Goal: Task Accomplishment & Management: Use online tool/utility

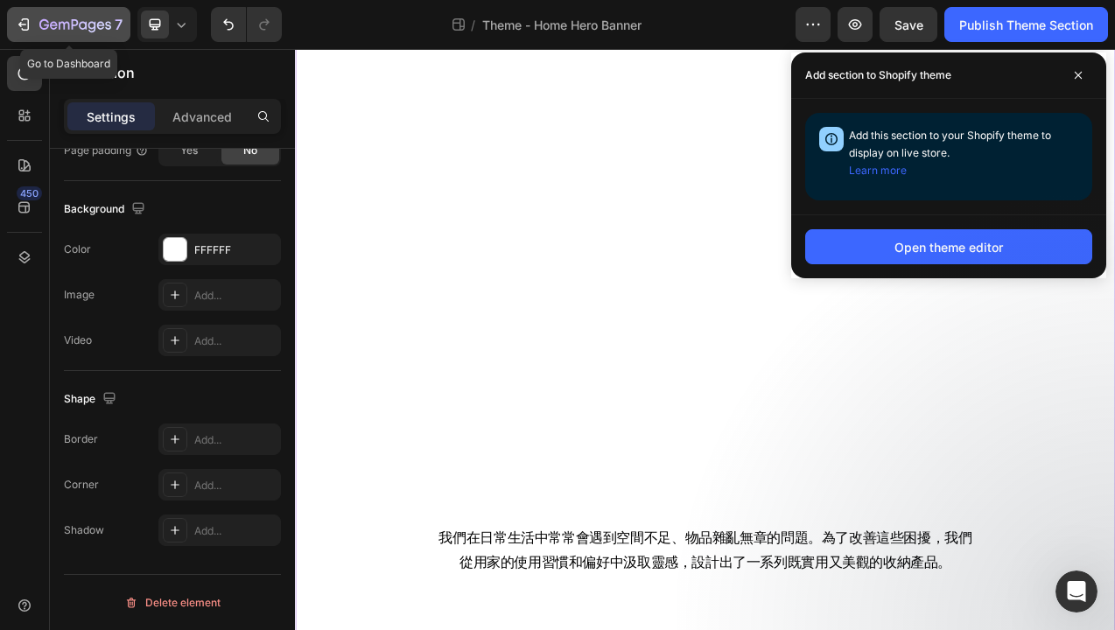
scroll to position [5236, 0]
click at [25, 26] on icon "button" at bounding box center [24, 25] width 18 height 18
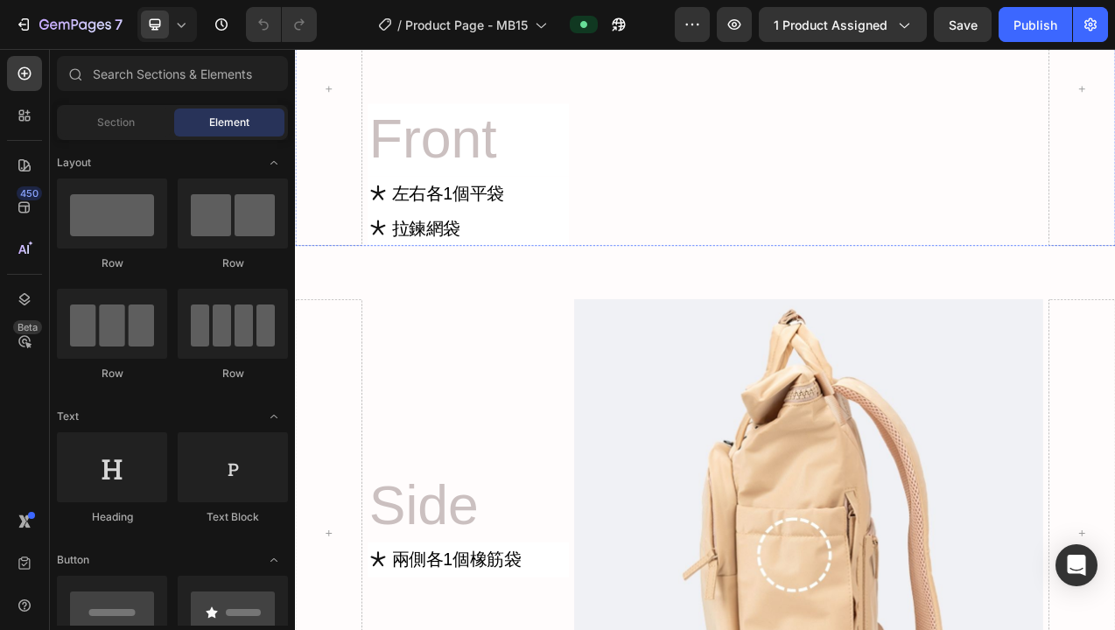
scroll to position [12169, 0]
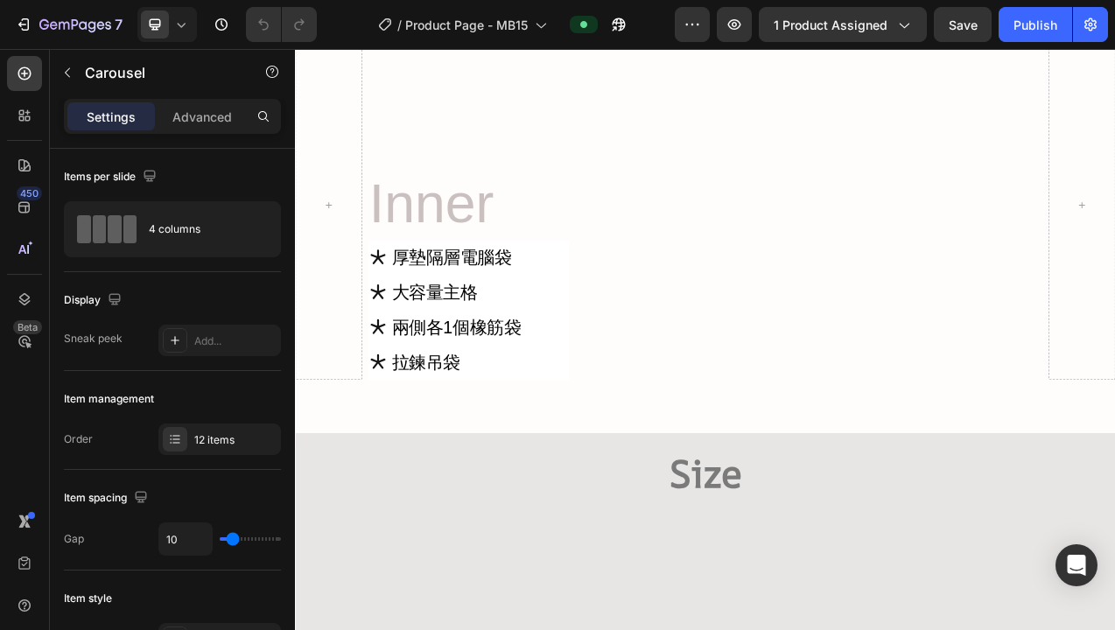
scroll to position [13911, 0]
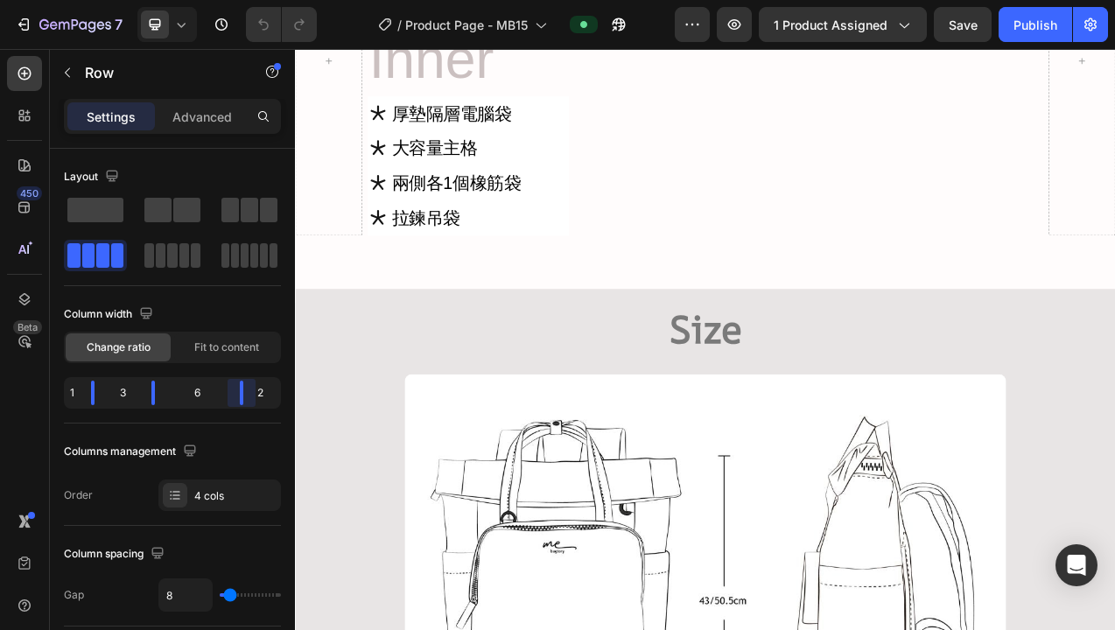
click at [245, 0] on body "7 Version history / Product Page - MB15 Preview 1 product assigned Save Publish…" at bounding box center [557, 0] width 1115 height 0
click at [97, 405] on div "1 3 6 2" at bounding box center [172, 393] width 217 height 32
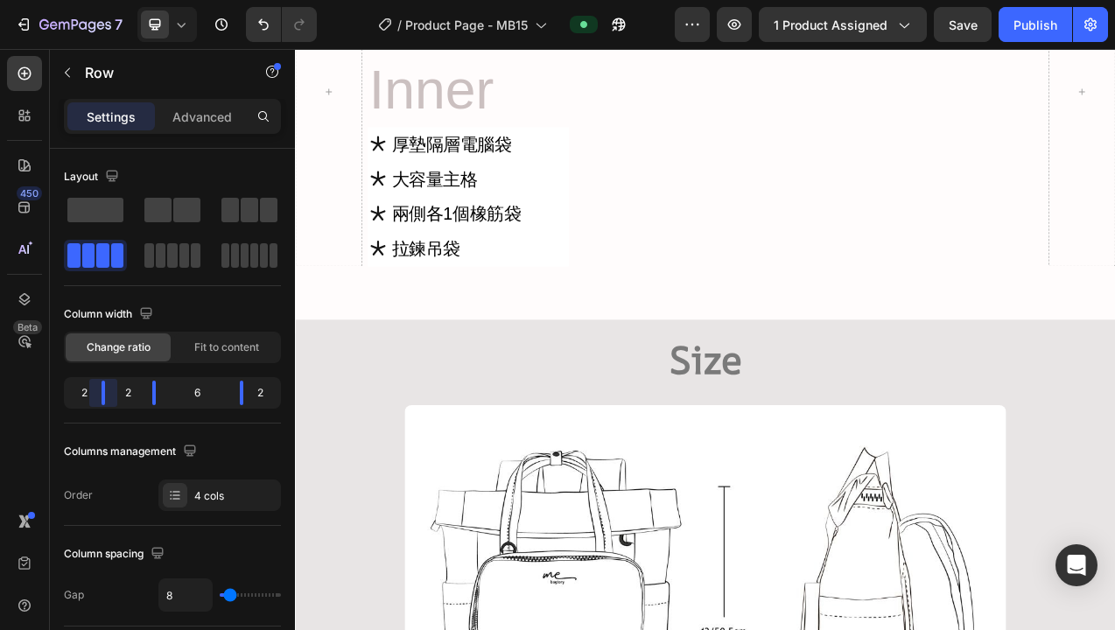
drag, startPoint x: 91, startPoint y: 398, endPoint x: 361, endPoint y: 534, distance: 302.3
click at [95, 0] on body "7 Version history / Product Page - MB15 Preview 1 product assigned Save Publish…" at bounding box center [557, 0] width 1115 height 0
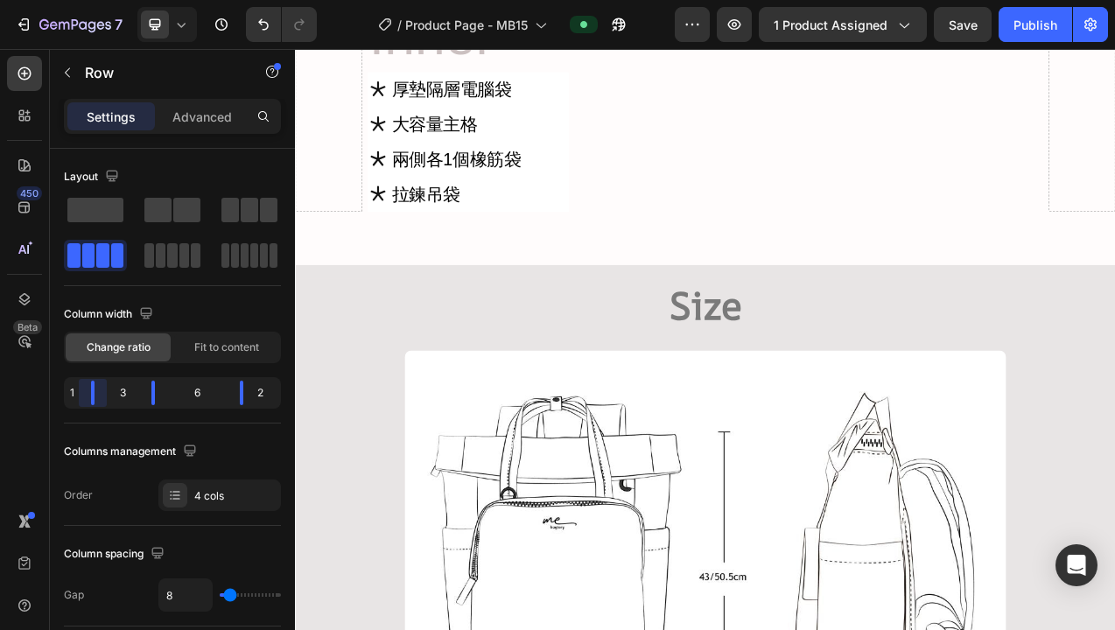
drag, startPoint x: 104, startPoint y: 396, endPoint x: 89, endPoint y: 398, distance: 15.1
click at [89, 0] on body "7 Version history / Product Page - MB15 Preview 1 product assigned Save Publish…" at bounding box center [557, 0] width 1115 height 0
drag, startPoint x: 243, startPoint y: 396, endPoint x: 467, endPoint y: 653, distance: 340.8
click at [257, 0] on body "7 Version history / Product Page - MB15 Preview 1 product assigned Publish 450 …" at bounding box center [557, 0] width 1115 height 0
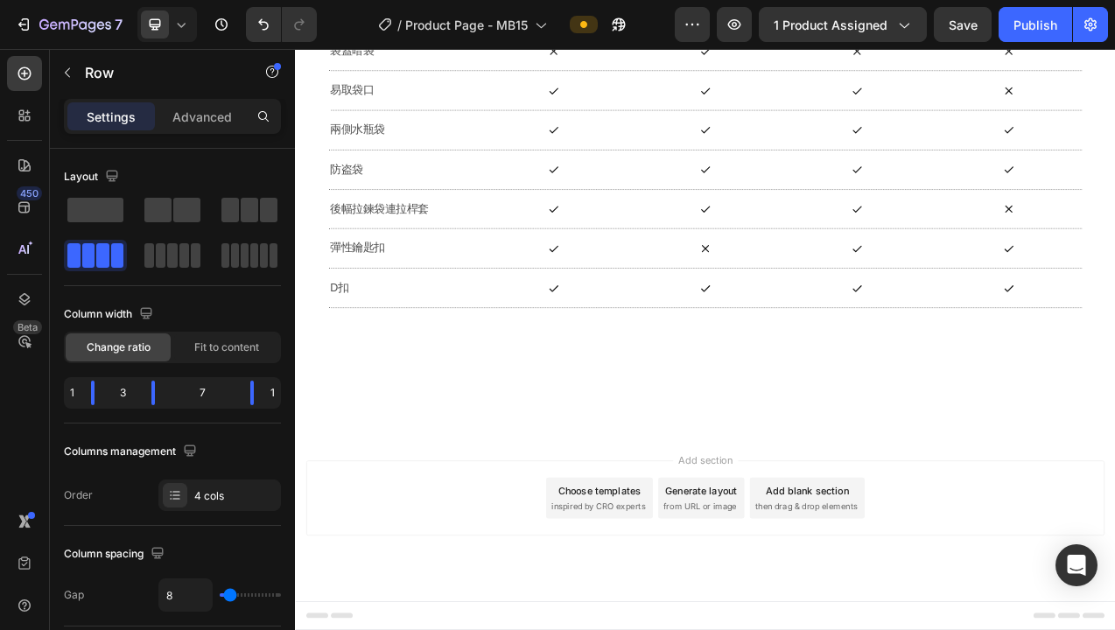
scroll to position [17538, 0]
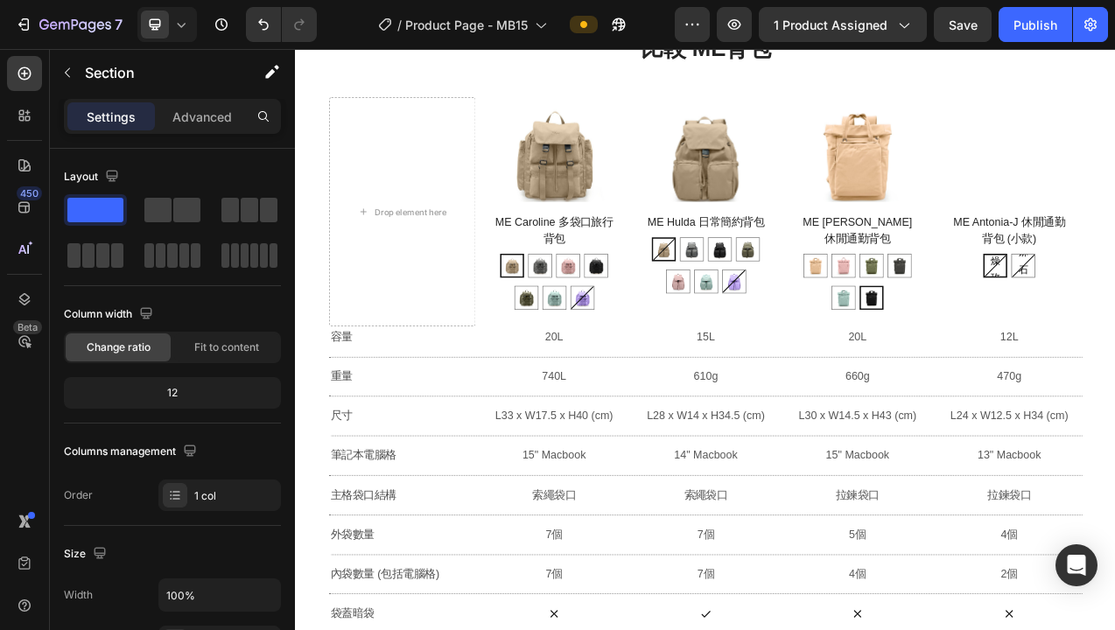
scroll to position [15958, 0]
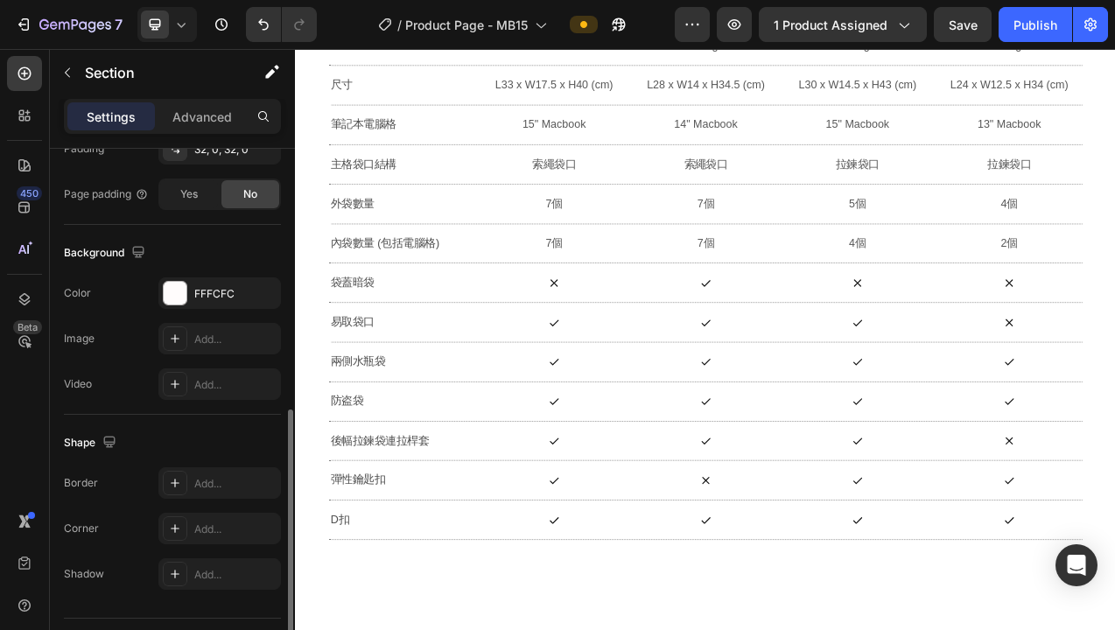
scroll to position [524, 0]
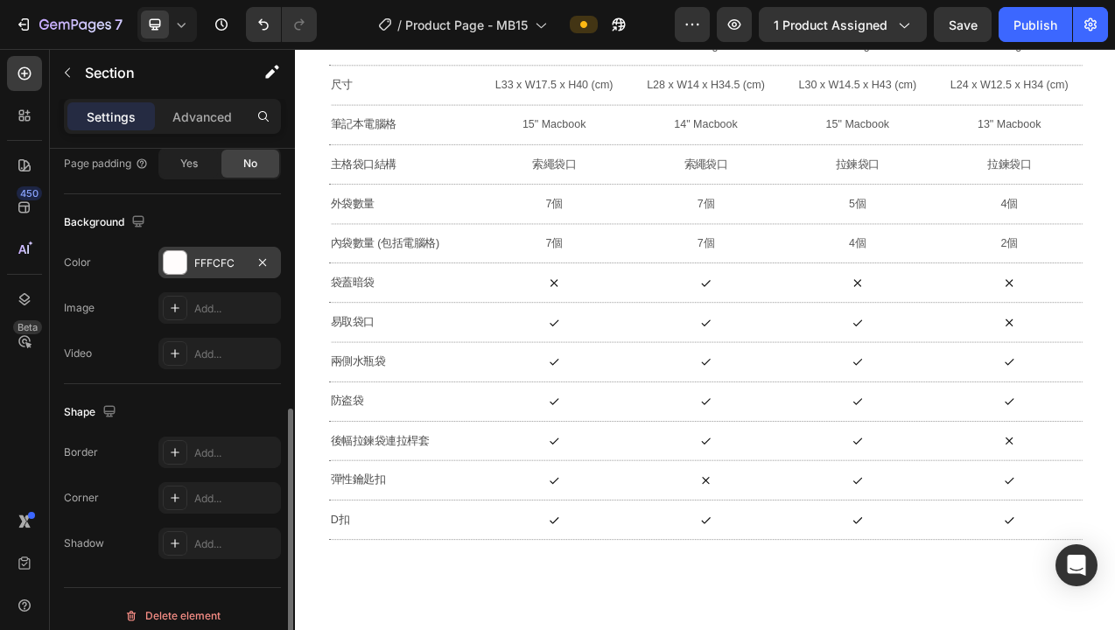
click at [172, 271] on div at bounding box center [175, 262] width 23 height 23
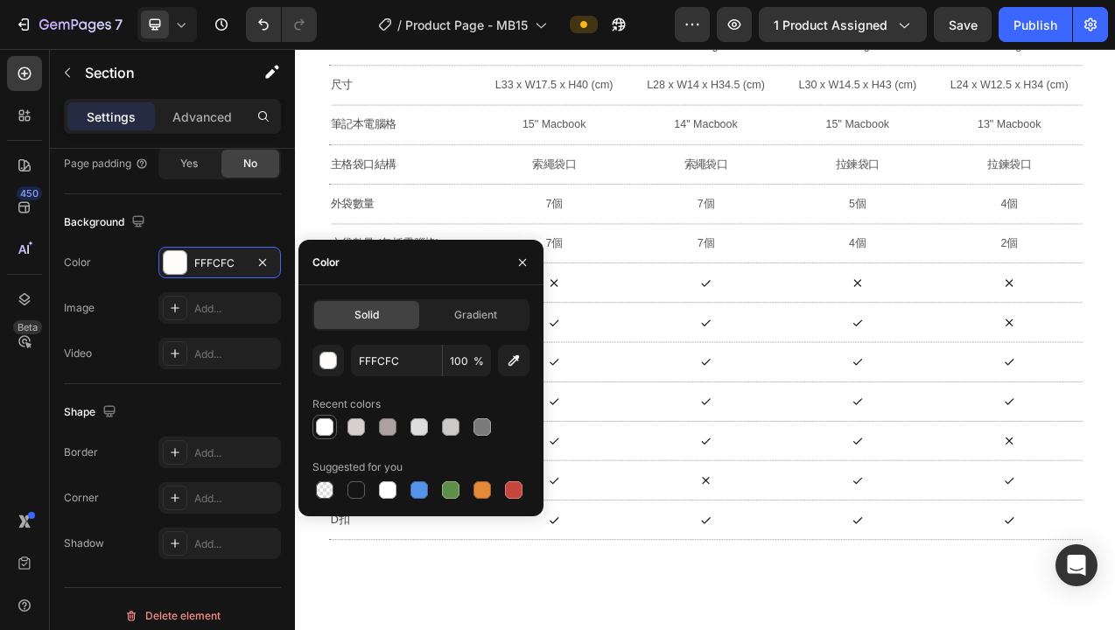
click at [327, 426] on div at bounding box center [325, 428] width 18 height 18
type input "FFFFFF"
click at [522, 262] on icon "button" at bounding box center [522, 261] width 7 height 7
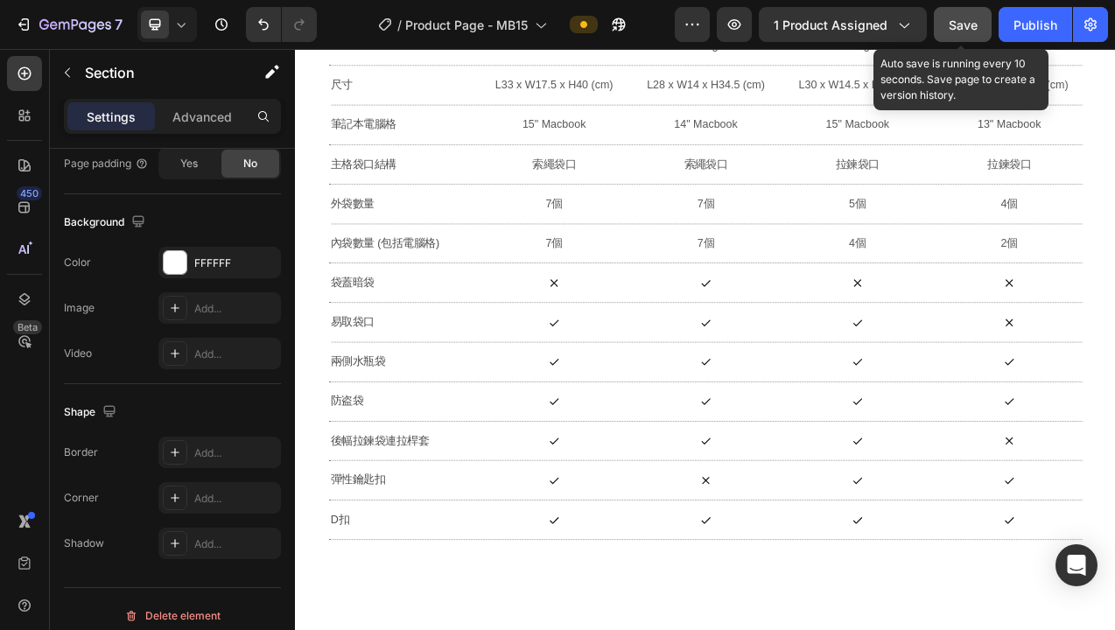
click at [968, 21] on span "Save" at bounding box center [963, 25] width 29 height 15
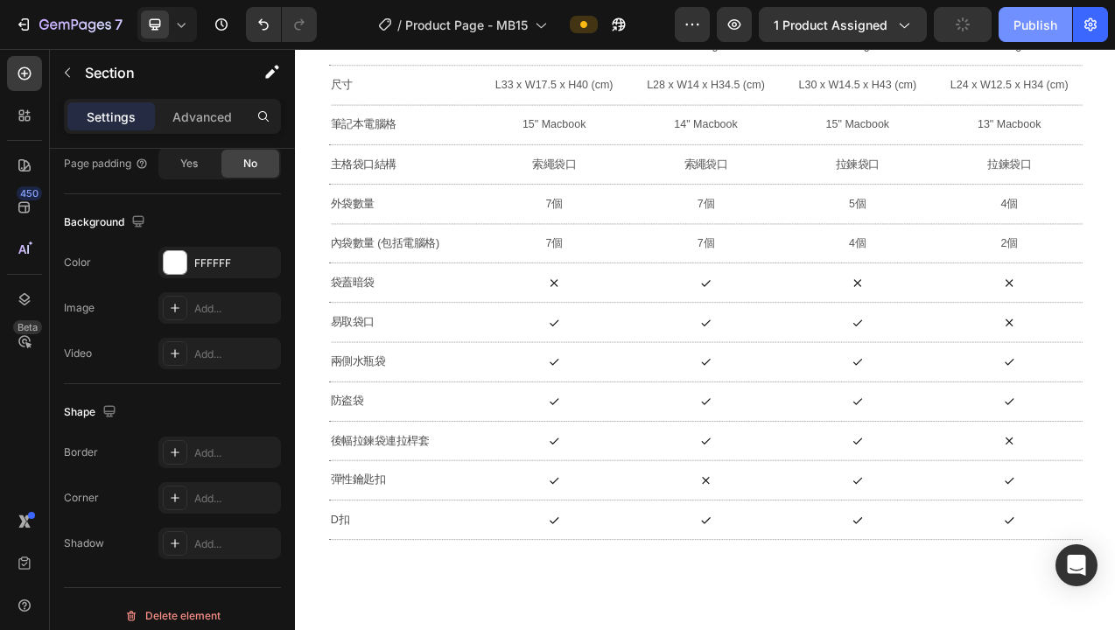
click at [1027, 22] on div "Publish" at bounding box center [1036, 25] width 44 height 18
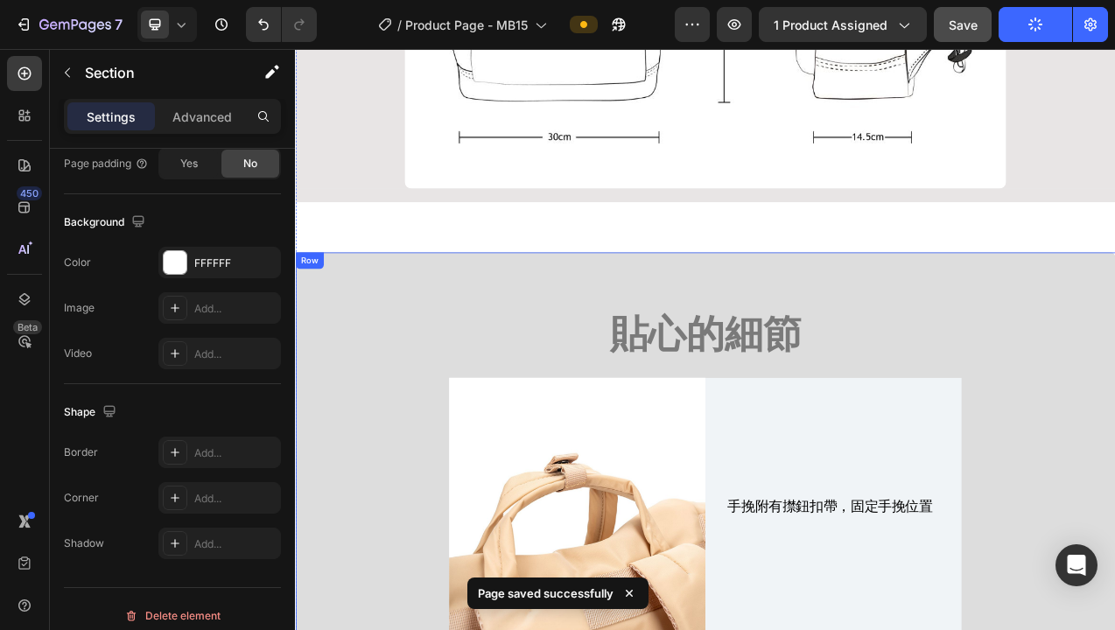
scroll to position [14697, 0]
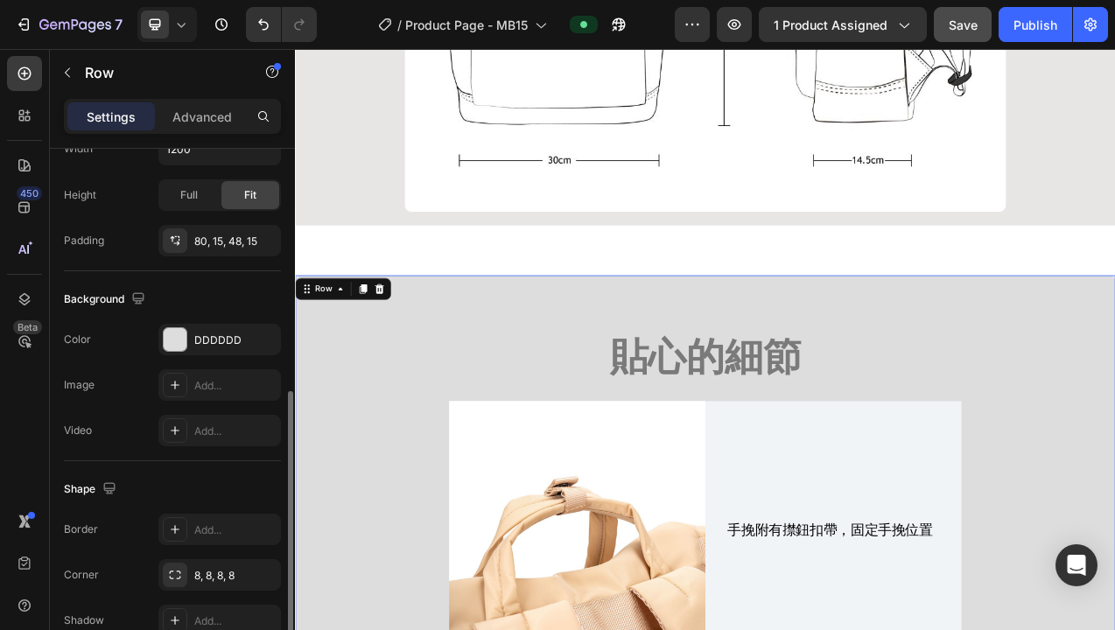
scroll to position [461, 0]
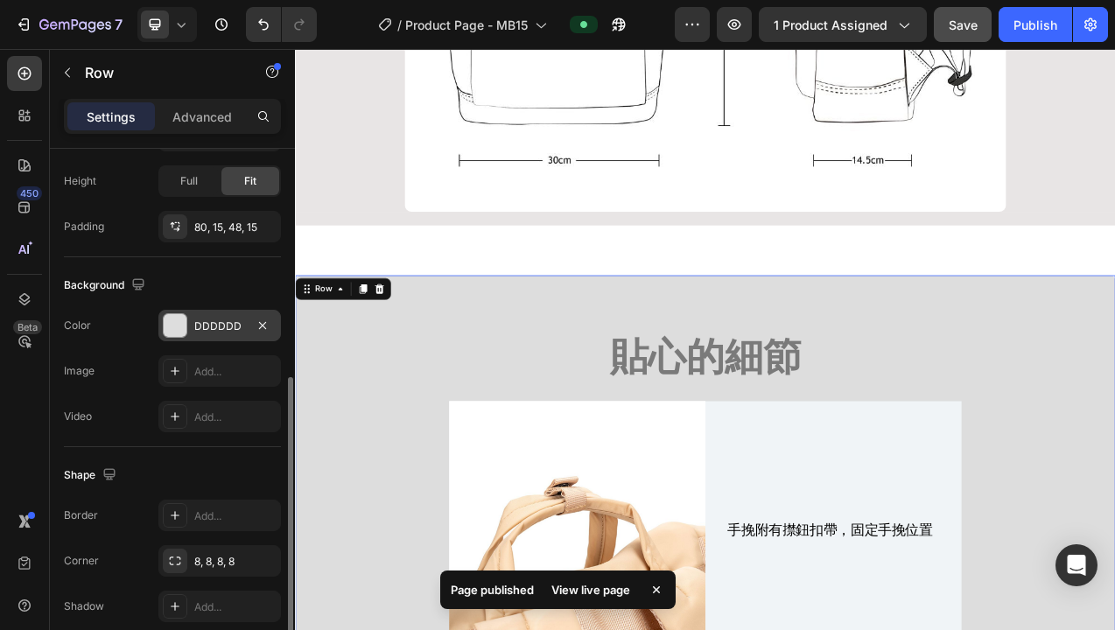
click at [241, 334] on div "DDDDDD" at bounding box center [219, 327] width 51 height 16
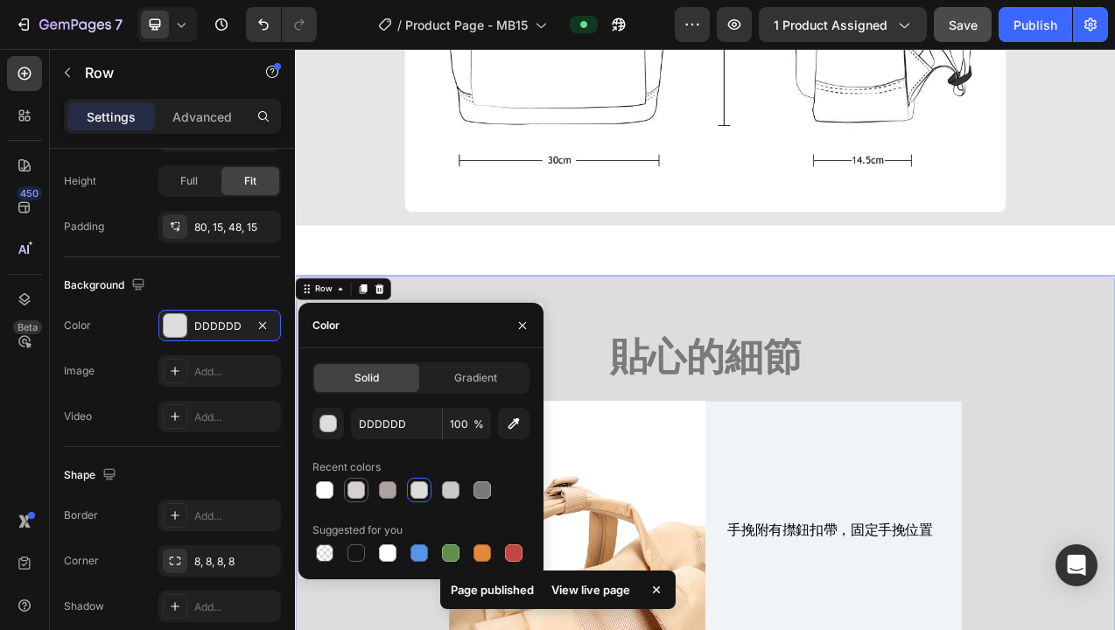
click at [352, 487] on div at bounding box center [357, 491] width 18 height 18
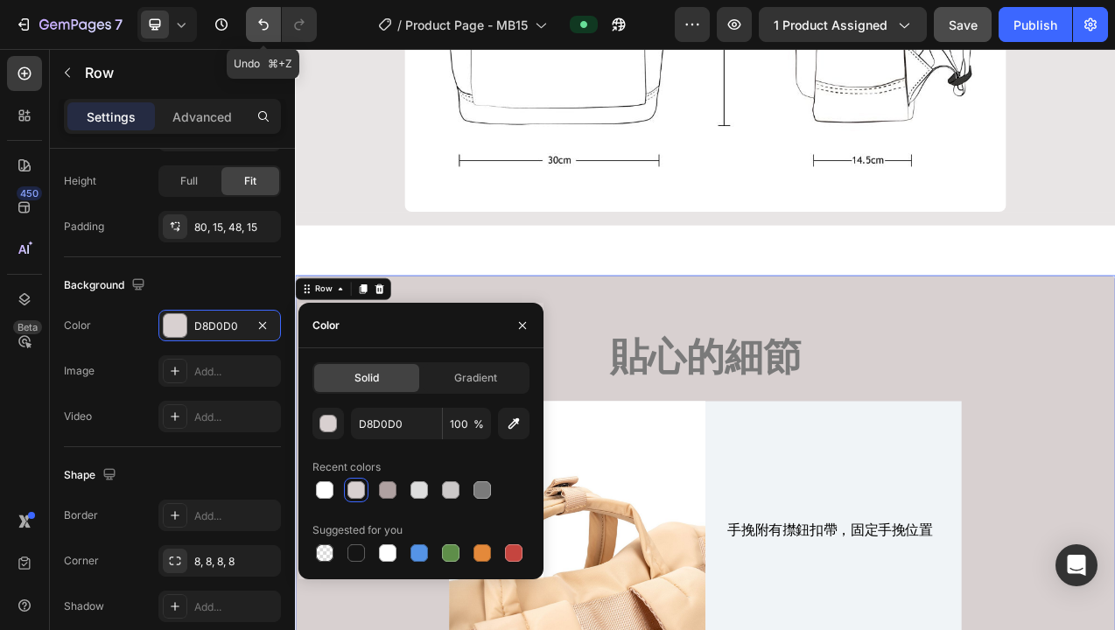
click at [266, 28] on icon "Undo/Redo" at bounding box center [264, 25] width 18 height 18
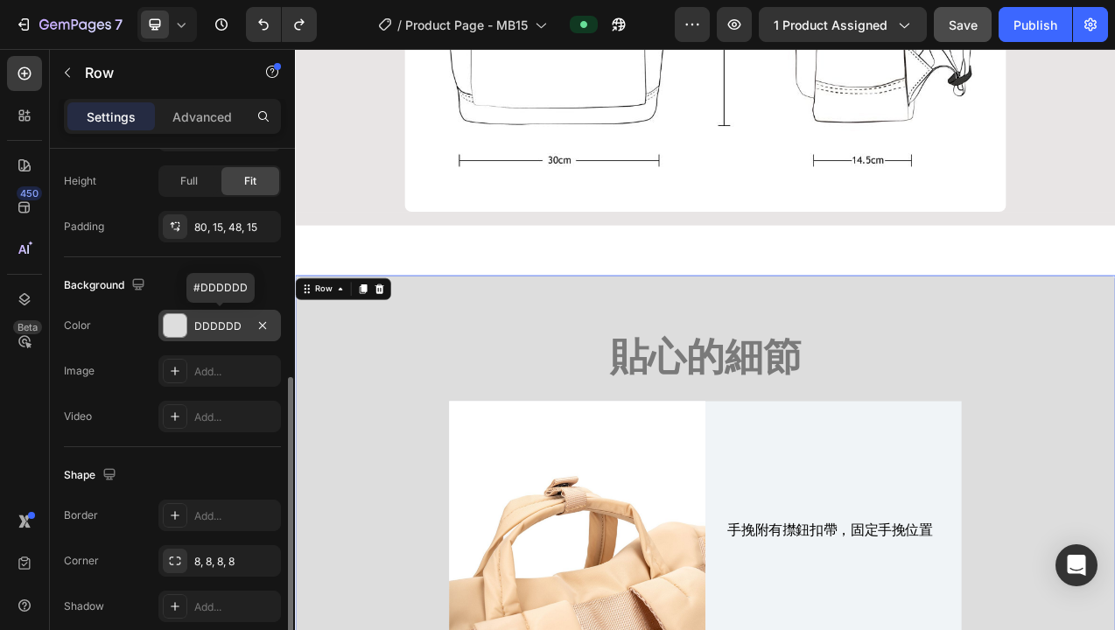
click at [231, 328] on div "DDDDDD" at bounding box center [219, 327] width 51 height 16
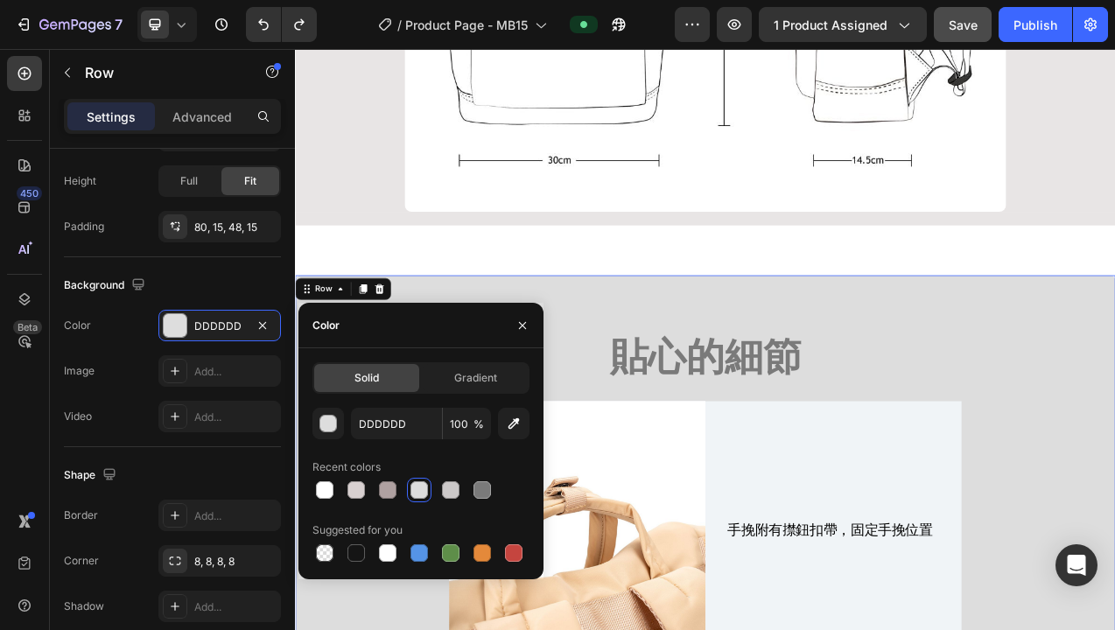
click at [419, 491] on div at bounding box center [420, 491] width 18 height 18
click at [324, 422] on div "button" at bounding box center [329, 425] width 18 height 18
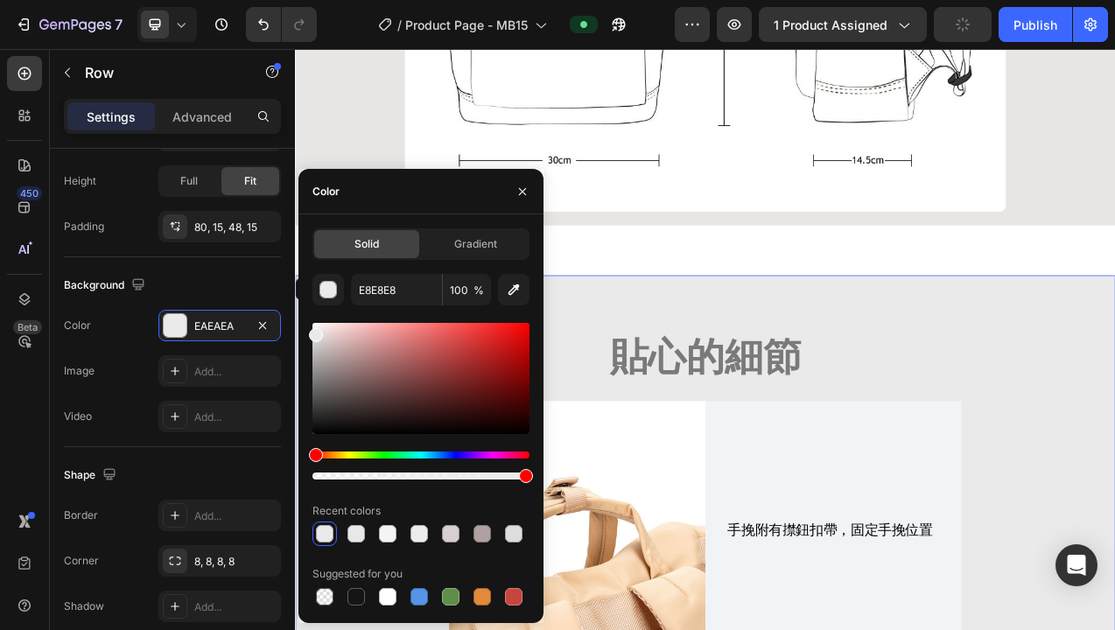
type input "EAEAEA"
click at [313, 331] on div at bounding box center [316, 335] width 14 height 14
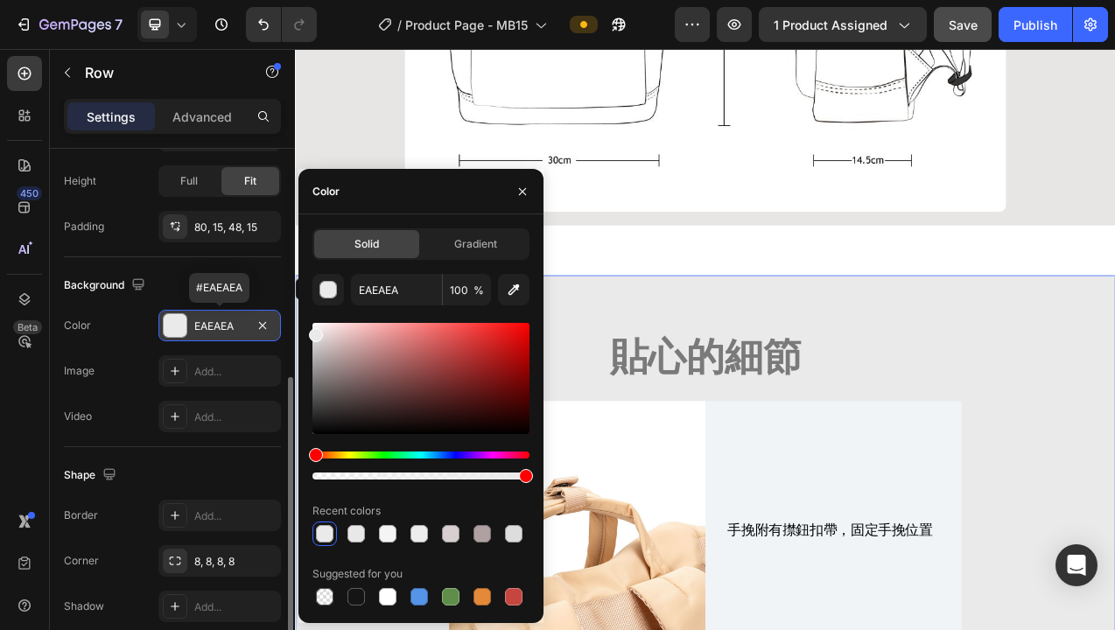
click at [229, 331] on div "EAEAEA" at bounding box center [219, 327] width 51 height 16
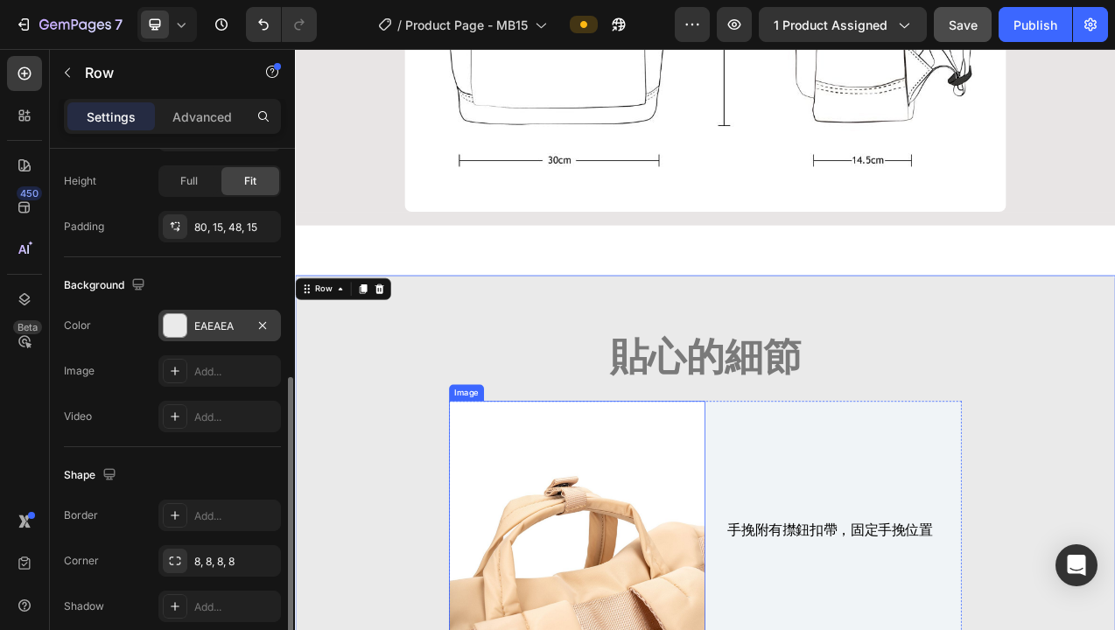
click at [229, 327] on div "EAEAEA" at bounding box center [219, 327] width 51 height 16
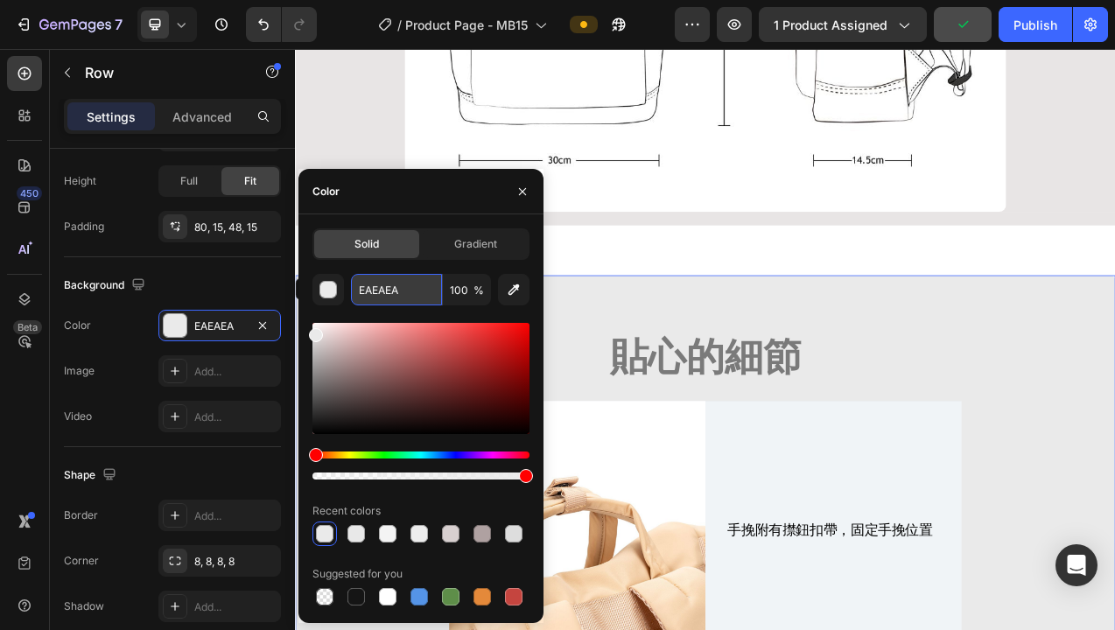
click at [403, 293] on input "EAEAEA" at bounding box center [396, 290] width 91 height 32
drag, startPoint x: 414, startPoint y: 291, endPoint x: 358, endPoint y: 292, distance: 56.0
click at [523, 190] on icon "button" at bounding box center [522, 190] width 7 height 7
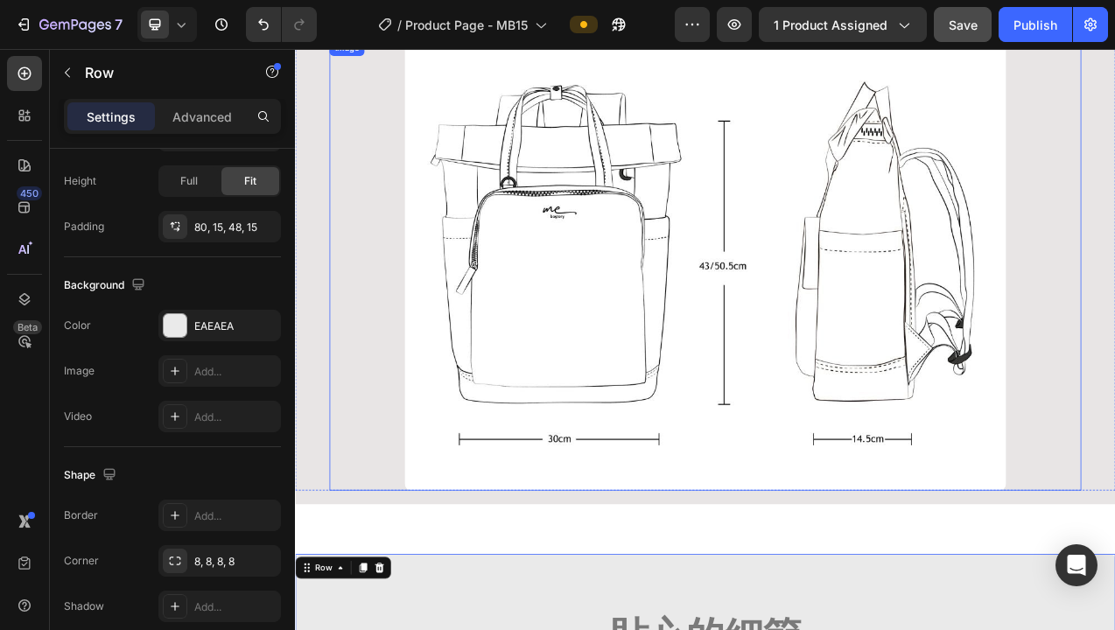
scroll to position [14331, 0]
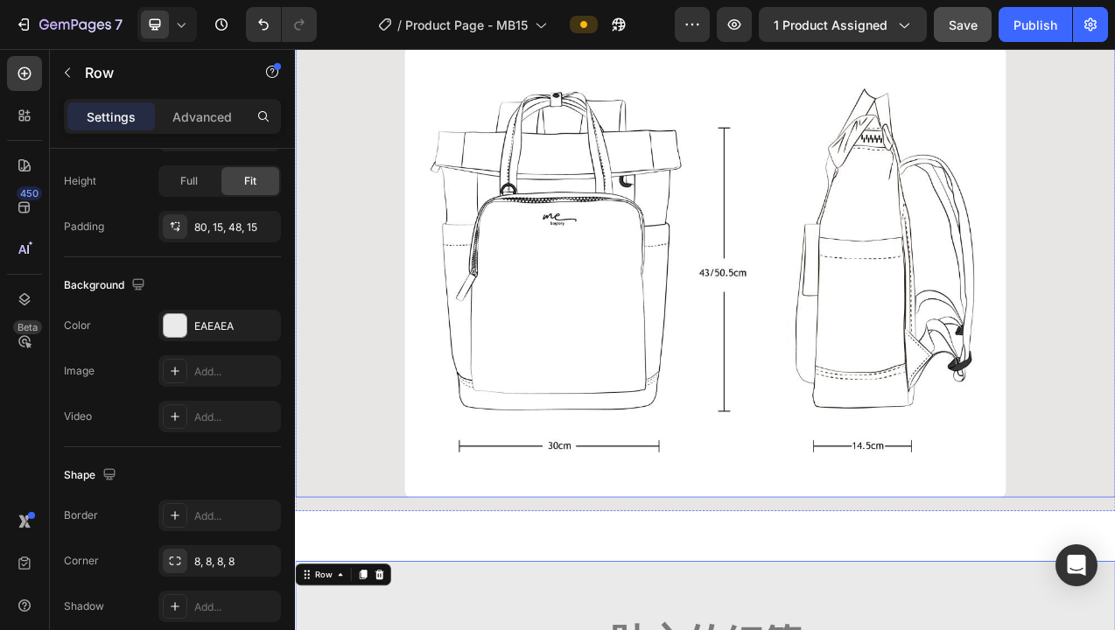
click at [327, 356] on div "Size Heading Image" at bounding box center [820, 289] width 1051 height 670
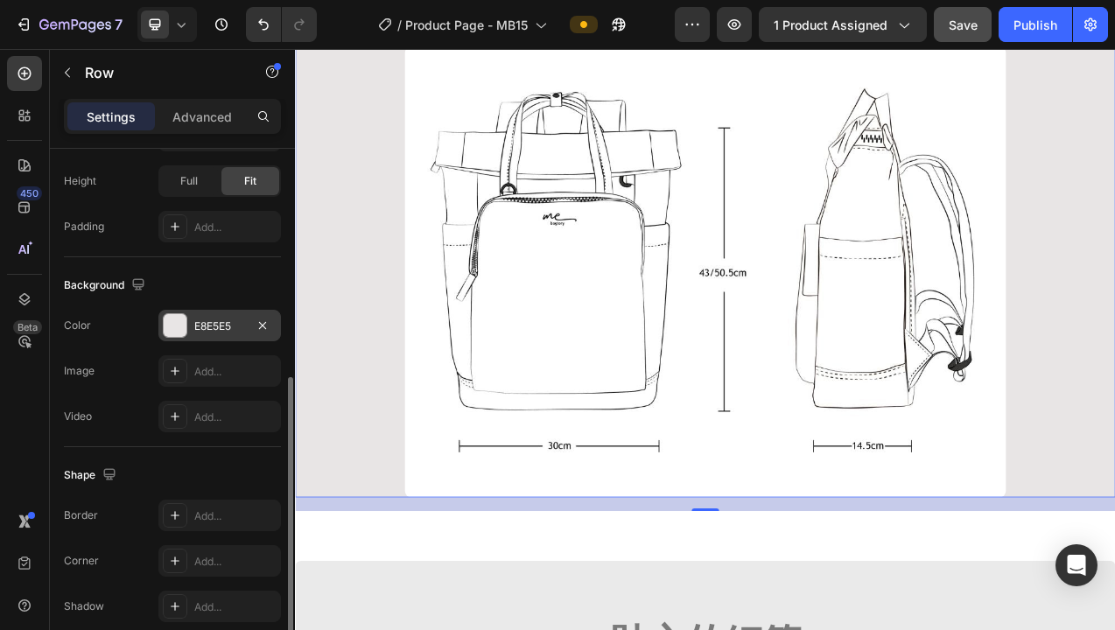
click at [219, 333] on div "E8E5E5" at bounding box center [219, 327] width 51 height 16
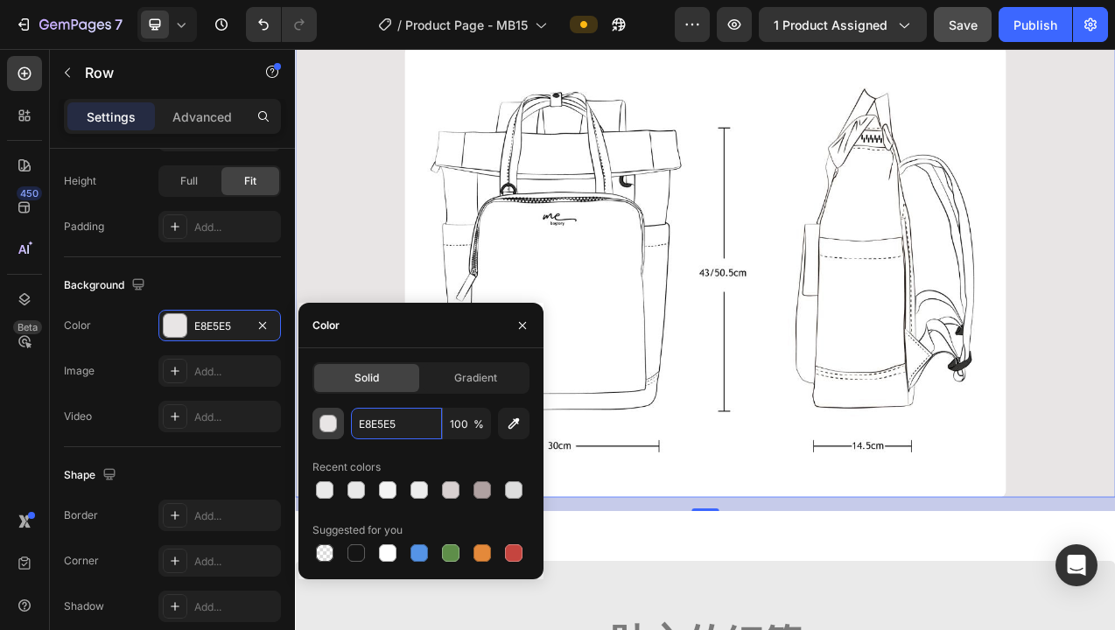
drag, startPoint x: 400, startPoint y: 424, endPoint x: 342, endPoint y: 419, distance: 58.0
paste input "EAEAEA"
type input "EAEAEA"
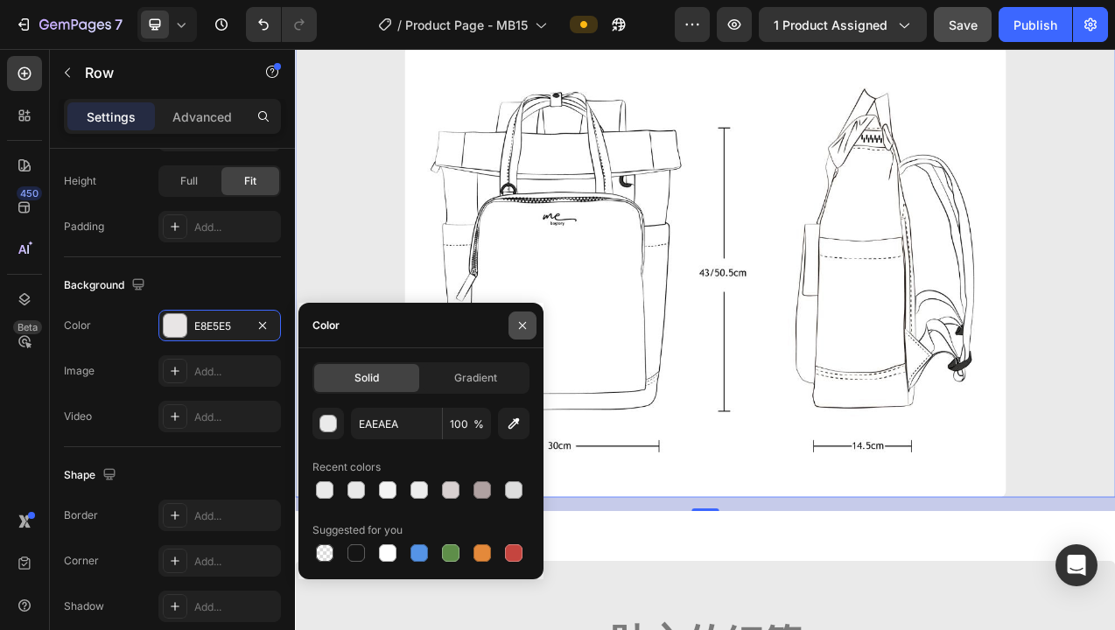
click at [524, 324] on icon "button" at bounding box center [523, 326] width 14 height 14
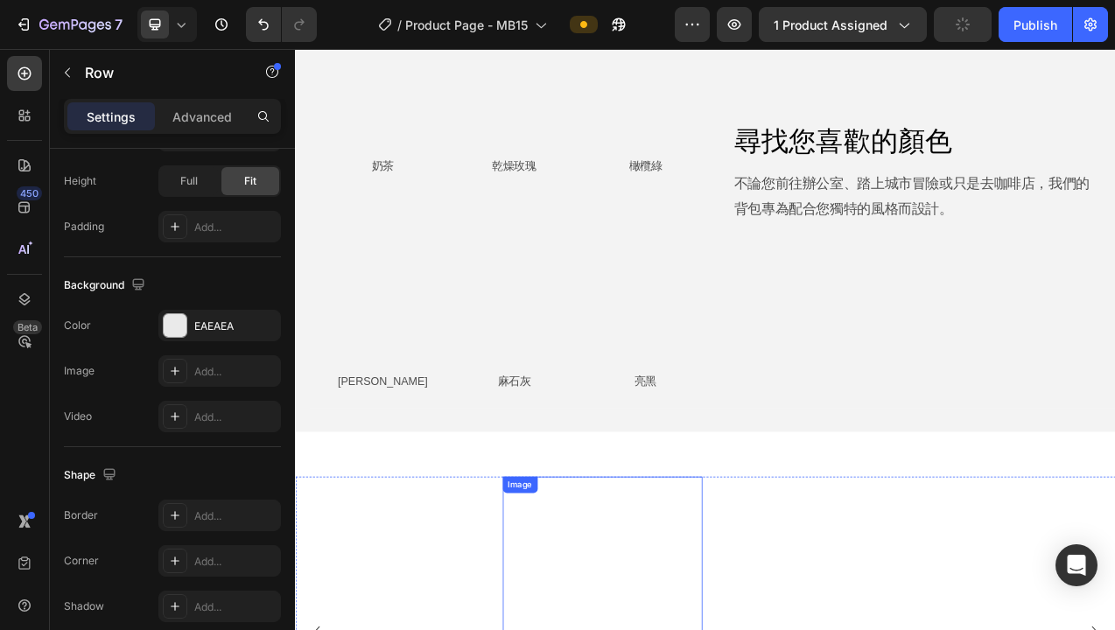
scroll to position [11052, 0]
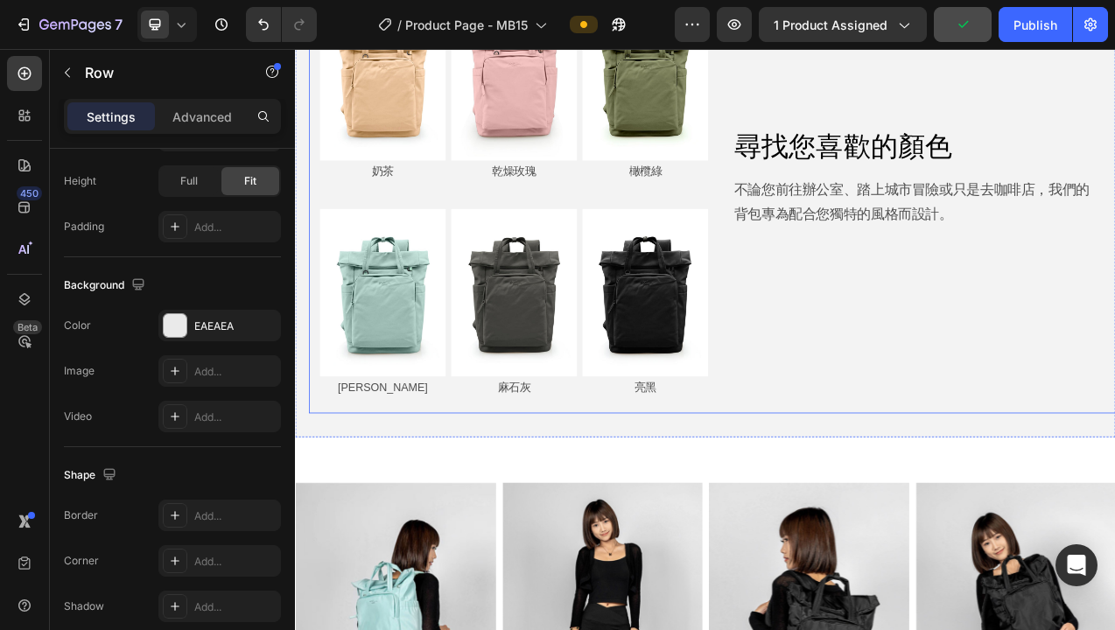
click at [1028, 398] on div "尋找您喜歡的顏色 Heading 不論您前往辦公室、踏上城市冒險或只是去咖啡店，我們的背包專為配合您獨特的風格而設計。 Text Block" at bounding box center [1100, 220] width 525 height 592
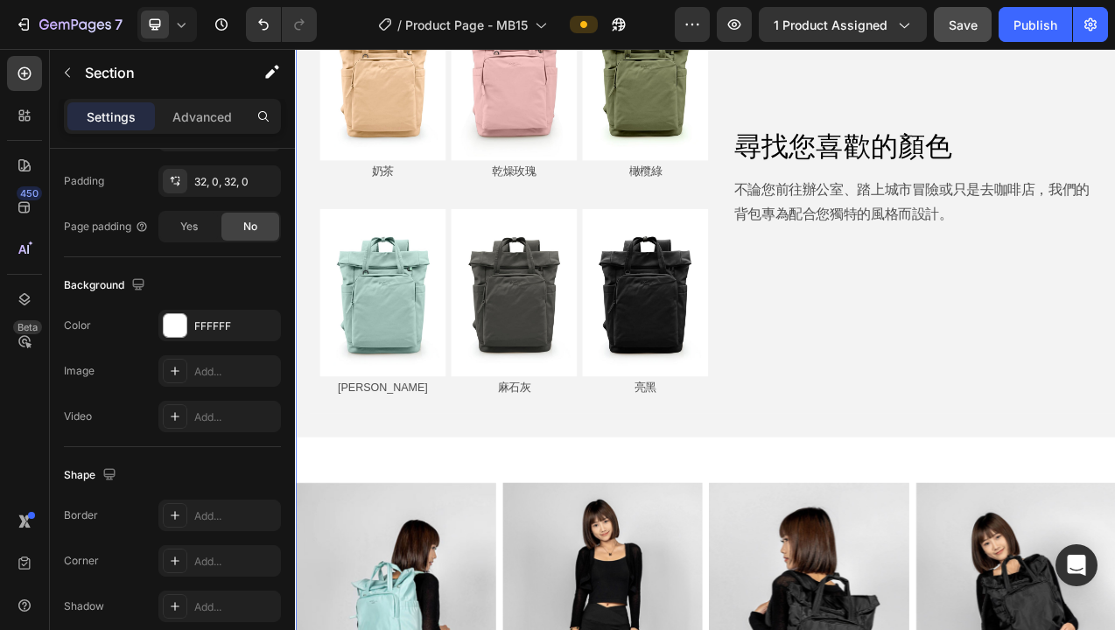
scroll to position [0, 0]
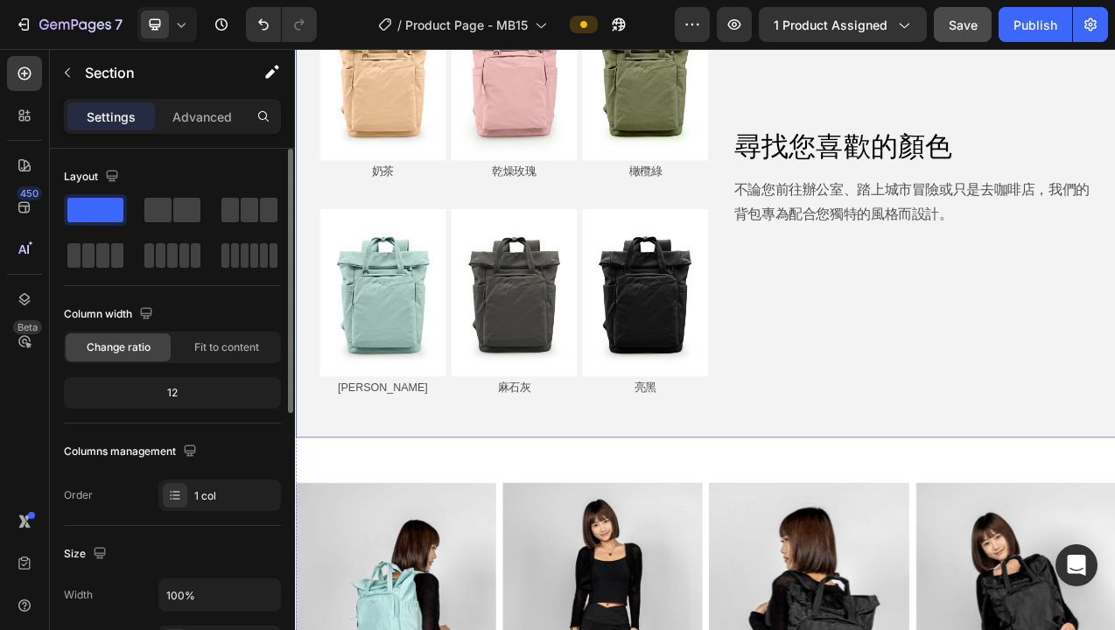
click at [1016, 531] on div "Image 奶茶 Text Block Image 乾燥玫瑰 Text Block Image 橄欖綠 Text Block Row Row Image 彩貝…" at bounding box center [820, 235] width 1051 height 623
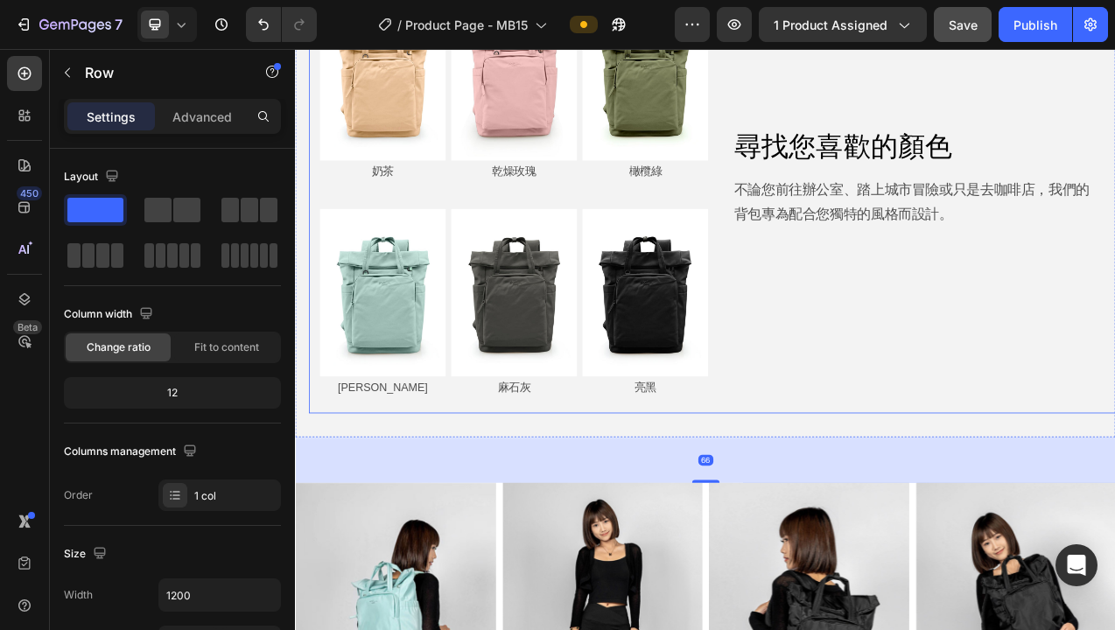
click at [1056, 463] on div "尋找您喜歡的顏色 Heading 不論您前往辦公室、踏上城市冒險或只是去咖啡店，我們的背包專為配合您獨特的風格而設計。 Text Block" at bounding box center [1100, 220] width 525 height 592
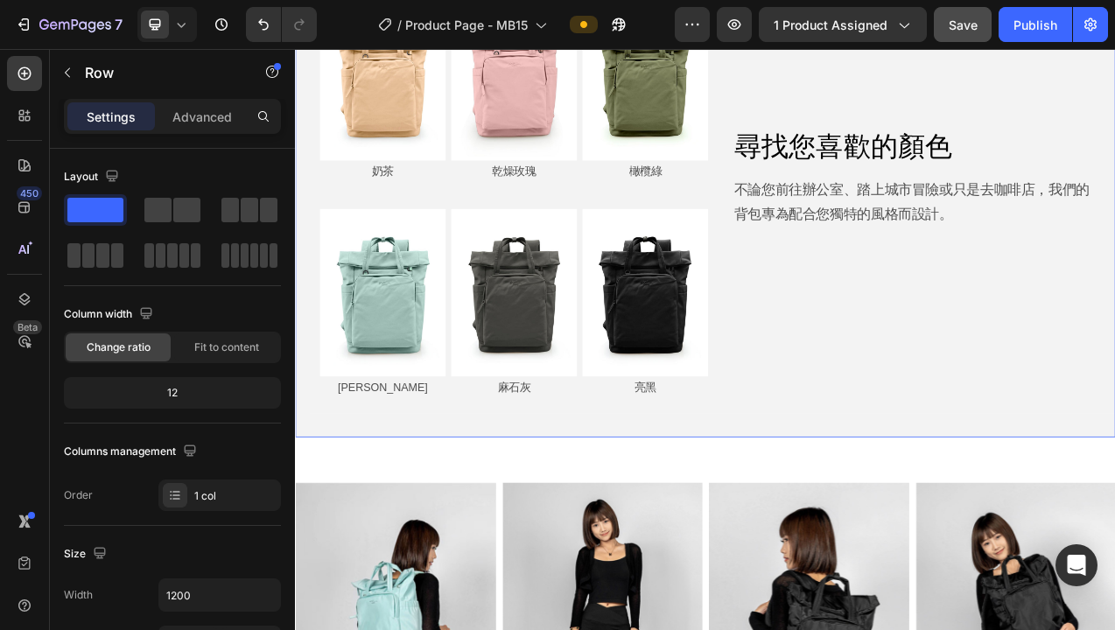
click at [300, 533] on div "Image 奶茶 Text Block Image 乾燥玫瑰 Text Block Image 橄欖綠 Text Block Row Row Image 彩貝…" at bounding box center [820, 235] width 1051 height 623
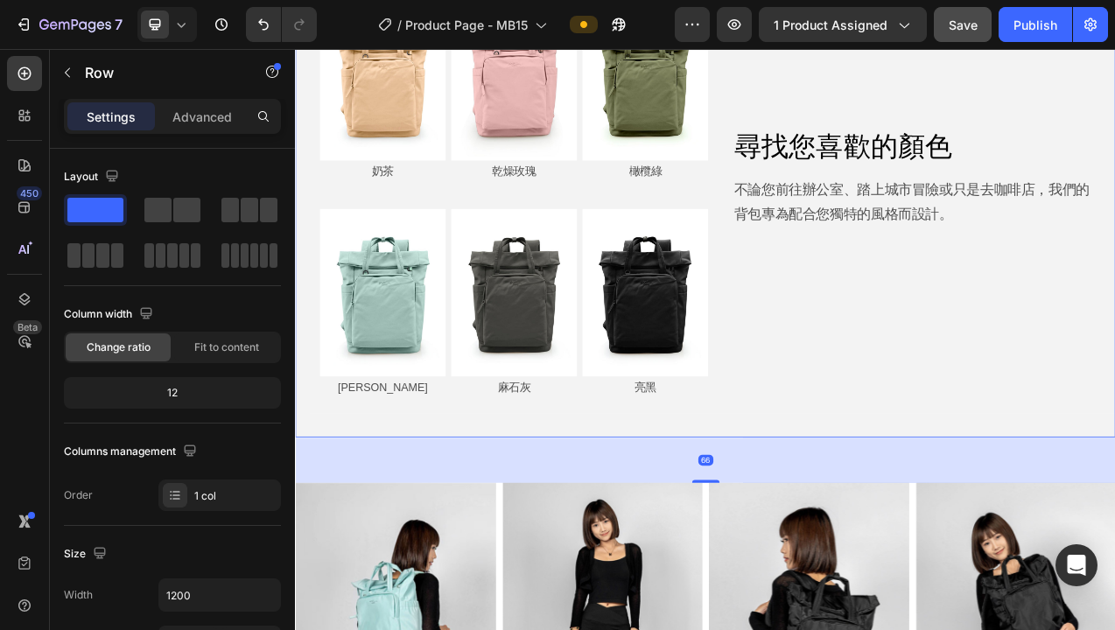
click at [301, 530] on div "Image 奶茶 Text Block Image 乾燥玫瑰 Text Block Image 橄欖綠 Text Block Row Row Image 彩貝…" at bounding box center [820, 235] width 1051 height 623
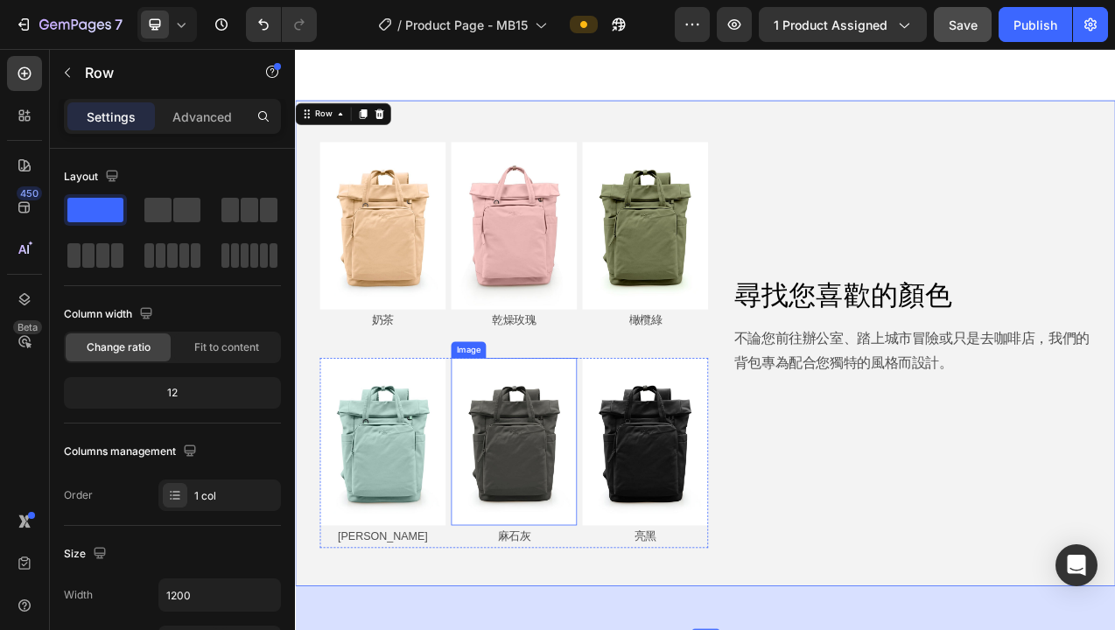
scroll to position [10722, 0]
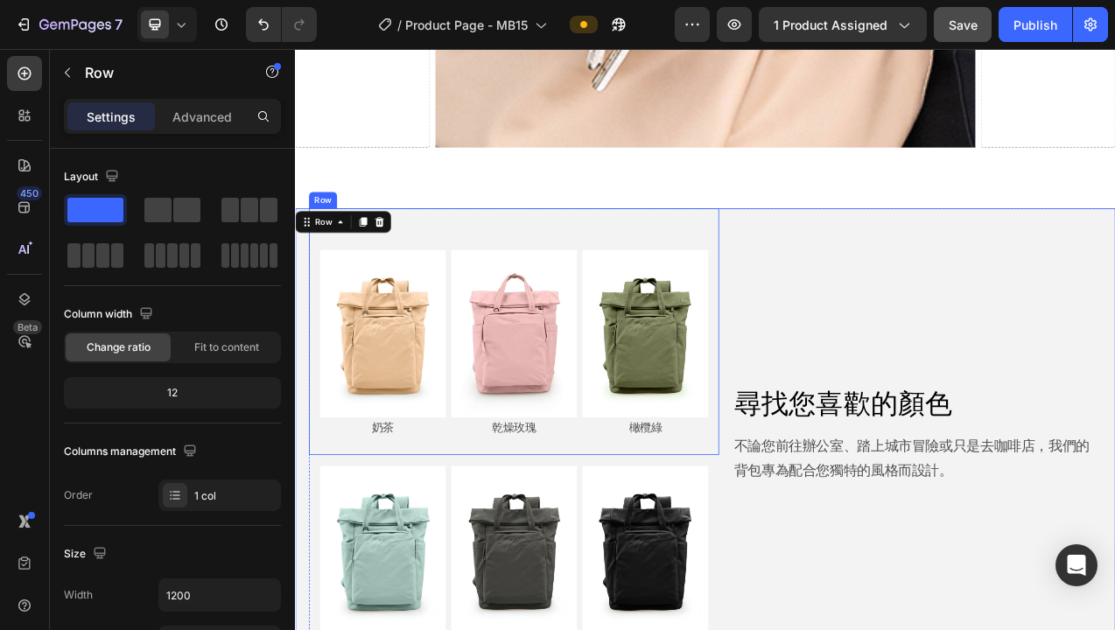
click at [581, 287] on div "Image 奶茶 Text Block Image 乾燥玫瑰 Text Block Image 橄欖綠 Text Block Row" at bounding box center [575, 411] width 497 height 288
click at [882, 285] on div "尋找您喜歡的顏色 Heading 不論您前往辦公室、踏上城市冒險或只是去咖啡店，我們的背包專為配合您獨特的風格而設計。 Text Block" at bounding box center [1100, 549] width 525 height 592
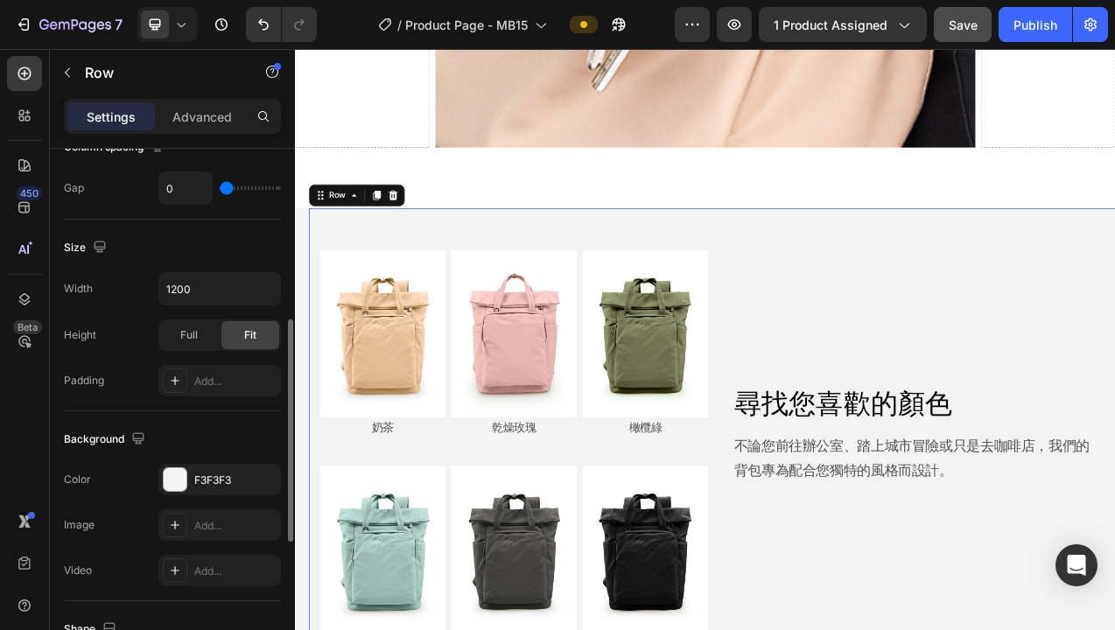
scroll to position [420, 0]
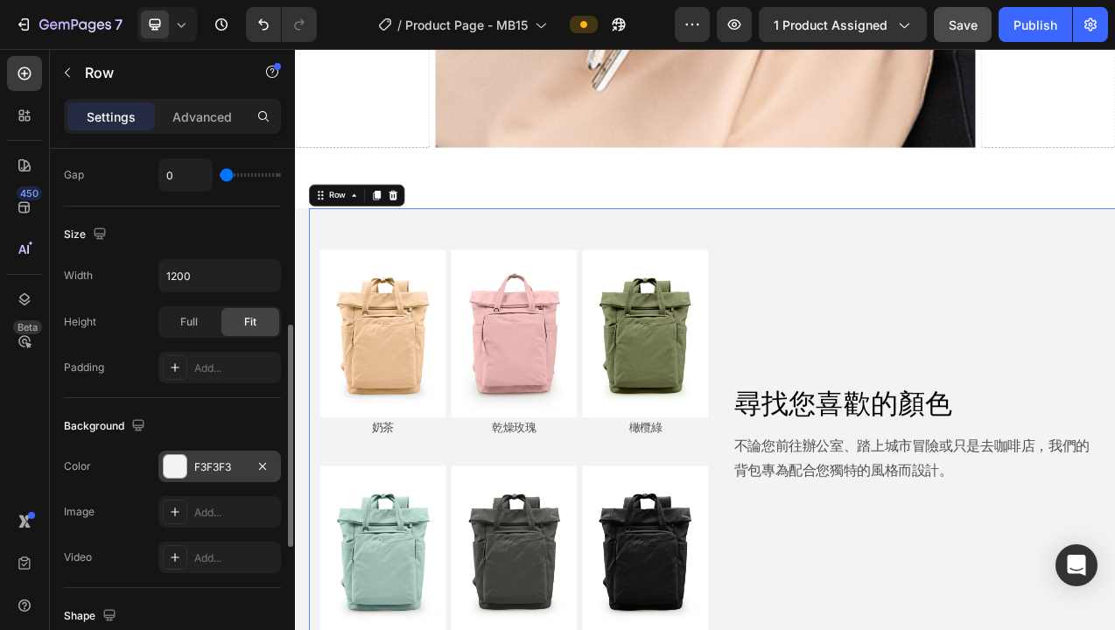
click at [209, 467] on div "F3F3F3" at bounding box center [219, 468] width 51 height 16
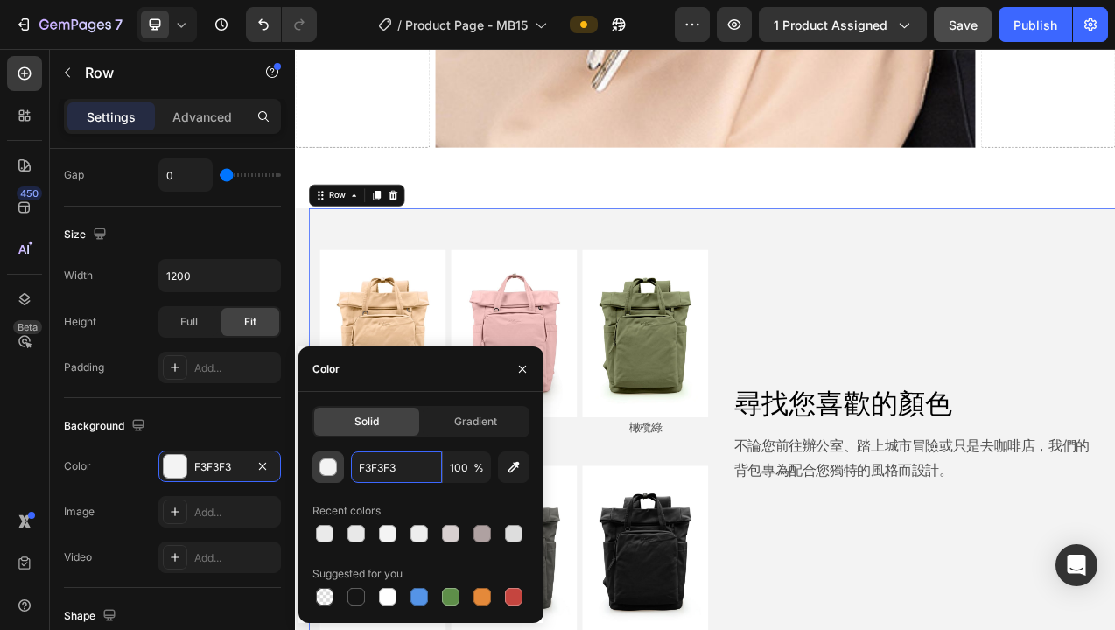
drag, startPoint x: 411, startPoint y: 468, endPoint x: 330, endPoint y: 466, distance: 80.6
paste input "EAEAEA"
type input "EAEAEA"
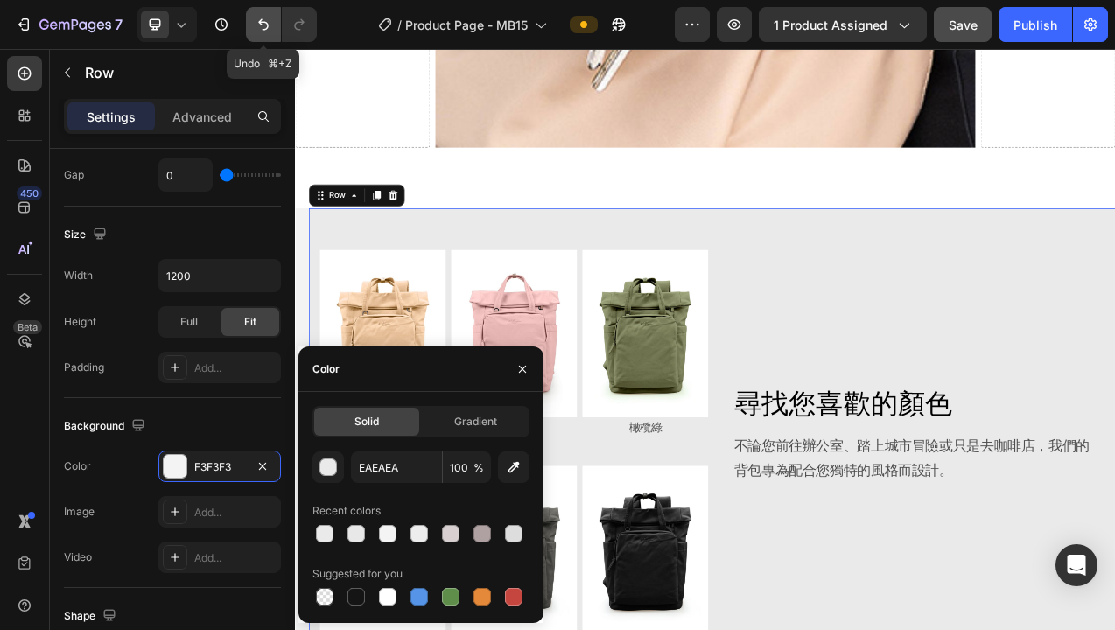
click at [264, 26] on icon "Undo/Redo" at bounding box center [264, 25] width 18 height 18
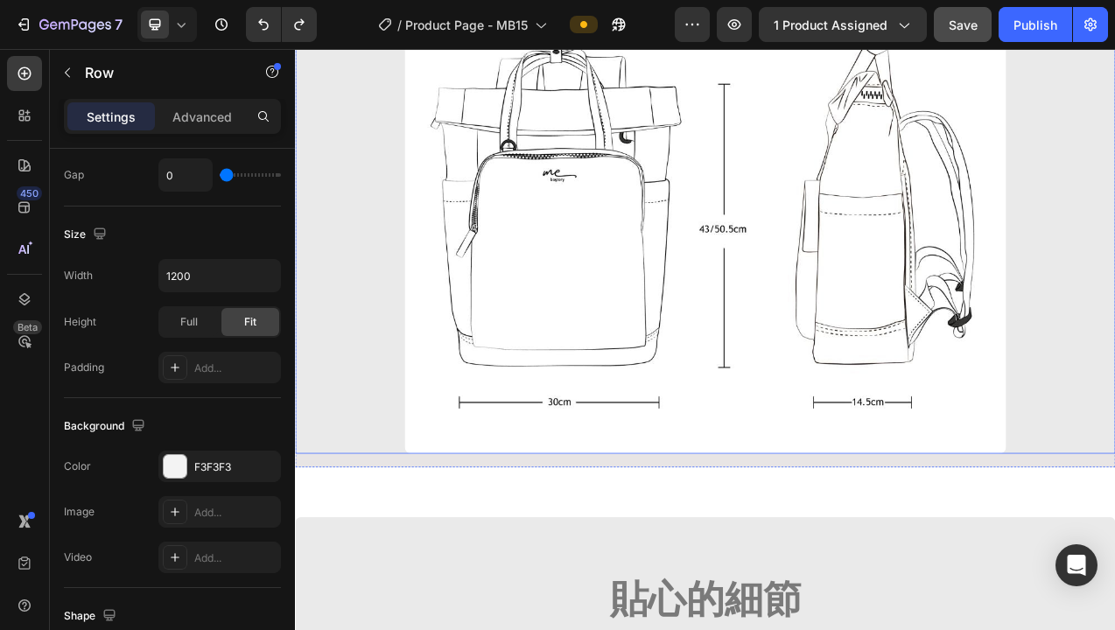
scroll to position [14291, 0]
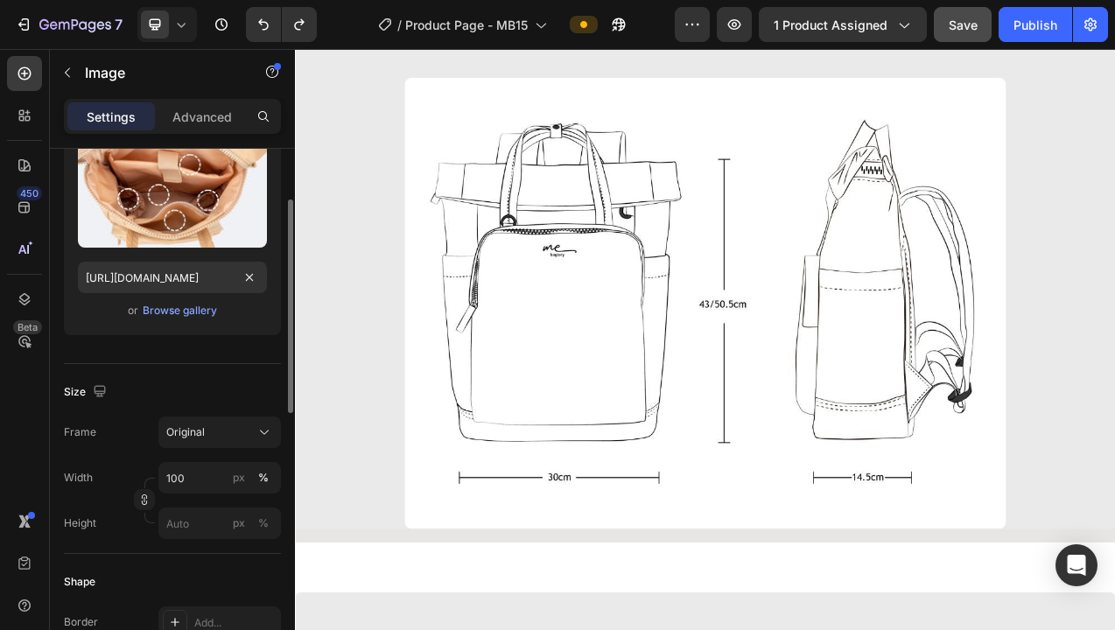
scroll to position [307, 0]
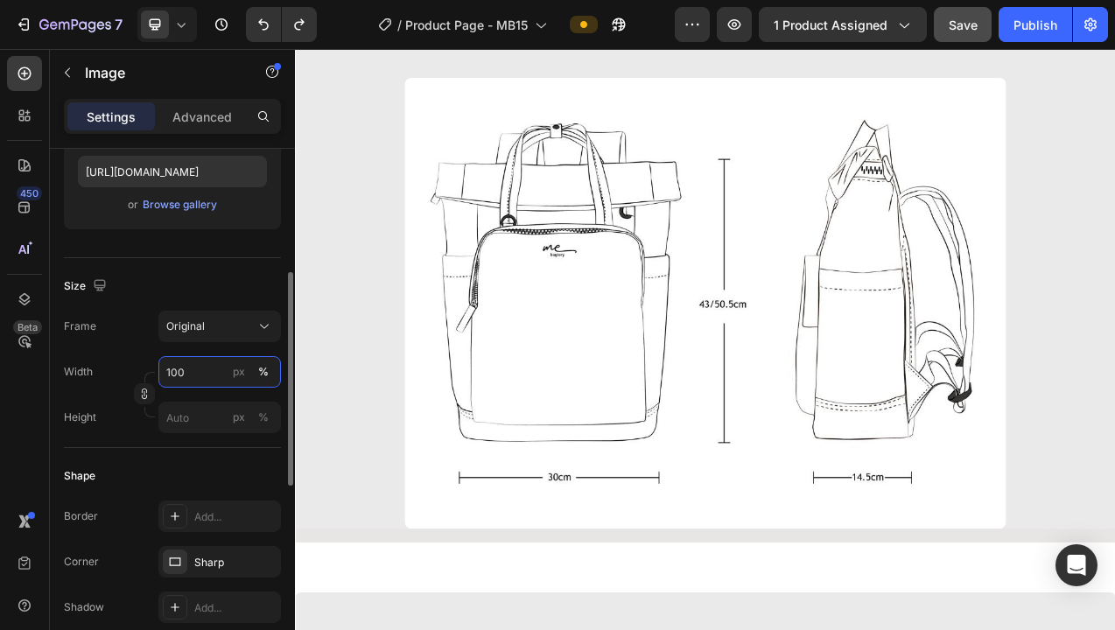
click at [214, 374] on input "100" at bounding box center [219, 372] width 123 height 32
type input "80"
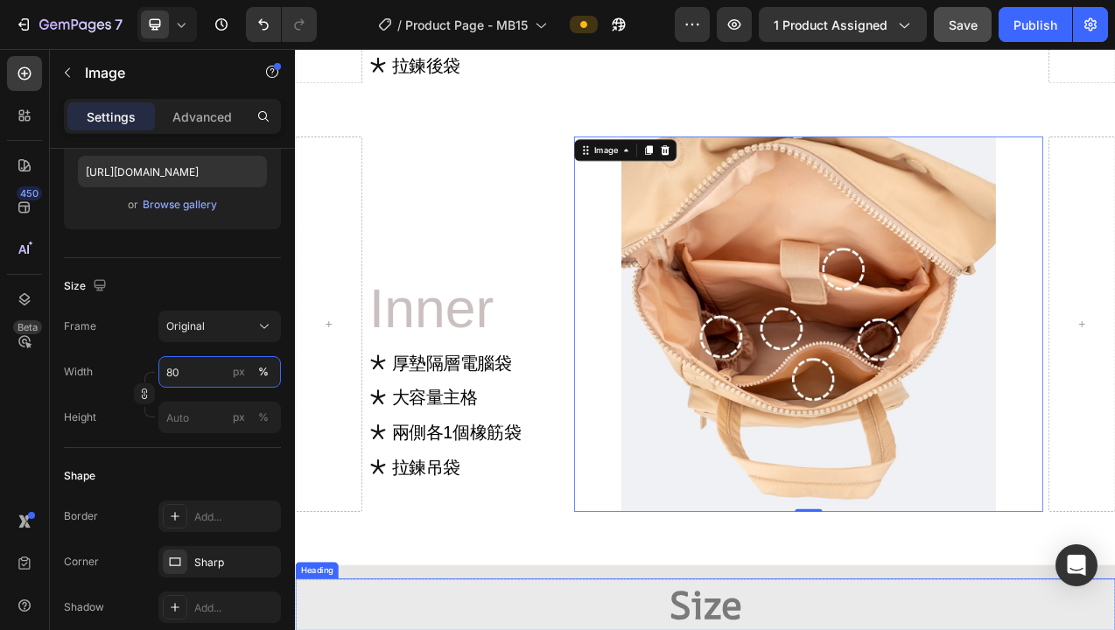
scroll to position [13490, 0]
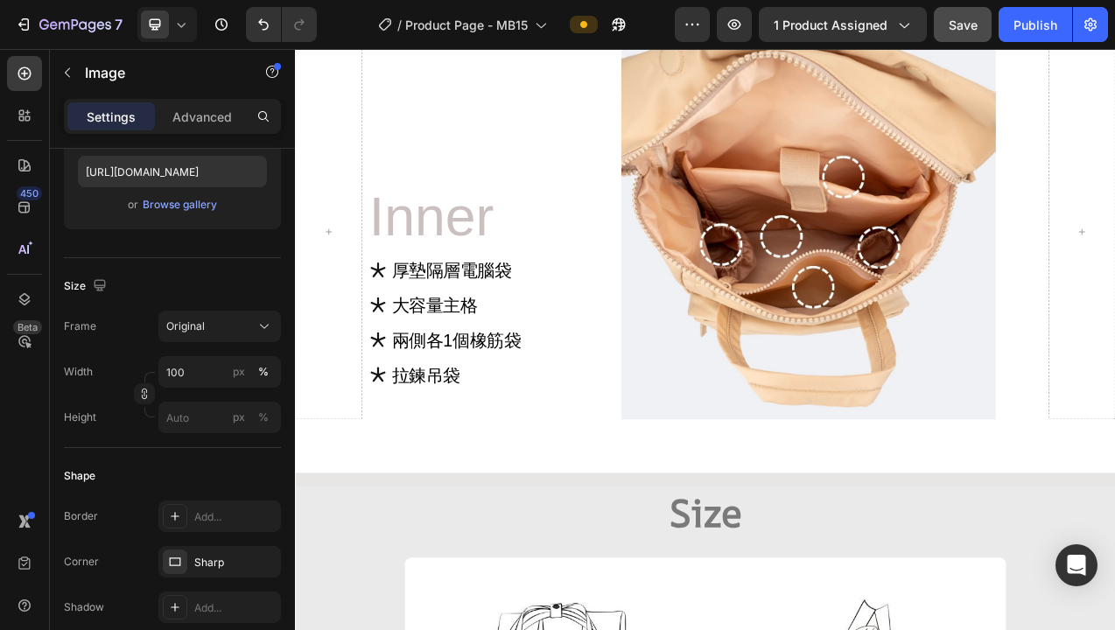
scroll to position [13804, 0]
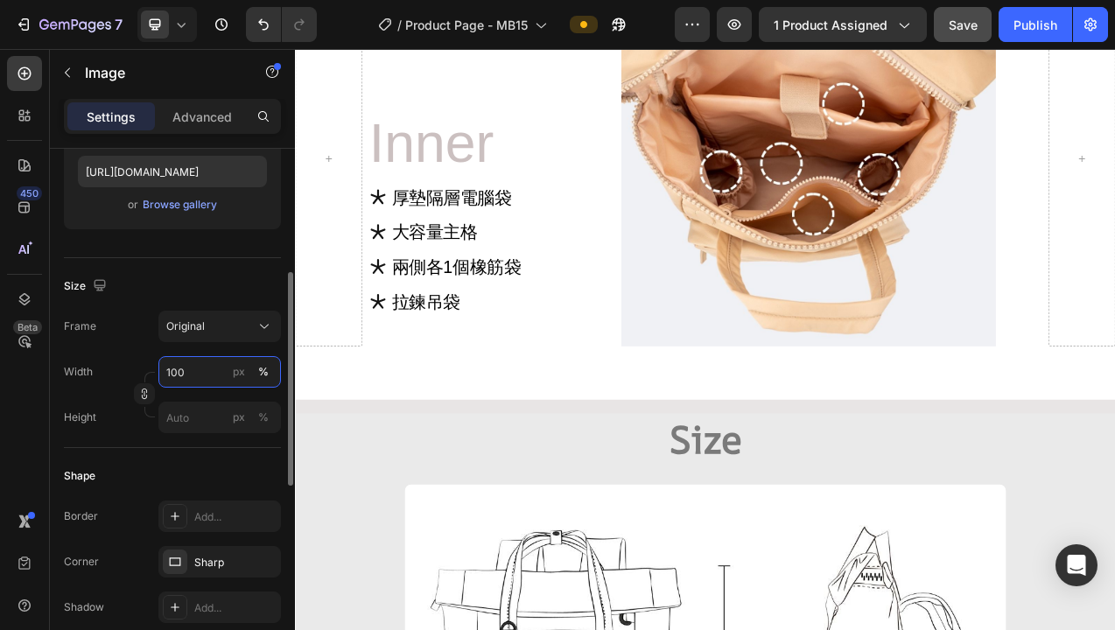
click at [190, 377] on input "100" at bounding box center [219, 372] width 123 height 32
type input "80"
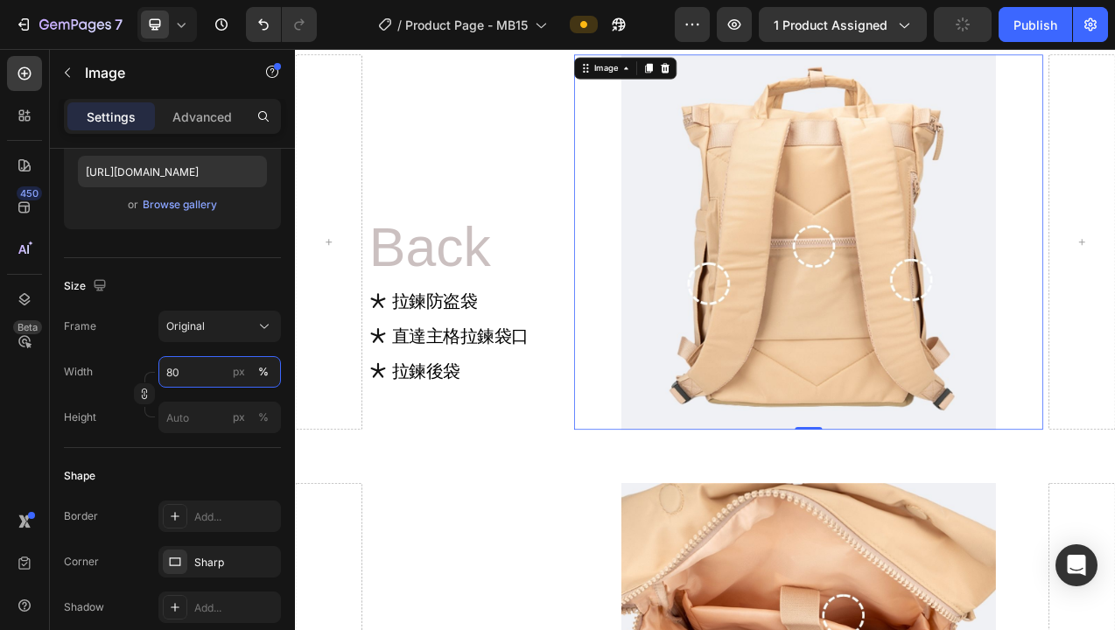
scroll to position [12854, 0]
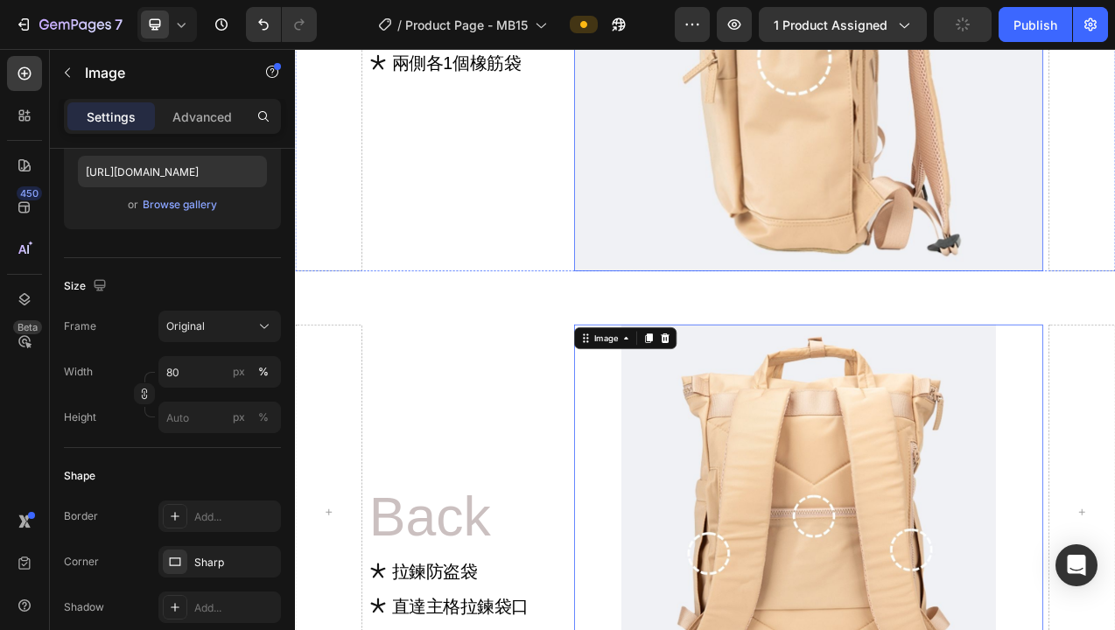
click at [717, 313] on img at bounding box center [952, 33] width 601 height 601
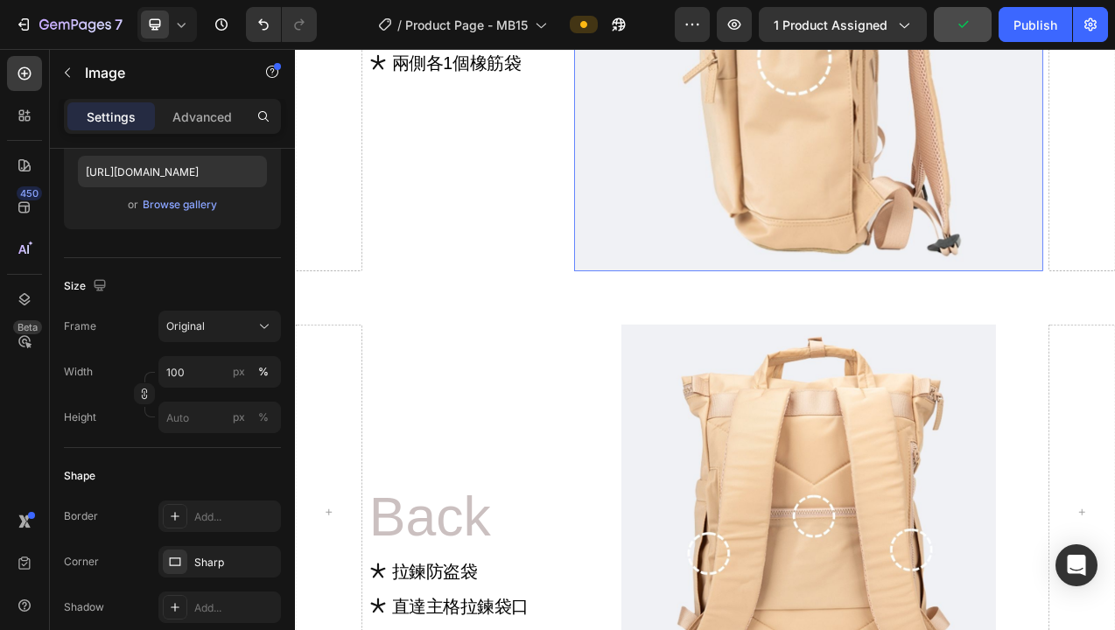
click at [729, 334] on img at bounding box center [952, 33] width 601 height 601
click at [193, 368] on input "100" at bounding box center [219, 372] width 123 height 32
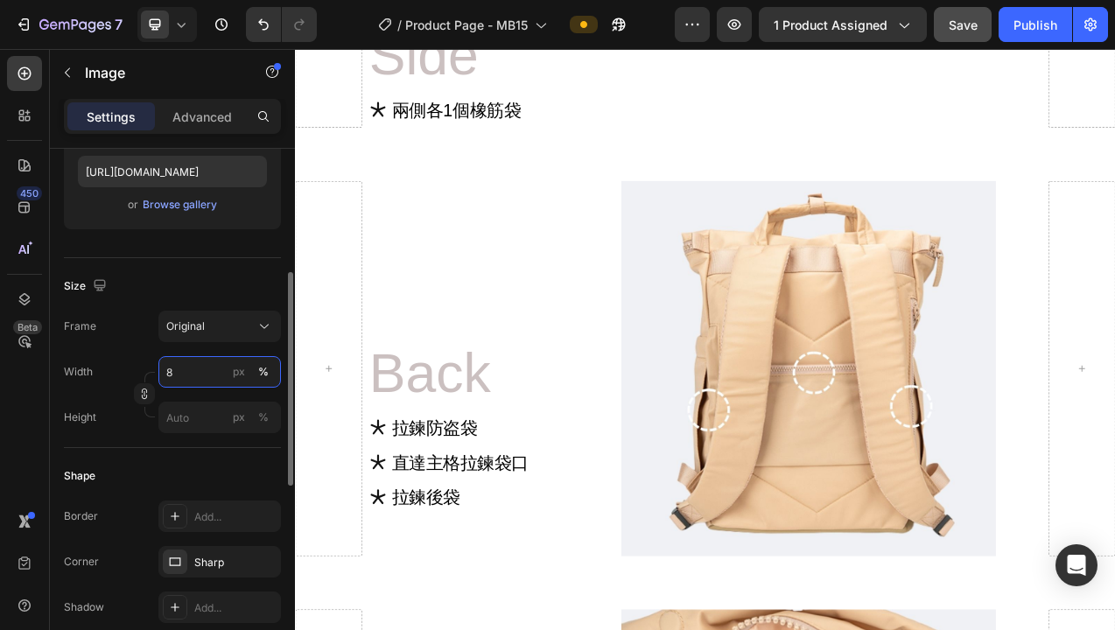
type input "80"
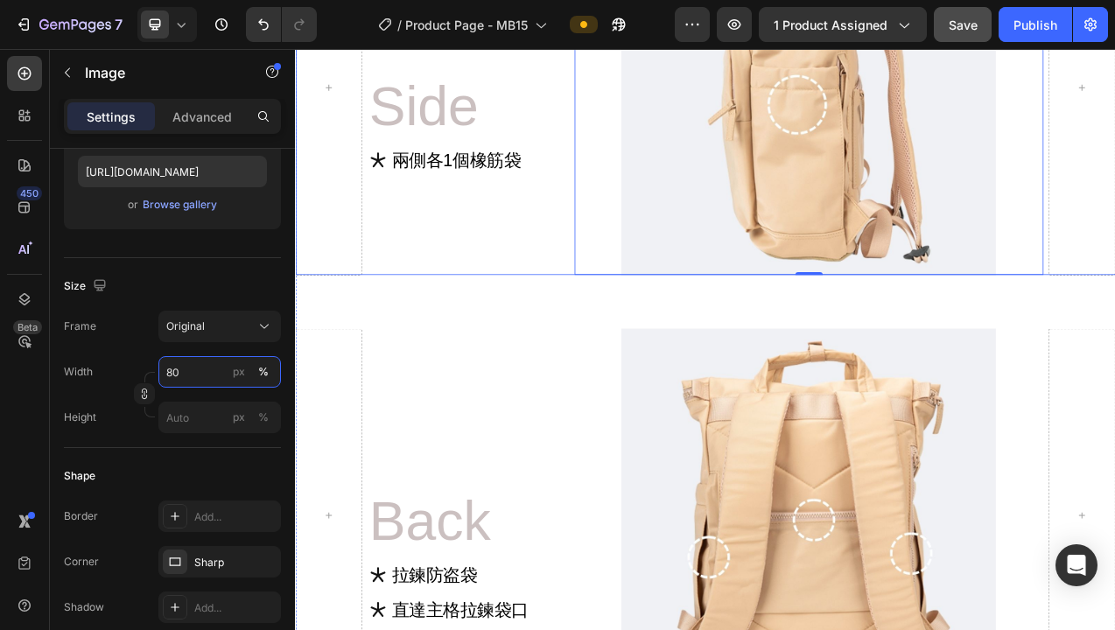
scroll to position [12096, 0]
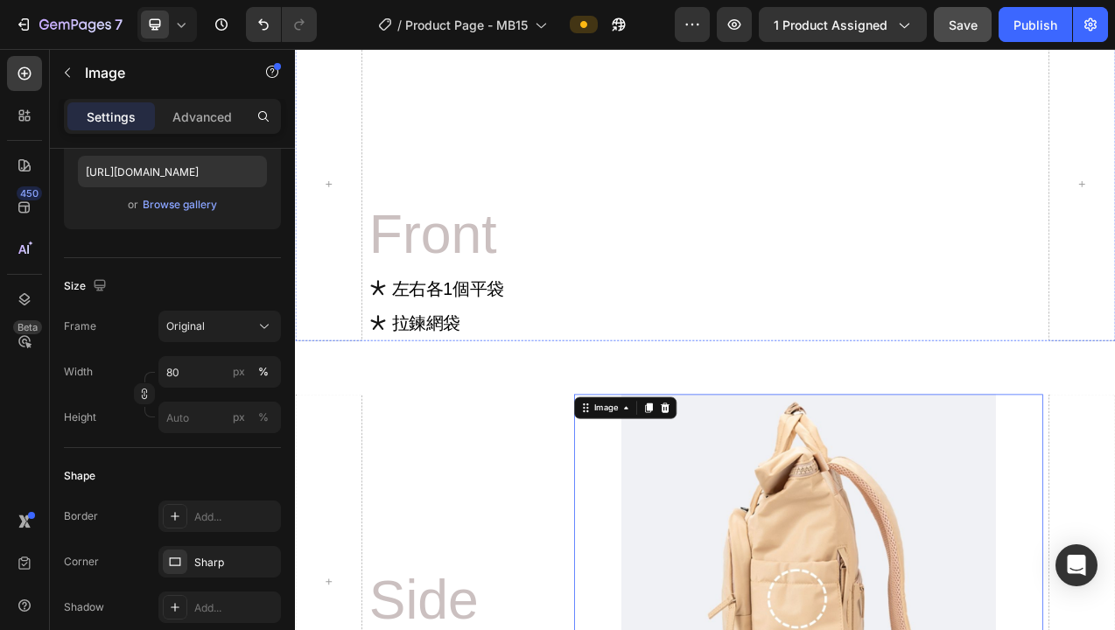
drag, startPoint x: 679, startPoint y: 374, endPoint x: 641, endPoint y: 391, distance: 41.5
click at [679, 22] on img at bounding box center [952, 22] width 601 height 0
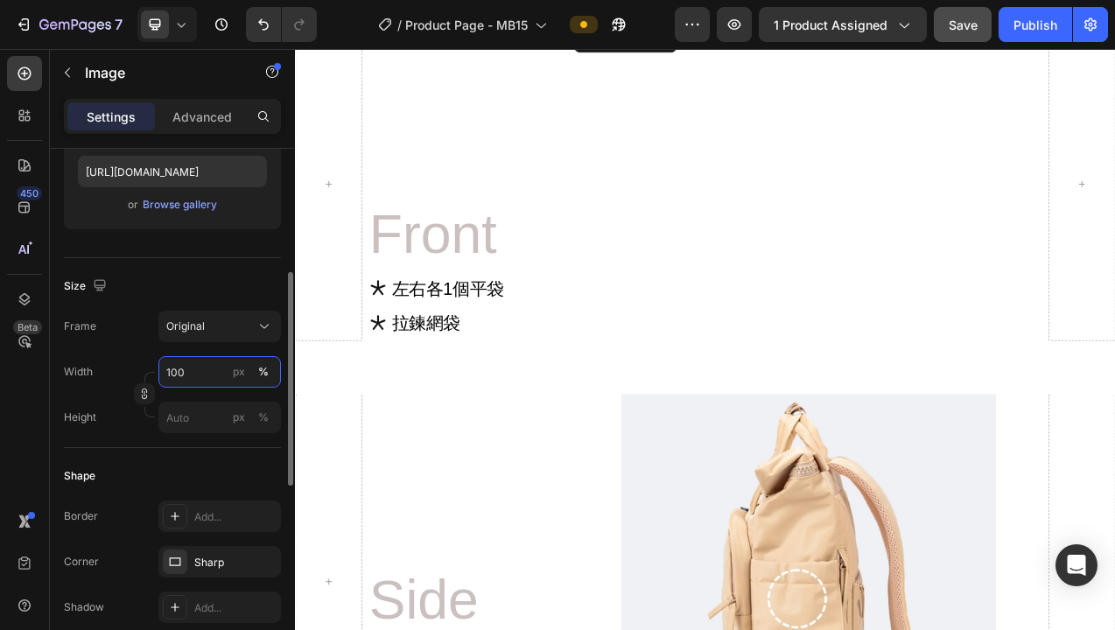
click at [201, 369] on input "100" at bounding box center [219, 372] width 123 height 32
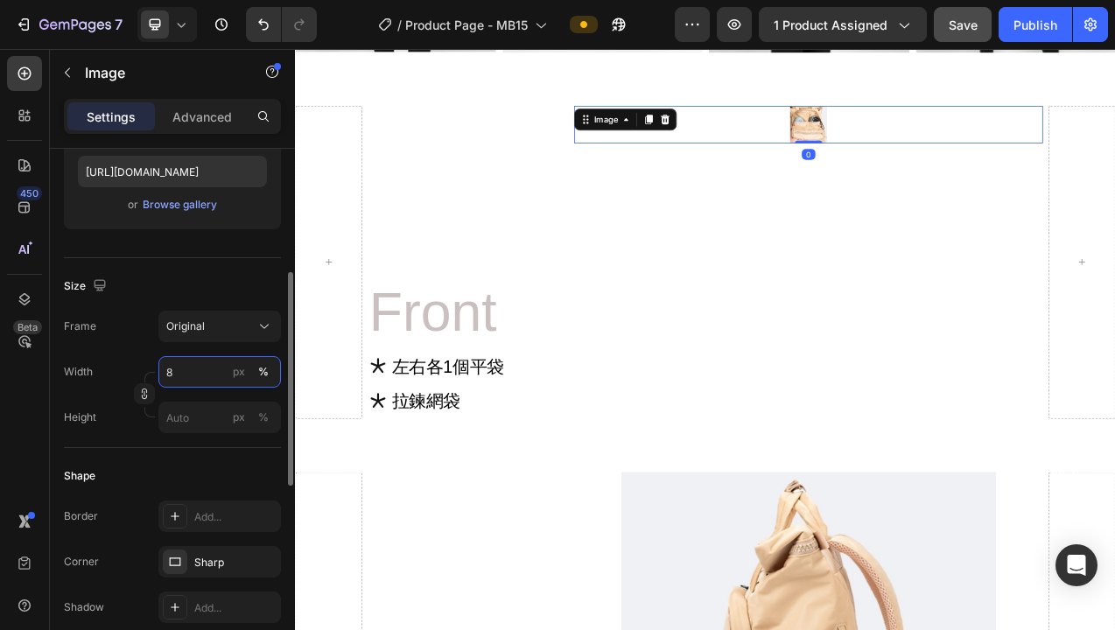
type input "80"
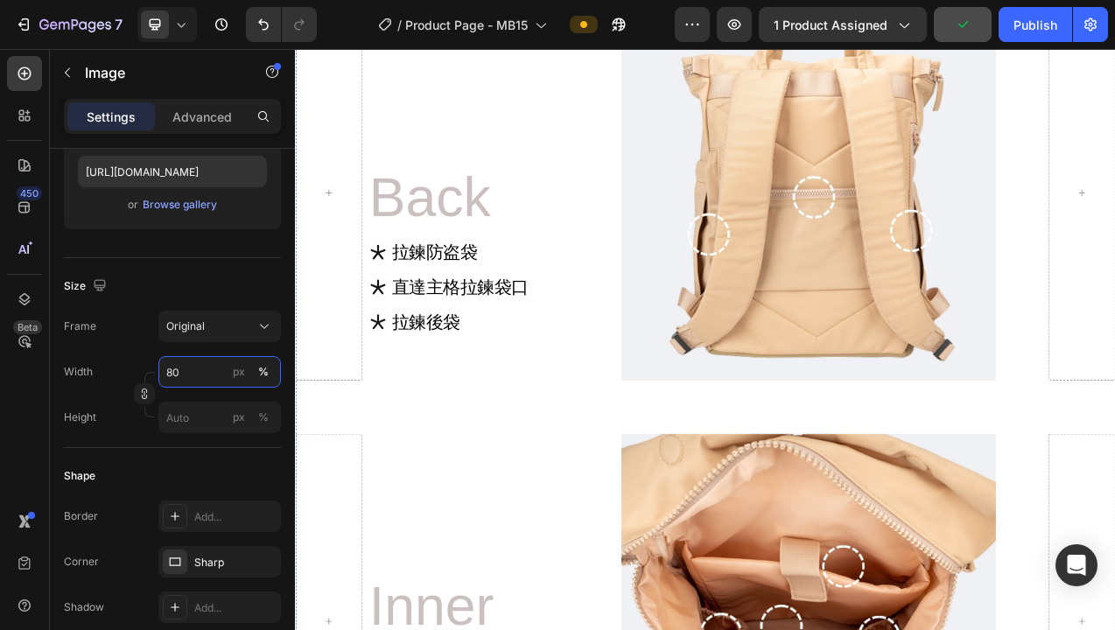
scroll to position [13354, 0]
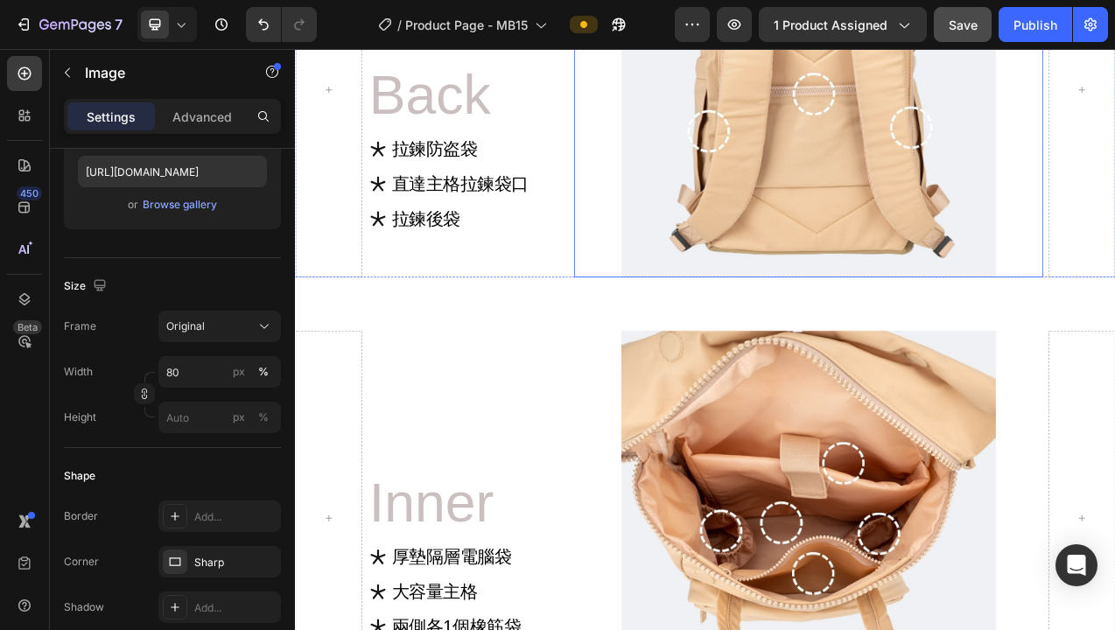
click at [1024, 327] on img at bounding box center [953, 101] width 481 height 481
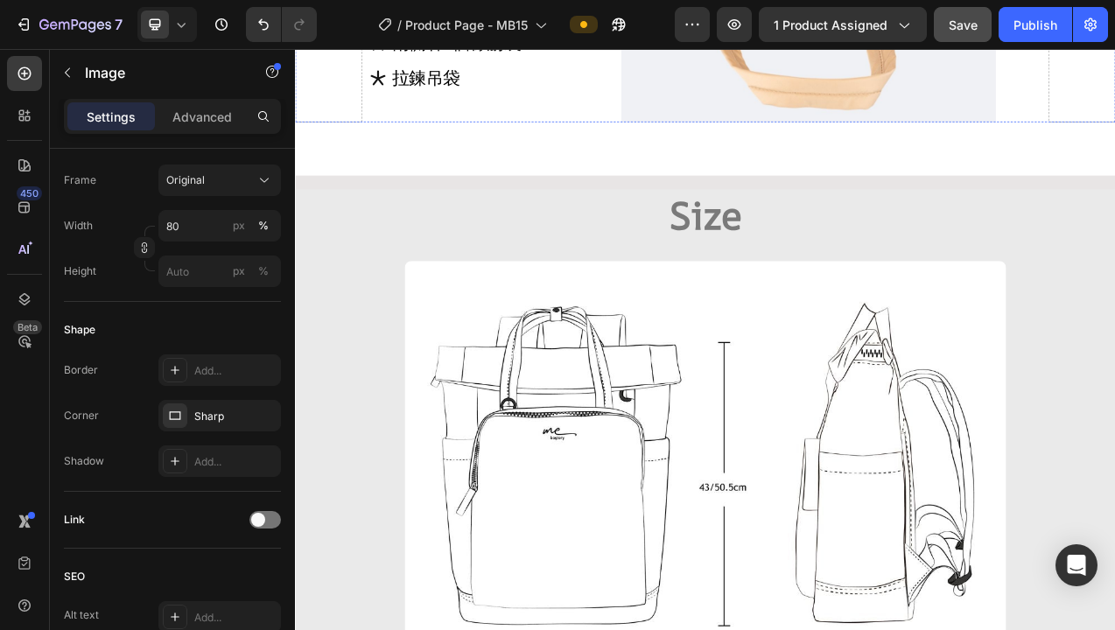
scroll to position [14360, 0]
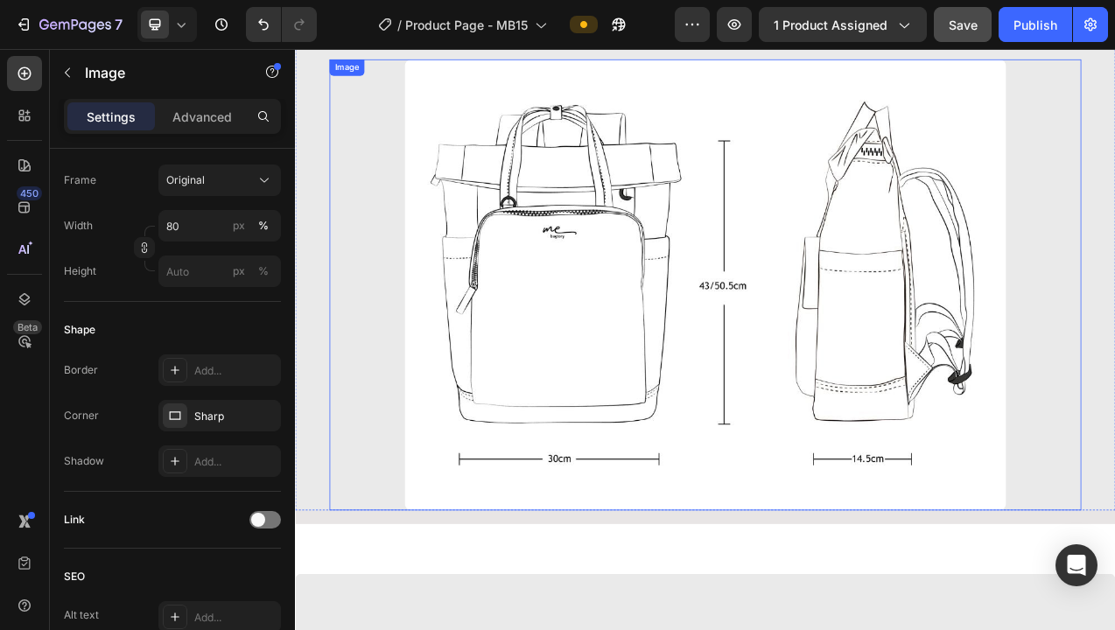
click at [348, 628] on div at bounding box center [820, 351] width 963 height 578
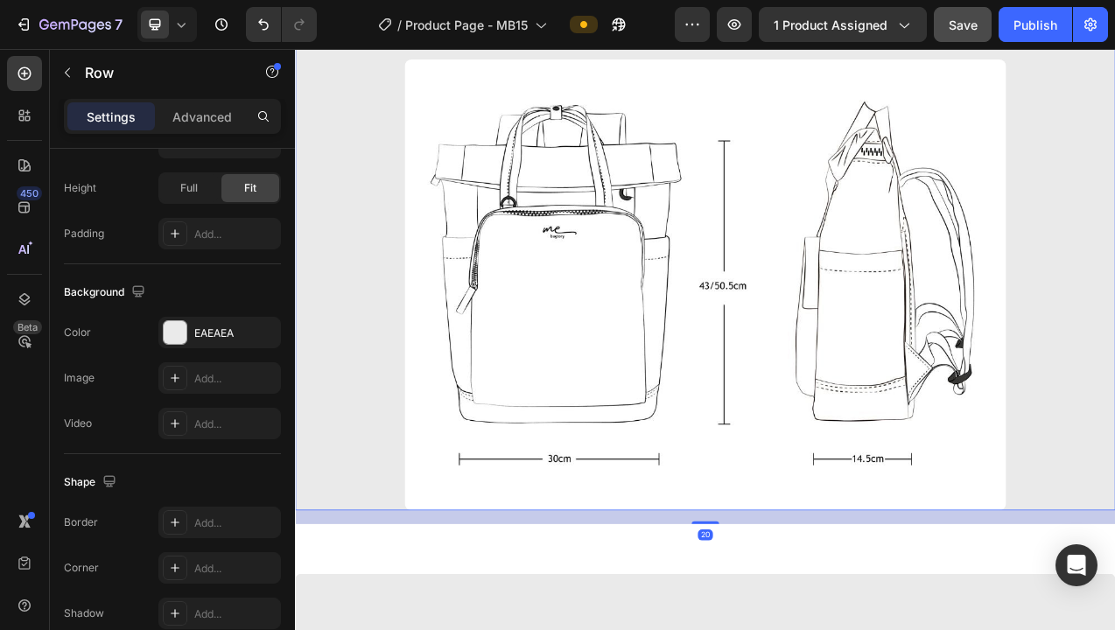
click at [301, 630] on div "Size Heading Image Row 20" at bounding box center [820, 305] width 1051 height 670
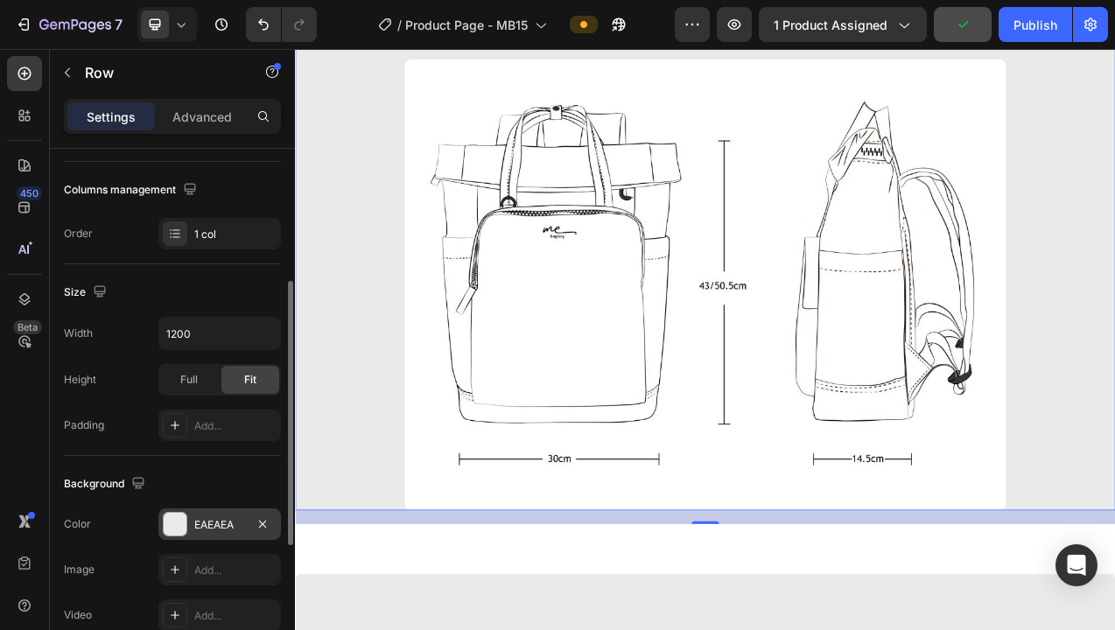
scroll to position [264, 0]
click at [208, 524] on div "EAEAEA" at bounding box center [219, 524] width 51 height 16
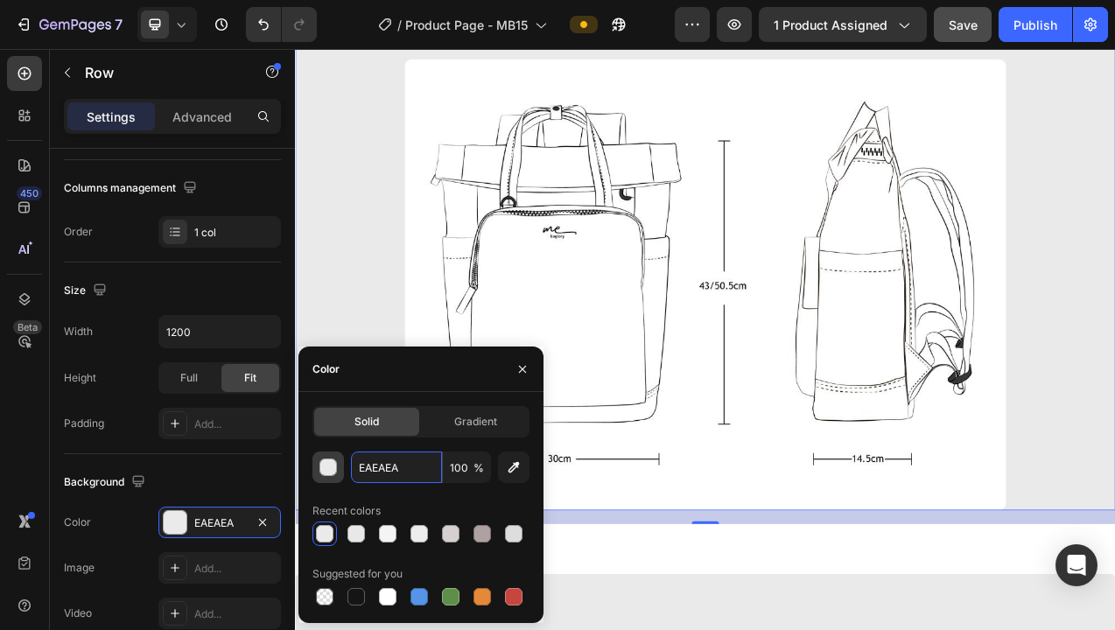
drag, startPoint x: 406, startPoint y: 466, endPoint x: 329, endPoint y: 463, distance: 77.1
click at [330, 464] on div "EAEAEA 100 %" at bounding box center [421, 468] width 217 height 32
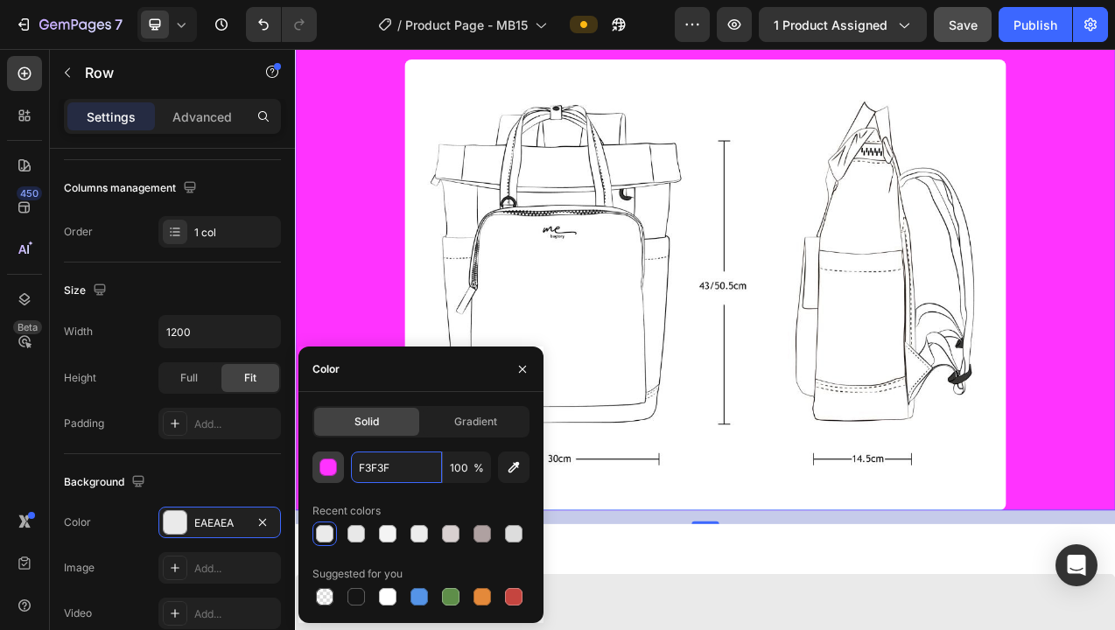
type input "F3F3F3"
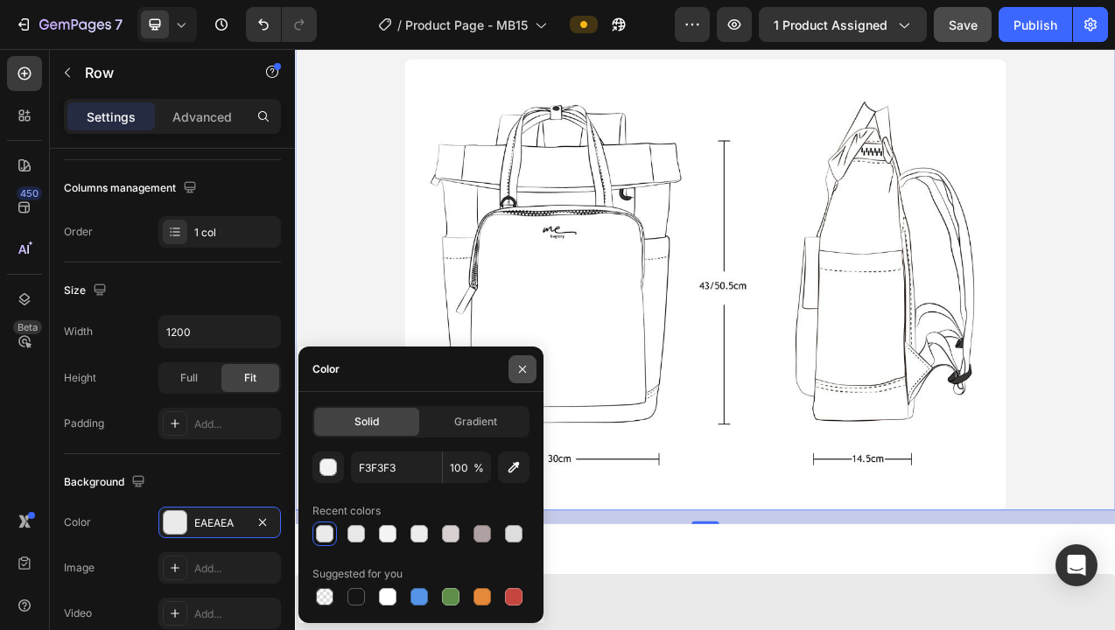
click at [528, 369] on icon "button" at bounding box center [523, 369] width 14 height 14
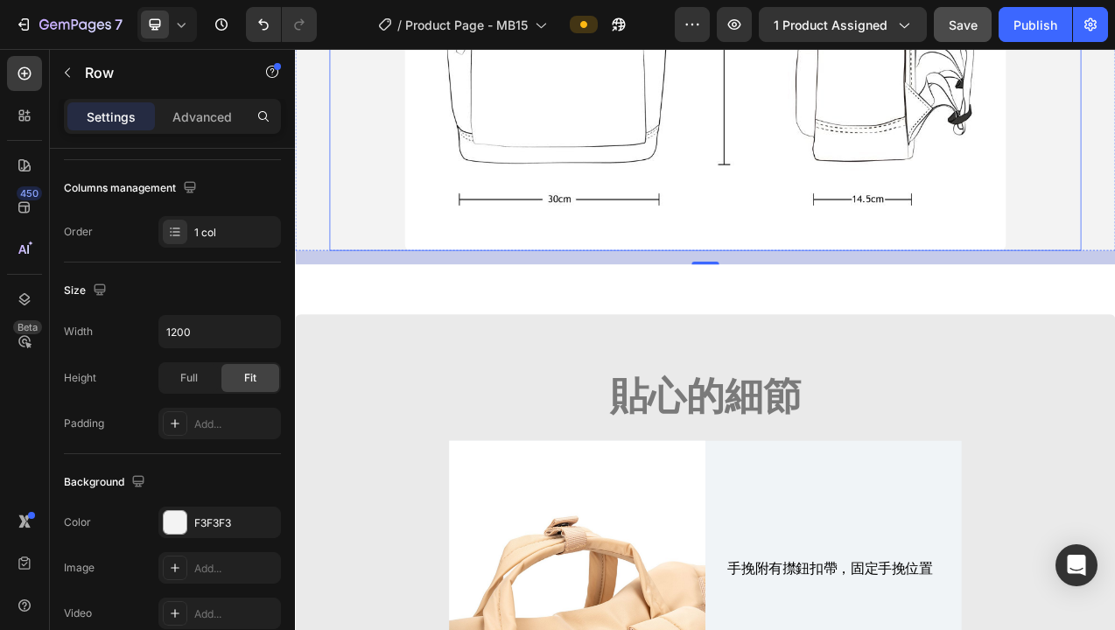
scroll to position [14990, 0]
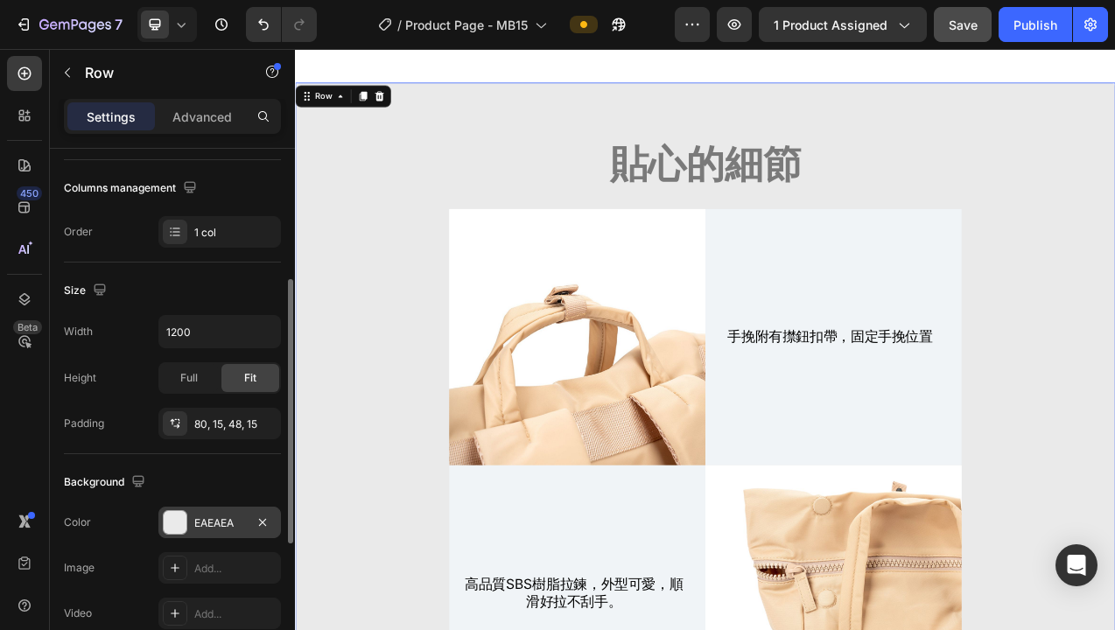
click at [236, 524] on div "EAEAEA" at bounding box center [219, 524] width 51 height 16
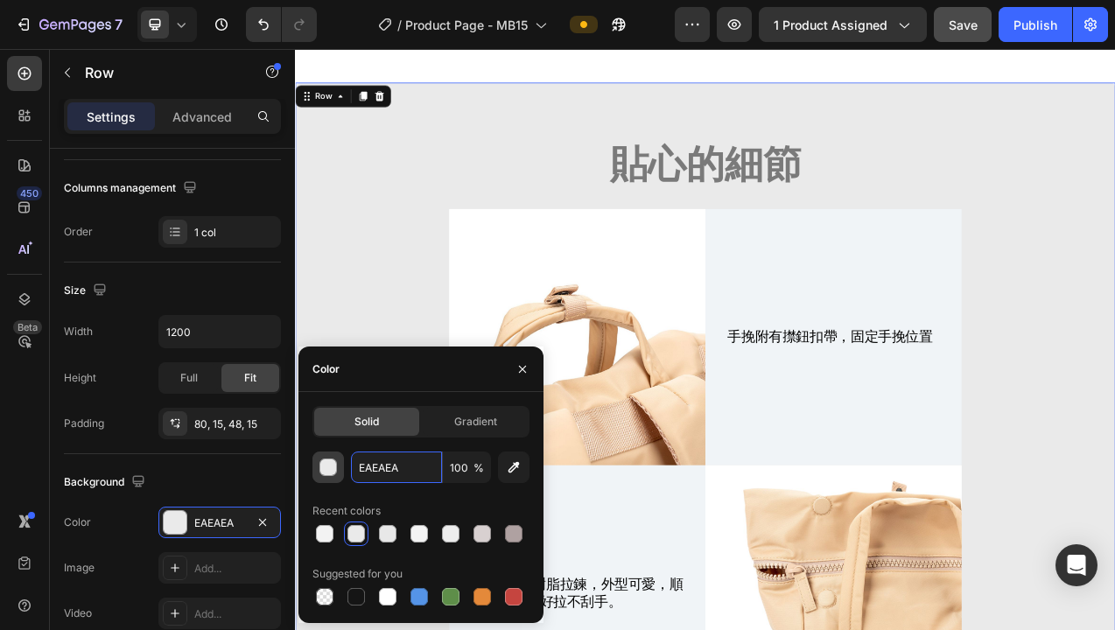
drag, startPoint x: 410, startPoint y: 463, endPoint x: 320, endPoint y: 461, distance: 90.2
click at [320, 461] on div "EAEAEA 100 %" at bounding box center [421, 468] width 217 height 32
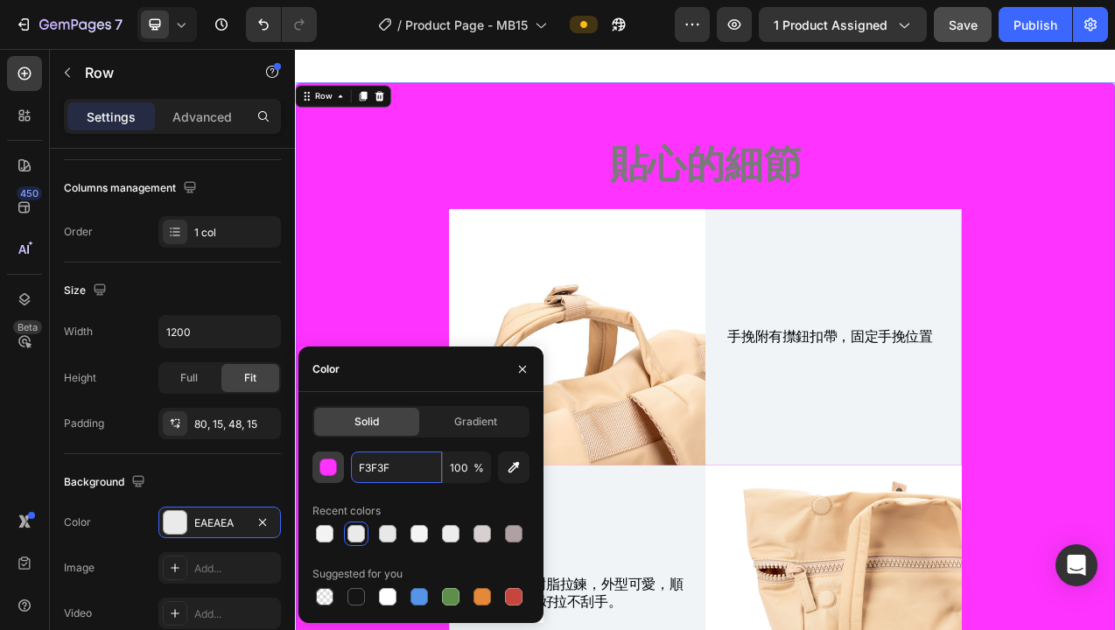
type input "F3F3F3"
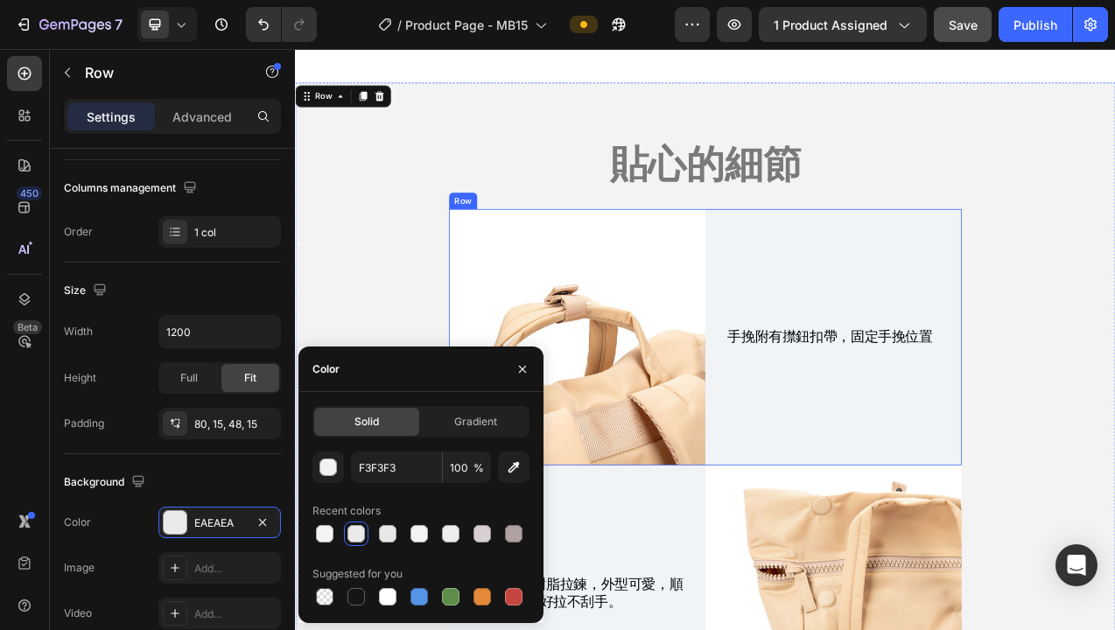
click at [887, 312] on div "手挽附有㩒鈕扣帶，固定手挽位置 Text Block" at bounding box center [984, 418] width 328 height 328
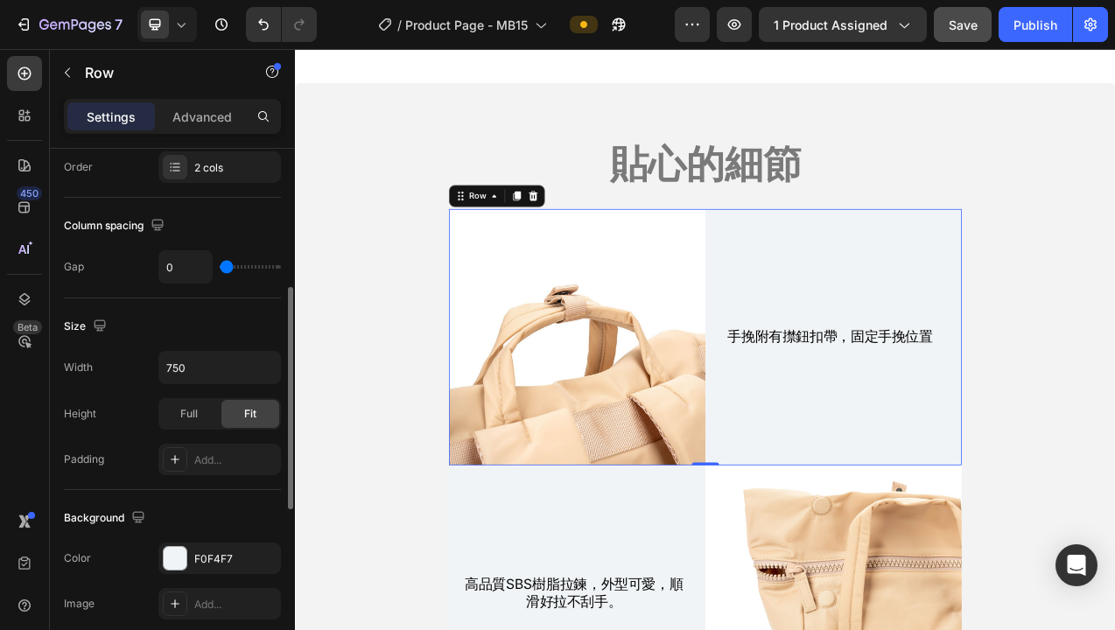
scroll to position [330, 0]
click at [170, 563] on div at bounding box center [175, 556] width 23 height 23
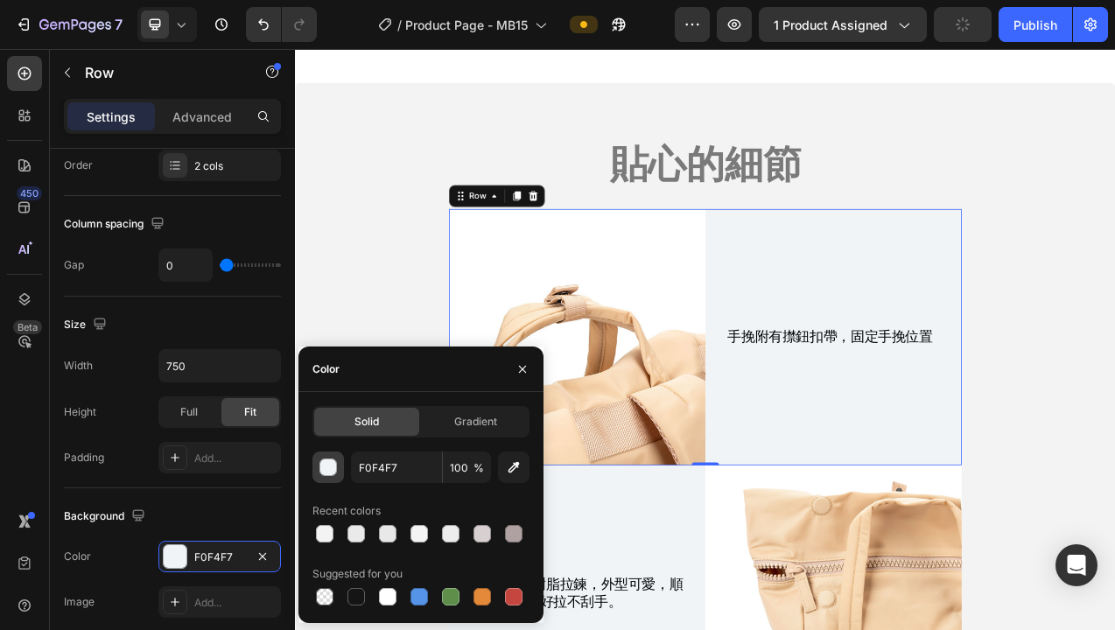
click at [332, 470] on div "button" at bounding box center [329, 469] width 18 height 18
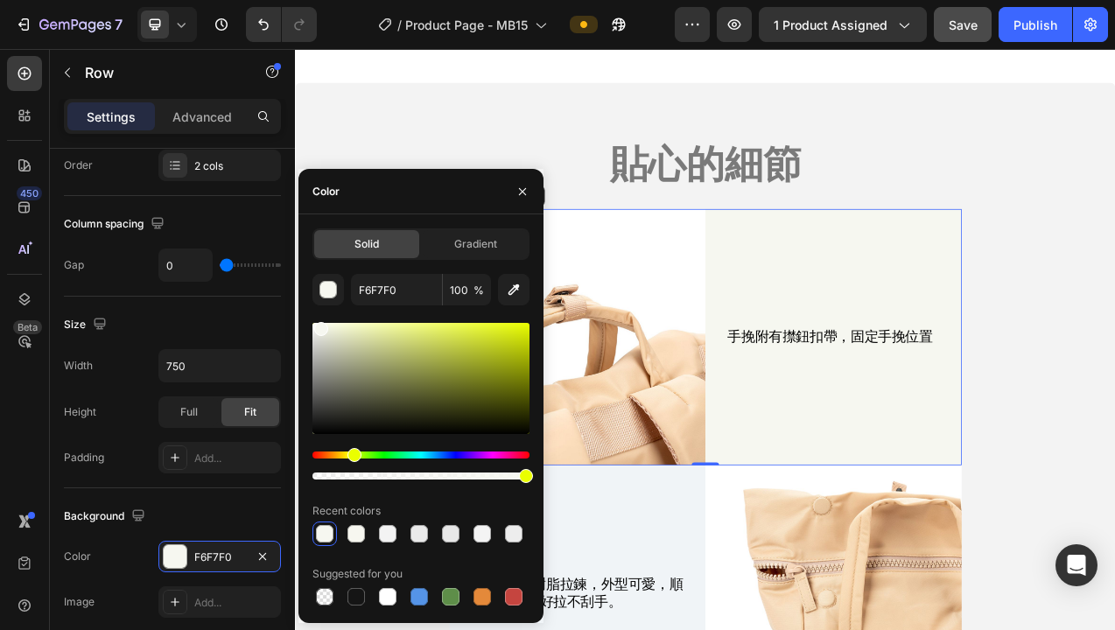
drag, startPoint x: 440, startPoint y: 453, endPoint x: 352, endPoint y: 454, distance: 87.6
click at [352, 454] on div "Hue" at bounding box center [355, 455] width 14 height 14
type input "F7F6F0"
click at [346, 456] on div "Hue" at bounding box center [348, 455] width 14 height 14
drag, startPoint x: 409, startPoint y: 287, endPoint x: 349, endPoint y: 299, distance: 60.8
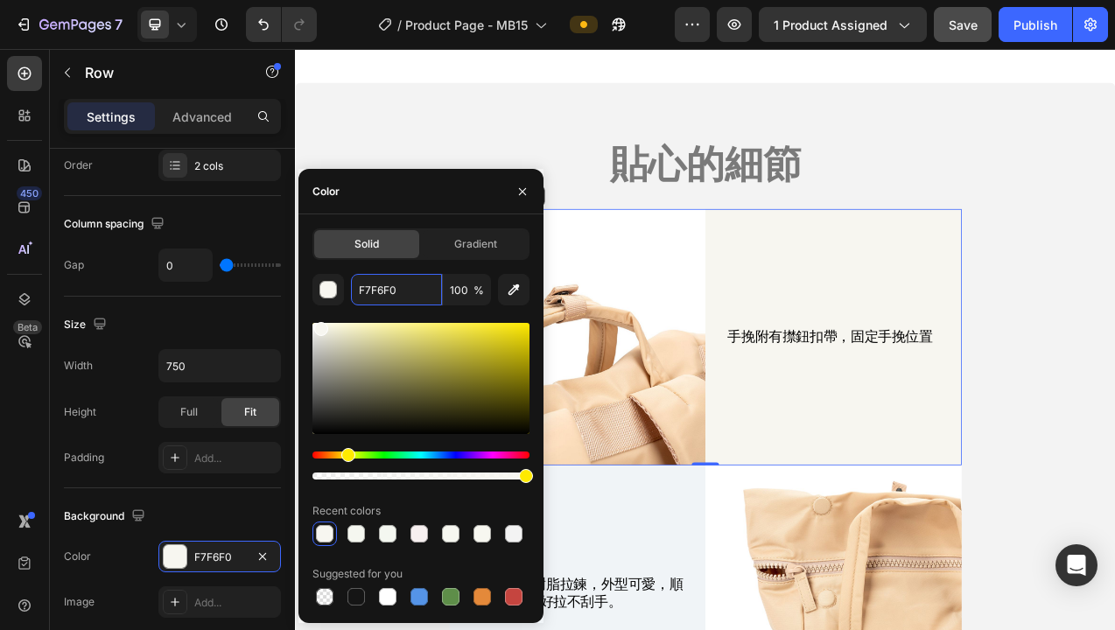
click at [349, 299] on div "F7F6F0 100 %" at bounding box center [421, 290] width 217 height 32
click at [526, 189] on icon "button" at bounding box center [523, 192] width 14 height 14
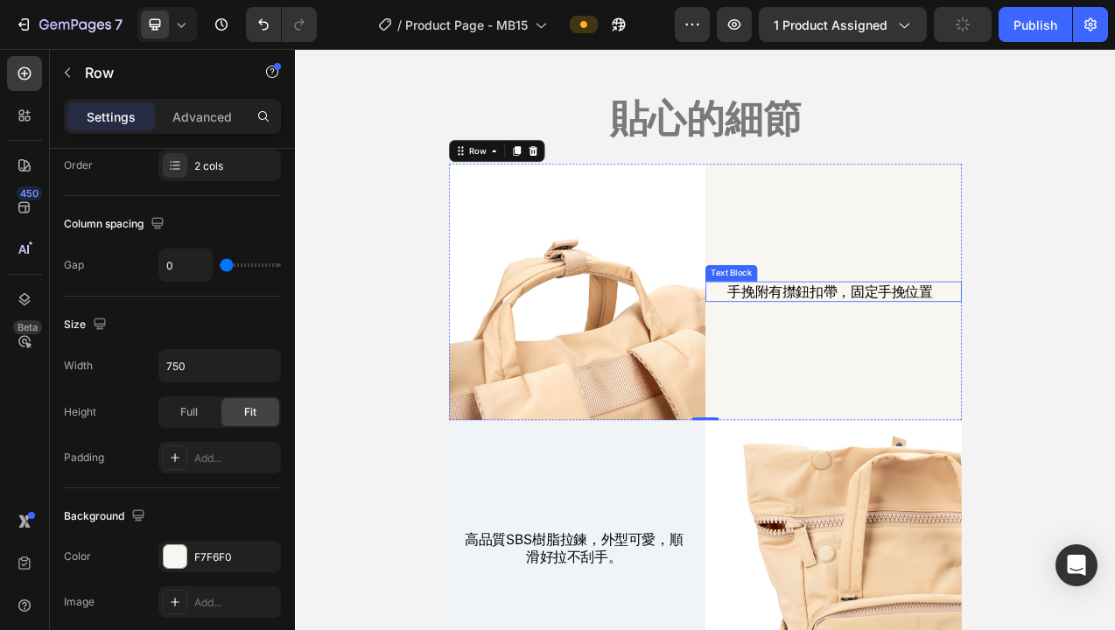
scroll to position [15229, 0]
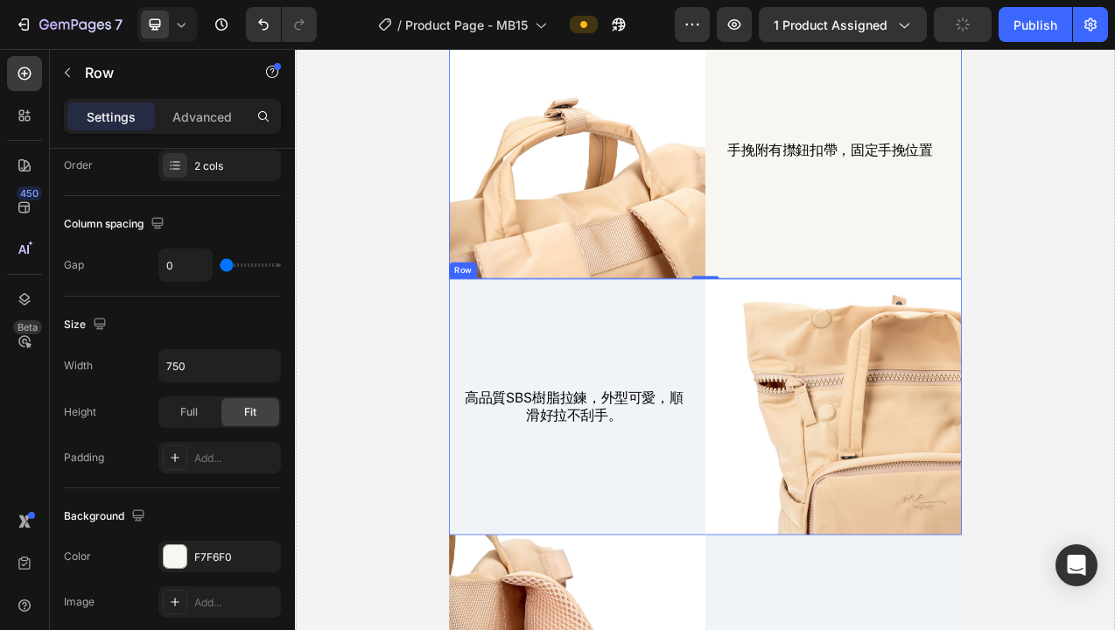
click at [779, 470] on div "高品質SBS樹脂拉鍊，外型可愛，順滑好拉不刮手。 Text Block" at bounding box center [656, 507] width 328 height 328
click at [651, 440] on div "高品質SBS樹脂拉鍊，外型可愛，順滑好拉不刮手。 Text Block" at bounding box center [656, 507] width 328 height 328
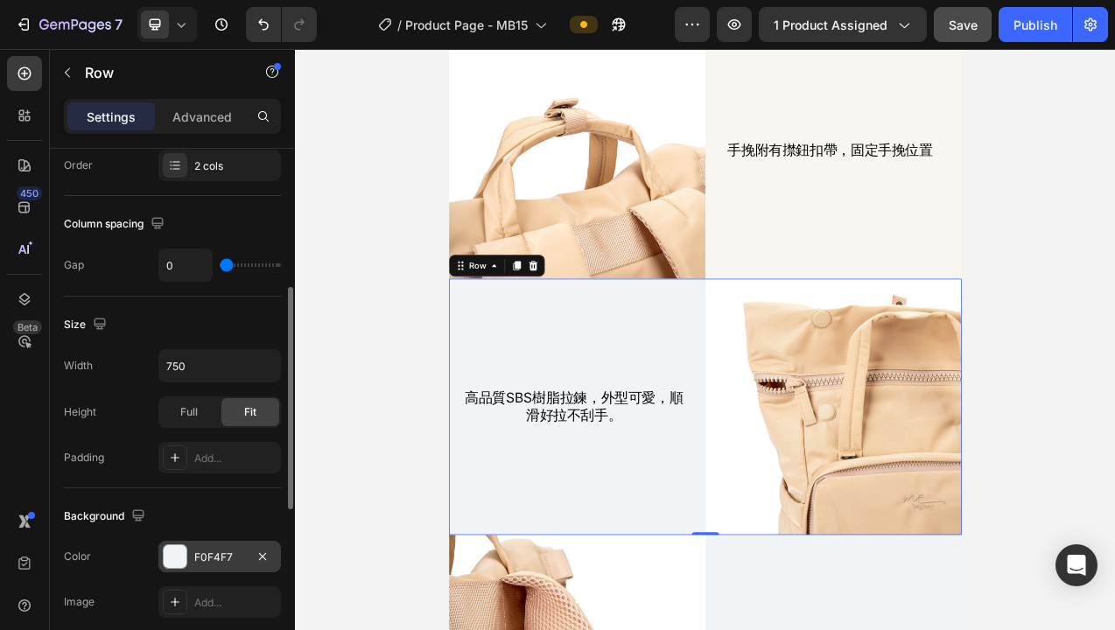
click at [177, 555] on div at bounding box center [175, 556] width 23 height 23
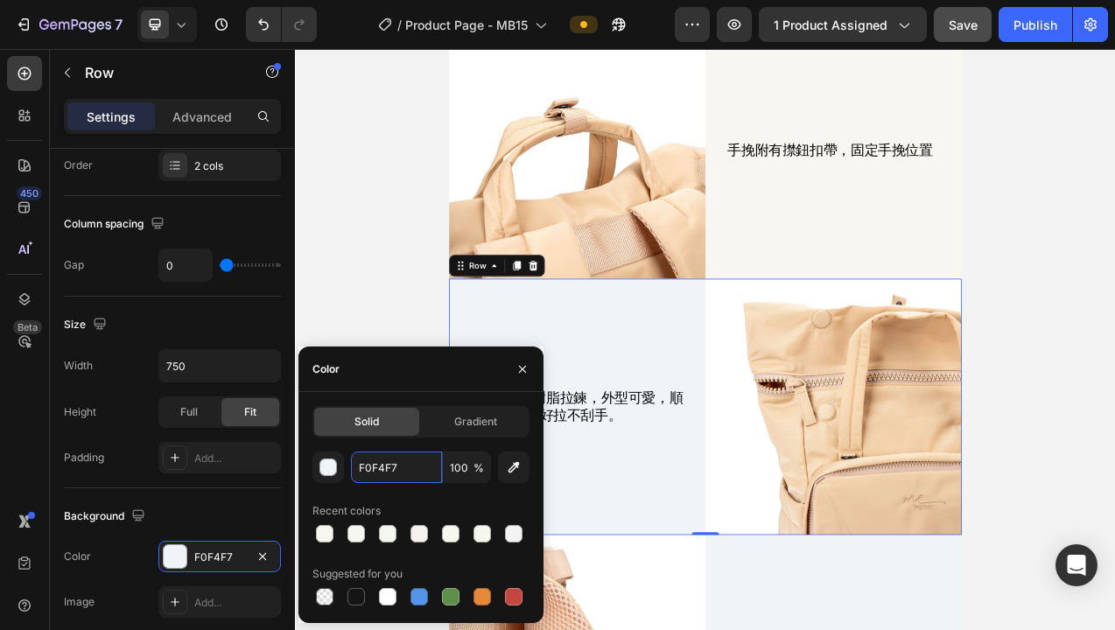
drag, startPoint x: 401, startPoint y: 467, endPoint x: 348, endPoint y: 467, distance: 53.4
click at [348, 467] on div "F0F4F7 100 %" at bounding box center [421, 468] width 217 height 32
paste input "7F6F0"
type input "F7F6F0"
click at [520, 369] on icon "button" at bounding box center [523, 369] width 14 height 14
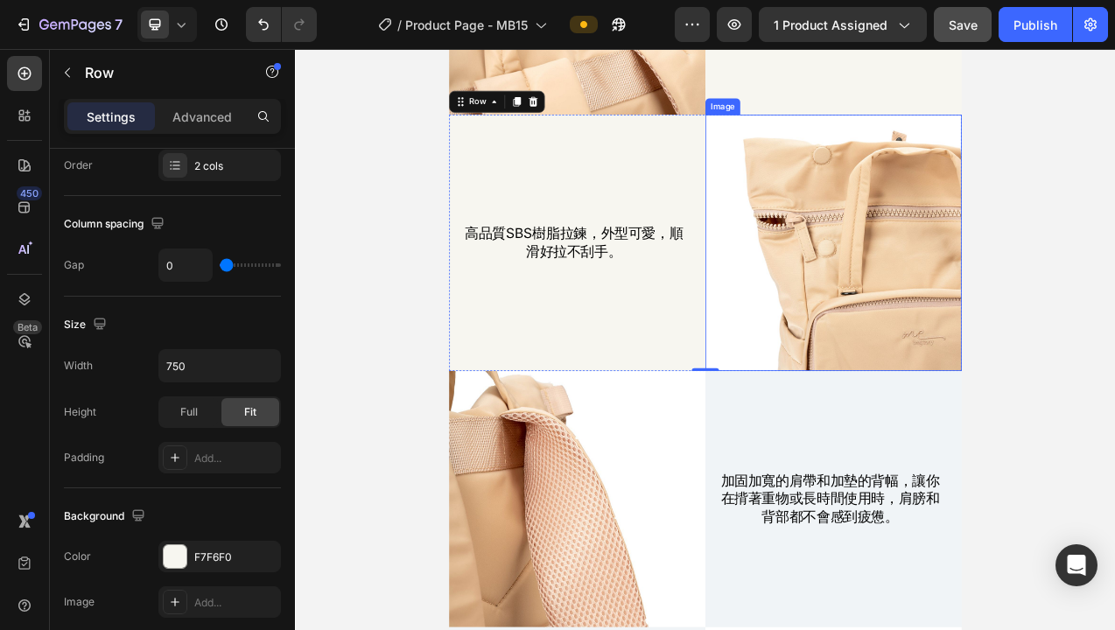
scroll to position [15476, 0]
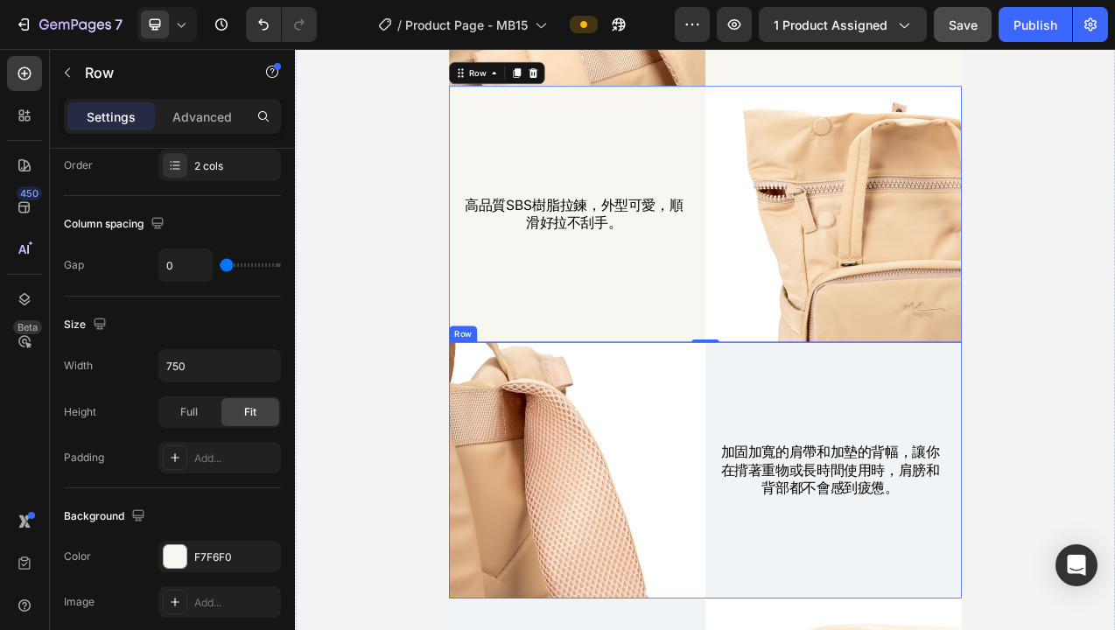
click at [890, 630] on div "加固加寬的肩帶和加墊的背幅，讓你在揹著重物或長時間使用時，肩膀和背部都不會感到疲憊。 Text Block" at bounding box center [984, 589] width 328 height 328
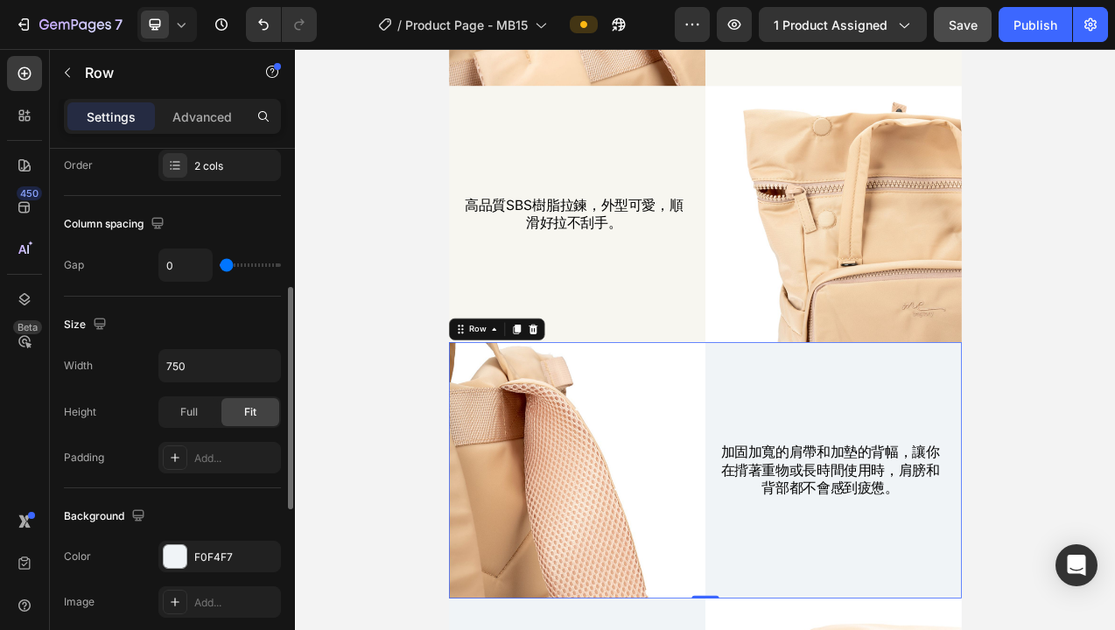
drag, startPoint x: 172, startPoint y: 561, endPoint x: 217, endPoint y: 535, distance: 51.8
click at [173, 561] on div at bounding box center [175, 556] width 23 height 23
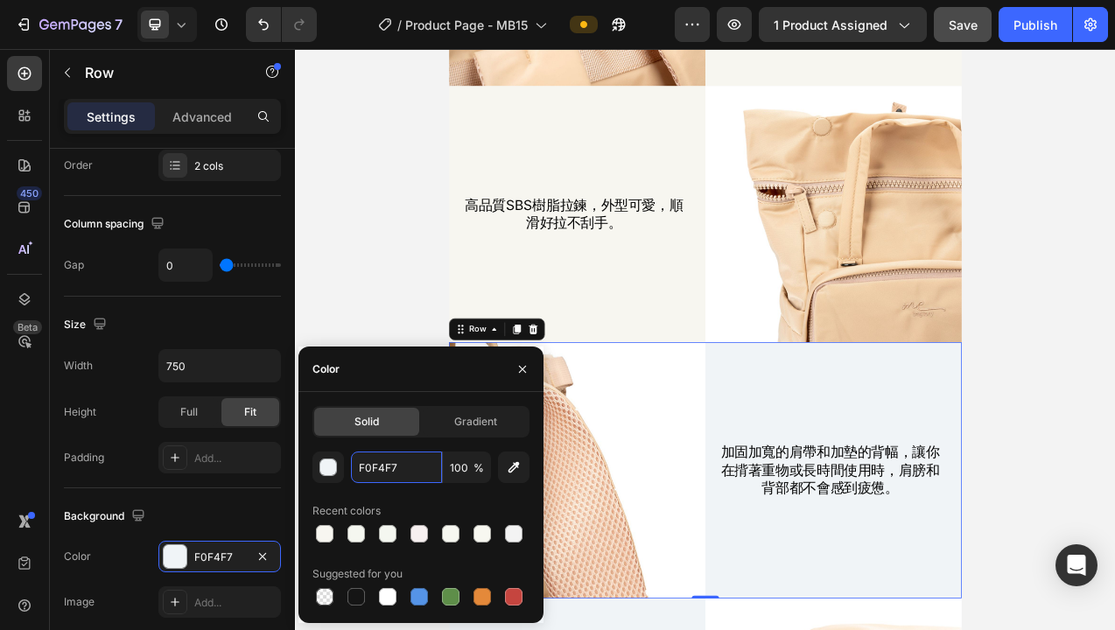
drag, startPoint x: 401, startPoint y: 470, endPoint x: 412, endPoint y: 488, distance: 20.4
click at [413, 489] on div "F0F4F7 100 % Recent colors Suggested for you" at bounding box center [421, 531] width 217 height 158
drag, startPoint x: 410, startPoint y: 468, endPoint x: 324, endPoint y: 468, distance: 85.8
click at [326, 468] on div "F0F4F7 100 %" at bounding box center [421, 468] width 217 height 32
paste input "7F6F0"
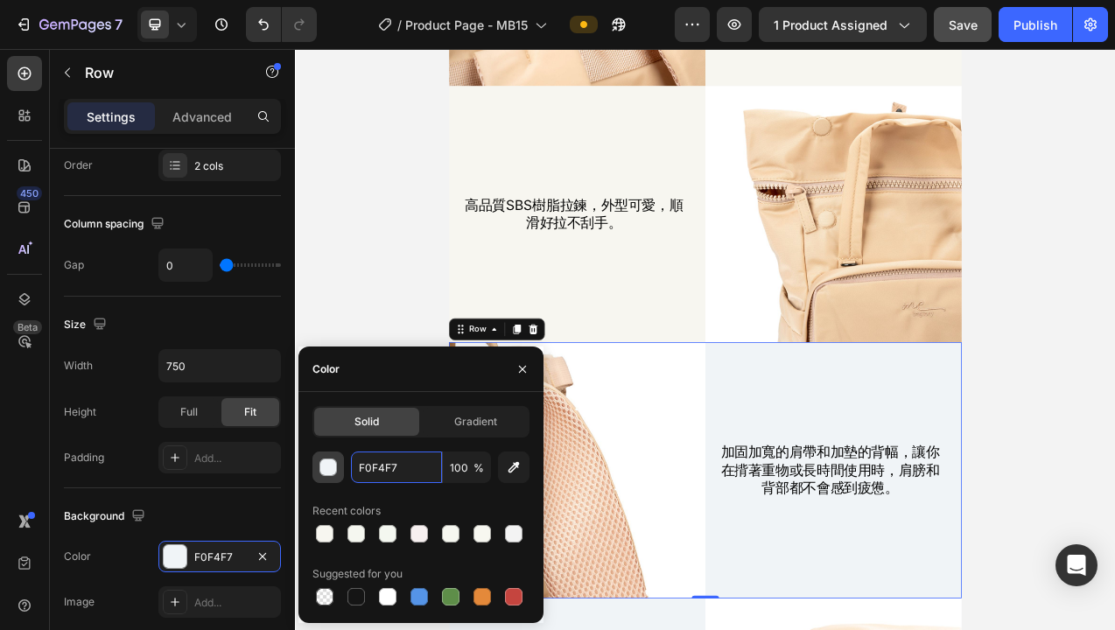
type input "F7F6F0"
click at [524, 367] on icon "button" at bounding box center [522, 368] width 7 height 7
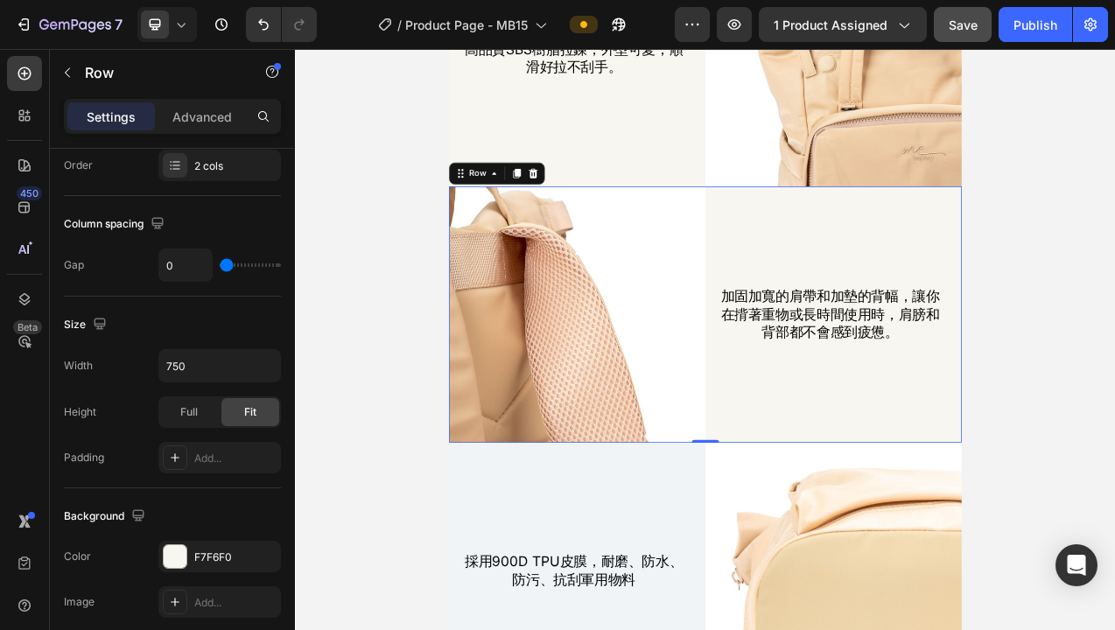
scroll to position [15688, 0]
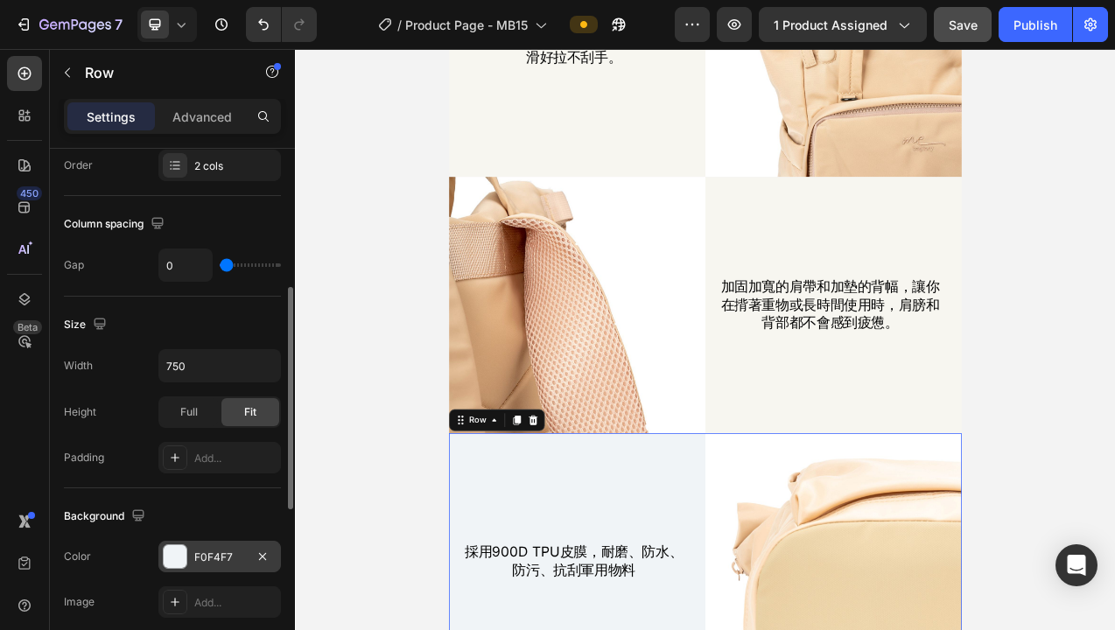
click at [189, 559] on div "F0F4F7" at bounding box center [219, 557] width 123 height 32
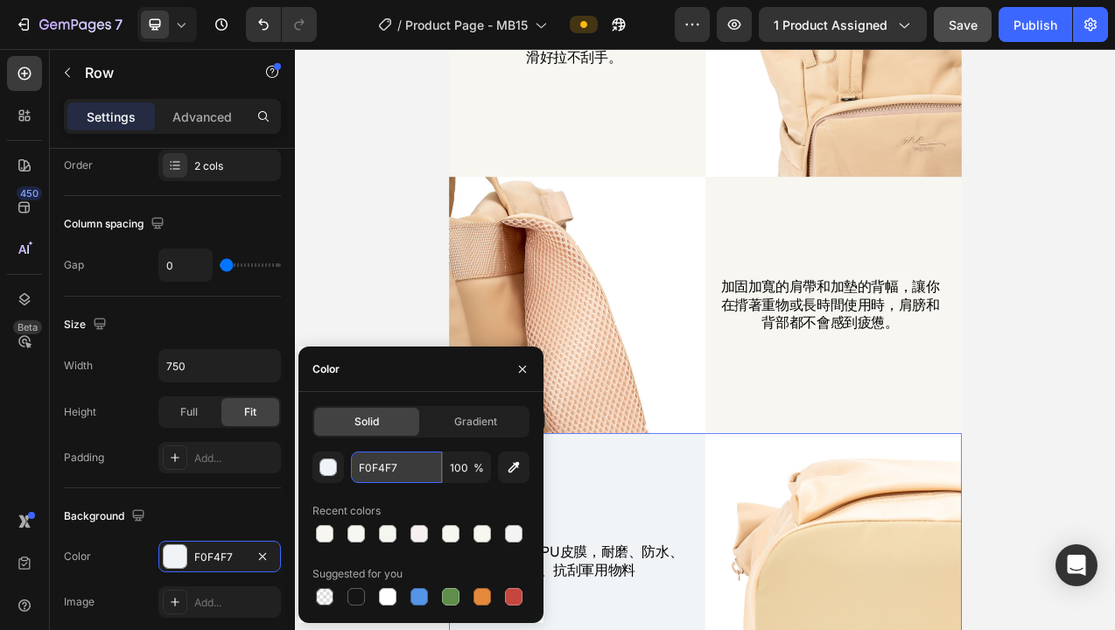
drag, startPoint x: 400, startPoint y: 468, endPoint x: 414, endPoint y: 482, distance: 19.2
click at [414, 482] on input "F0F4F7" at bounding box center [396, 468] width 91 height 32
paste input "7F6F0"
type input "F7F6F0"
click at [522, 370] on icon "button" at bounding box center [523, 369] width 14 height 14
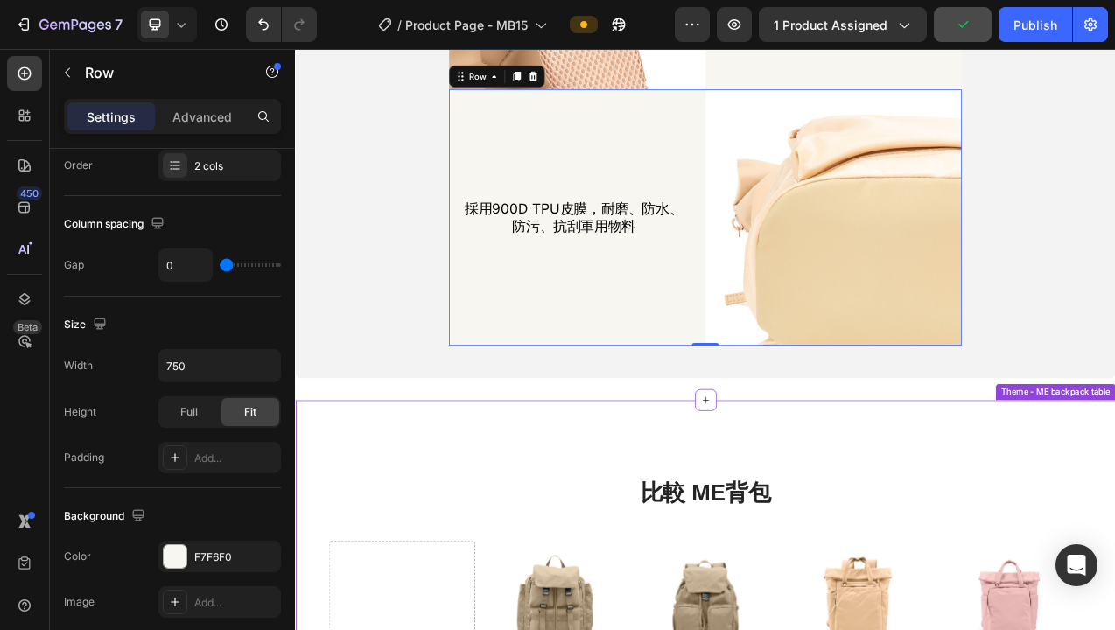
scroll to position [16527, 0]
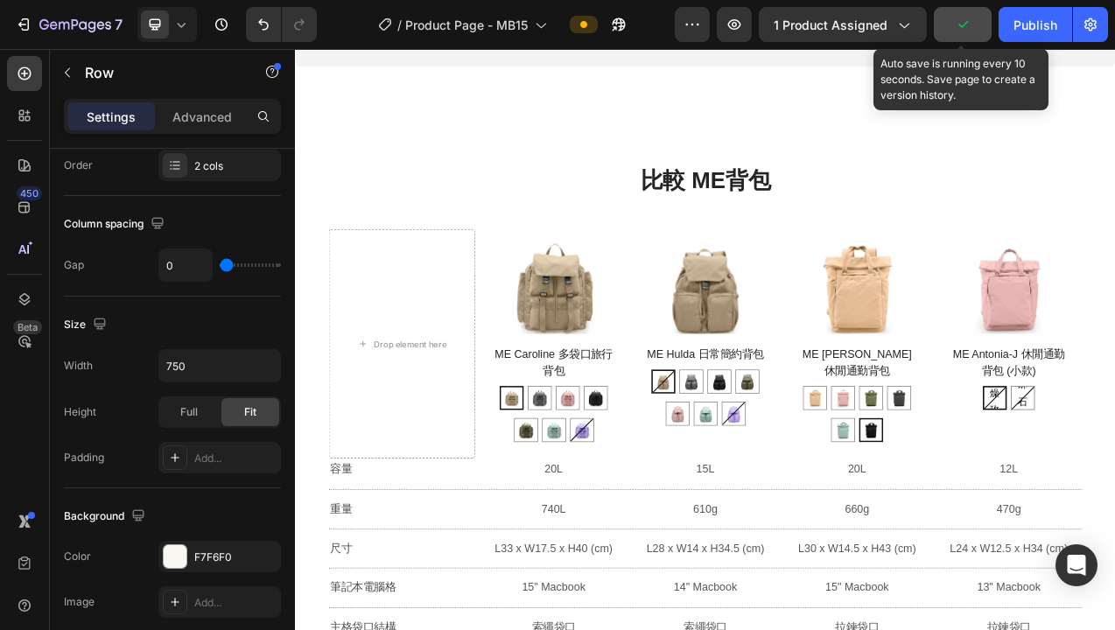
click at [966, 27] on icon "button" at bounding box center [963, 25] width 18 height 18
click at [966, 24] on span "Save" at bounding box center [963, 25] width 29 height 15
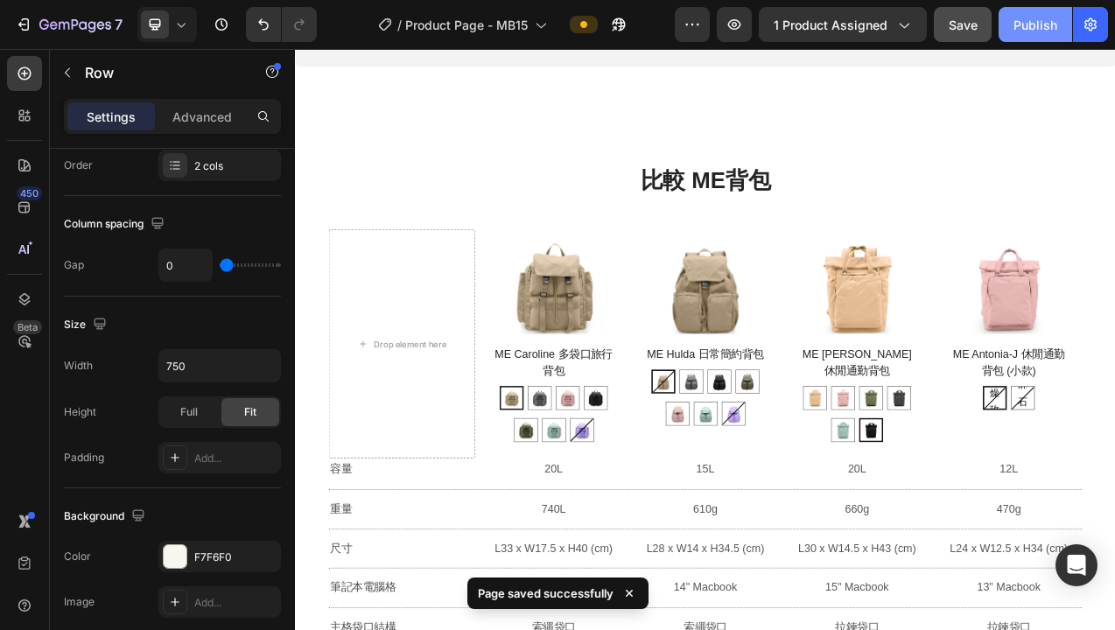
click at [1041, 25] on div "Publish" at bounding box center [1036, 25] width 44 height 18
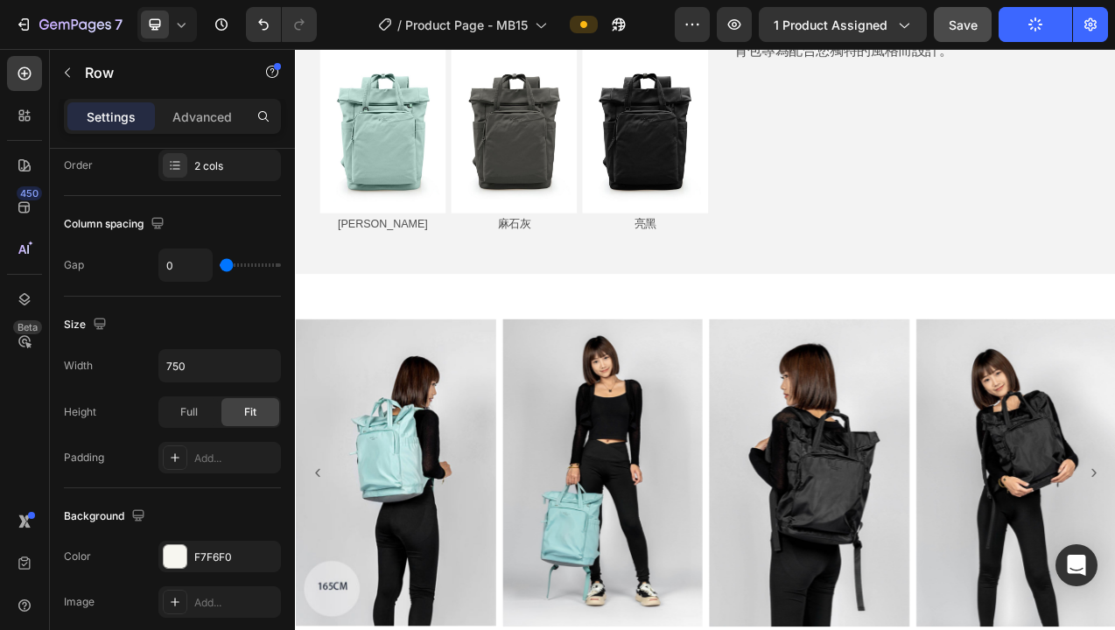
scroll to position [10984, 0]
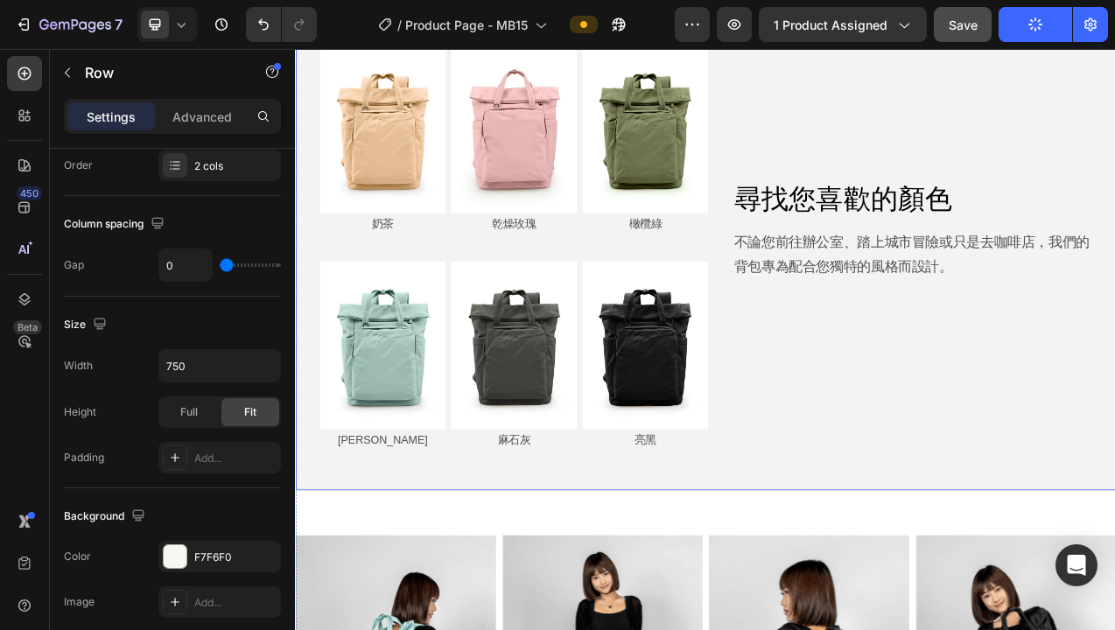
click at [1099, 605] on div "Image 奶茶 Text Block Image 乾燥玫瑰 Text Block Image 橄欖綠 Text Block Row Row Image 彩貝…" at bounding box center [820, 302] width 1051 height 623
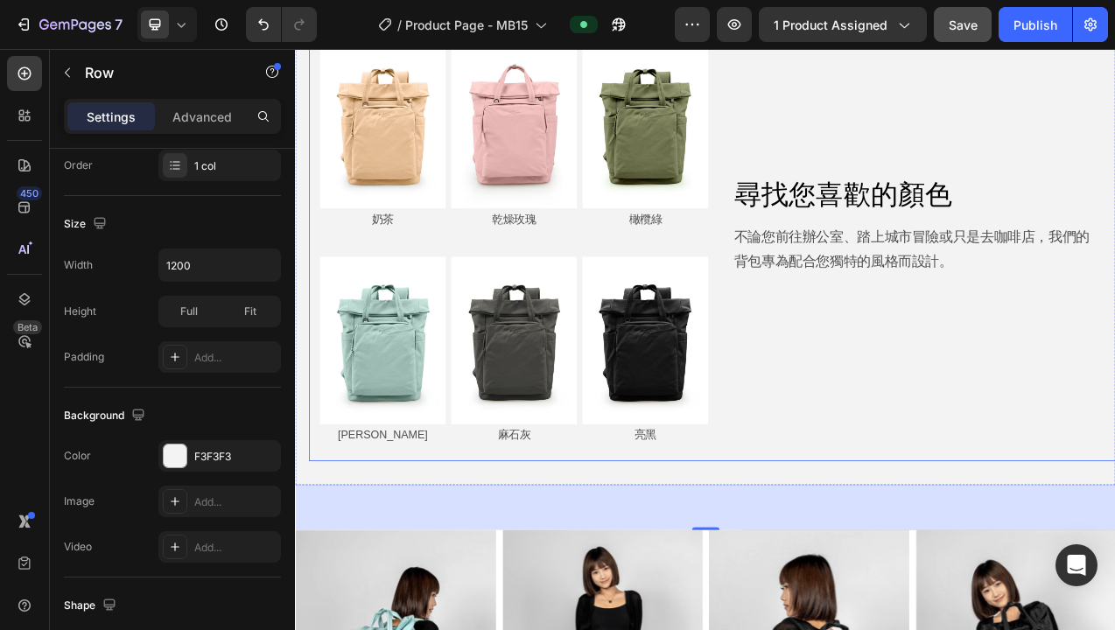
scroll to position [10989, 0]
click at [1072, 464] on div "尋找您喜歡的顏色 Heading 不論您前往辦公室、踏上城市冒險或只是去咖啡店，我們的背包專為配合您獨特的風格而設計。 Text Block" at bounding box center [1100, 282] width 525 height 592
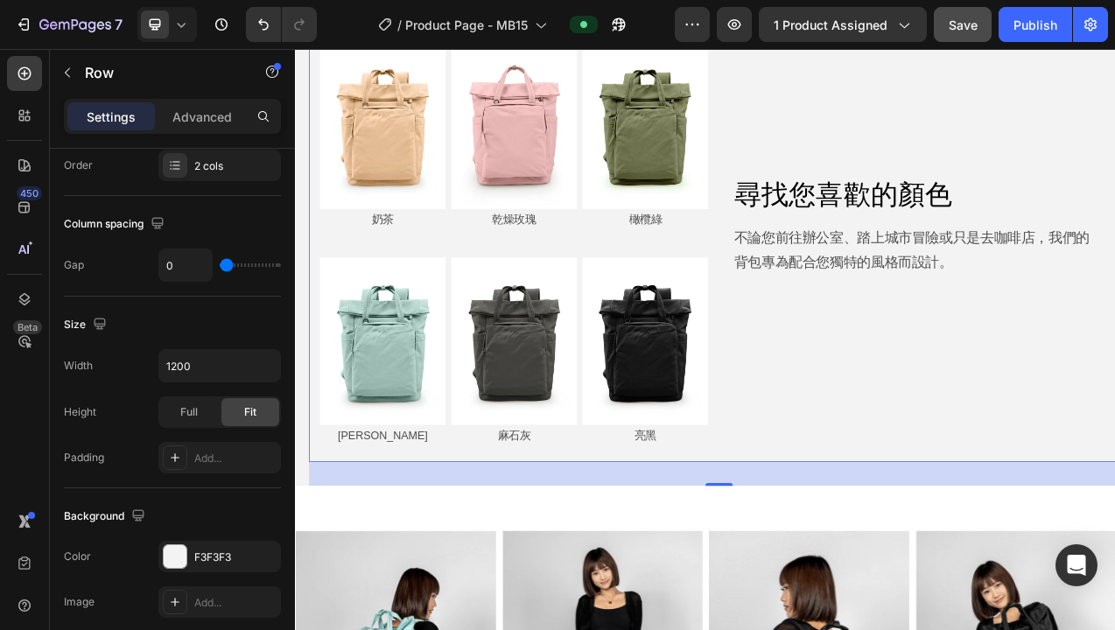
click at [982, 598] on div "35" at bounding box center [838, 593] width 1051 height 31
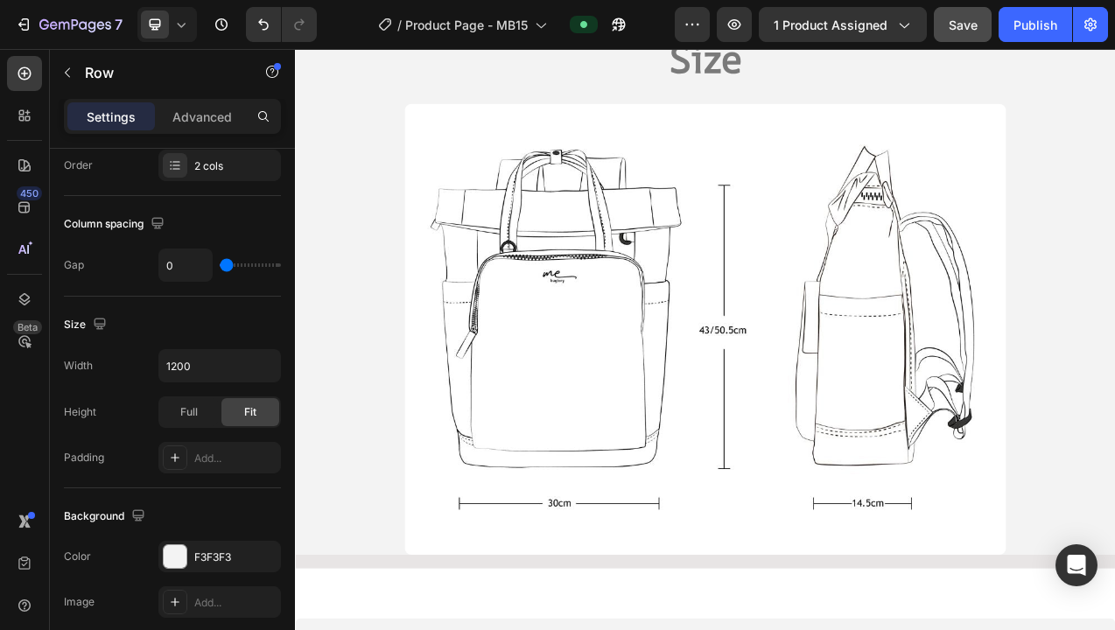
scroll to position [14323, 0]
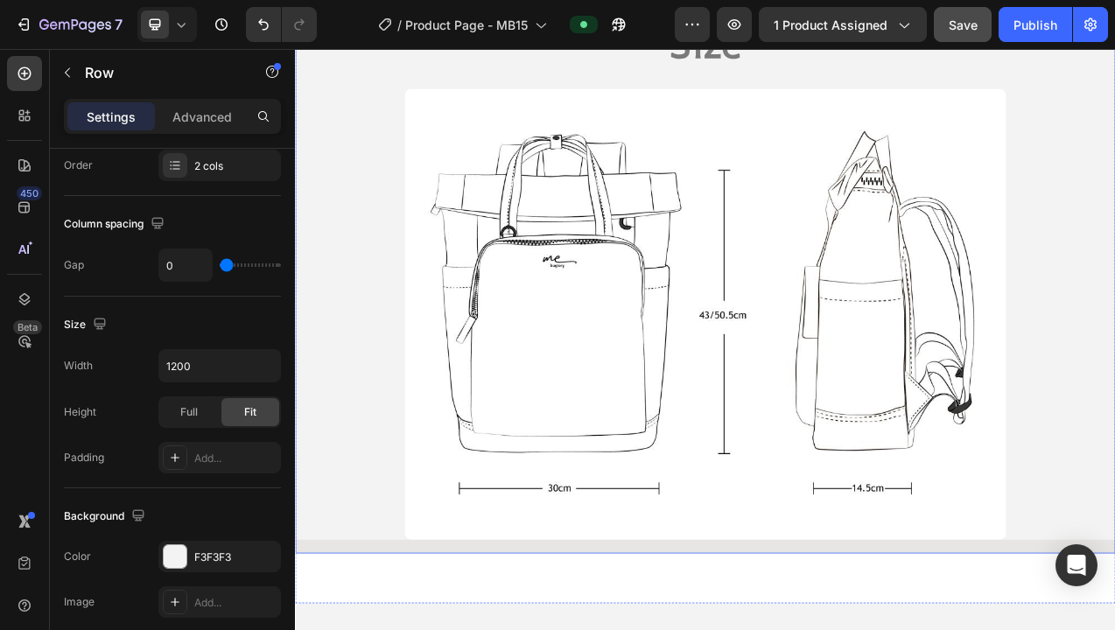
click at [907, 630] on div "Size Heading Image Row" at bounding box center [820, 342] width 1051 height 705
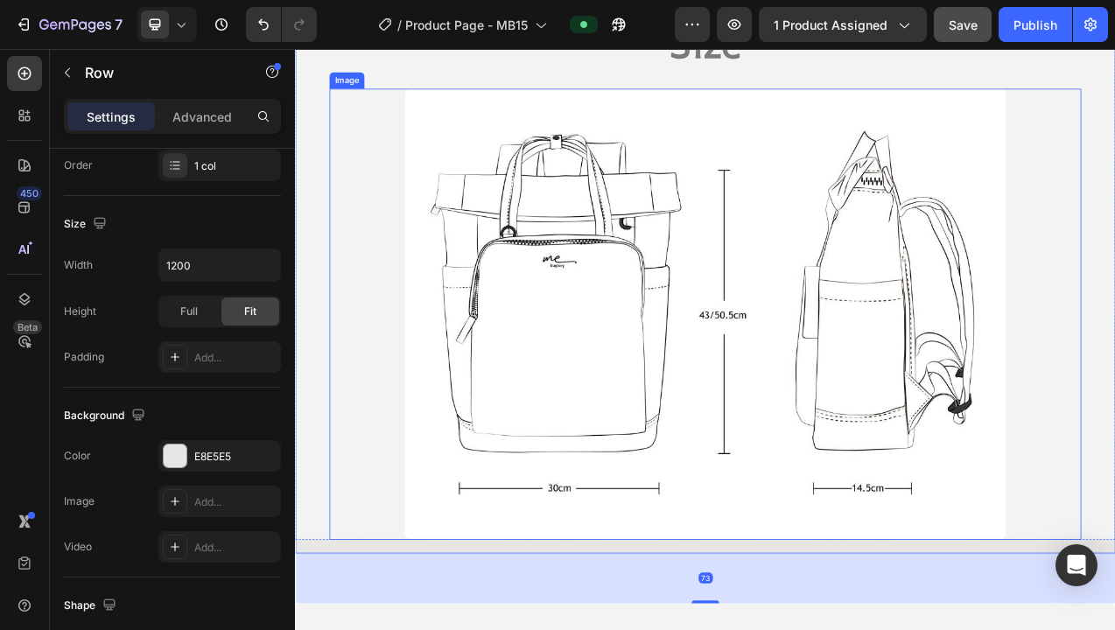
click at [386, 573] on div at bounding box center [820, 389] width 963 height 578
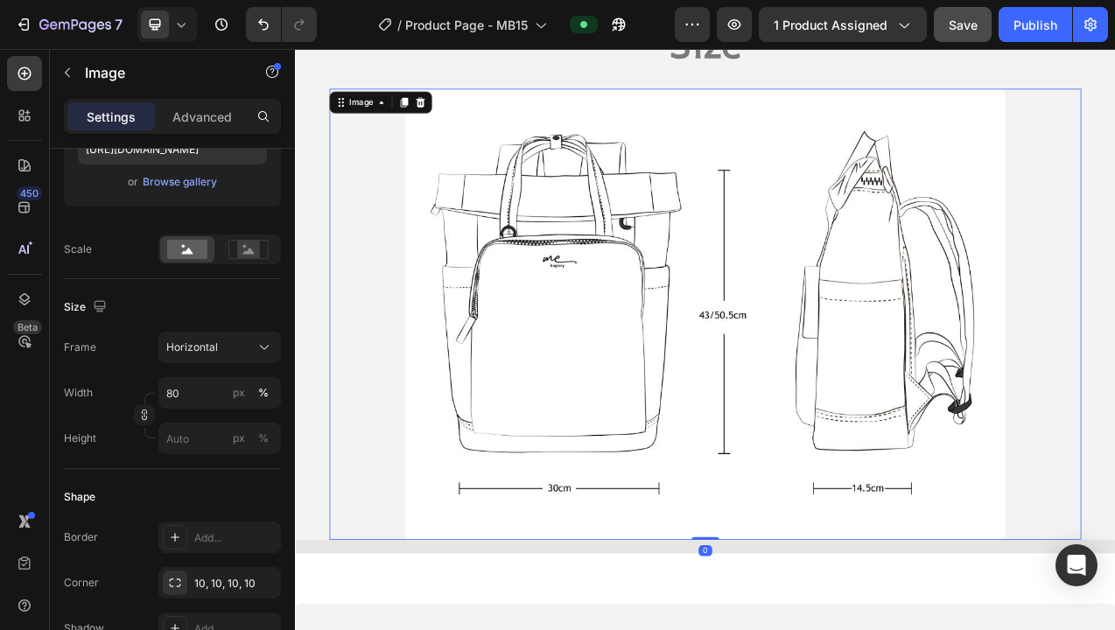
scroll to position [0, 0]
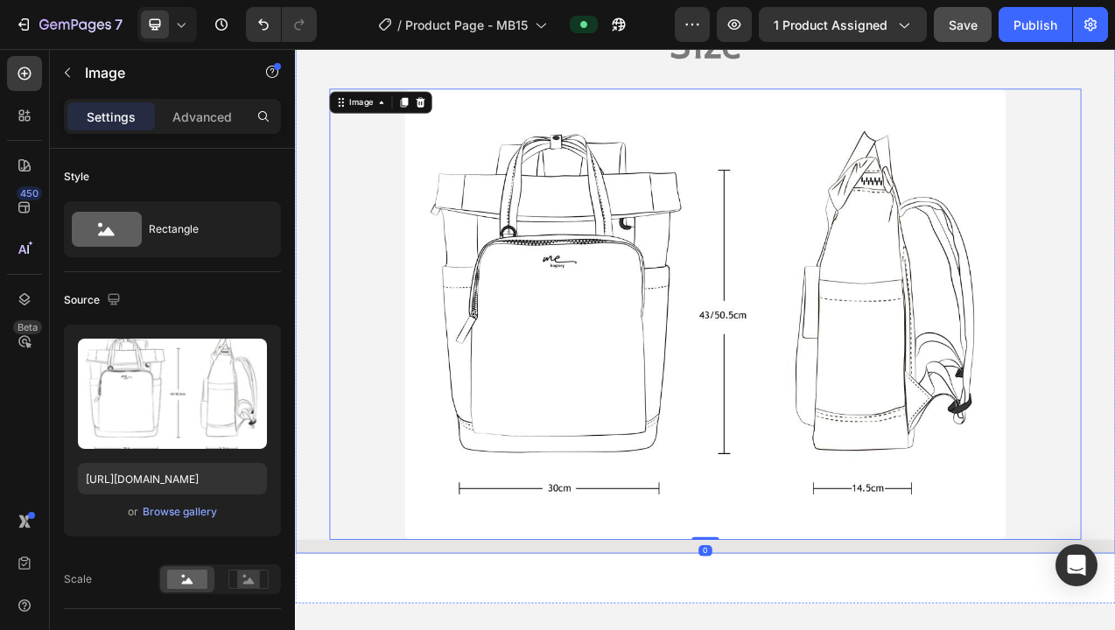
click at [359, 630] on div "Size Heading Image 0 Row" at bounding box center [820, 342] width 1051 height 705
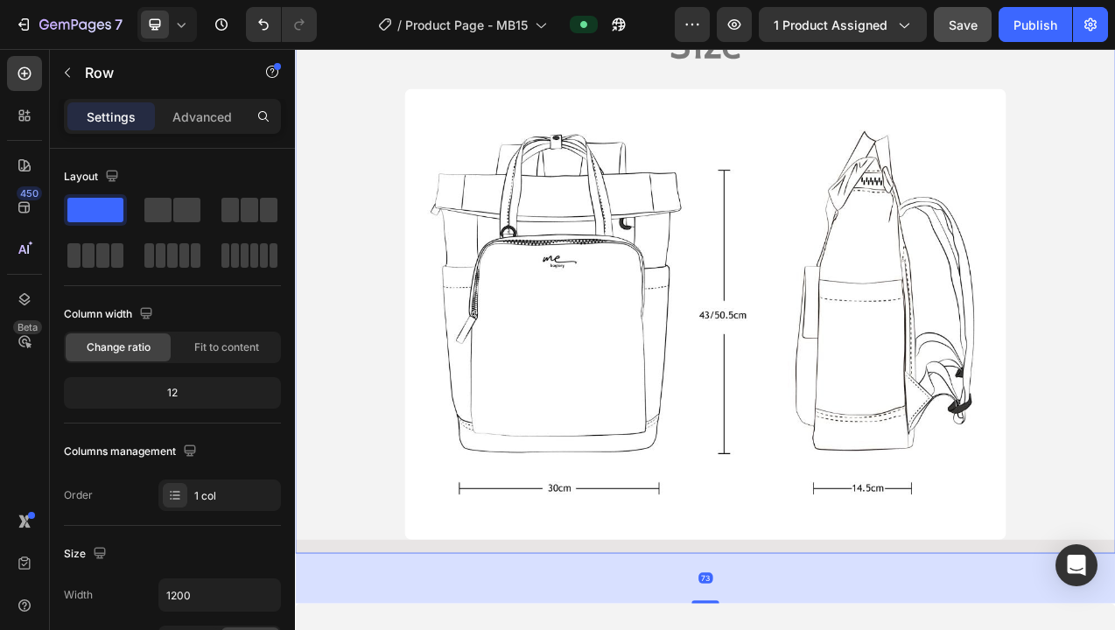
click at [352, 630] on div "Size Heading Image Row" at bounding box center [820, 342] width 1051 height 705
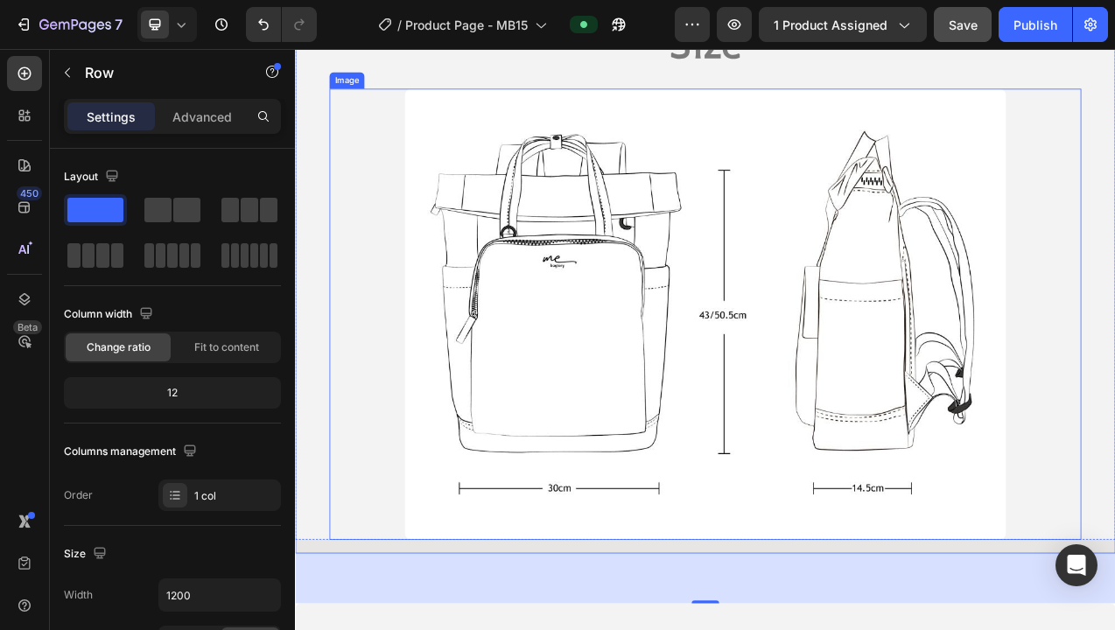
click at [354, 622] on div at bounding box center [820, 389] width 963 height 578
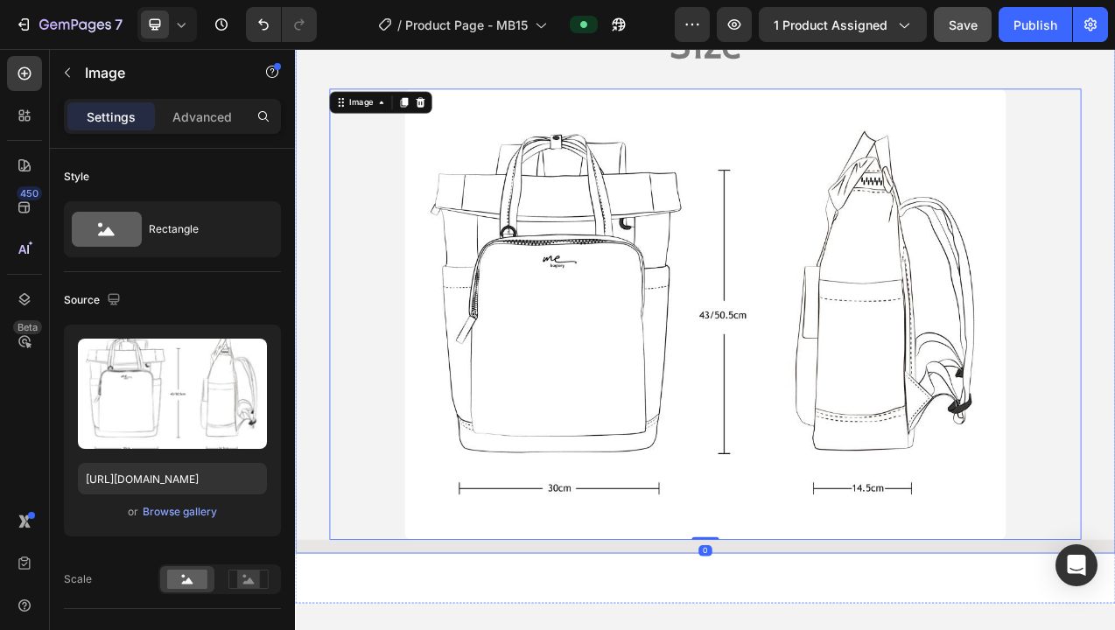
click at [321, 630] on div "Size Heading Image 0 Row" at bounding box center [820, 342] width 1051 height 705
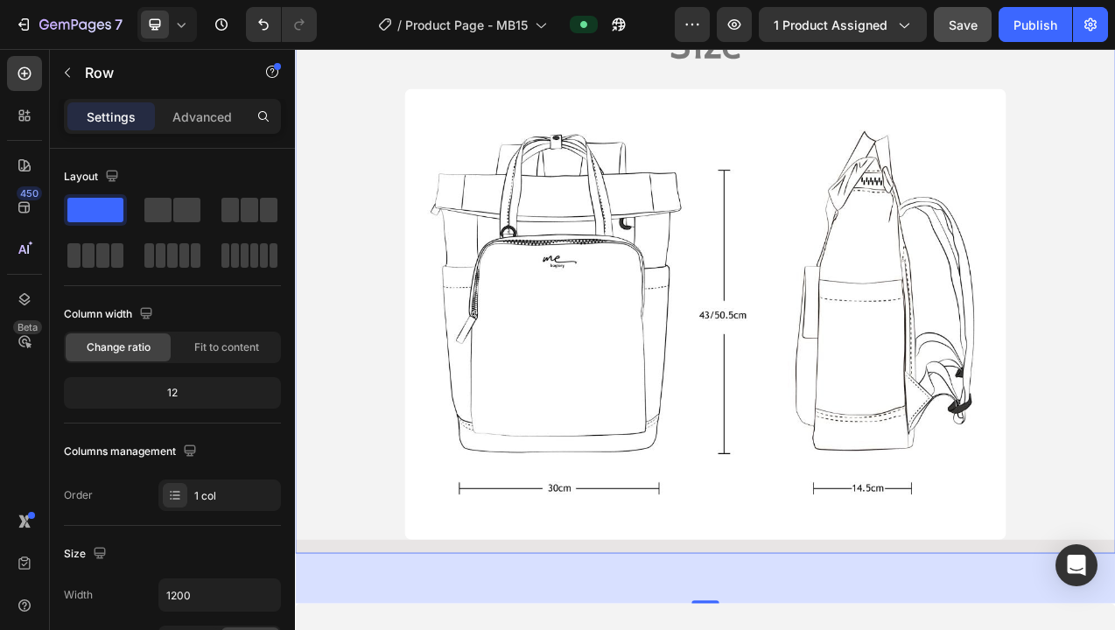
click at [391, 630] on div "Size Heading Image Row" at bounding box center [820, 342] width 1051 height 705
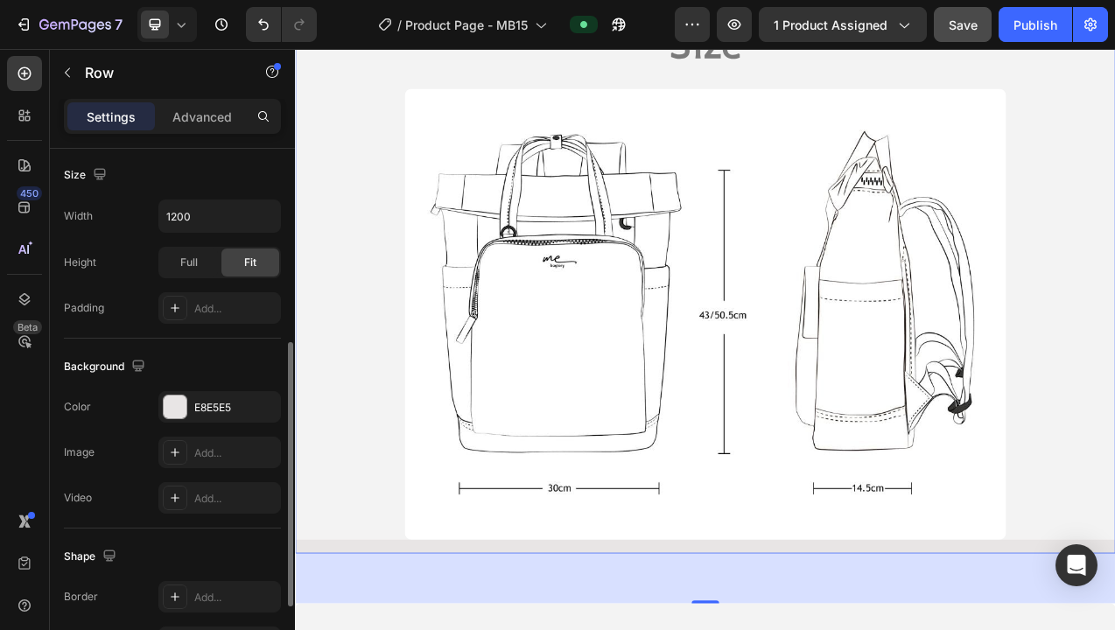
scroll to position [383, 0]
click at [218, 408] on div "E8E5E5" at bounding box center [219, 405] width 51 height 16
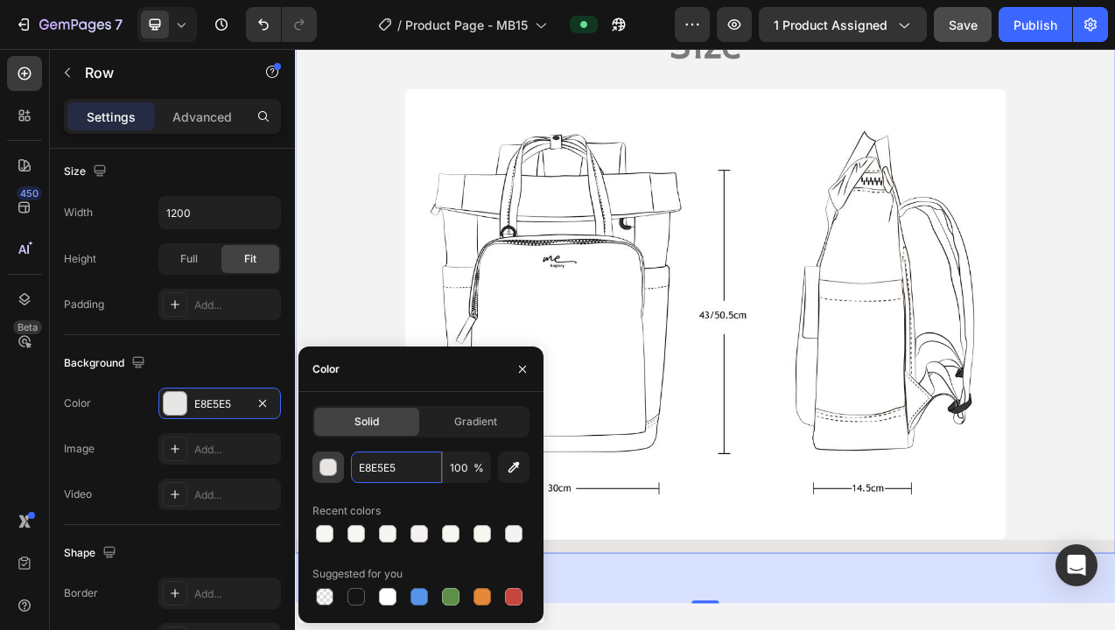
drag, startPoint x: 403, startPoint y: 467, endPoint x: 339, endPoint y: 457, distance: 64.6
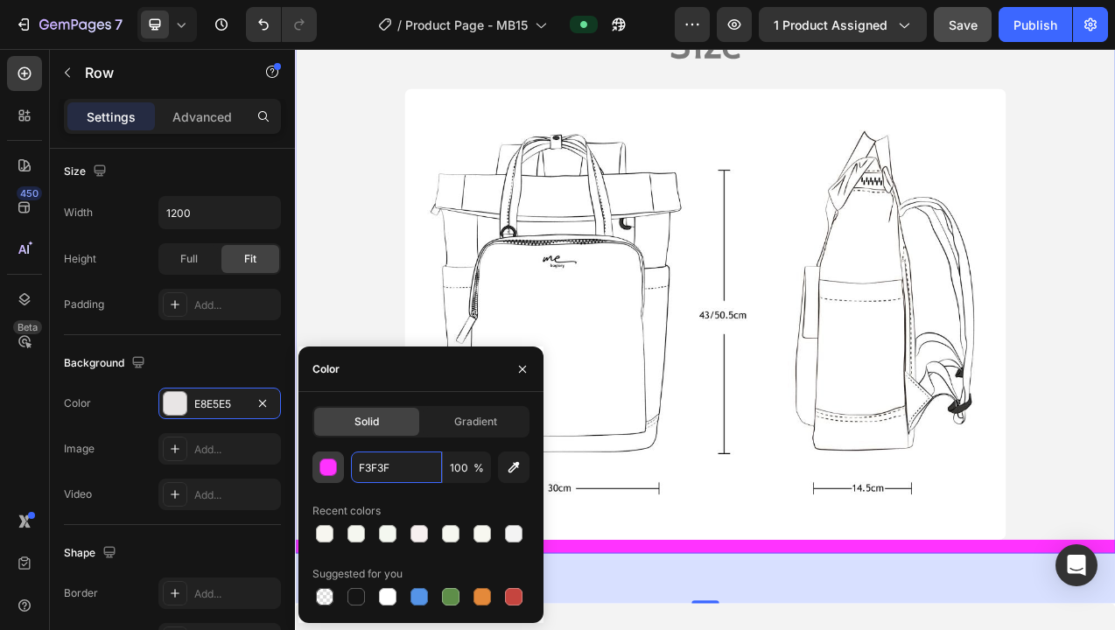
type input "F3F3F3"
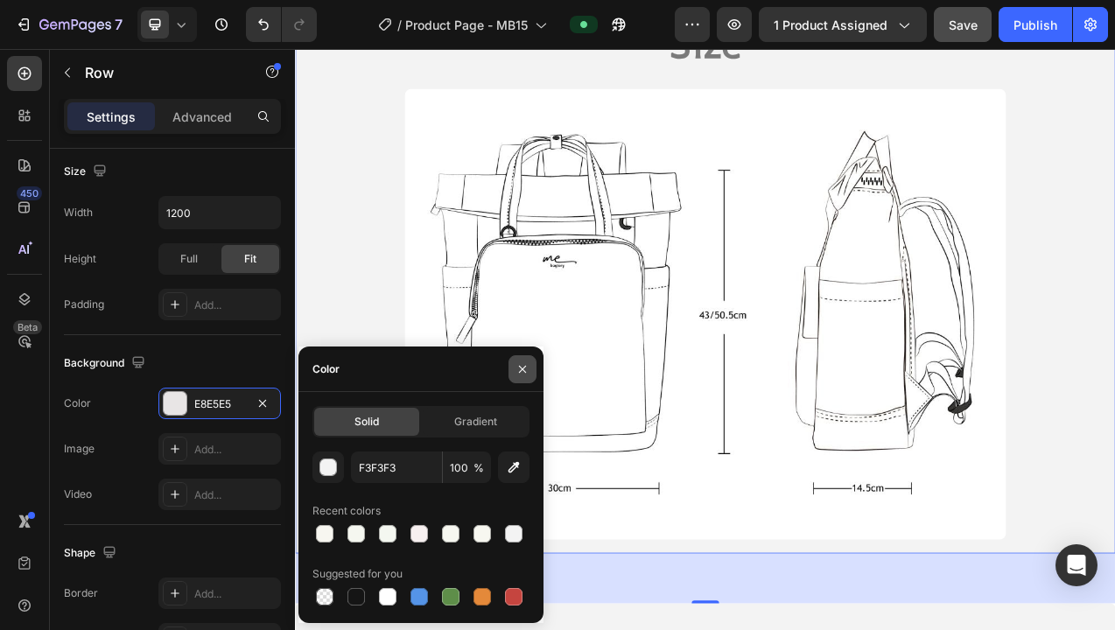
click at [524, 371] on icon "button" at bounding box center [523, 369] width 14 height 14
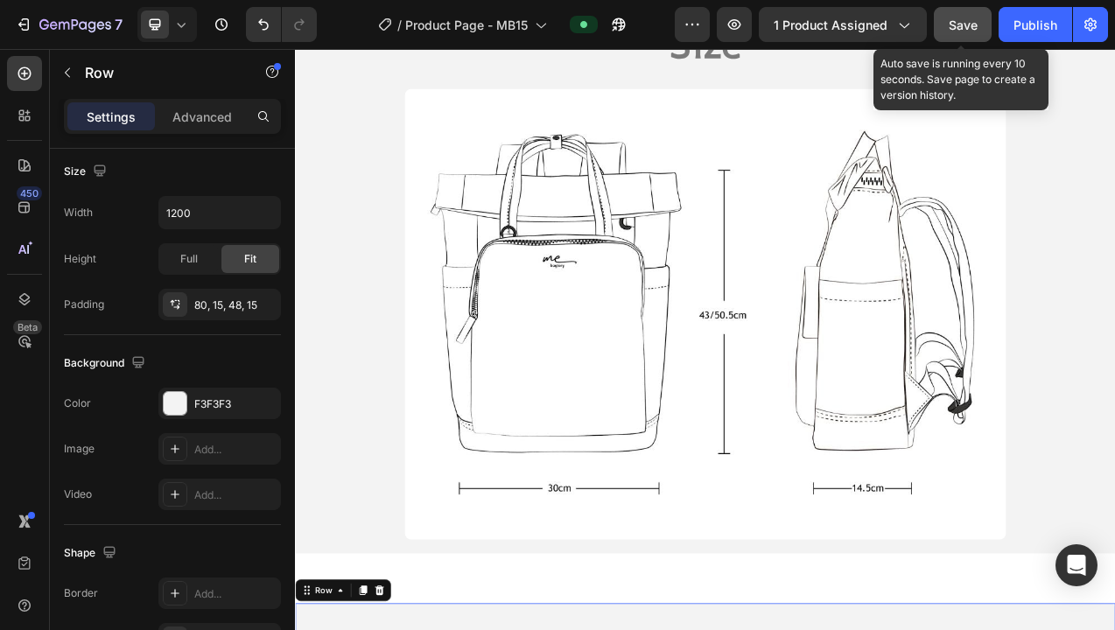
click at [968, 31] on span "Save" at bounding box center [963, 25] width 29 height 15
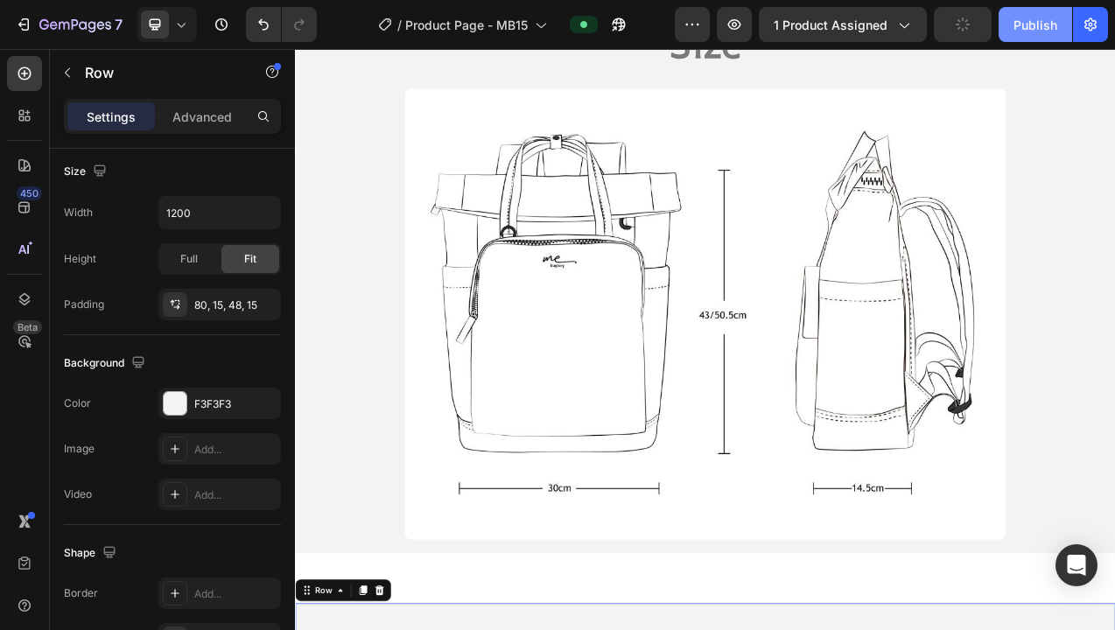
click at [1036, 27] on div "Publish" at bounding box center [1036, 25] width 44 height 18
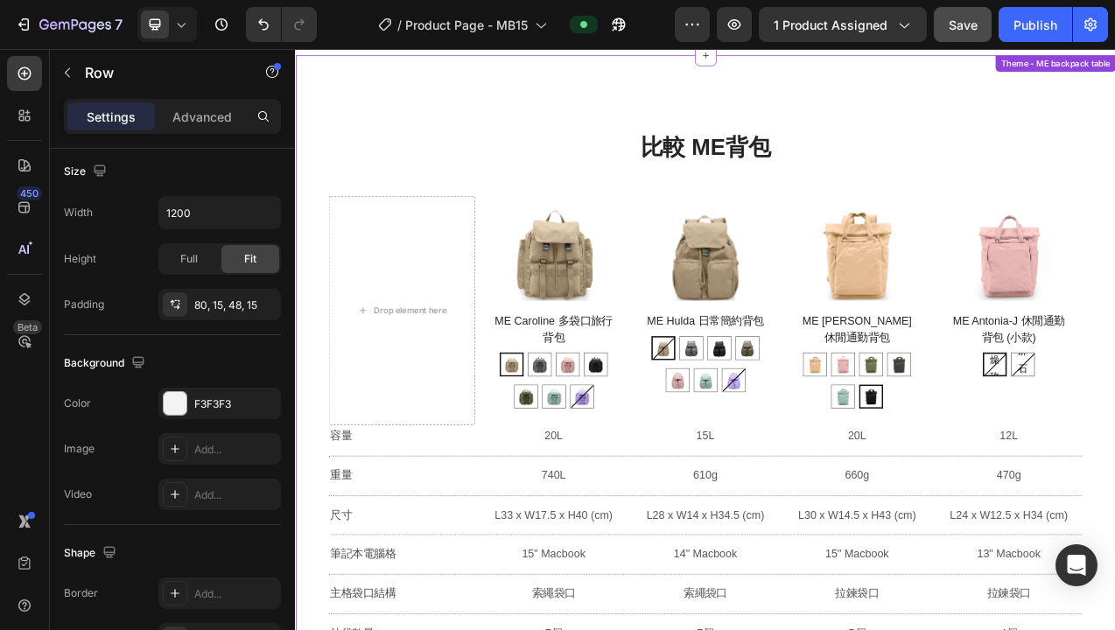
scroll to position [16134, 0]
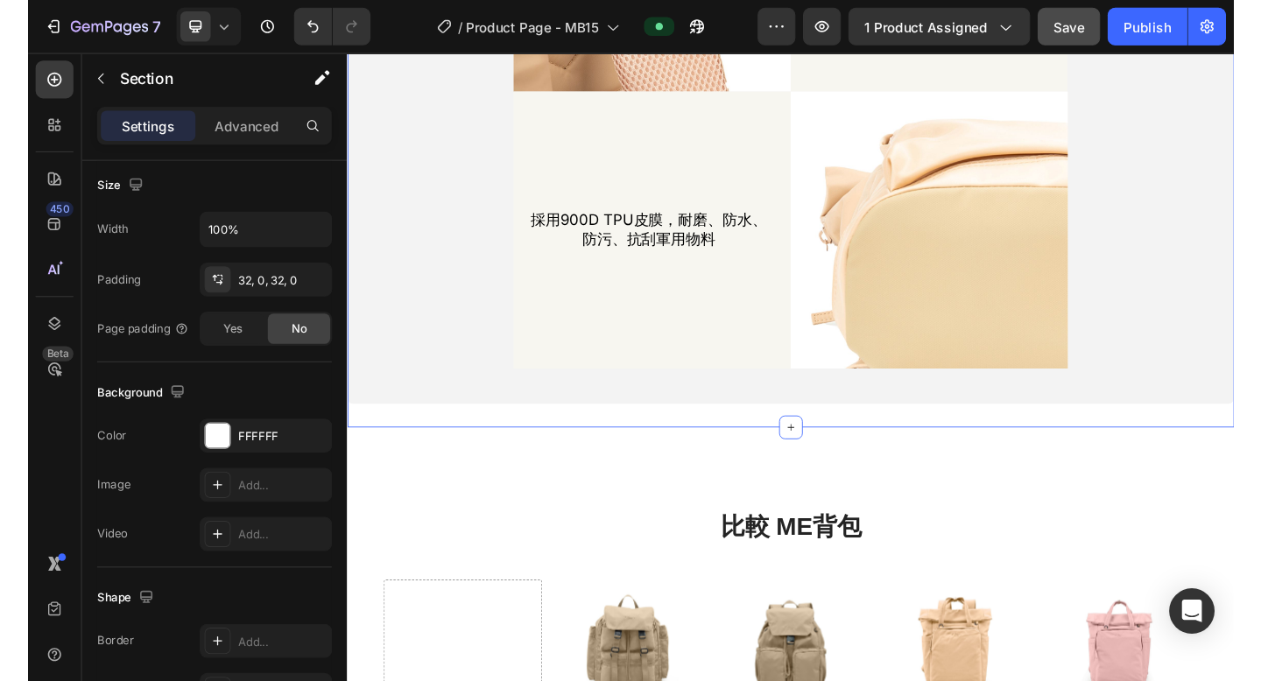
scroll to position [0, 0]
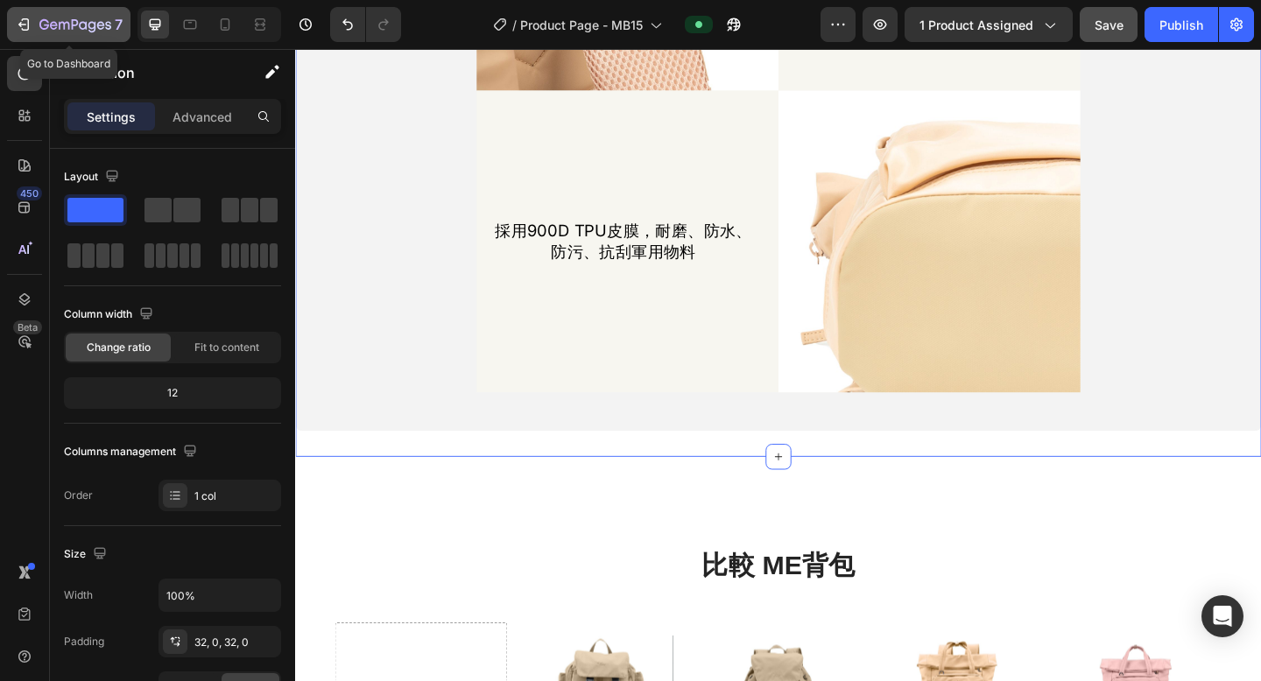
click at [98, 22] on icon "button" at bounding box center [75, 25] width 72 height 15
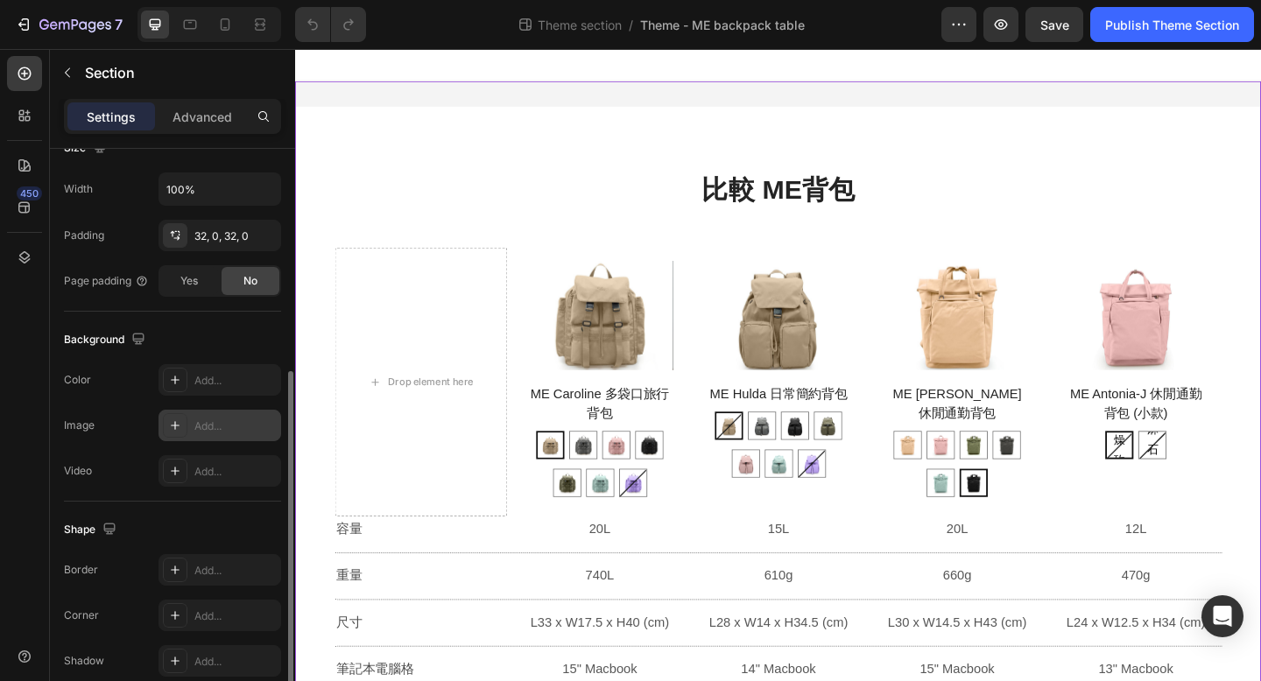
scroll to position [486, 0]
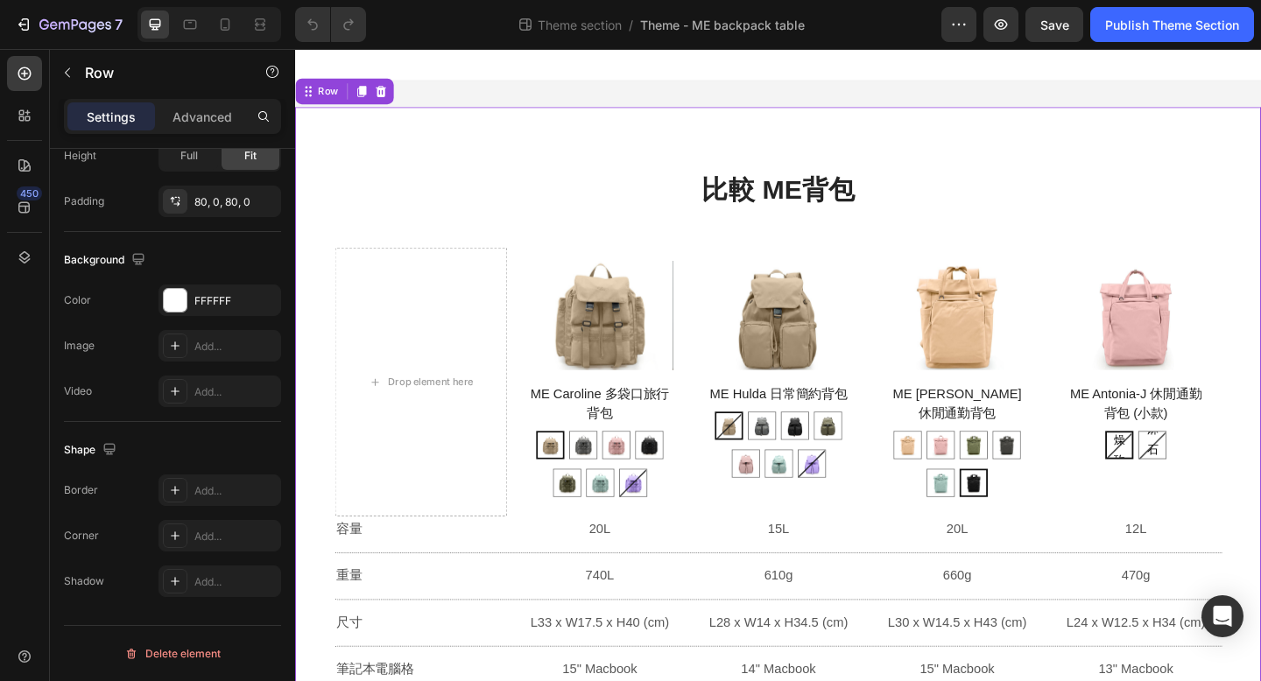
scroll to position [0, 0]
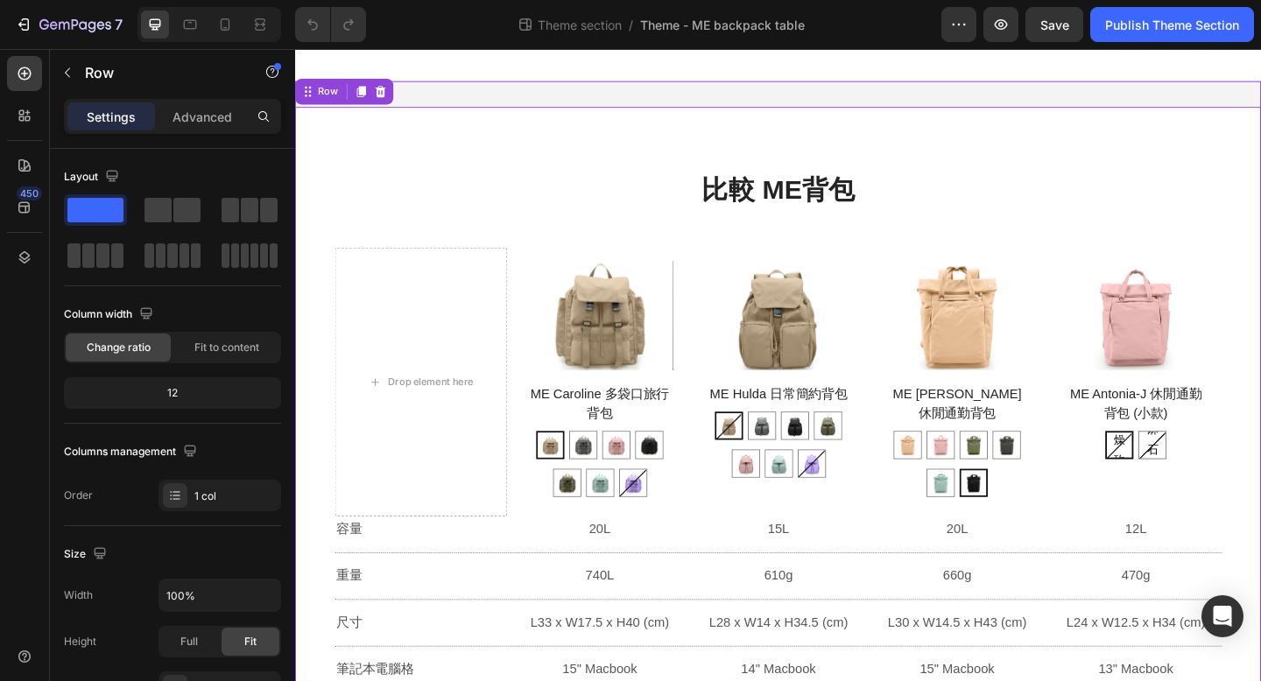
click at [194, 123] on p "Advanced" at bounding box center [202, 117] width 60 height 18
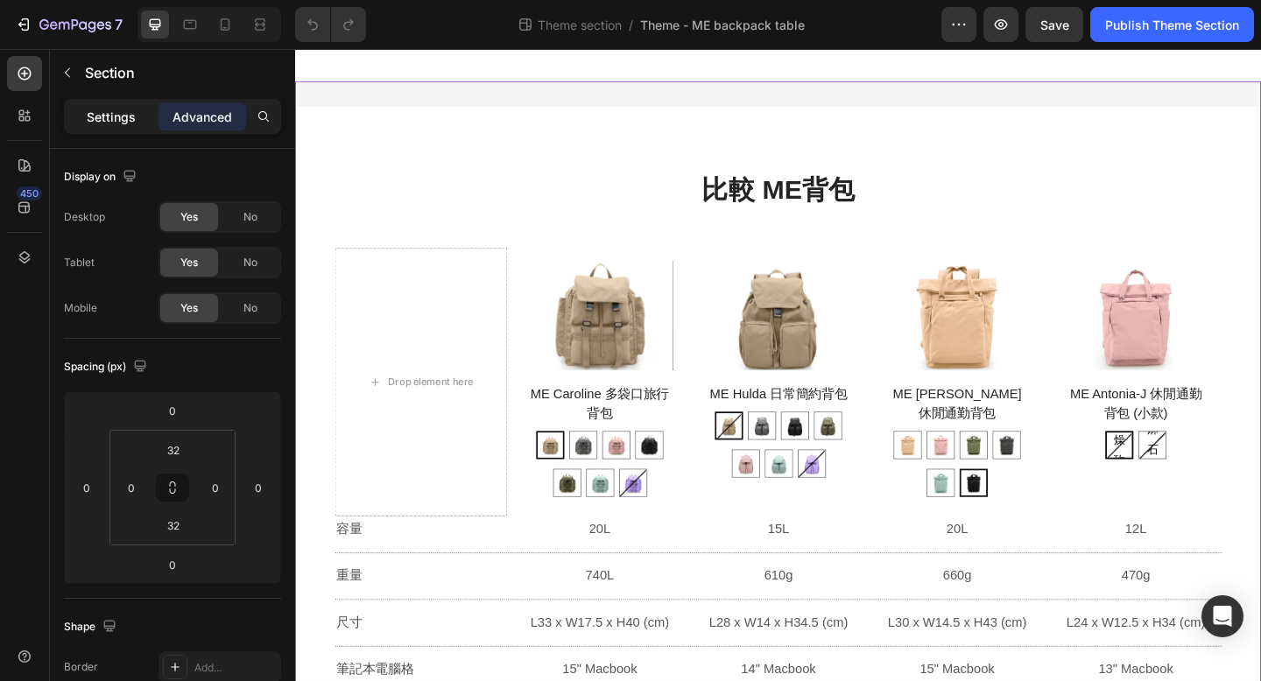
click at [120, 116] on p "Settings" at bounding box center [111, 117] width 49 height 18
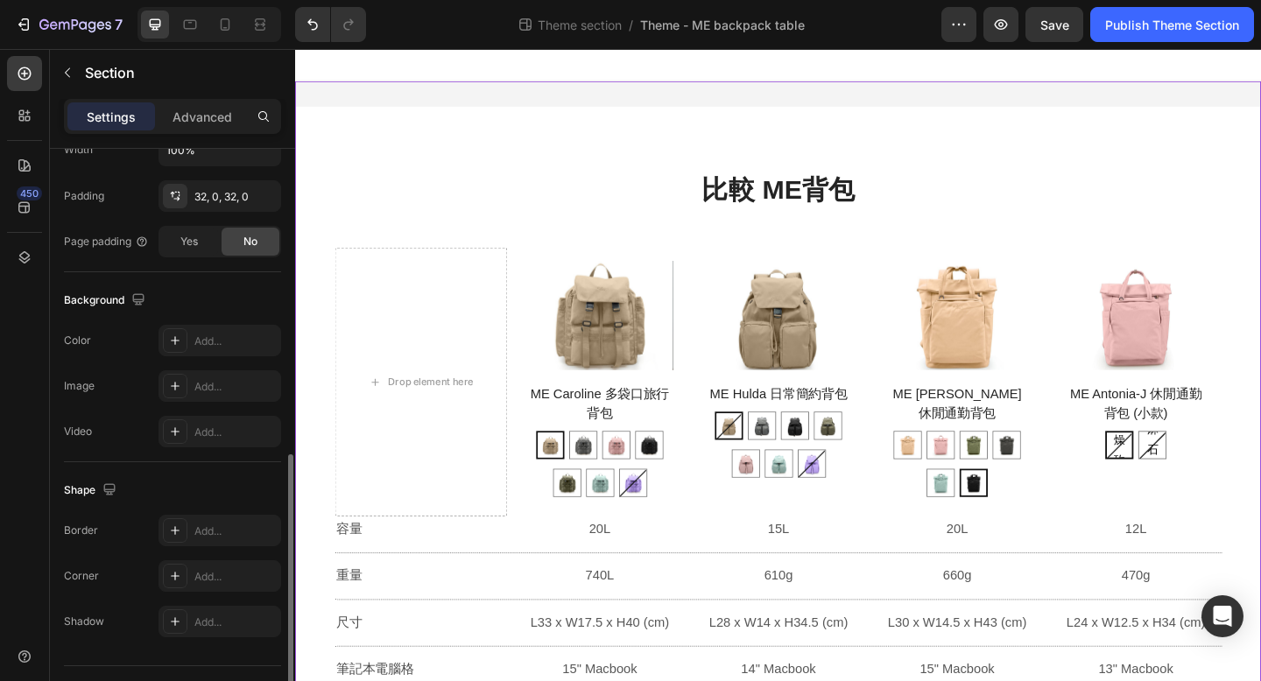
scroll to position [486, 0]
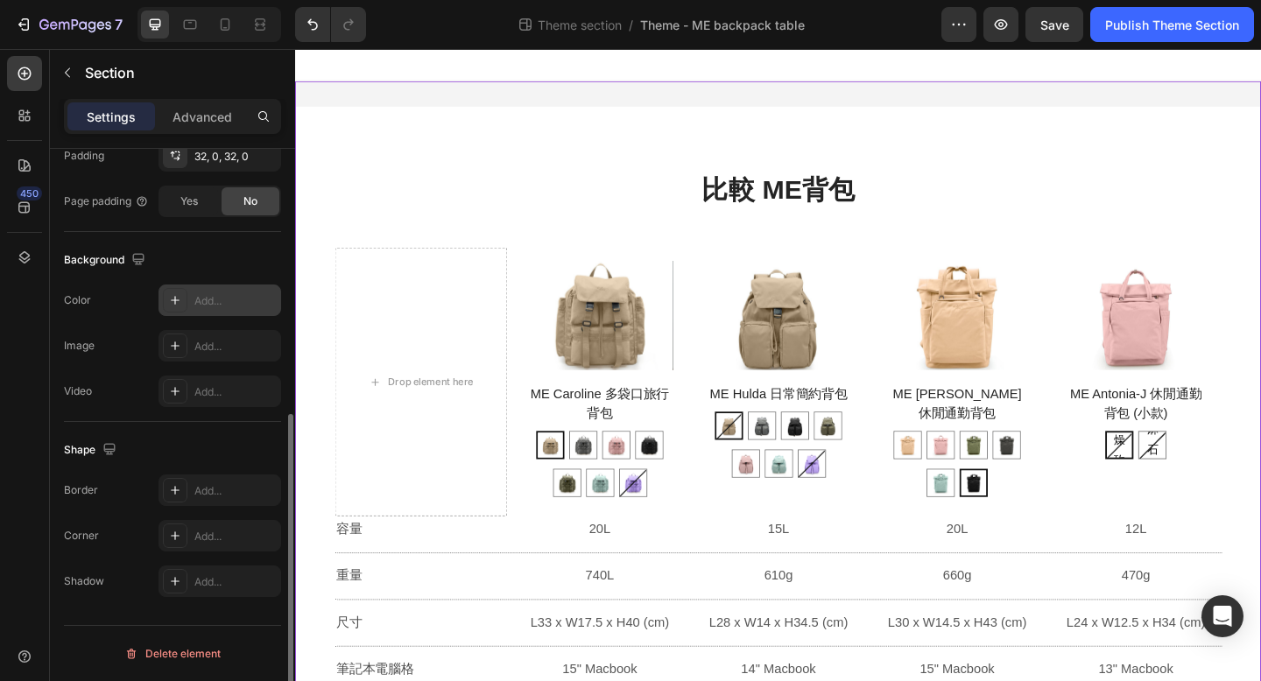
click at [213, 306] on div "Add..." at bounding box center [235, 301] width 82 height 16
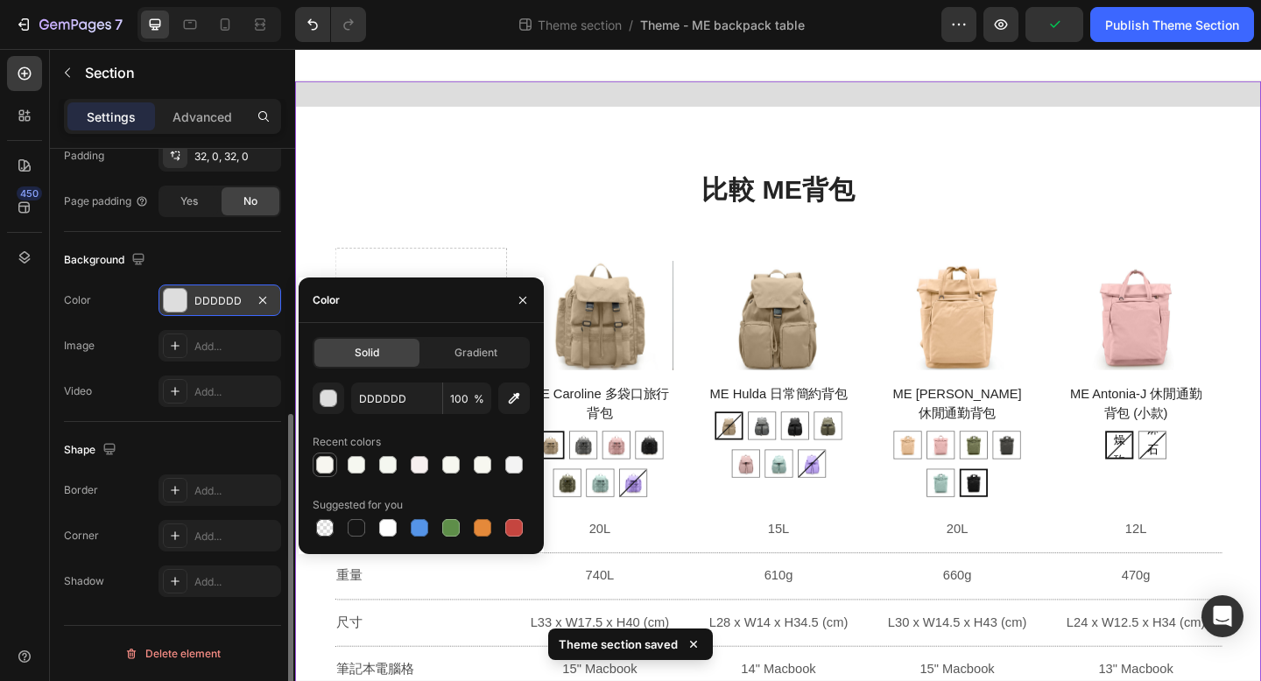
click at [331, 468] on div at bounding box center [325, 465] width 18 height 18
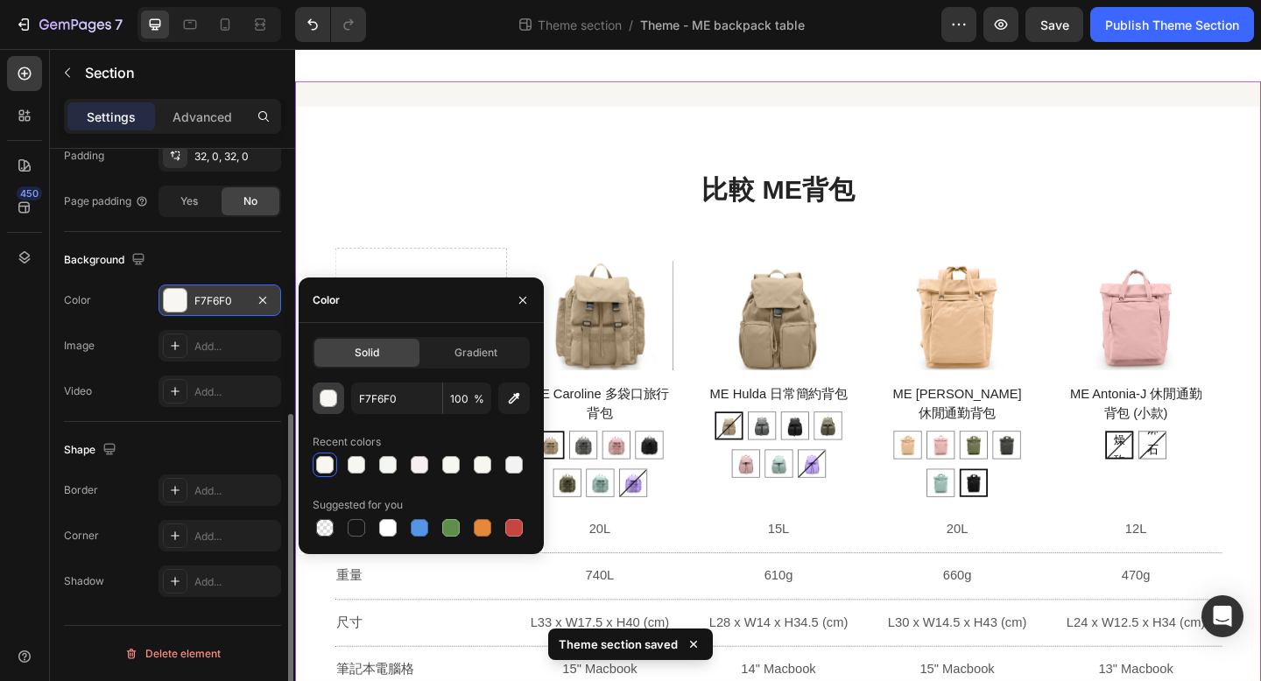
click at [333, 391] on div "button" at bounding box center [329, 400] width 18 height 18
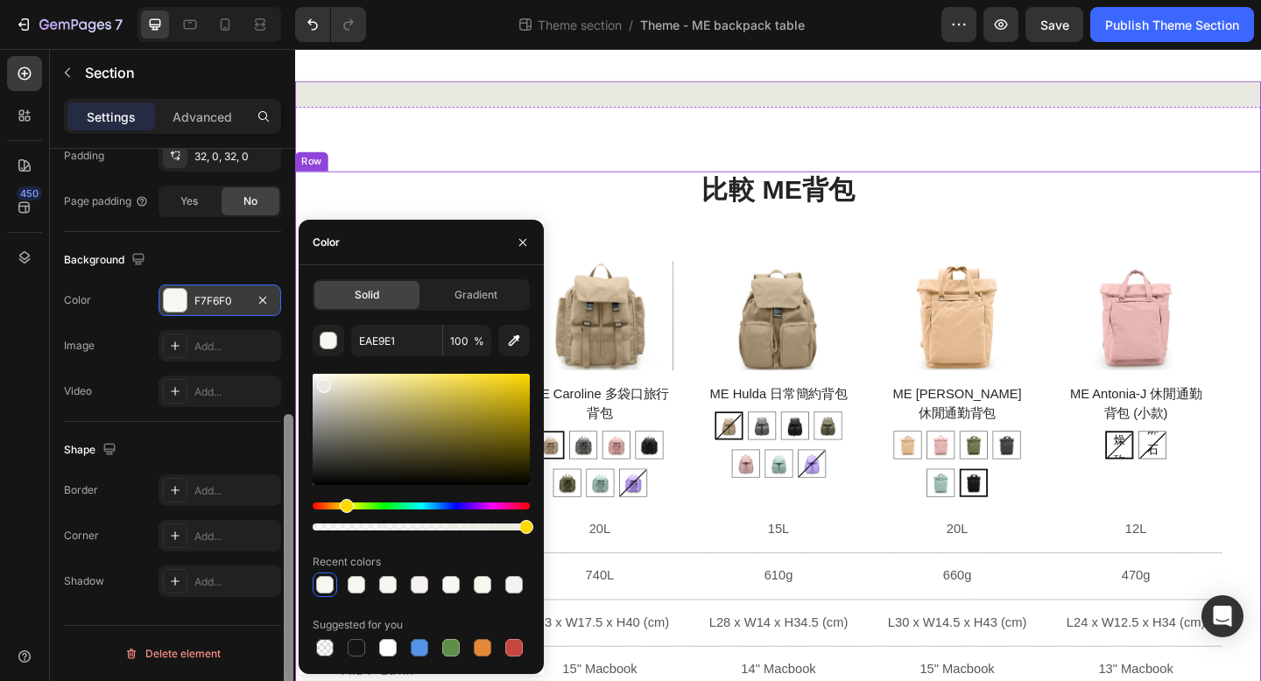
drag, startPoint x: 2, startPoint y: 351, endPoint x: 281, endPoint y: 357, distance: 279.4
click at [283, 358] on div "450 Sections(18) Elements(81) Section Element Hero Section Product Detail Brand…" at bounding box center [147, 365] width 295 height 632
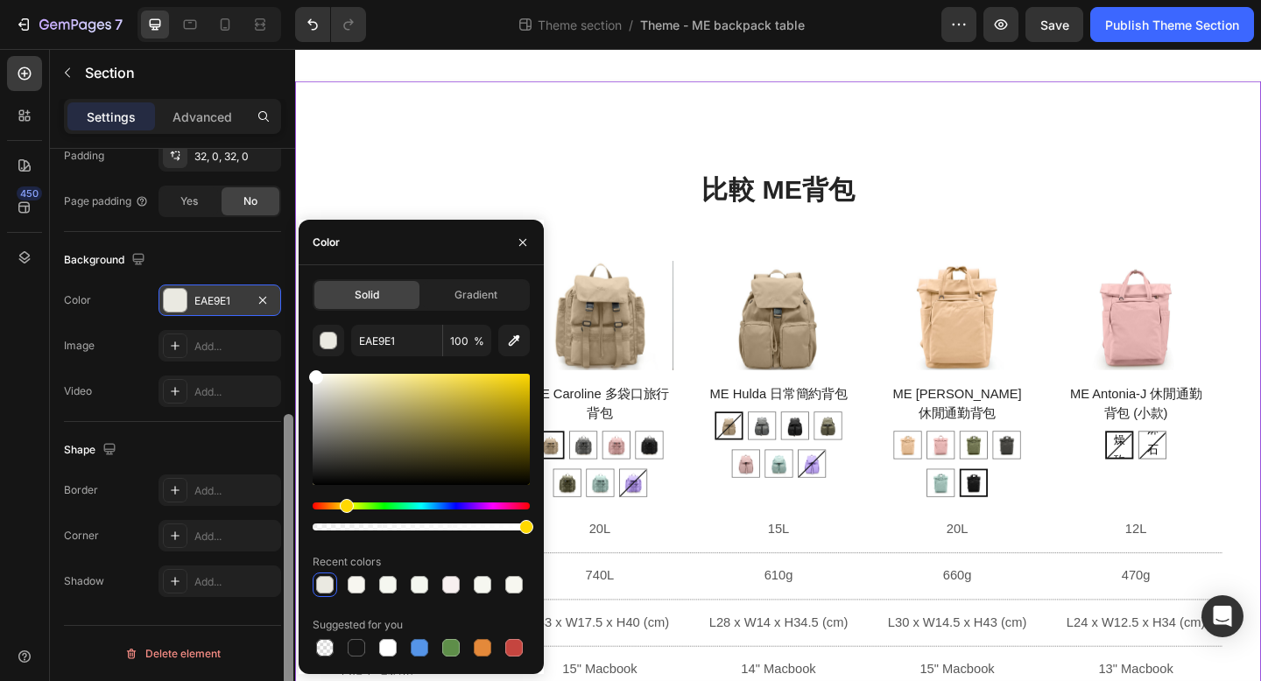
type input "FFFFFF"
drag, startPoint x: 314, startPoint y: 379, endPoint x: 292, endPoint y: 342, distance: 43.3
click at [292, 343] on div "450 Sections(18) Elements(81) Section Element Hero Section Product Detail Brand…" at bounding box center [147, 365] width 295 height 632
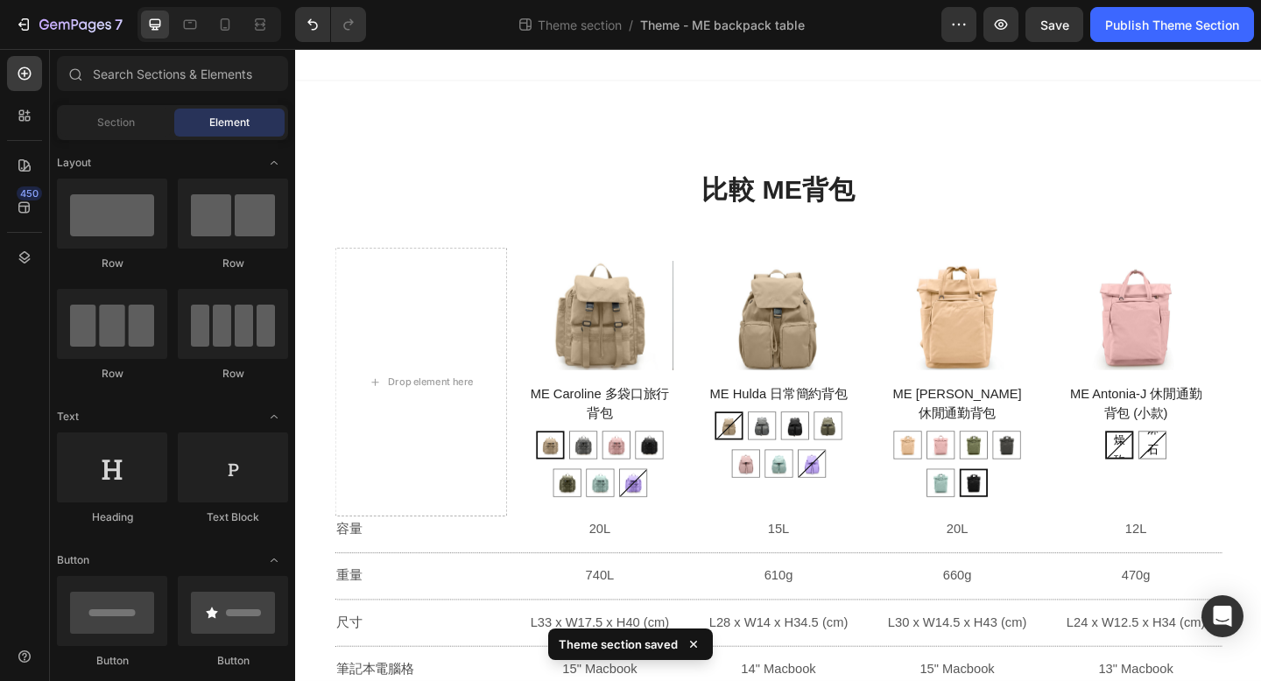
click at [1176, 68] on div at bounding box center [820, 66] width 1051 height 35
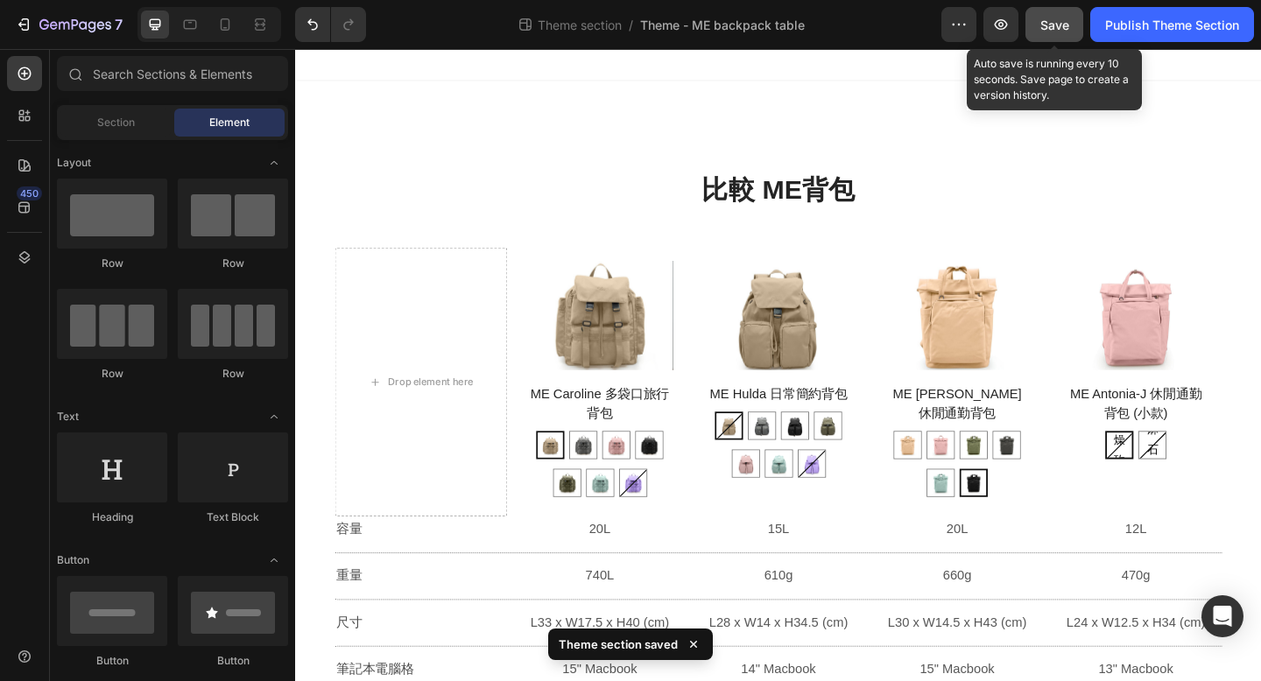
click at [1056, 25] on span "Save" at bounding box center [1054, 25] width 29 height 15
click at [1054, 33] on div "Save" at bounding box center [1054, 25] width 29 height 18
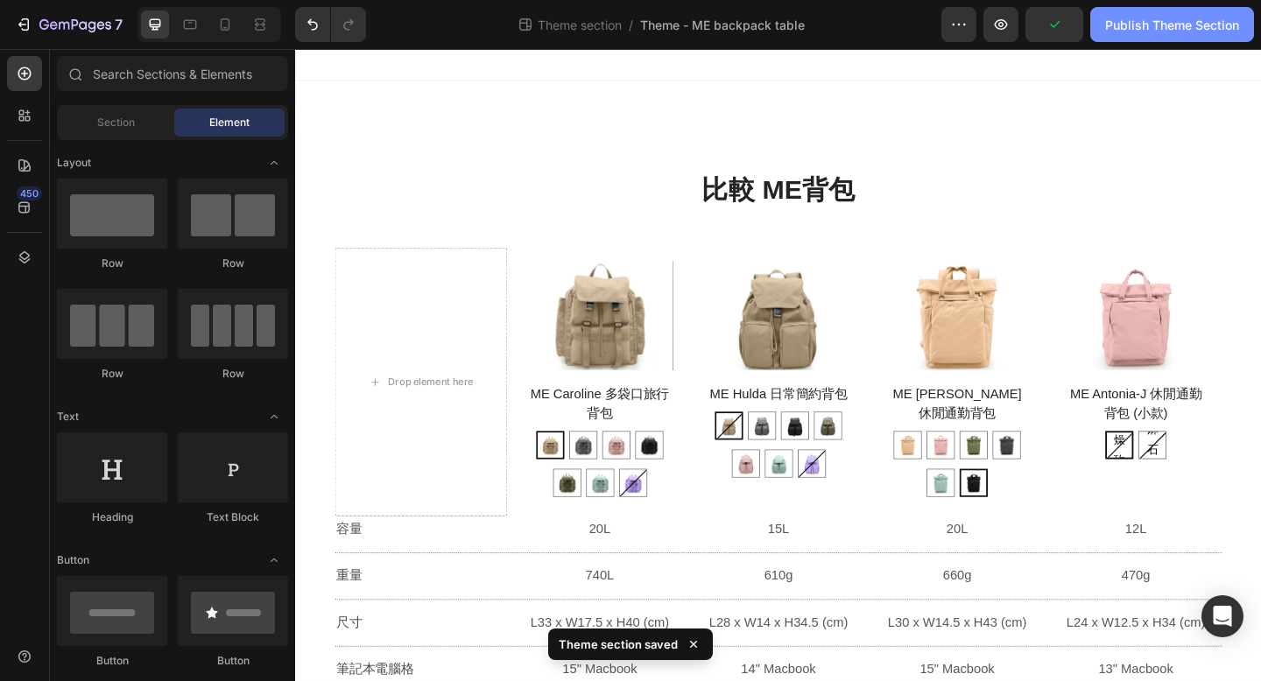
click at [1130, 27] on div "Publish Theme Section" at bounding box center [1172, 25] width 134 height 18
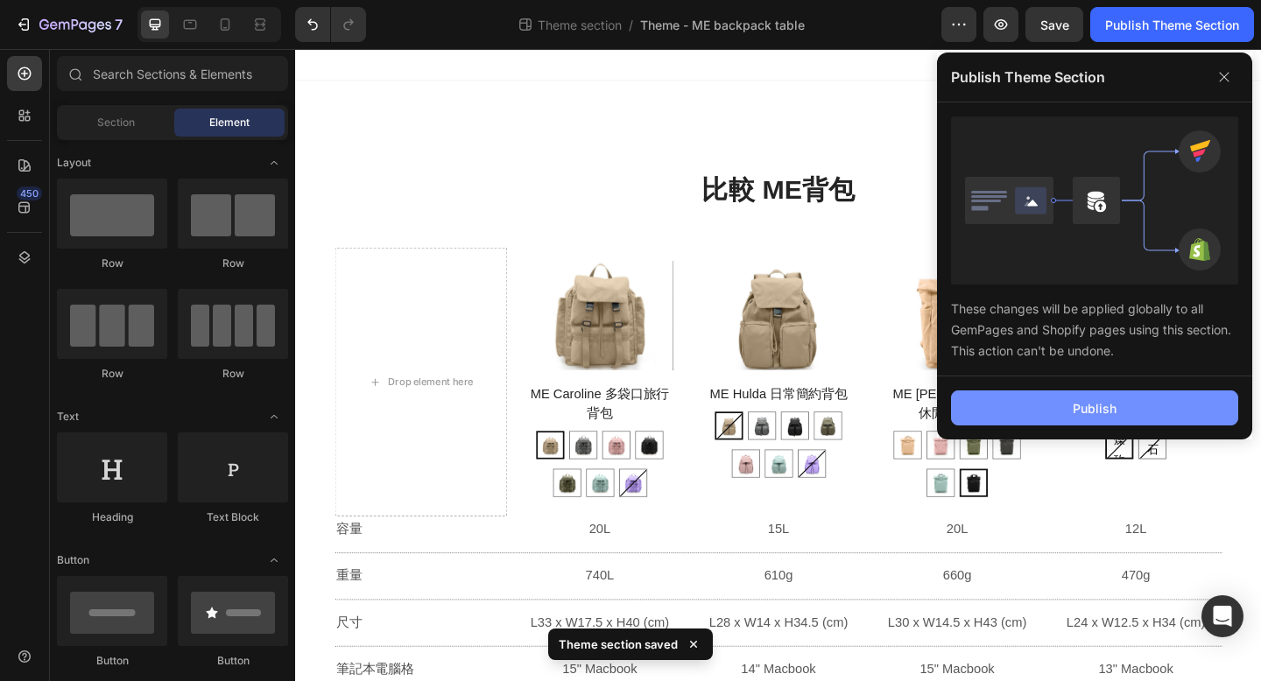
click at [1040, 412] on button "Publish" at bounding box center [1094, 408] width 287 height 35
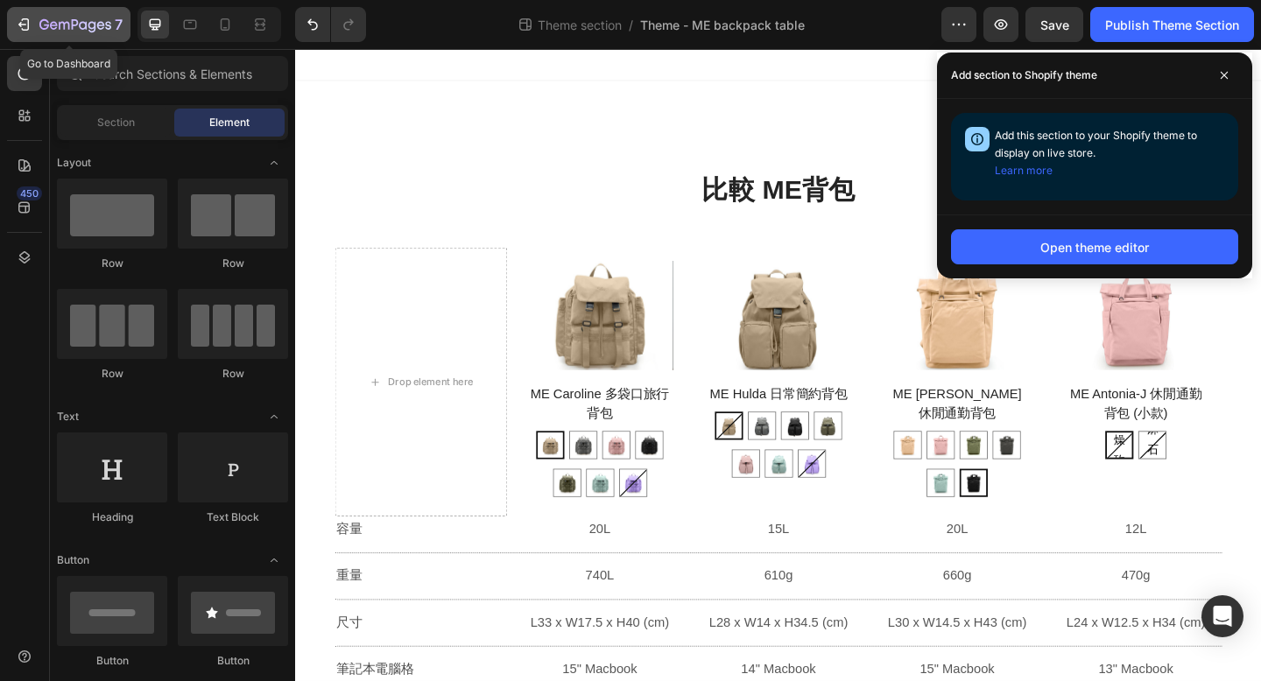
click at [26, 22] on icon "button" at bounding box center [24, 25] width 18 height 18
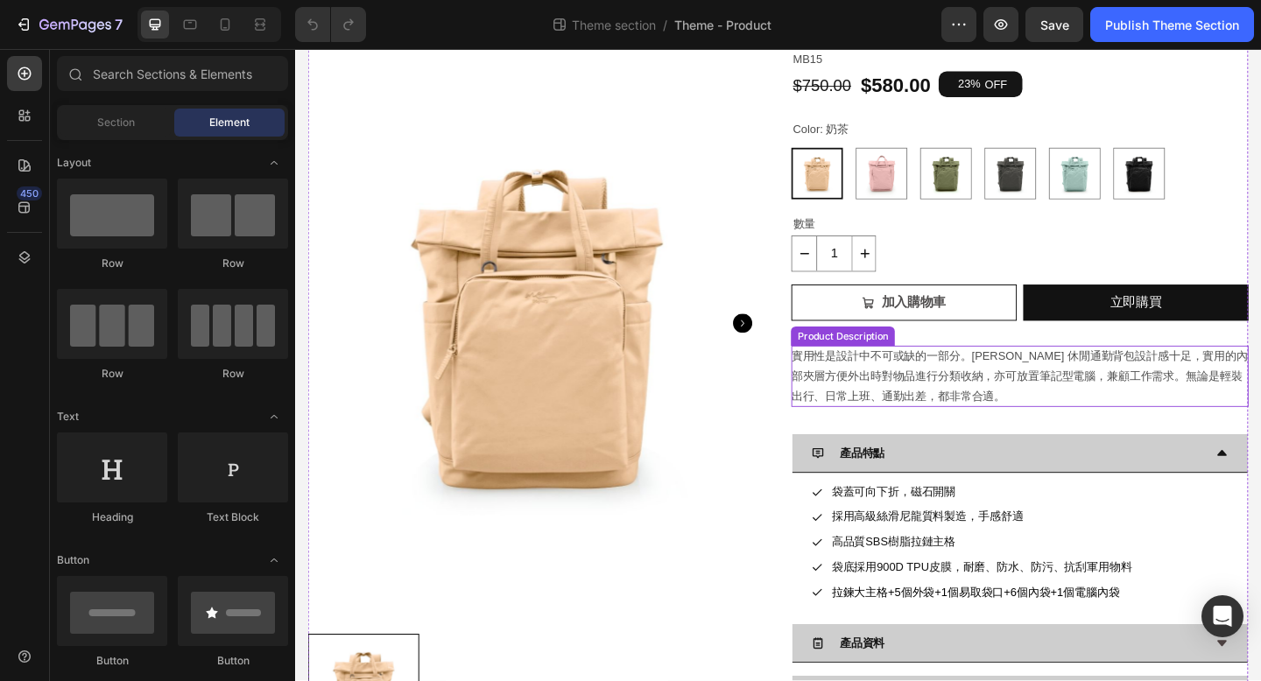
scroll to position [198, 0]
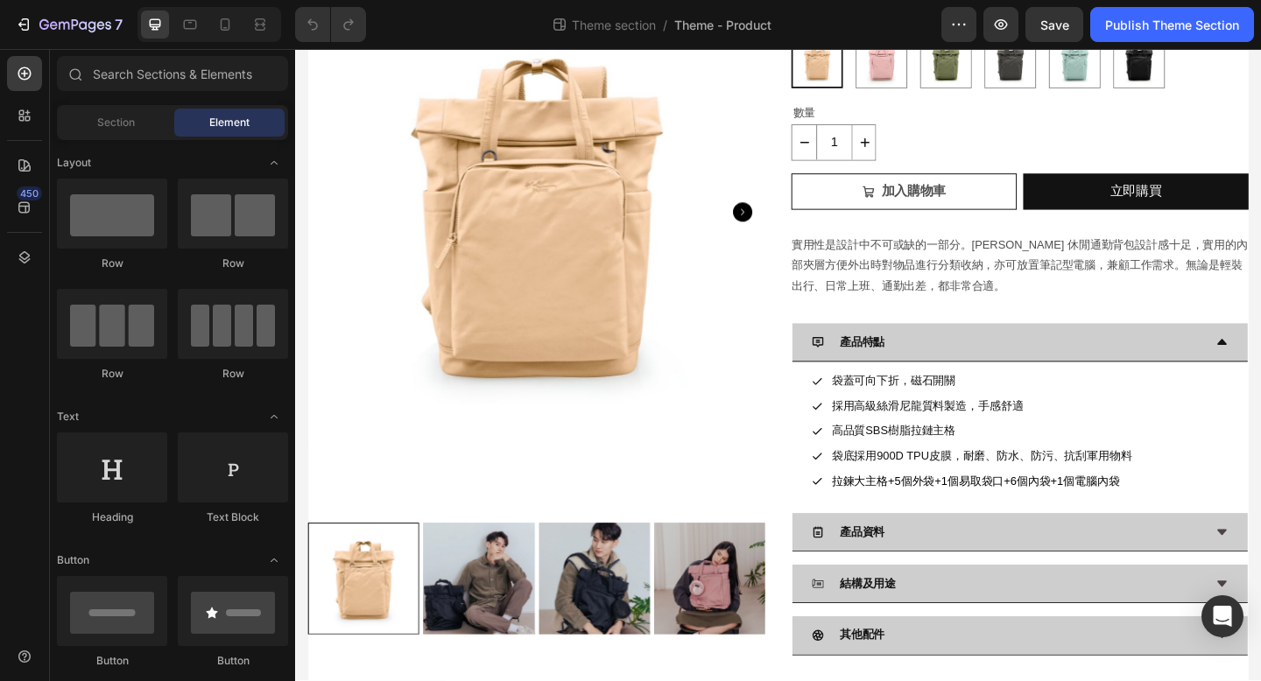
click at [302, 680] on section "Product Images ME Antonia 休閒通勤背包 Product Title MB15 Text Block $750.00 Product …" at bounding box center [820, 311] width 1051 height 851
click at [299, 680] on section "Product Images ME Antonia 休閒通勤背包 Product Title MB15 Text Block $750.00 Product …" at bounding box center [820, 311] width 1051 height 851
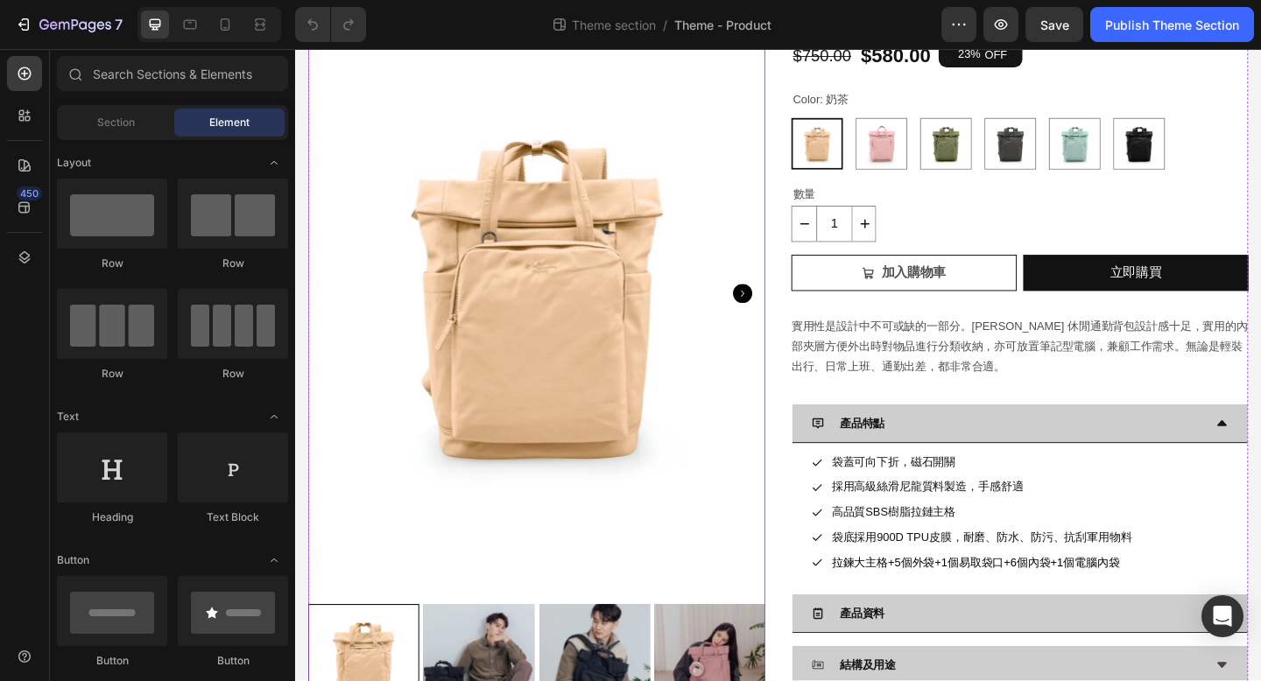
scroll to position [0, 0]
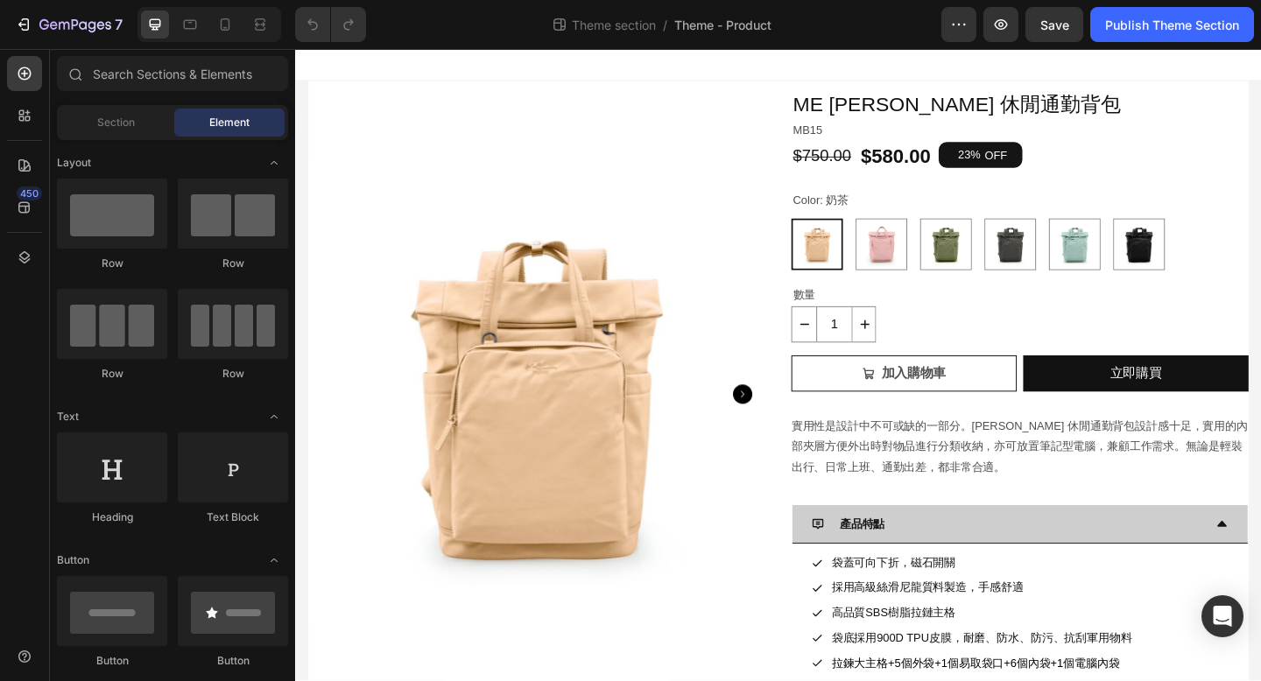
click at [301, 103] on section "Product Images ME Antonia 休閒通勤背包 Product Title MB15 Text Block $750.00 Product …" at bounding box center [820, 509] width 1051 height 851
click at [324, 58] on div at bounding box center [820, 66] width 1051 height 35
click at [299, 100] on section "Product Images ME Antonia 休閒通勤背包 Product Title MB15 Text Block $750.00 Product …" at bounding box center [820, 509] width 1051 height 851
drag, startPoint x: 299, startPoint y: 102, endPoint x: 327, endPoint y: 109, distance: 28.9
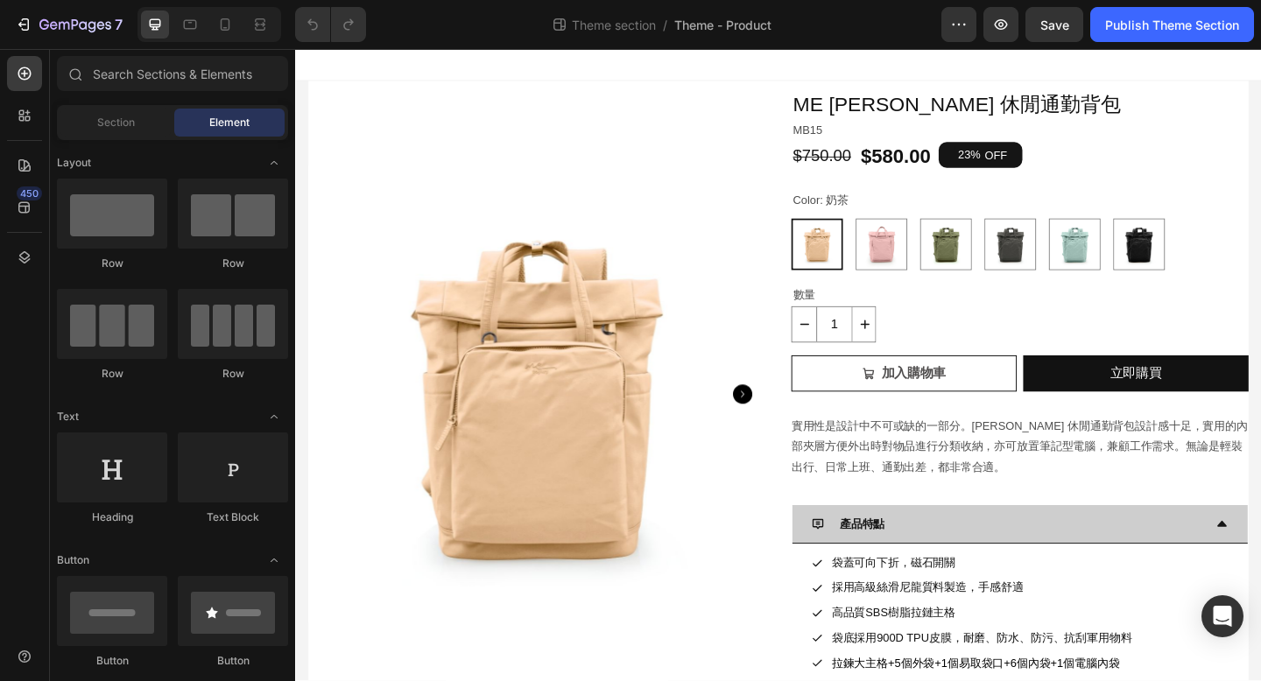
click at [299, 102] on section "Product Images ME Antonia 休閒通勤背包 Product Title MB15 Text Block $750.00 Product …" at bounding box center [820, 509] width 1051 height 851
drag, startPoint x: 327, startPoint y: 109, endPoint x: 870, endPoint y: 147, distance: 545.1
click at [327, 109] on div "Product Images" at bounding box center [355, 103] width 85 height 16
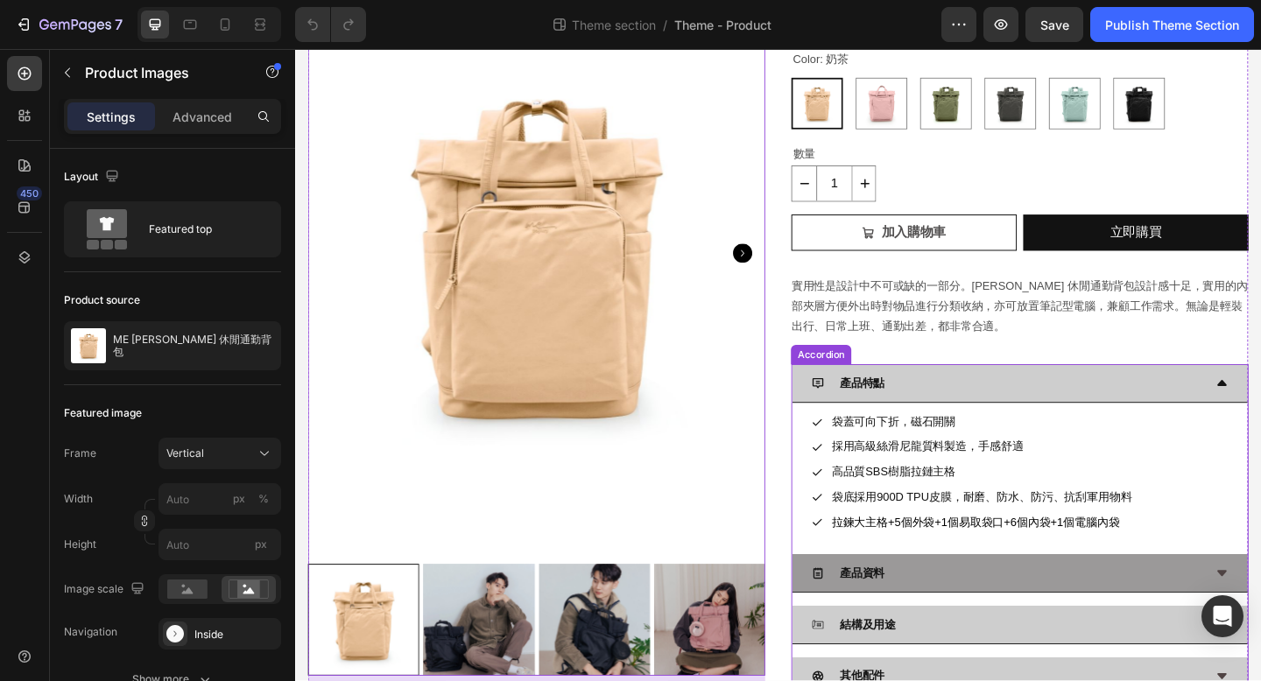
scroll to position [198, 0]
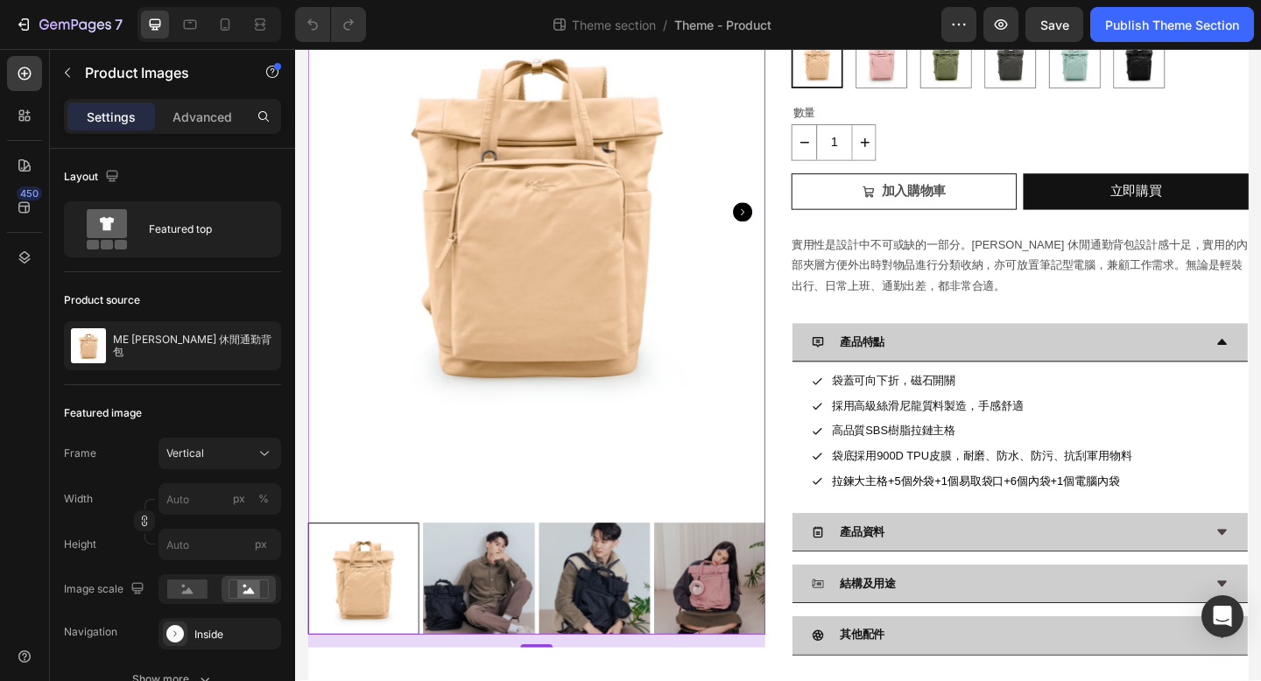
click at [302, 680] on section "Product Images 16 ME Antonia 休閒通勤背包 Product Title MB15 Text Block $750.00 Produ…" at bounding box center [820, 311] width 1051 height 851
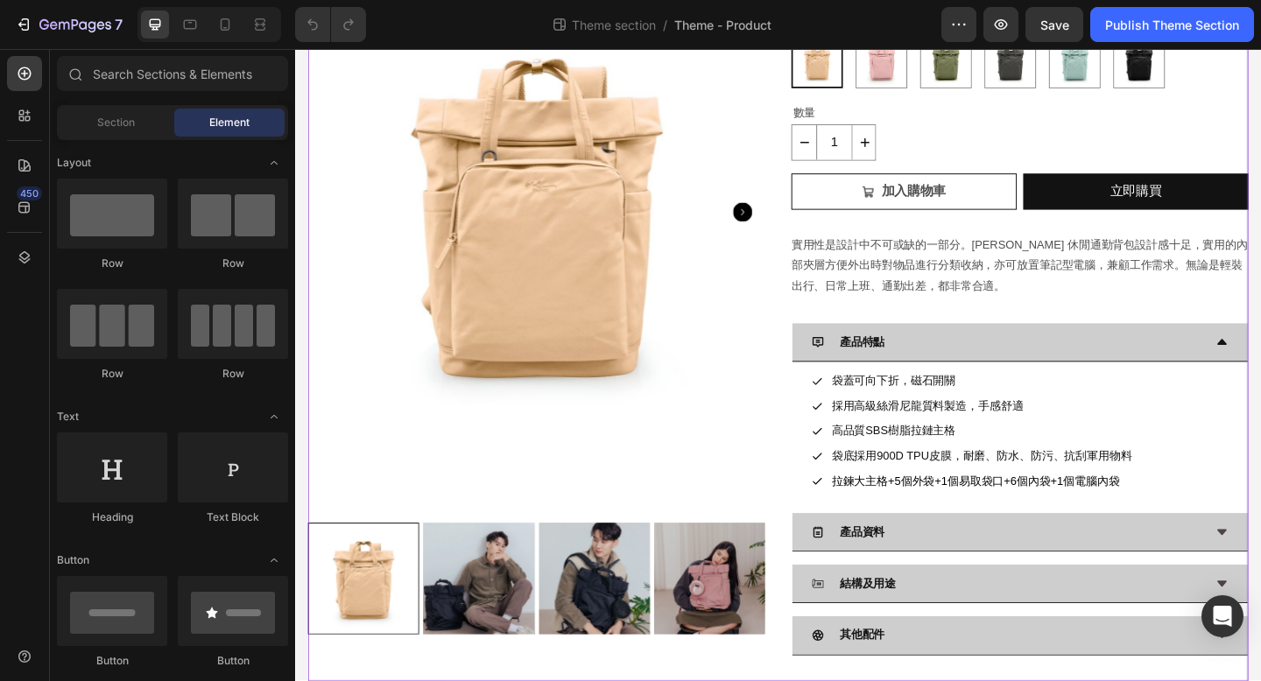
click at [324, 680] on div "Product Images ME [PERSON_NAME] 休閒通勤背包 Product Title MB15 Text Block $750.00 Pr…" at bounding box center [820, 311] width 1023 height 851
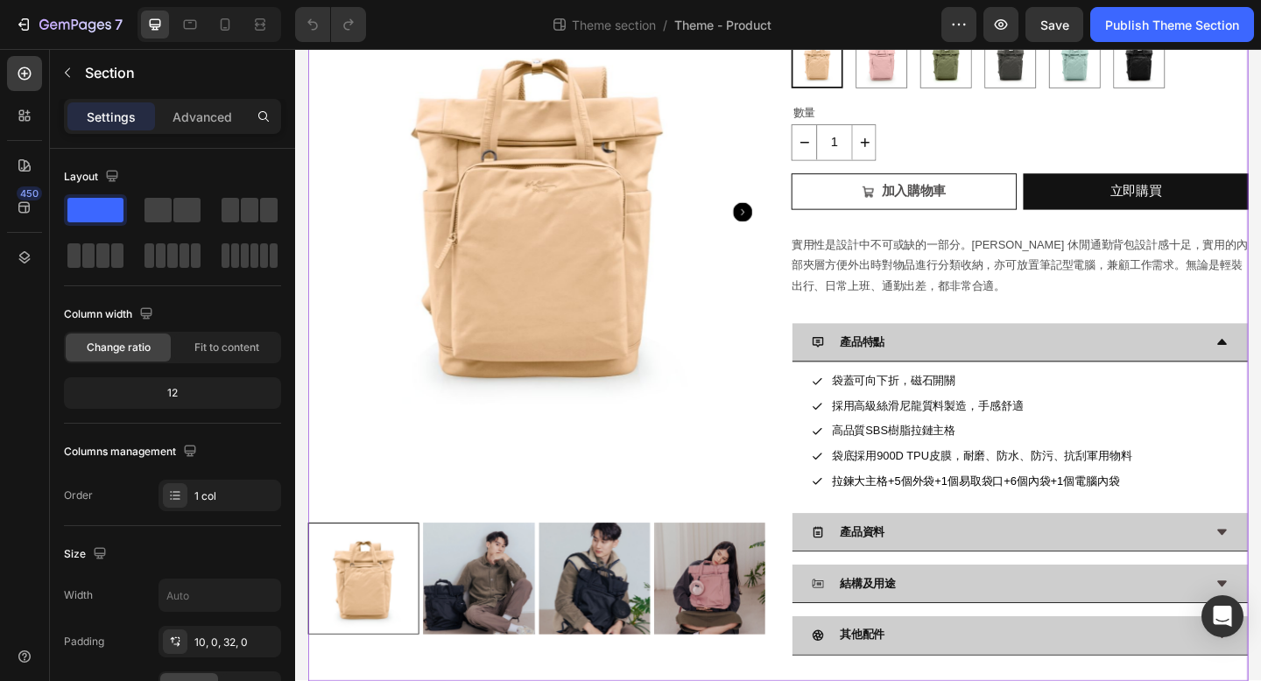
click at [300, 680] on section "Product Images ME [PERSON_NAME] 休閒通勤背包 Product Title MB15 Text Block $750.00 Pr…" at bounding box center [820, 311] width 1051 height 851
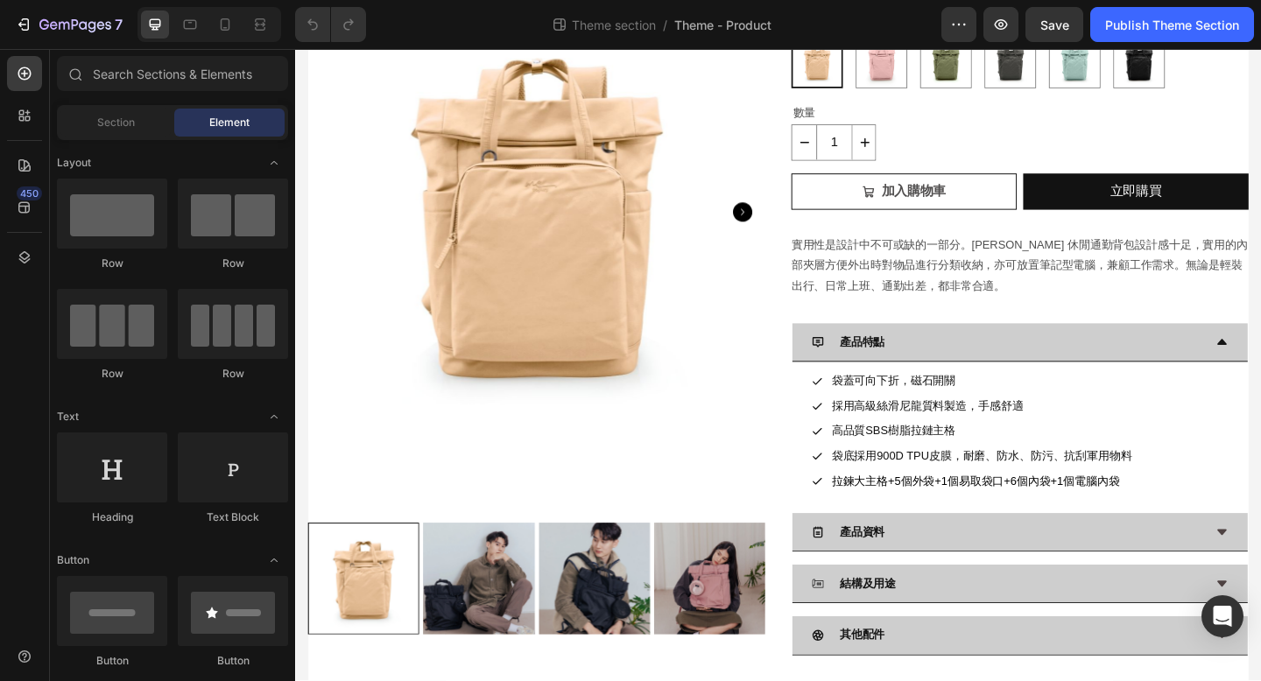
click at [299, 680] on section "Product Images ME [PERSON_NAME] 休閒通勤背包 Product Title MB15 Text Block $750.00 Pr…" at bounding box center [820, 311] width 1051 height 851
click at [323, 680] on div "Product Images ME [PERSON_NAME] 休閒通勤背包 Product Title MB15 Text Block $750.00 Pr…" at bounding box center [820, 311] width 1023 height 851
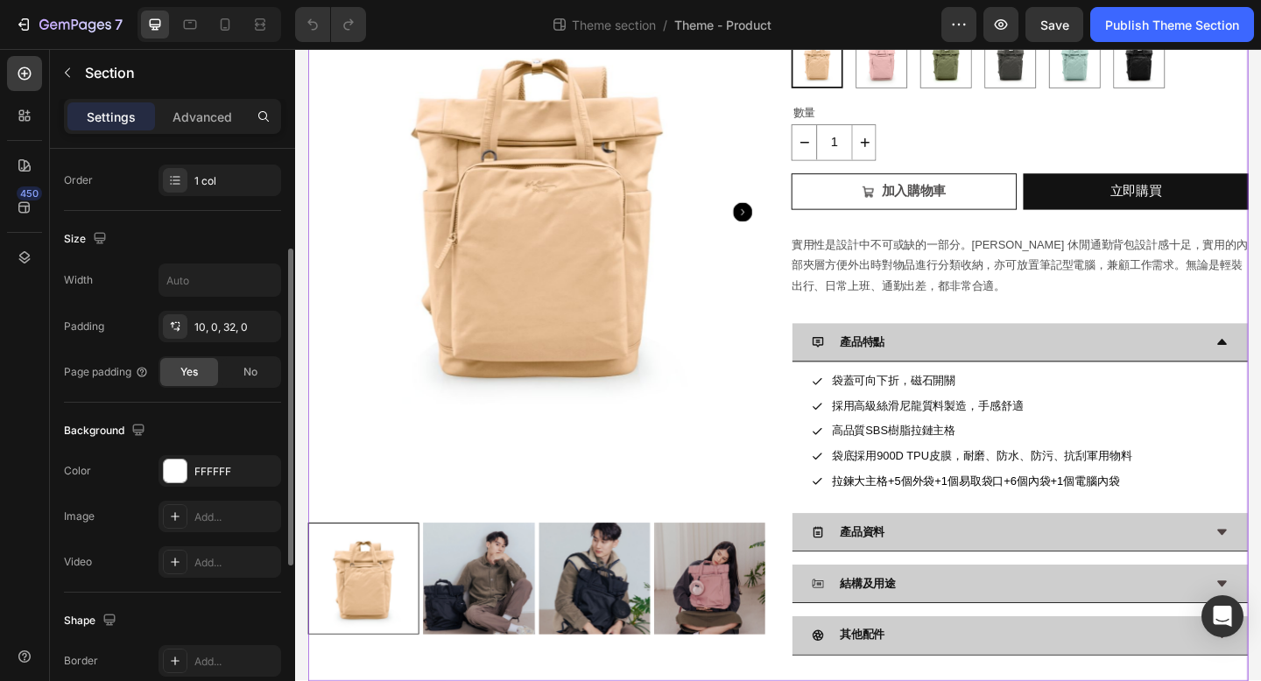
scroll to position [391, 0]
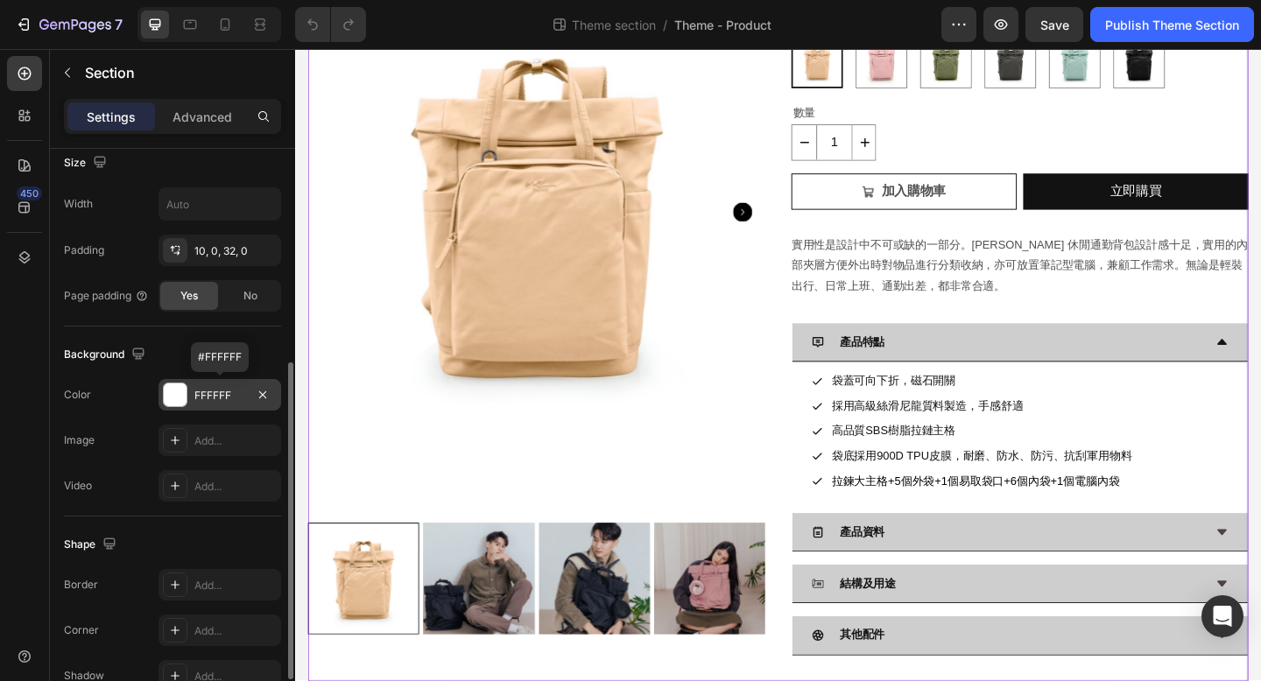
click at [216, 397] on div "FFFFFF" at bounding box center [219, 396] width 51 height 16
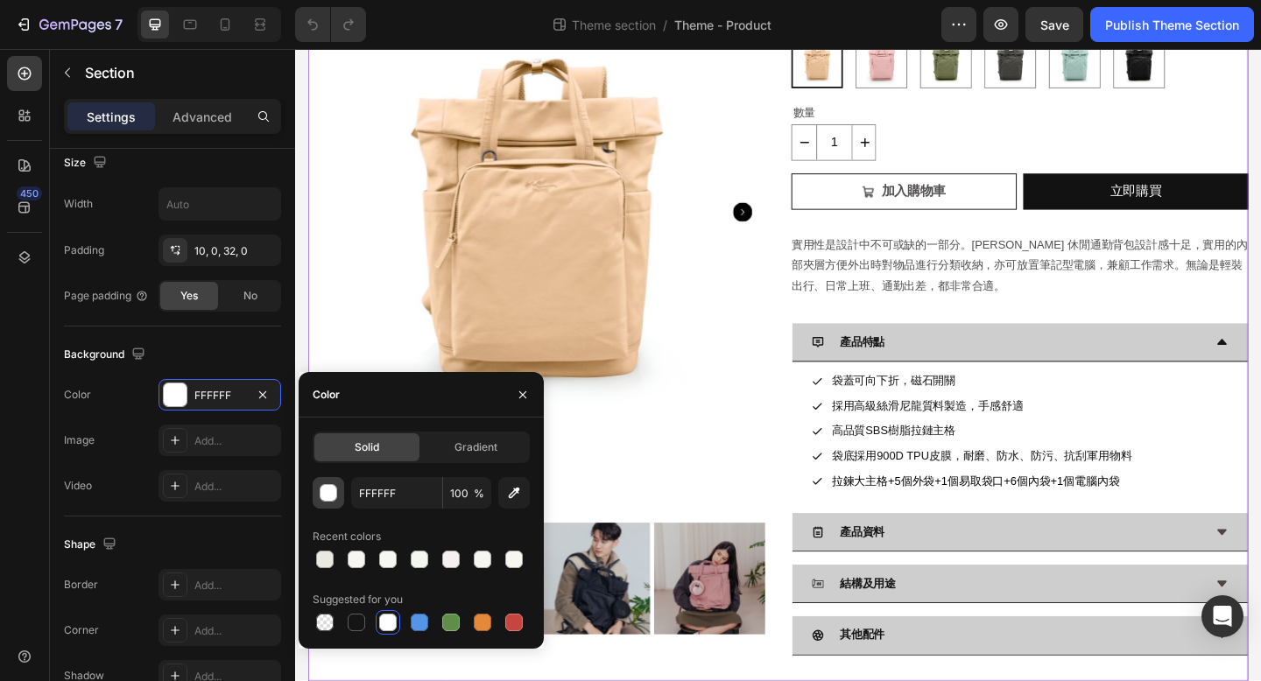
click at [328, 491] on div "button" at bounding box center [329, 494] width 18 height 18
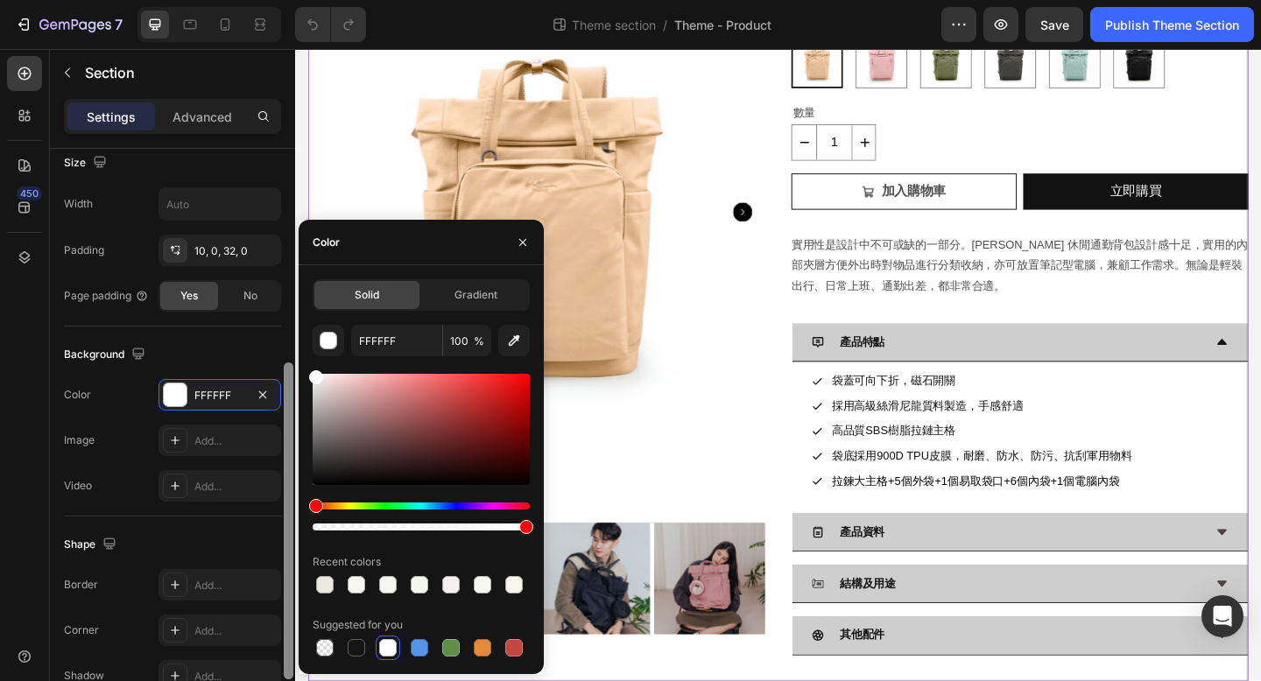
drag, startPoint x: 316, startPoint y: 376, endPoint x: 292, endPoint y: 364, distance: 26.6
click at [292, 364] on div "450 Sections(18) Elements(81) Section Element Hero Section Product Detail Brand…" at bounding box center [147, 365] width 295 height 632
click at [523, 242] on icon "button" at bounding box center [522, 241] width 7 height 7
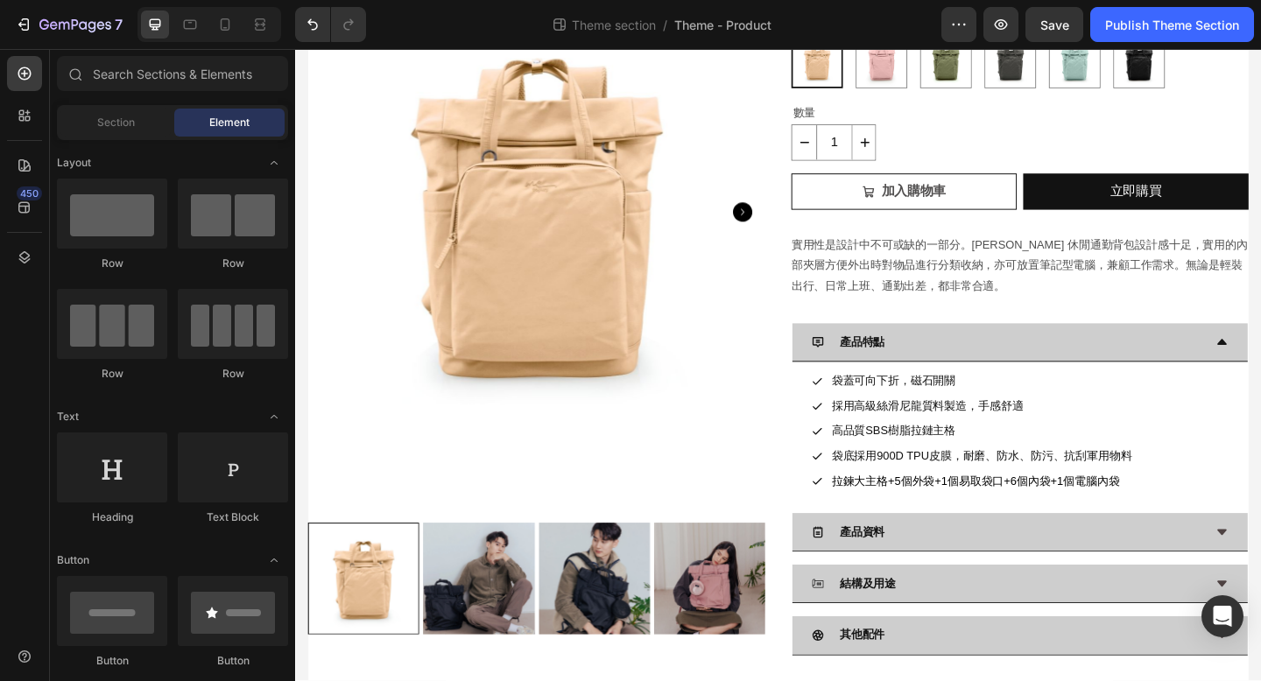
click at [298, 680] on section "Product Images ME [PERSON_NAME] 休閒通勤背包 Product Title MB15 Text Block $750.00 Pr…" at bounding box center [820, 311] width 1051 height 851
click at [301, 680] on section "Product Images ME [PERSON_NAME] 休閒通勤背包 Product Title MB15 Text Block $750.00 Pr…" at bounding box center [820, 311] width 1051 height 851
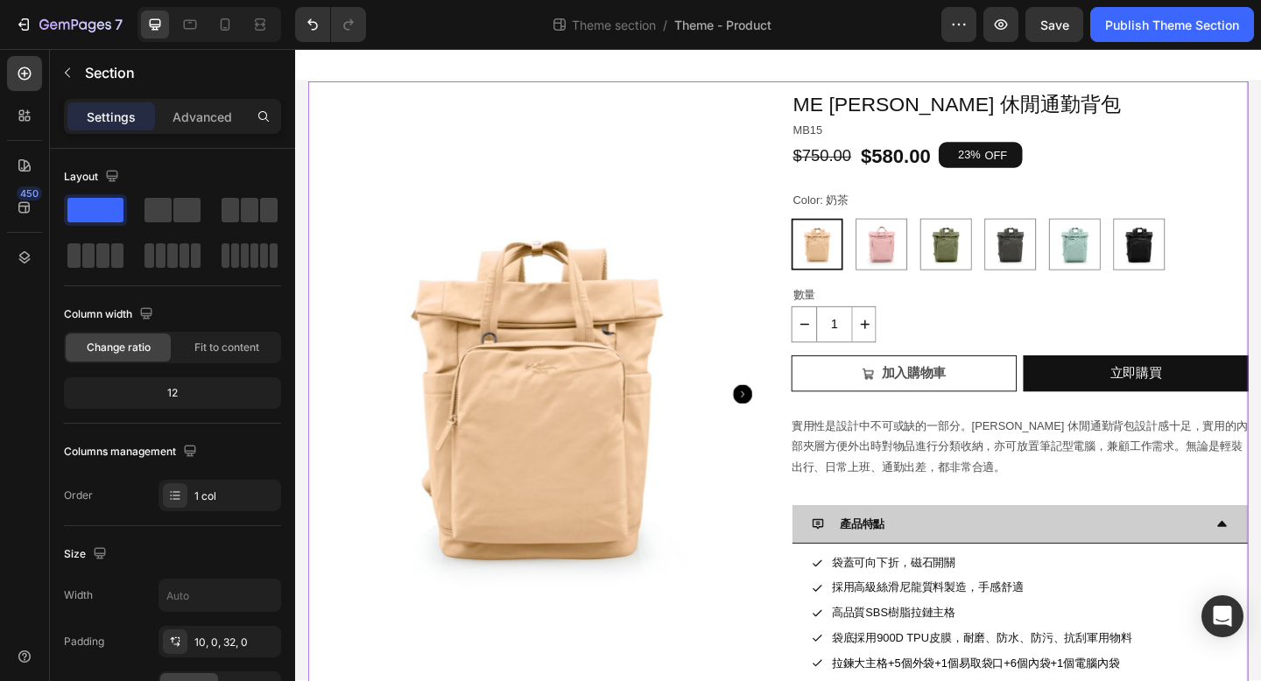
click at [577, 86] on div "Product Images ME [PERSON_NAME] 休閒通勤背包 Product Title MB15 Text Block $750.00 Pr…" at bounding box center [820, 509] width 1023 height 851
click at [305, 101] on section "Product Images ME [PERSON_NAME] 休閒通勤背包 Product Title MB15 Text Block $750.00 Pr…" at bounding box center [820, 509] width 1051 height 851
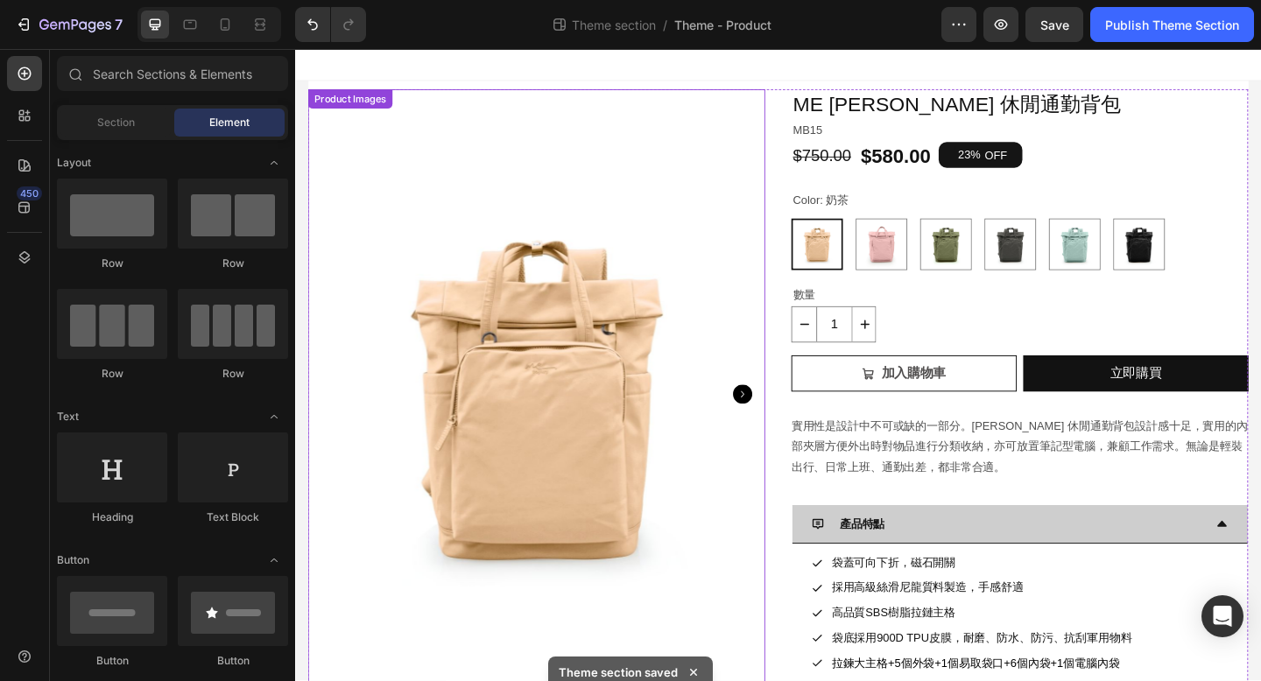
click at [407, 108] on div "Product Images" at bounding box center [557, 489] width 497 height 792
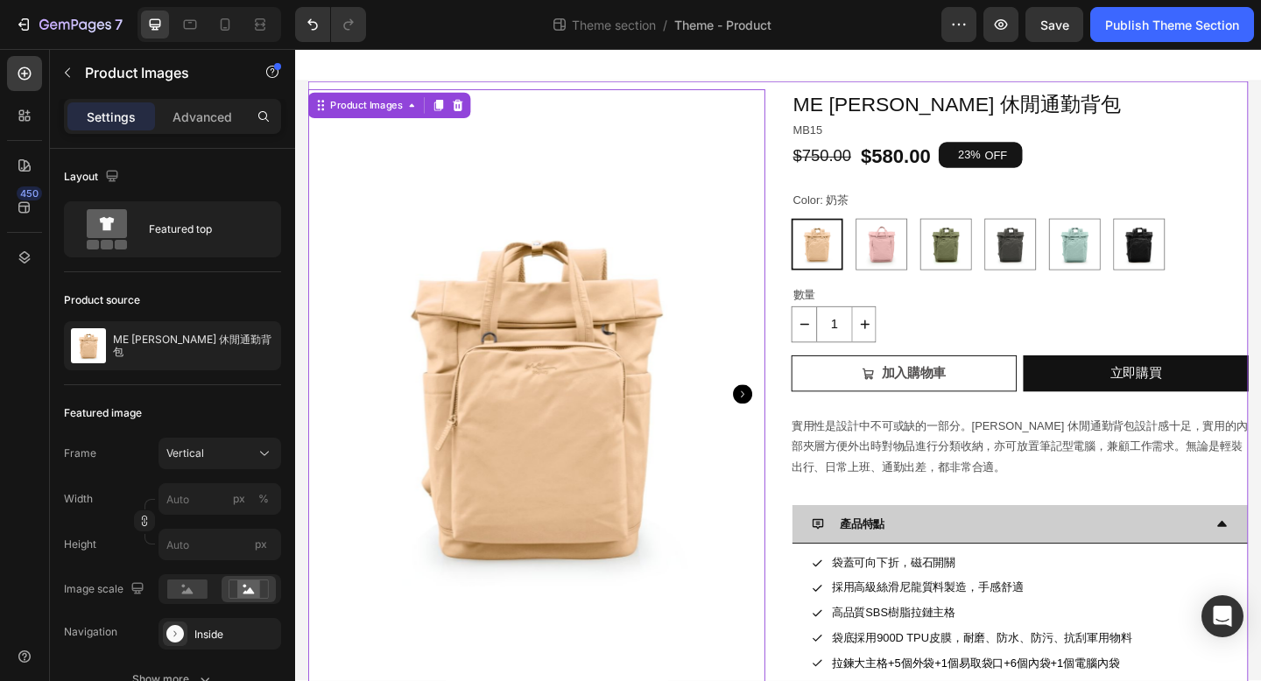
click at [762, 88] on div "Product Images 16 ME Antonia 休閒通勤背包 Product Title MB15 Text Block $750.00 Produ…" at bounding box center [820, 509] width 1023 height 851
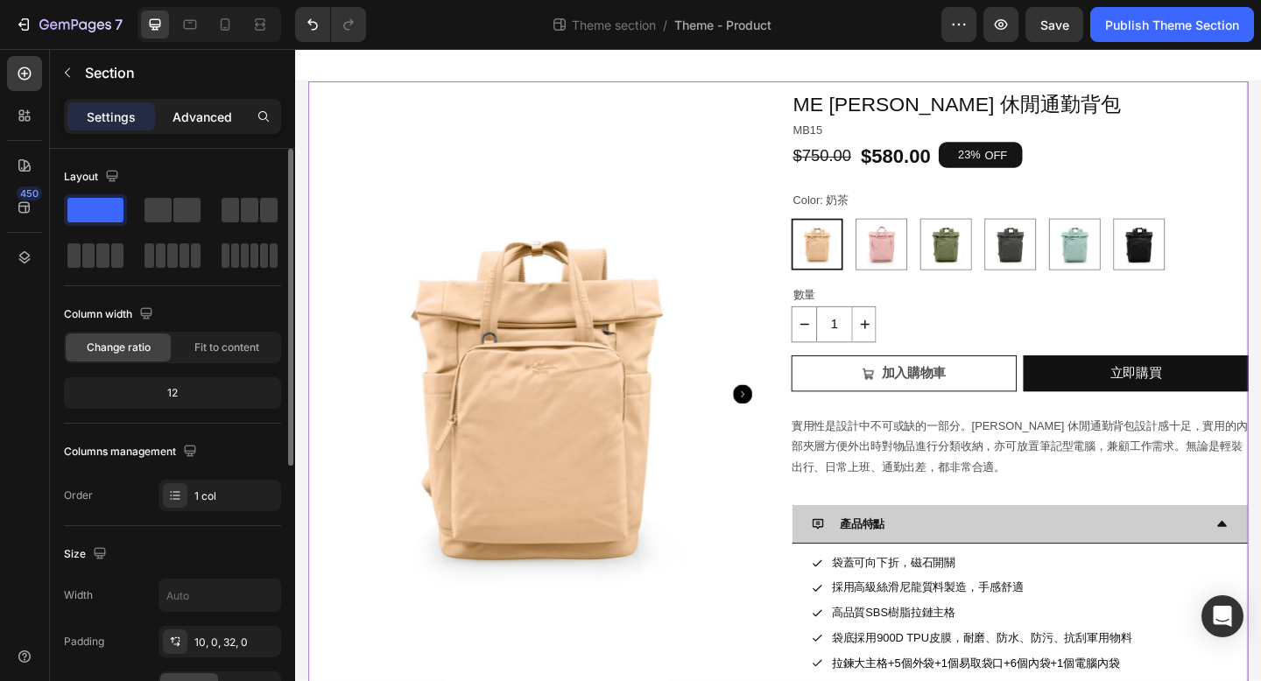
click at [218, 121] on p "Advanced" at bounding box center [202, 117] width 60 height 18
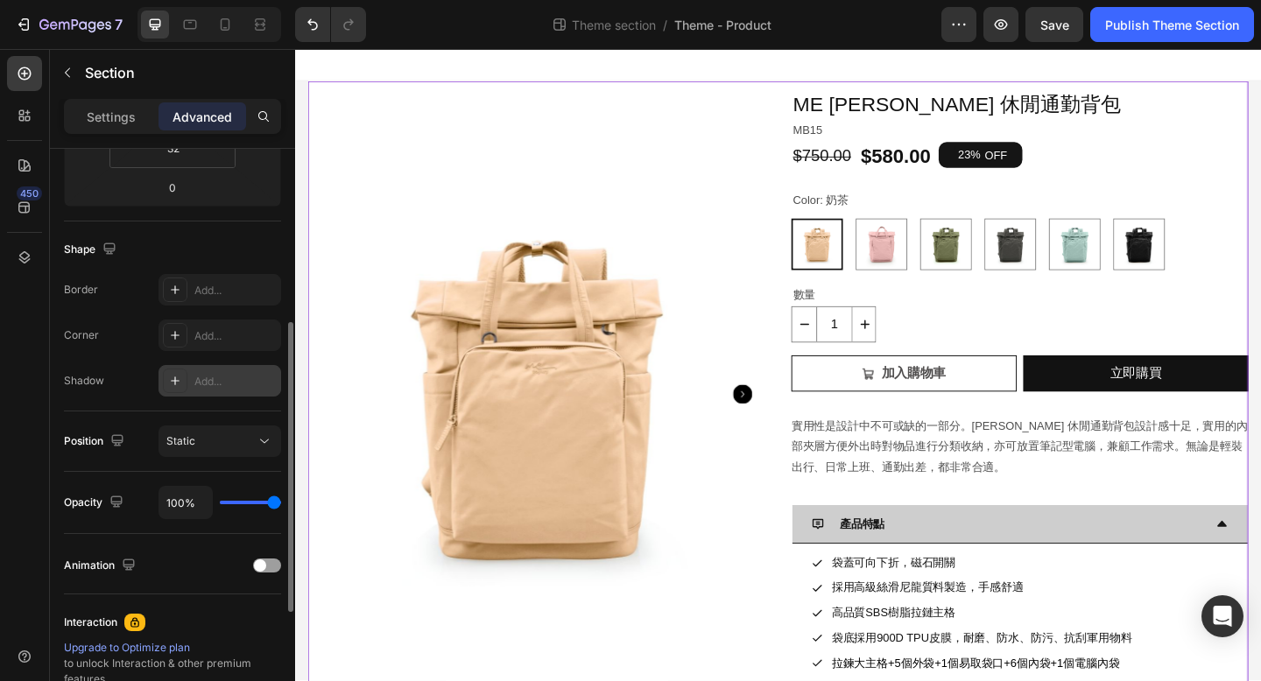
scroll to position [337, 0]
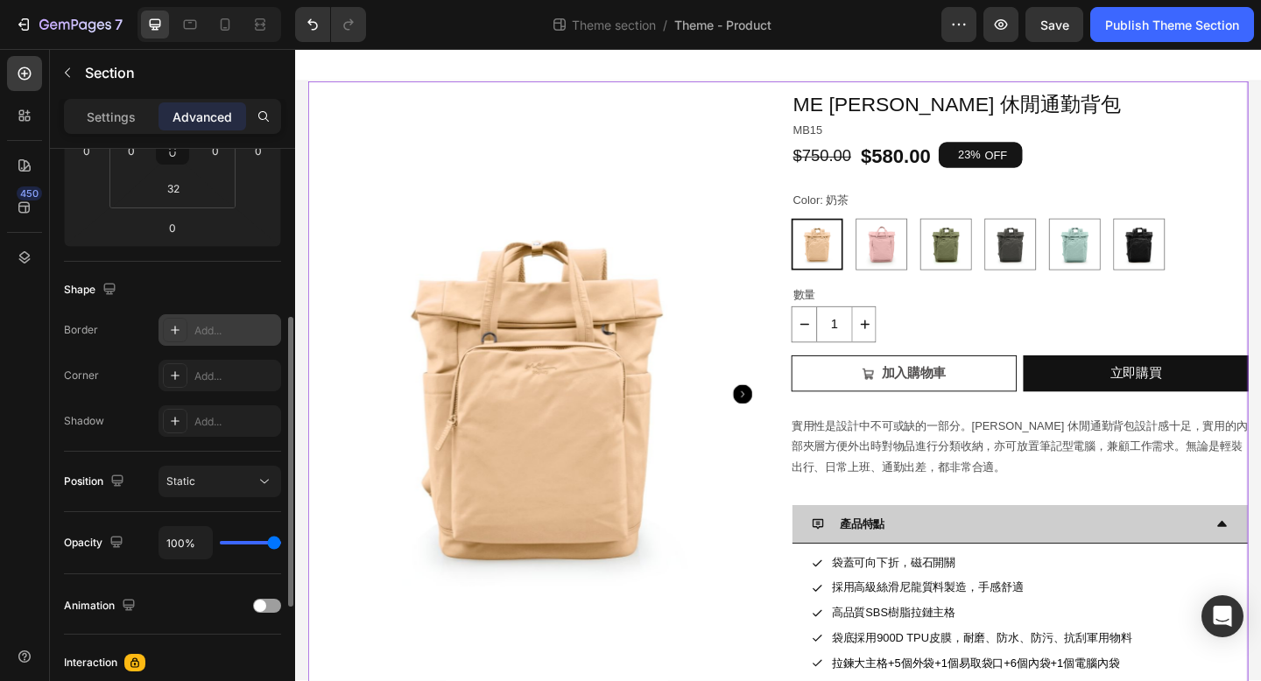
click at [224, 337] on div "Add..." at bounding box center [235, 331] width 82 height 16
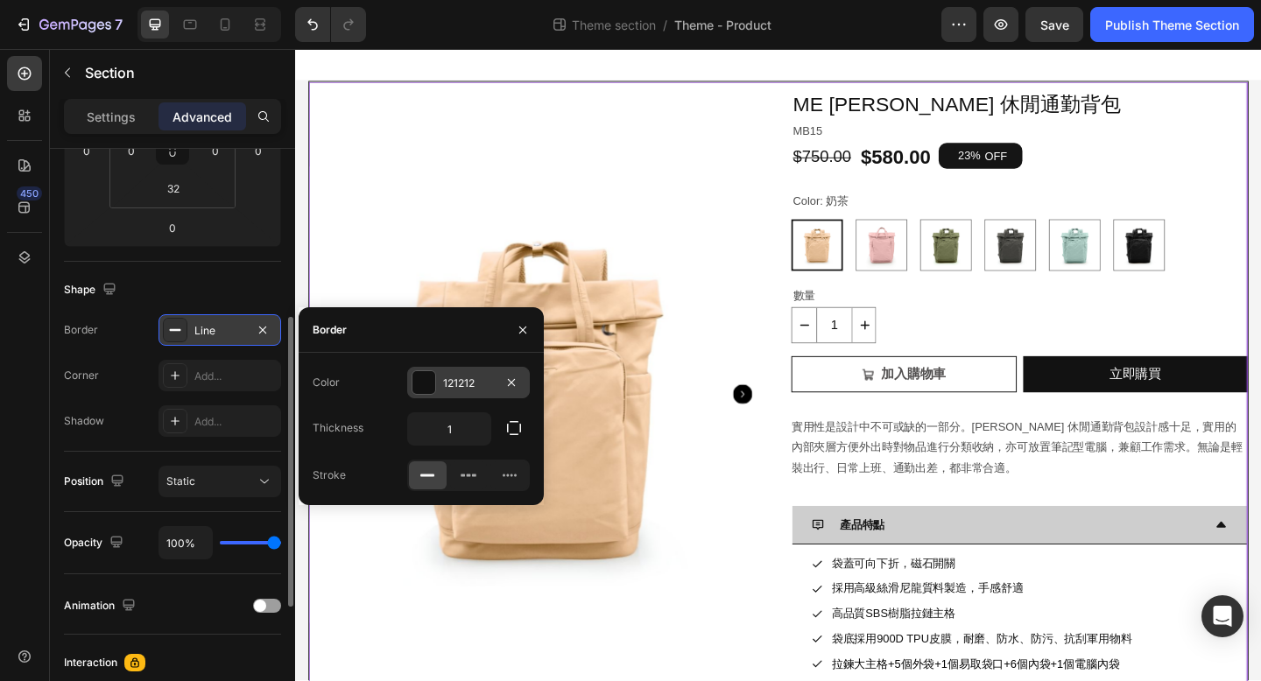
click at [425, 390] on div at bounding box center [423, 382] width 23 height 23
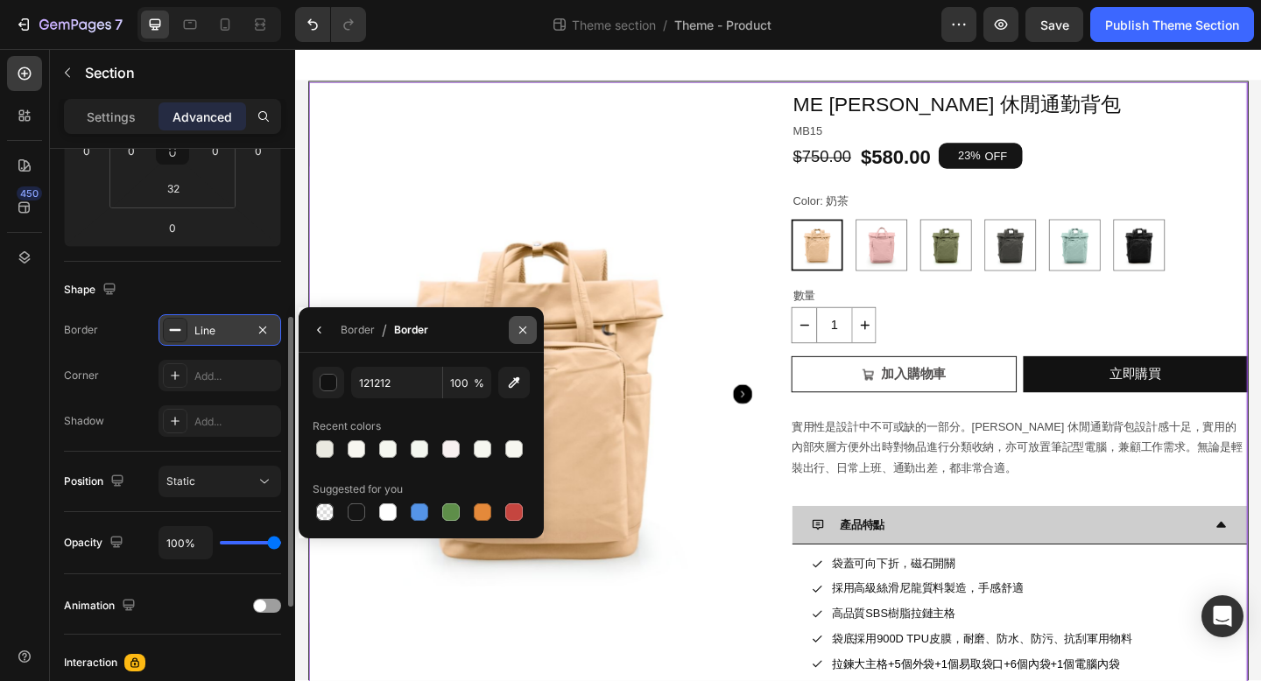
click at [519, 334] on icon "button" at bounding box center [523, 330] width 14 height 14
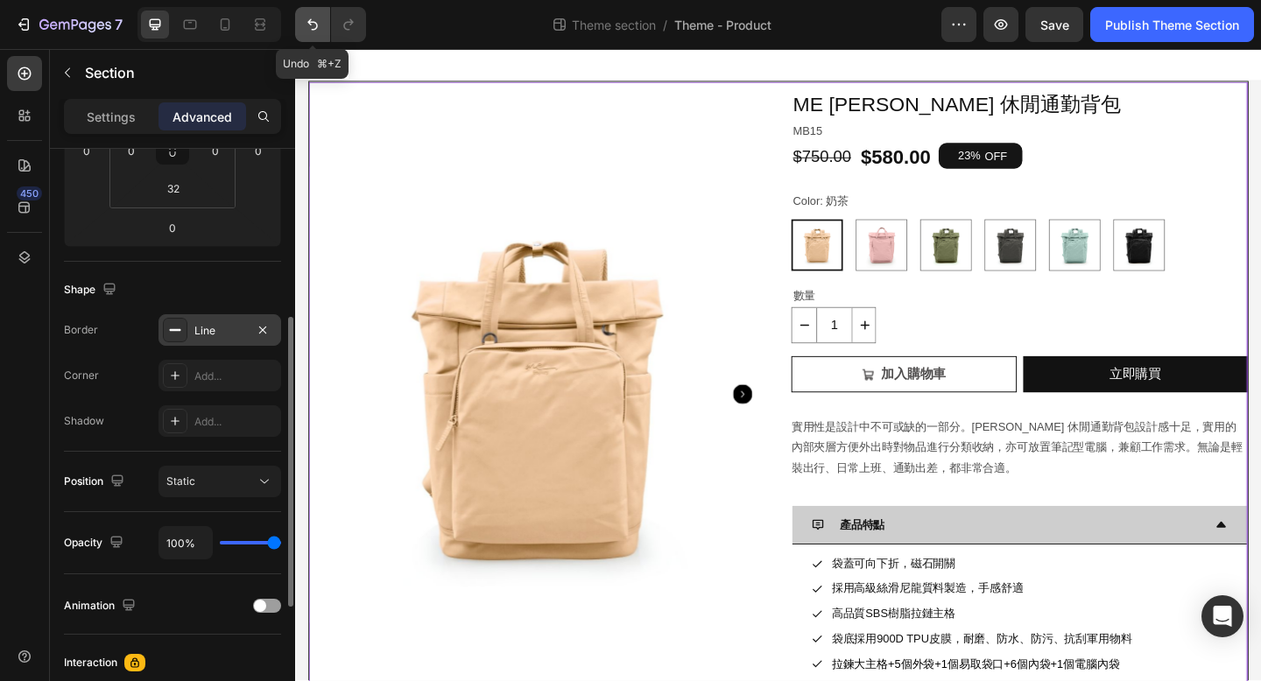
click at [310, 22] on icon "Undo/Redo" at bounding box center [312, 24] width 11 height 11
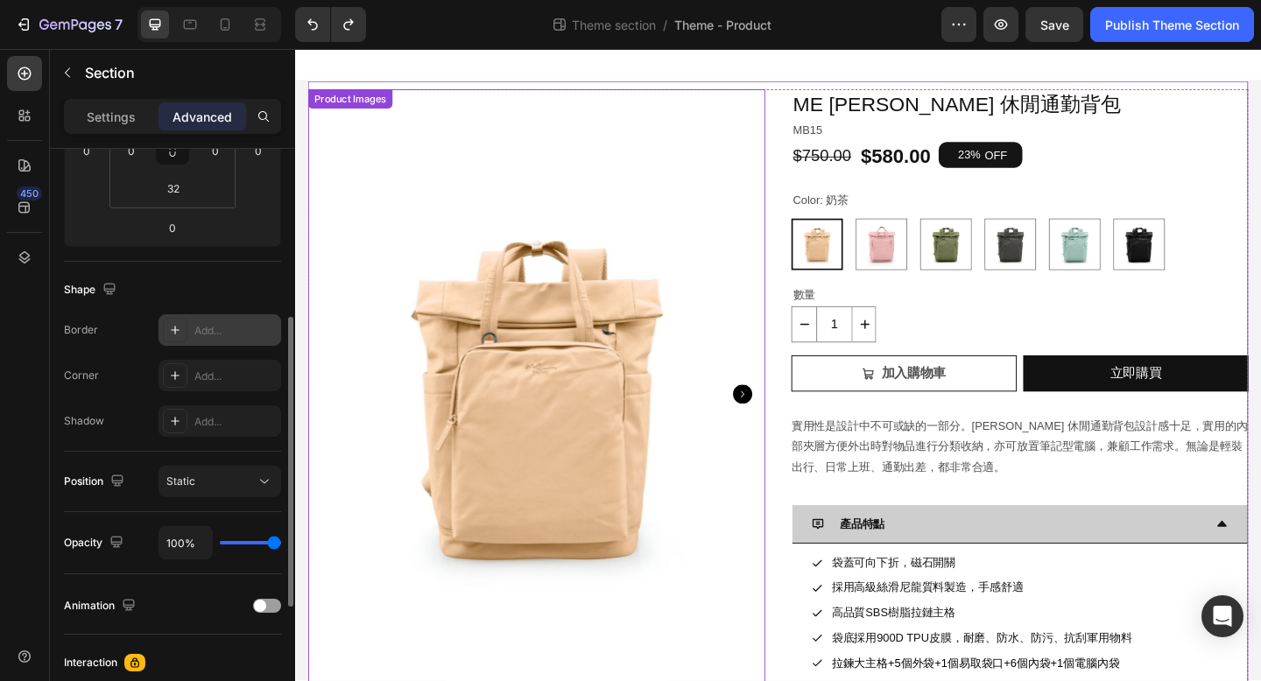
click at [455, 147] on img at bounding box center [557, 424] width 497 height 663
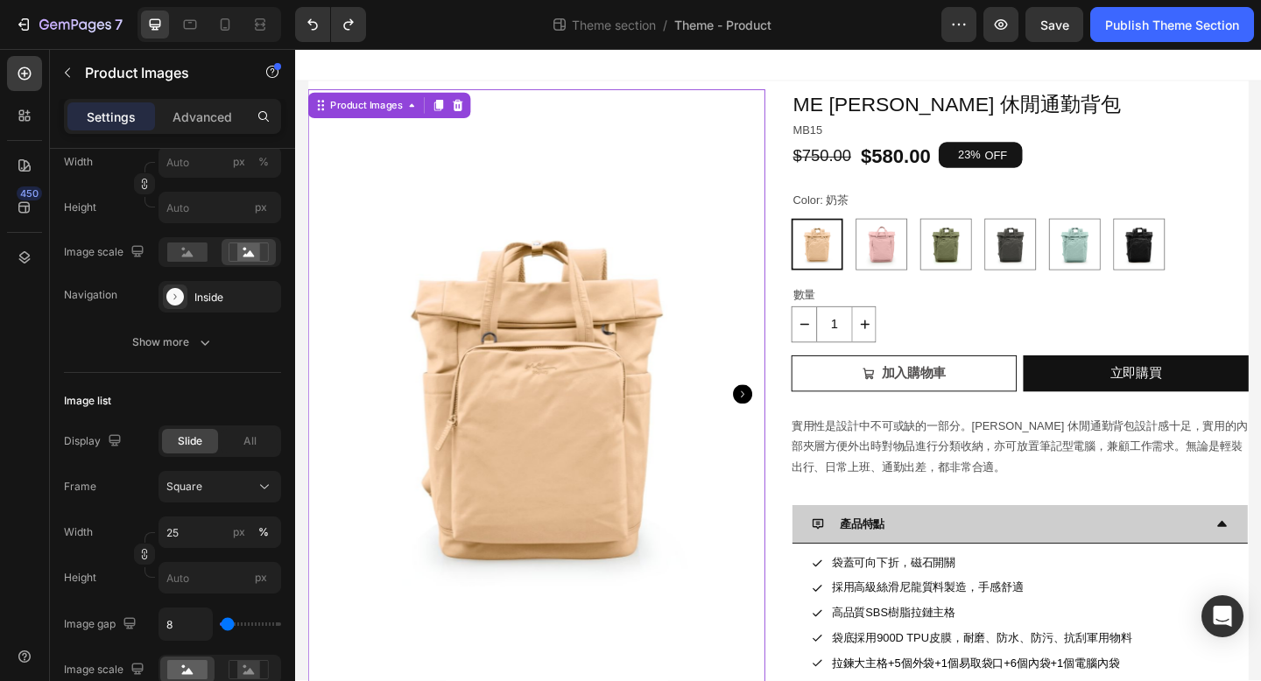
scroll to position [0, 0]
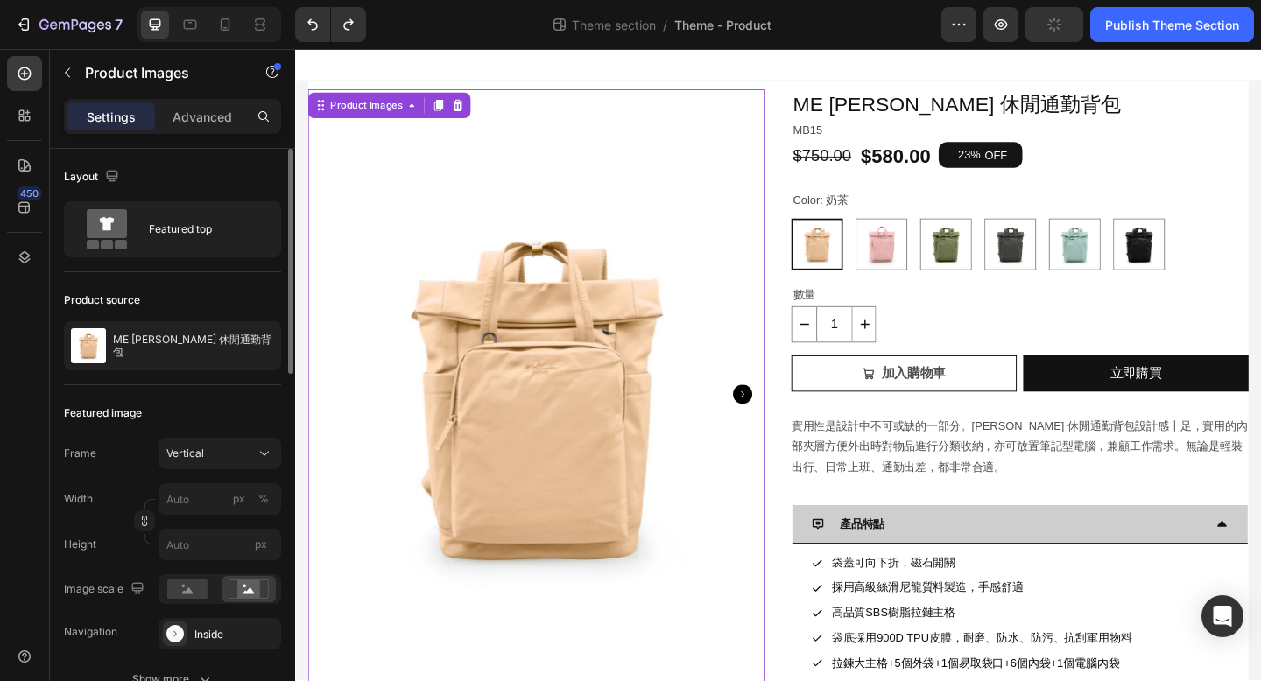
click at [304, 183] on section "Product Images 16 ME Antonia 休閒通勤背包 Product Title MB15 Text Block $750.00 Produ…" at bounding box center [820, 509] width 1051 height 851
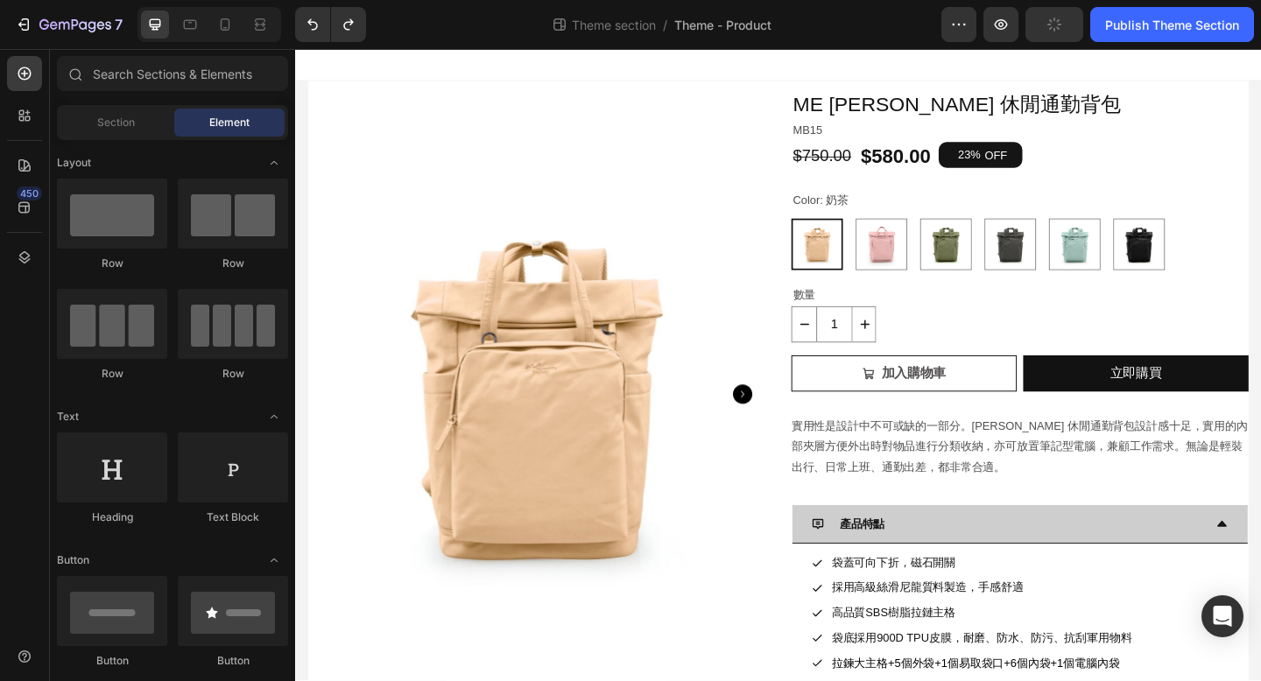
click at [302, 183] on section "Product Images ME [PERSON_NAME] 休閒通勤背包 Product Title MB15 Text Block $750.00 Pr…" at bounding box center [820, 509] width 1051 height 851
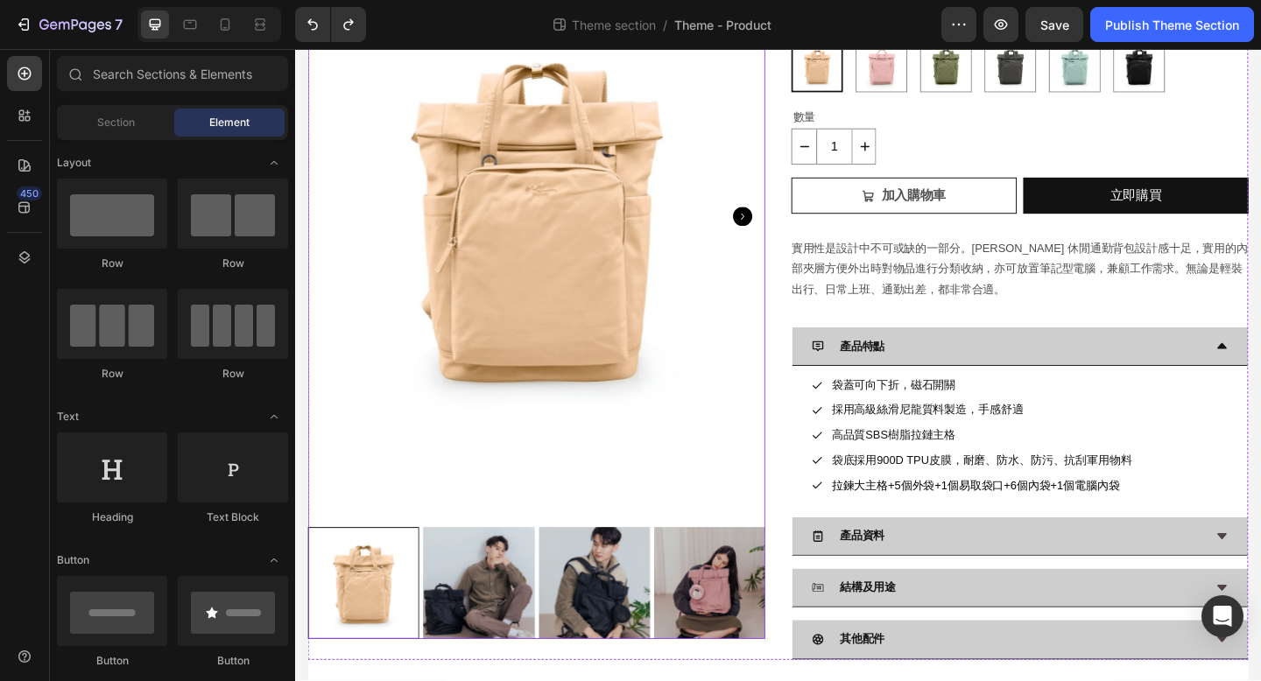
scroll to position [198, 0]
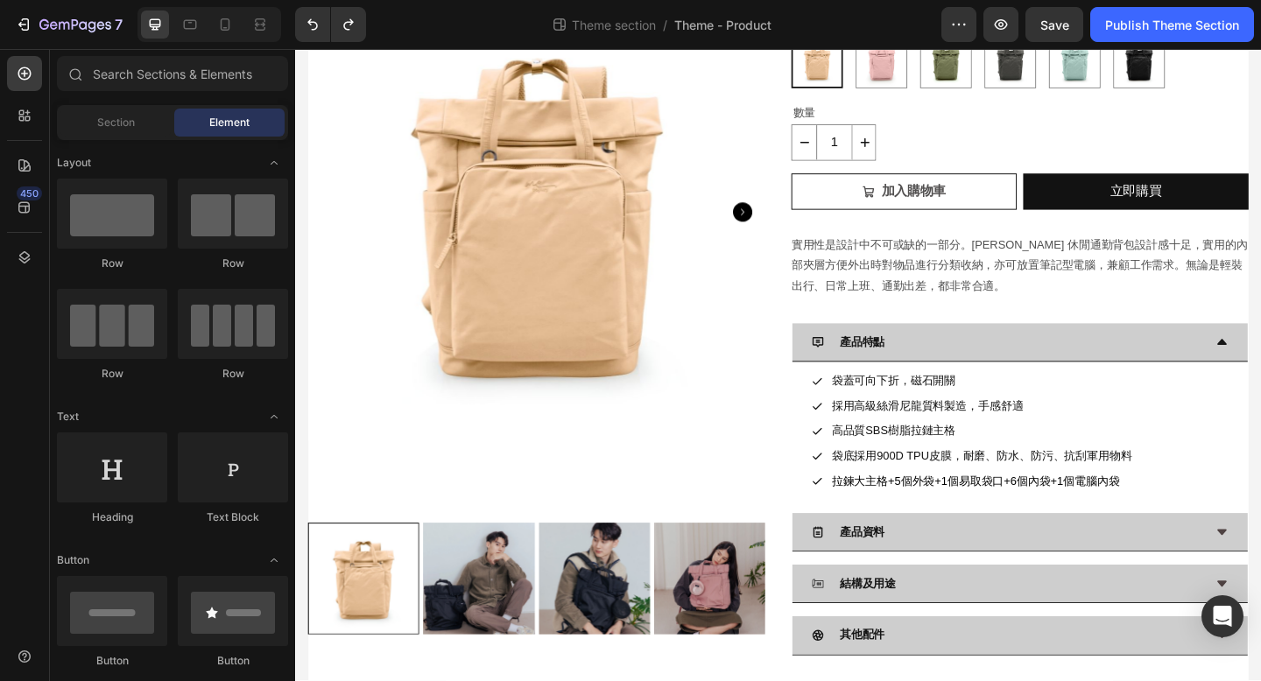
click at [302, 680] on section "Product Images ME [PERSON_NAME] 休閒通勤背包 Product Title MB15 Text Block $750.00 Pr…" at bounding box center [820, 311] width 1051 height 851
click at [313, 680] on div "Product Images ME [PERSON_NAME] 休閒通勤背包 Product Title MB15 Text Block $750.00 Pr…" at bounding box center [820, 311] width 1023 height 851
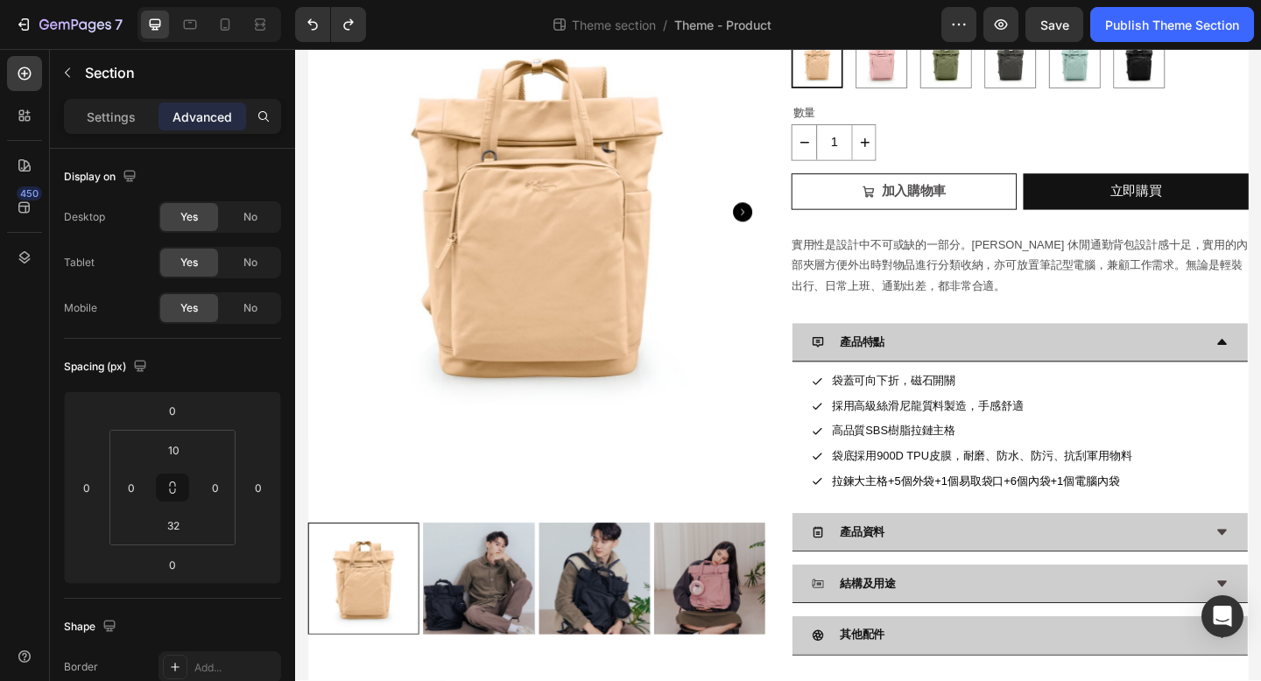
click at [304, 528] on section "Product Images ME [PERSON_NAME] 休閒通勤背包 Product Title MB15 Text Block $750.00 Pr…" at bounding box center [820, 311] width 1051 height 851
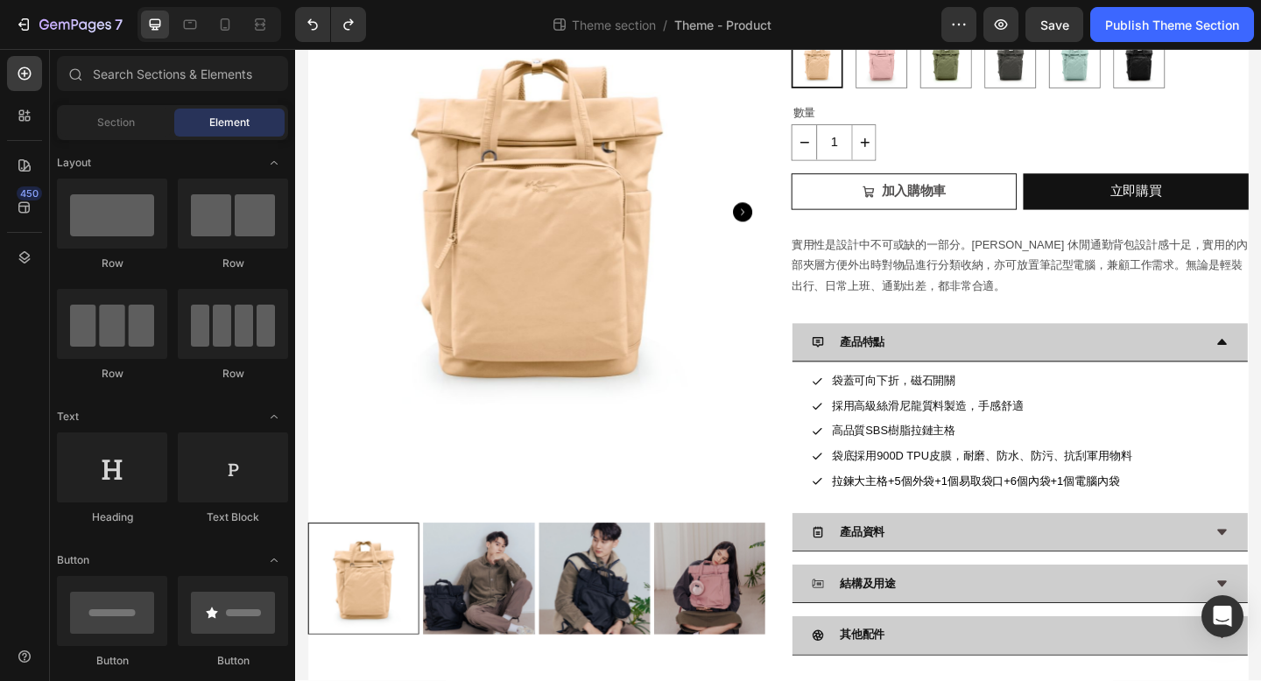
click at [303, 528] on section "Product Images ME [PERSON_NAME] 休閒通勤背包 Product Title MB15 Text Block $750.00 Pr…" at bounding box center [820, 311] width 1051 height 851
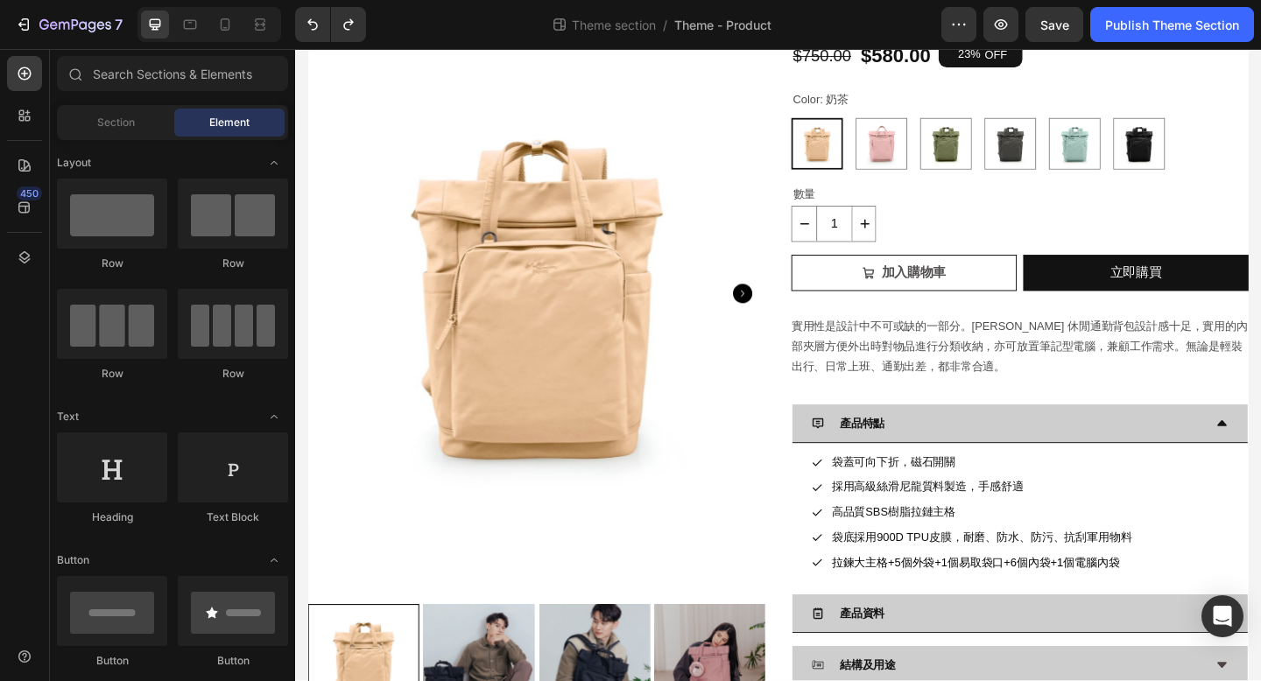
scroll to position [0, 0]
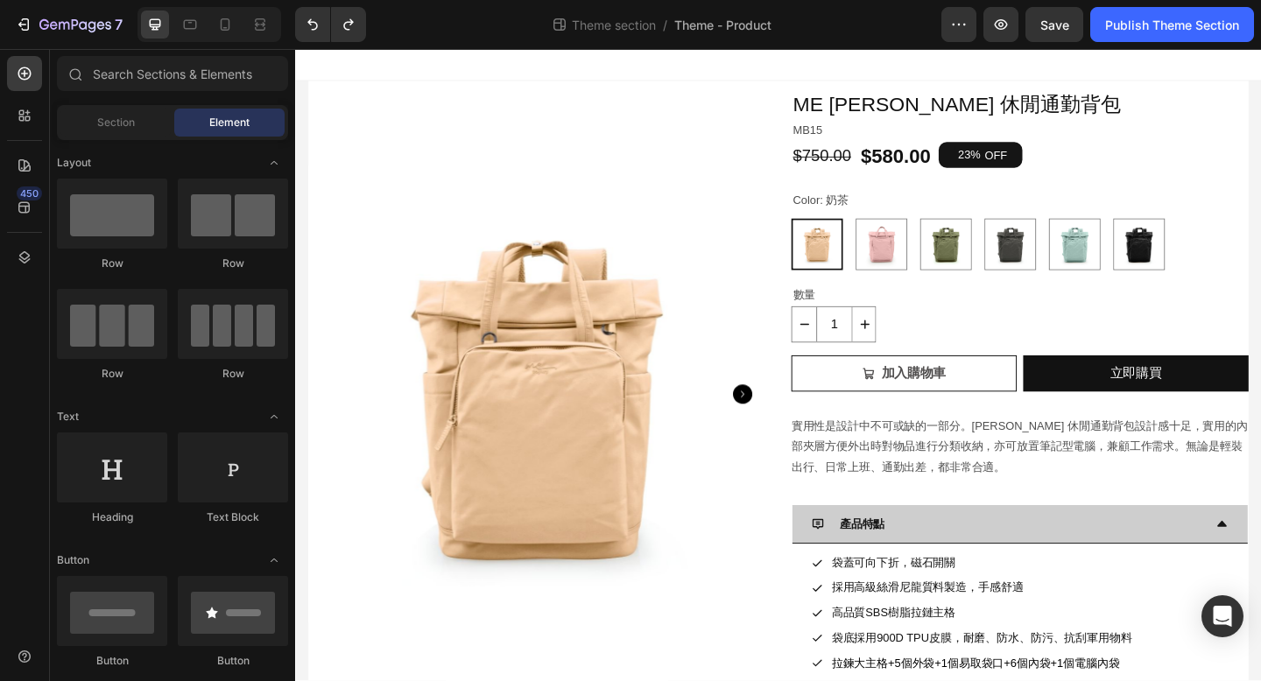
click at [297, 510] on section "Product Images ME [PERSON_NAME] 休閒通勤背包 Product Title MB15 Text Block $750.00 Pr…" at bounding box center [820, 509] width 1051 height 851
click at [955, 28] on icon "button" at bounding box center [959, 25] width 18 height 18
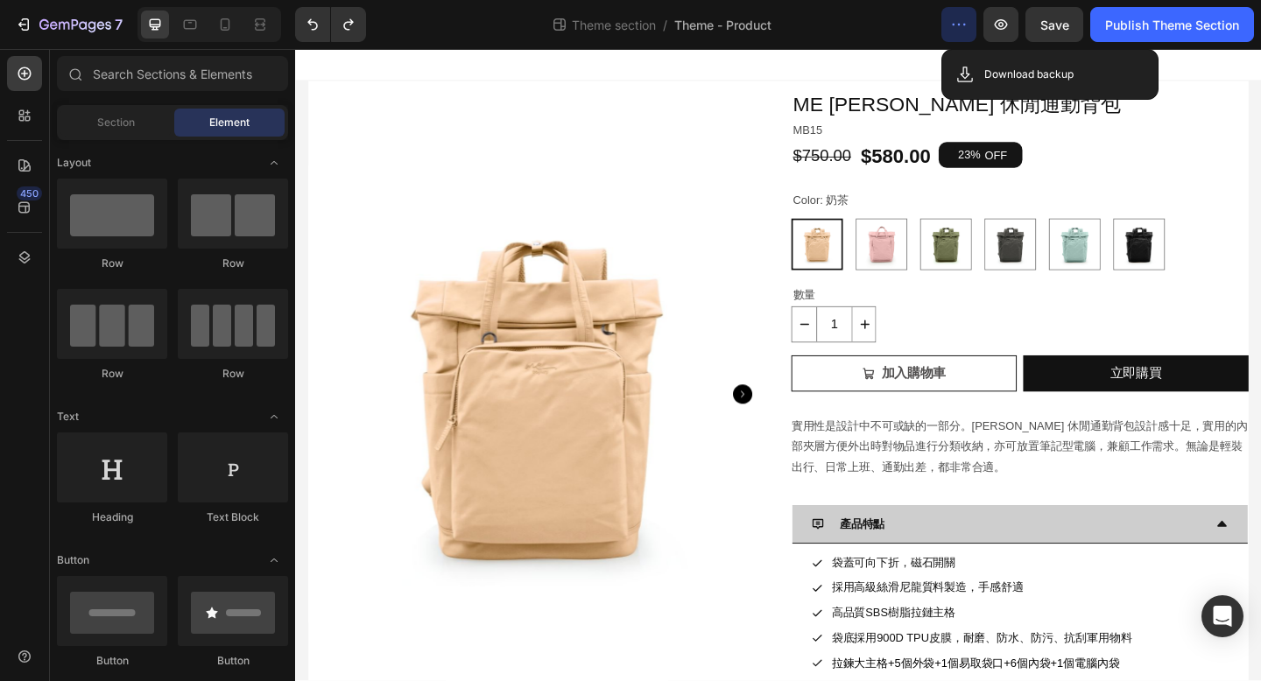
click at [955, 28] on icon "button" at bounding box center [959, 25] width 18 height 18
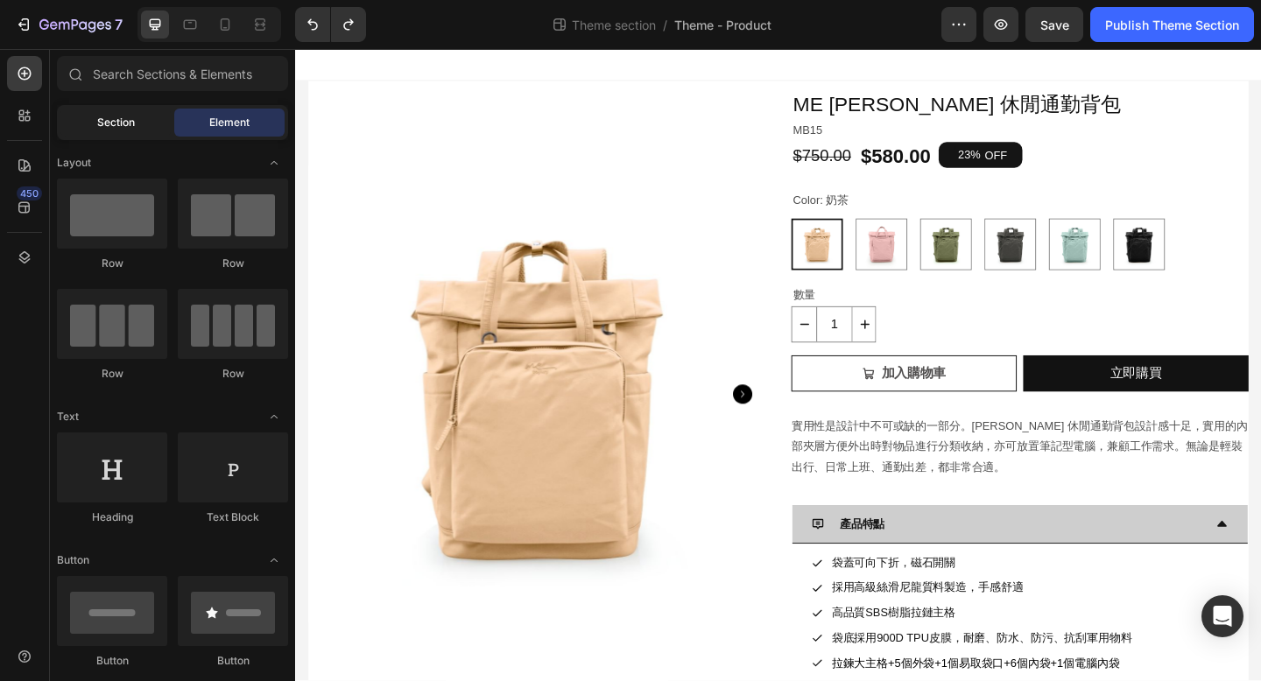
click at [139, 129] on div "Section" at bounding box center [115, 123] width 110 height 28
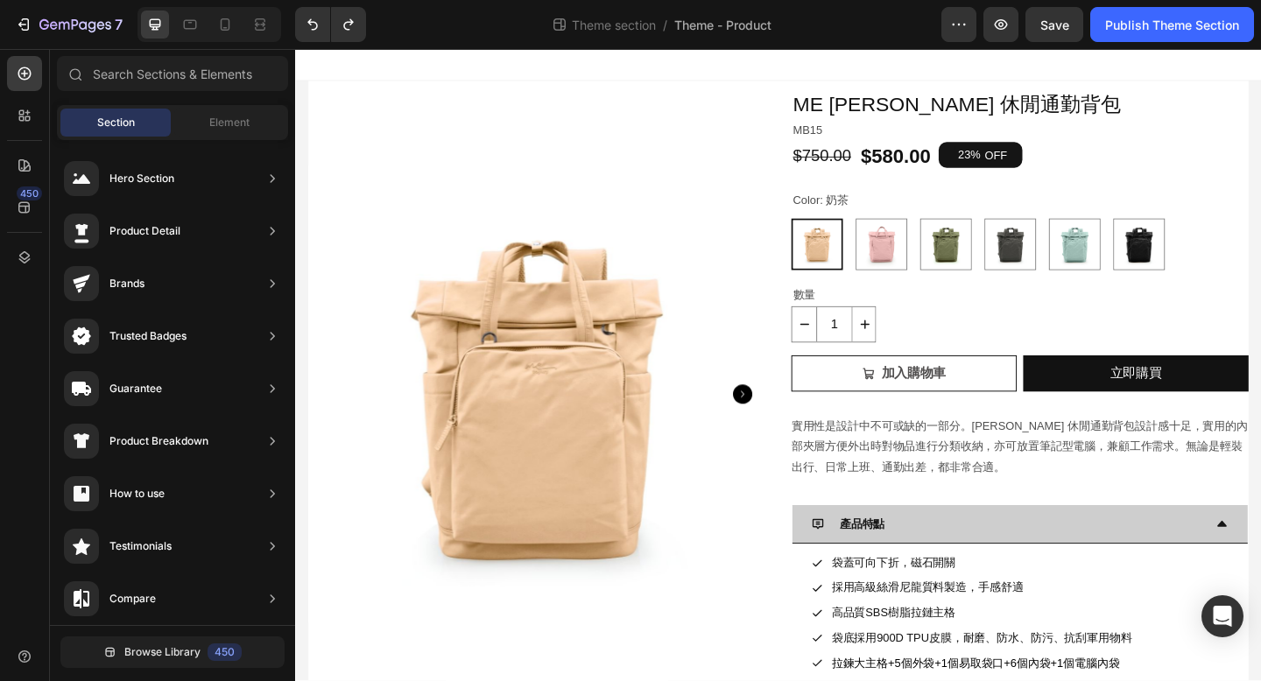
click at [417, 83] on div at bounding box center [820, 66] width 1051 height 35
click at [1260, 177] on section "Product Images ME [PERSON_NAME] 休閒通勤背包 Product Title MB15 Text Block $750.00 Pr…" at bounding box center [820, 509] width 1051 height 851
click at [1260, 88] on div "Product Images ME [PERSON_NAME] 休閒通勤背包 Product Title MB15 Text Block $750.00 Pr…" at bounding box center [820, 509] width 1023 height 851
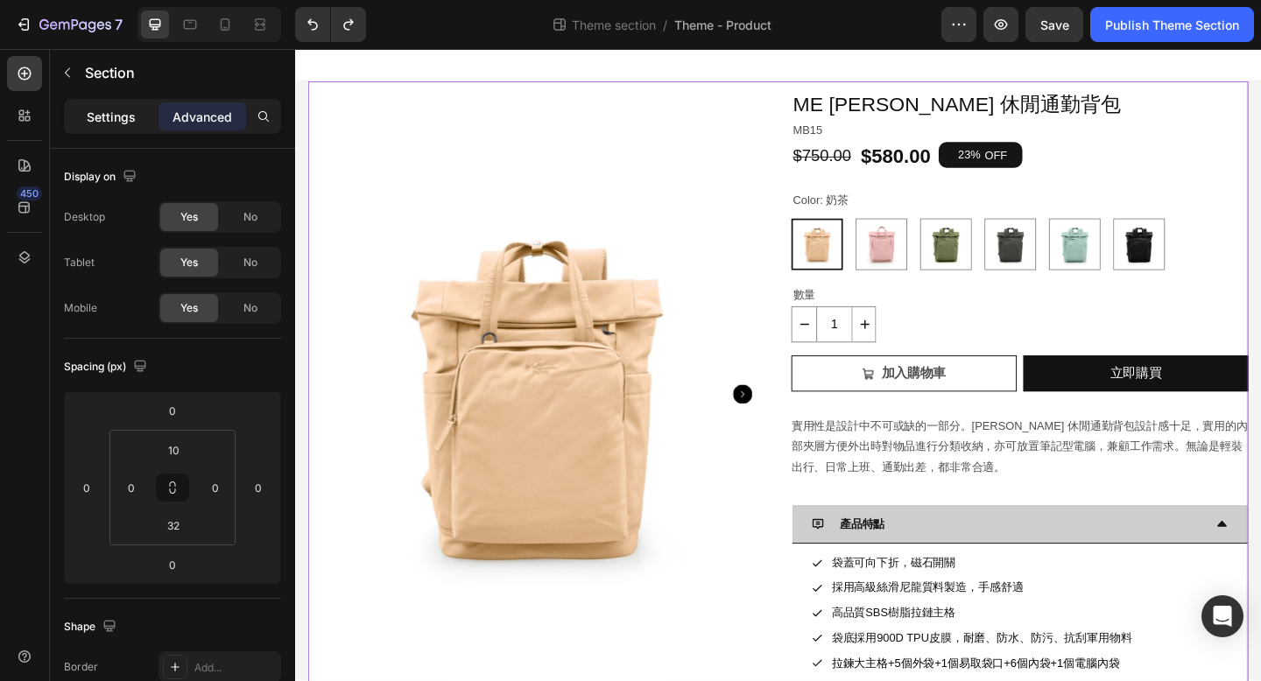
click at [121, 125] on div "Settings" at bounding box center [111, 116] width 88 height 28
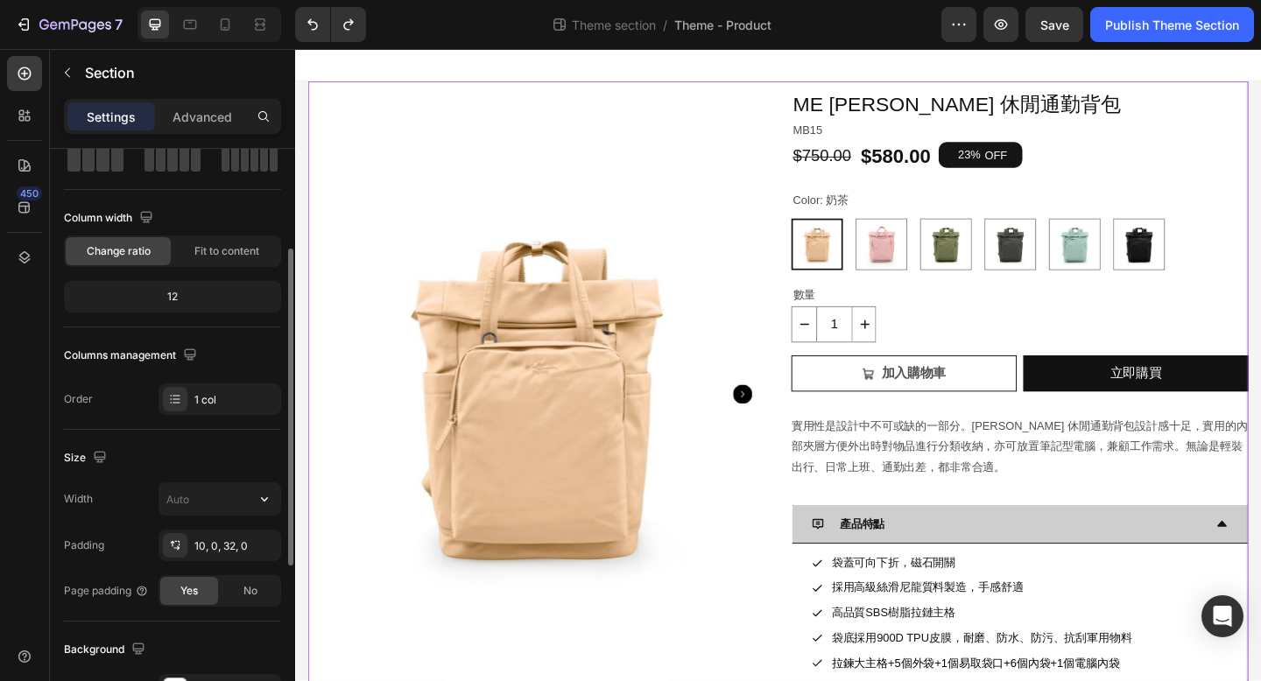
scroll to position [150, 0]
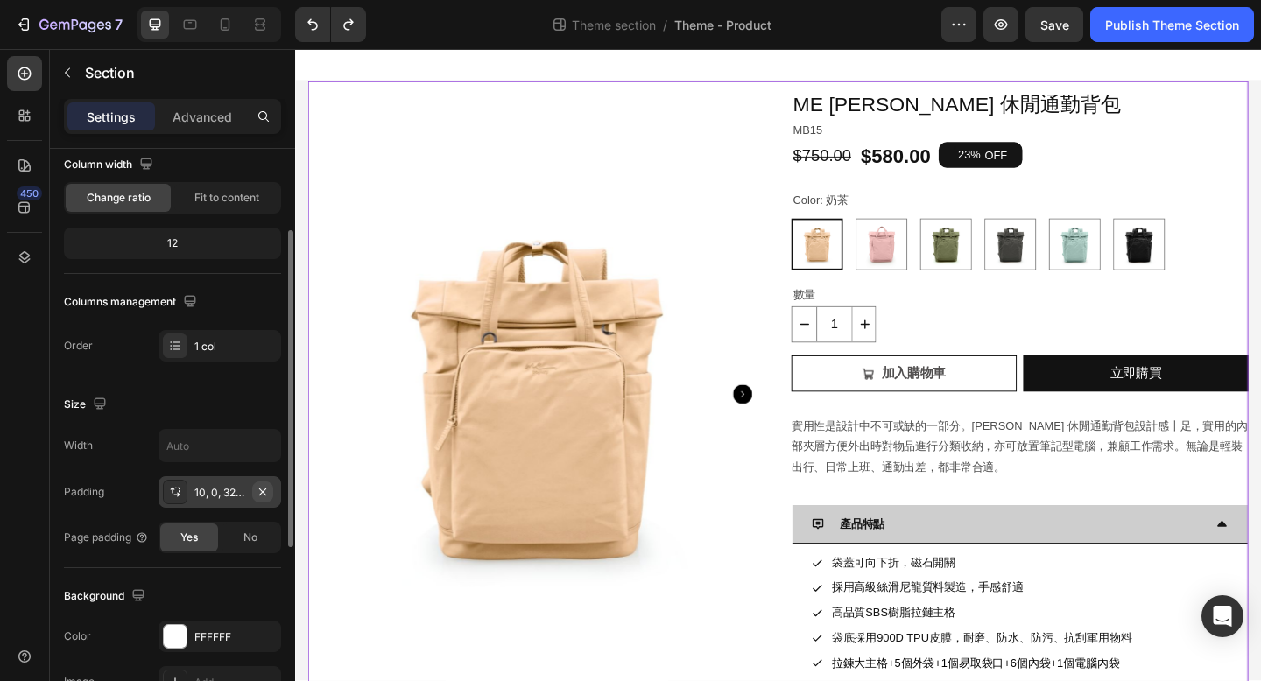
click at [259, 489] on icon "button" at bounding box center [263, 492] width 14 height 14
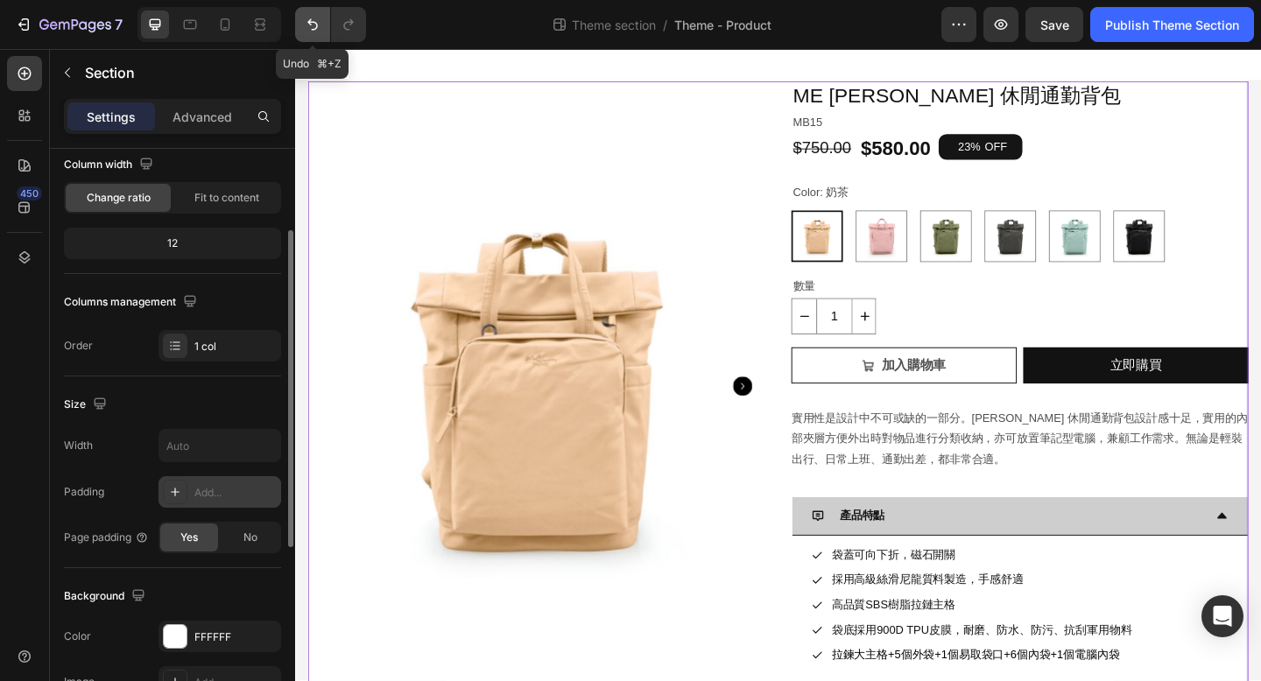
click at [308, 25] on icon "Undo/Redo" at bounding box center [313, 25] width 18 height 18
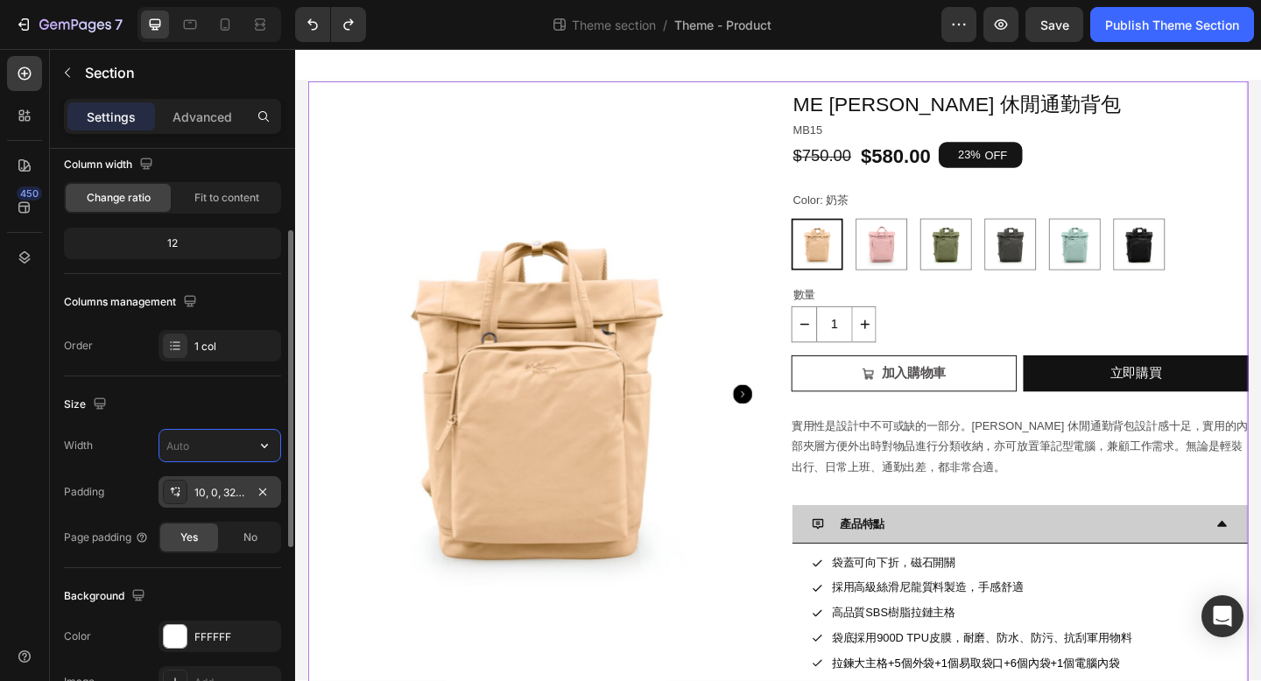
click at [193, 446] on input "text" at bounding box center [219, 446] width 121 height 32
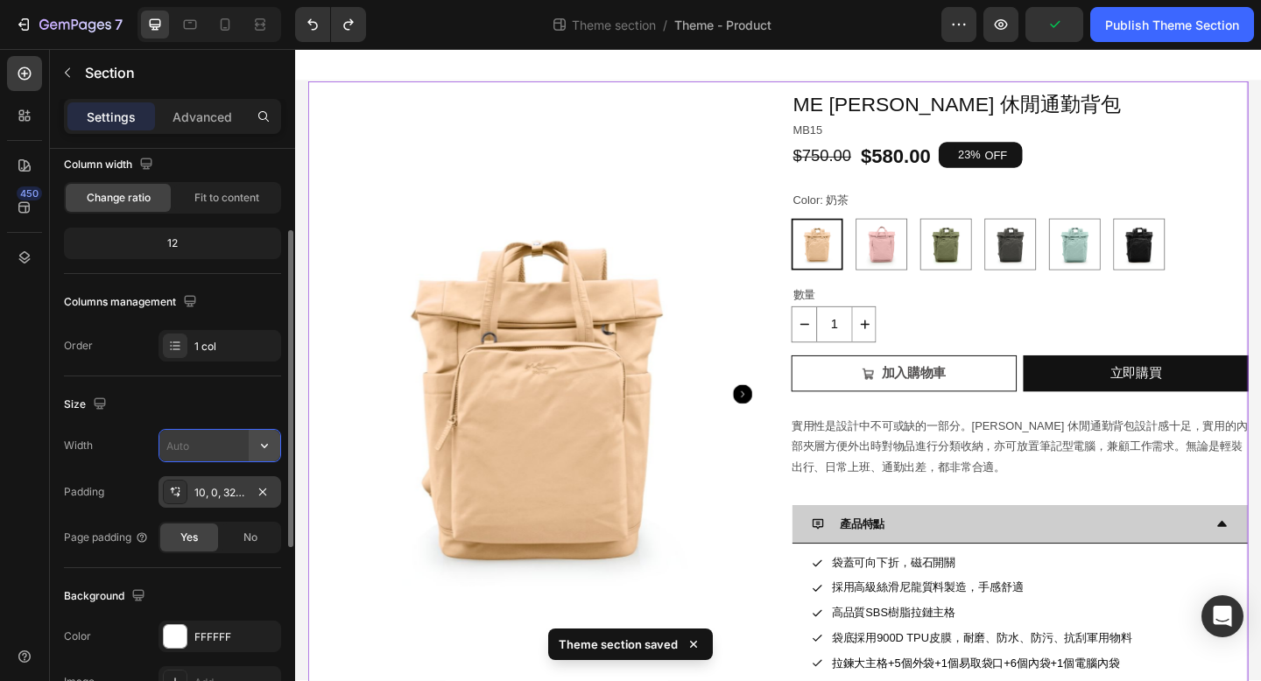
click at [261, 447] on icon "button" at bounding box center [265, 446] width 18 height 18
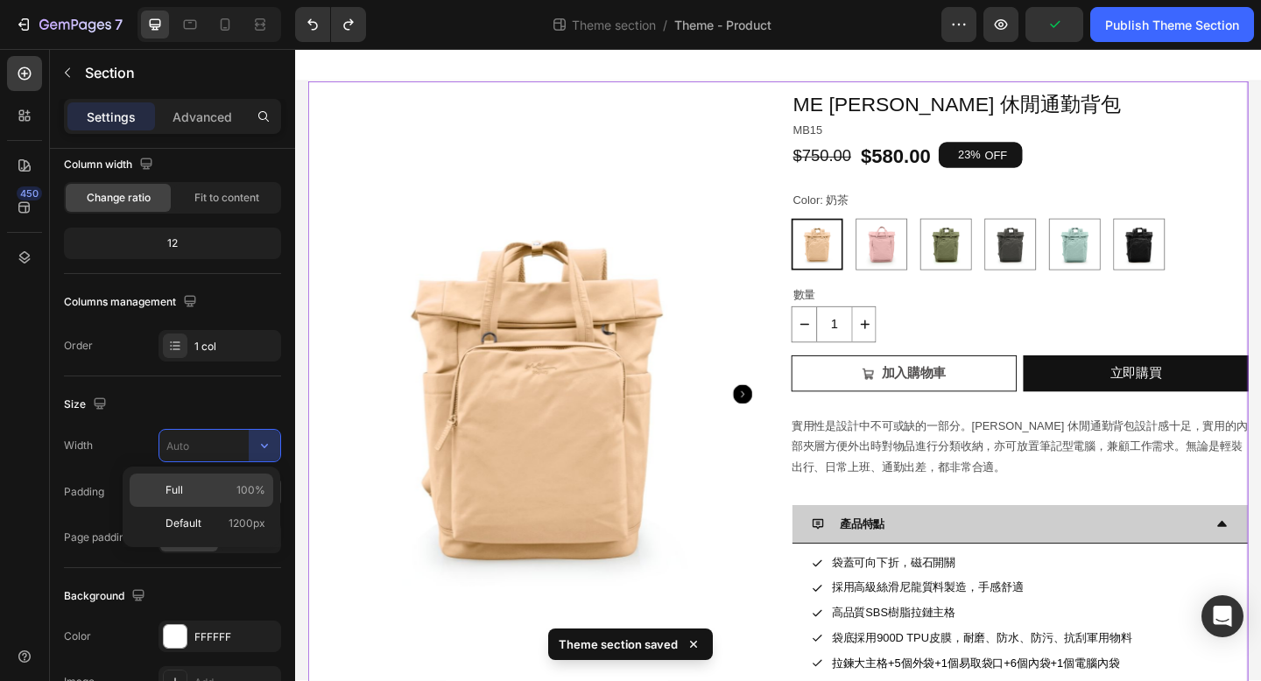
click at [215, 494] on p "Full 100%" at bounding box center [215, 490] width 100 height 16
type input "100%"
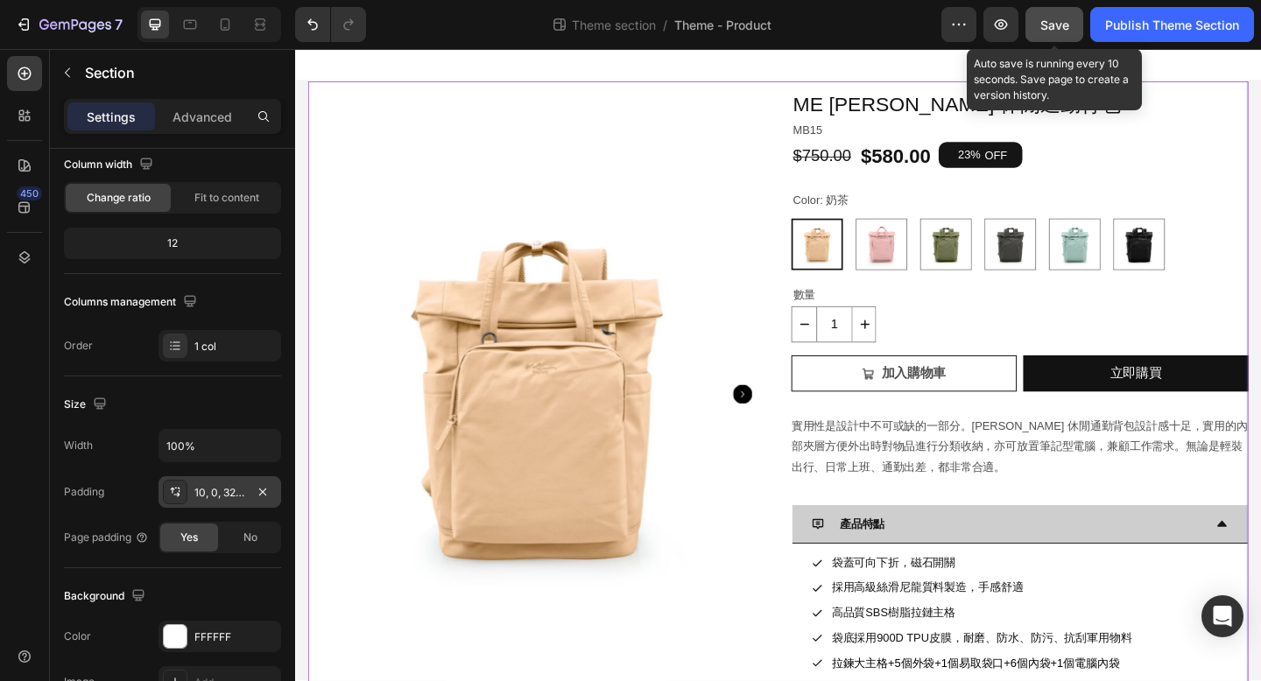
click at [1047, 26] on span "Save" at bounding box center [1054, 25] width 29 height 15
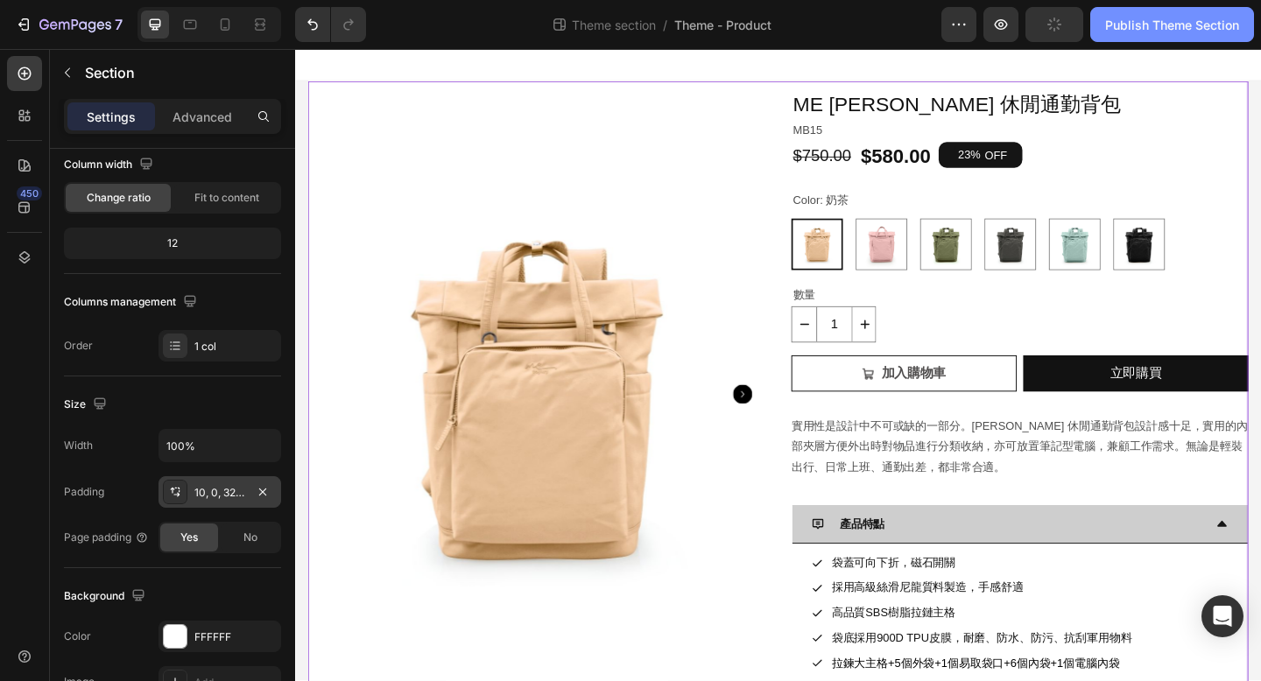
click at [1122, 23] on div "Publish Theme Section" at bounding box center [1172, 25] width 134 height 18
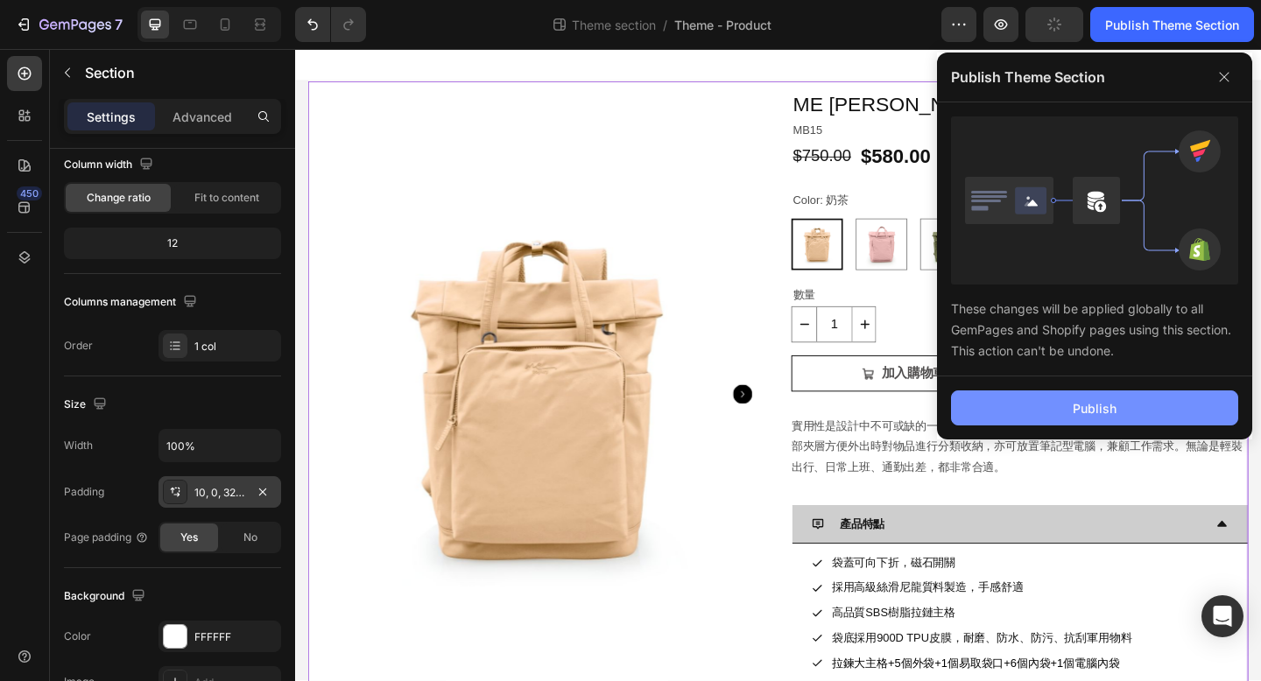
click at [1080, 412] on div "Publish" at bounding box center [1095, 408] width 44 height 18
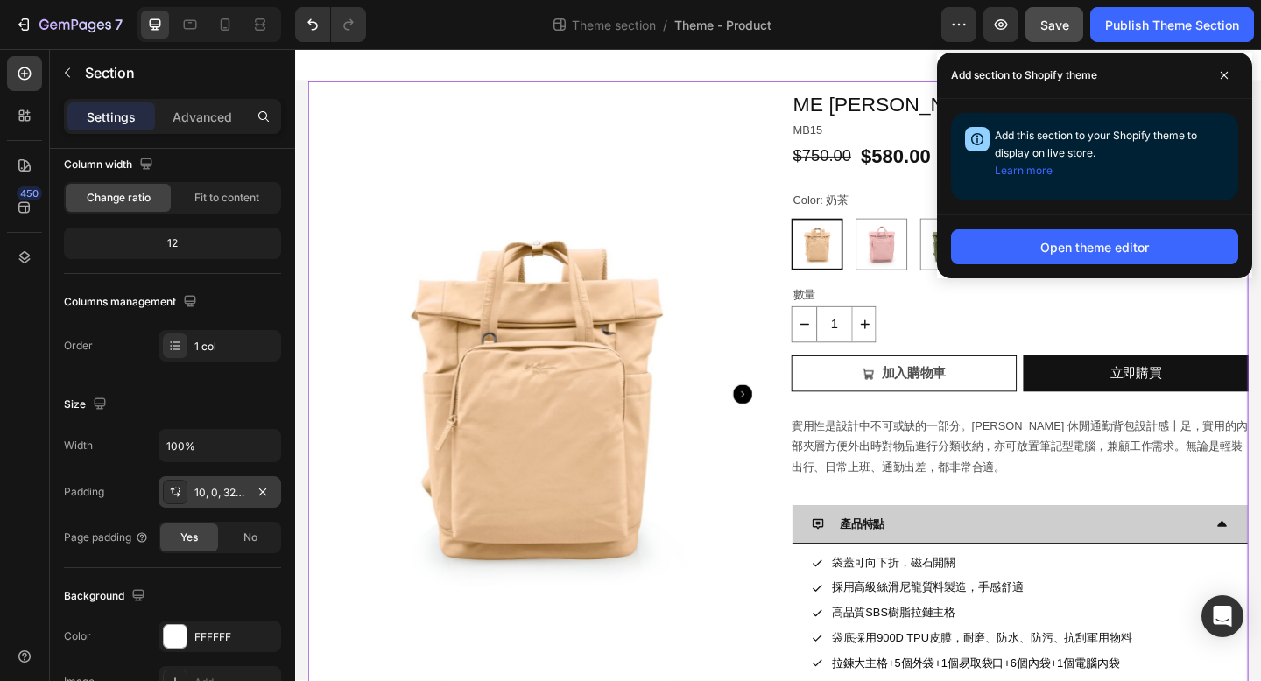
click at [398, 67] on div at bounding box center [820, 66] width 1051 height 35
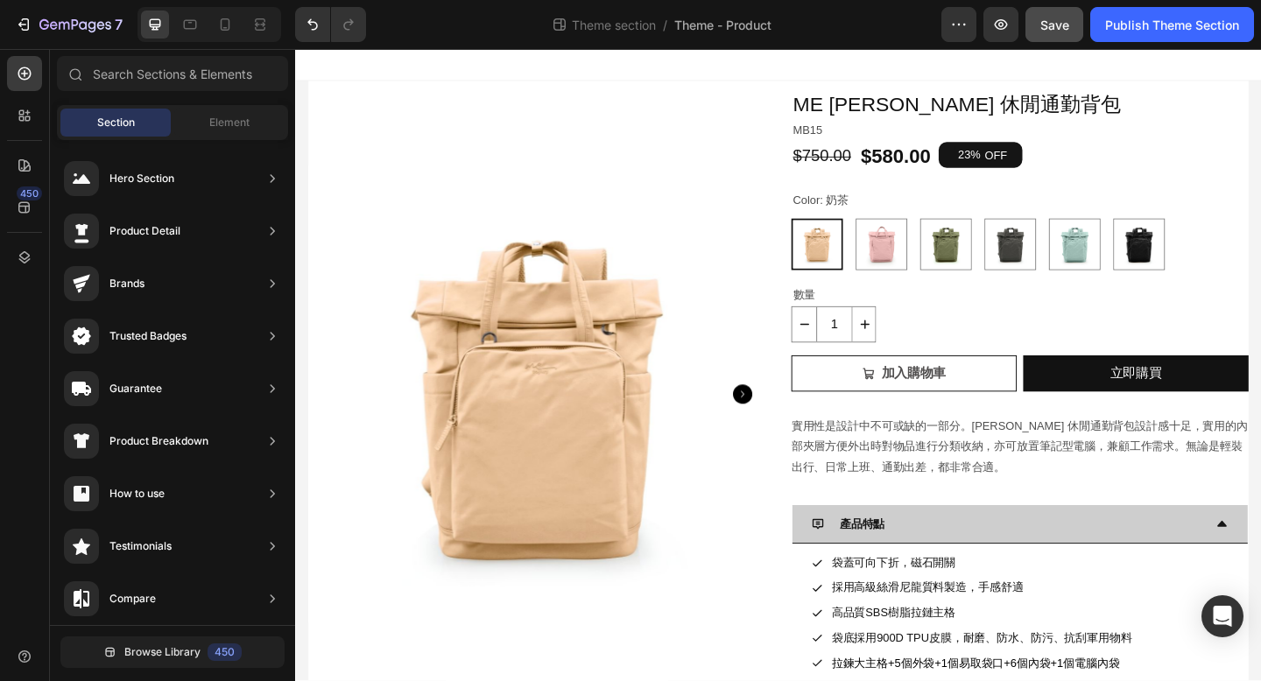
click at [295, 96] on section "Product Images ME Antonia 休閒通勤背包 Product Title MB15 Text Block $750.00 Product …" at bounding box center [820, 509] width 1051 height 851
click at [329, 69] on div at bounding box center [820, 66] width 1051 height 35
click at [477, 89] on div "Product Images ME Antonia 休閒通勤背包 Product Title MB15 Text Block $750.00 Product …" at bounding box center [820, 509] width 1023 height 851
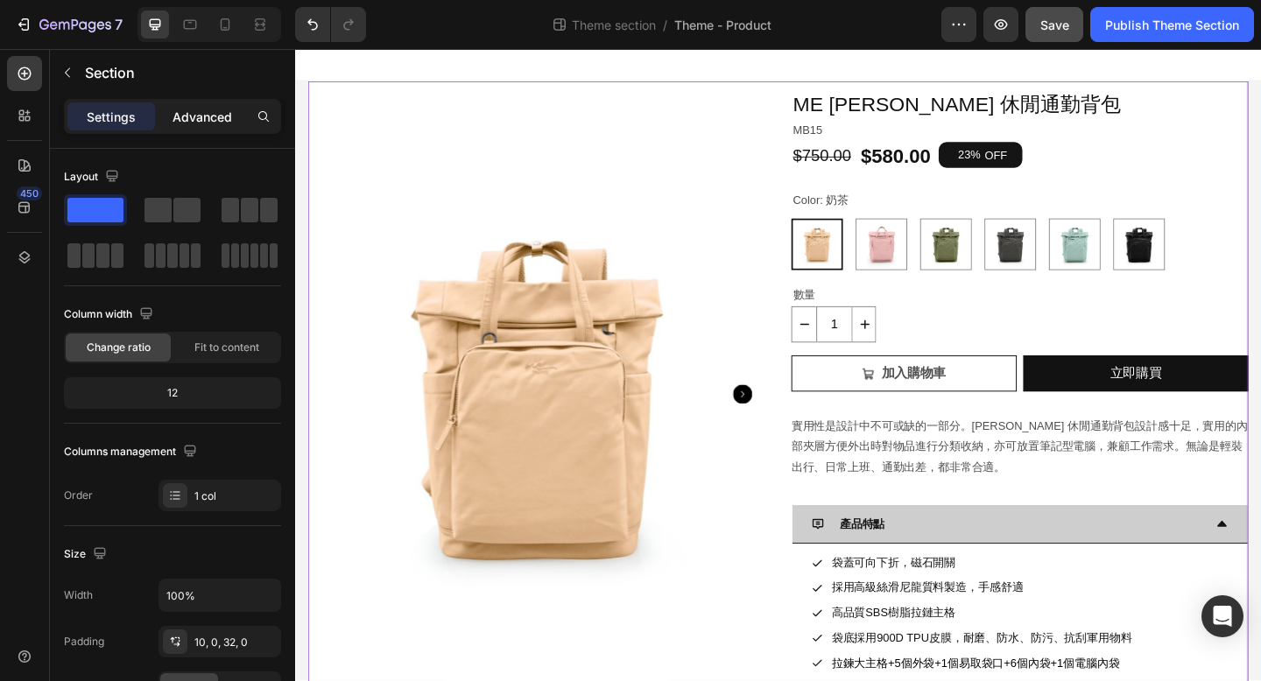
click at [198, 112] on p "Advanced" at bounding box center [202, 117] width 60 height 18
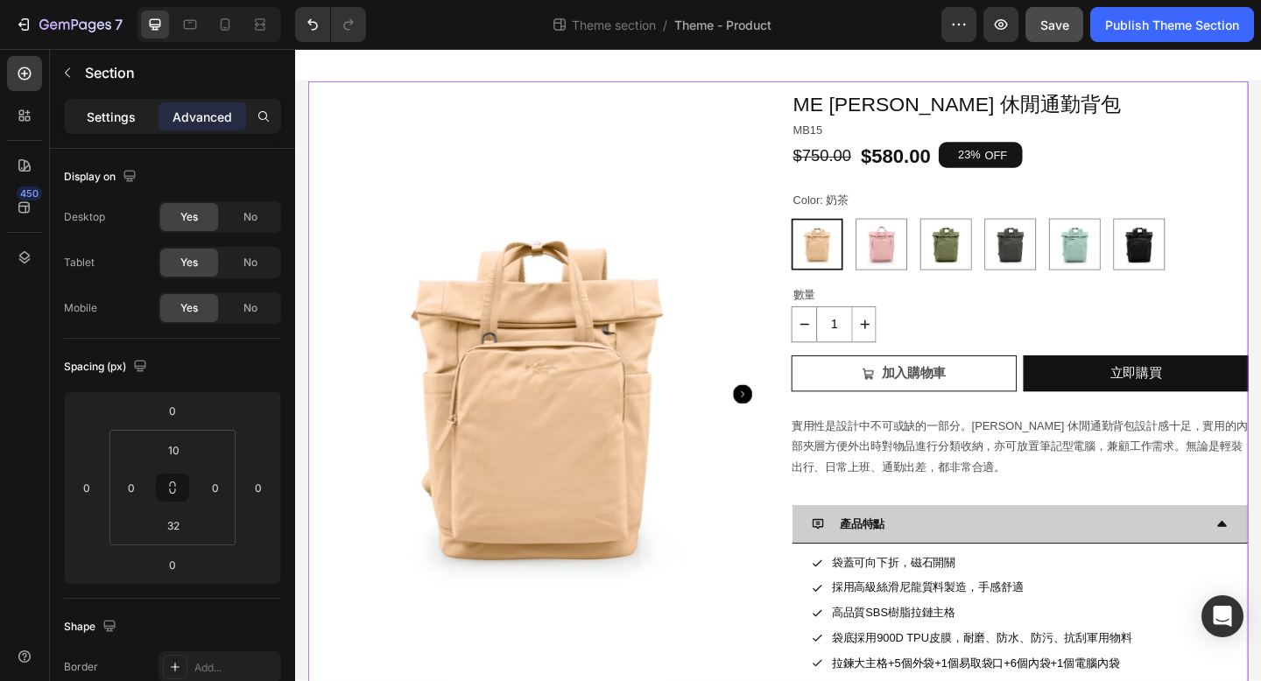
click at [110, 117] on p "Settings" at bounding box center [111, 117] width 49 height 18
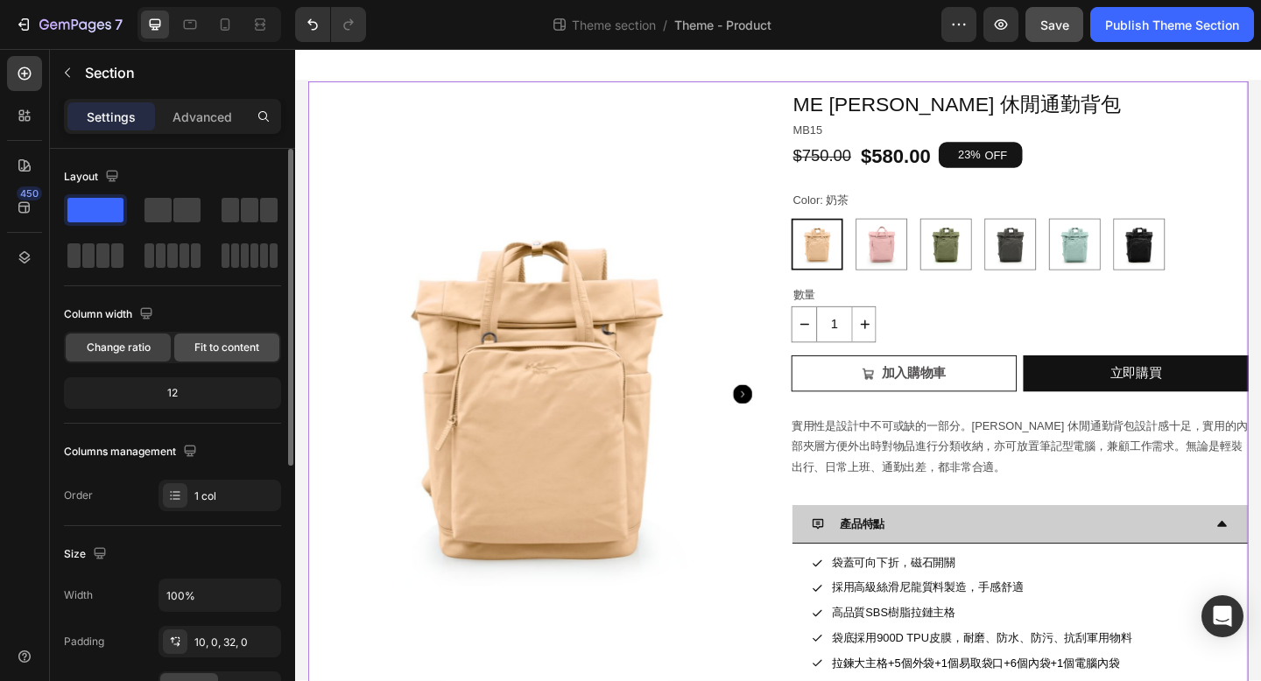
click at [239, 348] on span "Fit to content" at bounding box center [226, 348] width 65 height 16
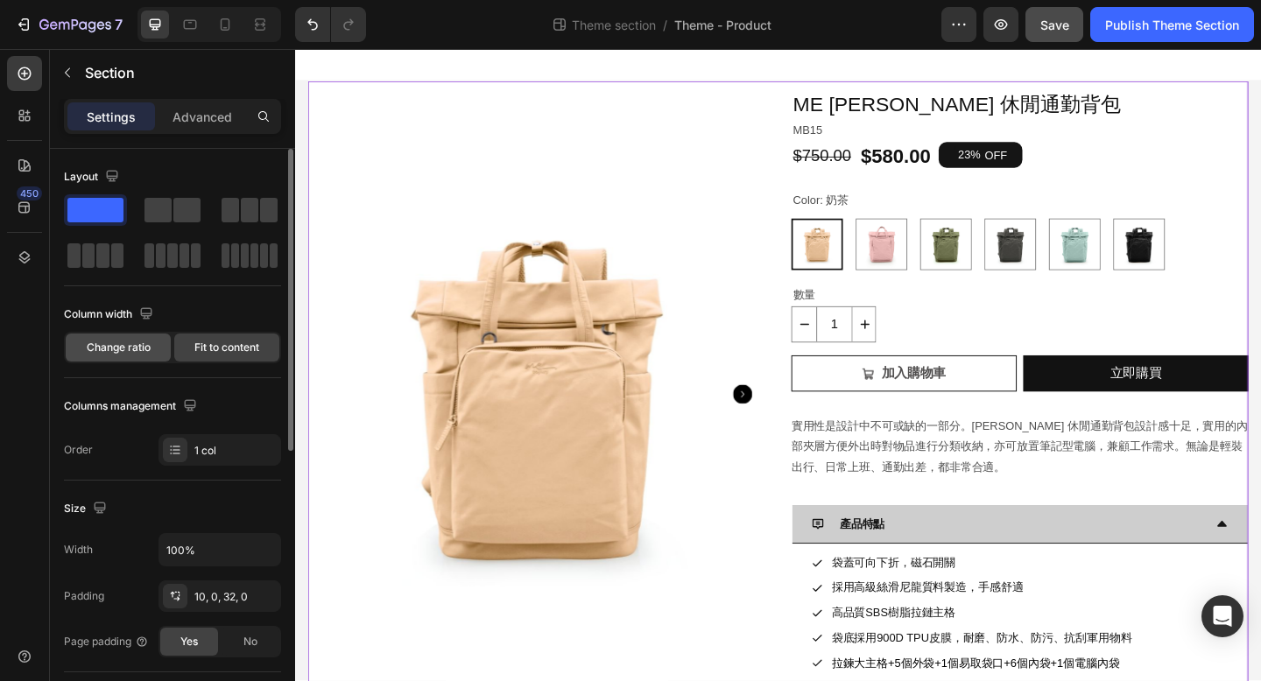
click at [138, 349] on span "Change ratio" at bounding box center [119, 348] width 64 height 16
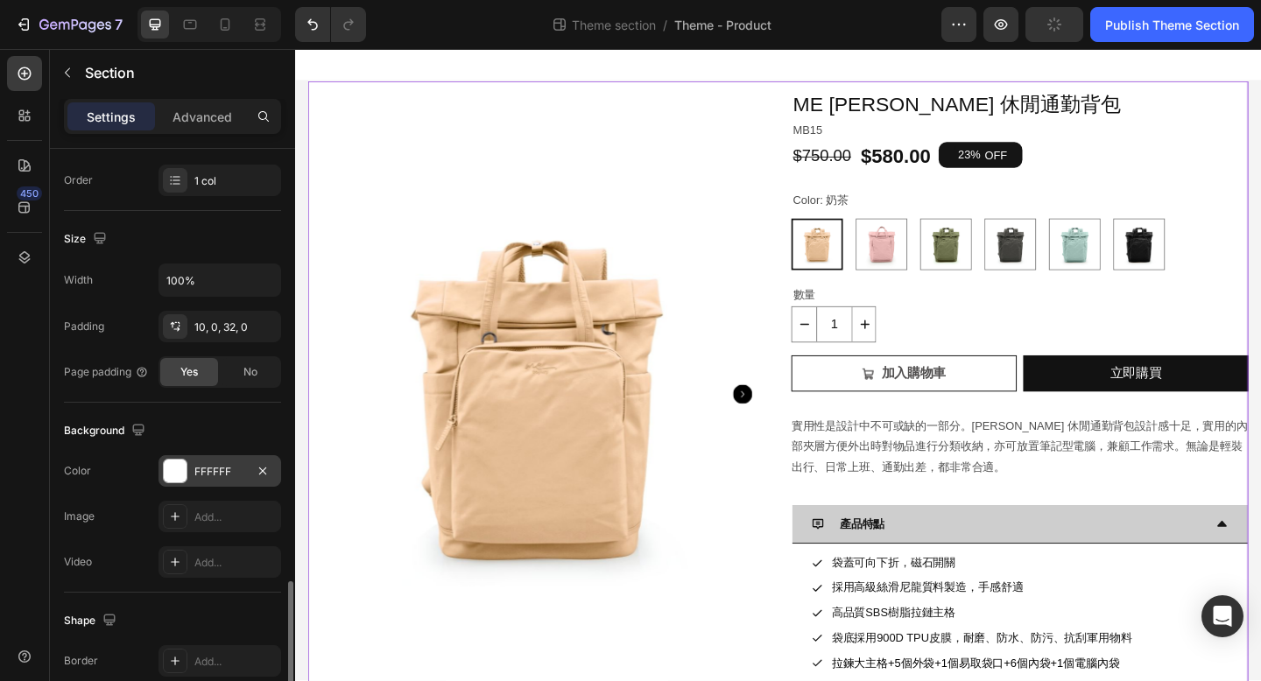
scroll to position [0, 0]
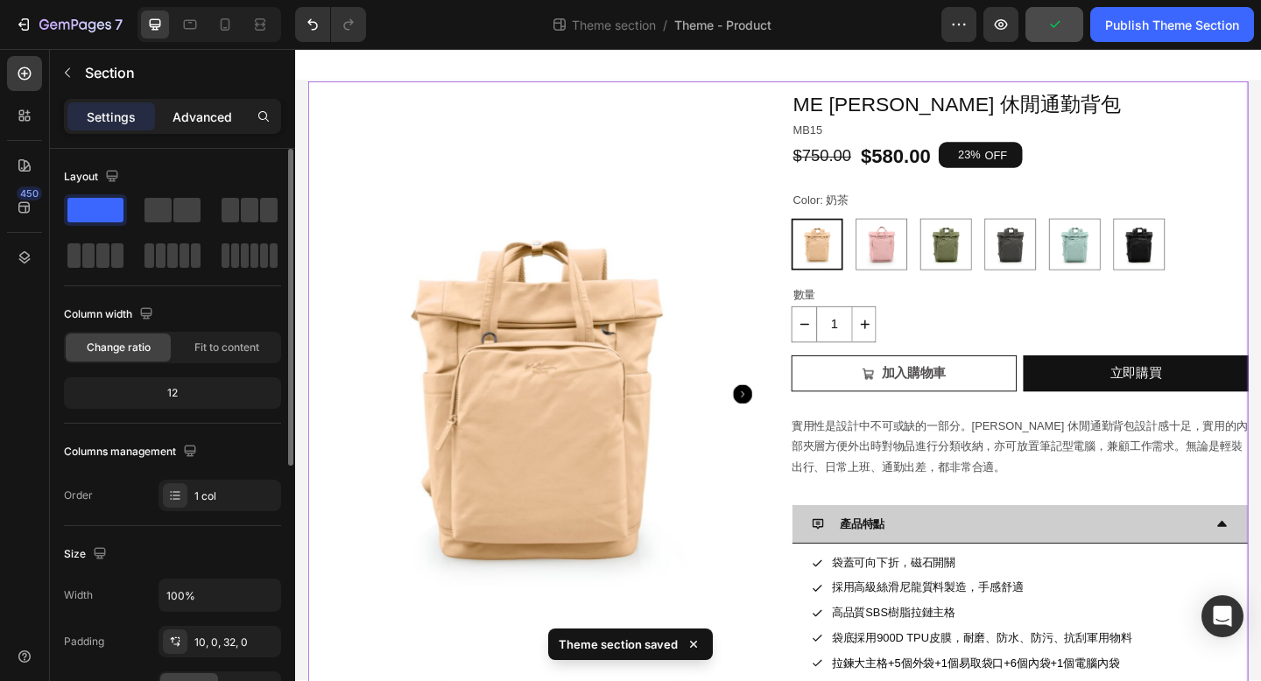
click at [188, 122] on p "Advanced" at bounding box center [202, 117] width 60 height 18
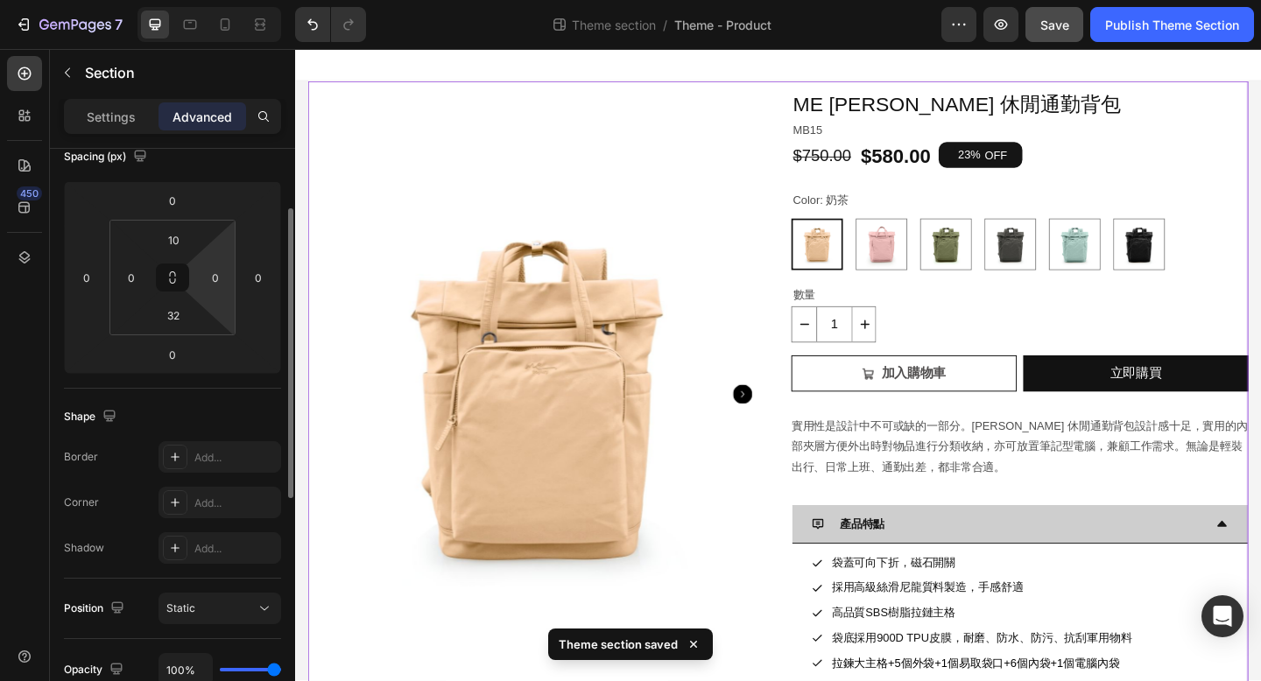
scroll to position [264, 0]
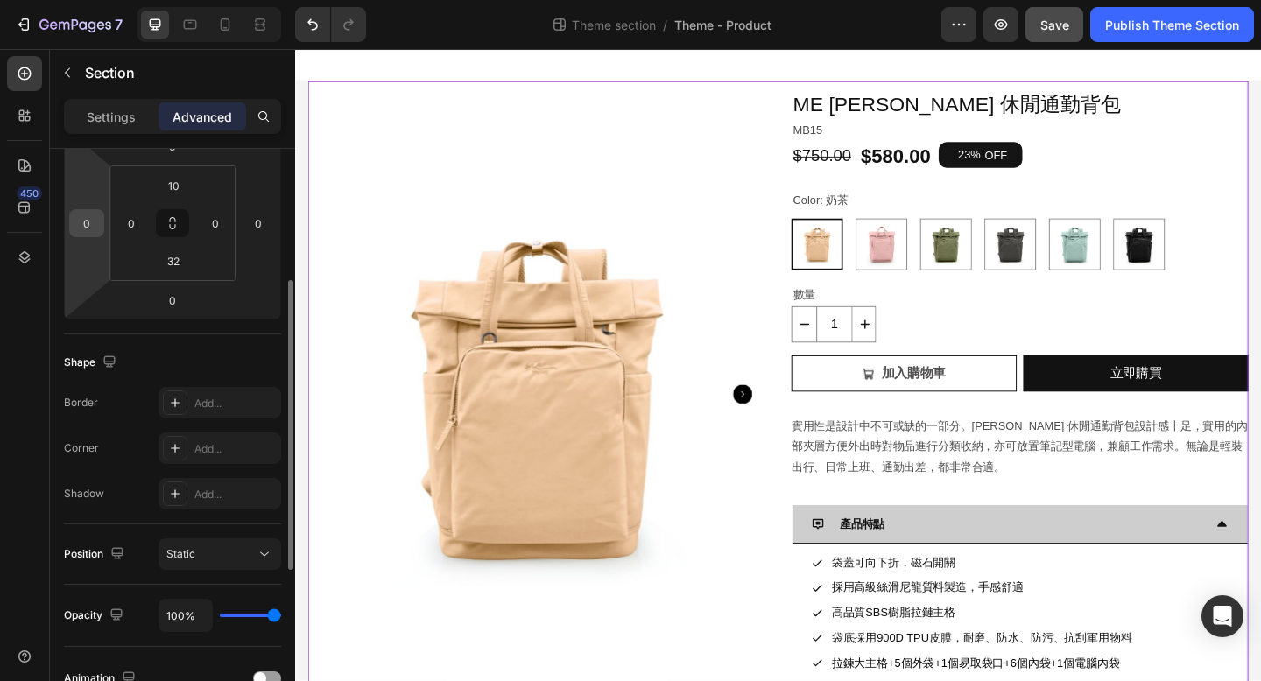
click at [100, 222] on div "0" at bounding box center [86, 223] width 35 height 28
click at [88, 223] on input "0" at bounding box center [87, 223] width 26 height 26
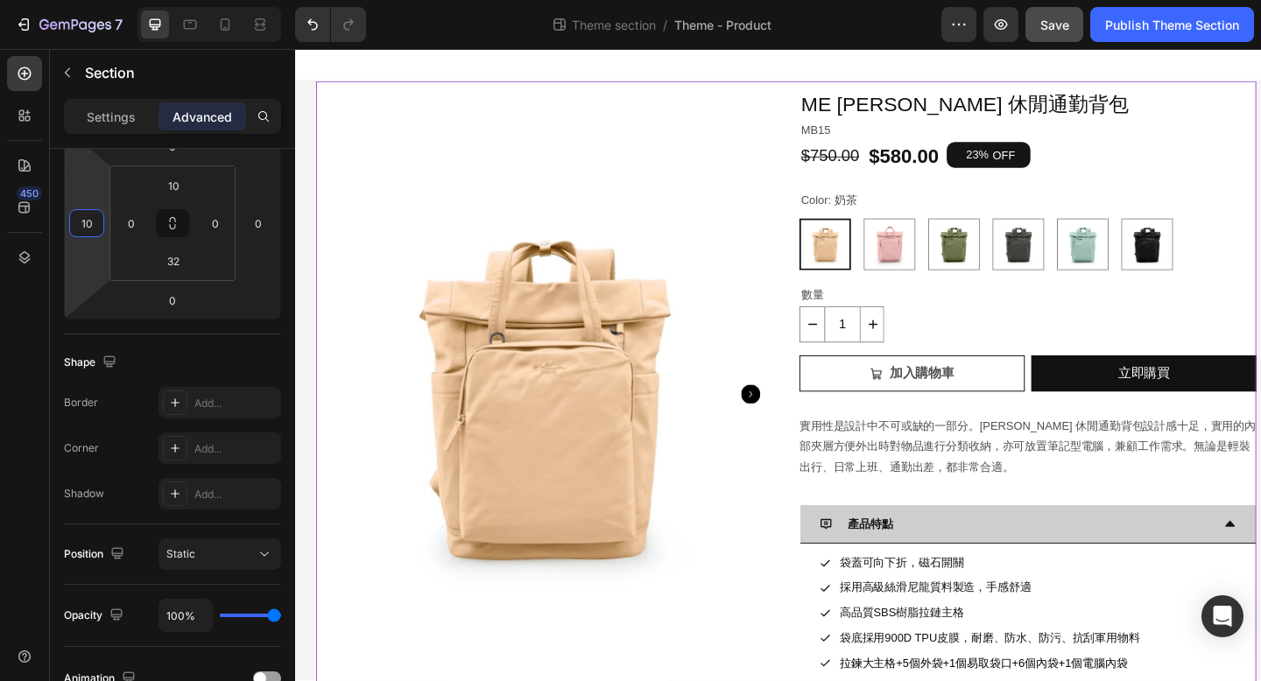
type input "1"
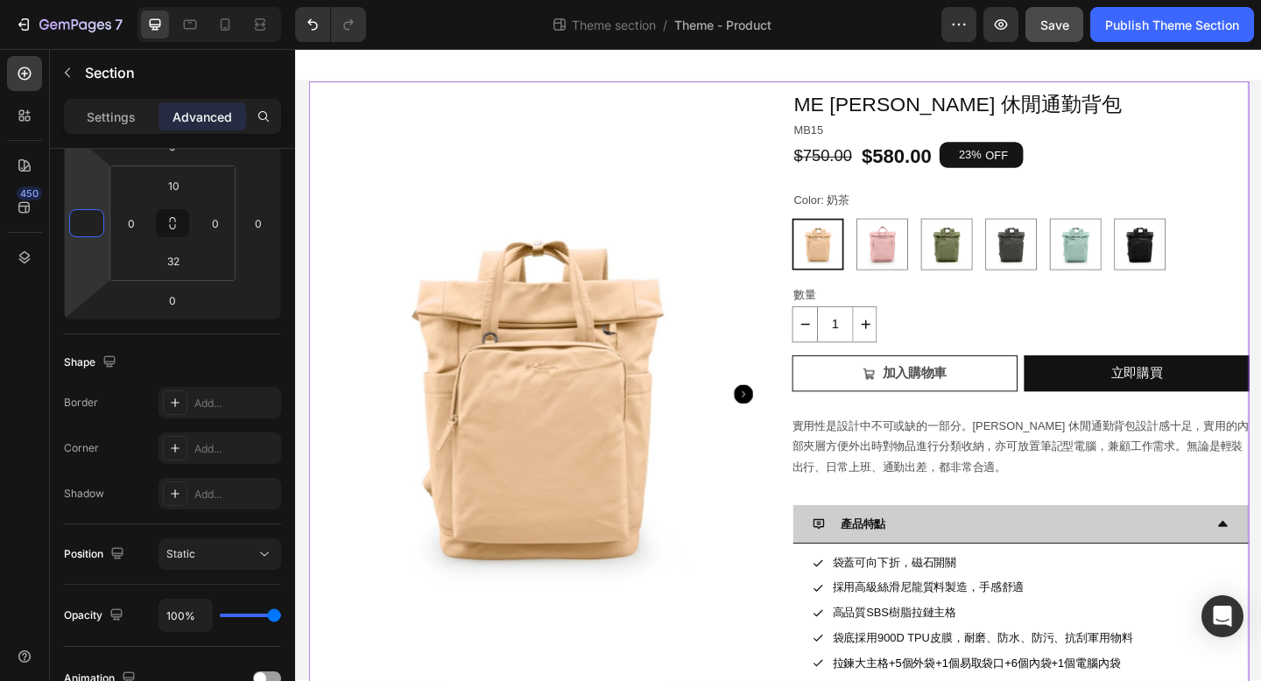
type input "0"
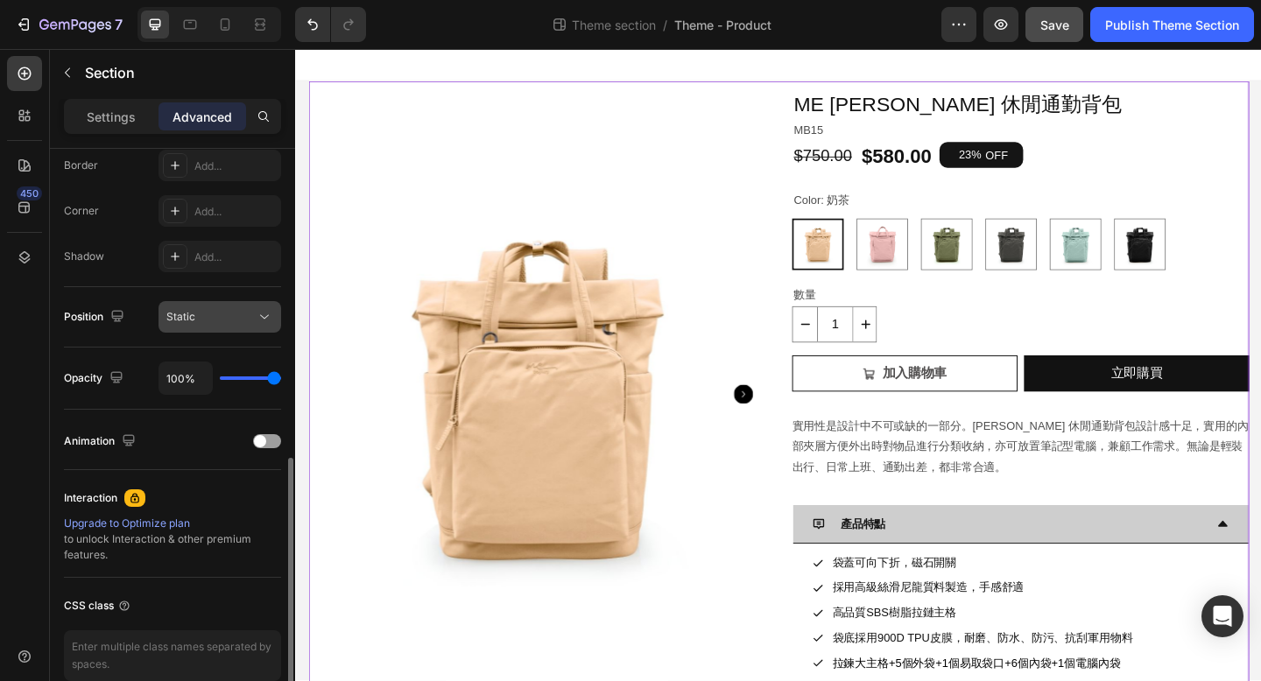
scroll to position [541, 0]
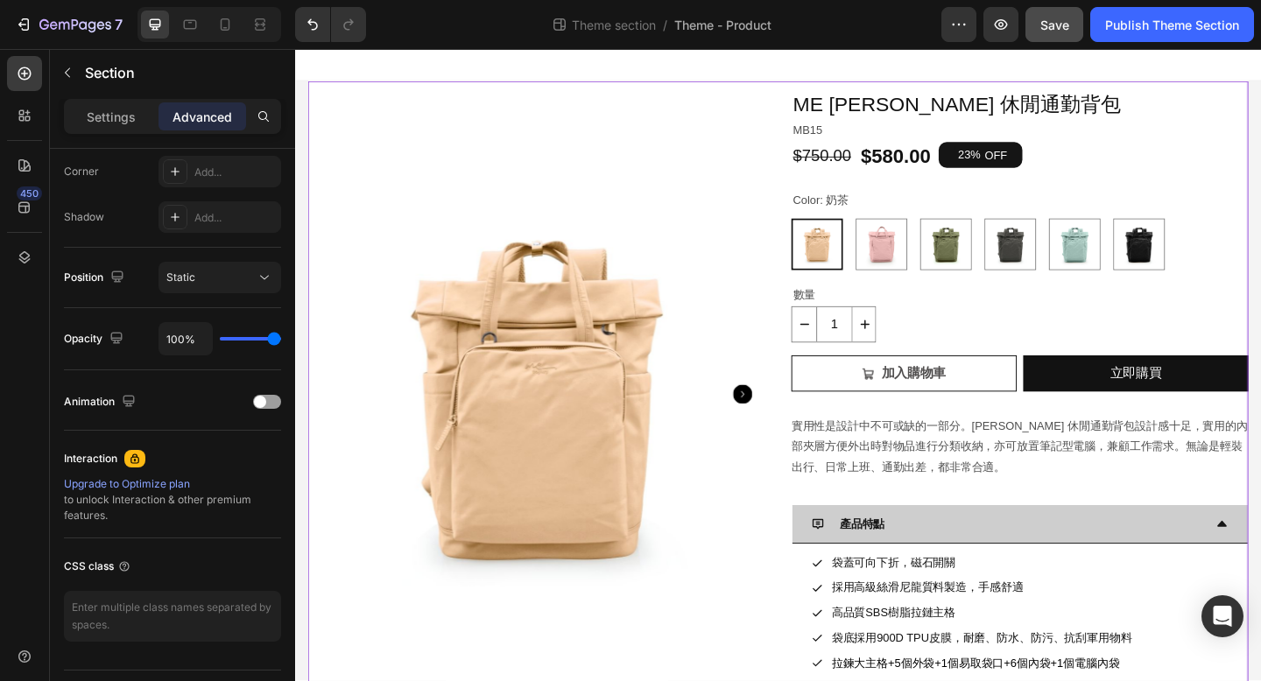
click at [1135, 88] on div "Product Images ME Antonia 休閒通勤背包 Product Title MB15 Text Block $750.00 Product …" at bounding box center [820, 509] width 1023 height 851
click at [811, 110] on div "Product Images ME Antonia 休閒通勤背包 Product Title MB15 Text Block $750.00 Product …" at bounding box center [820, 500] width 1023 height 814
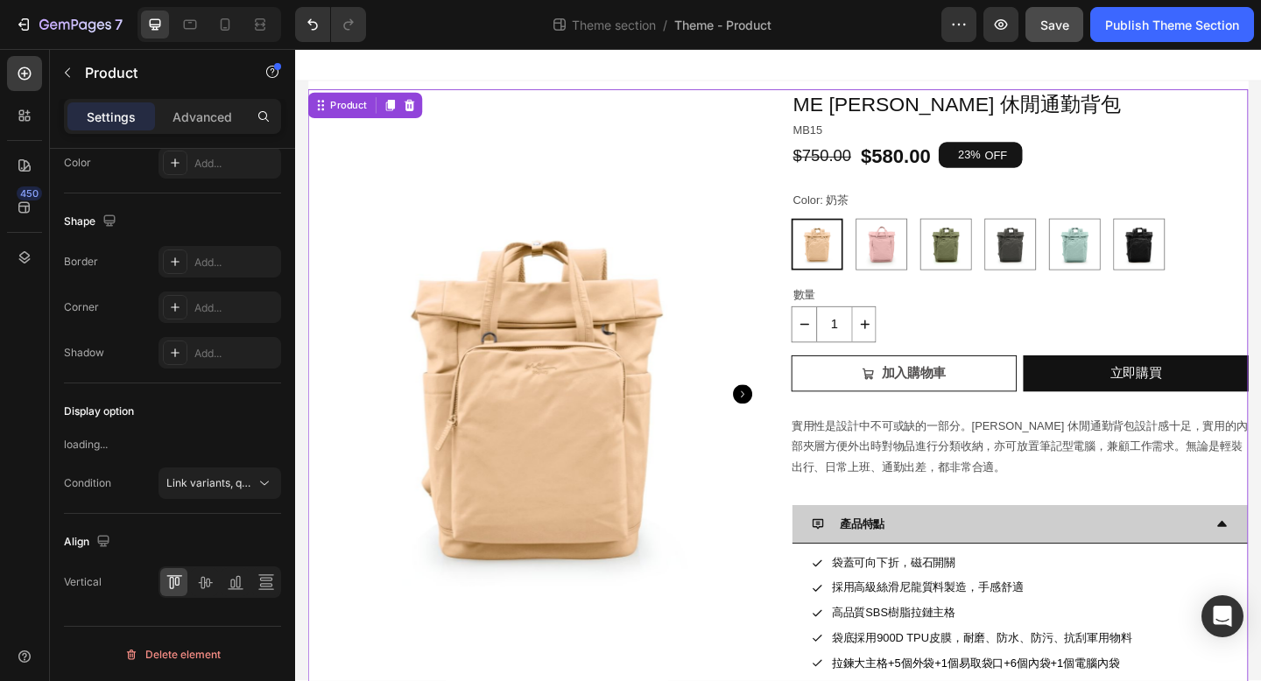
scroll to position [0, 0]
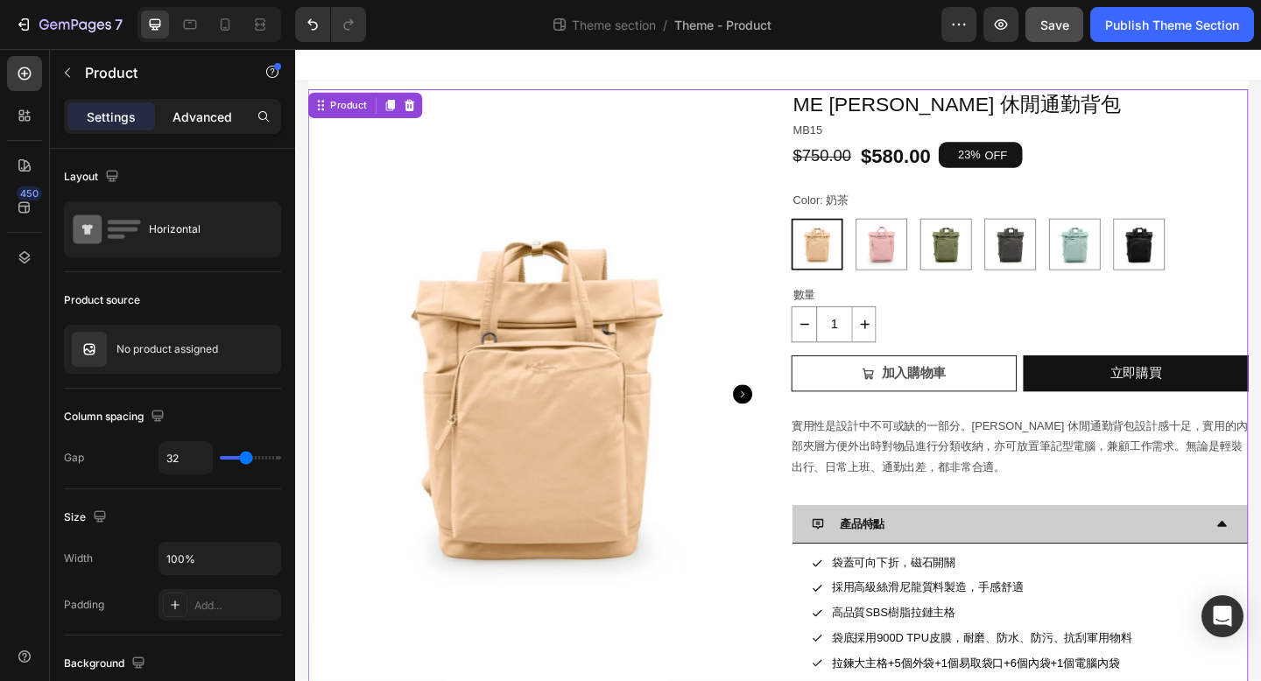
click at [221, 116] on p "Advanced" at bounding box center [202, 117] width 60 height 18
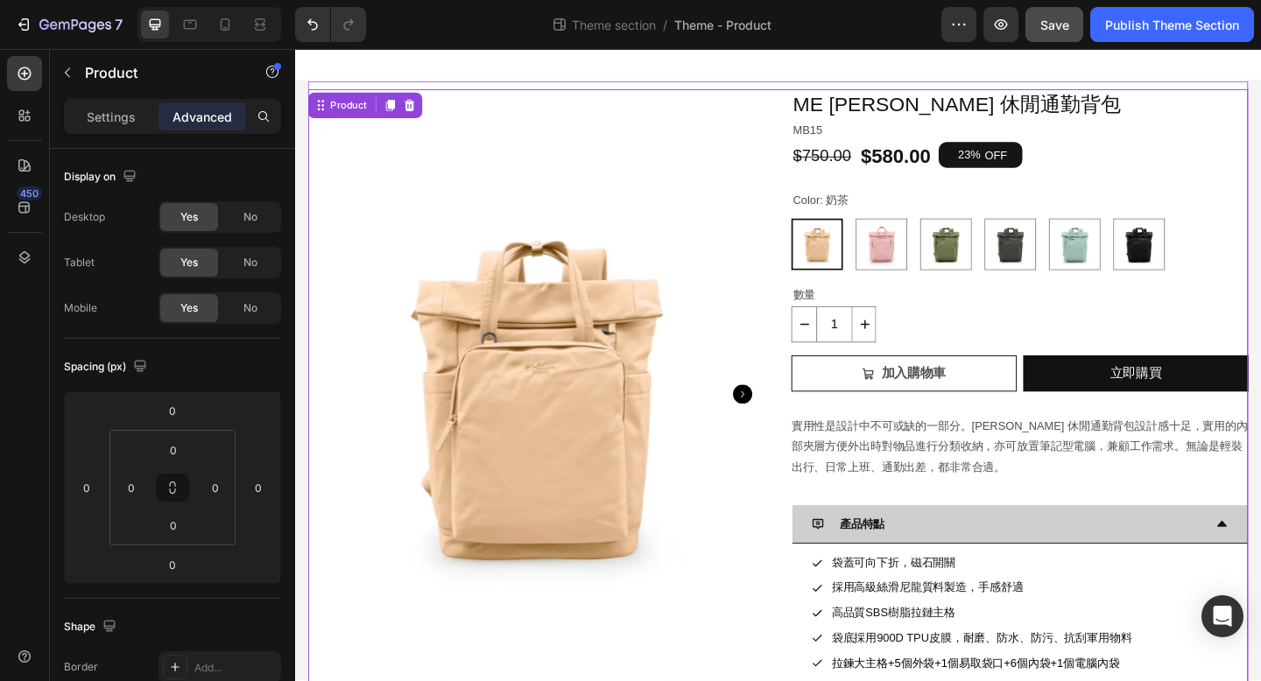
click at [515, 84] on div "Product Images ME Antonia 休閒通勤背包 Product Title MB15 Text Block $750.00 Product …" at bounding box center [820, 509] width 1023 height 851
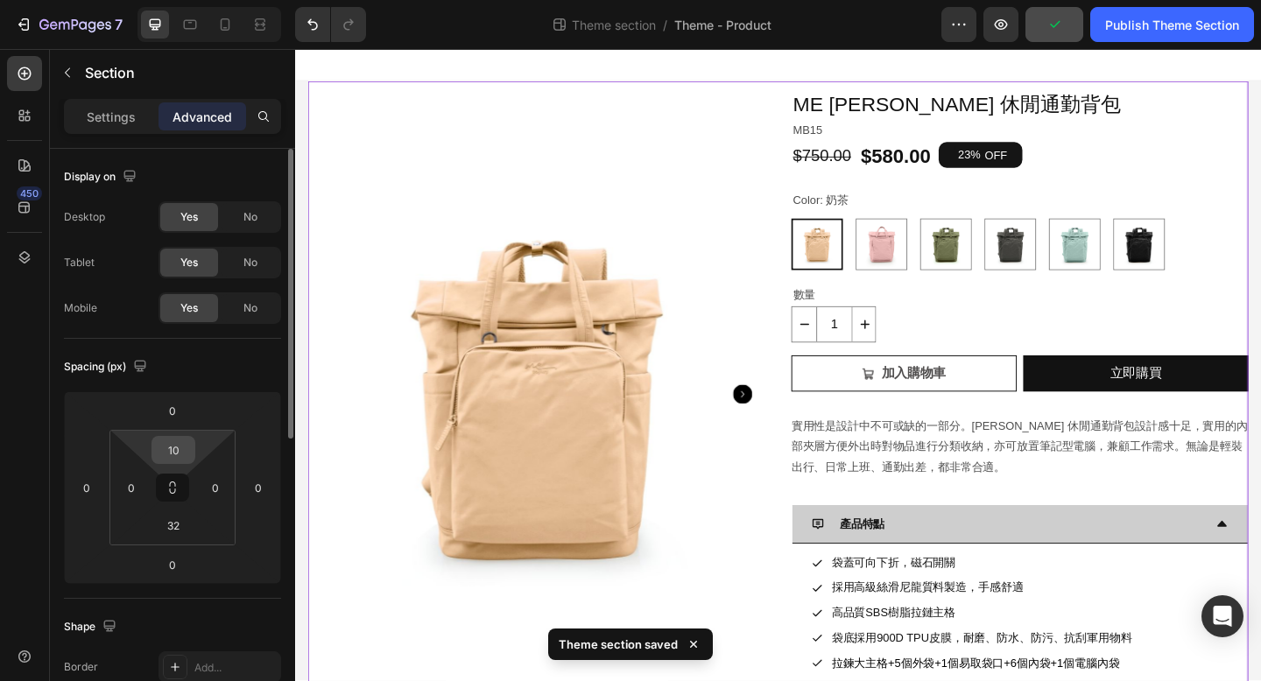
click at [183, 454] on input "10" at bounding box center [173, 450] width 35 height 26
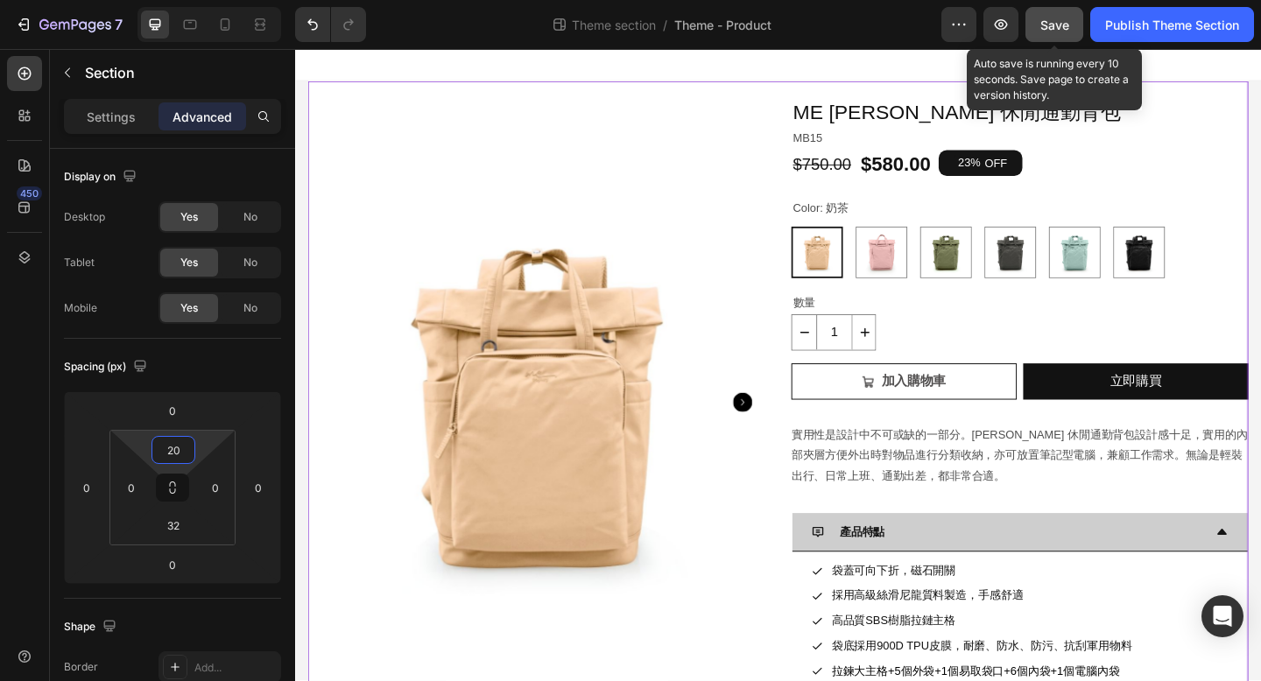
type input "20"
click at [1061, 30] on span "Save" at bounding box center [1054, 25] width 29 height 15
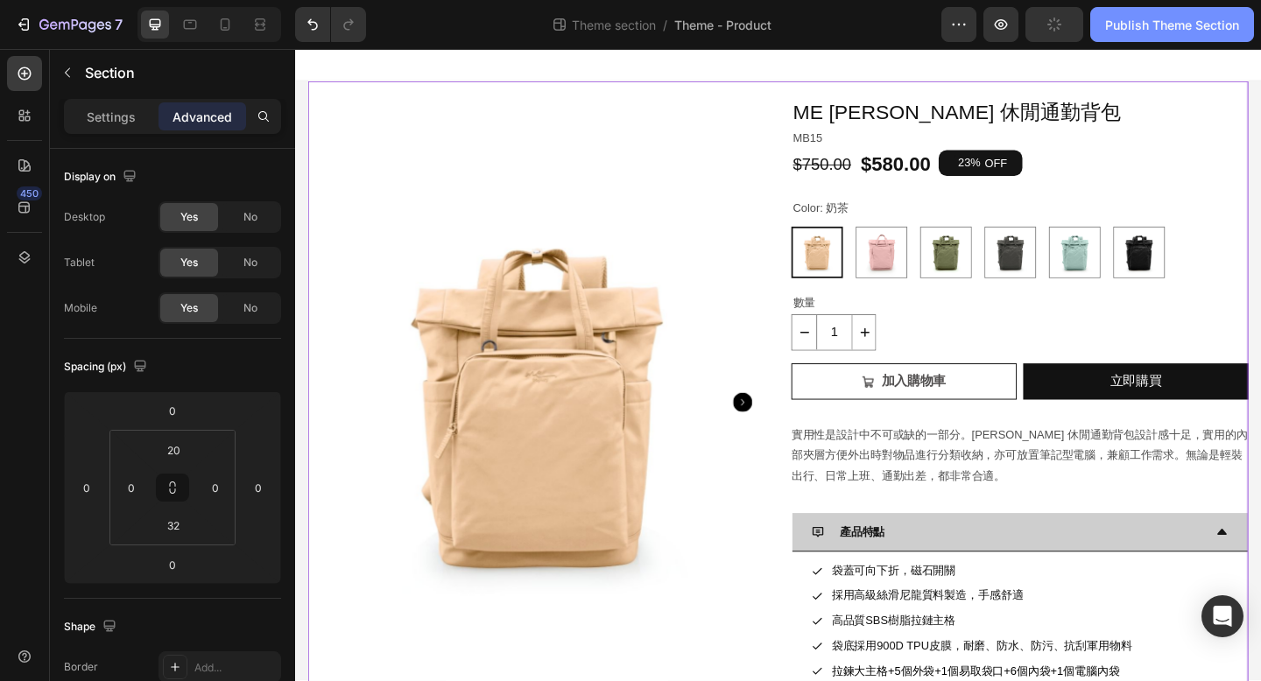
click at [1118, 26] on div "Publish Theme Section" at bounding box center [1172, 25] width 134 height 18
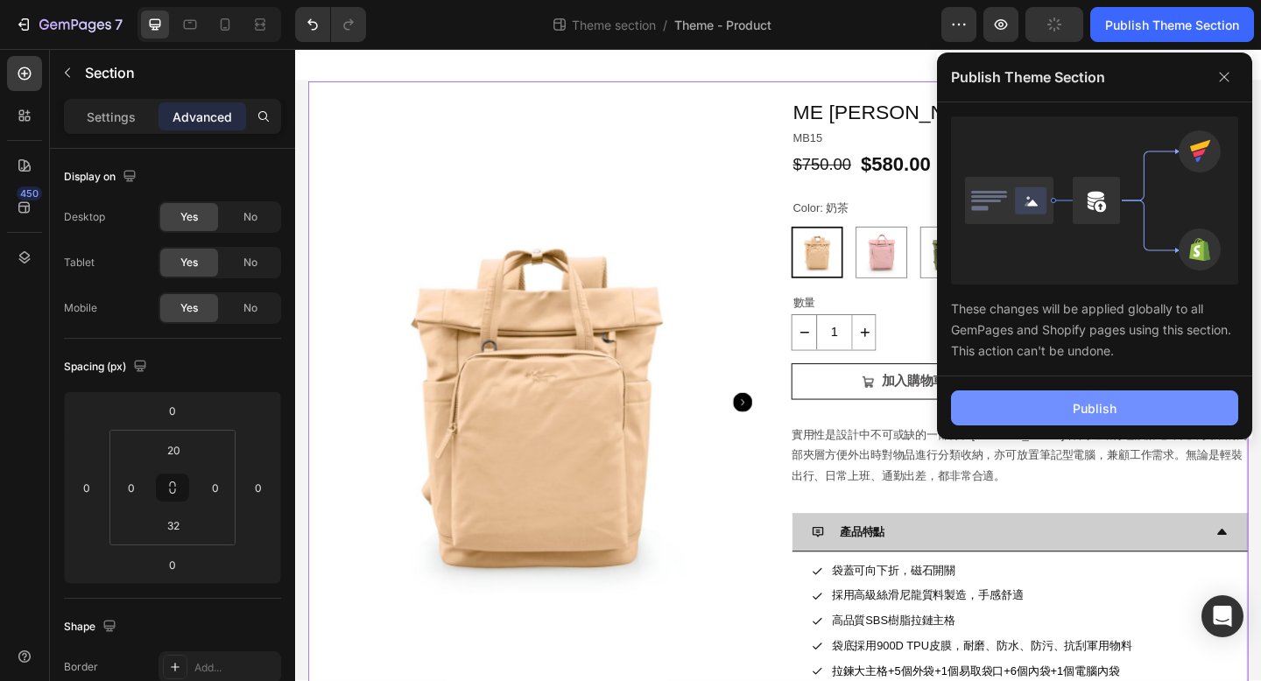
click at [979, 411] on button "Publish" at bounding box center [1094, 408] width 287 height 35
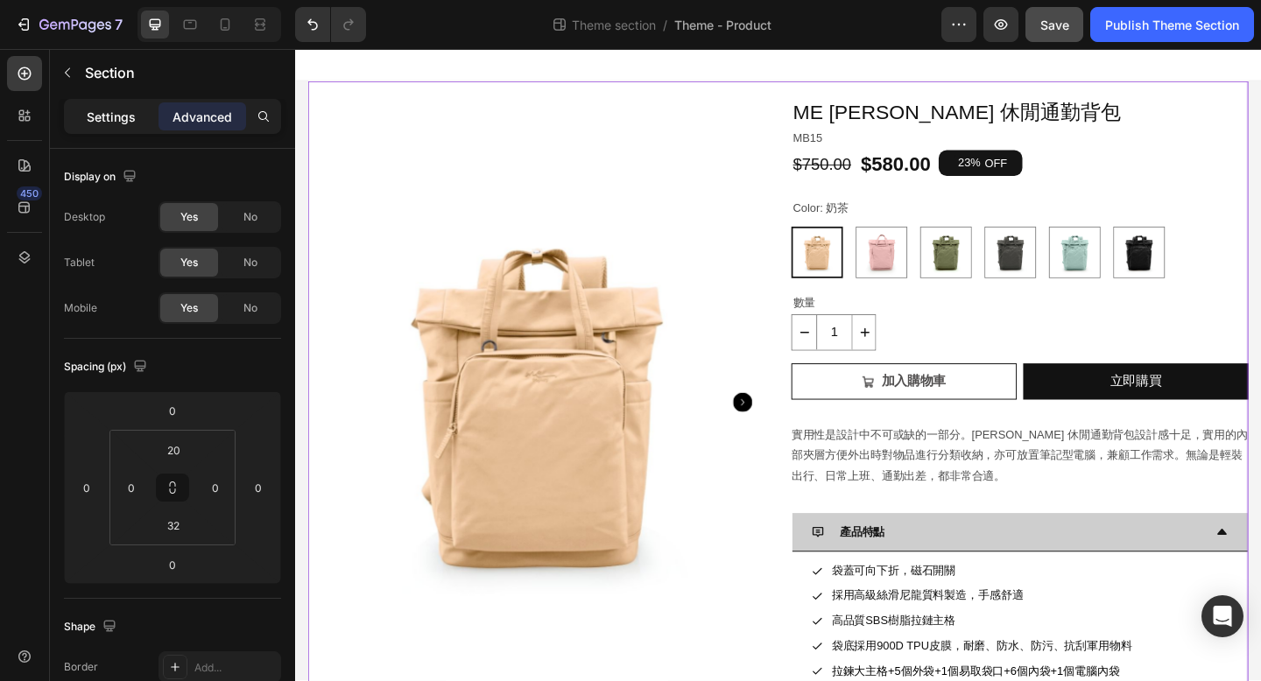
click at [103, 125] on p "Settings" at bounding box center [111, 117] width 49 height 18
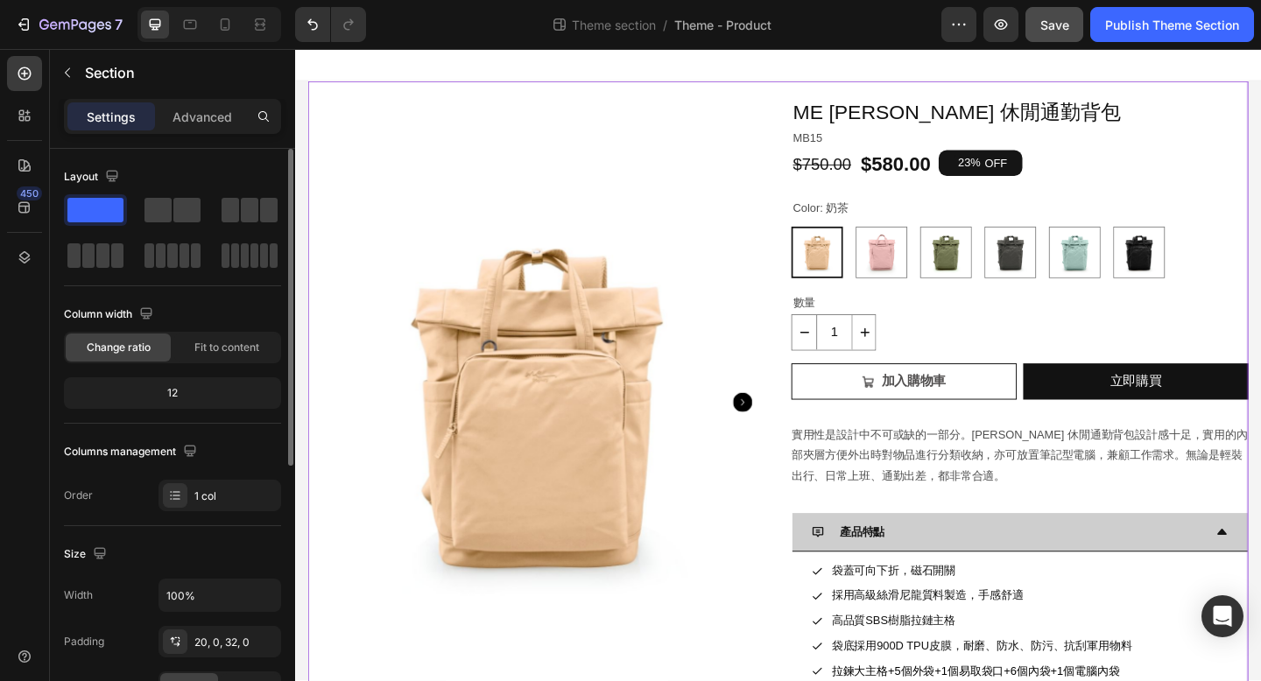
click at [184, 391] on div "12" at bounding box center [172, 393] width 210 height 25
click at [163, 395] on div "12" at bounding box center [172, 393] width 210 height 25
click at [135, 346] on span "Change ratio" at bounding box center [119, 348] width 64 height 16
click at [105, 349] on span "Change ratio" at bounding box center [119, 348] width 64 height 16
click at [200, 347] on span "Fit to content" at bounding box center [226, 348] width 65 height 16
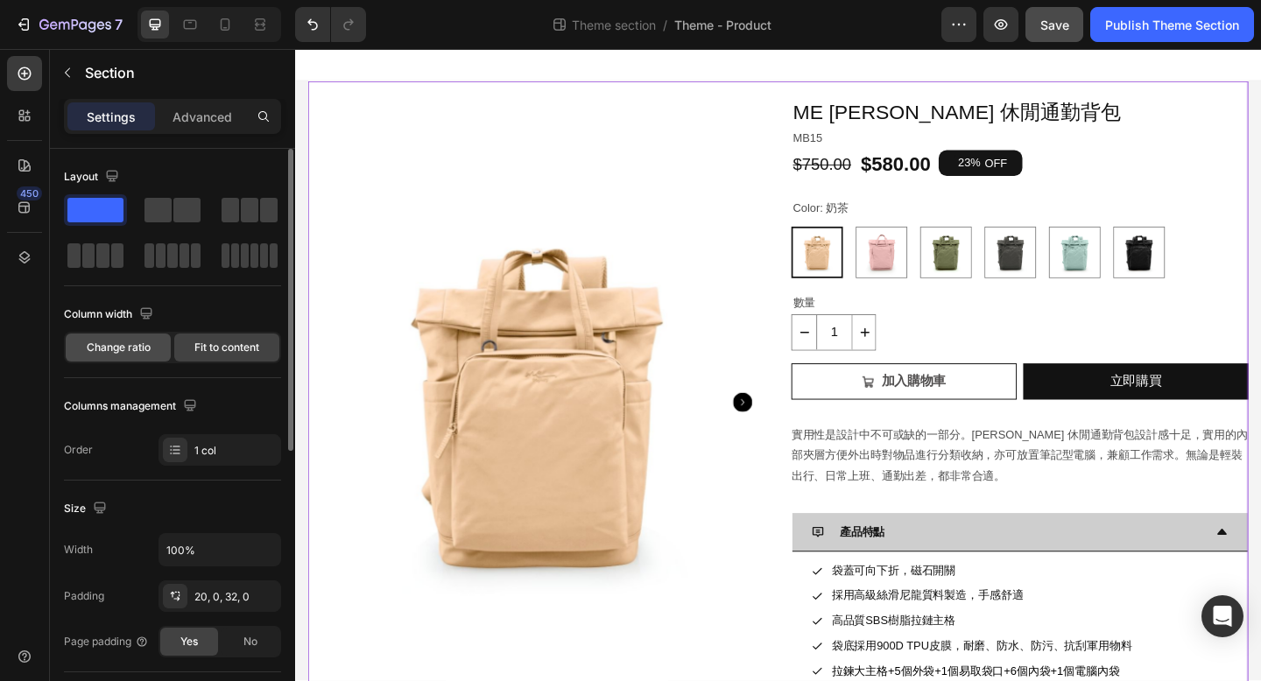
click at [130, 350] on span "Change ratio" at bounding box center [119, 348] width 64 height 16
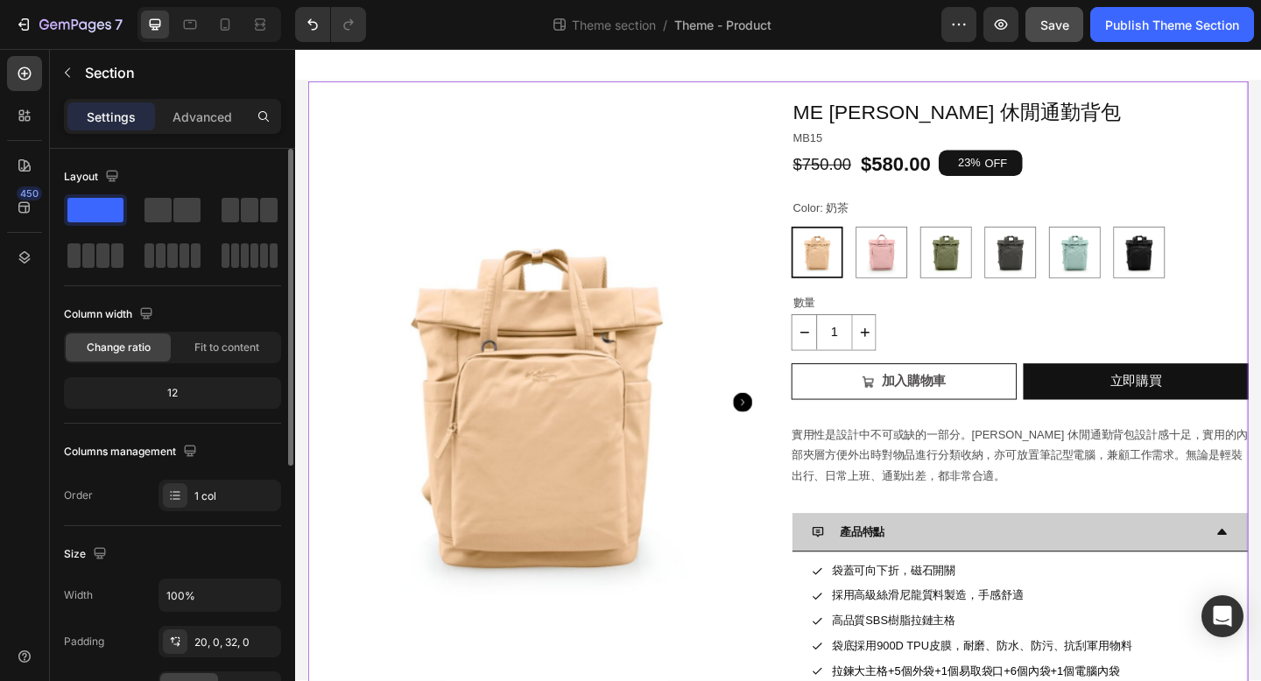
click at [152, 390] on div "12" at bounding box center [172, 393] width 210 height 25
click at [159, 389] on div "12" at bounding box center [172, 393] width 210 height 25
click at [164, 389] on div "12" at bounding box center [172, 393] width 210 height 25
click at [172, 396] on div "12" at bounding box center [172, 393] width 210 height 25
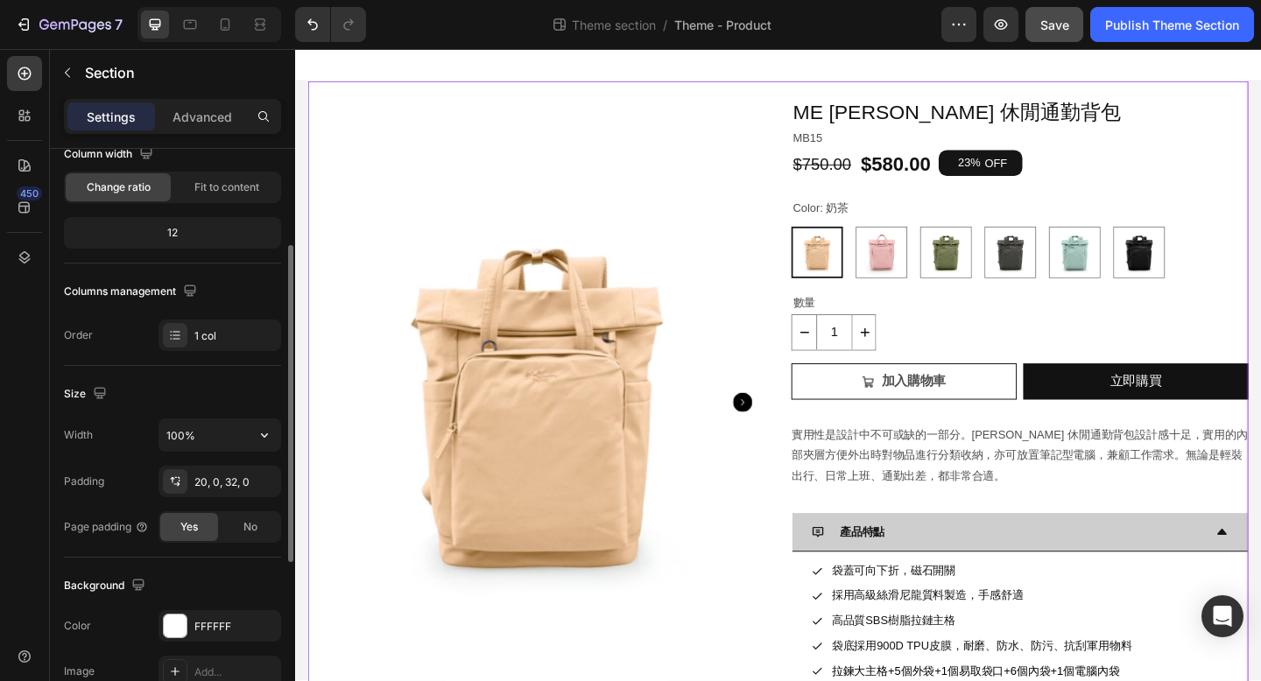
scroll to position [169, 0]
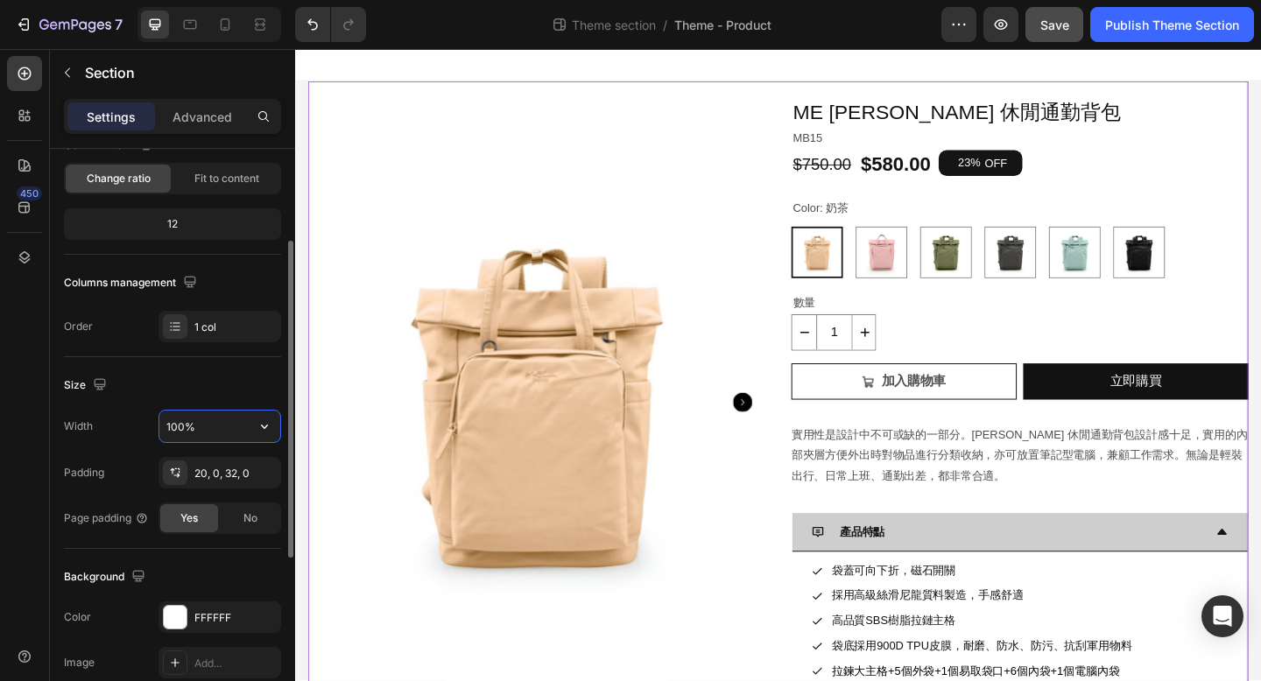
click at [246, 434] on input "100%" at bounding box center [219, 427] width 121 height 32
click at [269, 426] on icon "button" at bounding box center [265, 427] width 18 height 18
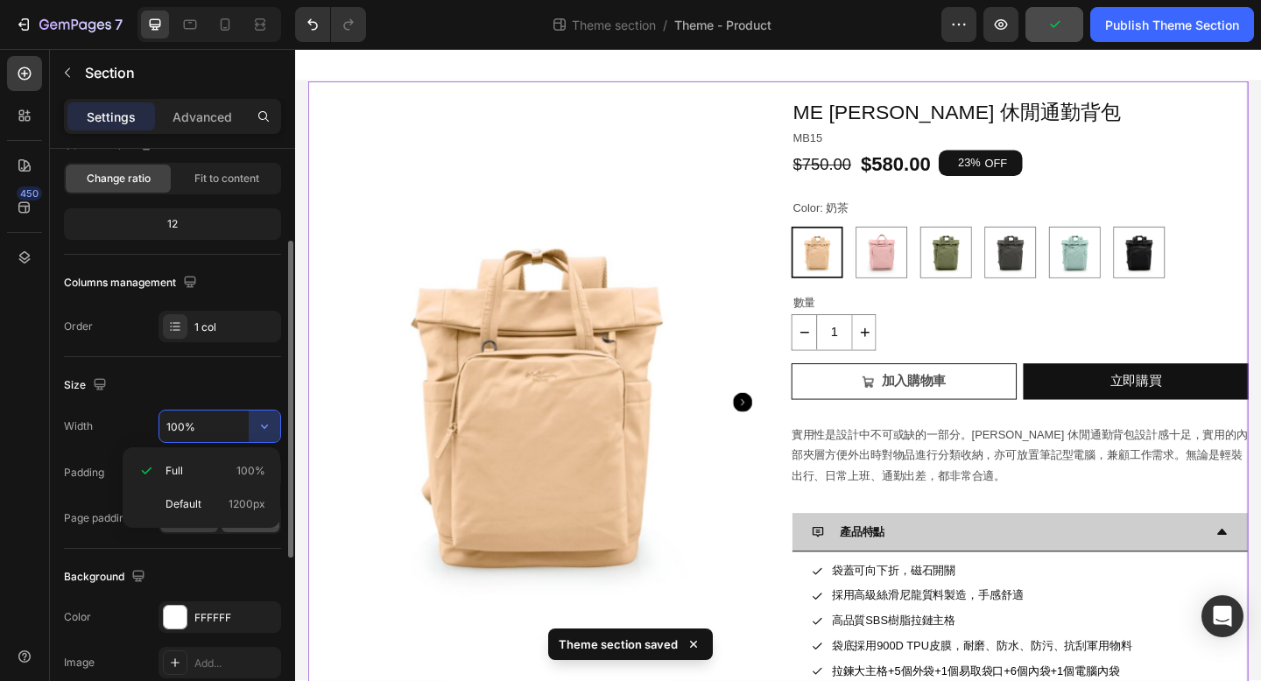
click at [225, 503] on p "Default 1200px" at bounding box center [215, 504] width 100 height 16
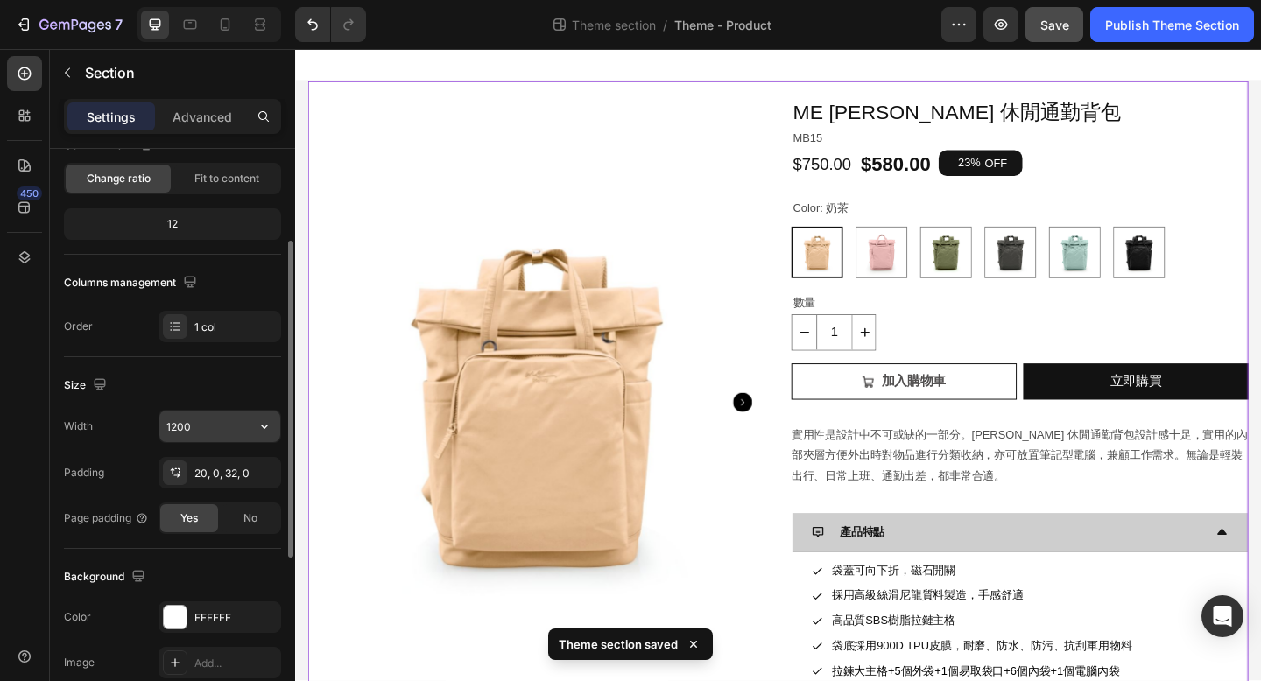
click at [206, 434] on input "1200" at bounding box center [219, 427] width 121 height 32
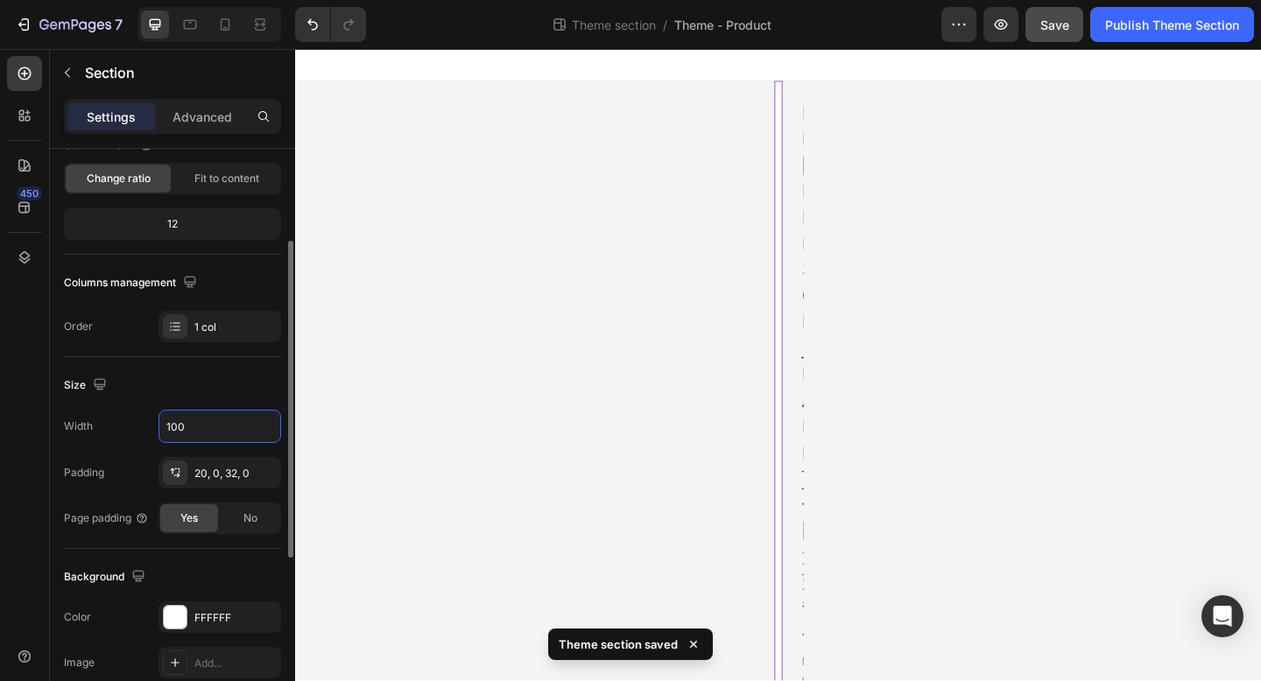
type input "1000"
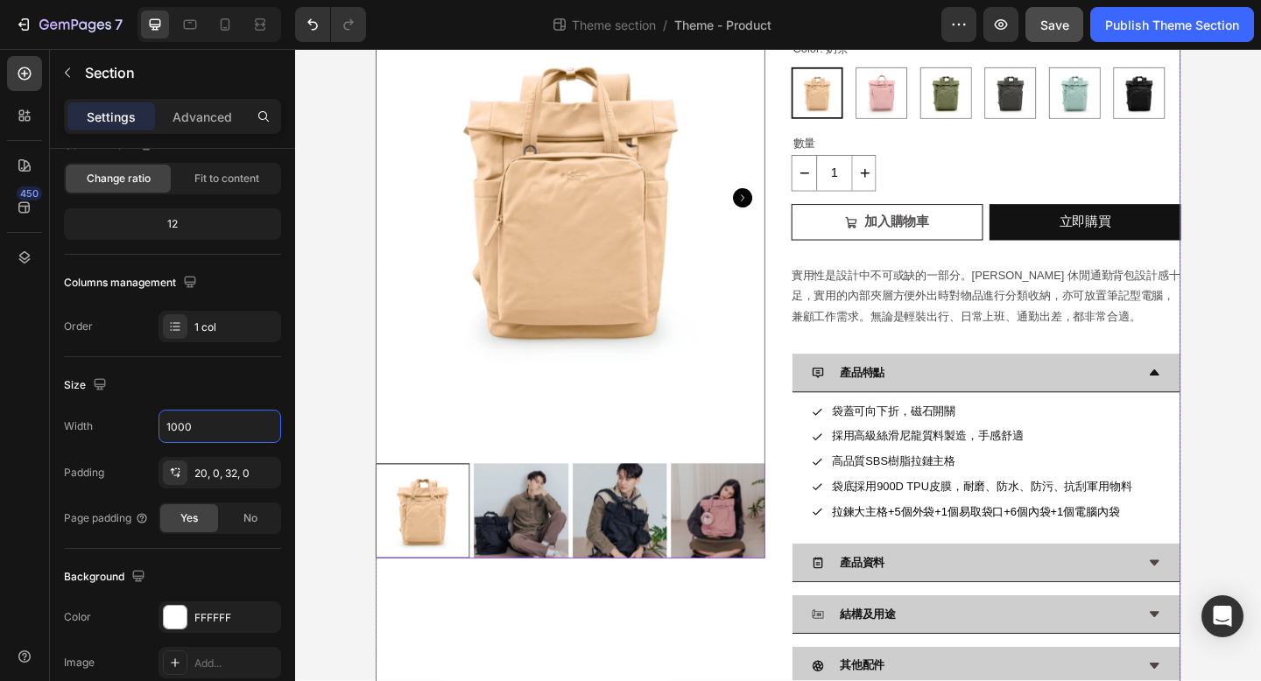
scroll to position [207, 0]
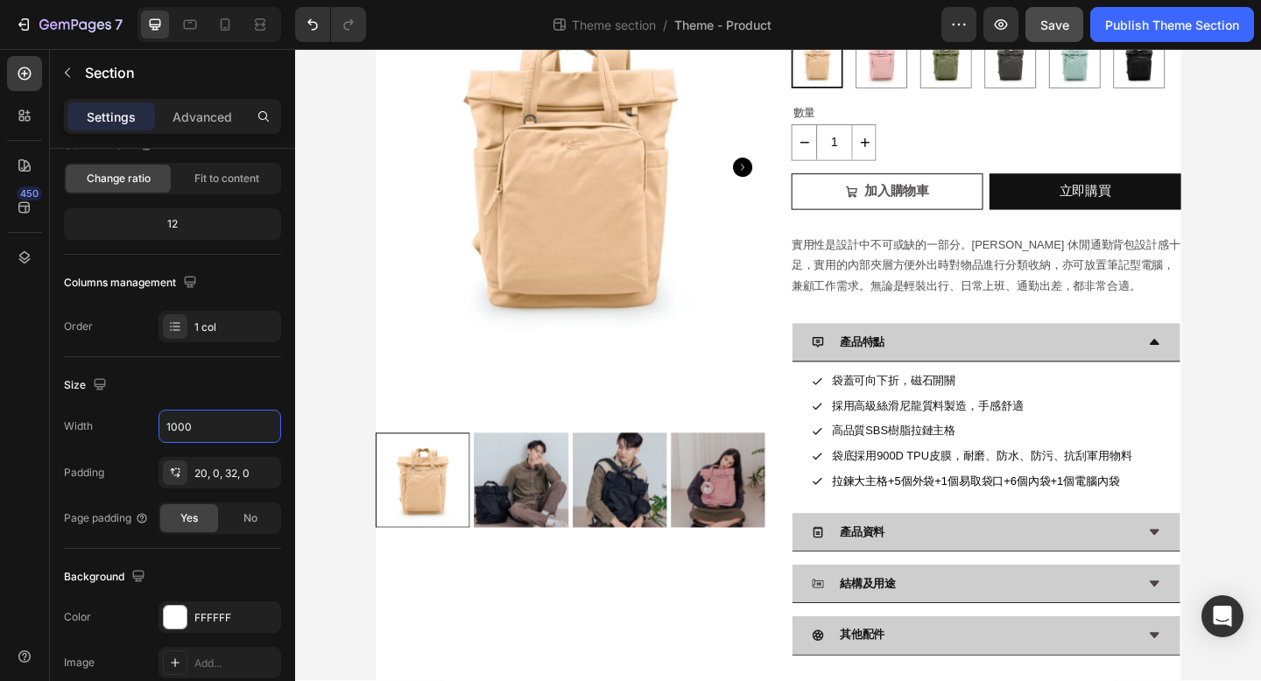
click at [313, 597] on div "Product Images ME Antonia 休閒通勤背包 Product Title MB15 Text Block $750.00 Product …" at bounding box center [820, 307] width 1051 height 860
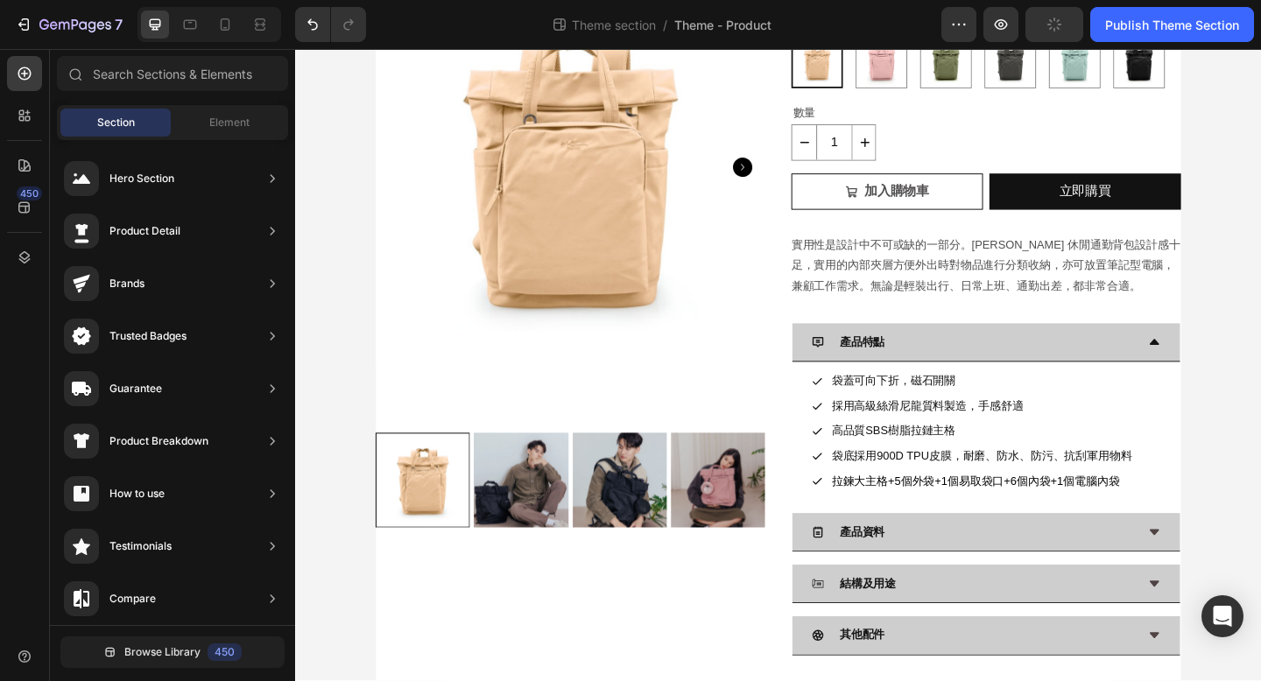
click at [328, 609] on div "Product Images ME Antonia 休閒通勤背包 Product Title MB15 Text Block $750.00 Product …" at bounding box center [820, 307] width 1051 height 860
click at [1260, 454] on div "Product Images ME Antonia 休閒通勤背包 Product Title MB15 Text Block $750.00 Product …" at bounding box center [820, 307] width 1051 height 860
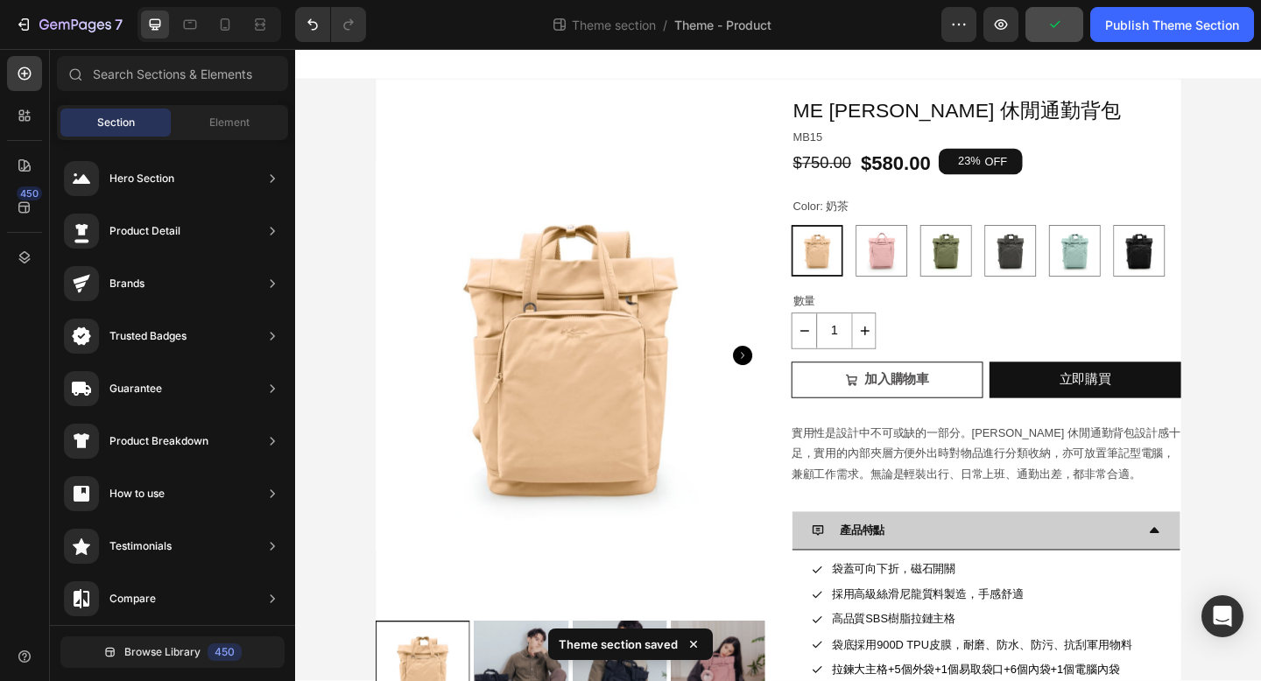
scroll to position [0, 0]
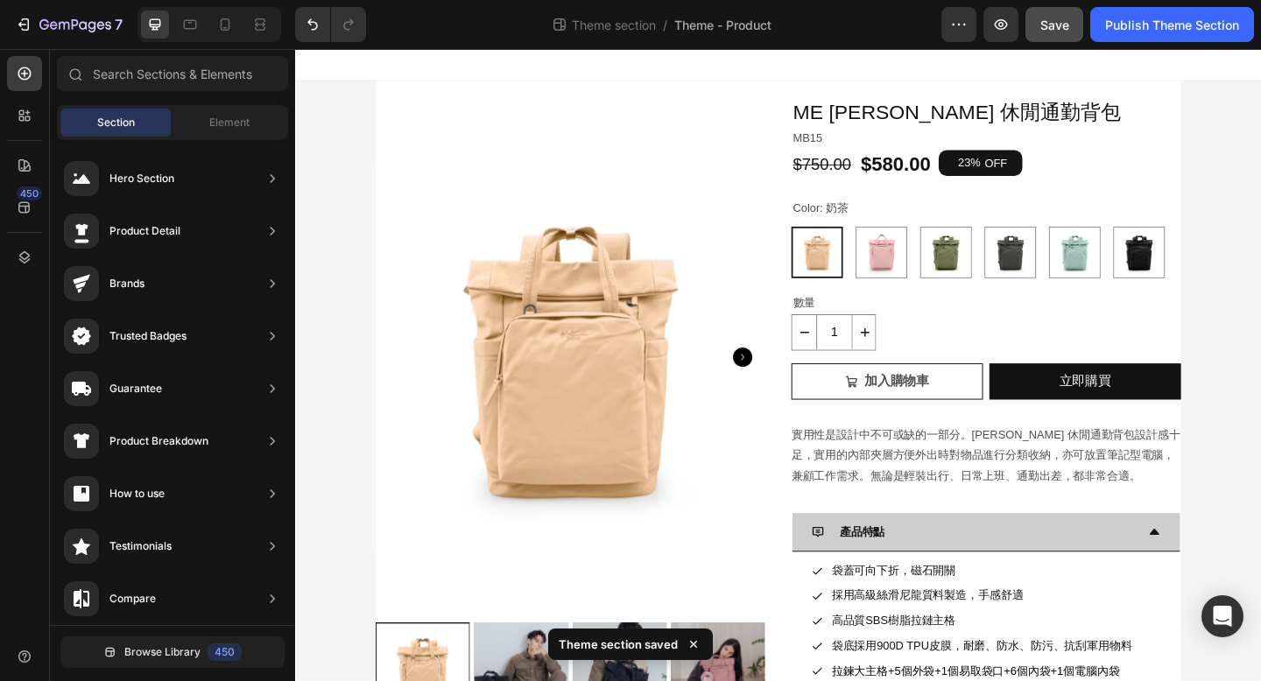
click at [1260, 359] on div "Product Images ME Antonia 休閒通勤背包 Product Title MB15 Text Block $750.00 Product …" at bounding box center [820, 514] width 1051 height 860
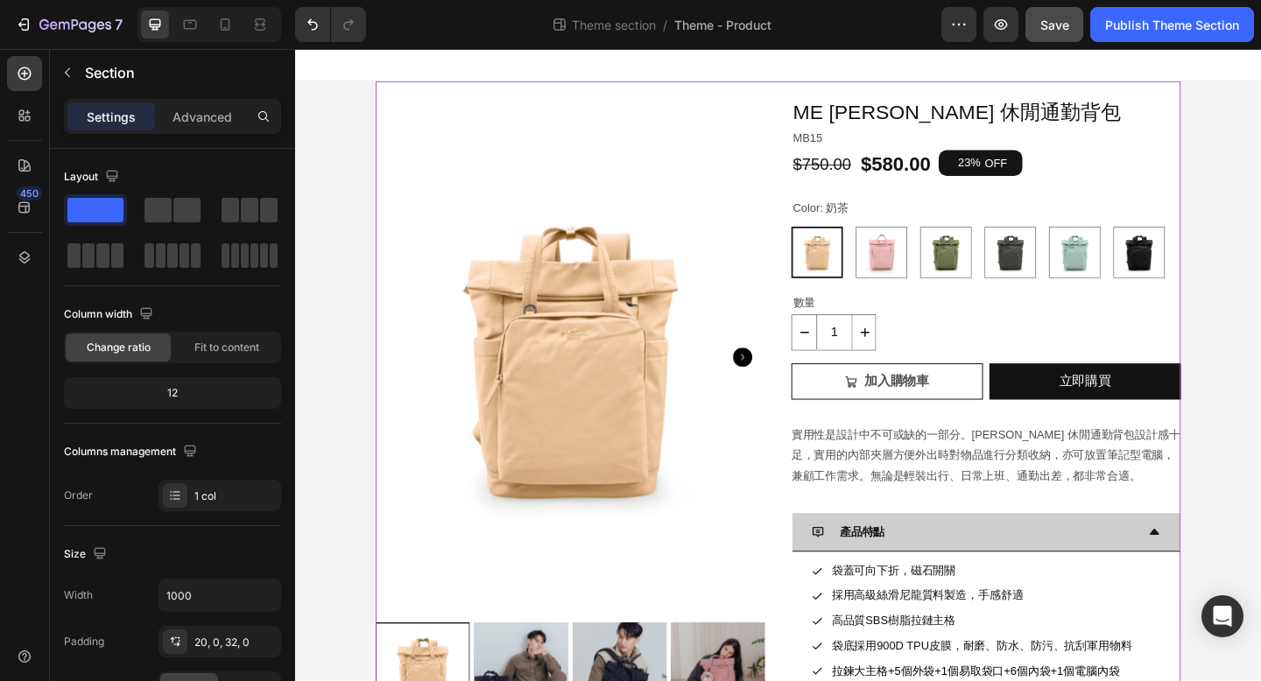
click at [834, 95] on div "Product Images ME Antonia 休閒通勤背包 Product Title MB15 Text Block $750.00 Product …" at bounding box center [821, 514] width 876 height 860
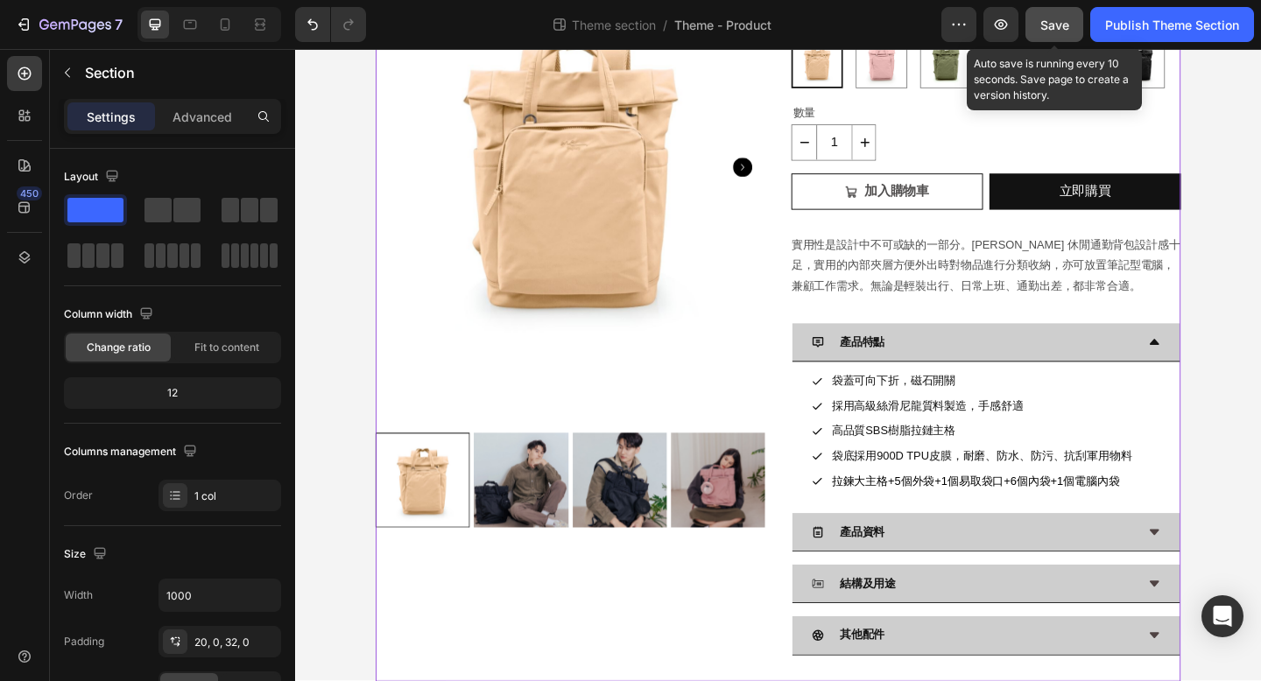
click at [1045, 27] on span "Save" at bounding box center [1054, 25] width 29 height 15
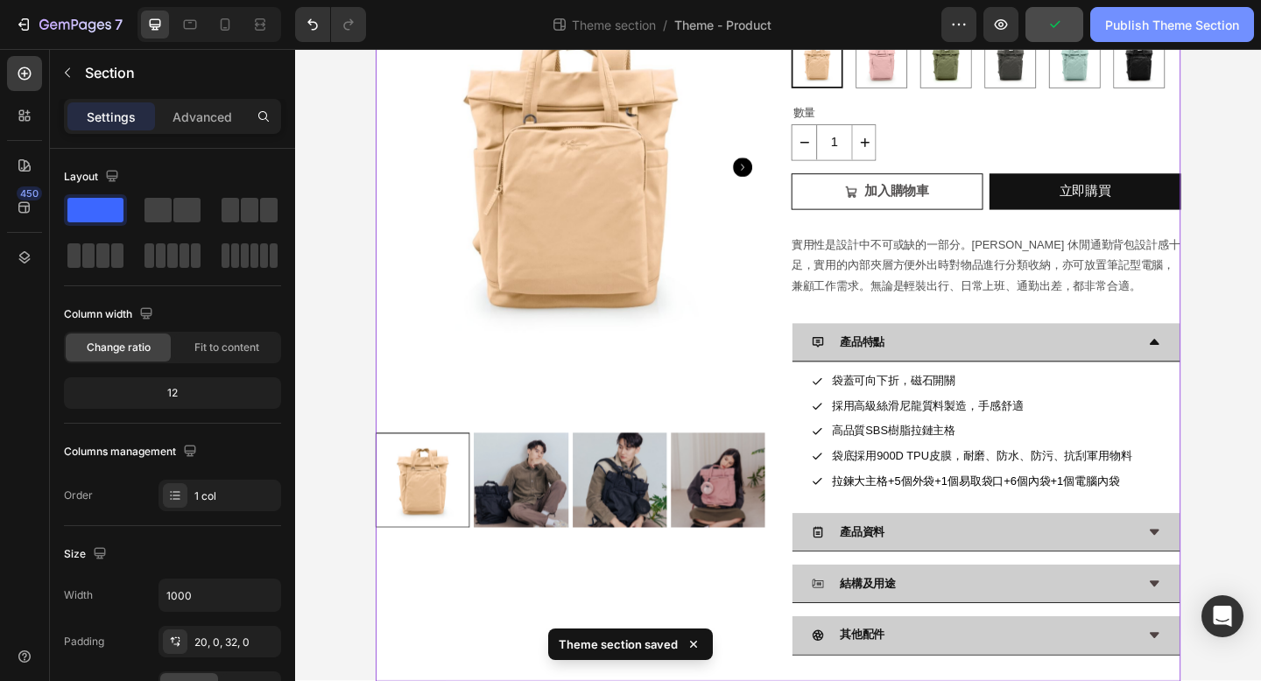
click at [1174, 25] on div "Publish Theme Section" at bounding box center [1172, 25] width 134 height 18
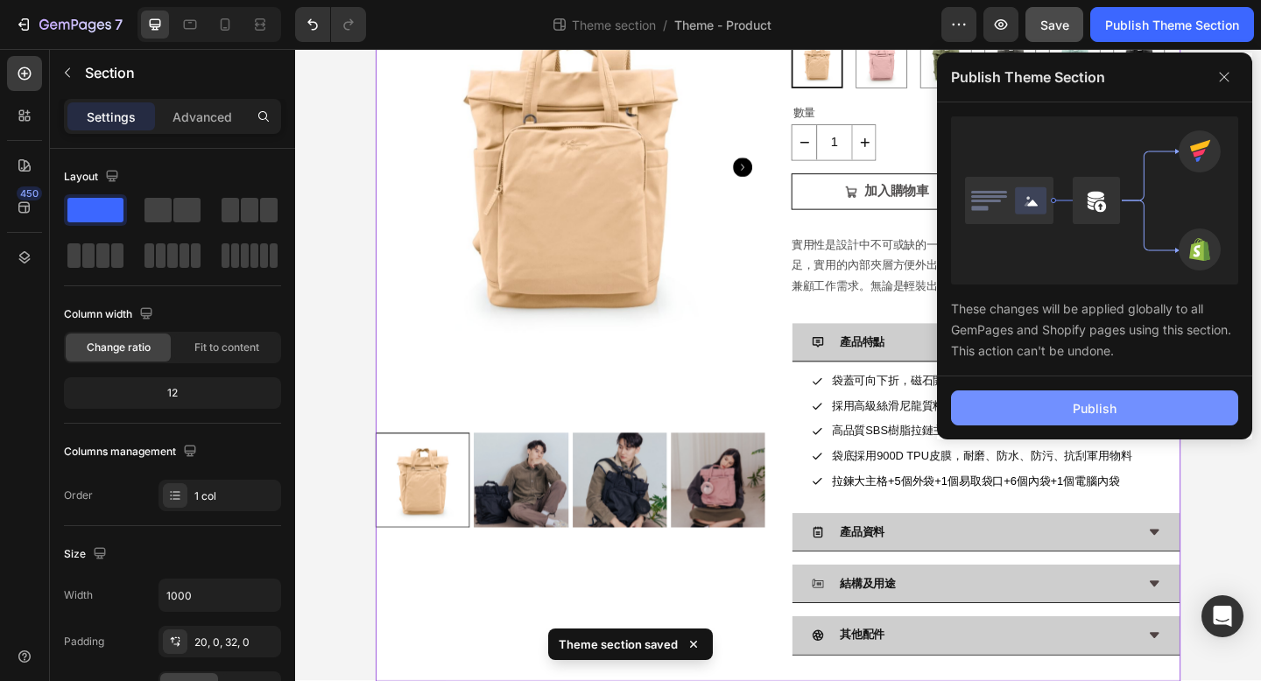
click at [984, 405] on button "Publish" at bounding box center [1094, 408] width 287 height 35
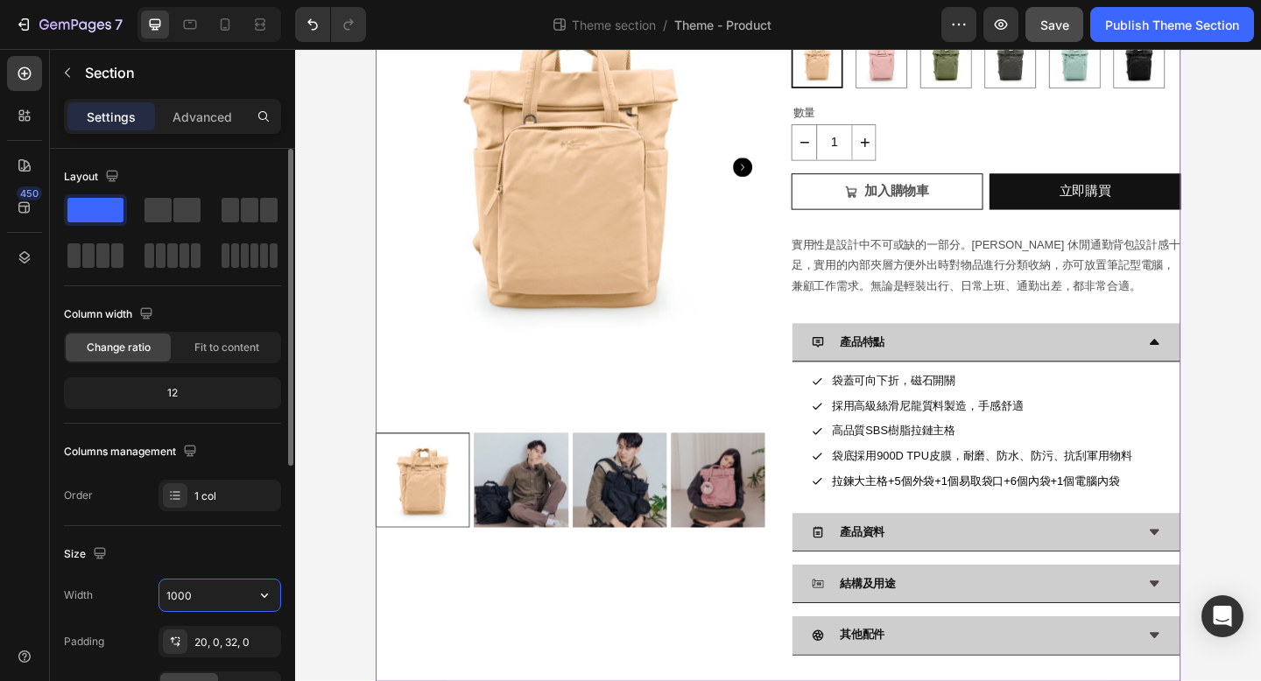
click at [178, 598] on input "1000" at bounding box center [219, 596] width 121 height 32
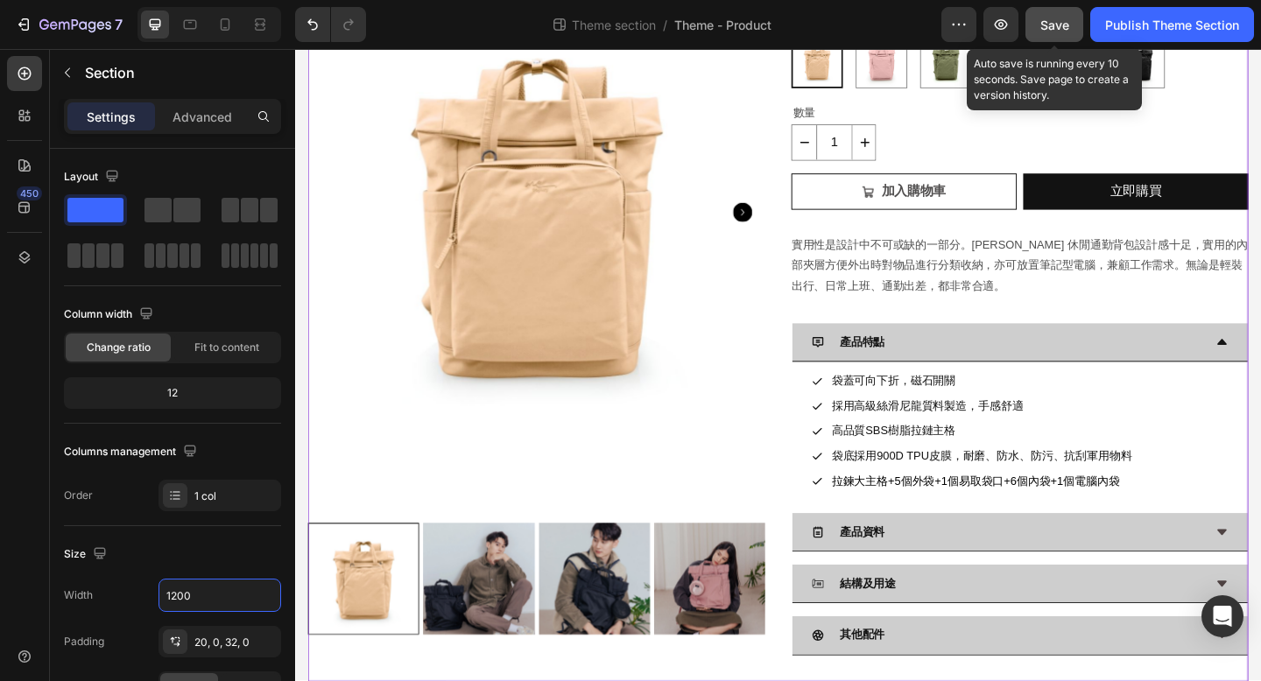
type input "1200"
click at [1052, 26] on span "Save" at bounding box center [1054, 25] width 29 height 15
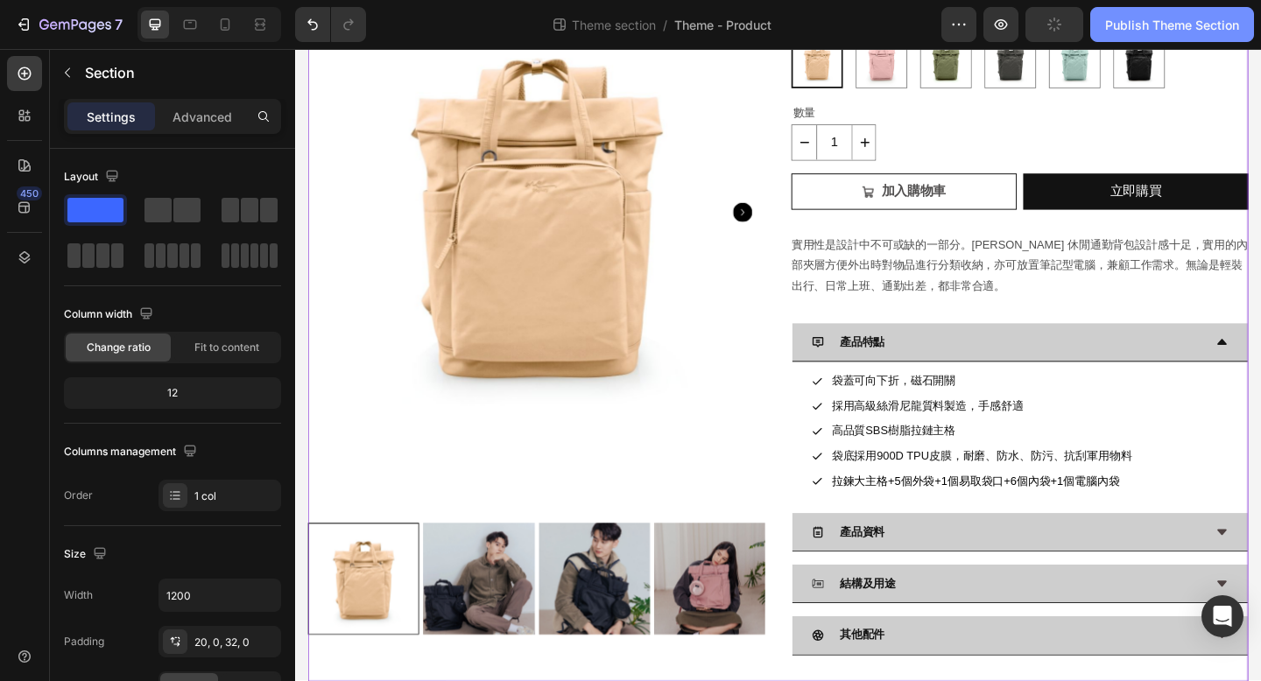
click at [1124, 29] on div "Publish Theme Section" at bounding box center [1172, 25] width 134 height 18
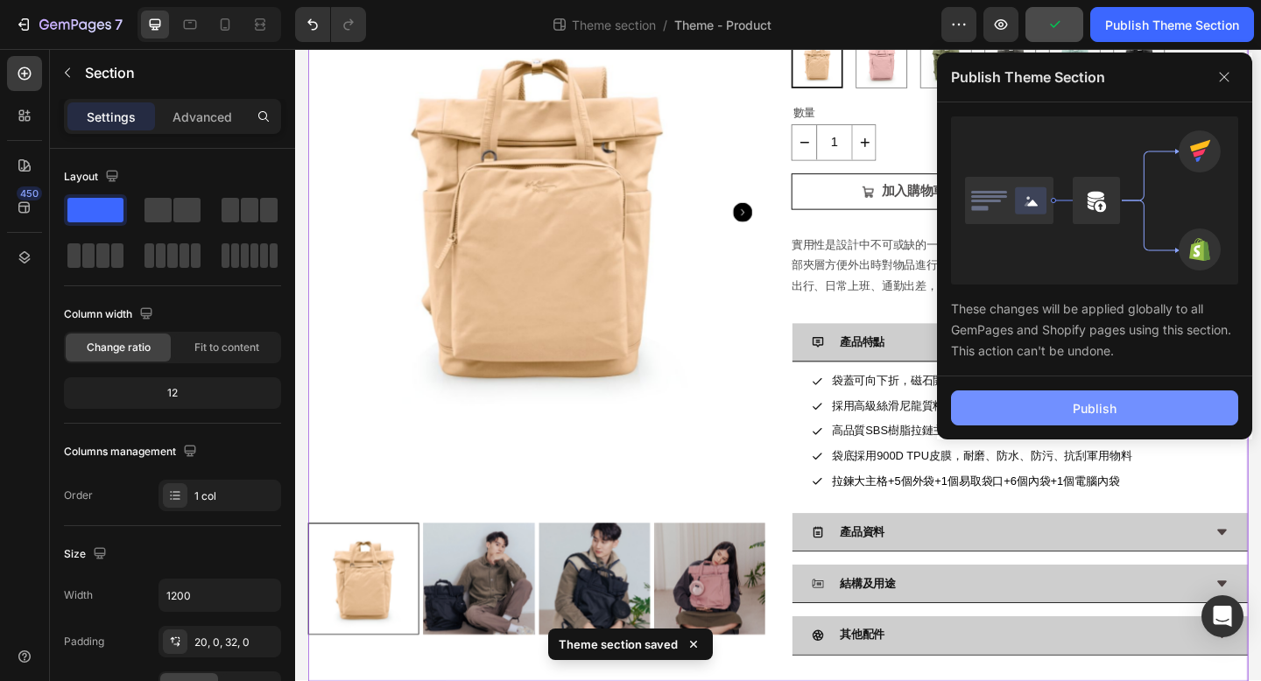
click at [1038, 407] on button "Publish" at bounding box center [1094, 408] width 287 height 35
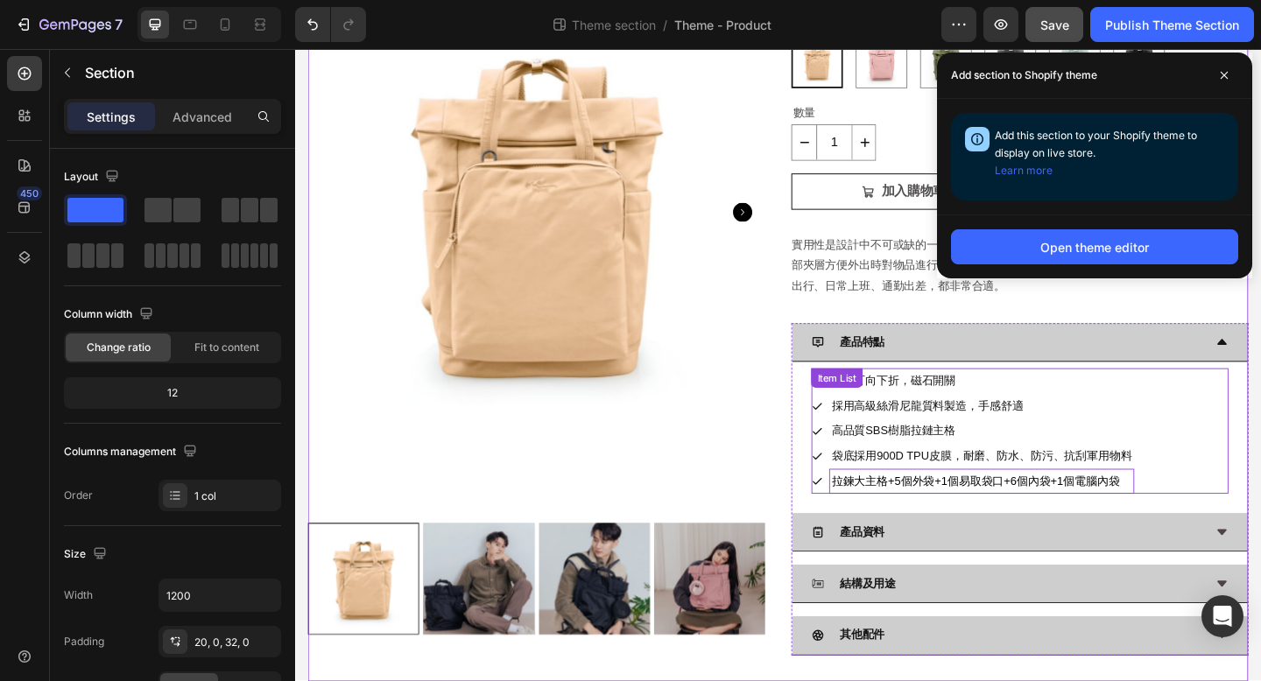
scroll to position [0, 0]
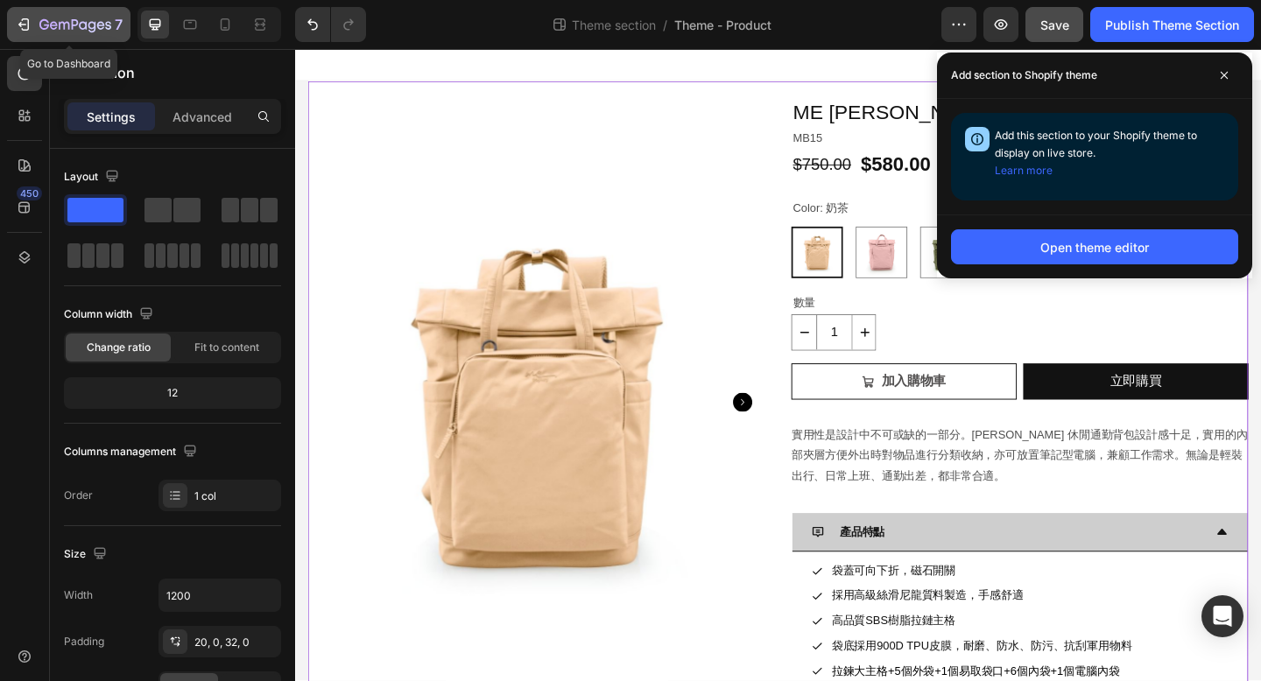
click at [25, 24] on icon "button" at bounding box center [24, 25] width 18 height 18
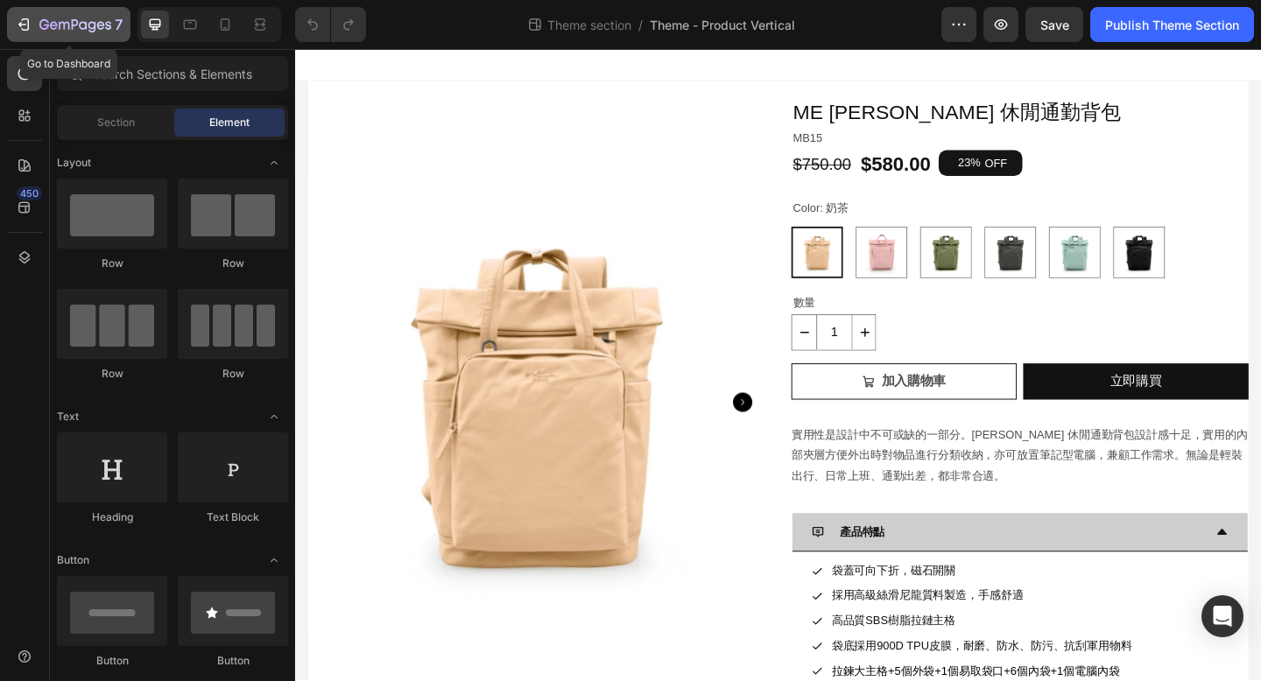
click at [23, 25] on icon "button" at bounding box center [24, 25] width 18 height 18
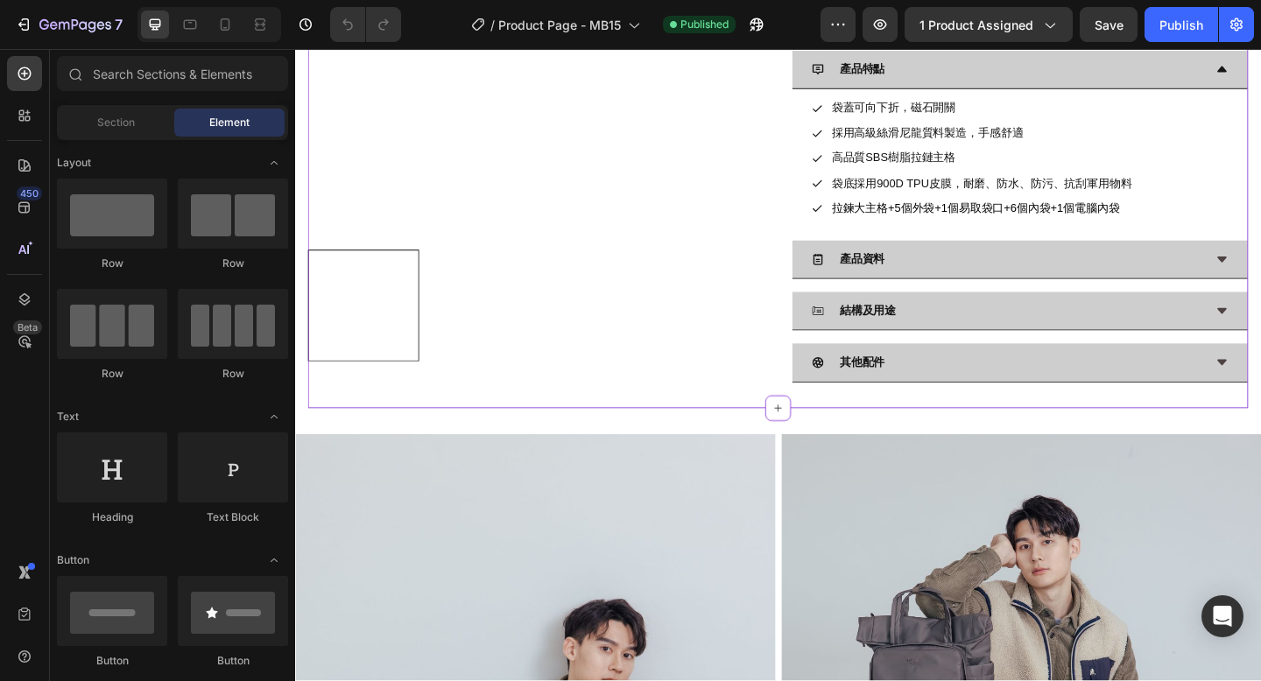
scroll to position [528, 0]
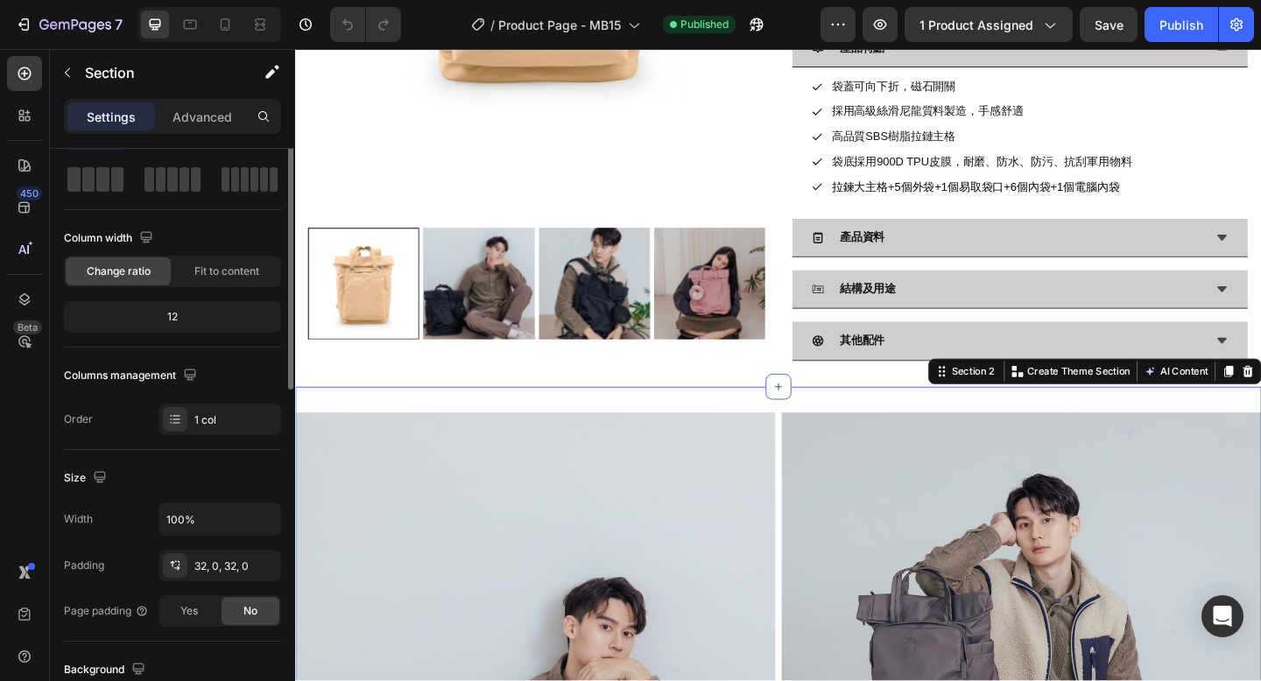
scroll to position [0, 0]
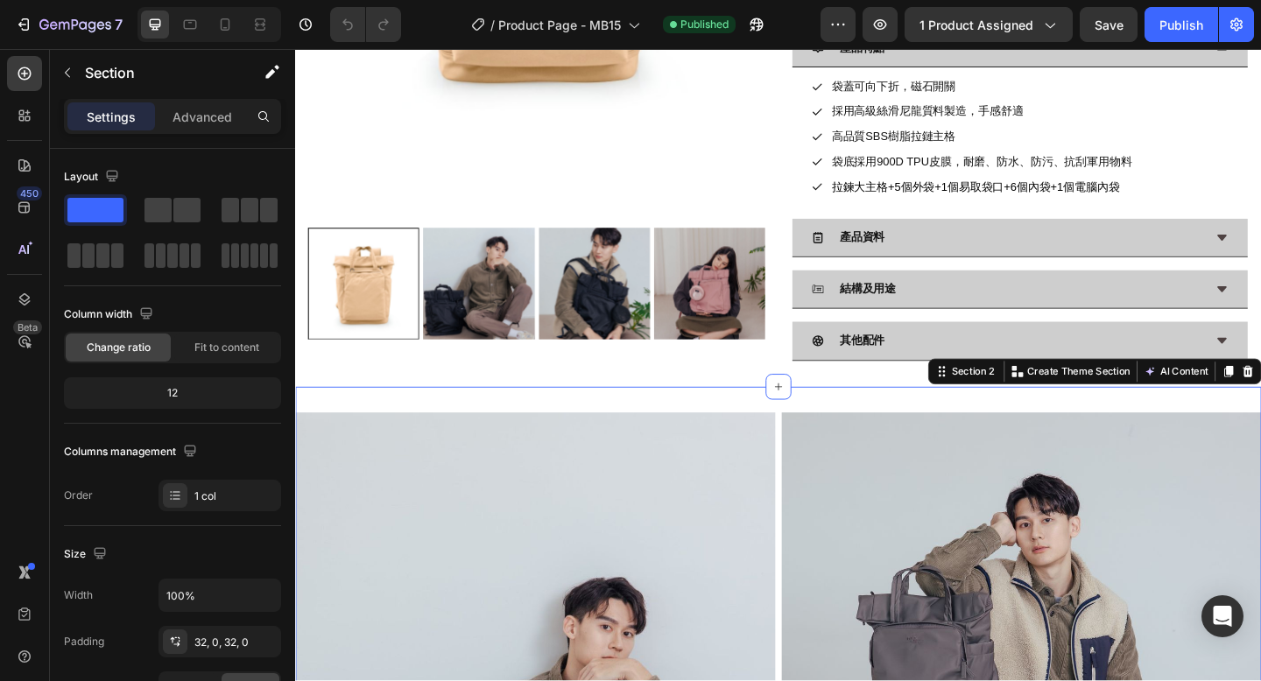
drag, startPoint x: 405, startPoint y: 247, endPoint x: 826, endPoint y: 435, distance: 460.5
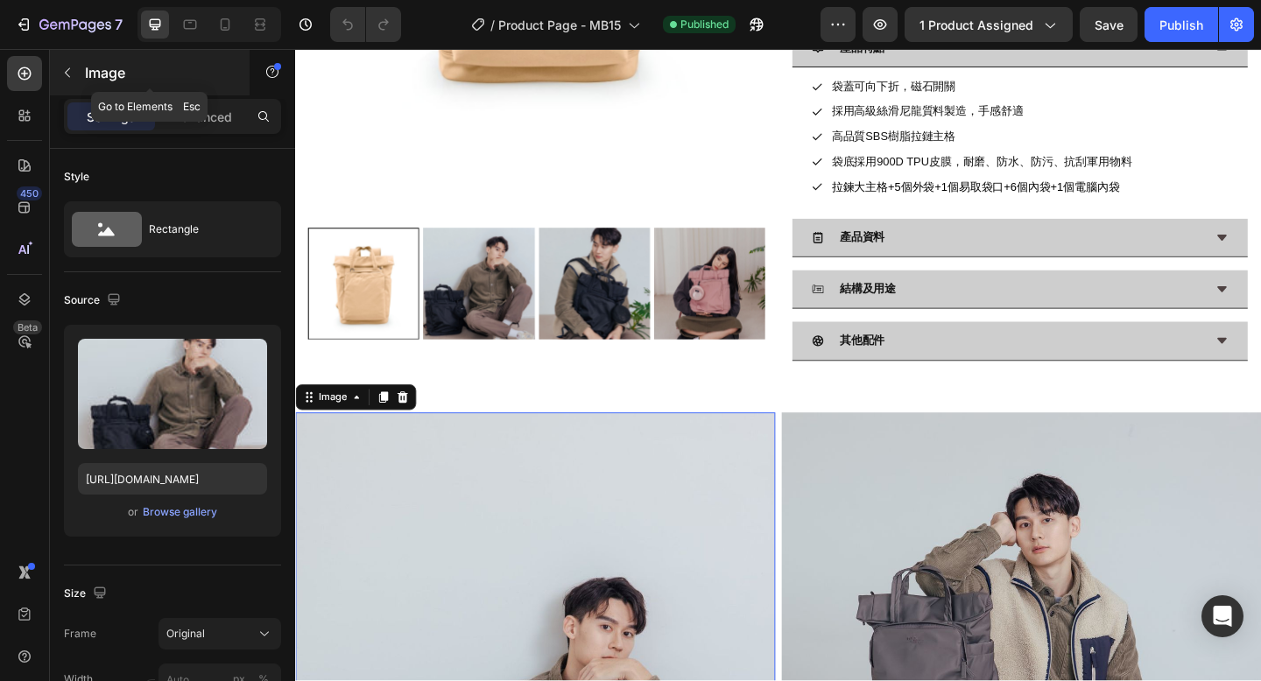
click at [70, 67] on icon "button" at bounding box center [67, 73] width 14 height 14
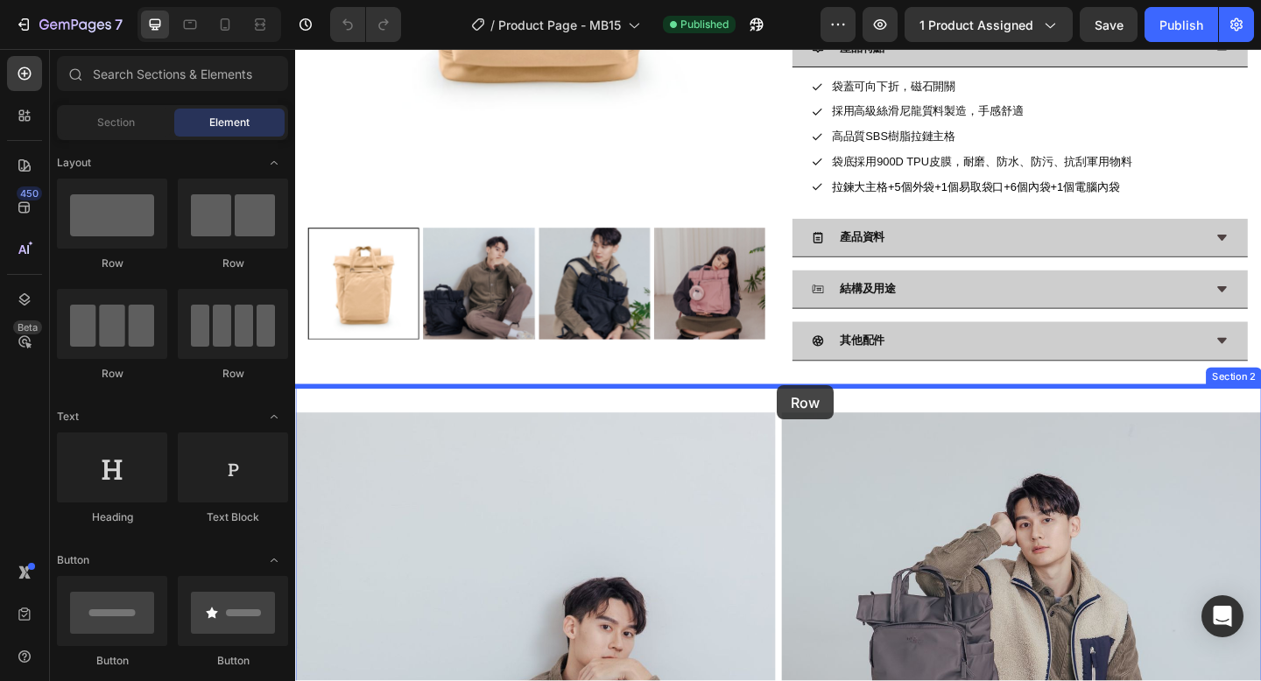
drag, startPoint x: 426, startPoint y: 278, endPoint x: 819, endPoint y: 415, distance: 415.4
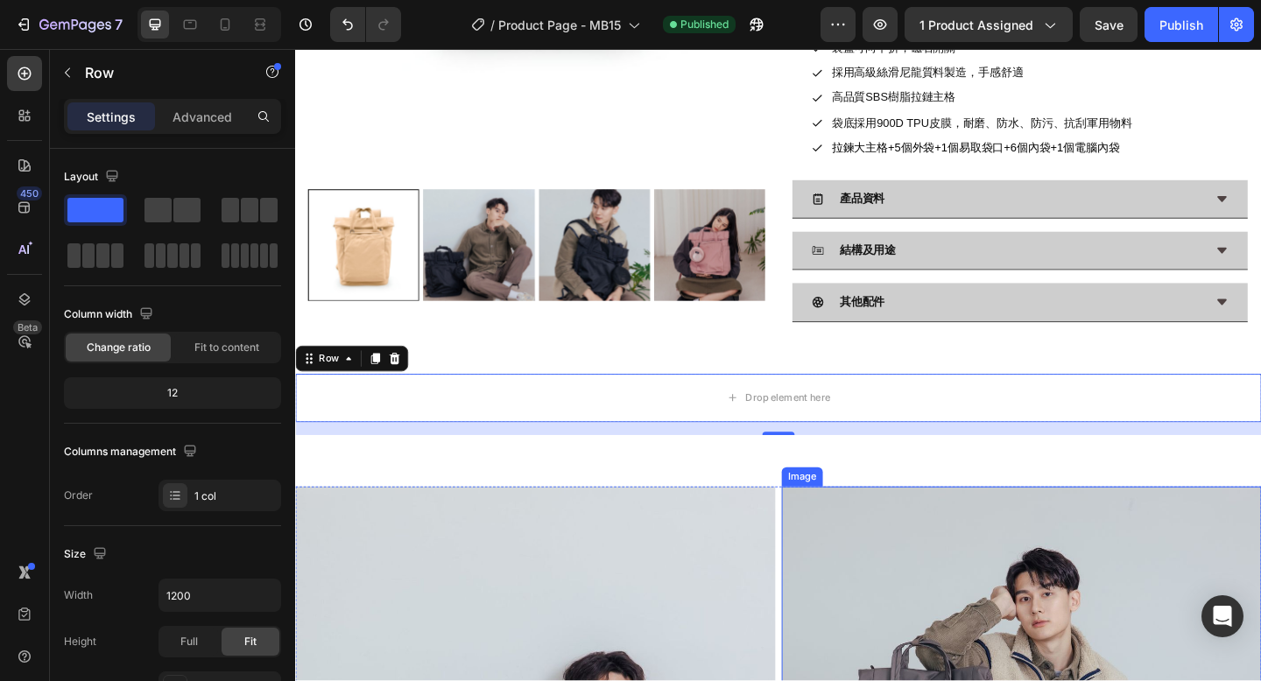
scroll to position [577, 0]
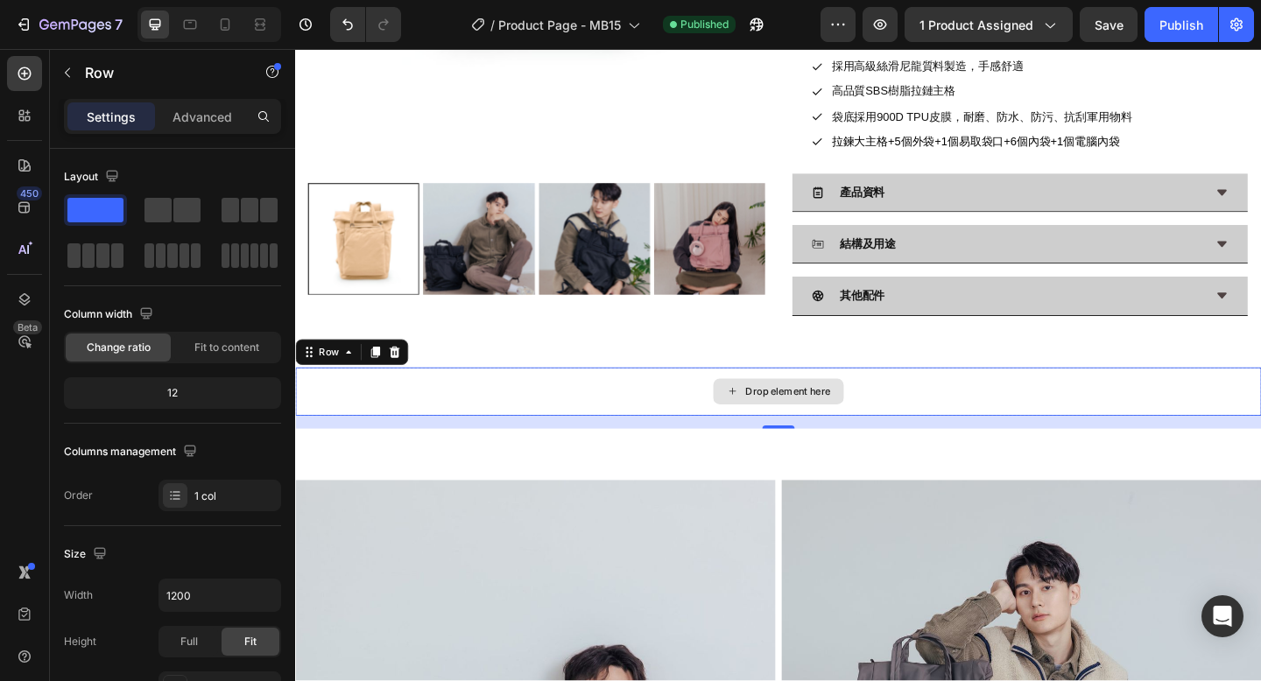
click at [928, 437] on div "Drop element here" at bounding box center [820, 422] width 1051 height 53
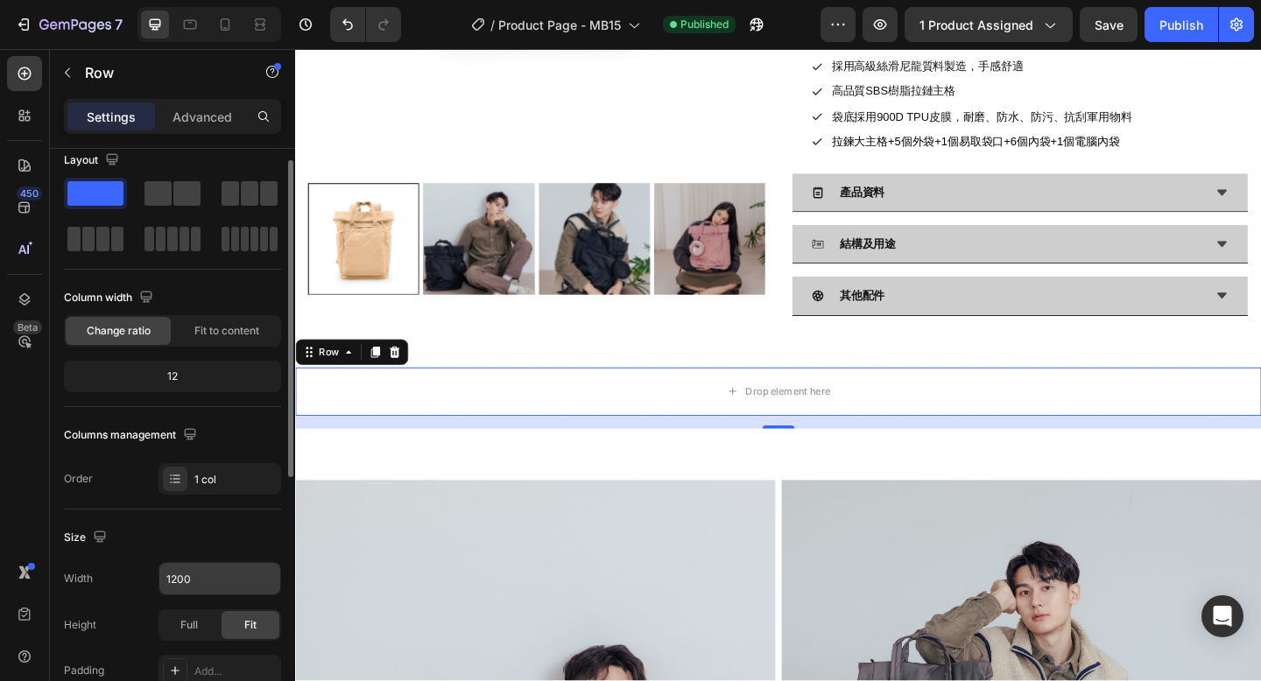
scroll to position [22, 0]
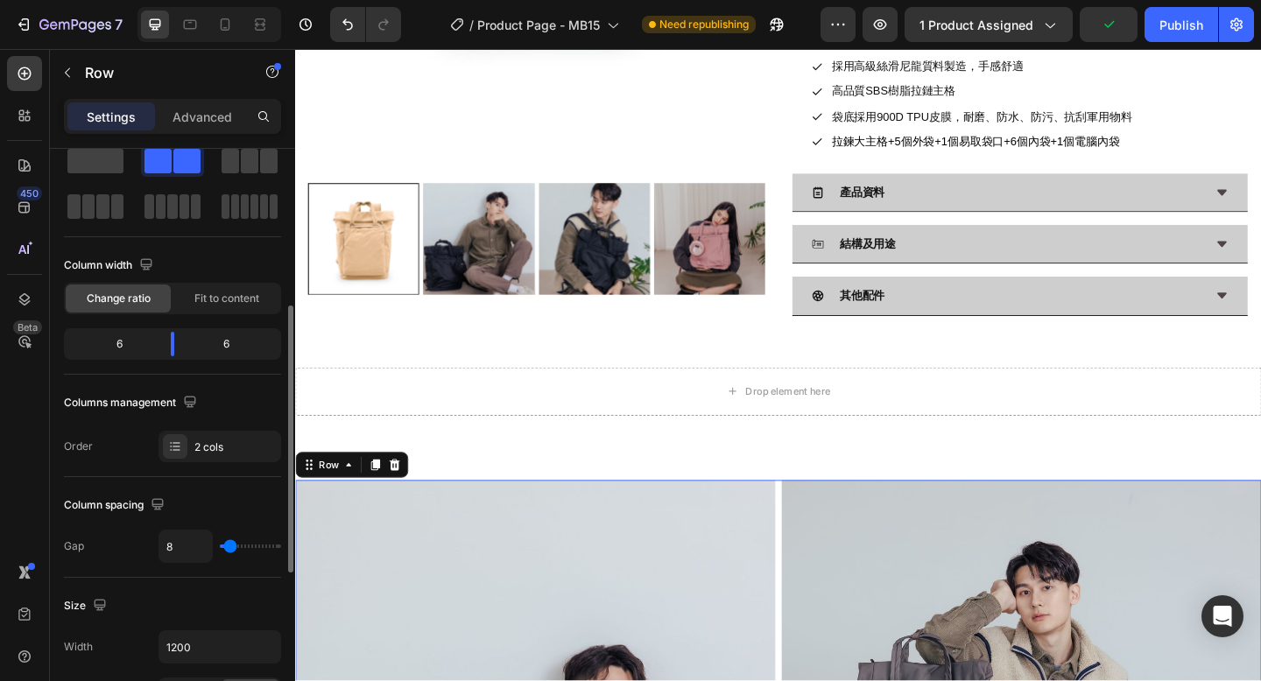
scroll to position [141, 0]
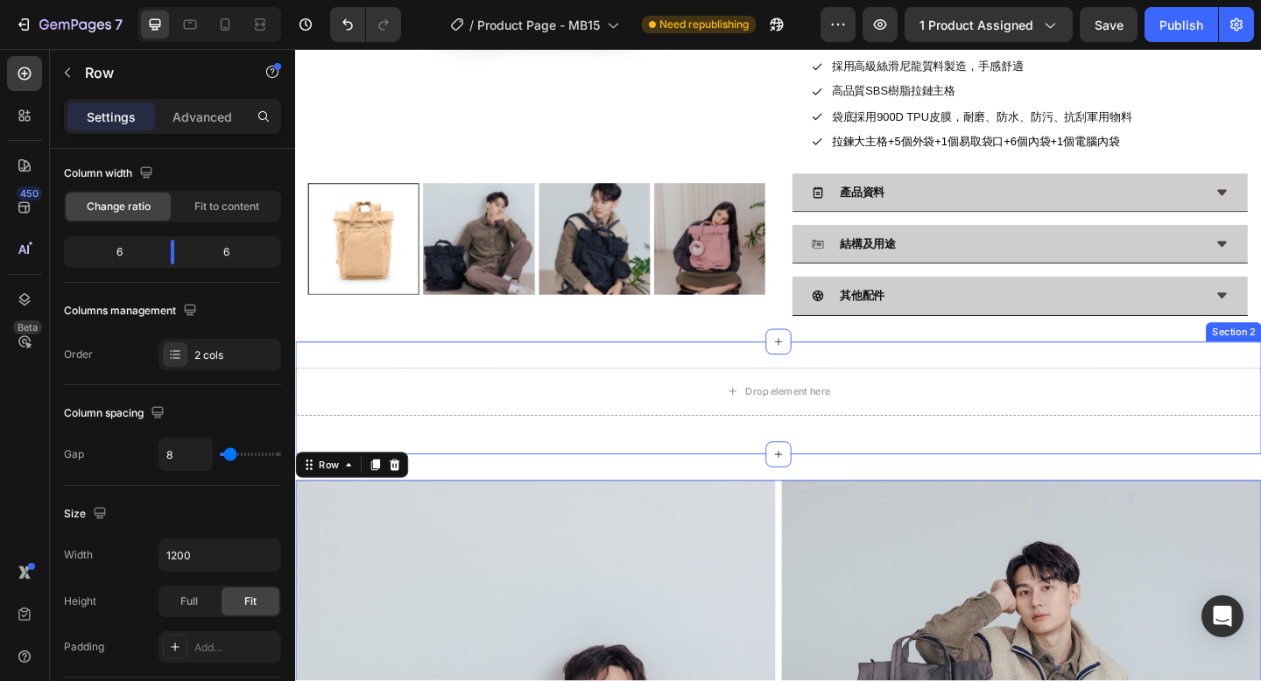
click at [739, 466] on div "Drop element here Row Section 2" at bounding box center [820, 429] width 1051 height 123
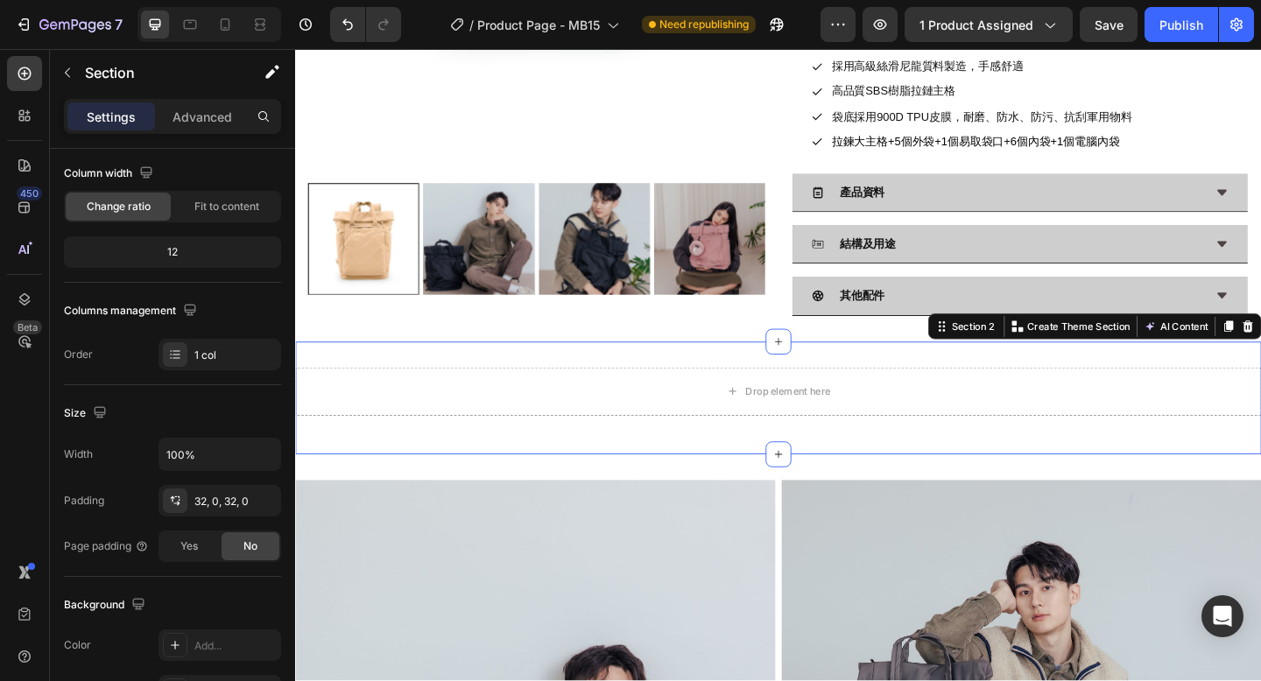
scroll to position [0, 0]
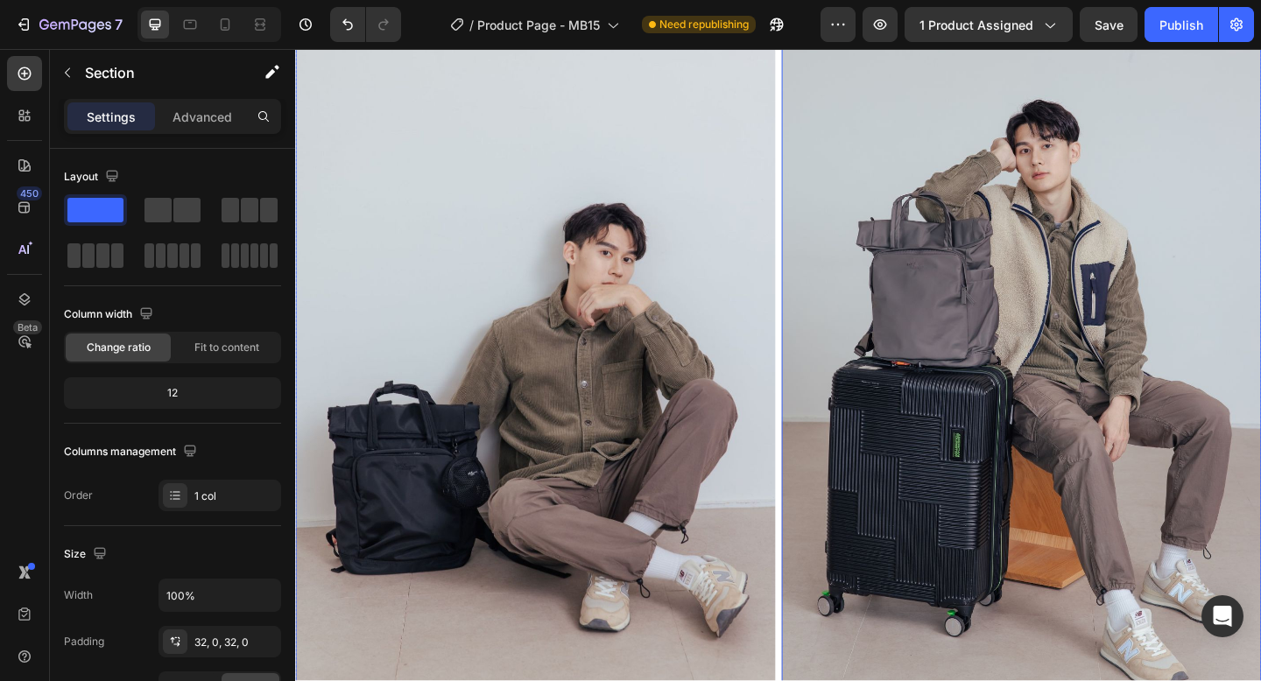
scroll to position [1290, 0]
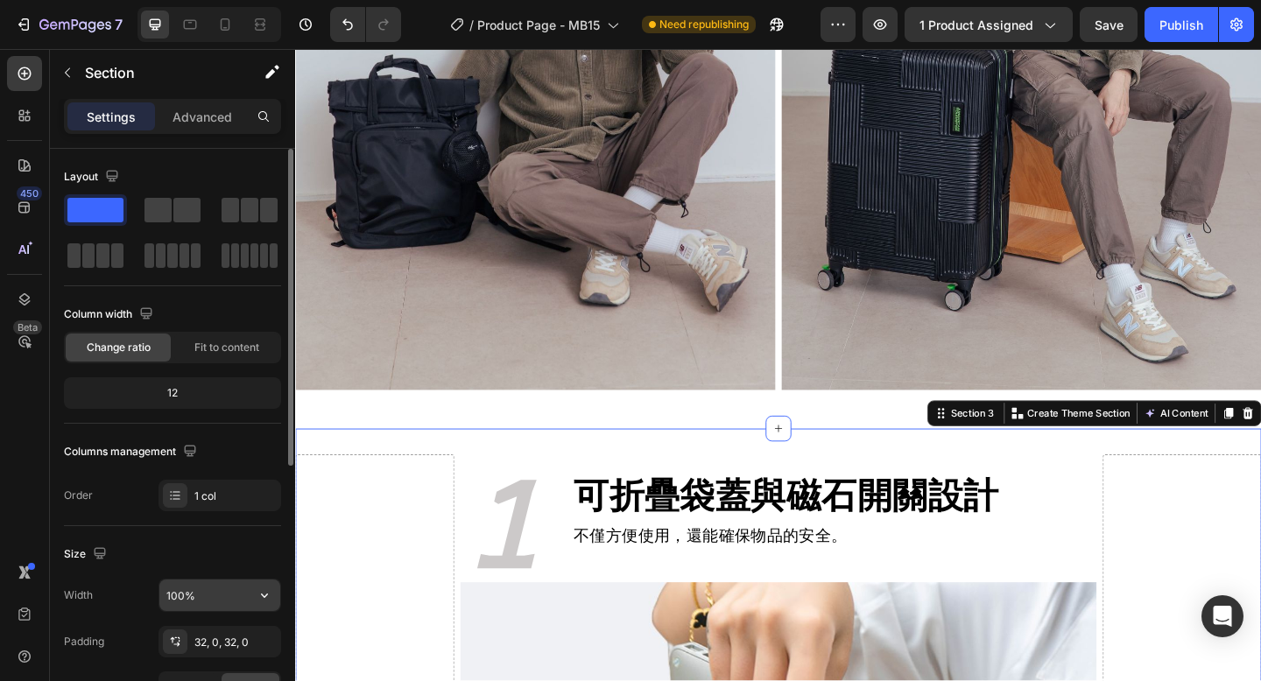
click at [222, 597] on input "100%" at bounding box center [219, 596] width 121 height 32
type input "1200"
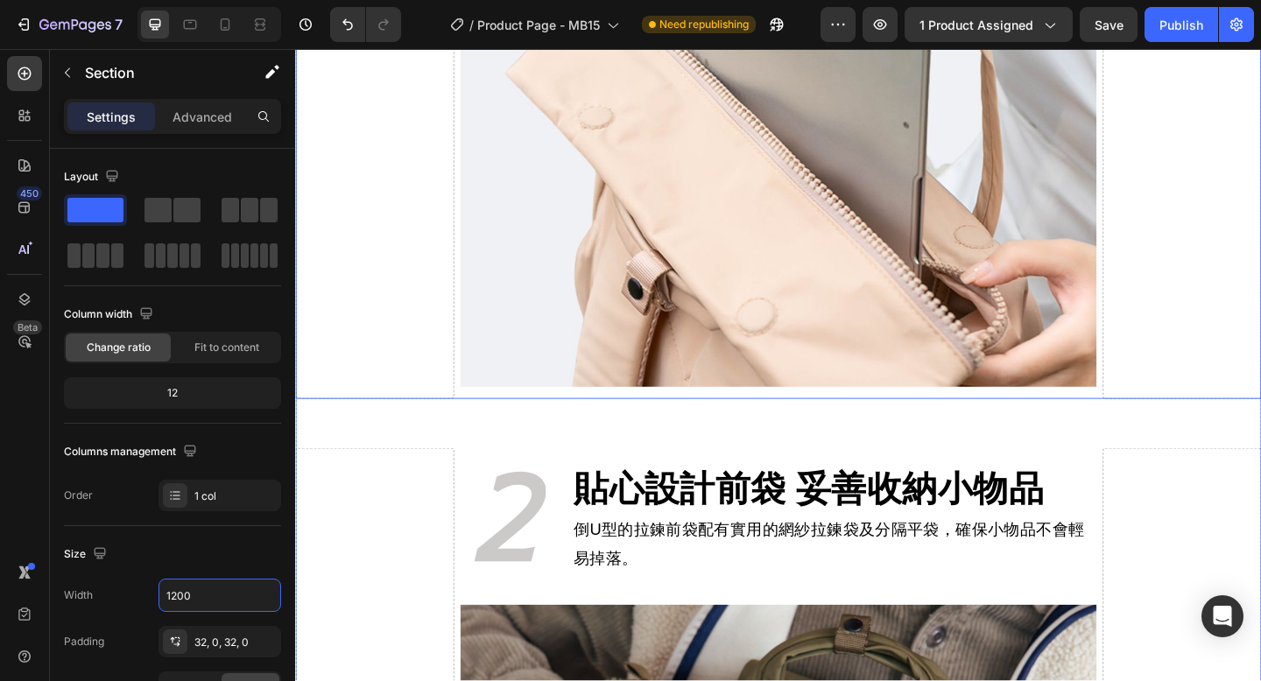
scroll to position [2395, 0]
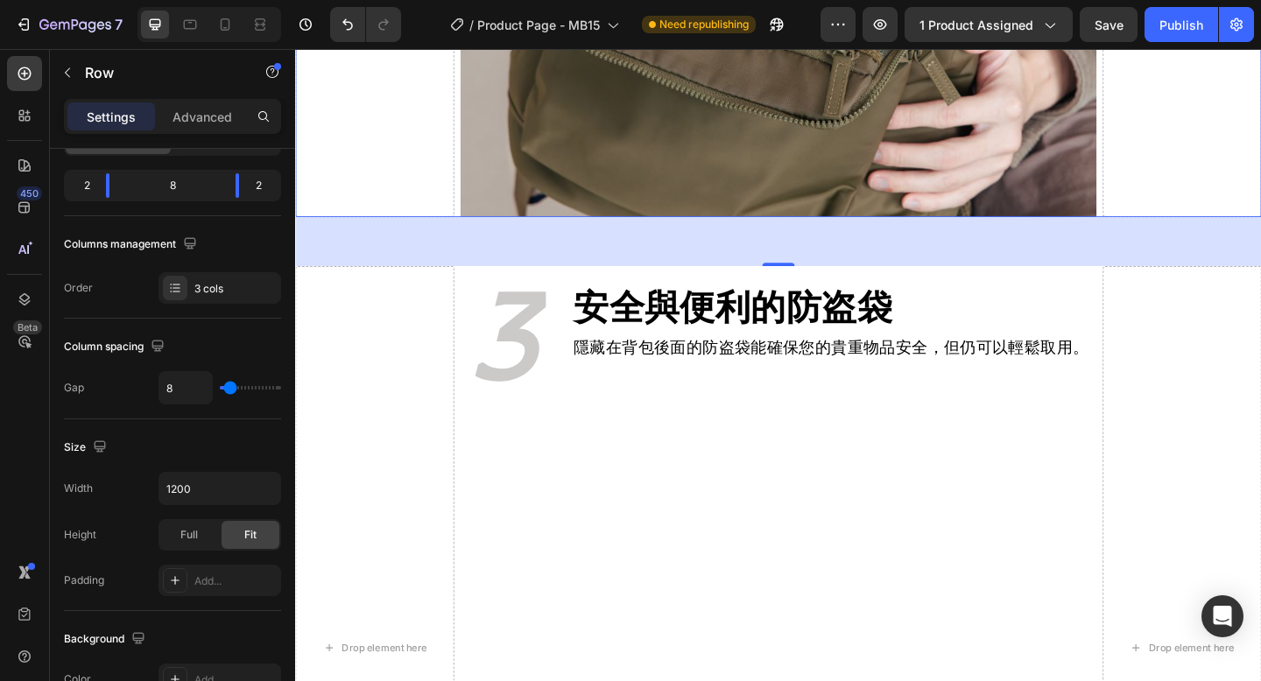
scroll to position [3341, 0]
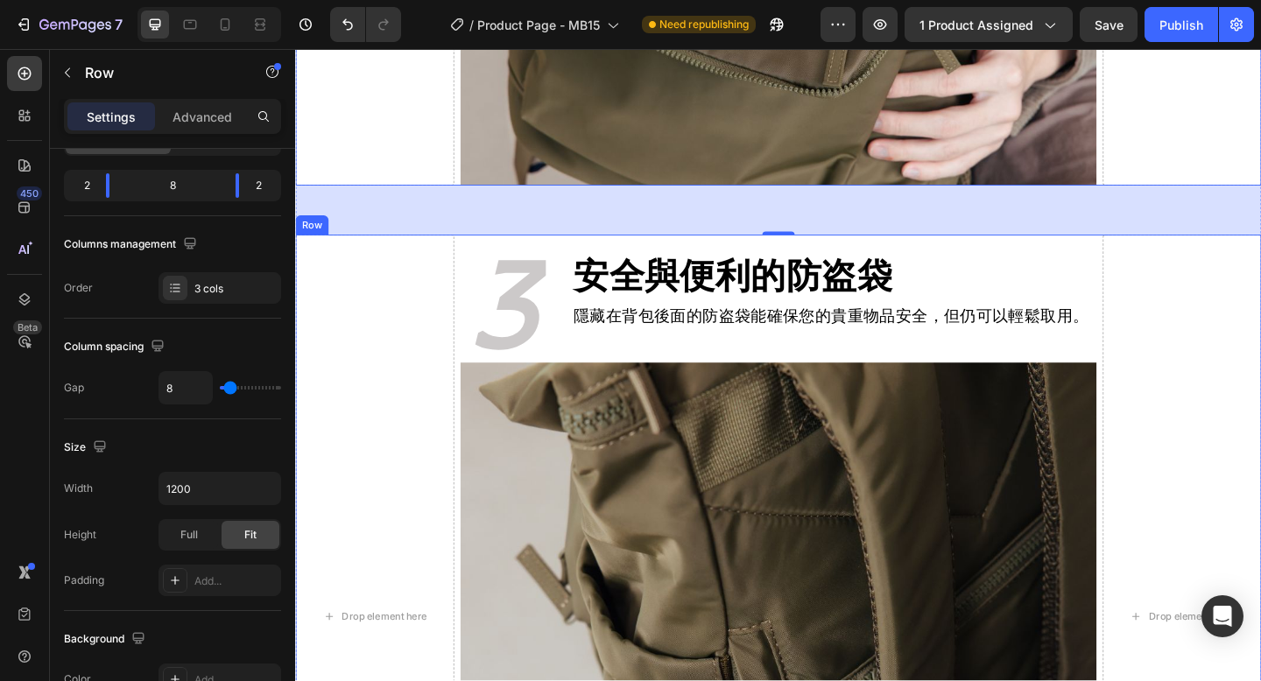
click at [470, 538] on div "Drop element here 3 Heading 安全與便利的防盗袋 Heading 隱藏在背包後面的防盗袋能確保您的貴重物品安全，但仍可以輕鬆取用。 …" at bounding box center [820, 666] width 1051 height 831
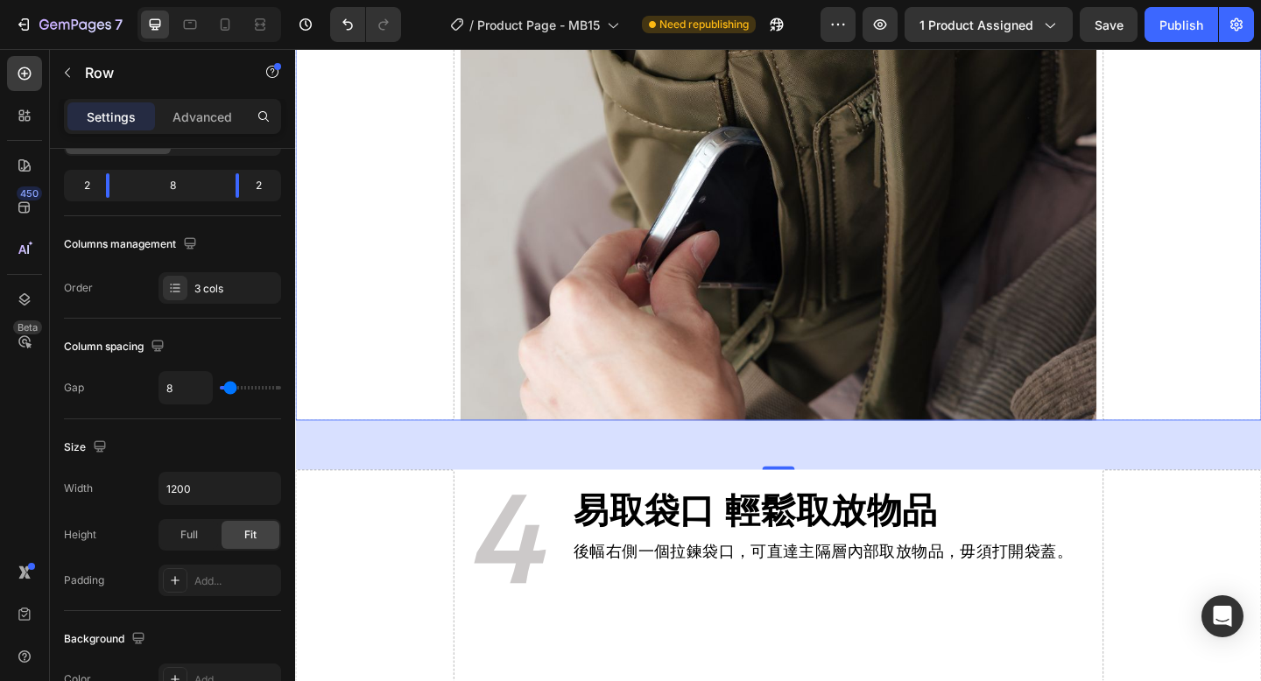
scroll to position [4039, 0]
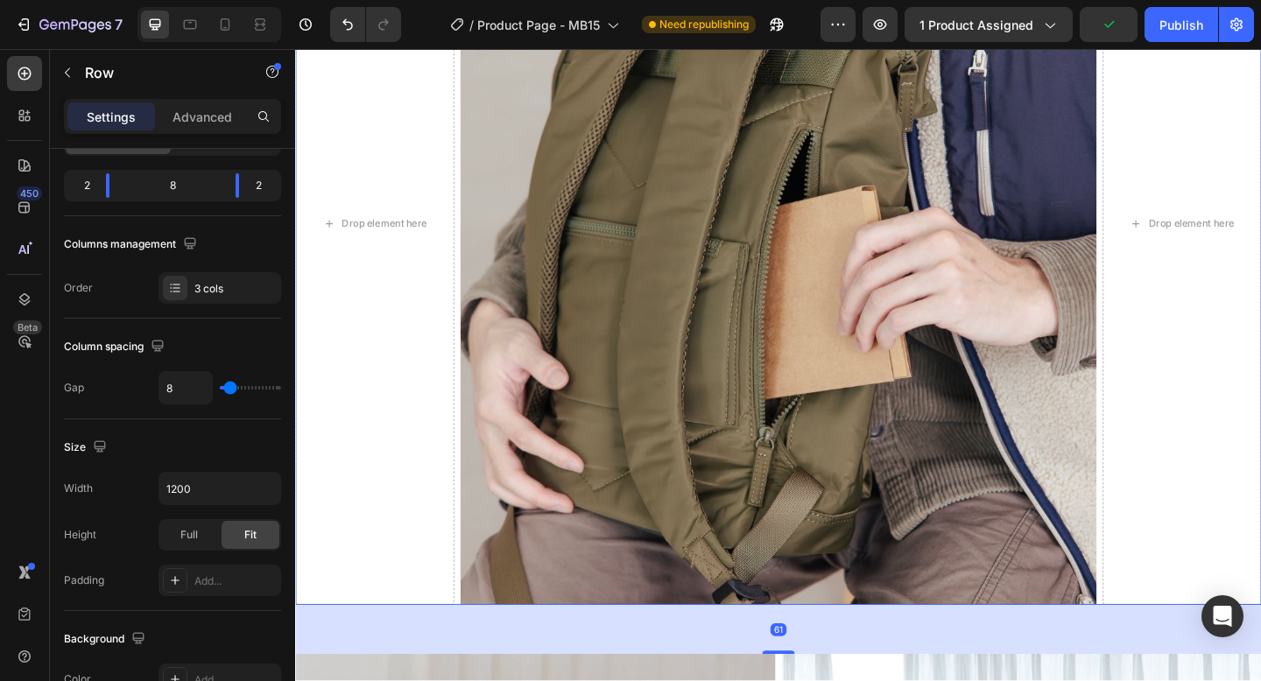
scroll to position [4966, 0]
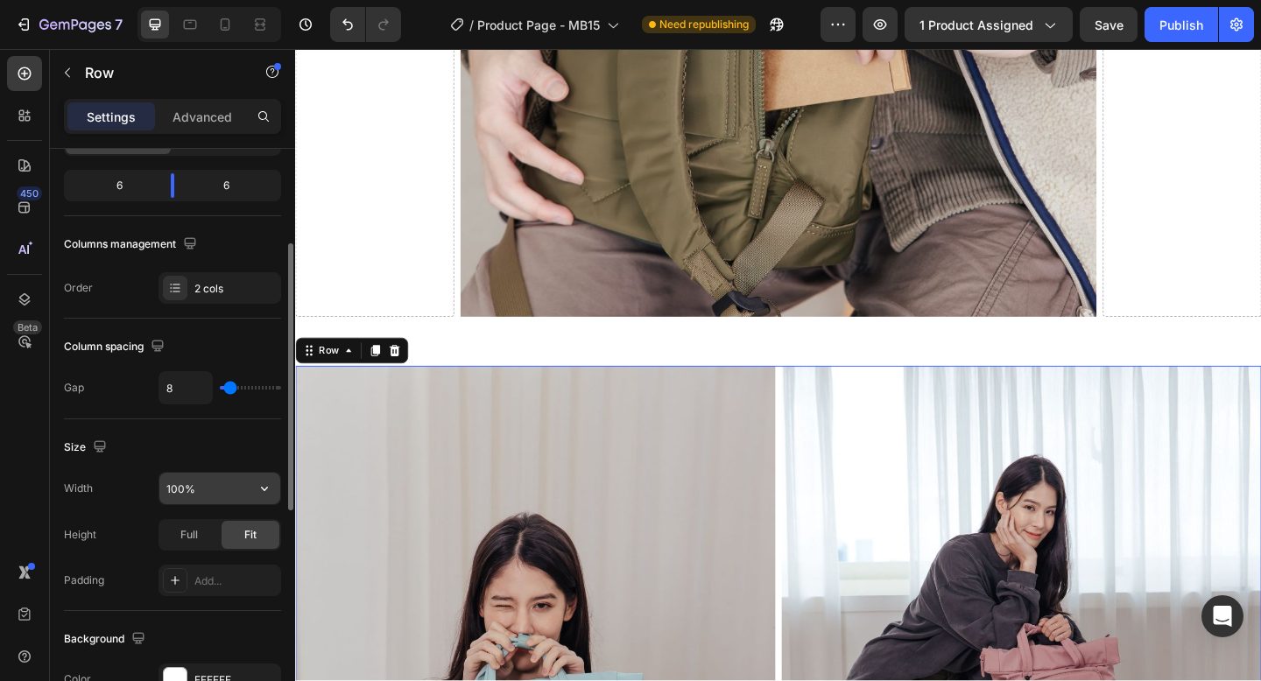
click at [189, 492] on input "100%" at bounding box center [219, 489] width 121 height 32
type input "1200"
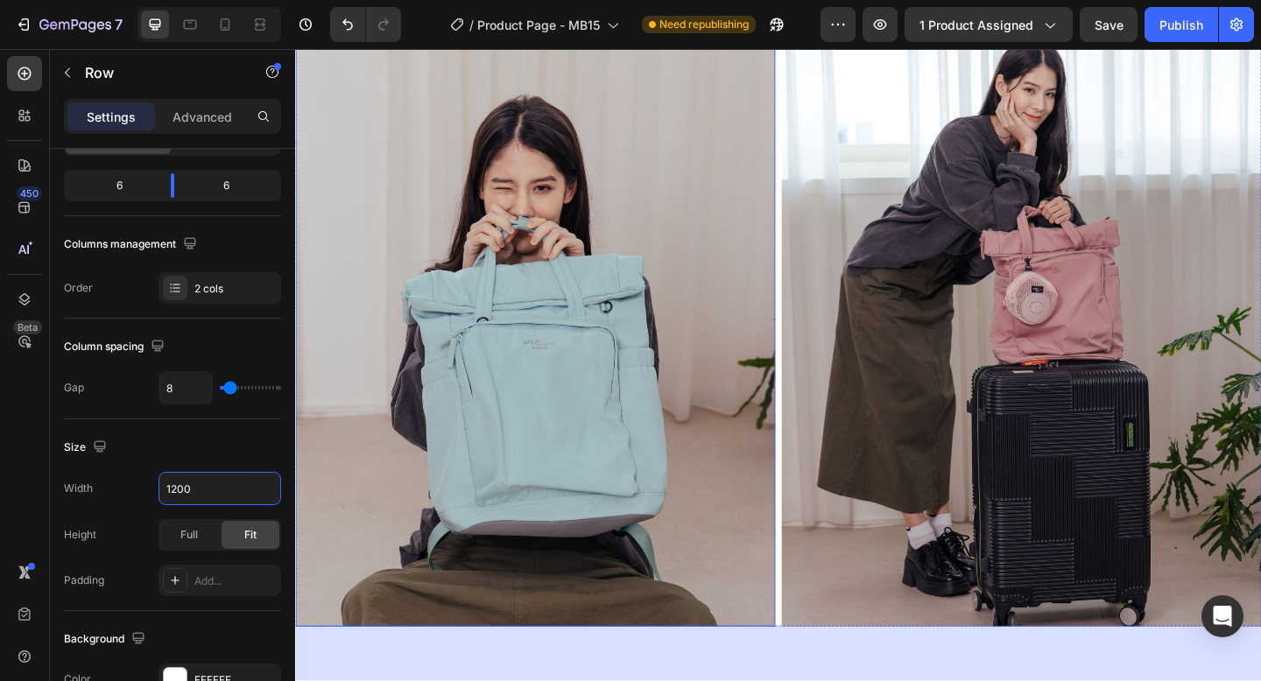
scroll to position [5658, 0]
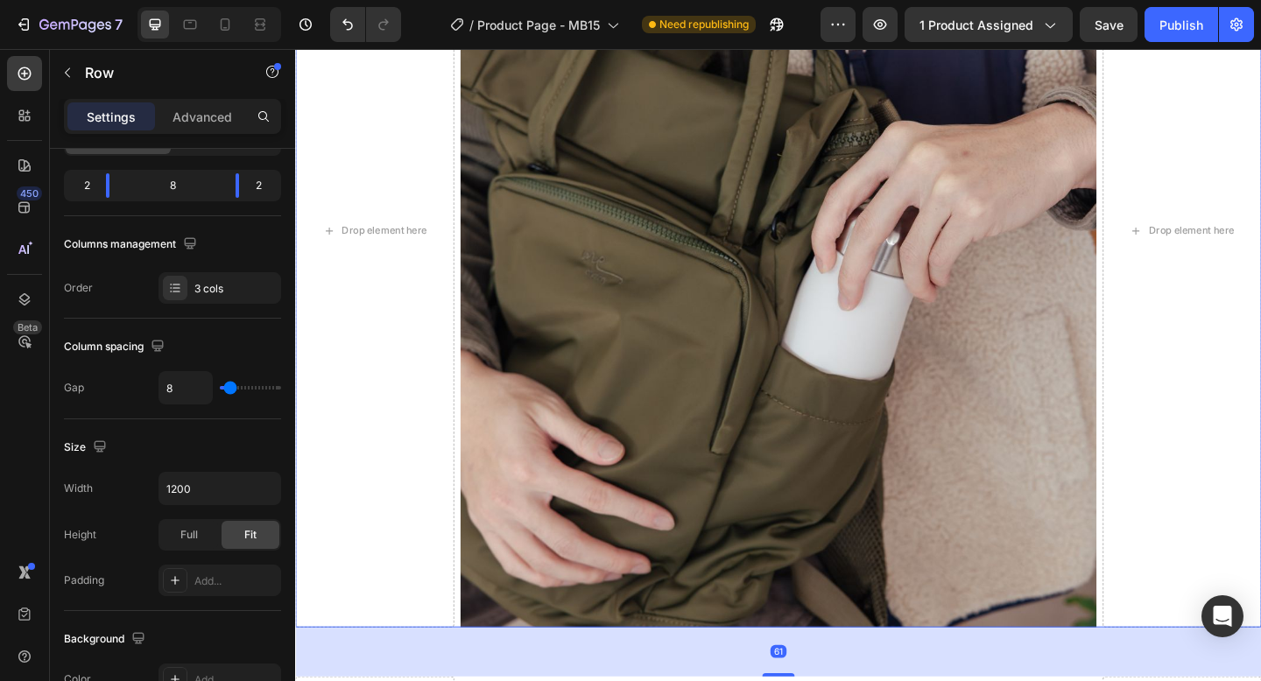
scroll to position [6569, 0]
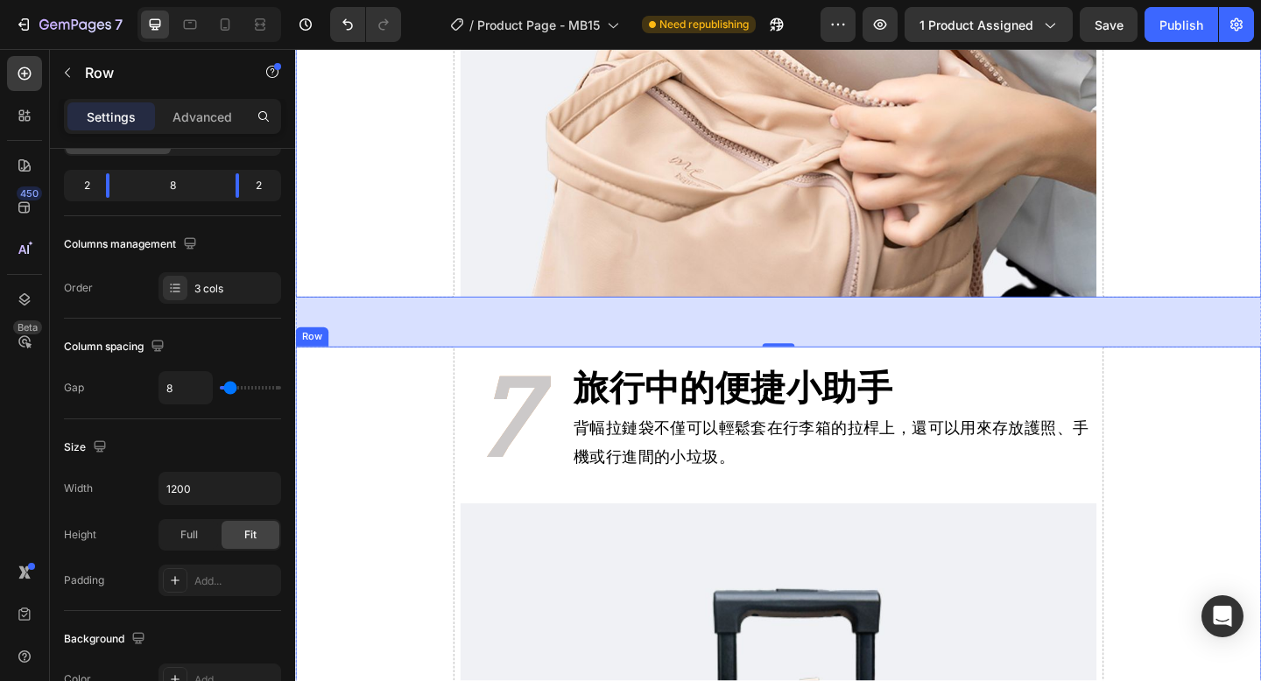
scroll to position [7646, 0]
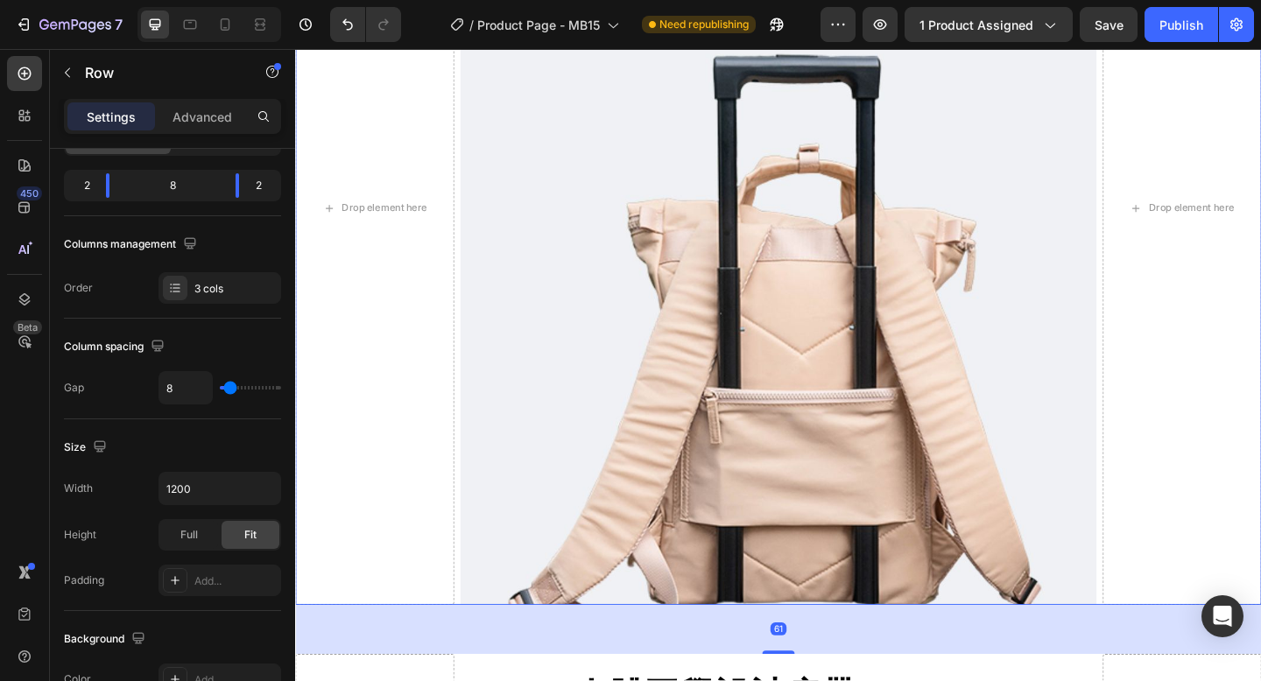
scroll to position [8656, 0]
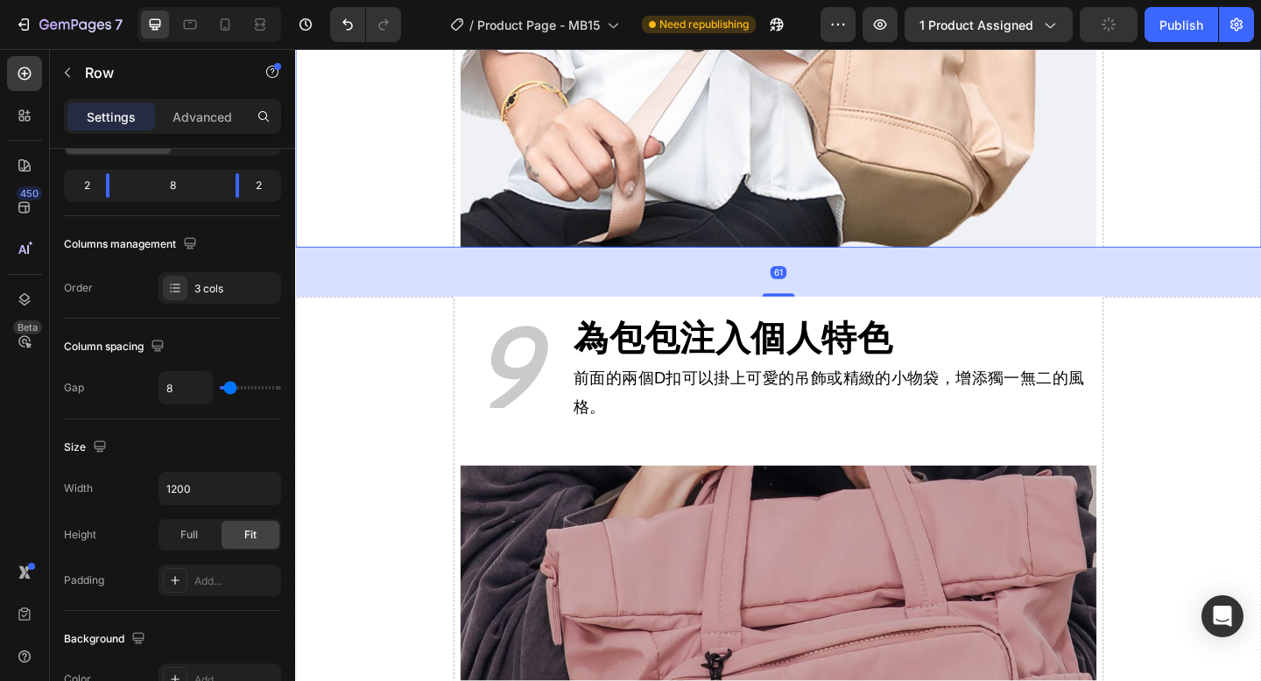
scroll to position [9595, 0]
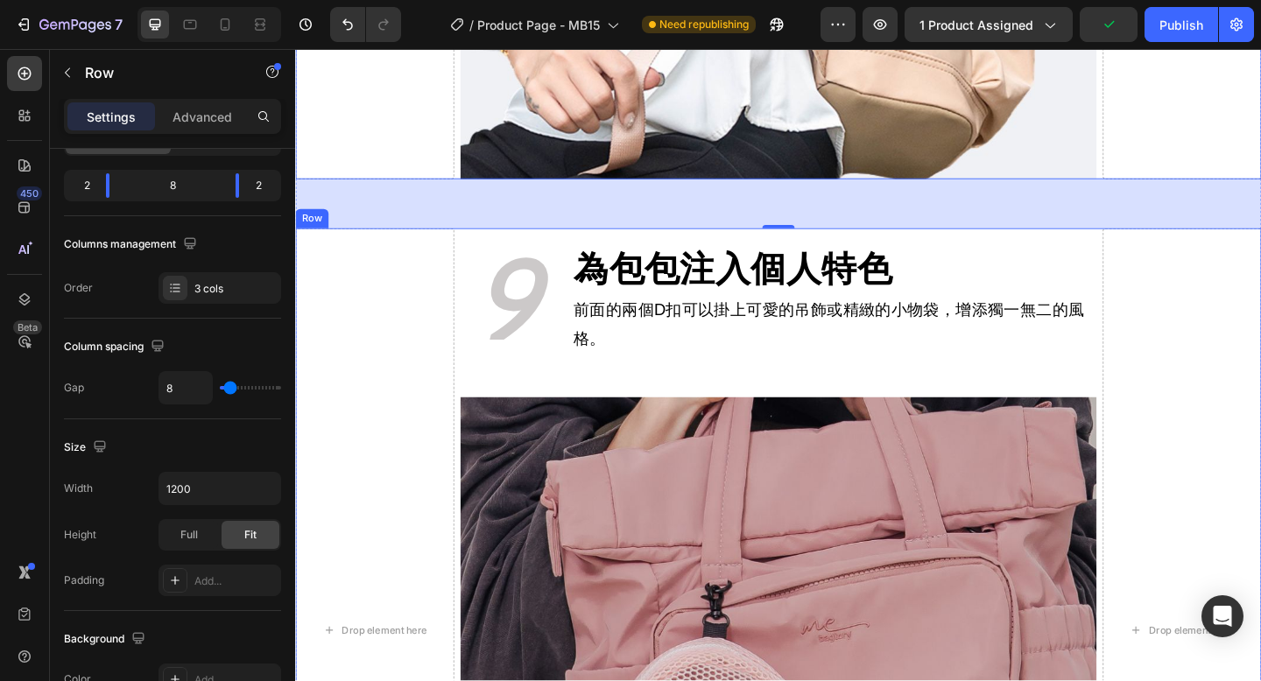
click at [472, 652] on div "Drop element here 9 Heading 為包包注入個人特色 Heading 前面的兩個D扣可以掛上可愛的吊飾或精緻的小物袋，增添獨一無二的風格…" at bounding box center [820, 682] width 1051 height 876
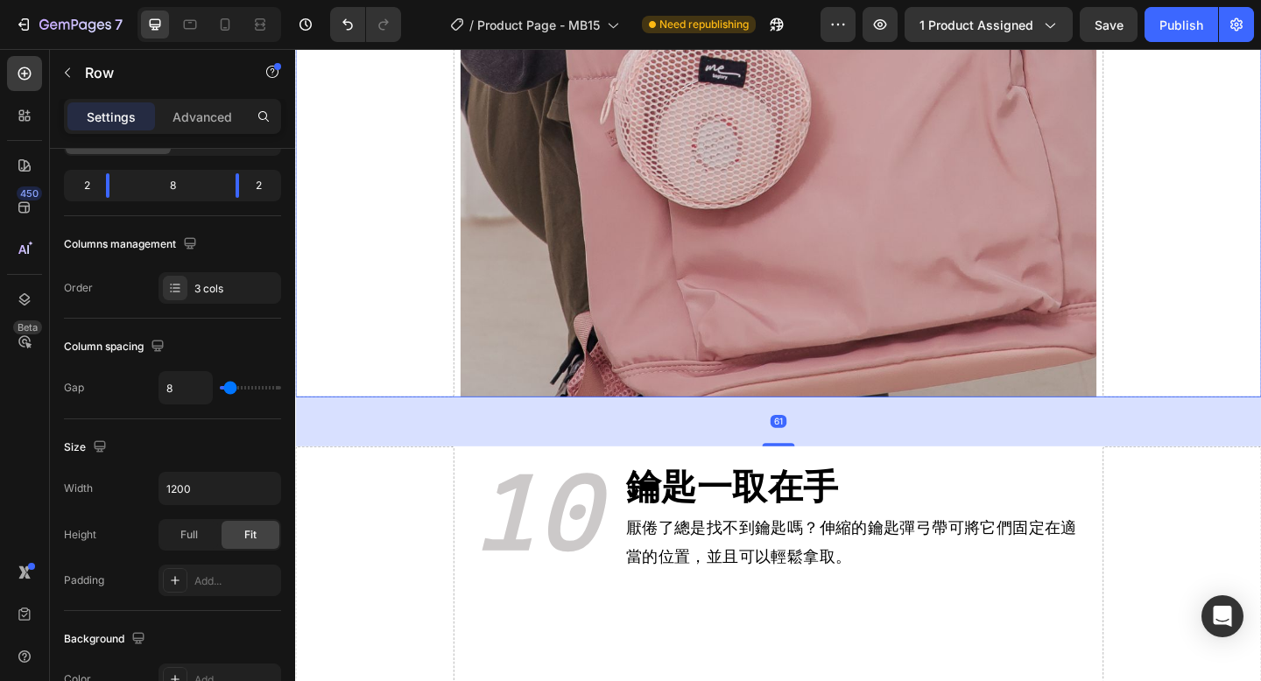
scroll to position [10346, 0]
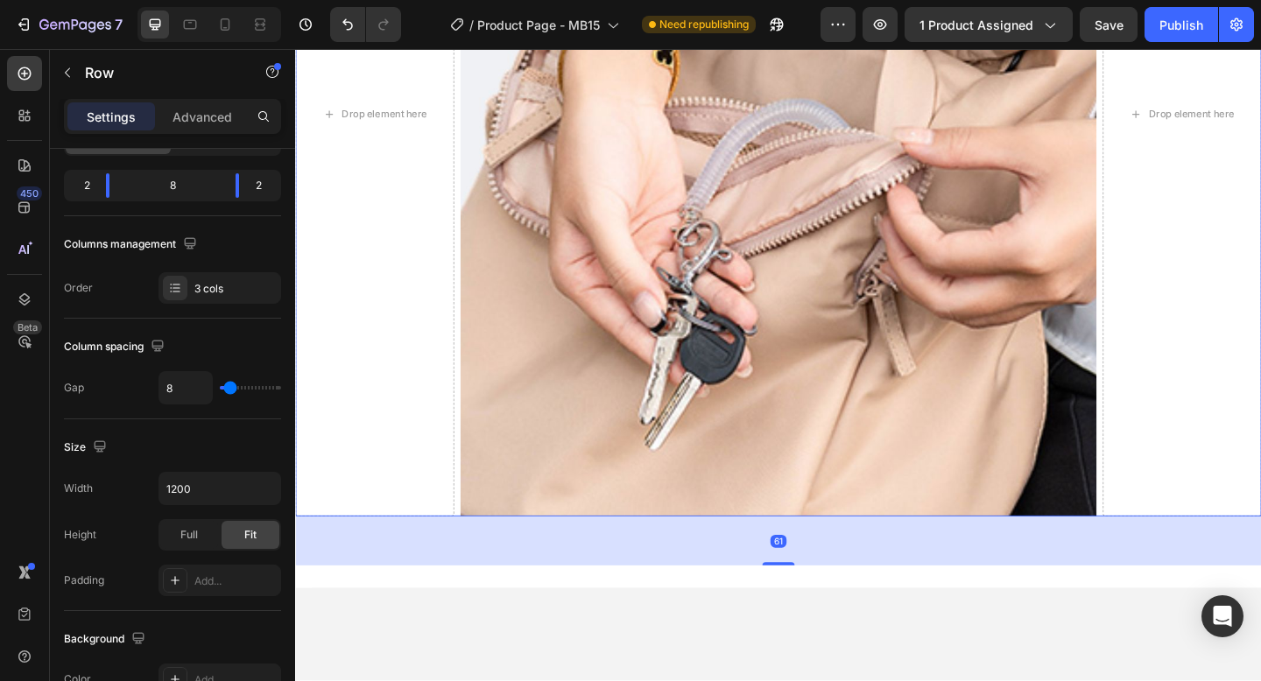
scroll to position [11386, 0]
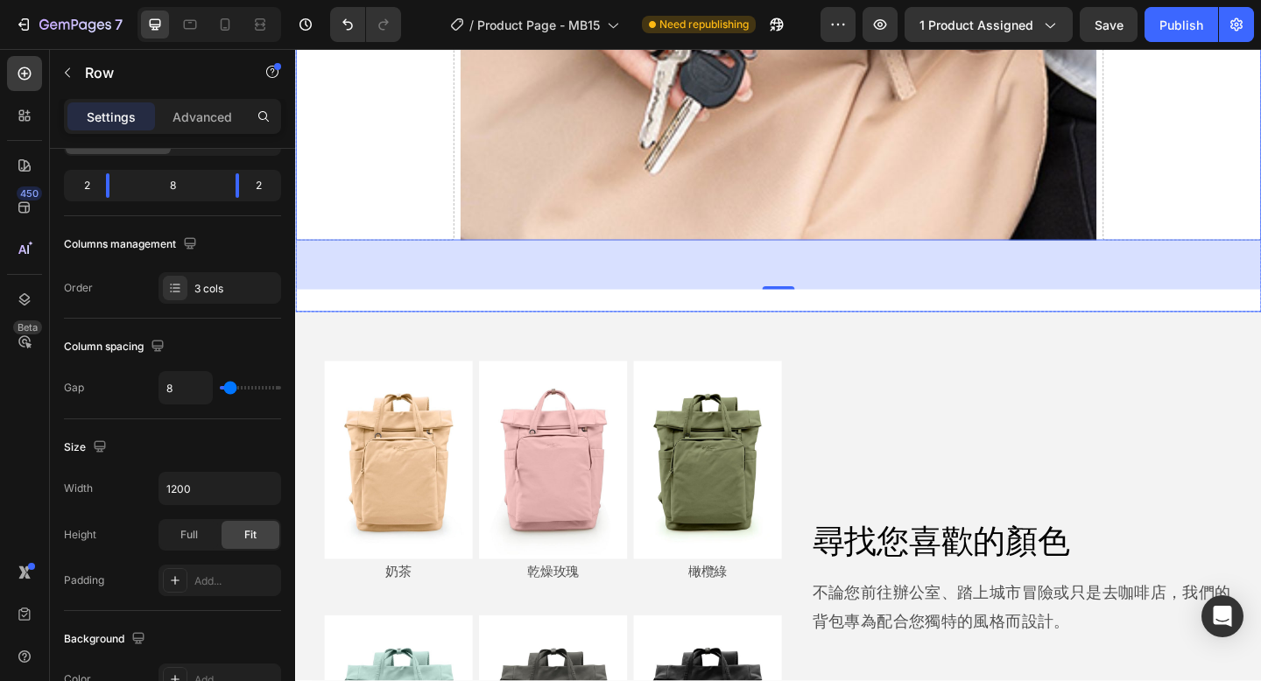
click at [584, 335] on div "Image 奶茶 Text Block Image 乾燥玫瑰 Text Block Image 橄欖綠 Text Block Row Row" at bounding box center [575, 493] width 525 height 316
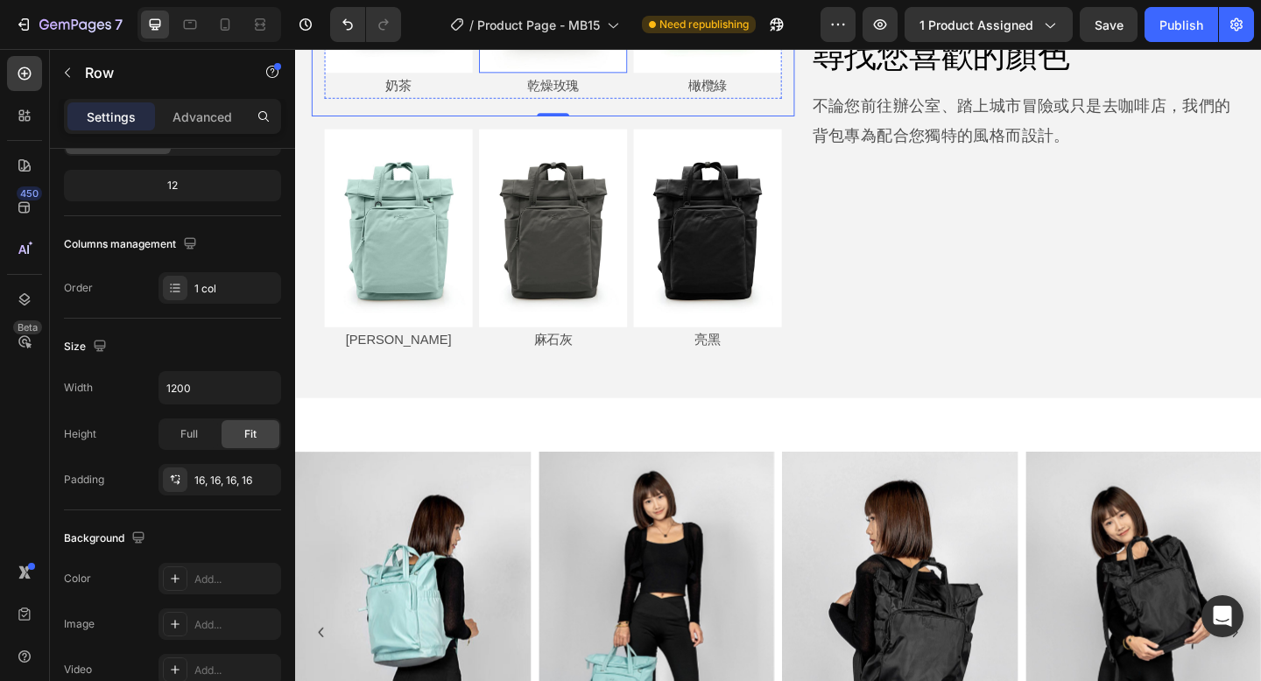
scroll to position [12109, 0]
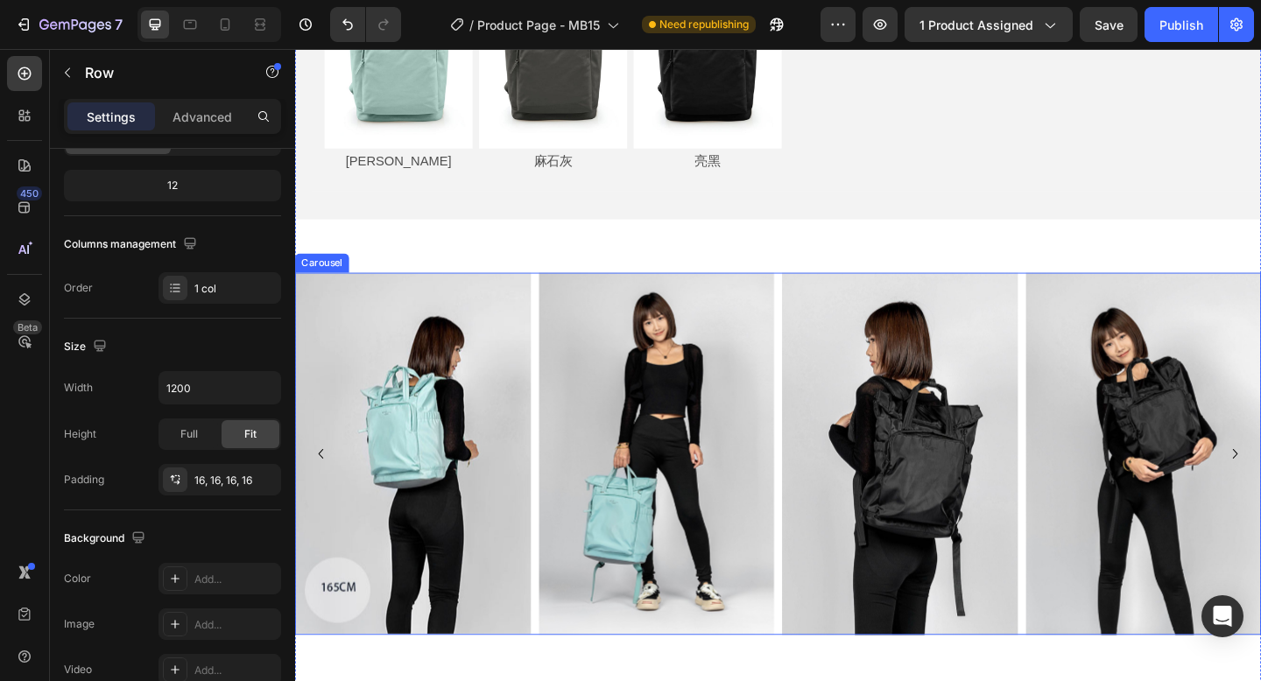
click at [553, 562] on div "Image Image Image Image Image Image Image Image Image Image Image Image" at bounding box center [820, 489] width 1051 height 394
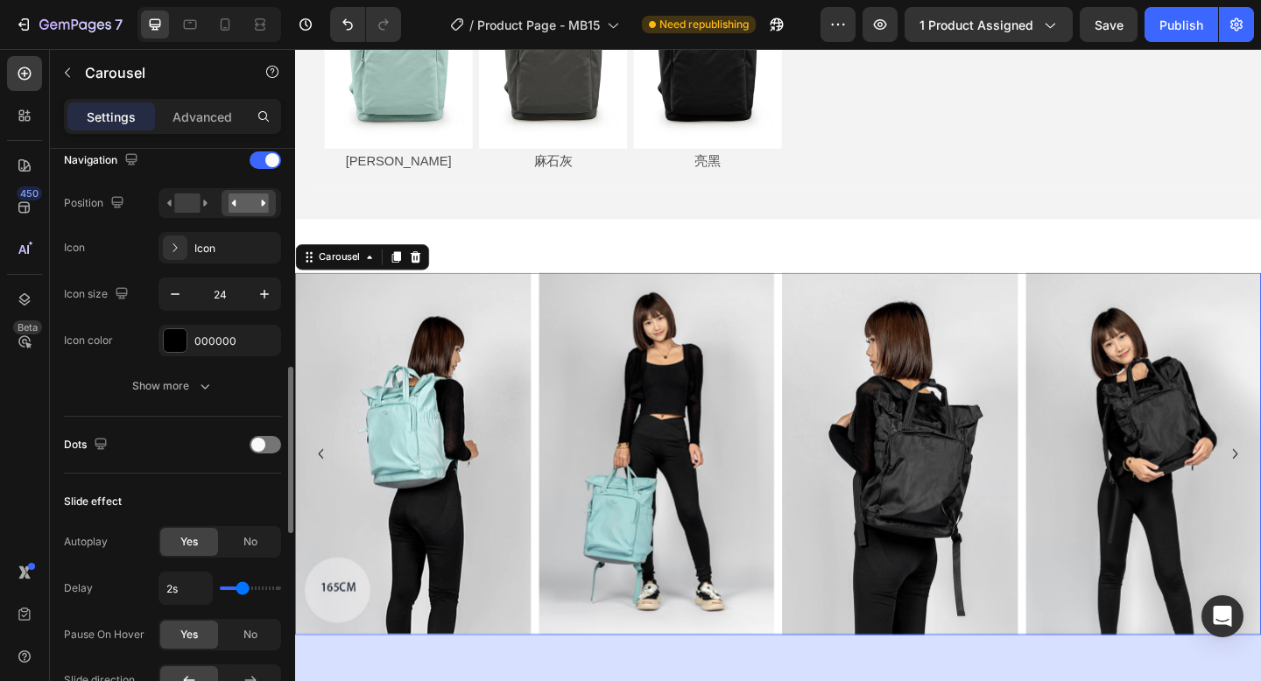
scroll to position [684, 0]
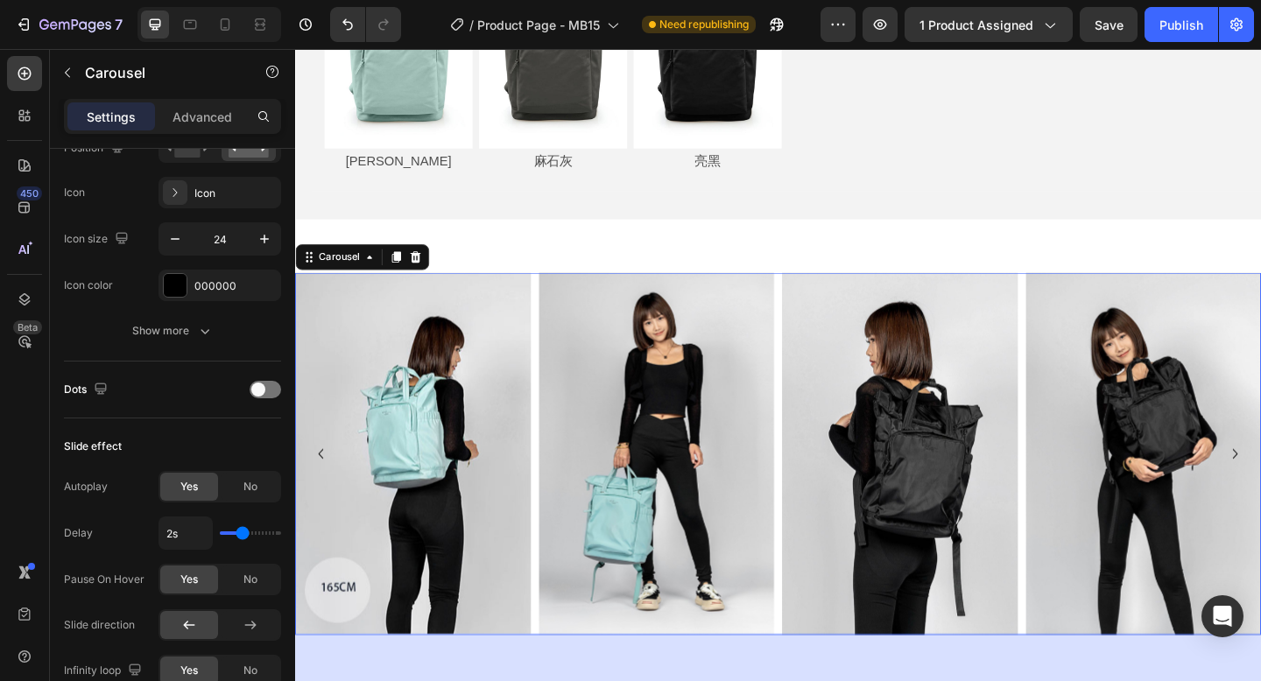
click at [556, 680] on div "Image Image Image Image Image Image Image Image Image Image Image Image" at bounding box center [820, 489] width 1051 height 394
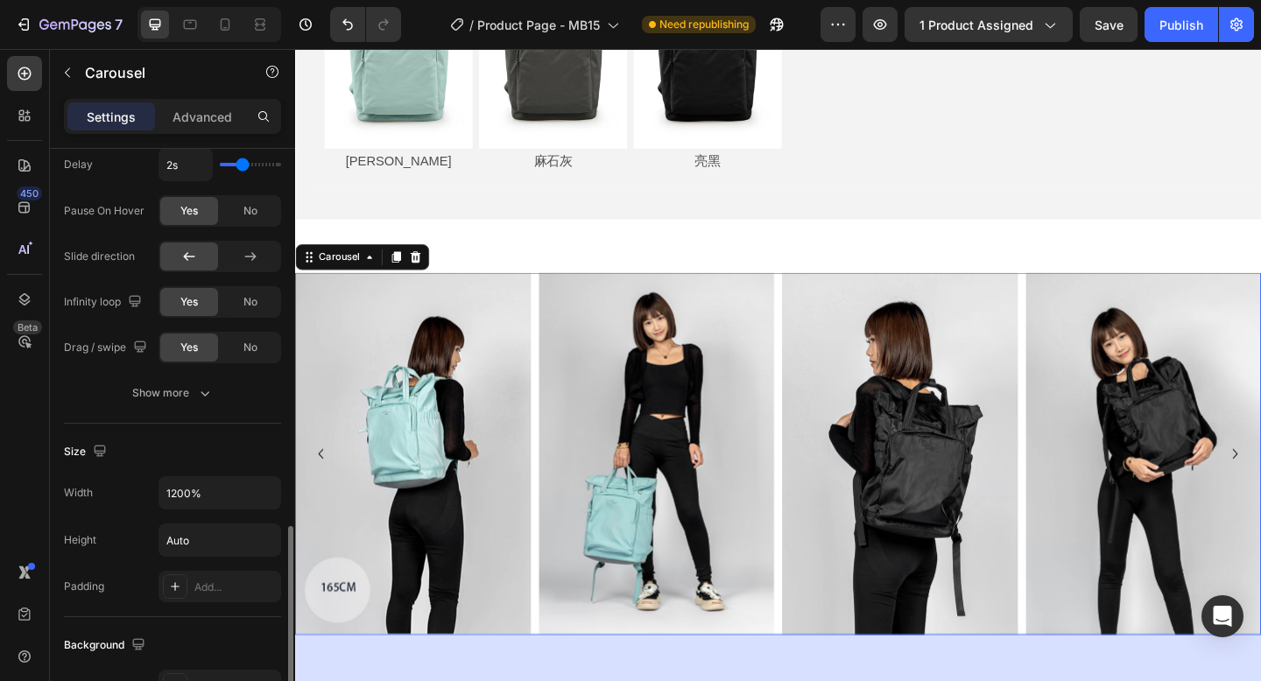
scroll to position [1112, 0]
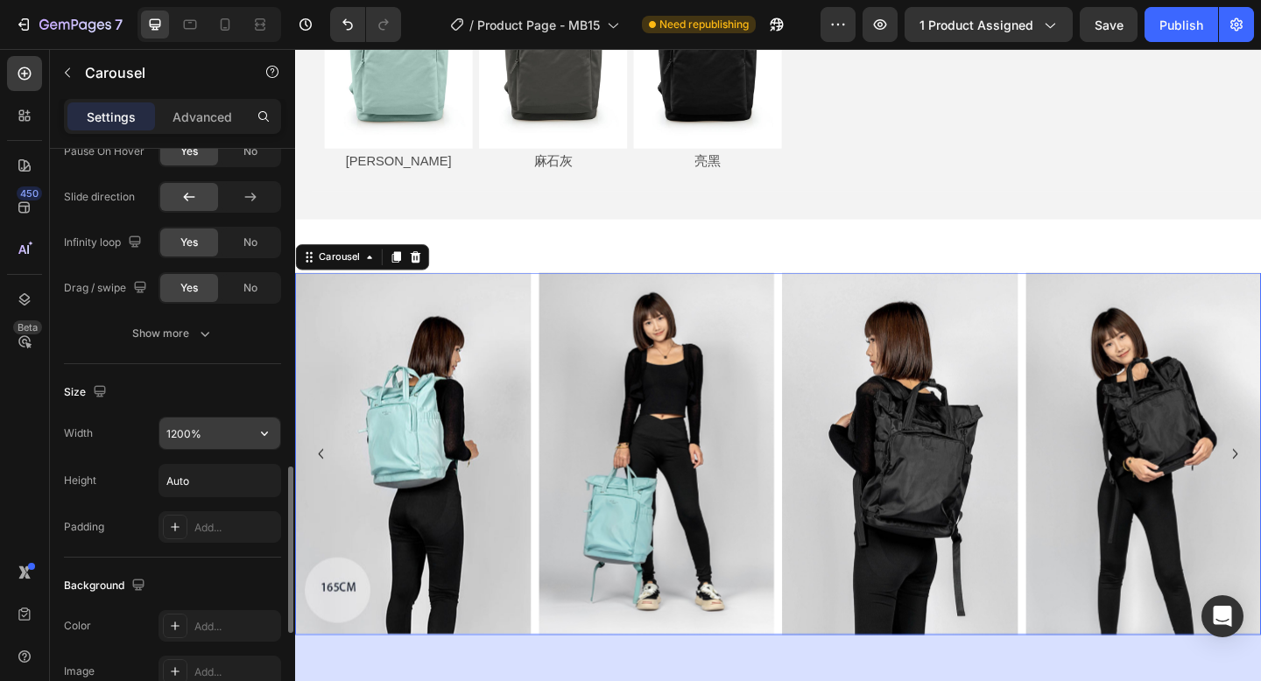
click at [227, 435] on input "1200%" at bounding box center [219, 434] width 121 height 32
type input "1200"
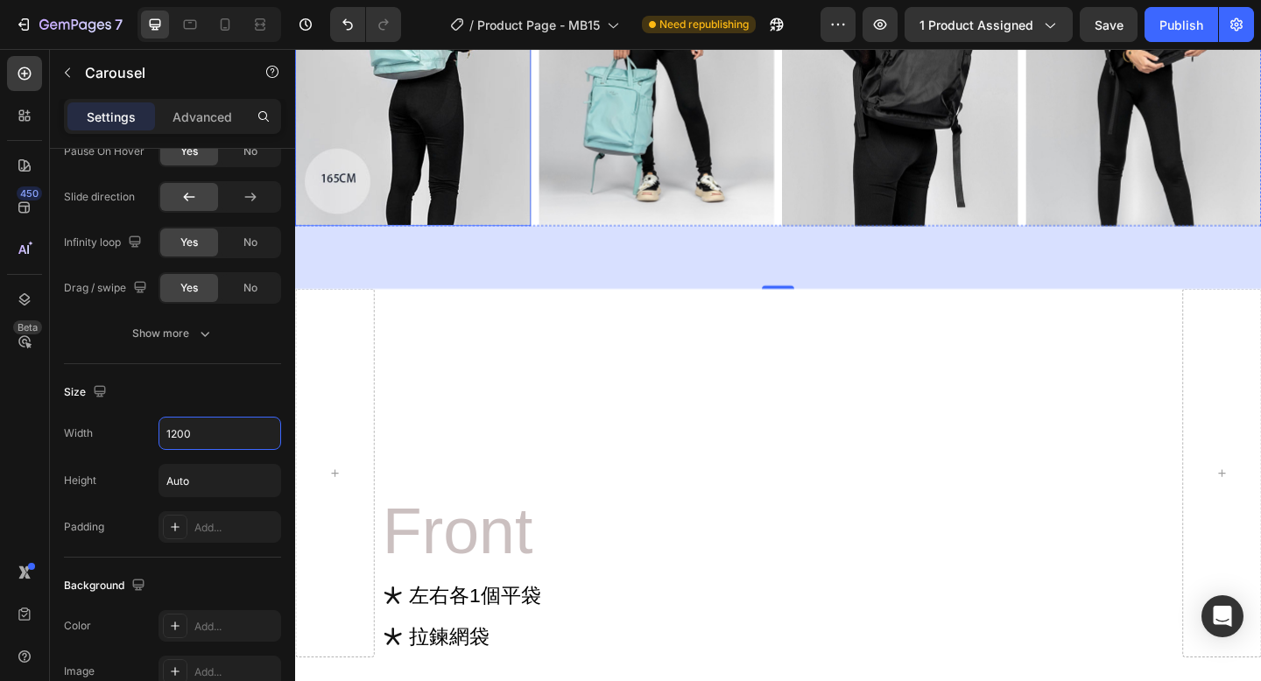
scroll to position [12626, 0]
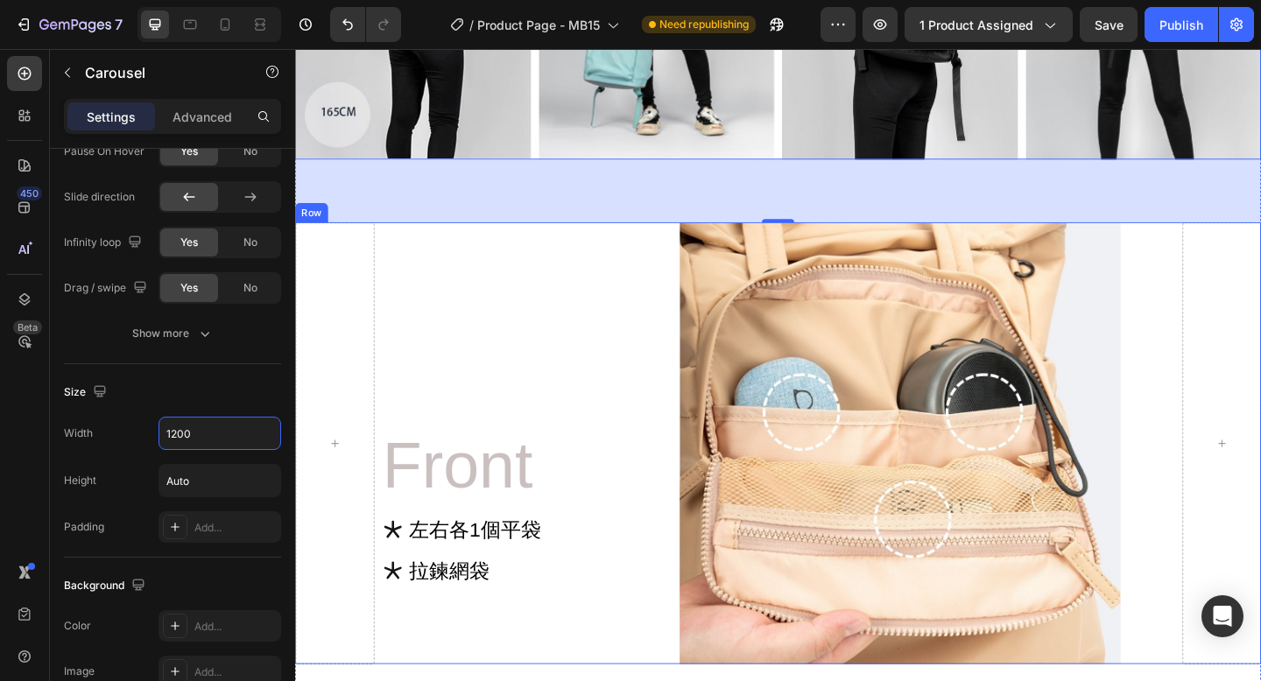
click at [650, 680] on div "Image Front Heading 左右各1個平袋 拉鍊網袋 Item List Row" at bounding box center [820, 478] width 1051 height 481
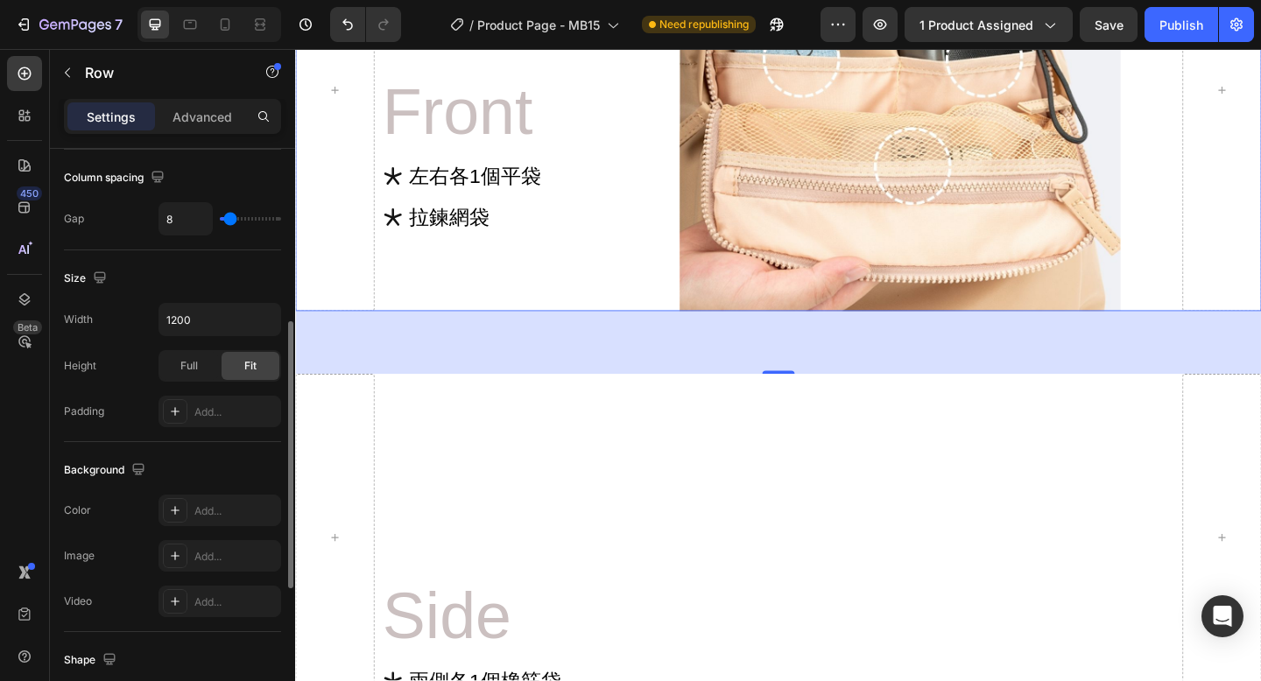
scroll to position [13026, 0]
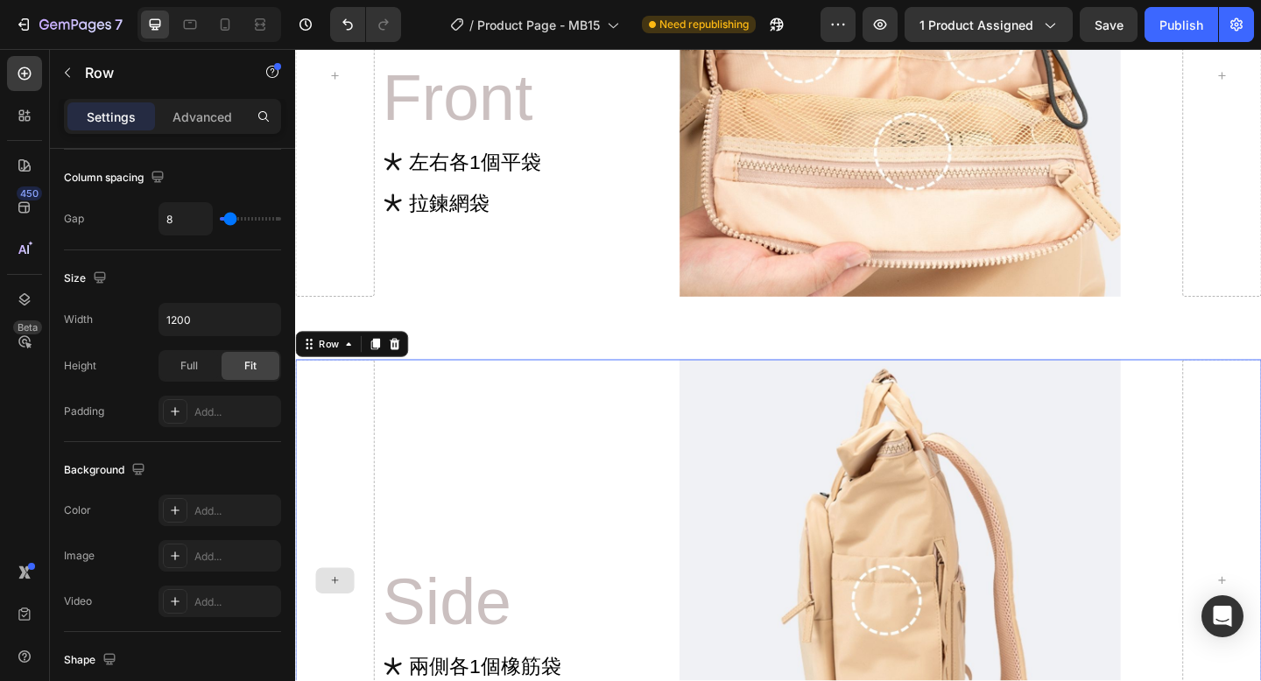
click at [375, 440] on div at bounding box center [338, 627] width 86 height 481
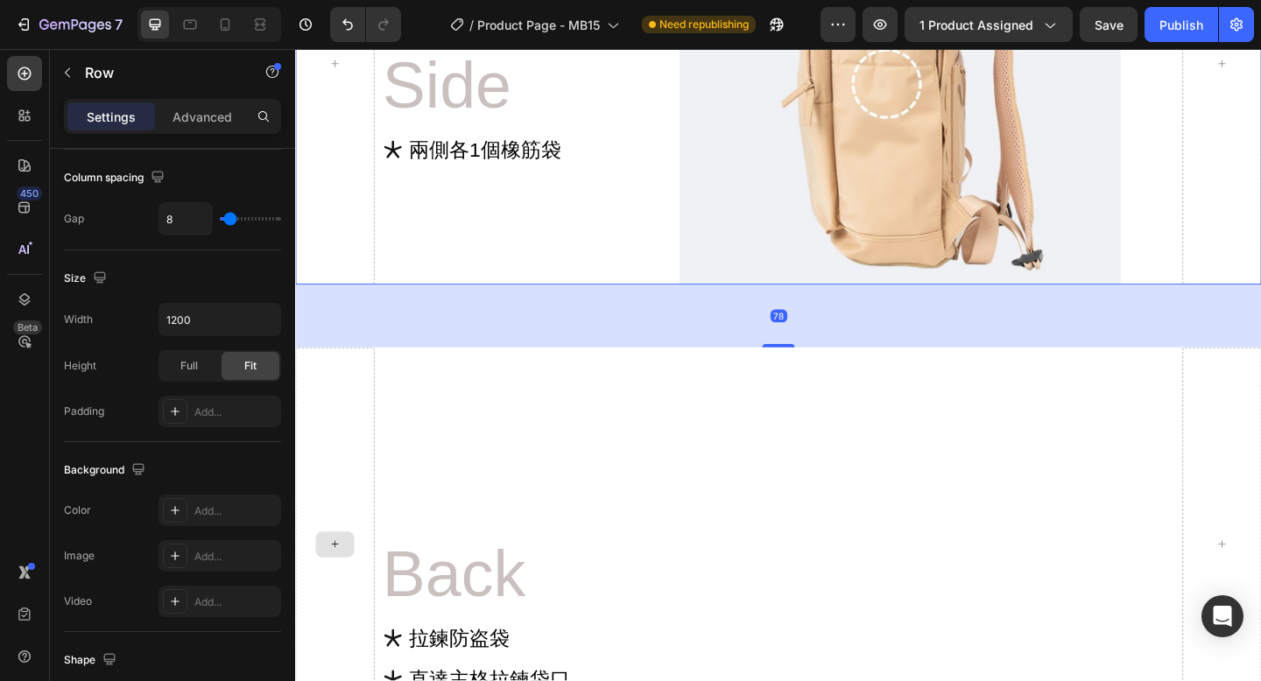
scroll to position [13614, 0]
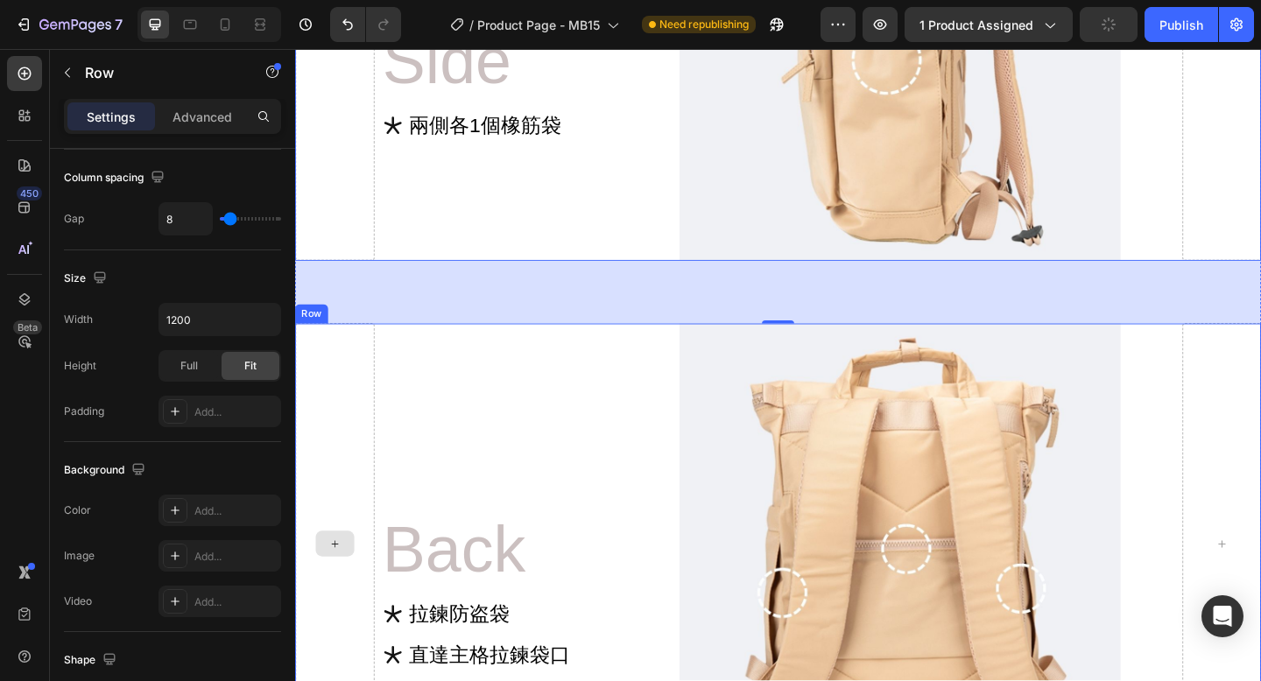
click at [379, 438] on div at bounding box center [338, 588] width 86 height 481
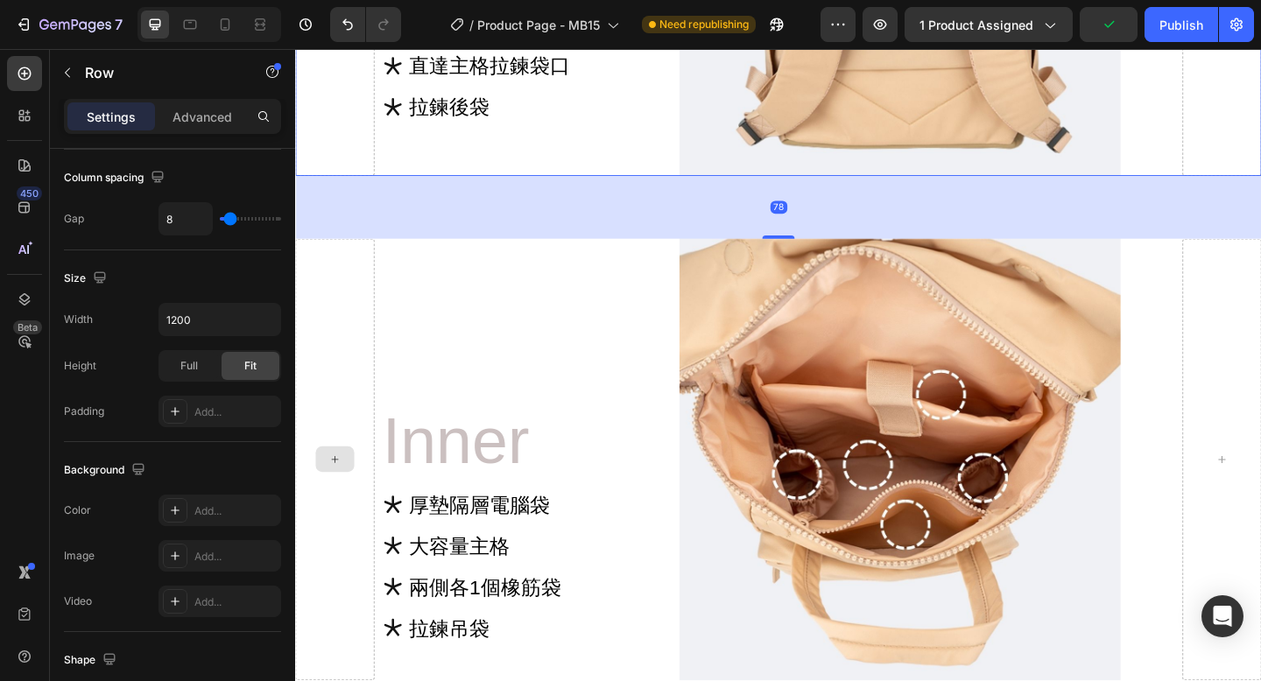
scroll to position [14284, 0]
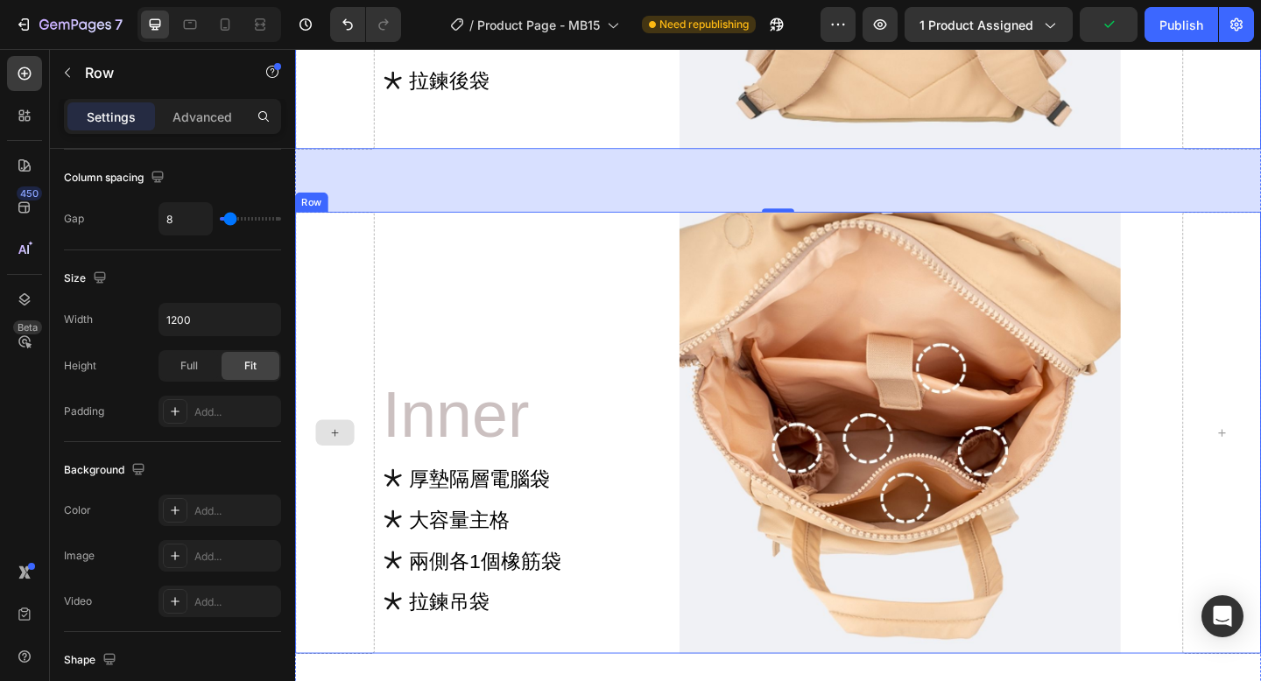
click at [379, 427] on div at bounding box center [338, 467] width 86 height 481
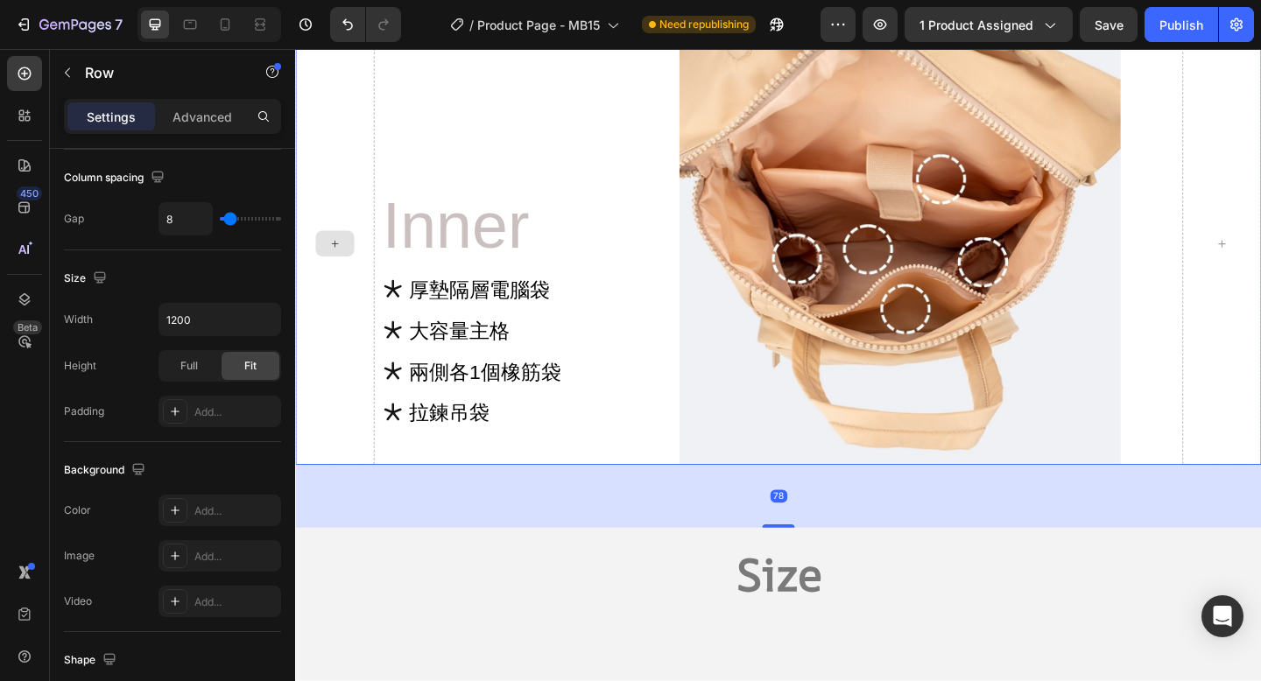
scroll to position [14841, 0]
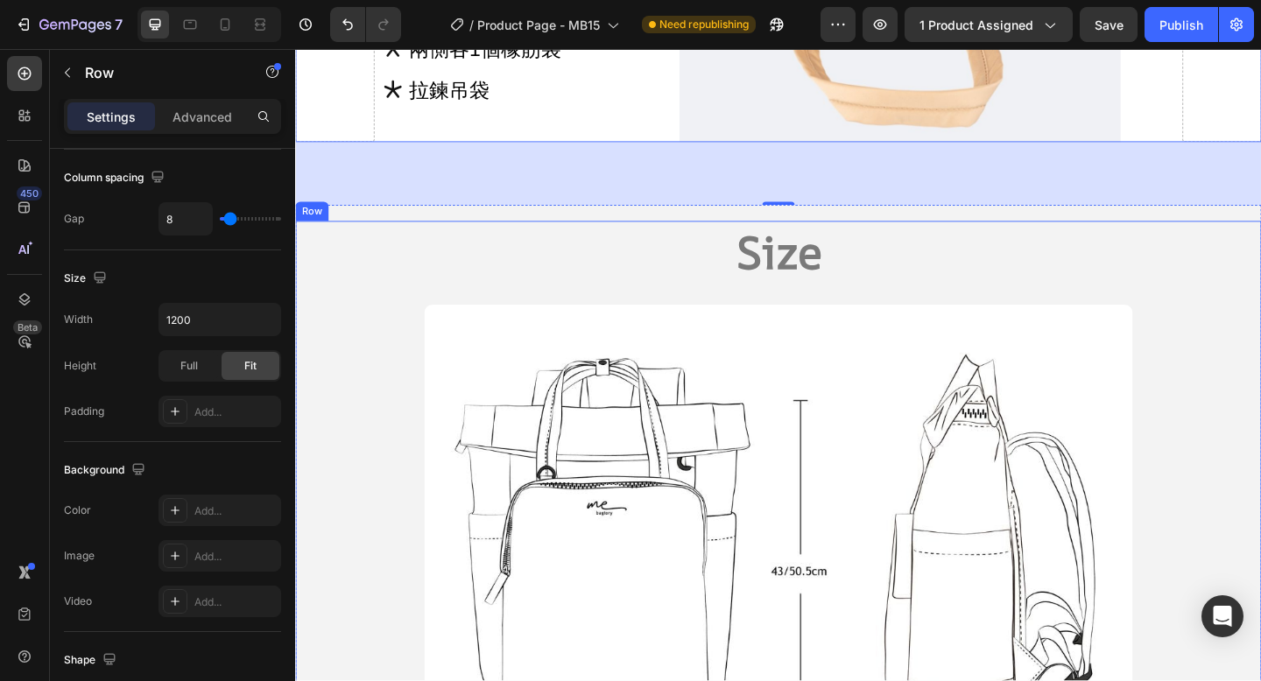
click at [336, 346] on div "Size Heading Image" at bounding box center [820, 571] width 1051 height 670
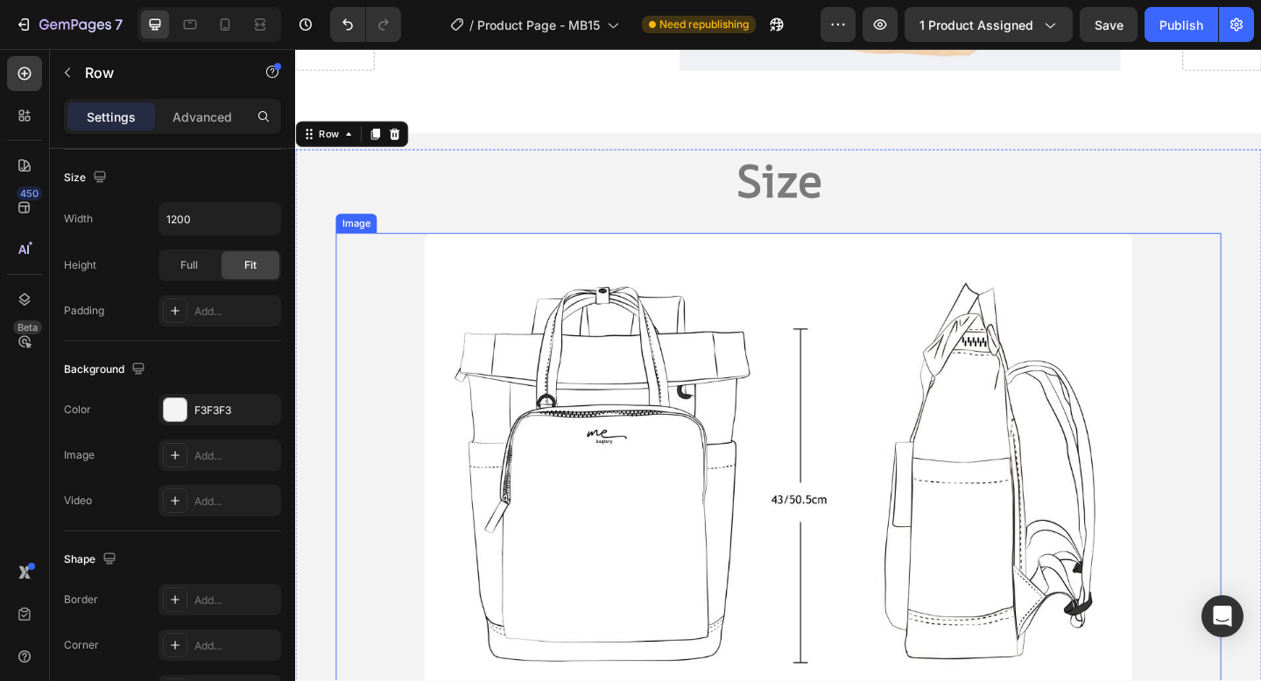
scroll to position [15352, 0]
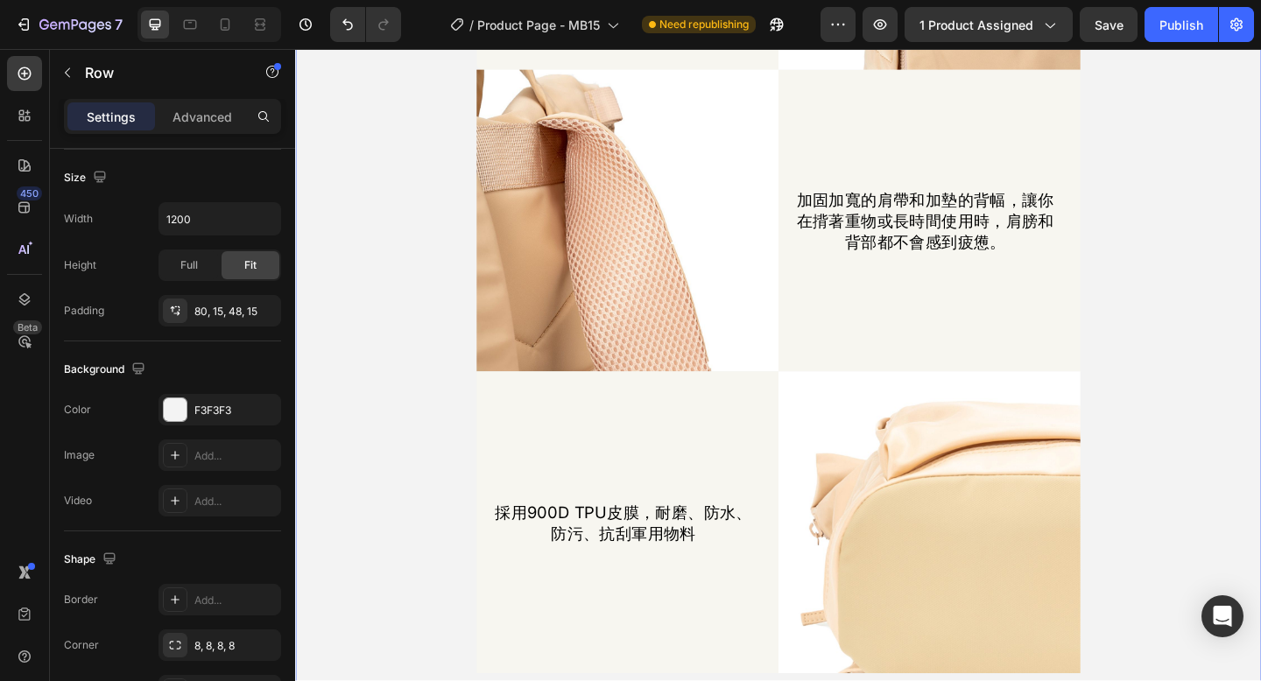
scroll to position [17066, 0]
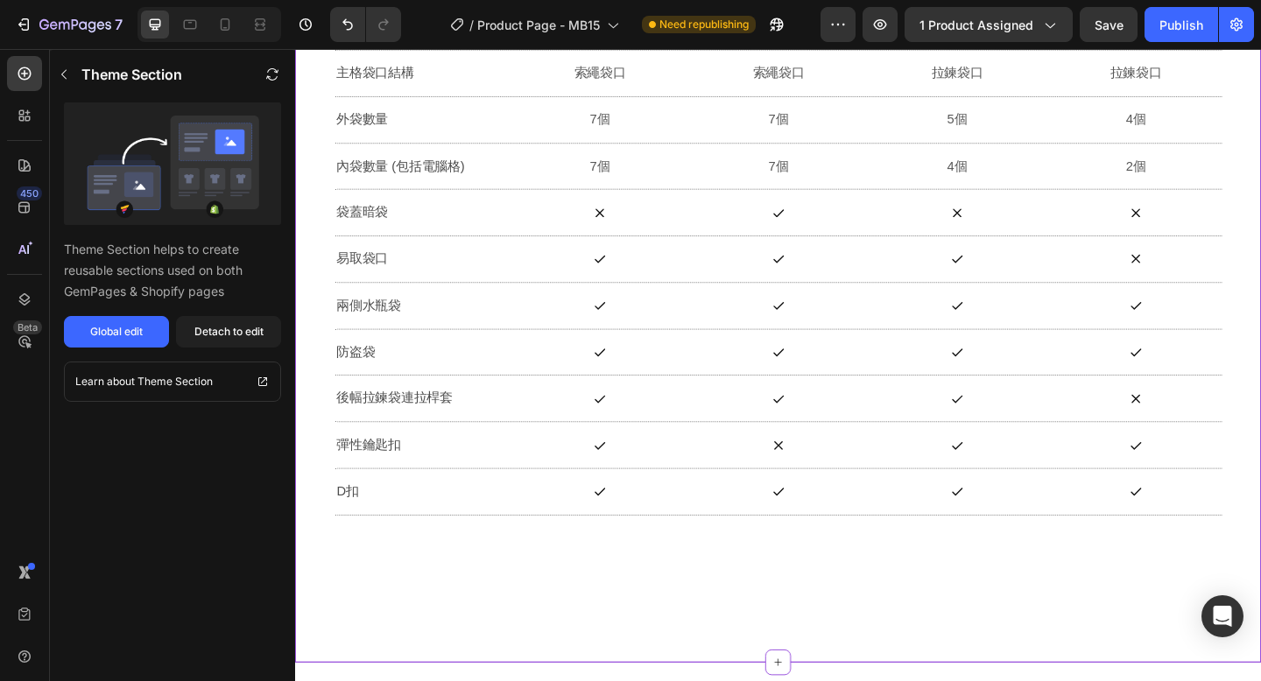
scroll to position [18221, 0]
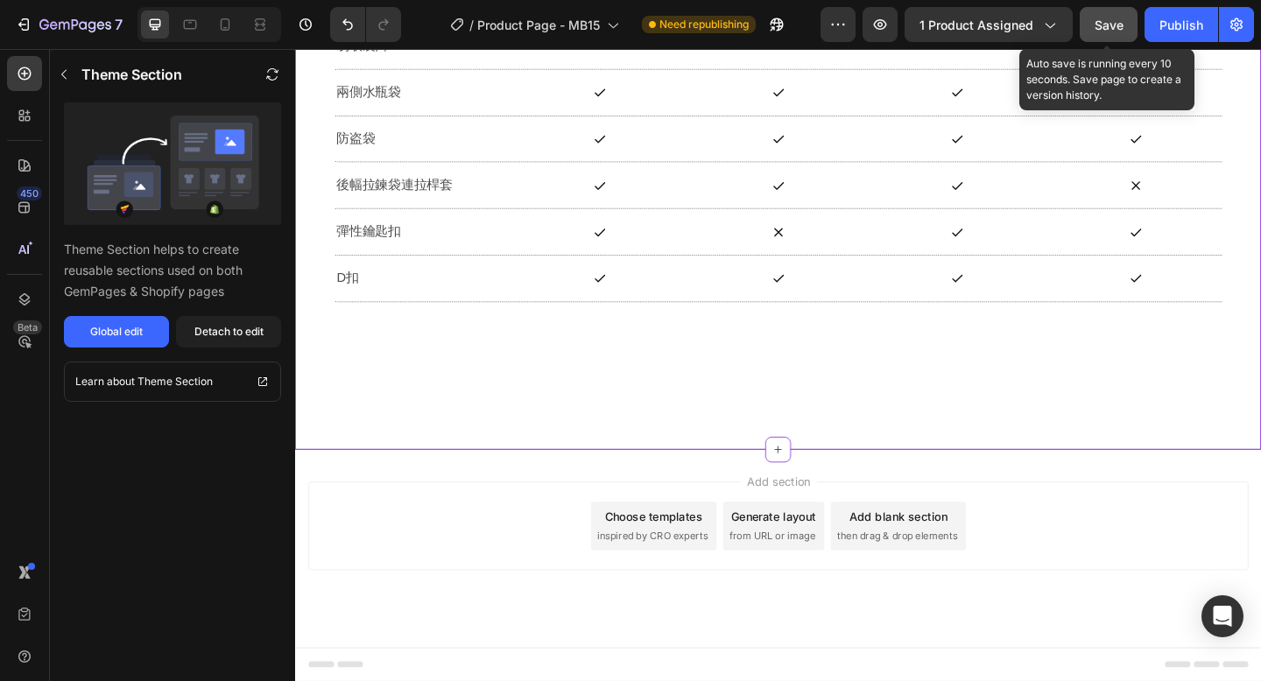
click at [1112, 25] on span "Save" at bounding box center [1108, 25] width 29 height 15
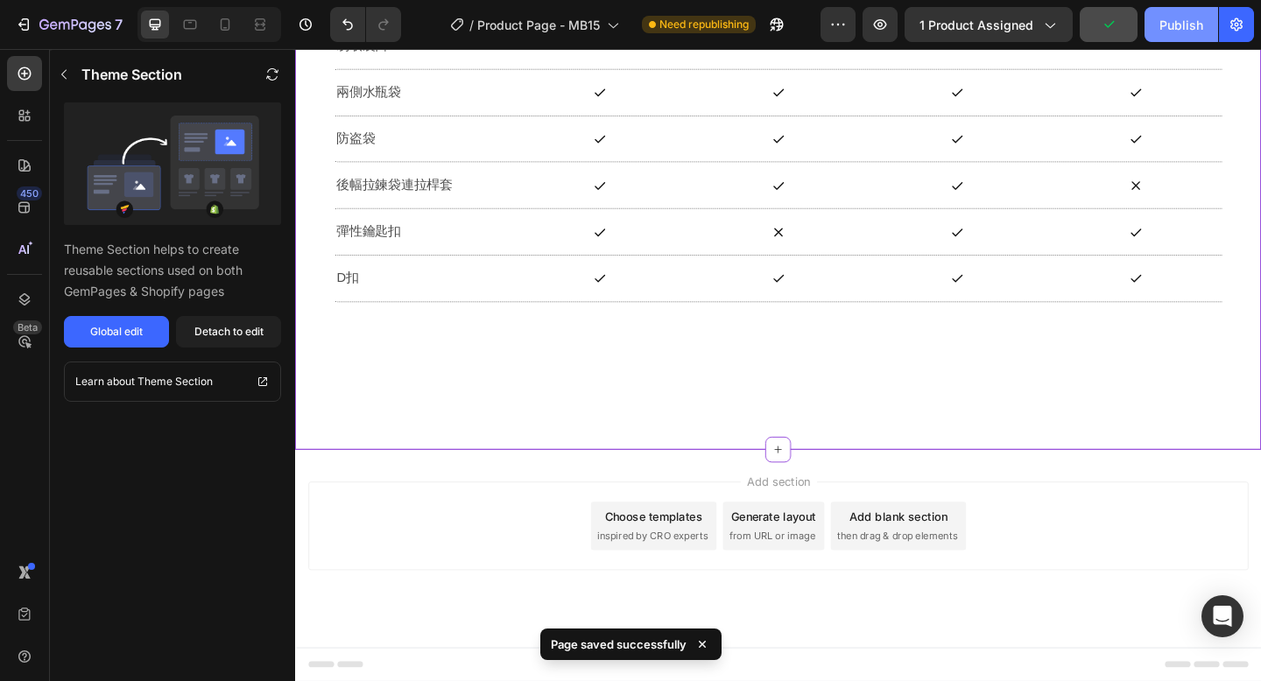
click at [1173, 25] on div "Publish" at bounding box center [1181, 25] width 44 height 18
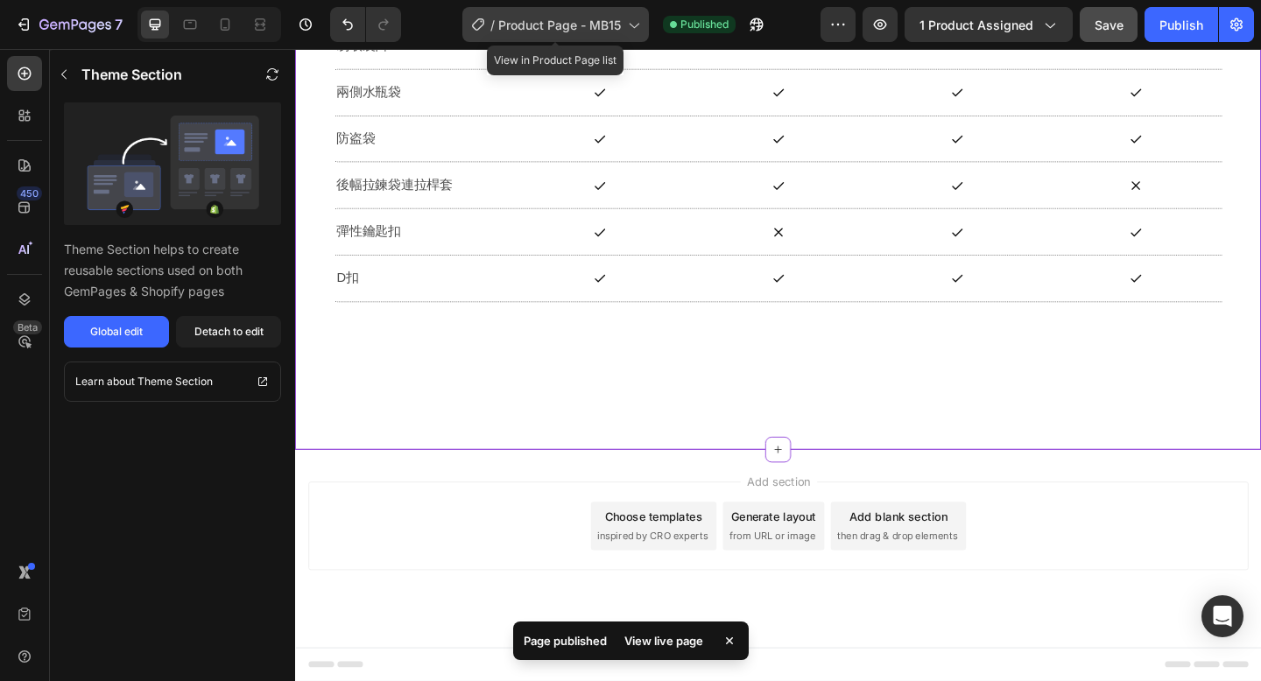
click at [588, 29] on span "Product Page - MB15" at bounding box center [559, 25] width 123 height 18
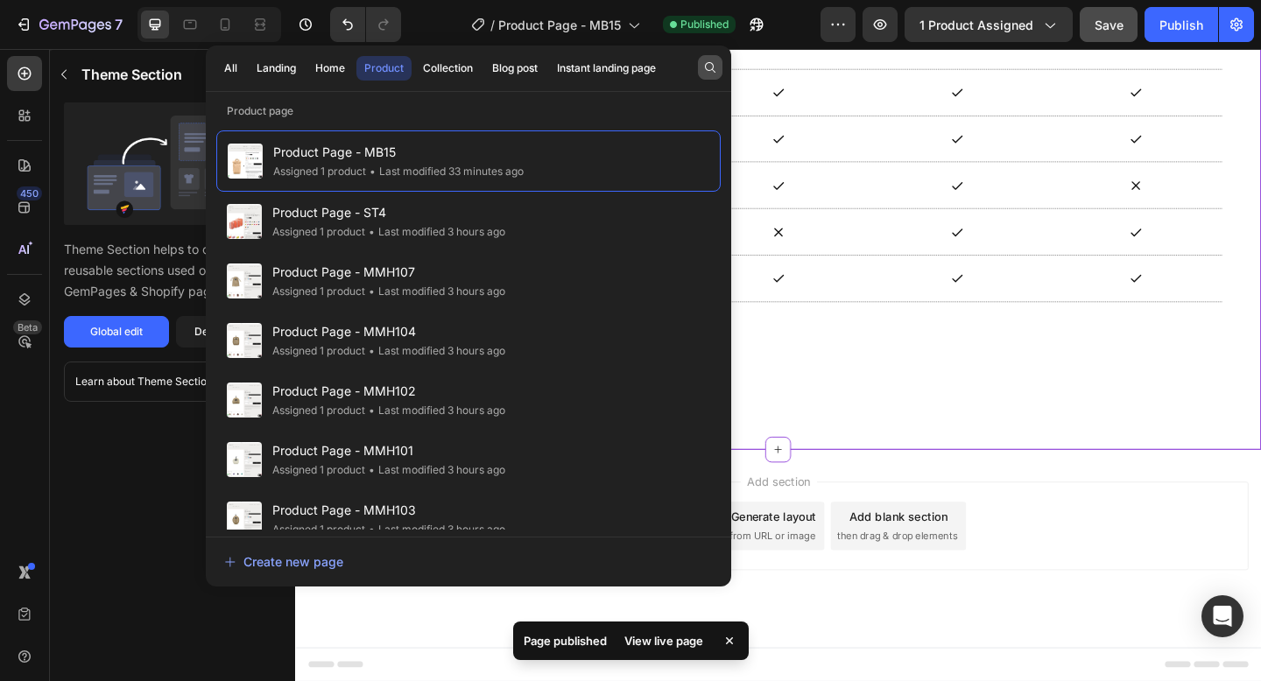
click at [709, 69] on icon "button" at bounding box center [710, 67] width 14 height 14
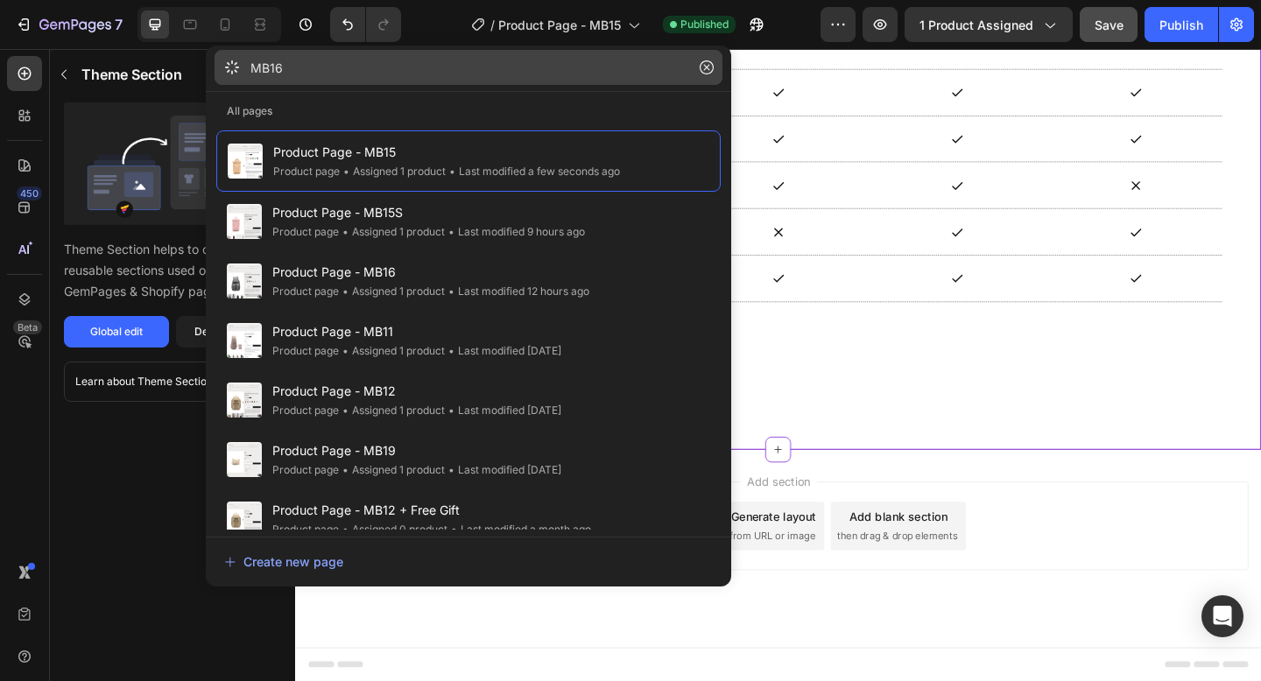
type input "MB16"
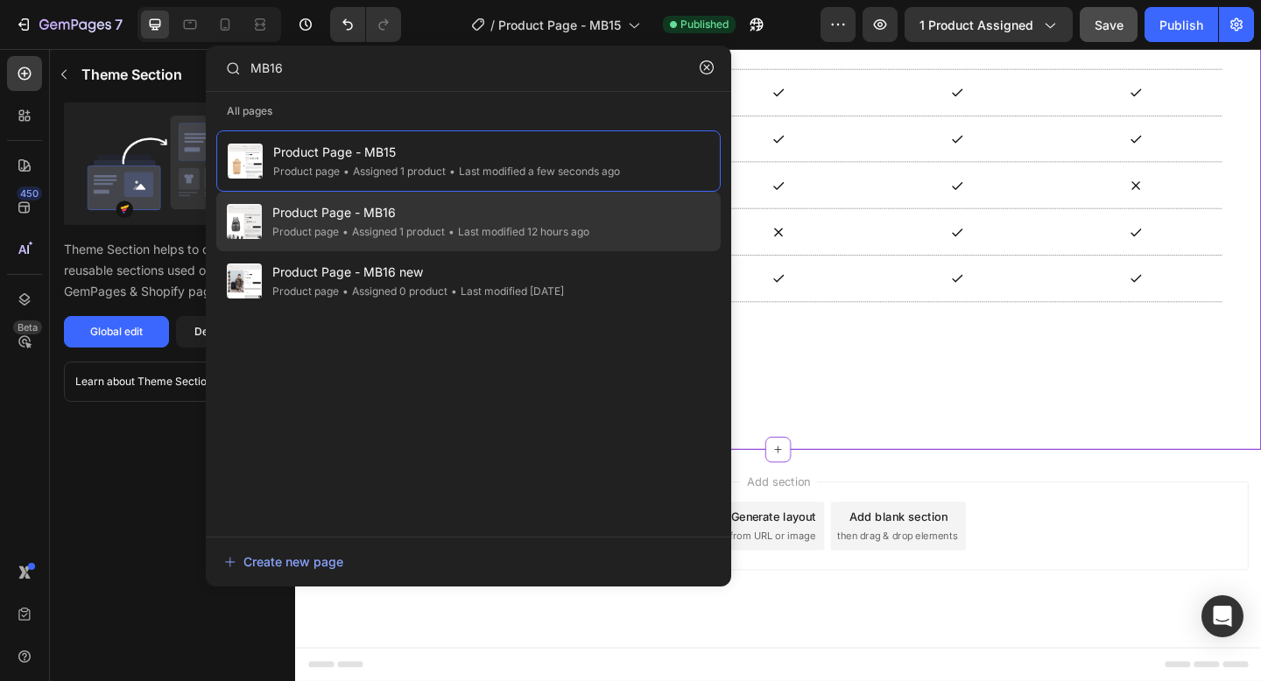
click at [559, 222] on span "Product Page - MB16" at bounding box center [430, 212] width 317 height 21
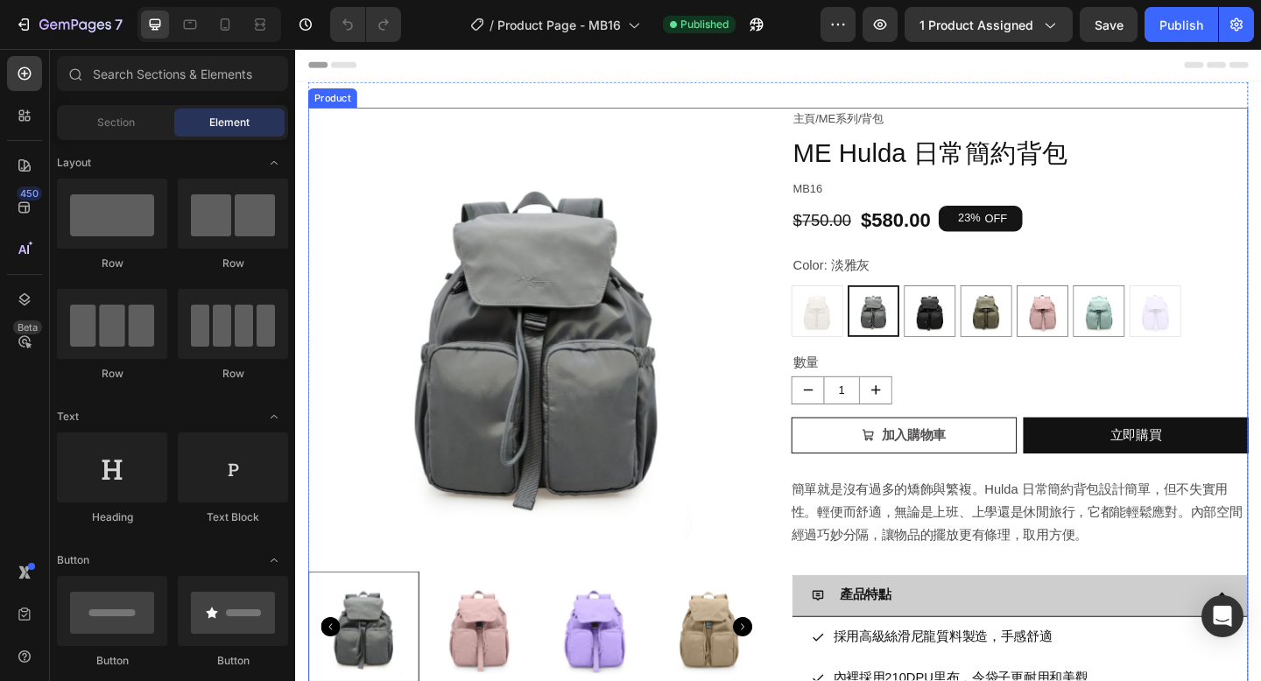
click at [825, 208] on div "Product Images 主頁 / ME系列 / 背包 Text Block ME Hulda 日常簡約背包 Product Title MB16 Tex…" at bounding box center [820, 590] width 1023 height 954
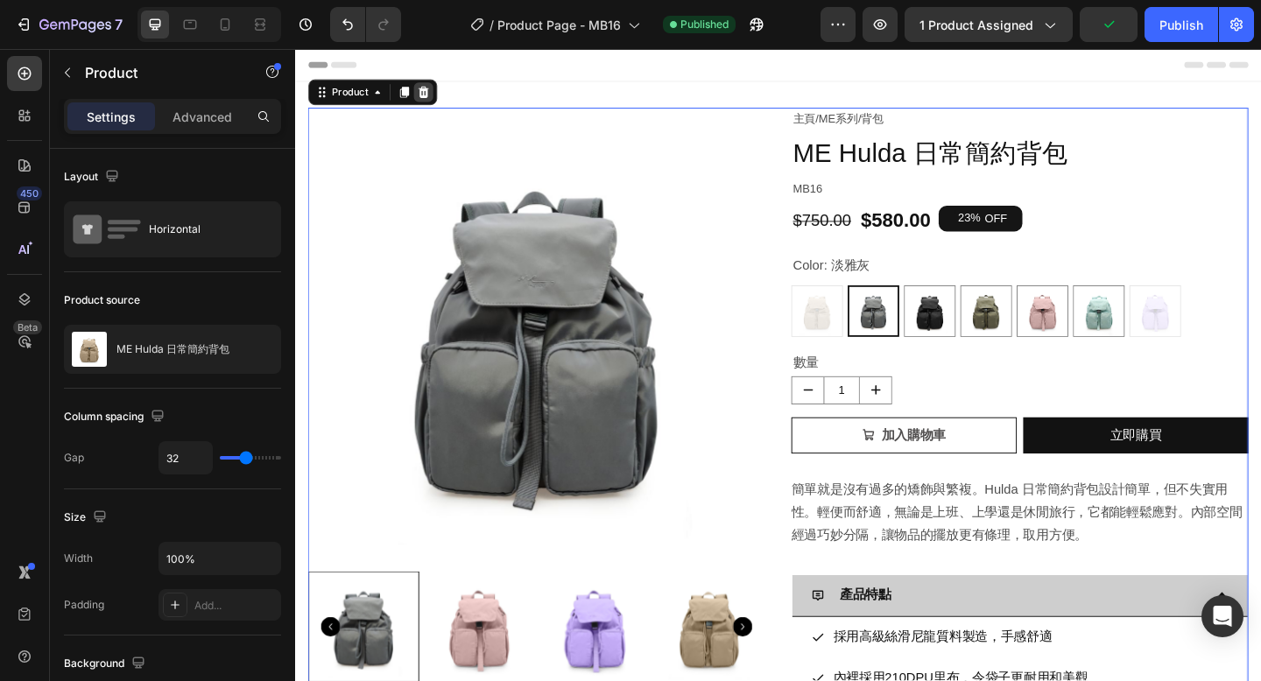
click at [440, 99] on icon at bounding box center [434, 96] width 14 height 14
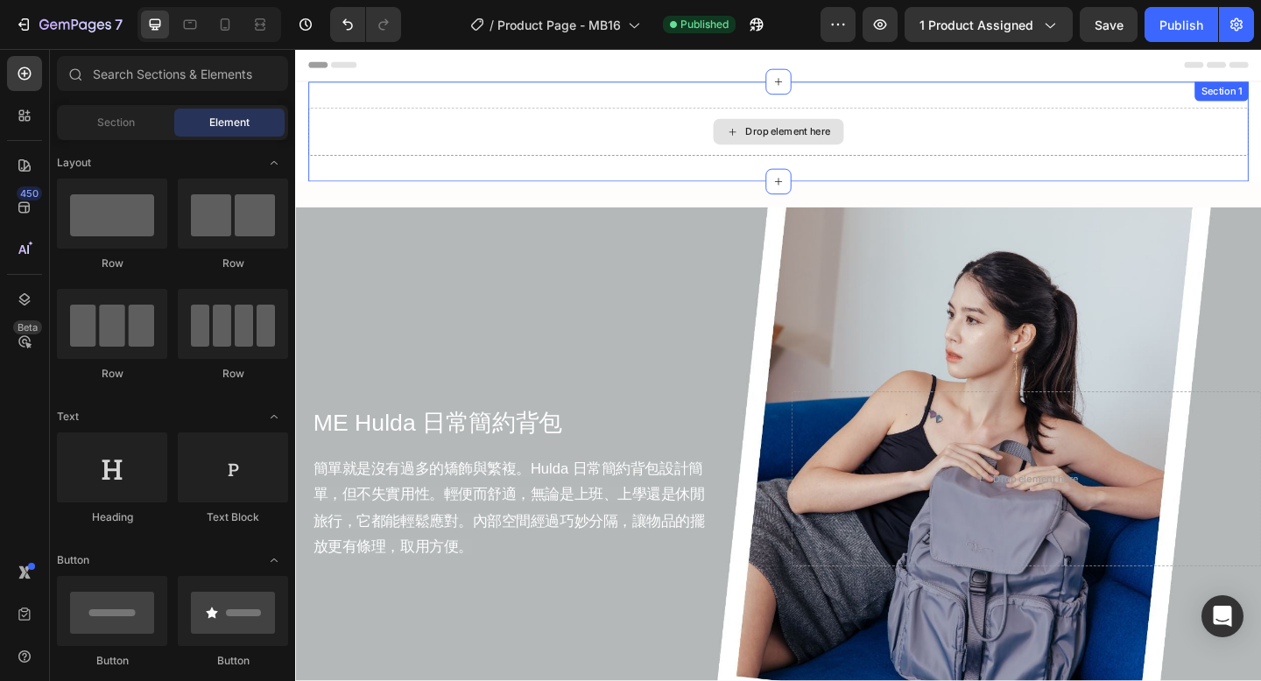
click at [828, 140] on div "Drop element here" at bounding box center [831, 139] width 93 height 14
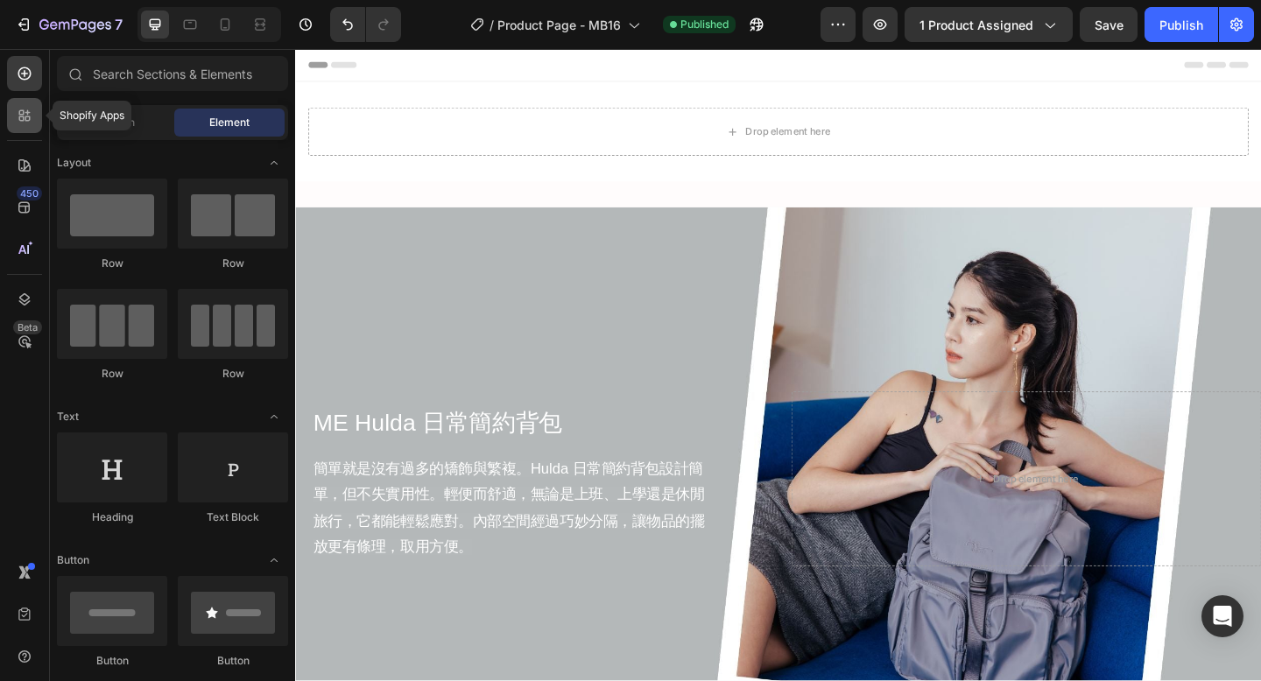
click at [19, 116] on icon at bounding box center [21, 118] width 5 height 5
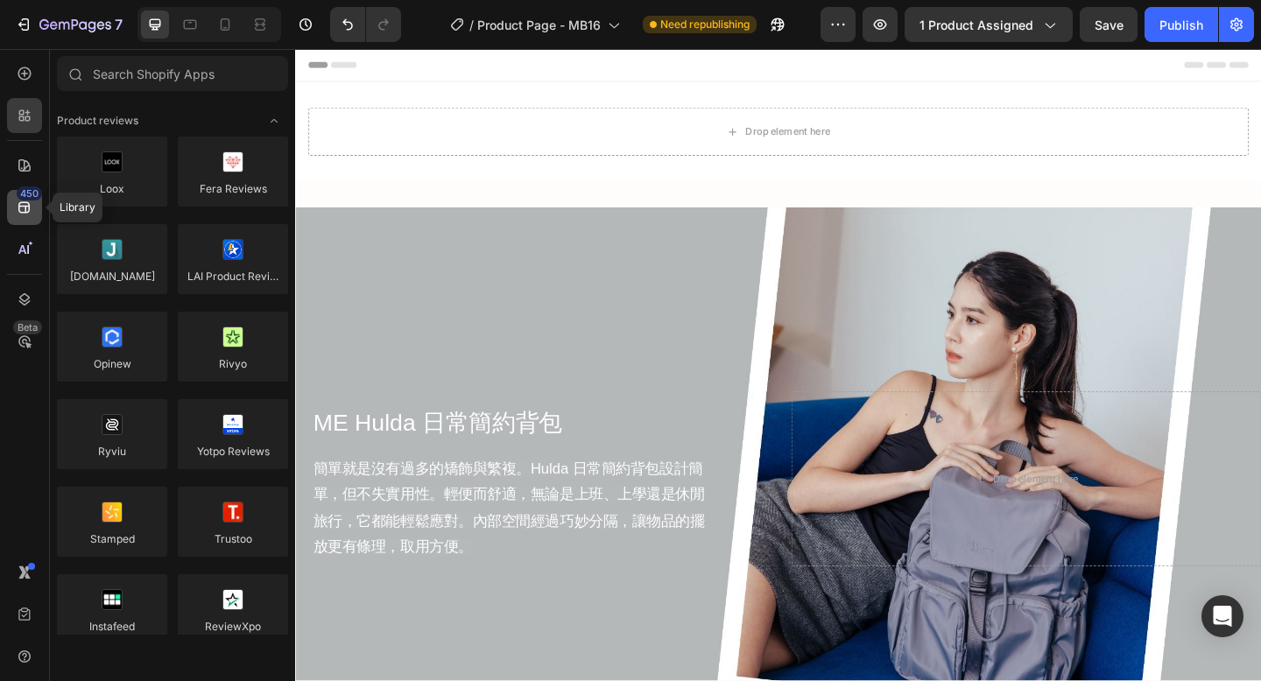
click at [20, 211] on icon at bounding box center [25, 208] width 18 height 18
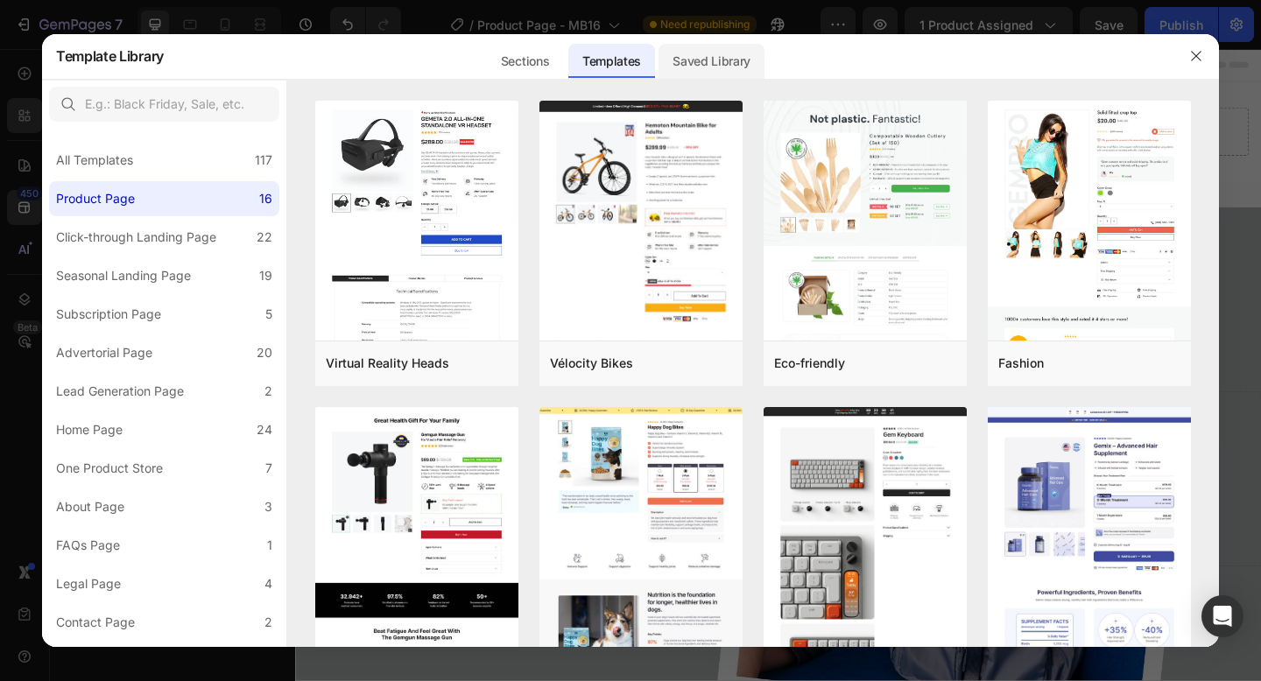
click at [696, 60] on div "Saved Library" at bounding box center [711, 61] width 106 height 35
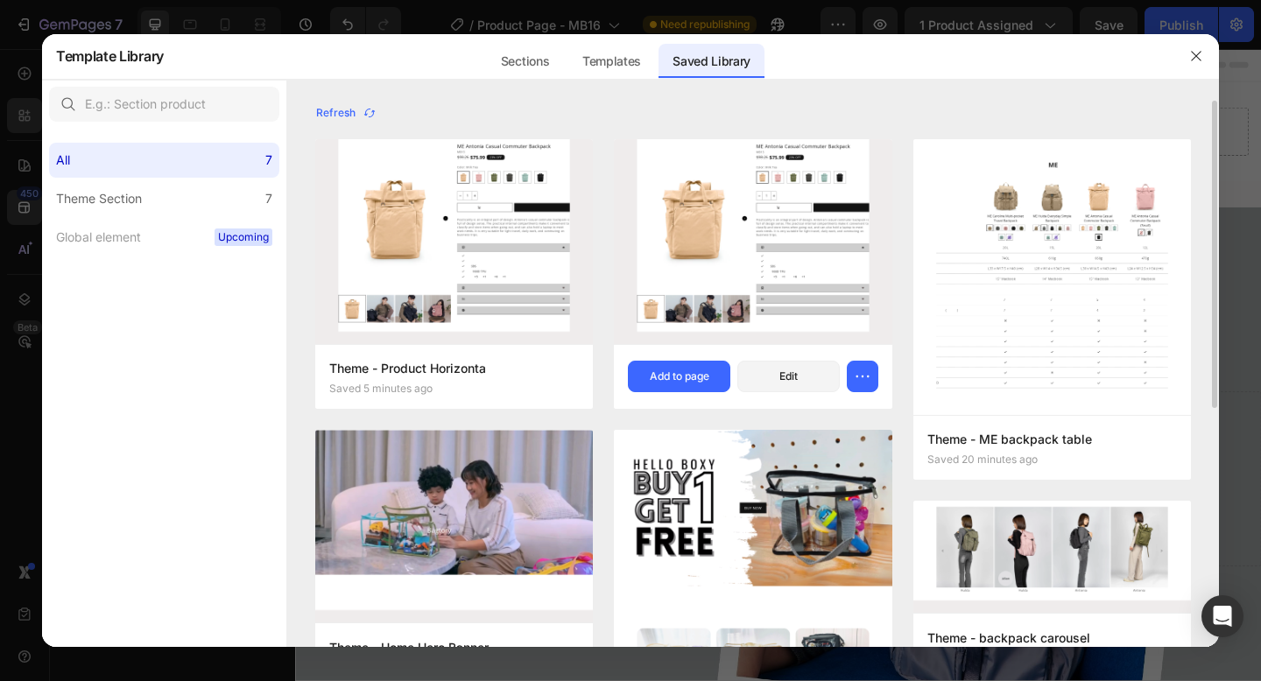
click at [714, 243] on img at bounding box center [753, 241] width 278 height 205
click at [691, 367] on button "Add to page" at bounding box center [679, 377] width 102 height 32
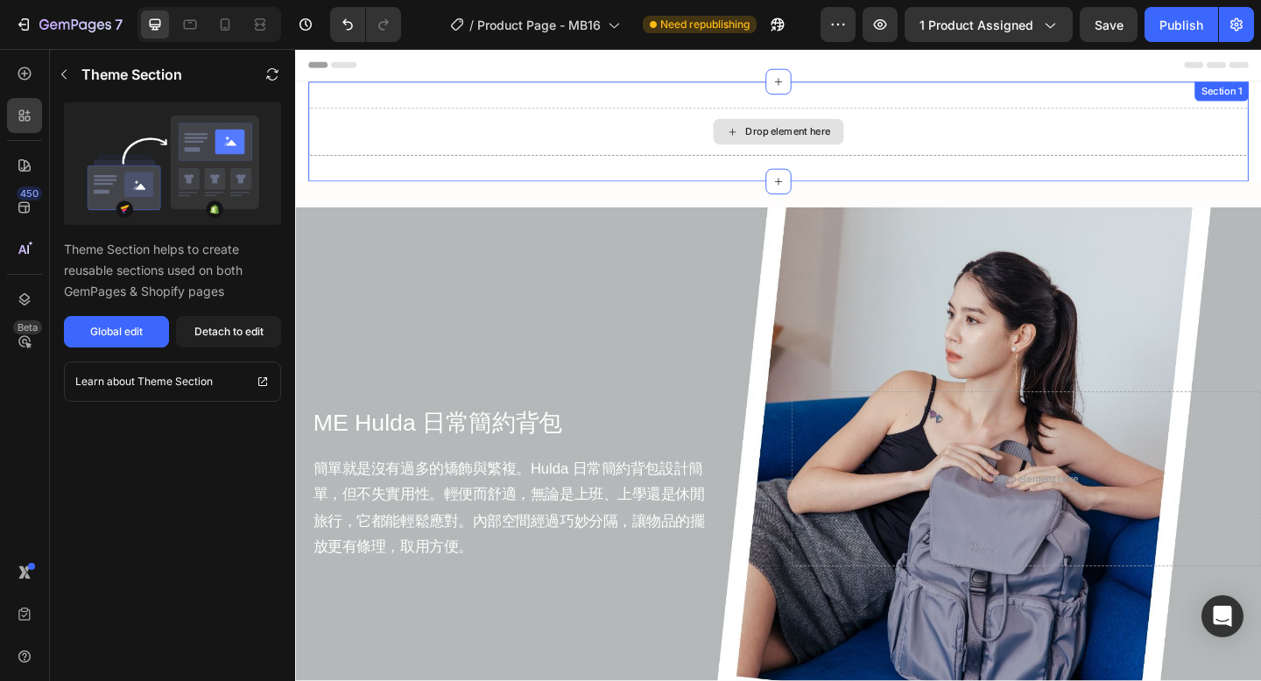
click at [793, 136] on div "Drop element here" at bounding box center [831, 139] width 93 height 14
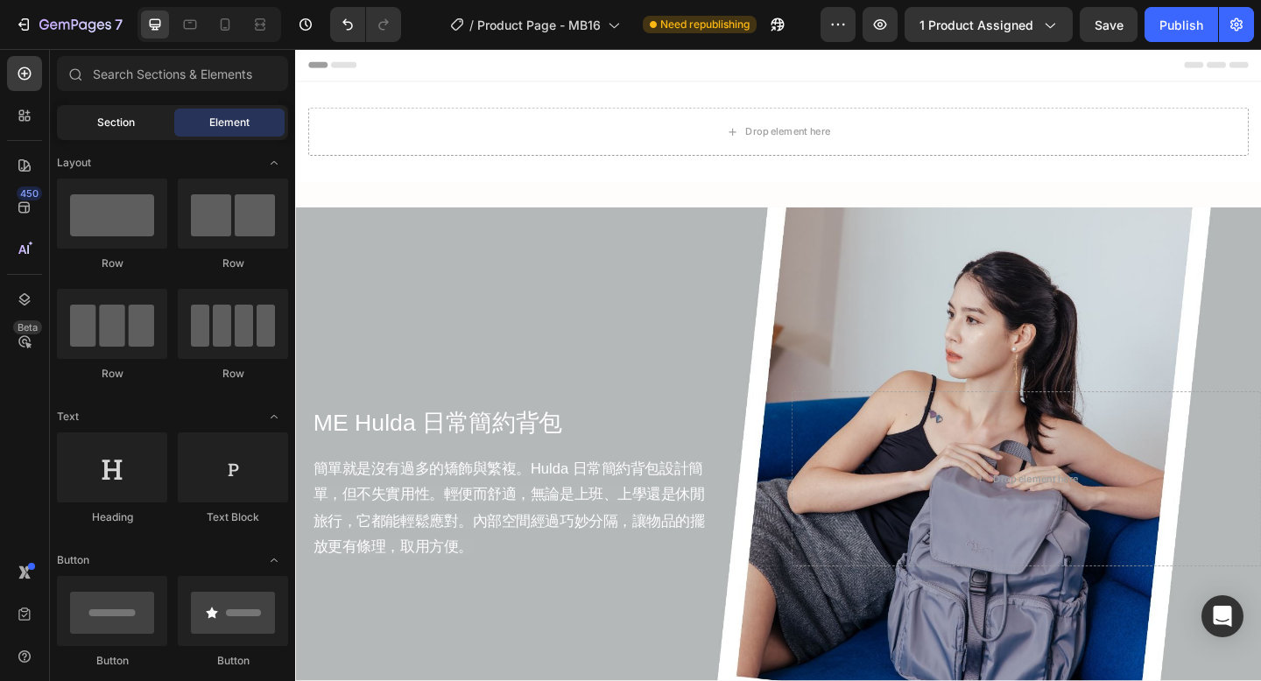
click at [136, 118] on div "Section" at bounding box center [115, 123] width 110 height 28
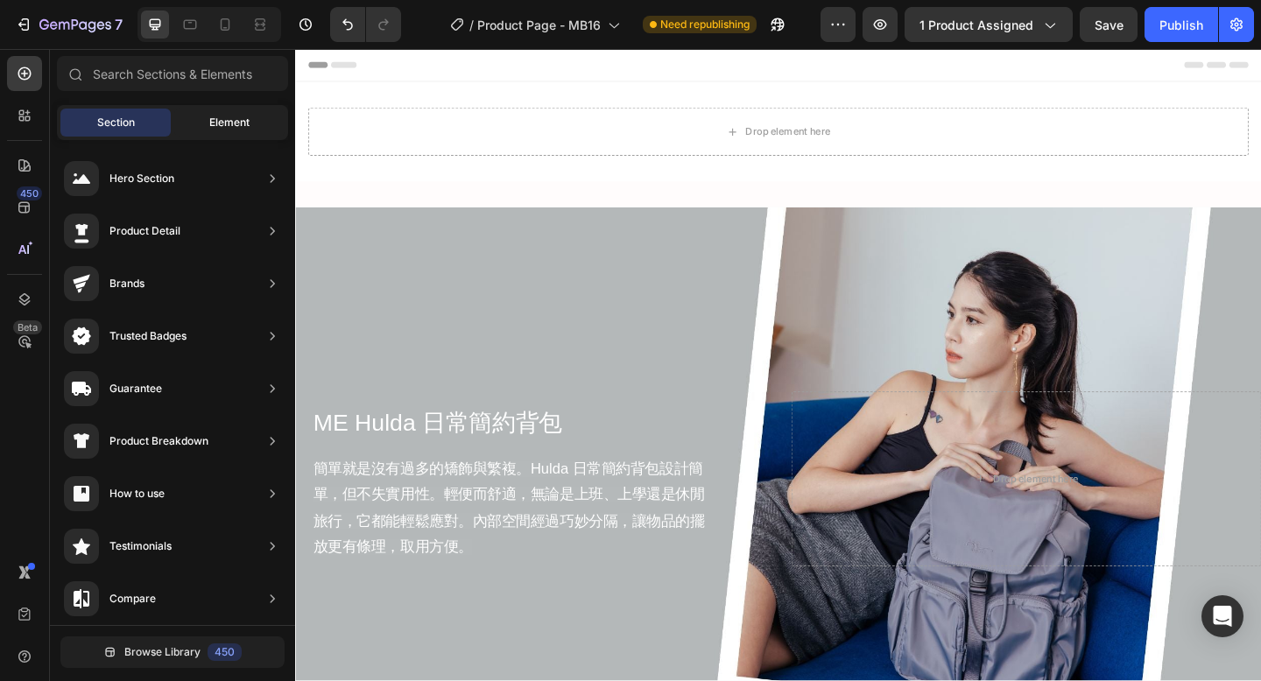
click at [229, 115] on span "Element" at bounding box center [229, 123] width 40 height 16
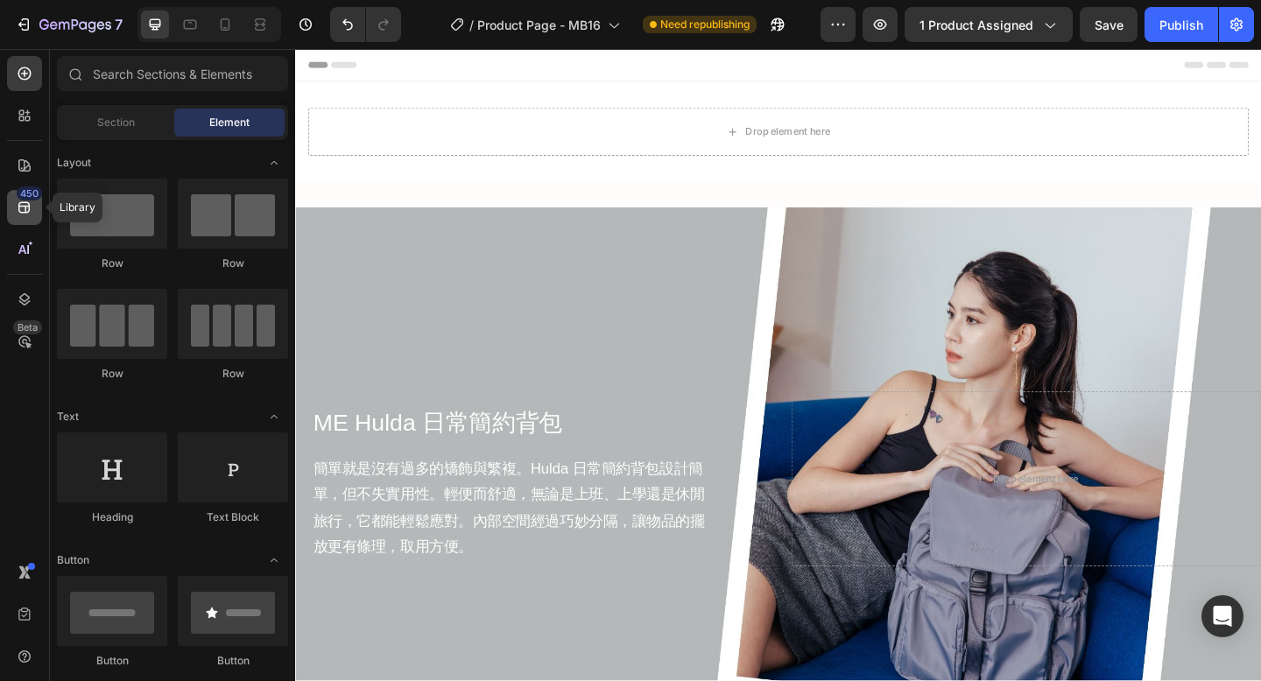
click at [31, 205] on icon at bounding box center [25, 208] width 18 height 18
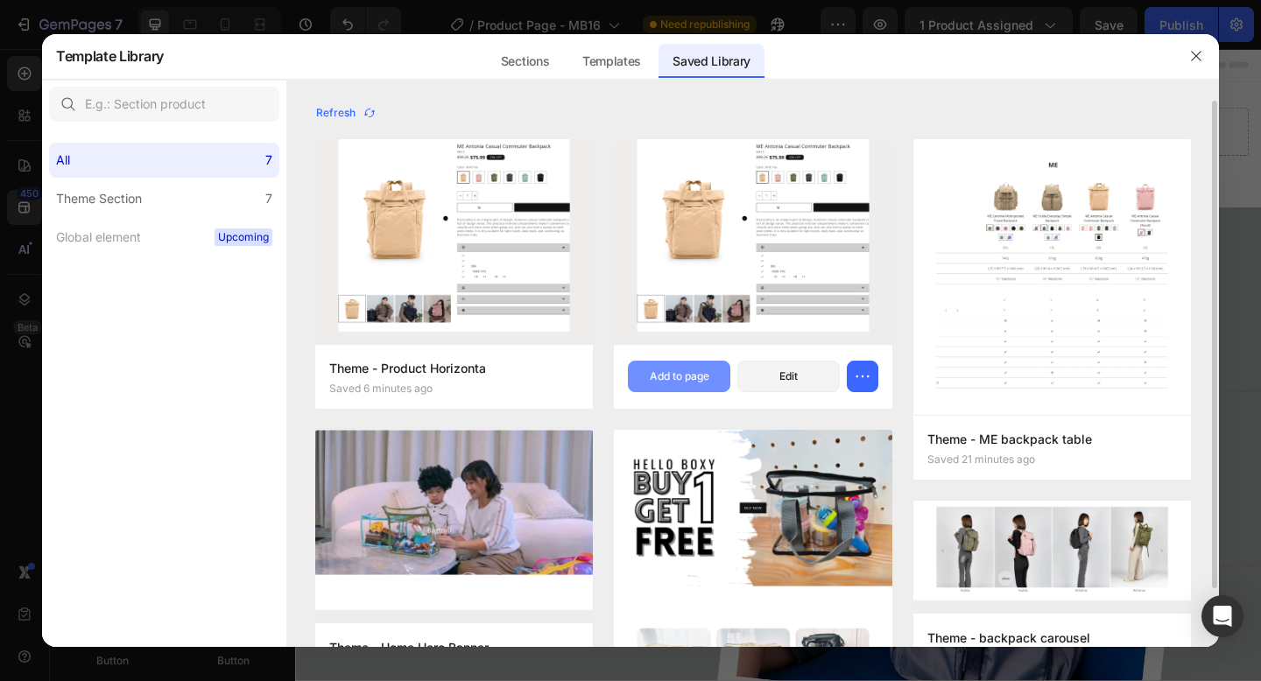
click at [686, 382] on div "Add to page" at bounding box center [680, 377] width 60 height 16
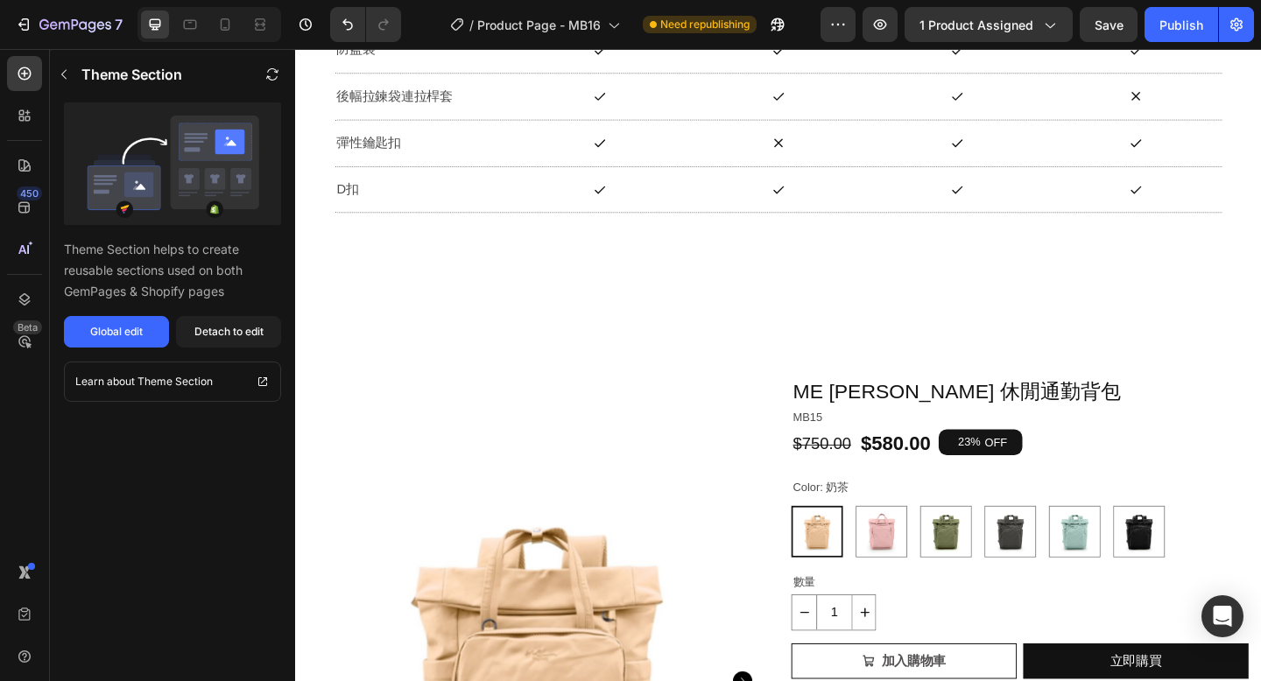
scroll to position [12568, 0]
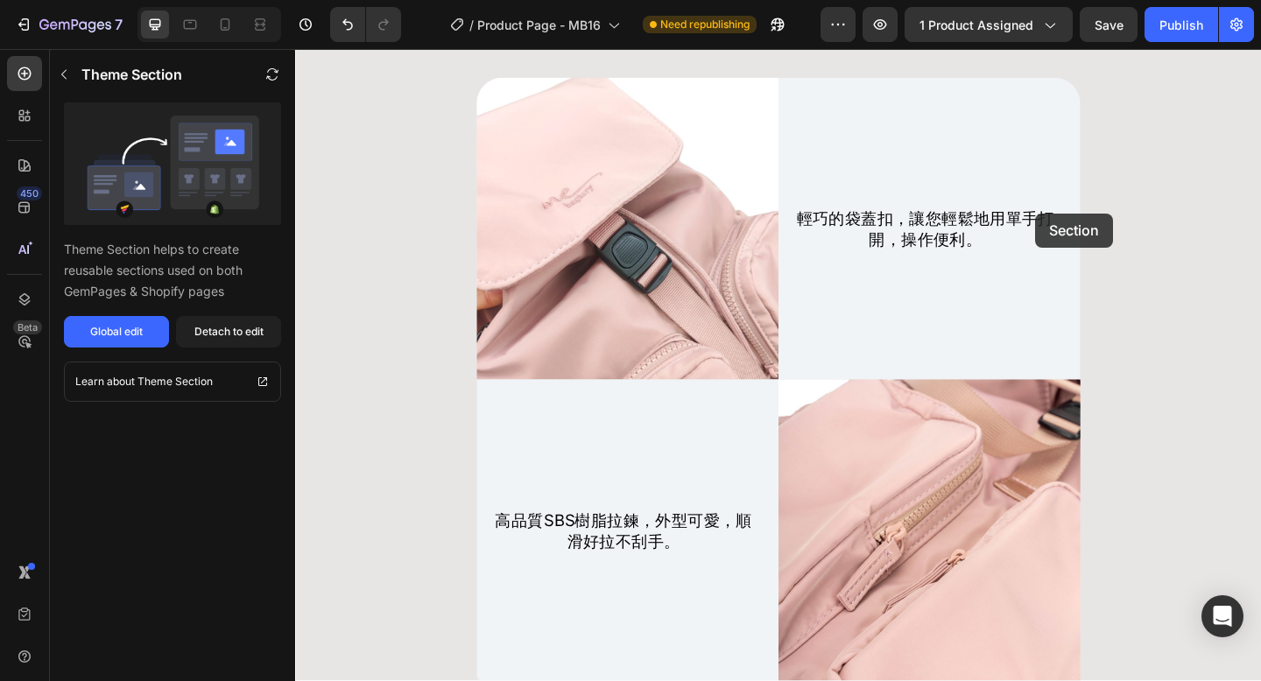
scroll to position [0, 0]
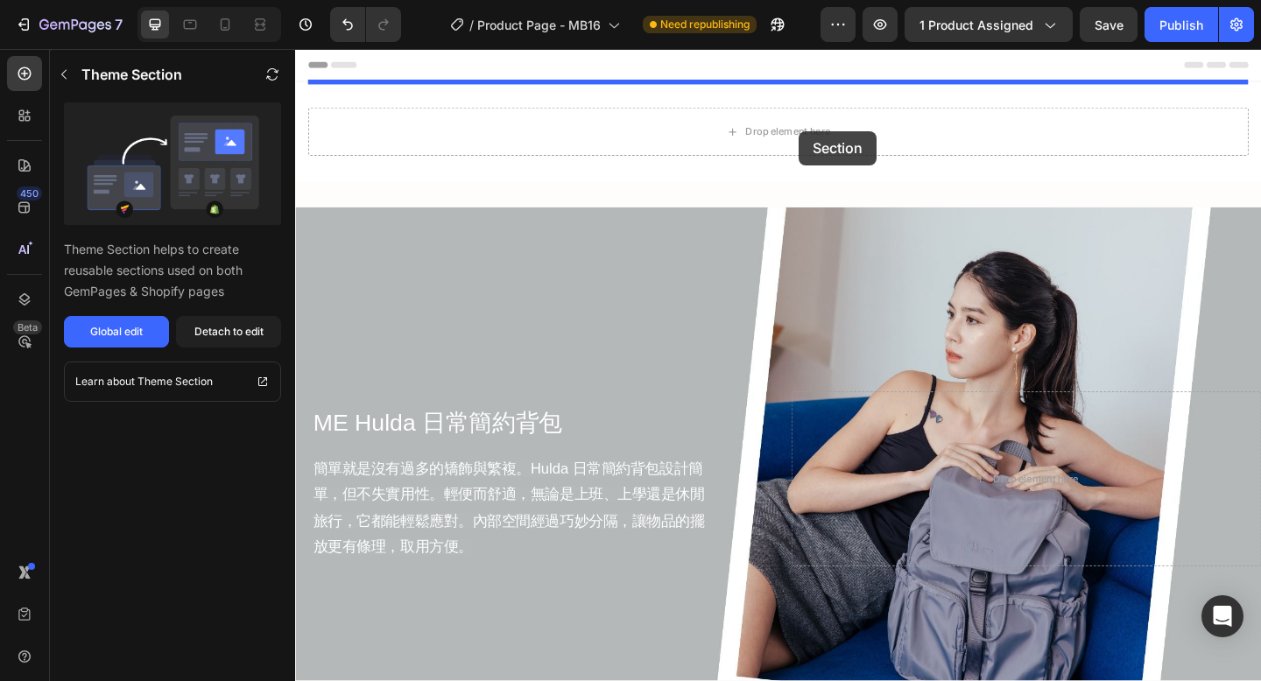
drag, startPoint x: 1144, startPoint y: 390, endPoint x: 843, endPoint y: 138, distance: 392.3
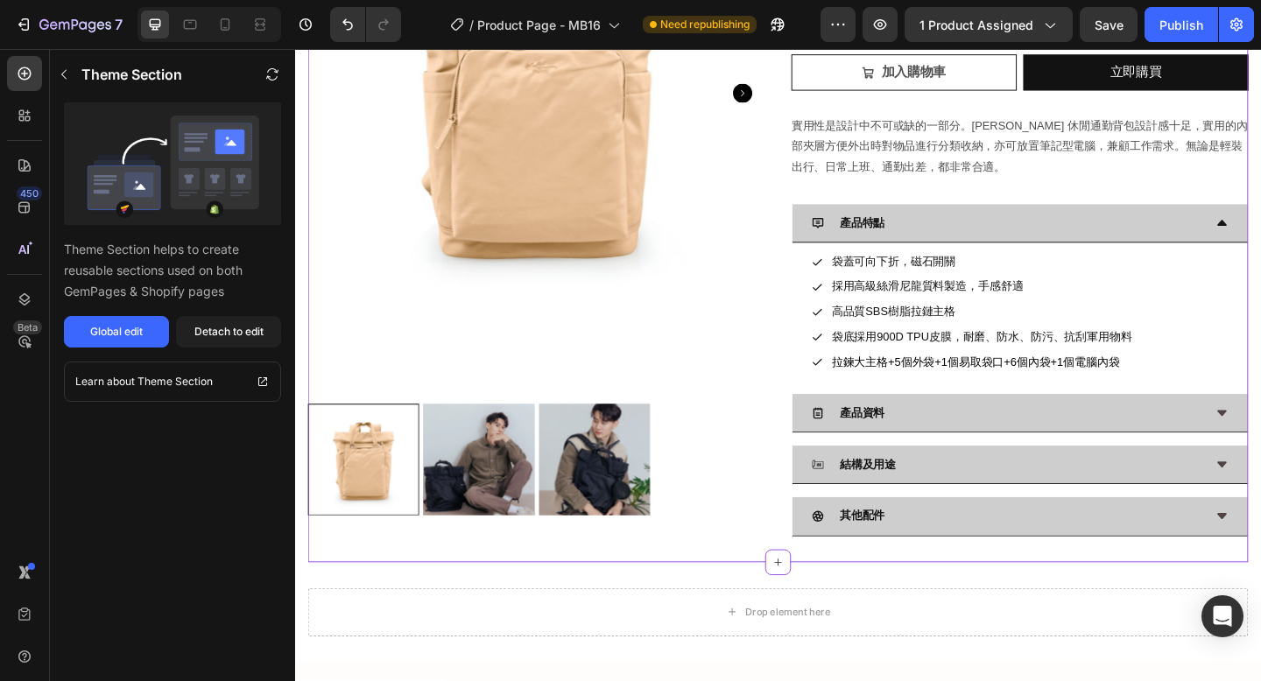
scroll to position [670, 0]
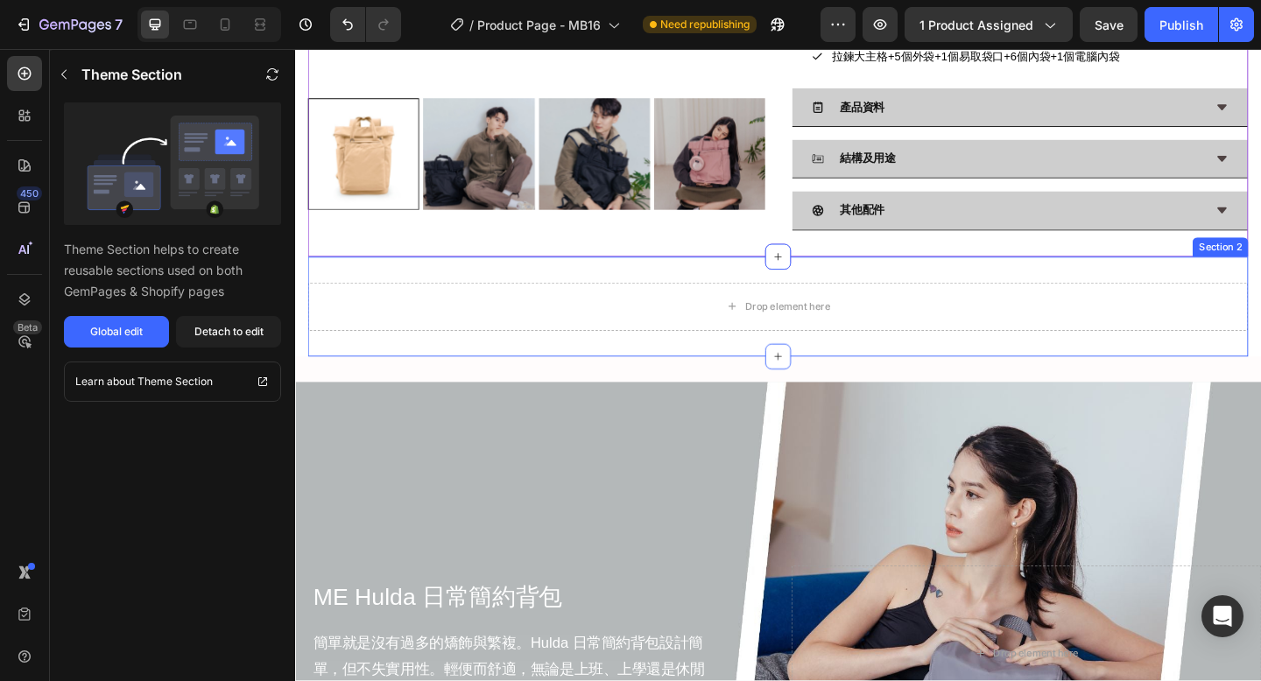
click at [855, 362] on div "Drop element here Section 2" at bounding box center [820, 329] width 1023 height 109
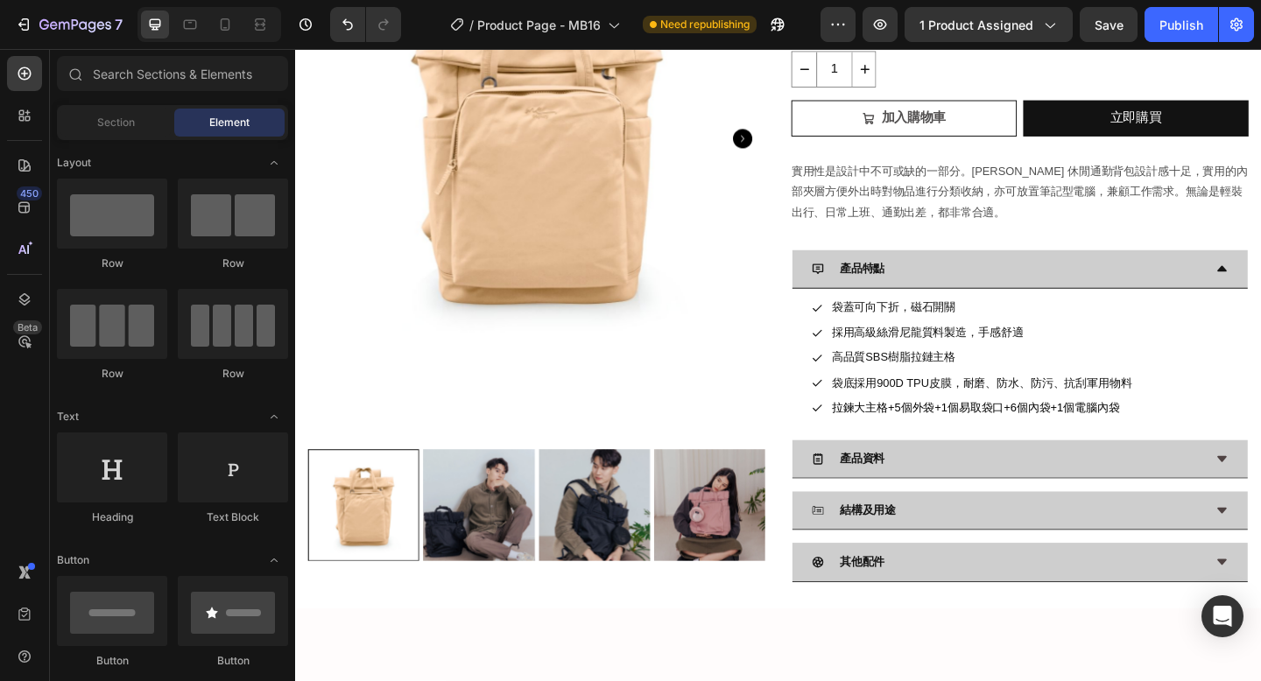
scroll to position [0, 0]
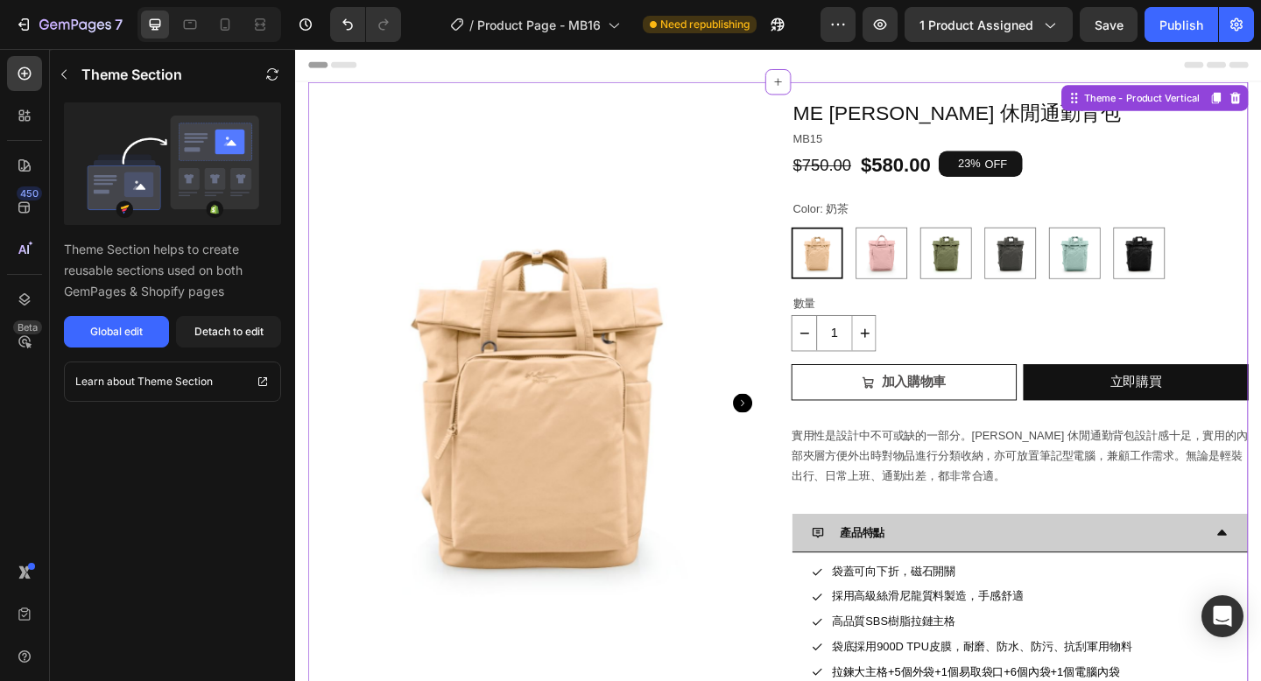
click at [962, 98] on div "Product Images ME Antonia 休閒通勤背包 Product Title MB15 Text Block $750.00 Product …" at bounding box center [820, 515] width 1023 height 860
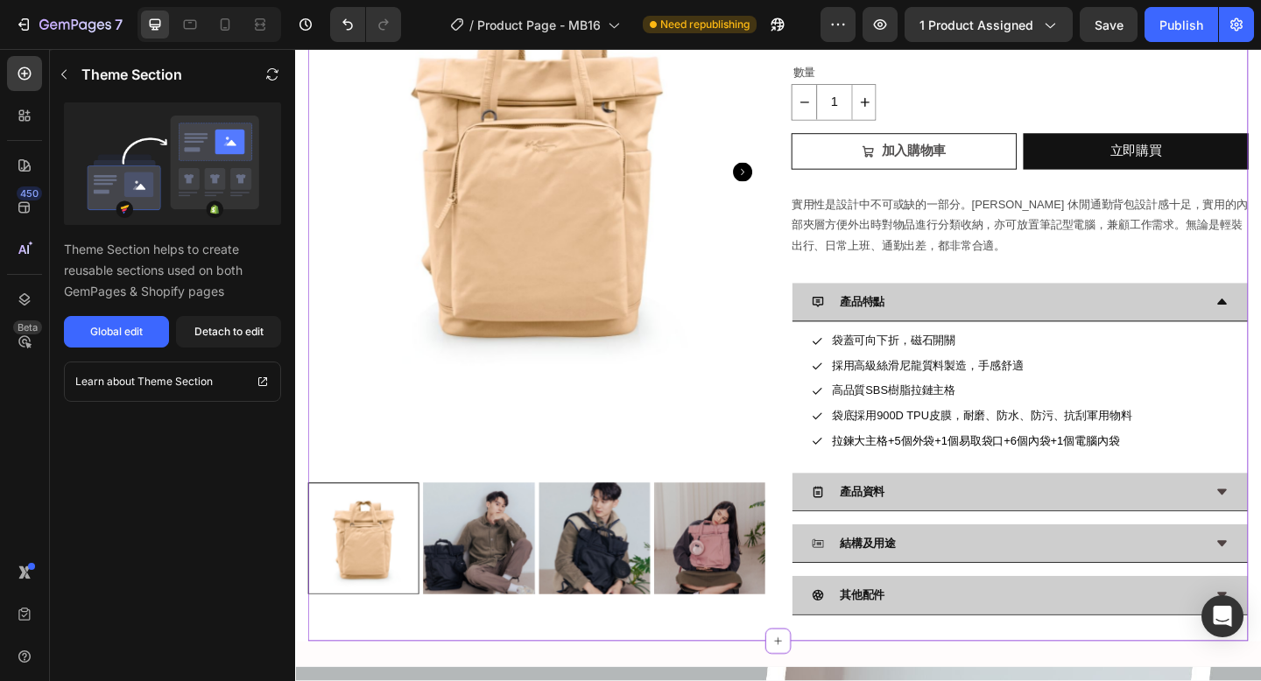
scroll to position [674, 0]
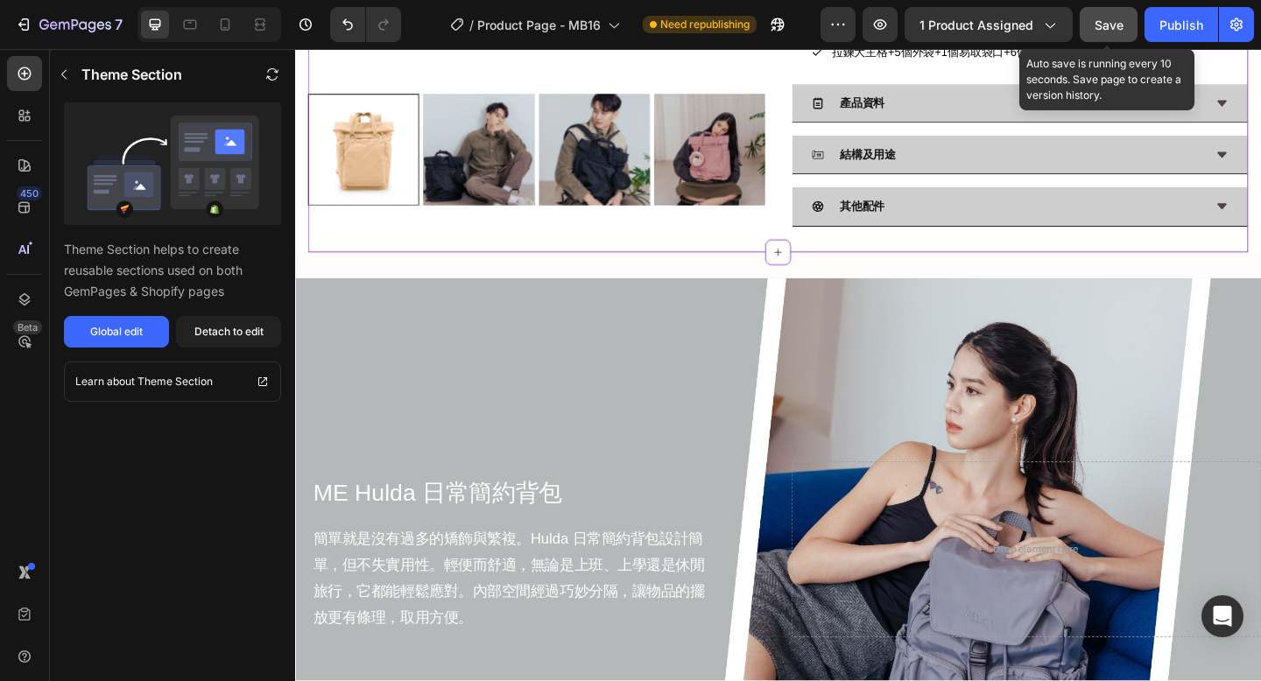
click at [1113, 25] on span "Save" at bounding box center [1108, 25] width 29 height 15
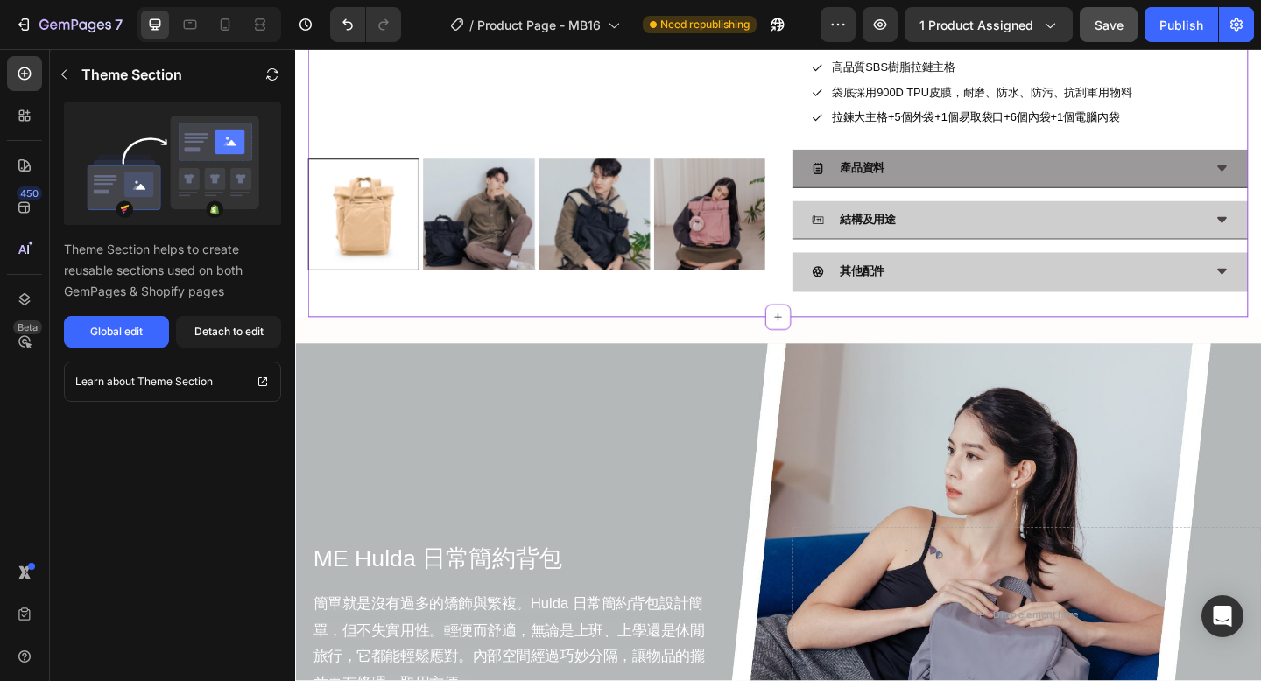
scroll to position [595, 0]
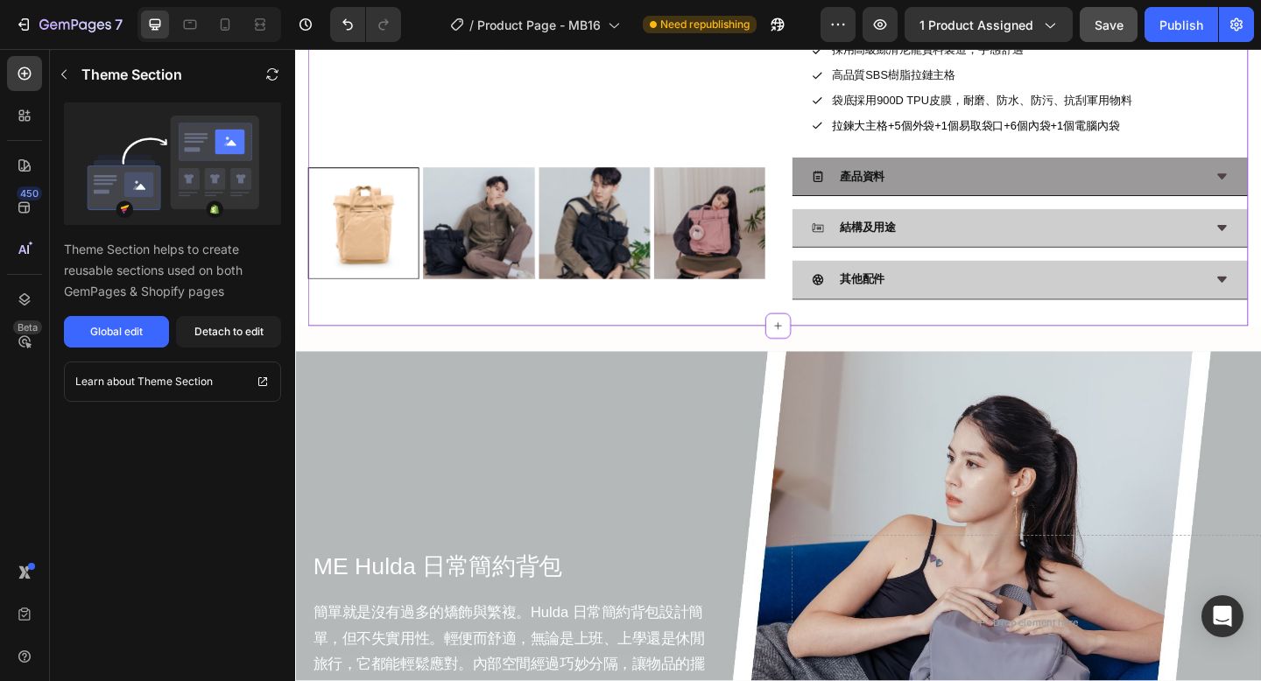
click at [1119, 188] on div "產品資料" at bounding box center [1069, 187] width 426 height 27
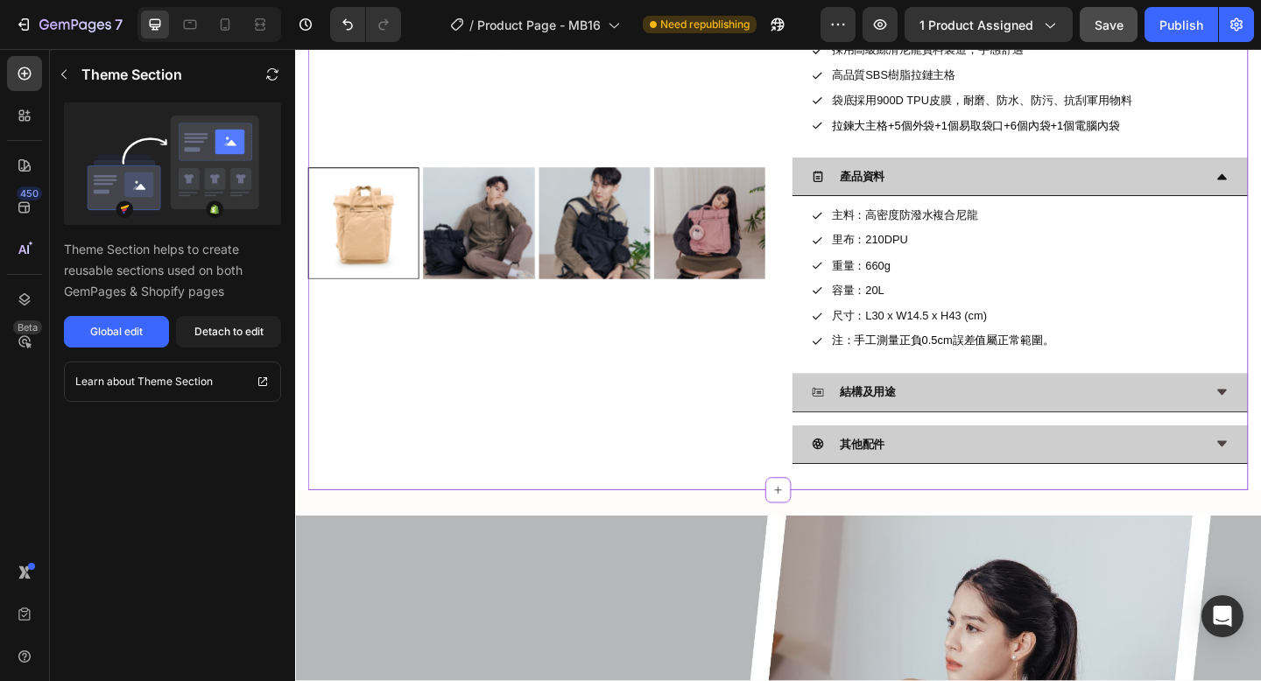
click at [1119, 188] on div "產品資料" at bounding box center [1069, 187] width 426 height 27
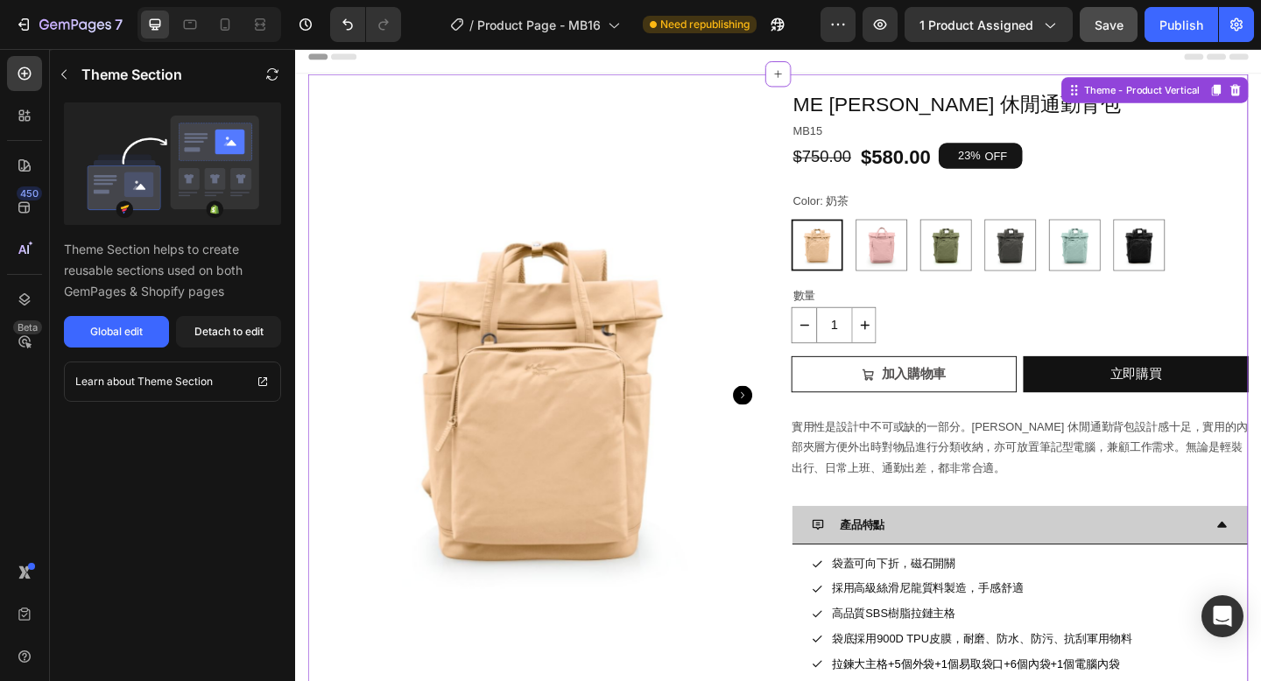
scroll to position [0, 0]
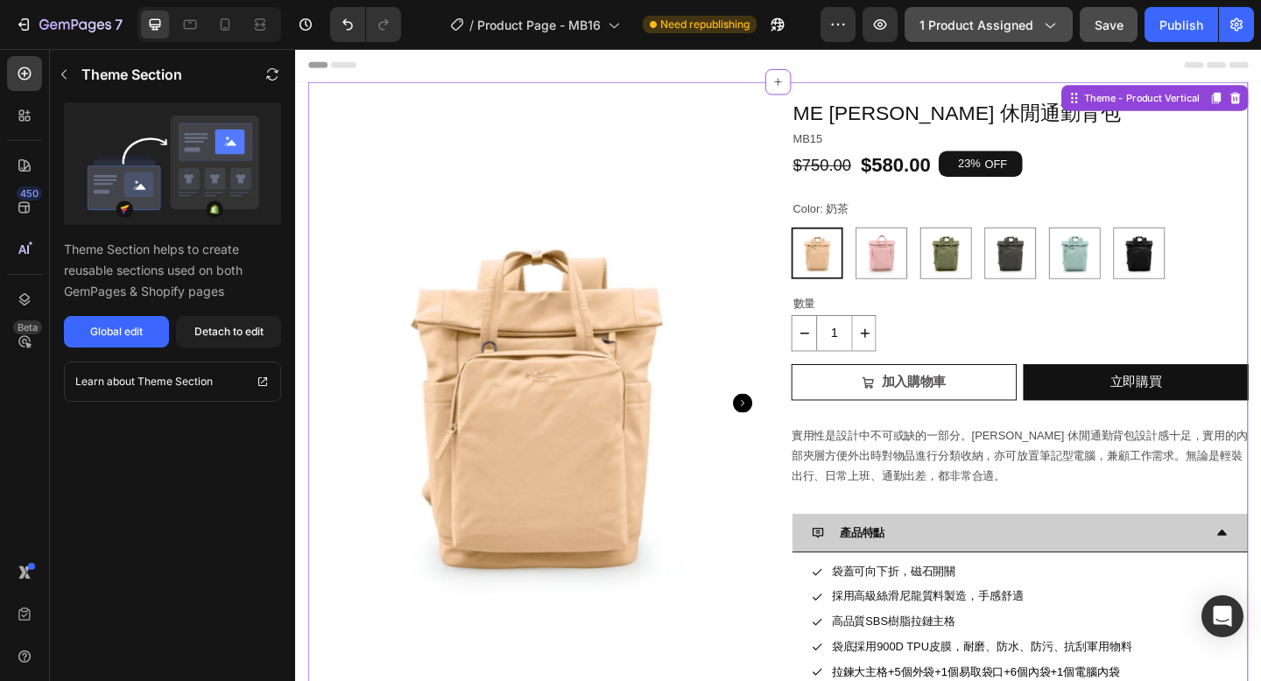
click at [980, 23] on span "1 product assigned" at bounding box center [976, 25] width 114 height 18
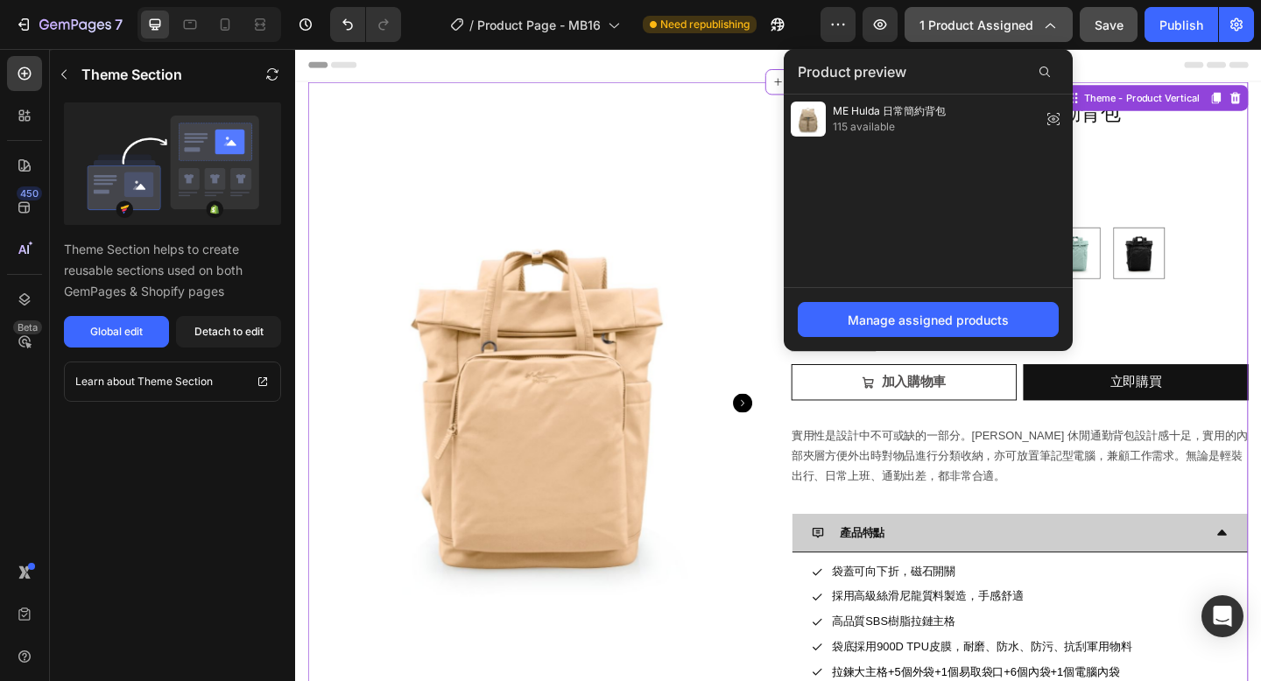
click at [980, 24] on span "1 product assigned" at bounding box center [976, 25] width 114 height 18
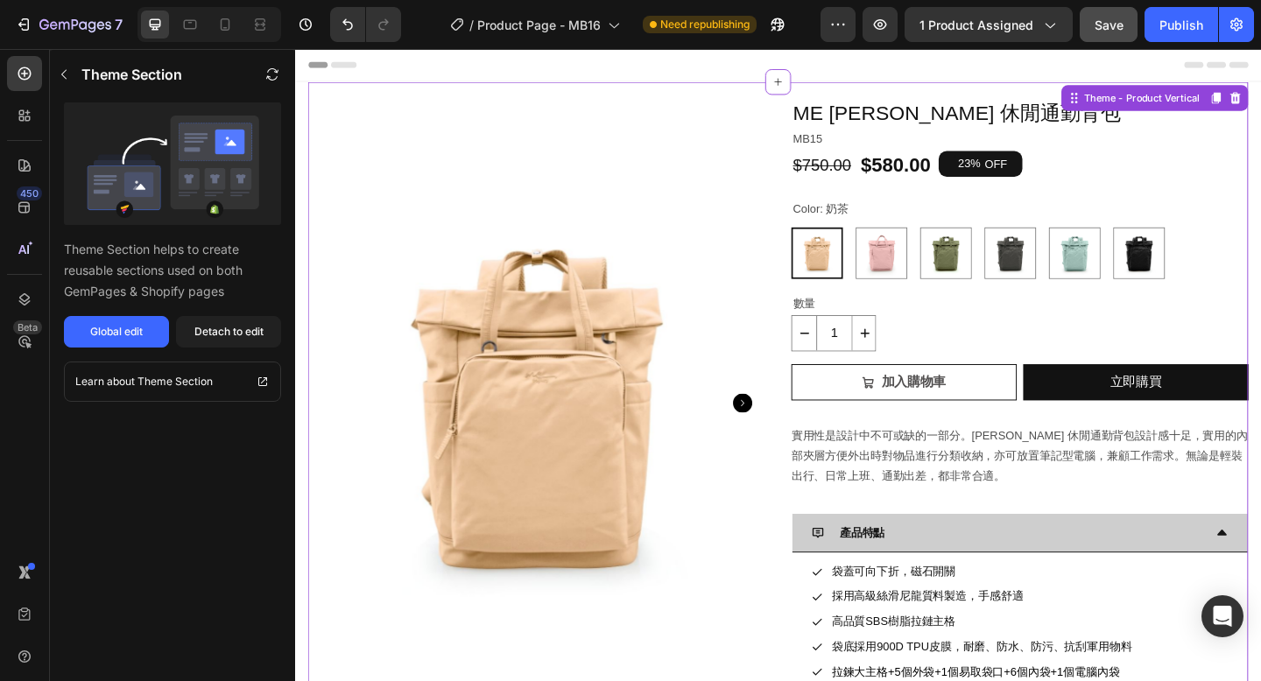
click at [982, 114] on h1 "ME [PERSON_NAME] 休閒通勤背包" at bounding box center [1082, 118] width 497 height 32
click at [127, 332] on div "Global edit" at bounding box center [116, 332] width 53 height 16
click at [348, 25] on icon "Undo/Redo" at bounding box center [348, 25] width 18 height 18
click at [348, 22] on icon "Undo/Redo" at bounding box center [347, 24] width 11 height 11
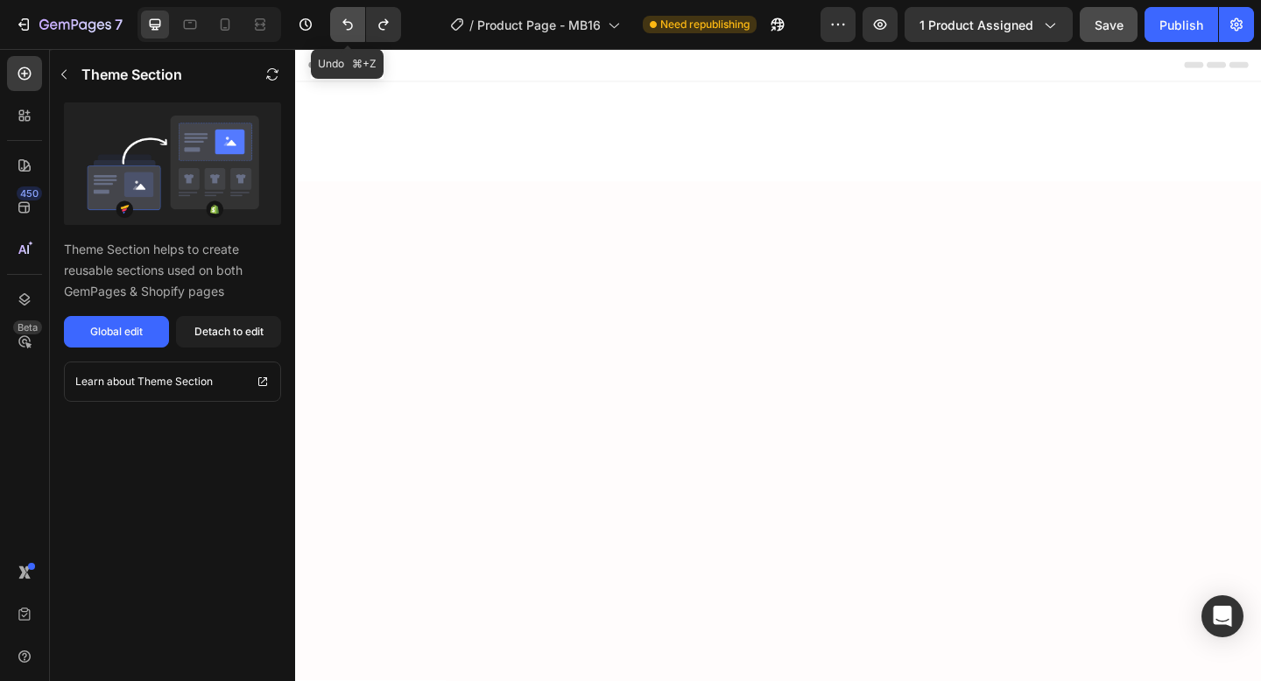
click at [348, 22] on icon "Undo/Redo" at bounding box center [347, 24] width 11 height 11
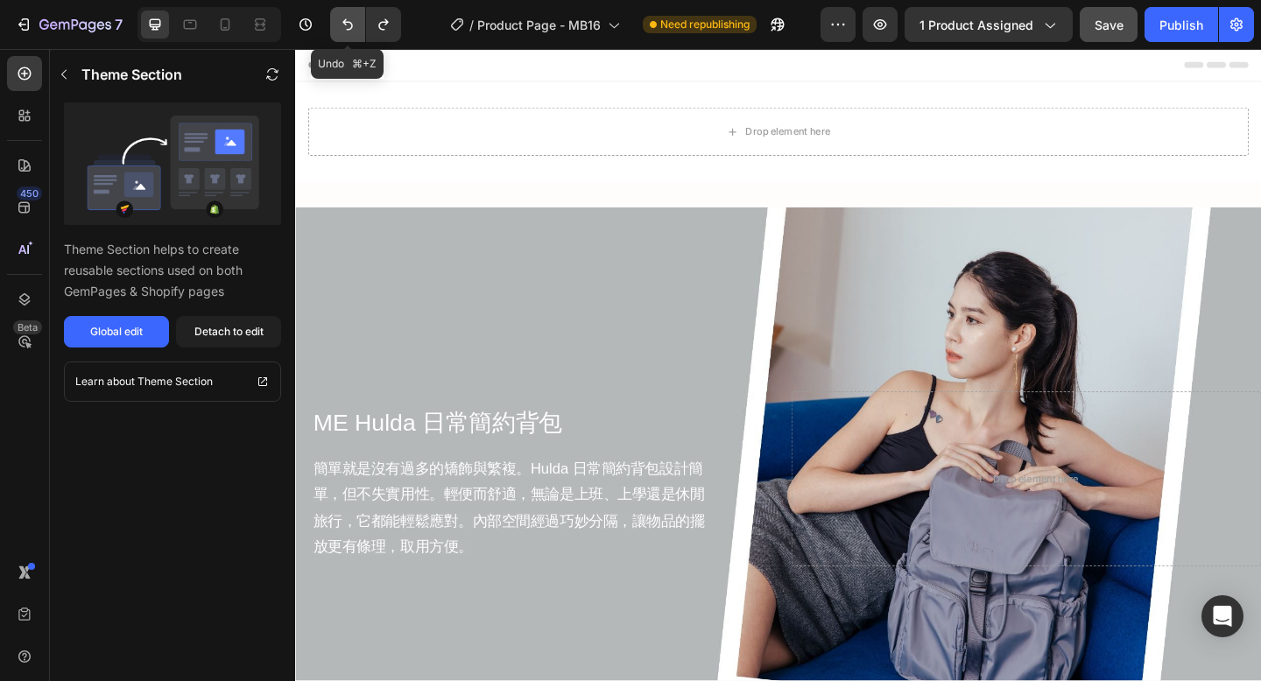
click at [346, 25] on icon "Undo/Redo" at bounding box center [348, 25] width 18 height 18
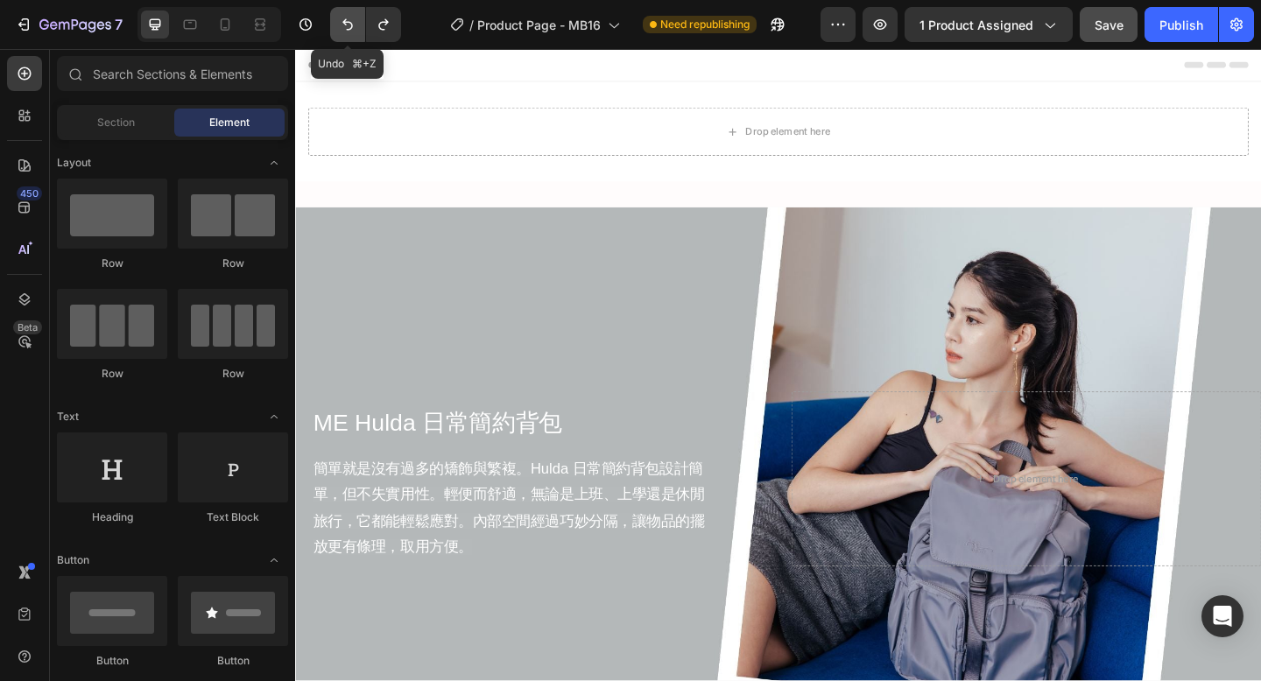
click at [348, 23] on icon "Undo/Redo" at bounding box center [348, 25] width 18 height 18
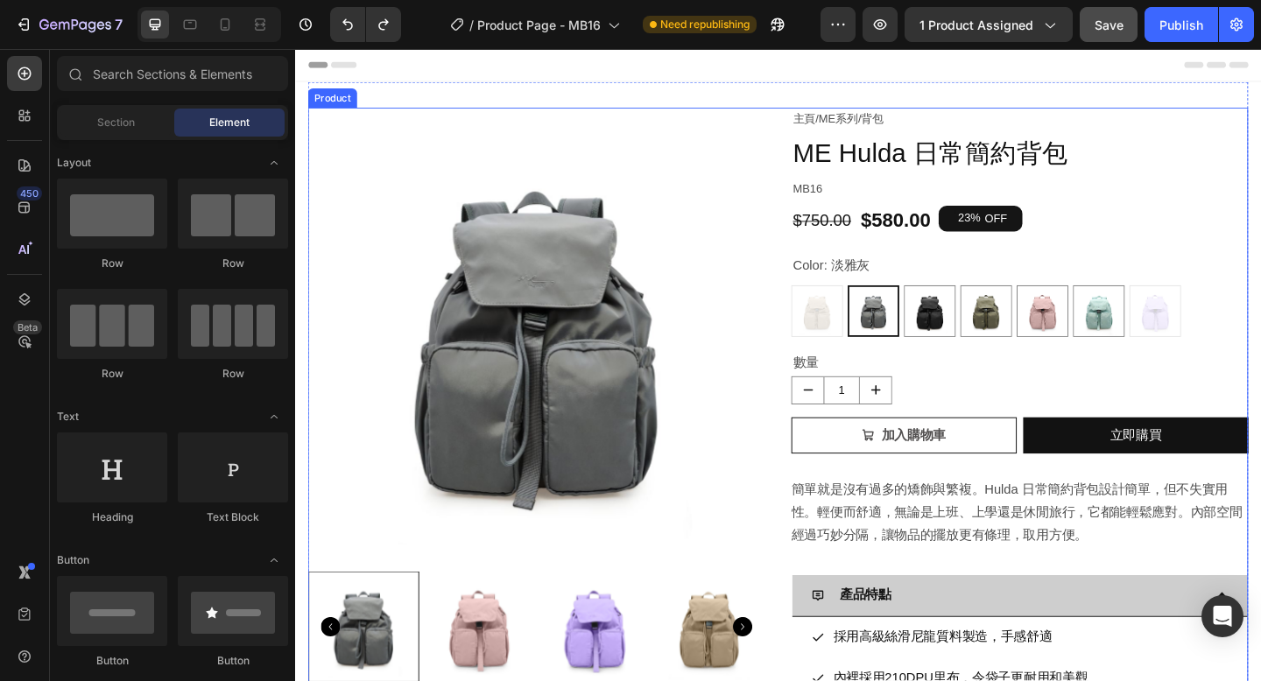
click at [808, 137] on div "Product Images 主頁 / ME系列 / 背包 Text Block ME Hulda 日常簡約背包 Product Title MB16 Tex…" at bounding box center [820, 590] width 1023 height 954
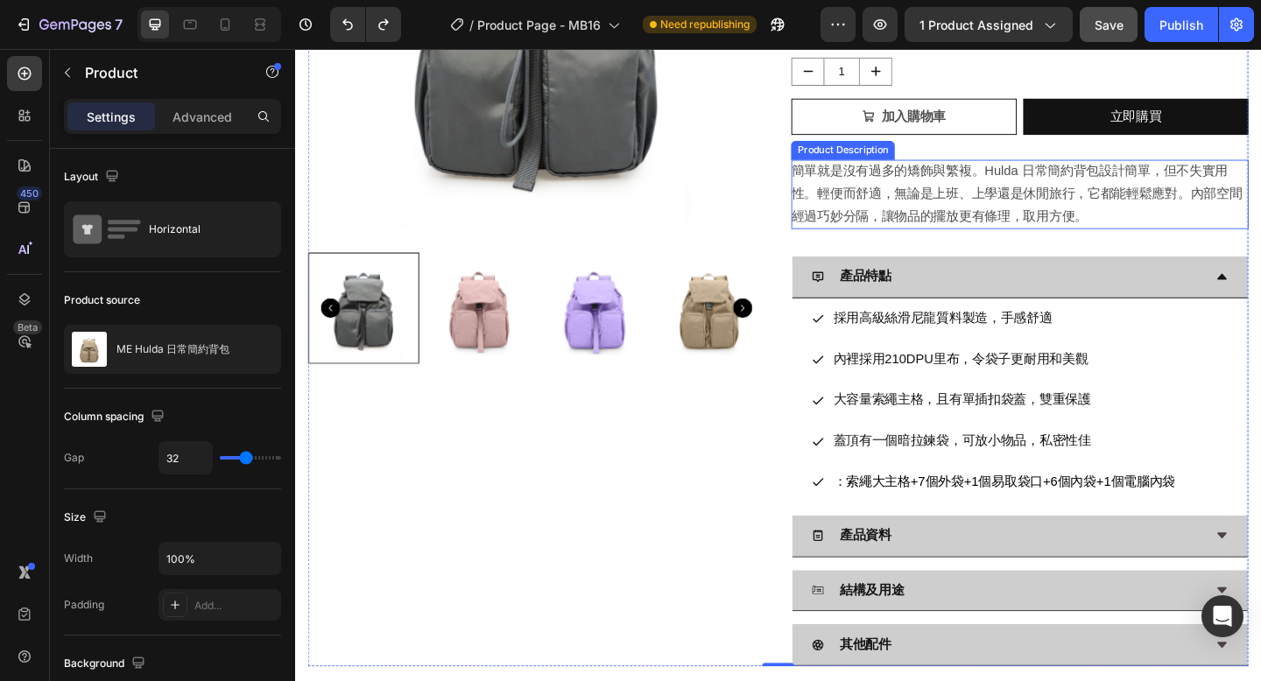
scroll to position [56, 0]
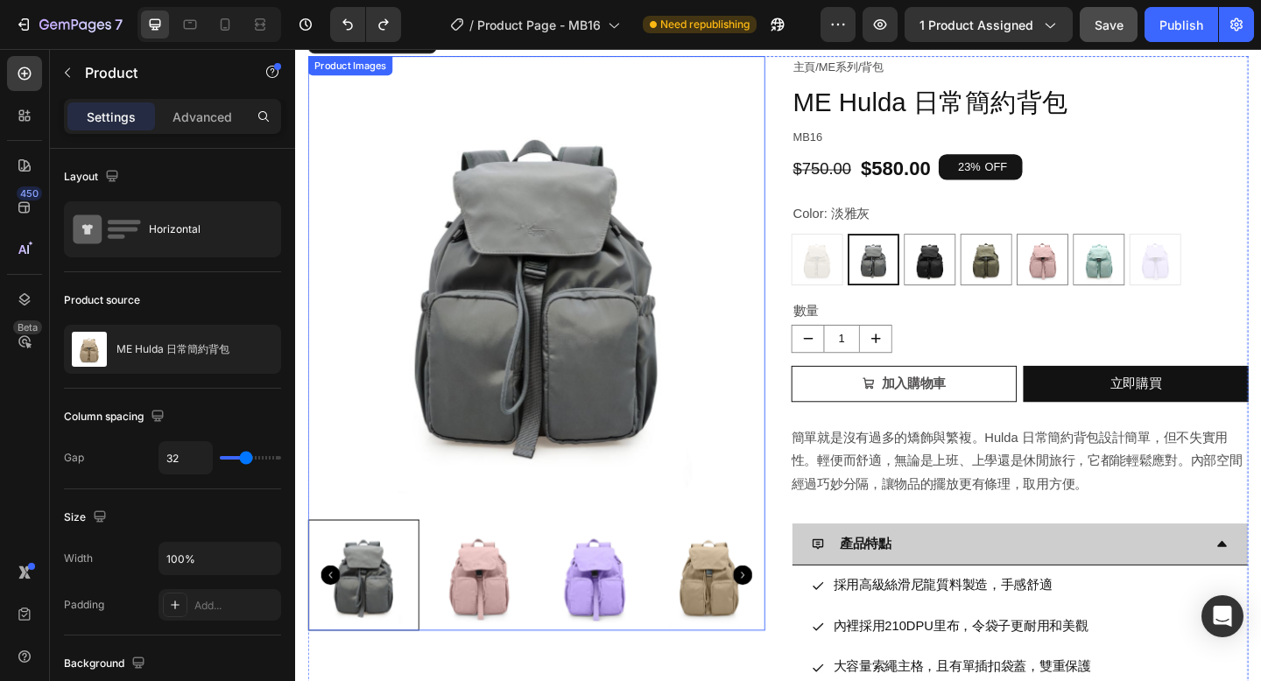
click at [756, 400] on img at bounding box center [557, 305] width 497 height 497
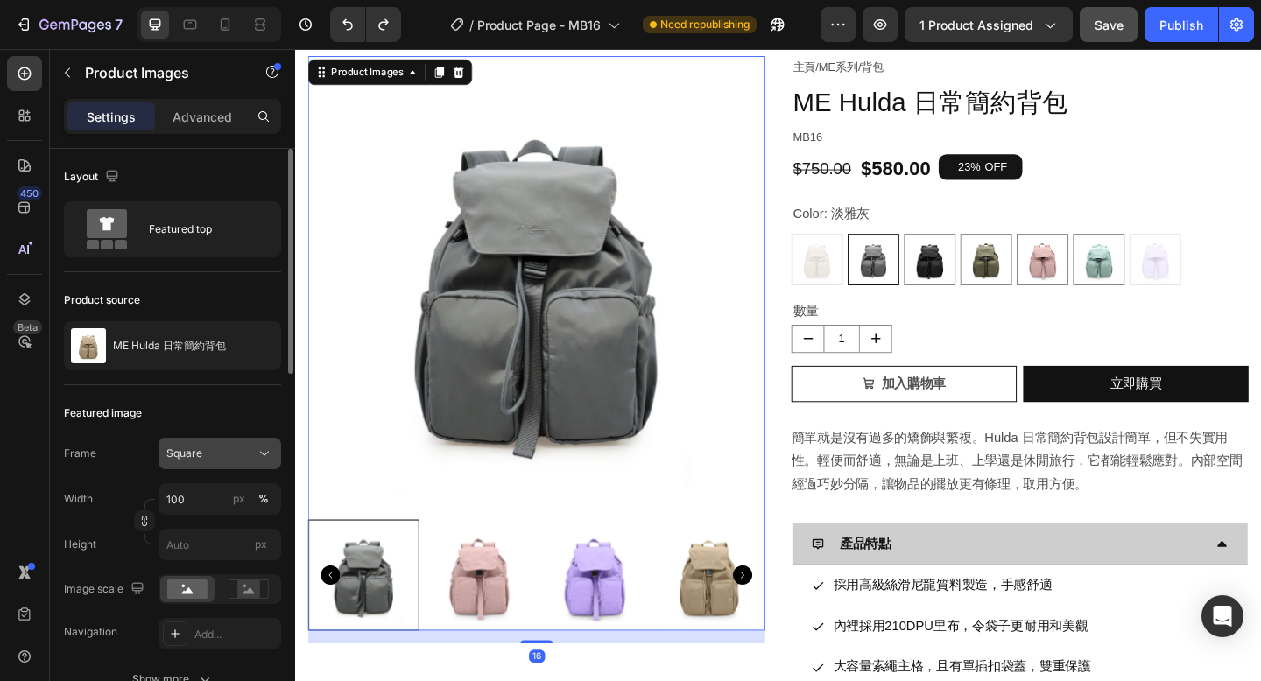
click at [216, 458] on div "Square" at bounding box center [209, 454] width 86 height 16
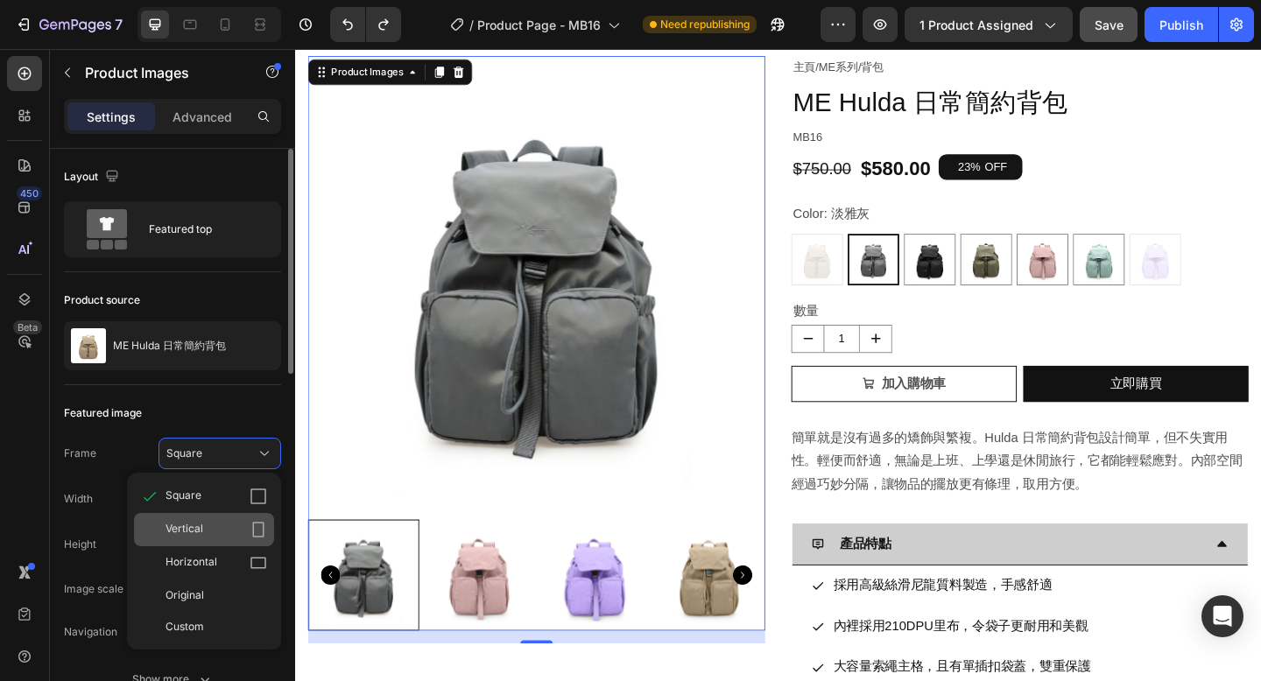
click at [205, 523] on div "Vertical" at bounding box center [216, 530] width 102 height 18
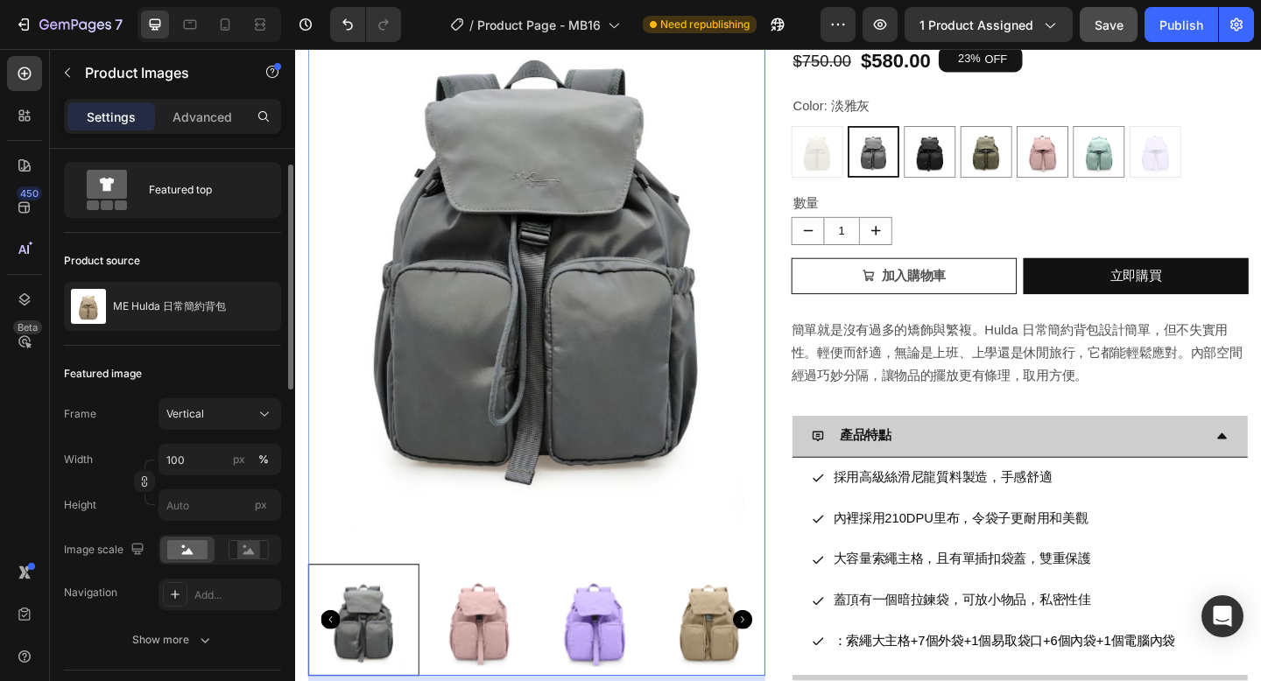
scroll to position [46, 0]
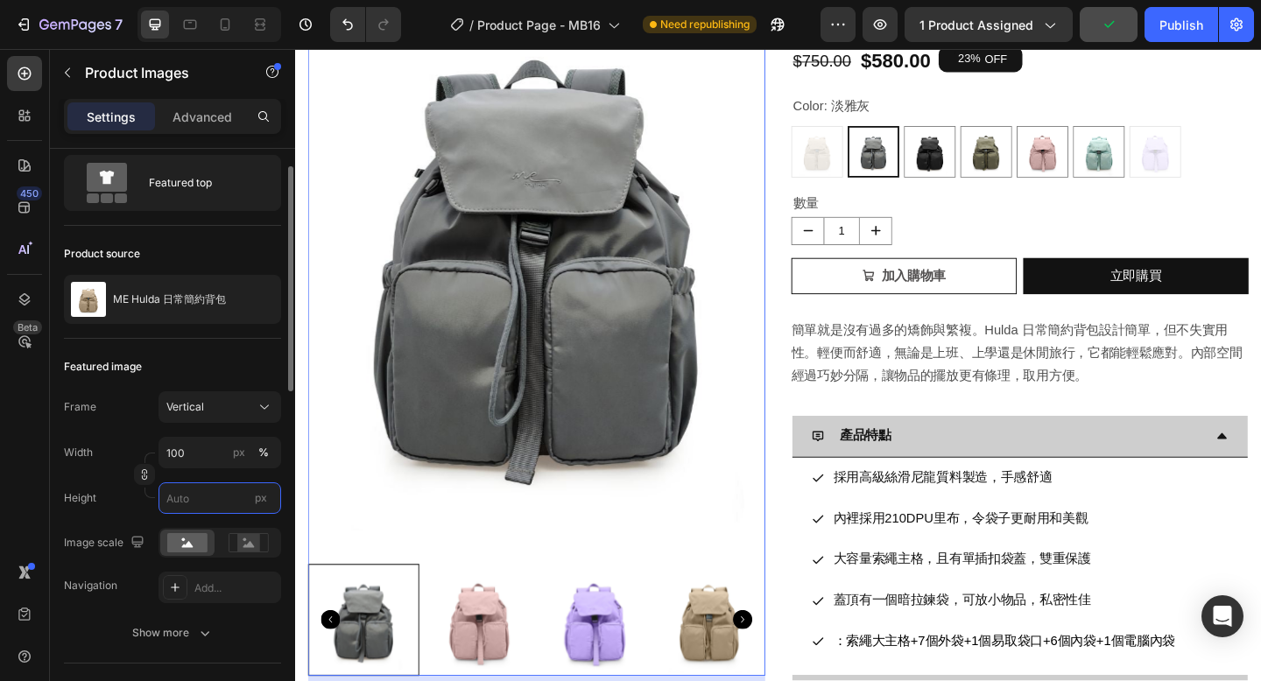
click at [208, 505] on input "px" at bounding box center [219, 498] width 123 height 32
type input "1"
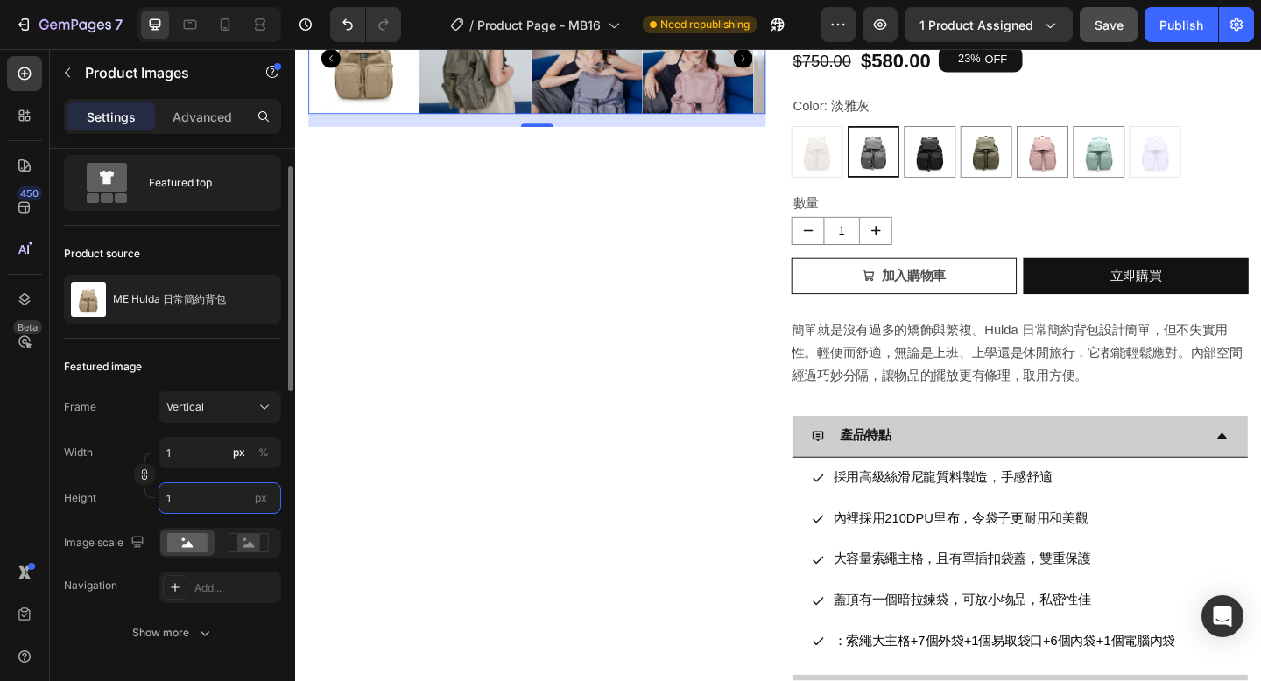
type input "10"
type input "8"
type input "100"
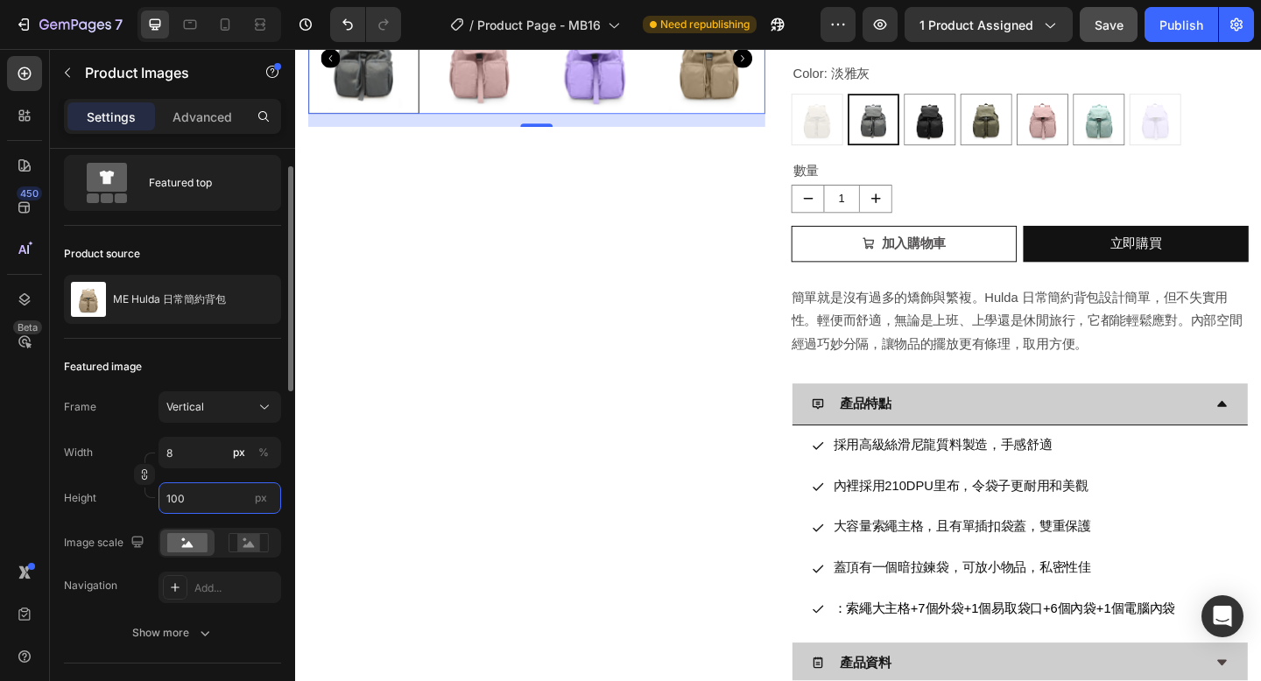
type input "75"
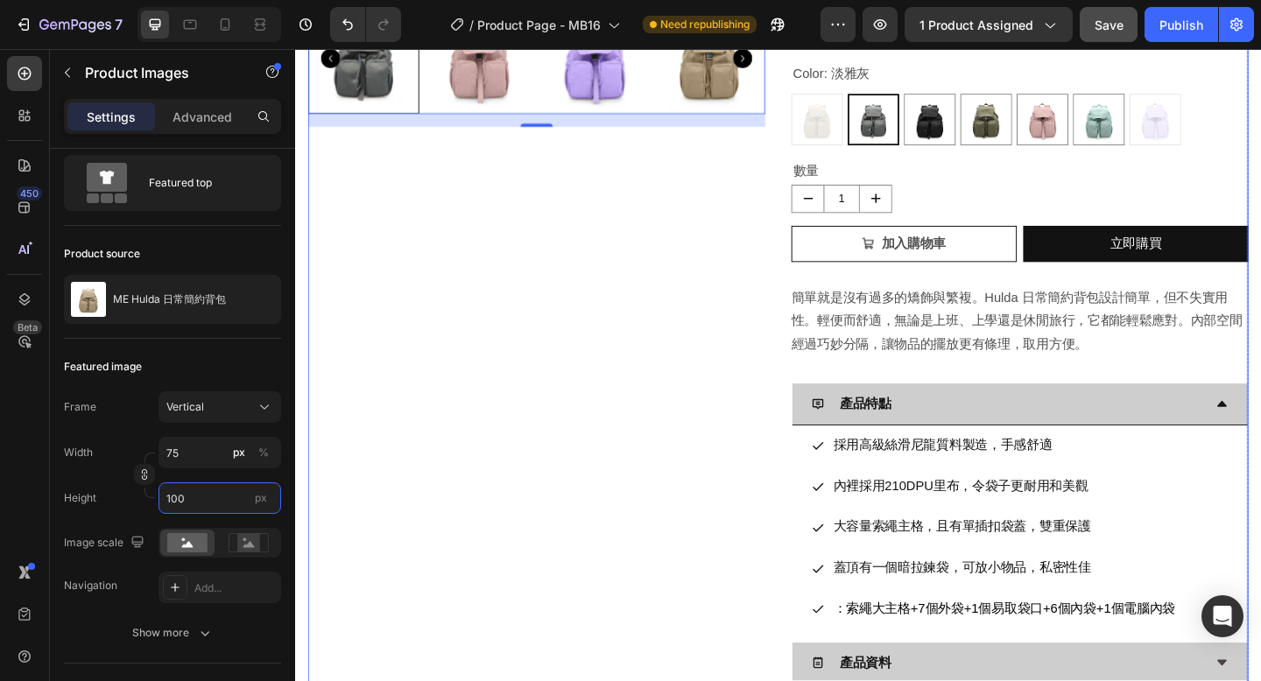
scroll to position [0, 0]
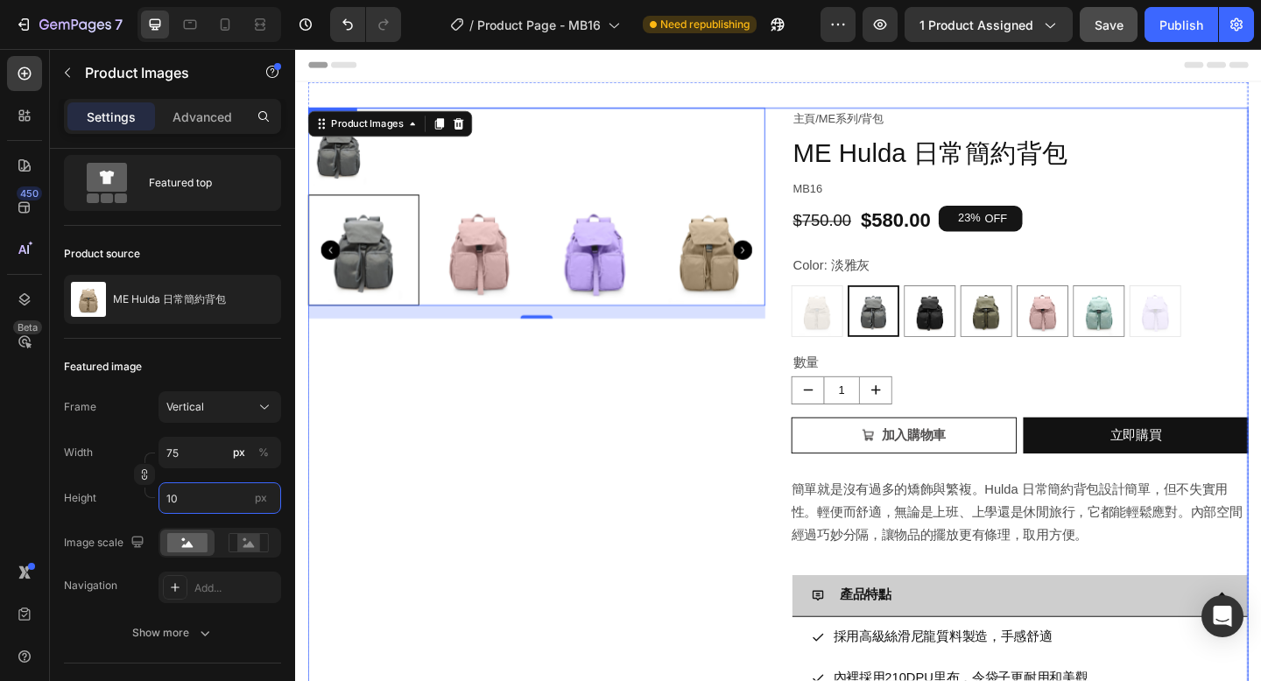
type input "1"
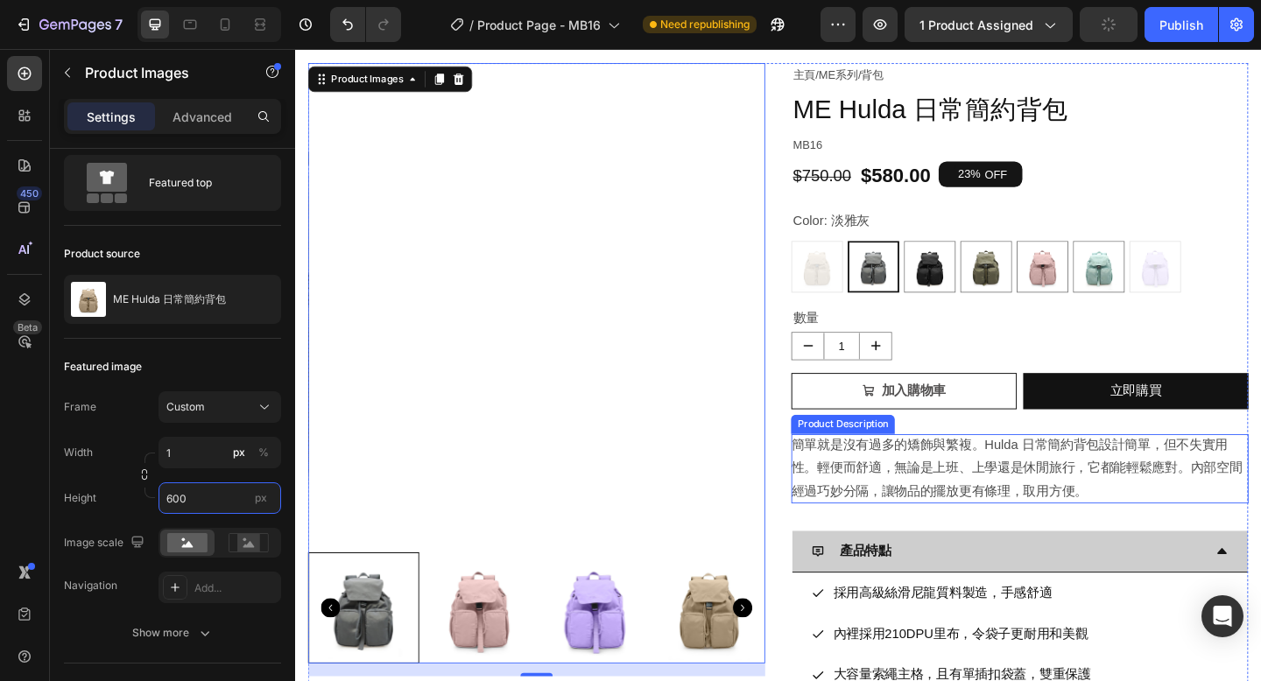
scroll to position [51, 0]
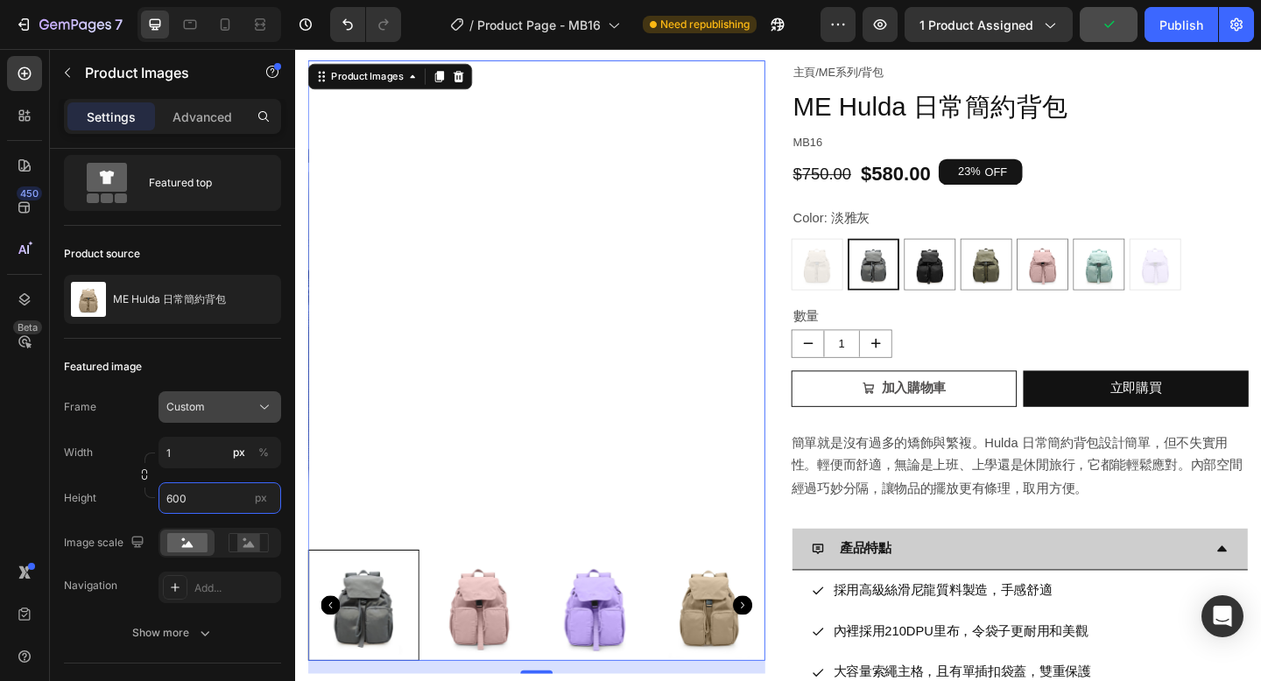
type input "600"
click at [201, 410] on span "Custom" at bounding box center [185, 407] width 39 height 16
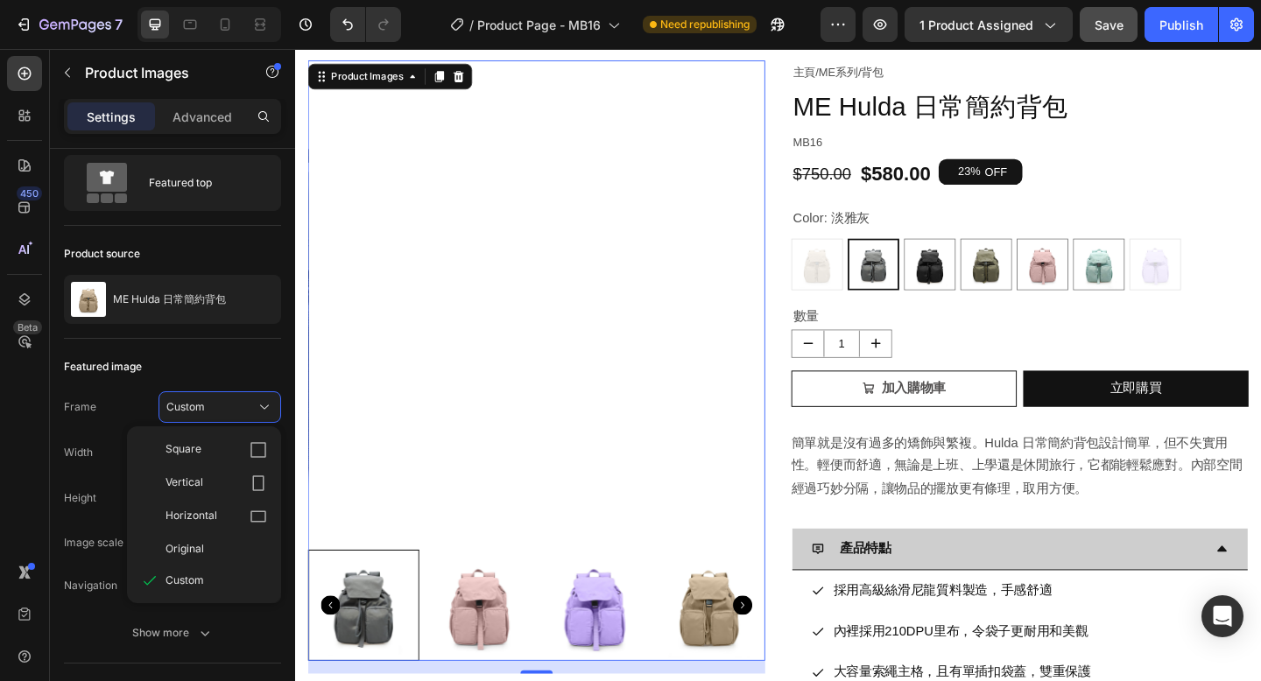
click at [193, 475] on span "Vertical" at bounding box center [184, 484] width 38 height 18
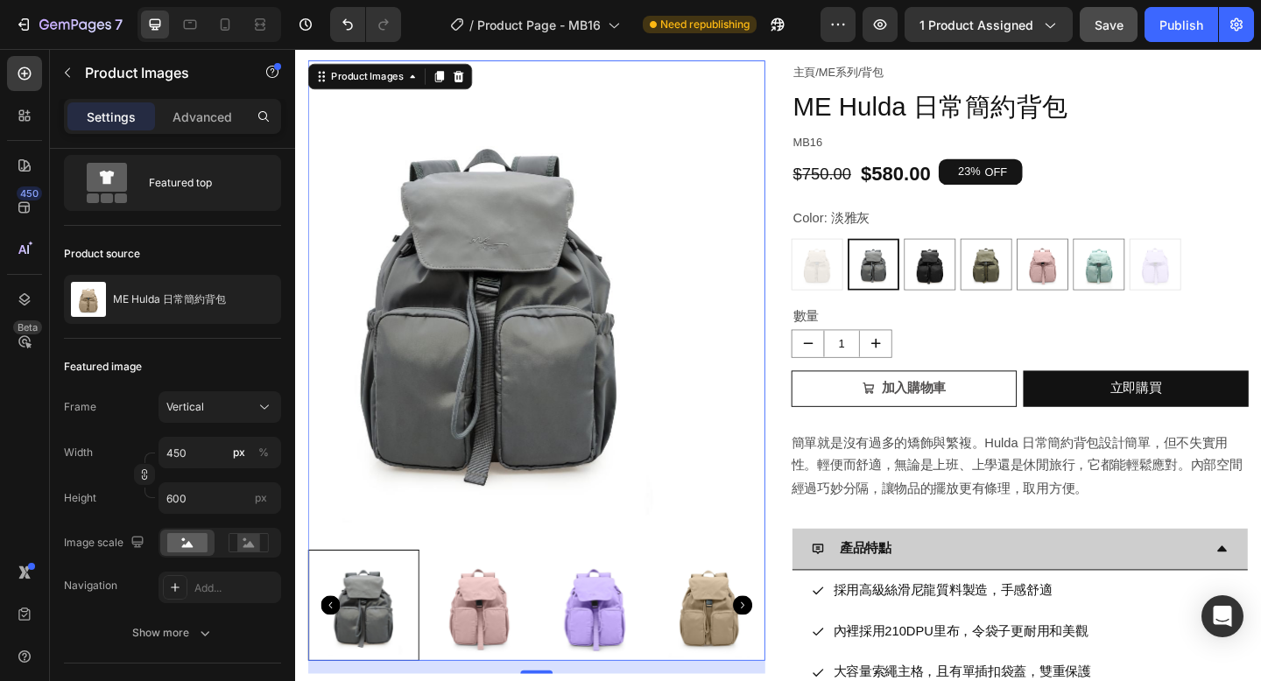
scroll to position [54, 0]
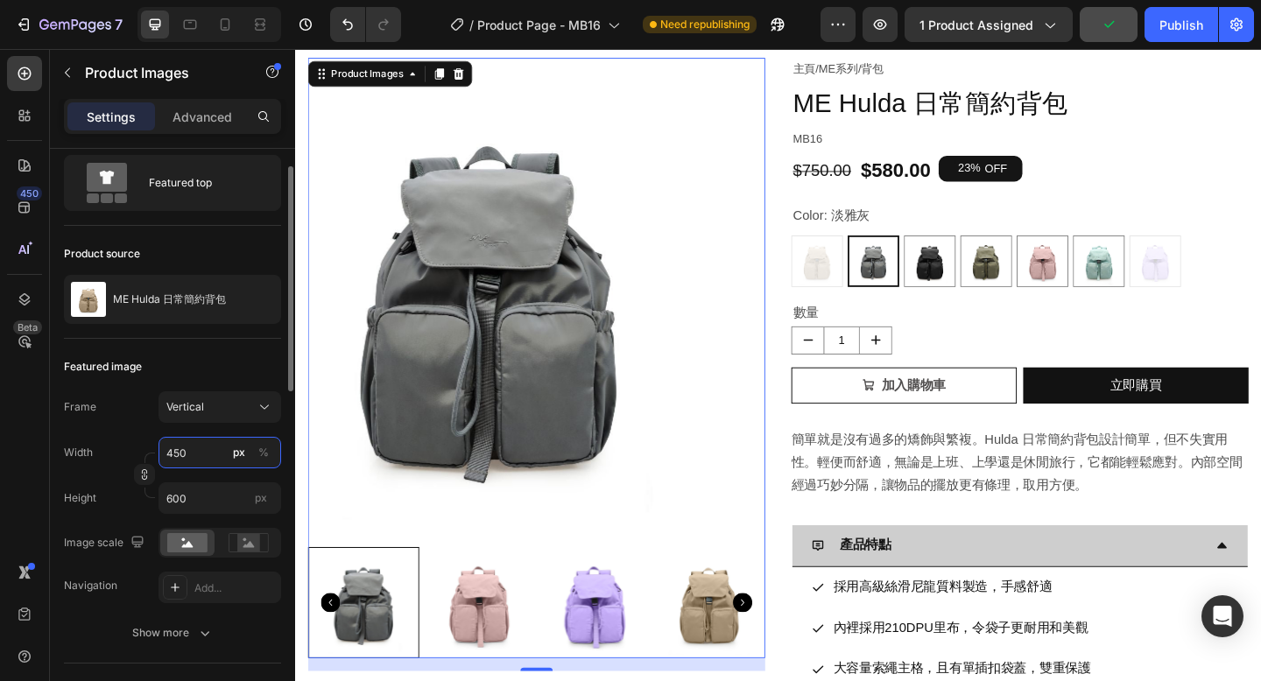
click at [205, 454] on input "450" at bounding box center [219, 453] width 123 height 32
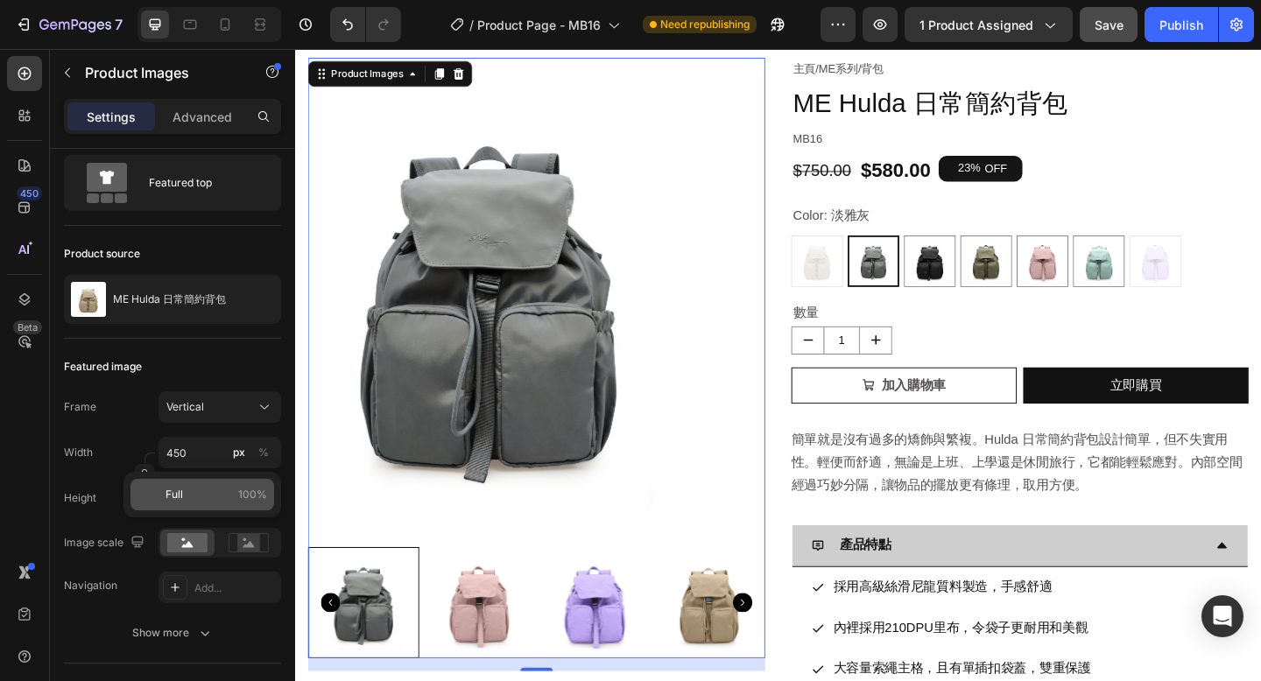
click at [181, 494] on span "Full" at bounding box center [174, 495] width 18 height 16
type input "100"
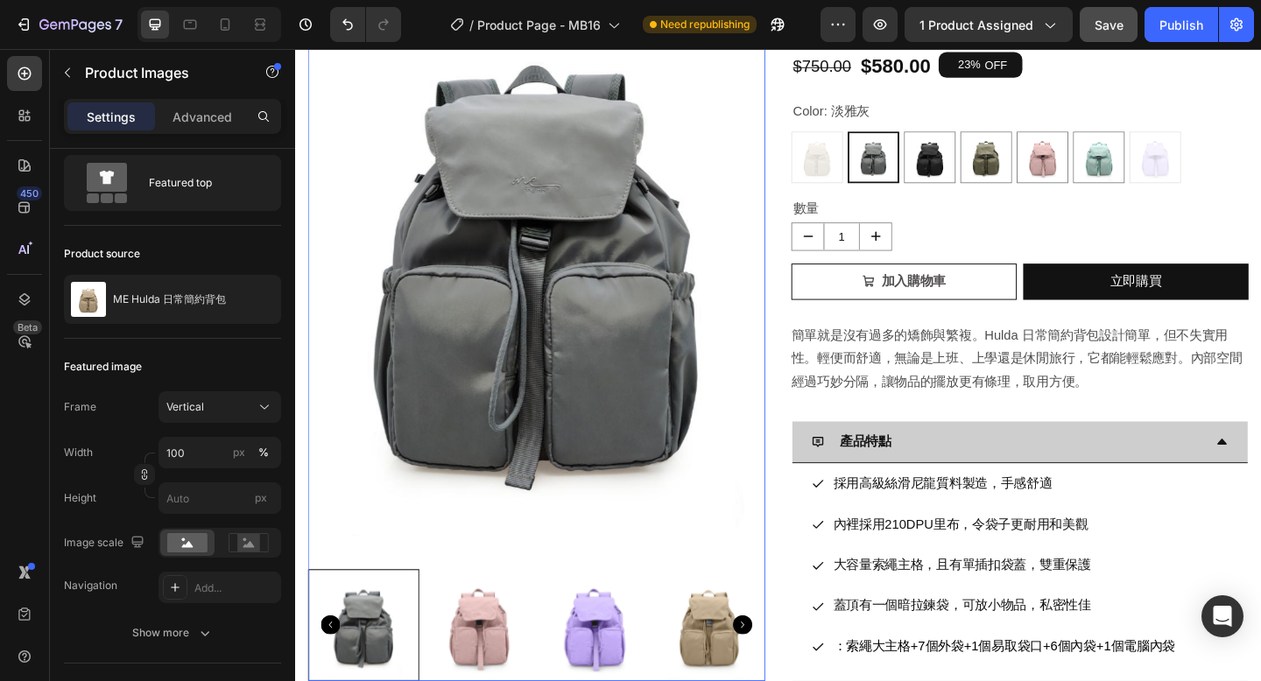
scroll to position [212, 0]
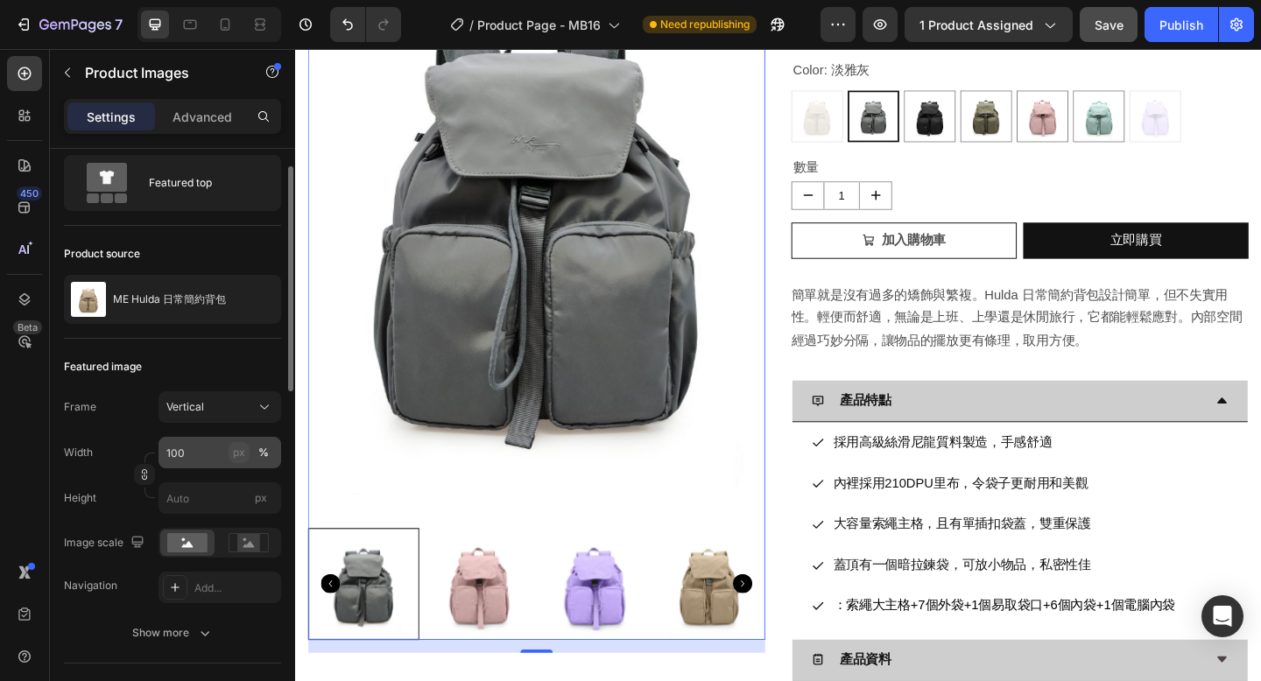
click at [237, 453] on div "px" at bounding box center [239, 453] width 12 height 16
type input "133"
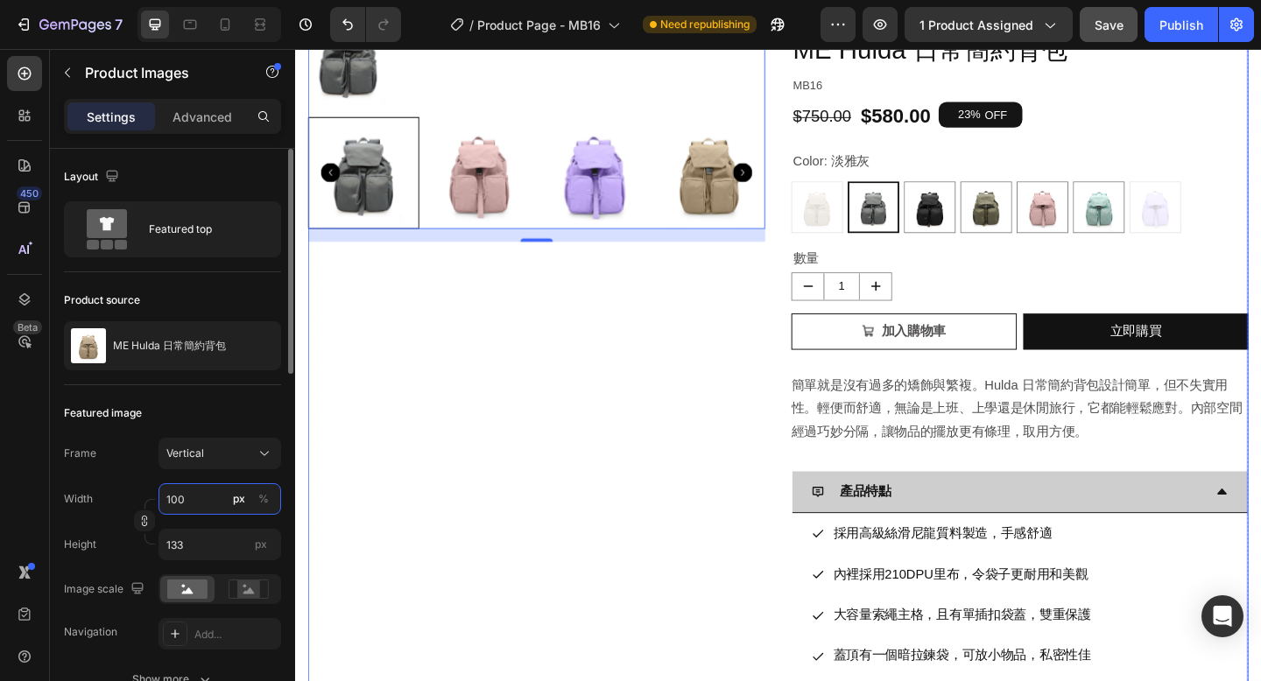
scroll to position [0, 0]
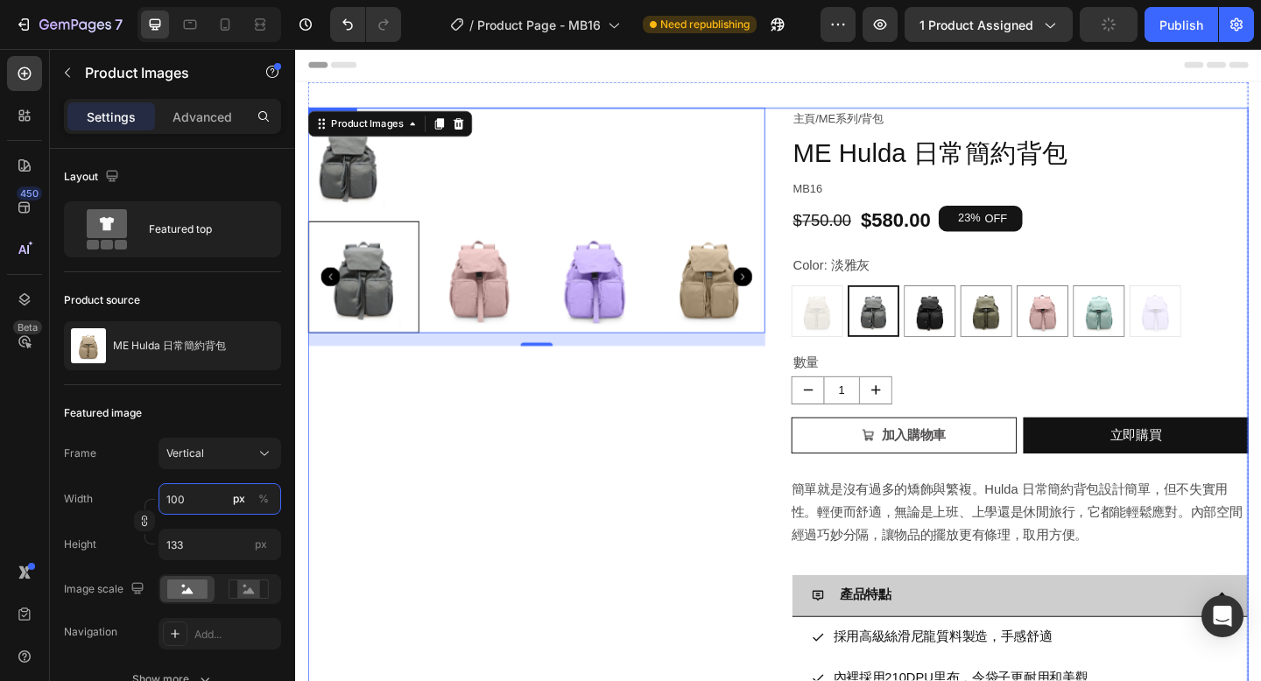
type input "5"
type input "7"
type input "500"
type input "667"
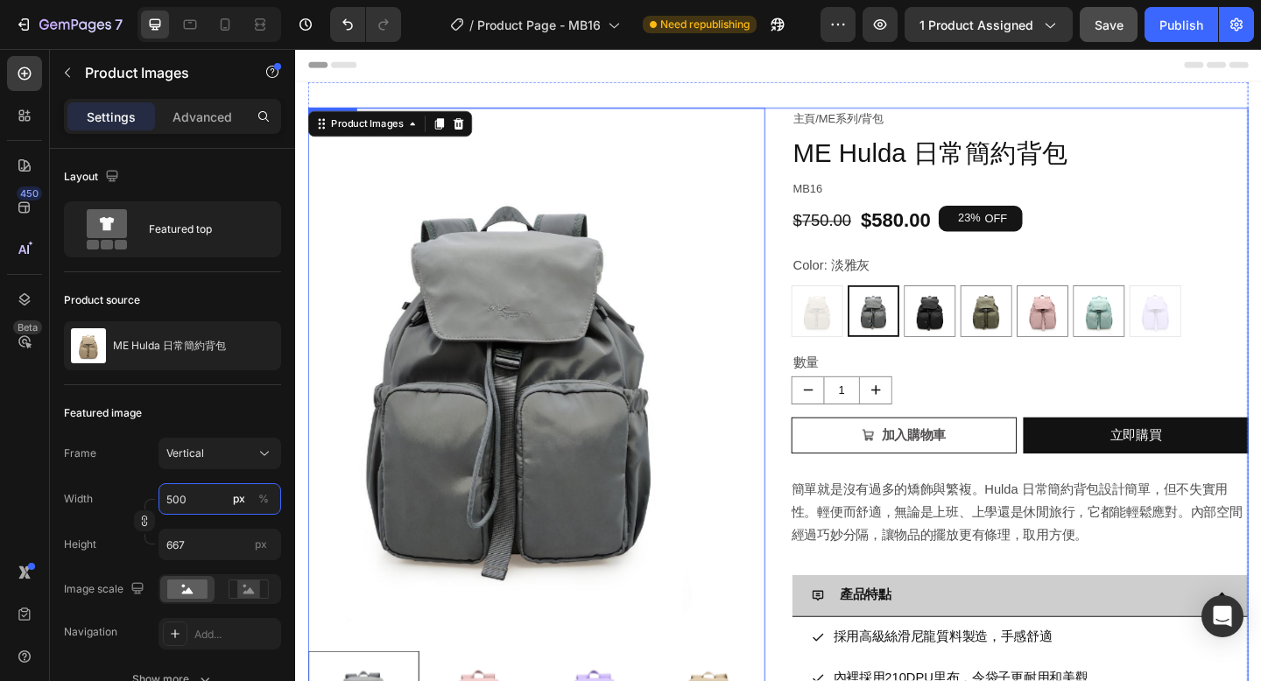
type input "600"
type input "800"
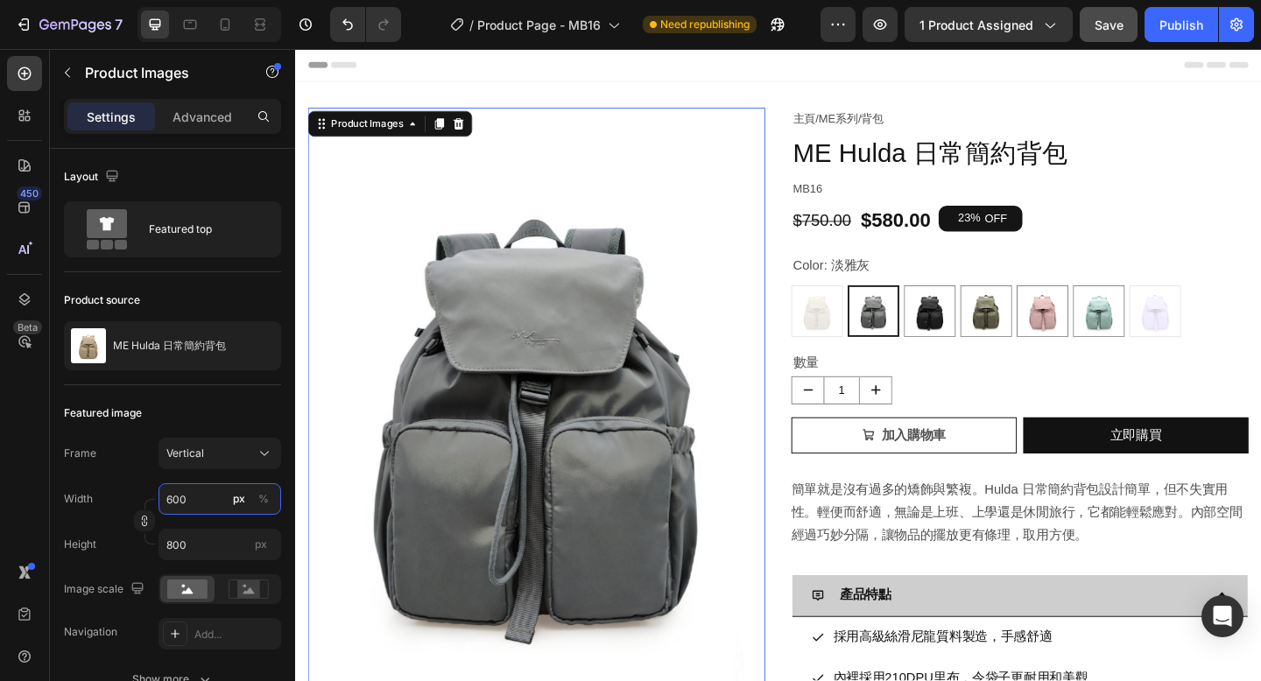
type input "700"
type input "933"
type input "800"
type input "1067"
type input "8800"
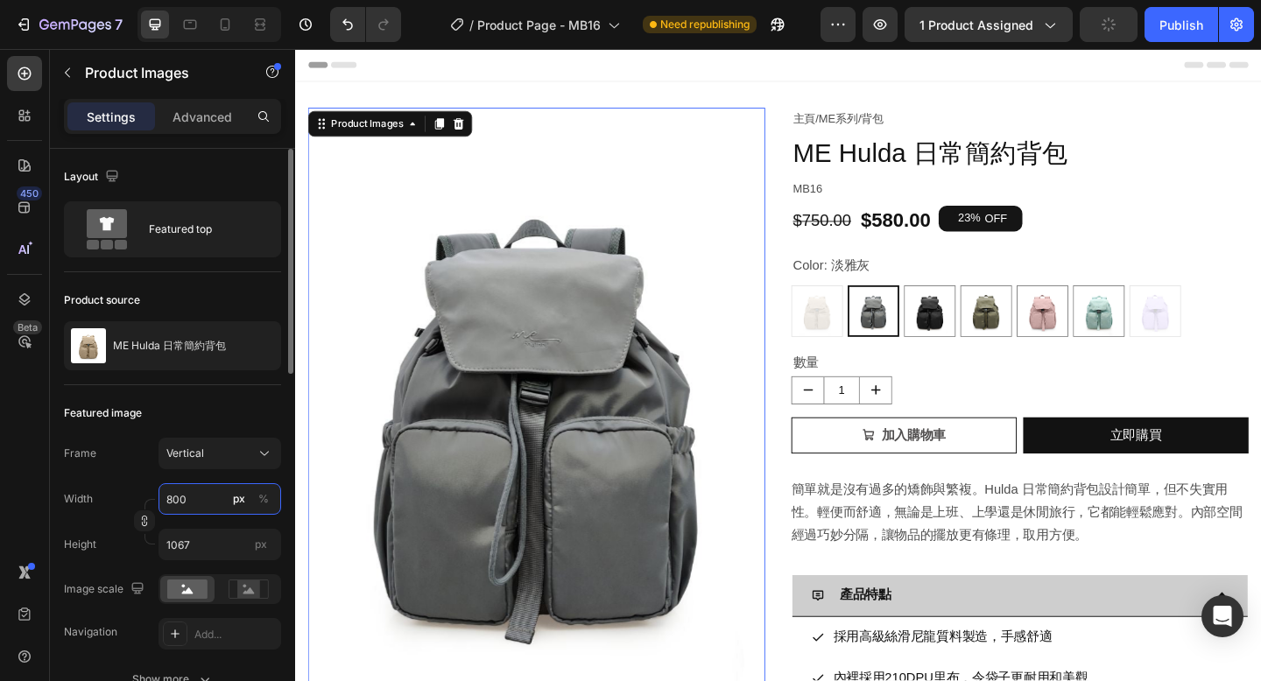
type input "11733"
type input "88800"
type input "118400"
type input "8800"
type input "11733"
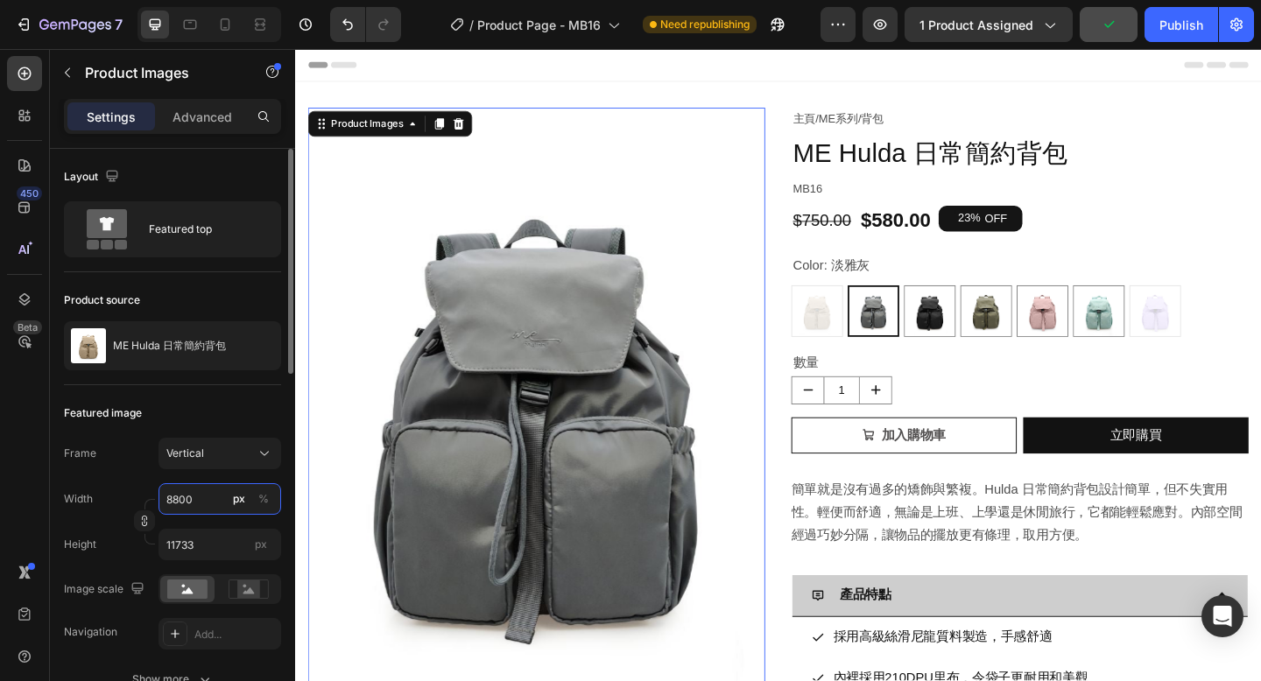
type input "800"
type input "1067"
type input "0"
type input "6"
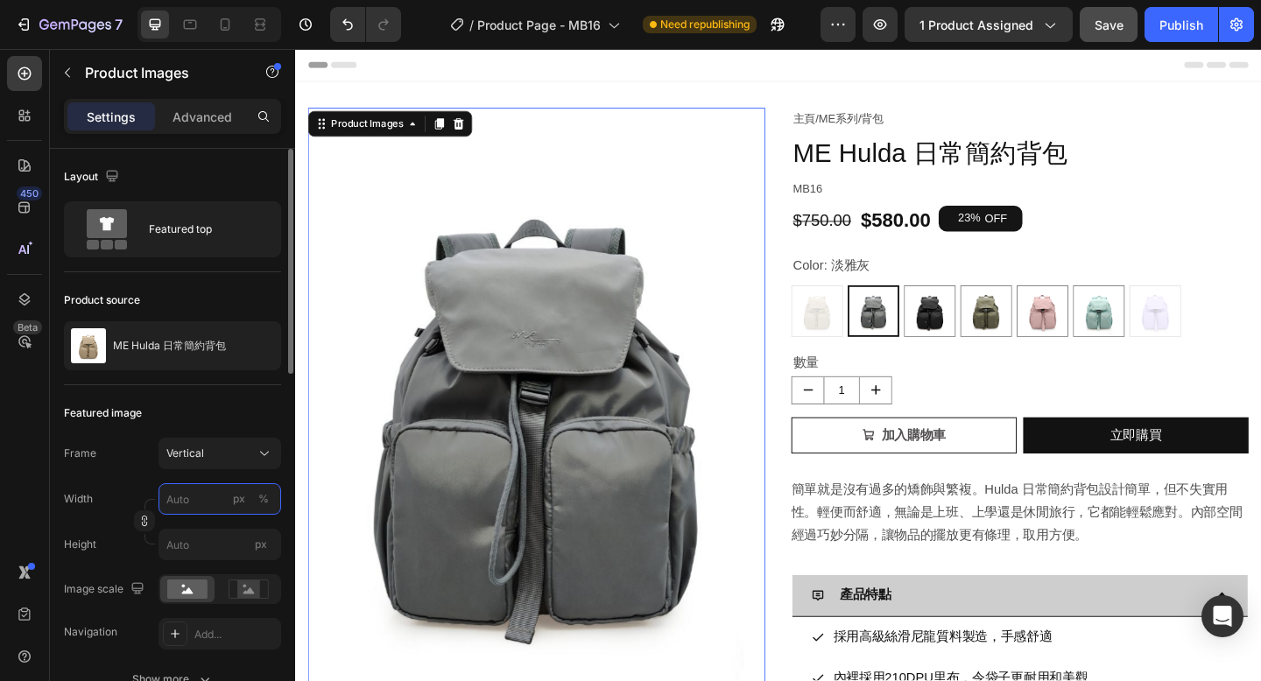
type input "8"
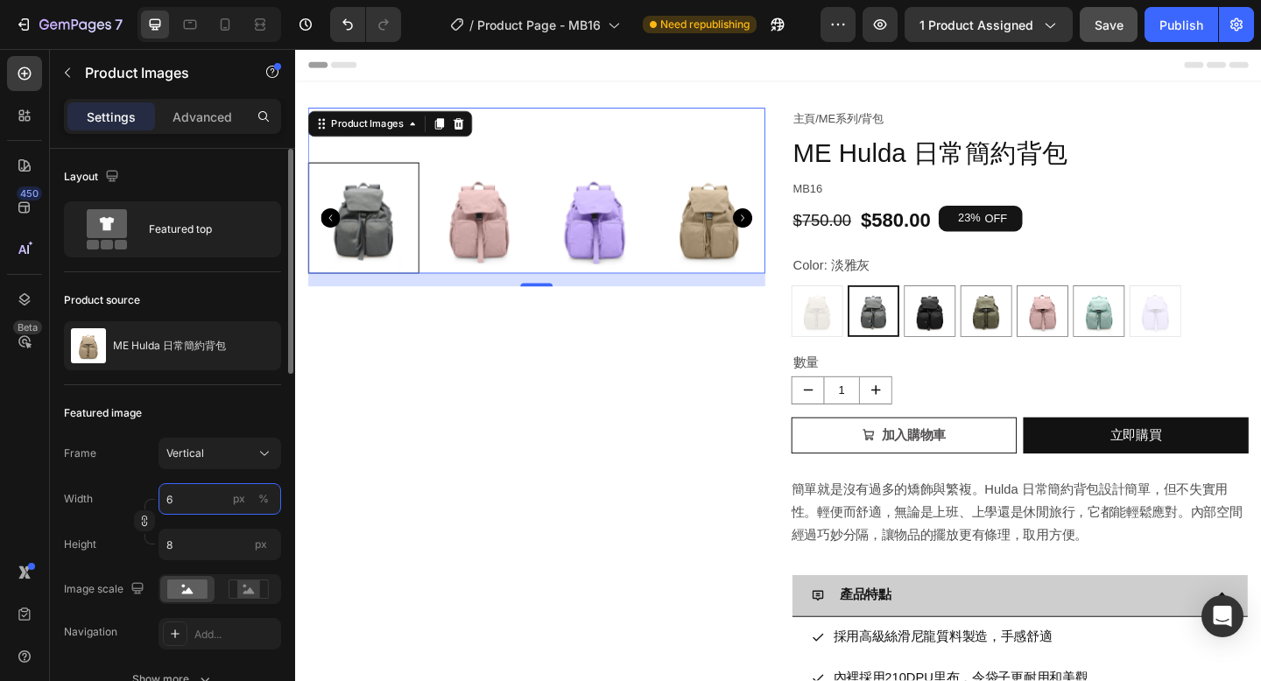
type input "60"
type input "80"
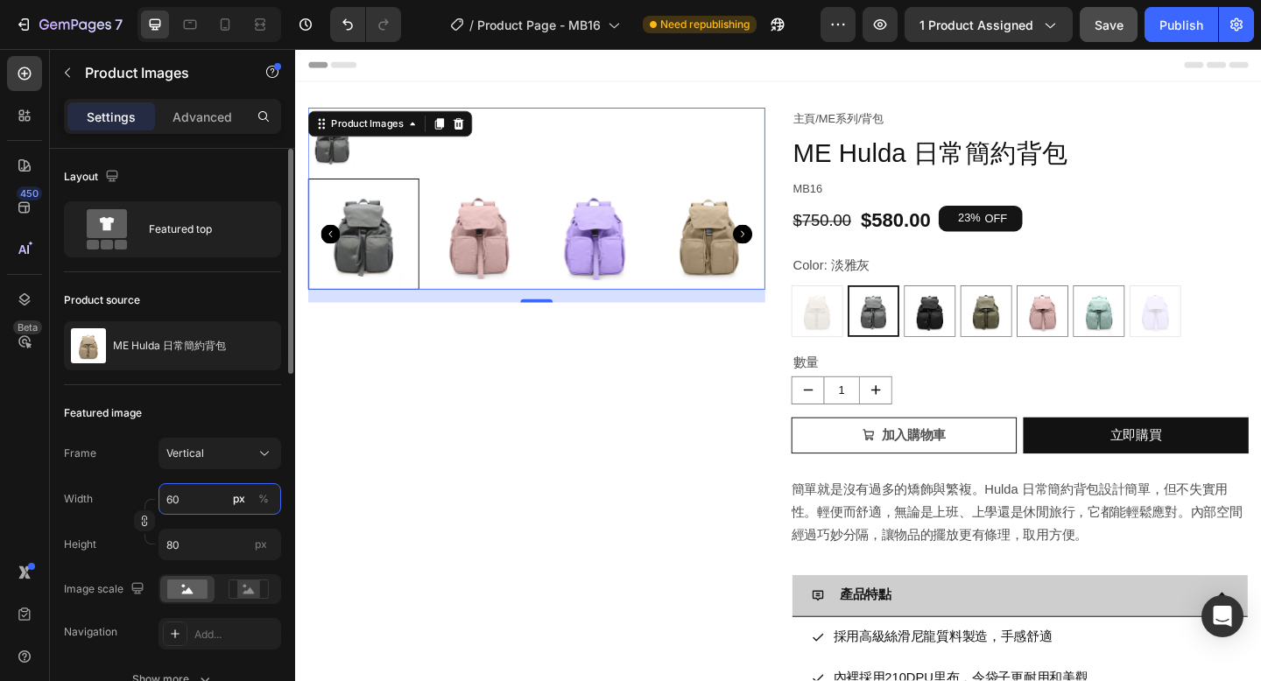
type input "600"
type input "800"
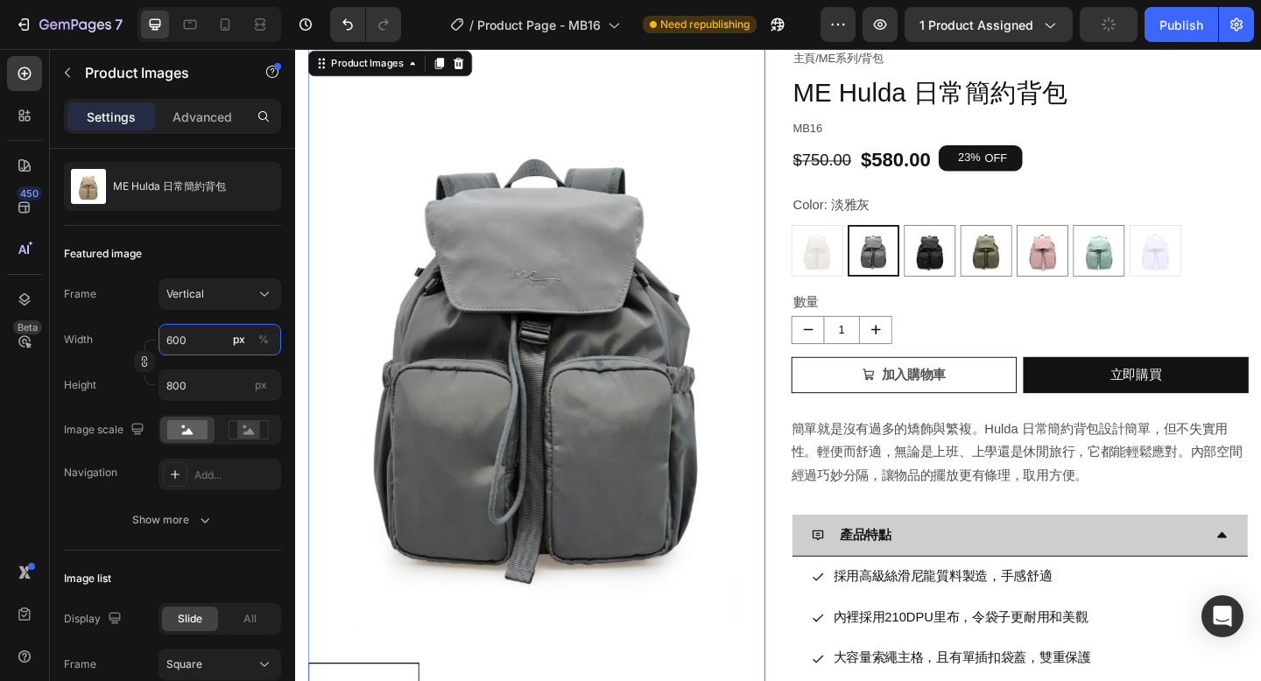
scroll to position [84, 0]
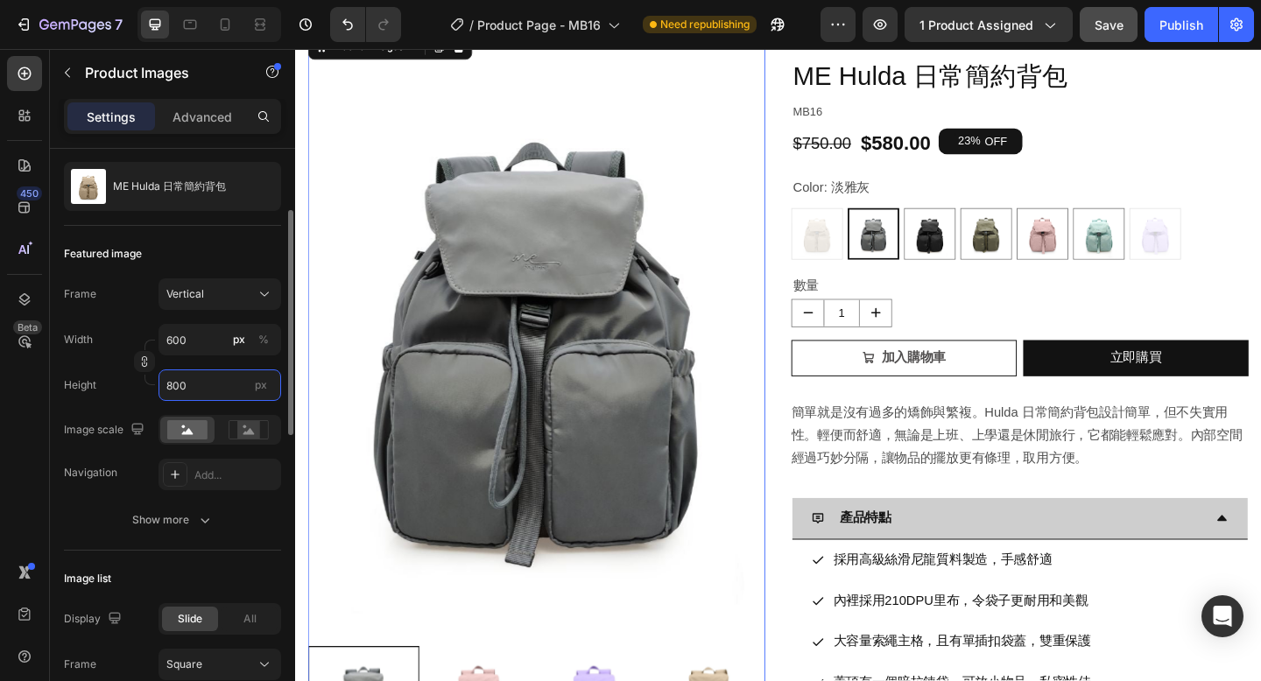
type input "5"
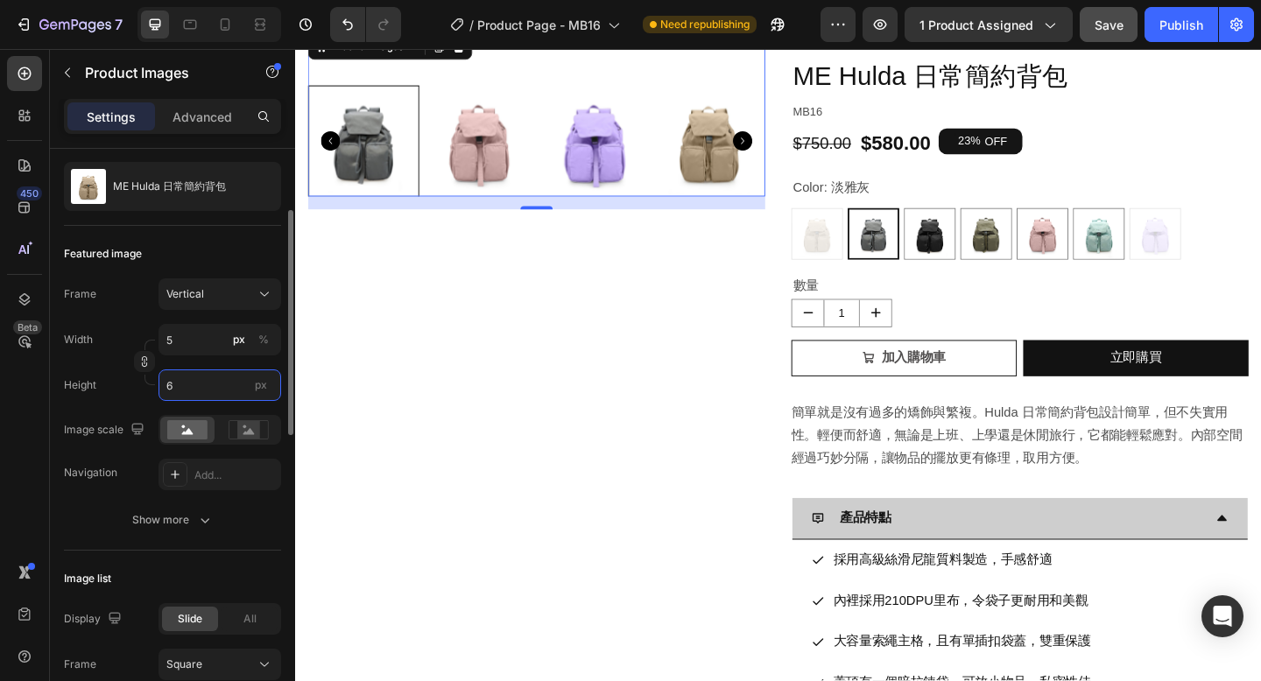
type input "60"
type input "45"
type input "600"
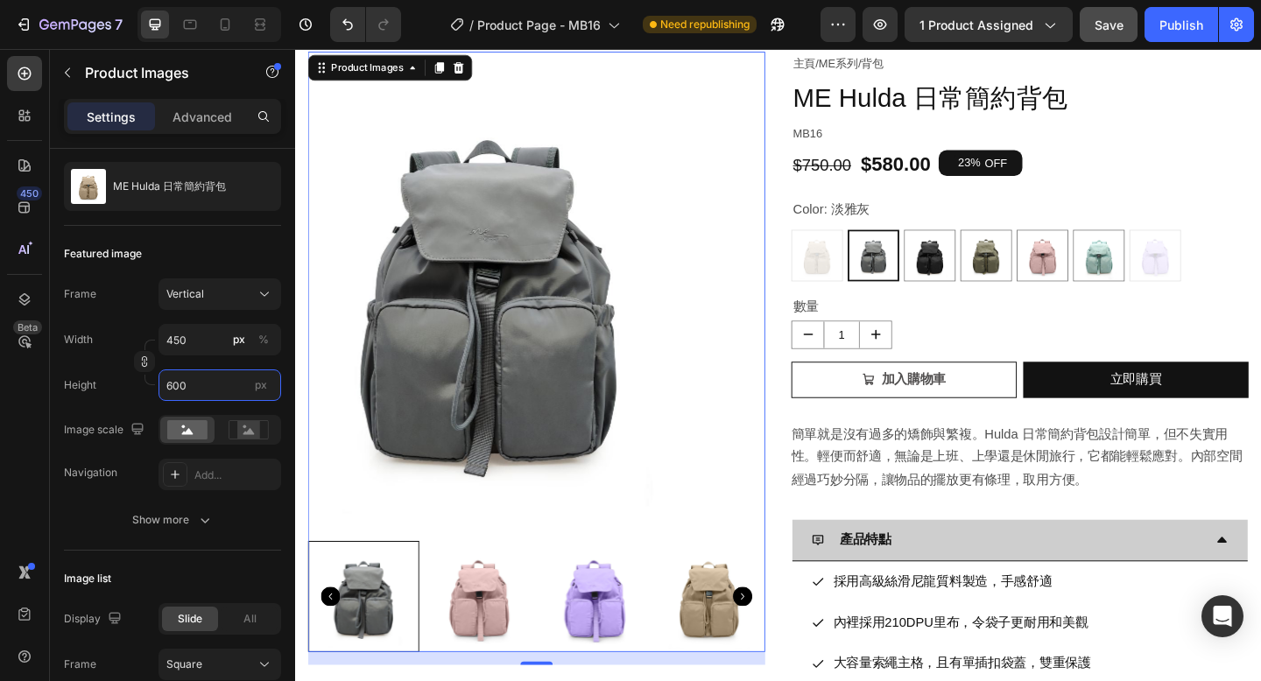
type input "45"
type input "60"
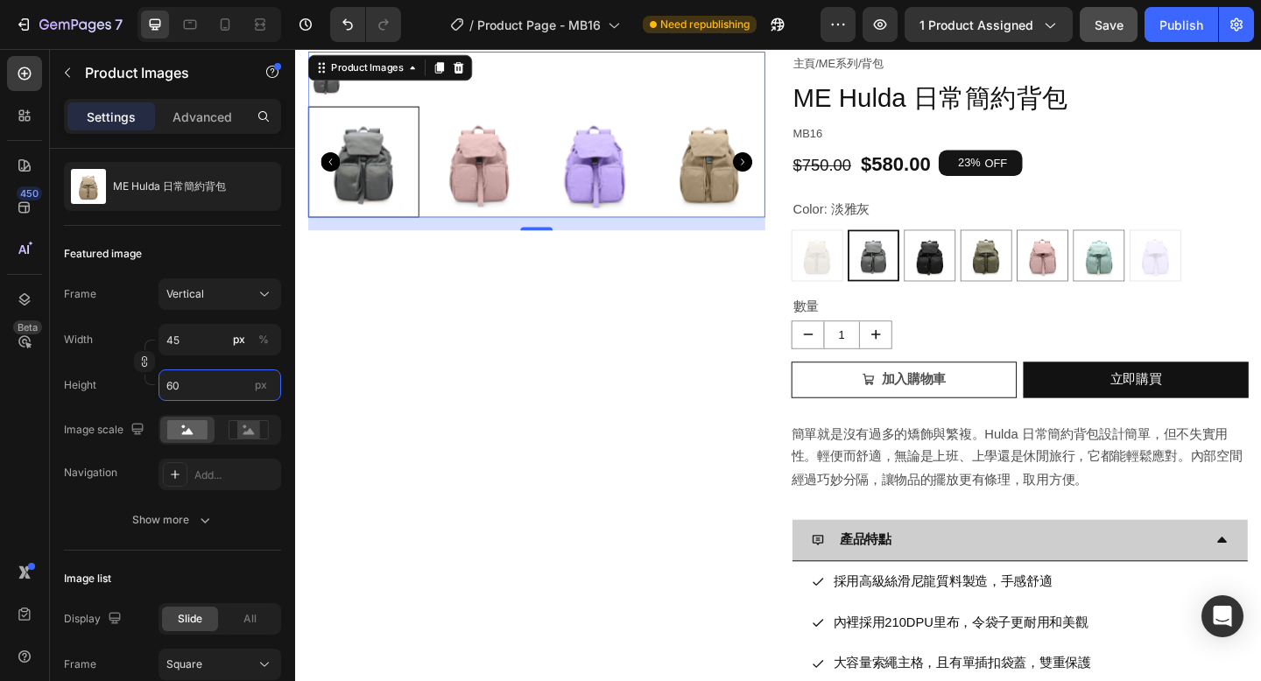
type input "5"
type input "6"
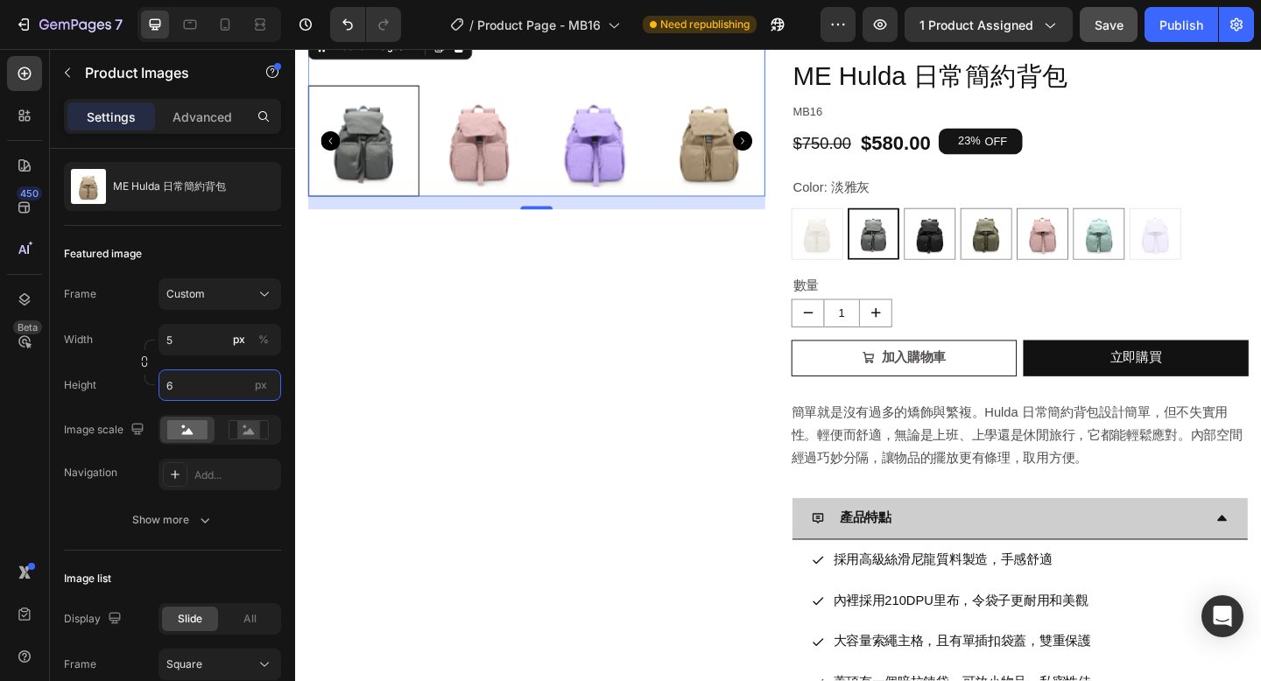
type input "68"
type input "51"
type input "680"
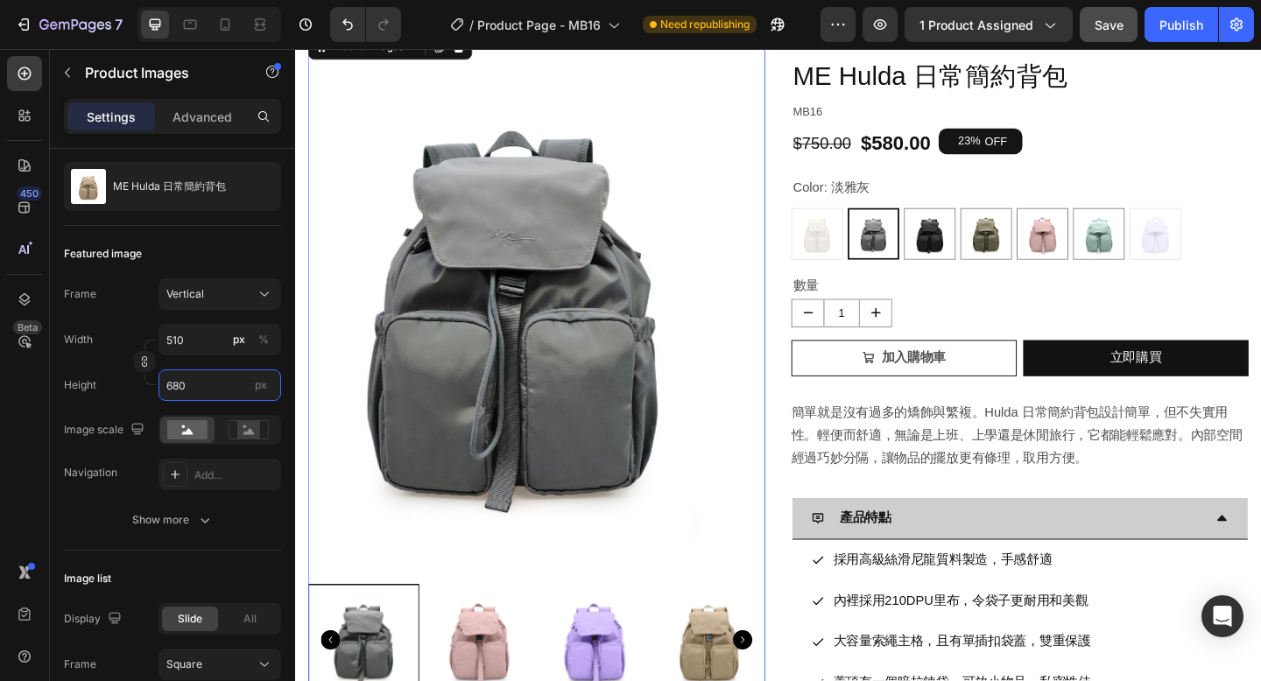
scroll to position [60, 0]
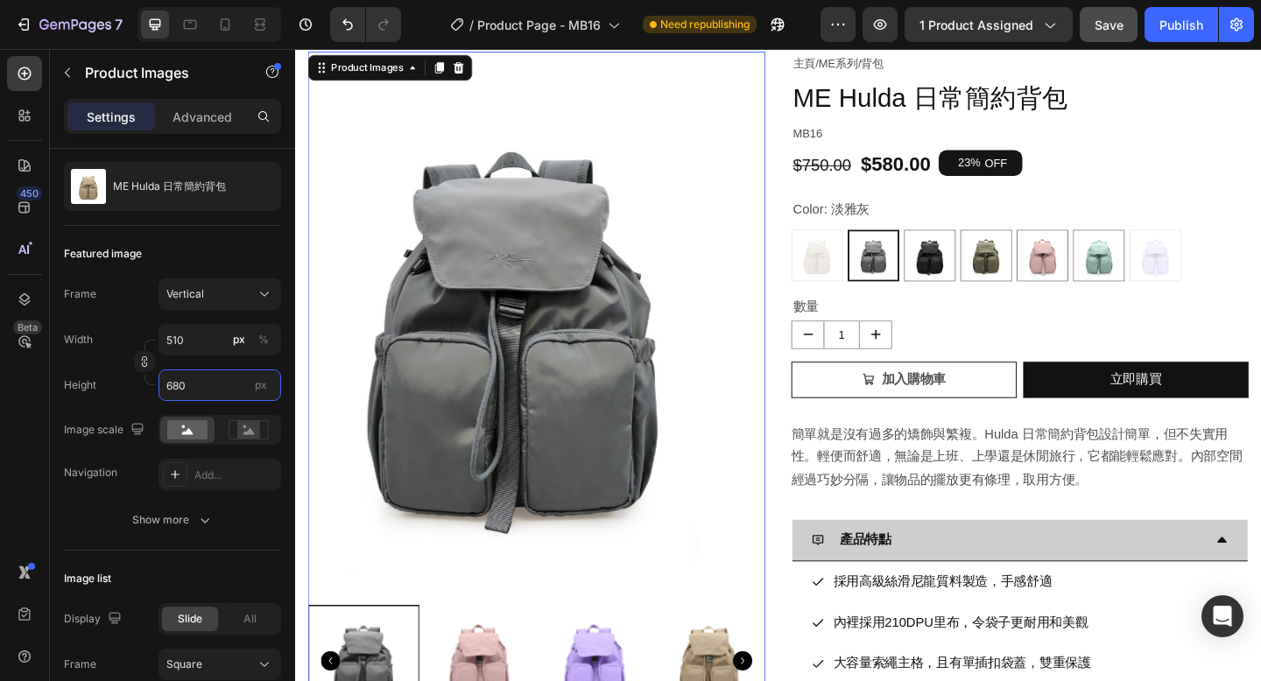
type input "5100"
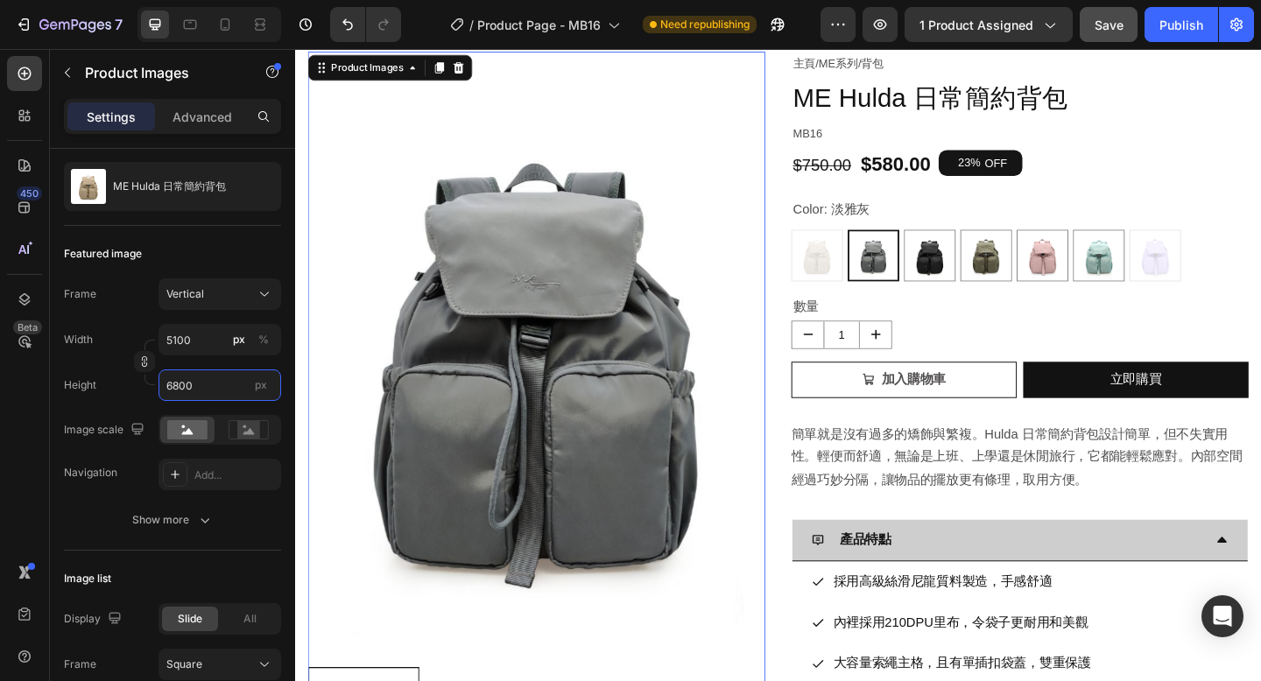
type input "800"
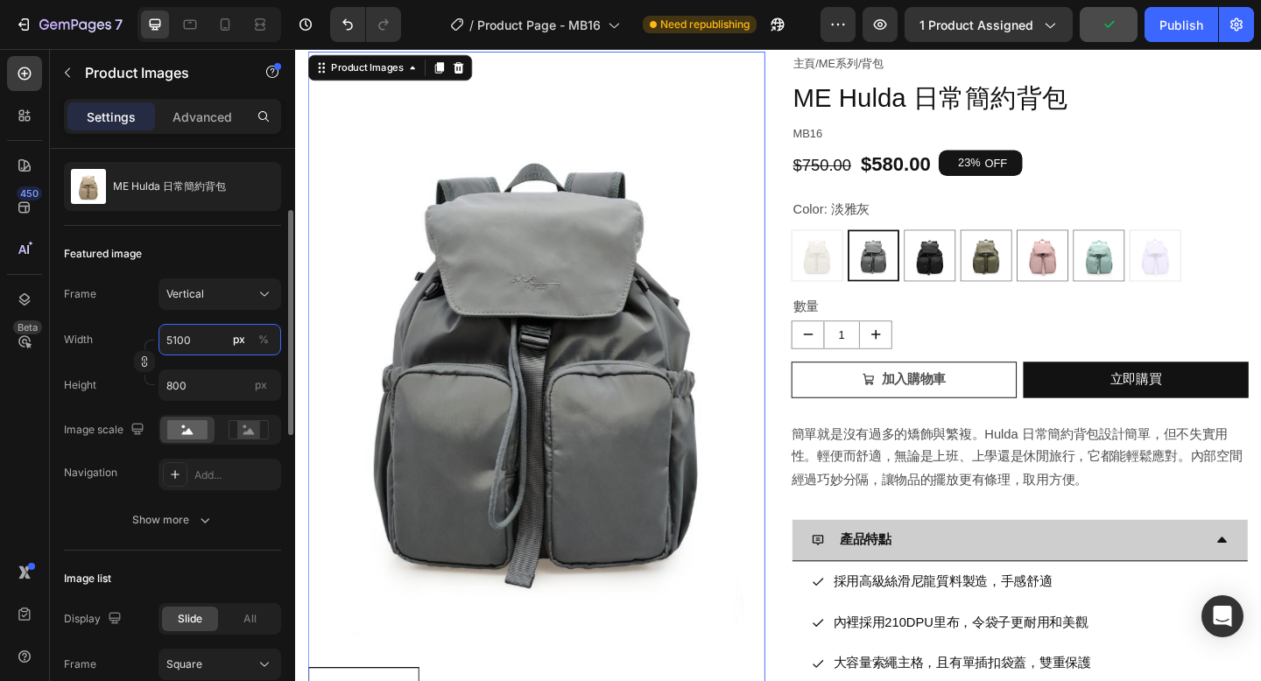
drag, startPoint x: 196, startPoint y: 340, endPoint x: 158, endPoint y: 339, distance: 38.5
click at [158, 339] on input "5100" at bounding box center [219, 340] width 123 height 32
type input "5099"
type input "6799"
type input "50"
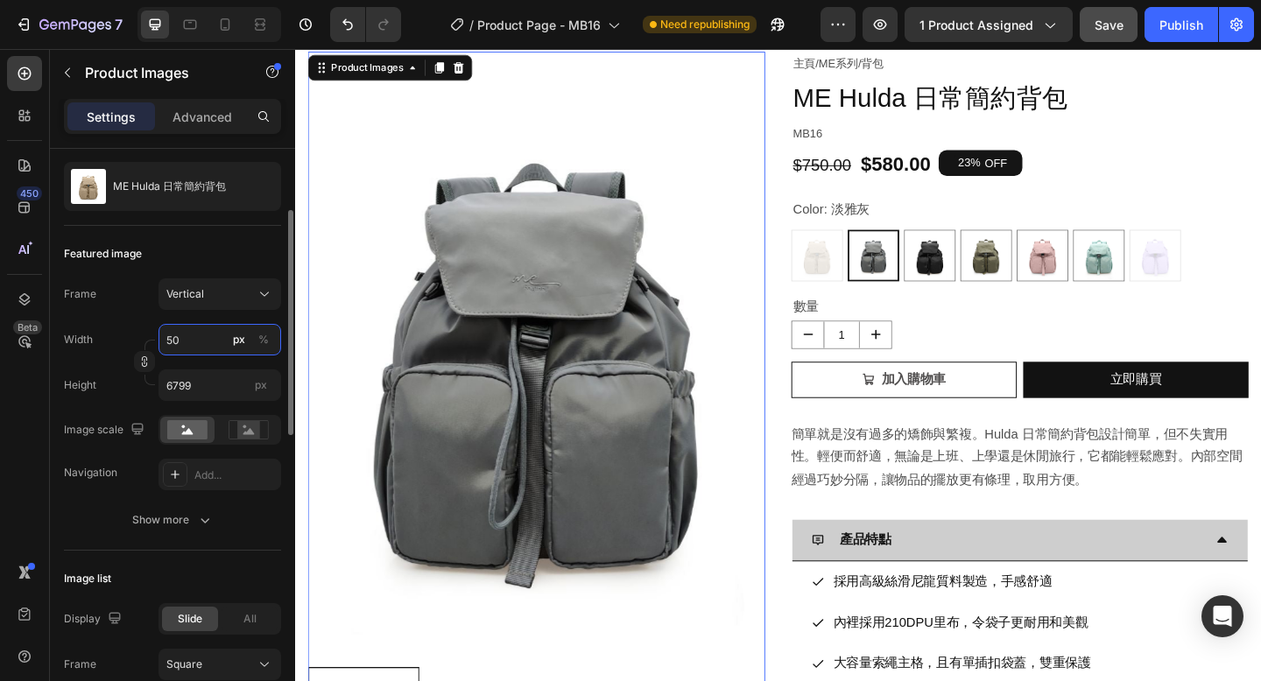
type input "67"
type input "5"
type input "7"
type input "5"
type input "7"
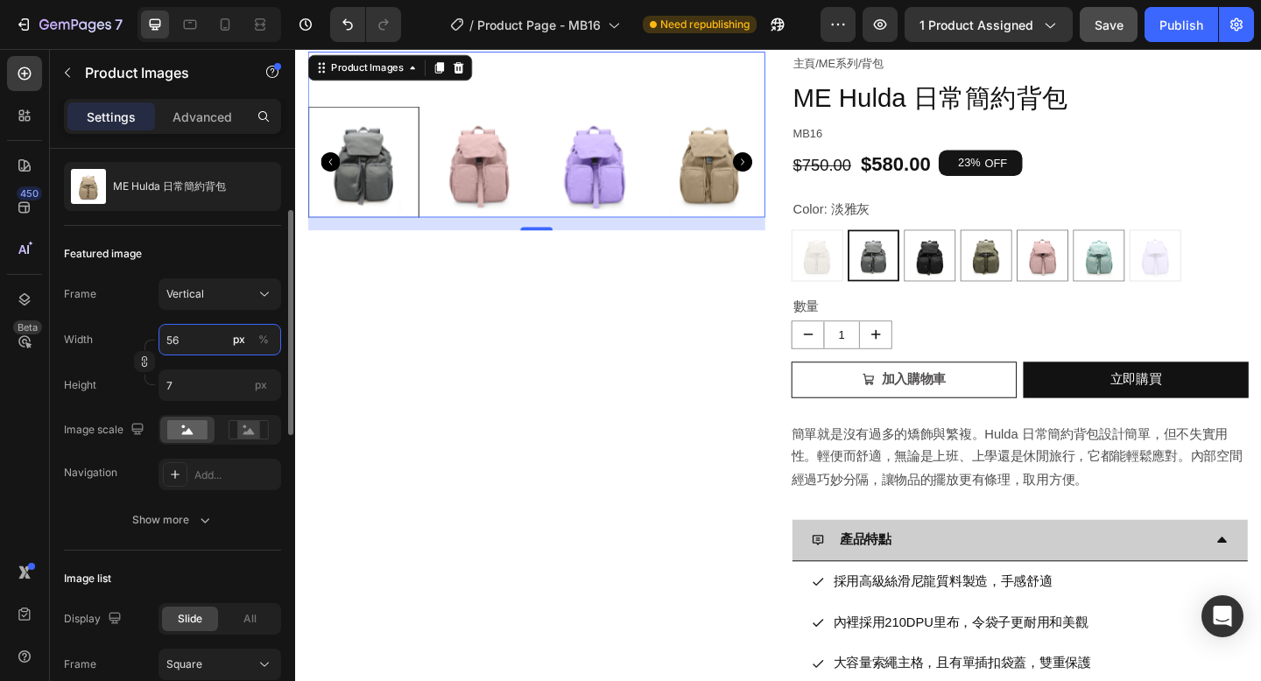
type input "560"
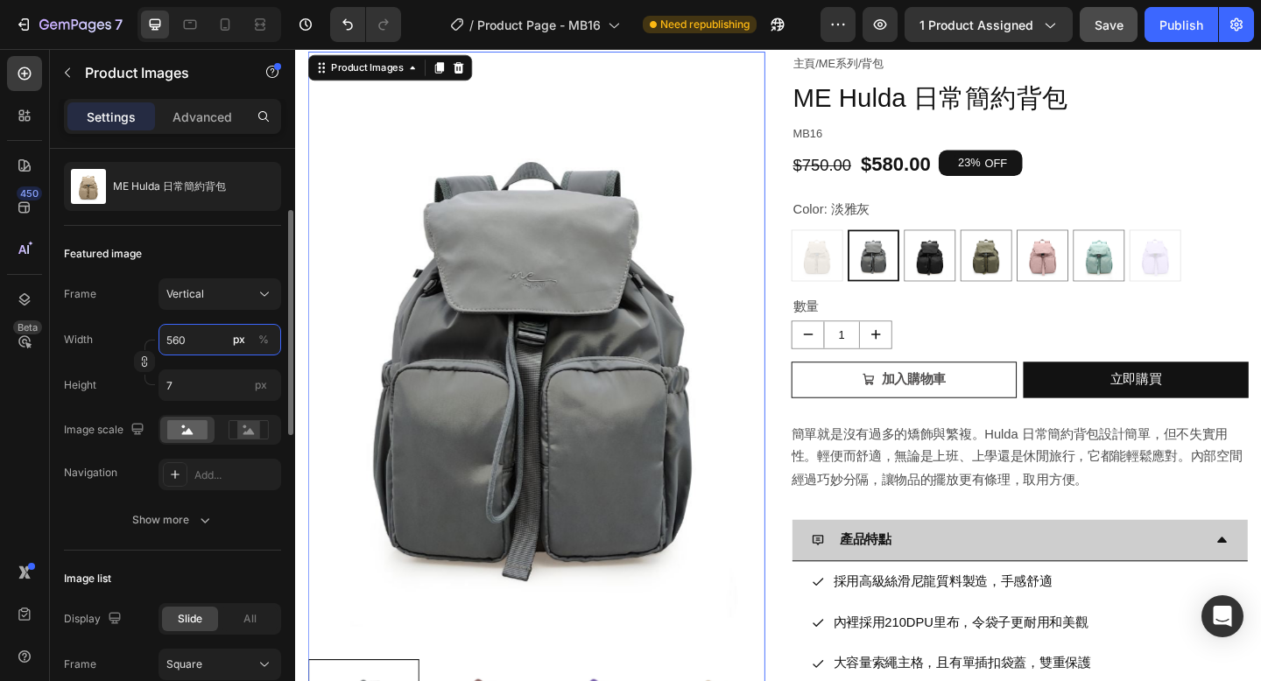
type input "747"
type input "5600"
type input "7467"
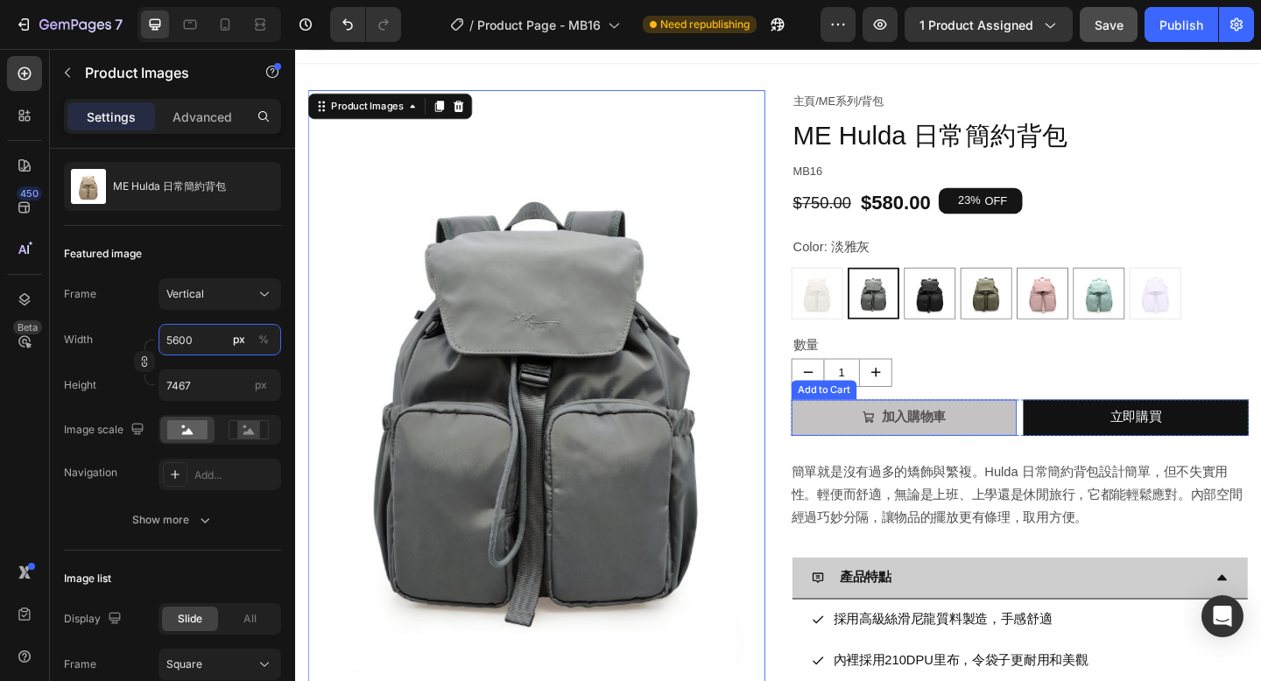
scroll to position [0, 0]
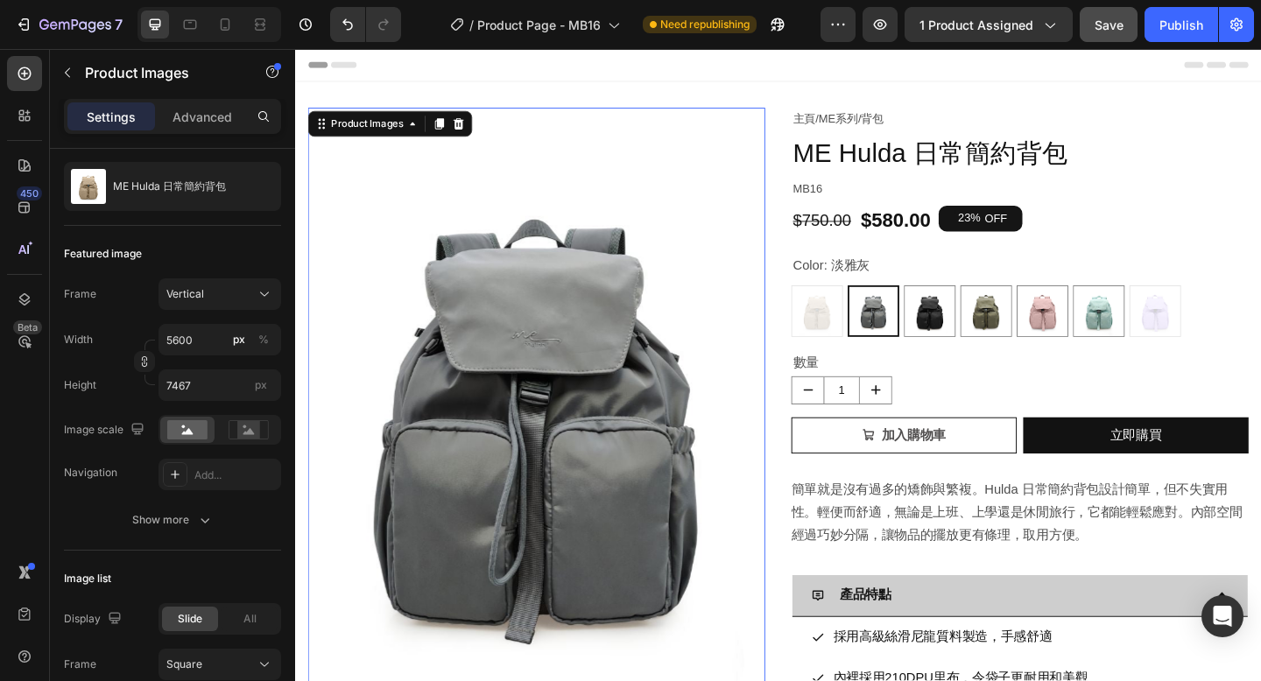
drag, startPoint x: 827, startPoint y: 66, endPoint x: 574, endPoint y: 95, distance: 255.7
click at [827, 66] on div "Header" at bounding box center [820, 66] width 1023 height 35
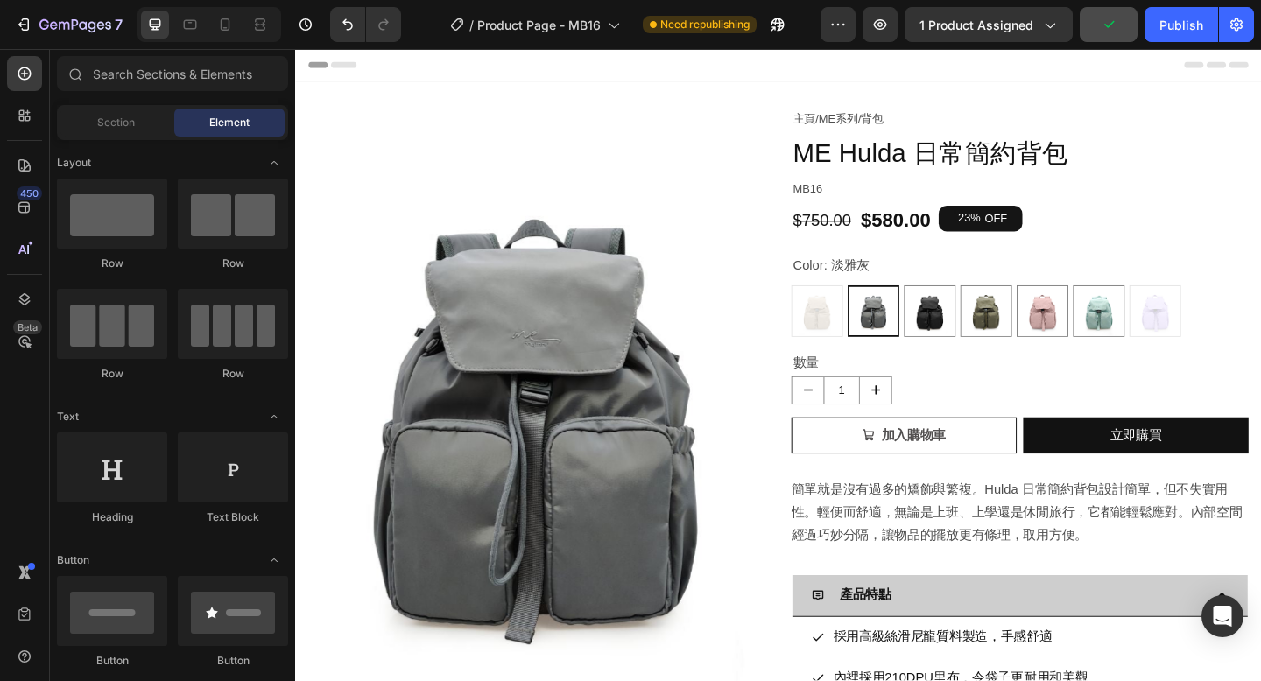
click at [313, 65] on icon at bounding box center [315, 66] width 12 height 12
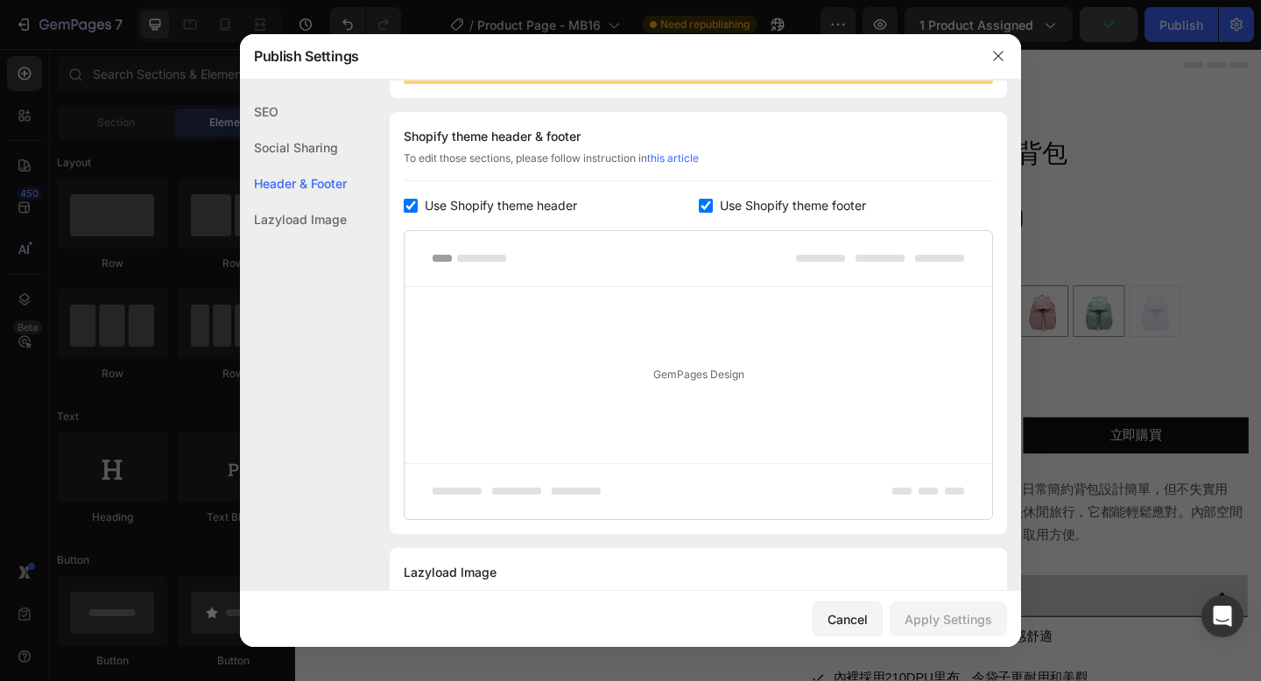
scroll to position [255, 0]
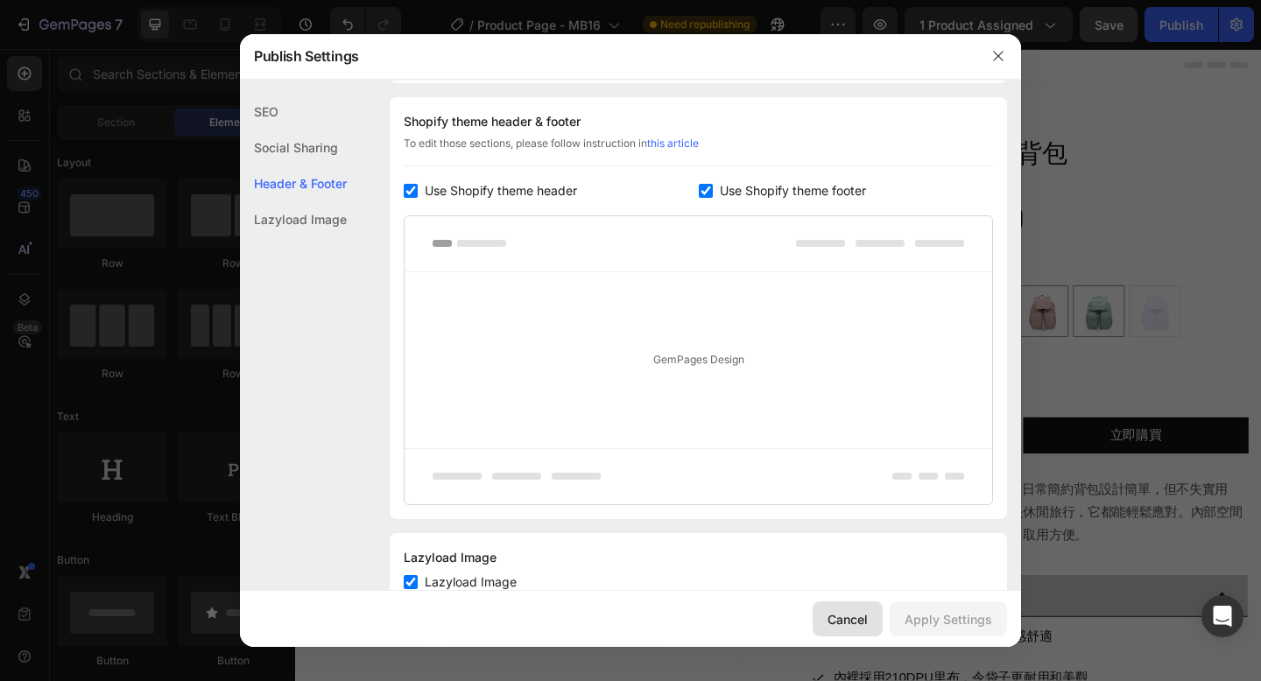
click at [859, 622] on div "Cancel" at bounding box center [847, 619] width 40 height 18
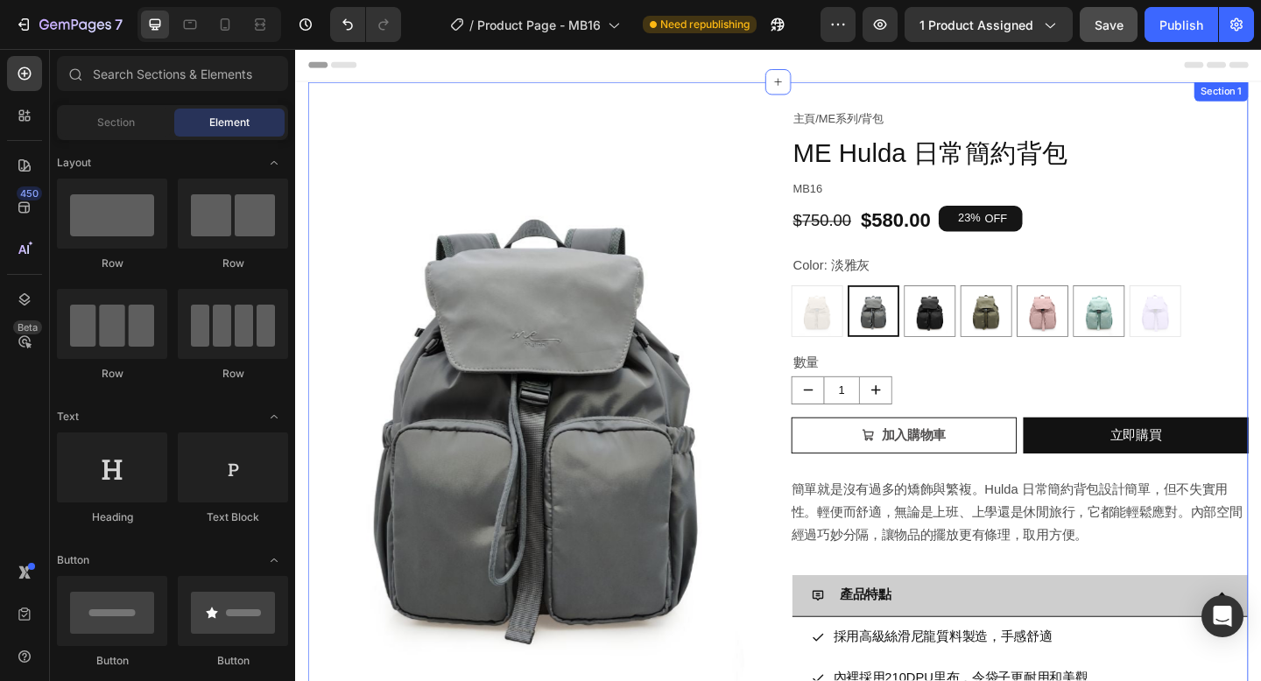
click at [902, 104] on div "Product Images 主頁 / ME系列 / 背包 Text Block ME Hulda 日常簡約背包 Product Title MB16 Tex…" at bounding box center [820, 590] width 1023 height 1010
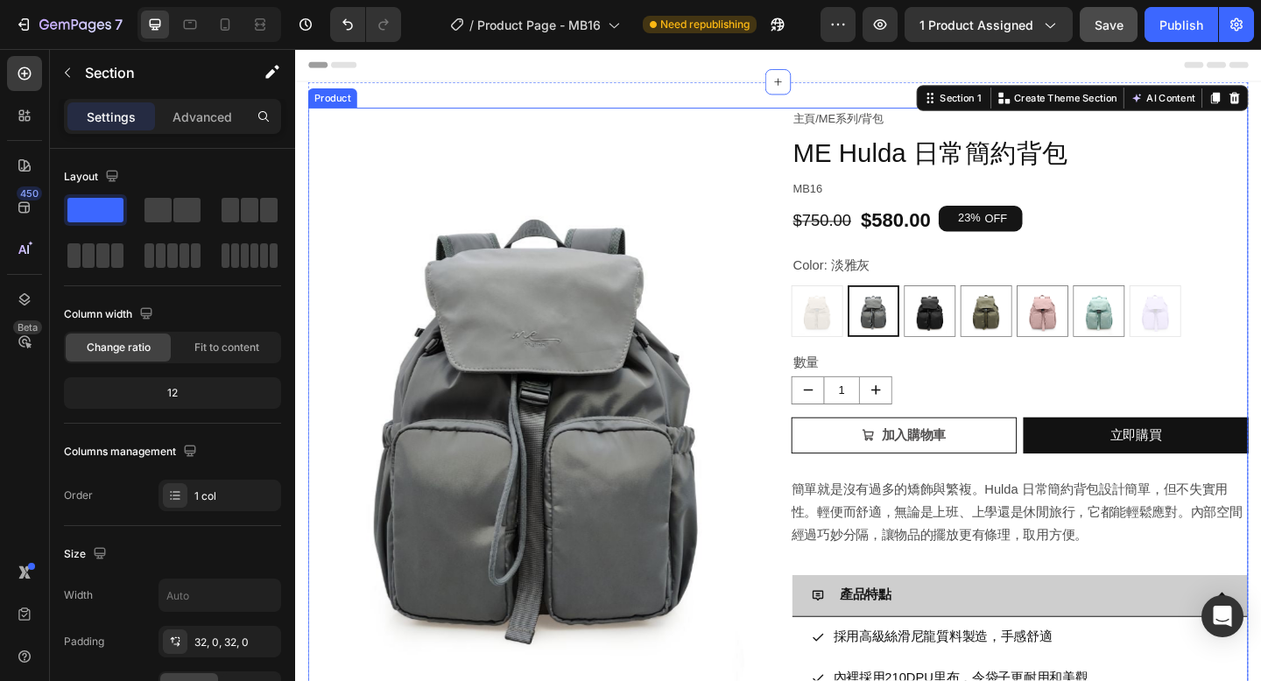
click at [828, 141] on div "Product Images 主頁 / ME系列 / 背包 Text Block ME Hulda 日常簡約背包 Product Title MB16 Tex…" at bounding box center [820, 590] width 1023 height 954
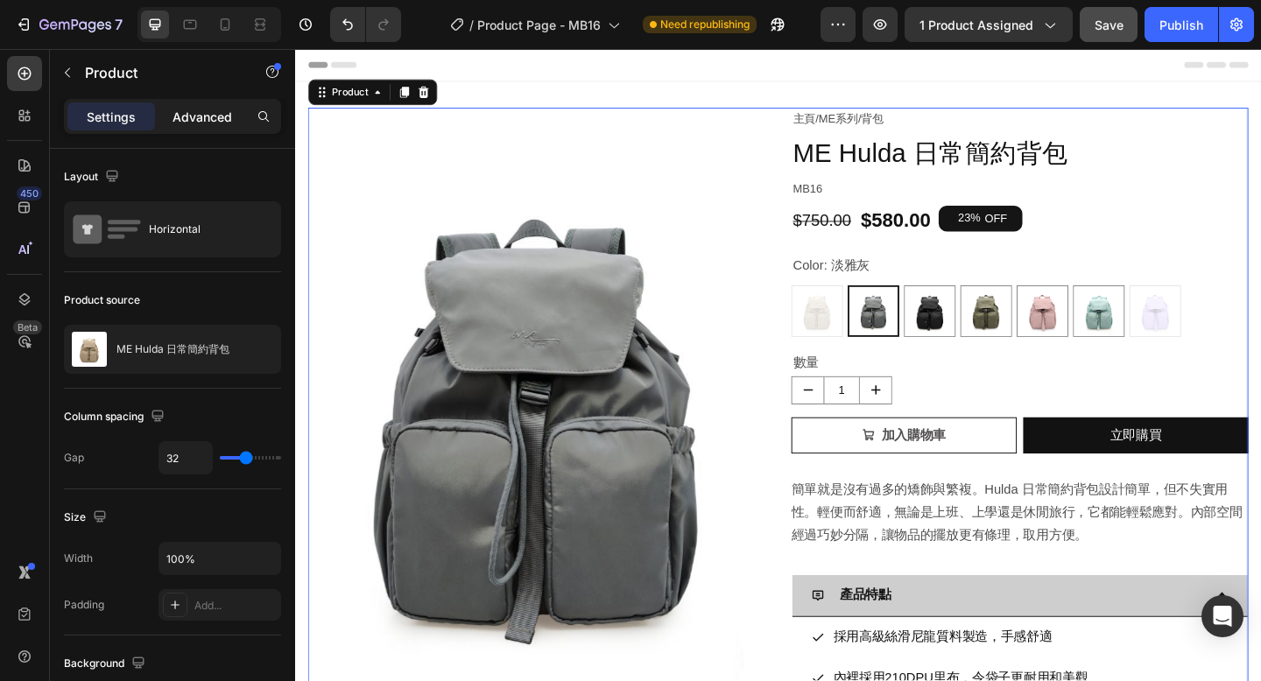
click at [215, 116] on p "Advanced" at bounding box center [202, 117] width 60 height 18
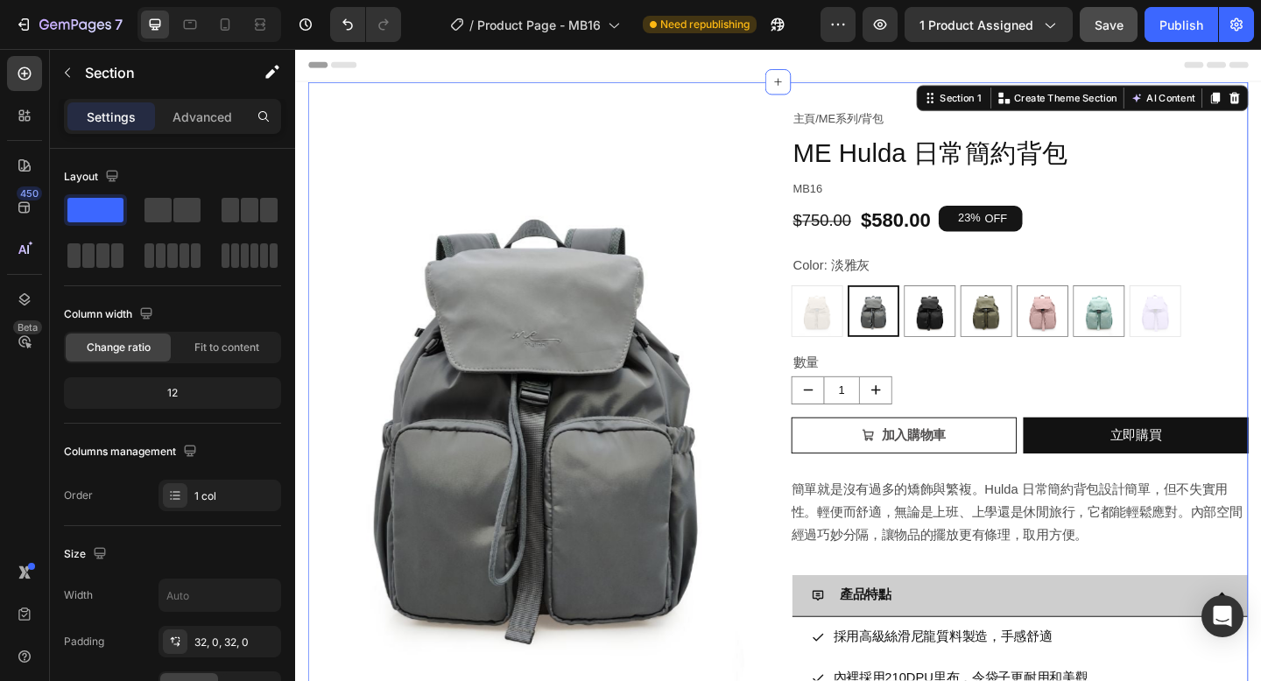
click at [693, 102] on div "Product Images 主頁 / ME系列 / 背包 Text Block ME Hulda 日常簡約背包 Product Title MB16 Tex…" at bounding box center [820, 590] width 1023 height 1010
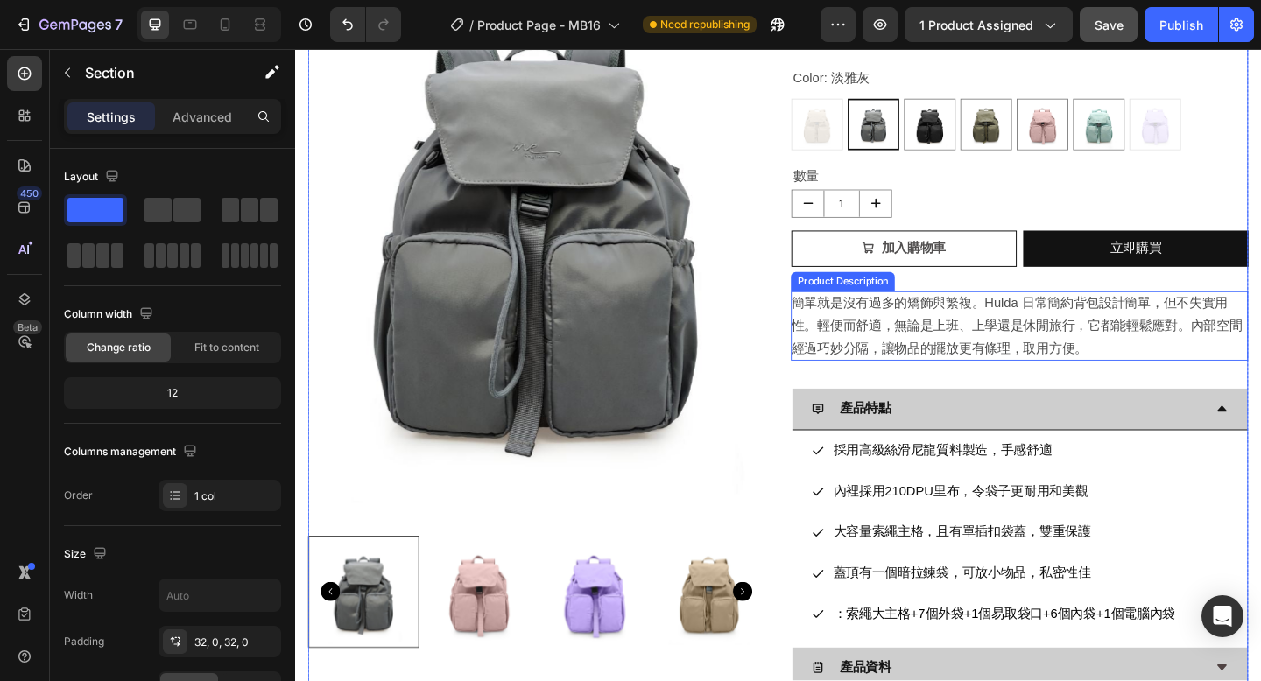
scroll to position [246, 0]
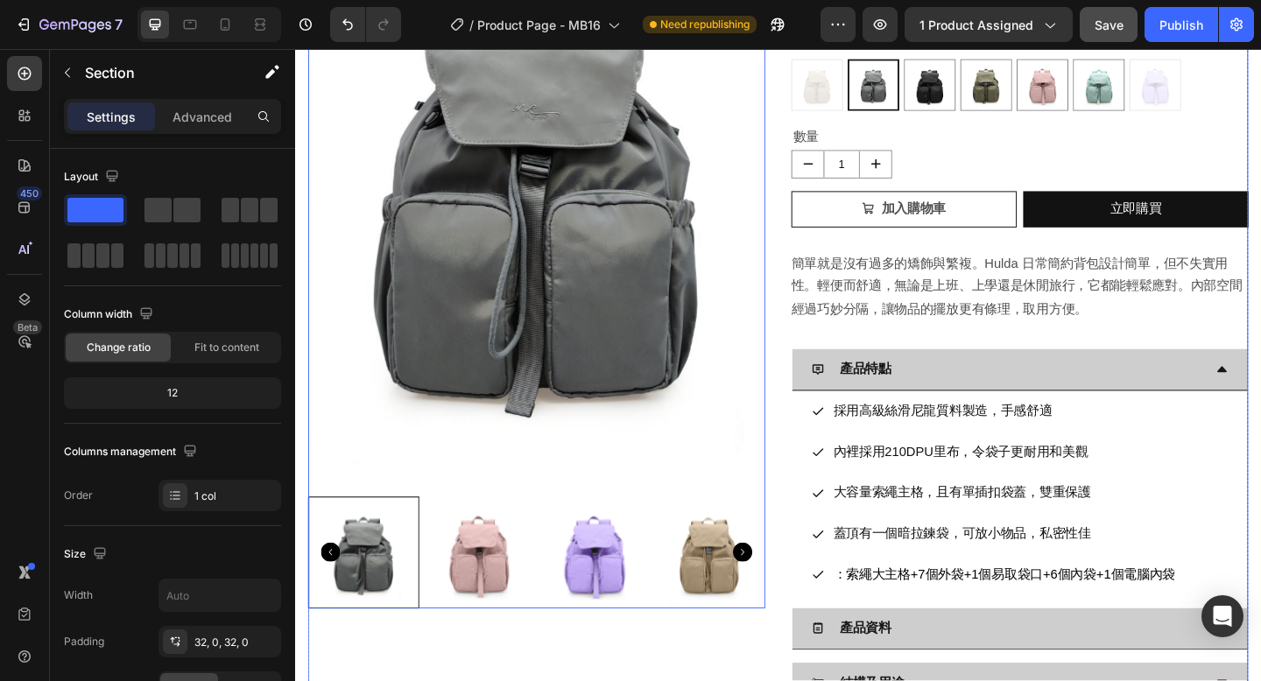
click at [792, 493] on img at bounding box center [557, 198] width 497 height 663
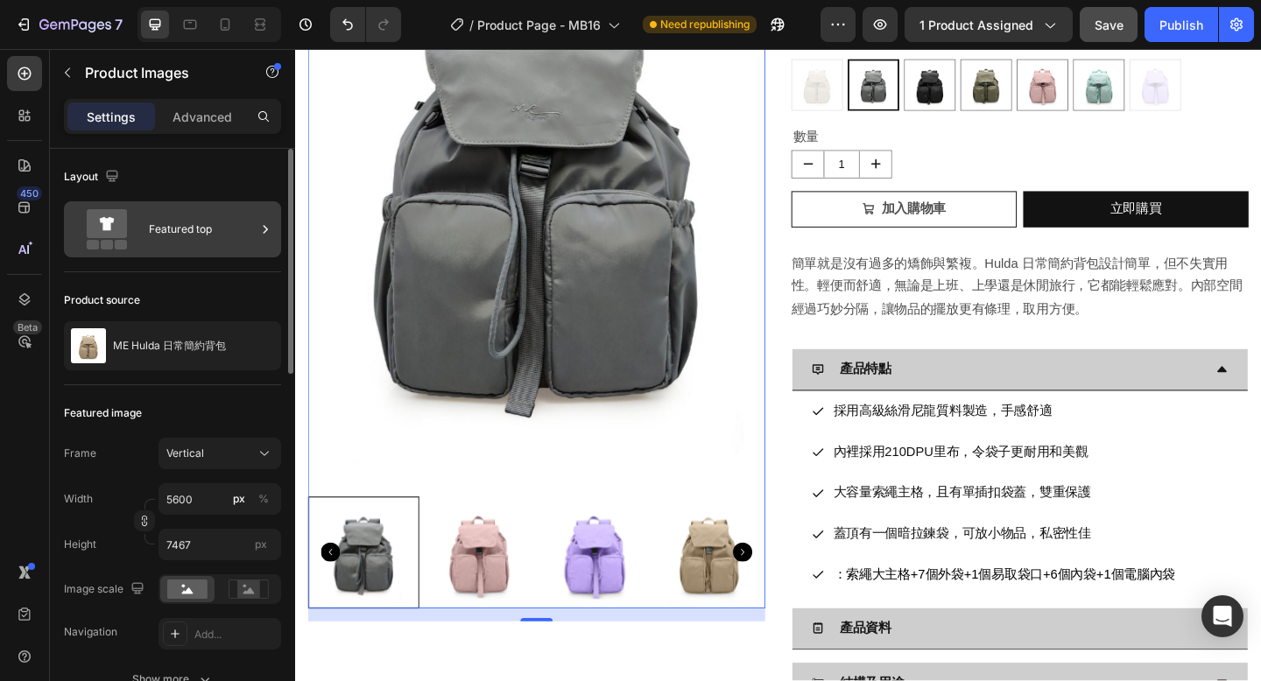
click at [194, 231] on div "Featured top" at bounding box center [202, 229] width 107 height 40
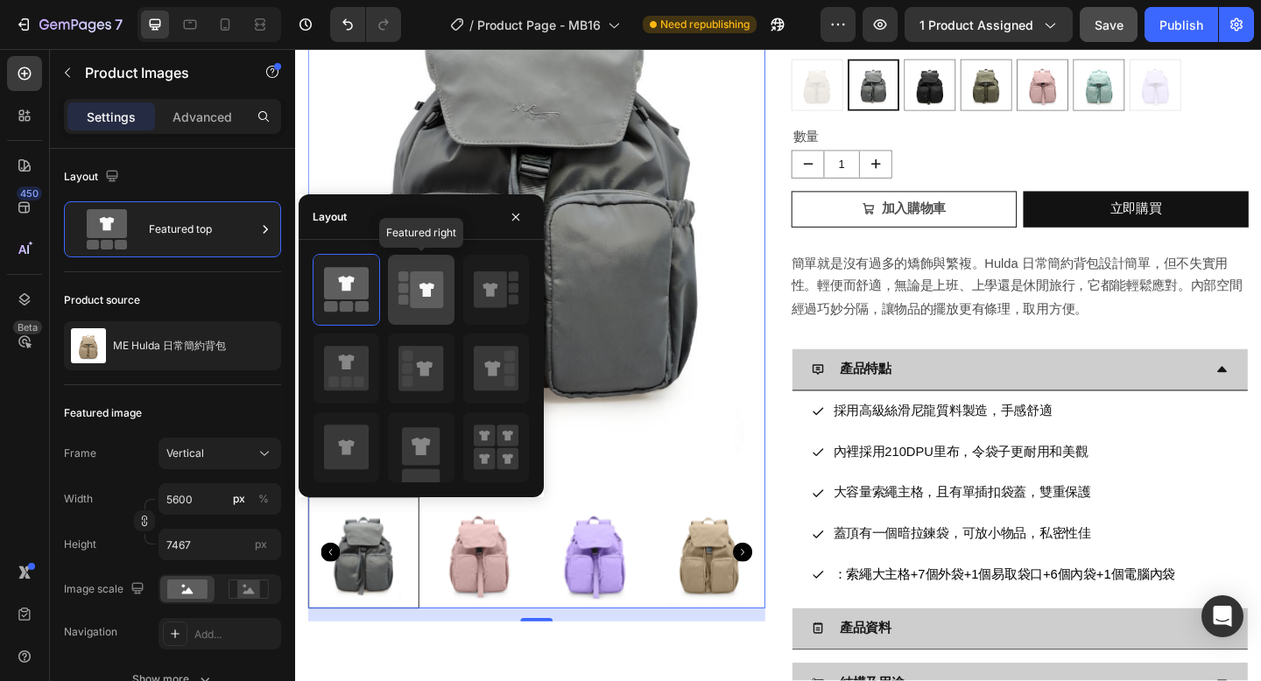
click at [419, 299] on icon at bounding box center [427, 289] width 33 height 37
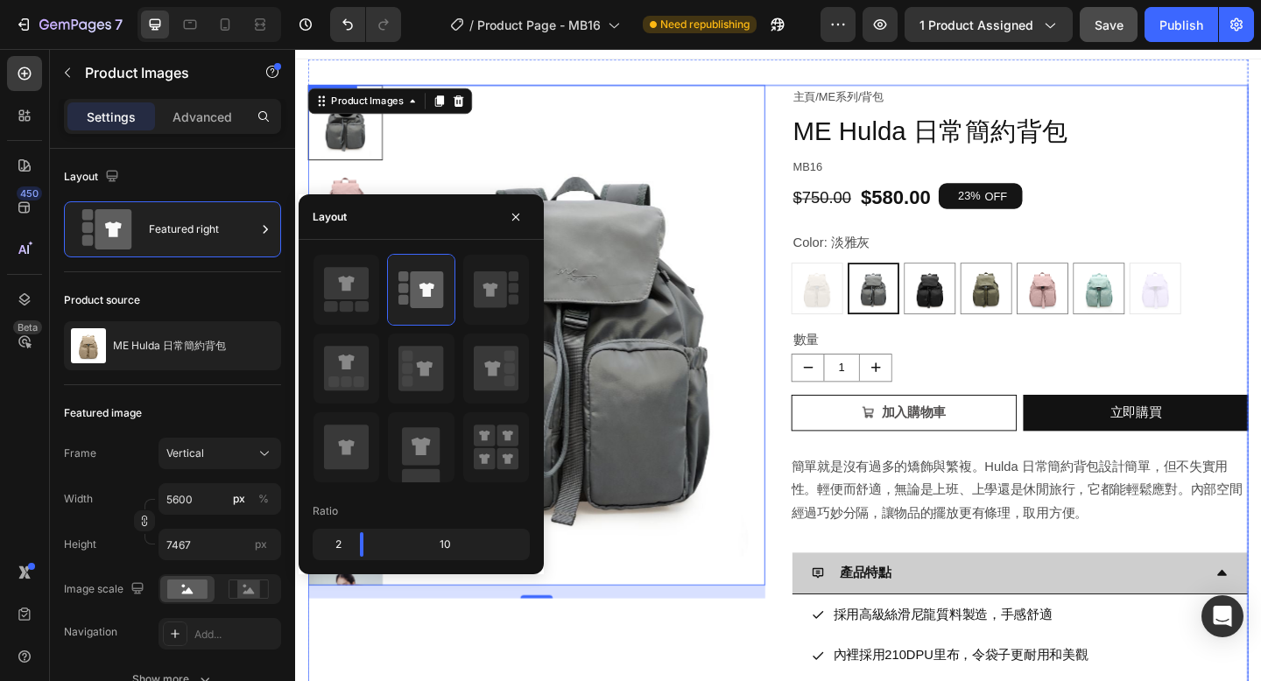
scroll to position [0, 0]
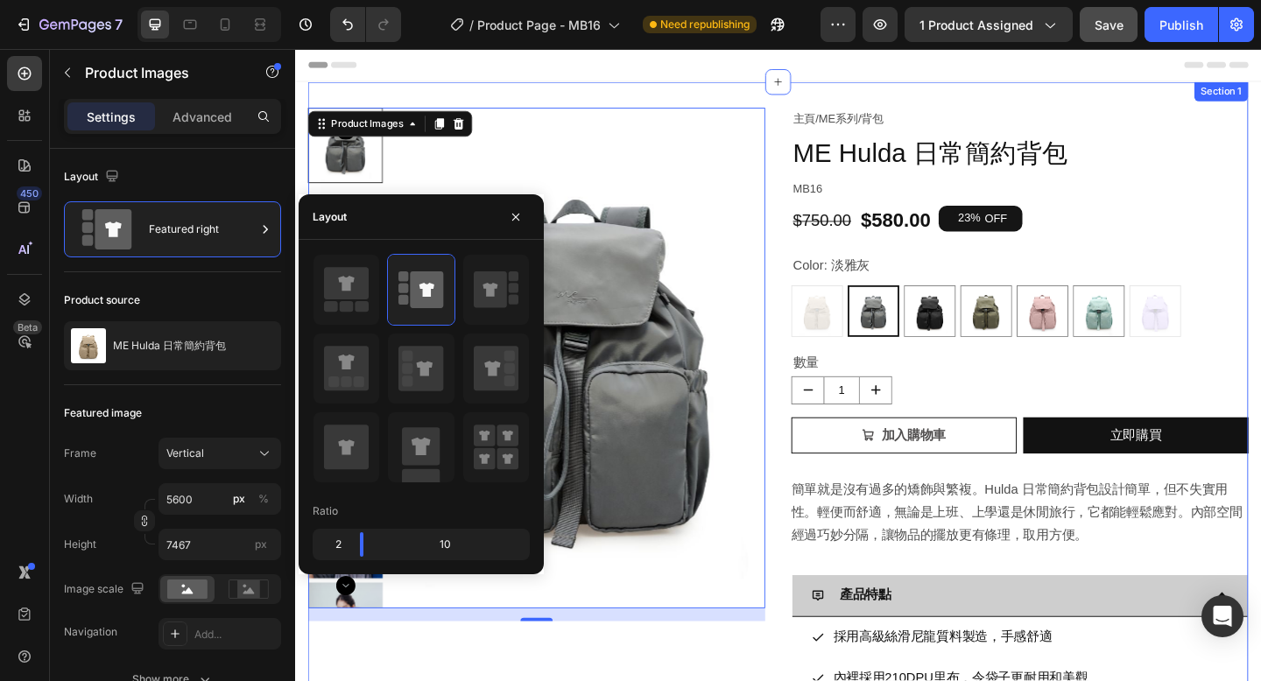
click at [688, 90] on div "Product Images 16 主頁 / ME系列 / 背包 Text Block ME Hulda 日常簡約背包 Product Title MB16 …" at bounding box center [820, 590] width 1023 height 1010
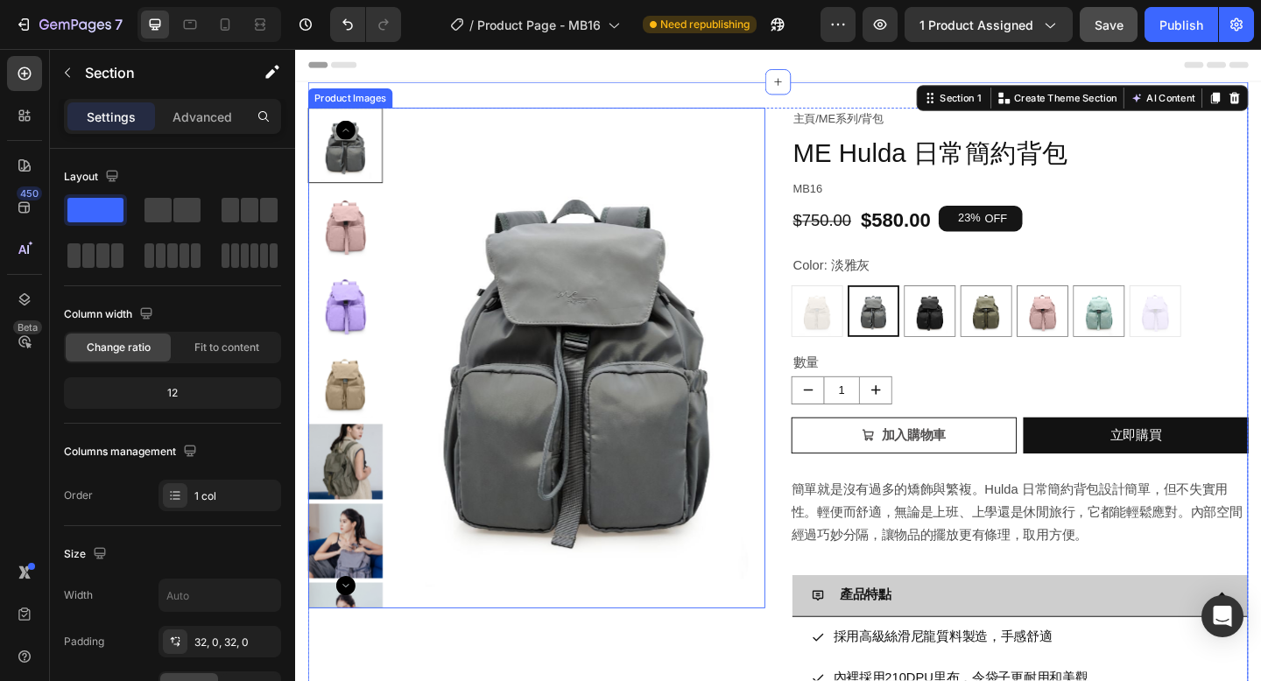
click at [361, 506] on img at bounding box center [349, 497] width 81 height 81
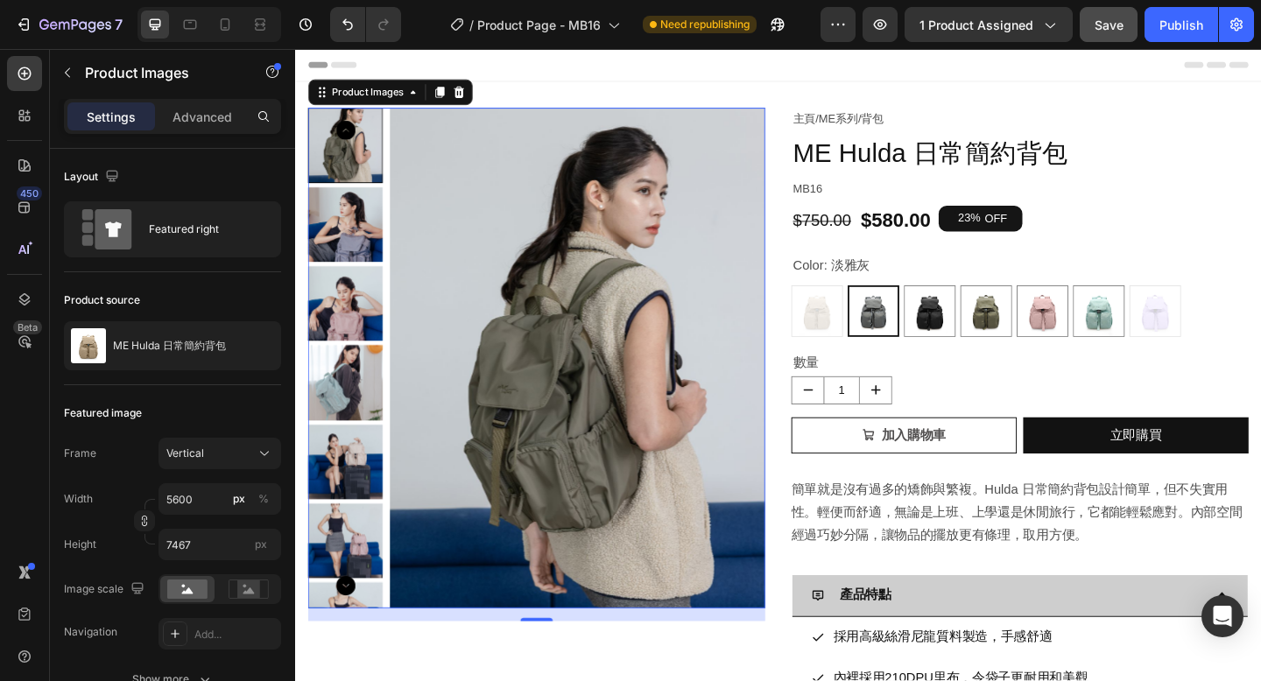
click at [356, 436] on img at bounding box center [349, 411] width 81 height 81
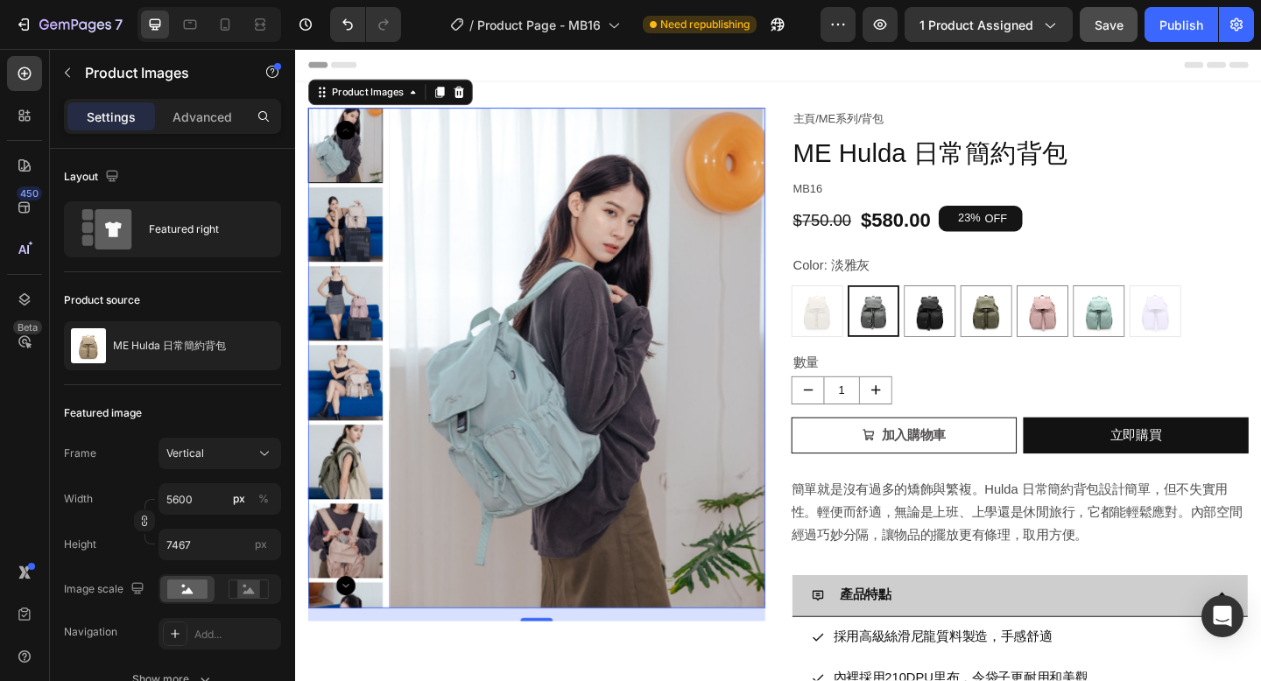
click at [355, 482] on img at bounding box center [349, 497] width 81 height 81
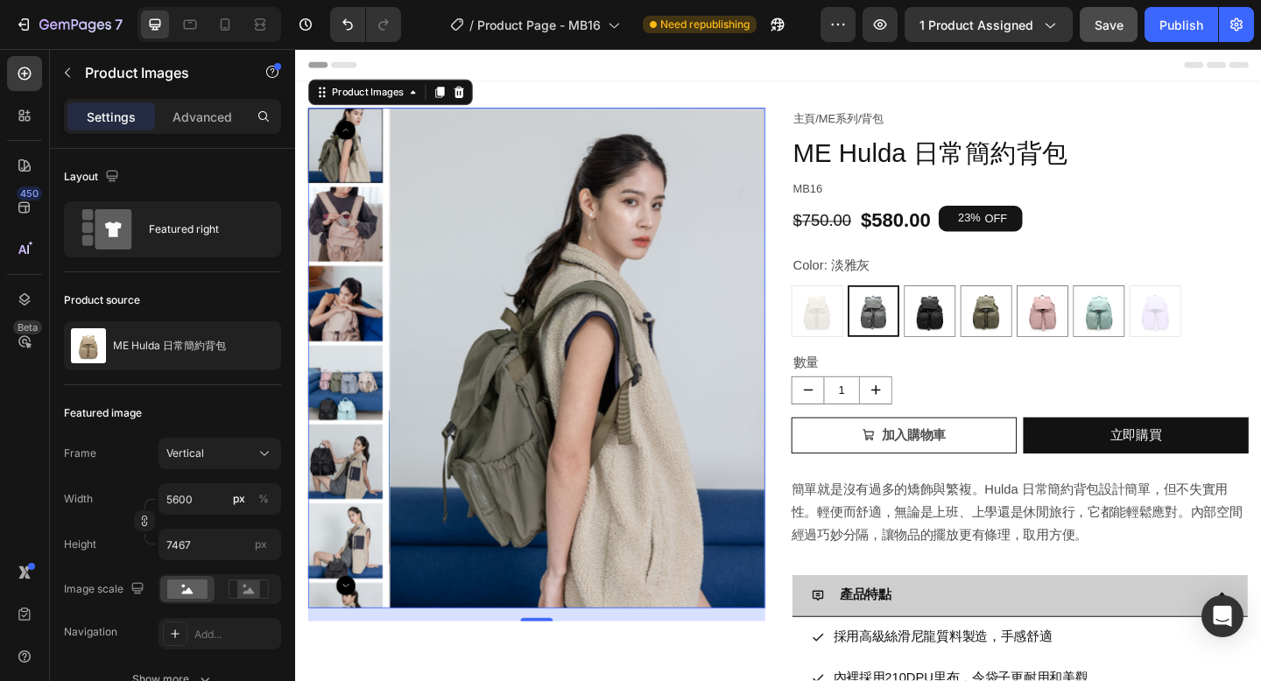
click at [360, 509] on img at bounding box center [349, 497] width 81 height 81
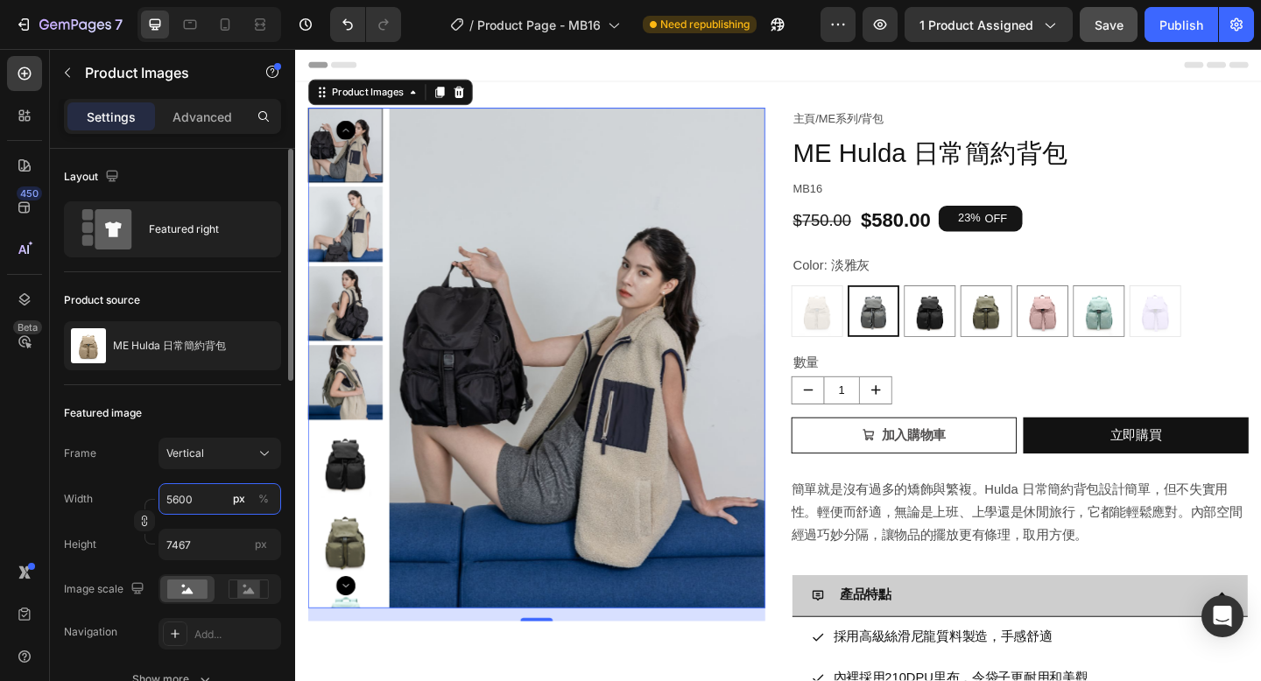
click at [171, 502] on input "5600" at bounding box center [219, 499] width 123 height 32
type input "6"
type input "8"
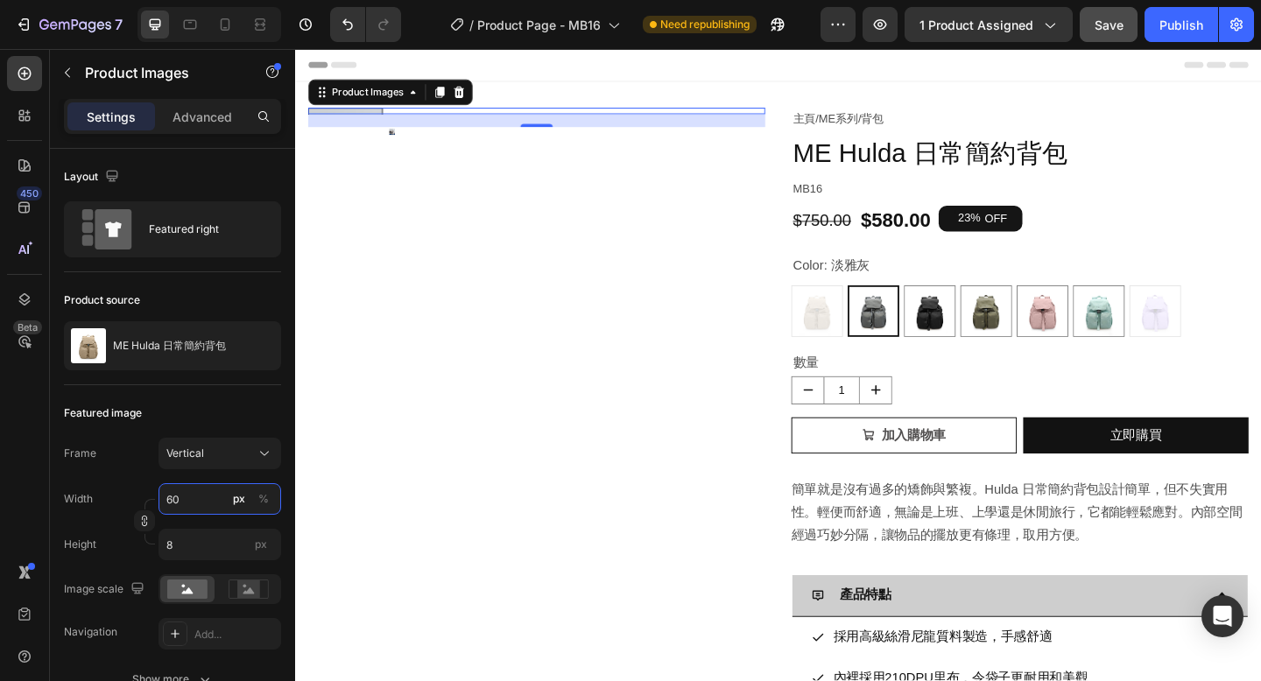
type input "600"
type input "800"
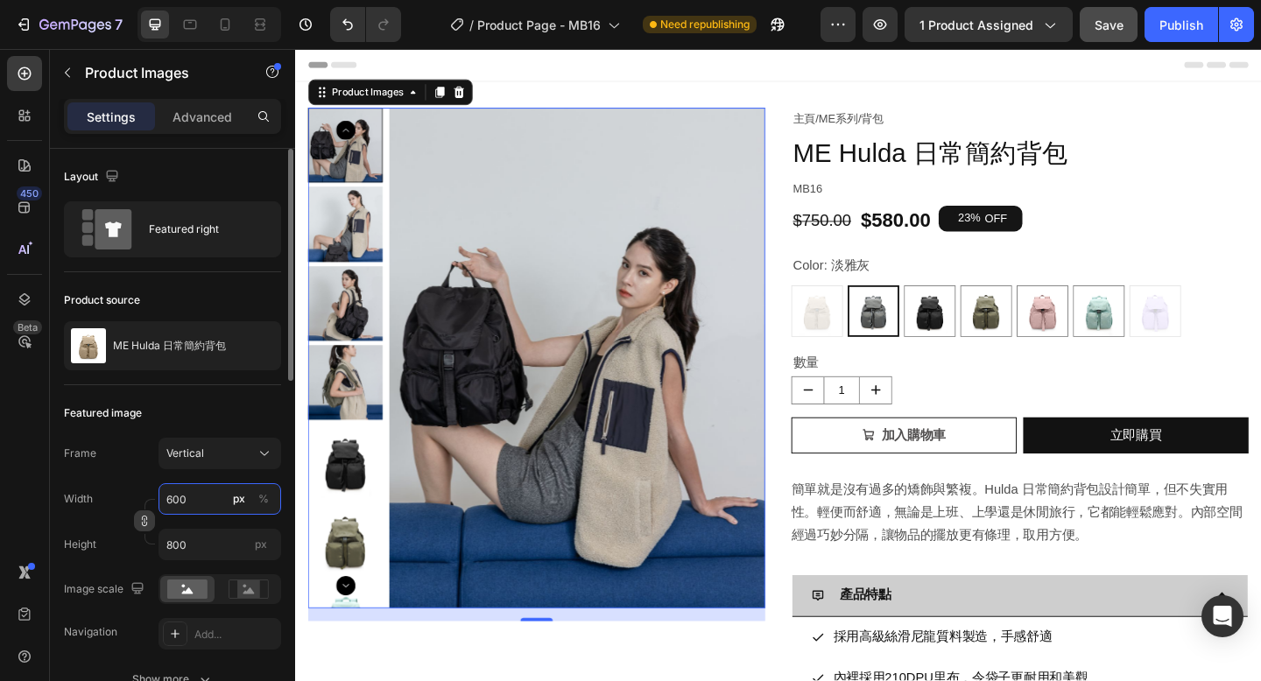
type input "600"
click at [145, 526] on icon "button" at bounding box center [144, 521] width 12 height 12
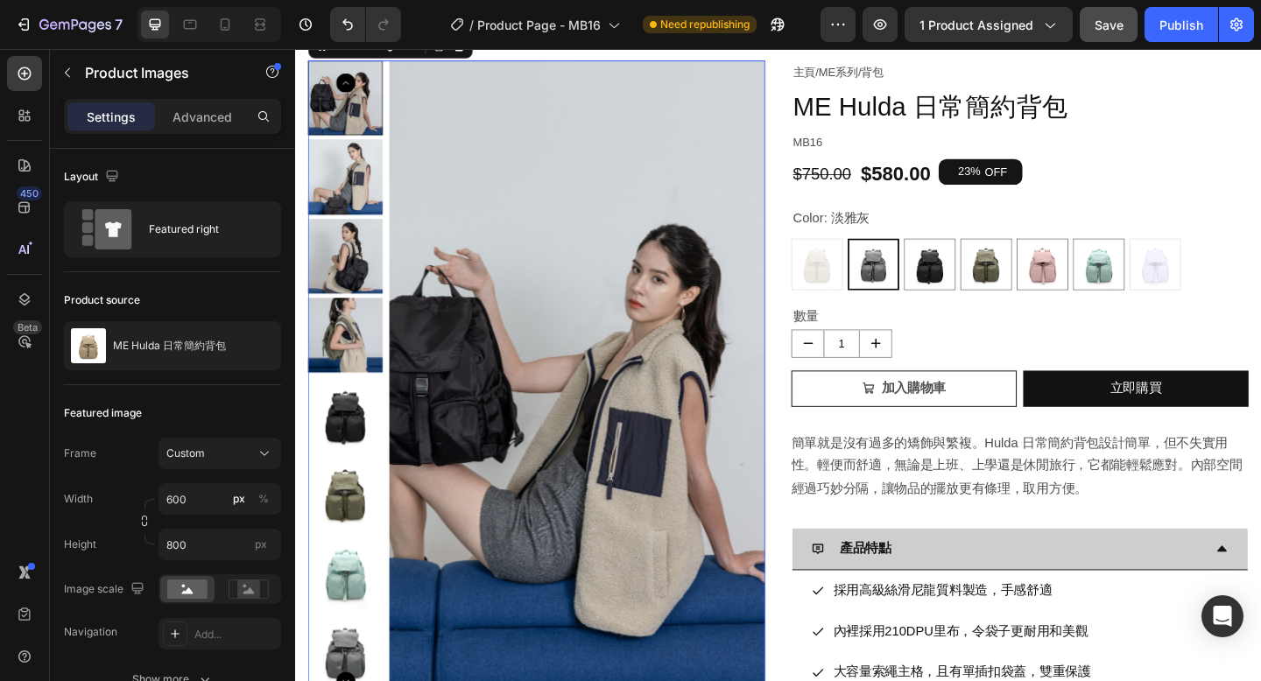
scroll to position [47, 0]
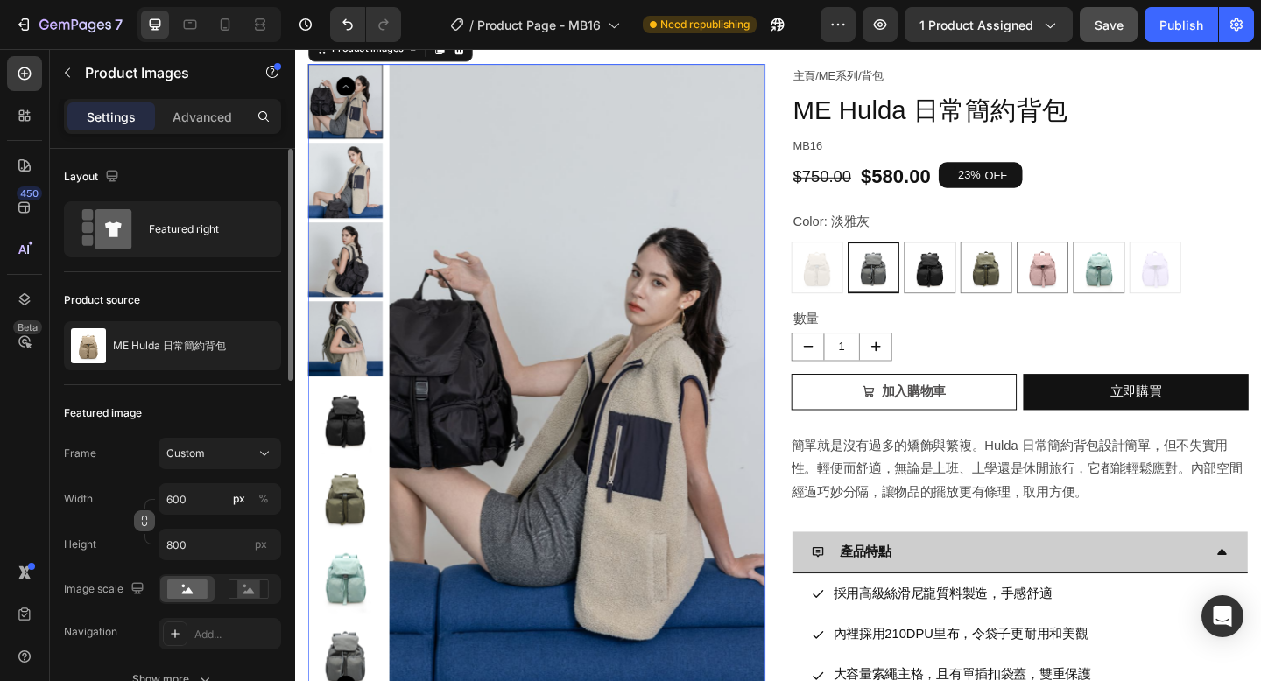
click at [146, 522] on icon "button" at bounding box center [144, 524] width 5 height 4
click at [207, 459] on span "Custom 3:4" at bounding box center [194, 454] width 57 height 16
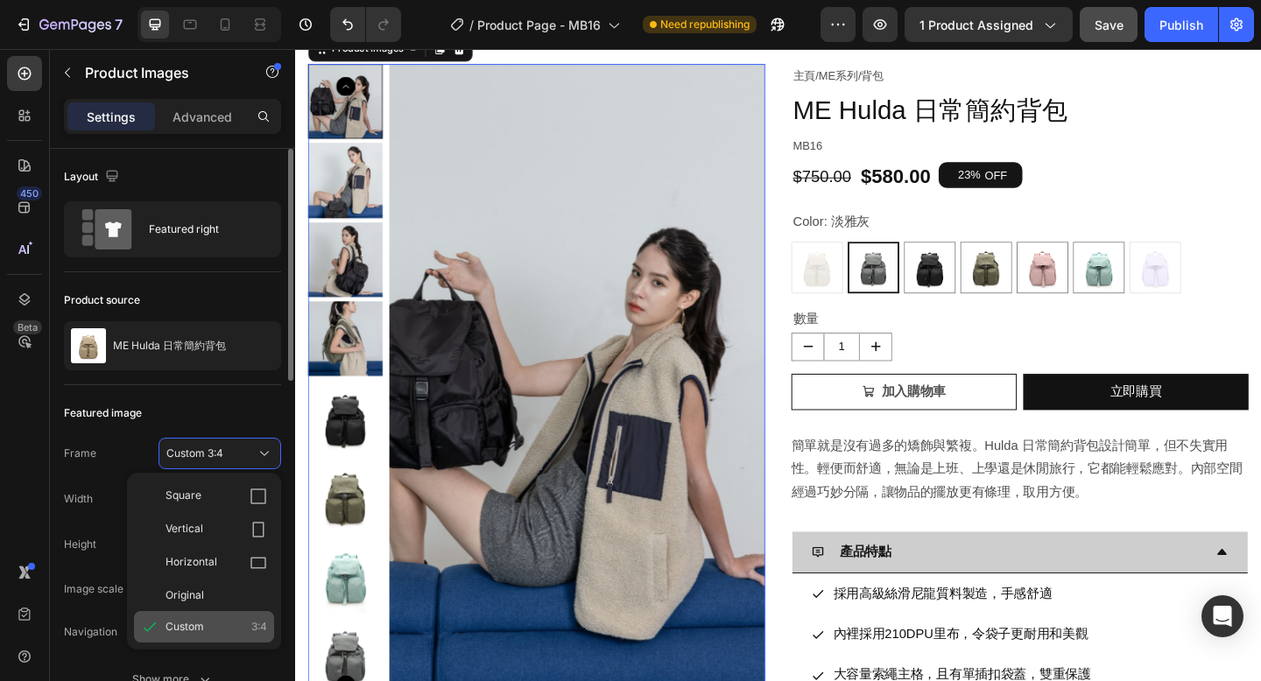
click at [199, 623] on span "Custom" at bounding box center [184, 627] width 39 height 16
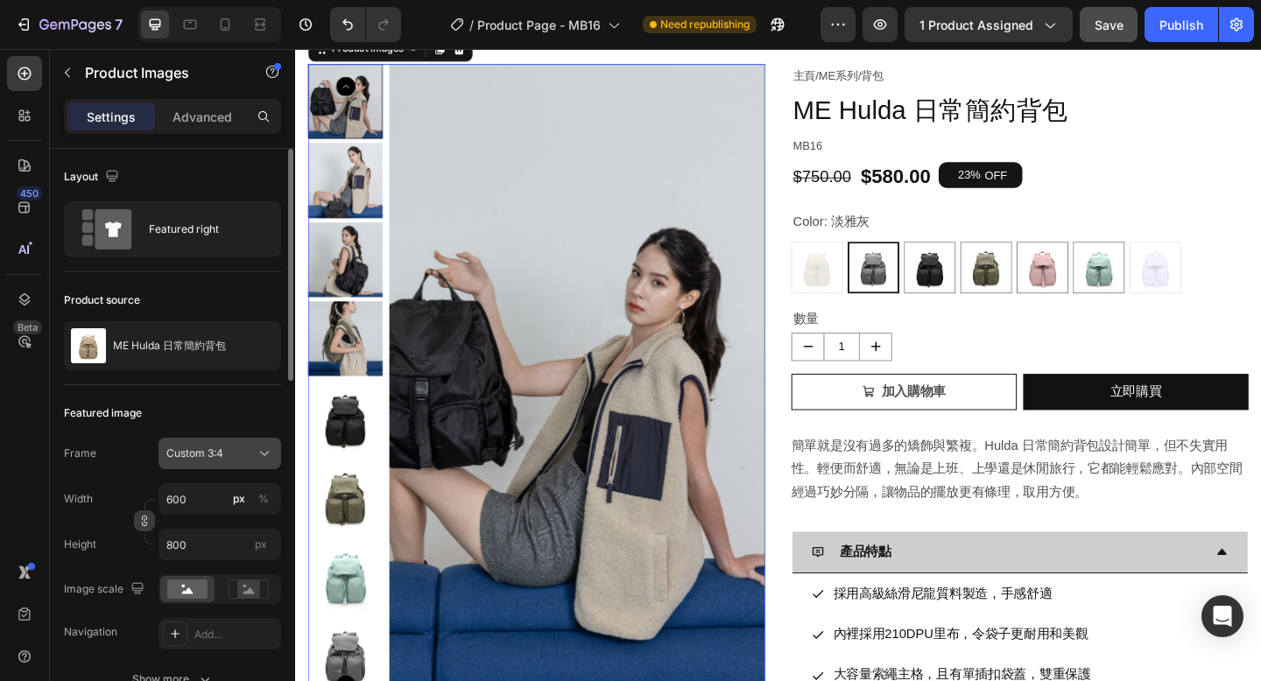
click at [224, 459] on div "Custom 3:4" at bounding box center [209, 454] width 86 height 16
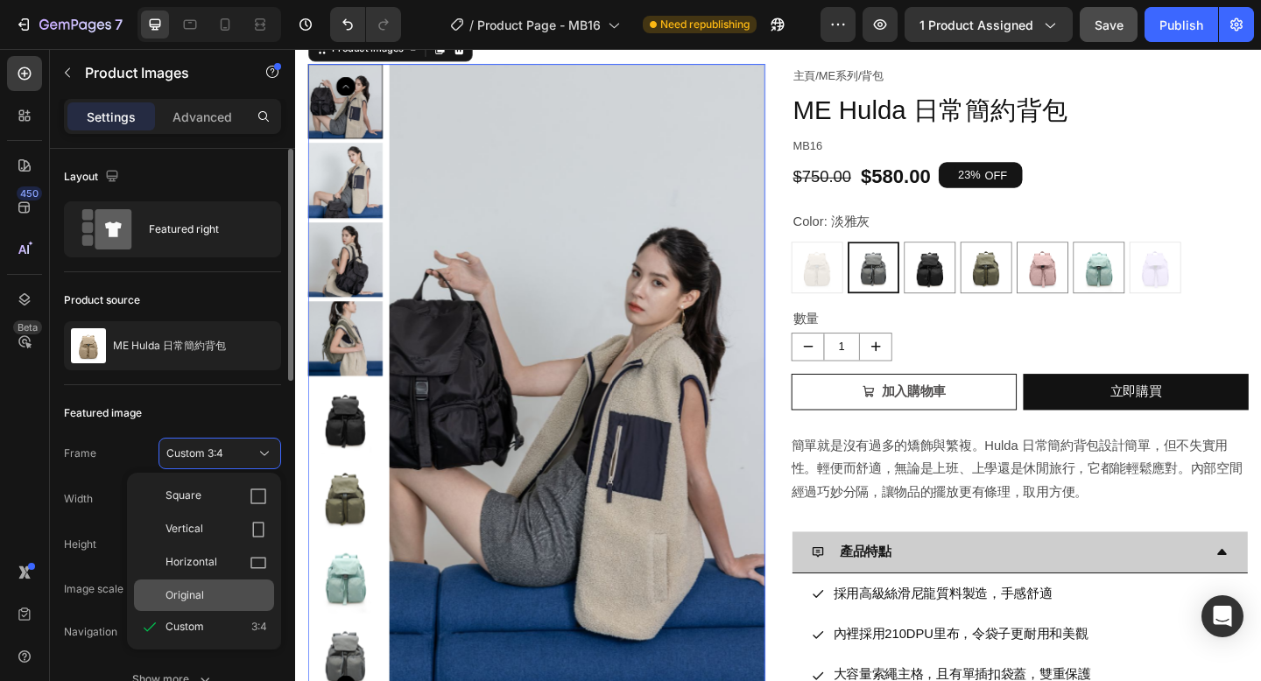
click at [206, 595] on div "Original" at bounding box center [216, 596] width 102 height 16
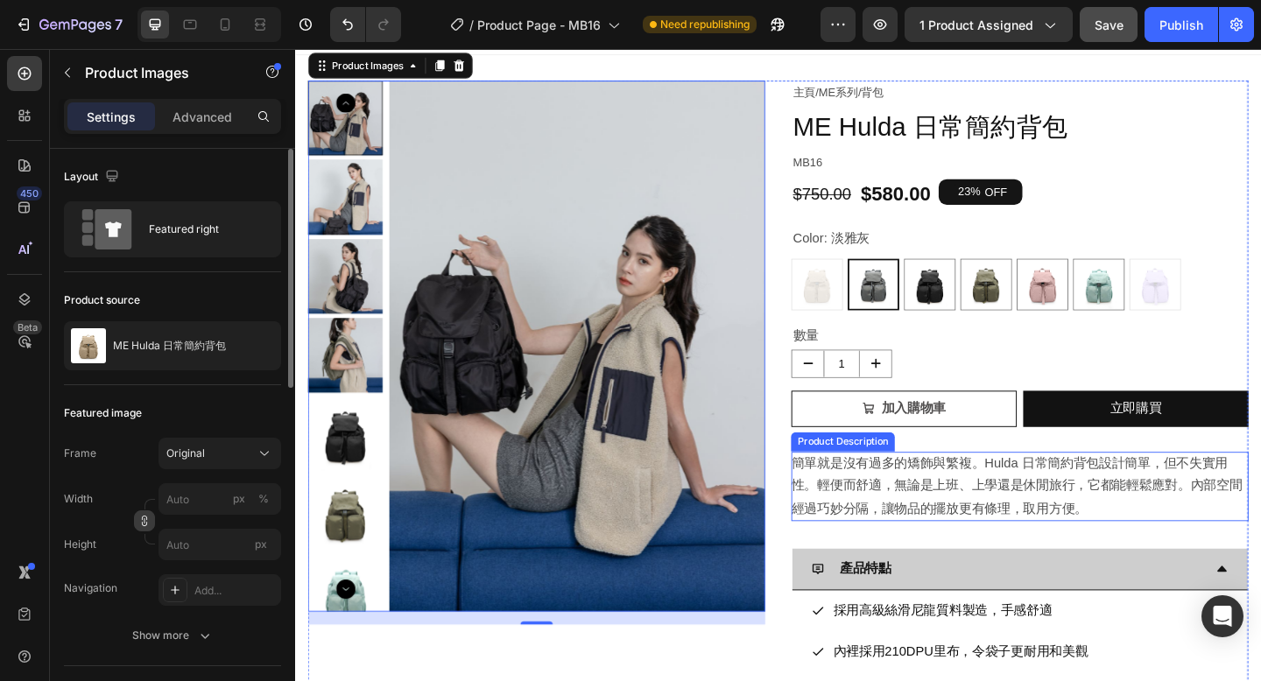
scroll to position [25, 0]
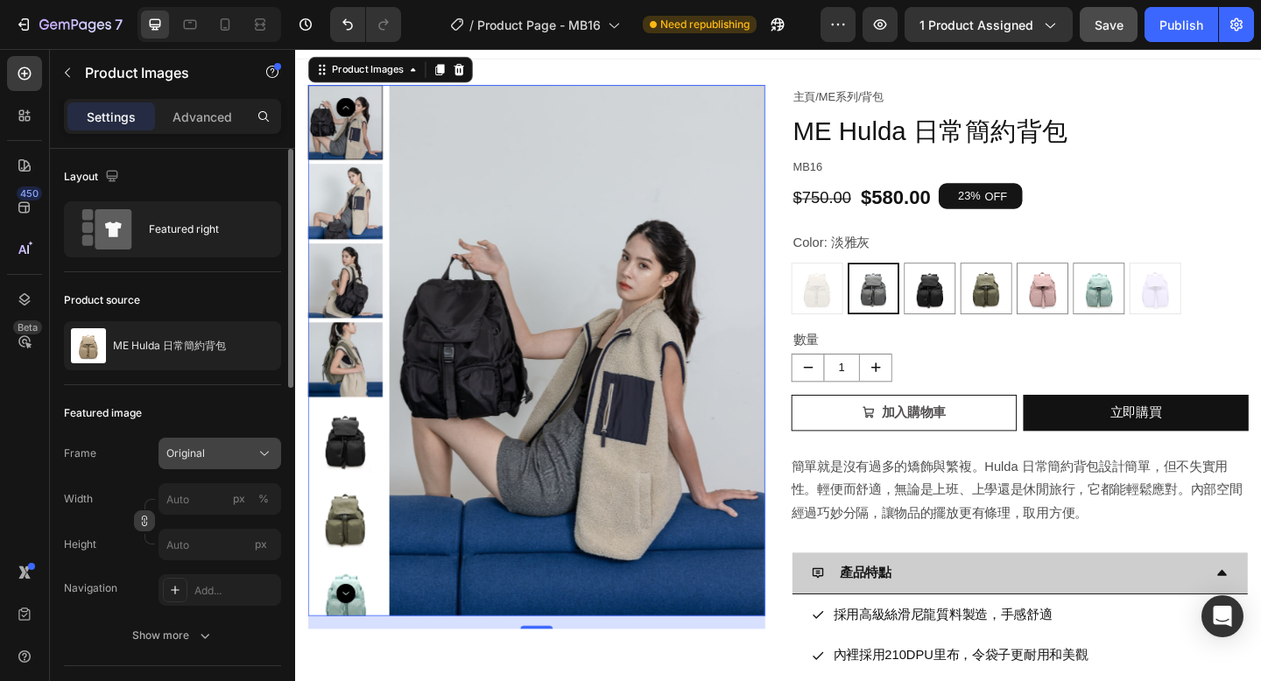
click at [186, 461] on div "Original" at bounding box center [219, 454] width 107 height 18
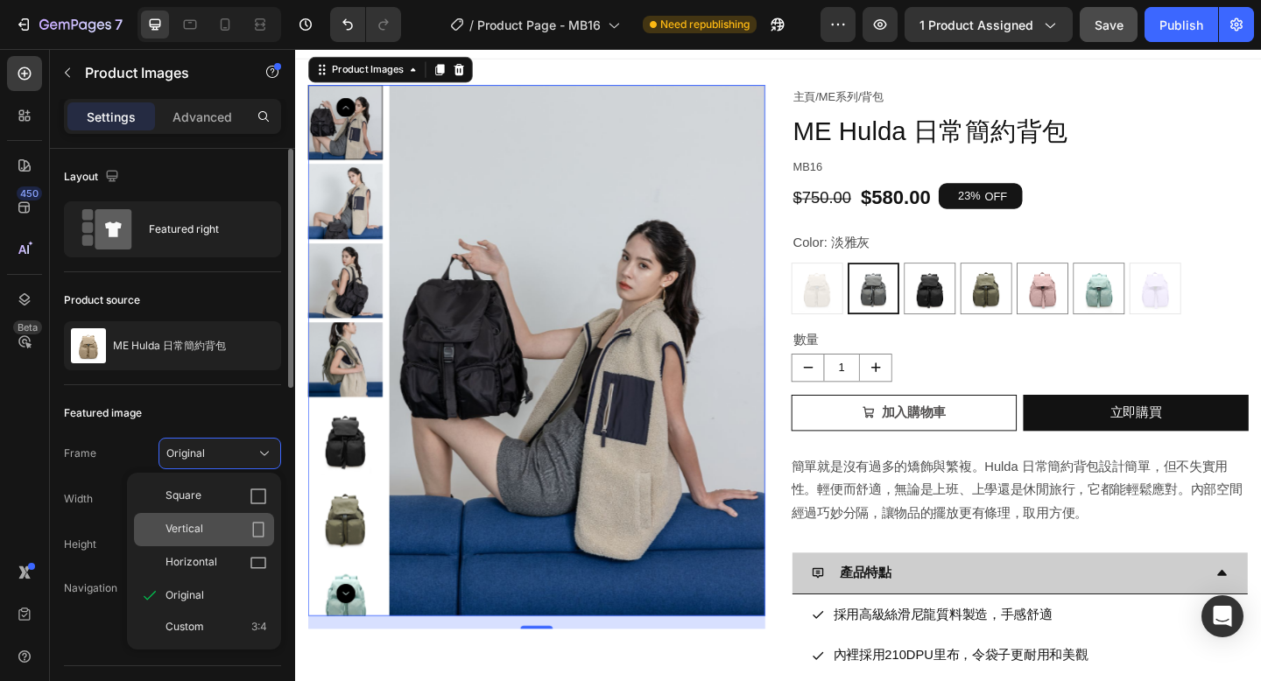
click at [195, 524] on span "Vertical" at bounding box center [184, 530] width 38 height 18
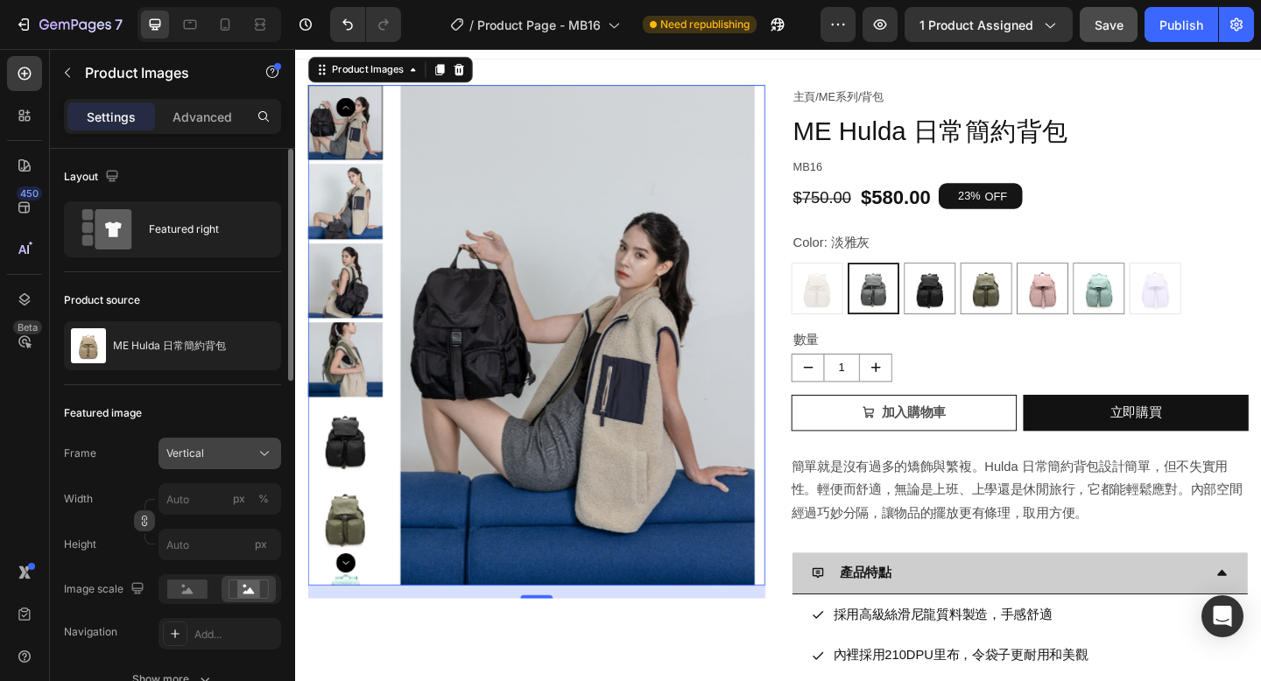
click at [215, 455] on div "Vertical" at bounding box center [209, 454] width 86 height 16
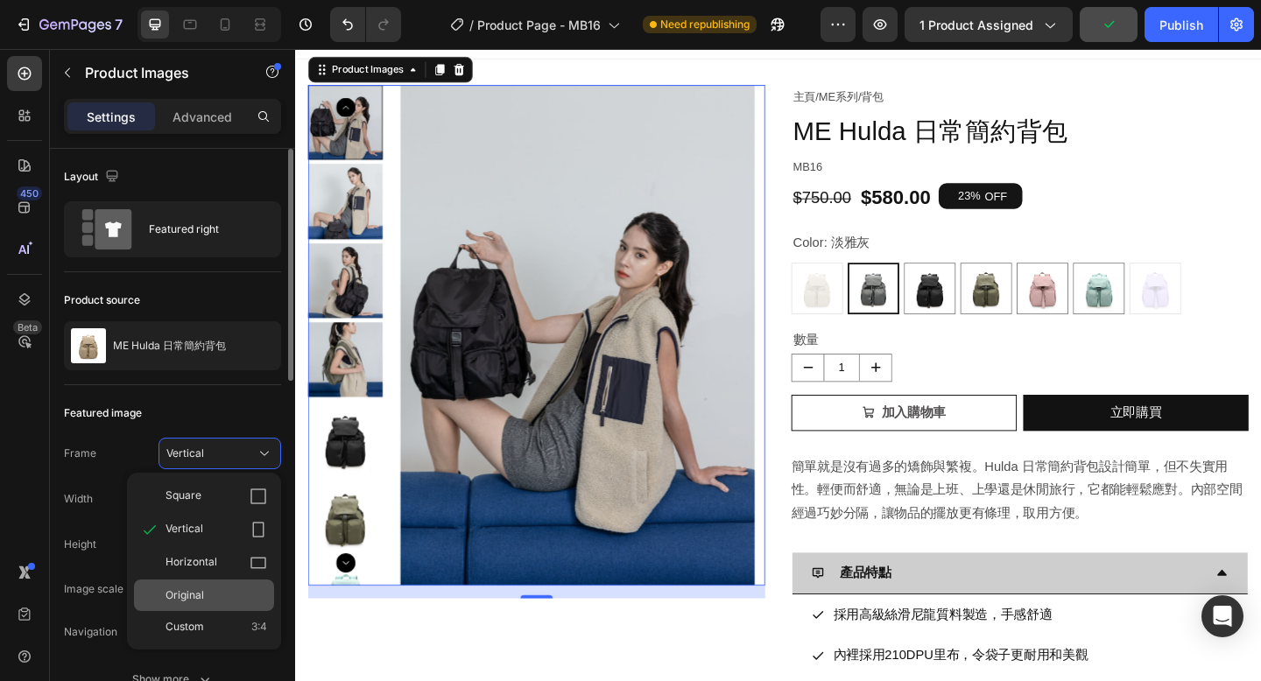
click at [204, 584] on div "Original" at bounding box center [204, 596] width 140 height 32
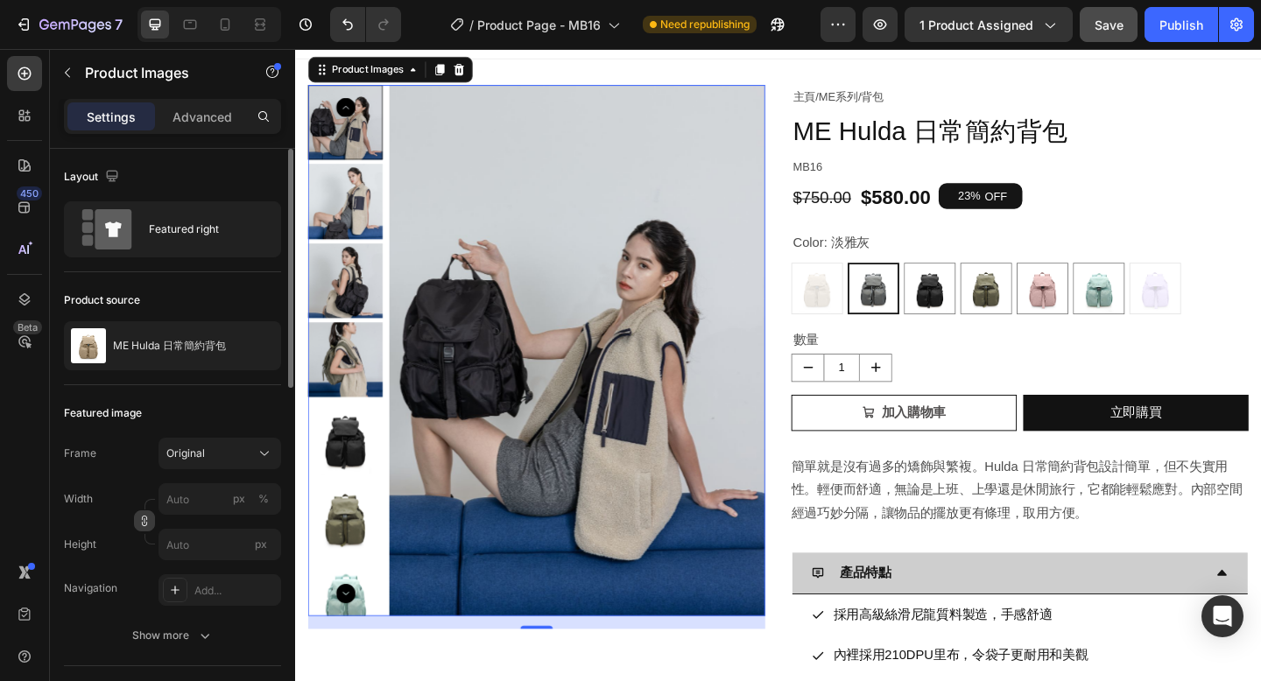
click at [342, 388] on img at bounding box center [349, 387] width 81 height 81
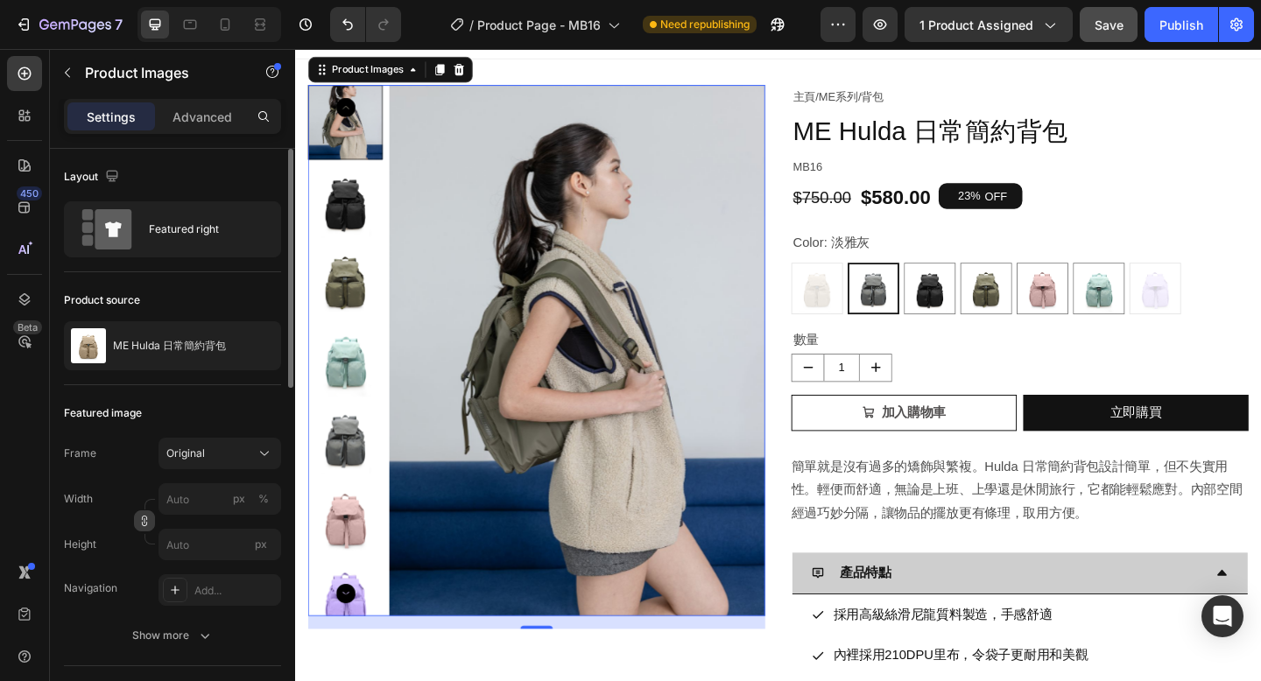
click at [356, 313] on img at bounding box center [349, 301] width 81 height 81
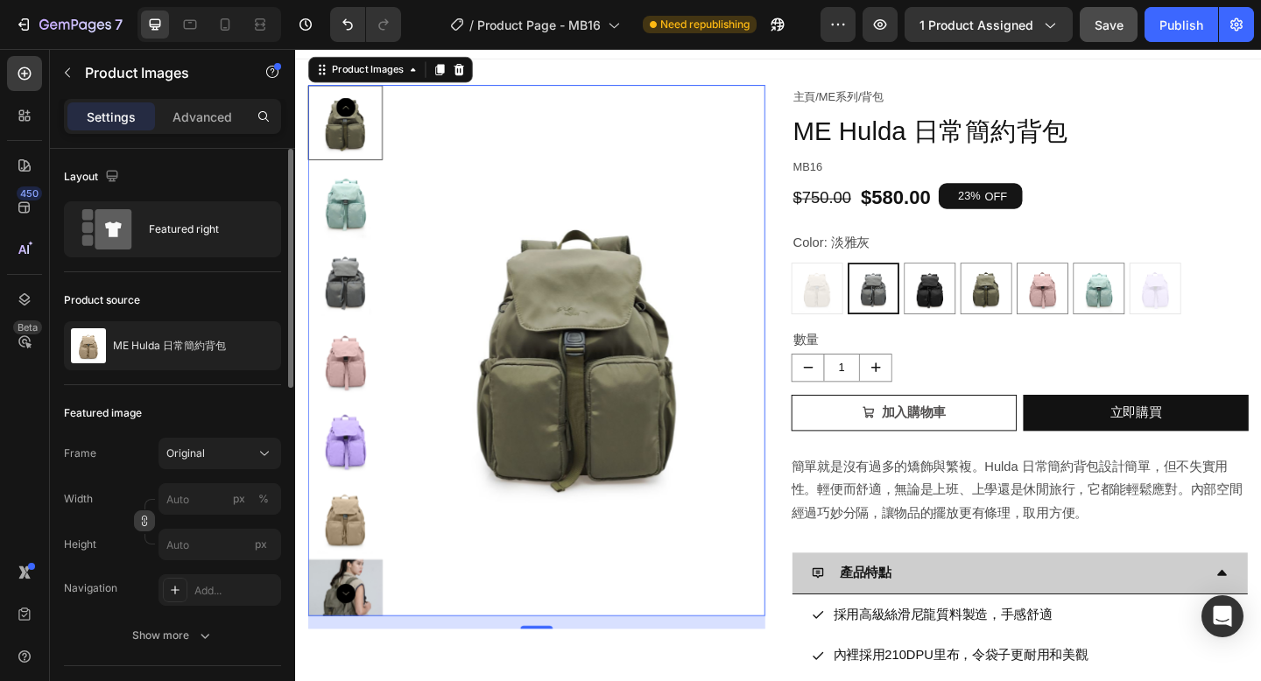
click at [347, 391] on img at bounding box center [349, 387] width 81 height 81
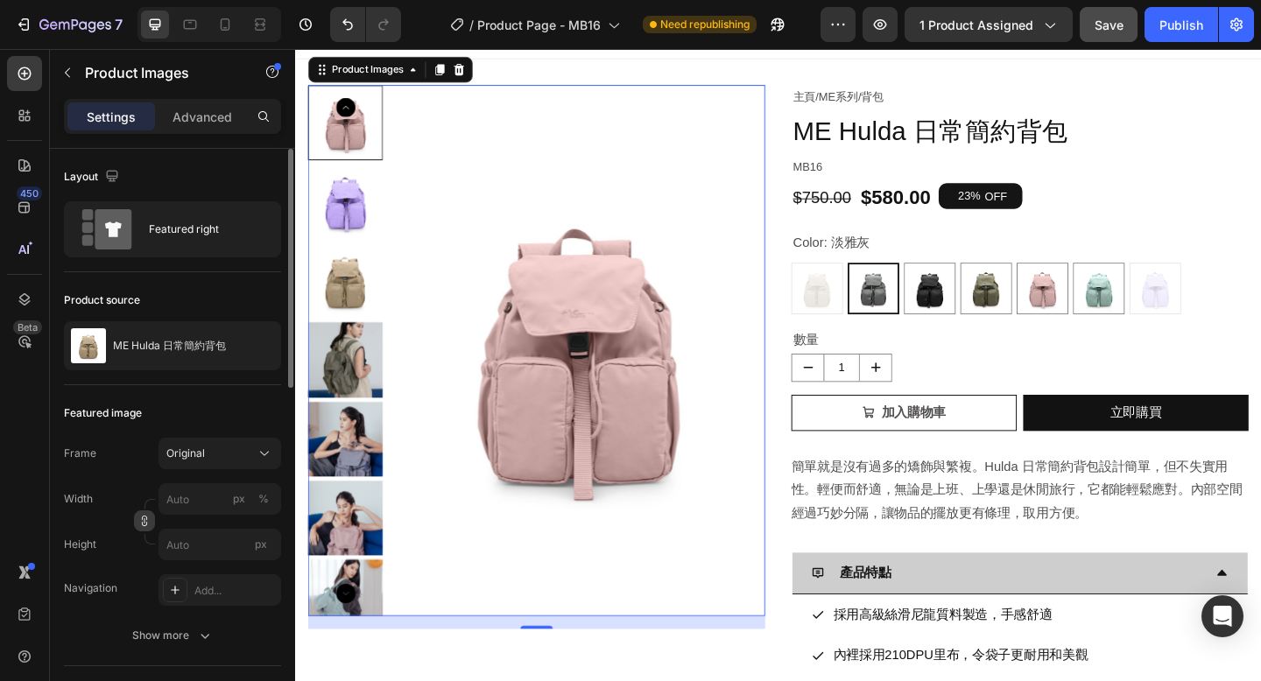
click at [350, 405] on img at bounding box center [349, 387] width 81 height 81
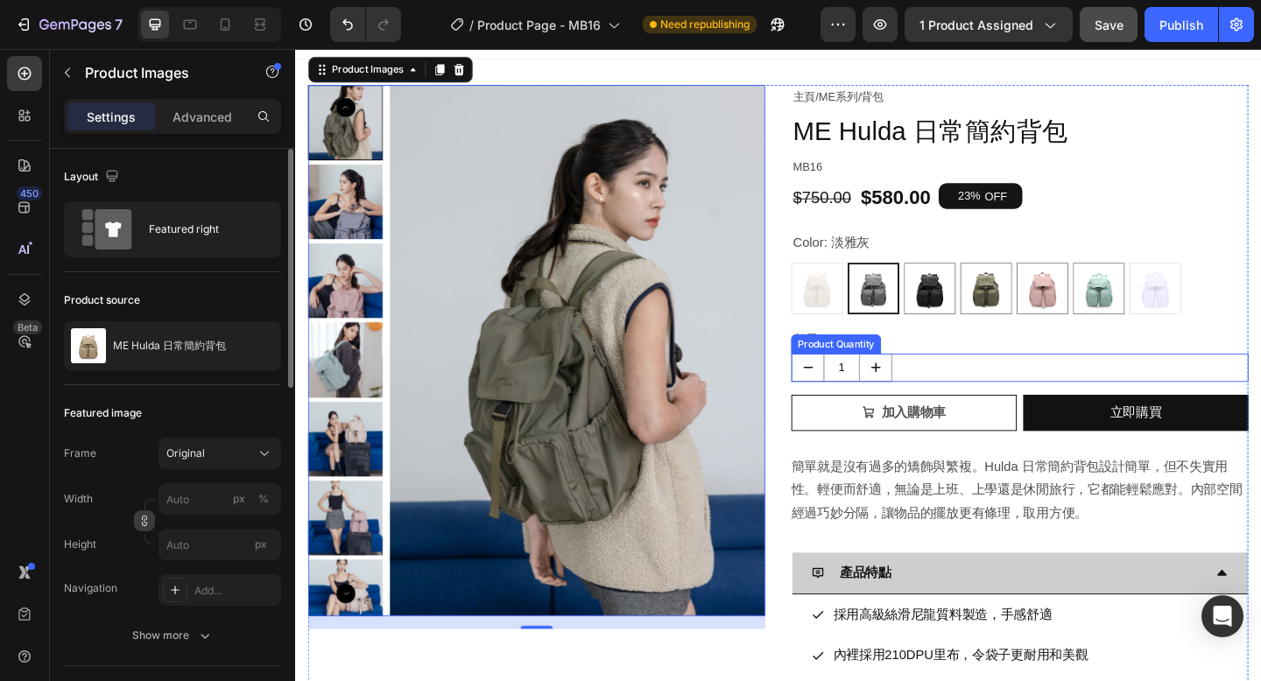
click at [969, 399] on div "1" at bounding box center [1082, 396] width 497 height 31
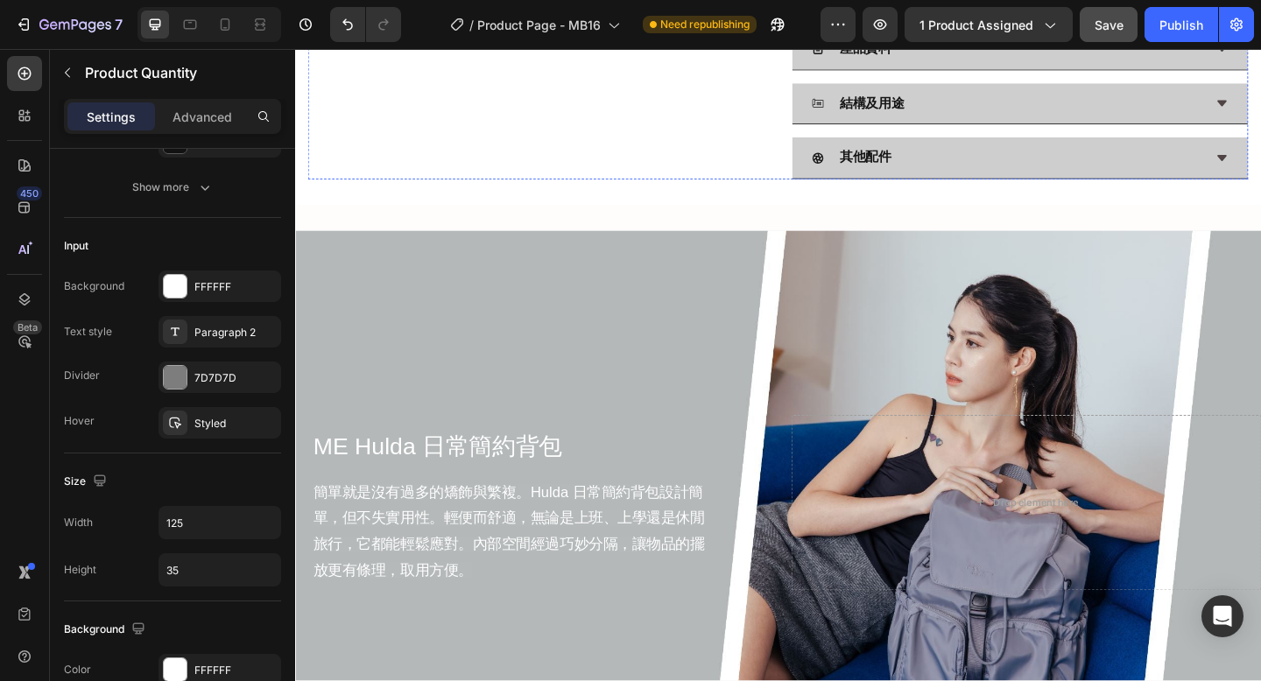
scroll to position [0, 0]
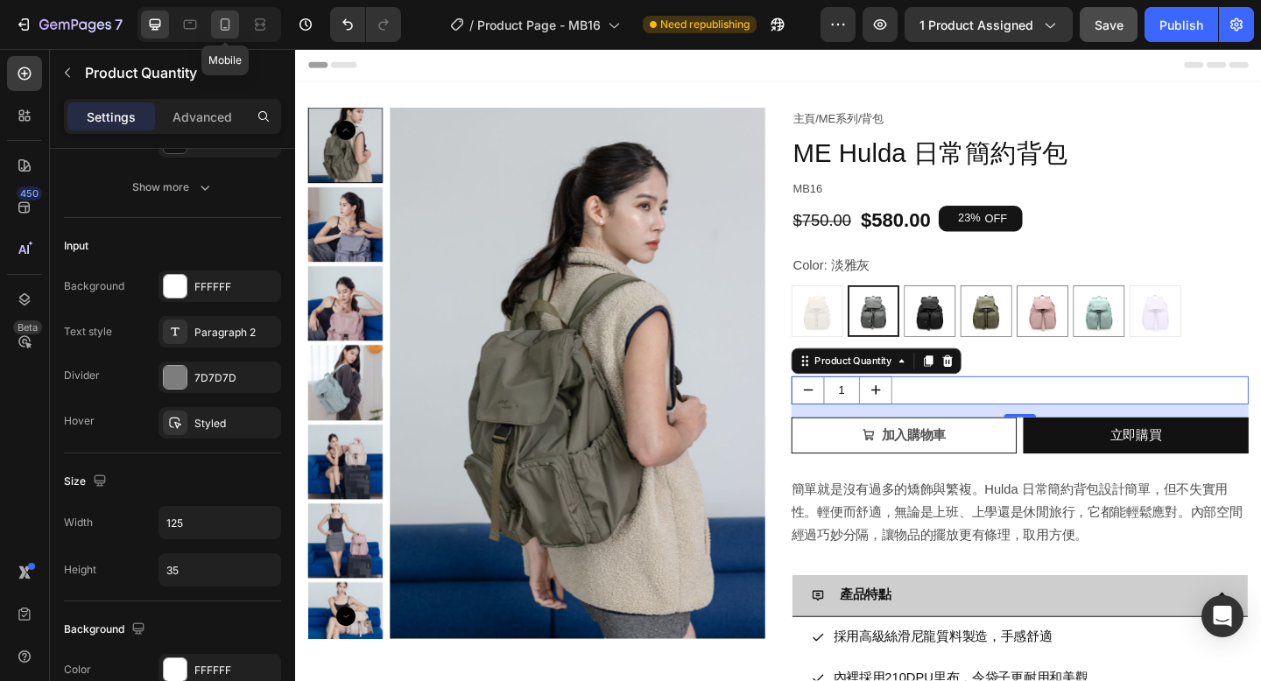
click at [222, 23] on icon at bounding box center [225, 25] width 18 height 18
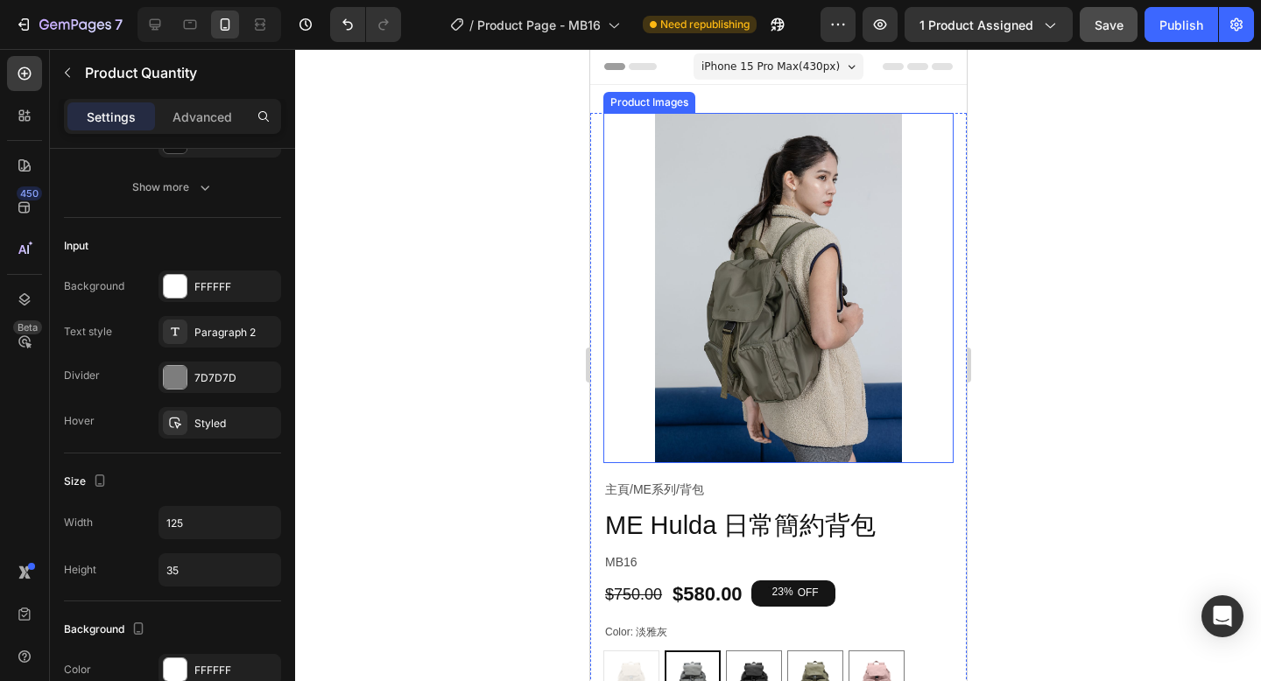
click at [870, 391] on img at bounding box center [777, 288] width 350 height 350
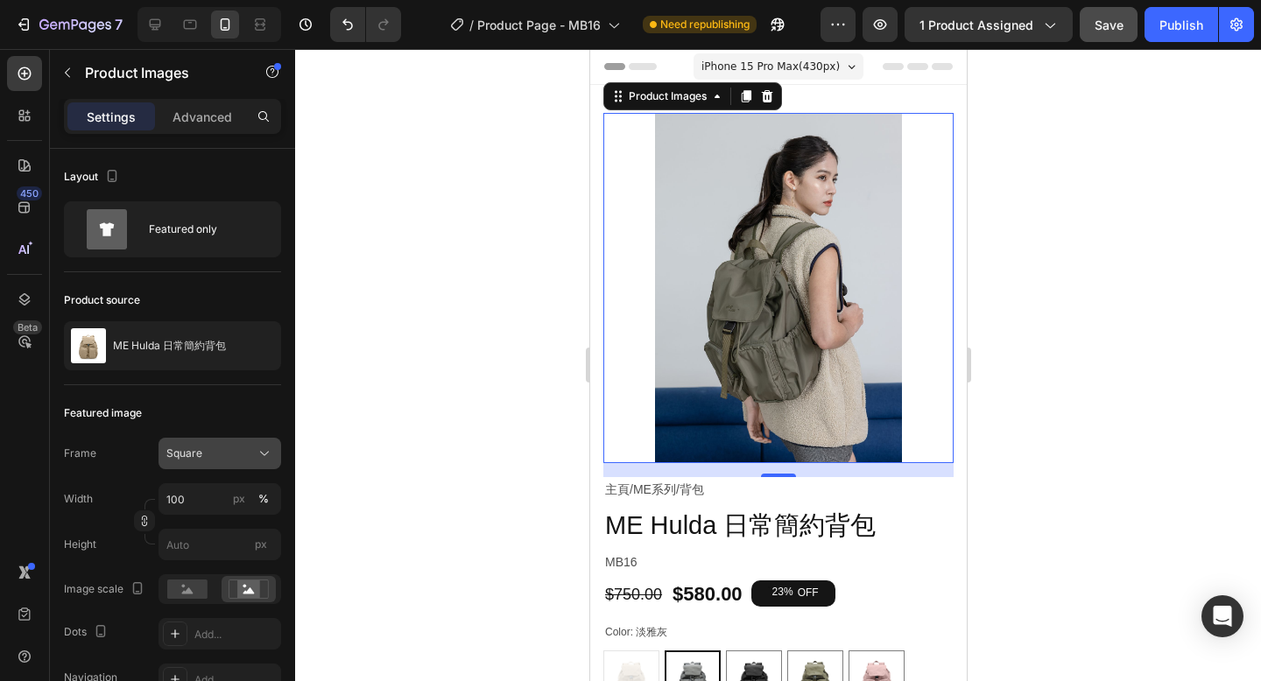
click at [229, 462] on button "Square" at bounding box center [219, 454] width 123 height 32
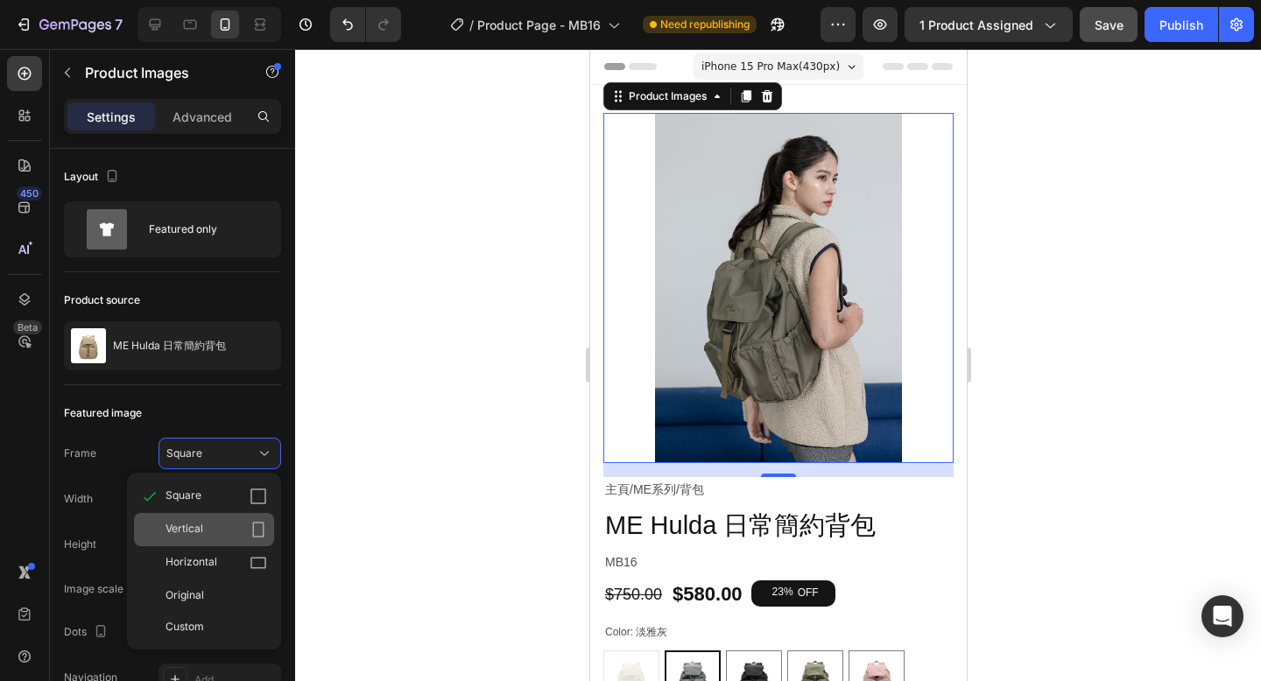
click at [202, 533] on span "Vertical" at bounding box center [184, 530] width 38 height 18
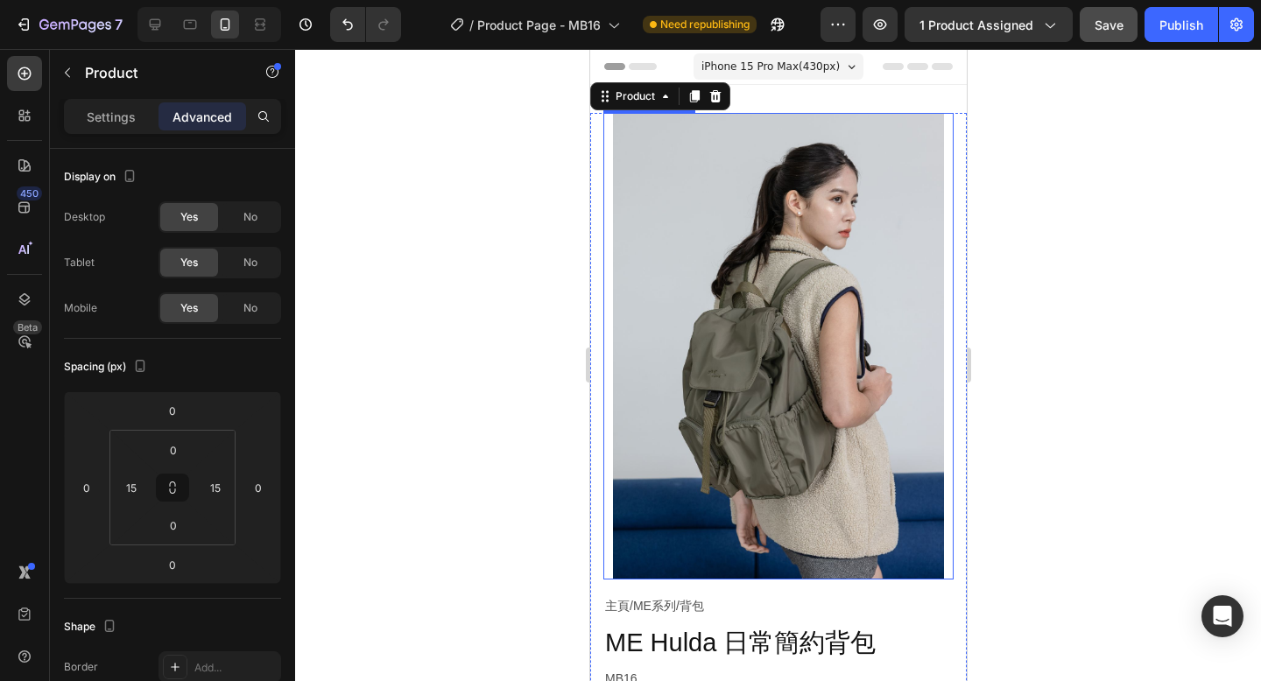
click at [632, 570] on img at bounding box center [777, 346] width 350 height 467
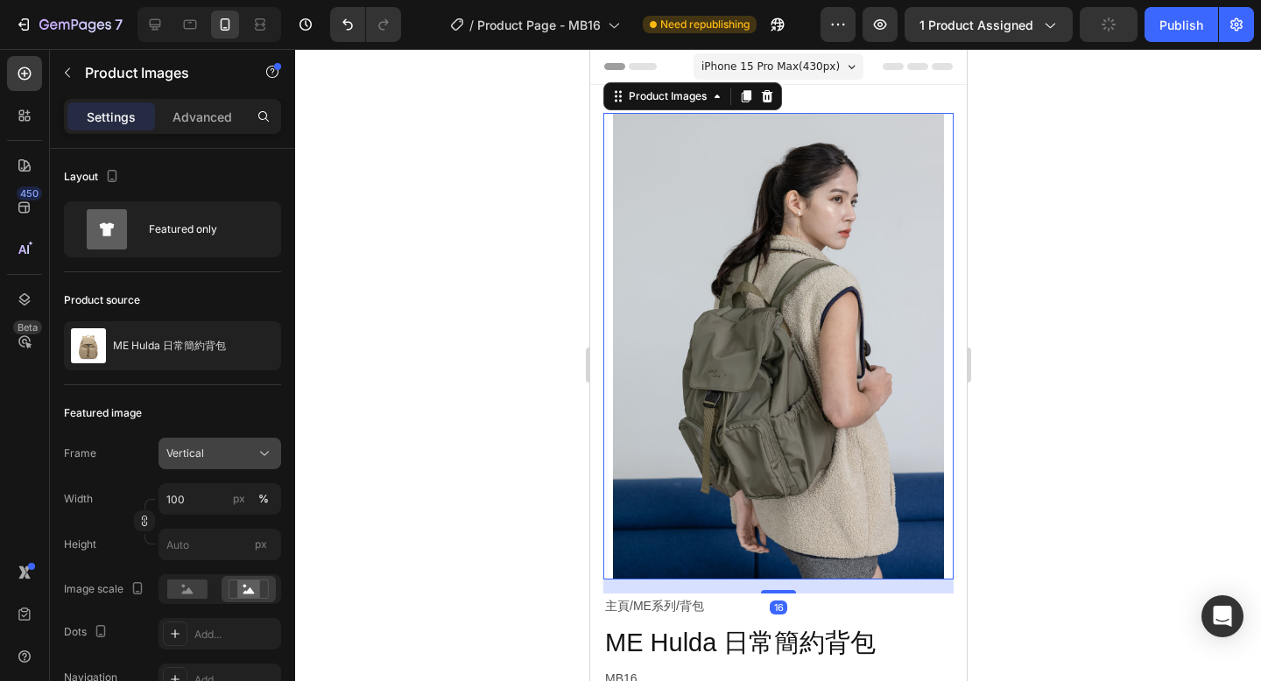
click at [193, 461] on div "Vertical" at bounding box center [219, 454] width 107 height 18
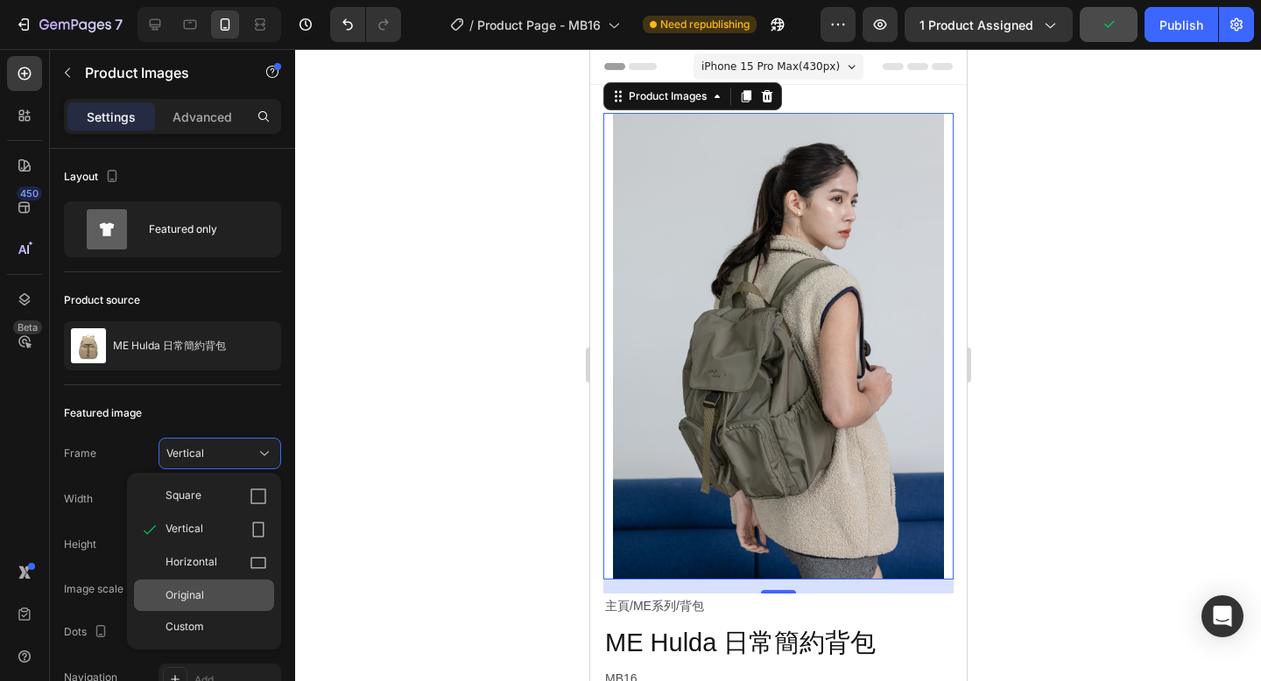
click at [194, 591] on span "Original" at bounding box center [184, 596] width 39 height 16
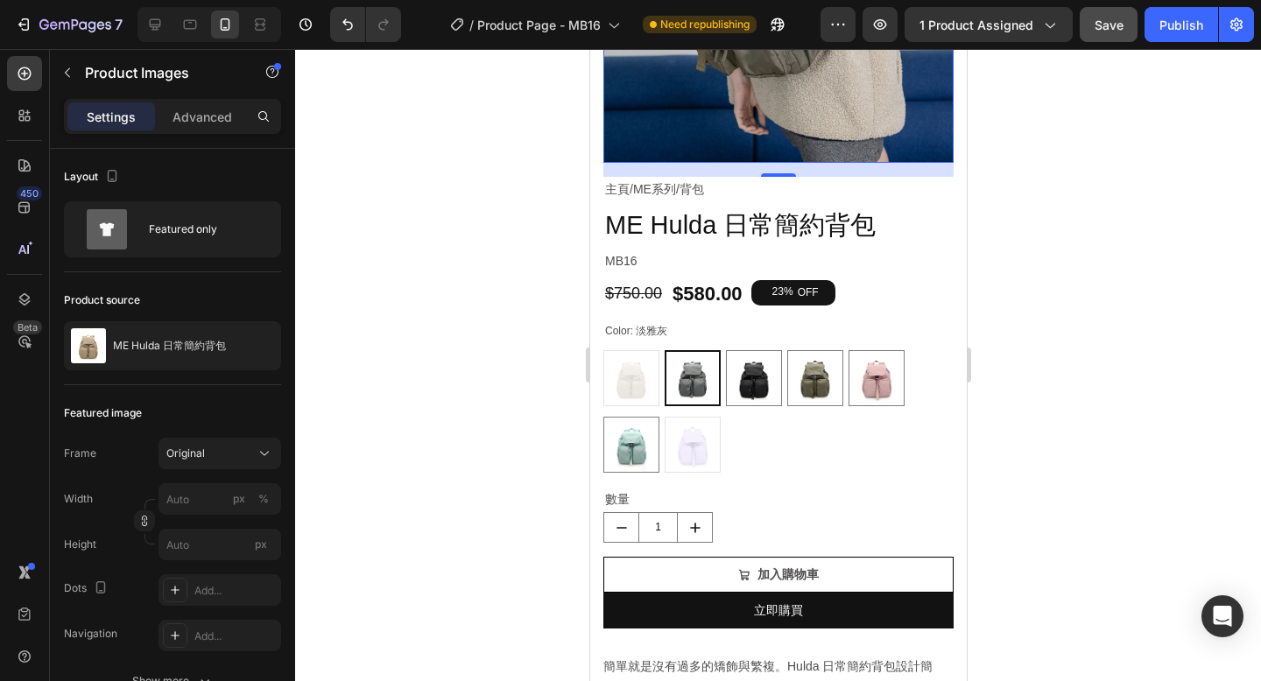
scroll to position [496, 0]
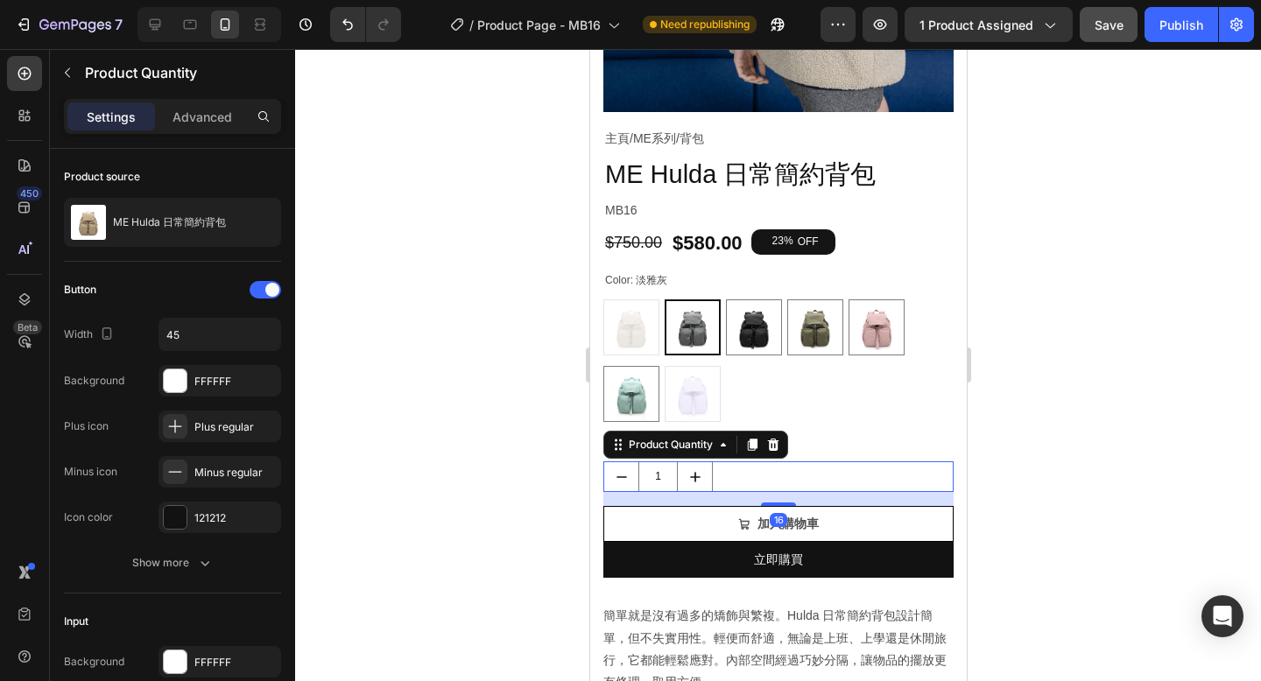
click at [721, 477] on div "1" at bounding box center [777, 476] width 350 height 31
click at [718, 479] on div "1" at bounding box center [777, 476] width 350 height 31
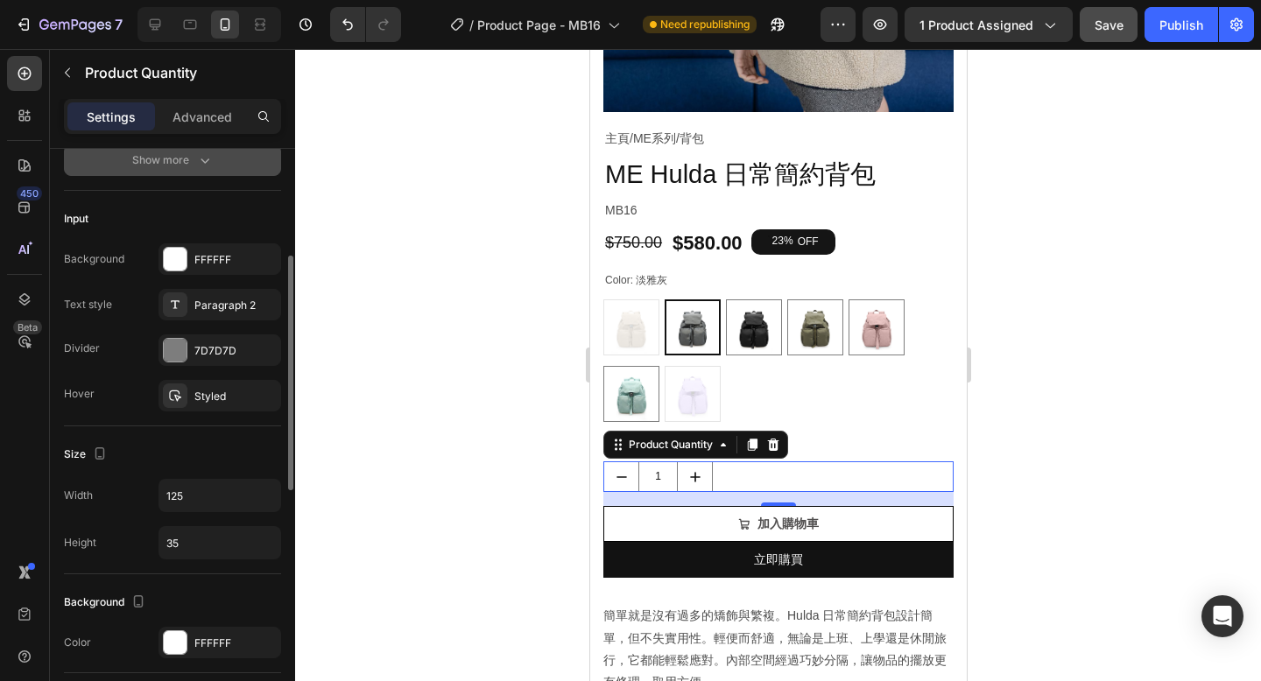
scroll to position [475, 0]
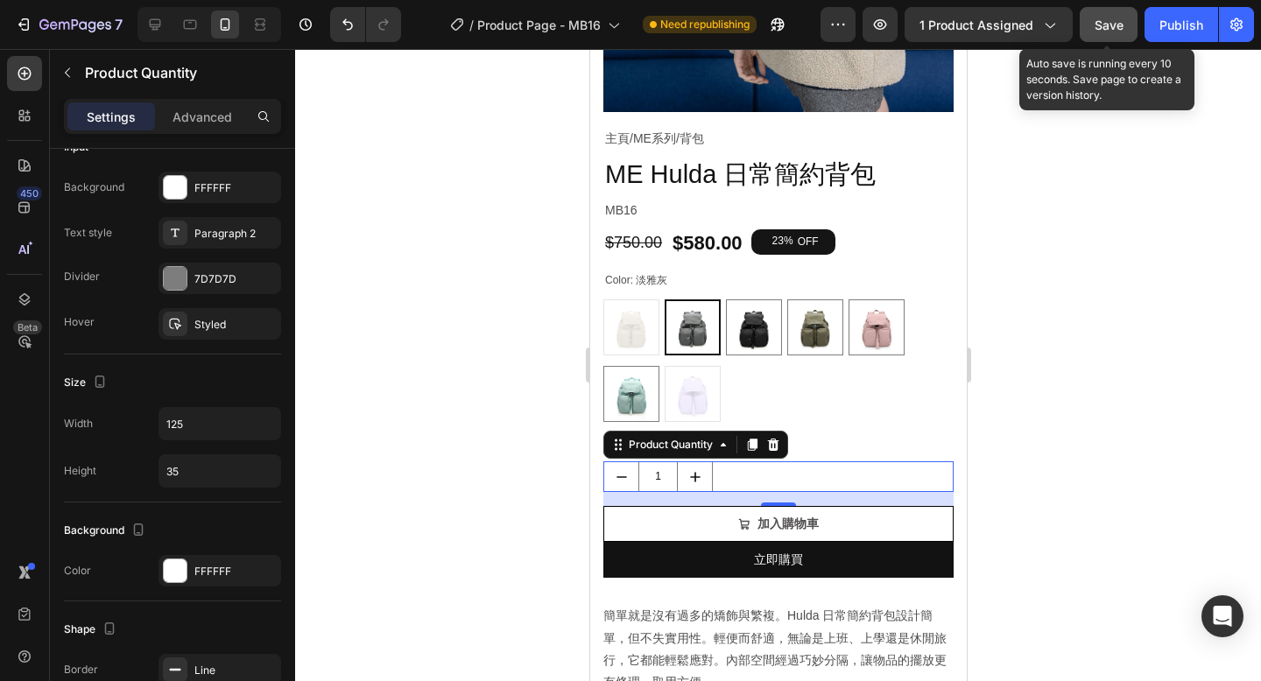
click at [1106, 29] on span "Save" at bounding box center [1108, 25] width 29 height 15
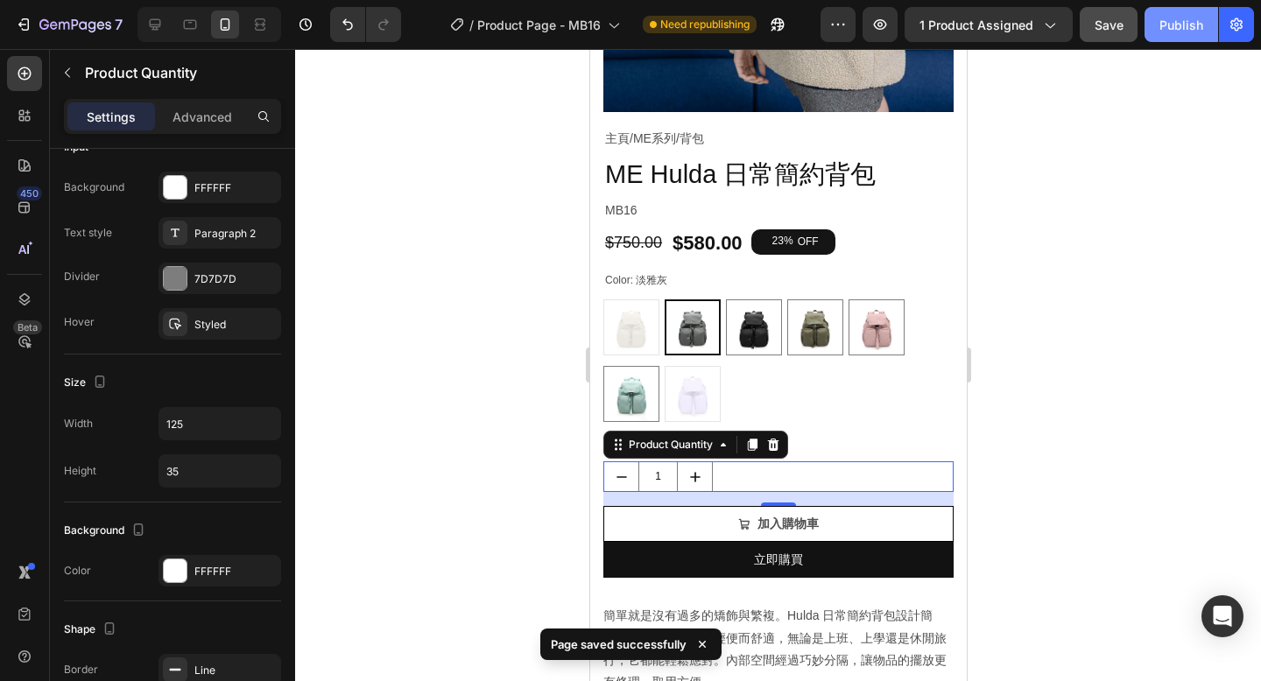
click at [1178, 27] on div "Publish" at bounding box center [1181, 25] width 44 height 18
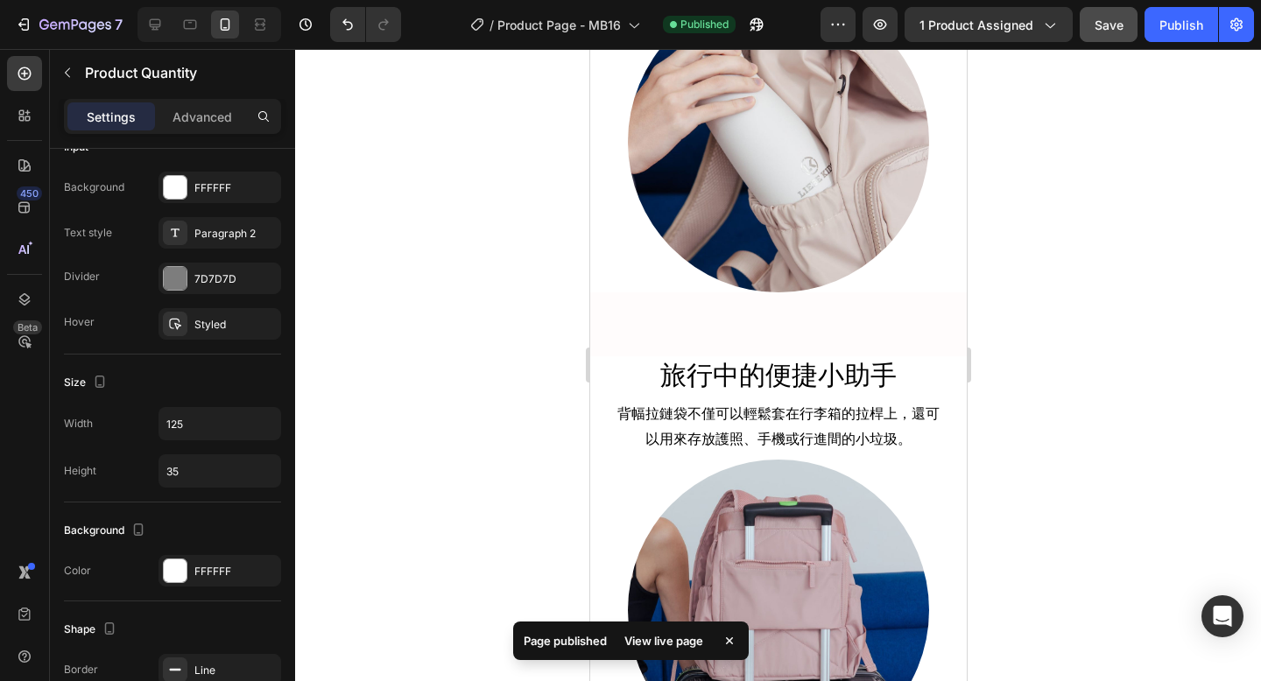
scroll to position [4431, 0]
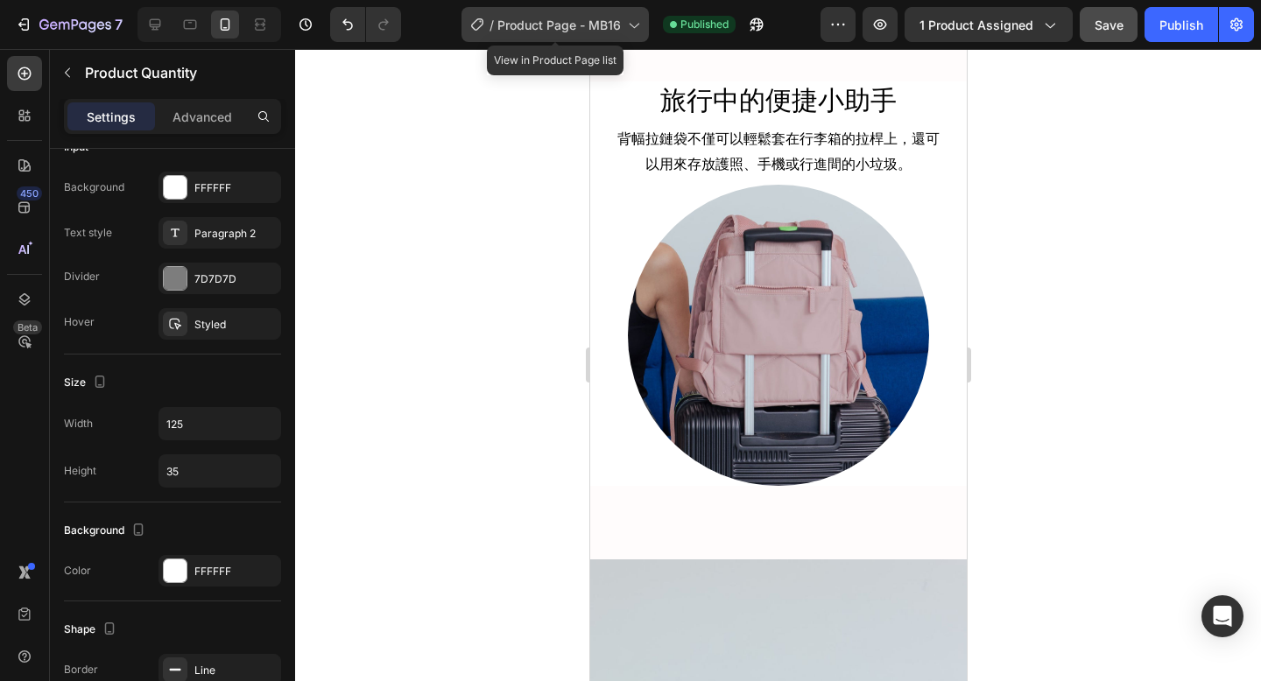
click at [555, 21] on span "Product Page - MB16" at bounding box center [558, 25] width 123 height 18
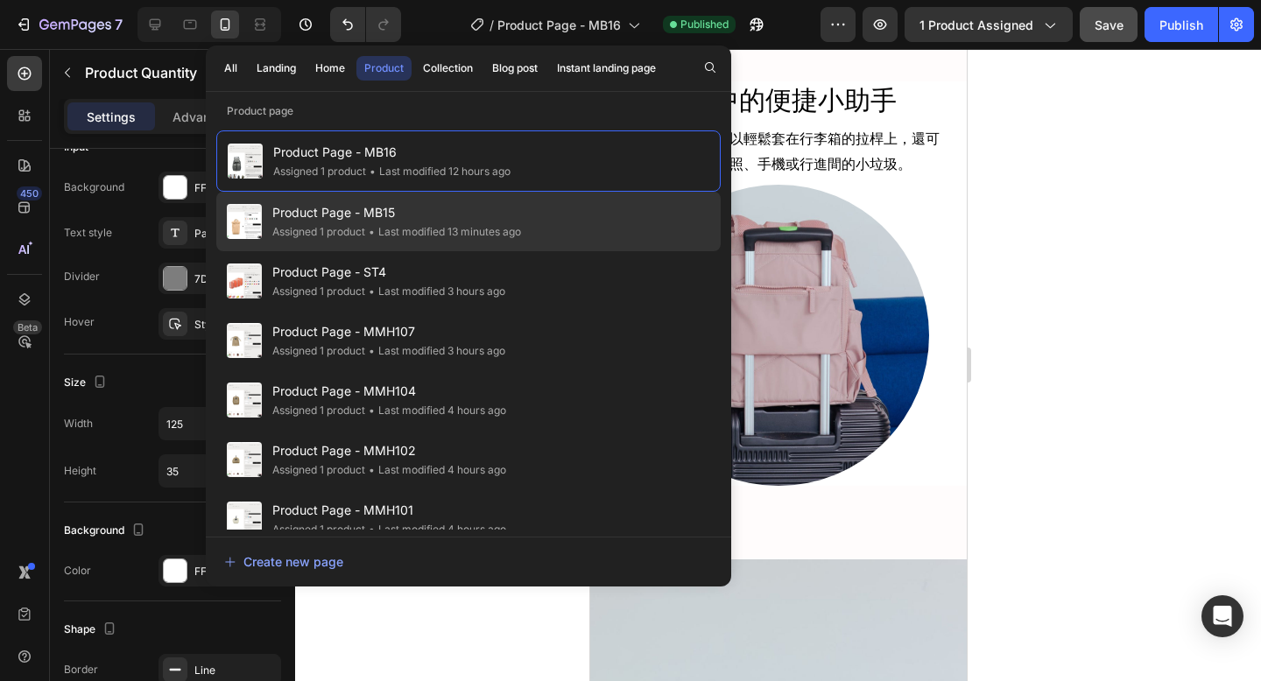
click at [454, 212] on span "Product Page - MB15" at bounding box center [396, 212] width 249 height 21
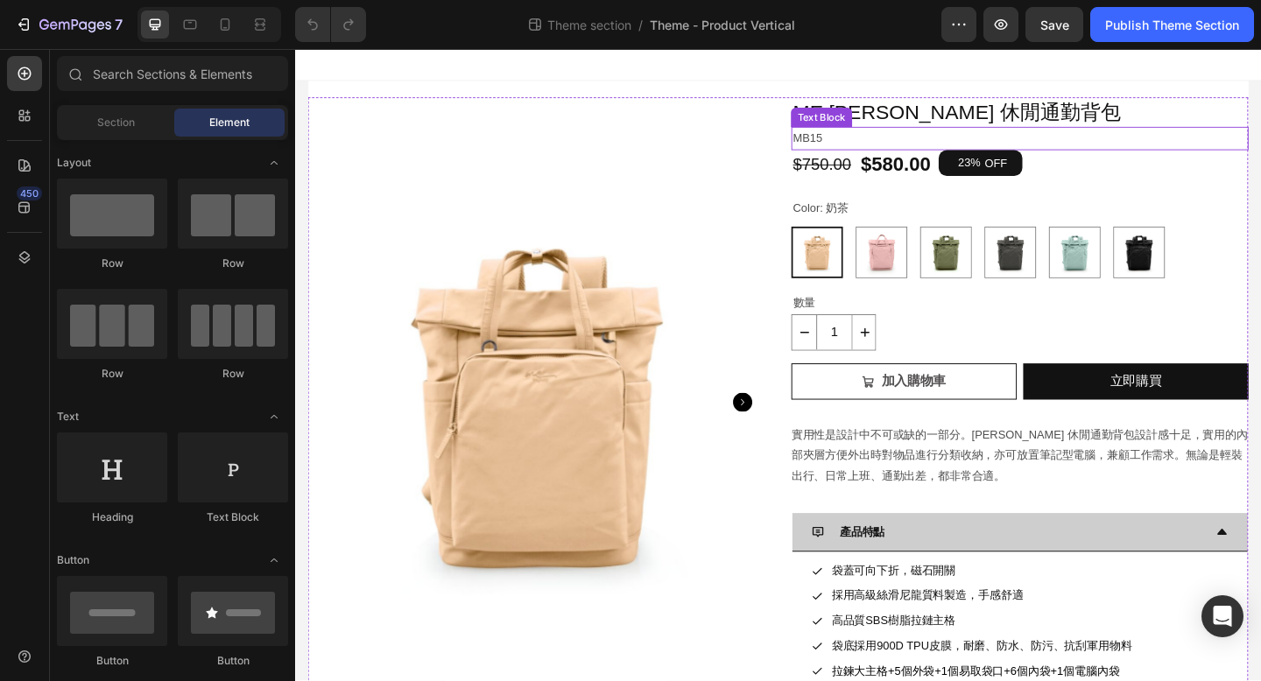
click at [848, 148] on p "MB15" at bounding box center [1083, 147] width 494 height 22
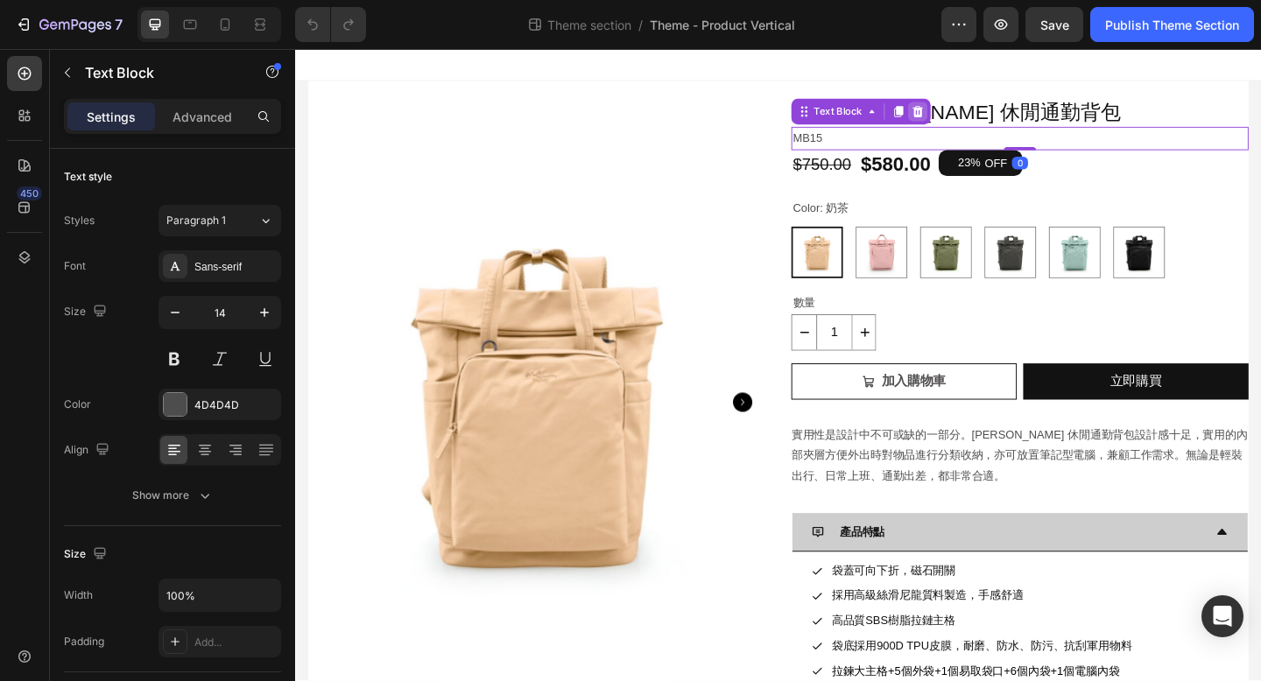
click at [975, 116] on icon at bounding box center [972, 116] width 11 height 12
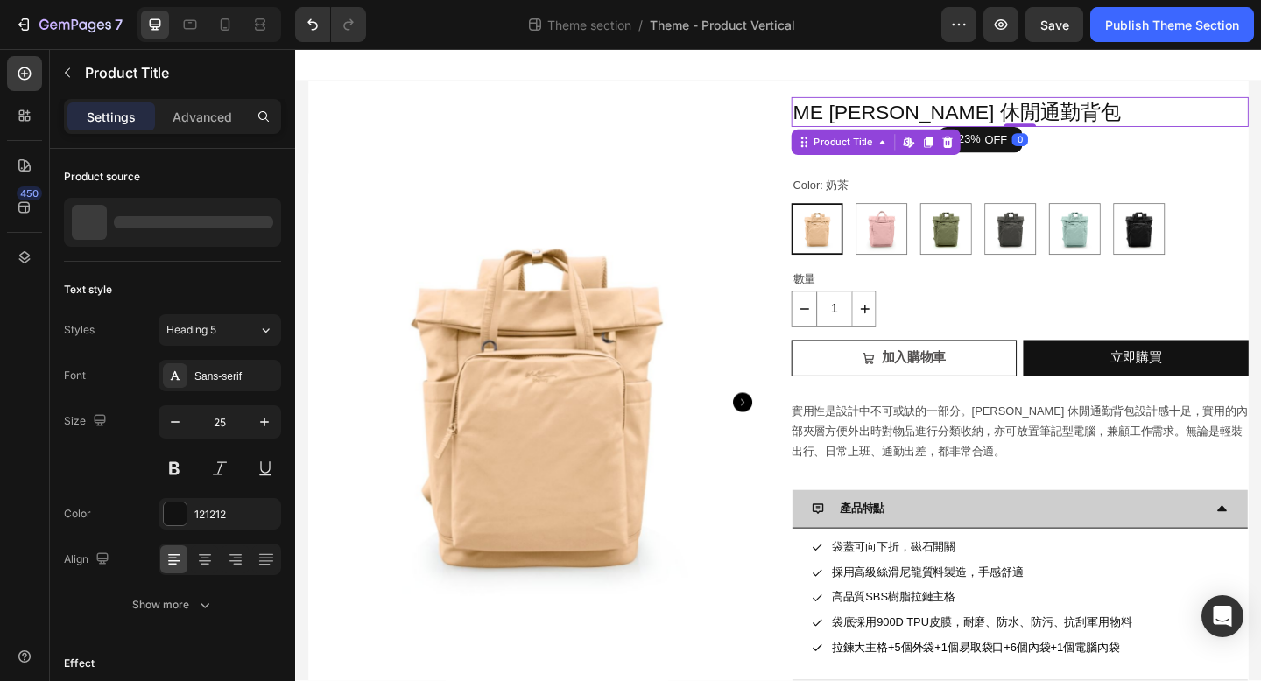
click at [1130, 123] on h1 "ME [PERSON_NAME] 休閒通勤背包" at bounding box center [1082, 118] width 497 height 32
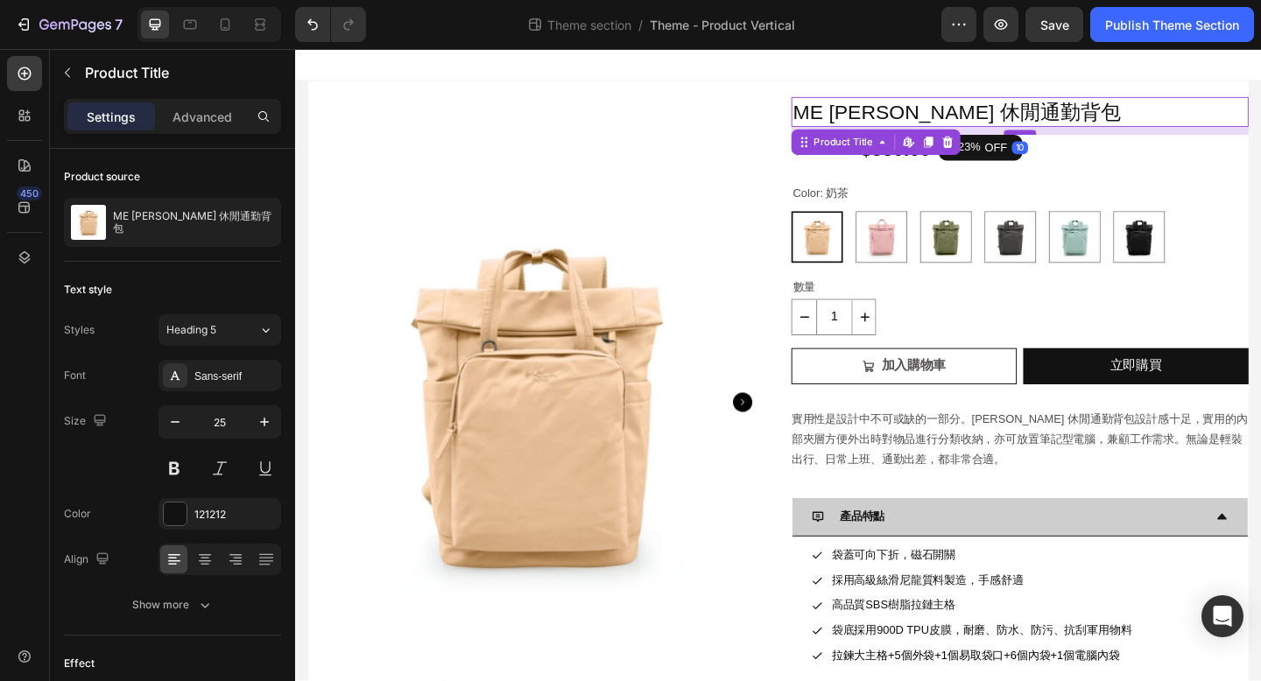
click at [1089, 141] on div at bounding box center [1083, 139] width 35 height 5
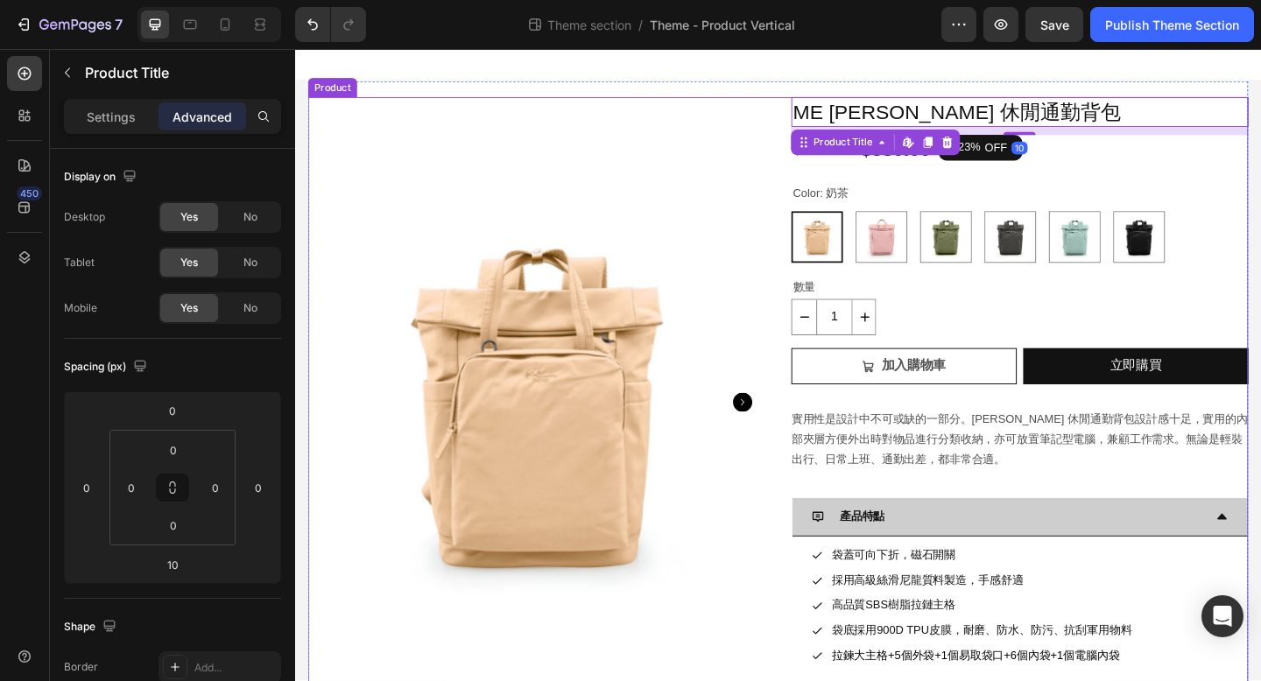
click at [1181, 177] on div "ME [PERSON_NAME] 休閒通勤背包 Product Title Edit content in Shopify 10 $750.00 Produc…" at bounding box center [1082, 505] width 497 height 806
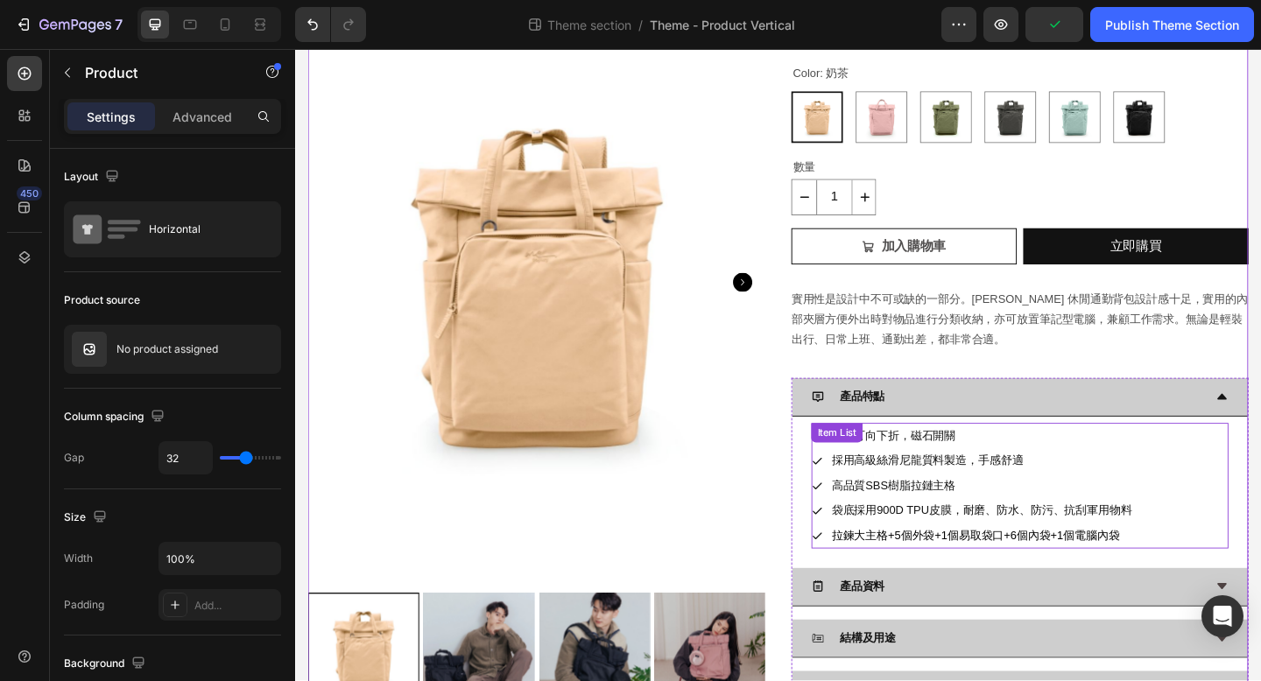
scroll to position [198, 0]
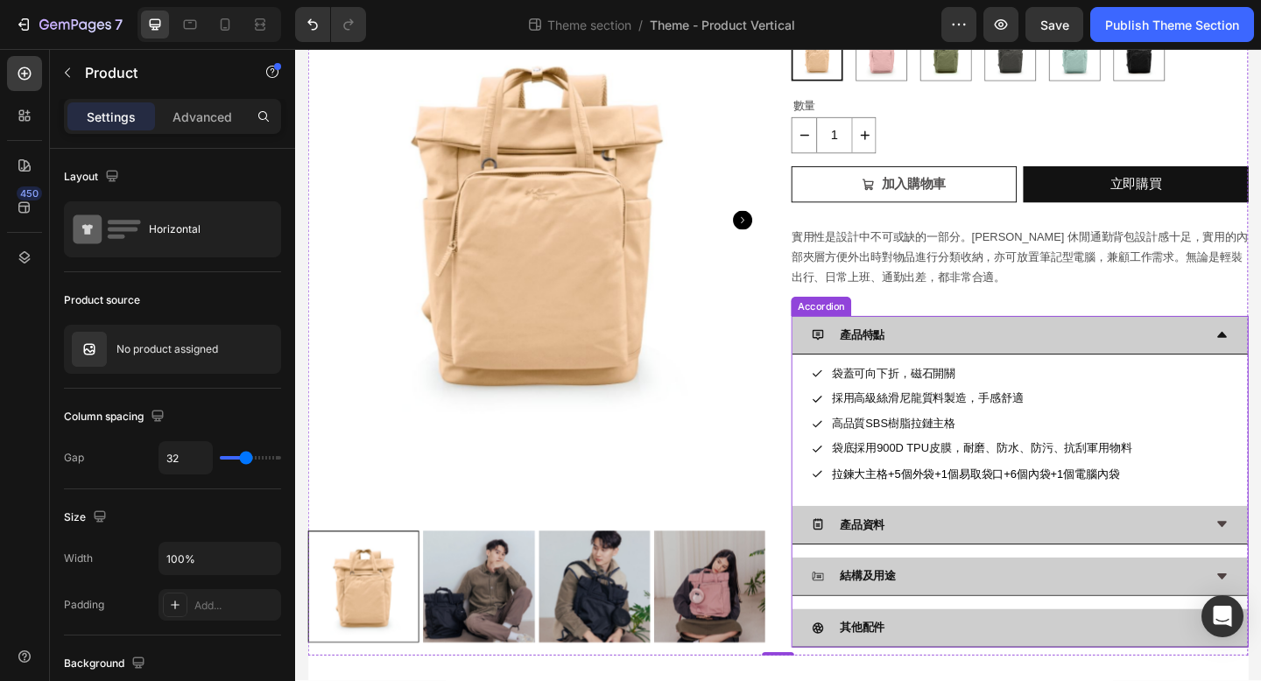
click at [1083, 345] on div "產品特點" at bounding box center [1083, 361] width 496 height 42
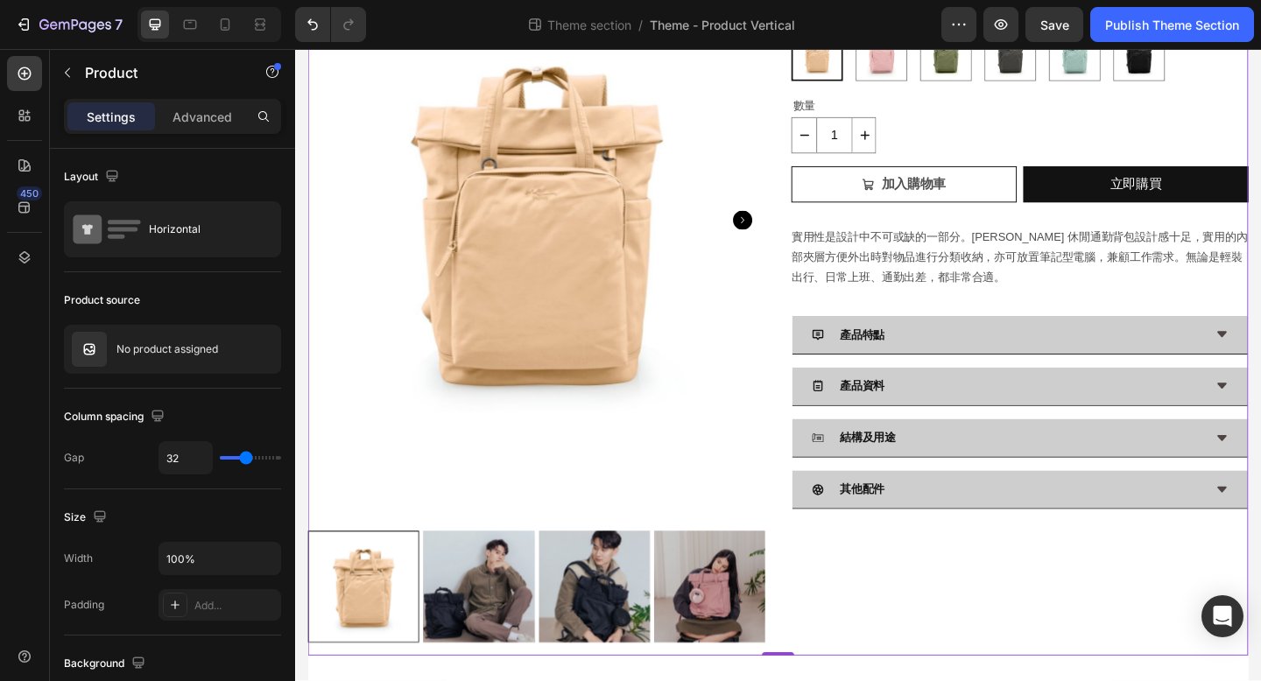
click at [873, 680] on div "ME Antonia 休閒通勤背包 Product Title $750.00 Product Price Product Price $580.00 Pro…" at bounding box center [1082, 307] width 497 height 806
click at [66, 68] on icon "button" at bounding box center [67, 73] width 14 height 14
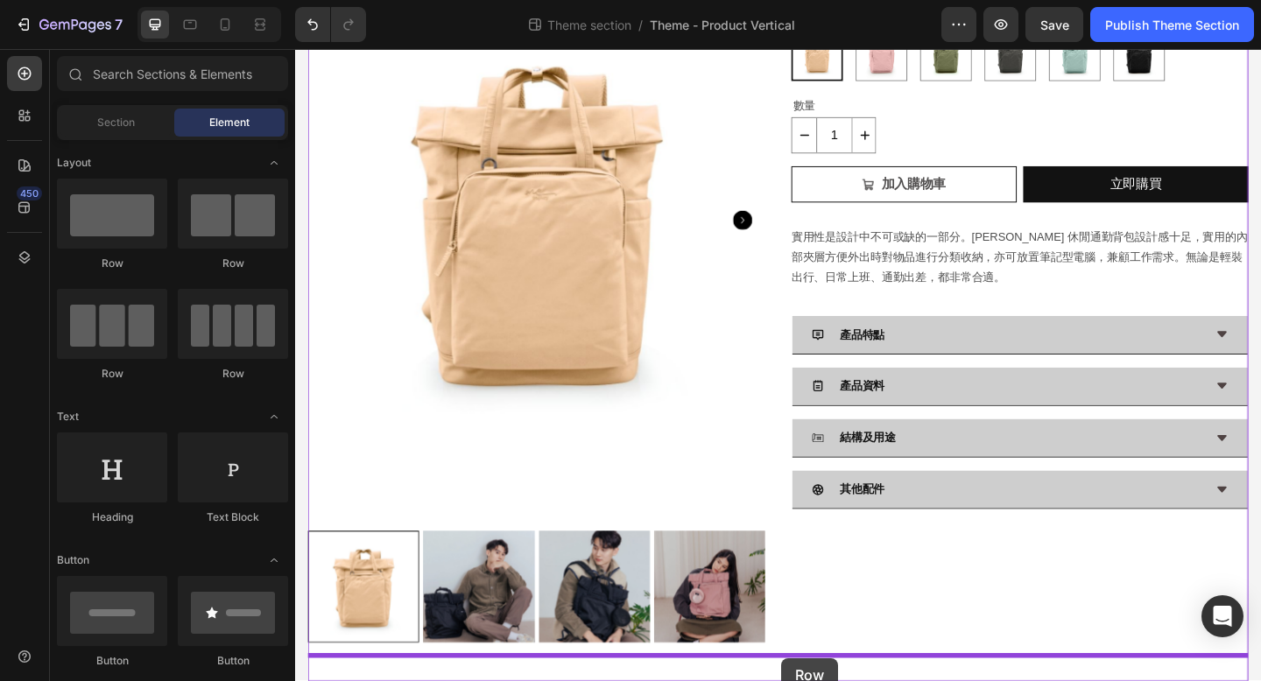
drag, startPoint x: 550, startPoint y: 274, endPoint x: 824, endPoint y: 712, distance: 516.5
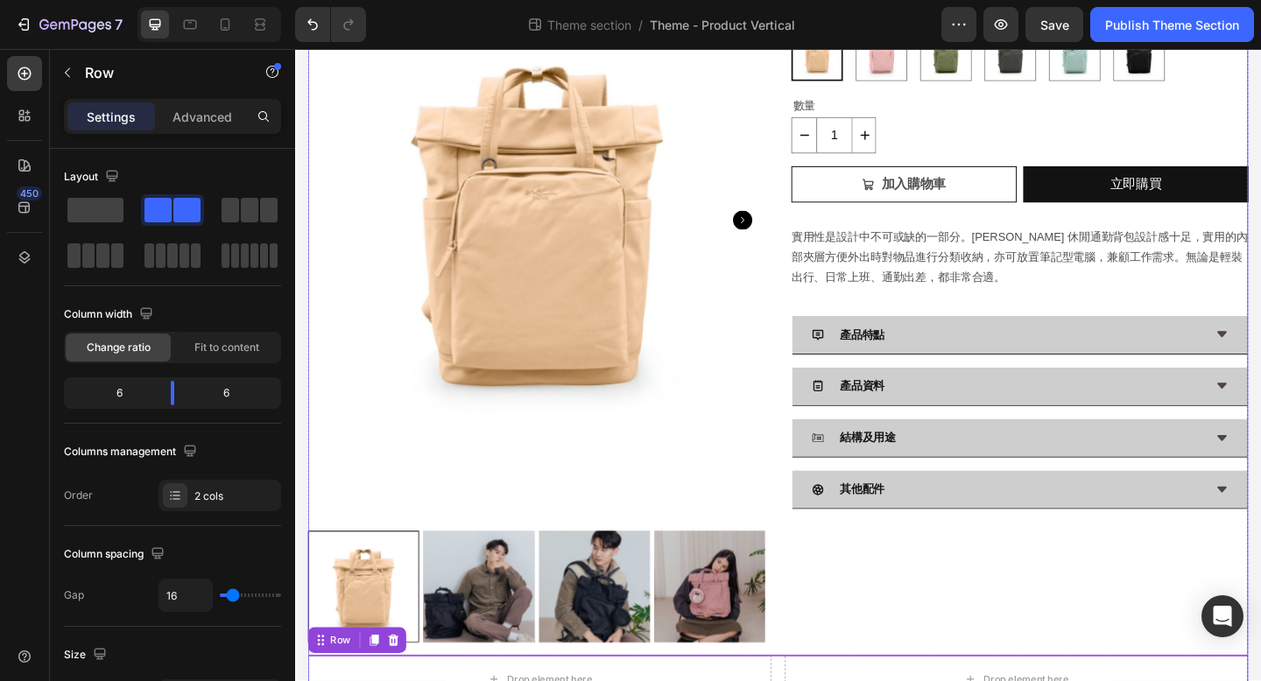
scroll to position [250, 0]
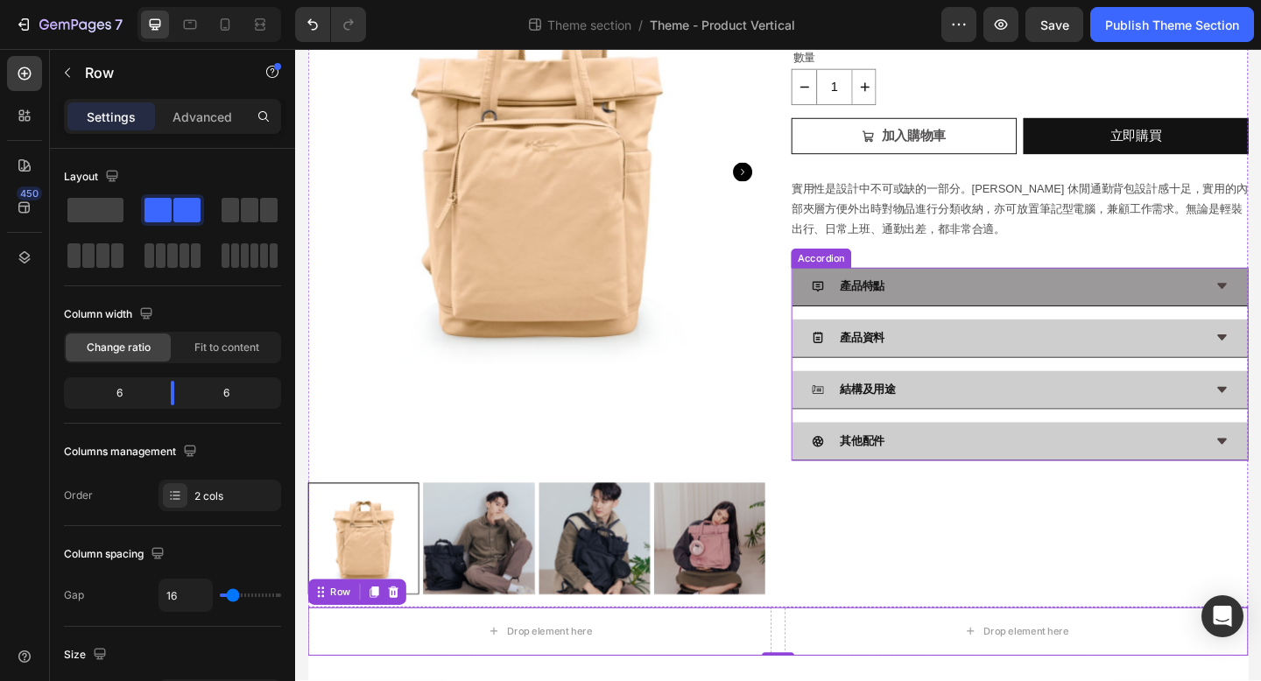
click at [871, 295] on div "產品特點" at bounding box center [1069, 307] width 426 height 27
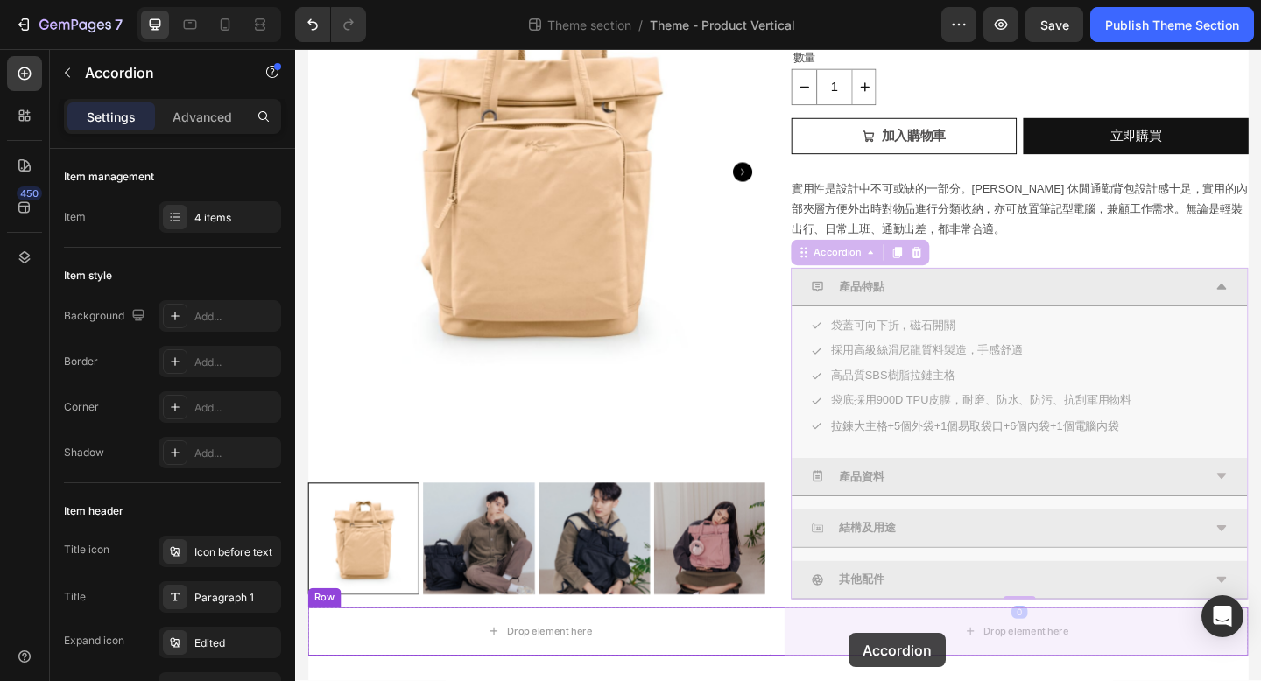
drag, startPoint x: 849, startPoint y: 267, endPoint x: 897, endPoint y: 685, distance: 420.4
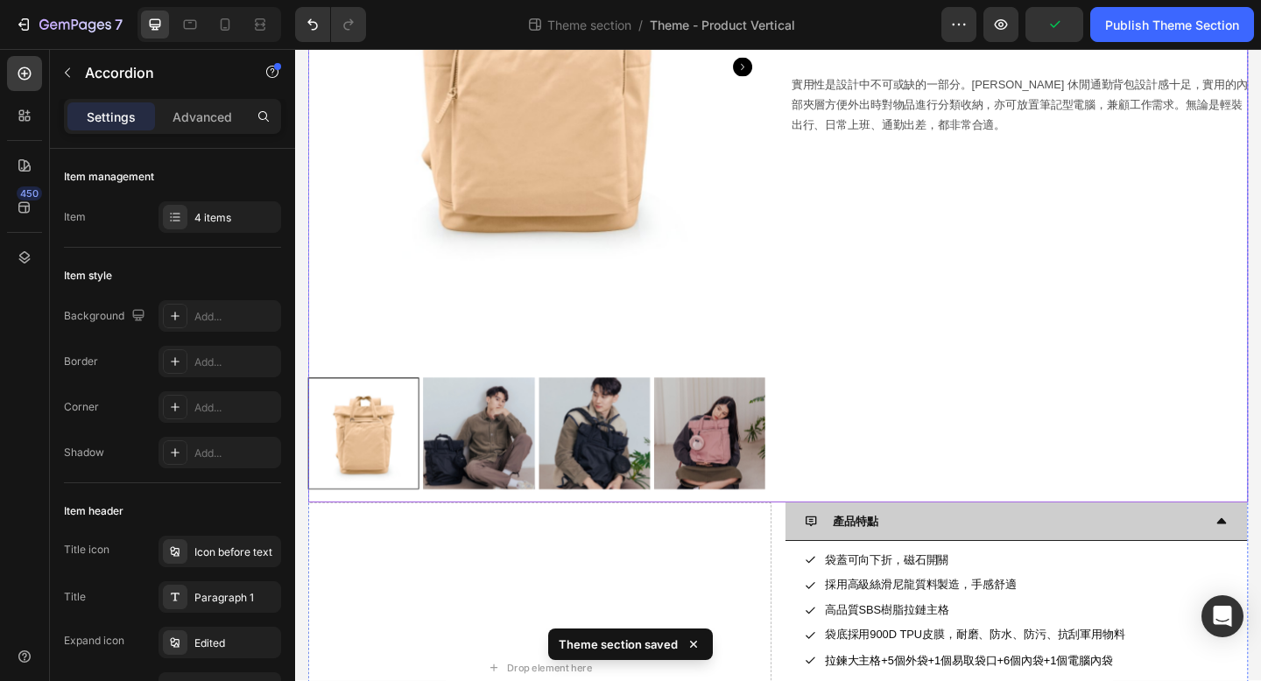
scroll to position [459, 0]
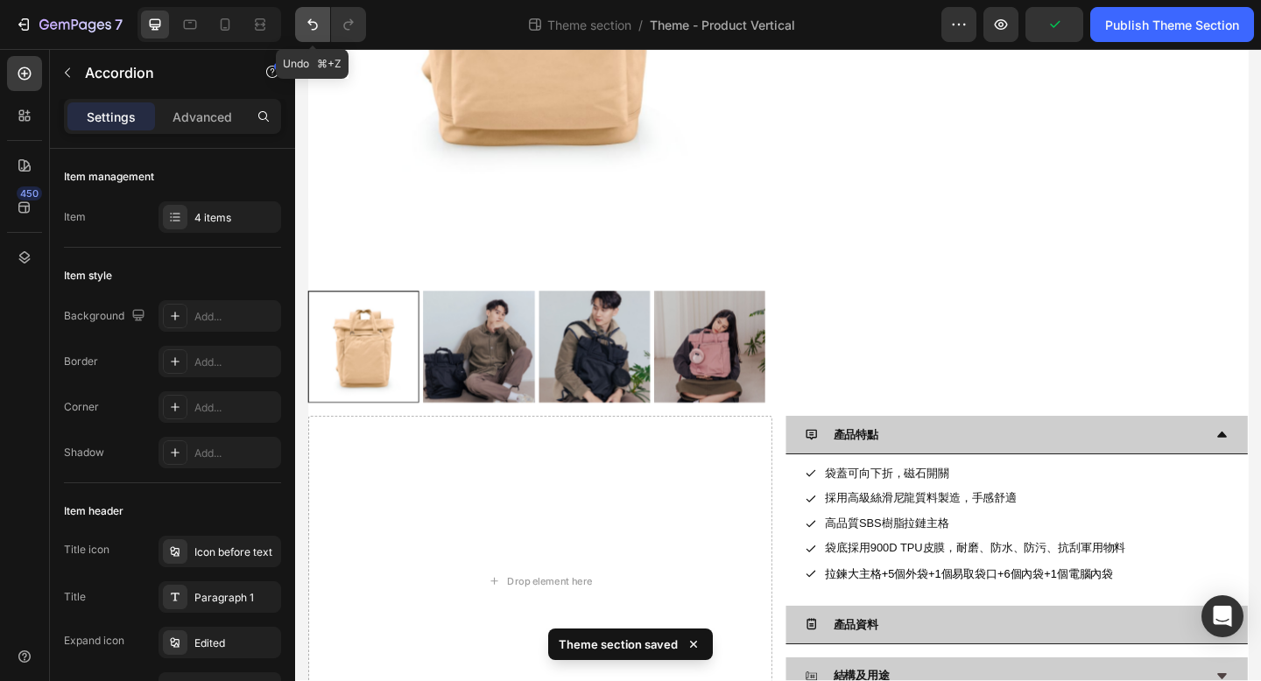
click at [309, 26] on icon "Undo/Redo" at bounding box center [313, 25] width 18 height 18
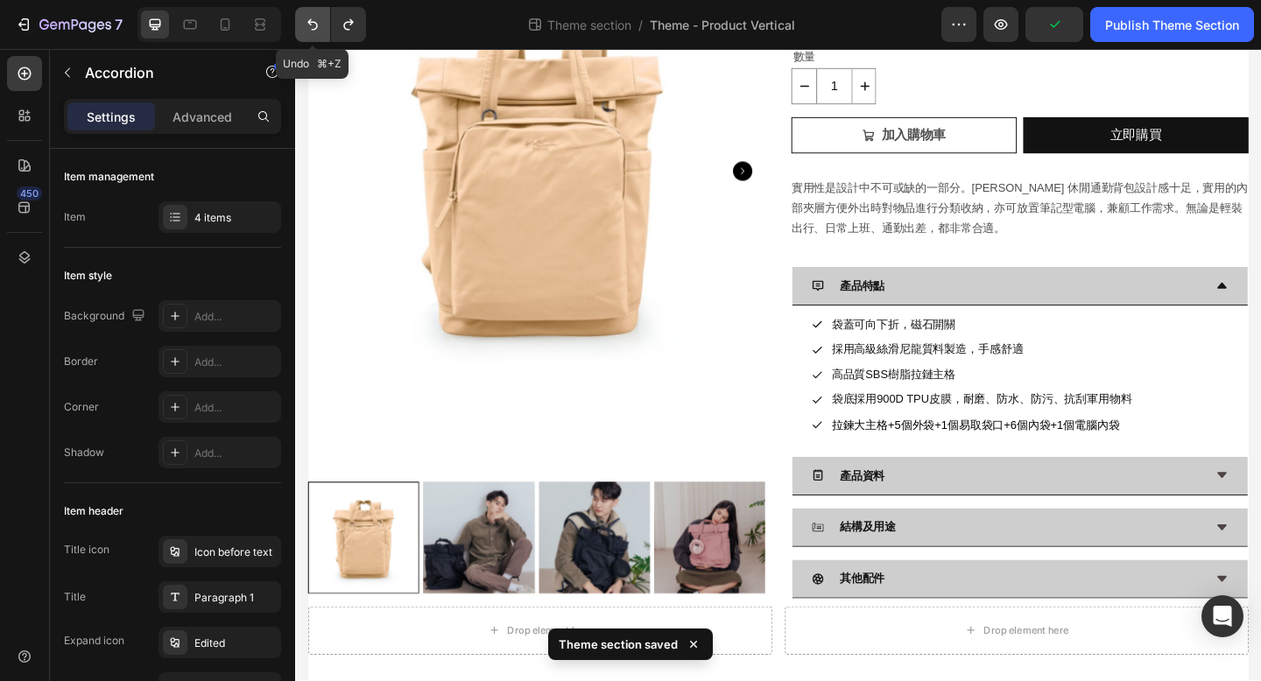
scroll to position [250, 0]
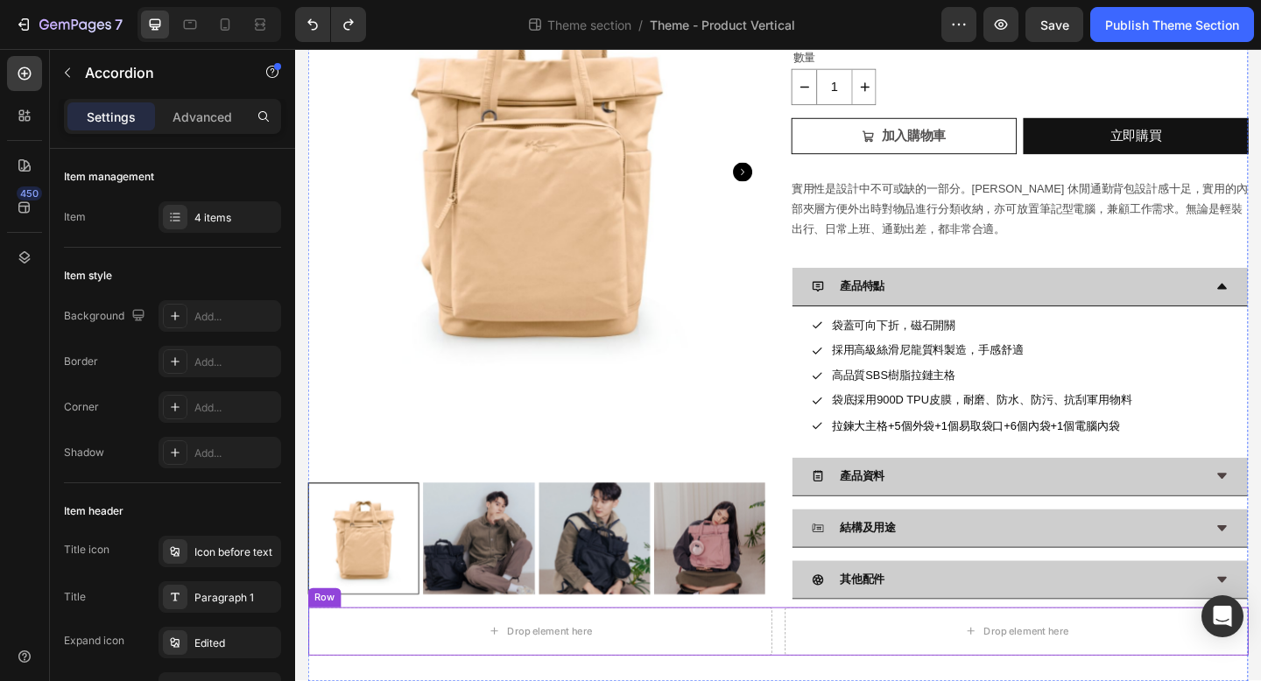
click at [820, 680] on div "Drop element here Drop element here Row" at bounding box center [820, 683] width 1023 height 53
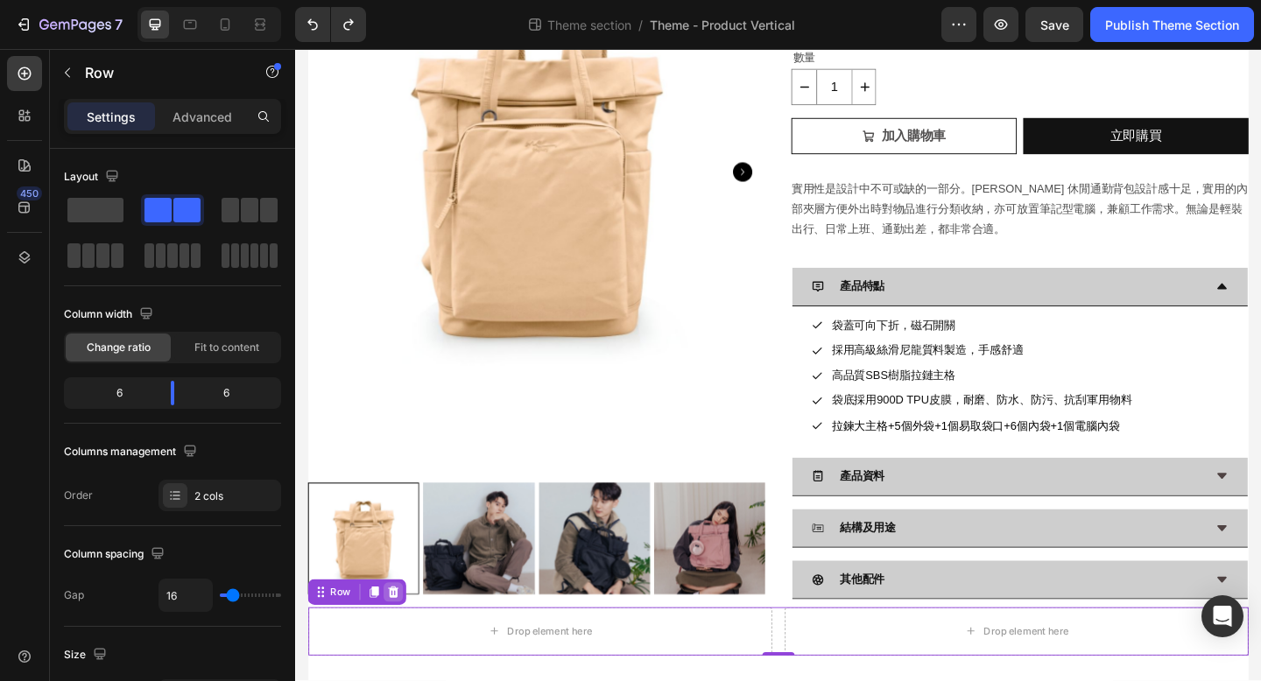
click at [402, 643] on icon at bounding box center [402, 639] width 11 height 12
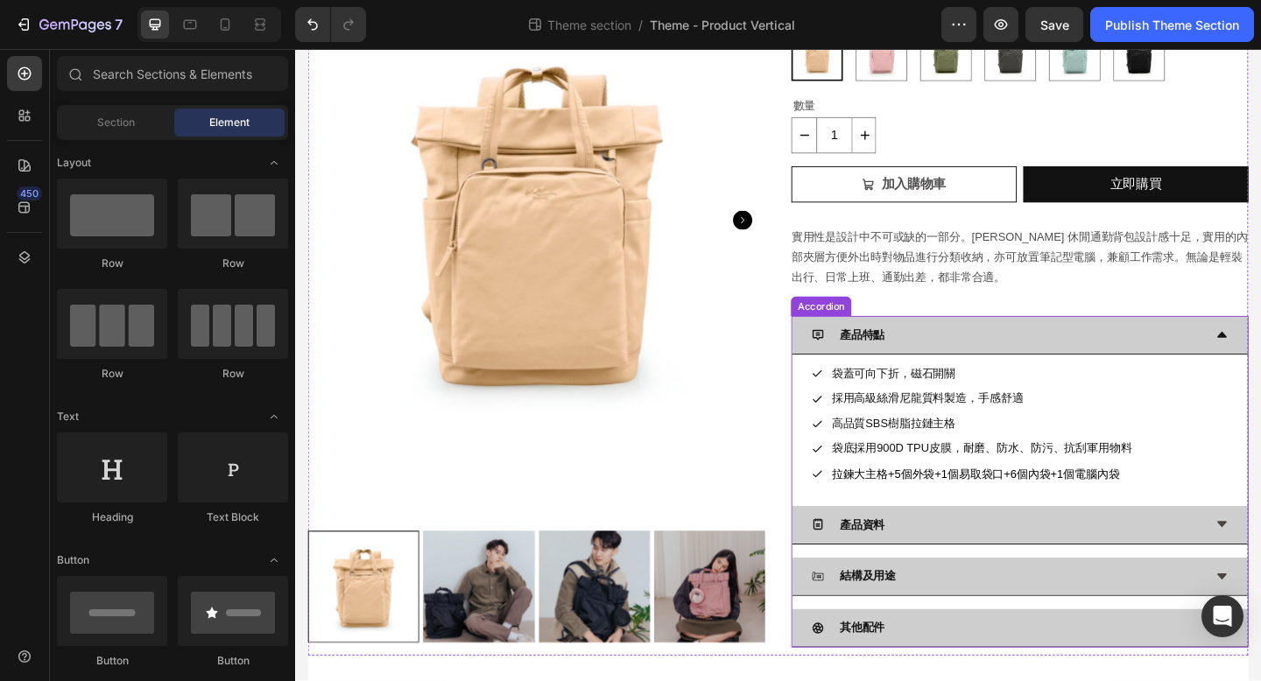
scroll to position [0, 0]
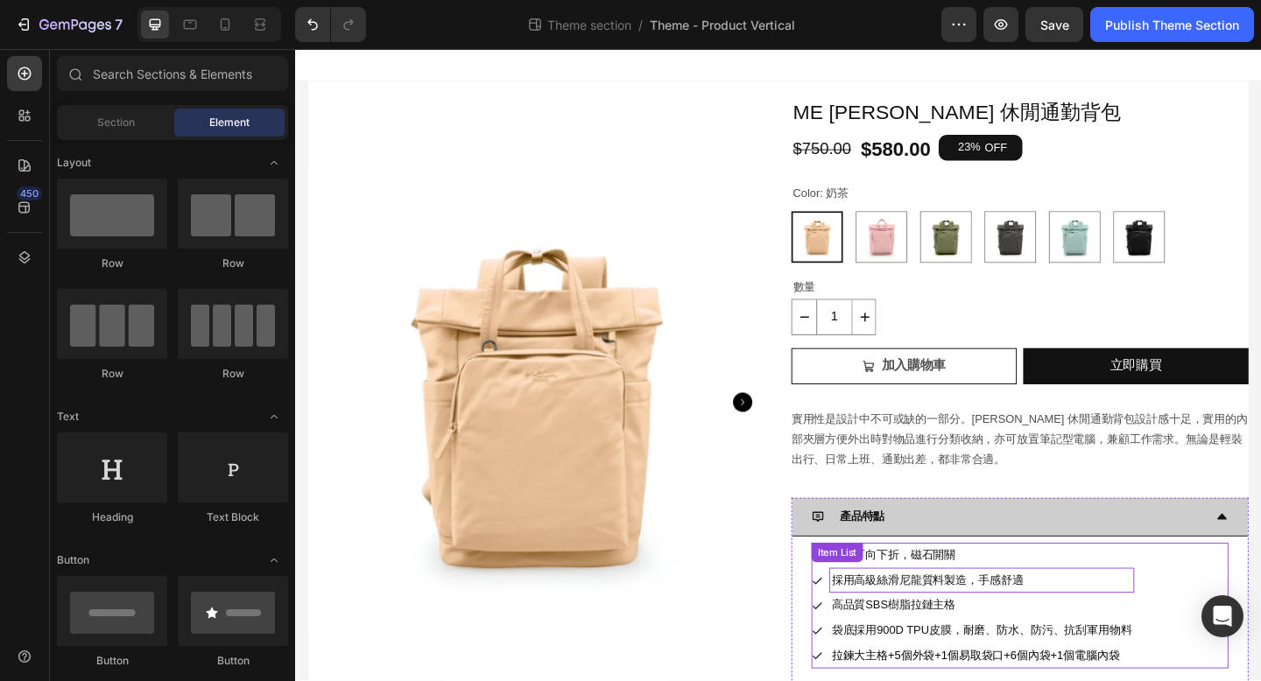
click at [1201, 623] on p "採用高級絲滑尼龍質料製造，手感舒適" at bounding box center [1041, 627] width 327 height 22
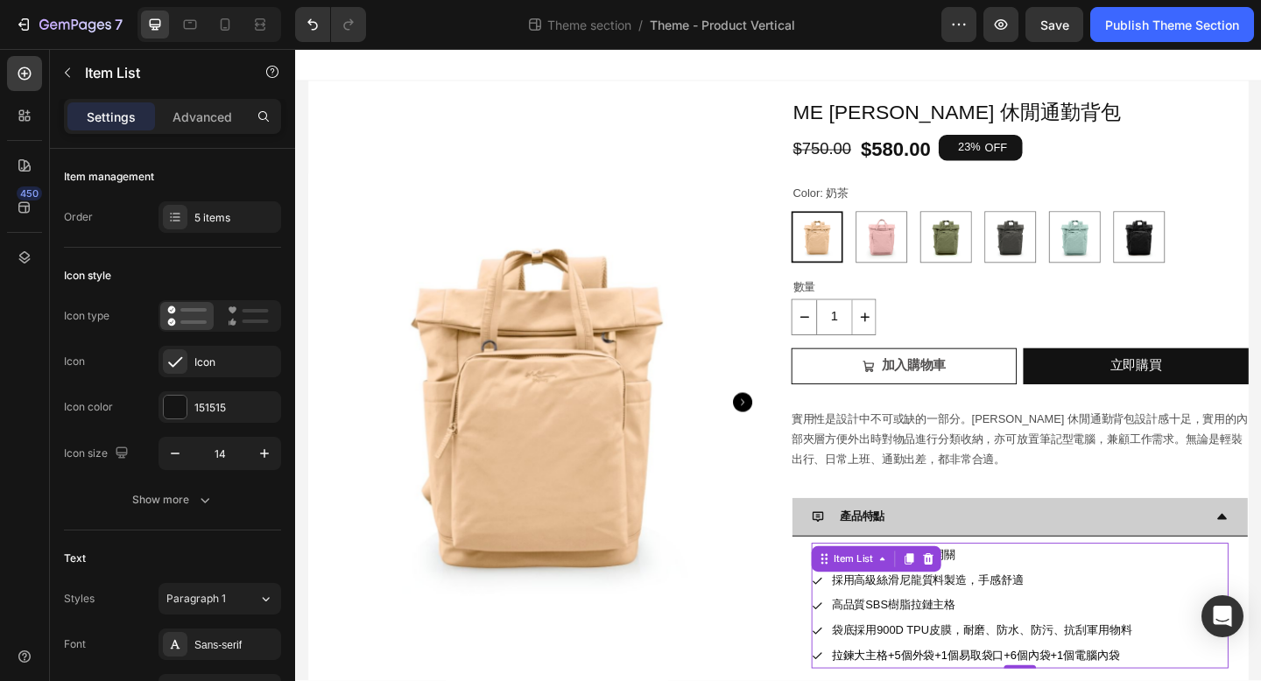
click at [1260, 604] on div "袋蓋可向下折，磁石開關 採用高級絲滑尼龍質料製造，手感舒適 高品質SBS樹脂拉鏈主格 袋底採用900D TPU皮膜，耐磨、防水、防污、抗刮軍用物料 拉鍊大主格…" at bounding box center [1083, 655] width 454 height 137
click at [313, 27] on icon "Undo/Redo" at bounding box center [313, 25] width 18 height 18
click at [313, 22] on icon "Undo/Redo" at bounding box center [312, 24] width 11 height 11
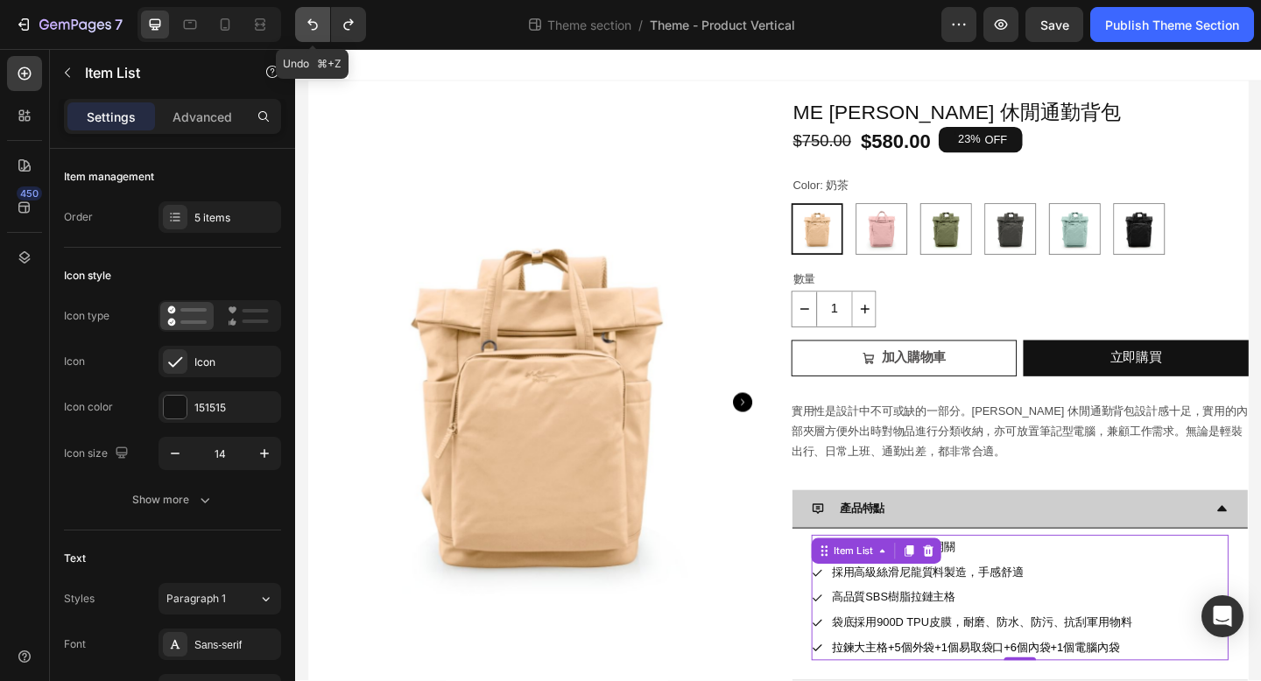
click at [313, 22] on icon "Undo/Redo" at bounding box center [312, 24] width 11 height 11
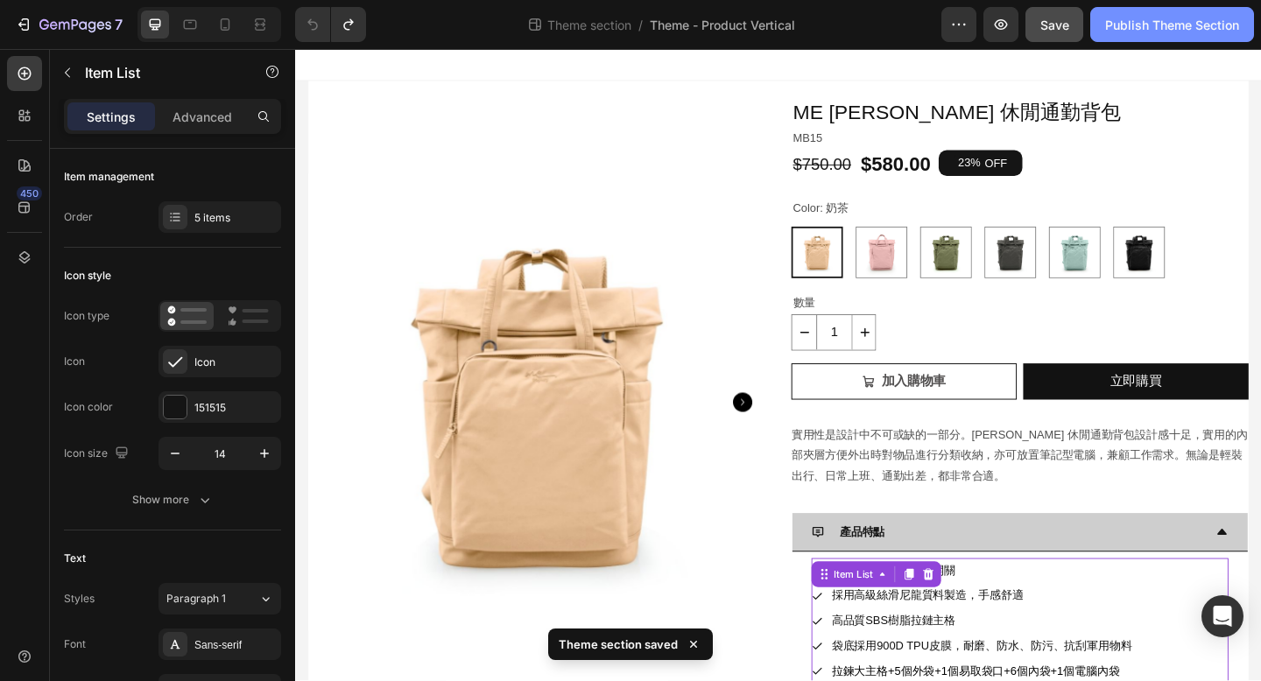
click at [1149, 25] on div "Publish Theme Section" at bounding box center [1172, 25] width 134 height 18
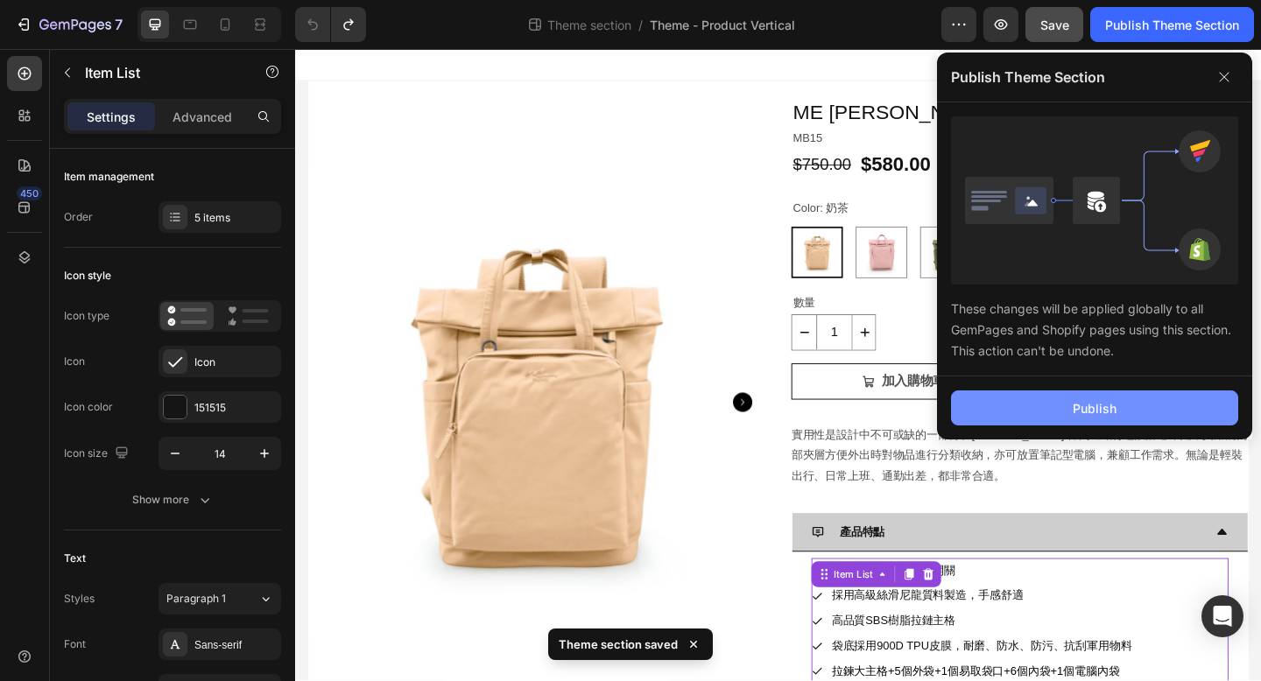
click at [1005, 416] on button "Publish" at bounding box center [1094, 408] width 287 height 35
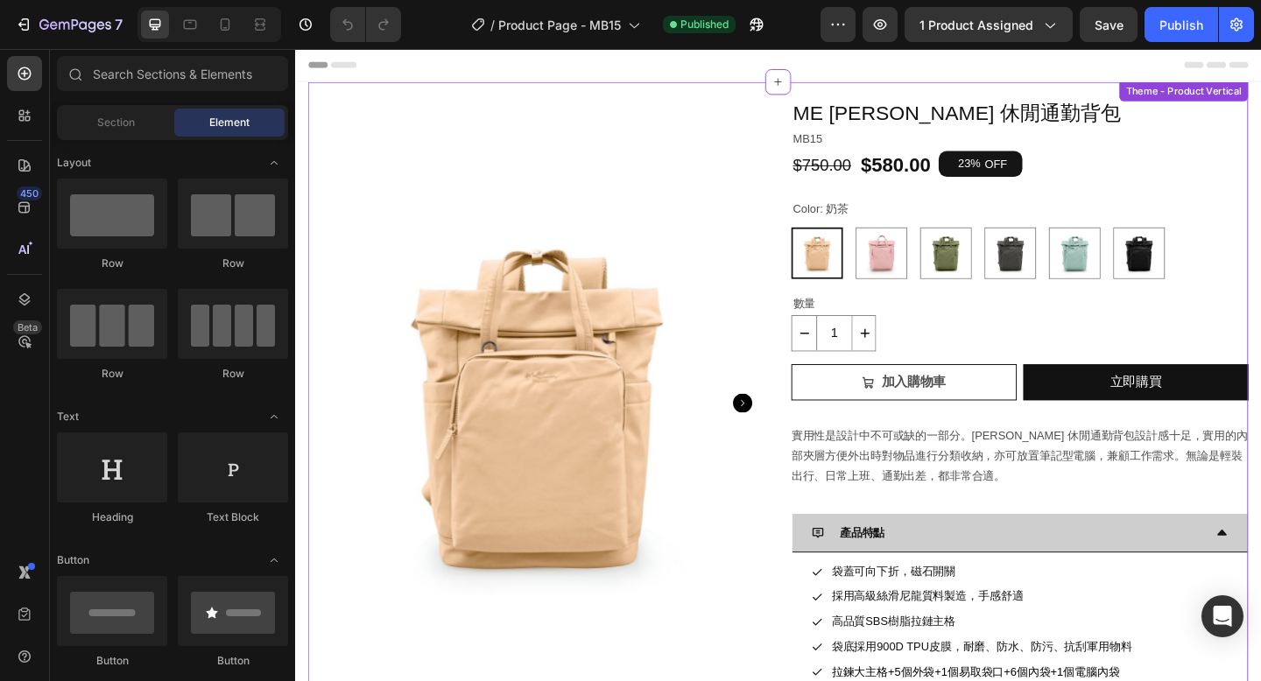
click at [660, 367] on img at bounding box center [557, 433] width 497 height 663
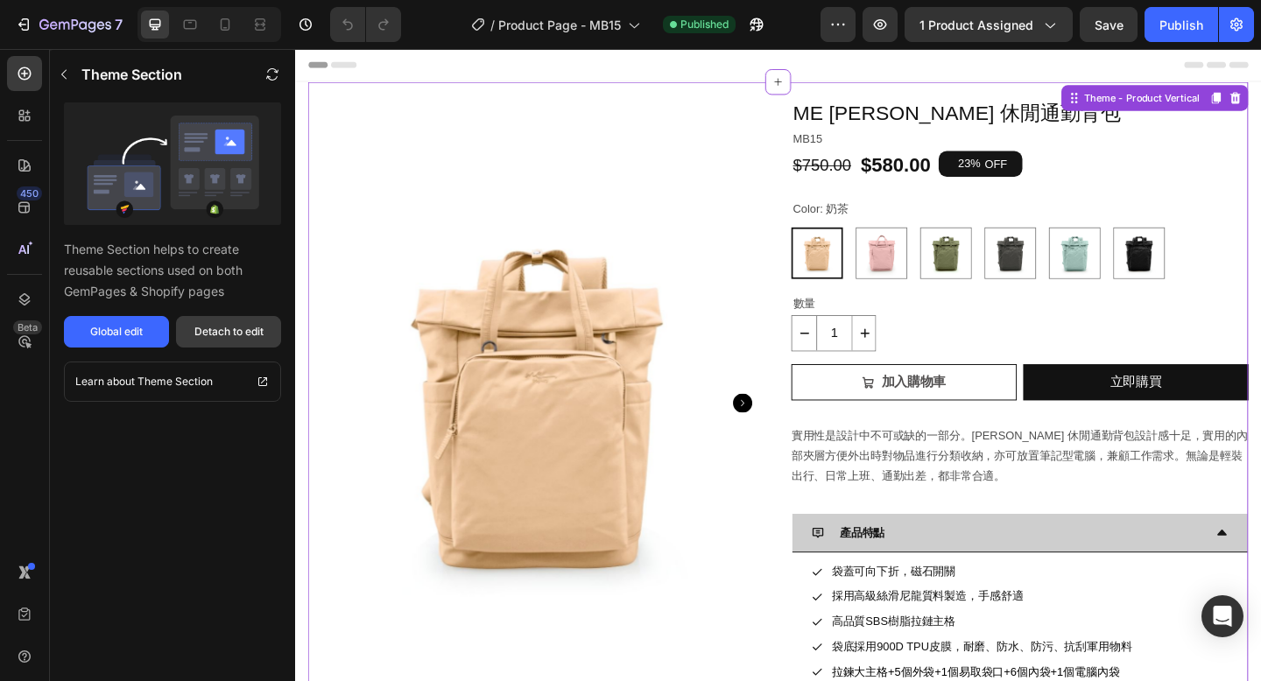
click at [240, 333] on div "Detach to edit" at bounding box center [228, 332] width 69 height 16
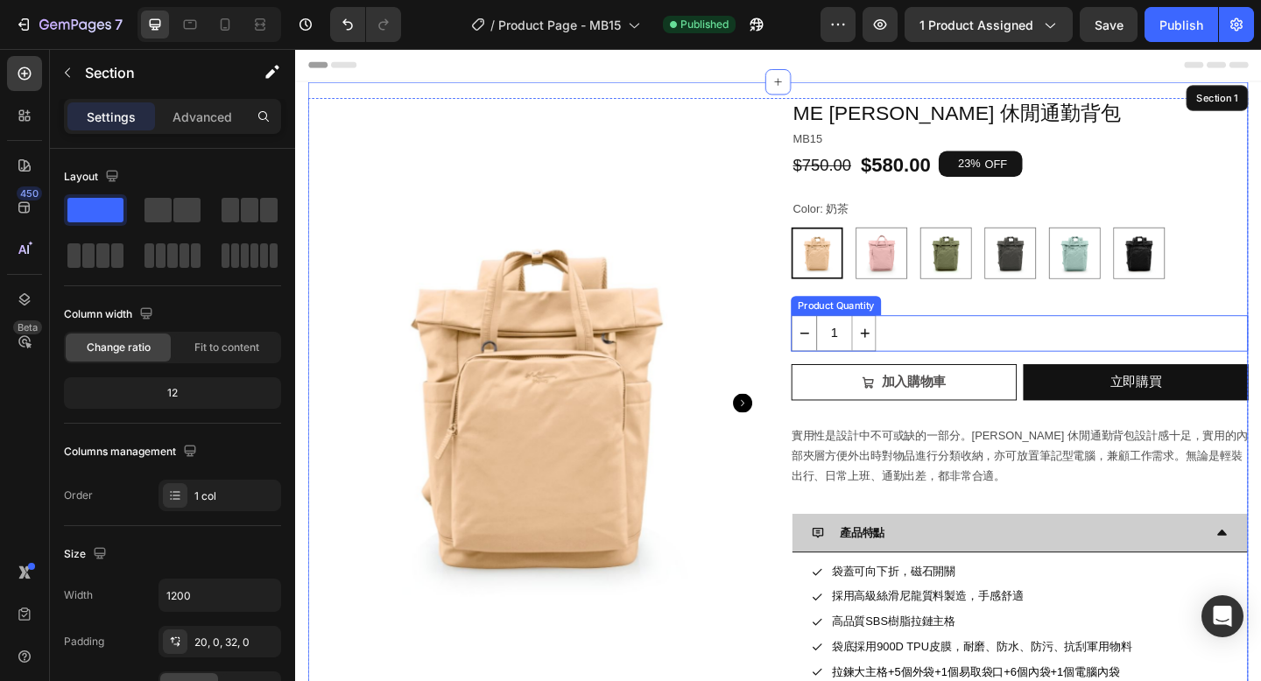
click at [984, 356] on div "1" at bounding box center [1082, 358] width 497 height 39
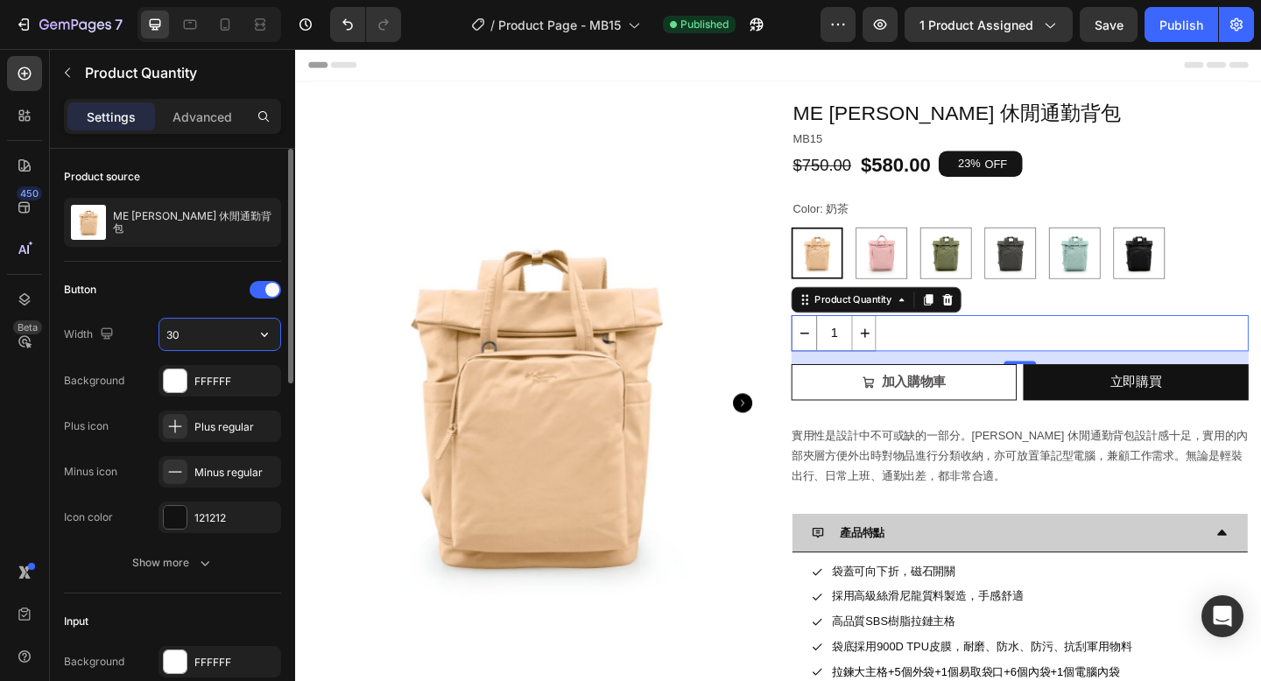
click at [219, 325] on input "30" at bounding box center [219, 335] width 121 height 32
type input "3"
type input "4"
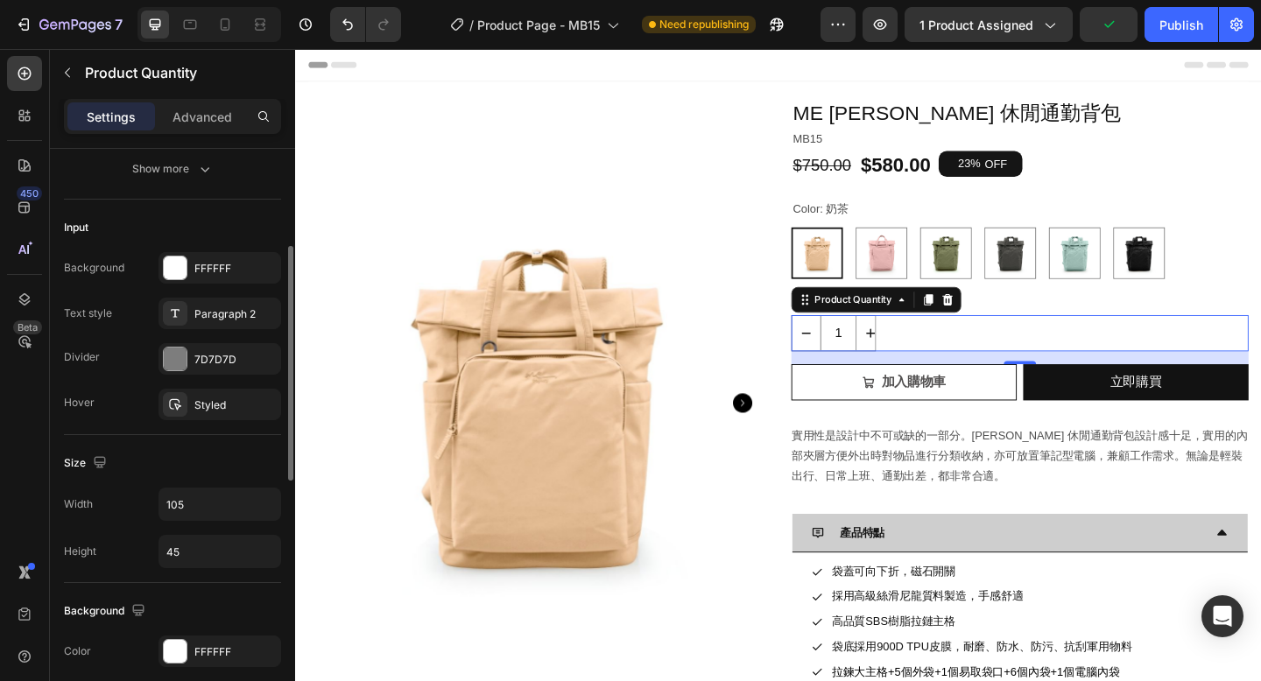
scroll to position [427, 0]
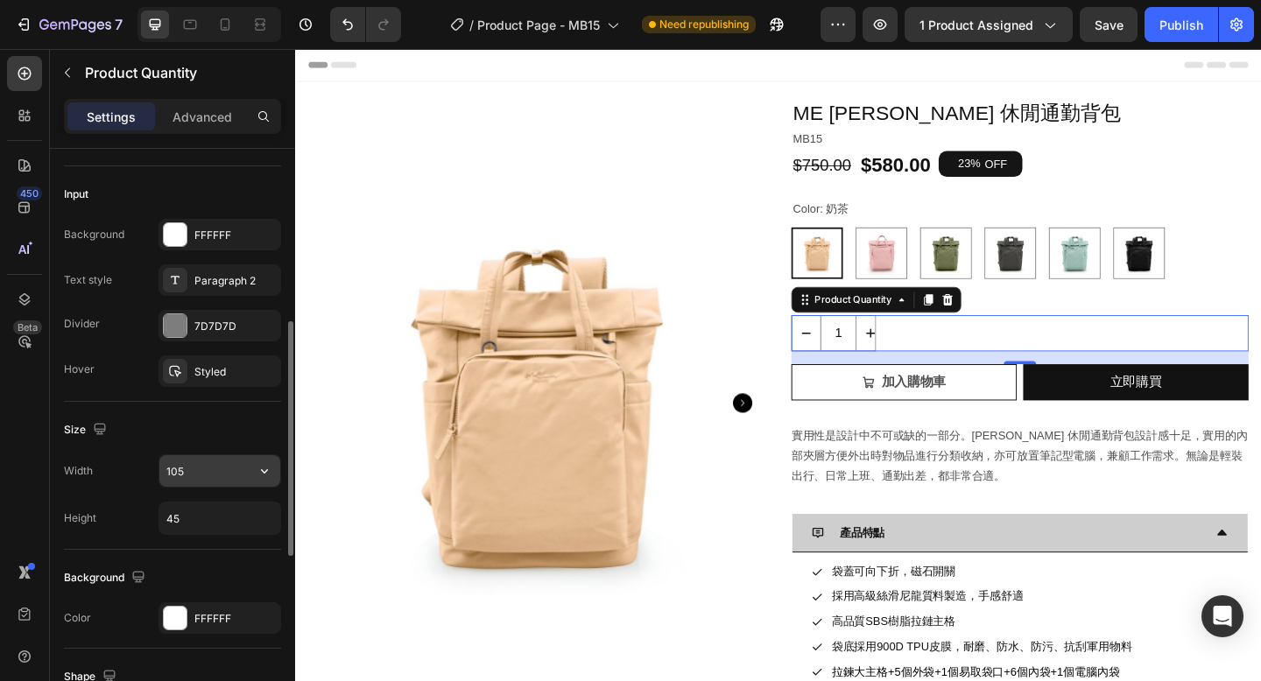
type input "35"
click at [174, 473] on input "105" at bounding box center [219, 471] width 121 height 32
type input "105"
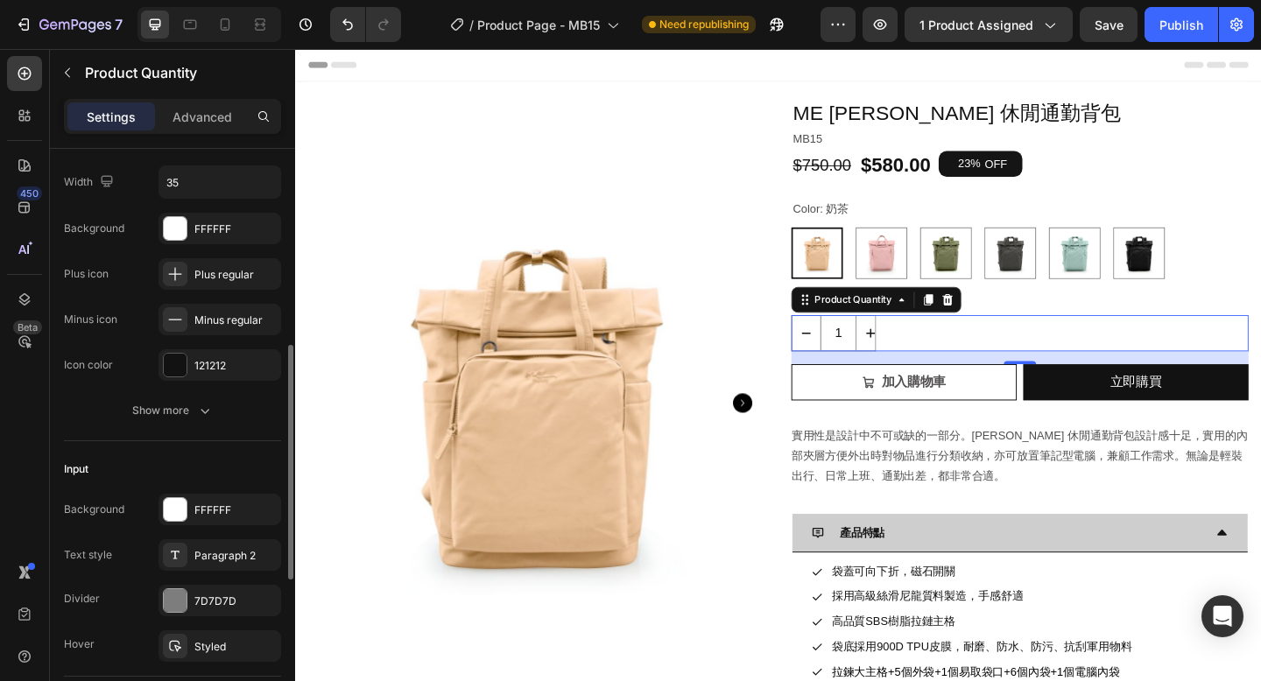
scroll to position [0, 0]
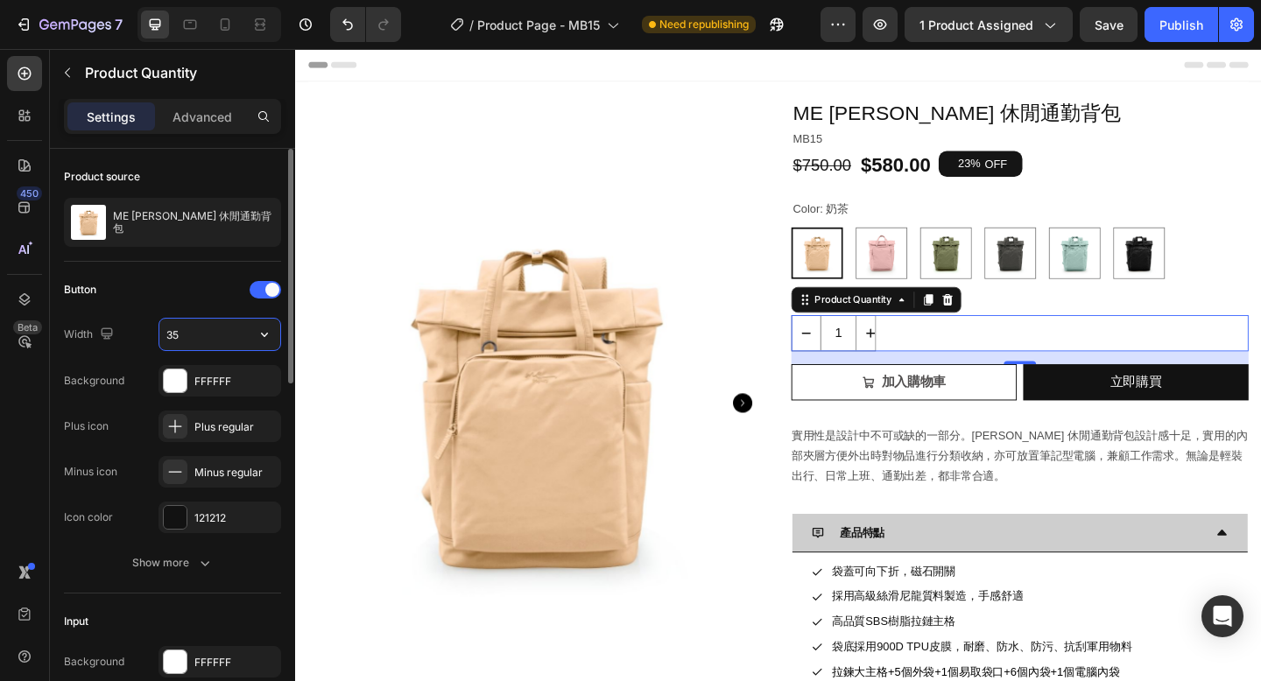
click at [184, 338] on input "35" at bounding box center [219, 335] width 121 height 32
type input "30"
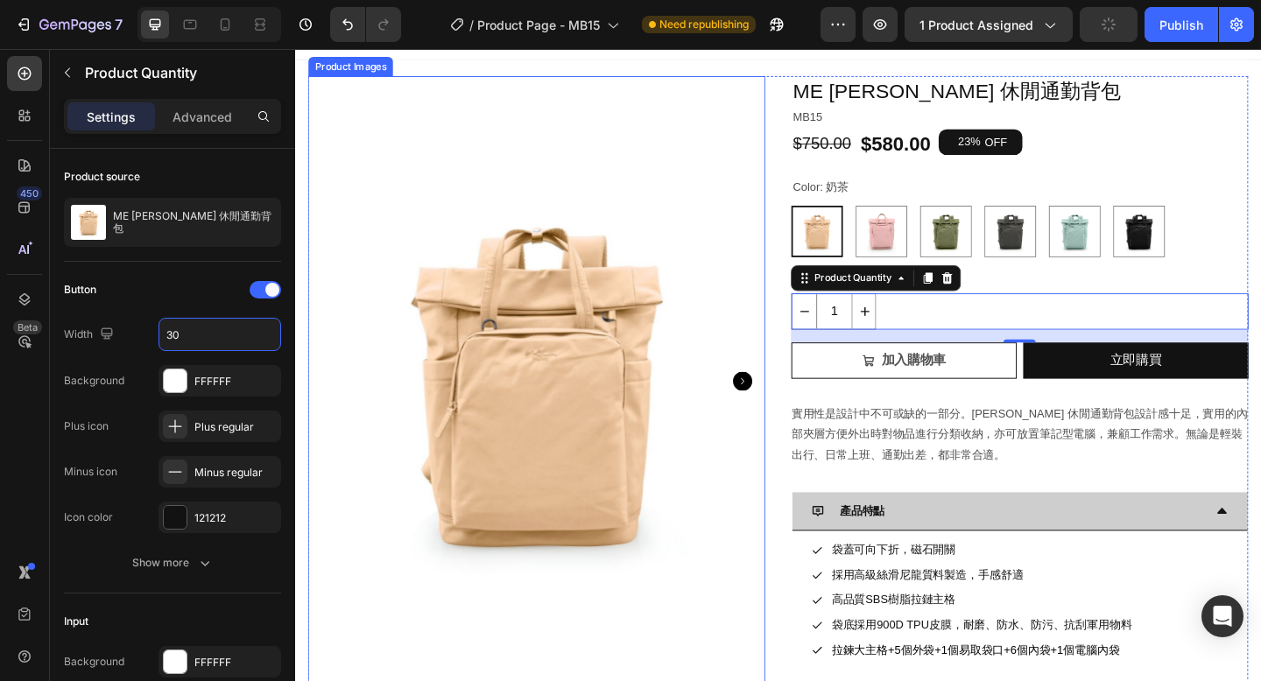
scroll to position [151, 0]
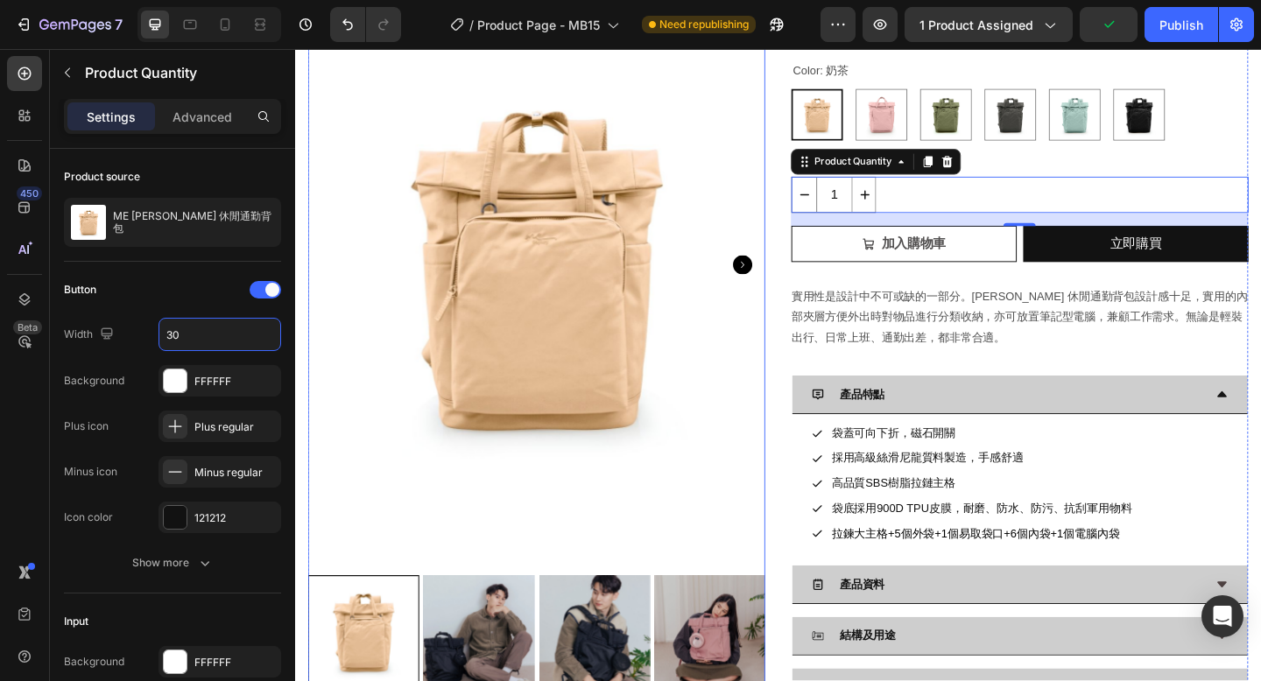
click at [568, 401] on img at bounding box center [557, 283] width 497 height 663
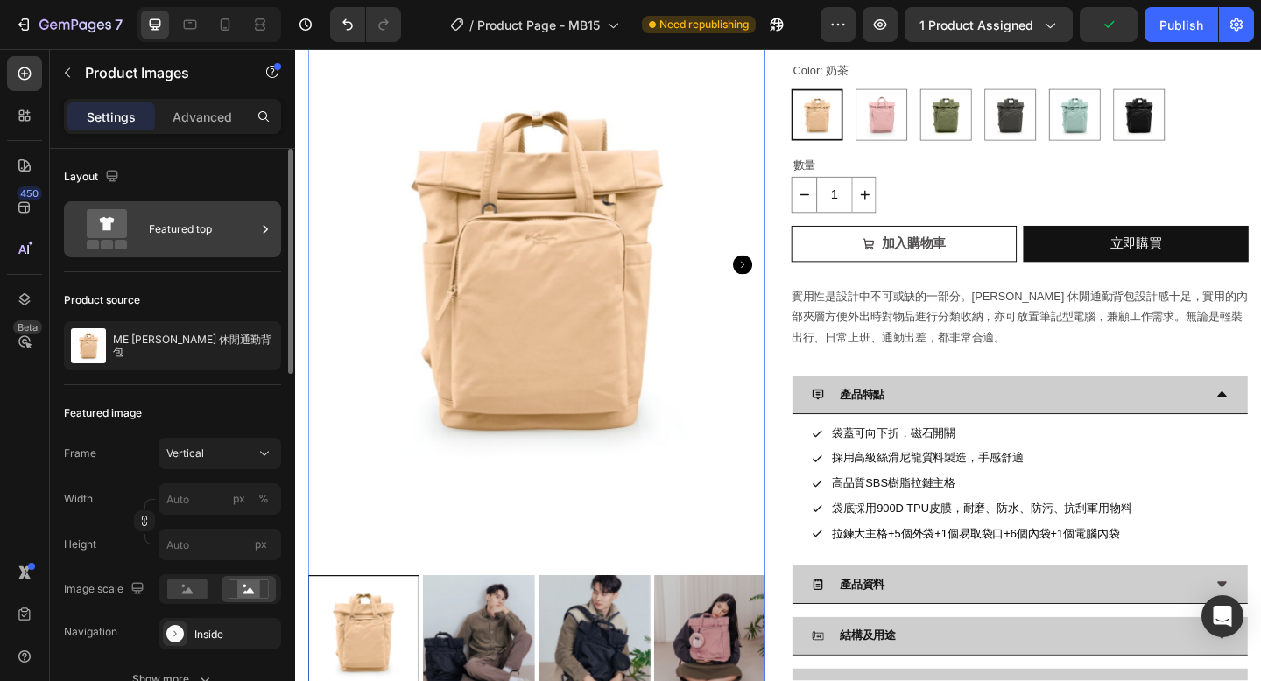
click at [214, 232] on div "Featured top" at bounding box center [202, 229] width 107 height 40
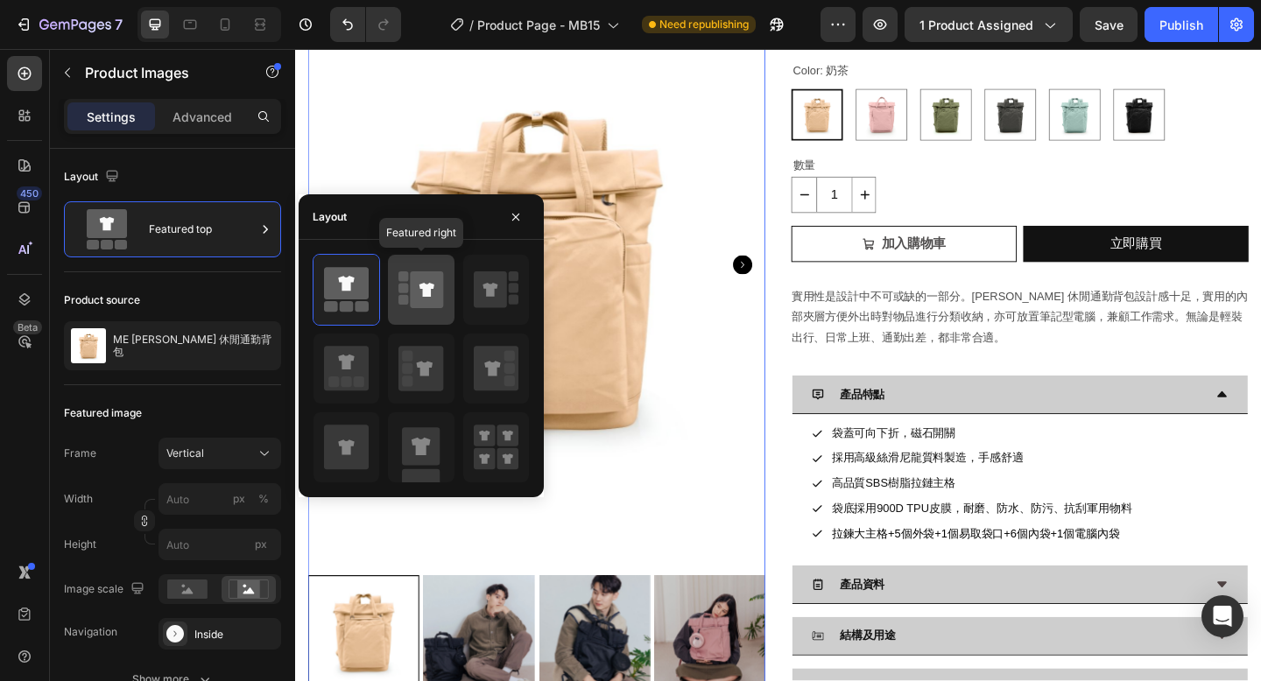
click at [426, 294] on icon at bounding box center [426, 290] width 15 height 14
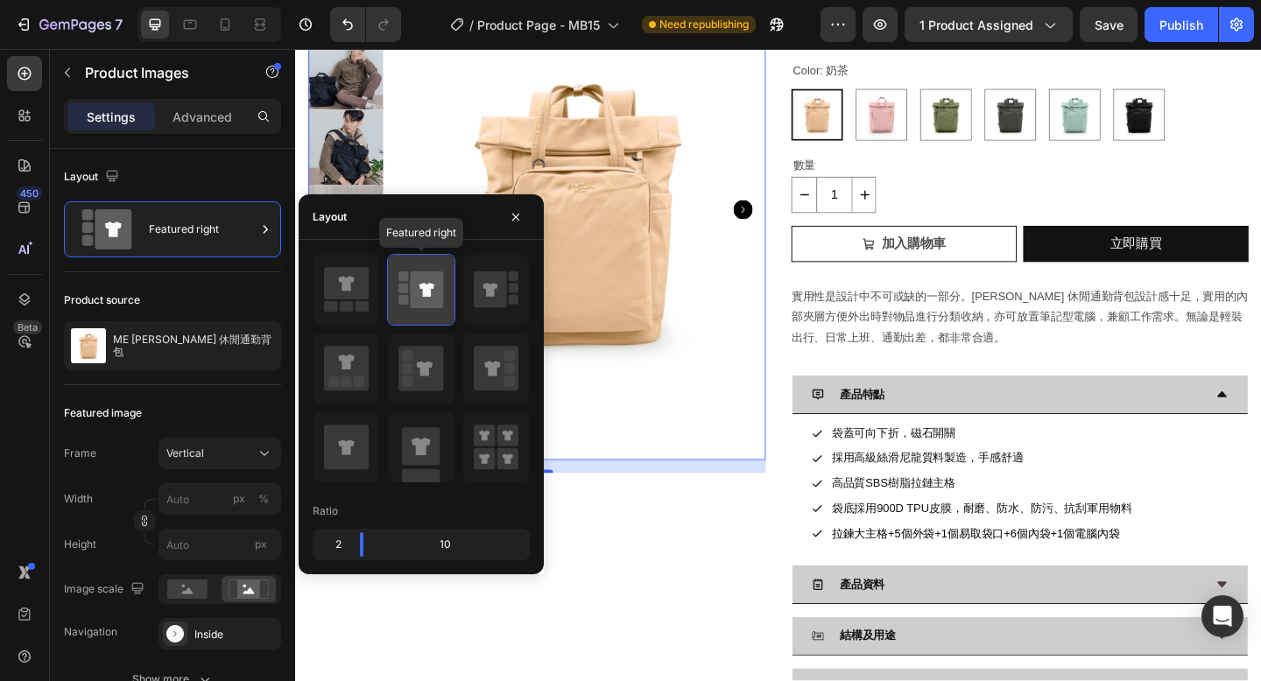
scroll to position [91, 0]
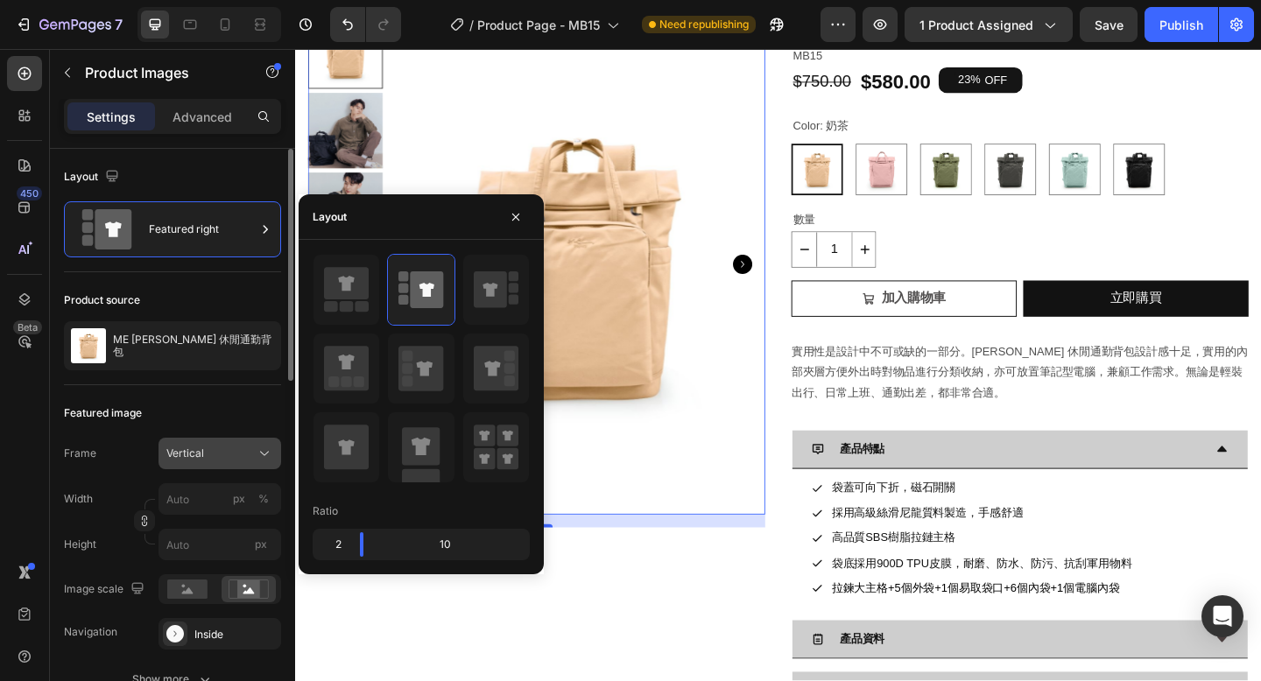
click at [187, 460] on span "Vertical" at bounding box center [185, 454] width 38 height 16
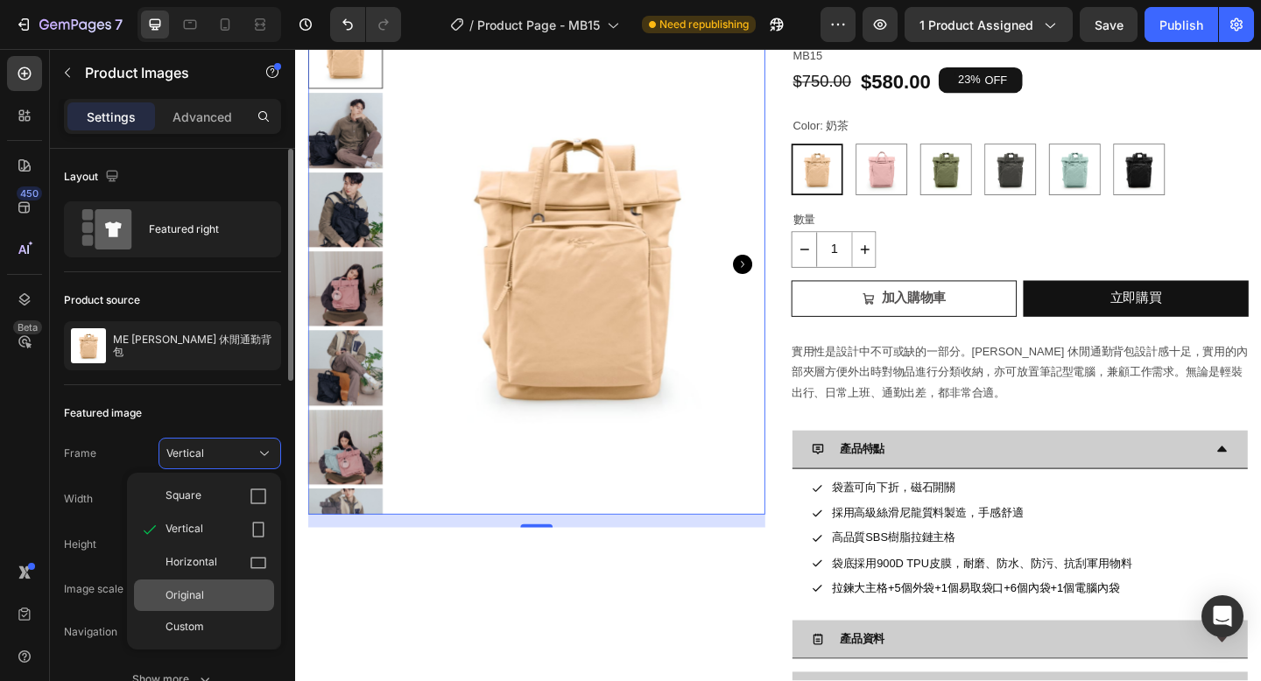
click at [200, 590] on span "Original" at bounding box center [184, 596] width 39 height 16
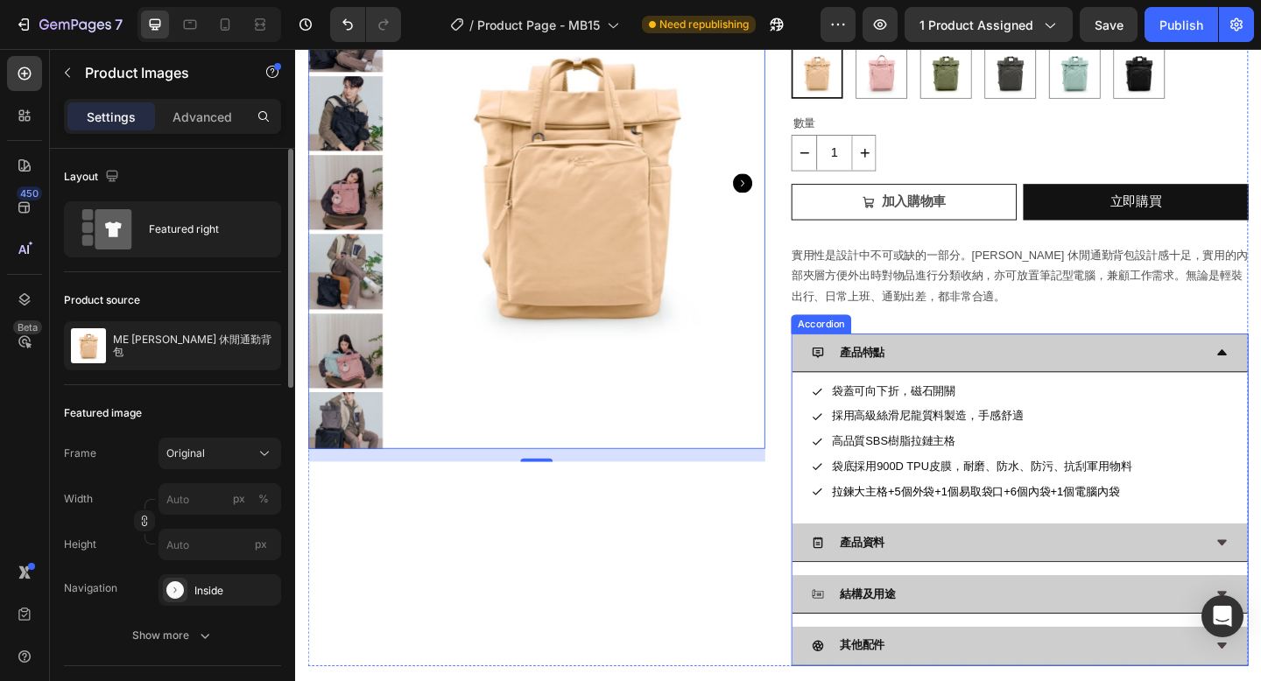
scroll to position [0, 0]
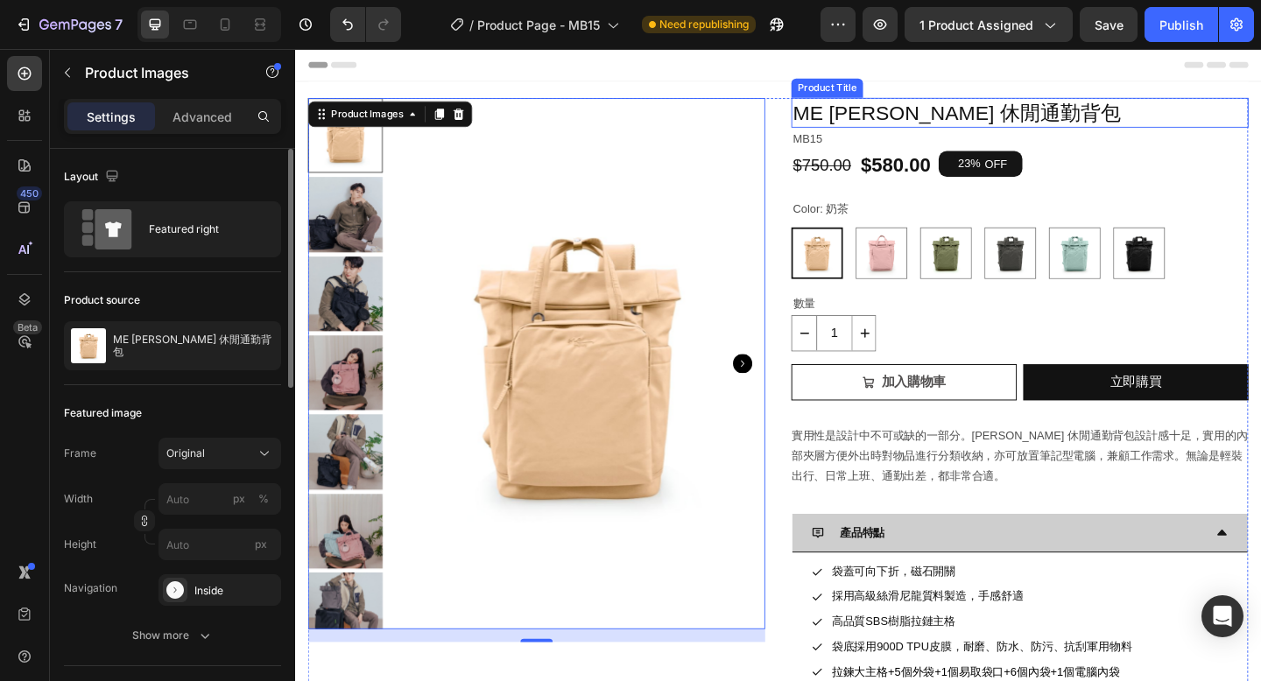
click at [1021, 124] on h1 "ME Antonia 休閒通勤背包" at bounding box center [1082, 118] width 497 height 32
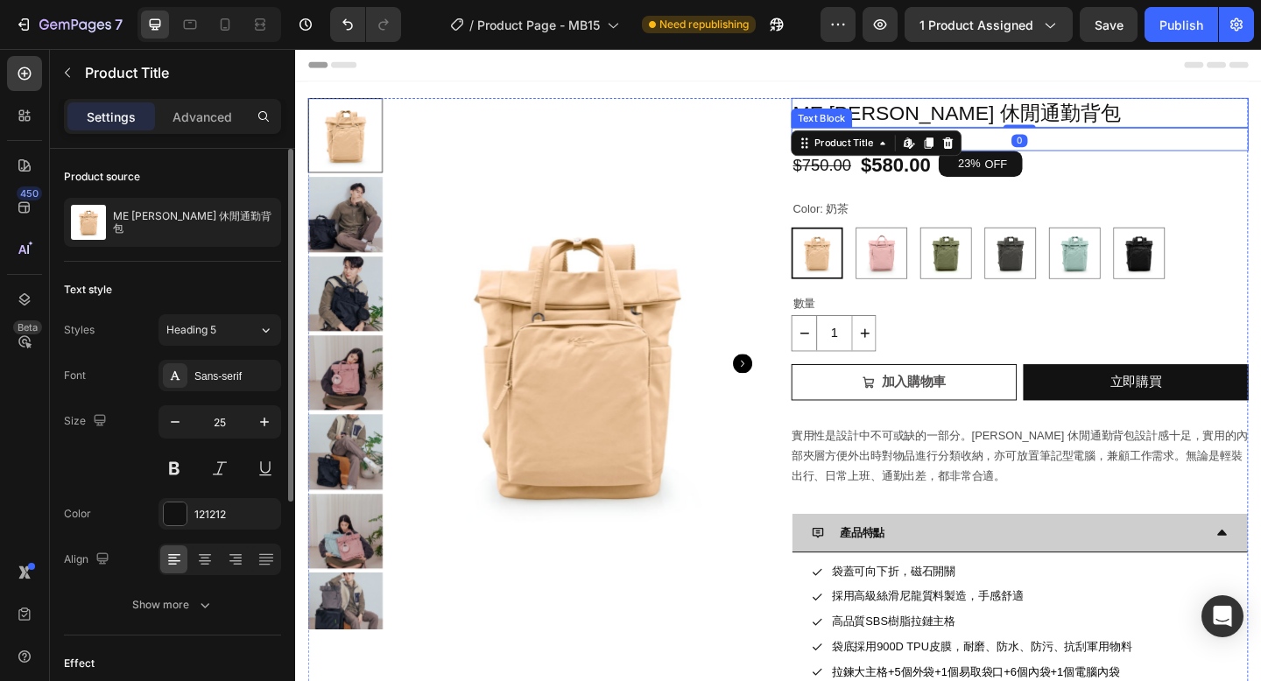
click at [1204, 154] on p "MB15" at bounding box center [1083, 148] width 494 height 22
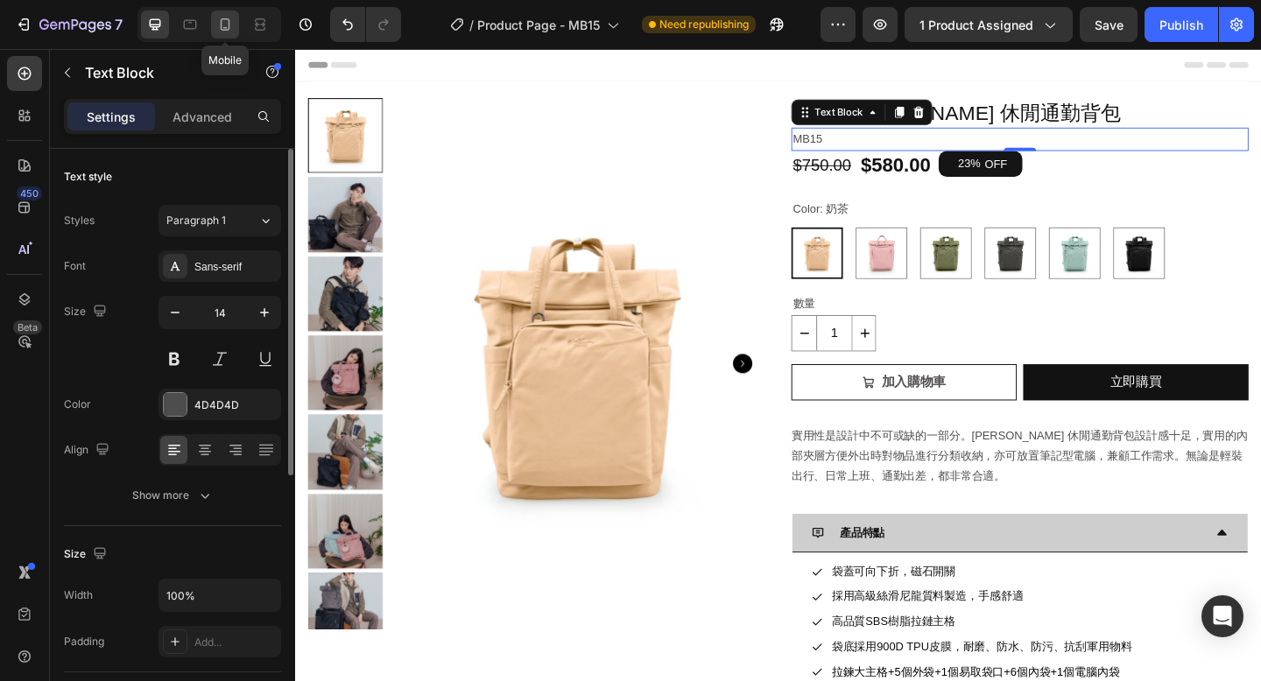
click at [223, 23] on icon at bounding box center [225, 25] width 18 height 18
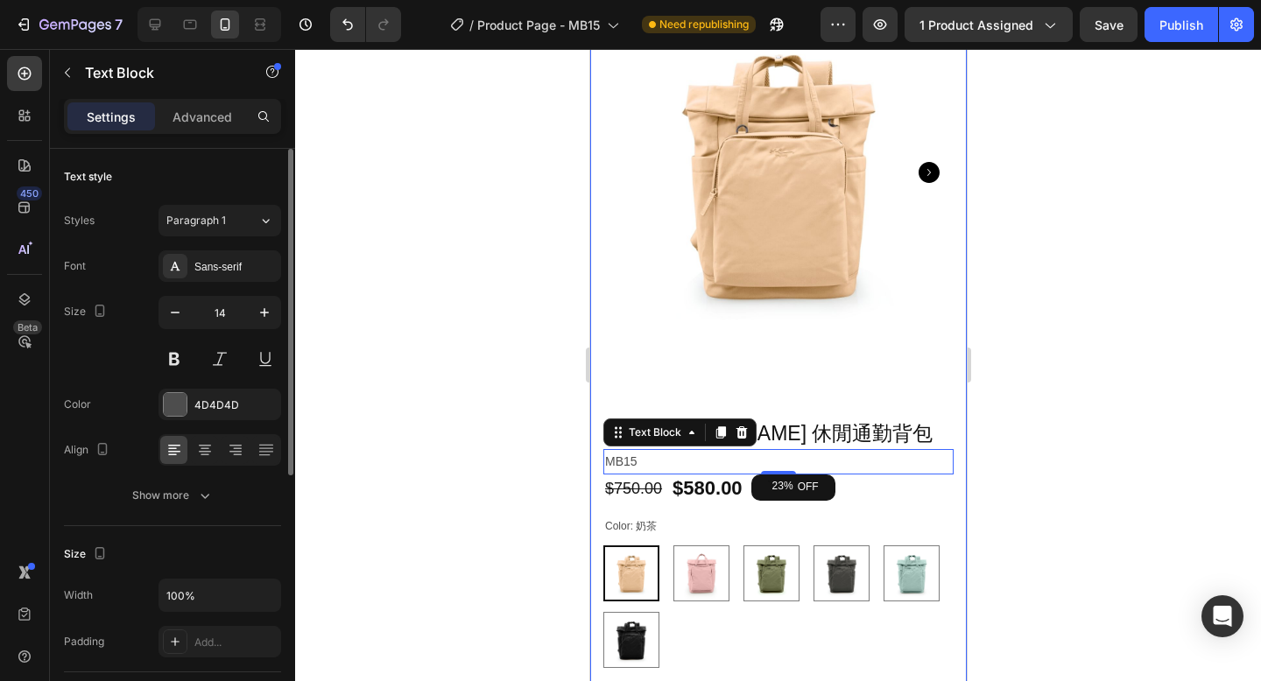
scroll to position [144, 0]
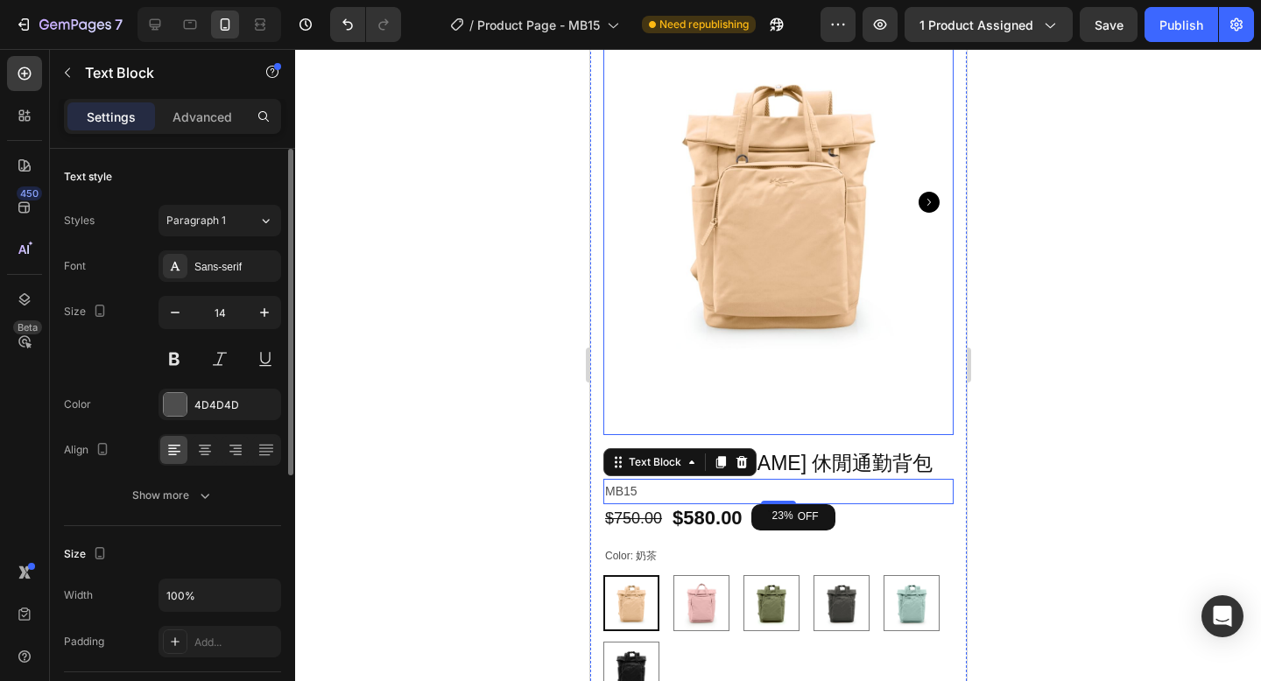
click at [861, 324] on img at bounding box center [777, 201] width 350 height 467
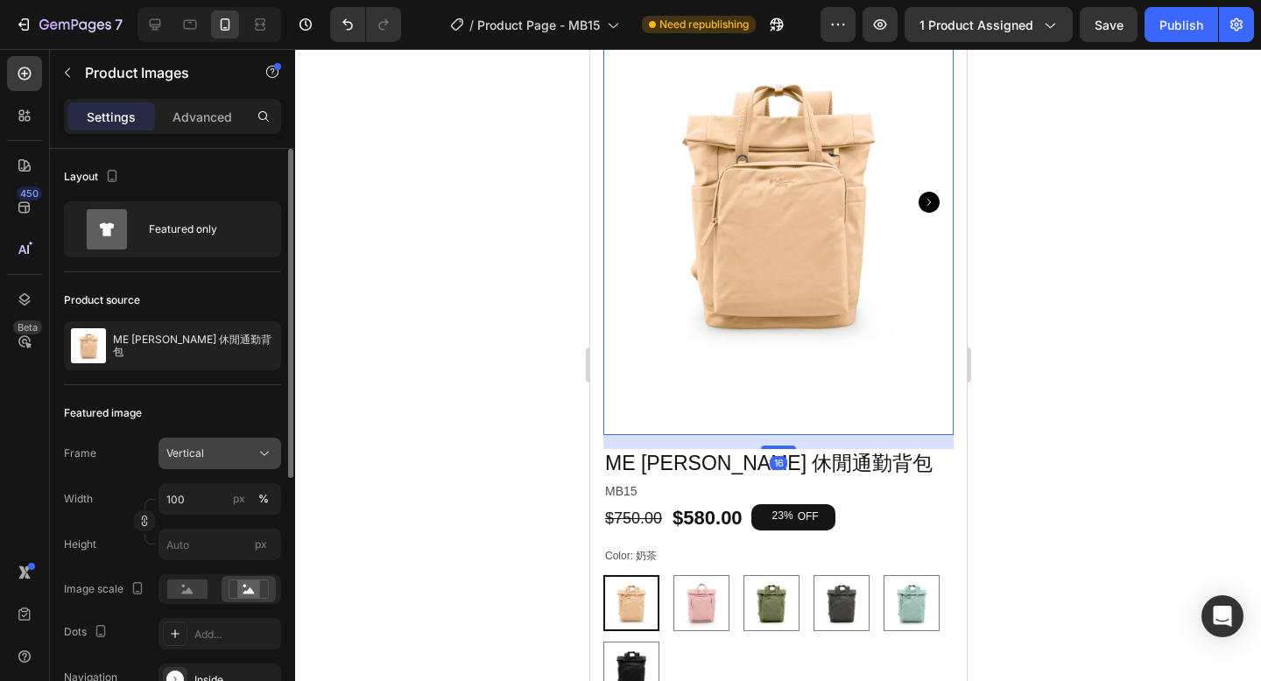
click at [173, 452] on span "Vertical" at bounding box center [185, 454] width 38 height 16
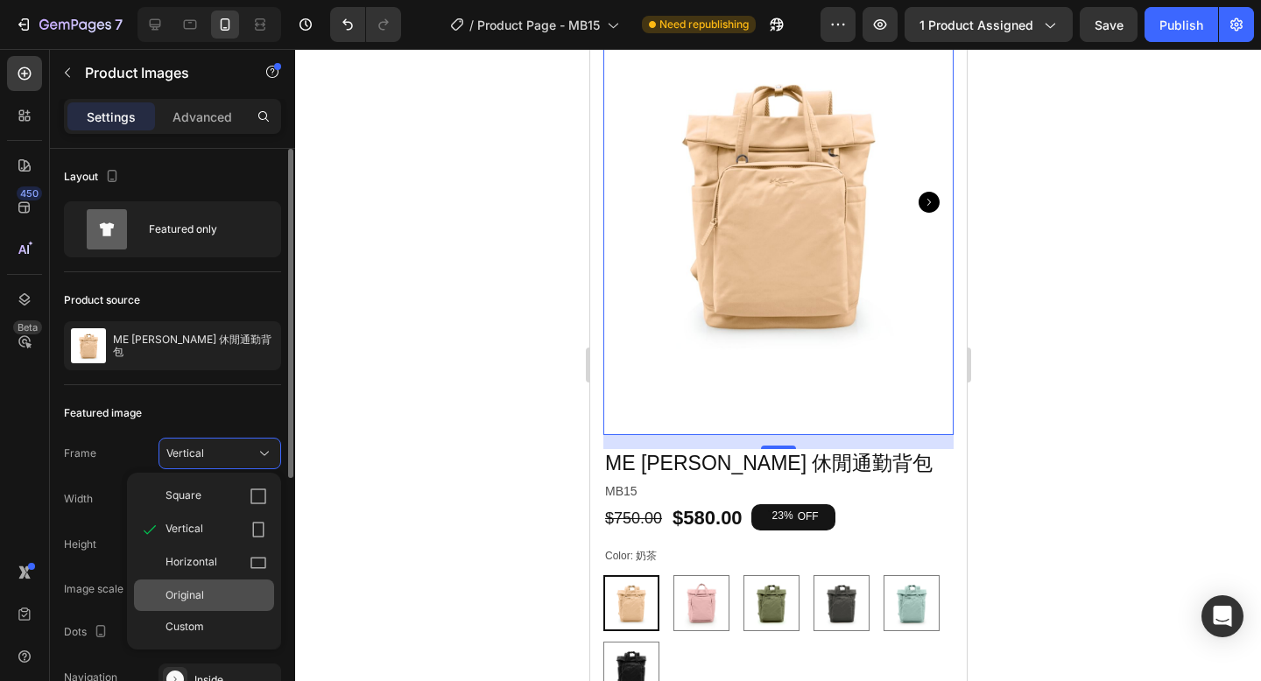
click at [201, 589] on span "Original" at bounding box center [184, 596] width 39 height 16
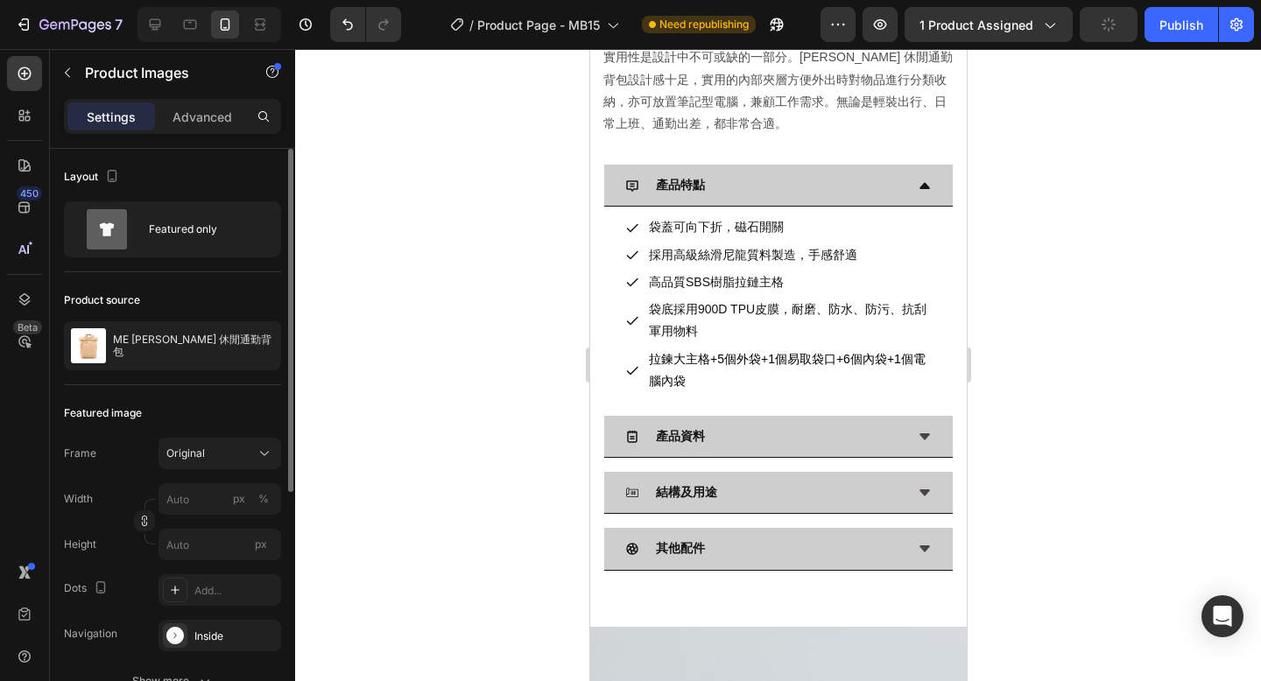
scroll to position [1442, 0]
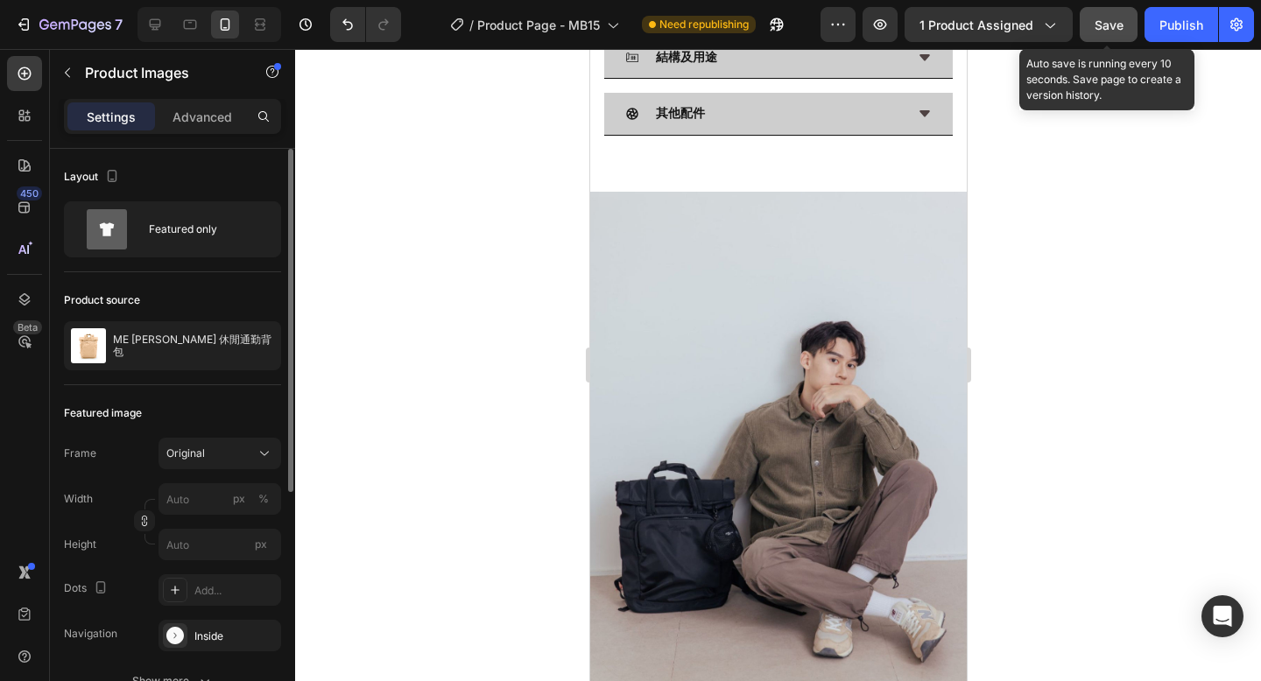
click at [1113, 20] on span "Save" at bounding box center [1108, 25] width 29 height 15
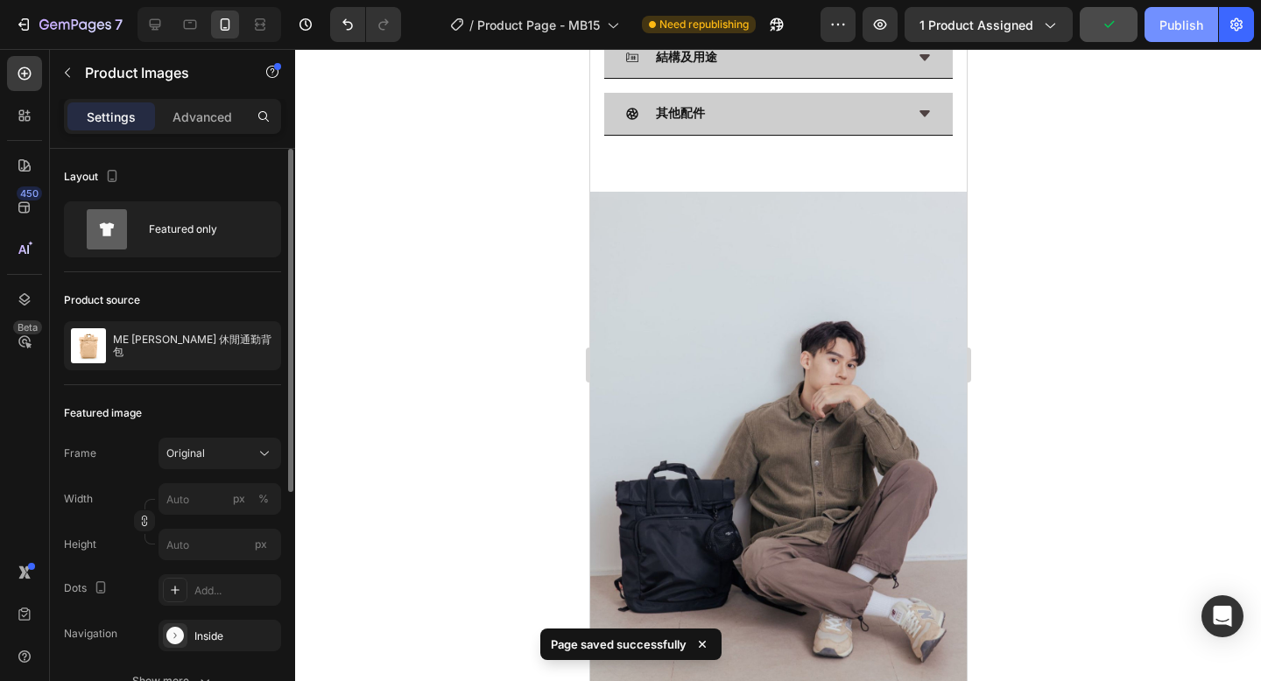
click at [1171, 28] on div "Publish" at bounding box center [1181, 25] width 44 height 18
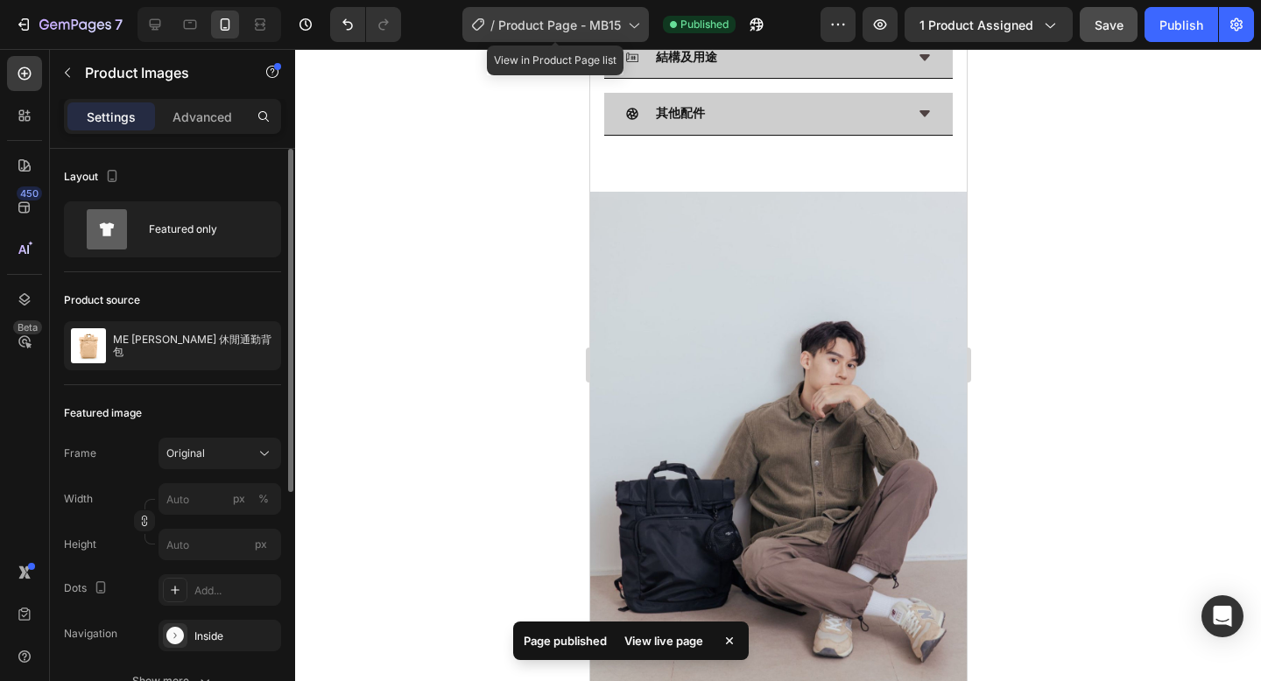
click at [608, 24] on span "Product Page - MB15" at bounding box center [559, 25] width 123 height 18
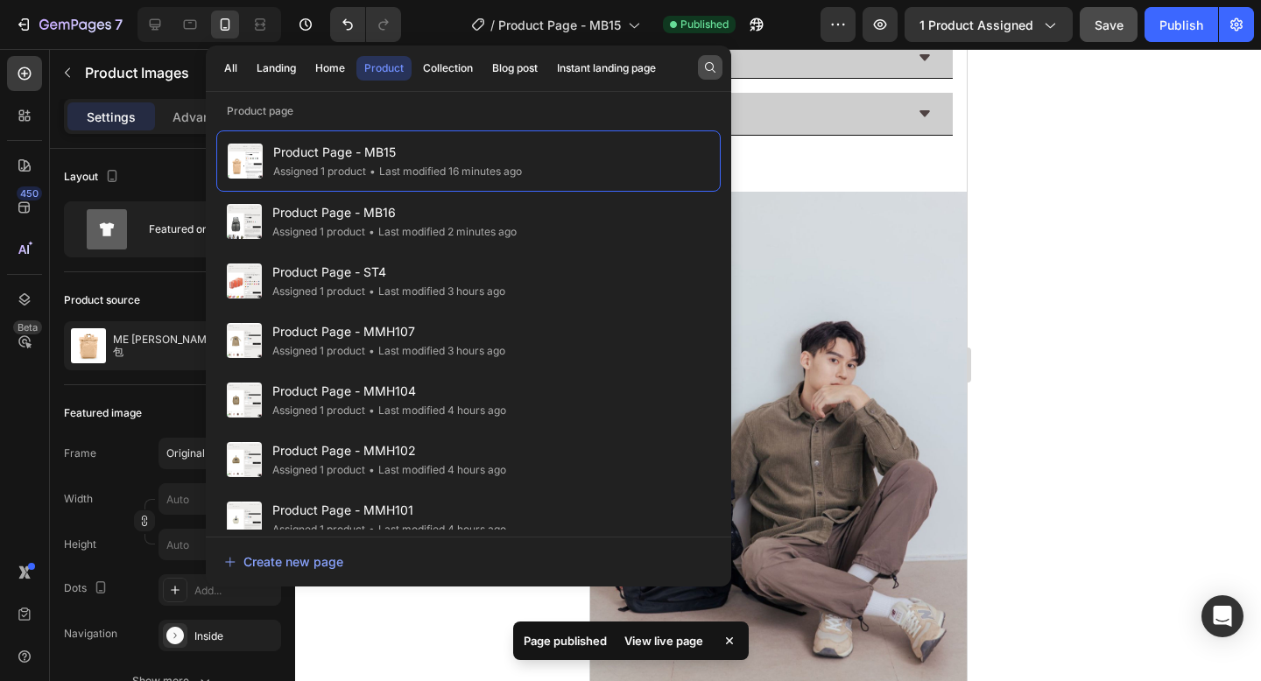
click at [711, 66] on icon "button" at bounding box center [710, 67] width 14 height 14
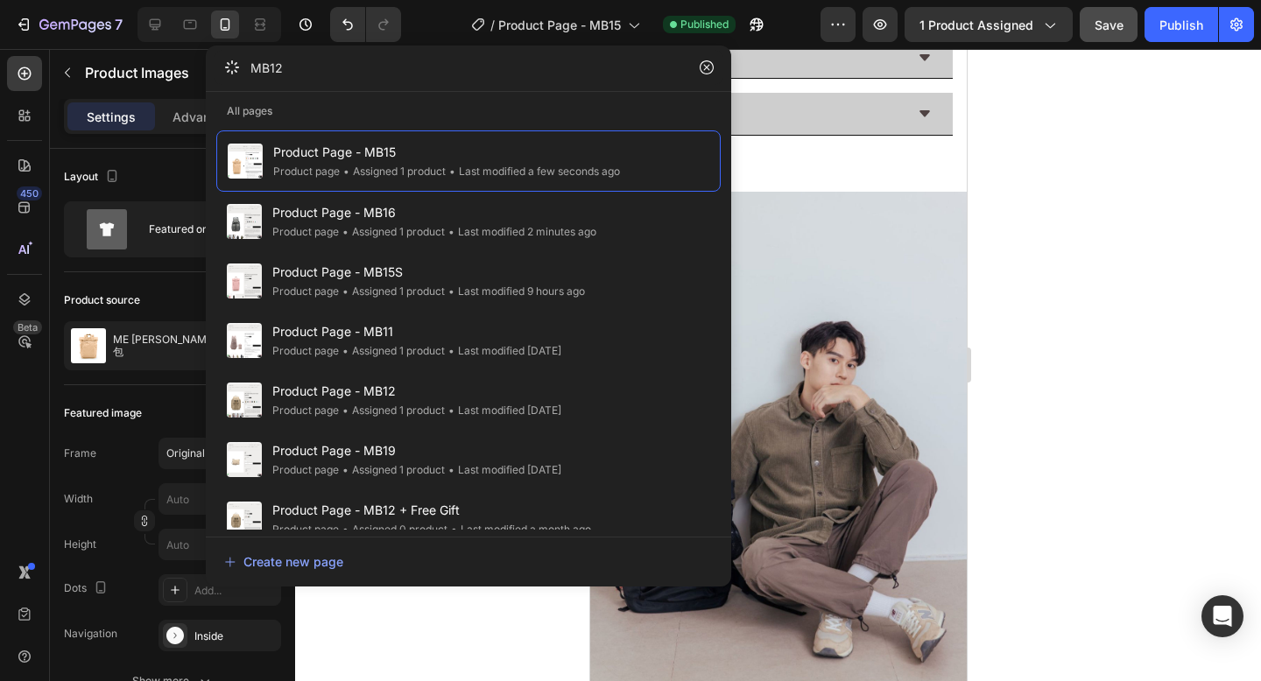
type input "MB12"
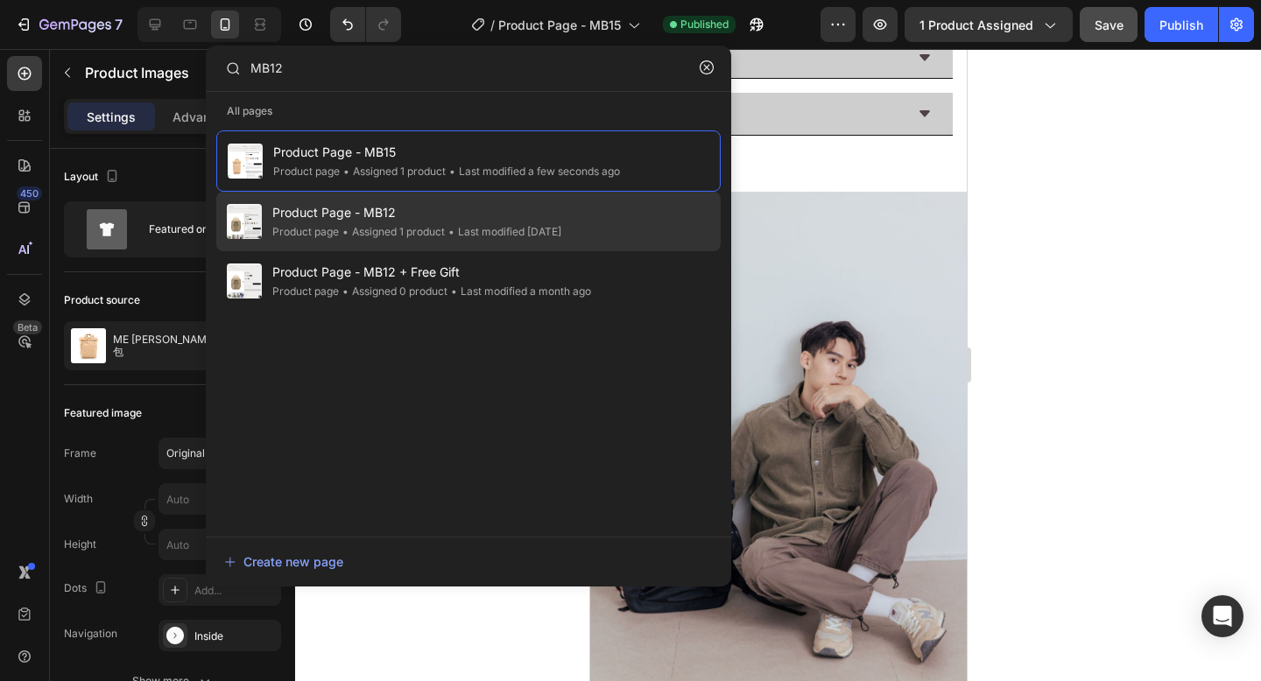
click at [593, 251] on div "Product Page - MB12 Product page • Assigned 1 product • Last modified 2 days ago" at bounding box center [468, 281] width 504 height 60
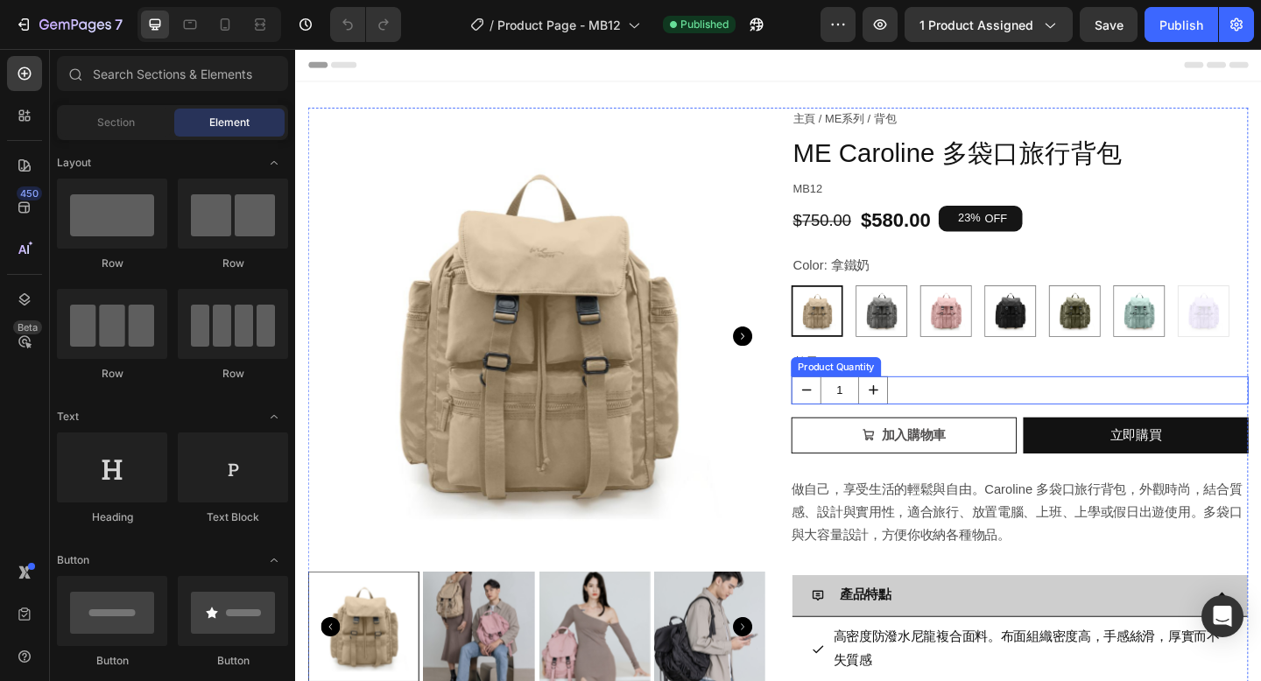
click at [987, 413] on div "1" at bounding box center [1082, 420] width 497 height 31
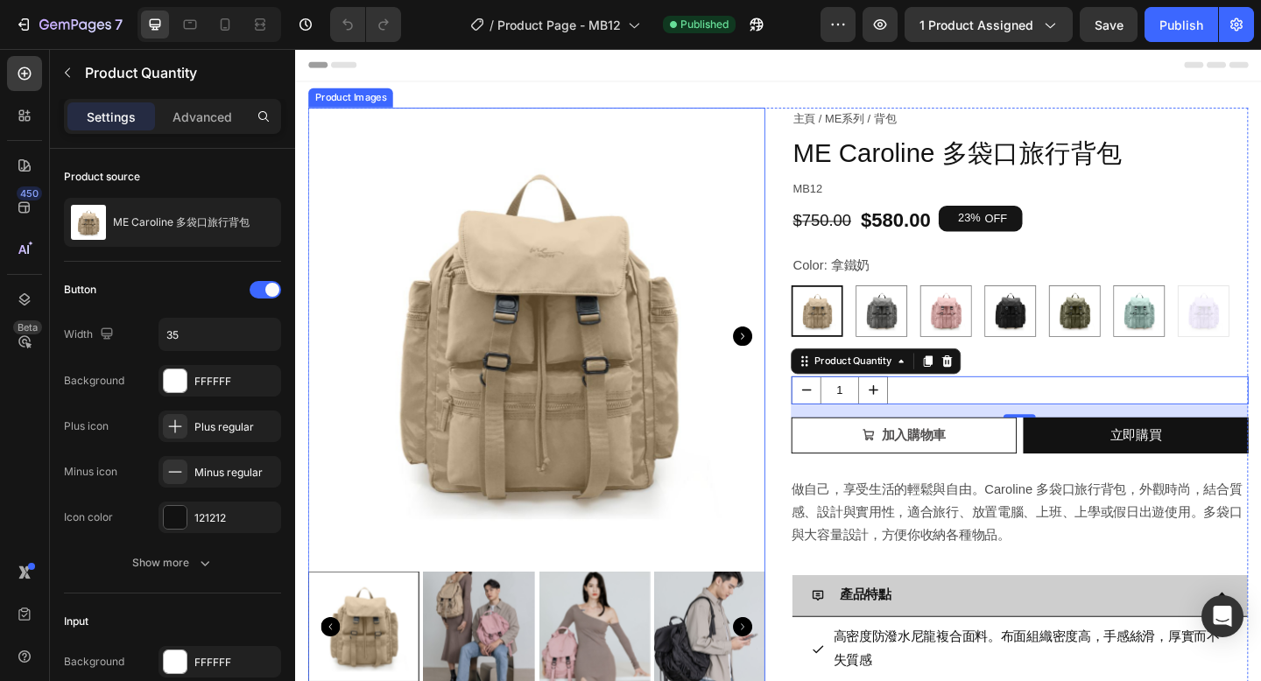
click at [742, 220] on img at bounding box center [557, 361] width 497 height 497
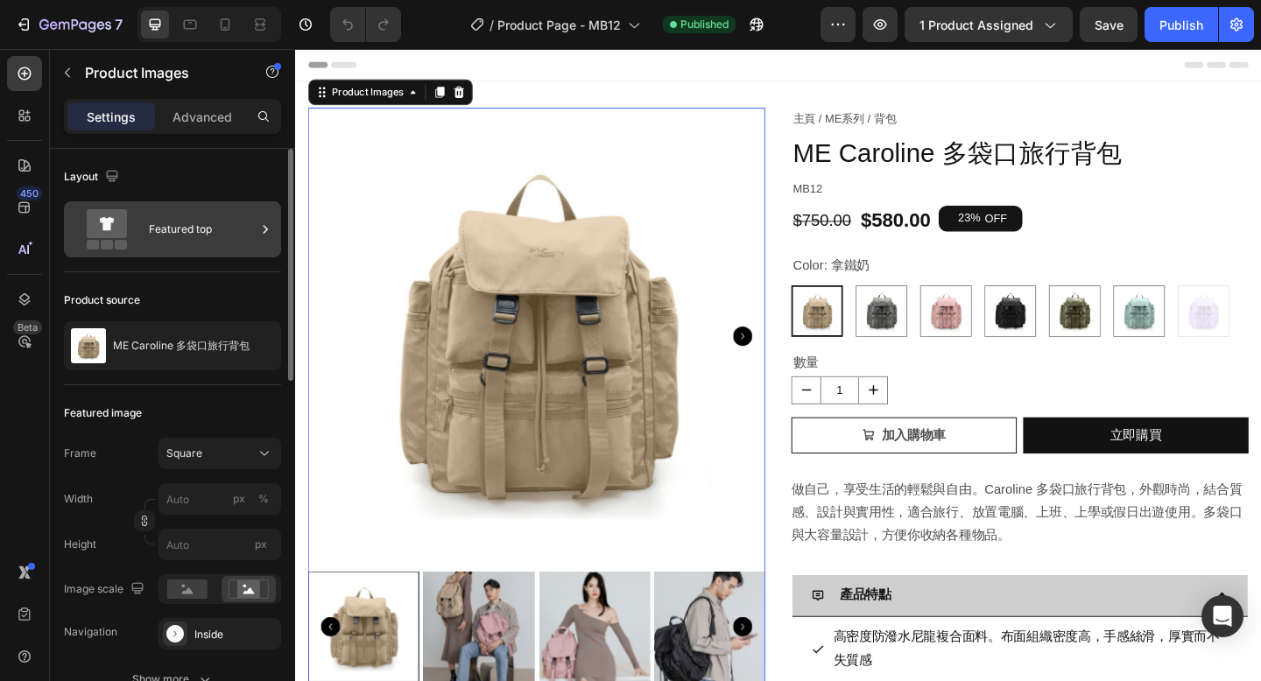
click at [218, 234] on div "Featured top" at bounding box center [202, 229] width 107 height 40
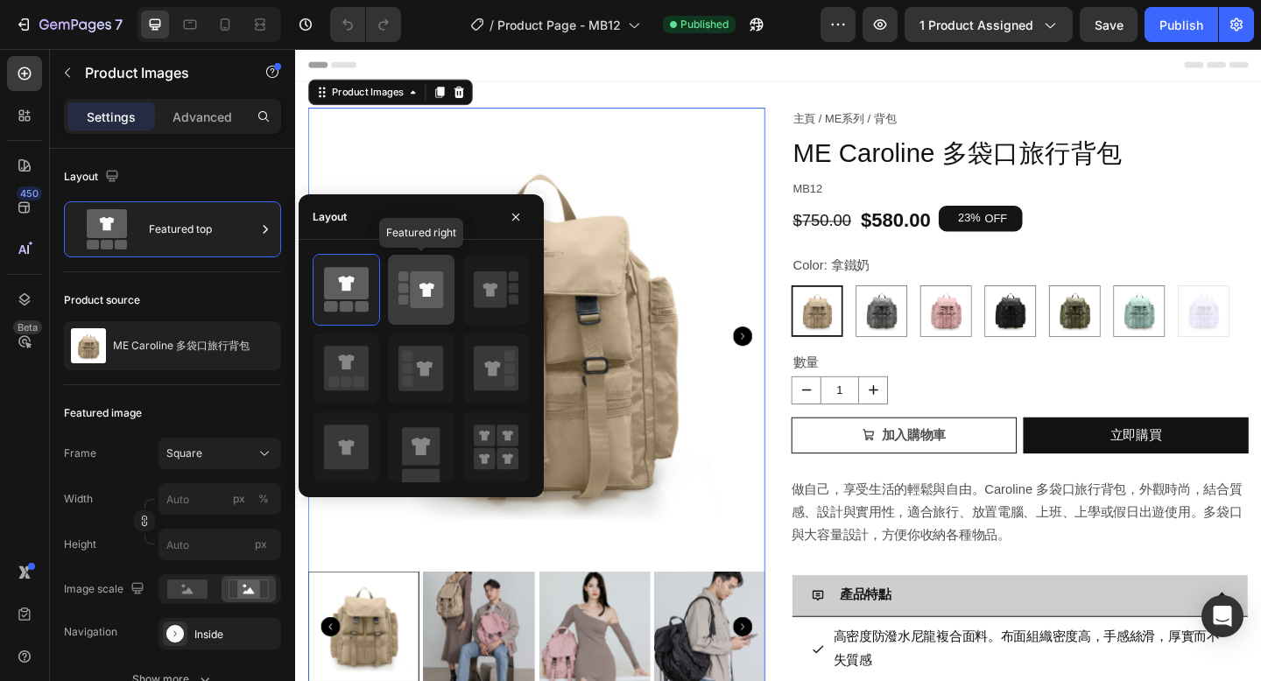
click at [412, 293] on icon at bounding box center [427, 289] width 33 height 37
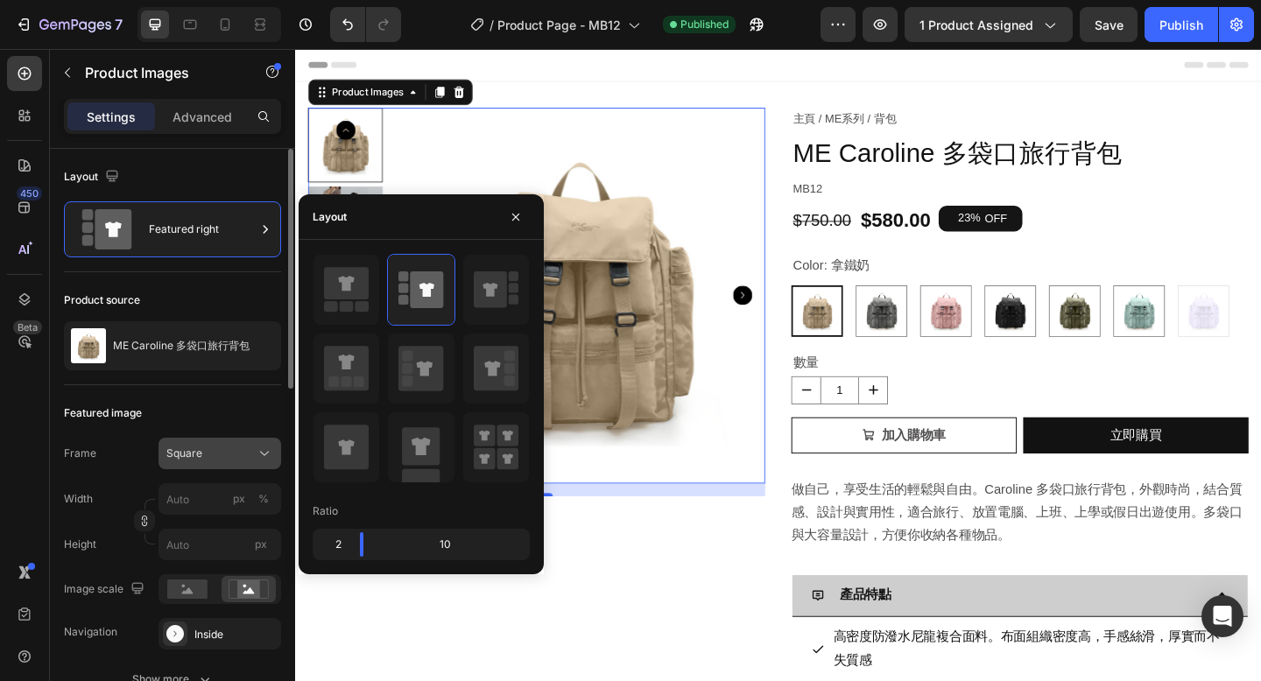
click at [206, 466] on button "Square" at bounding box center [219, 454] width 123 height 32
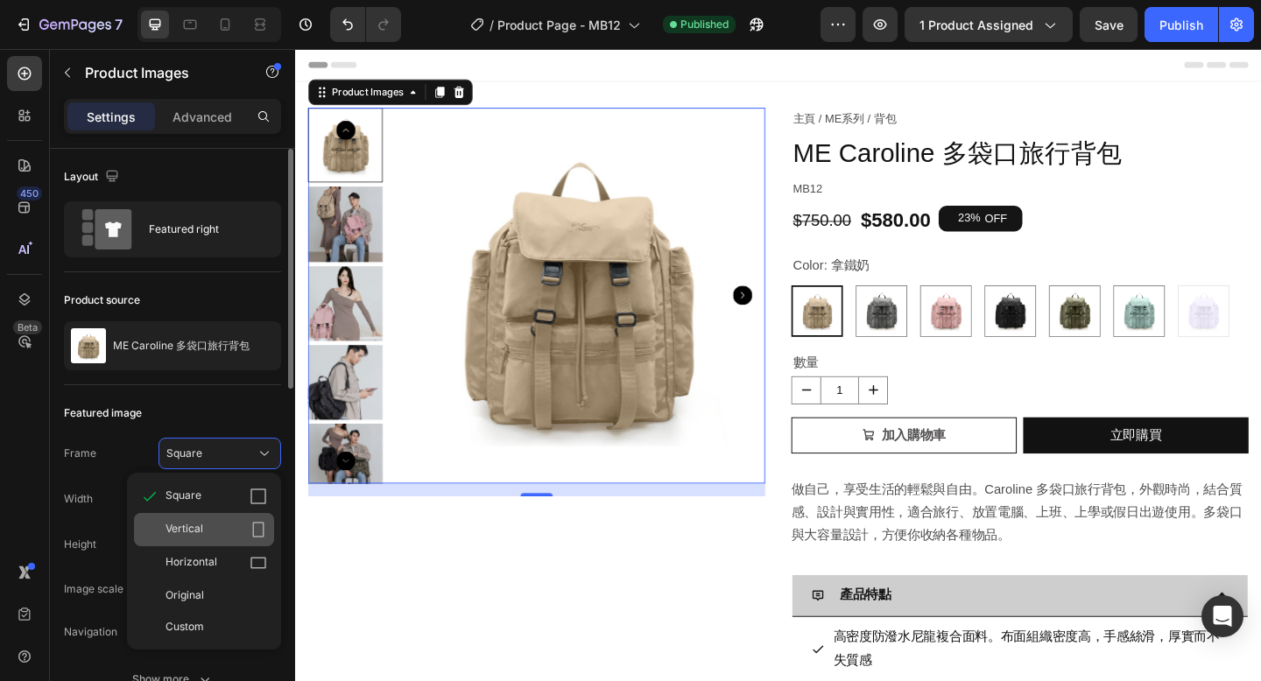
click at [207, 532] on div "Vertical" at bounding box center [216, 530] width 102 height 18
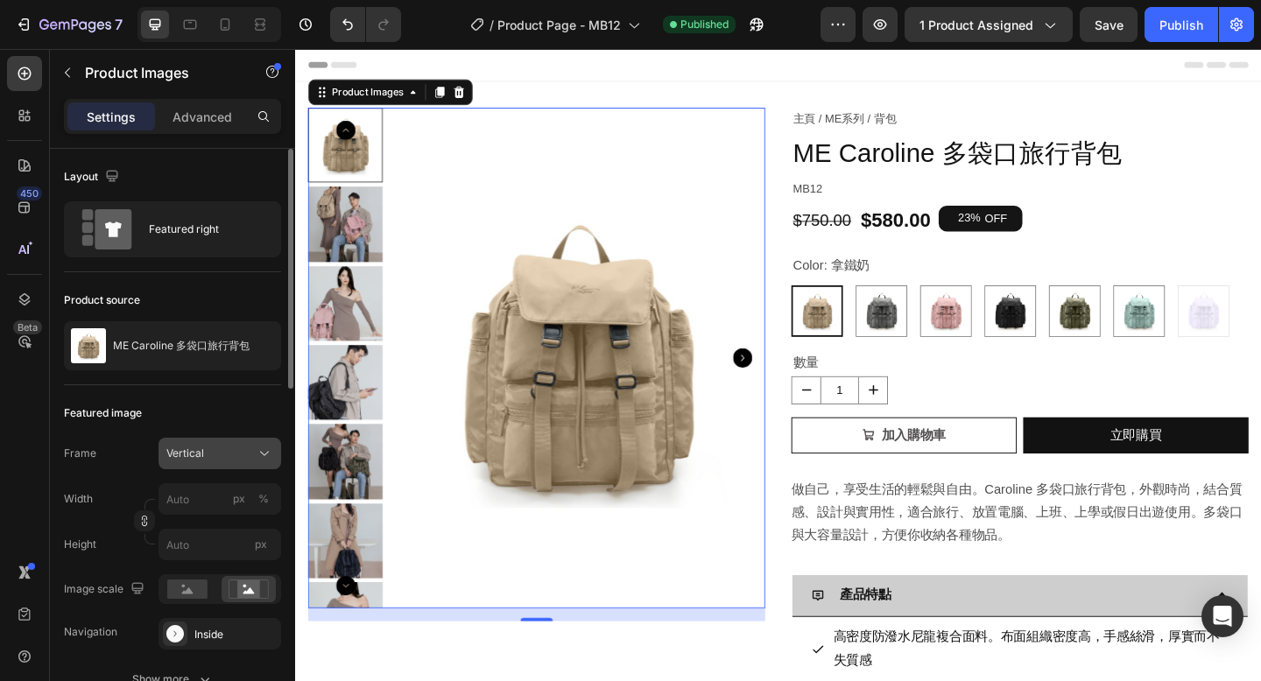
click at [223, 454] on div "Vertical" at bounding box center [209, 454] width 86 height 16
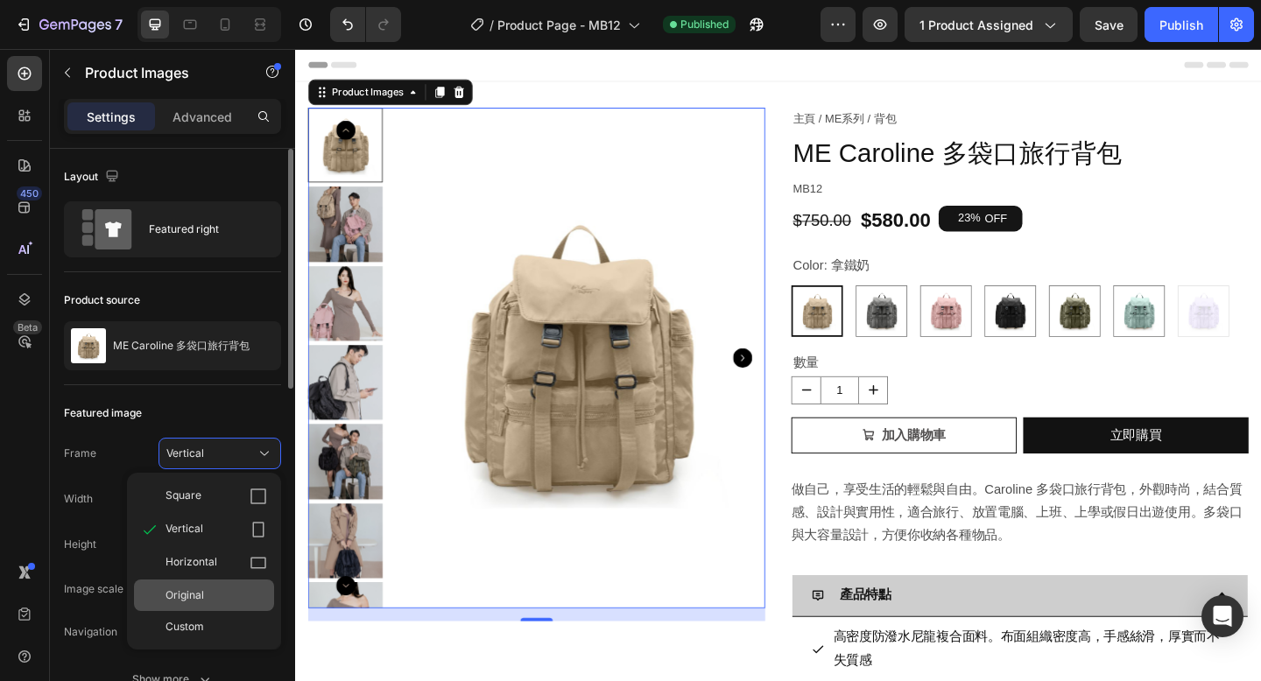
click at [209, 595] on div "Original" at bounding box center [216, 596] width 102 height 16
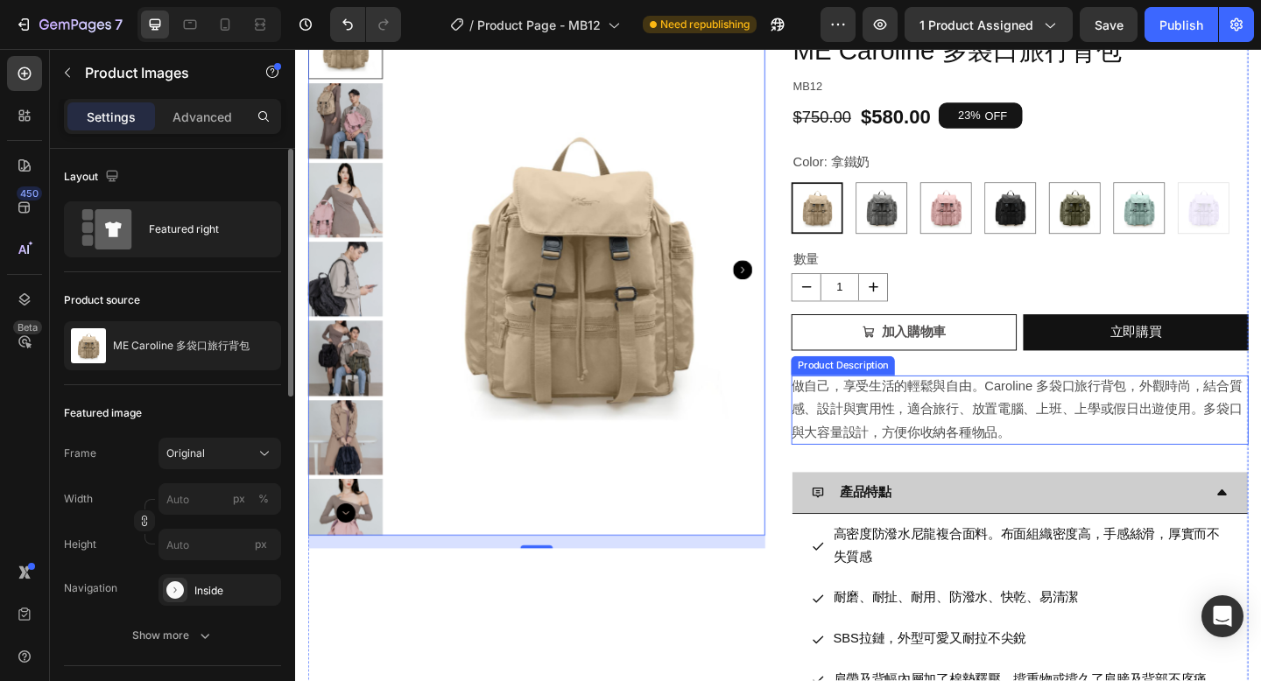
scroll to position [78, 0]
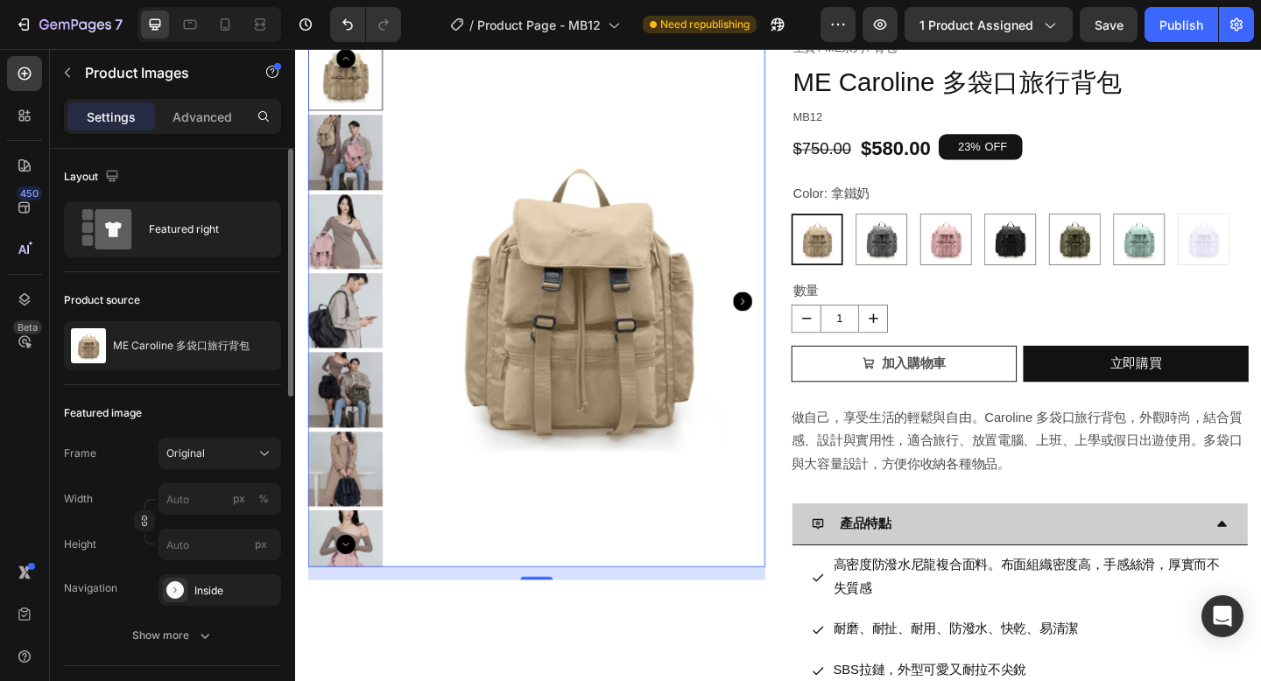
click at [782, 321] on icon "Carousel Next Arrow" at bounding box center [781, 323] width 21 height 21
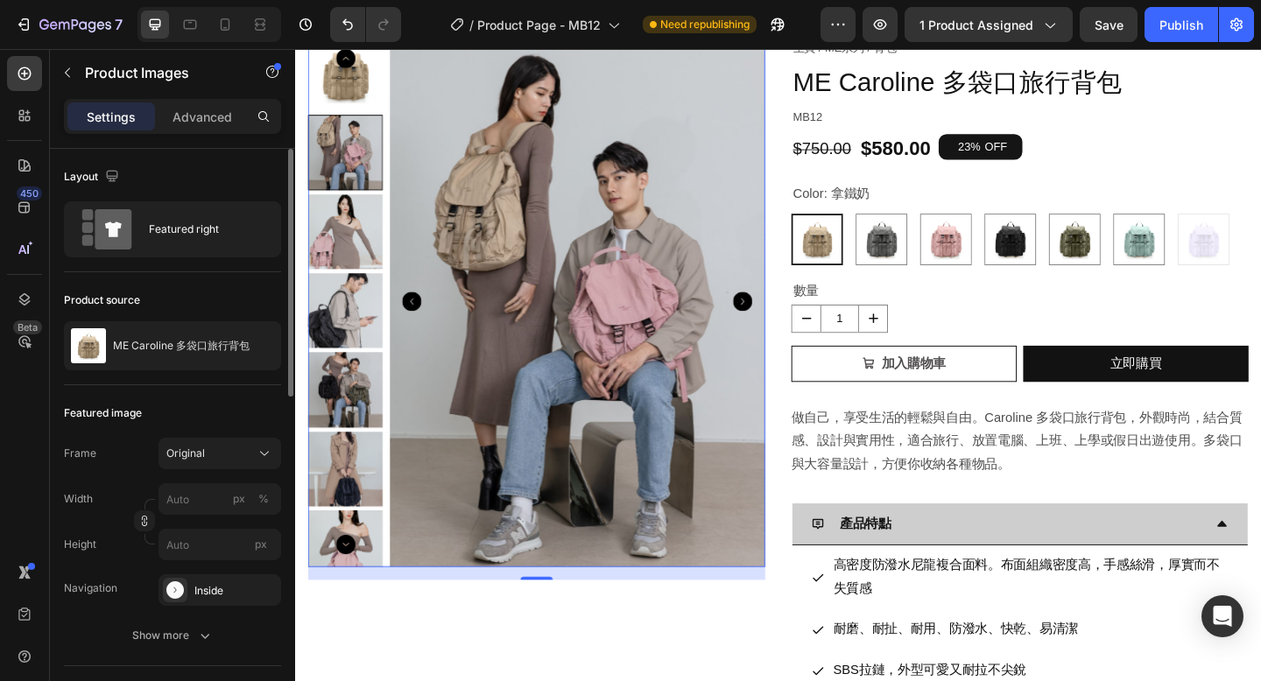
click at [782, 322] on icon "Carousel Next Arrow" at bounding box center [781, 323] width 21 height 21
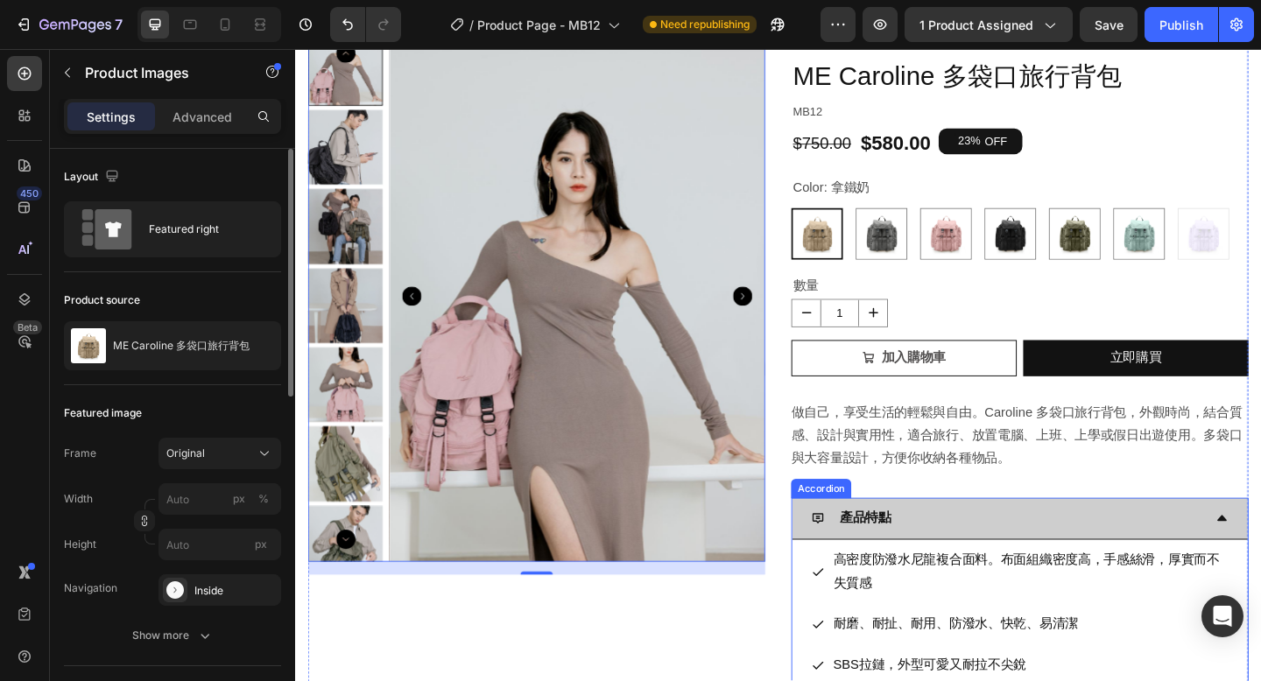
scroll to position [0, 0]
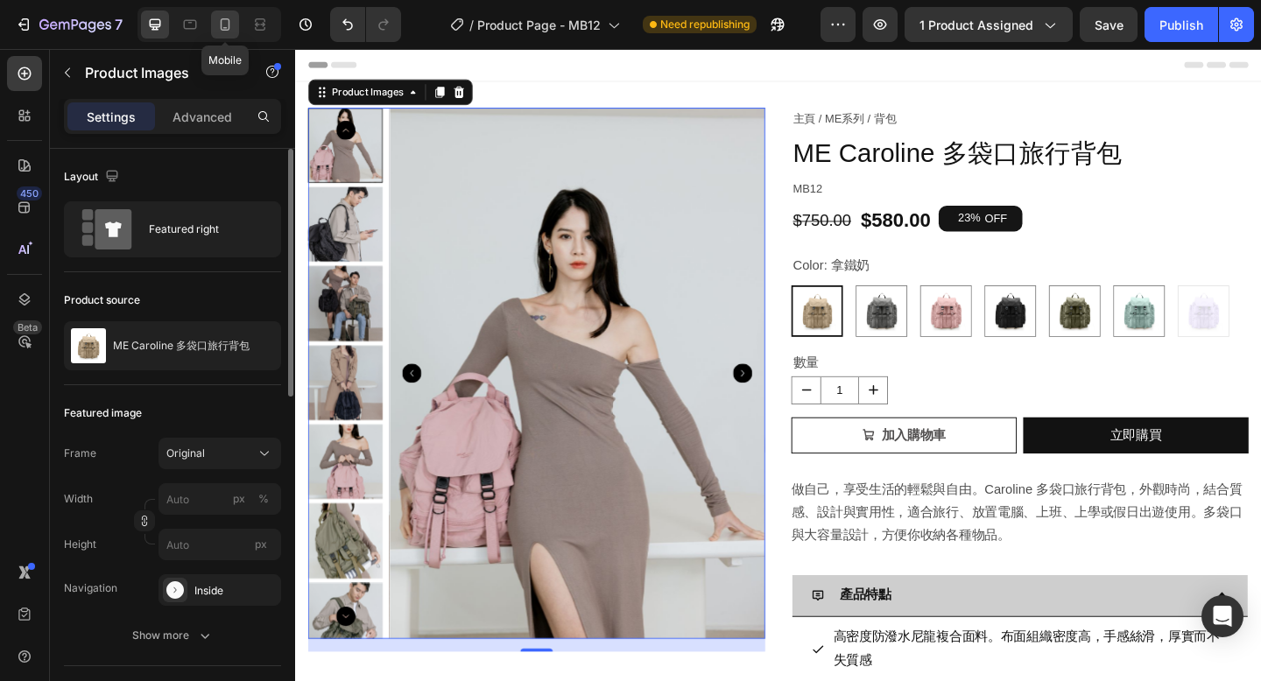
click at [229, 23] on icon at bounding box center [225, 25] width 18 height 18
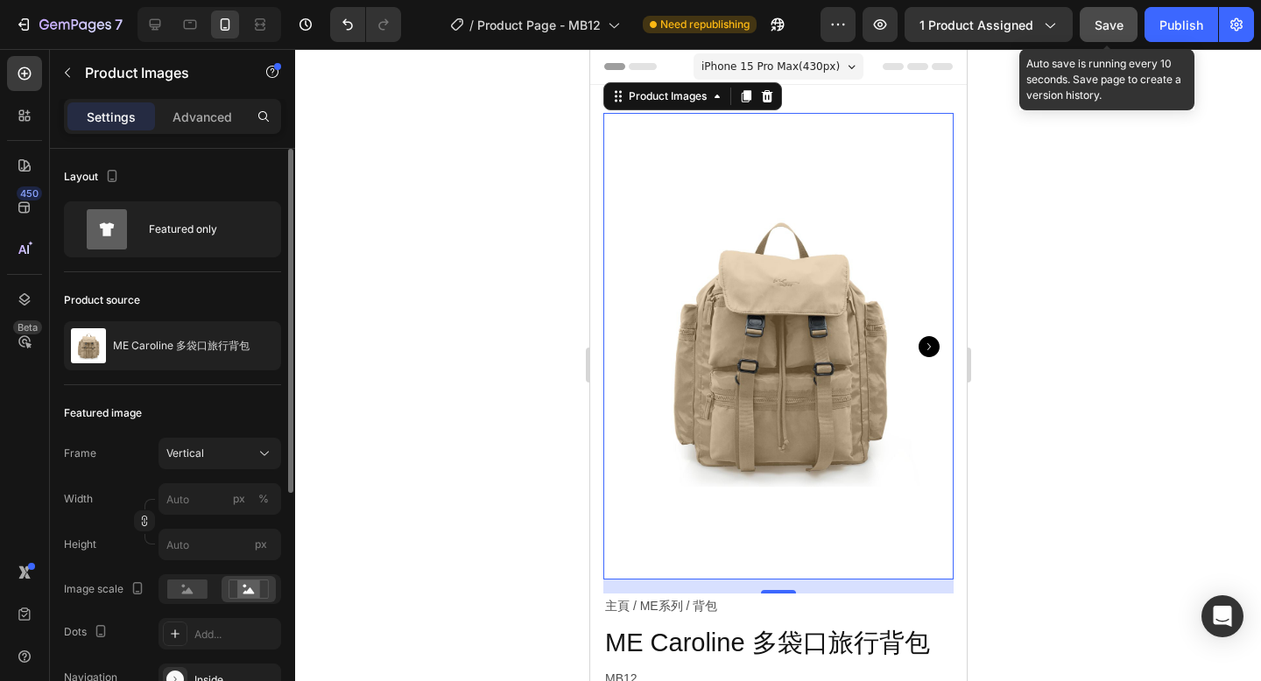
click at [1111, 27] on span "Save" at bounding box center [1108, 25] width 29 height 15
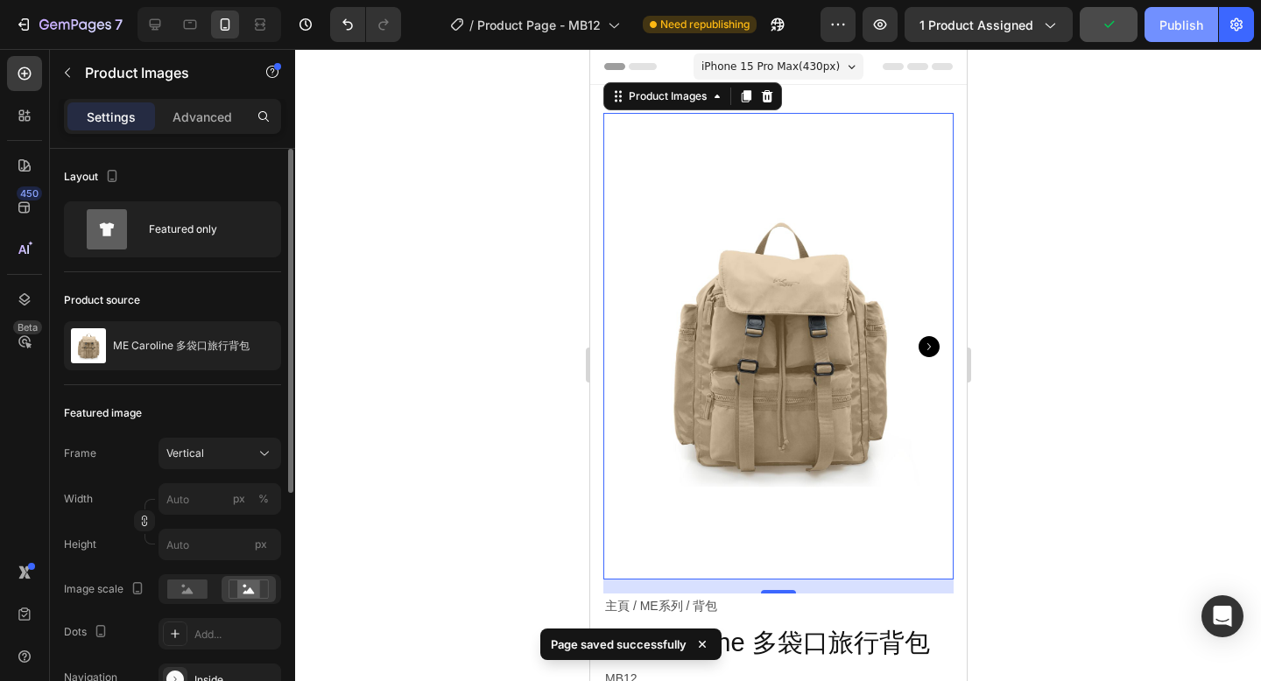
click at [1179, 28] on div "Publish" at bounding box center [1181, 25] width 44 height 18
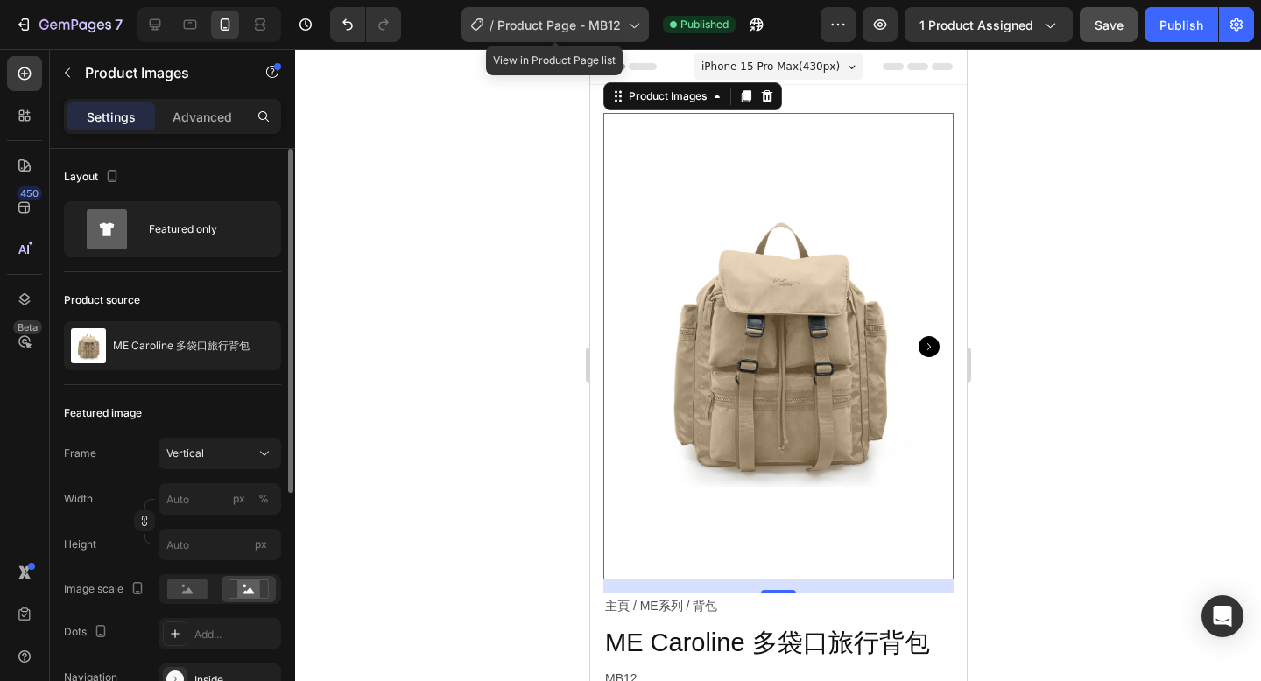
click at [540, 32] on span "Product Page - MB12" at bounding box center [558, 25] width 123 height 18
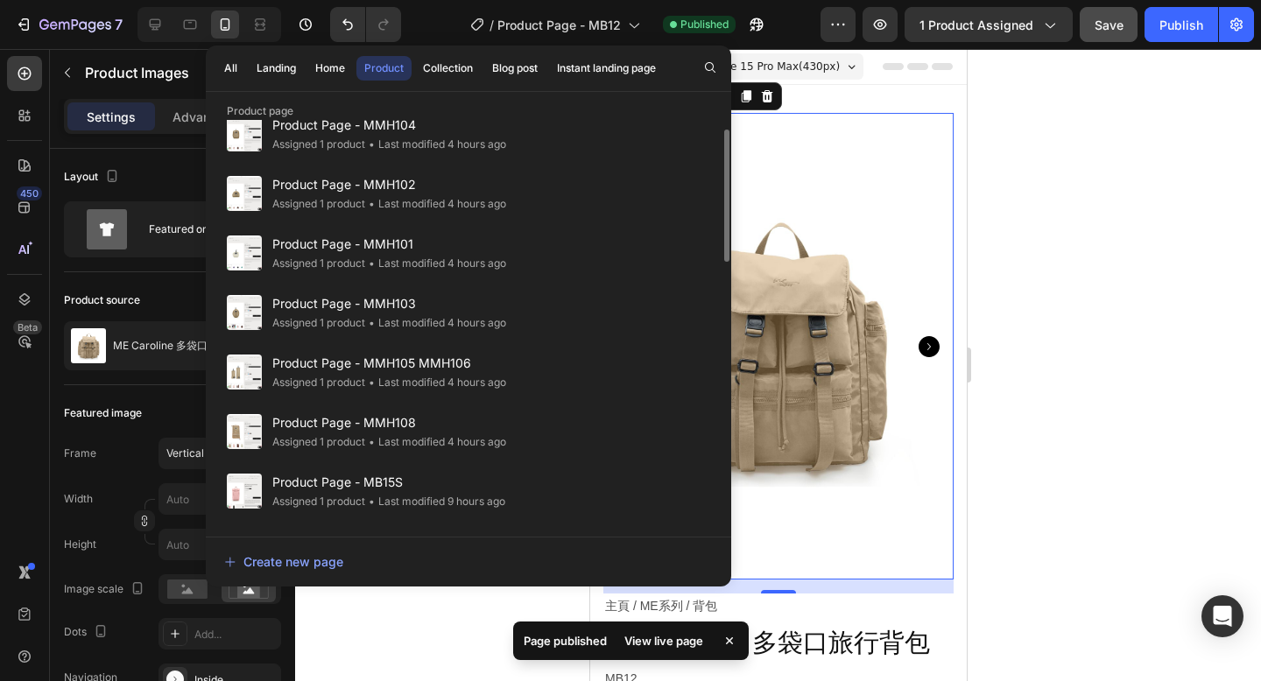
scroll to position [366, 0]
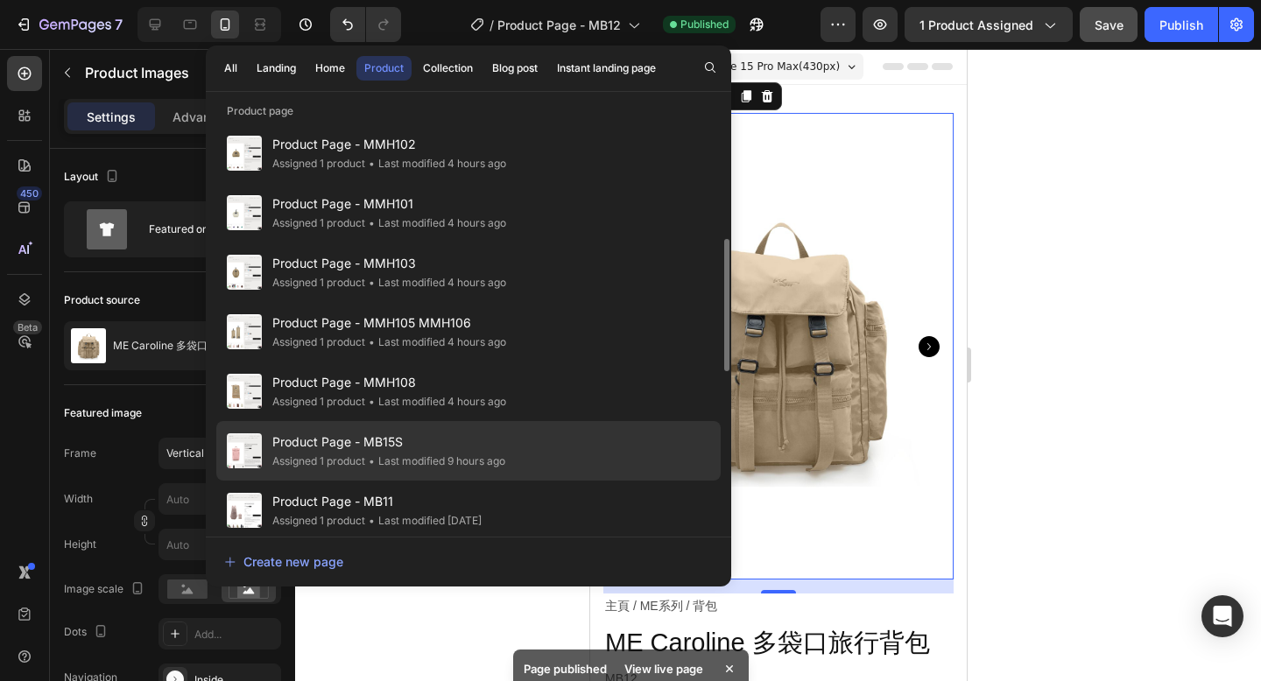
click at [450, 444] on span "Product Page - MB15S" at bounding box center [388, 442] width 233 height 21
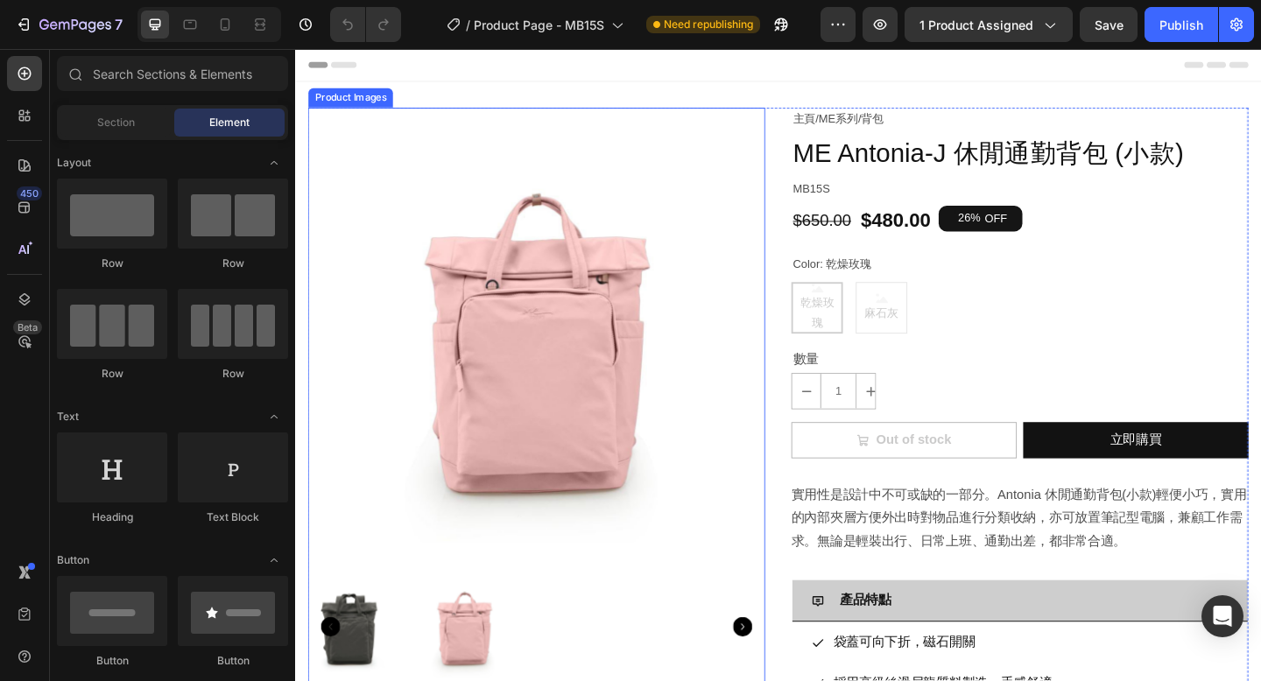
radio input "true"
click at [751, 416] on img at bounding box center [557, 361] width 497 height 497
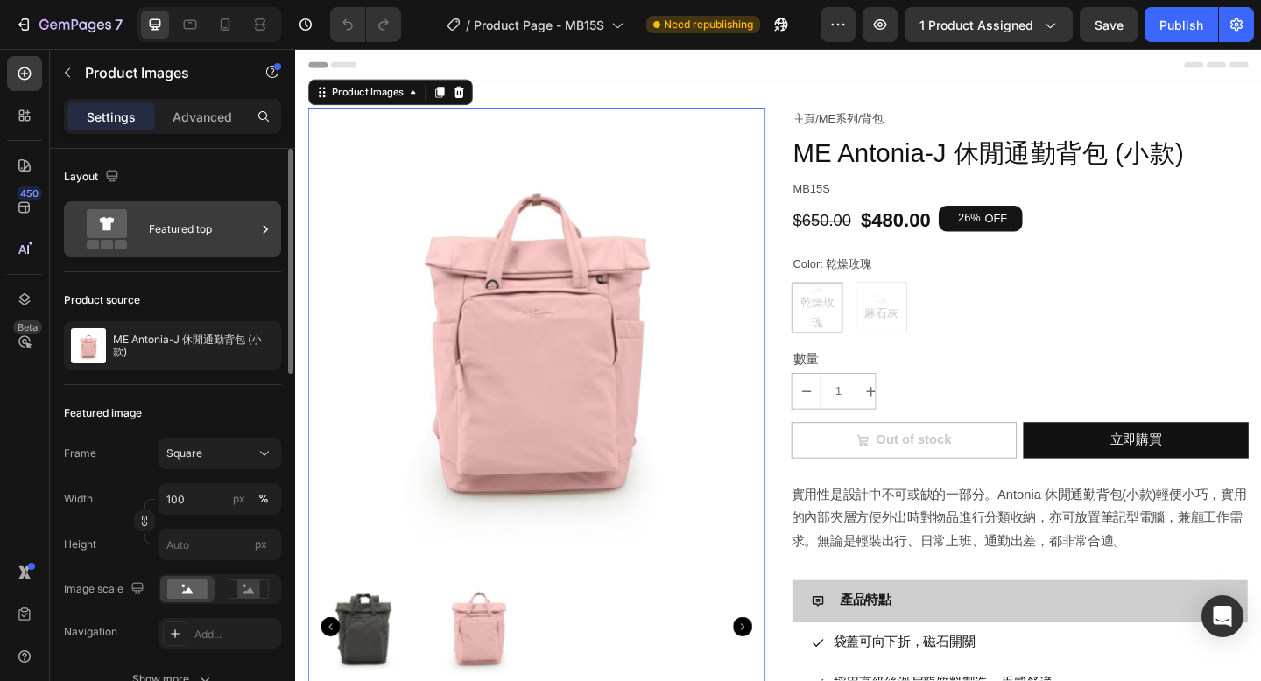
click at [226, 236] on div "Featured top" at bounding box center [202, 229] width 107 height 40
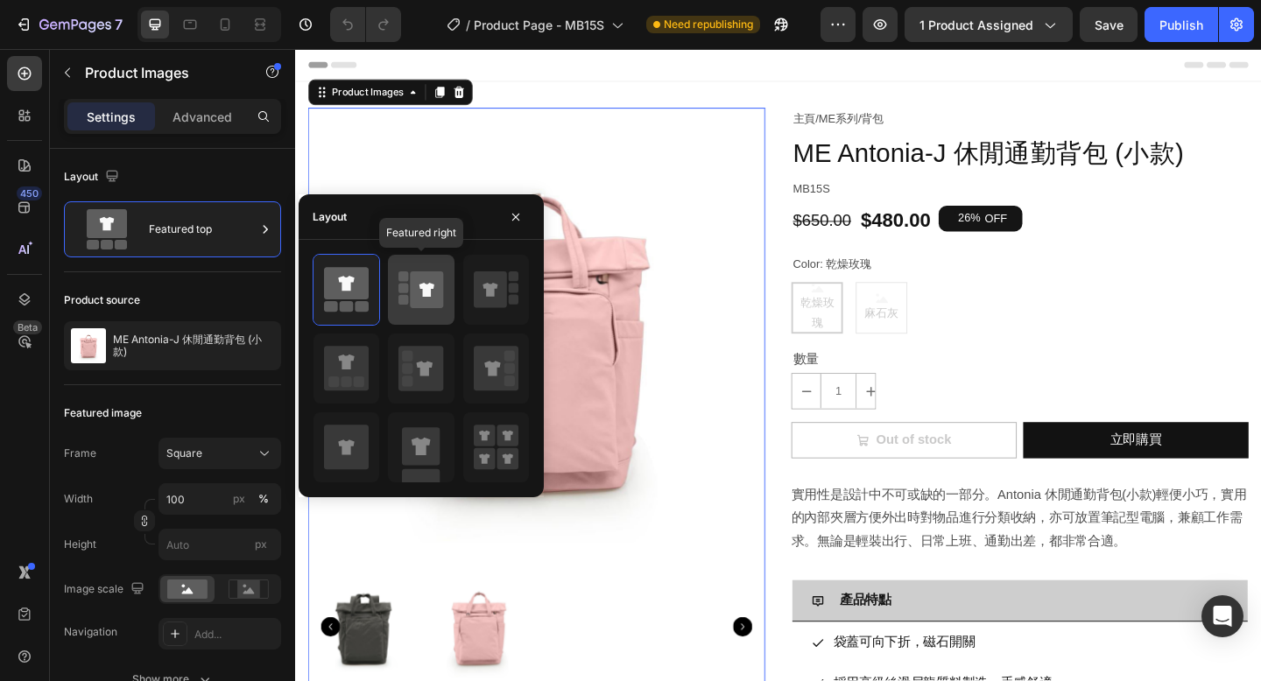
click at [404, 291] on rect at bounding box center [403, 288] width 10 height 10
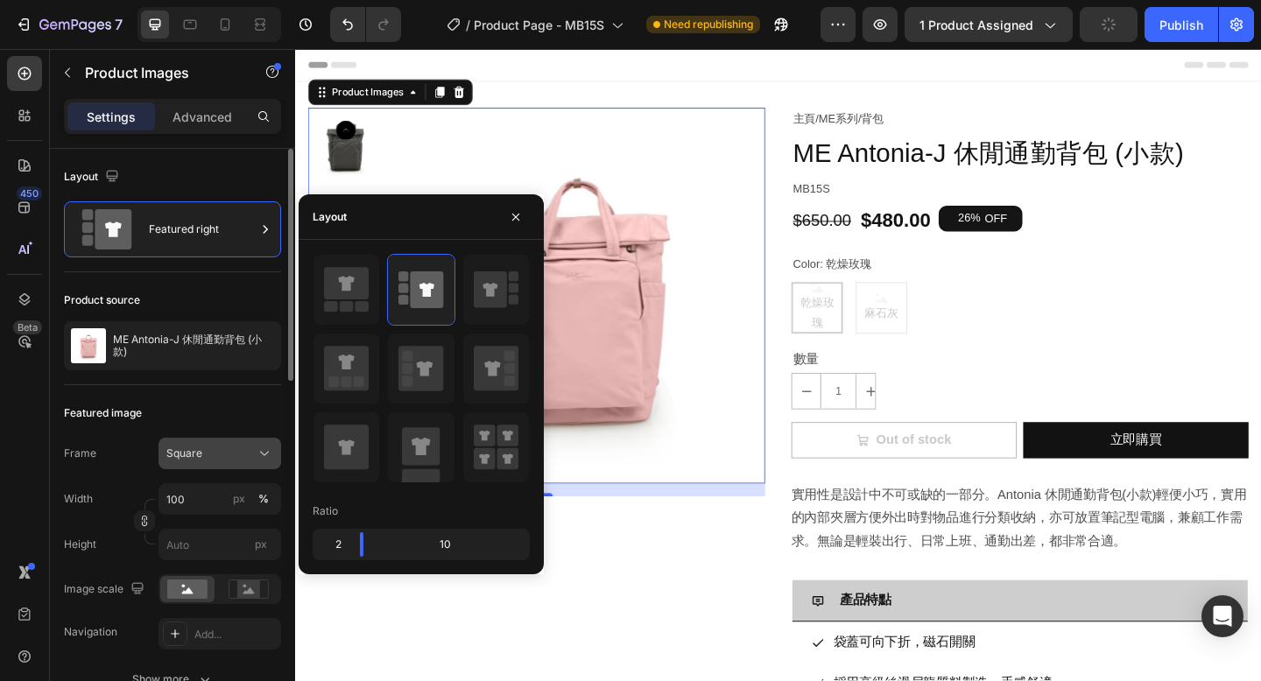
click at [211, 456] on div "Square" at bounding box center [209, 454] width 86 height 16
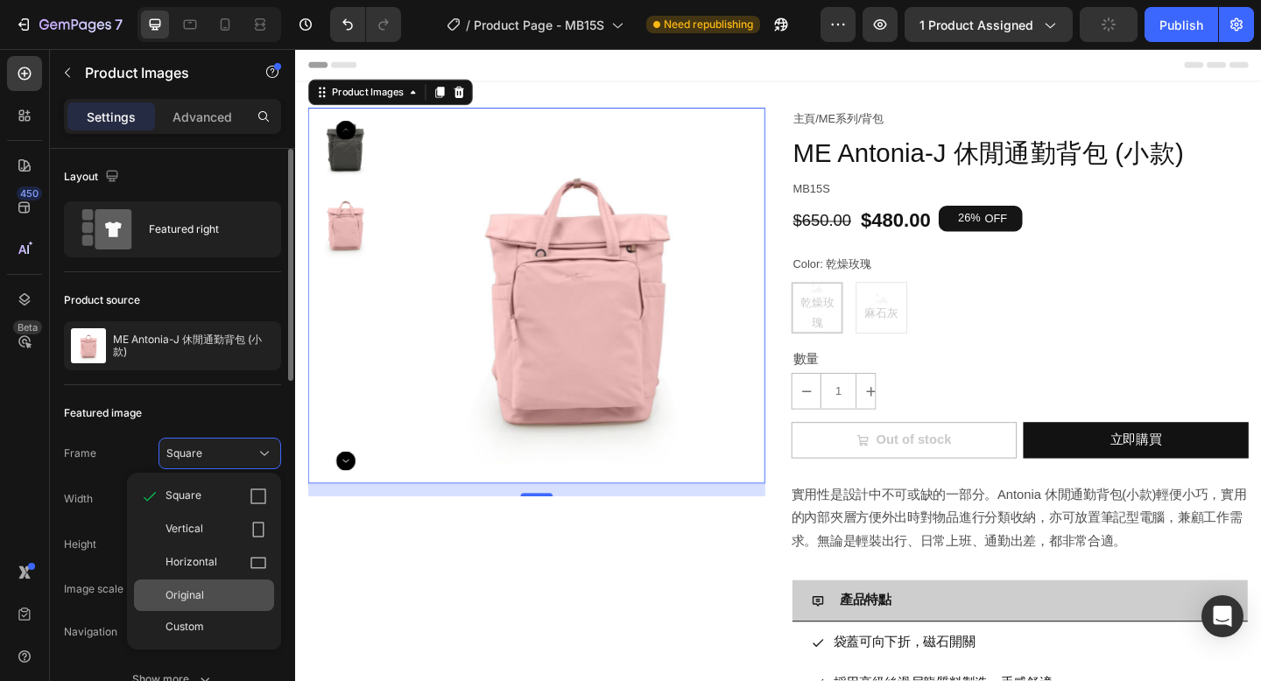
click at [195, 582] on div "Original" at bounding box center [204, 596] width 140 height 32
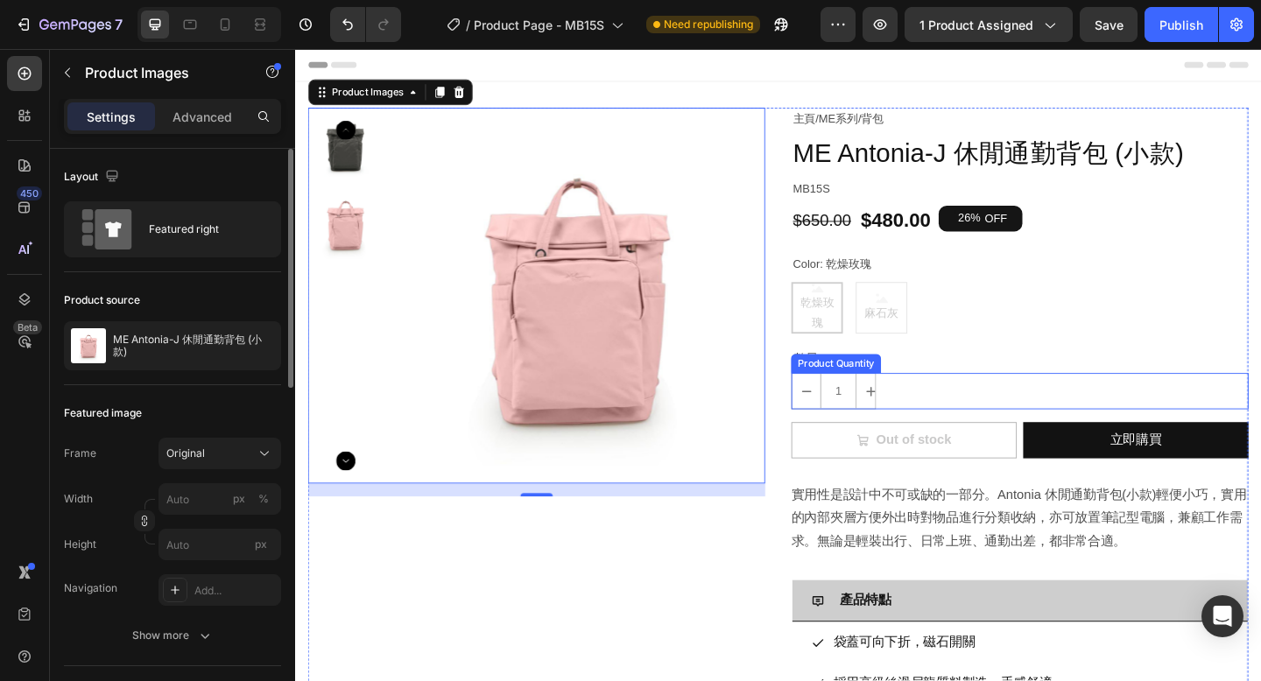
click at [959, 432] on div "1" at bounding box center [1082, 421] width 497 height 39
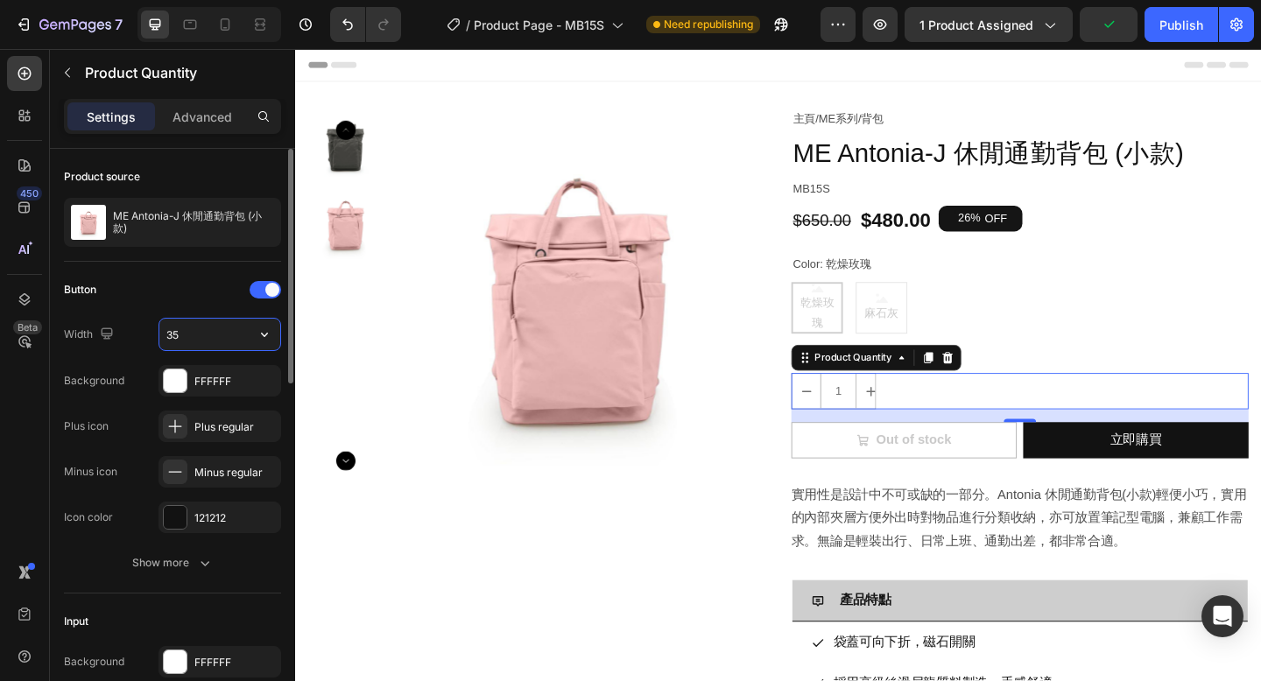
click at [202, 333] on input "35" at bounding box center [219, 335] width 121 height 32
type input "30"
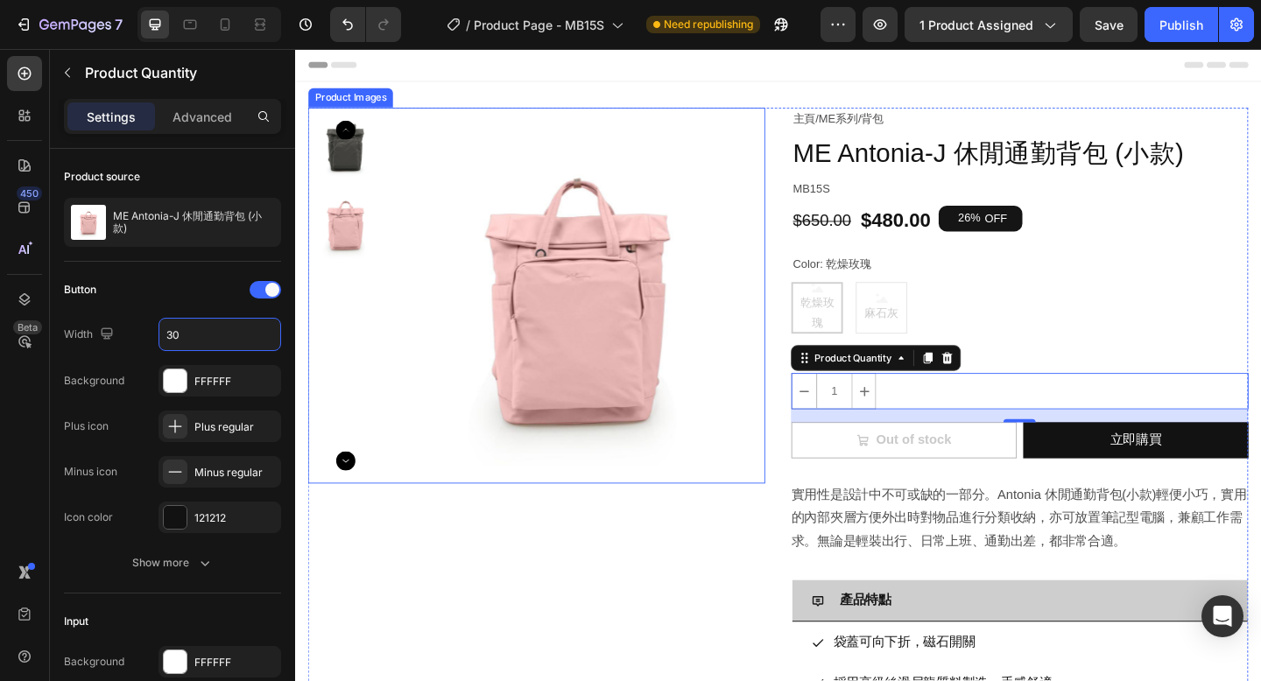
click at [490, 459] on img at bounding box center [602, 317] width 409 height 409
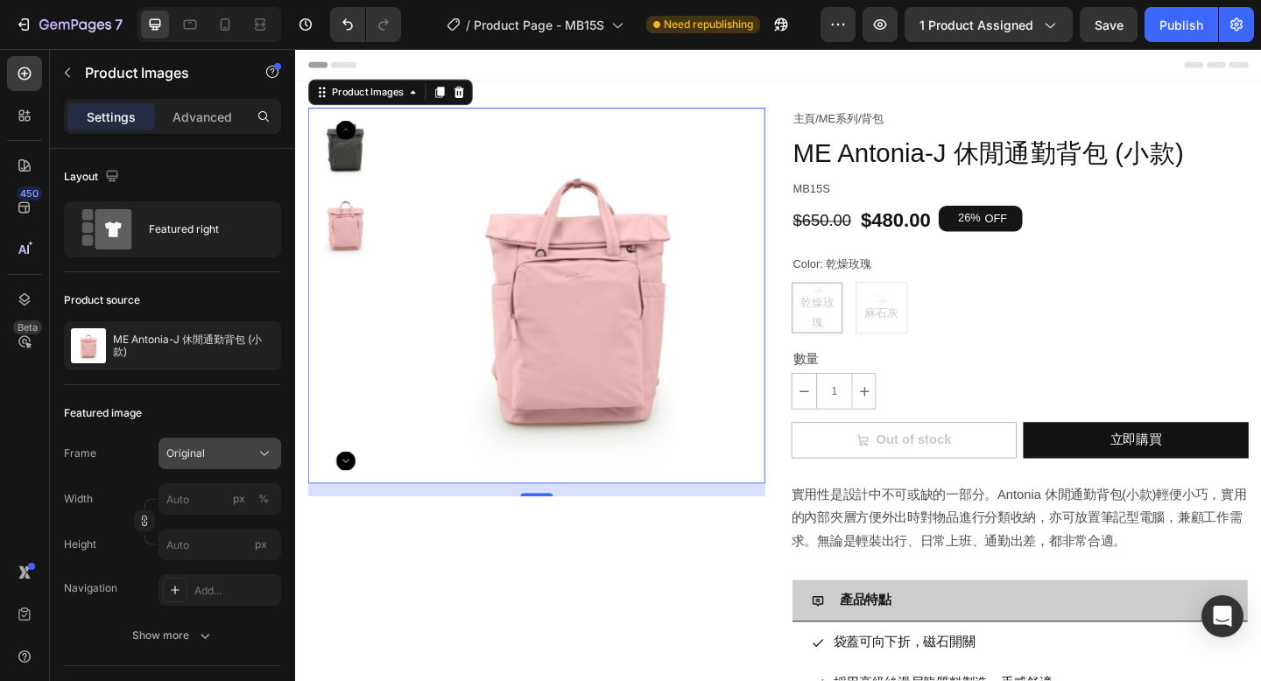
click at [228, 459] on div "Original" at bounding box center [209, 454] width 86 height 16
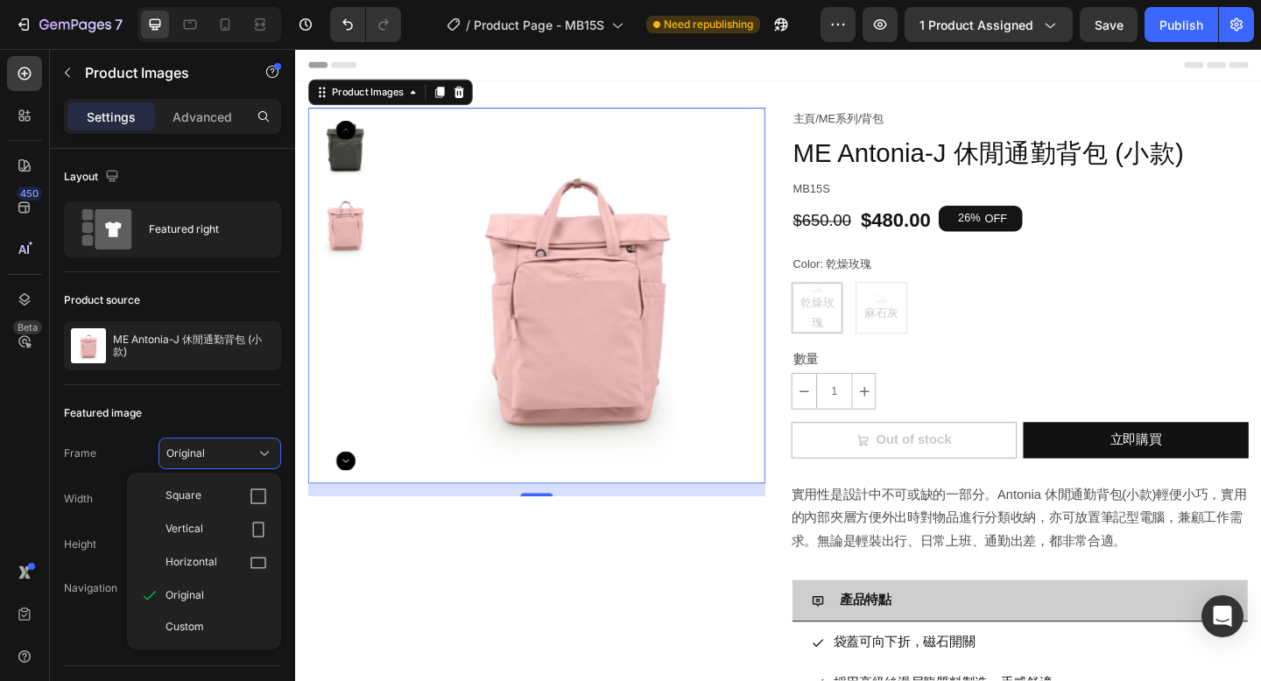
click at [221, 489] on div "Square" at bounding box center [216, 497] width 102 height 18
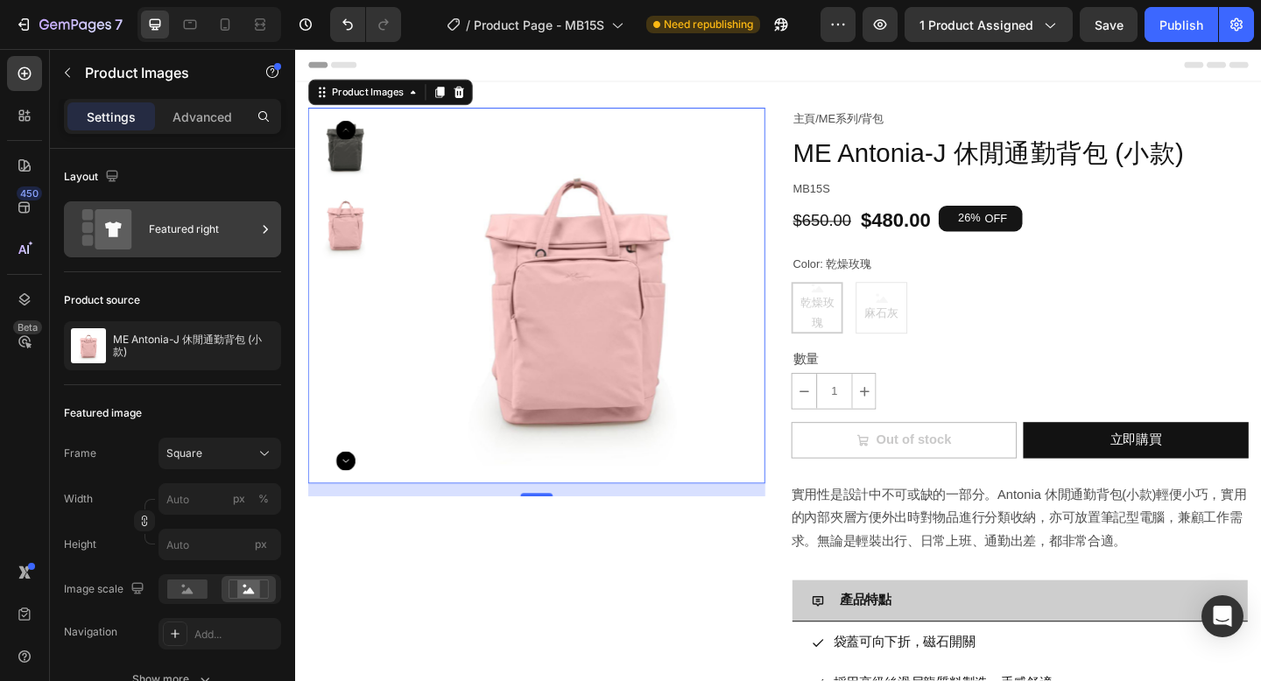
click at [176, 235] on div "Featured right" at bounding box center [202, 229] width 107 height 40
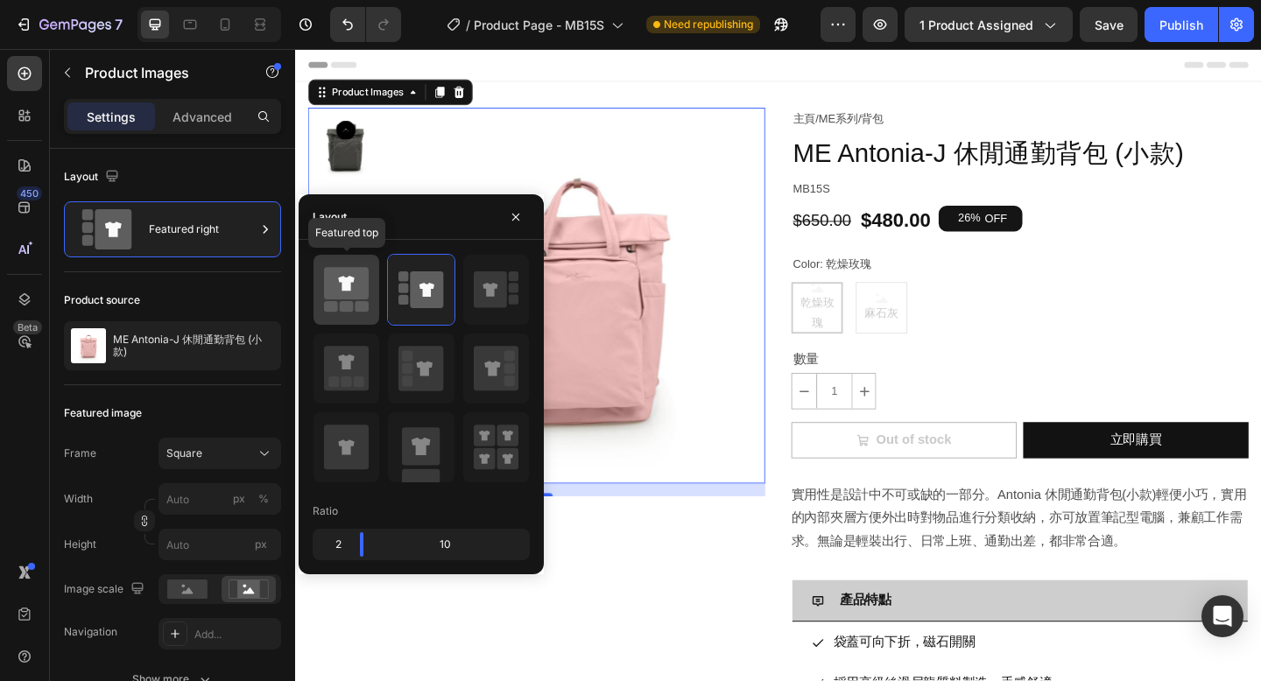
click at [331, 293] on icon at bounding box center [346, 283] width 45 height 32
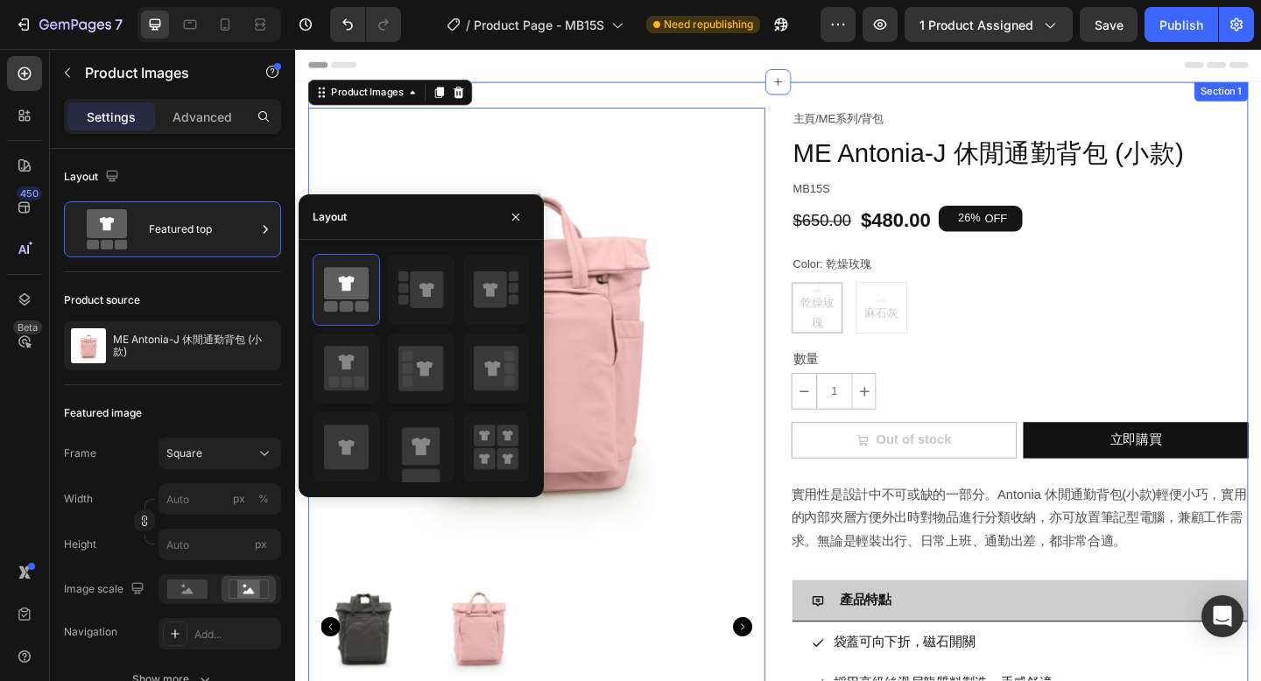
click at [957, 88] on div "Product Images 16 主頁 / ME系列 / 背包 Text Block ME Antonia-J 休閒通勤背包 (小款) Product Ti…" at bounding box center [820, 602] width 1023 height 1035
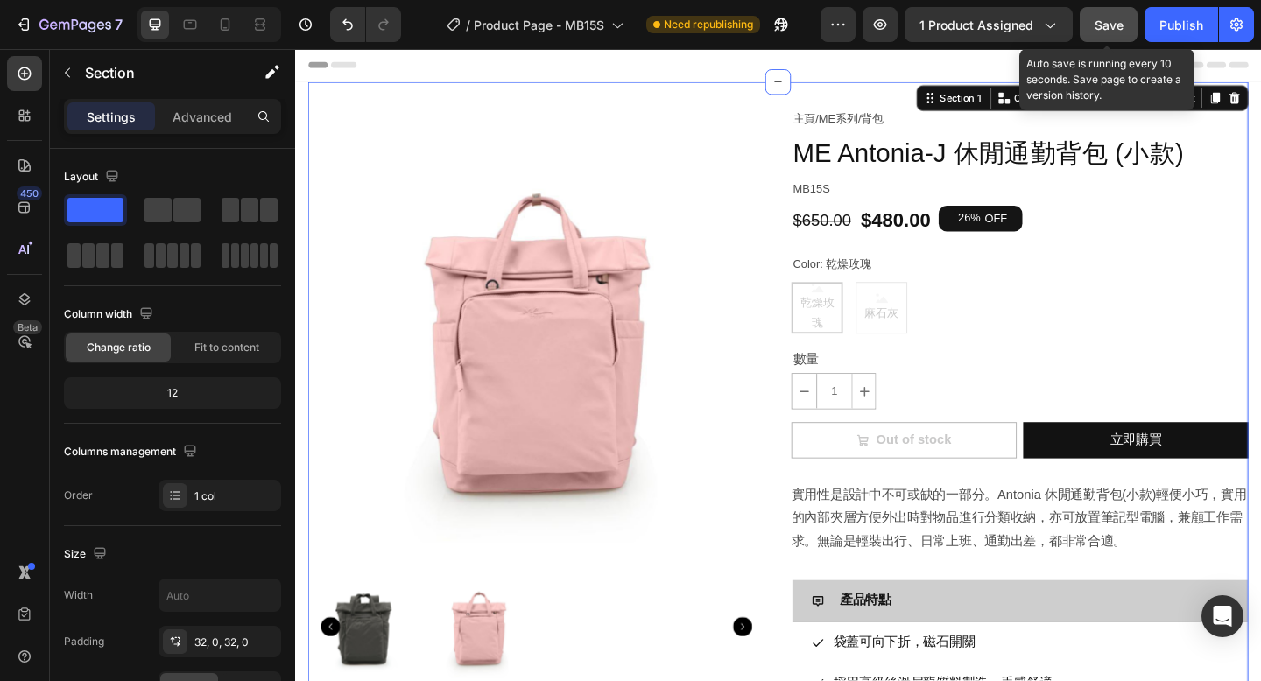
click at [1120, 23] on span "Save" at bounding box center [1108, 25] width 29 height 15
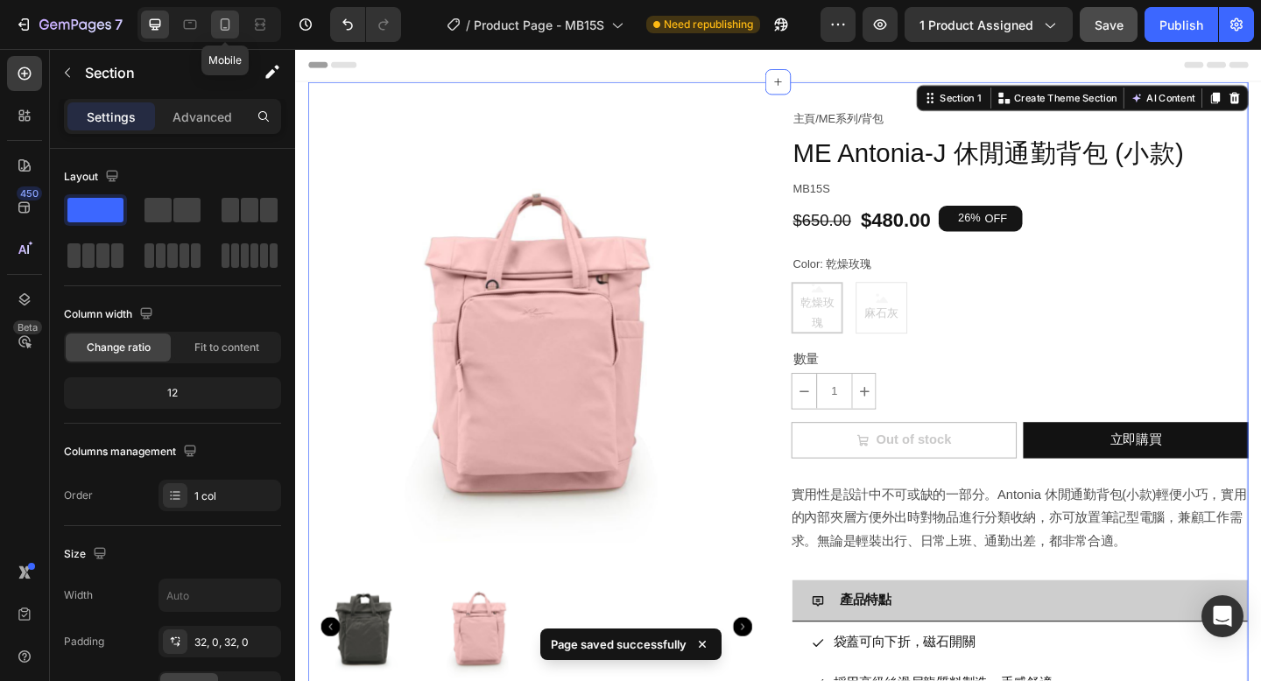
click at [219, 23] on icon at bounding box center [225, 25] width 18 height 18
type input "100%"
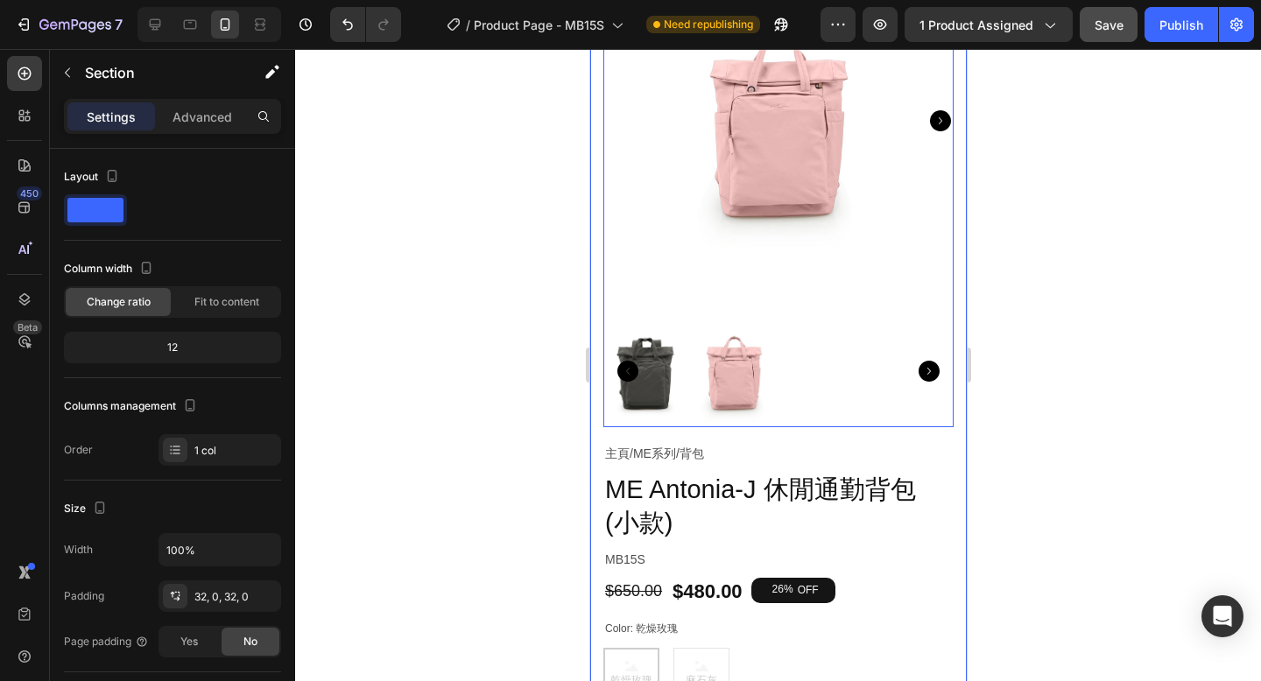
scroll to position [141, 0]
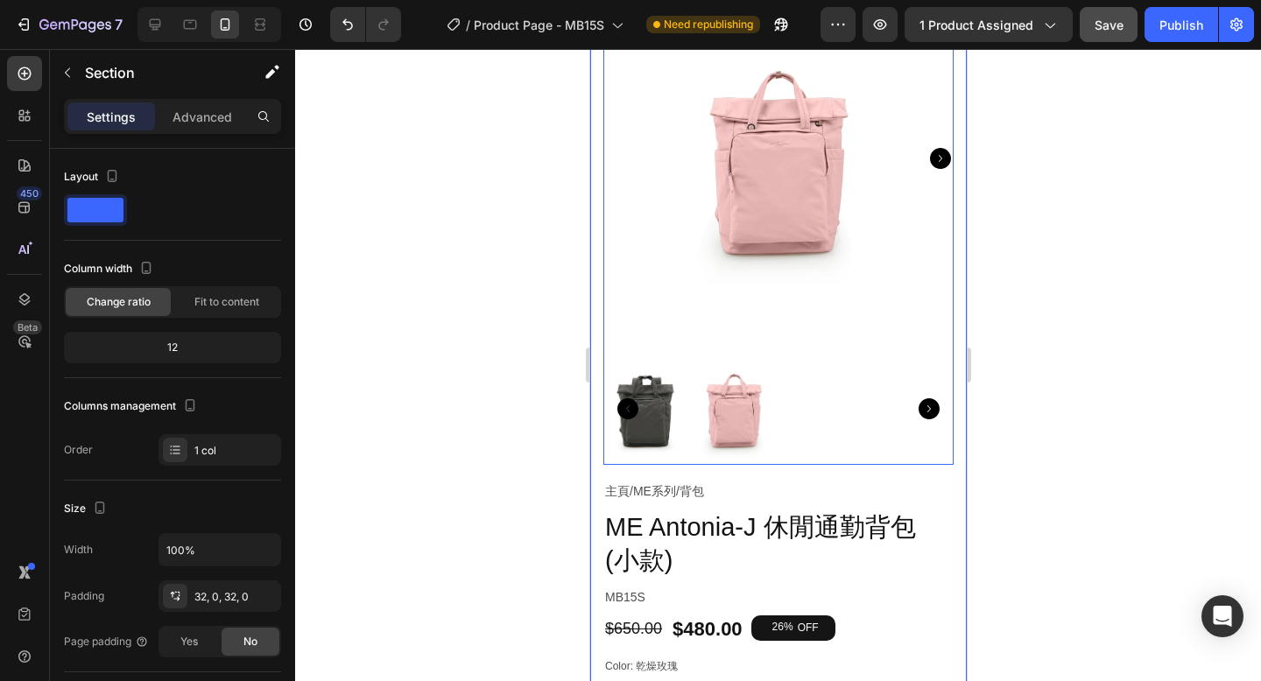
click at [785, 443] on div at bounding box center [777, 409] width 350 height 112
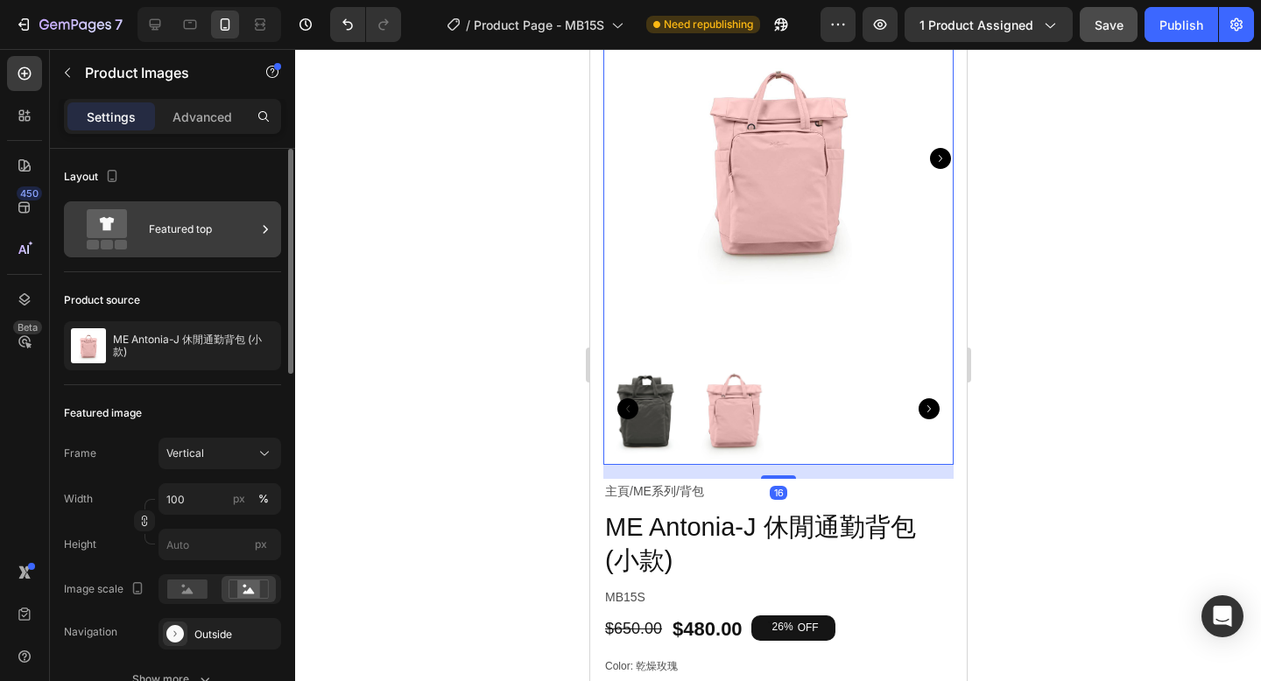
click at [257, 225] on icon at bounding box center [266, 230] width 18 height 18
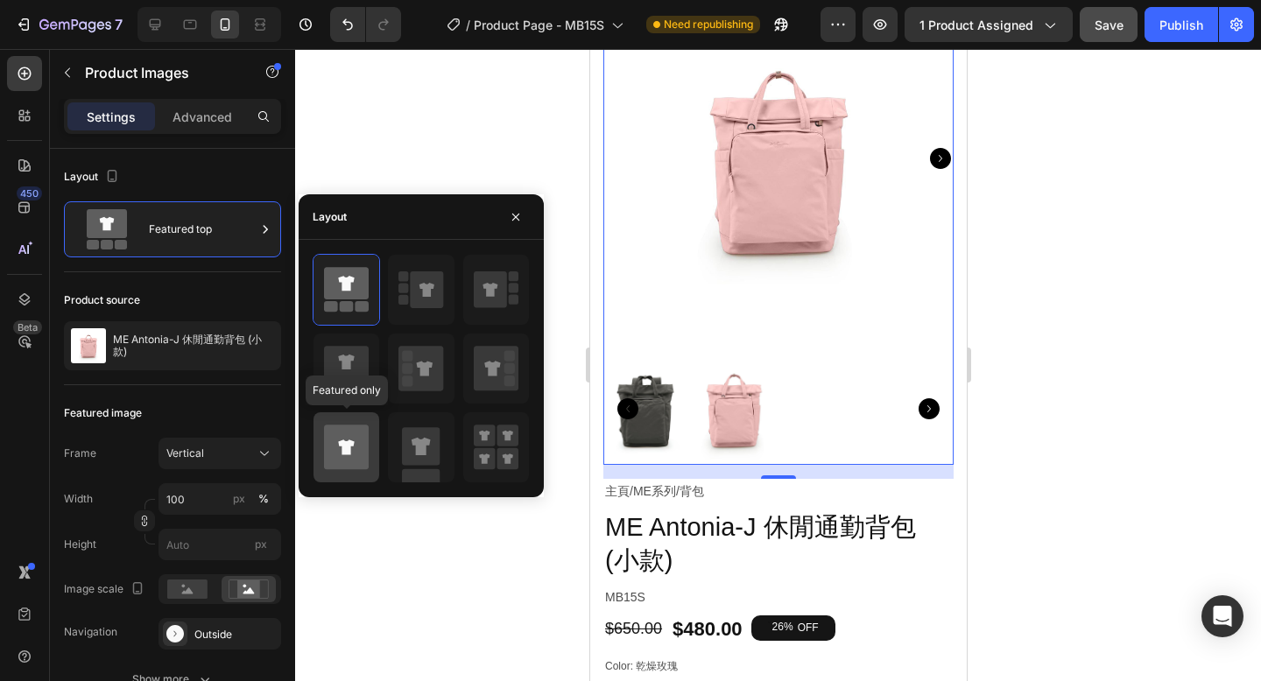
click at [341, 436] on icon at bounding box center [346, 447] width 45 height 45
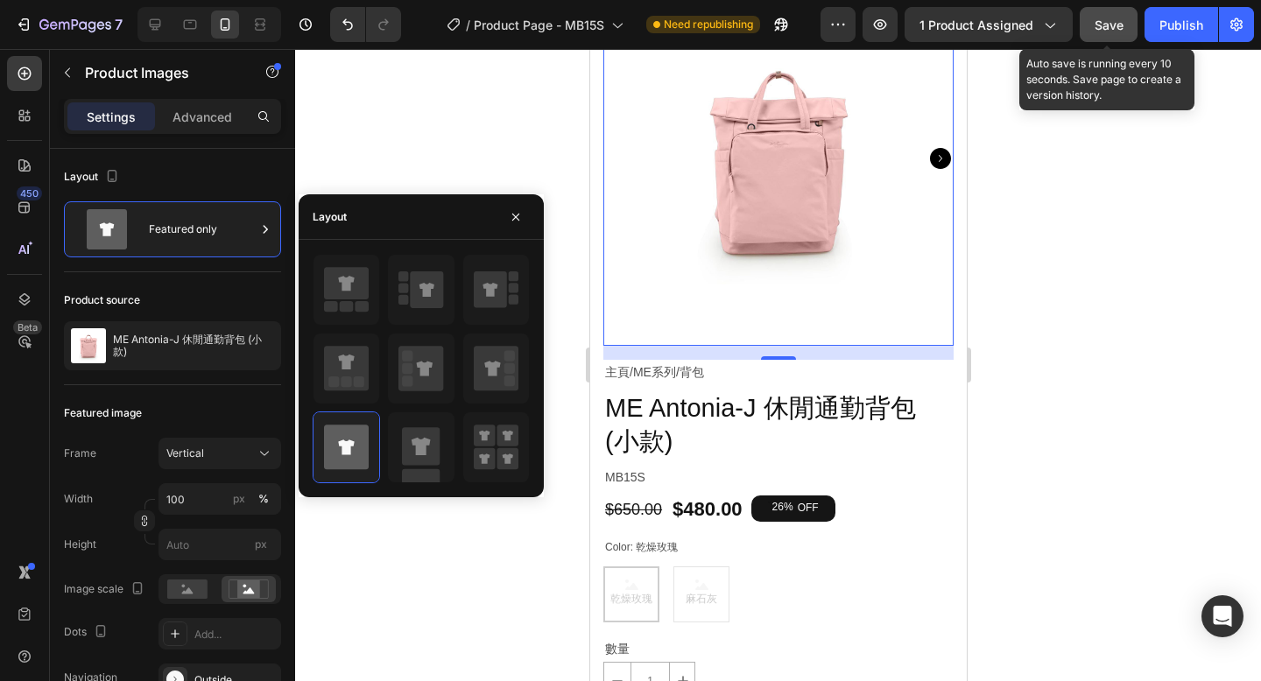
click at [1109, 32] on span "Save" at bounding box center [1108, 25] width 29 height 15
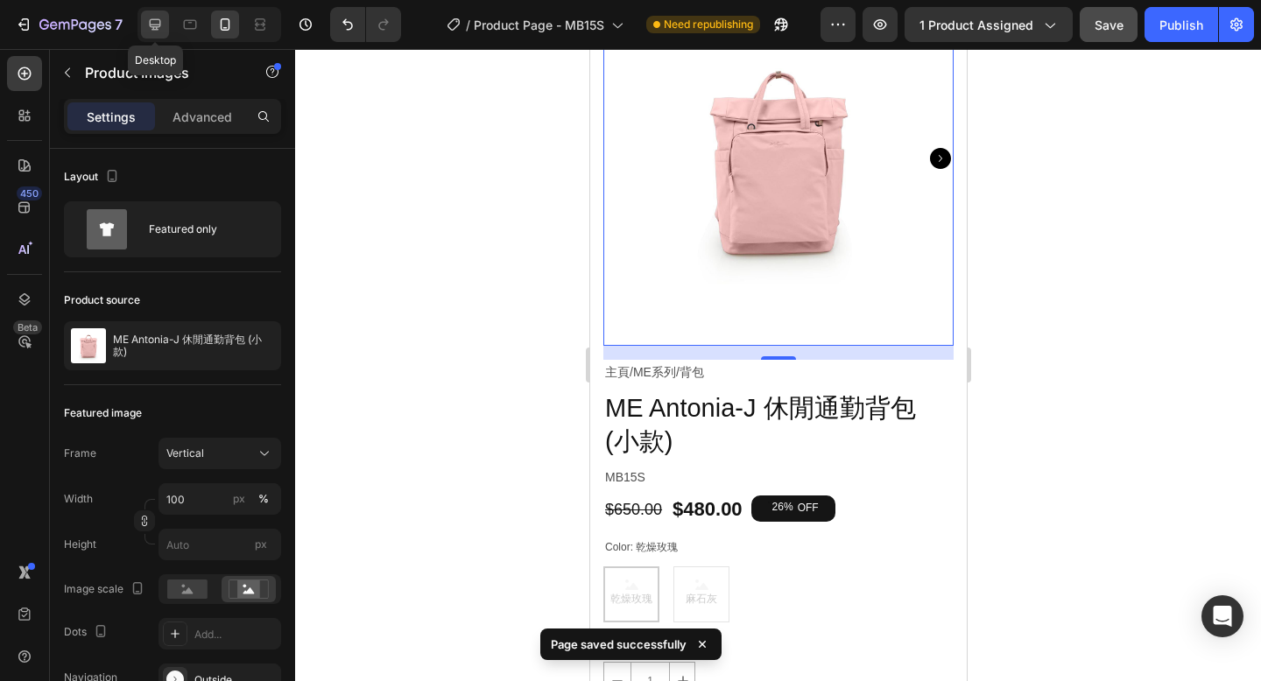
click at [152, 25] on icon at bounding box center [155, 24] width 11 height 11
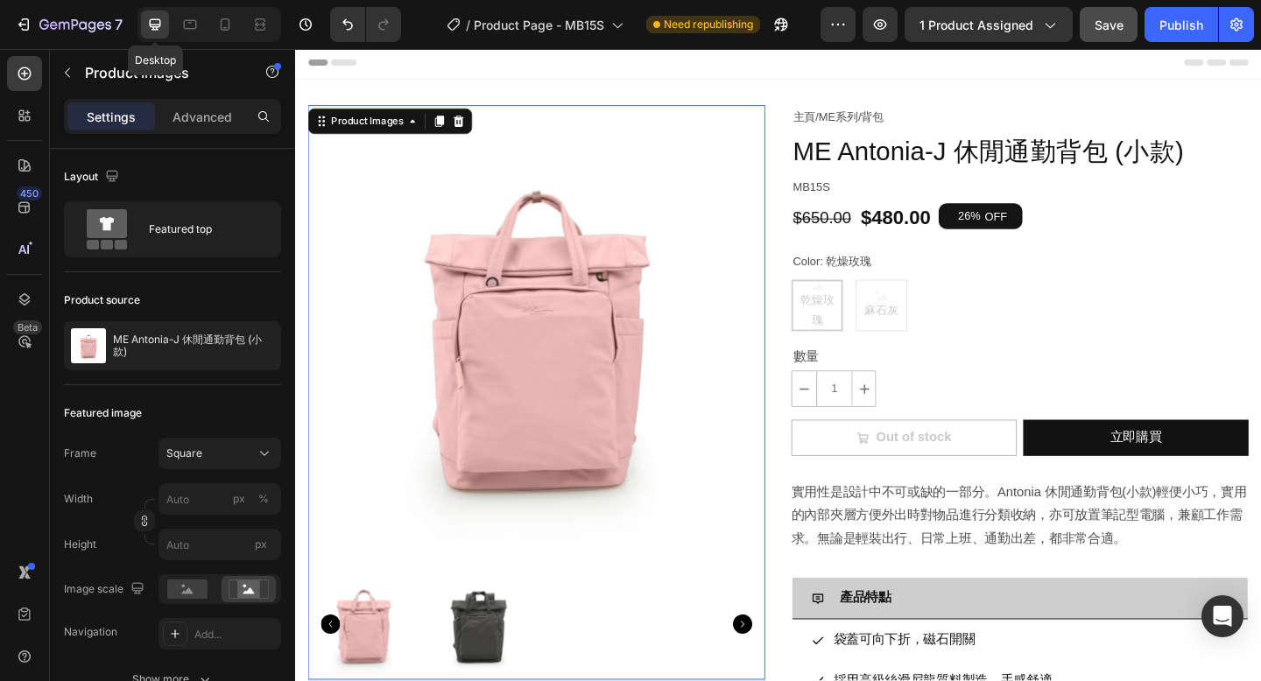
scroll to position [3, 0]
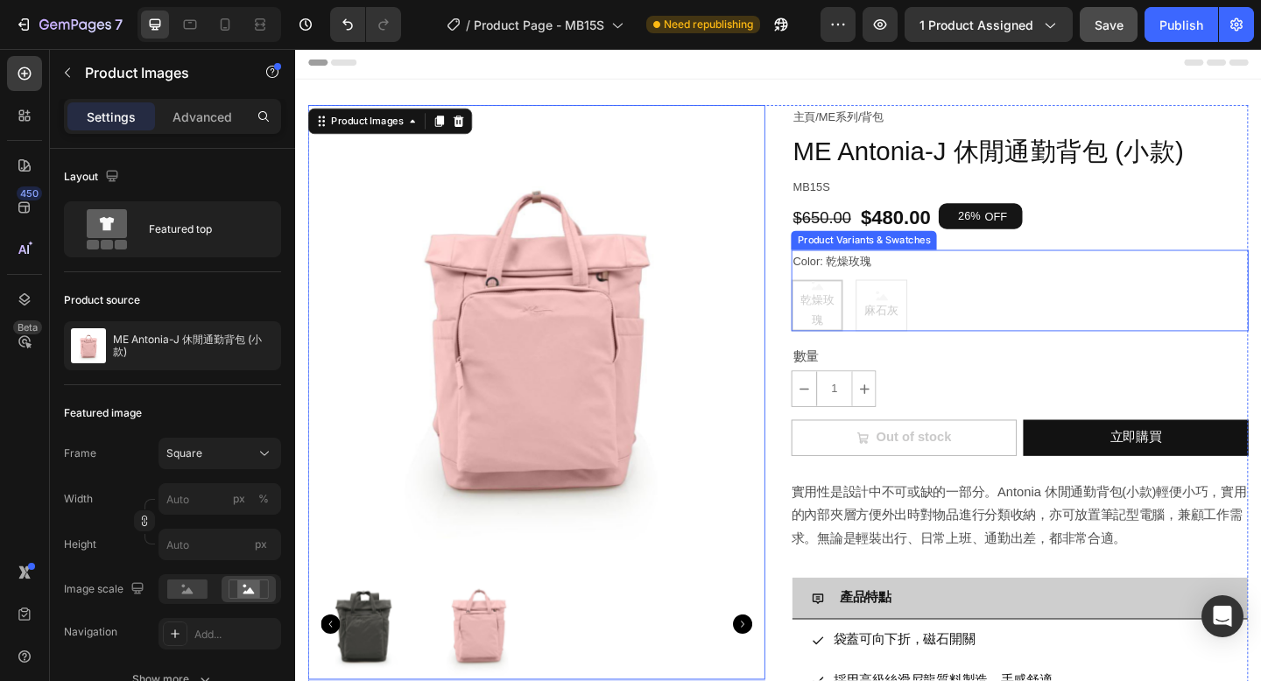
click at [894, 334] on div "乾燥玫瑰 乾燥玫瑰 乾燥玫瑰 麻石灰 麻石灰 麻石灰" at bounding box center [1082, 328] width 497 height 56
radio input "true"
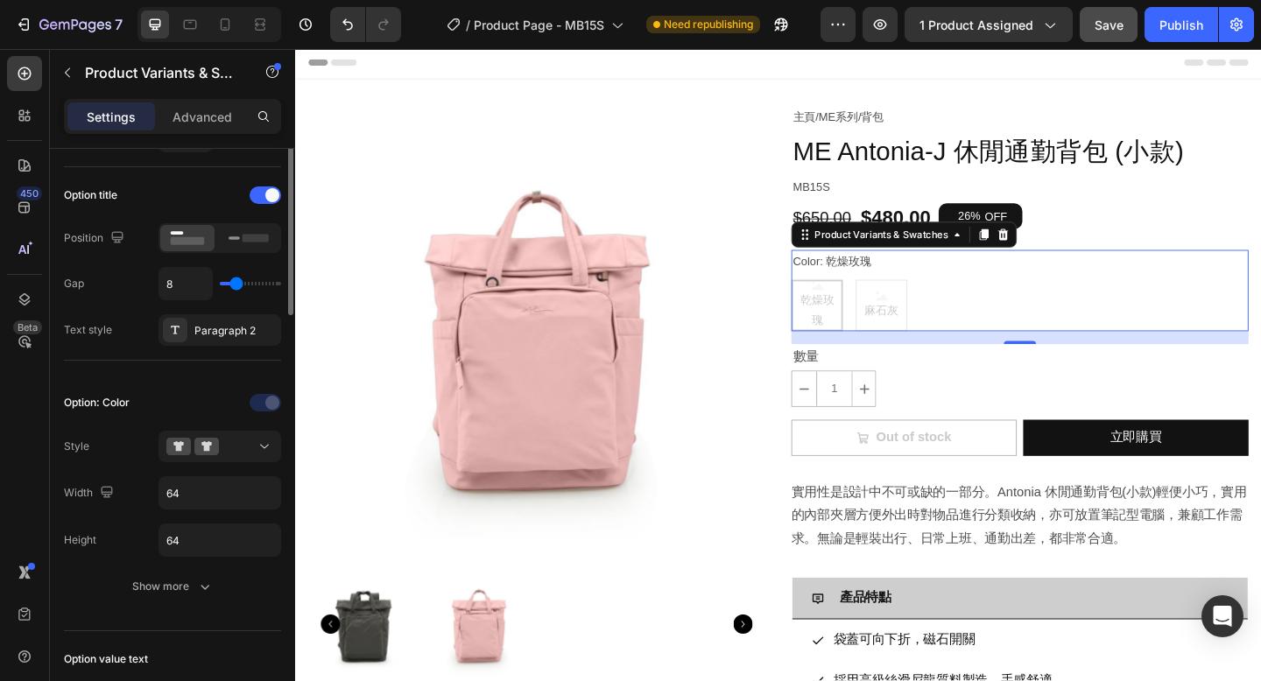
scroll to position [271, 0]
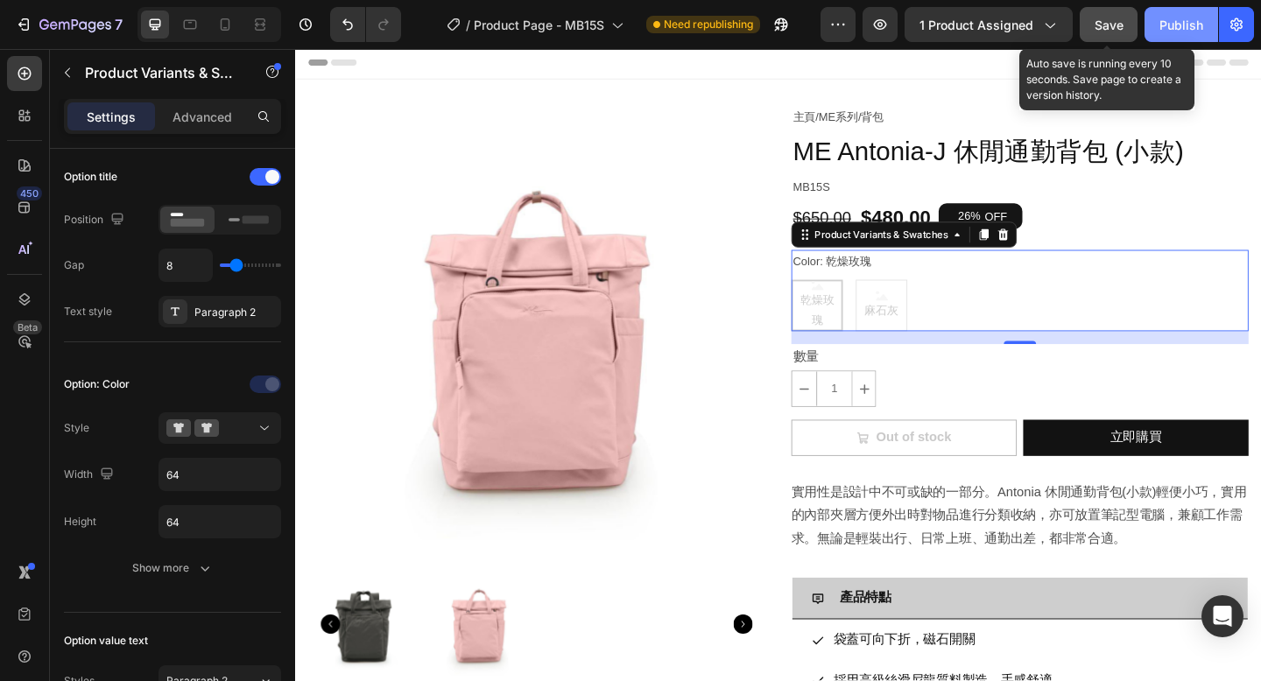
click at [1111, 30] on span "Save" at bounding box center [1108, 25] width 29 height 15
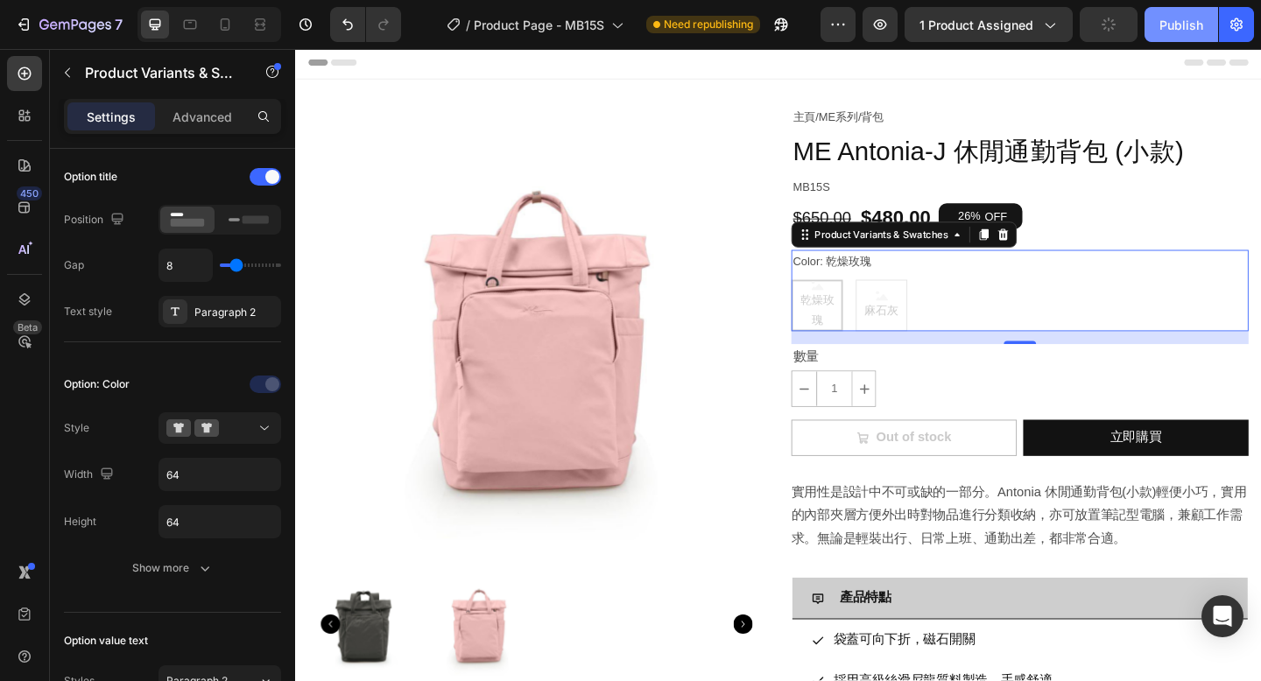
click at [1167, 28] on div "Publish" at bounding box center [1181, 25] width 44 height 18
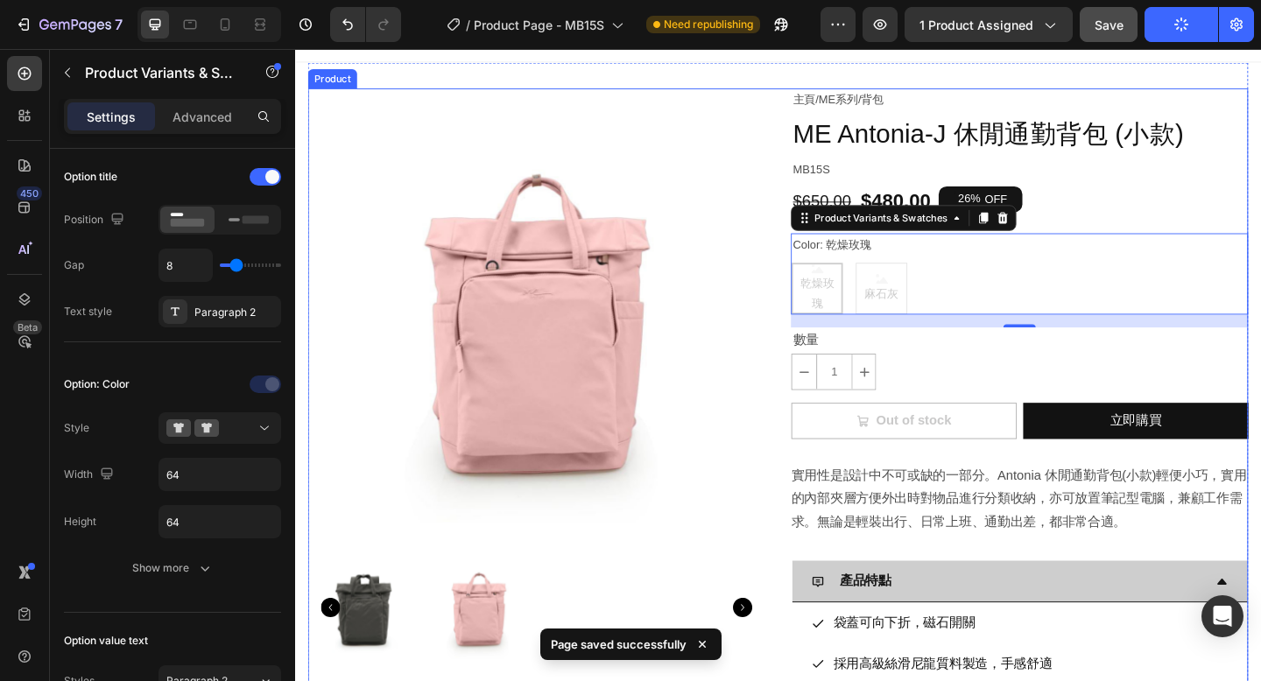
scroll to position [0, 0]
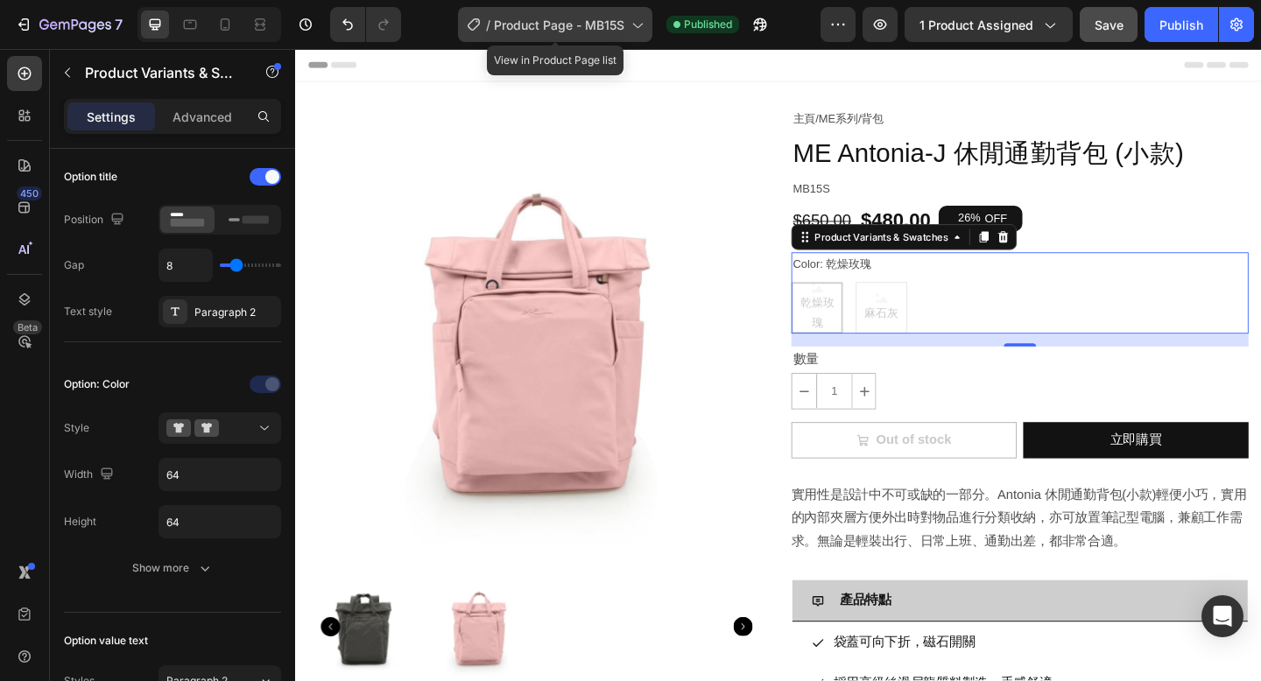
click at [559, 25] on span "Product Page - MB15S" at bounding box center [559, 25] width 130 height 18
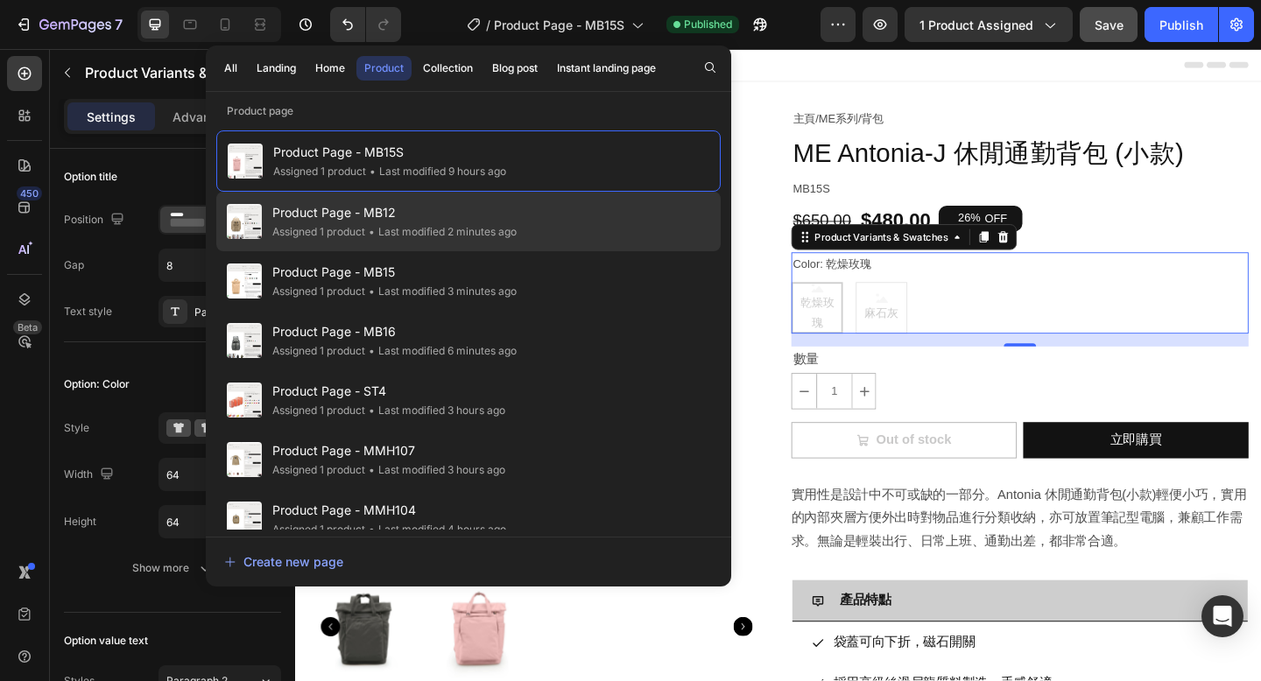
click at [477, 229] on div "• Last modified 2 minutes ago" at bounding box center [440, 232] width 151 height 18
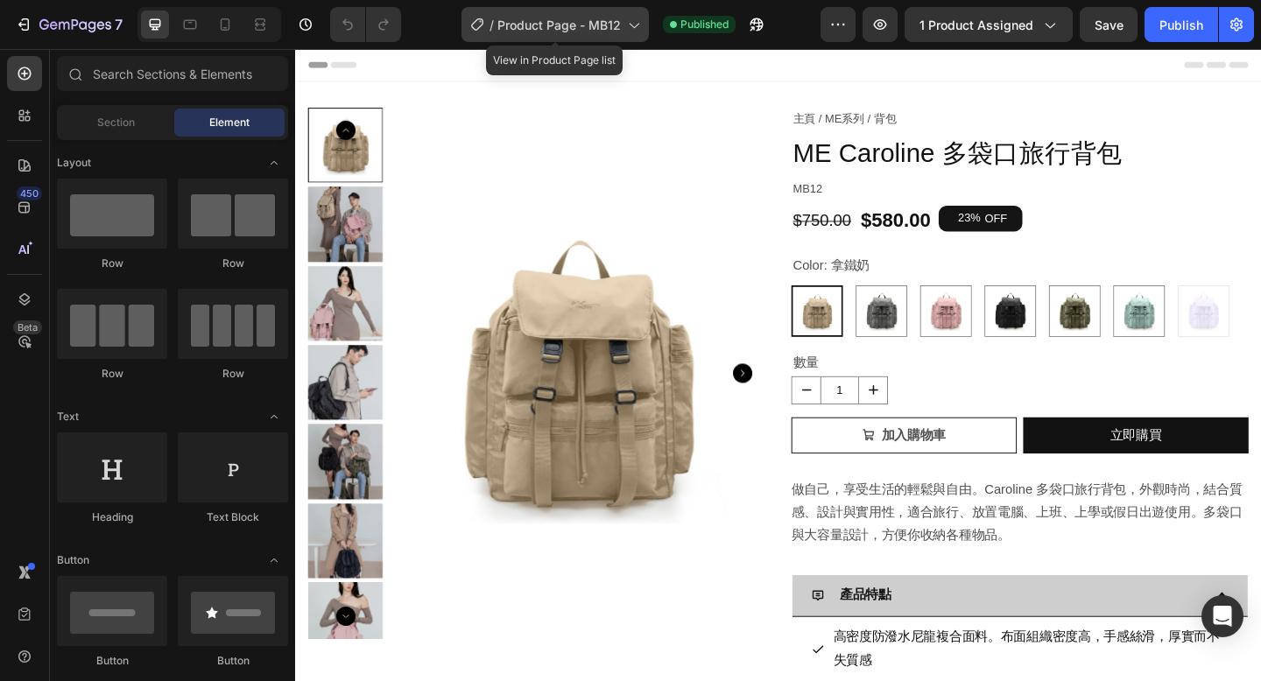
click at [590, 31] on span "Product Page - MB12" at bounding box center [558, 25] width 123 height 18
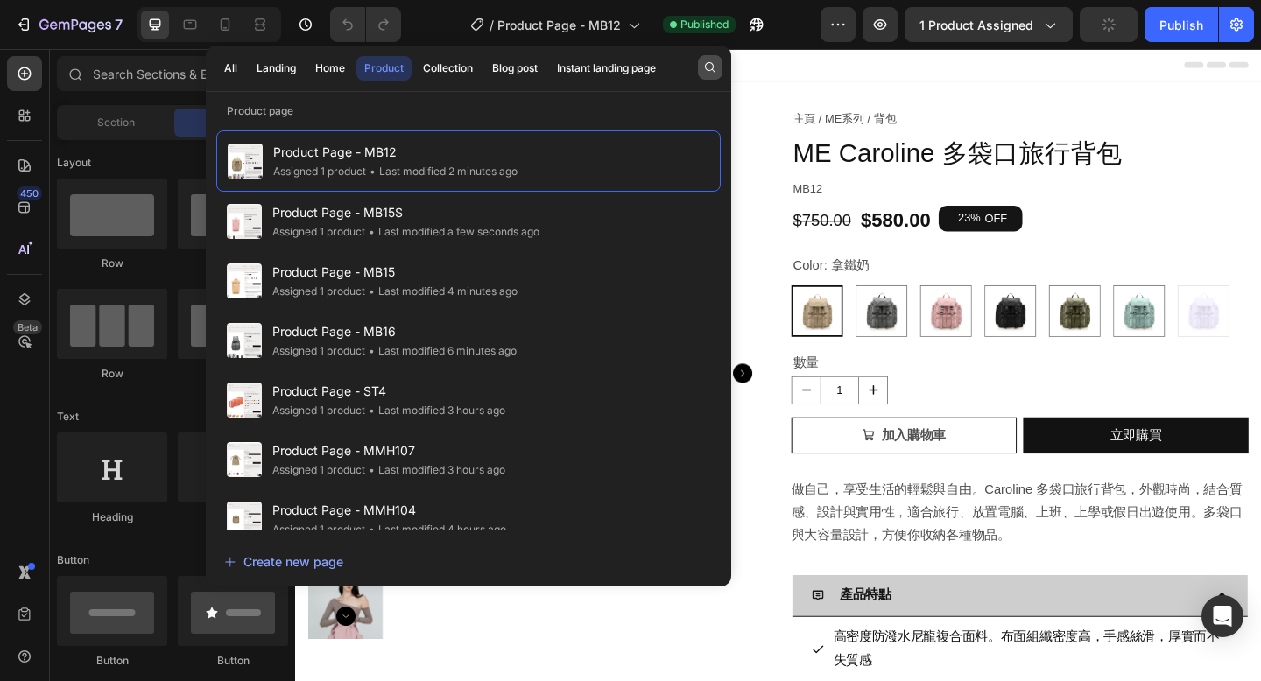
click at [709, 70] on icon "button" at bounding box center [710, 67] width 11 height 11
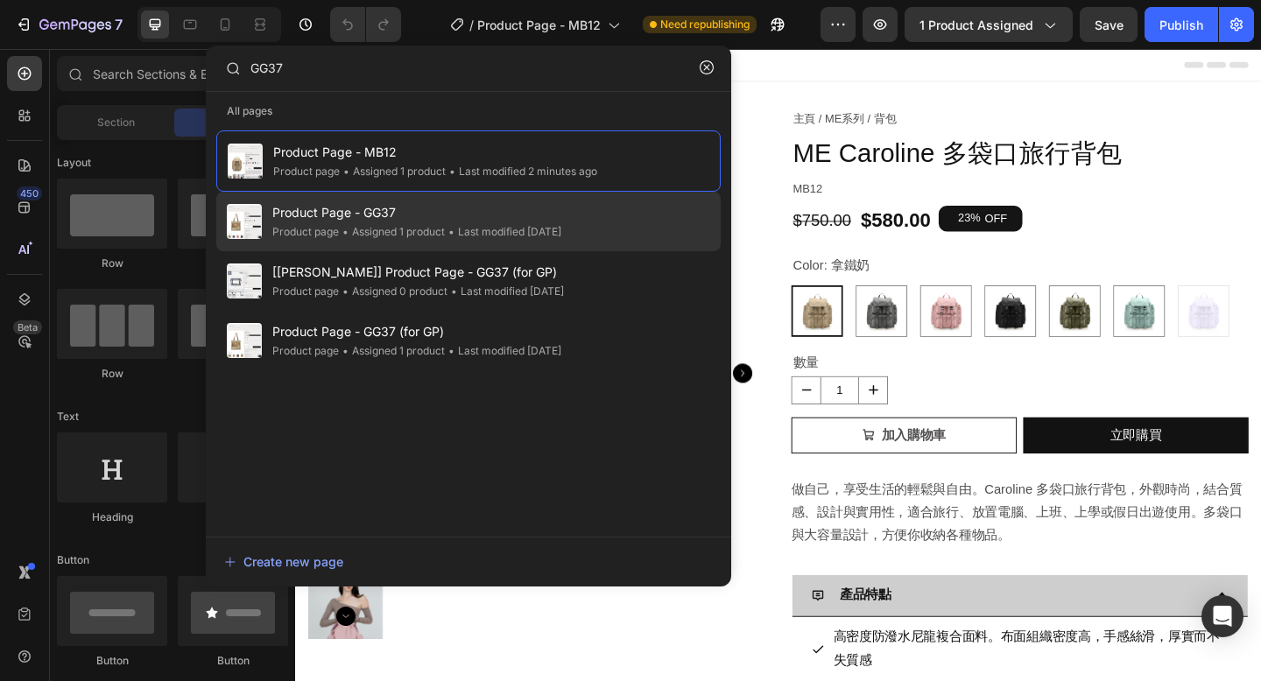
type input "GG37"
click at [558, 222] on span "Product Page - GG37" at bounding box center [416, 212] width 289 height 21
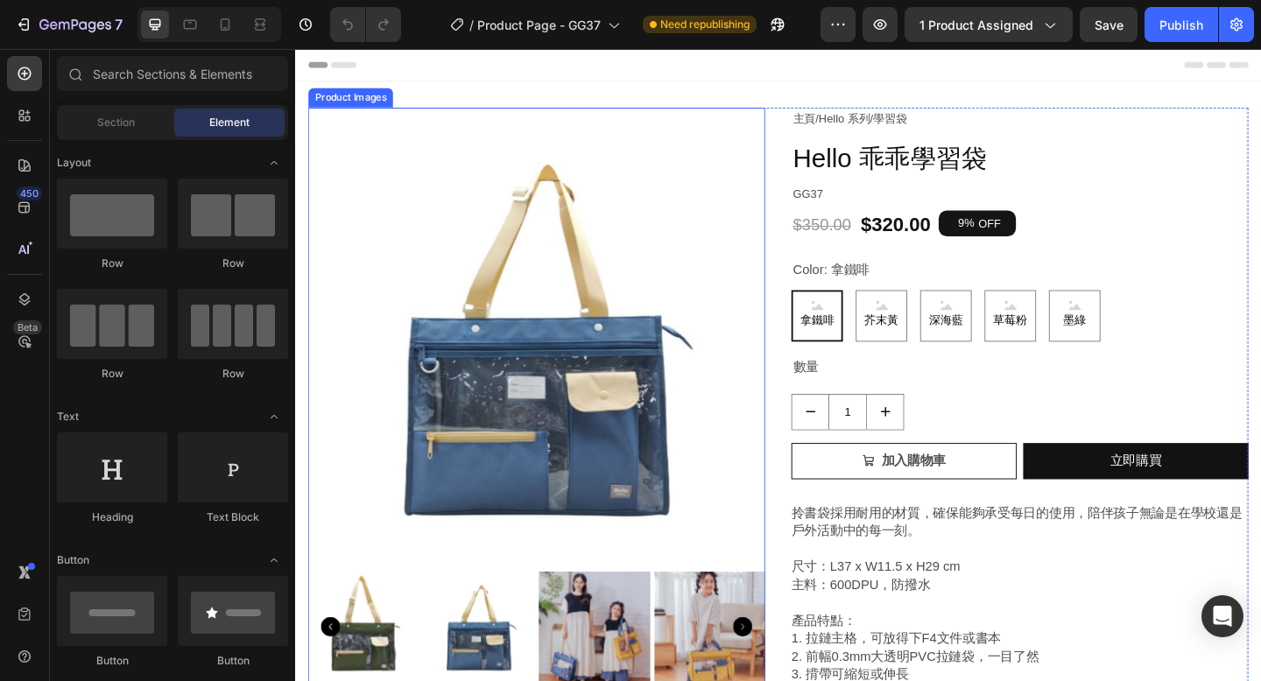
click at [747, 501] on img at bounding box center [557, 361] width 497 height 497
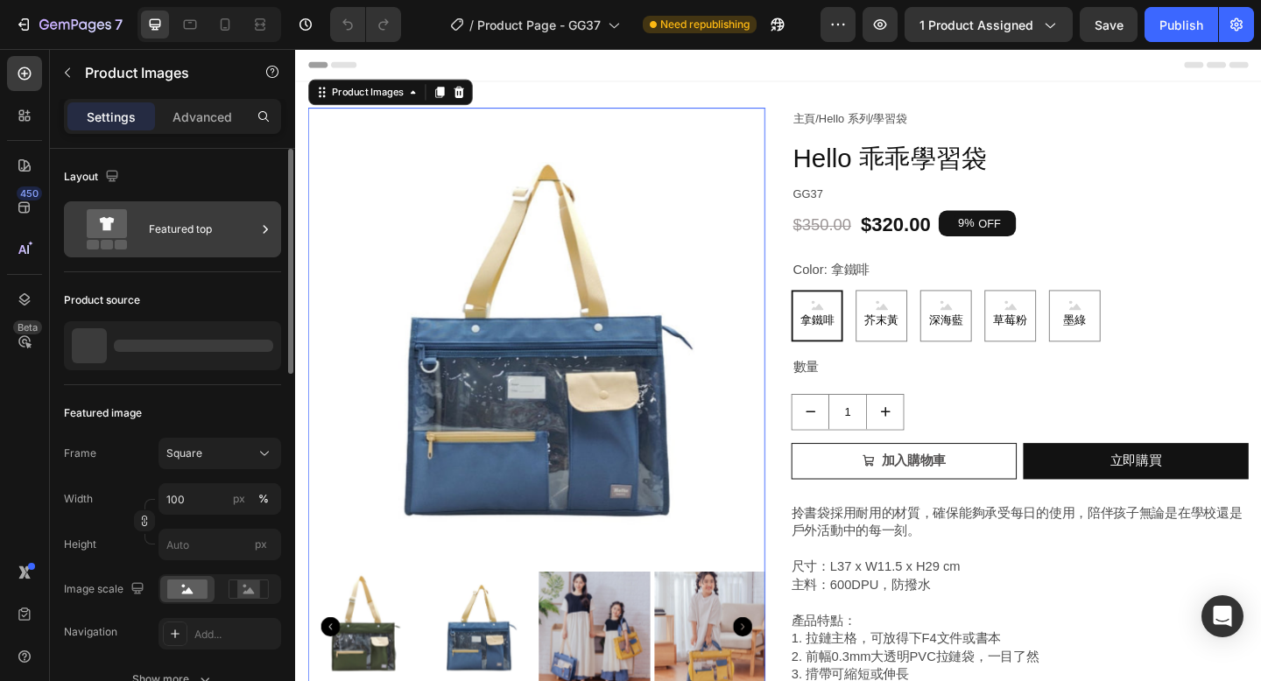
click at [199, 229] on div "Featured top" at bounding box center [202, 229] width 107 height 40
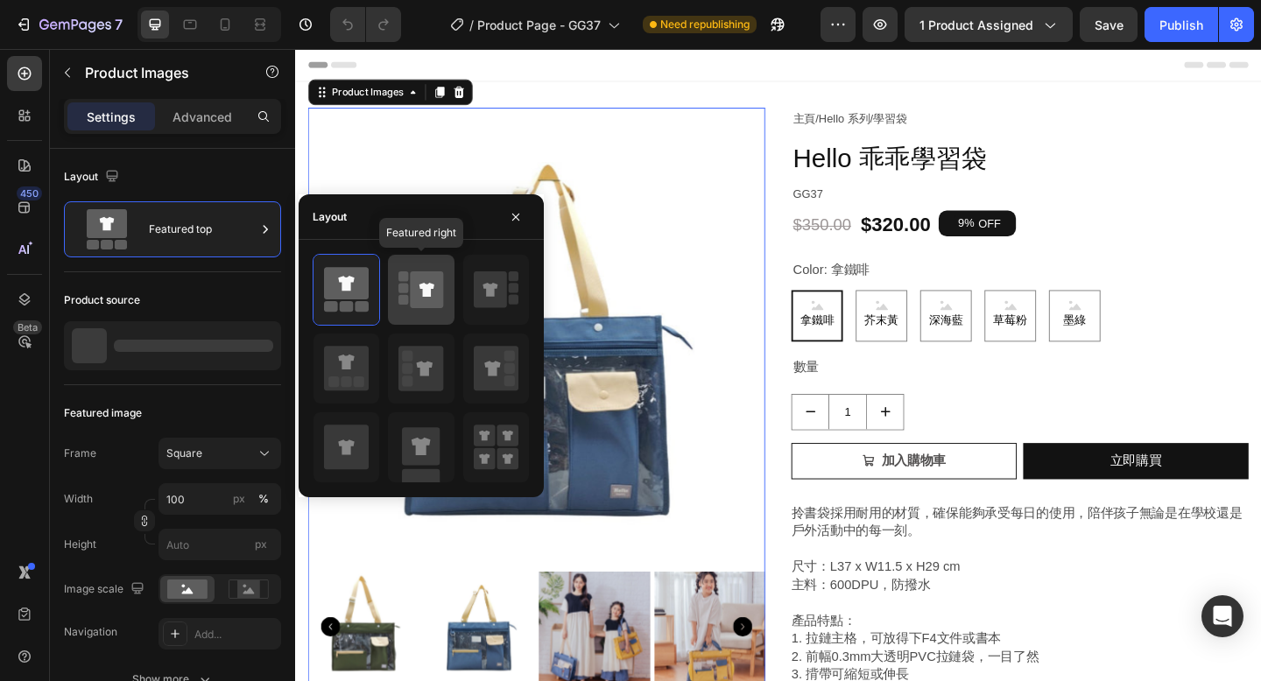
click at [419, 296] on icon at bounding box center [427, 289] width 33 height 37
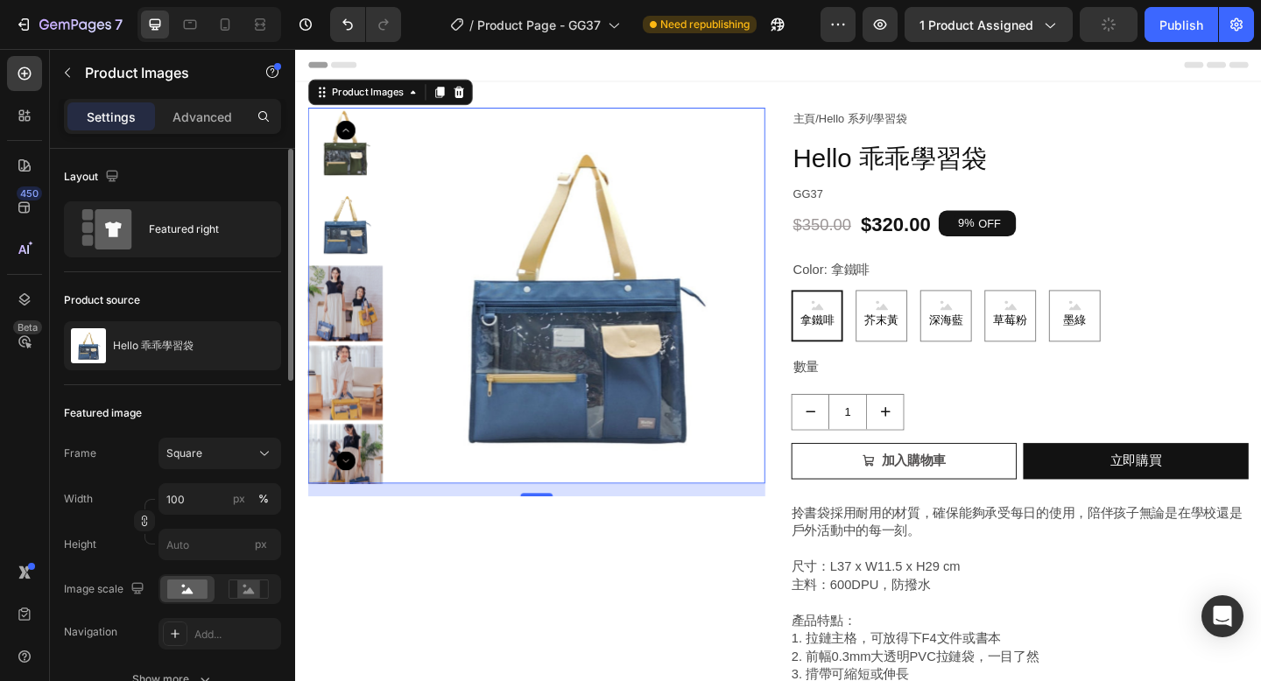
click at [207, 470] on div "Frame Square Width 100 px % Height px" at bounding box center [172, 499] width 217 height 123
click at [205, 459] on div "Square" at bounding box center [209, 454] width 86 height 16
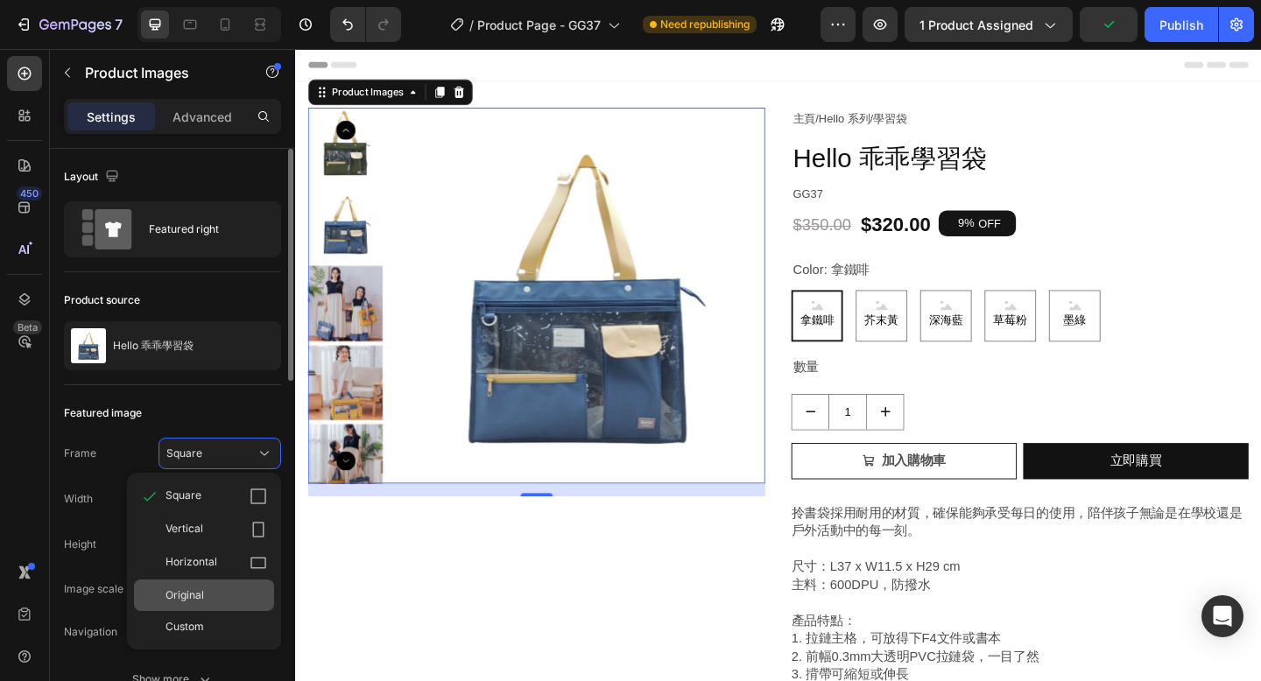
click at [208, 593] on div "Original" at bounding box center [216, 596] width 102 height 16
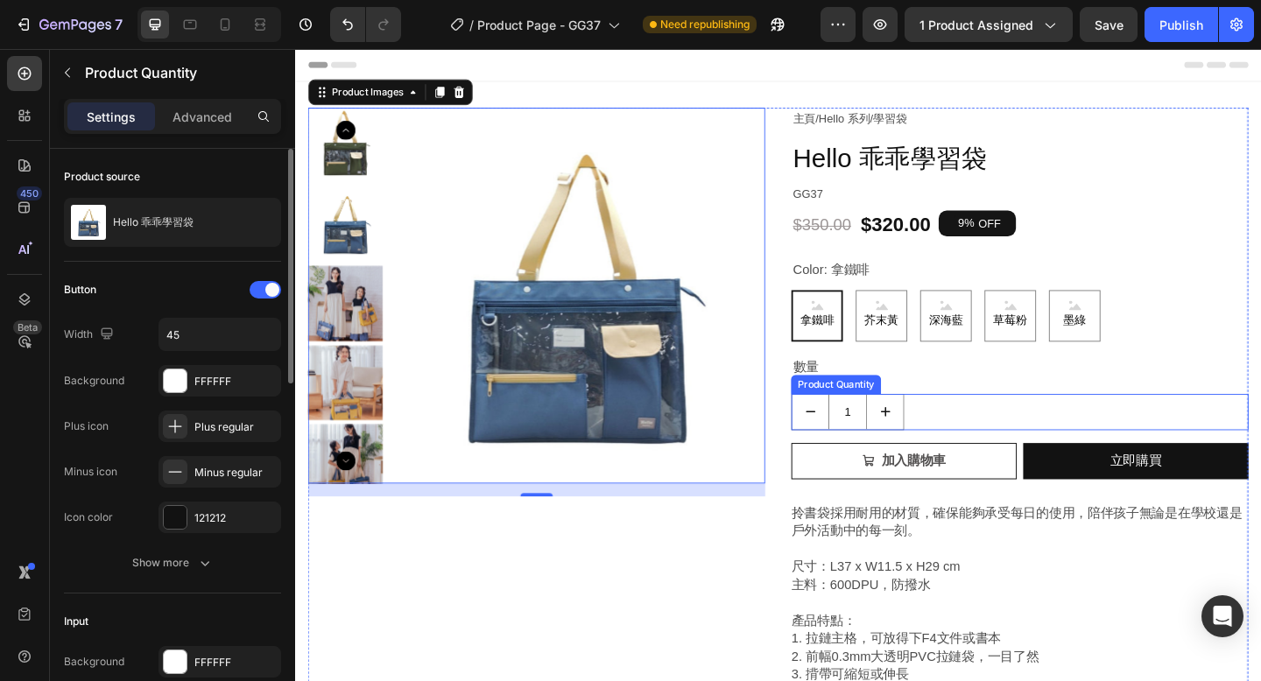
click at [1094, 445] on div "1" at bounding box center [1082, 444] width 497 height 39
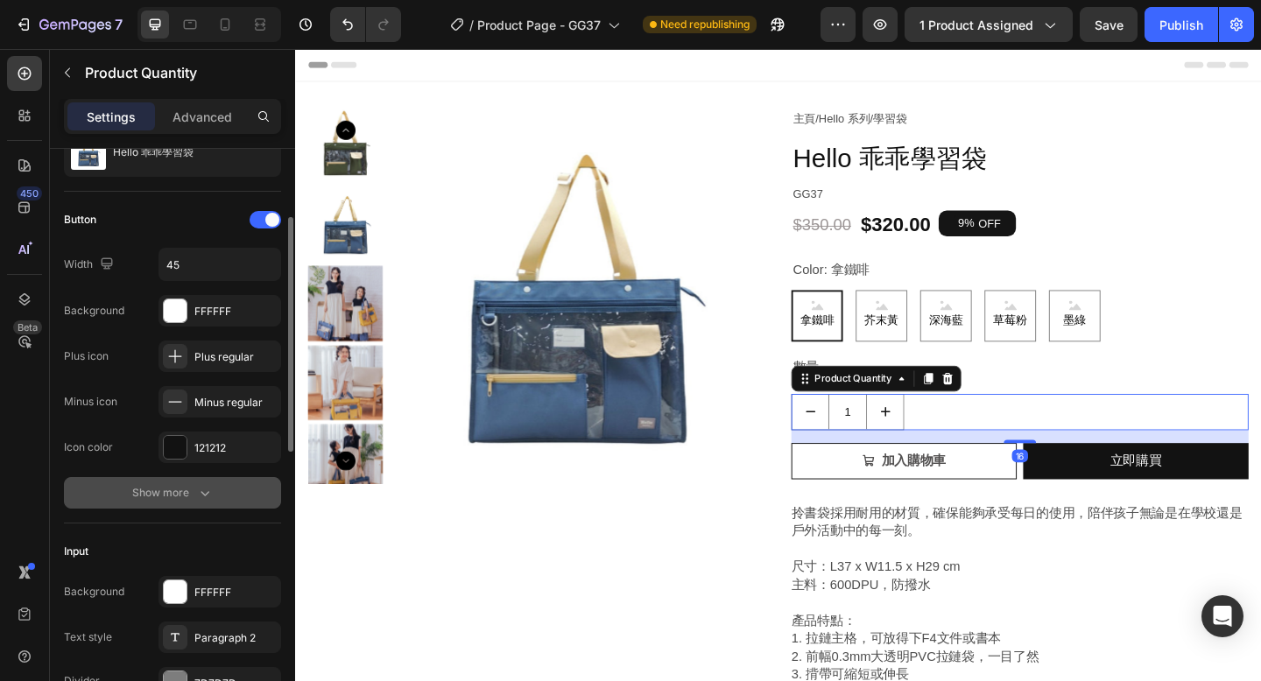
scroll to position [99, 0]
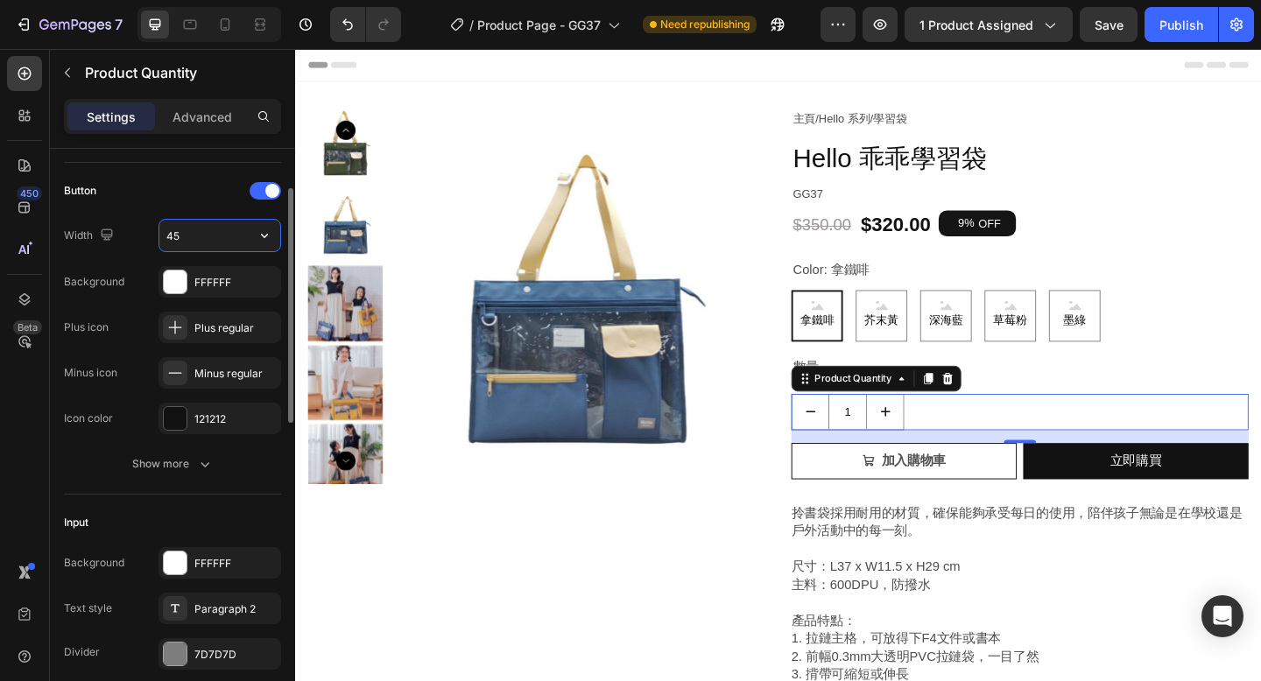
click at [197, 240] on input "45" at bounding box center [219, 236] width 121 height 32
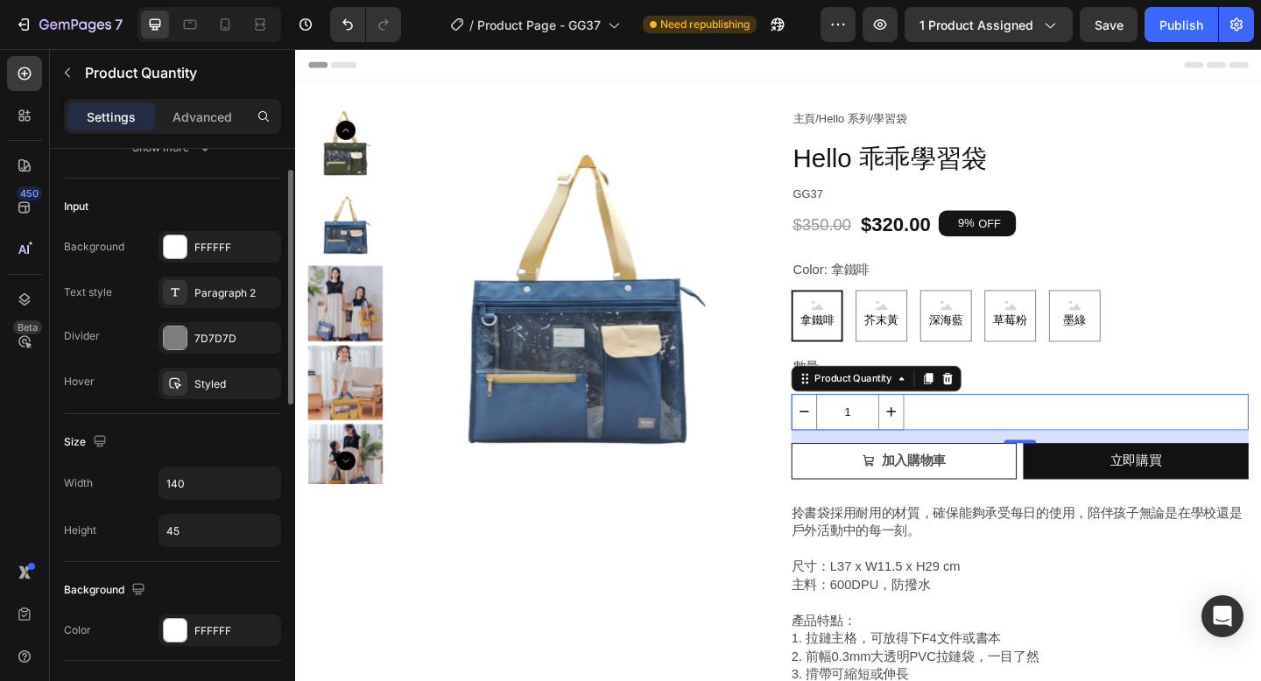
scroll to position [529, 0]
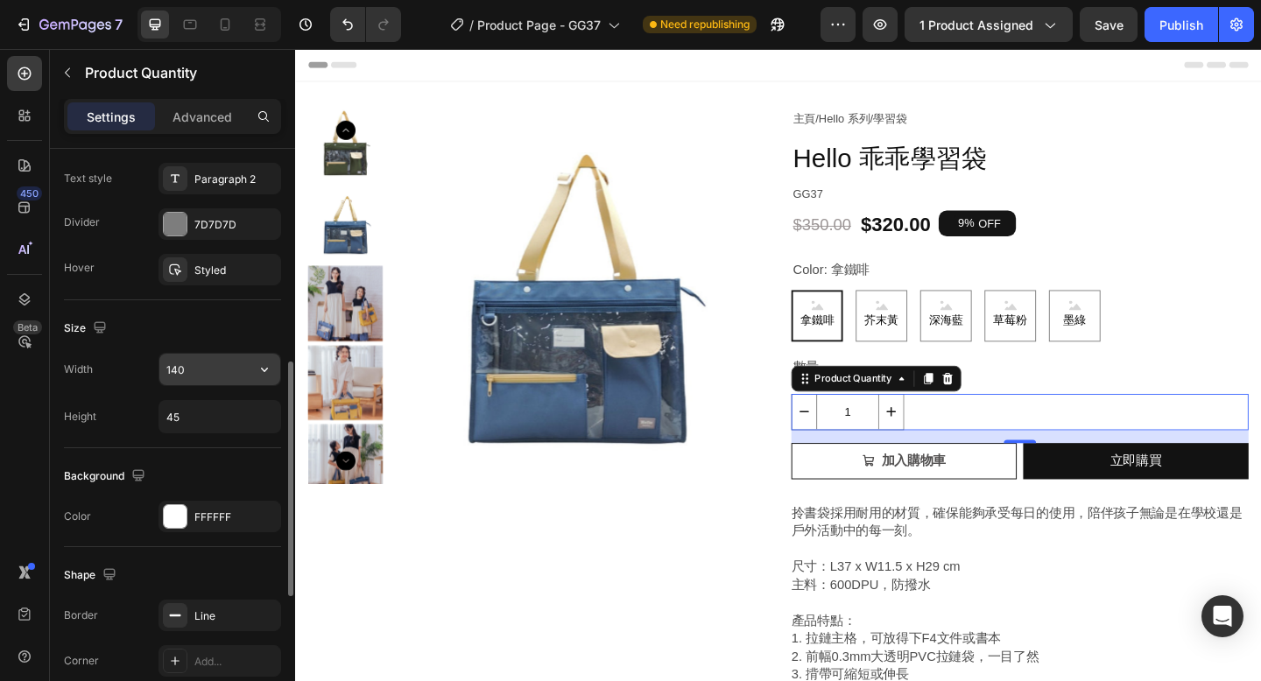
type input "30"
click at [199, 375] on input "140" at bounding box center [219, 370] width 121 height 32
type input "105"
click at [194, 419] on input "45" at bounding box center [219, 417] width 121 height 32
type input "40"
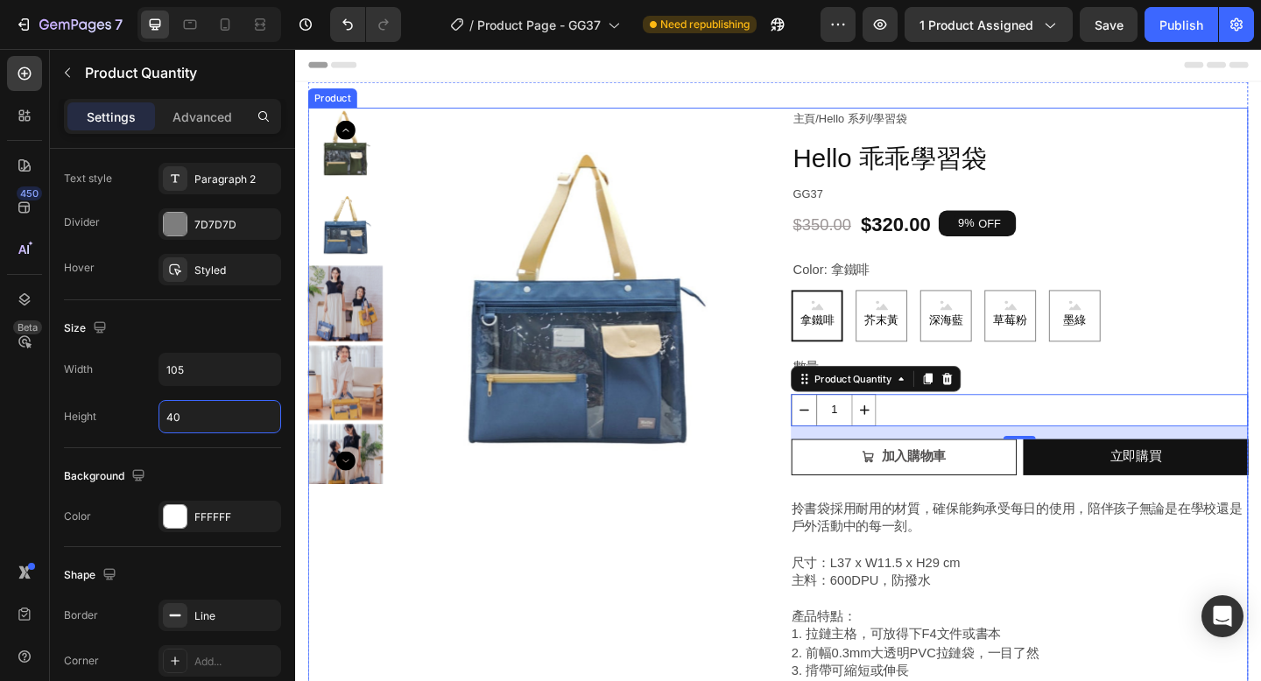
click at [483, 613] on div "Product Images" at bounding box center [557, 557] width 497 height 888
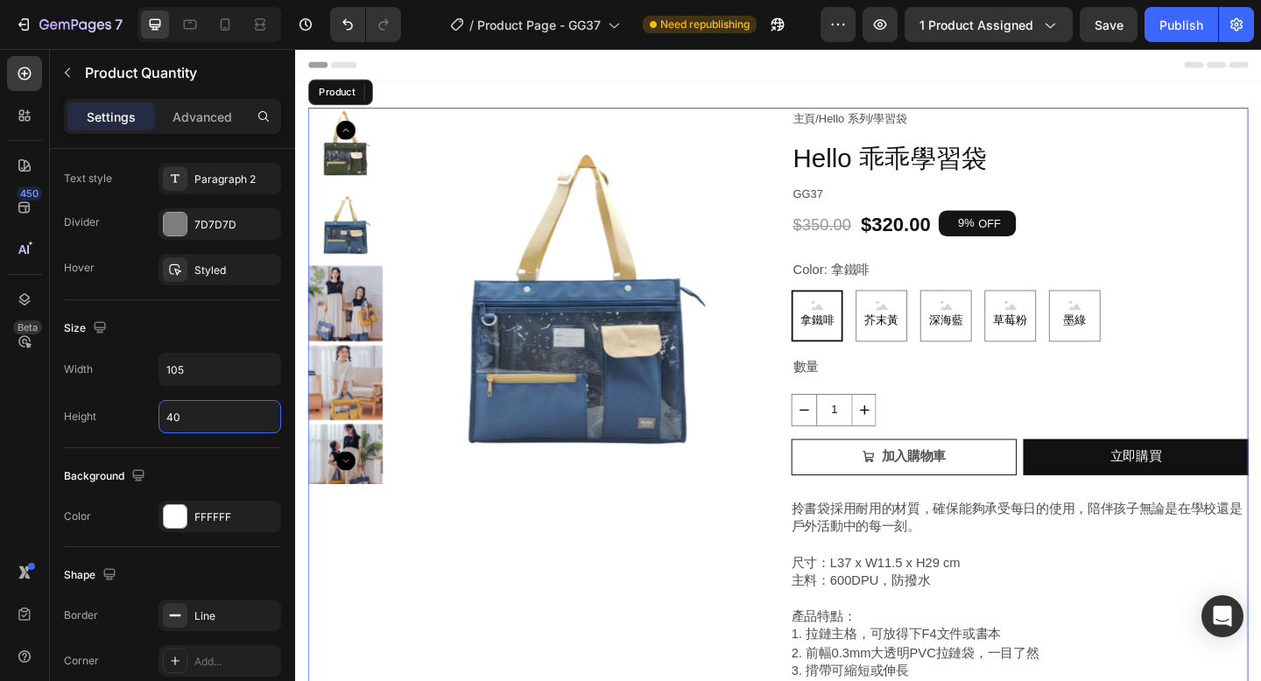
radio input "true"
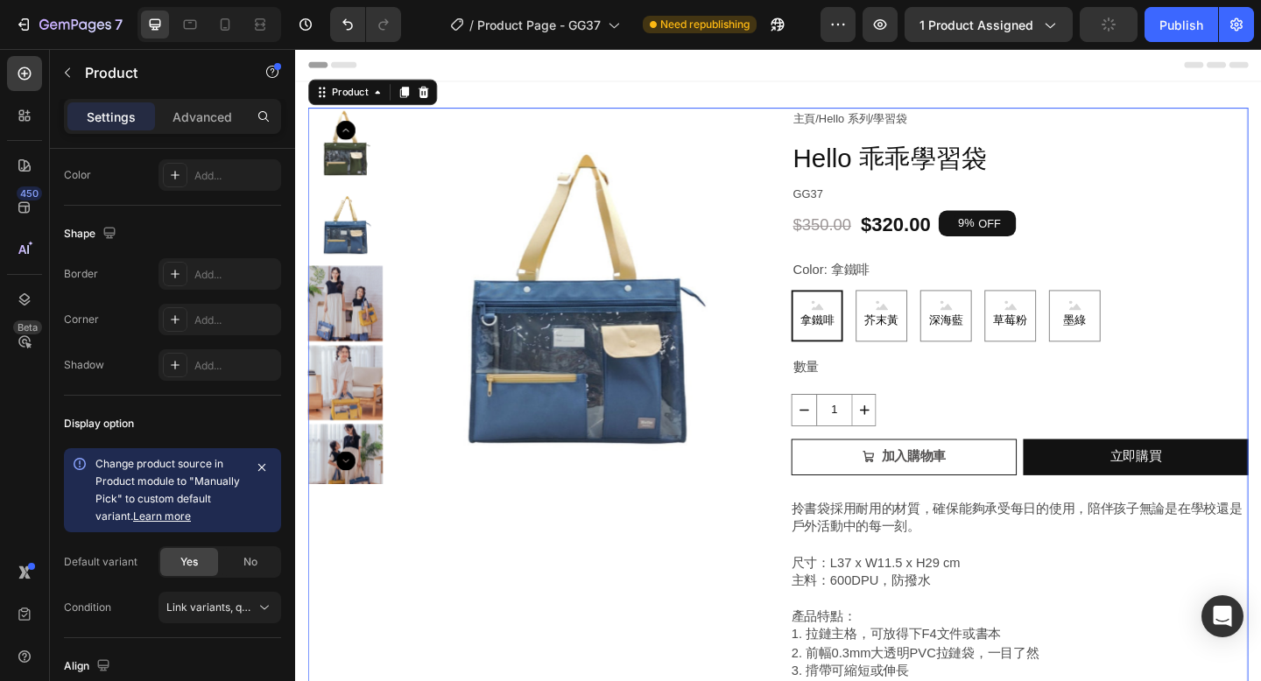
scroll to position [0, 0]
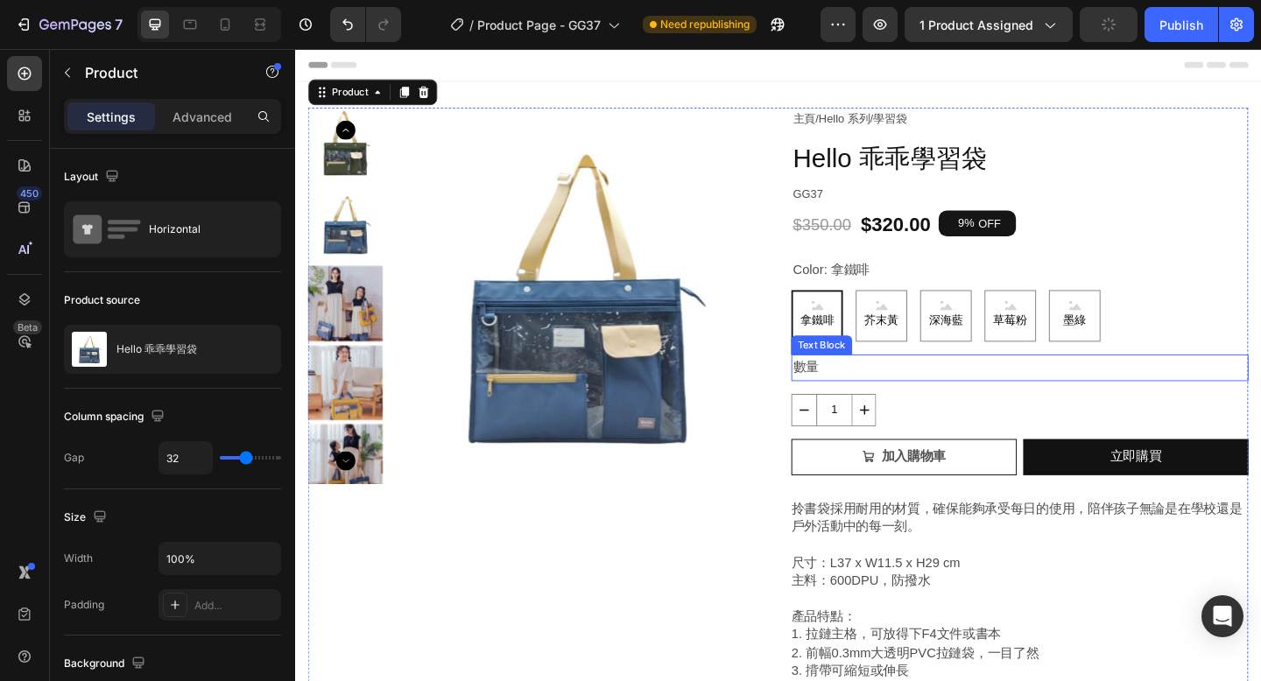
click at [847, 404] on p "數量" at bounding box center [1083, 396] width 494 height 25
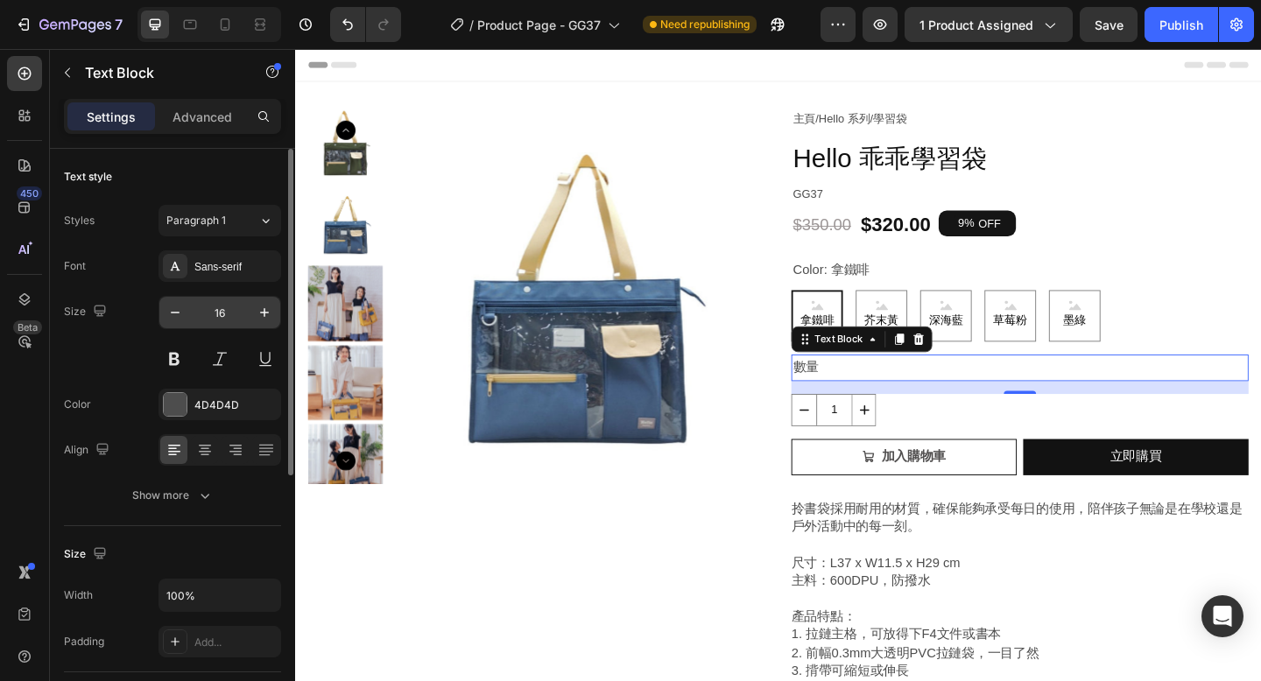
click at [232, 316] on input "16" at bounding box center [220, 313] width 58 height 32
type input "14"
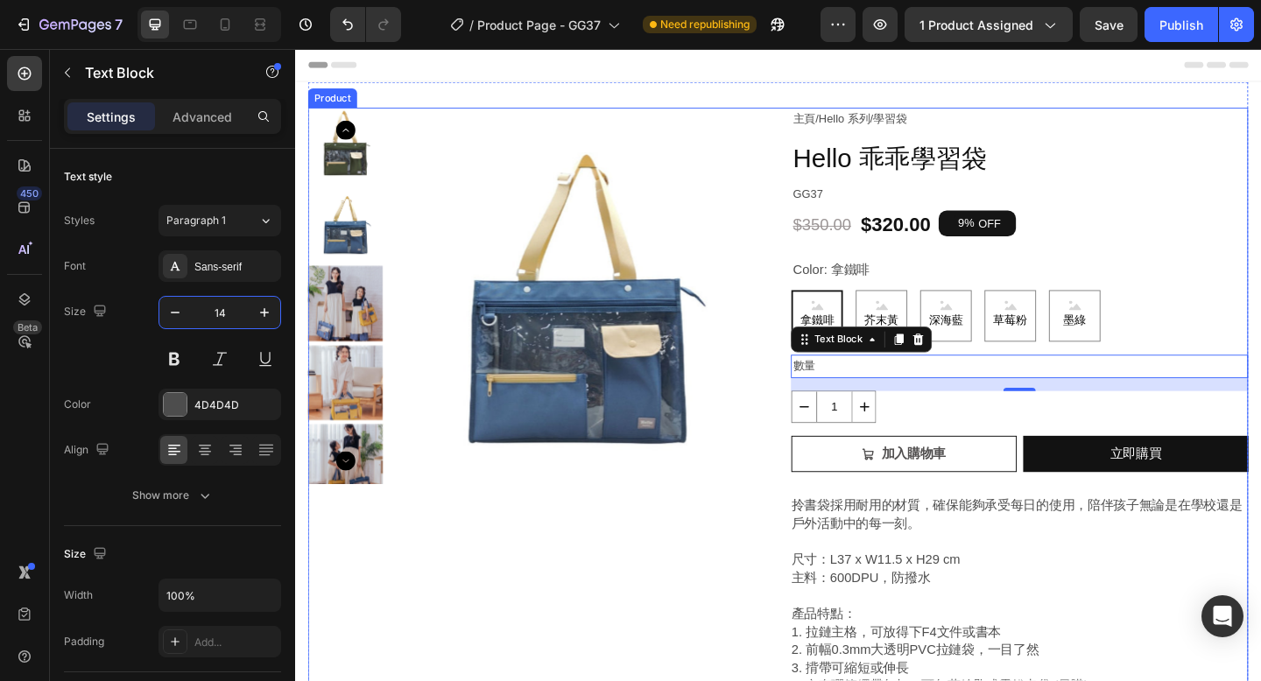
click at [624, 629] on div "Product Images" at bounding box center [557, 555] width 497 height 885
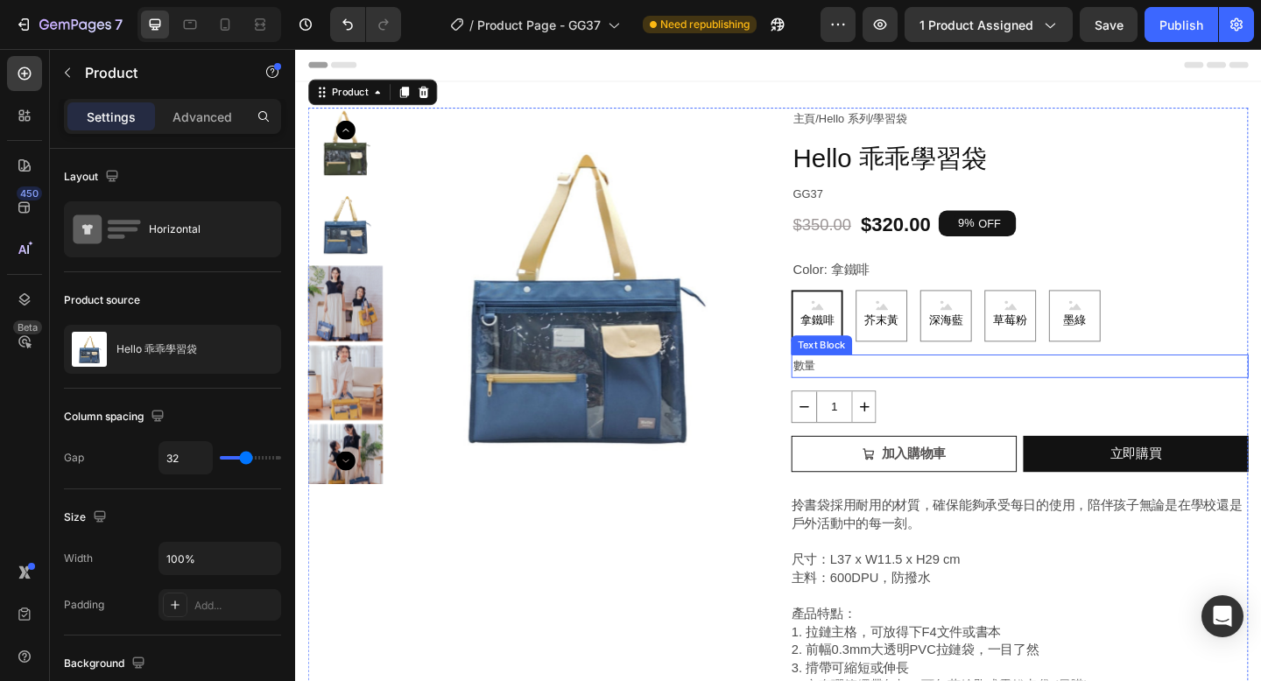
click at [911, 403] on p "數量" at bounding box center [1083, 395] width 494 height 22
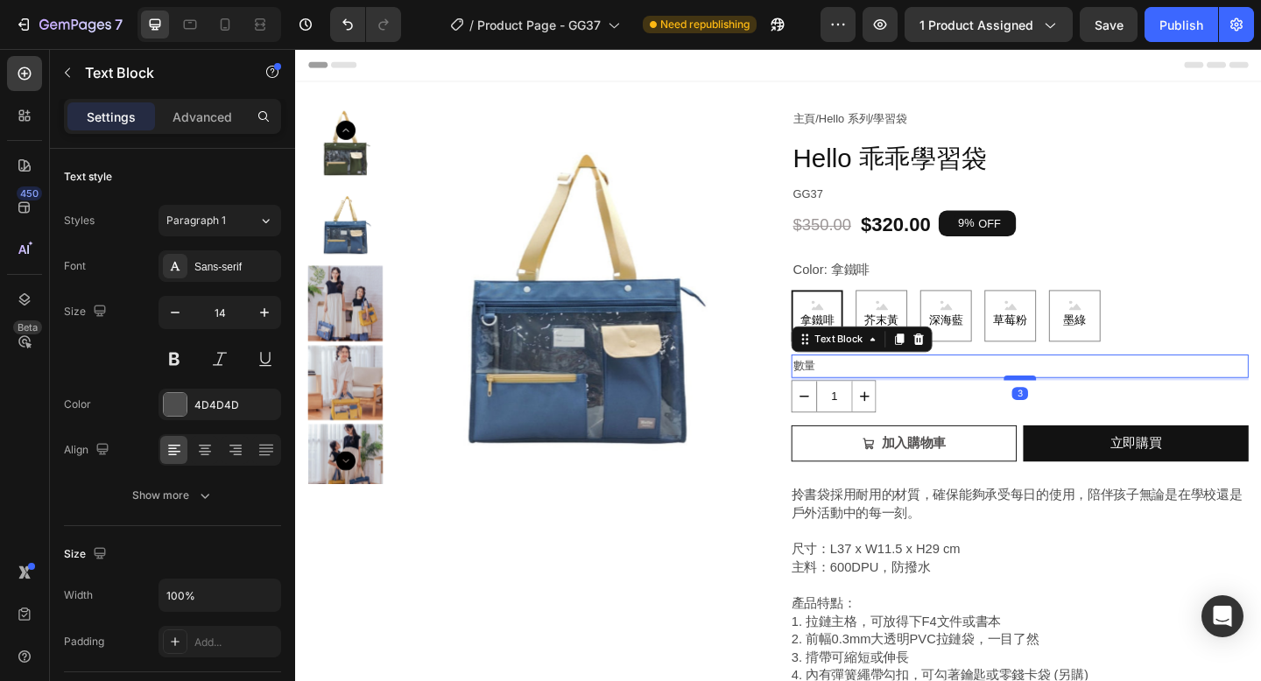
drag, startPoint x: 1078, startPoint y: 419, endPoint x: 1078, endPoint y: 408, distance: 11.4
click at [1078, 408] on div at bounding box center [1083, 407] width 35 height 5
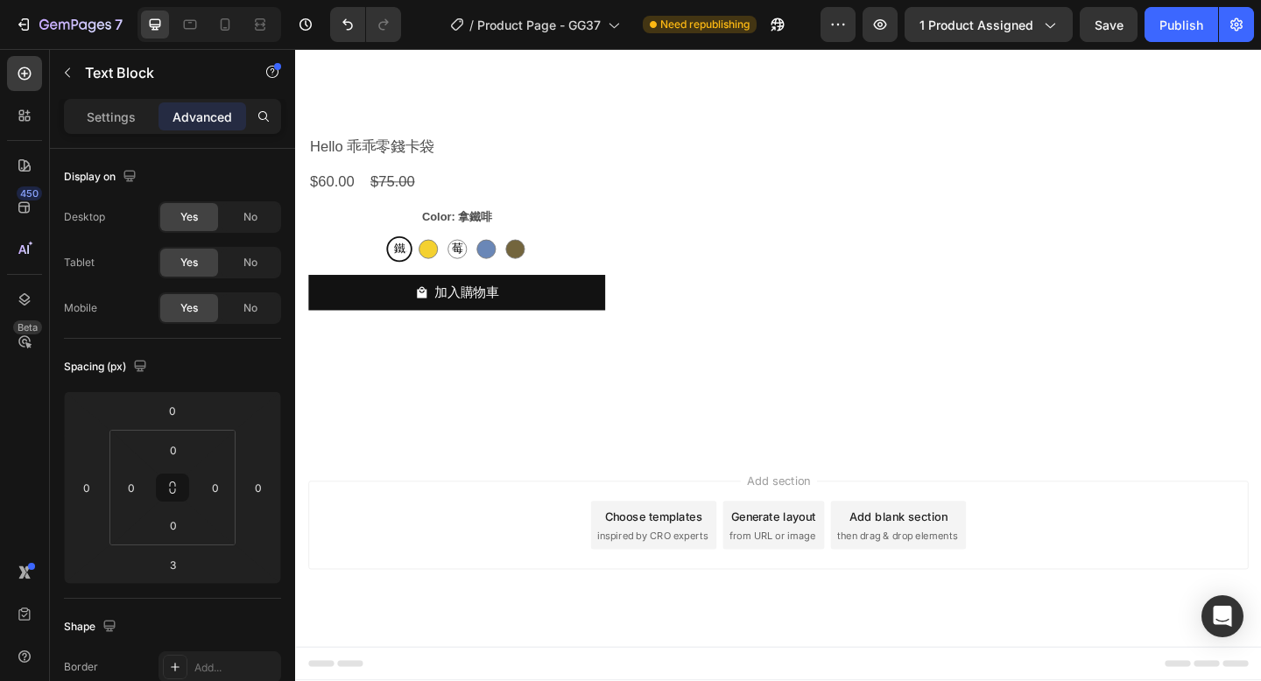
scroll to position [4971, 0]
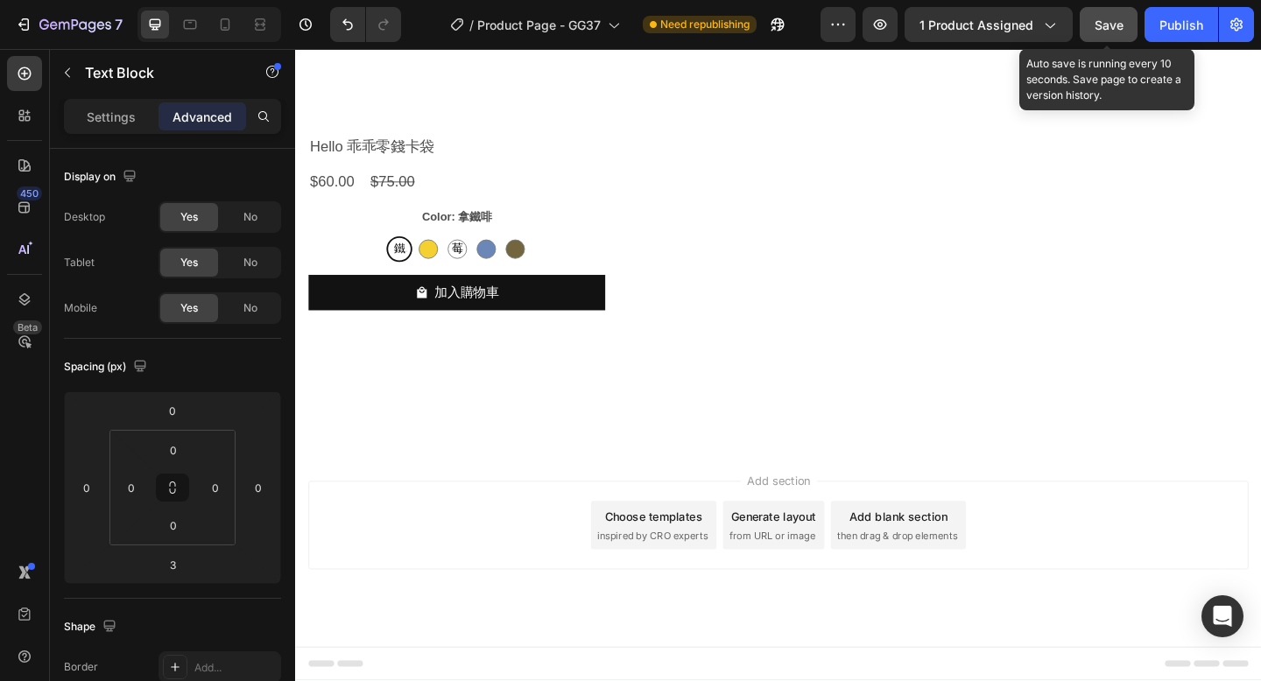
click at [1104, 23] on span "Save" at bounding box center [1108, 25] width 29 height 15
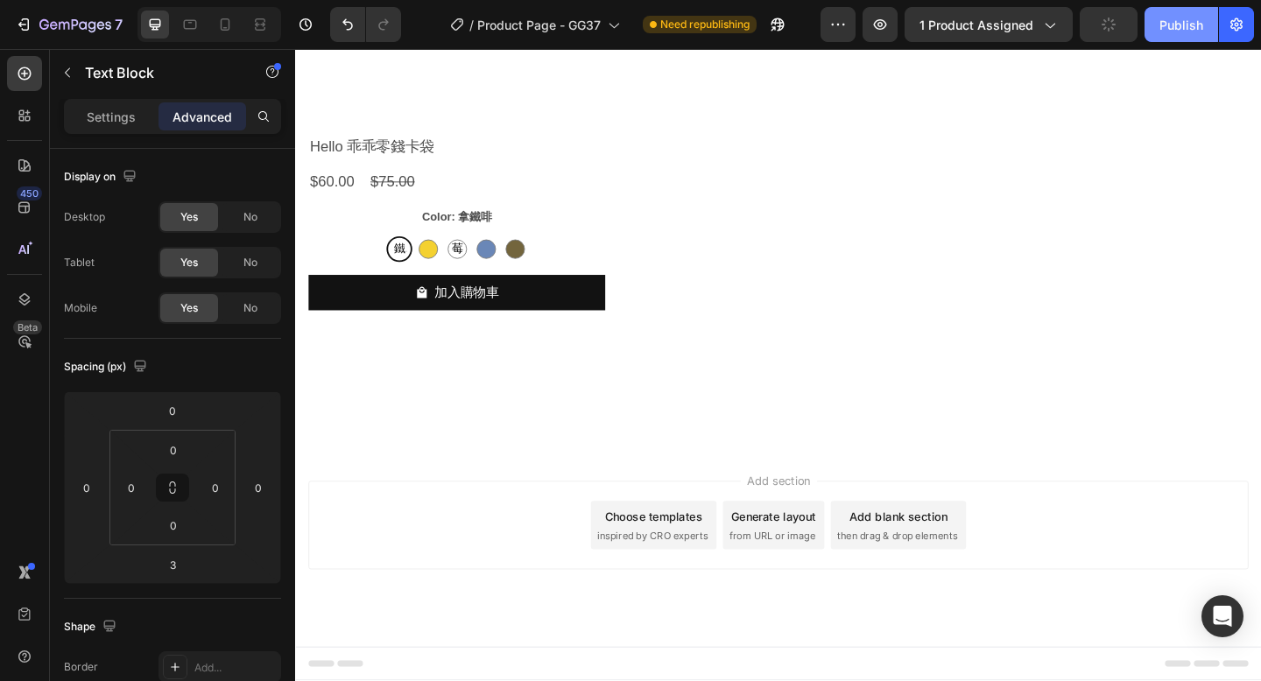
click at [1177, 24] on div "Publish" at bounding box center [1181, 25] width 44 height 18
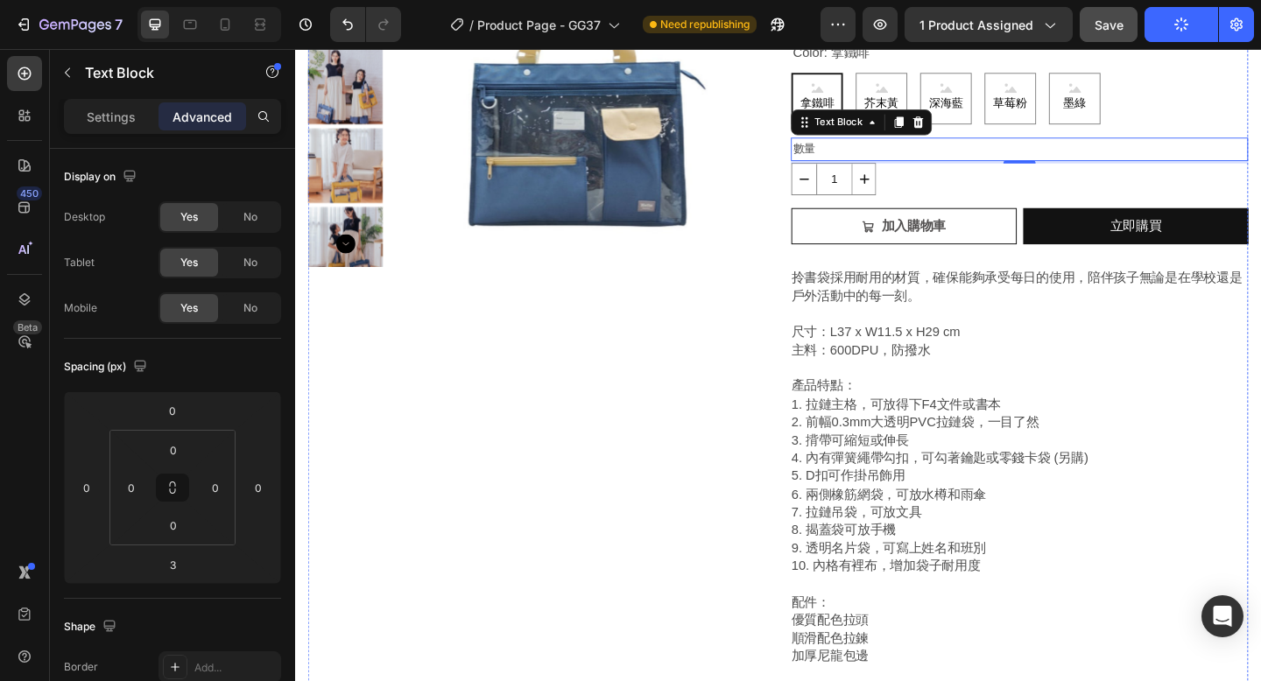
scroll to position [0, 0]
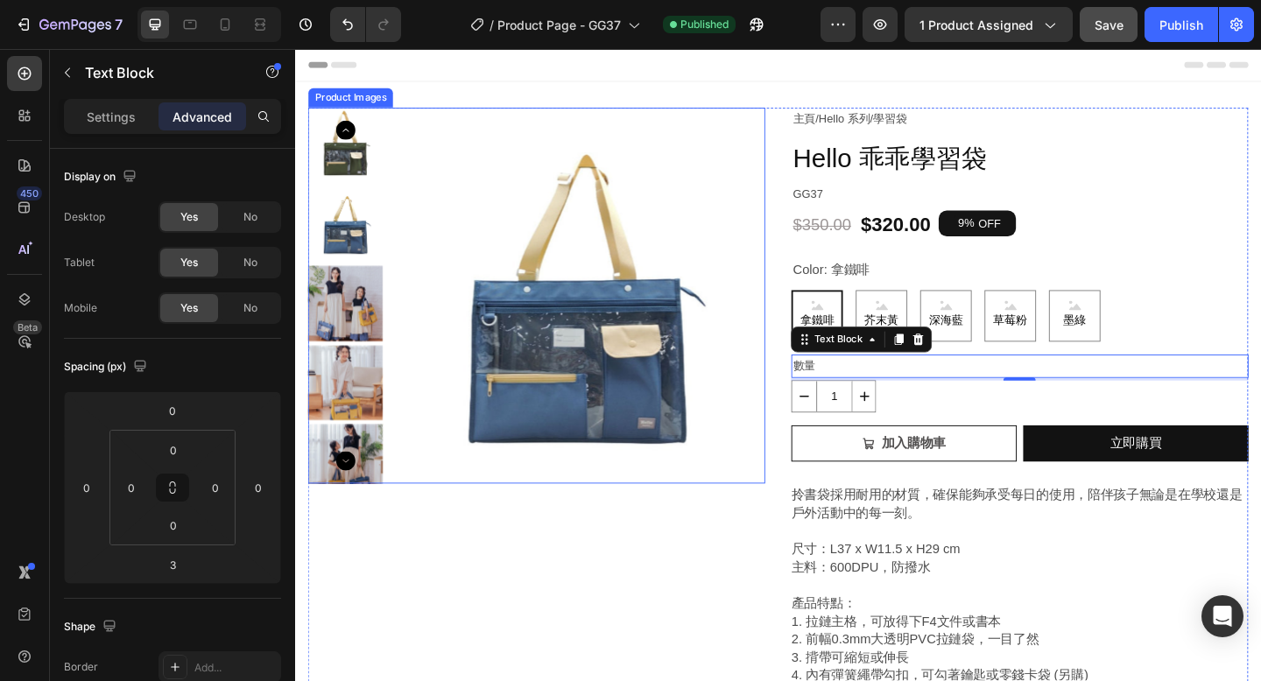
click at [635, 443] on img at bounding box center [602, 317] width 409 height 409
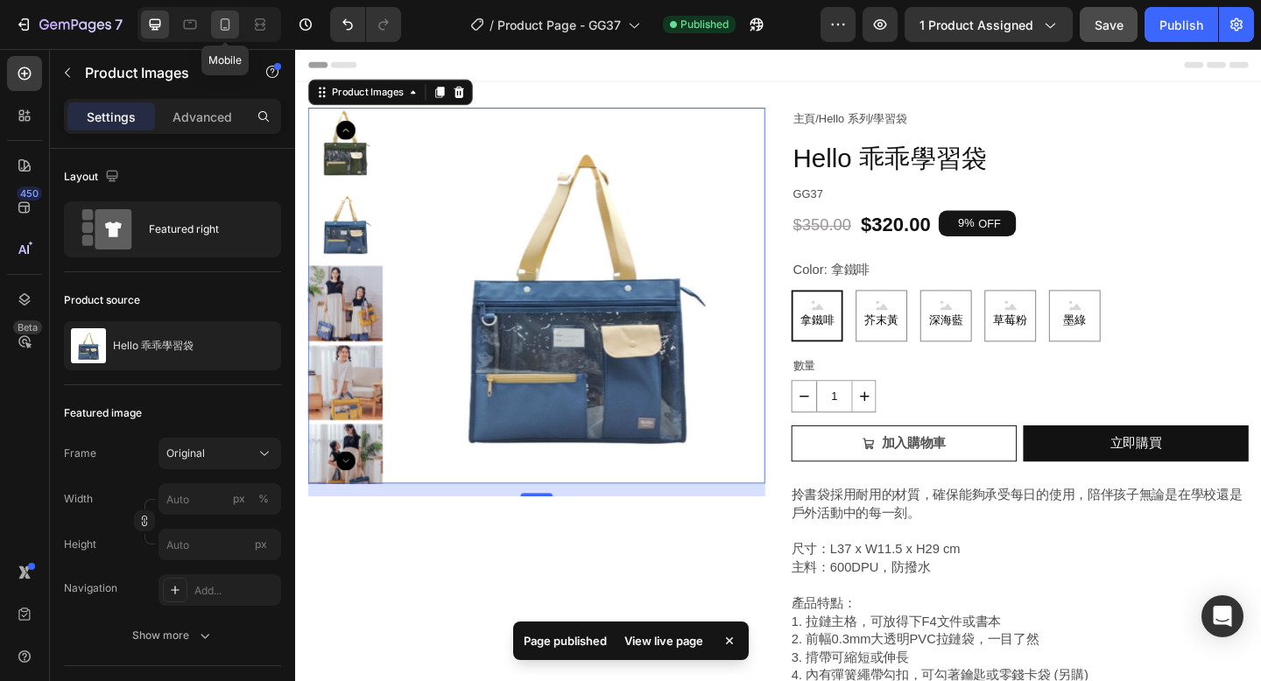
click at [222, 24] on icon at bounding box center [225, 25] width 18 height 18
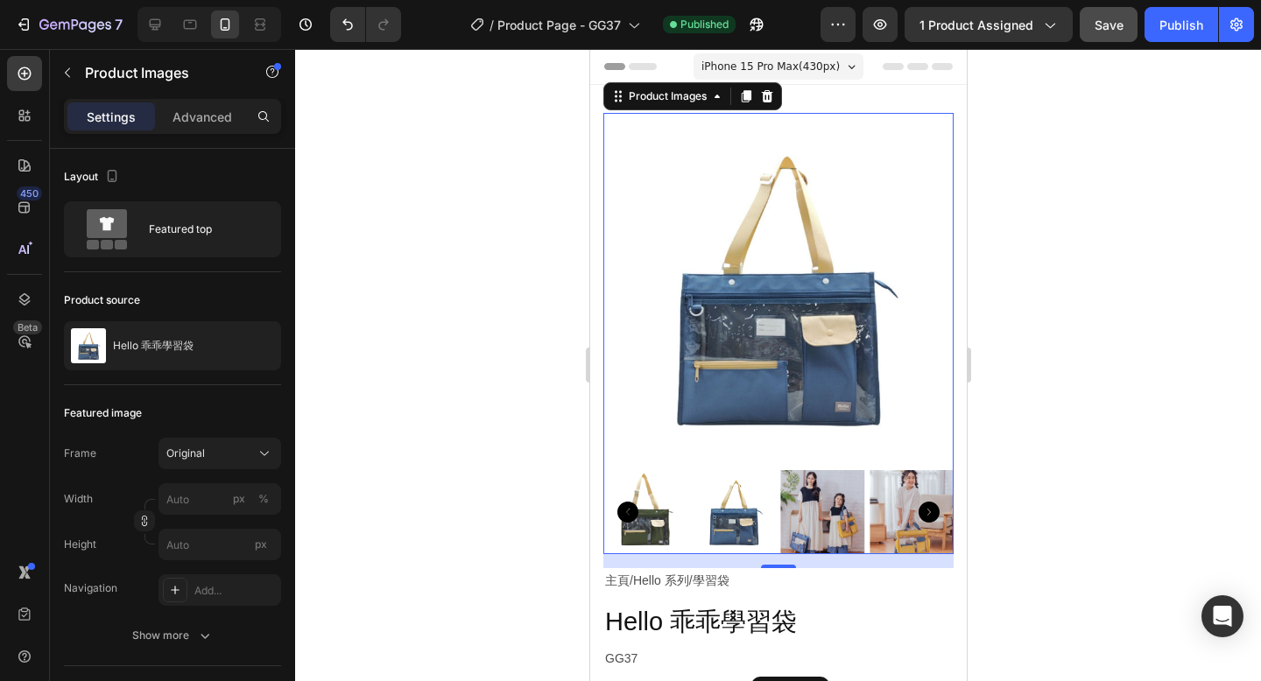
click at [745, 310] on img at bounding box center [777, 288] width 350 height 350
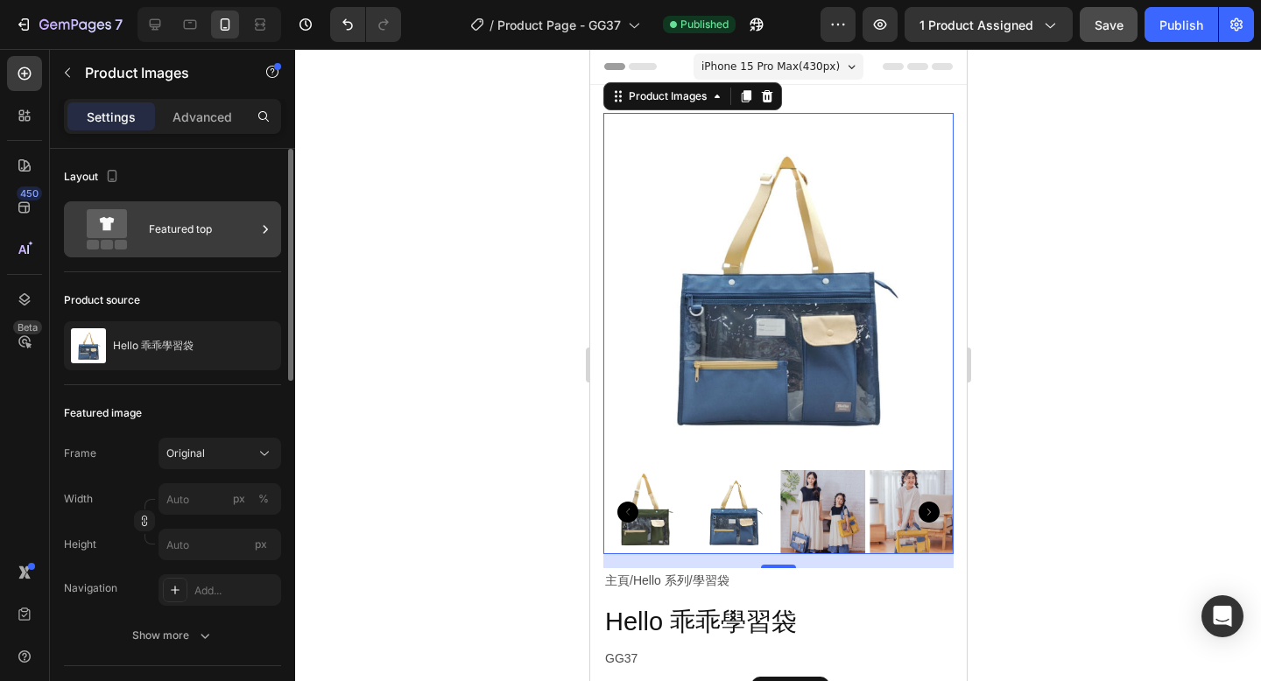
click at [207, 234] on div "Featured top" at bounding box center [202, 229] width 107 height 40
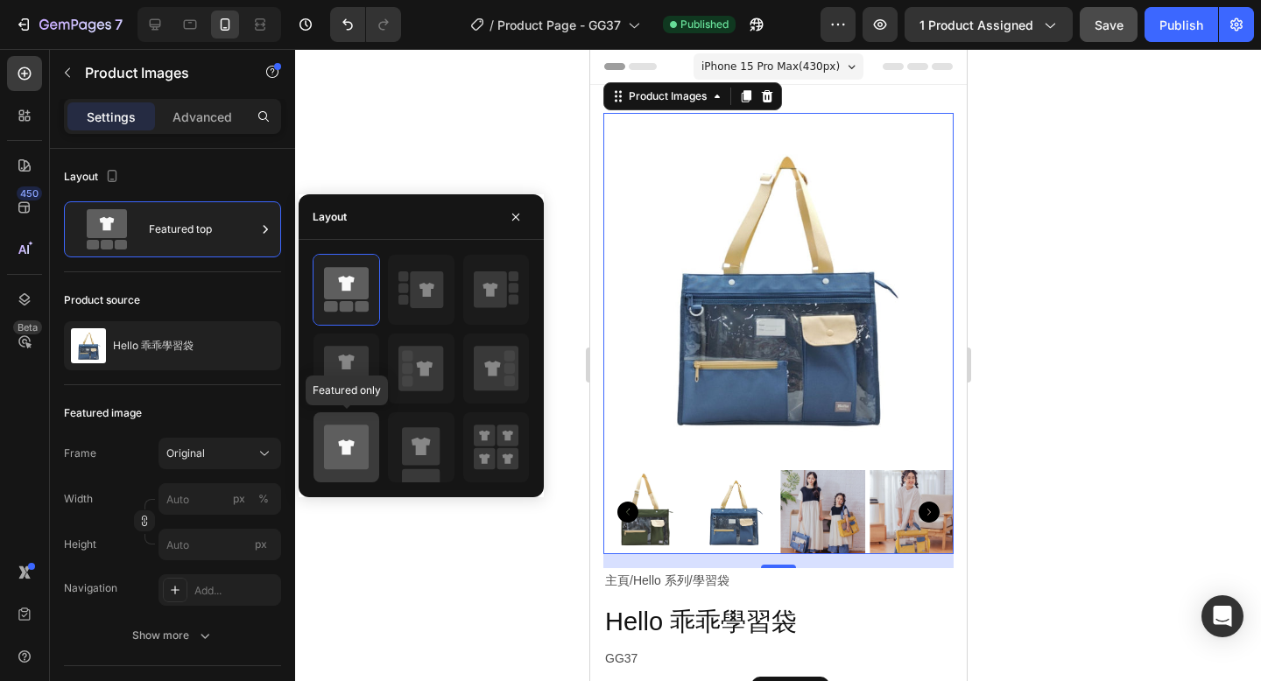
click at [352, 463] on icon at bounding box center [346, 447] width 45 height 45
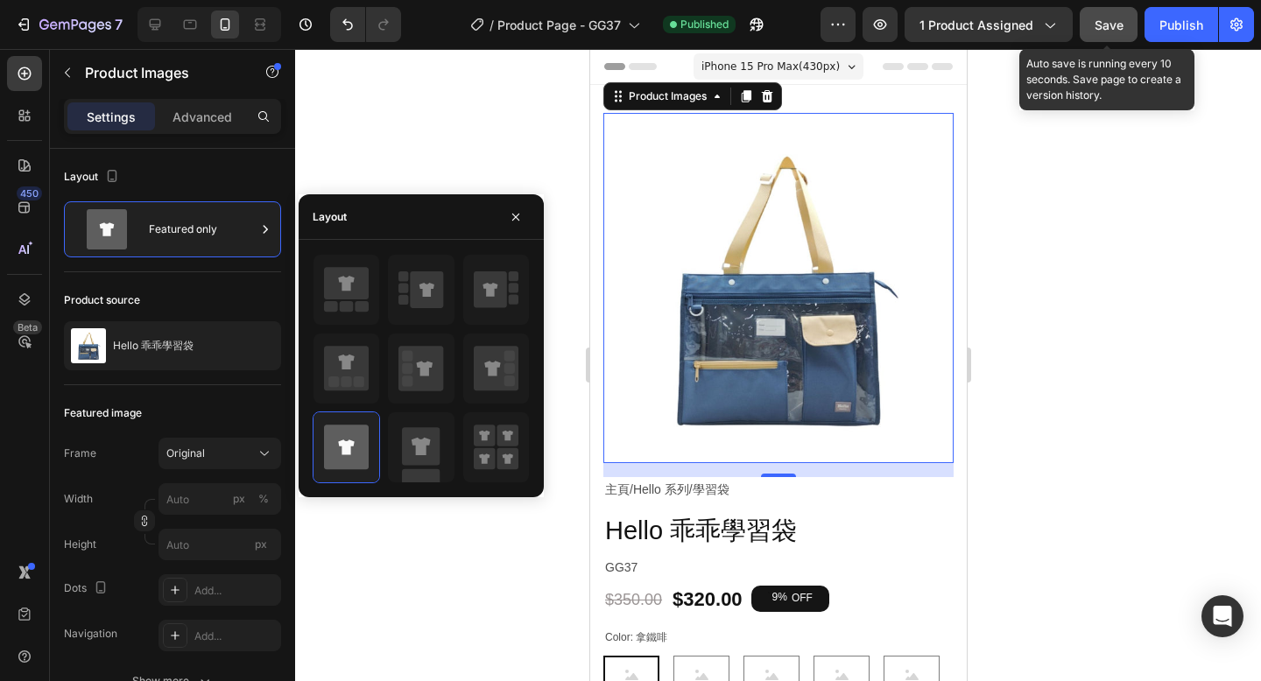
click at [1108, 21] on span "Save" at bounding box center [1108, 25] width 29 height 15
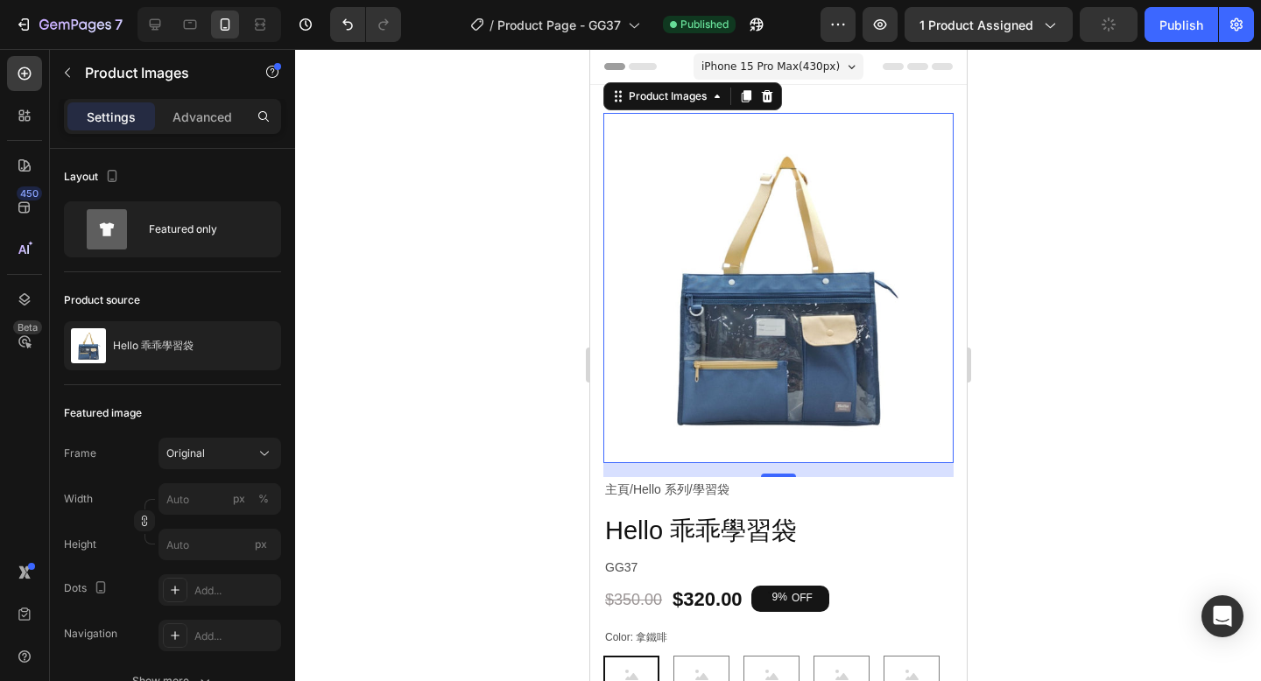
scroll to position [290, 0]
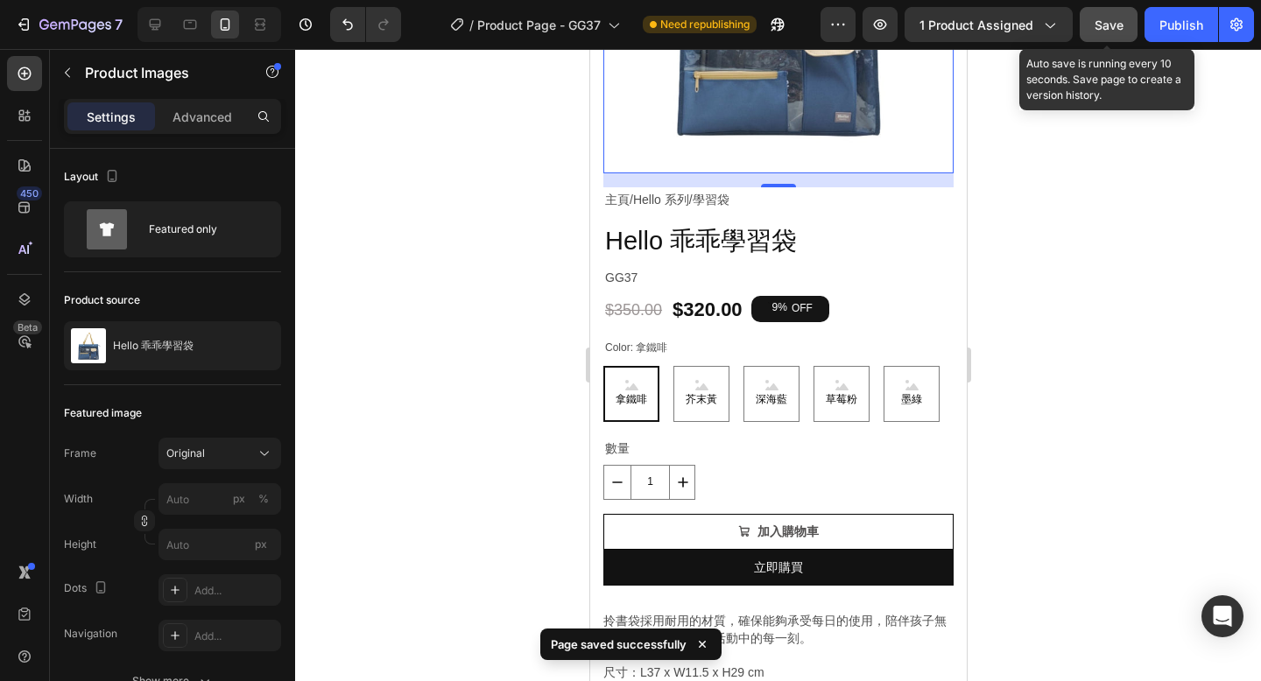
click at [1103, 28] on span "Save" at bounding box center [1108, 25] width 29 height 15
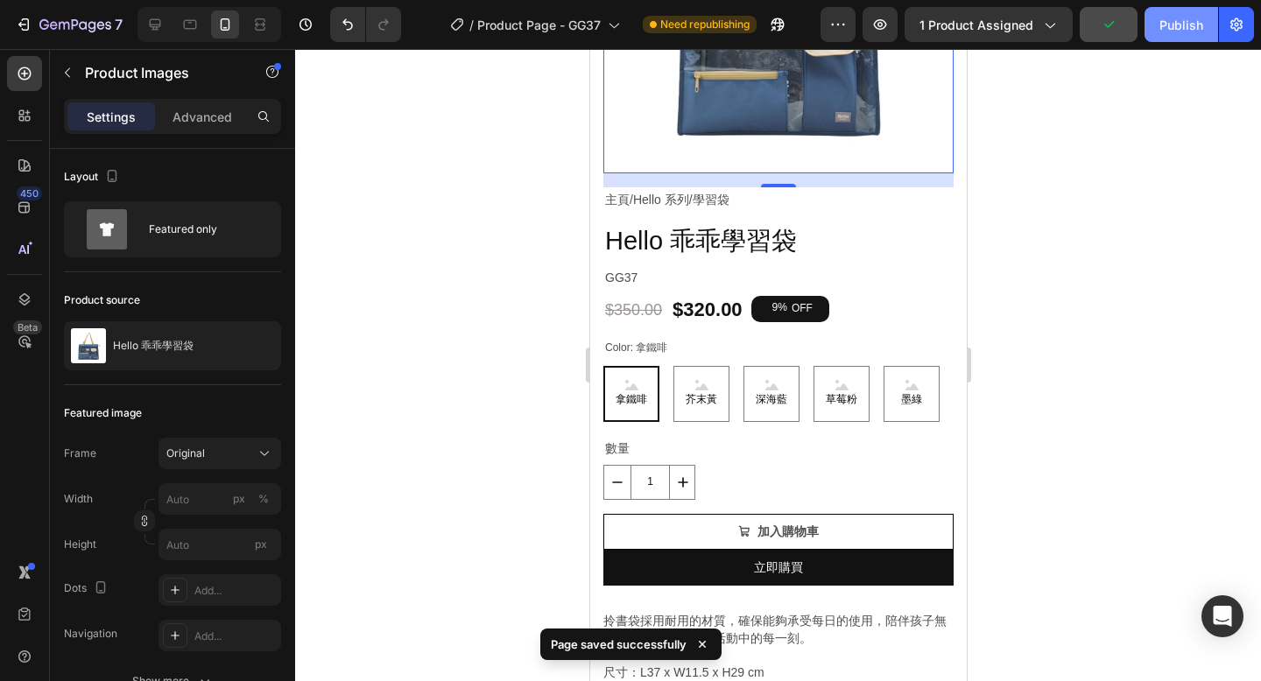
click at [1169, 29] on div "Publish" at bounding box center [1181, 25] width 44 height 18
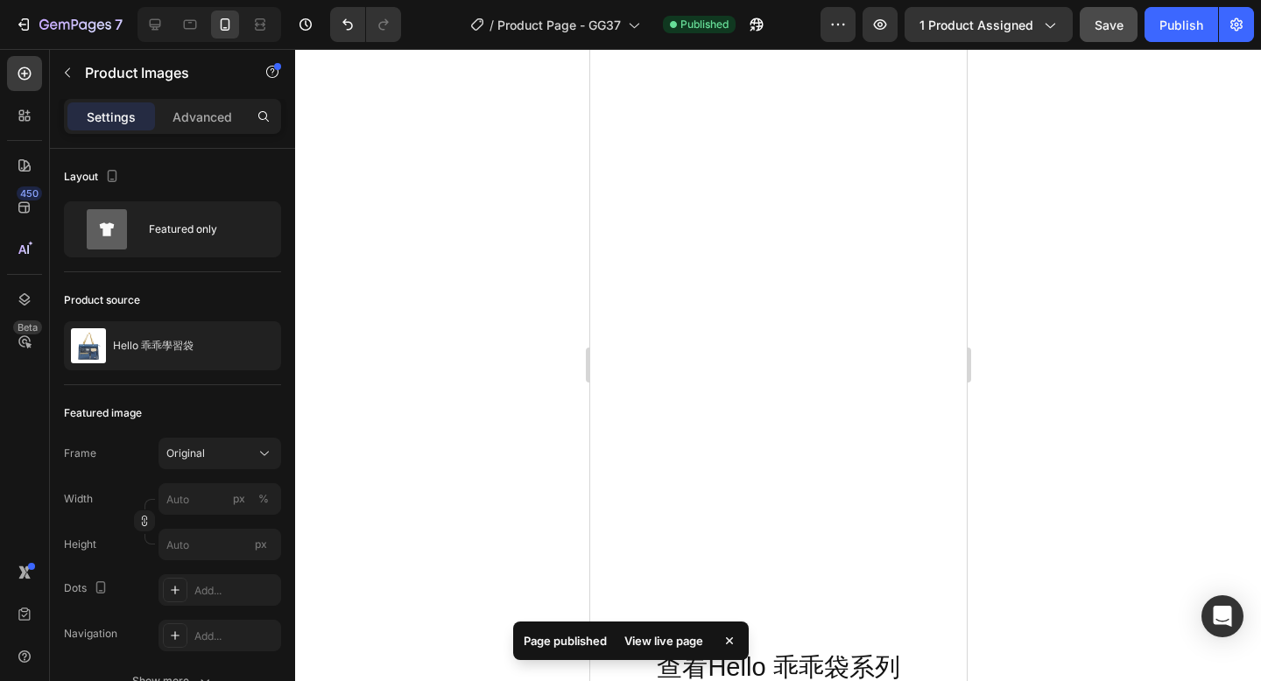
scroll to position [1436, 0]
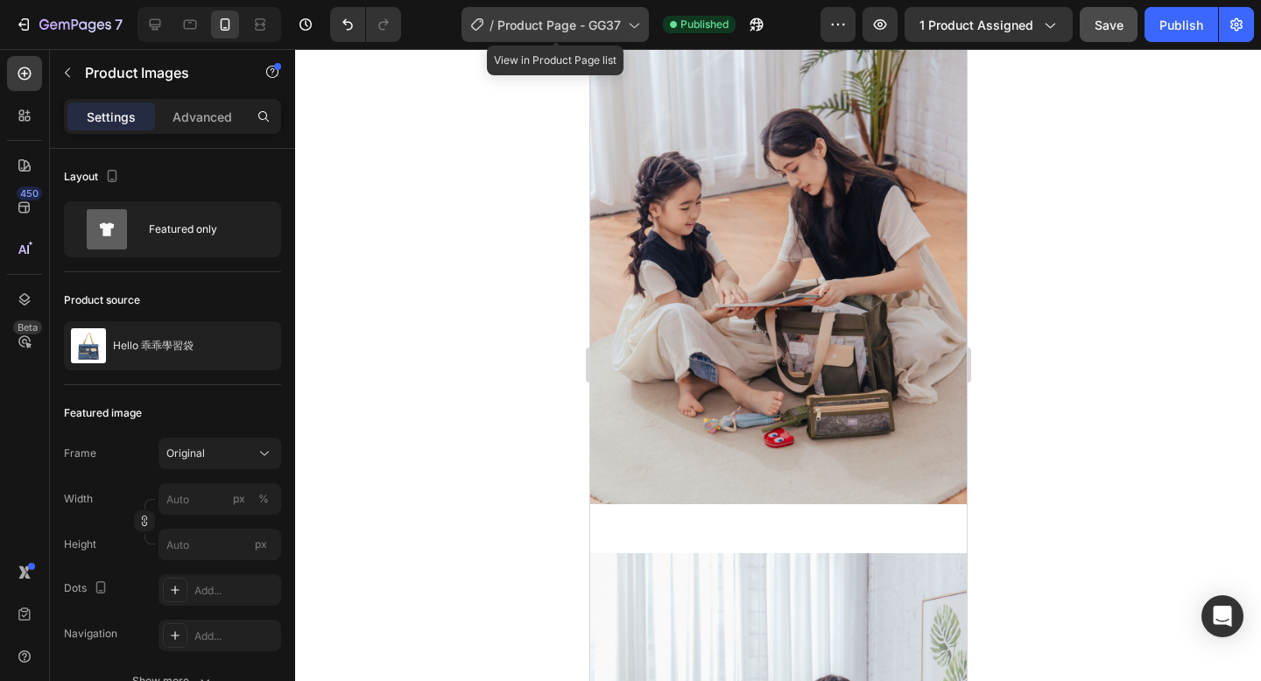
click at [550, 25] on span "Product Page - GG37" at bounding box center [558, 25] width 123 height 18
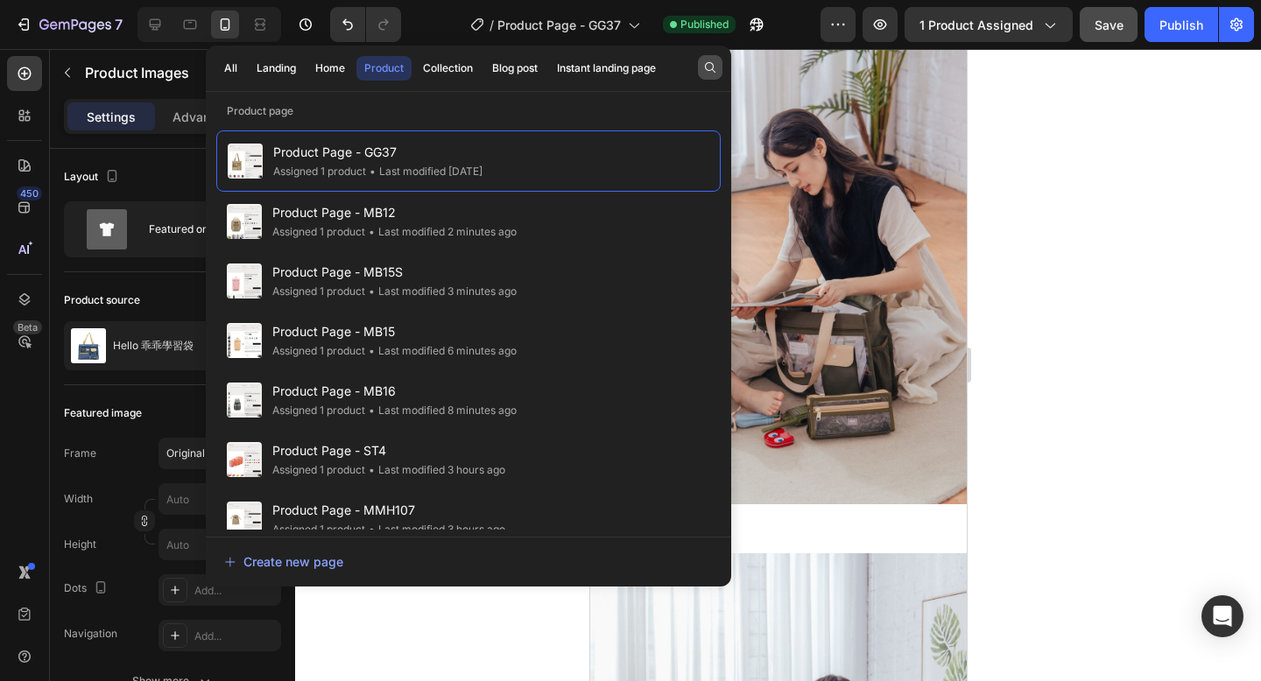
click at [703, 60] on icon "button" at bounding box center [710, 67] width 14 height 14
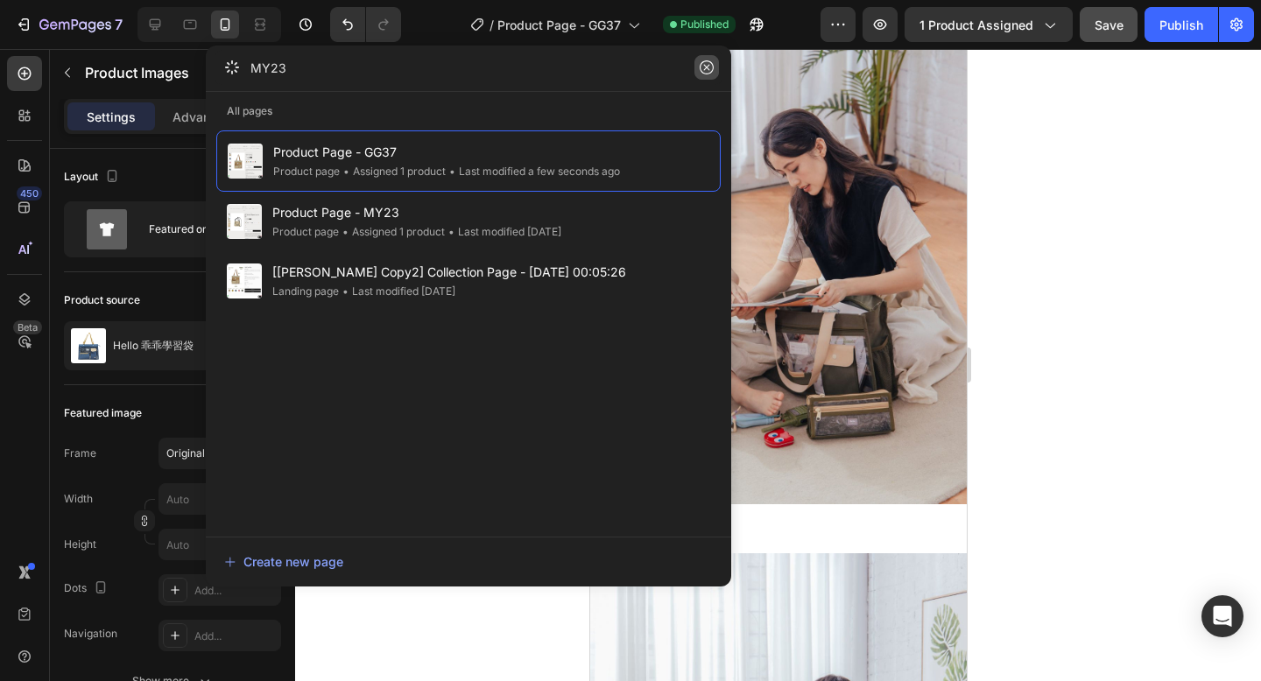
type input "MY23"
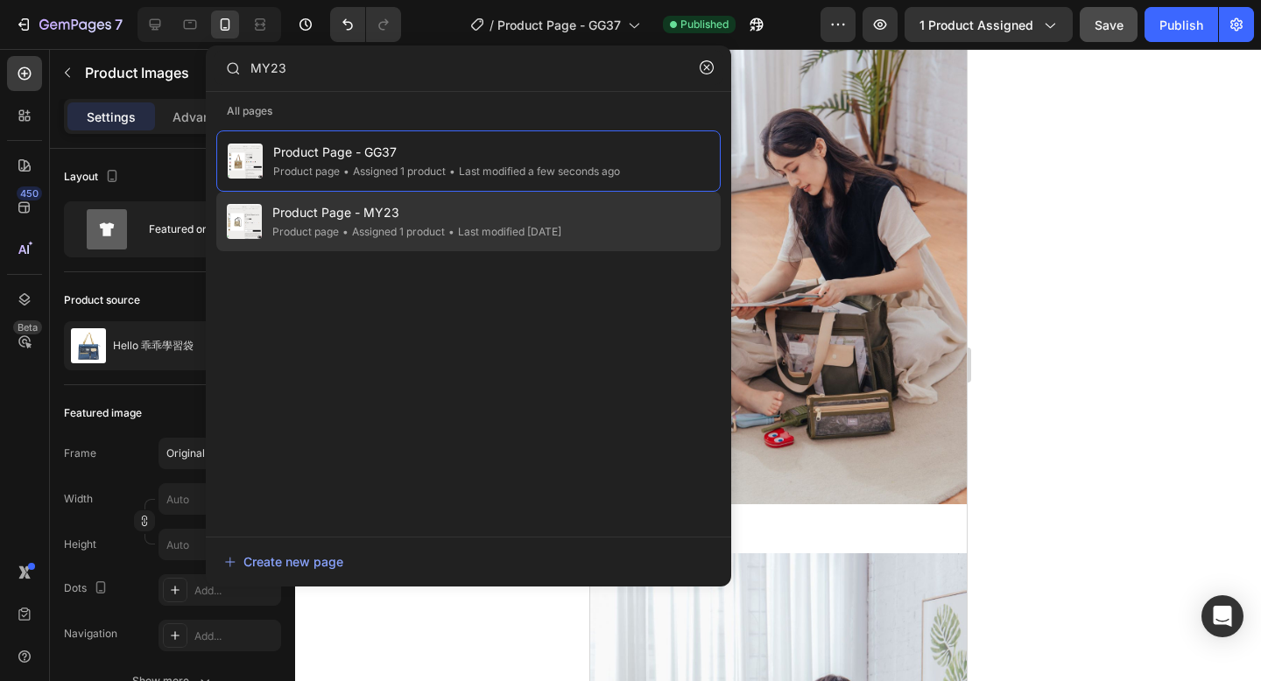
click at [561, 229] on div "• Last modified 25 days ago" at bounding box center [503, 232] width 116 height 18
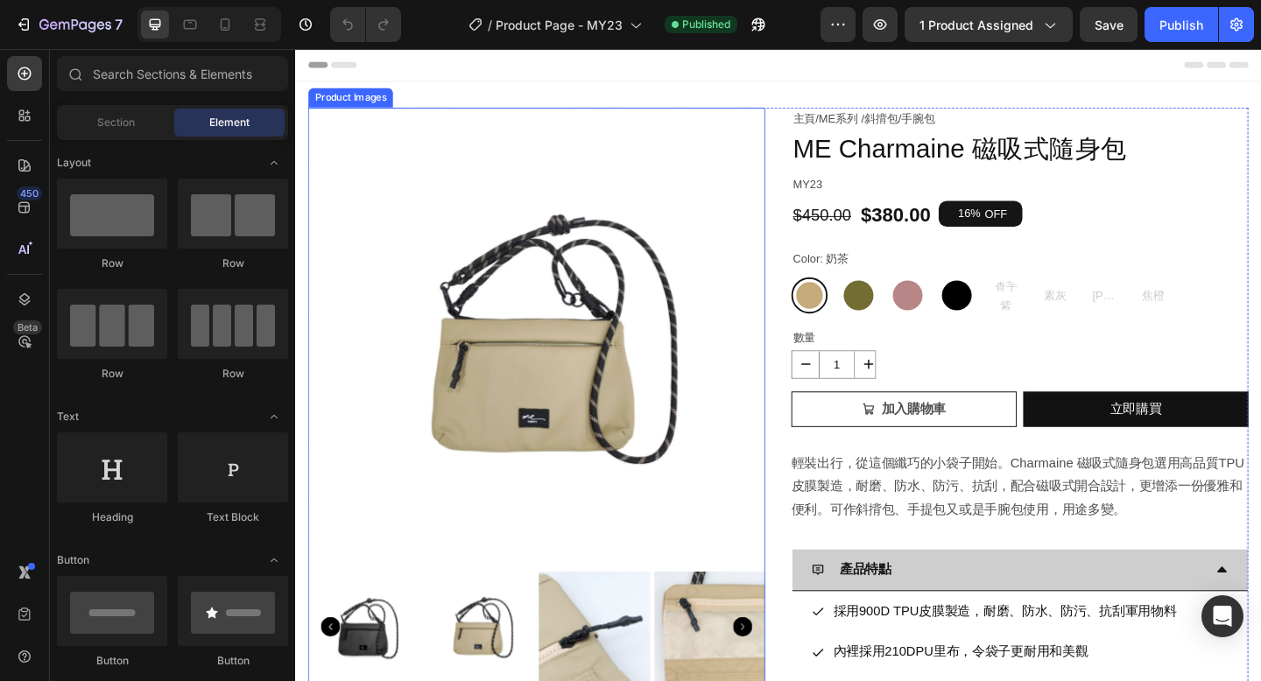
click at [749, 327] on img at bounding box center [557, 361] width 497 height 497
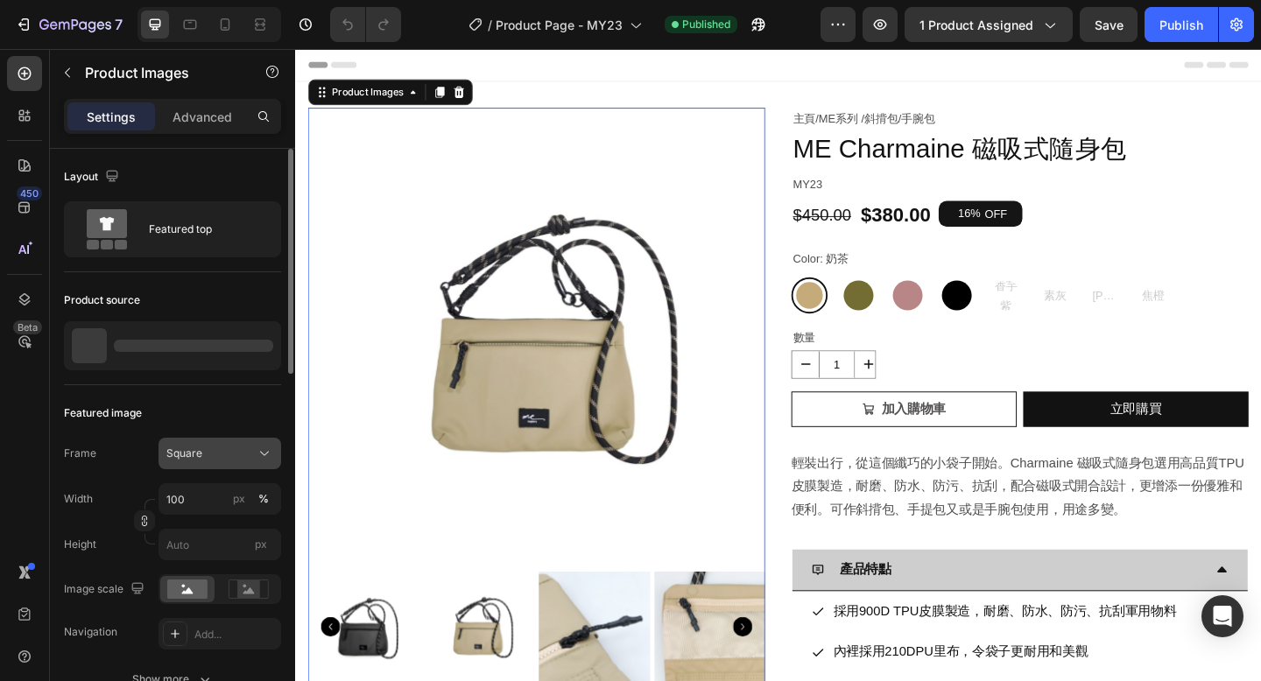
click at [201, 459] on div "Square" at bounding box center [209, 454] width 86 height 16
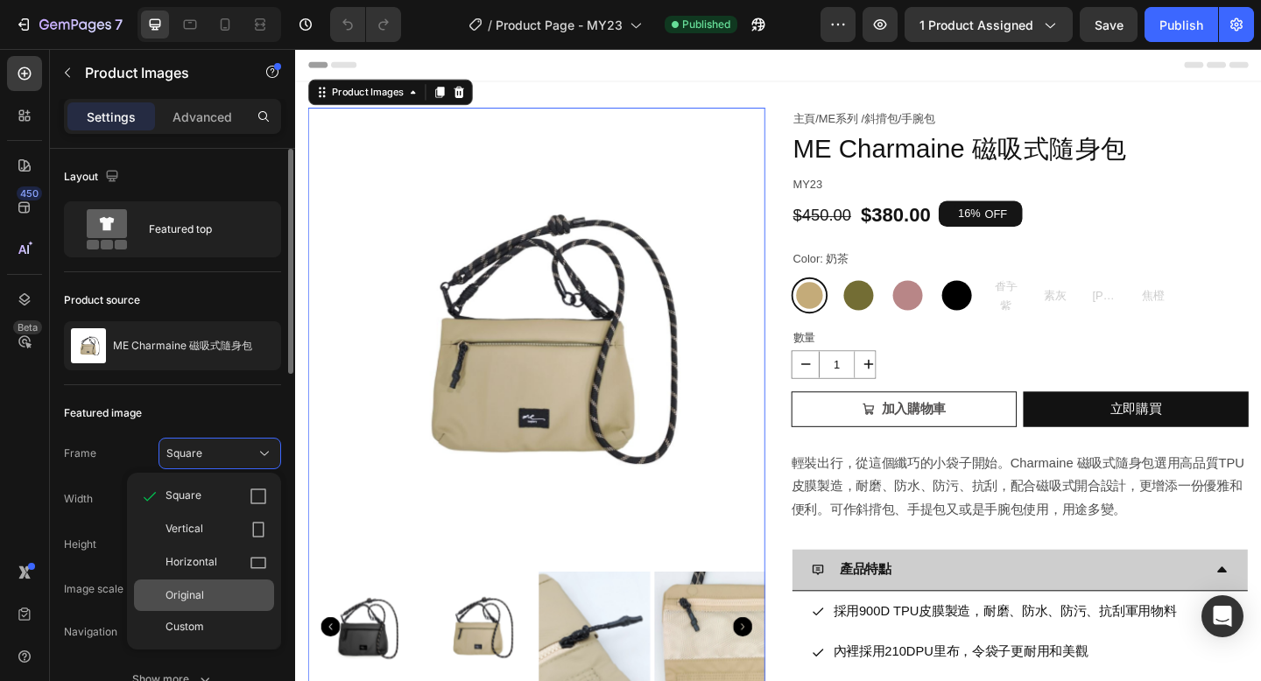
click at [204, 589] on div "Original" at bounding box center [216, 596] width 102 height 16
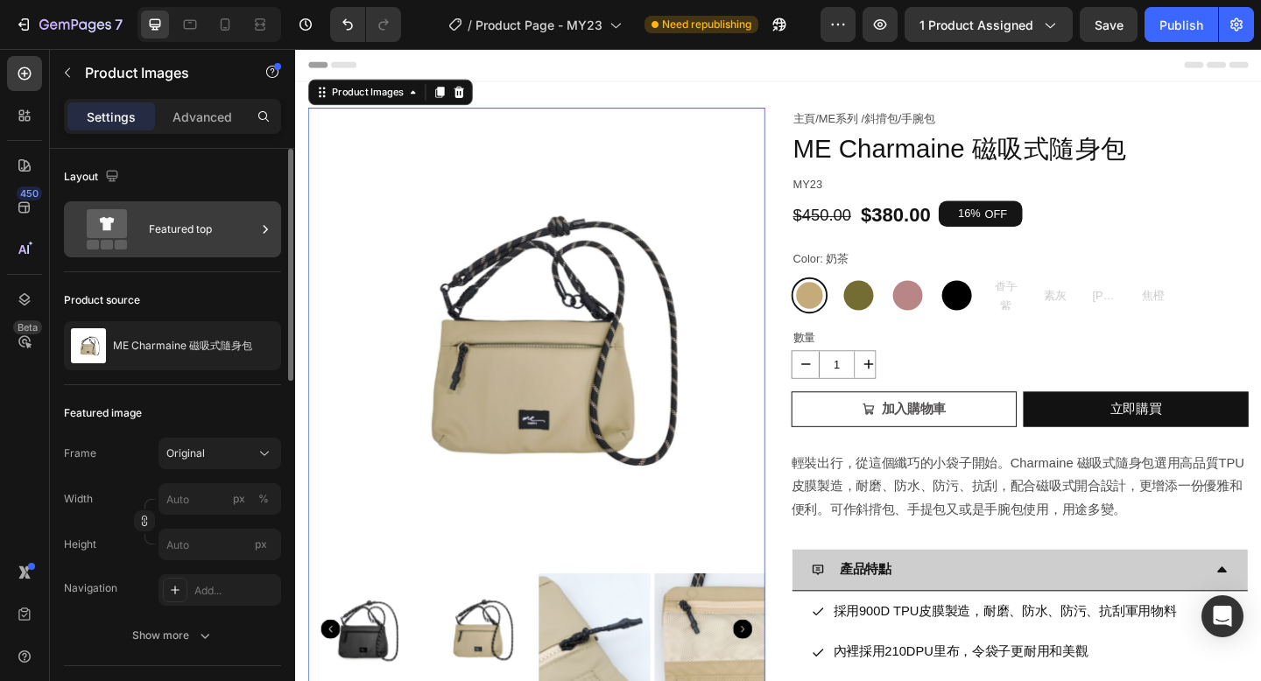
click at [182, 222] on div "Featured top" at bounding box center [202, 229] width 107 height 40
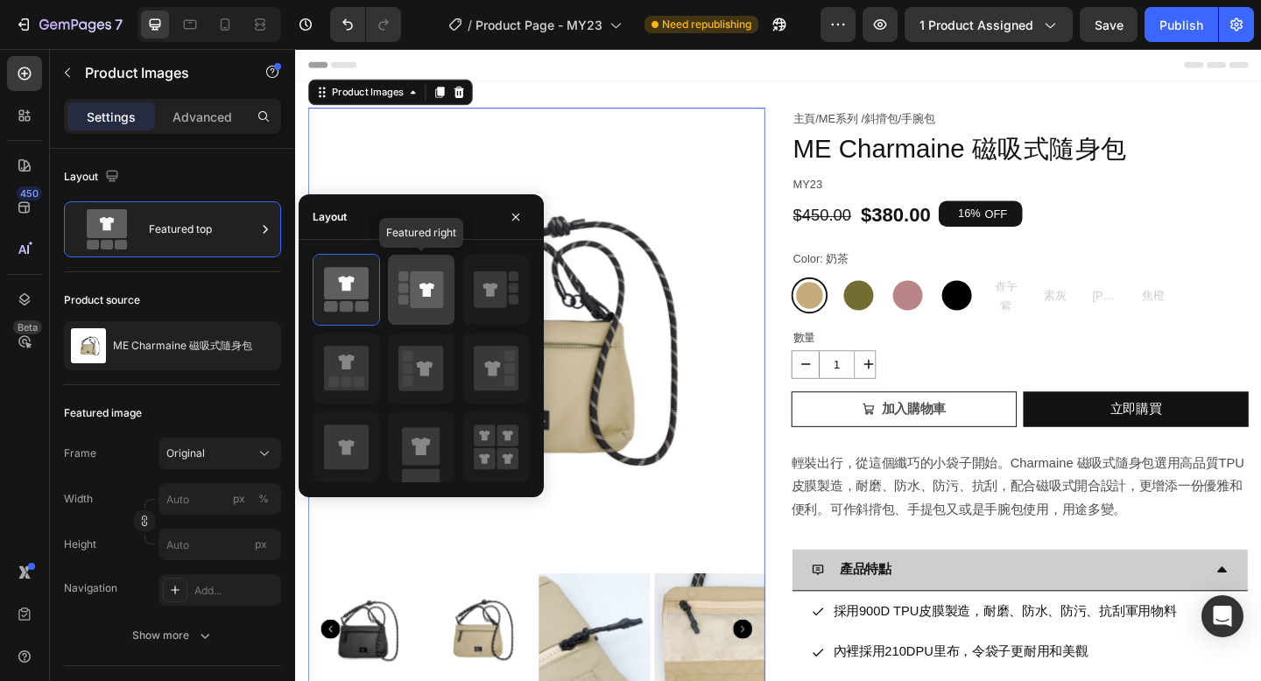
click at [434, 301] on icon at bounding box center [427, 289] width 33 height 37
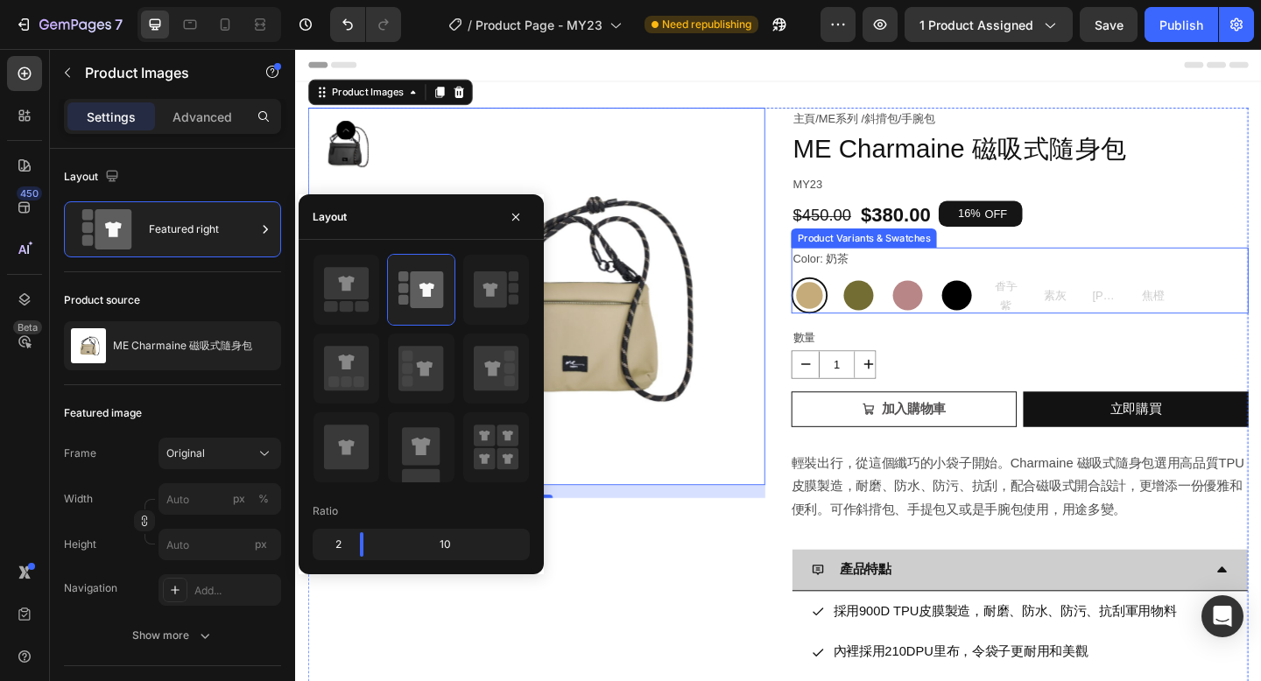
click at [1050, 290] on div "Color: 奶茶 奶茶 奶茶 橄欖綠 橄欖綠 乾燥玫瑰 乾燥玫瑰 鋼琴黑 鋼琴黑 香芋紫 香芋紫 香芋紫 素灰 素灰 素灰 亞麻黃 亞麻黃 亞麻黃 焦橙 焦…" at bounding box center [1082, 301] width 497 height 72
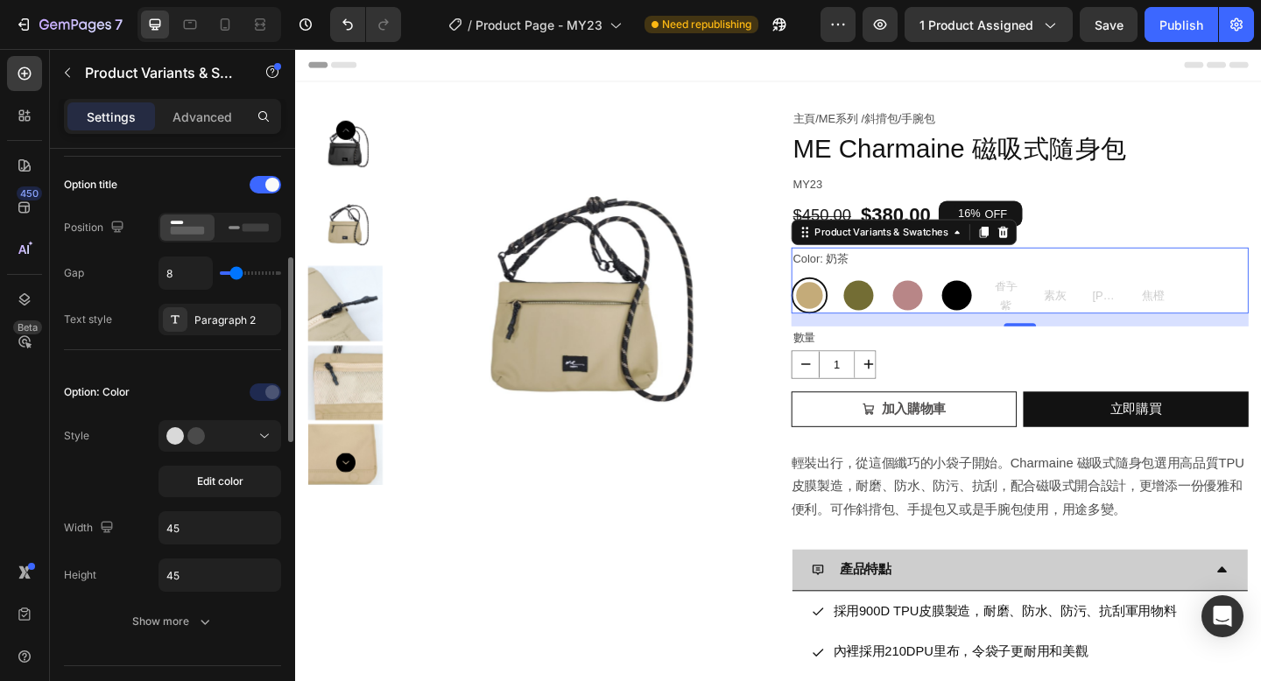
scroll to position [287, 0]
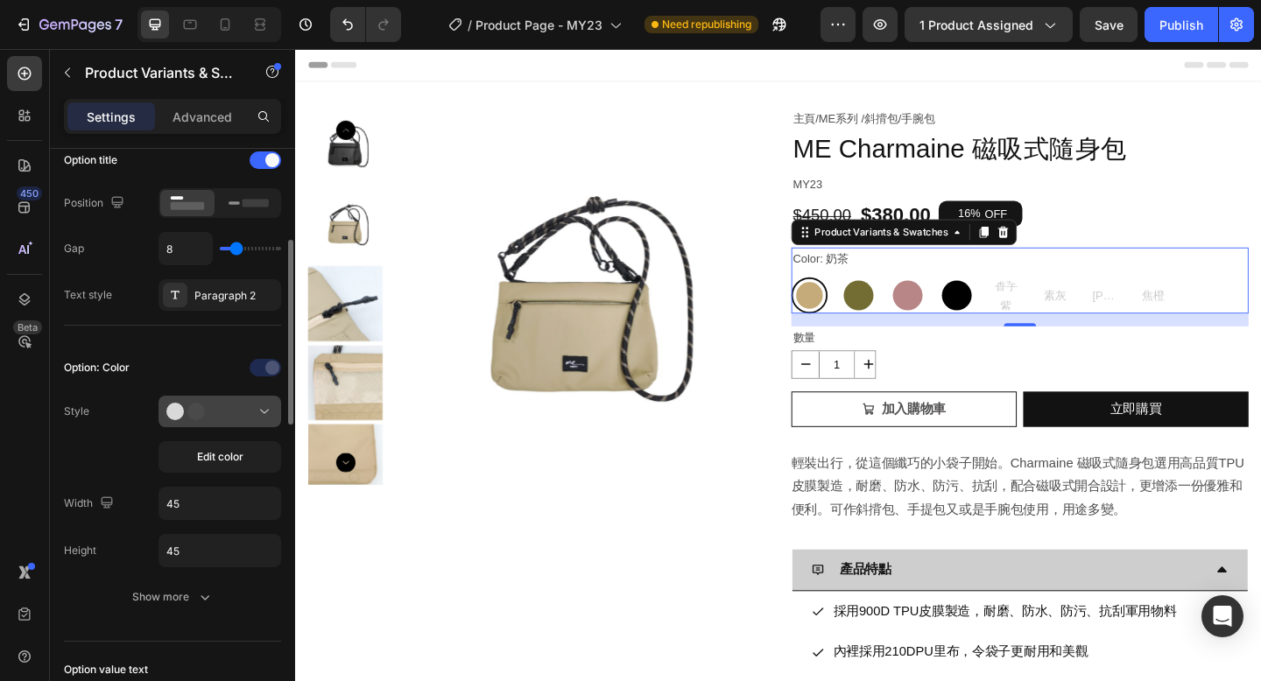
click at [229, 416] on div at bounding box center [219, 412] width 107 height 18
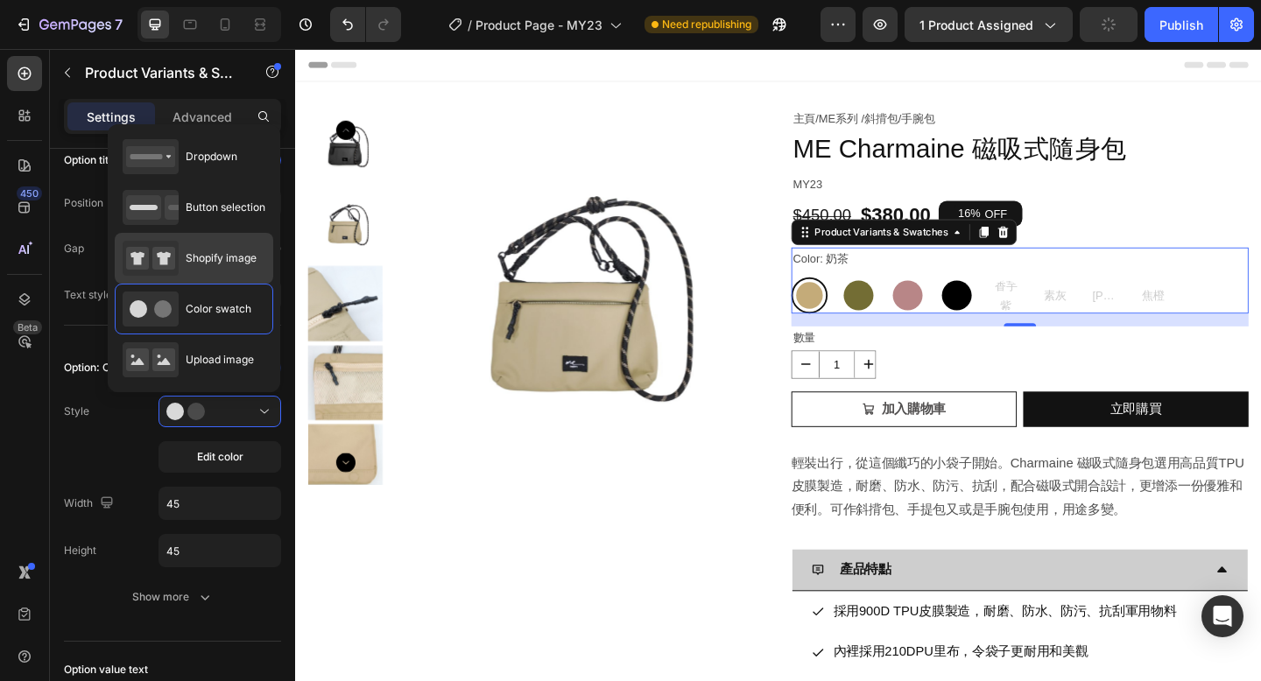
click at [244, 264] on span "Shopify image" at bounding box center [221, 258] width 71 height 16
type input "64"
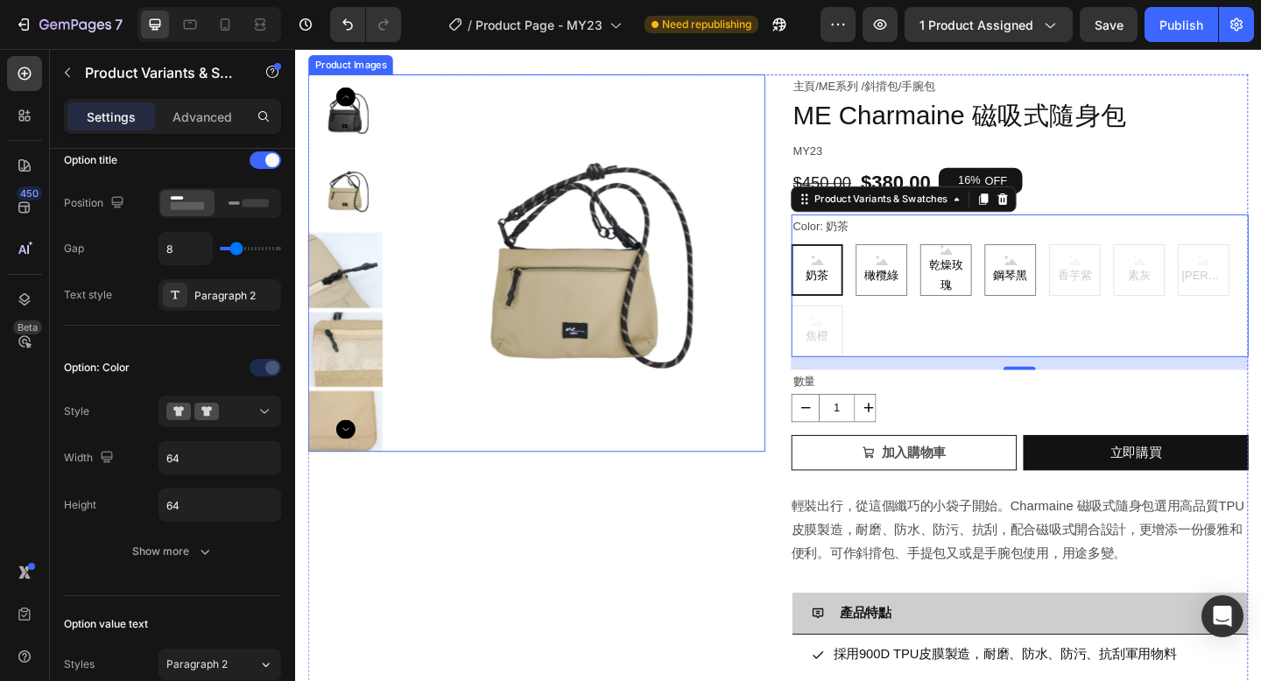
scroll to position [88, 0]
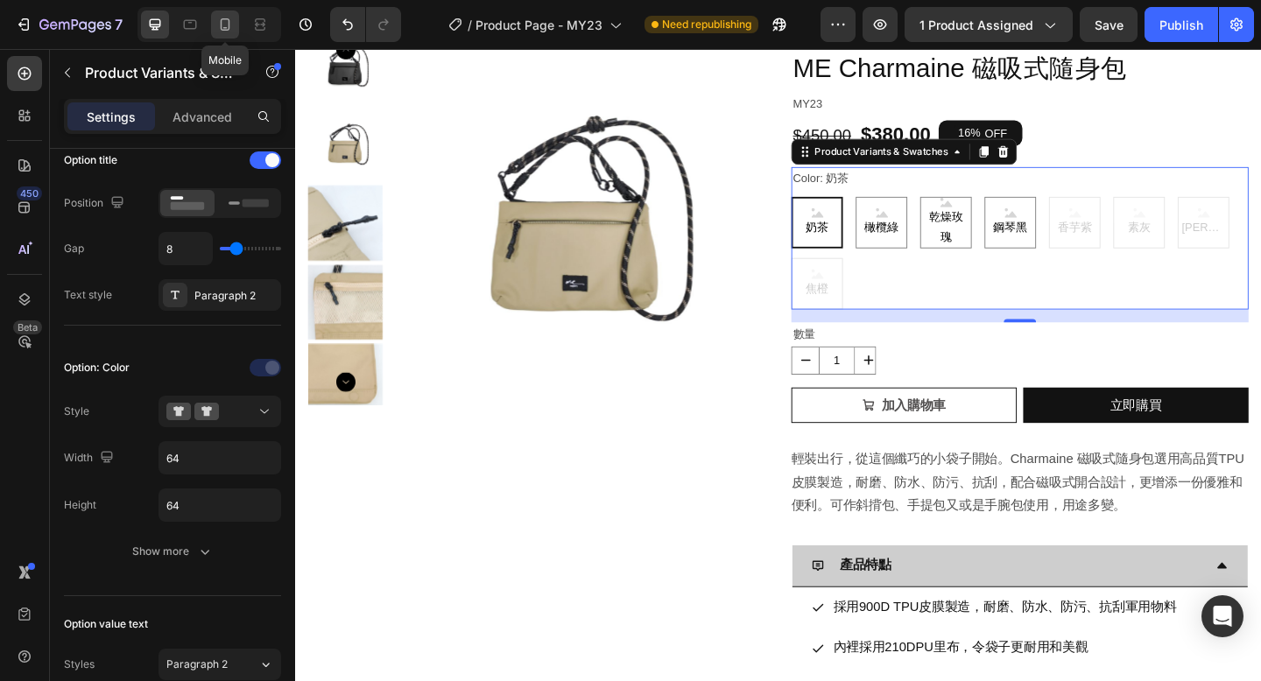
click at [223, 22] on icon at bounding box center [225, 25] width 18 height 18
type input "12"
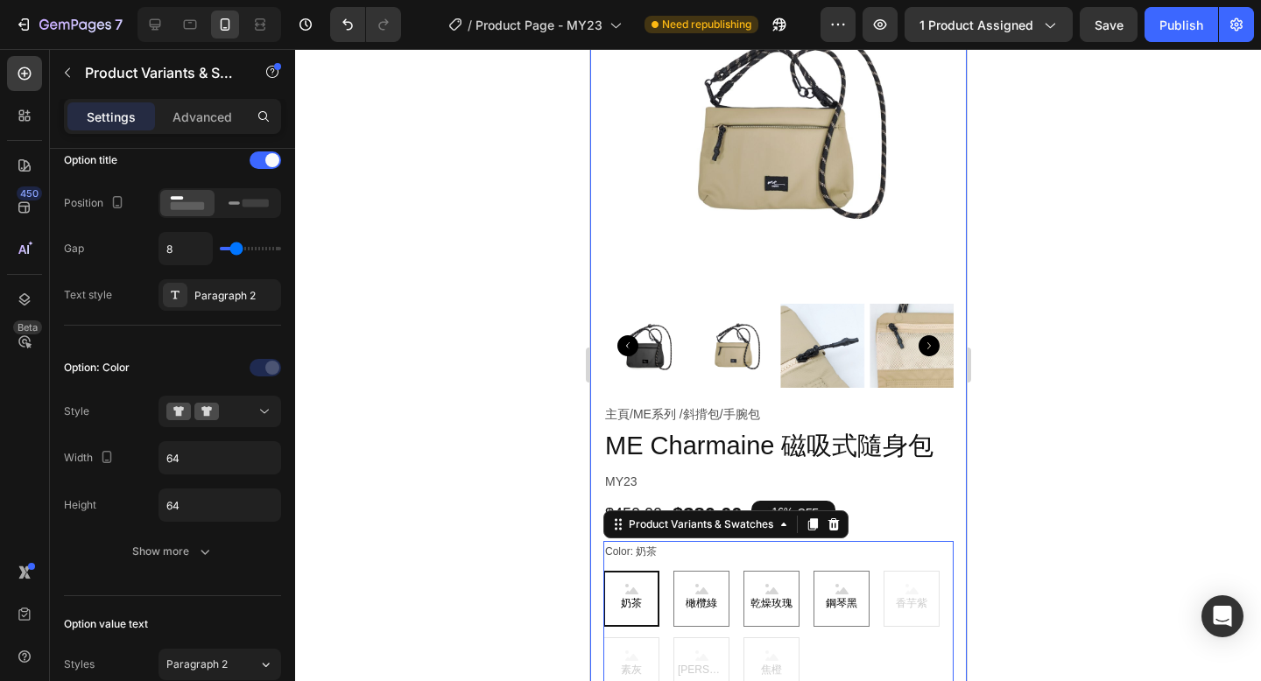
scroll to position [140, 0]
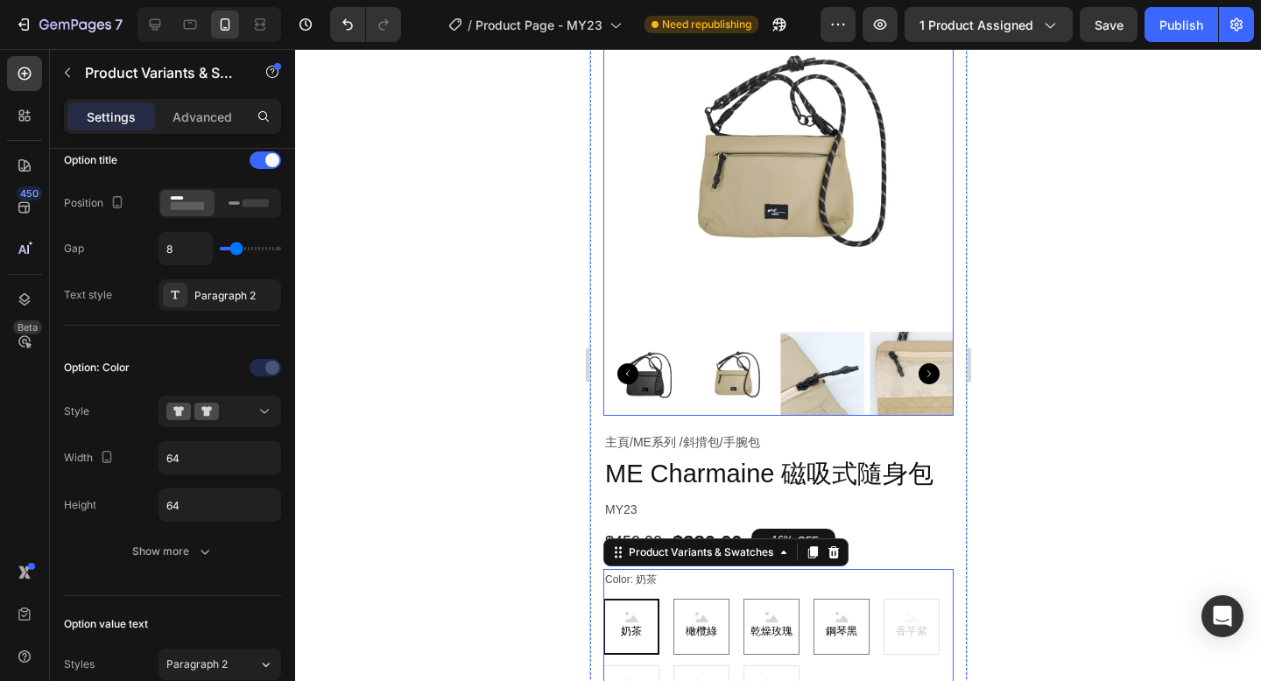
click at [713, 367] on img at bounding box center [733, 374] width 84 height 84
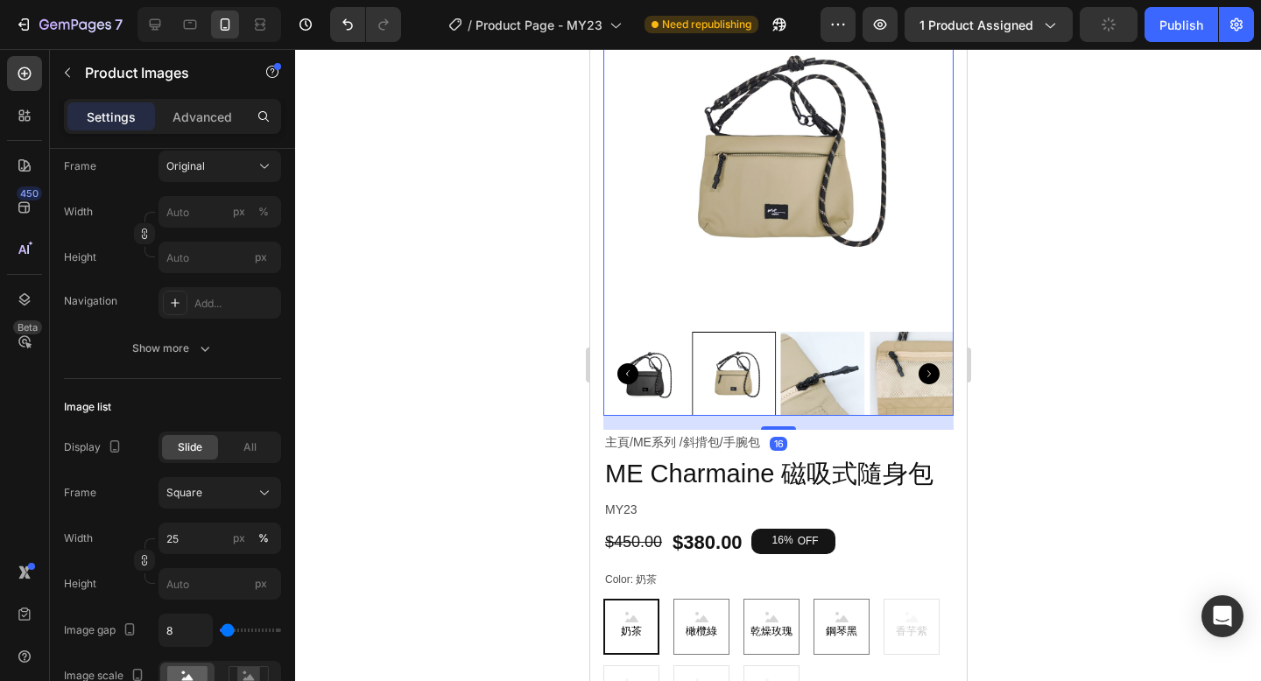
scroll to position [0, 0]
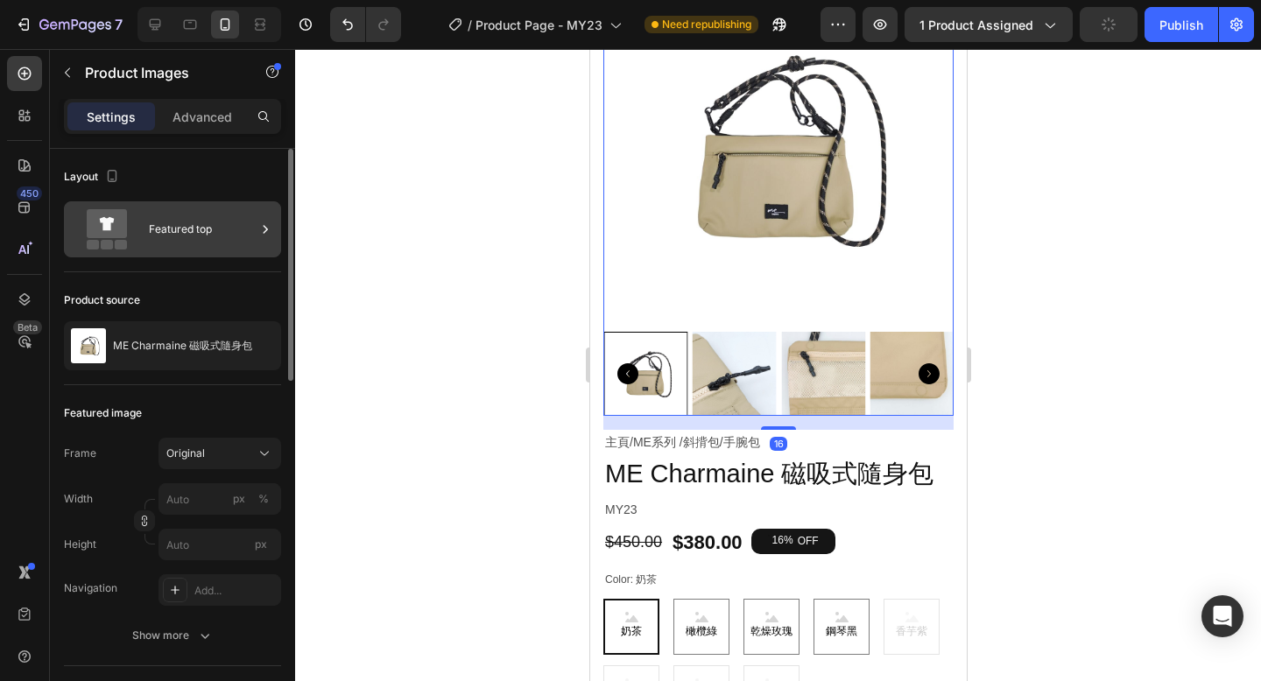
click at [226, 242] on div "Featured top" at bounding box center [202, 229] width 107 height 40
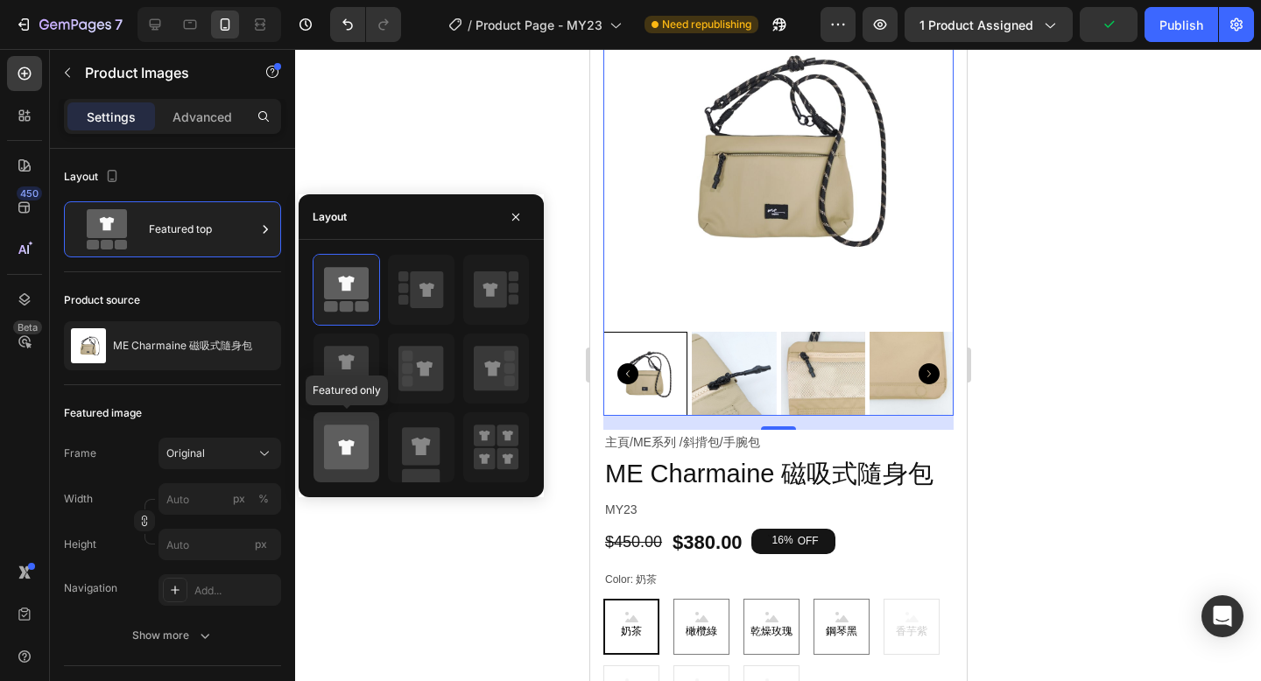
click at [359, 446] on icon at bounding box center [346, 447] width 45 height 45
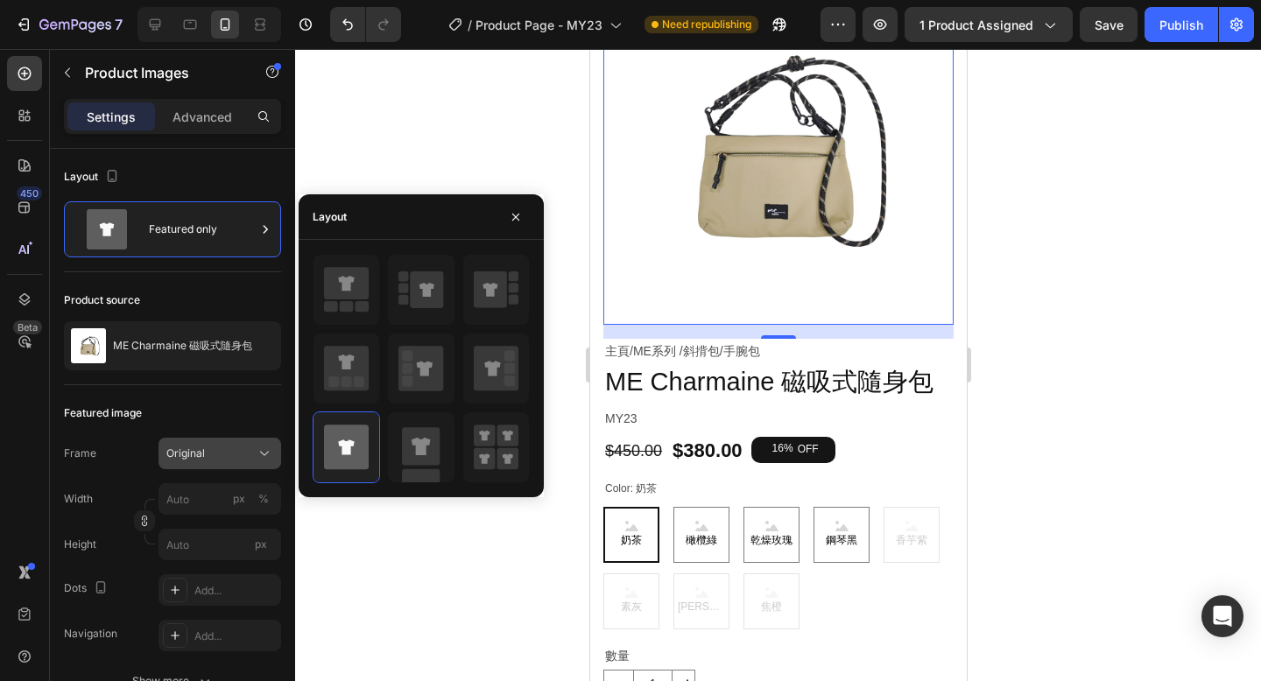
click at [199, 460] on span "Original" at bounding box center [185, 454] width 39 height 16
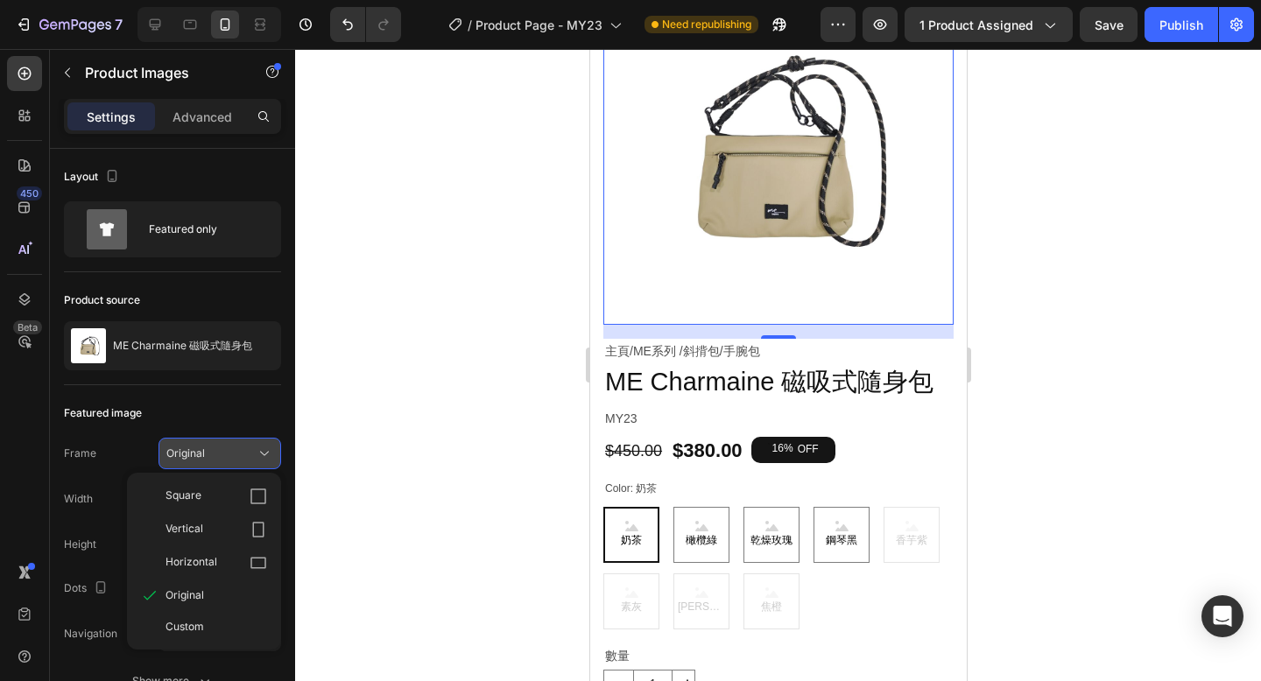
click at [201, 454] on span "Original" at bounding box center [185, 454] width 39 height 16
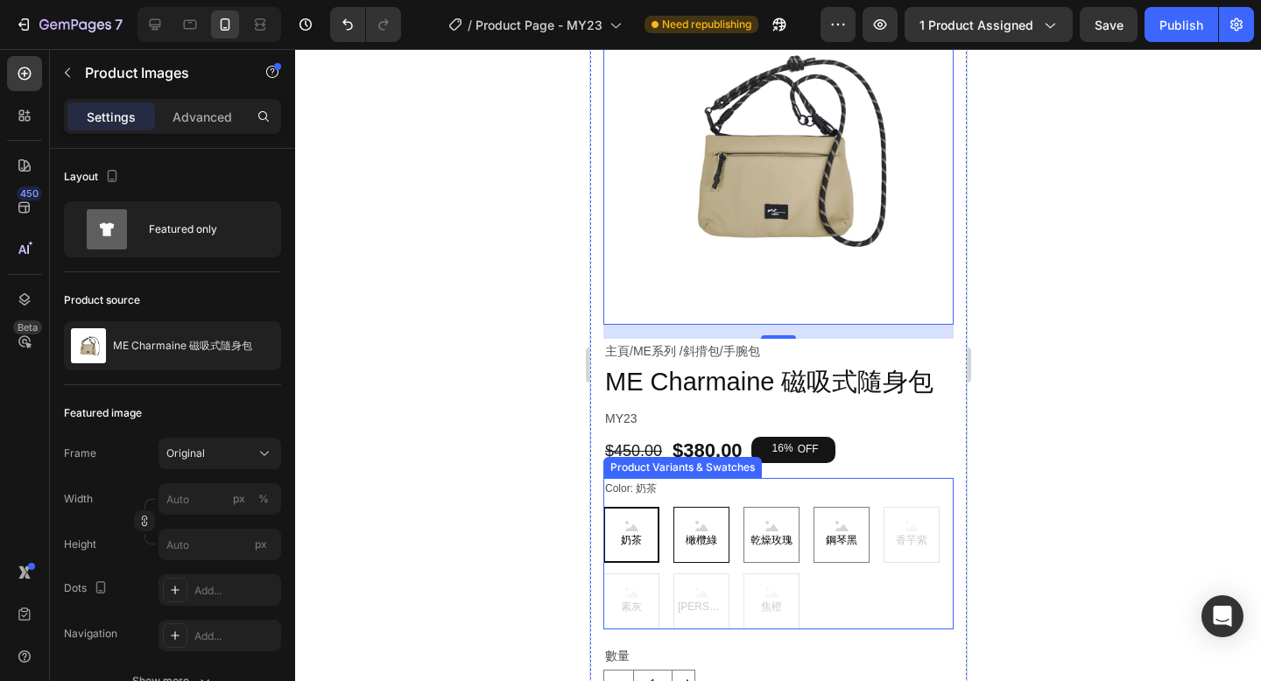
scroll to position [241, 0]
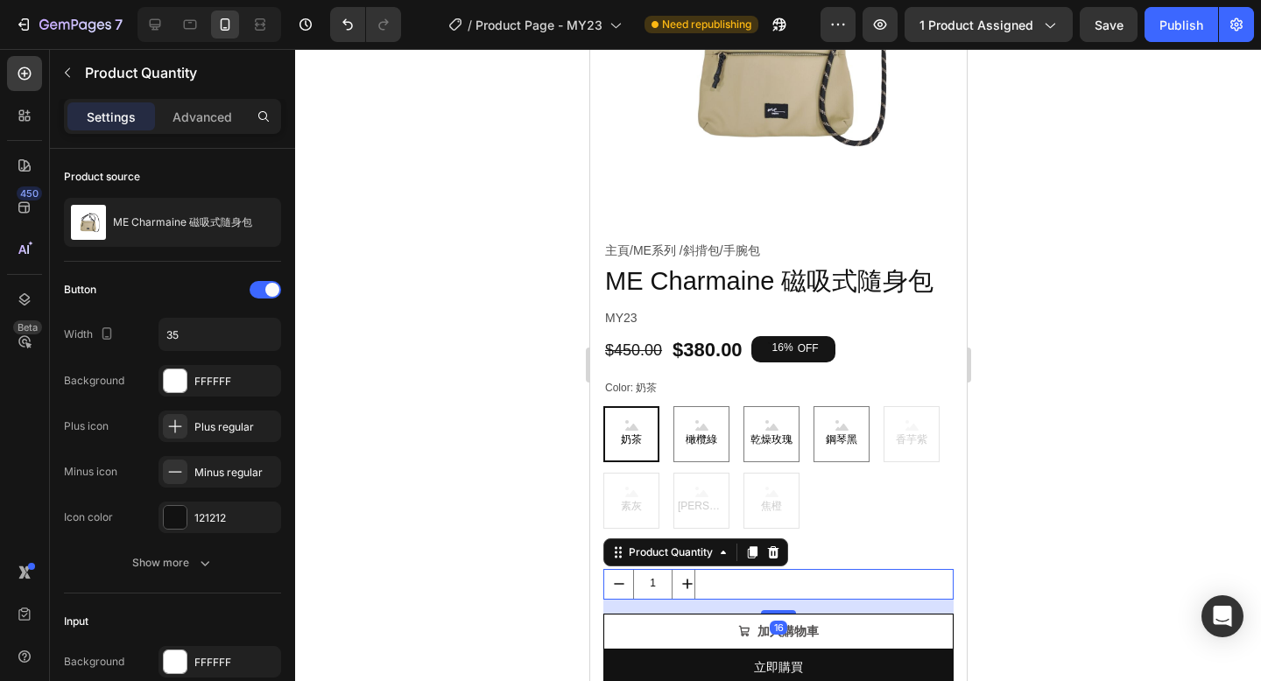
click at [728, 586] on div "1" at bounding box center [777, 584] width 350 height 31
click at [241, 337] on input "35" at bounding box center [219, 335] width 121 height 32
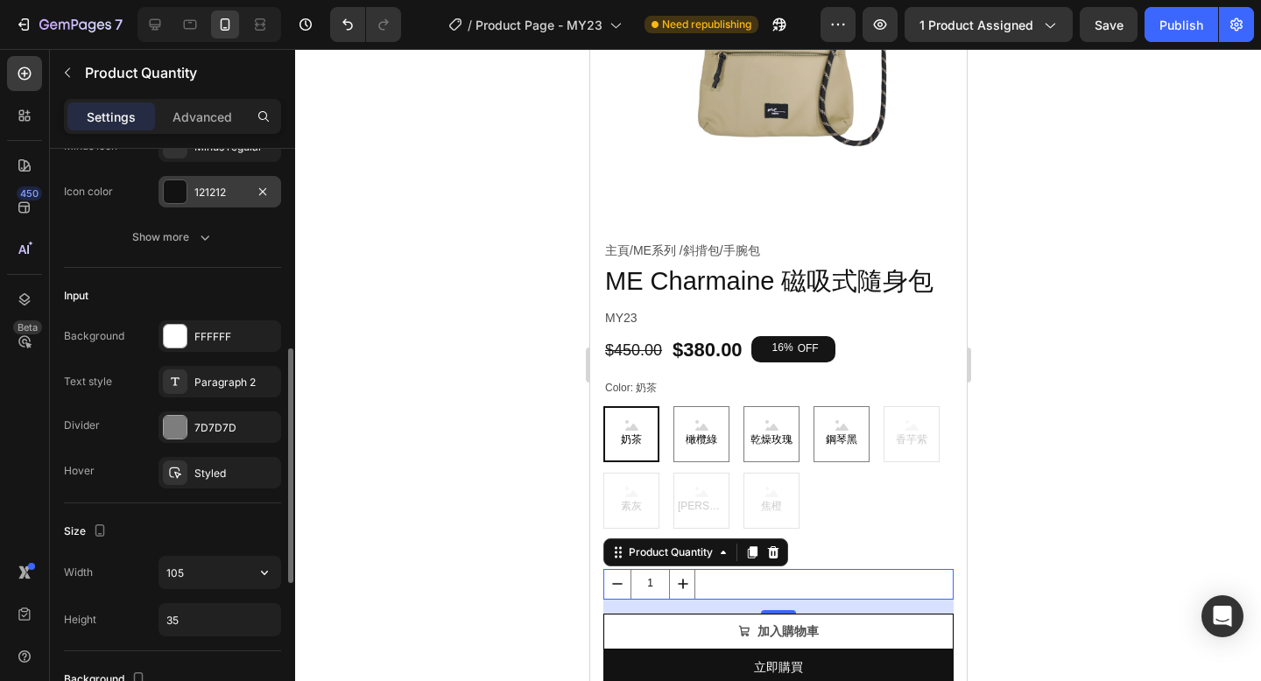
scroll to position [390, 0]
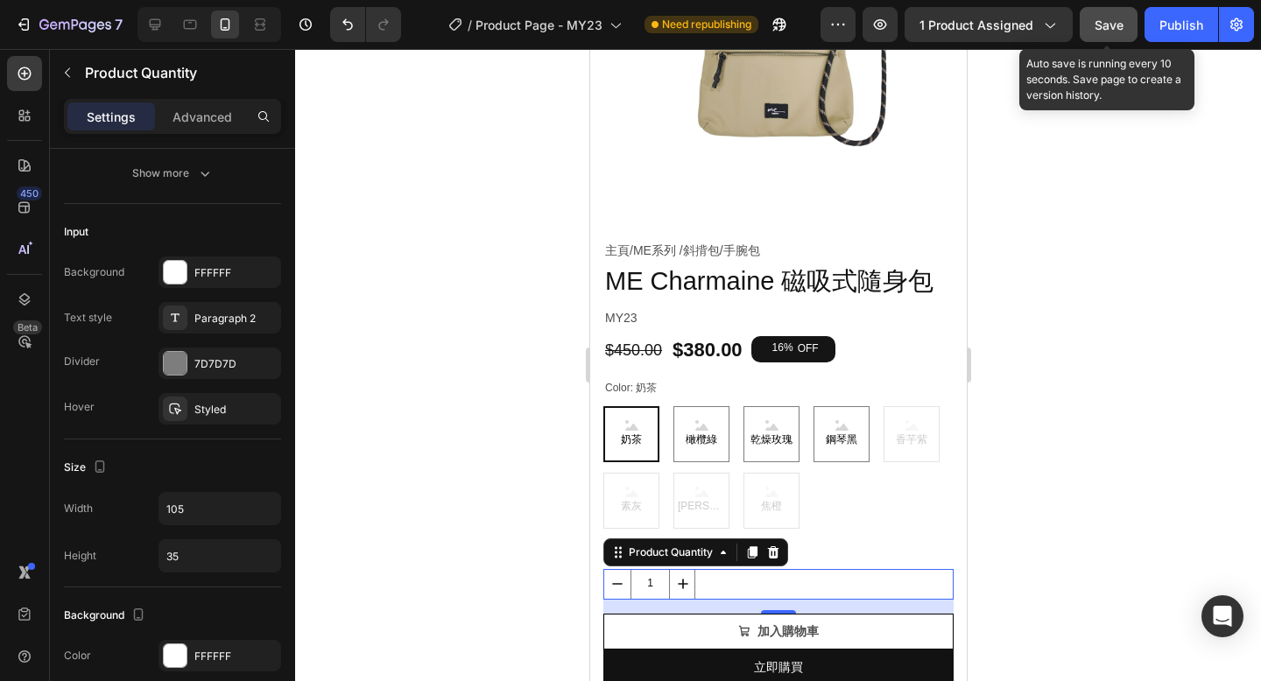
type input "30"
click at [1110, 25] on span "Save" at bounding box center [1108, 25] width 29 height 15
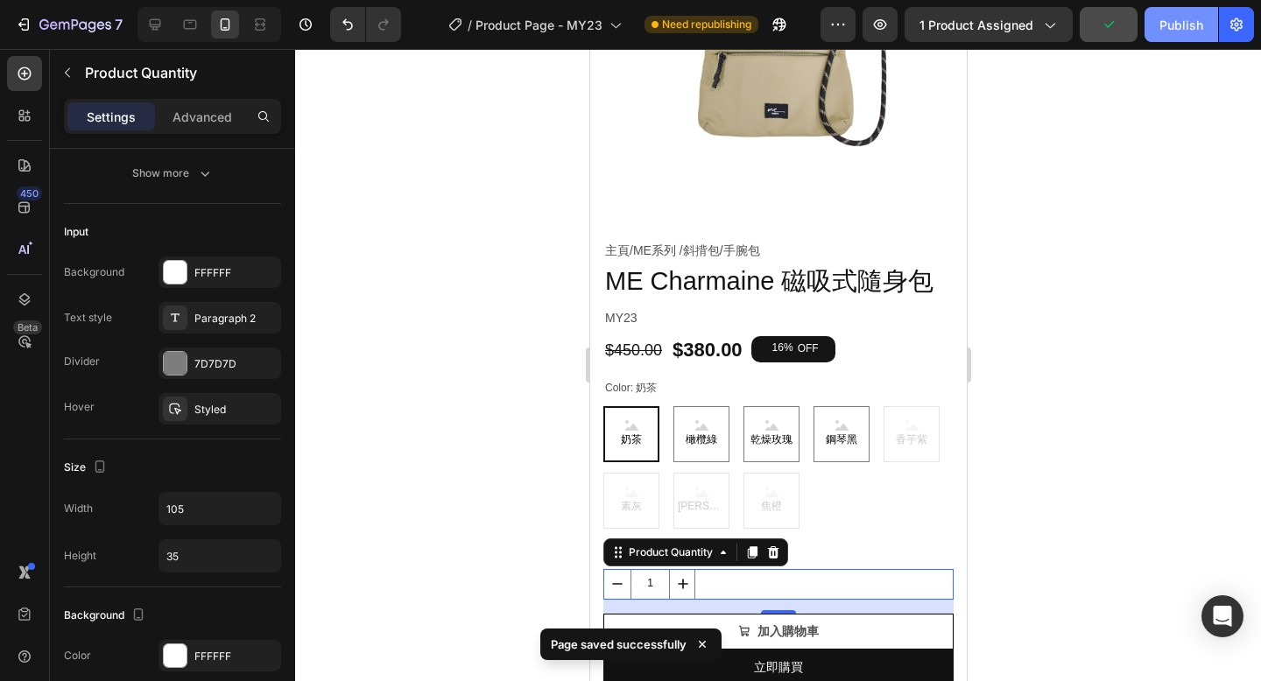
click at [1176, 24] on div "Publish" at bounding box center [1181, 25] width 44 height 18
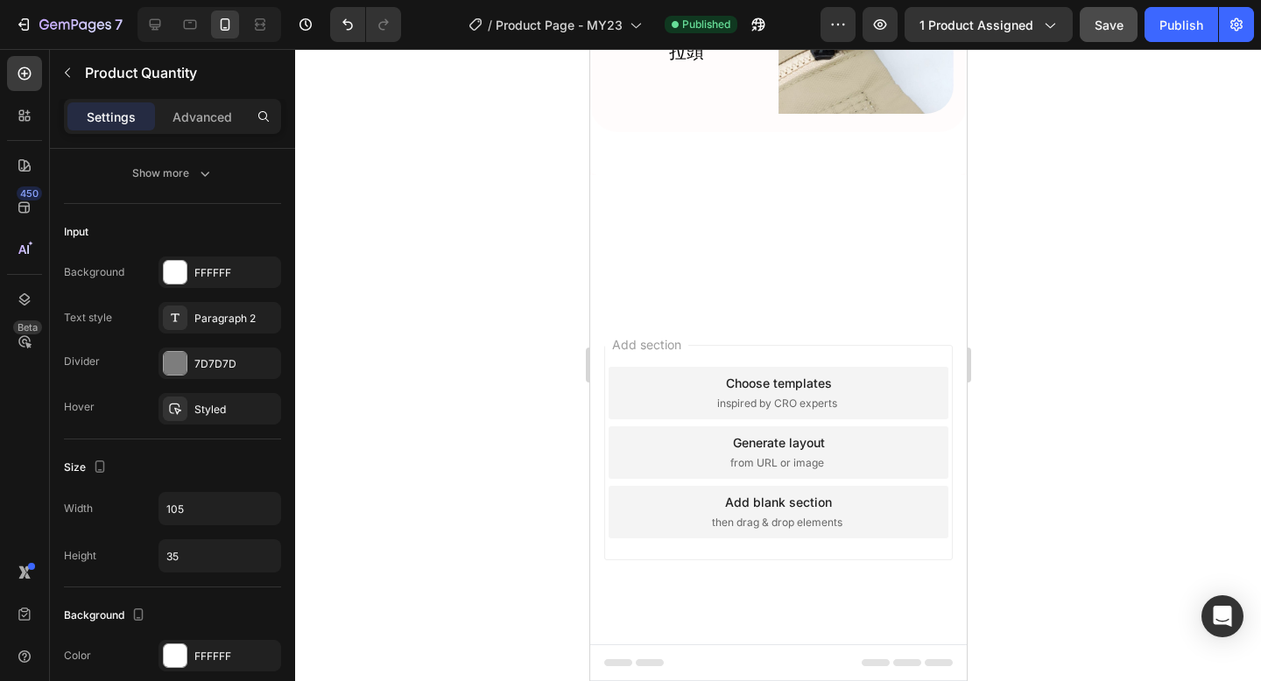
scroll to position [6192, 0]
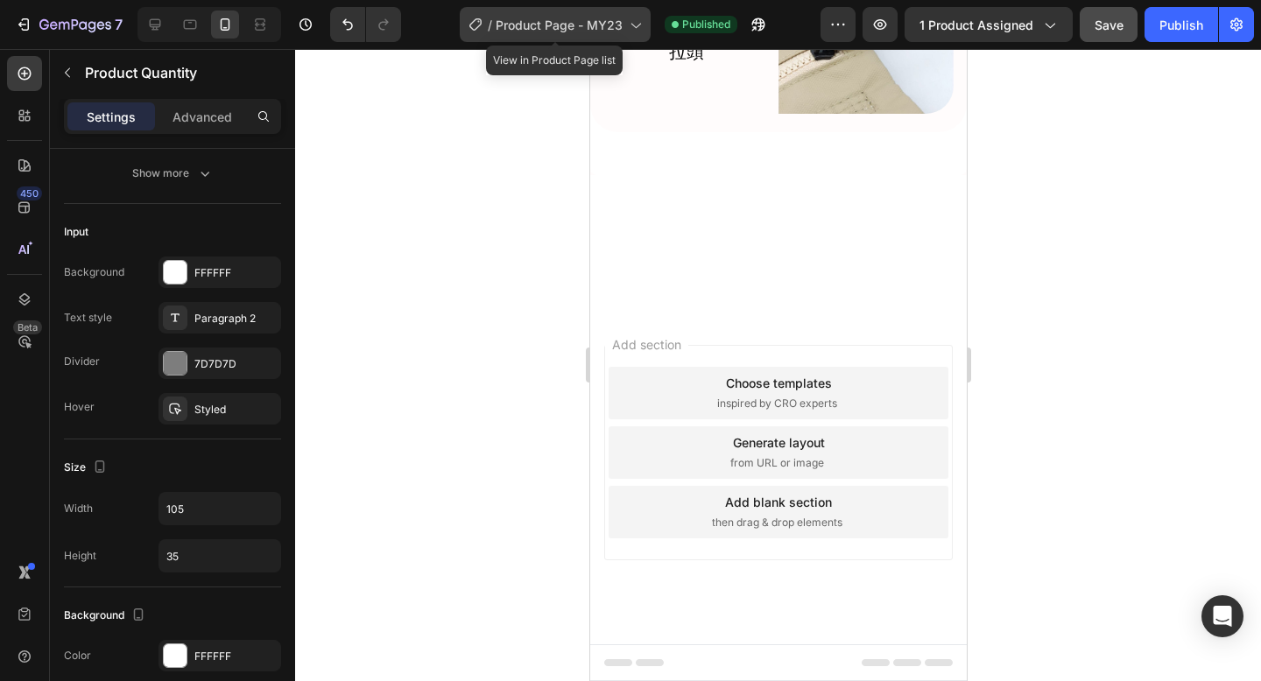
click at [566, 29] on span "Product Page - MY23" at bounding box center [559, 25] width 127 height 18
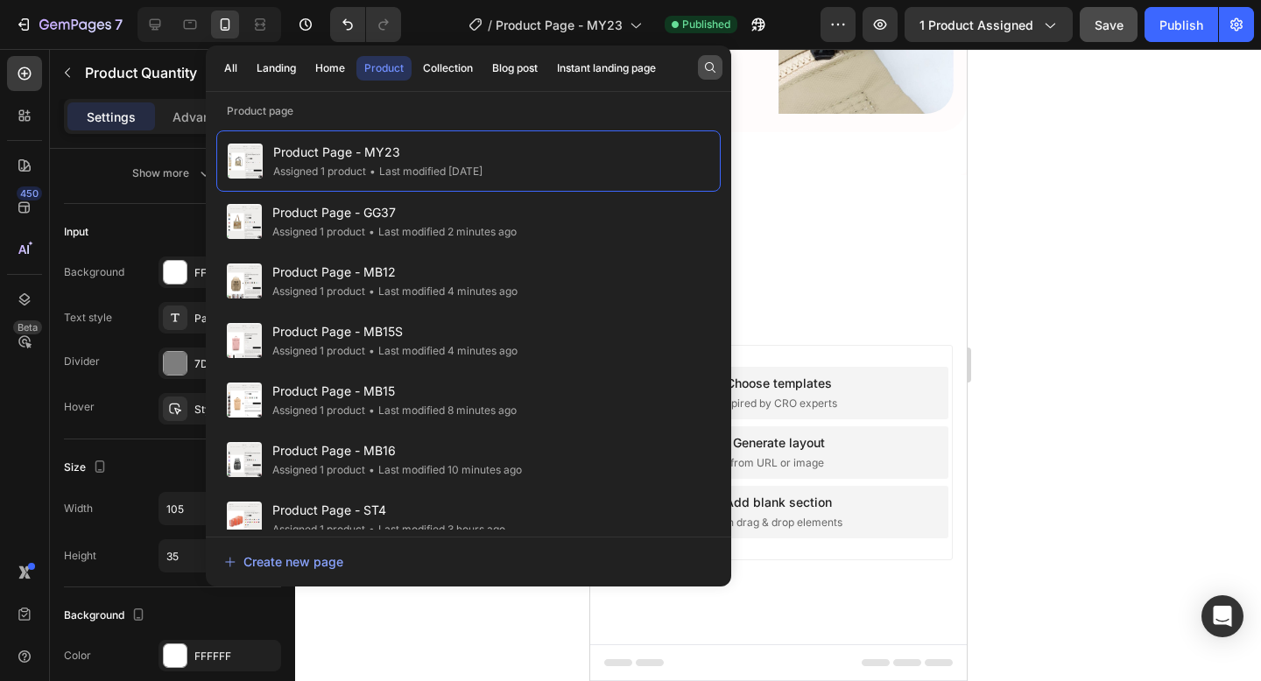
click at [711, 70] on icon "button" at bounding box center [710, 67] width 14 height 14
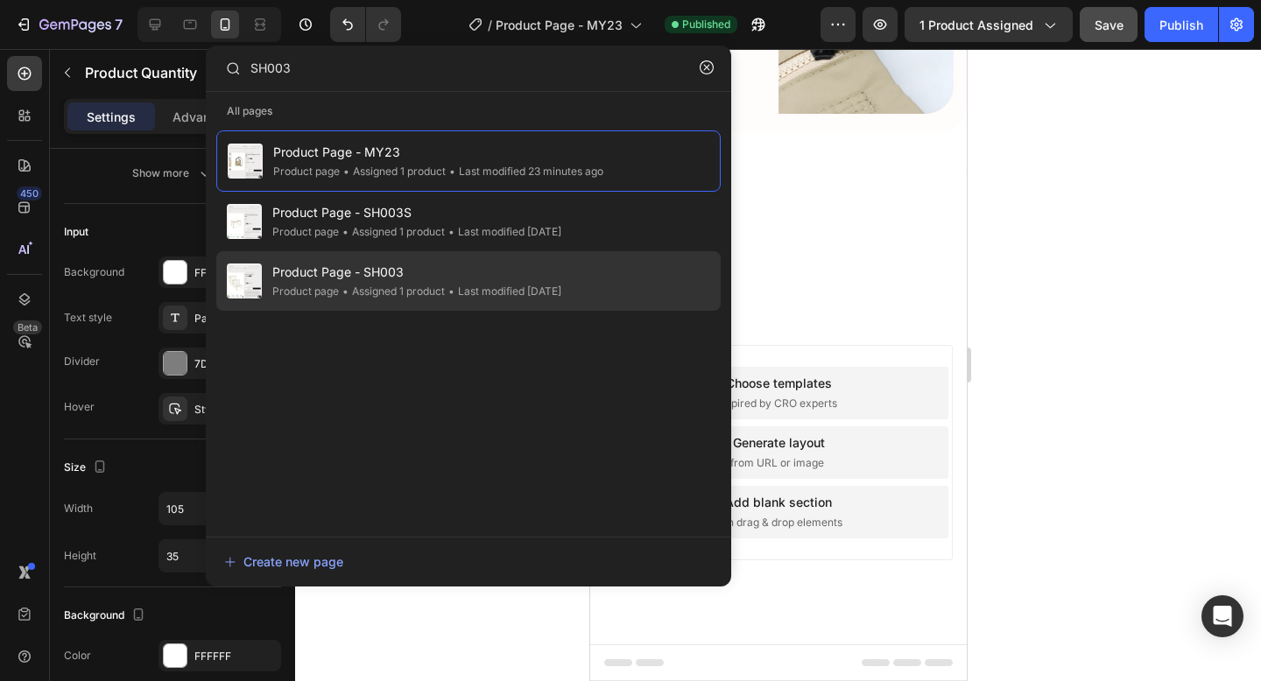
type input "SH003"
click at [491, 279] on span "Product Page - SH003" at bounding box center [416, 272] width 289 height 21
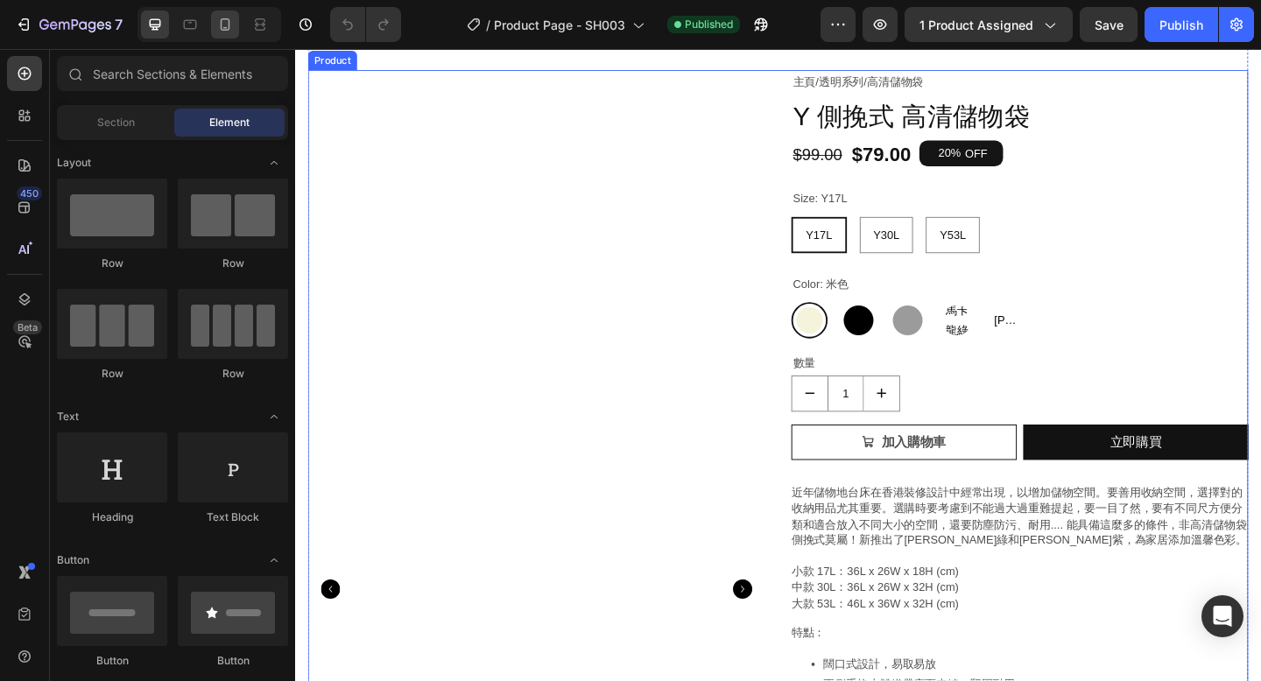
scroll to position [43, 0]
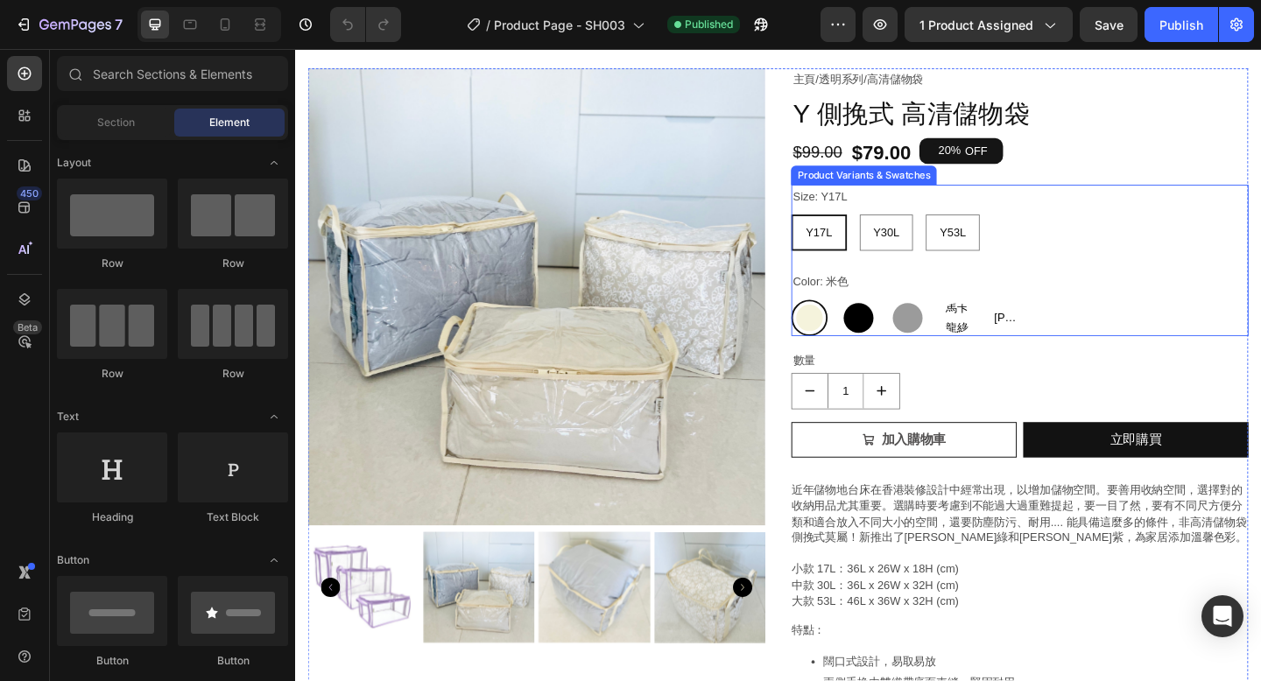
click at [1030, 350] on div "馬卡龍綠" at bounding box center [1014, 341] width 39 height 39
click at [995, 322] on input "[PERSON_NAME]綠 [PERSON_NAME]綠 [PERSON_NAME]綠" at bounding box center [994, 321] width 1 height 1
radio input "true"
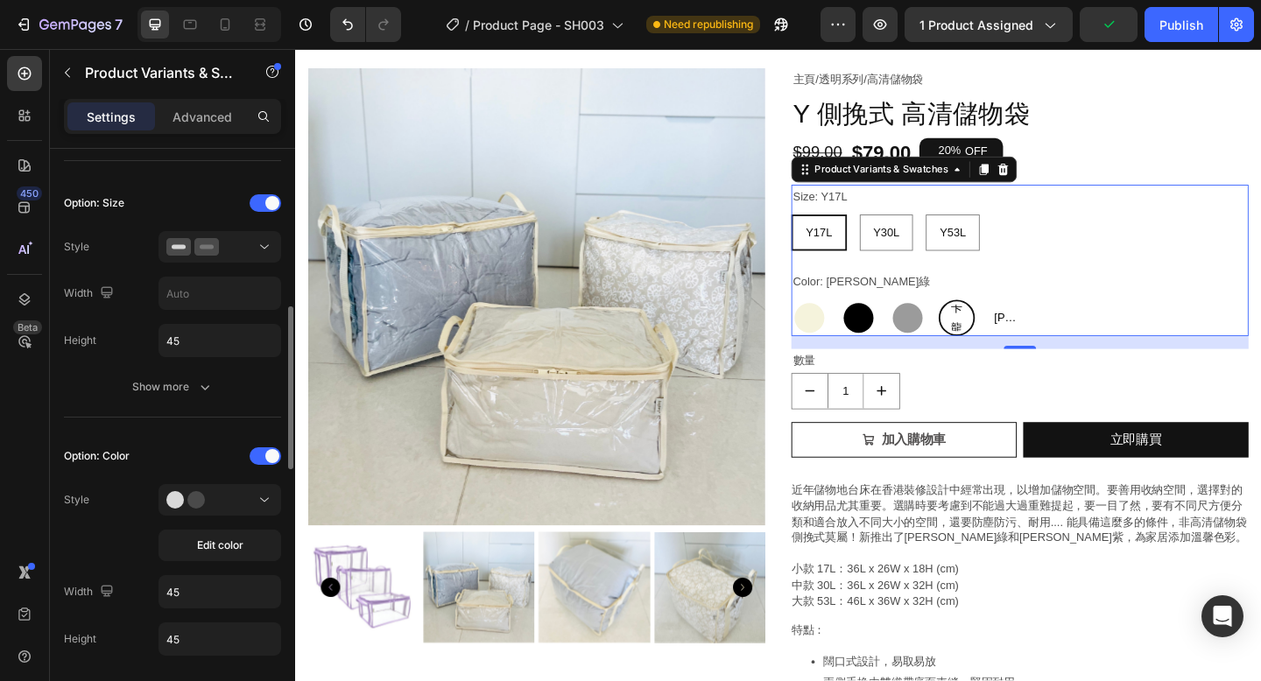
scroll to position [481, 0]
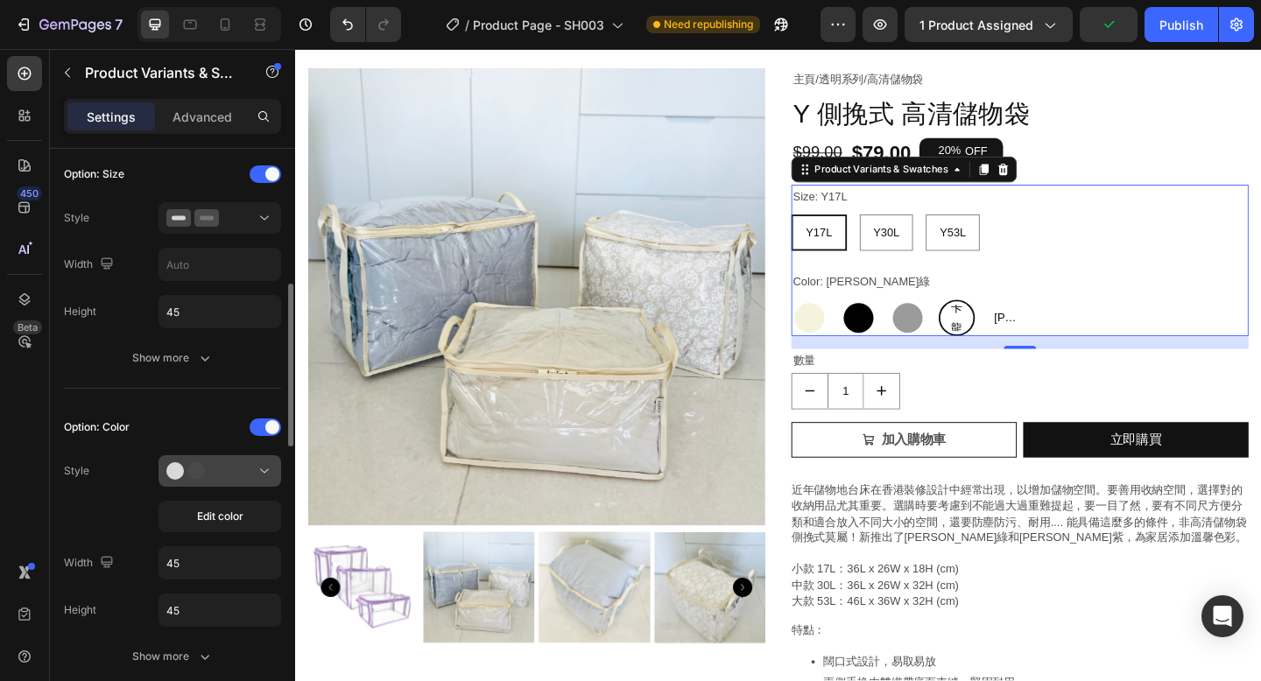
click at [229, 473] on div at bounding box center [219, 471] width 107 height 18
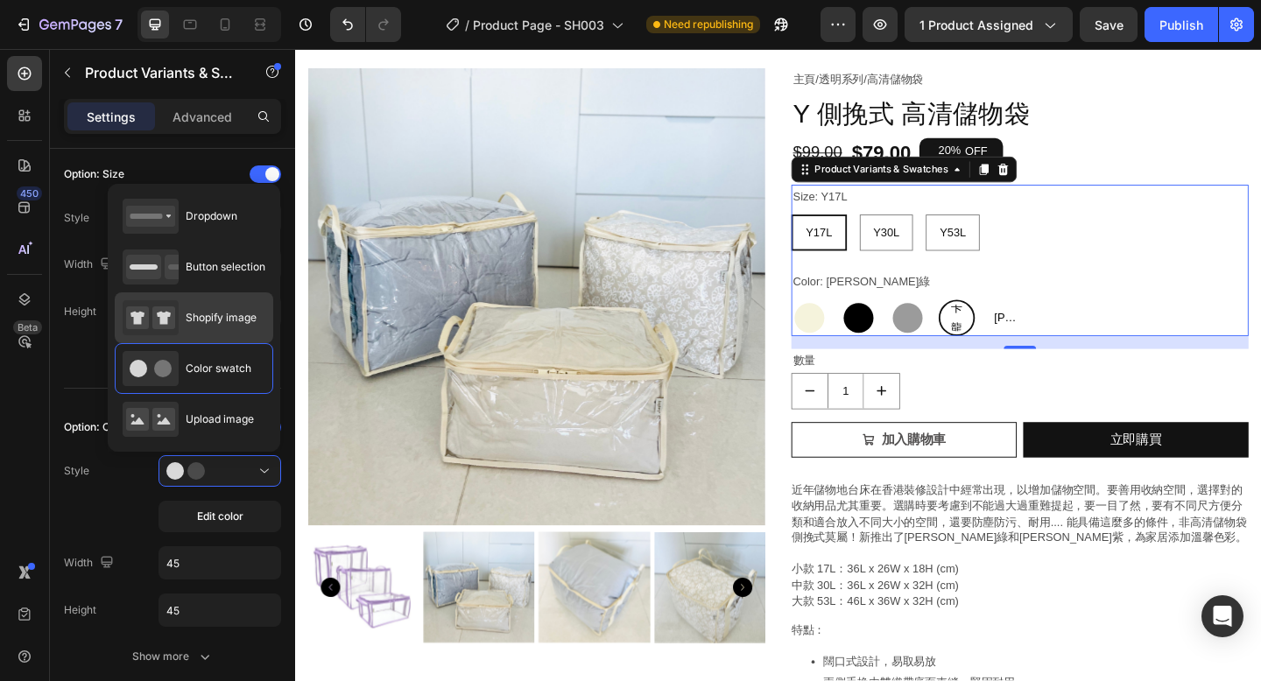
click at [230, 330] on div "Shopify image" at bounding box center [190, 317] width 134 height 35
type input "64"
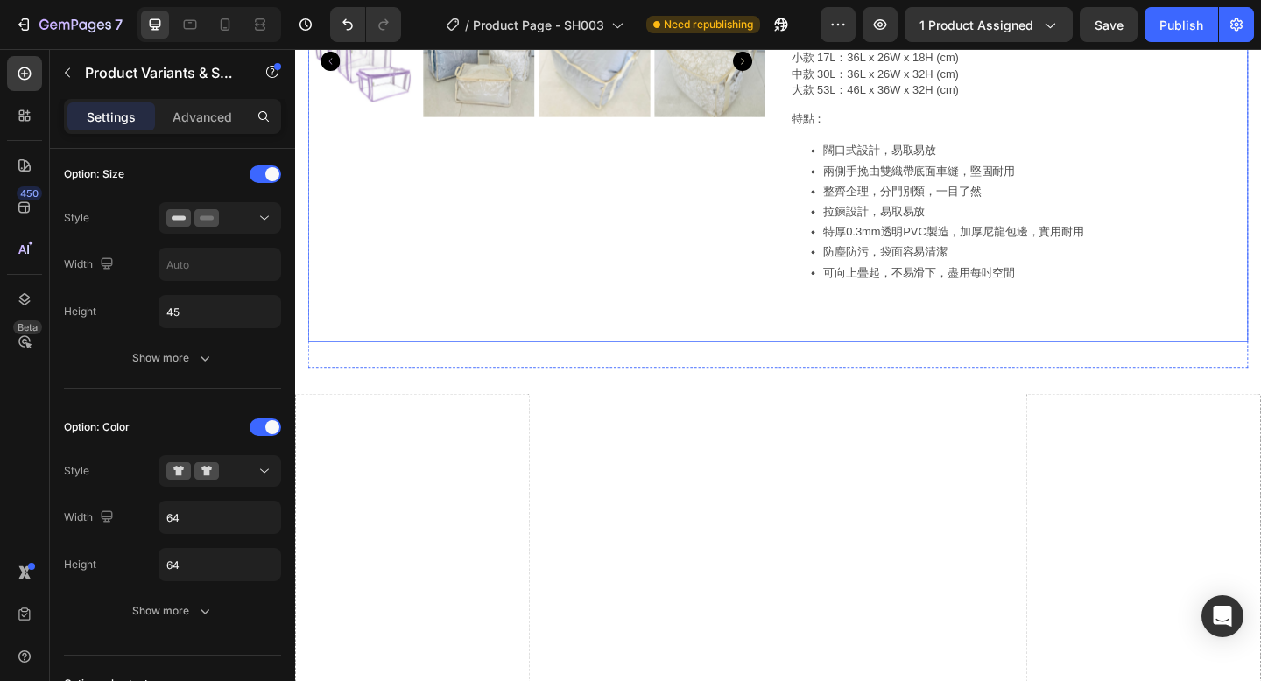
scroll to position [864, 0]
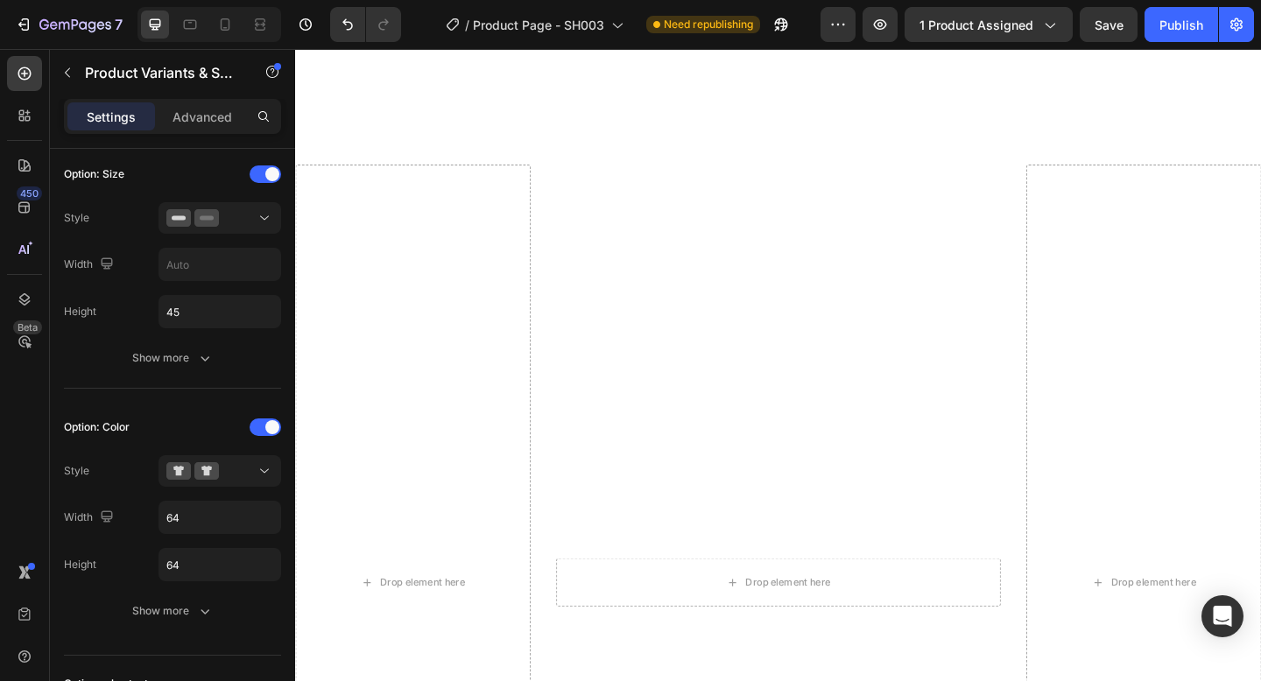
click at [225, 39] on div at bounding box center [209, 24] width 144 height 35
click at [226, 27] on icon at bounding box center [226, 24] width 10 height 12
type input "12"
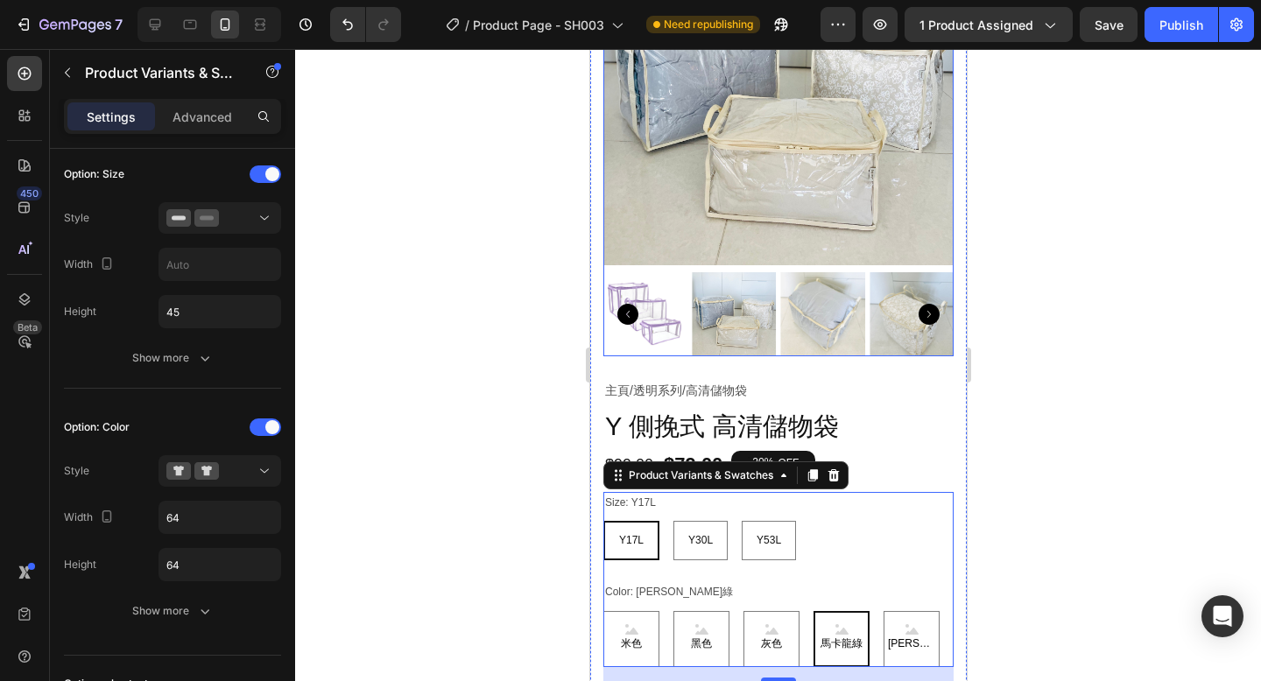
scroll to position [195, 0]
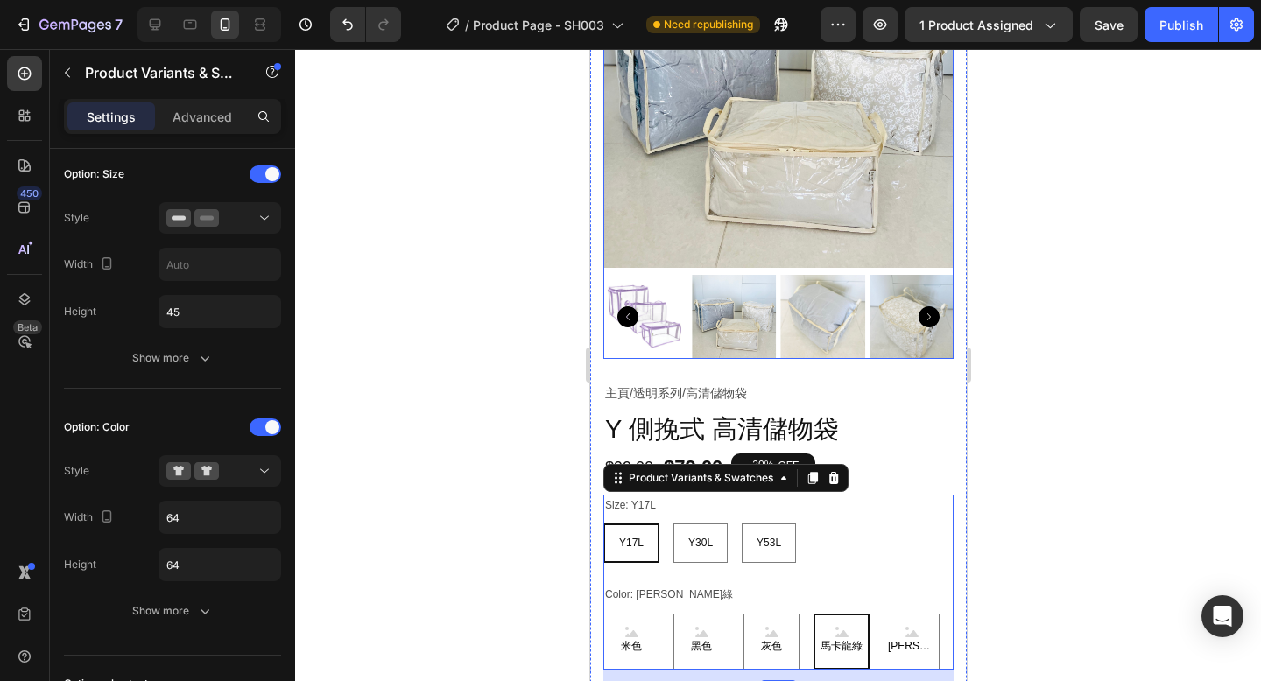
click at [831, 271] on div at bounding box center [777, 138] width 350 height 441
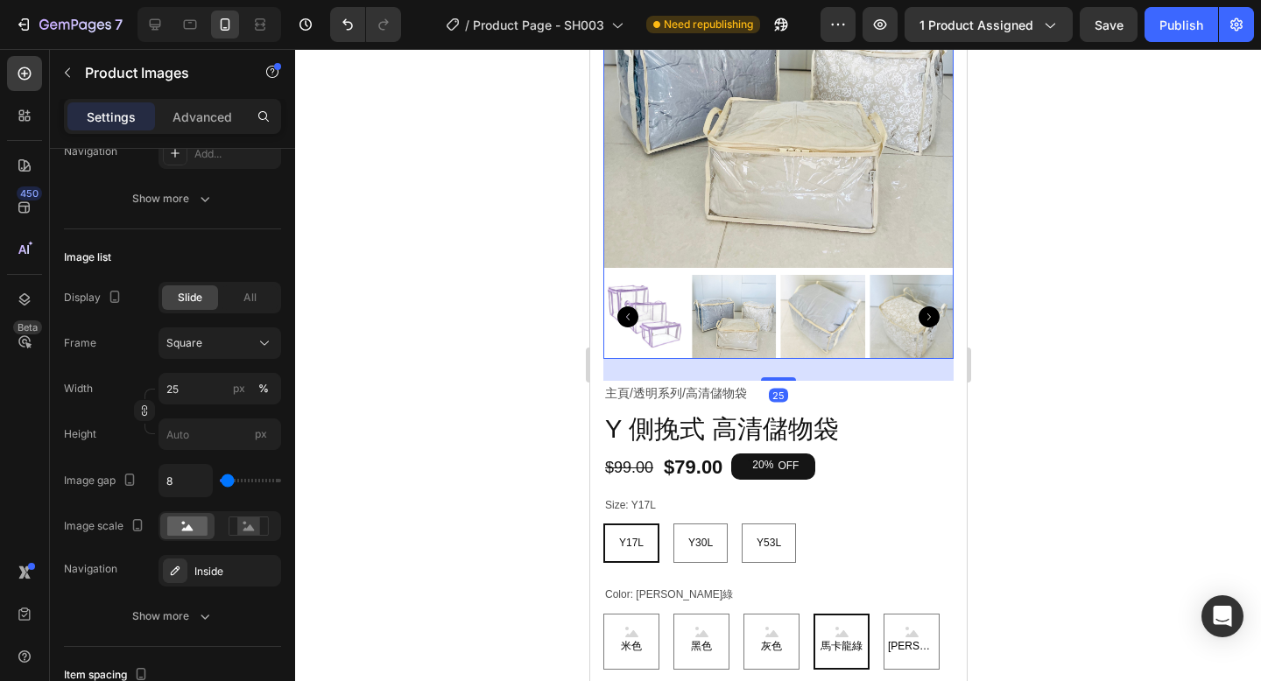
scroll to position [0, 0]
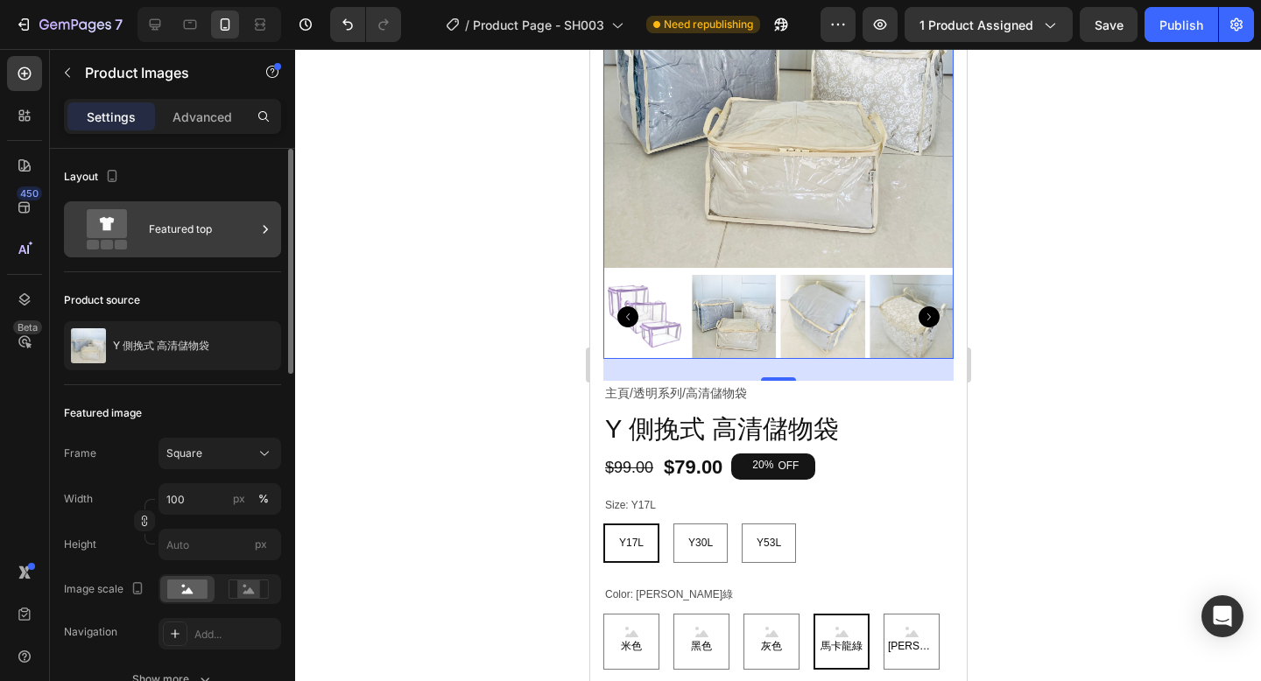
click at [209, 228] on div "Featured top" at bounding box center [202, 229] width 107 height 40
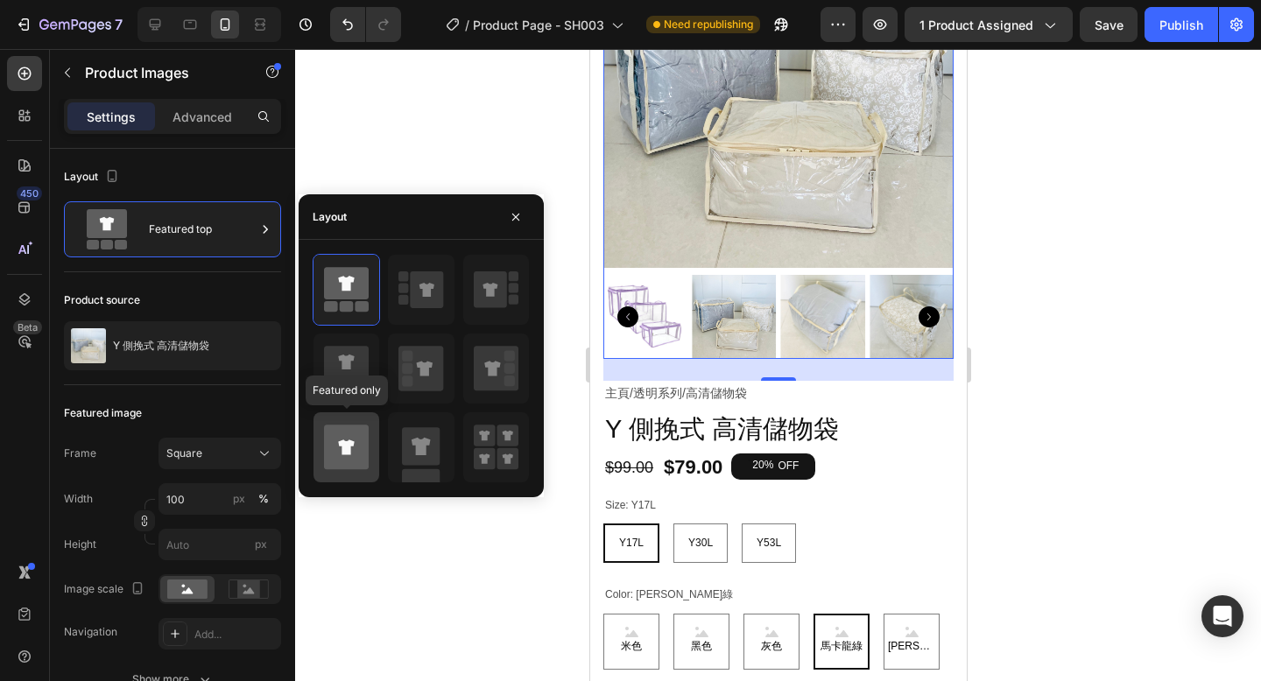
click at [347, 438] on icon at bounding box center [346, 447] width 45 height 45
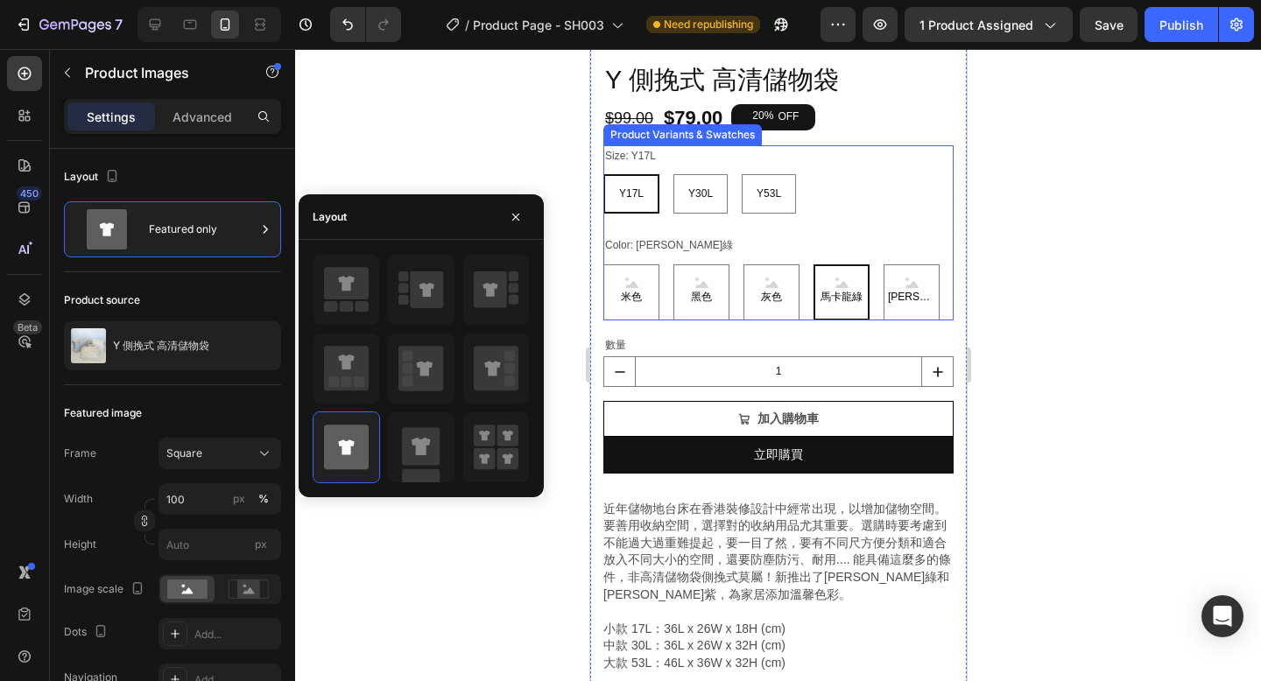
scroll to position [473, 0]
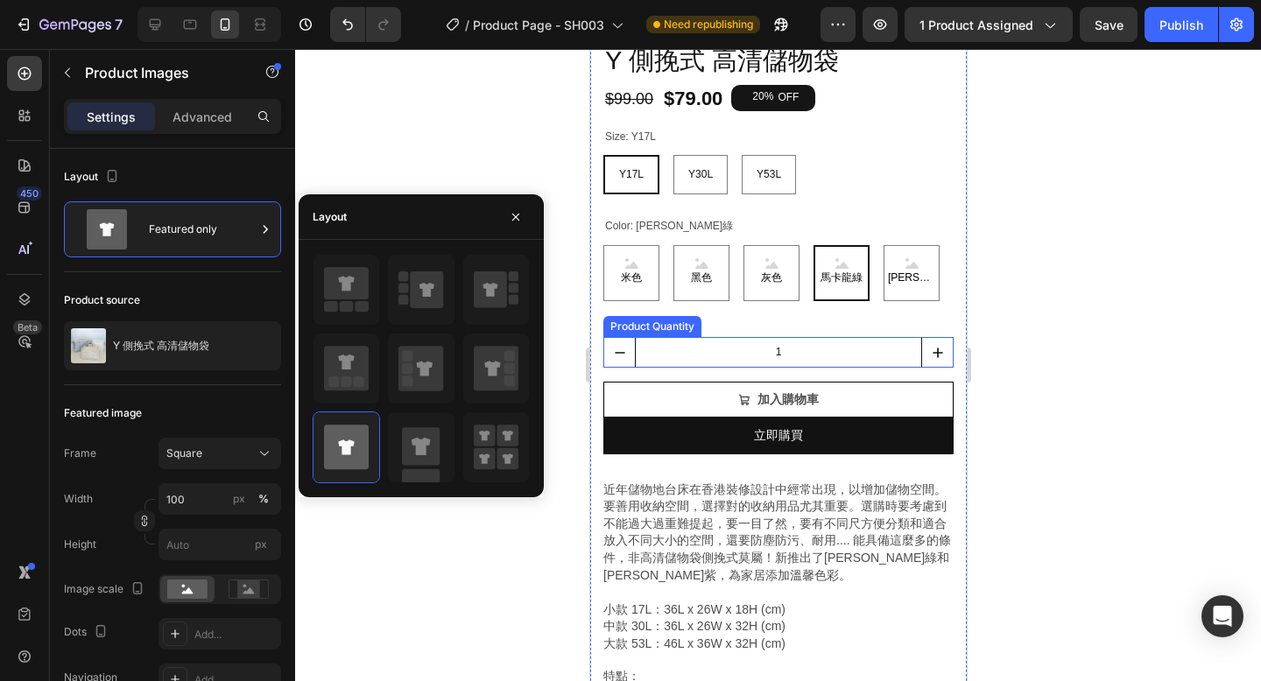
click at [789, 357] on input "1" at bounding box center [777, 352] width 287 height 29
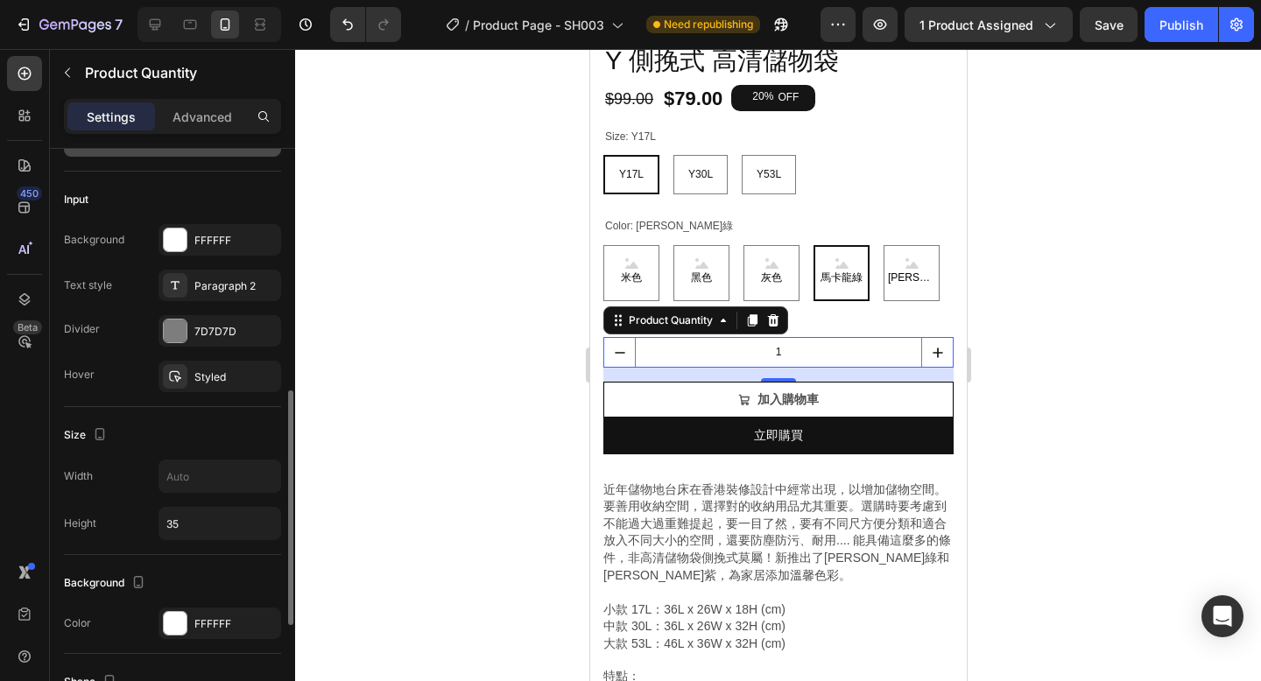
scroll to position [515, 0]
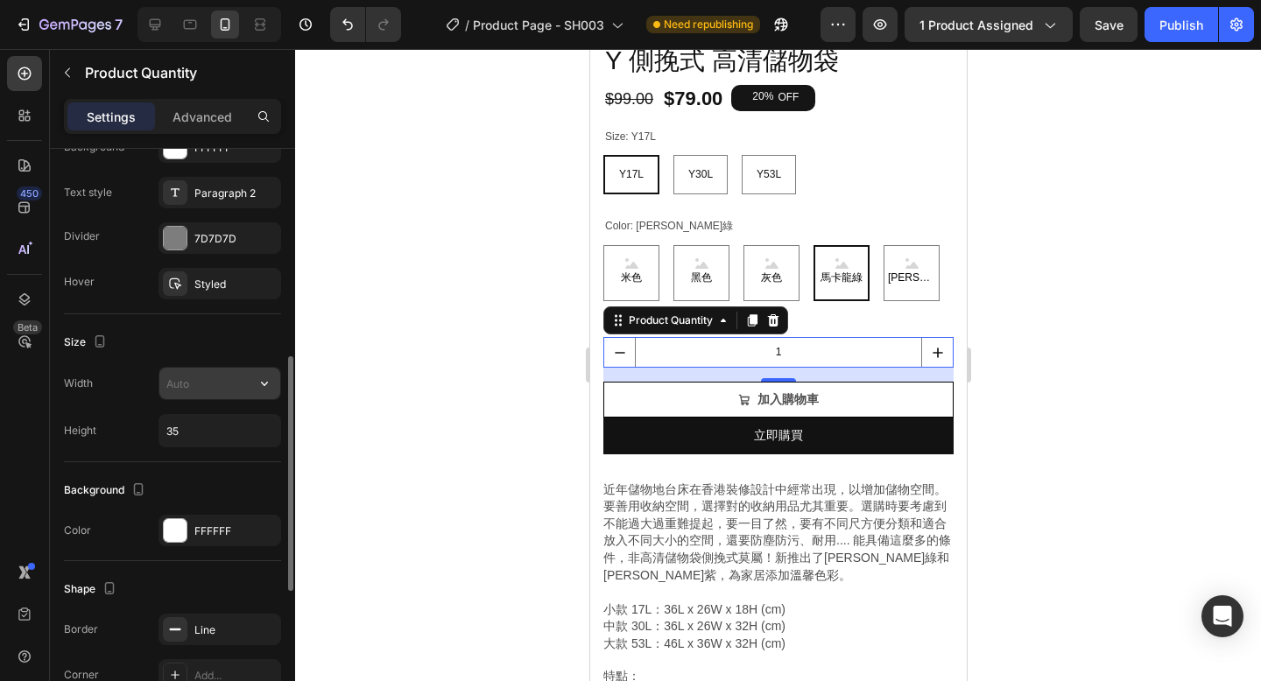
click at [188, 386] on input "text" at bounding box center [219, 384] width 121 height 32
type input "125"
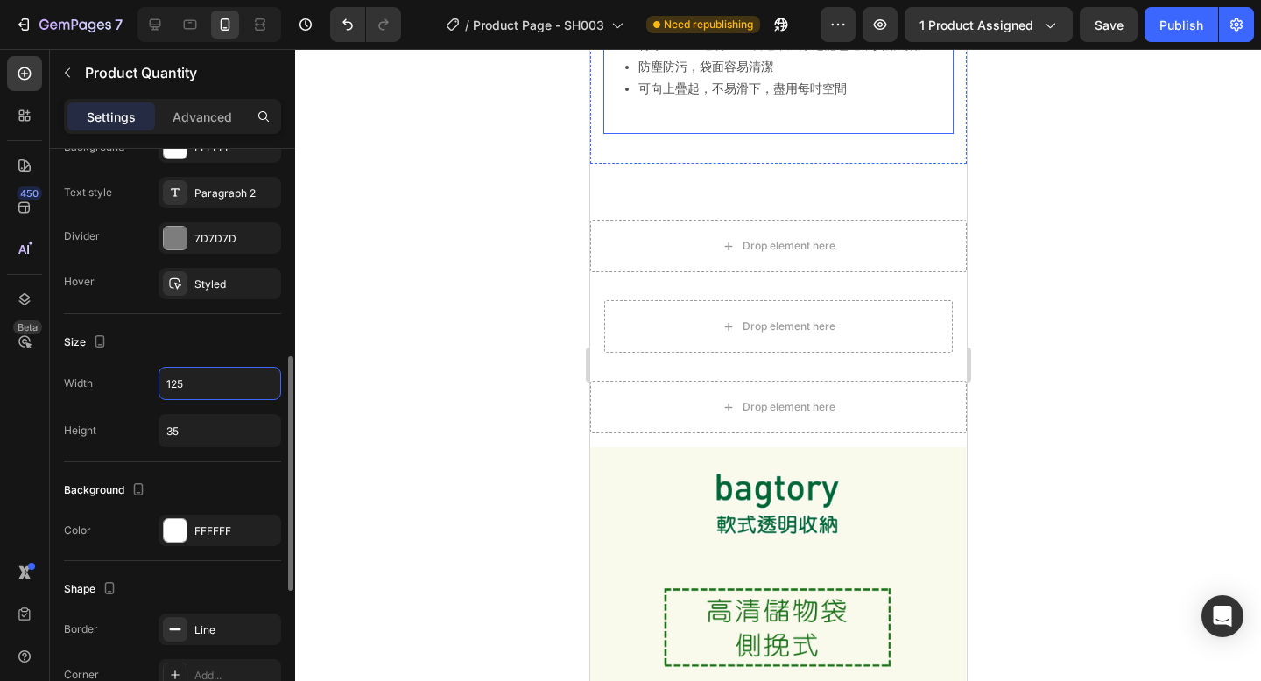
scroll to position [1231, 0]
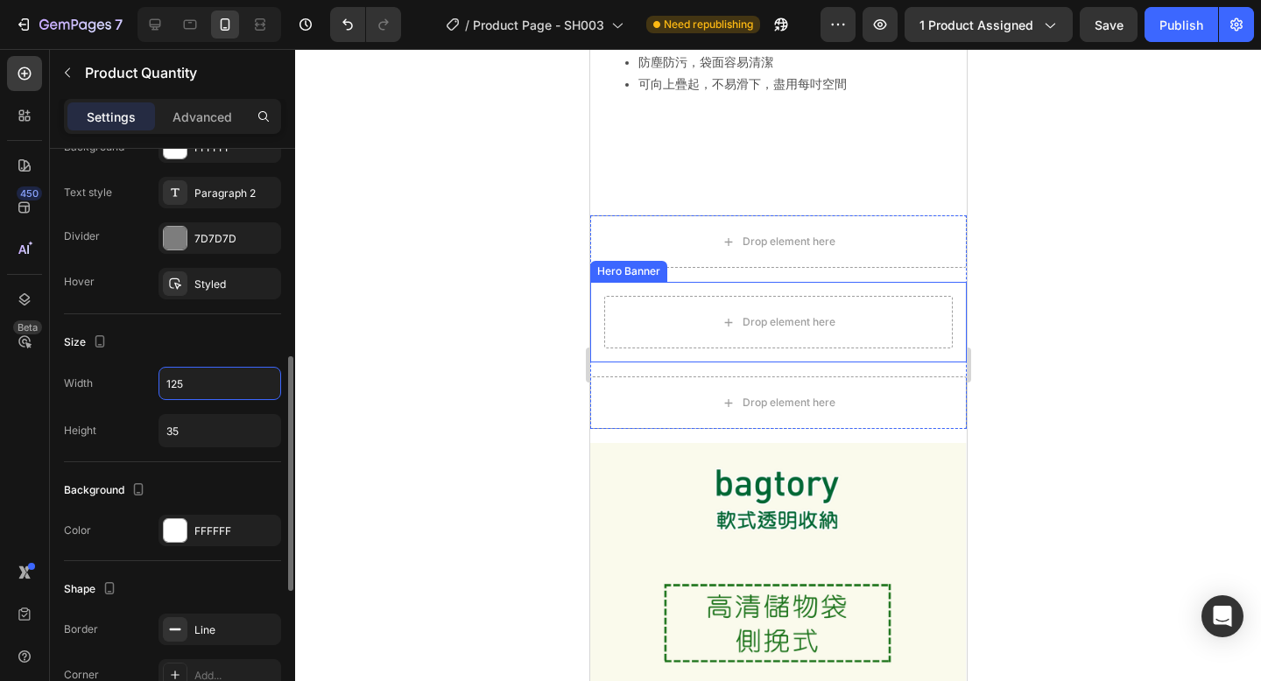
click at [866, 351] on div "Drop element here" at bounding box center [777, 322] width 376 height 81
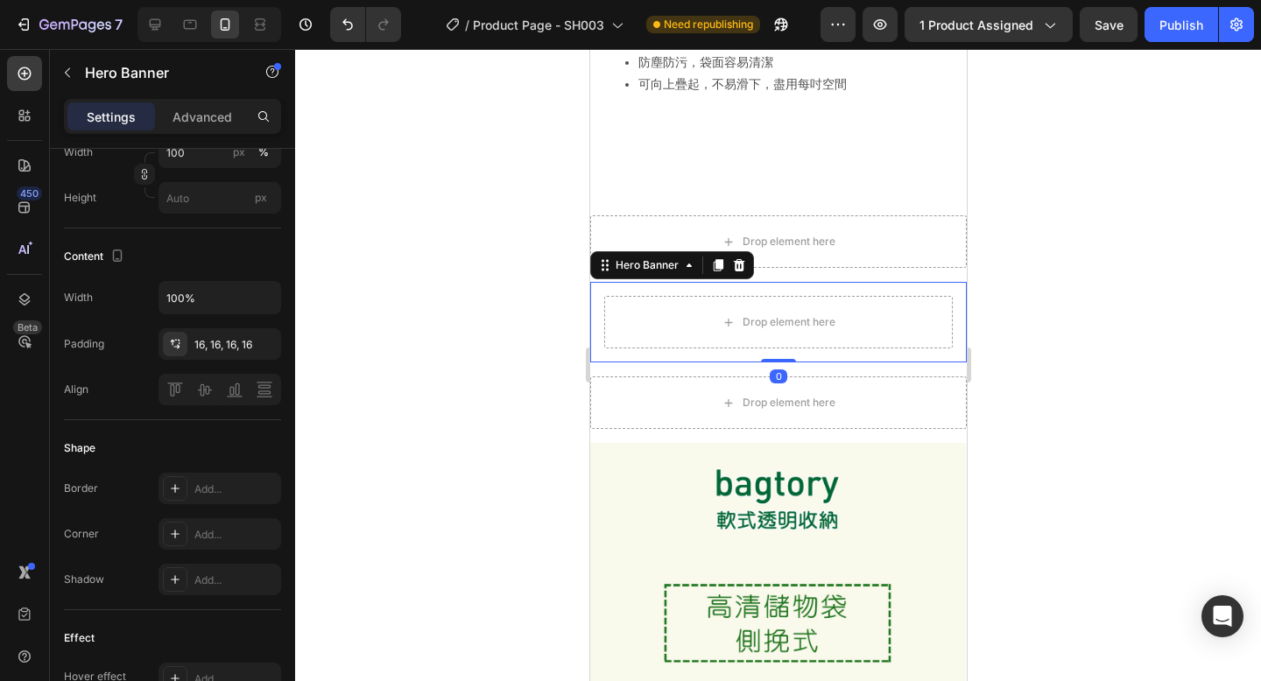
scroll to position [0, 0]
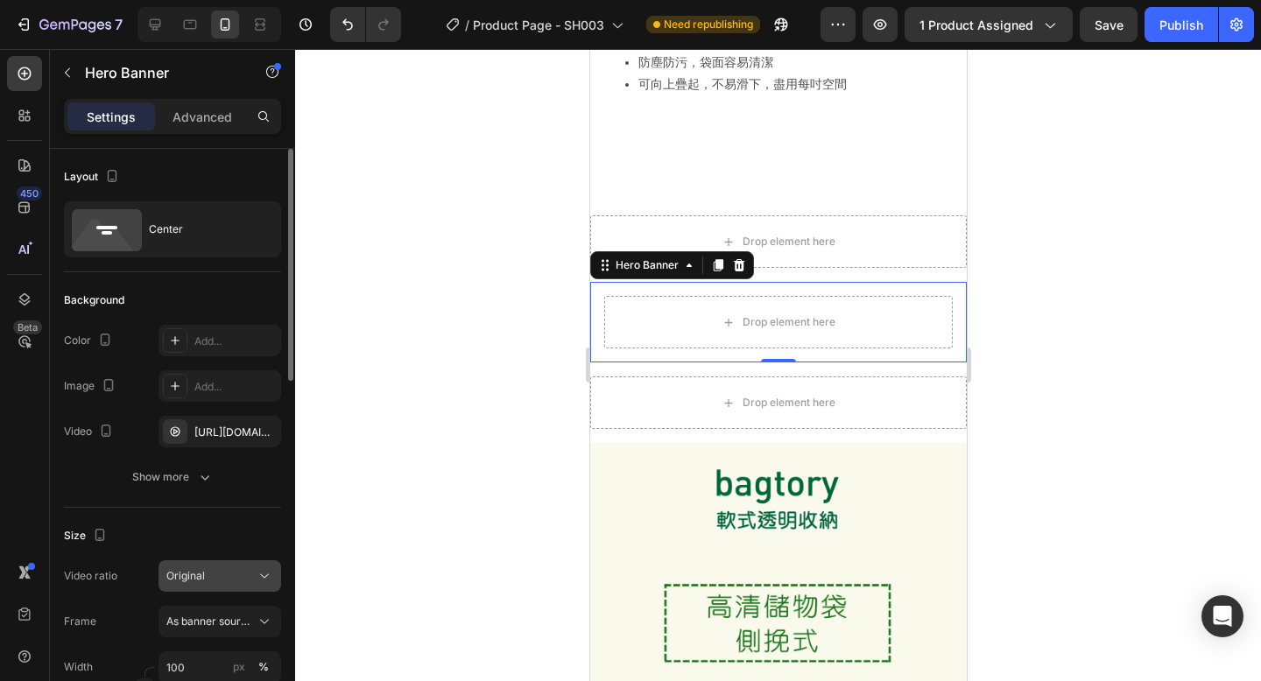
click at [195, 583] on span "Original" at bounding box center [185, 576] width 39 height 16
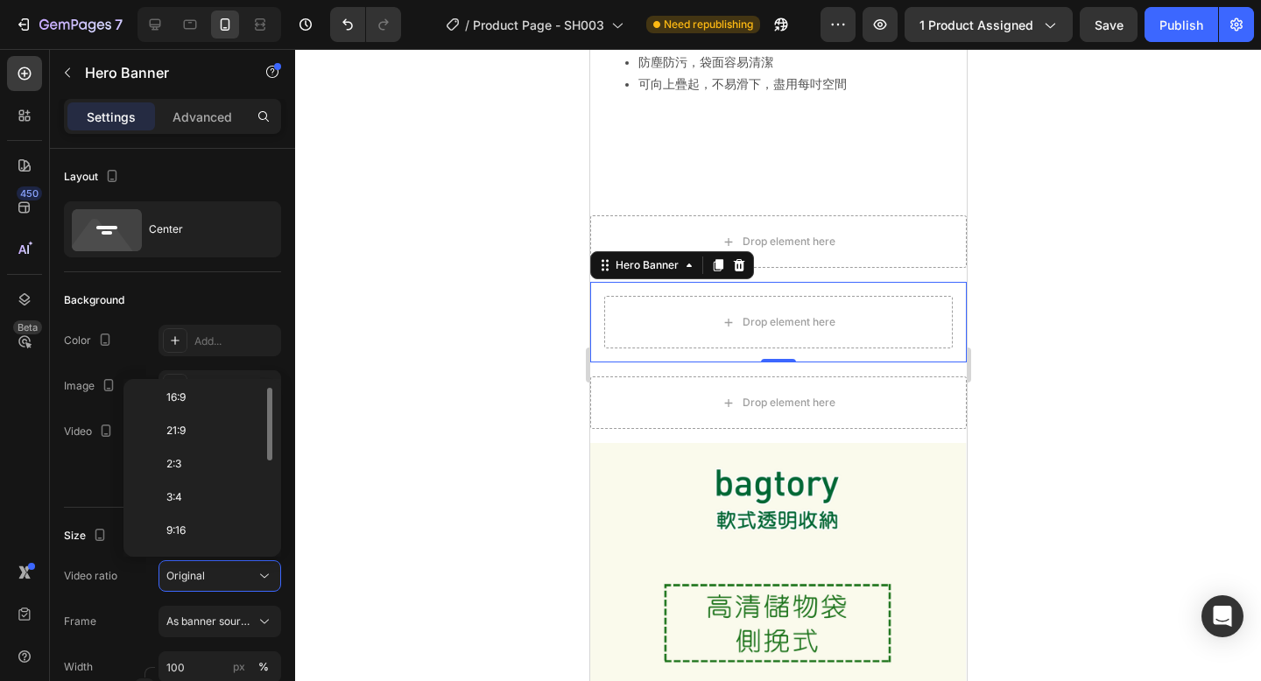
scroll to position [202, 0]
click at [223, 468] on p "9:16" at bounding box center [212, 467] width 93 height 16
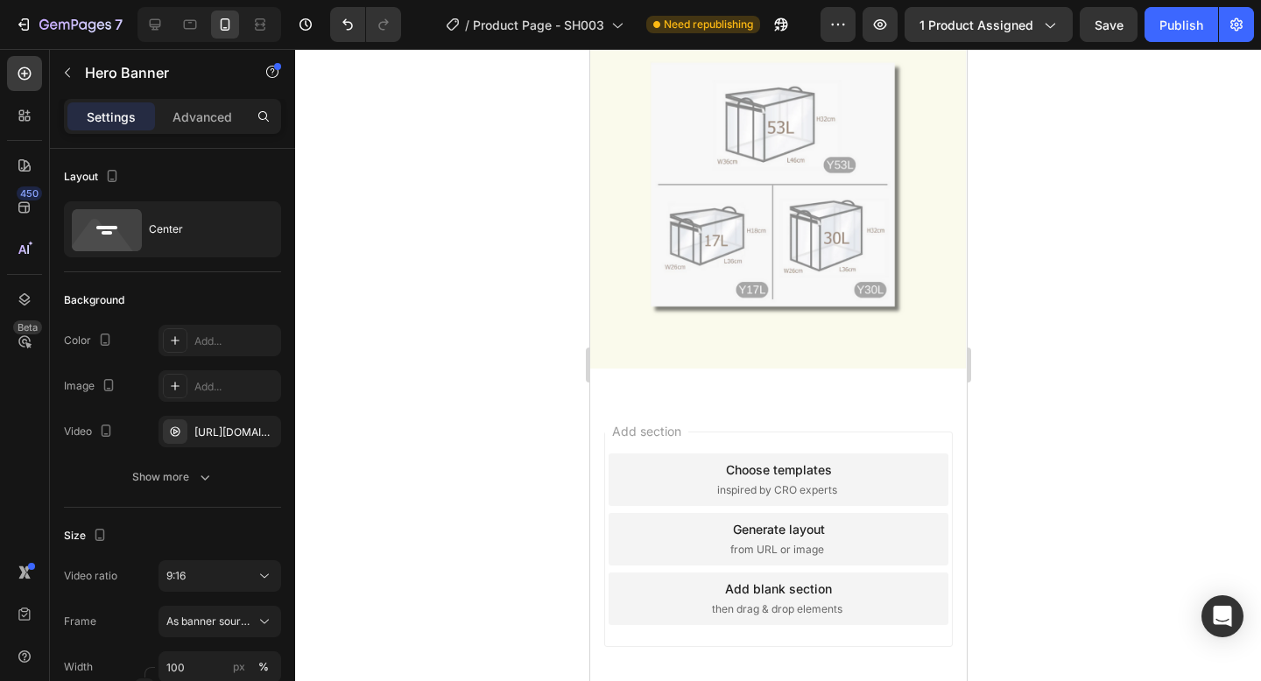
scroll to position [6500, 0]
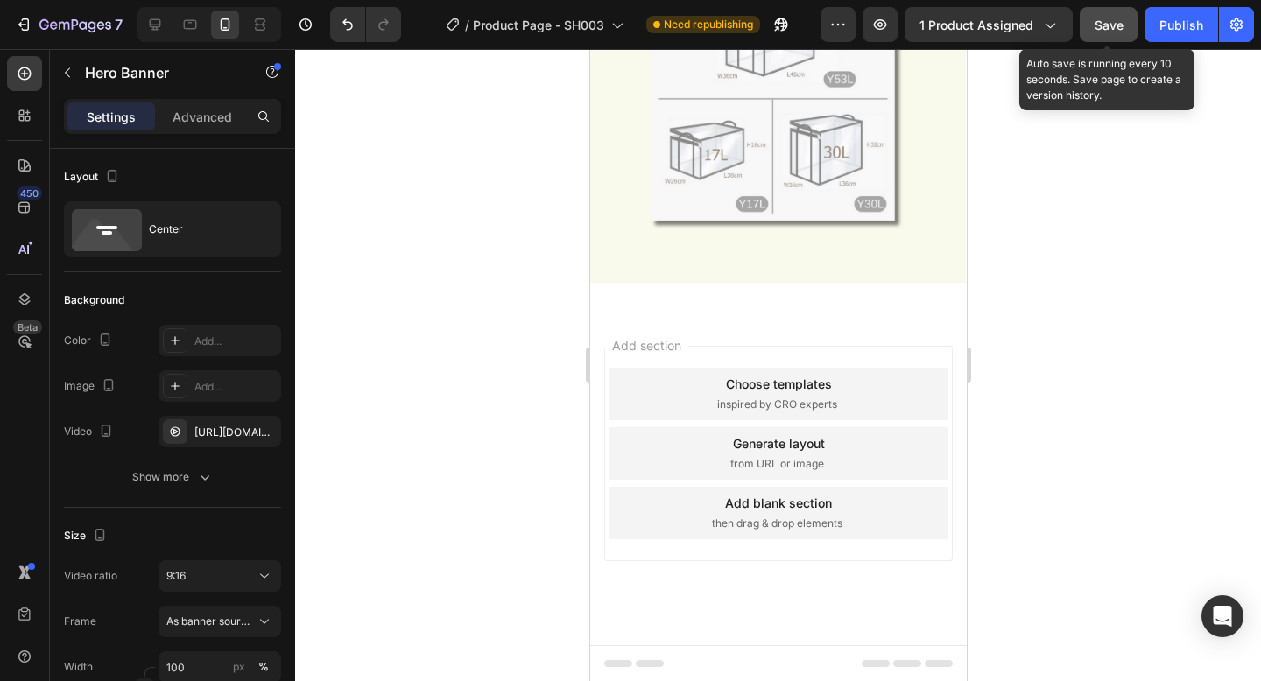
click at [1115, 29] on span "Save" at bounding box center [1108, 25] width 29 height 15
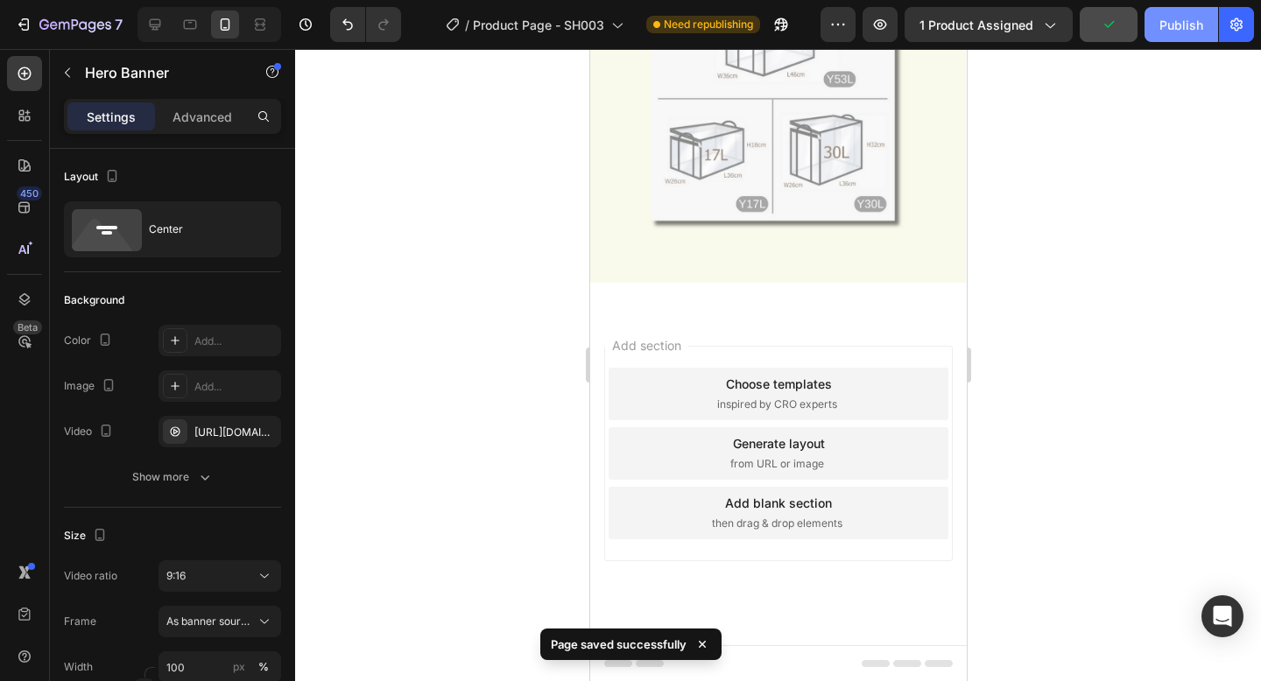
click at [1165, 25] on div "Publish" at bounding box center [1181, 25] width 44 height 18
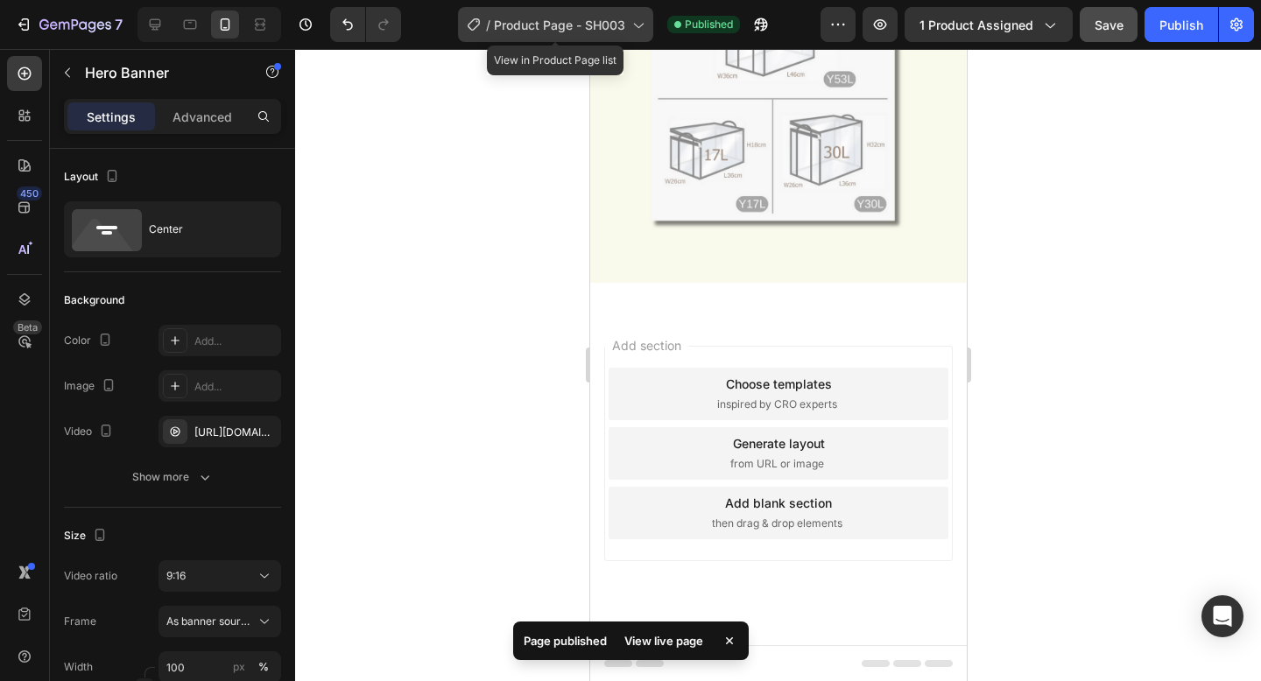
click at [555, 27] on span "Product Page - SH003" at bounding box center [559, 25] width 131 height 18
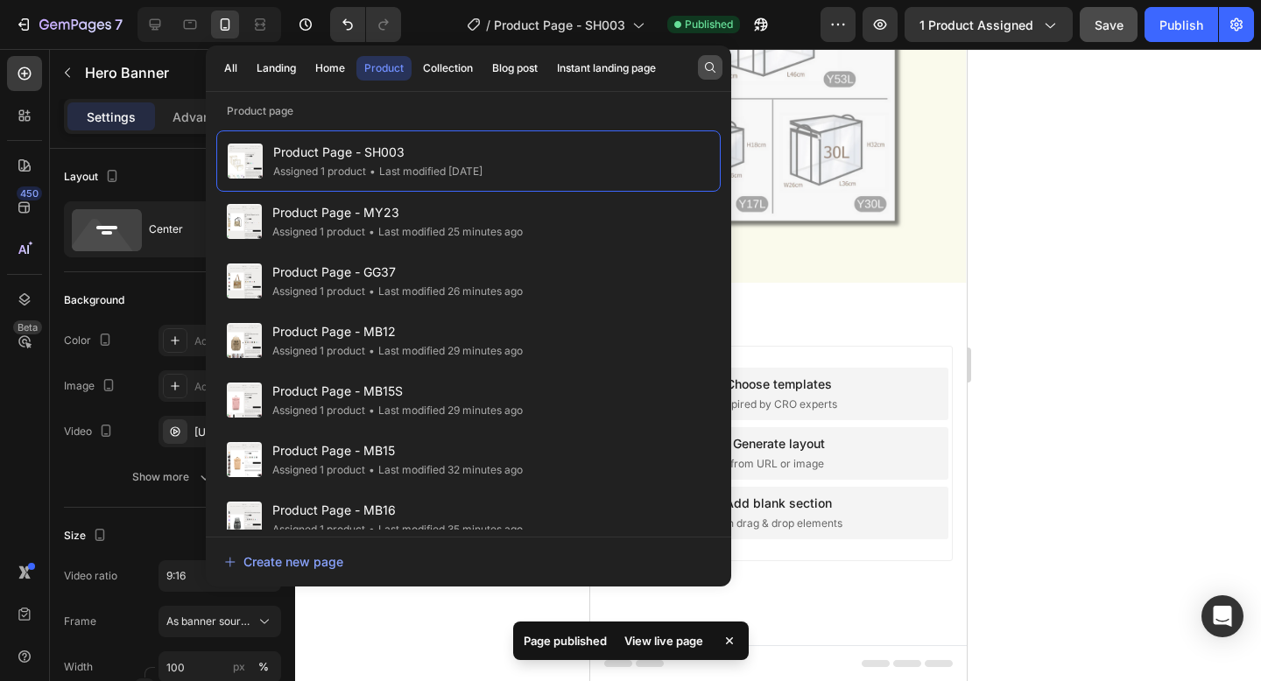
click at [705, 67] on icon "button" at bounding box center [710, 67] width 11 height 11
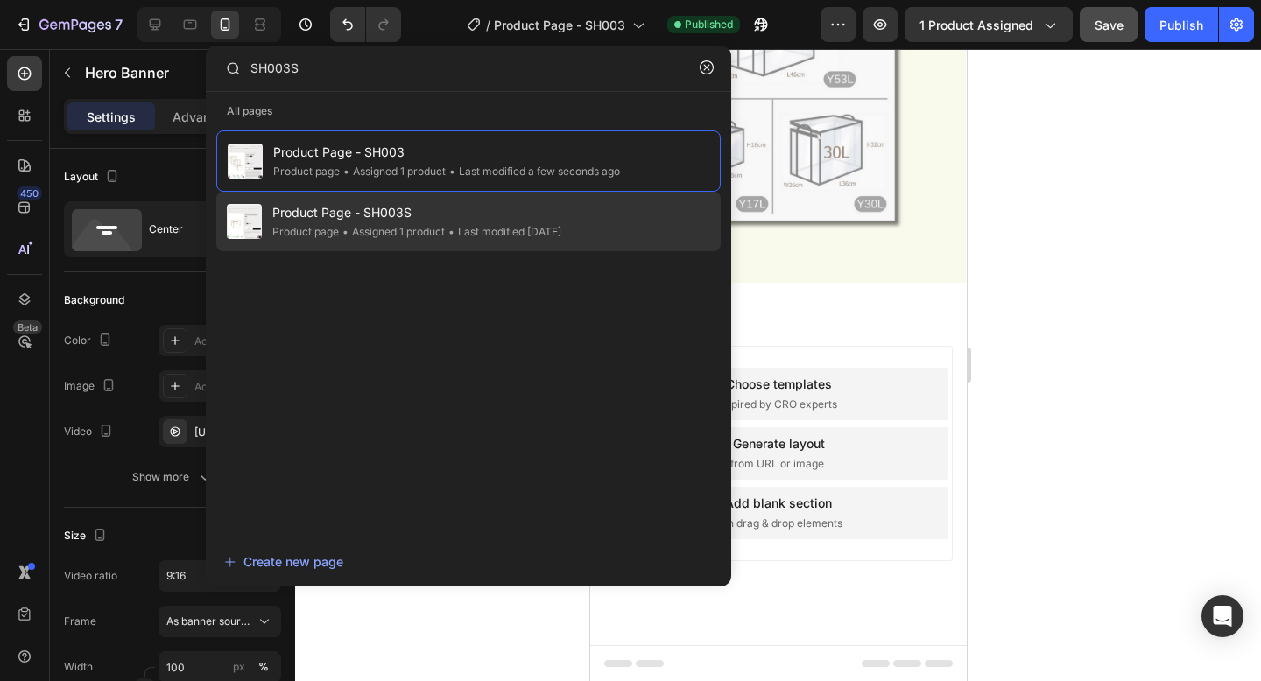
type input "SH003S"
click at [561, 226] on div "• Last modified 2 days ago" at bounding box center [503, 232] width 116 height 18
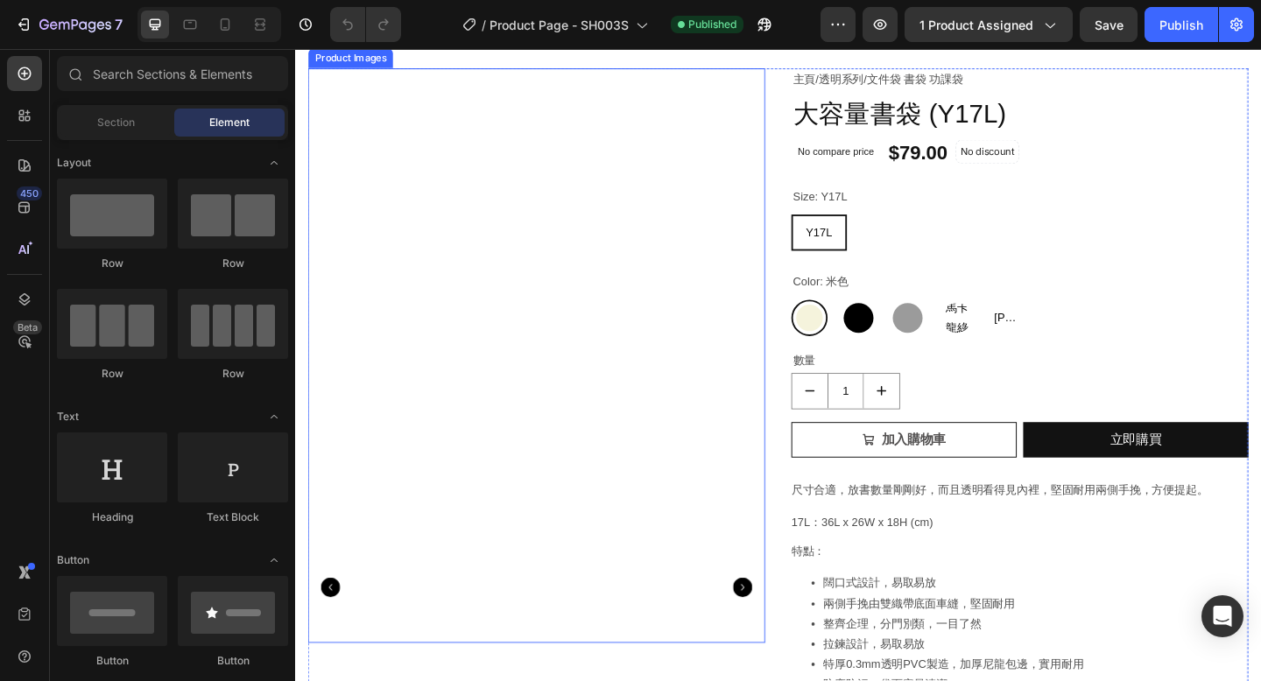
scroll to position [111, 0]
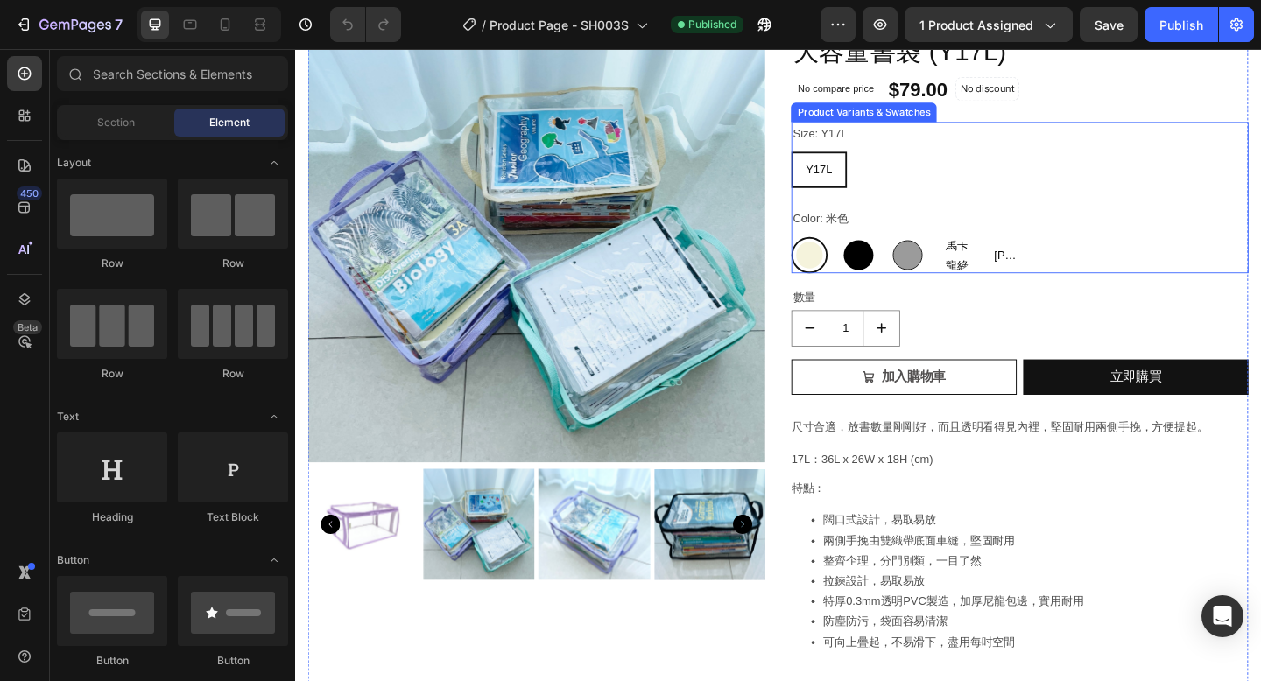
click at [951, 277] on div at bounding box center [961, 273] width 32 height 32
click at [941, 254] on input "灰色 灰色" at bounding box center [940, 253] width 1 height 1
radio input "true"
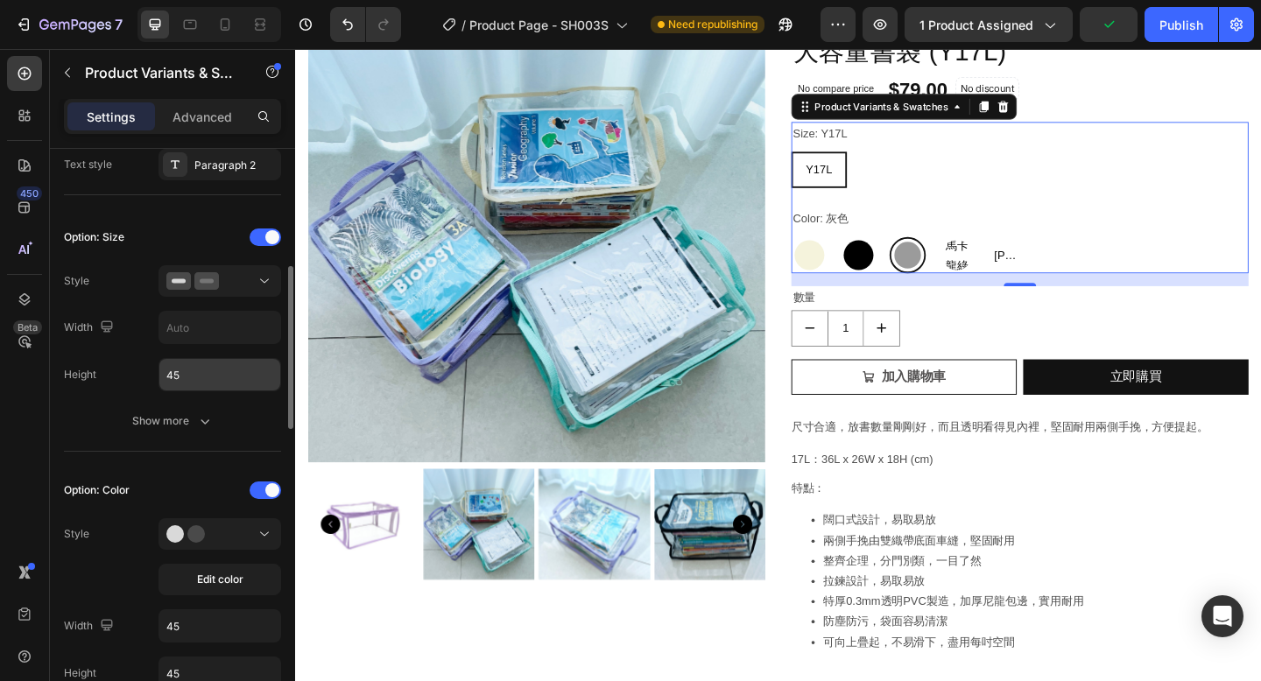
scroll to position [441, 0]
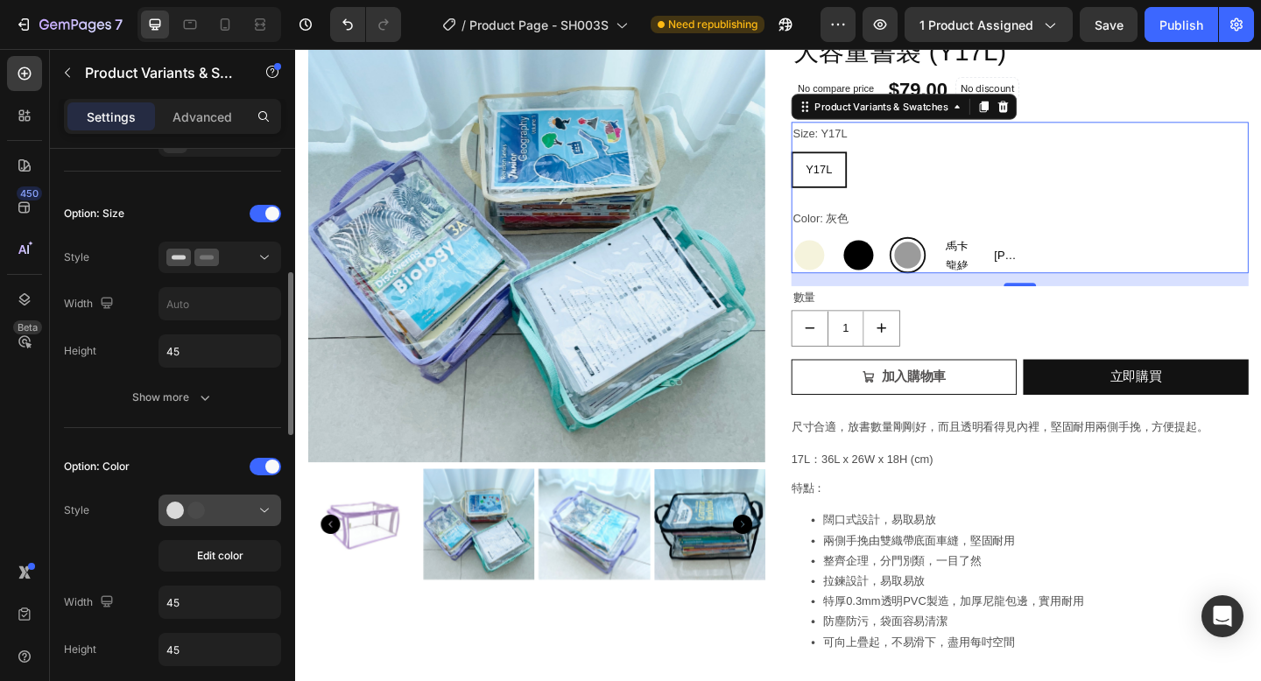
click at [221, 516] on div at bounding box center [219, 511] width 107 height 18
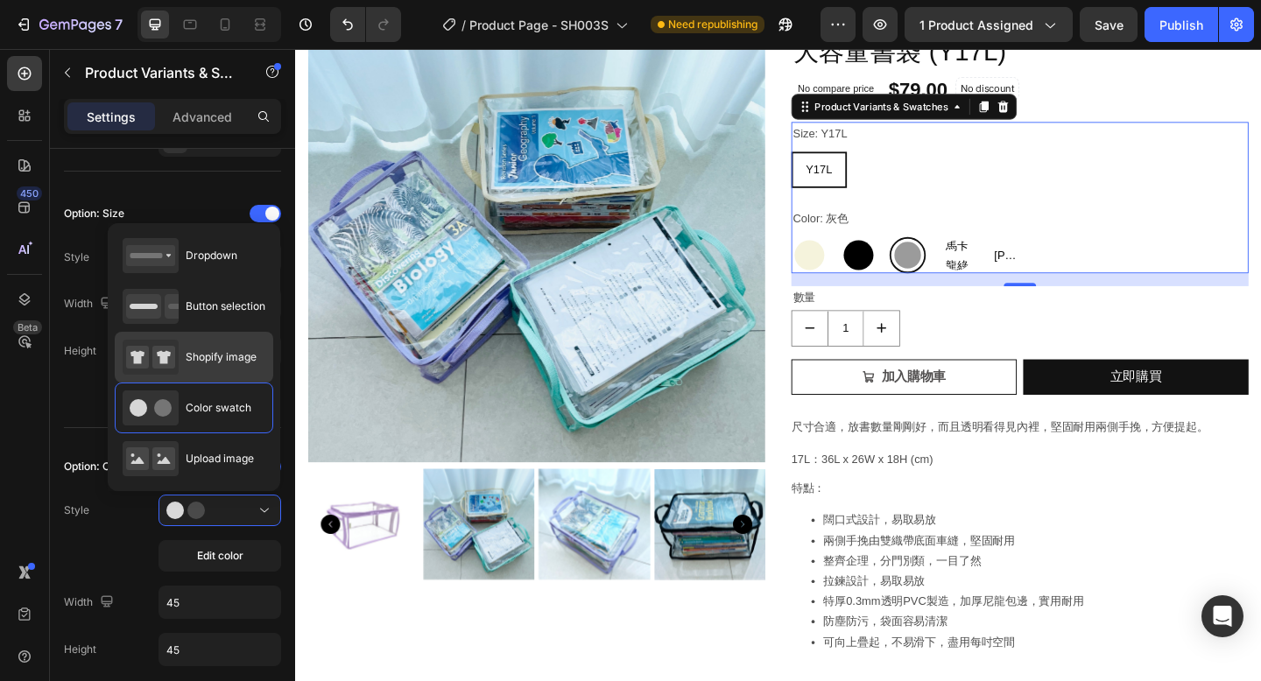
click at [236, 360] on span "Shopify image" at bounding box center [221, 357] width 71 height 16
type input "64"
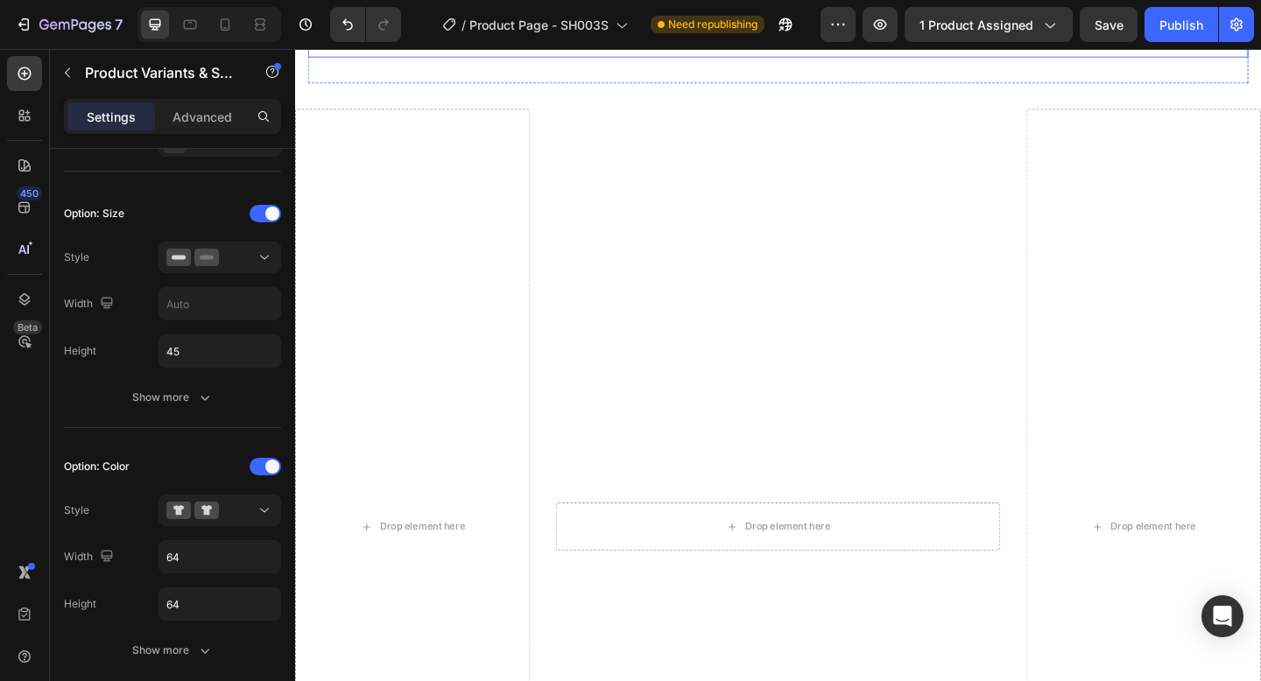
scroll to position [1116, 0]
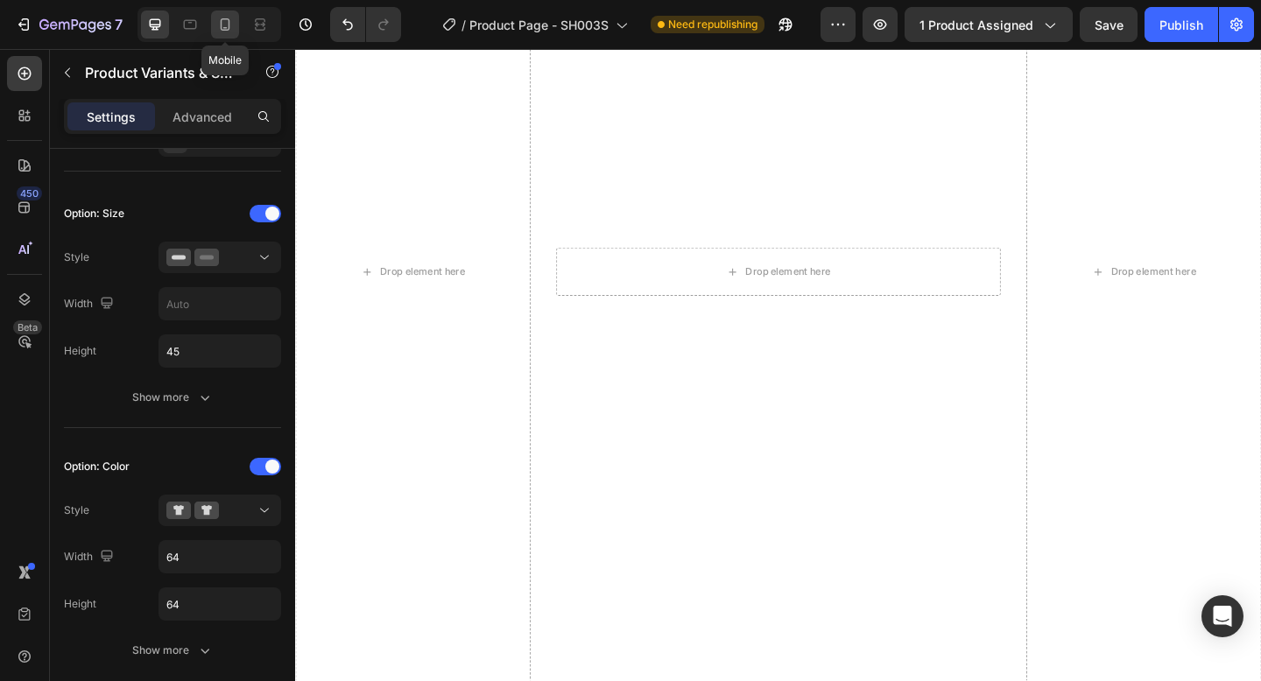
click at [232, 20] on icon at bounding box center [225, 25] width 18 height 18
type input "12"
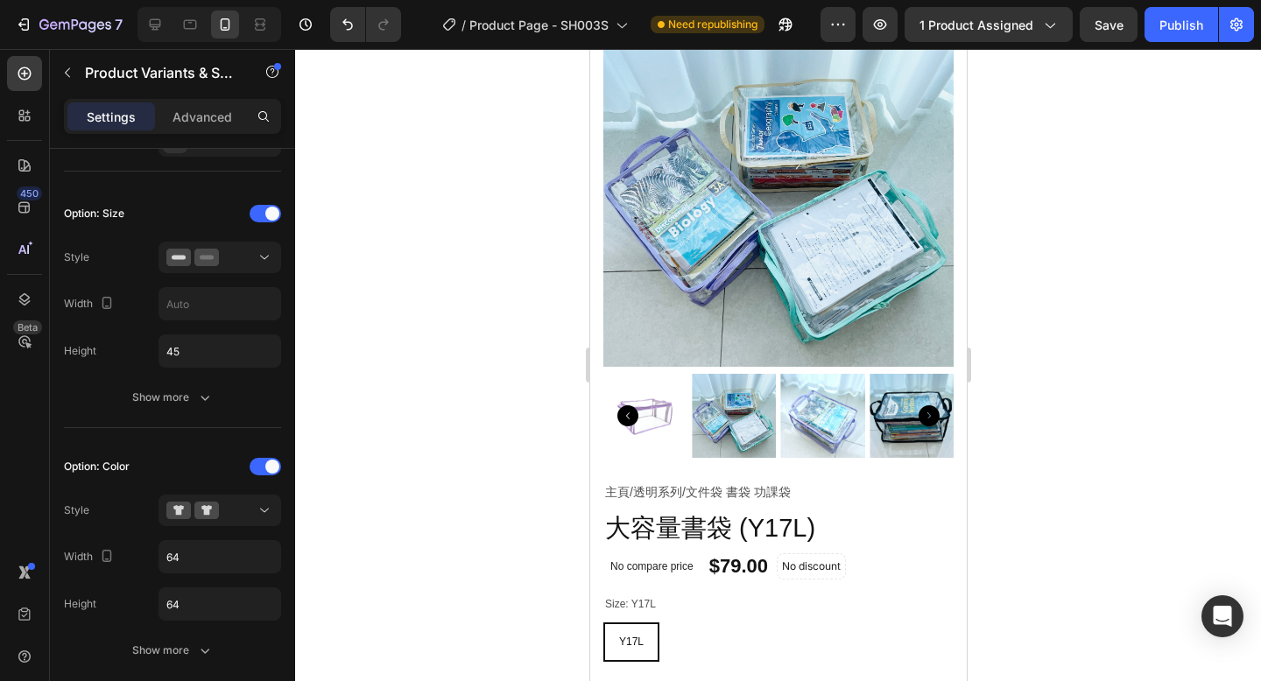
scroll to position [116, 0]
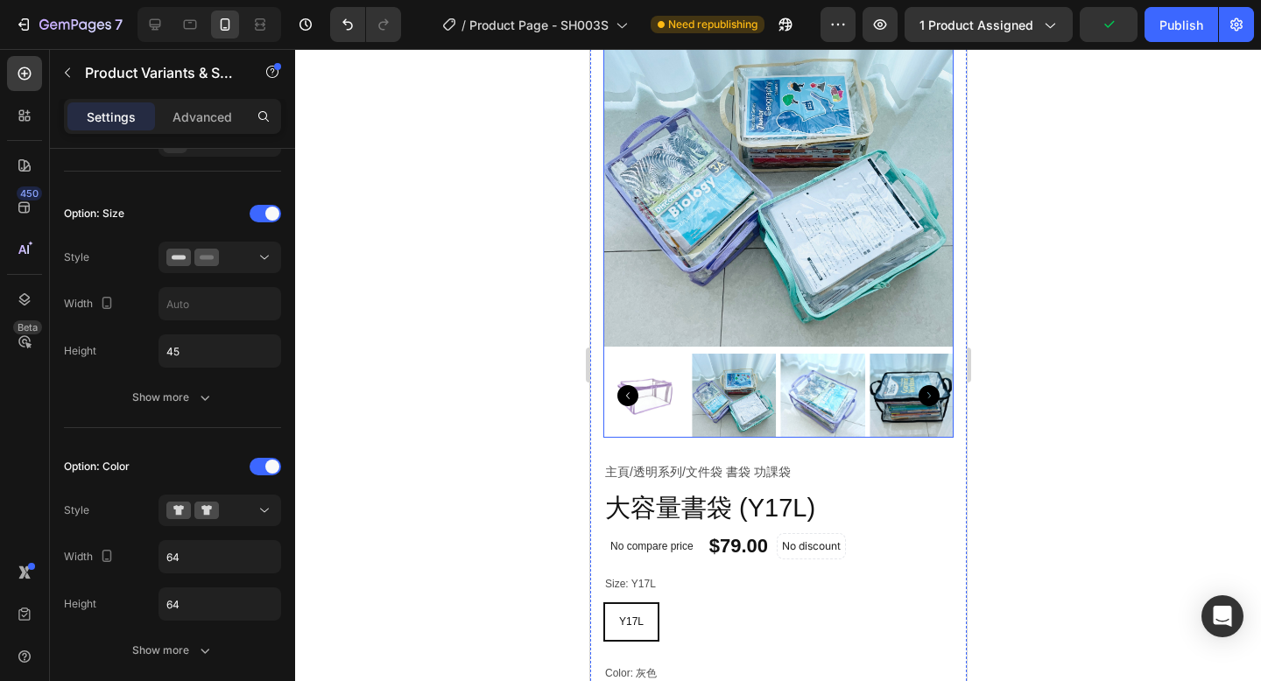
drag, startPoint x: 793, startPoint y: 338, endPoint x: 609, endPoint y: 358, distance: 185.0
click at [609, 358] on img at bounding box center [644, 396] width 84 height 84
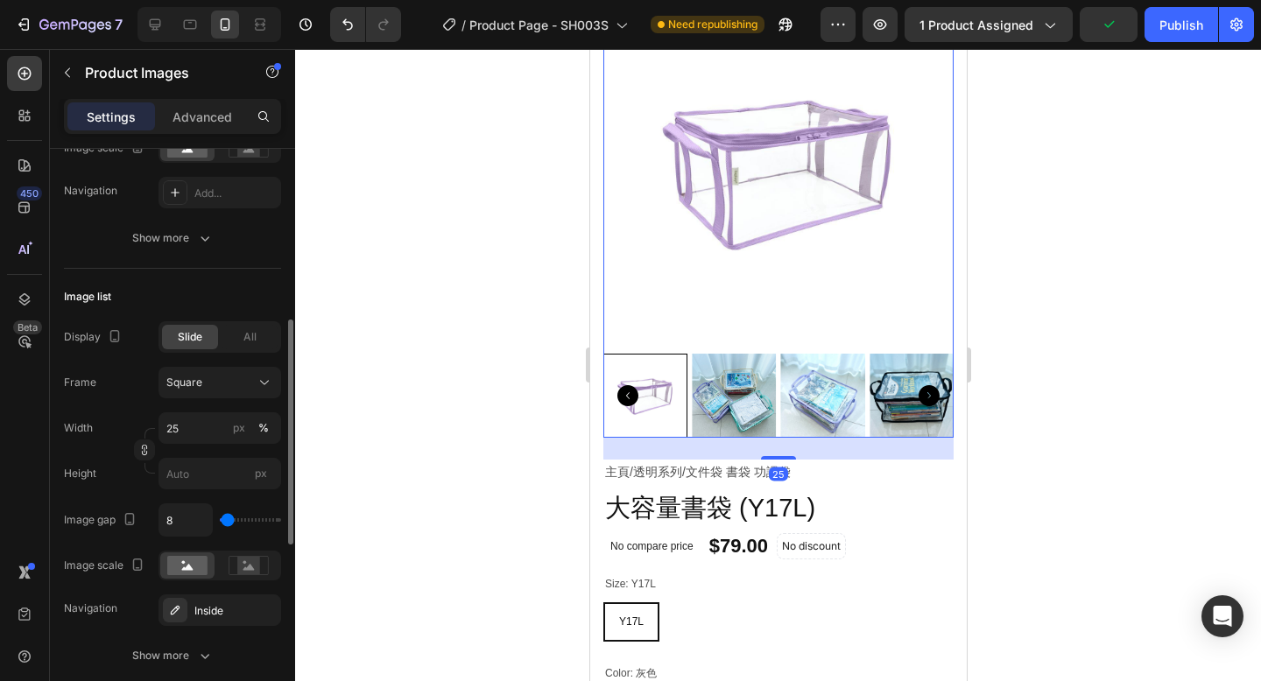
scroll to position [0, 0]
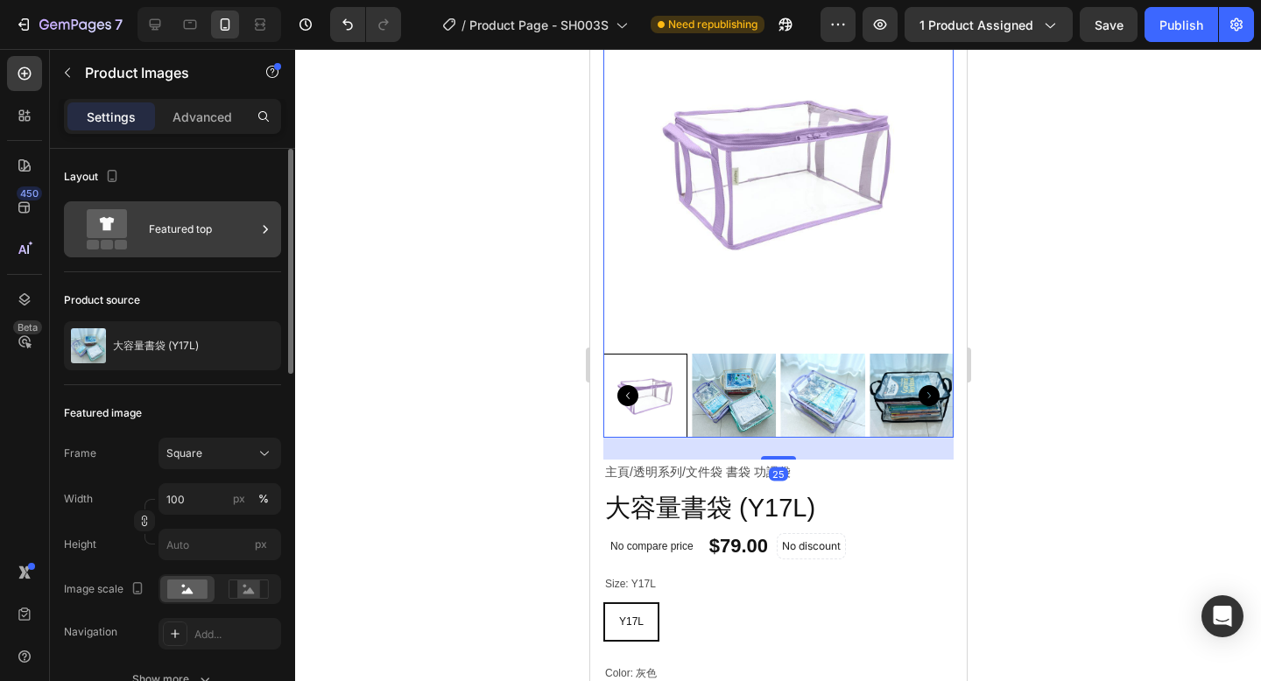
click at [213, 234] on div "Featured top" at bounding box center [202, 229] width 107 height 40
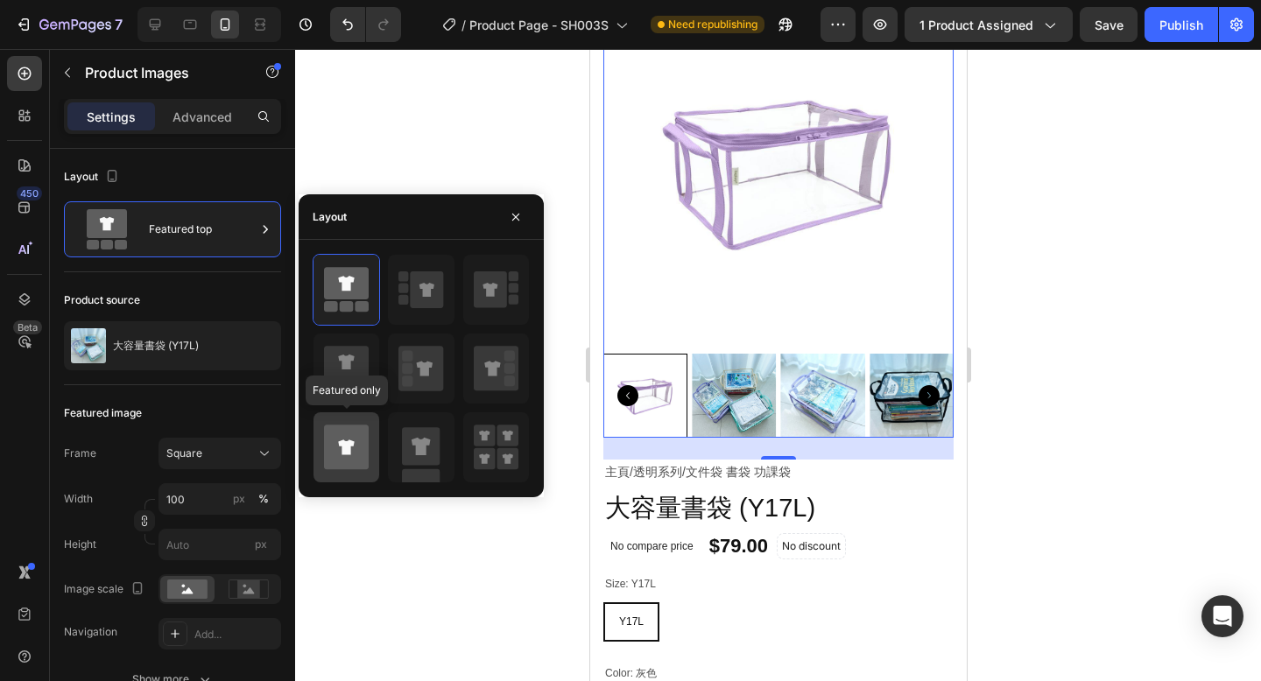
click at [356, 444] on icon at bounding box center [346, 447] width 45 height 45
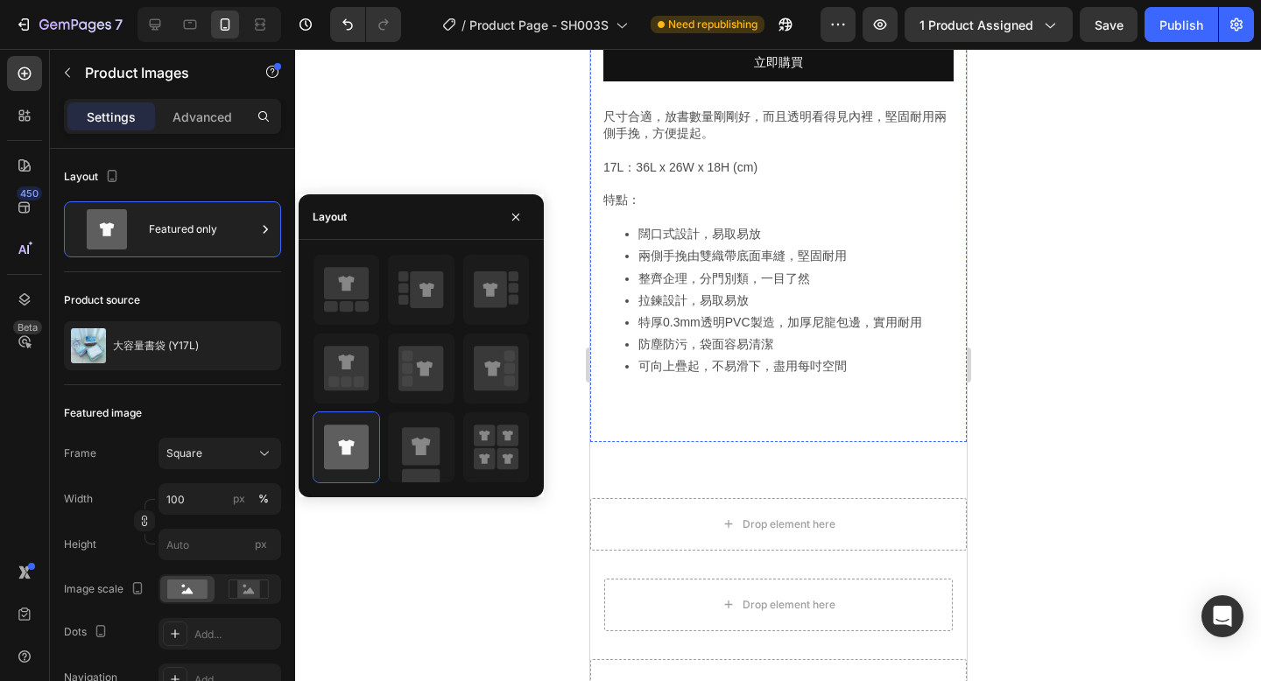
scroll to position [1121, 0]
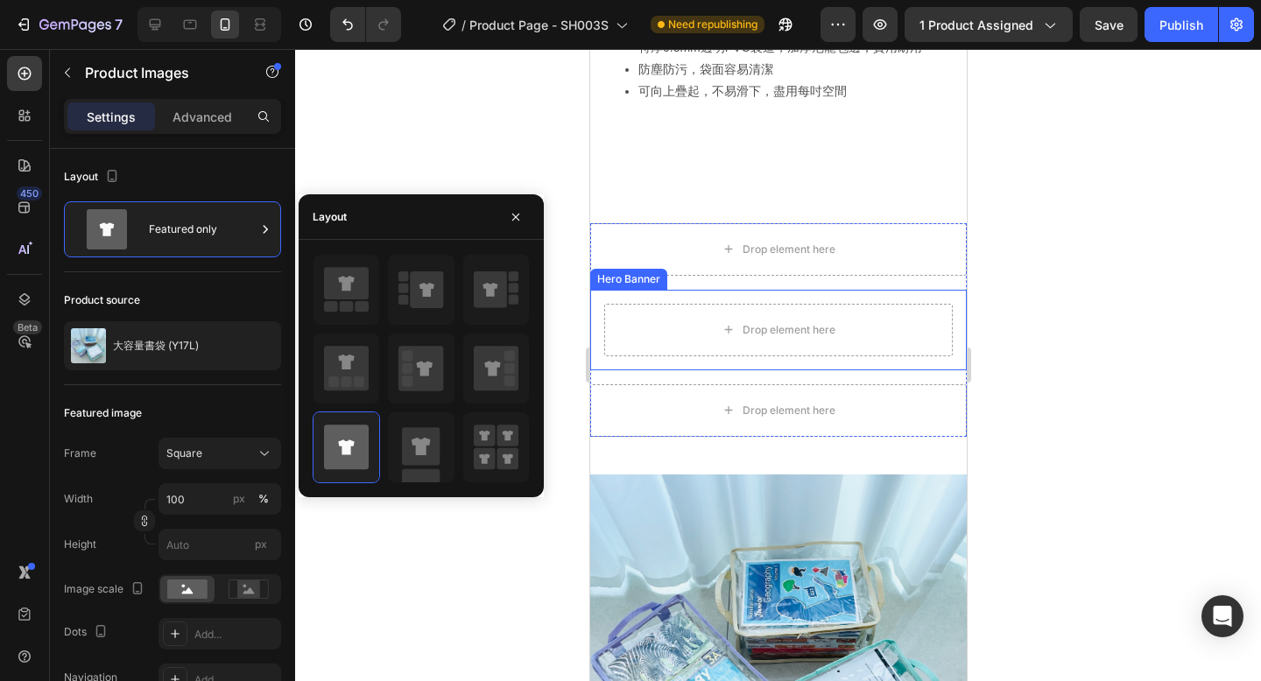
click at [810, 369] on div "Drop element here" at bounding box center [777, 330] width 376 height 81
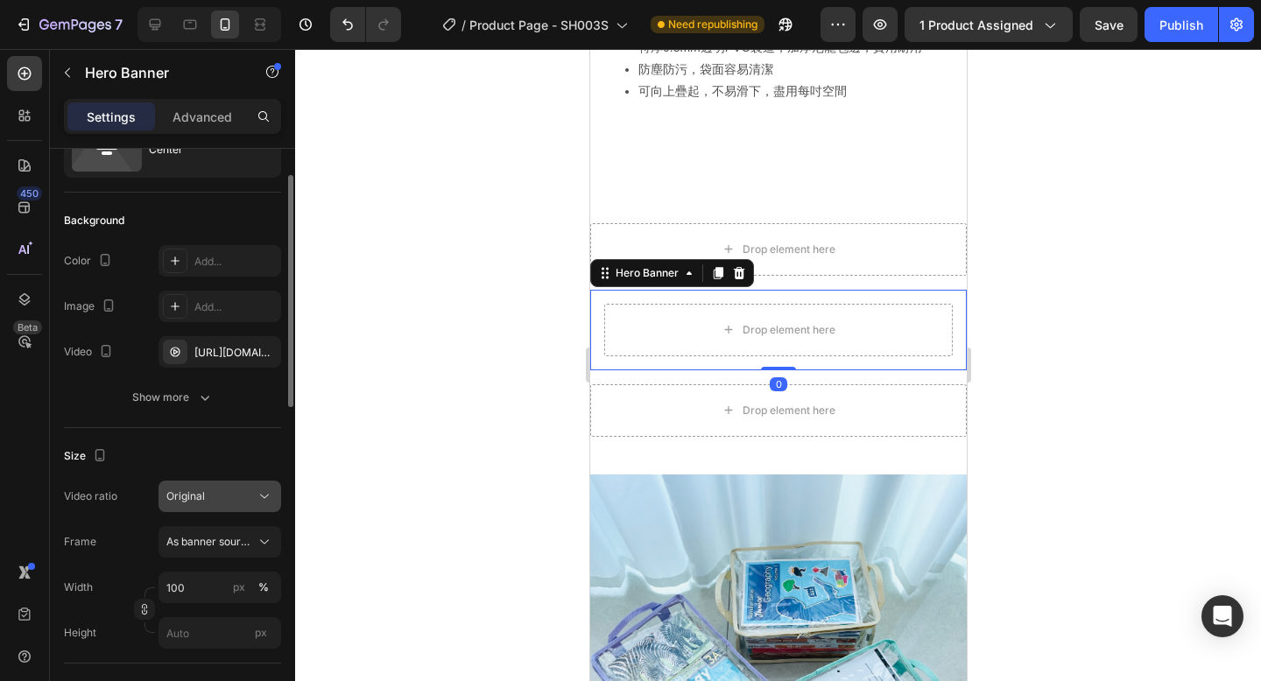
scroll to position [98, 0]
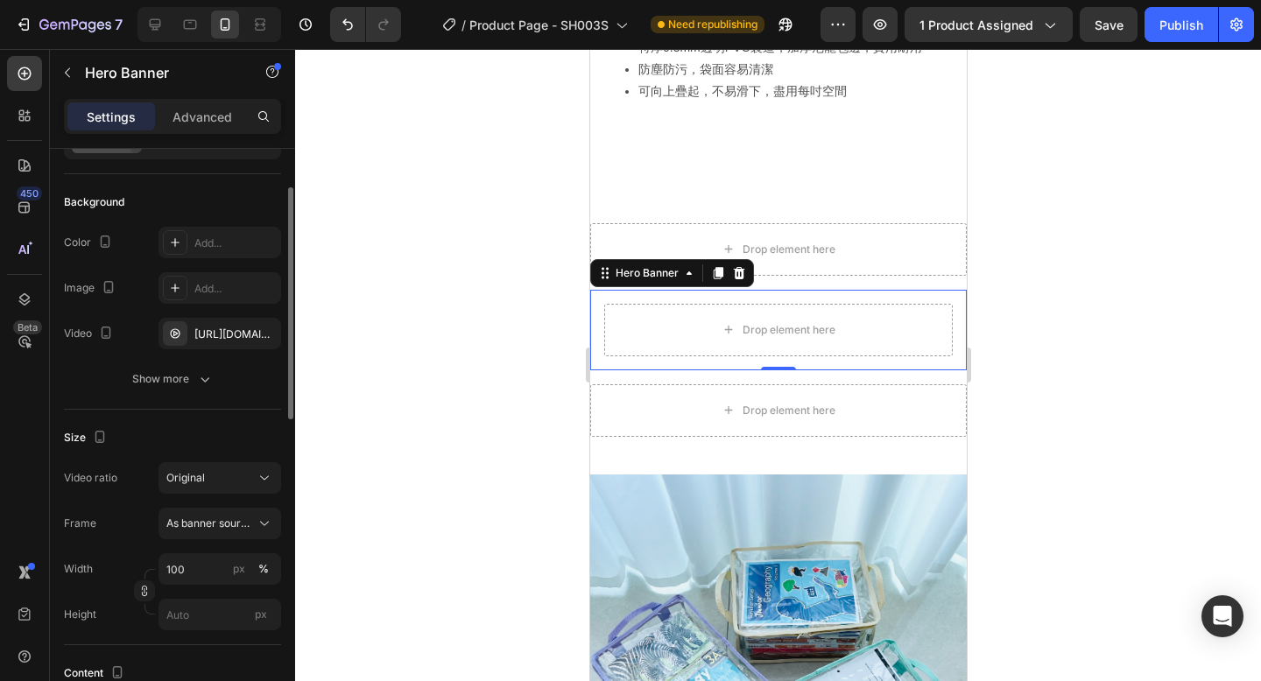
click at [208, 495] on div "Video ratio Original Frame As banner source Width 100 px % Height px" at bounding box center [172, 546] width 217 height 168
click at [209, 482] on div "Original" at bounding box center [210, 478] width 89 height 16
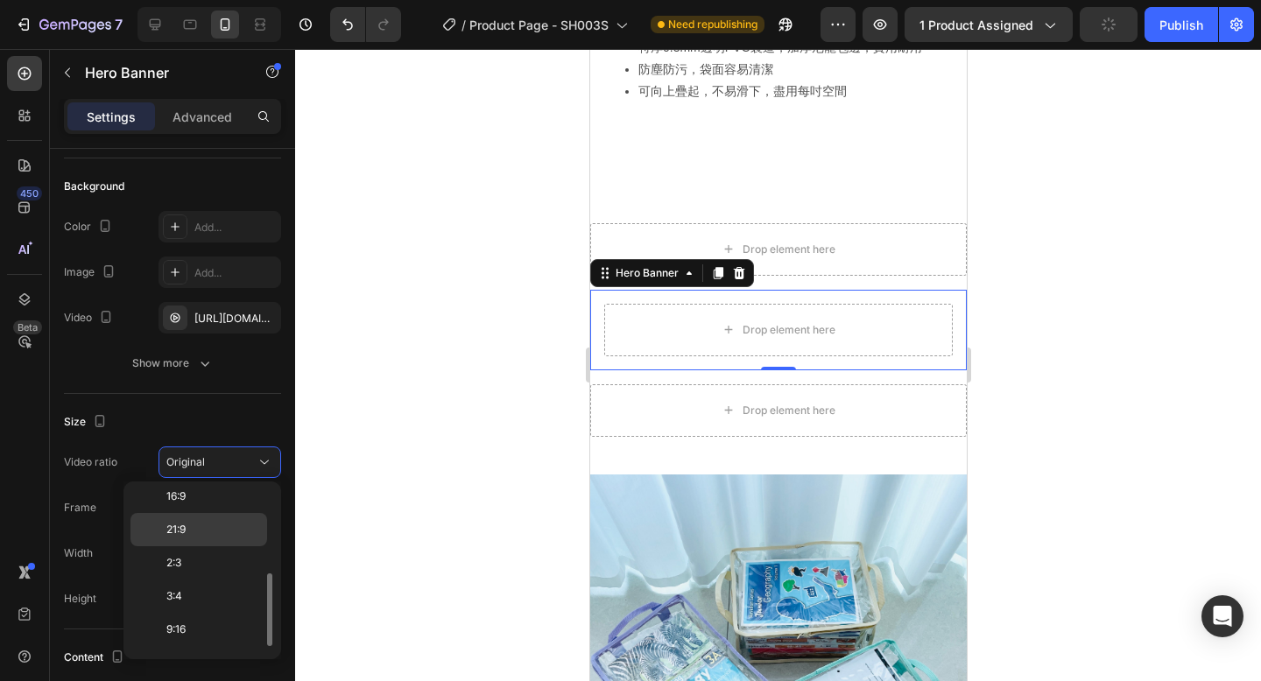
scroll to position [202, 0]
click at [209, 569] on p "9:16" at bounding box center [212, 569] width 93 height 16
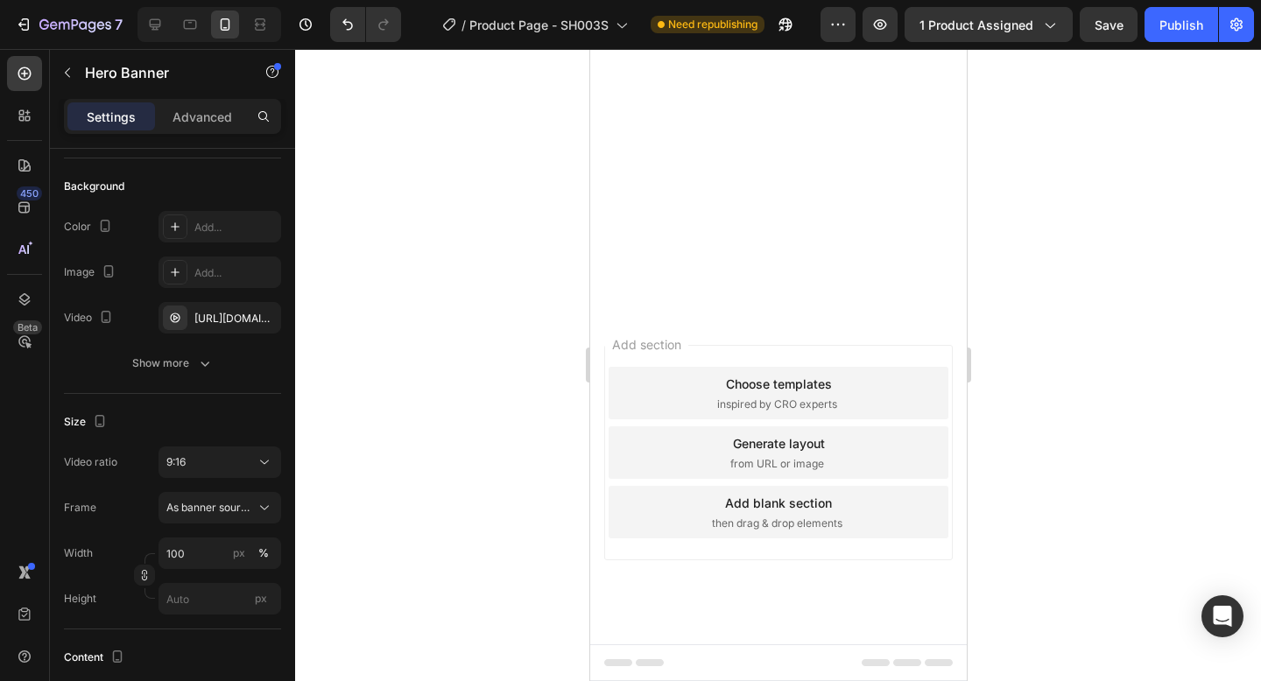
scroll to position [7372, 0]
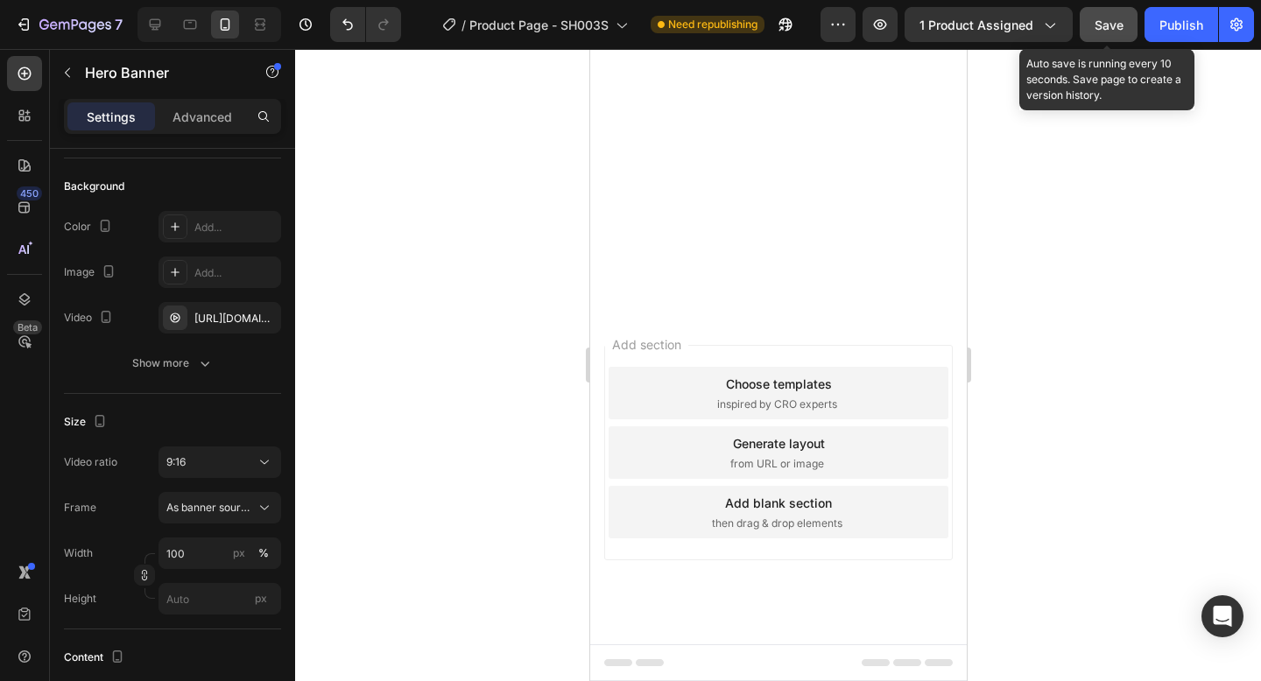
click at [1103, 29] on span "Save" at bounding box center [1108, 25] width 29 height 15
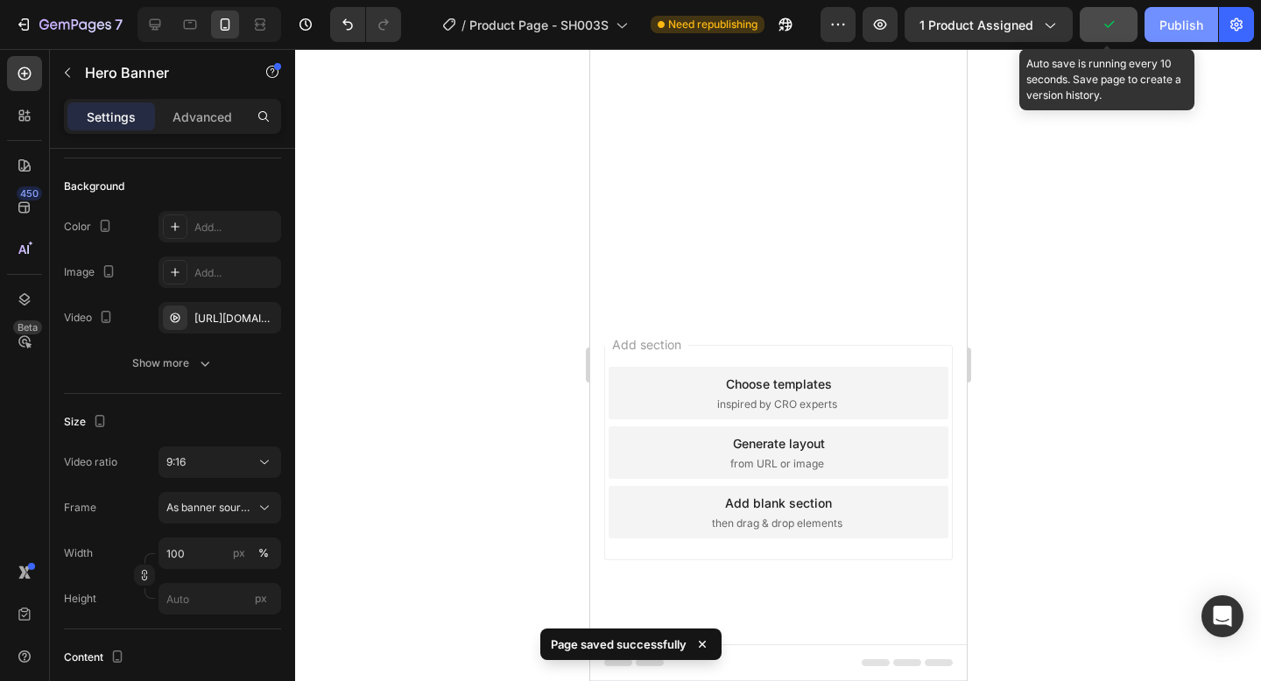
click at [1179, 27] on div "Publish" at bounding box center [1181, 25] width 44 height 18
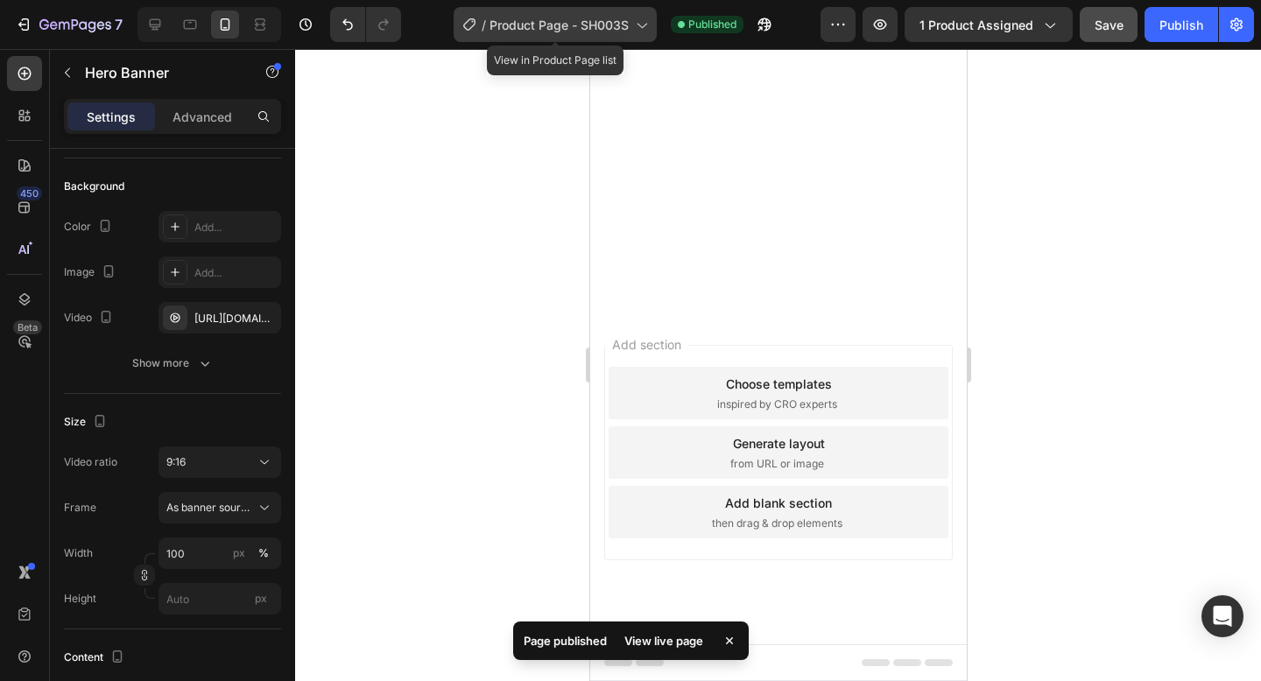
click at [564, 29] on span "Product Page - SH003S" at bounding box center [558, 25] width 139 height 18
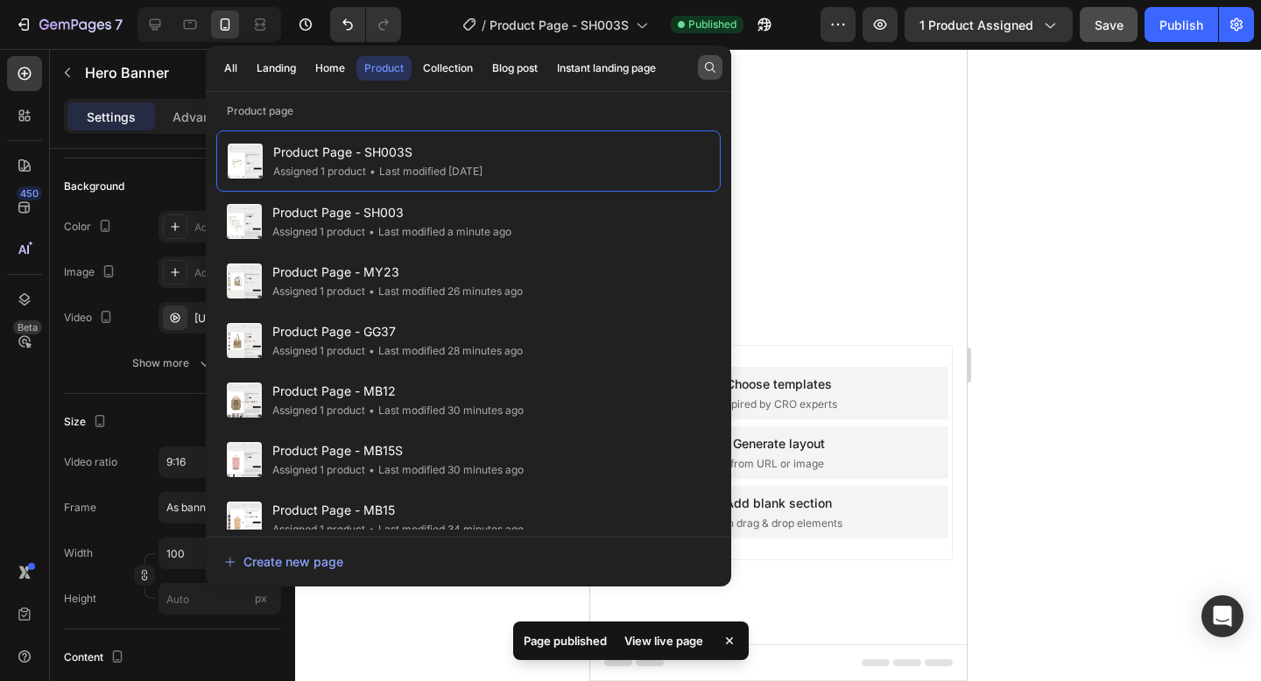
click at [710, 66] on icon "button" at bounding box center [710, 67] width 14 height 14
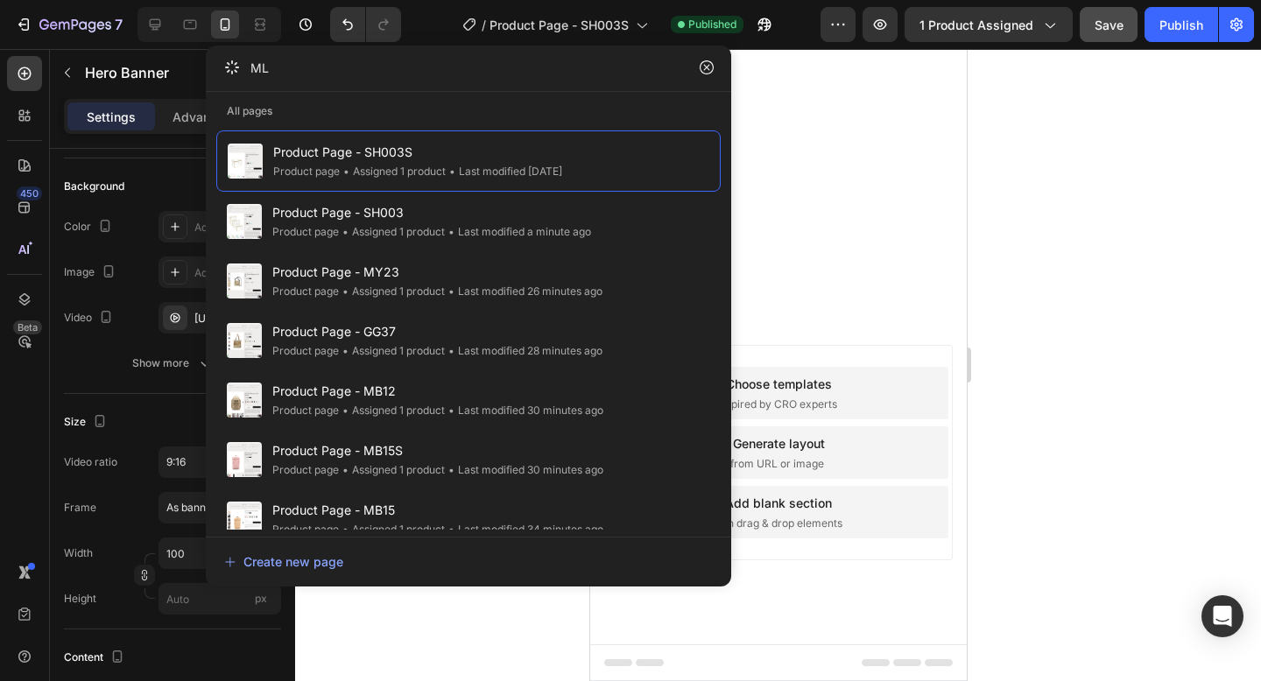
type input "ML"
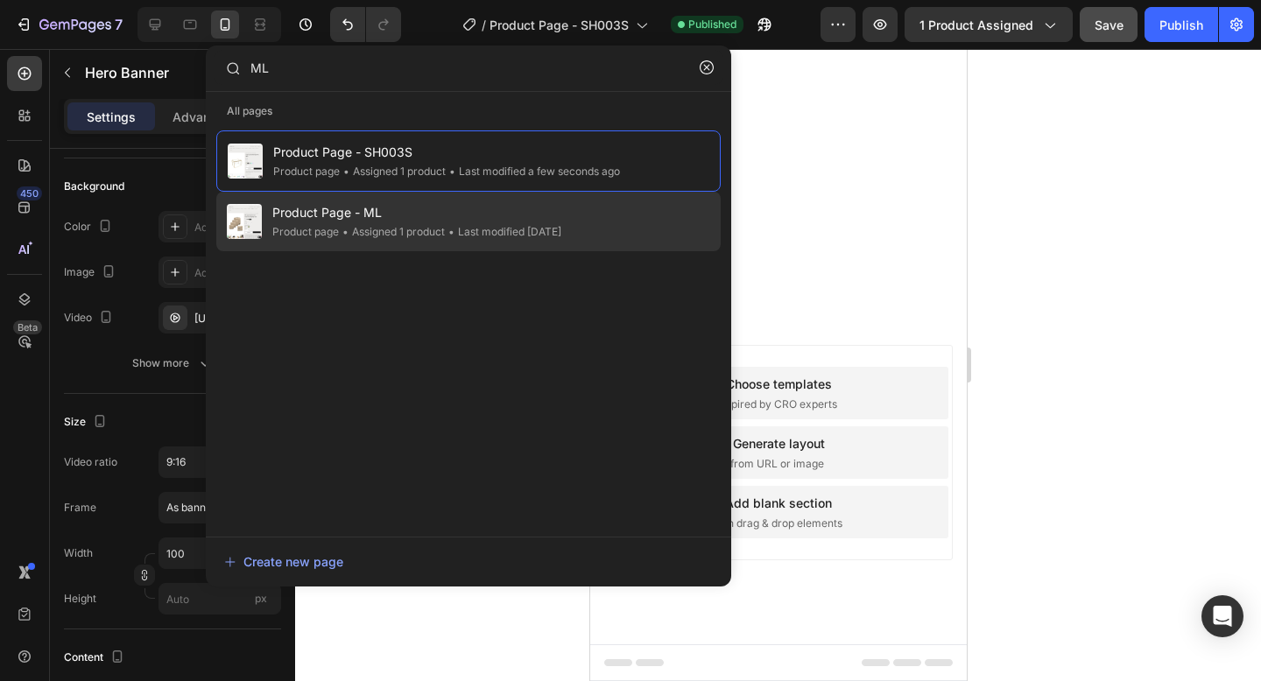
click at [557, 225] on div "• Last modified [DATE]" at bounding box center [503, 232] width 116 height 18
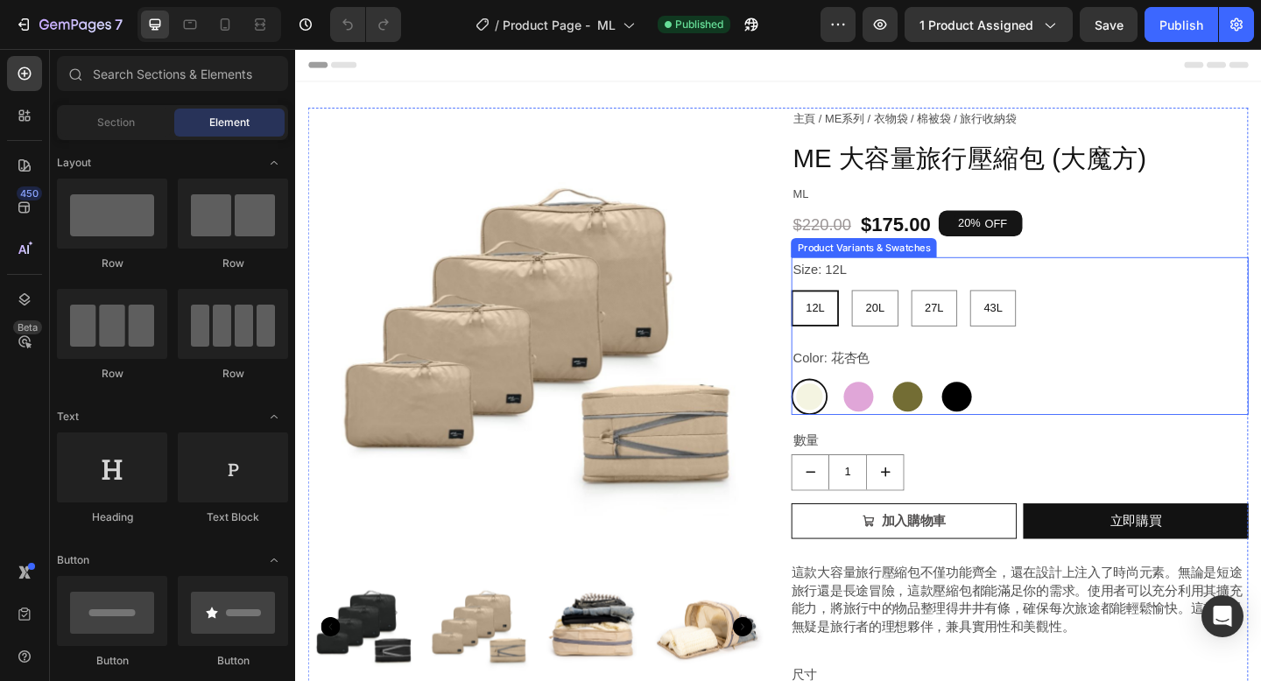
click at [927, 401] on div "Color: 花杏色 花杏色 花杏色 藤花紫 藤花紫 橄欖綠 橄欖綠 黑玫瑰 黑玫瑰" at bounding box center [1082, 409] width 497 height 75
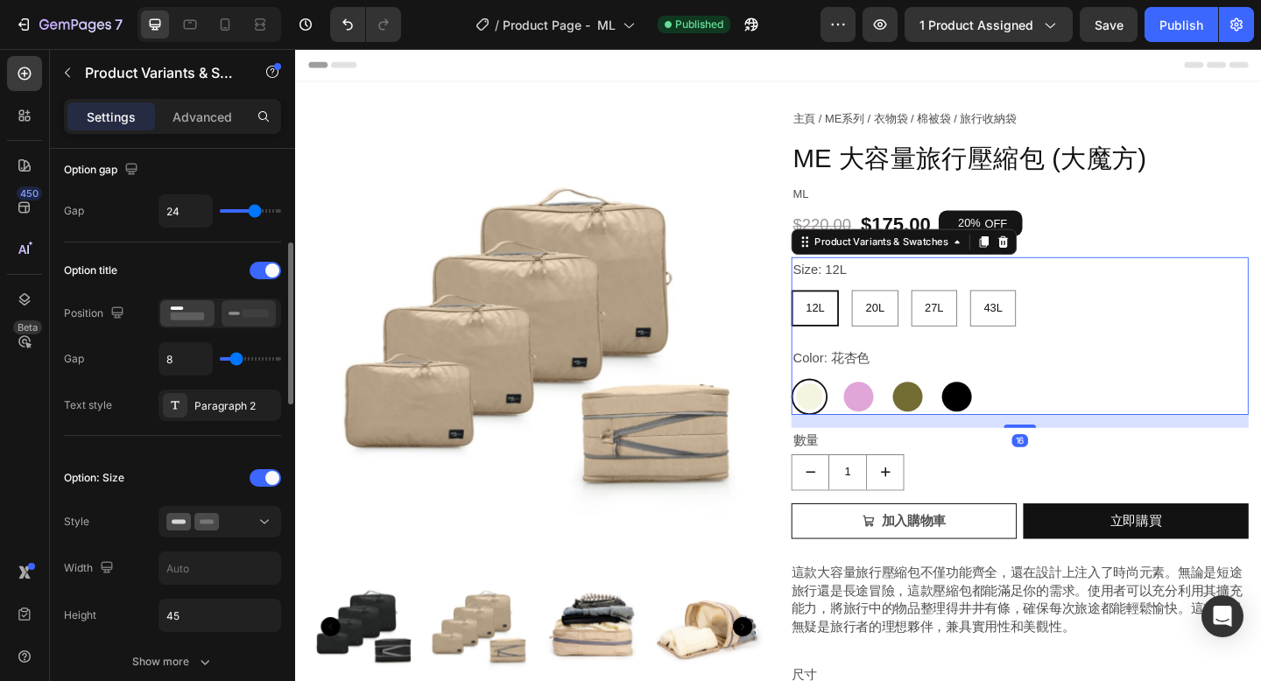
scroll to position [212, 0]
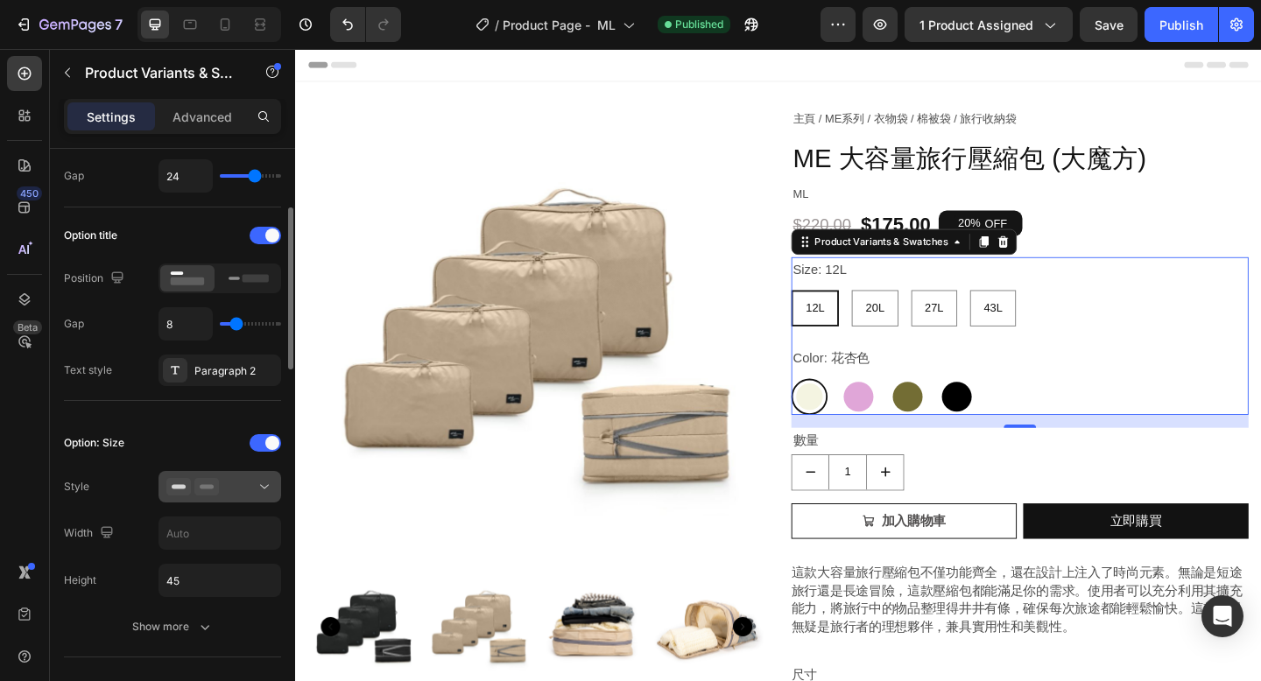
click at [231, 493] on div at bounding box center [219, 487] width 107 height 18
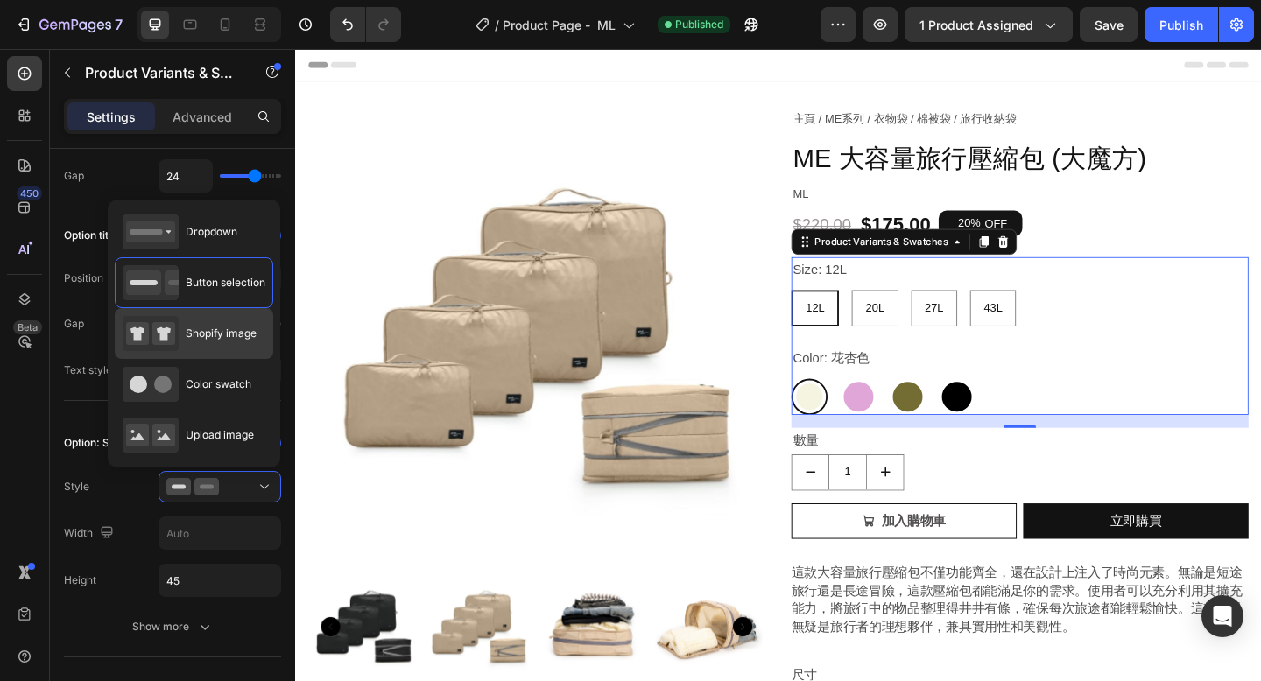
click at [223, 335] on span "Shopify image" at bounding box center [221, 334] width 71 height 16
type input "64"
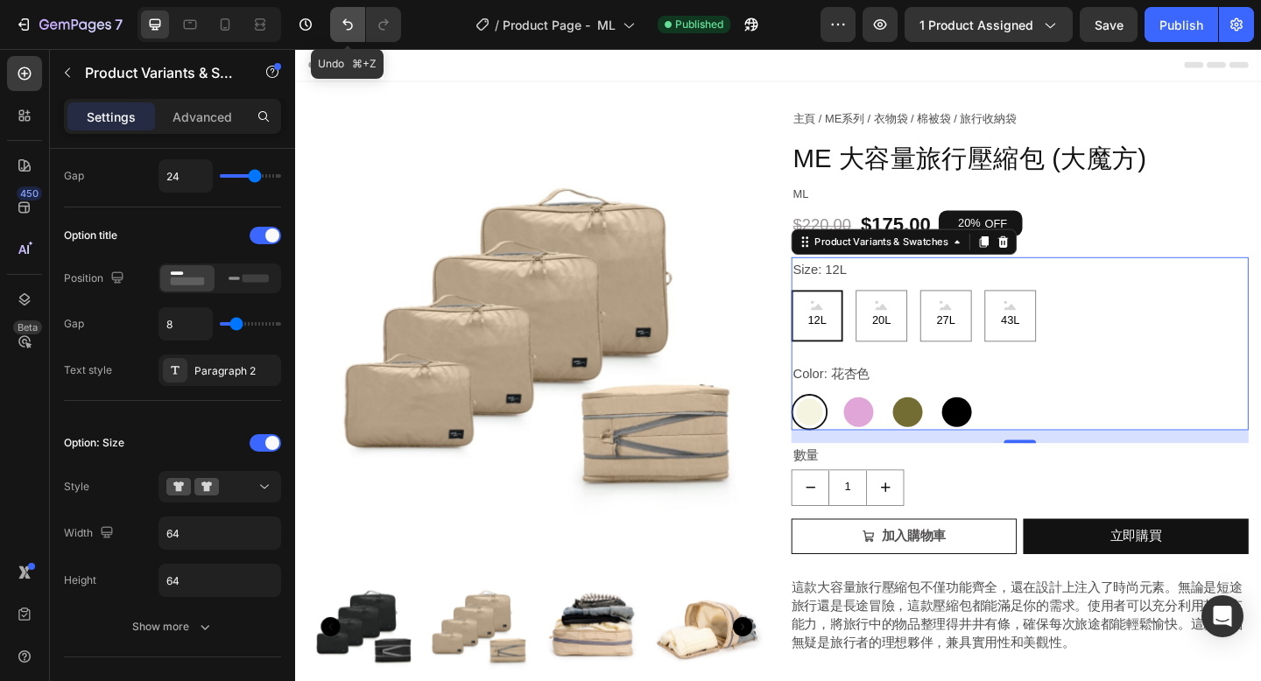
click at [339, 26] on icon "Undo/Redo" at bounding box center [348, 25] width 18 height 18
type input "45"
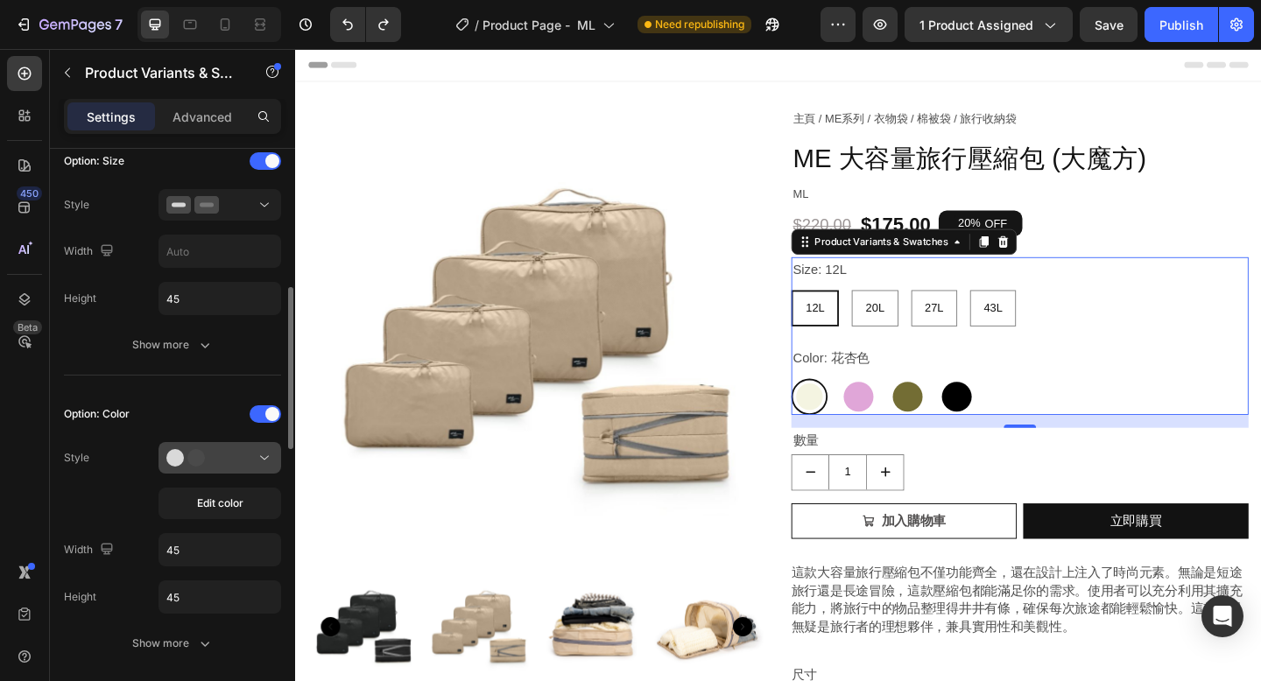
scroll to position [500, 0]
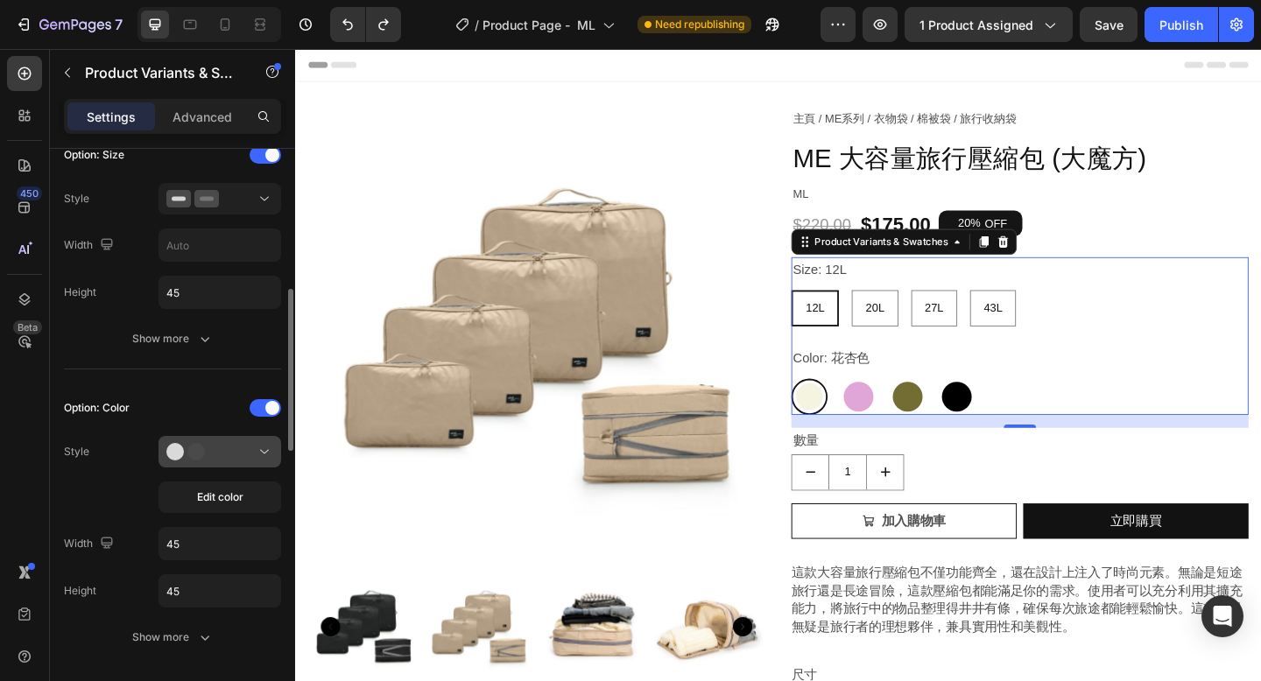
click at [243, 457] on div at bounding box center [219, 452] width 107 height 18
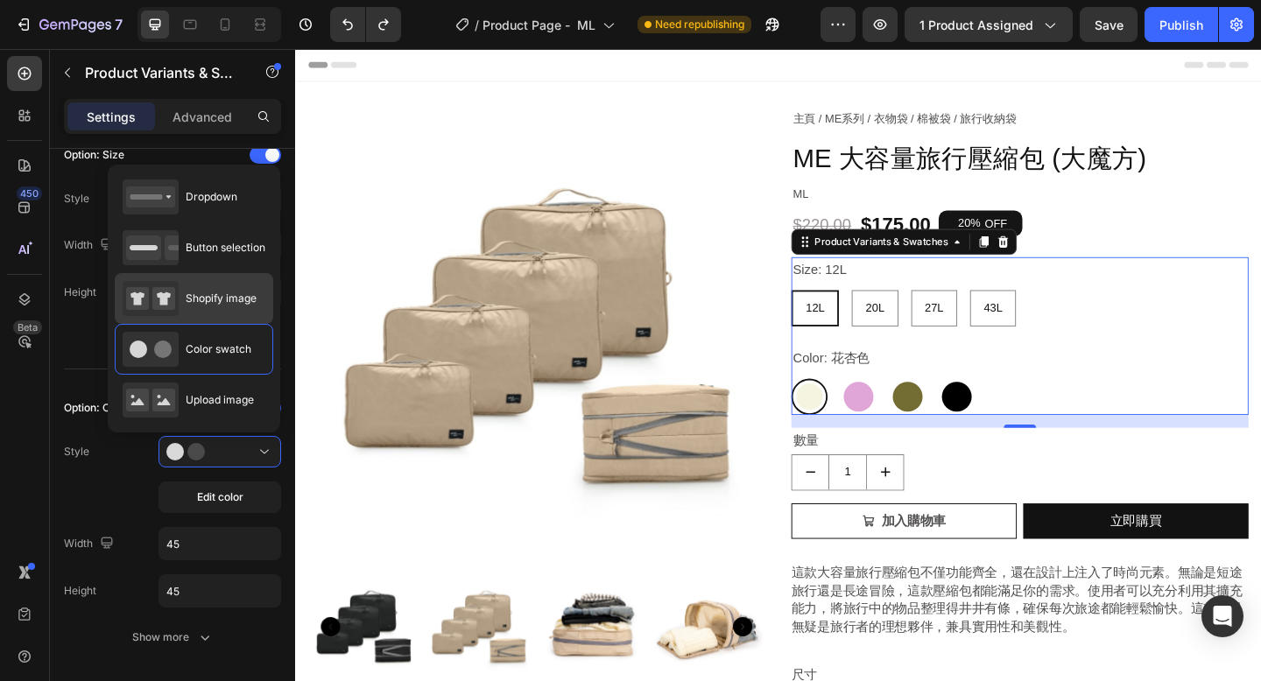
click at [0, 0] on div "Shopify image" at bounding box center [0, 0] width 0 height 0
type input "64"
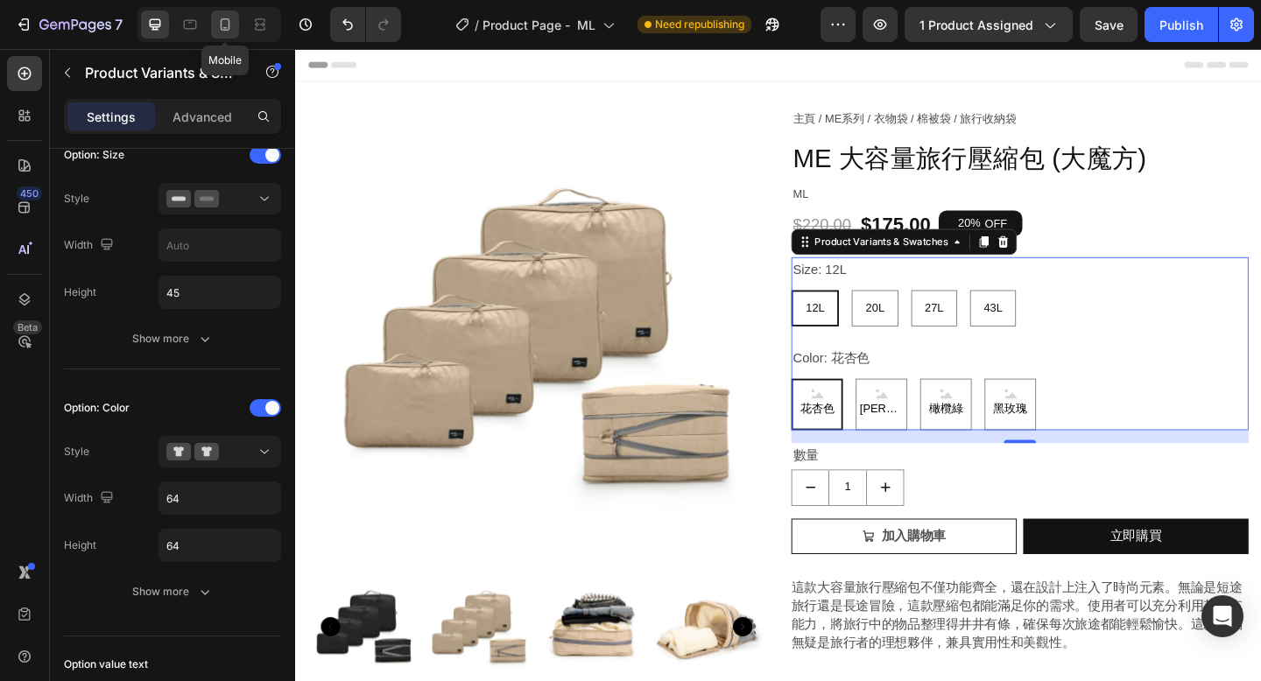
click at [226, 28] on icon at bounding box center [226, 24] width 10 height 12
type input "12"
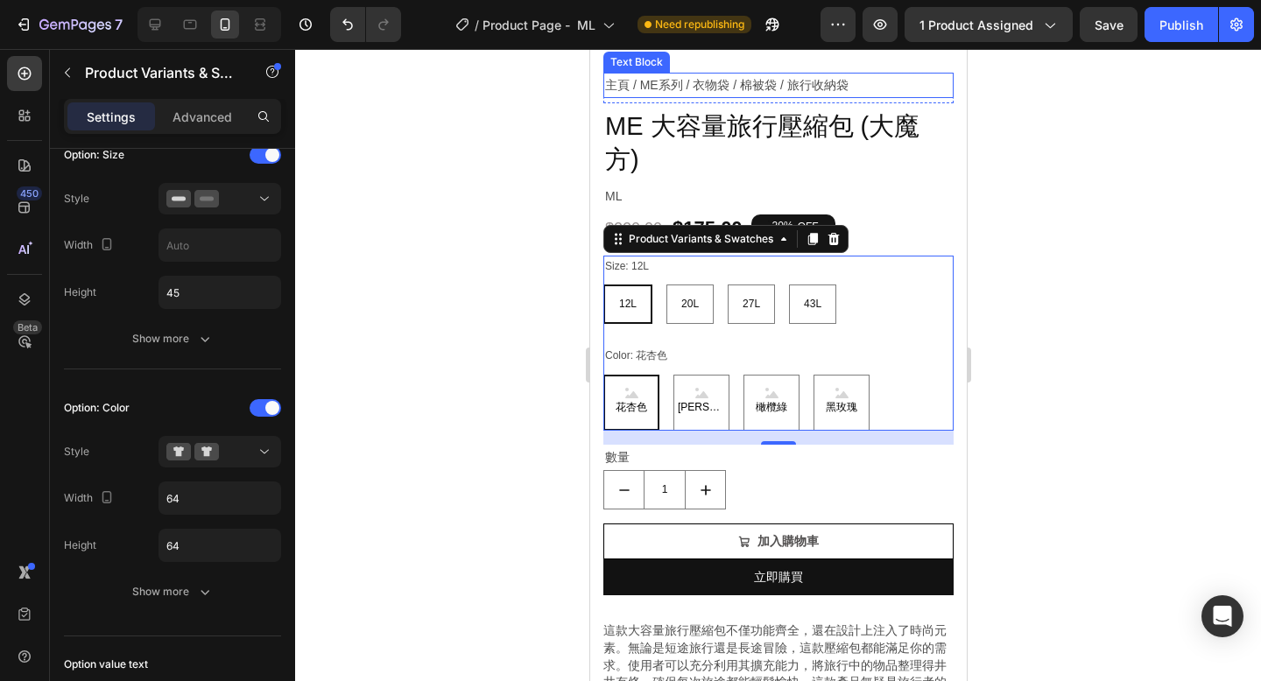
scroll to position [159, 0]
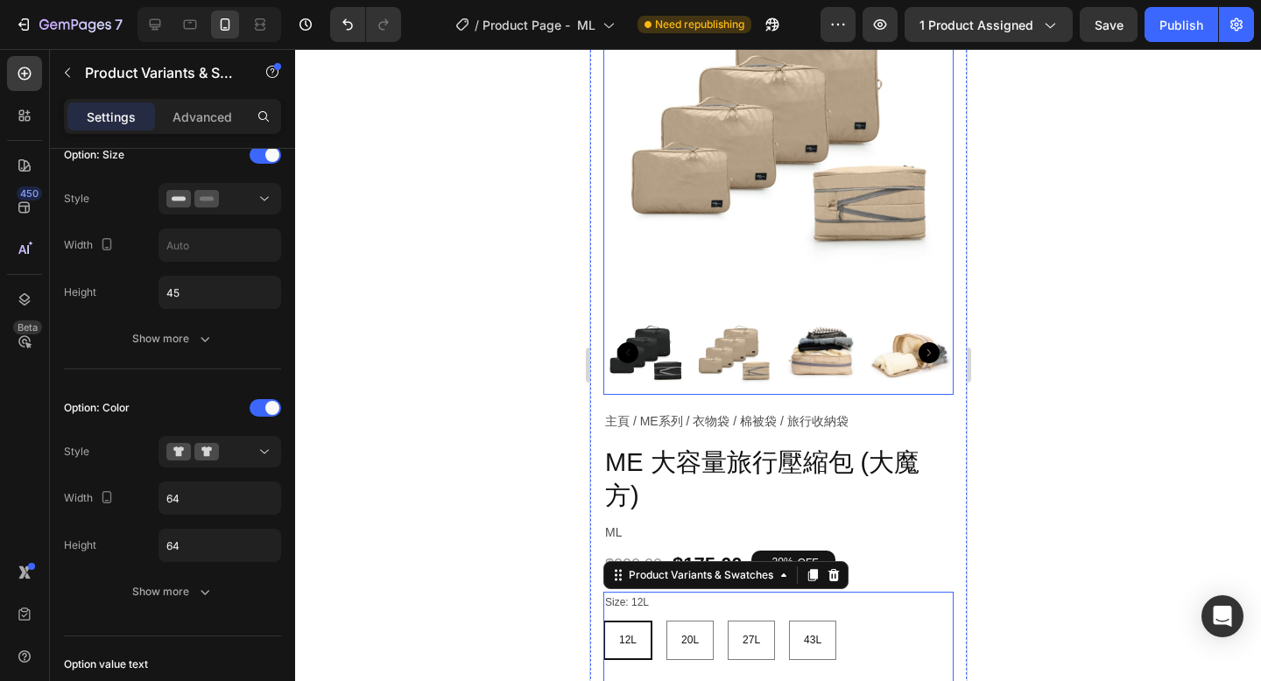
click at [663, 240] on img at bounding box center [777, 129] width 350 height 350
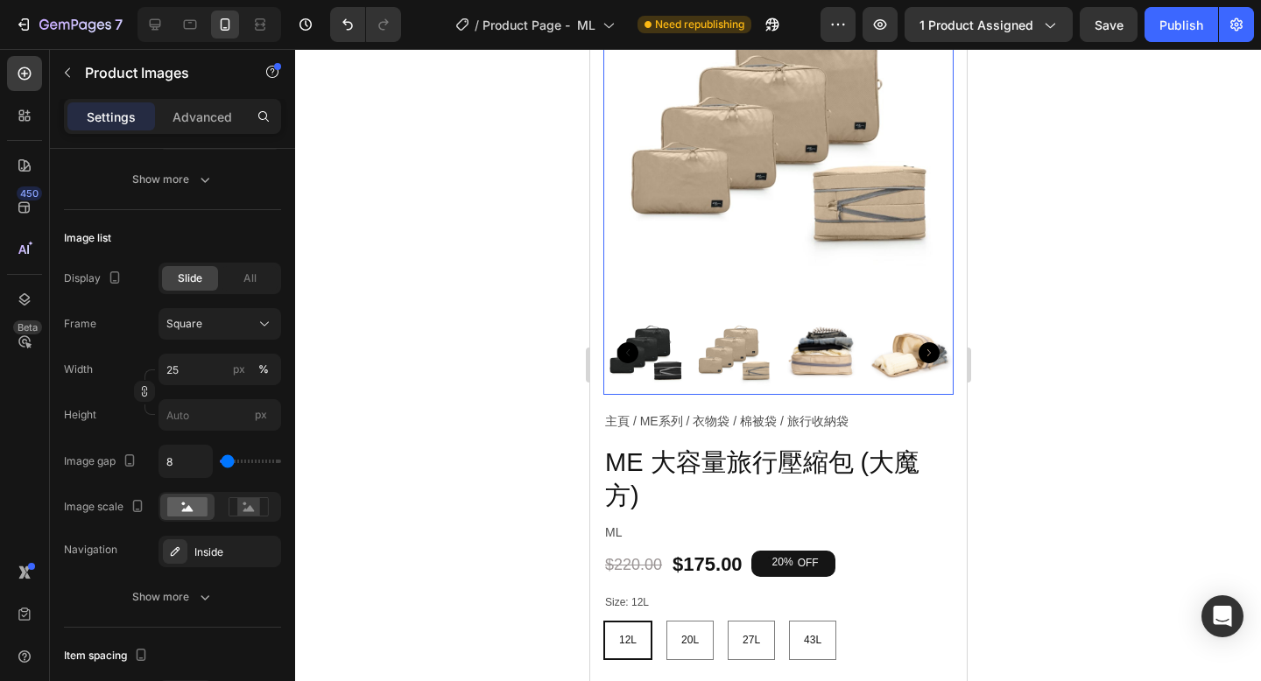
scroll to position [0, 0]
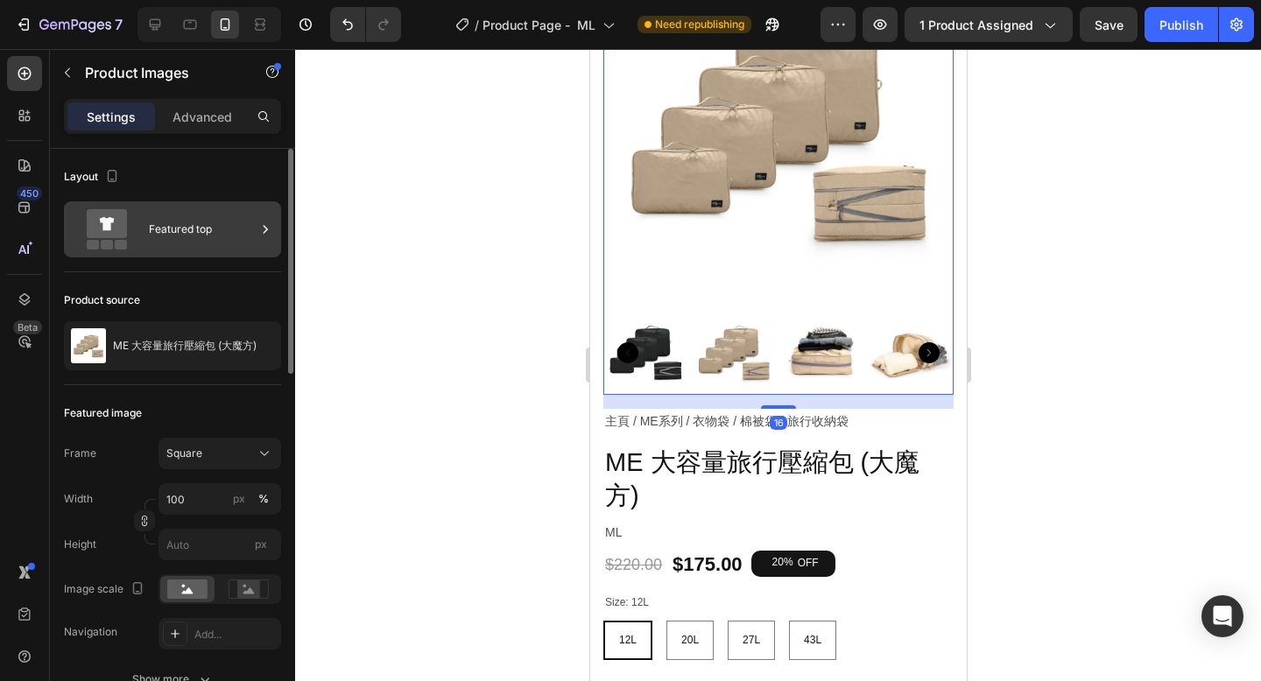
click at [208, 233] on div "Featured top" at bounding box center [202, 229] width 107 height 40
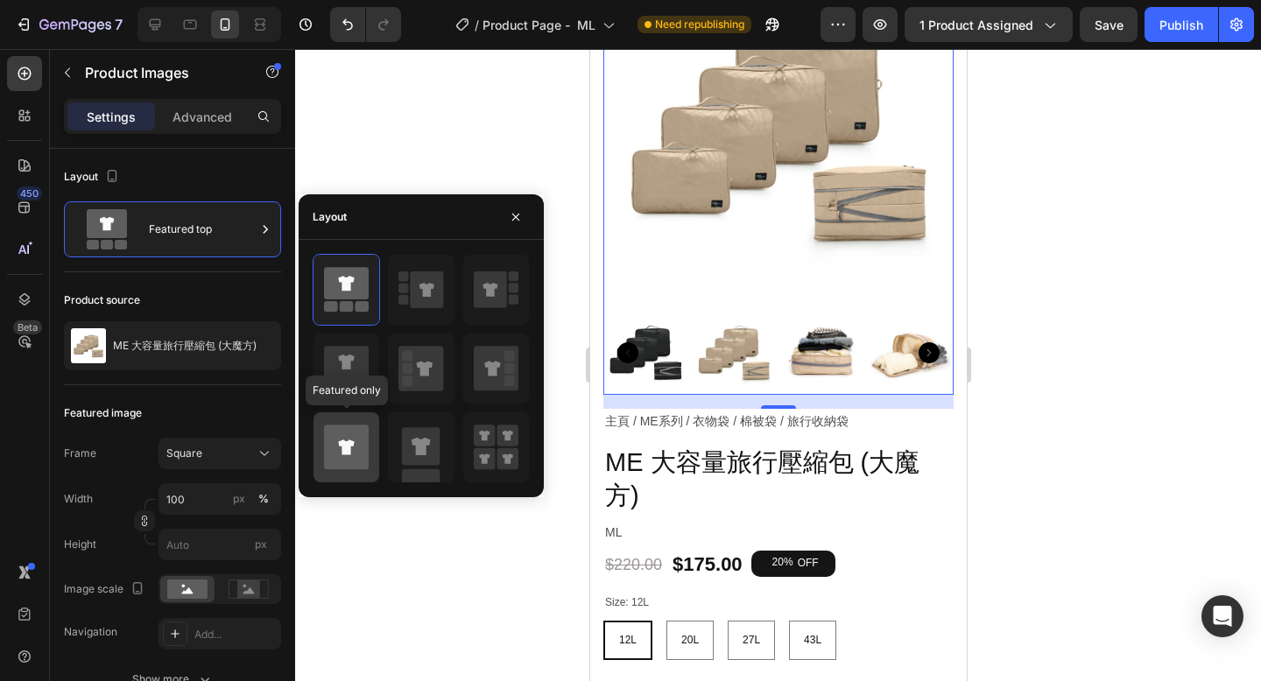
click at [355, 436] on icon at bounding box center [346, 447] width 45 height 45
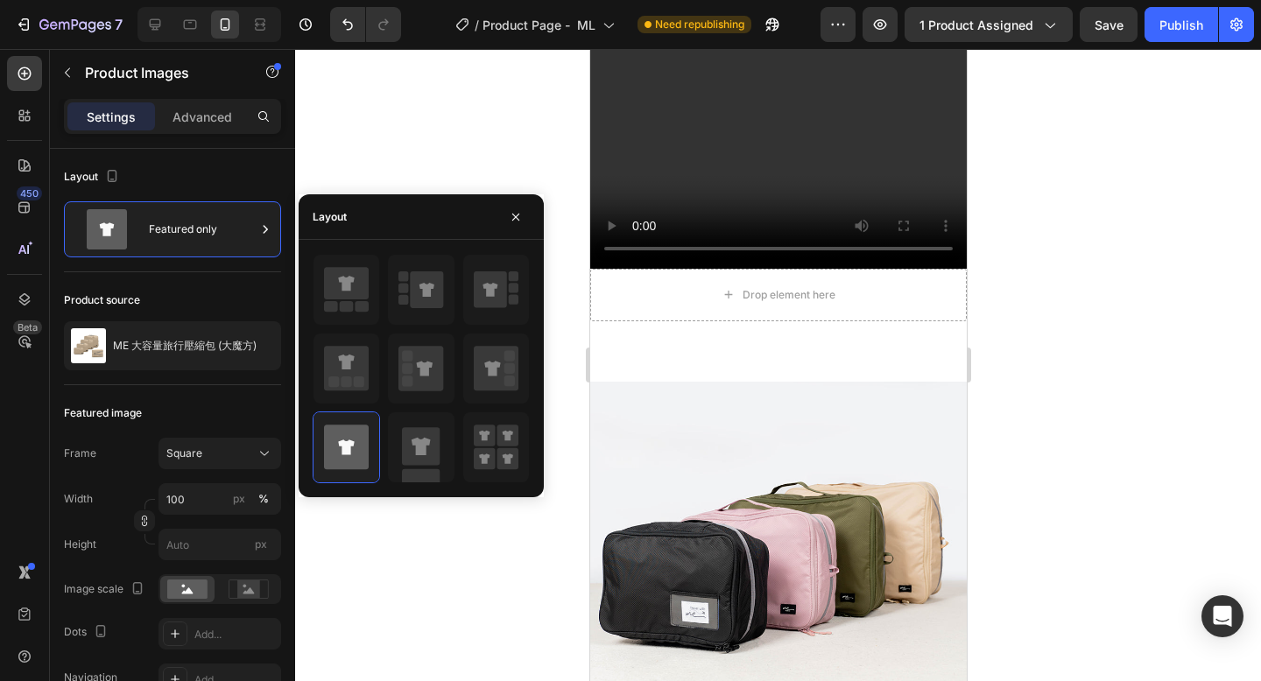
scroll to position [2431, 0]
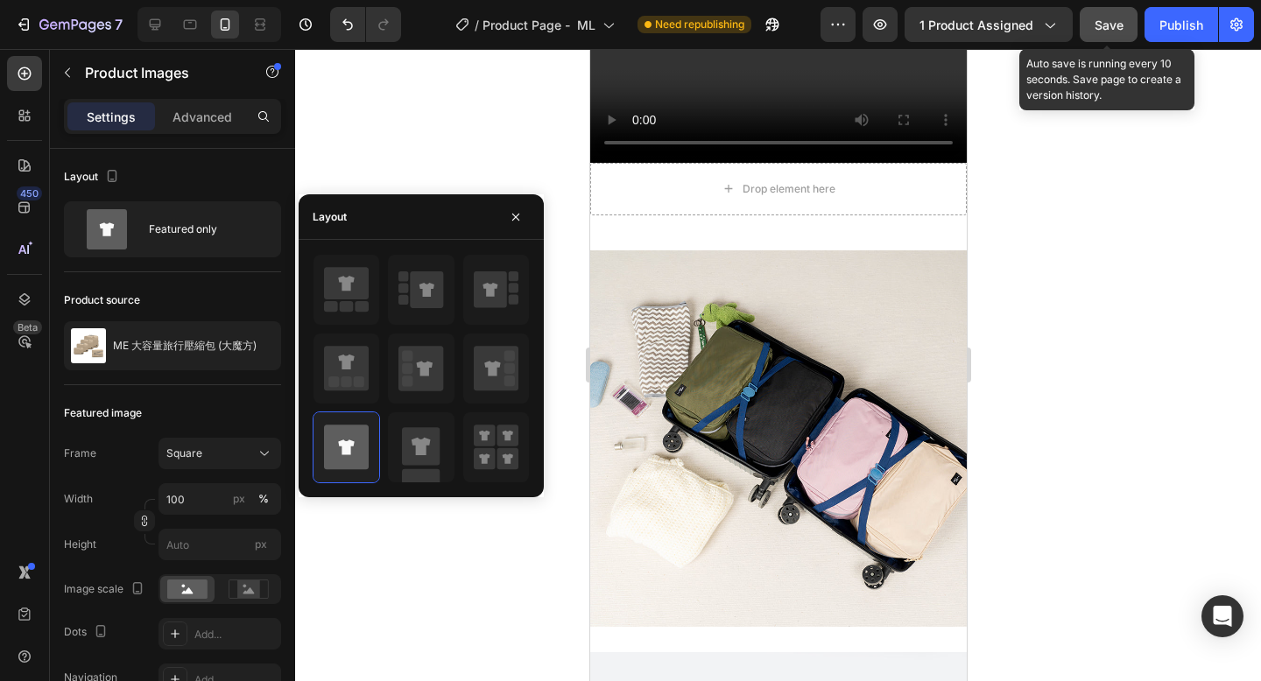
click at [1104, 25] on span "Save" at bounding box center [1108, 25] width 29 height 15
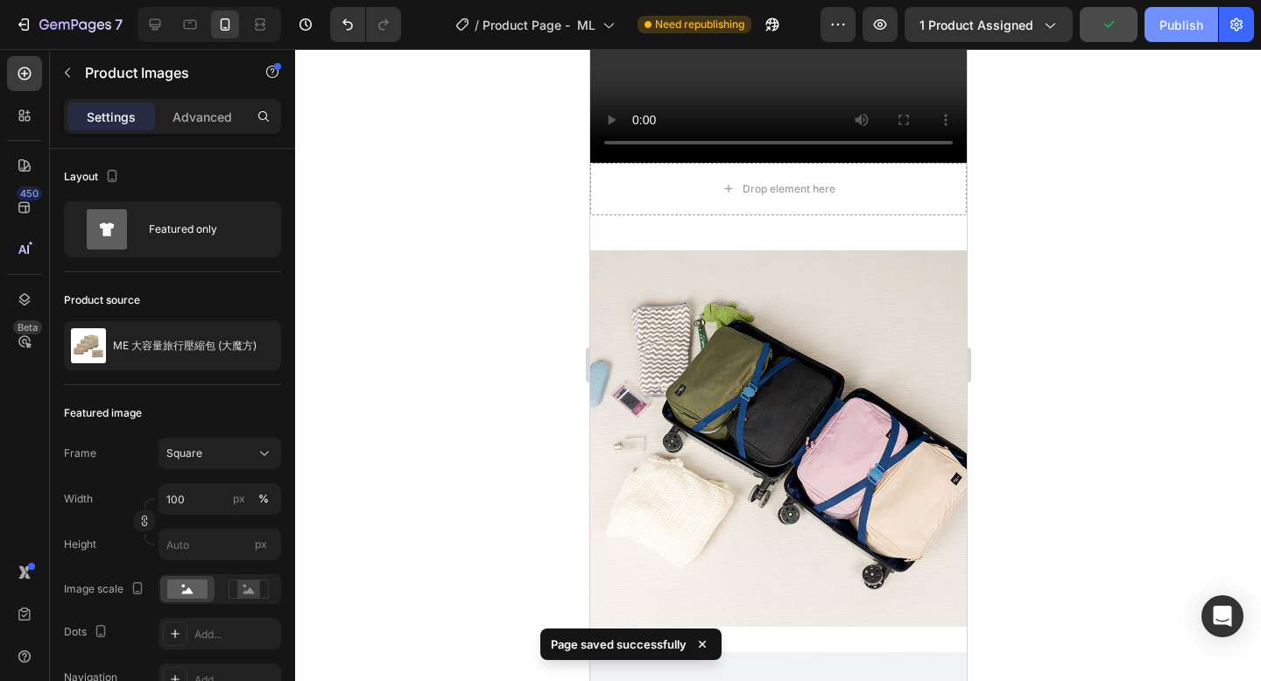
click at [1181, 30] on div "Publish" at bounding box center [1181, 25] width 44 height 18
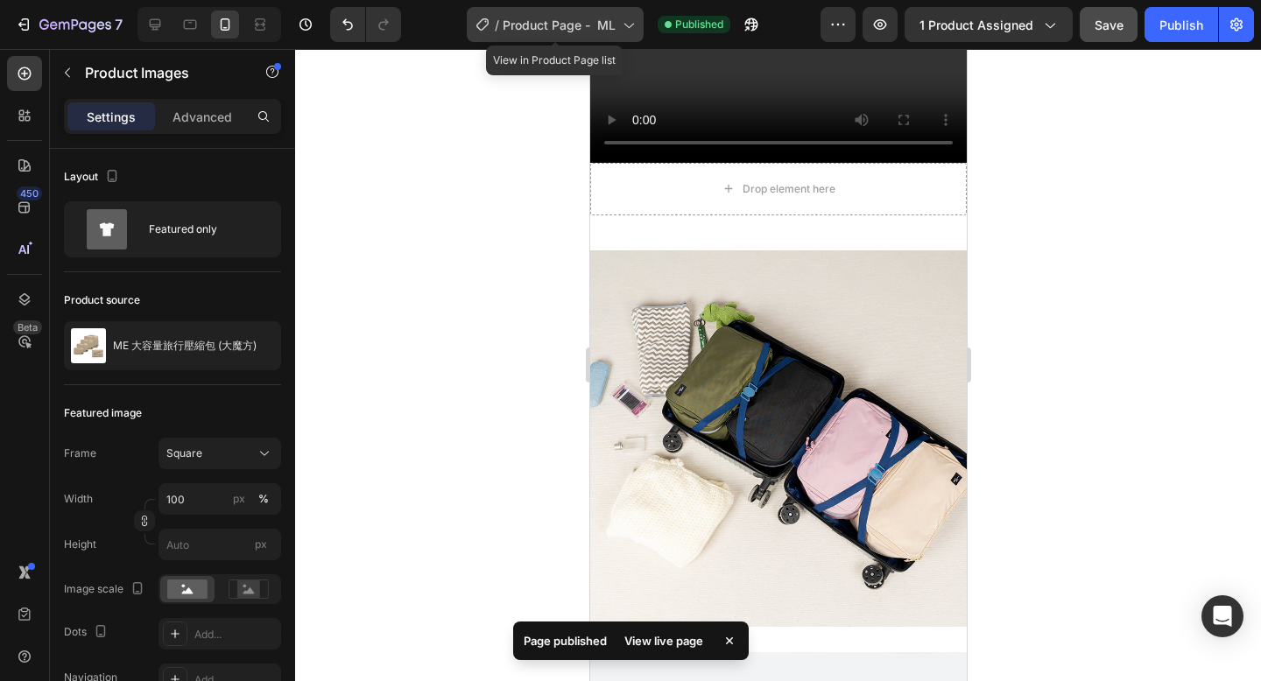
click at [583, 29] on span "Product Page - ML" at bounding box center [559, 25] width 113 height 18
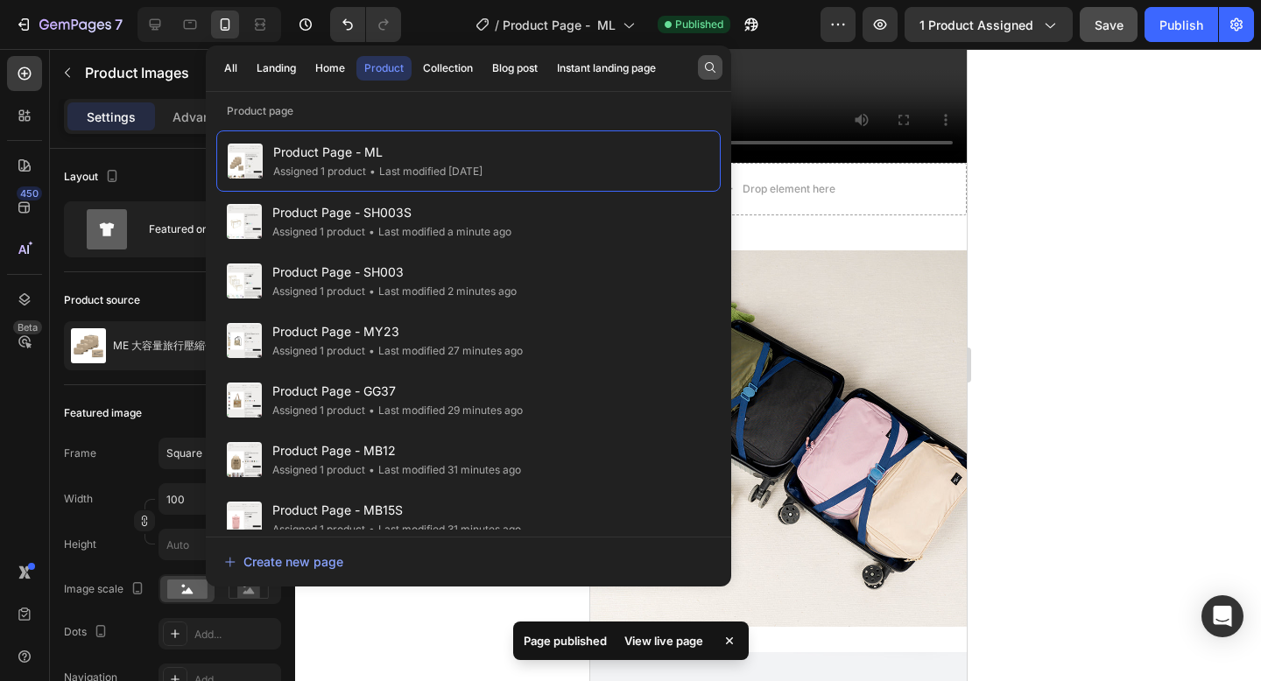
click at [705, 63] on icon "button" at bounding box center [710, 67] width 14 height 14
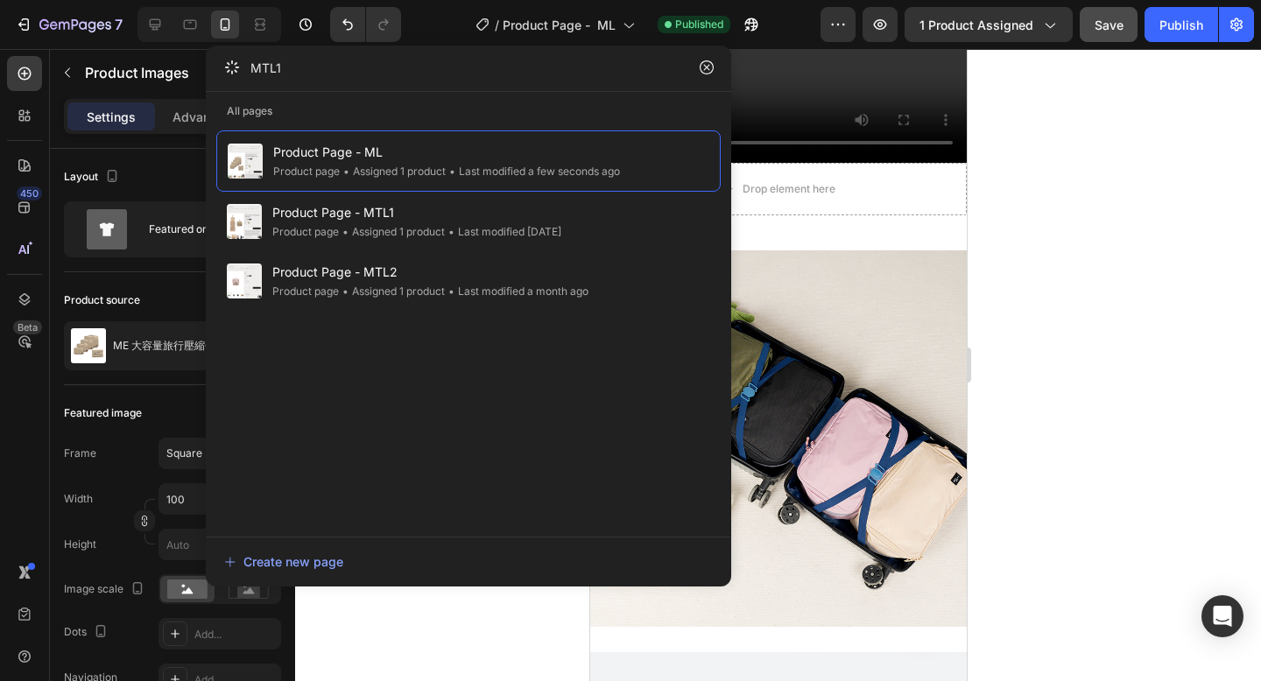
type input "MTL1"
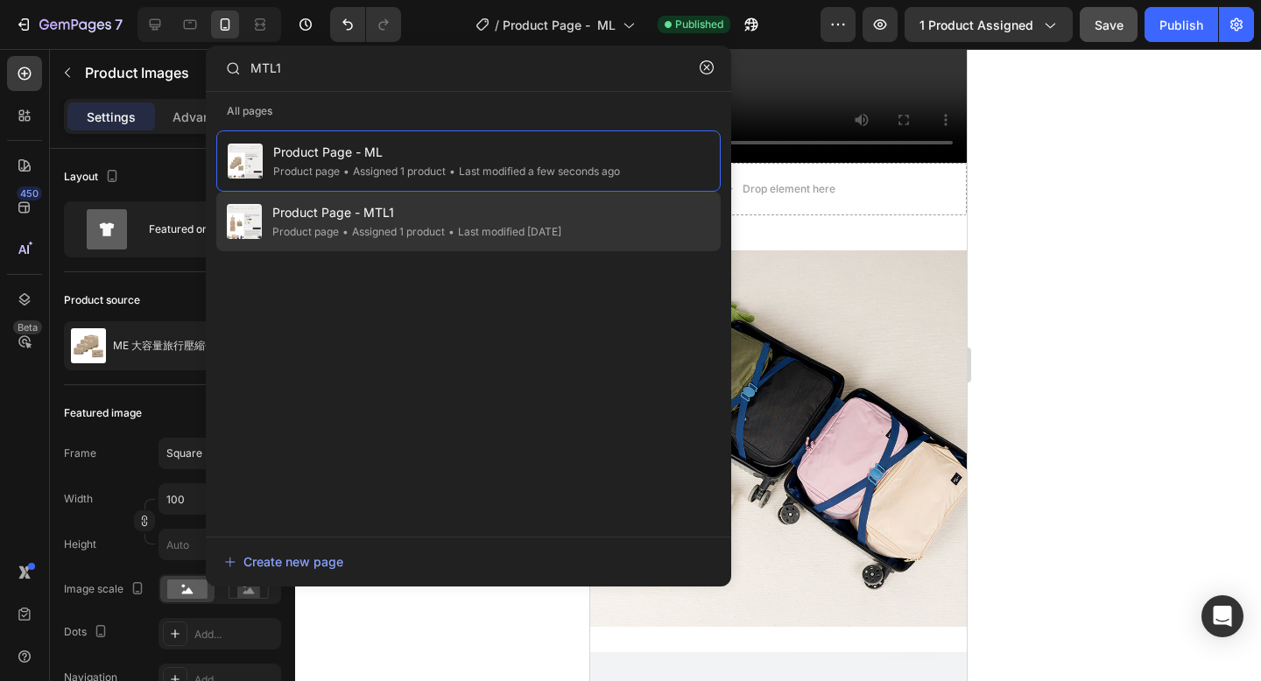
click at [595, 208] on div "Product Page - MTL1 Product page • Assigned 1 product • Last modified 2 days ago" at bounding box center [468, 222] width 504 height 60
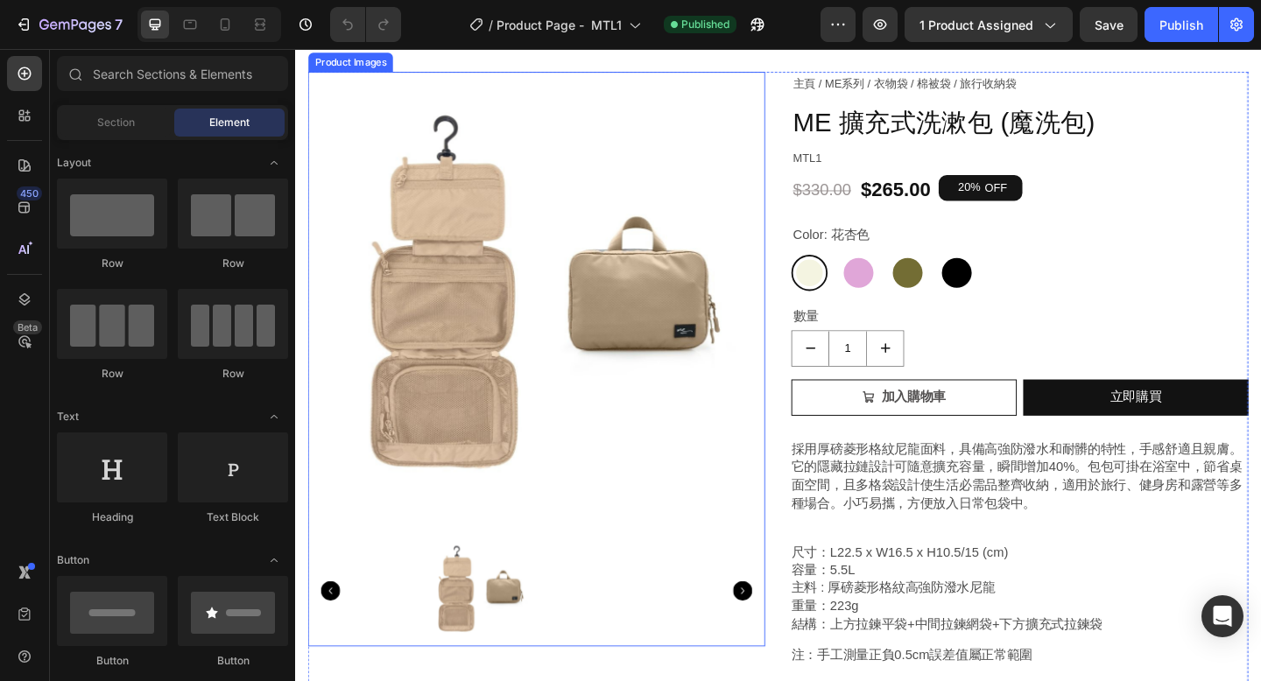
scroll to position [82, 0]
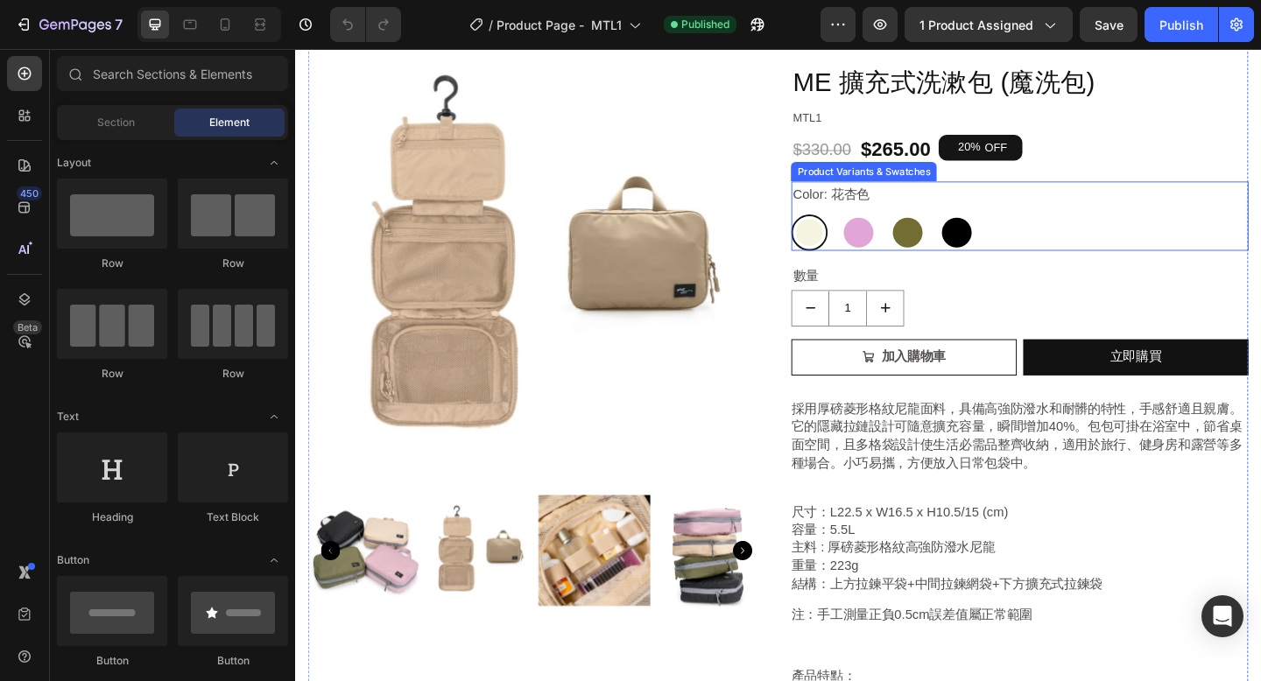
click at [1056, 255] on div "花杏色 花杏色 藤花紫 藤花紫 橄欖綠 橄欖綠 黑玫瑰 黑玫瑰" at bounding box center [1082, 248] width 497 height 39
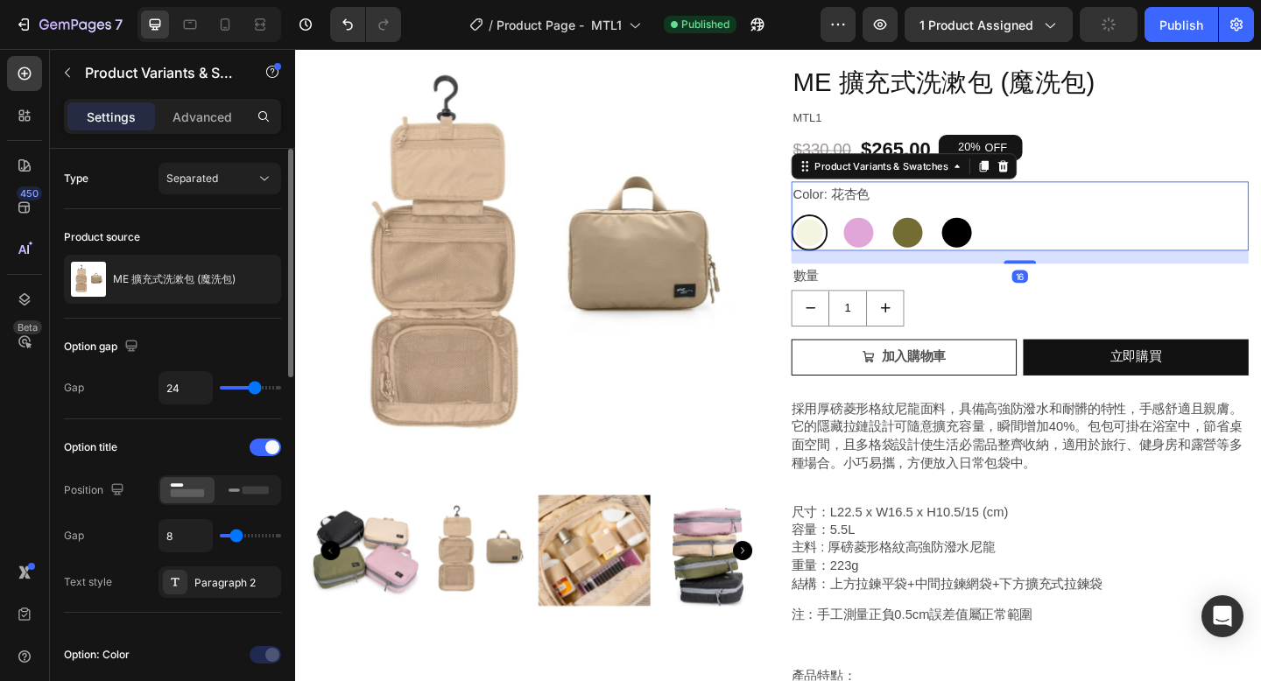
scroll to position [97, 0]
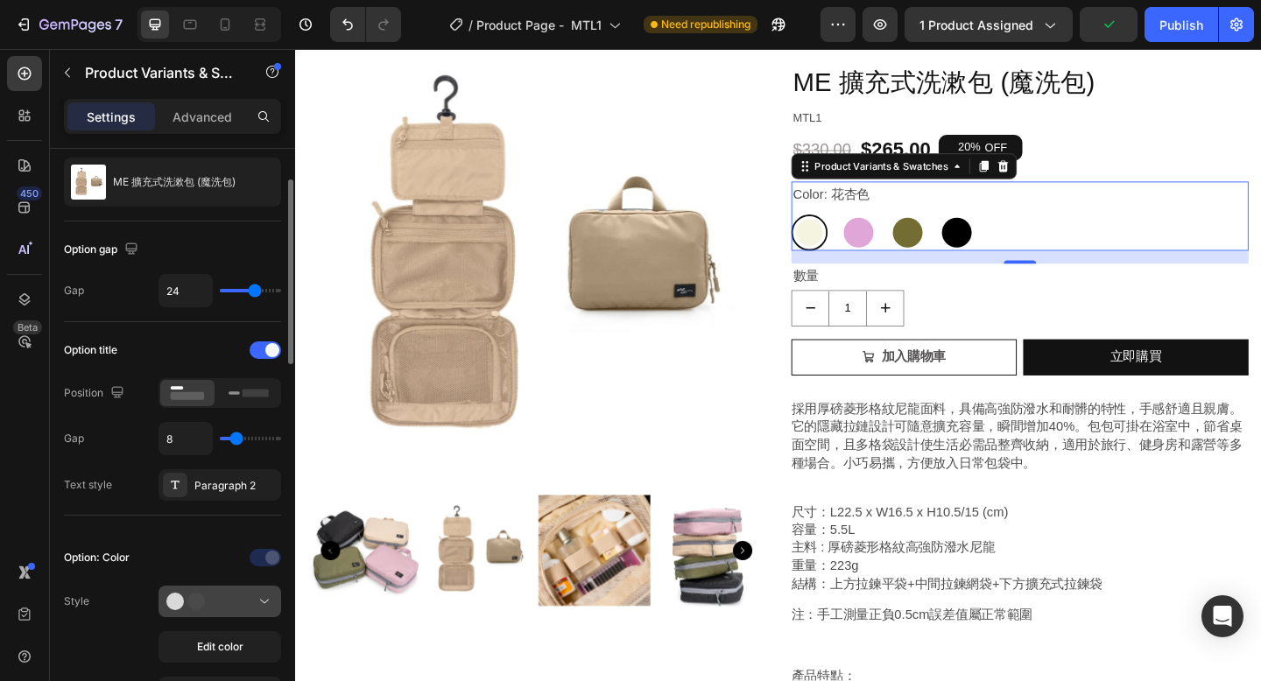
click at [220, 588] on button at bounding box center [219, 602] width 123 height 32
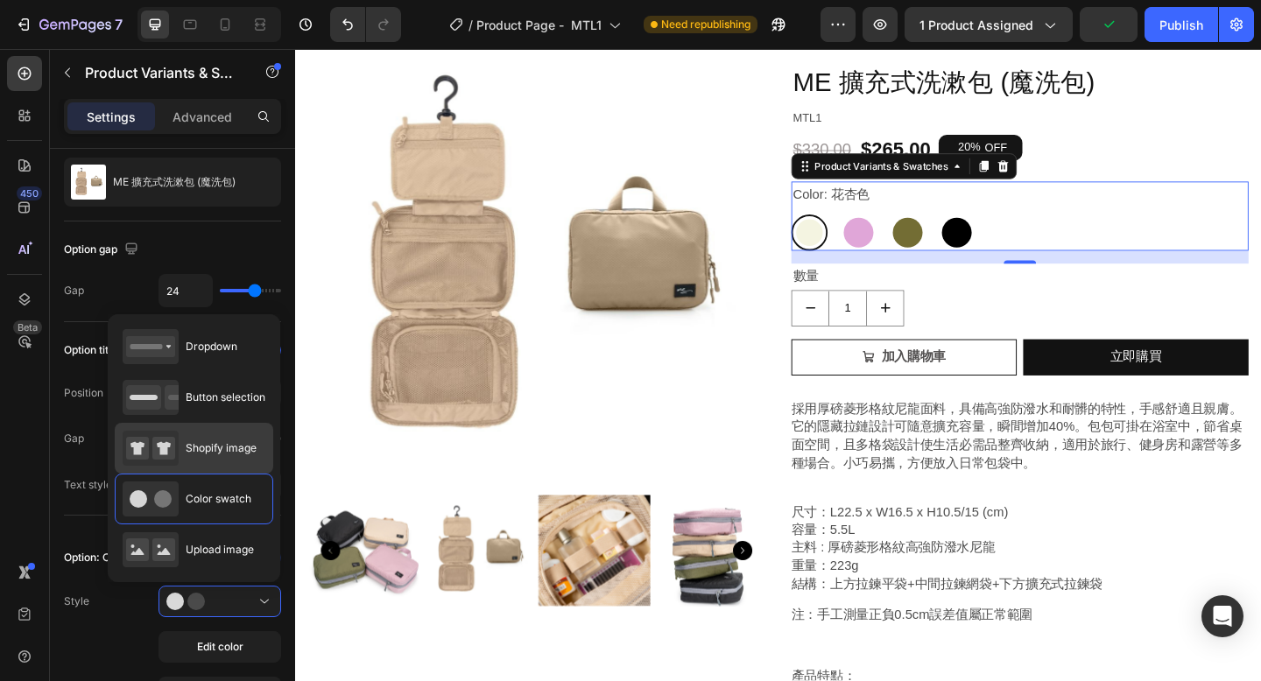
click at [232, 446] on span "Shopify image" at bounding box center [221, 448] width 71 height 16
type input "64"
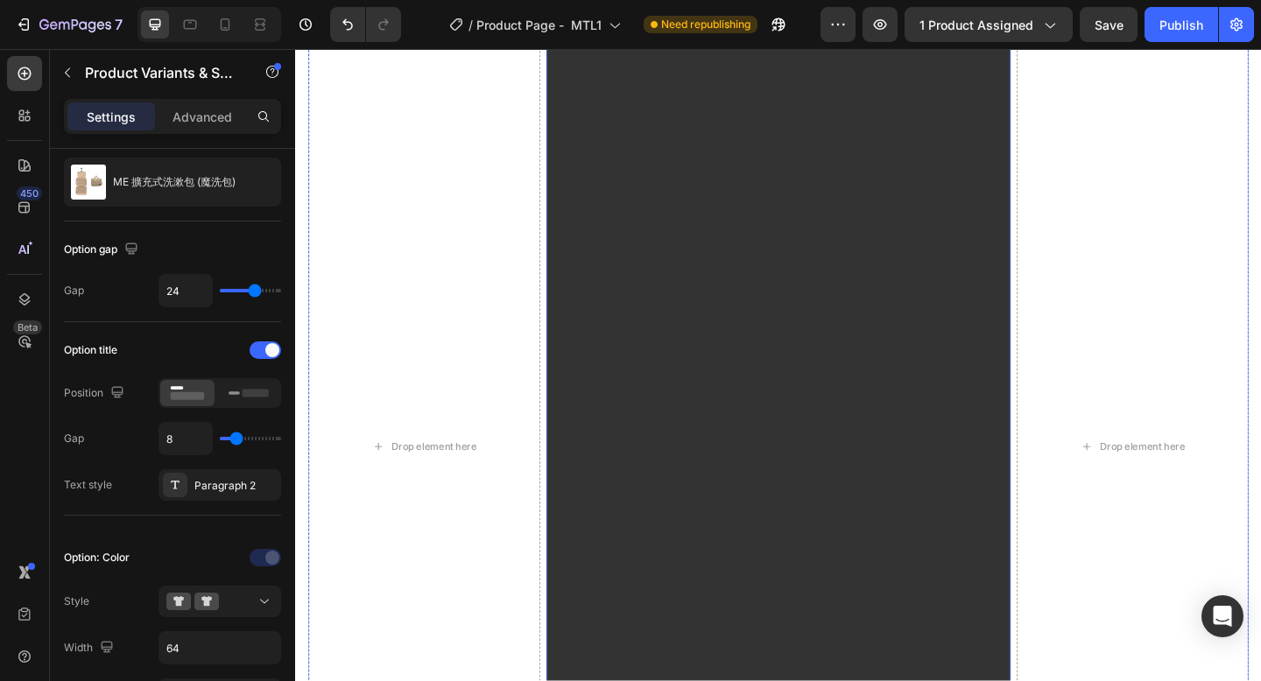
scroll to position [1552, 0]
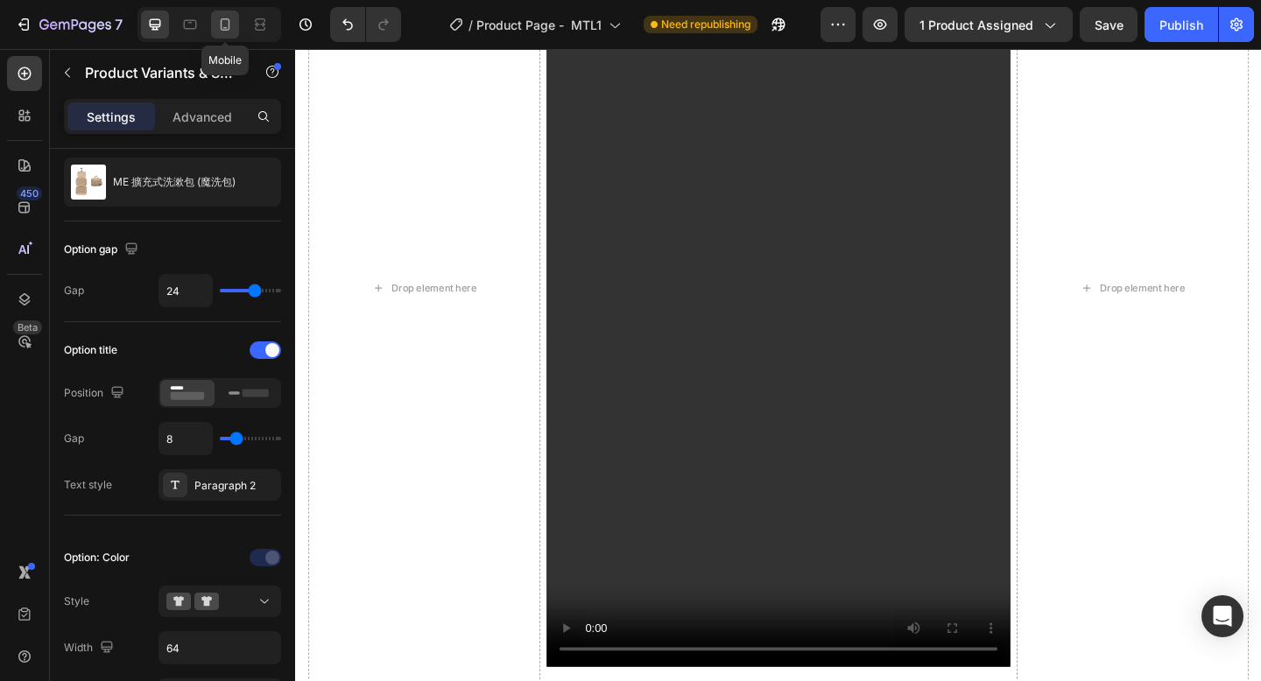
click at [229, 25] on icon at bounding box center [226, 24] width 10 height 12
type input "12"
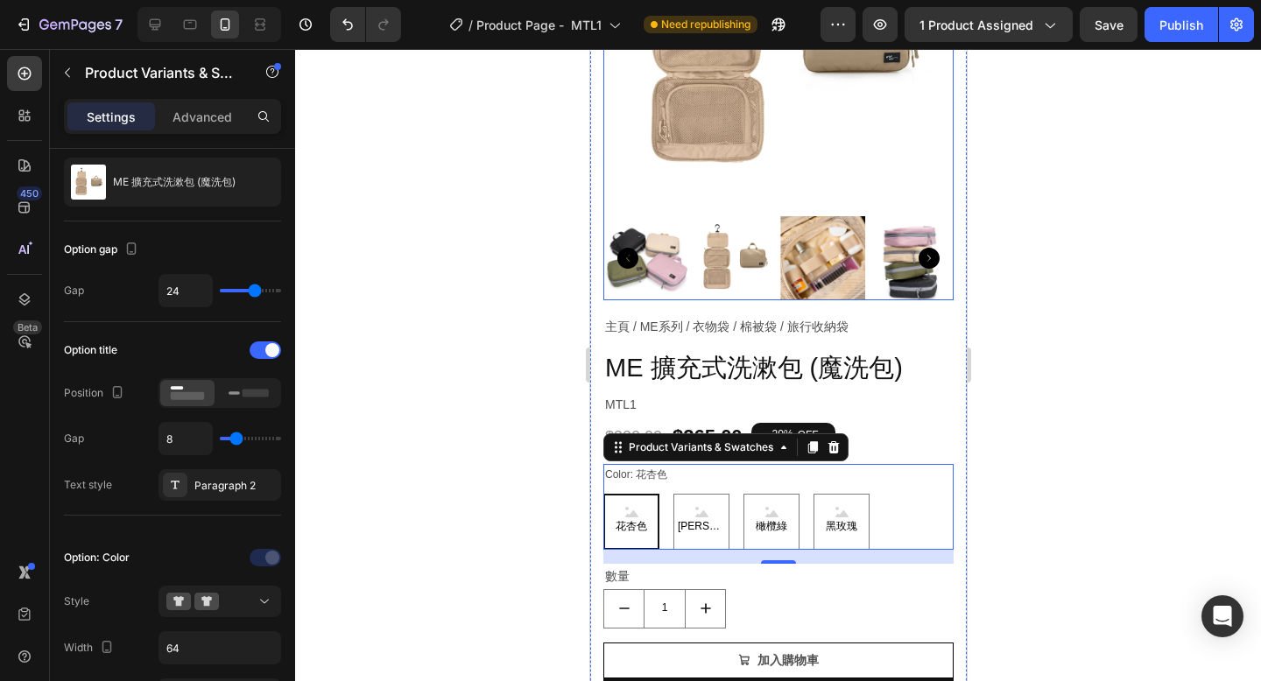
scroll to position [159, 0]
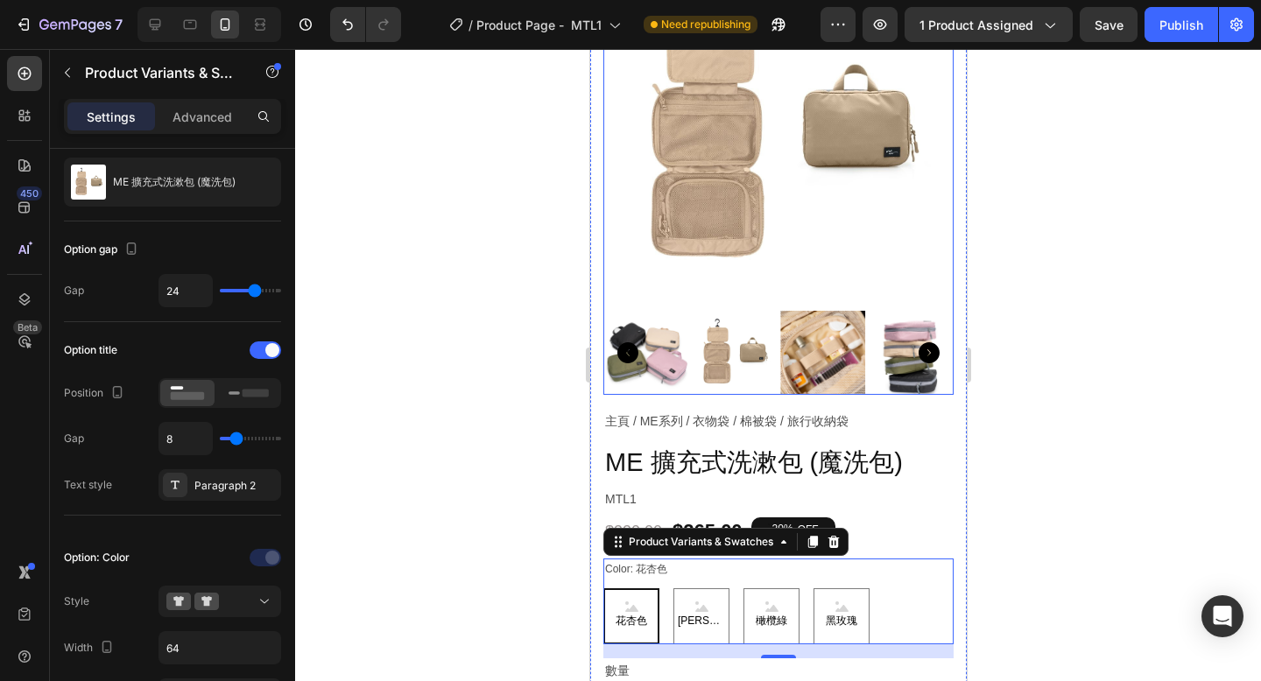
click at [841, 241] on img at bounding box center [777, 129] width 350 height 350
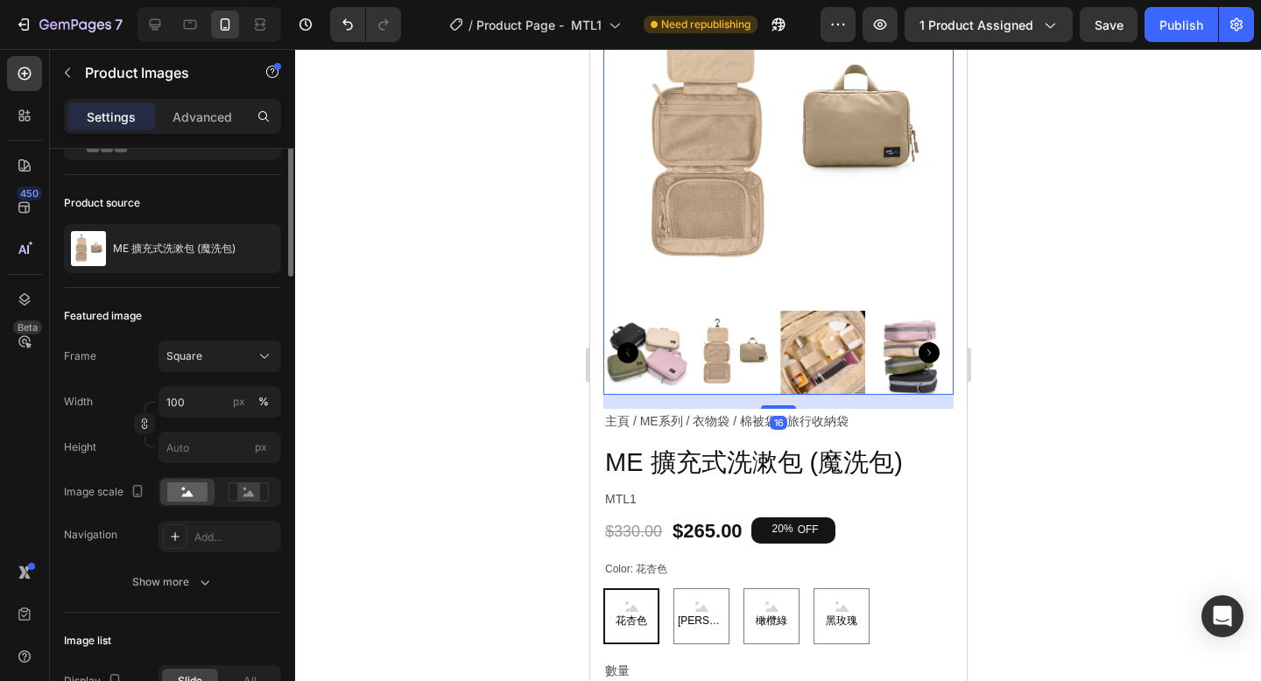
scroll to position [0, 0]
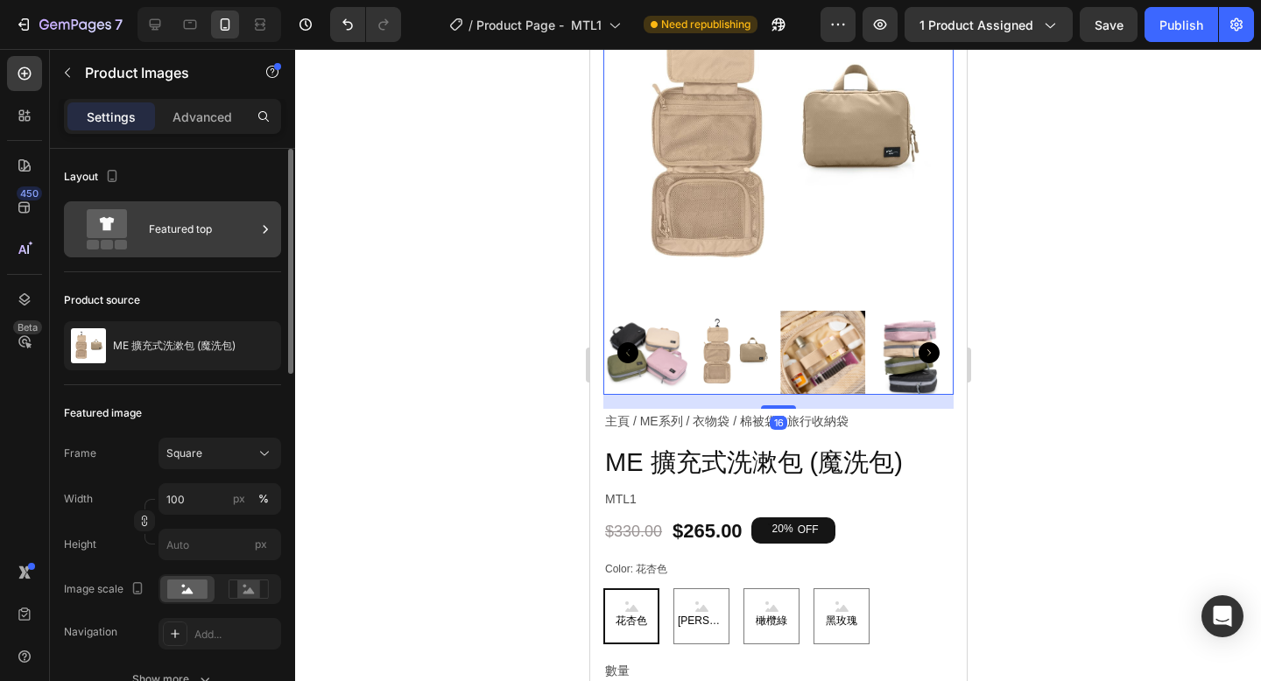
click at [218, 237] on div "Featured top" at bounding box center [202, 229] width 107 height 40
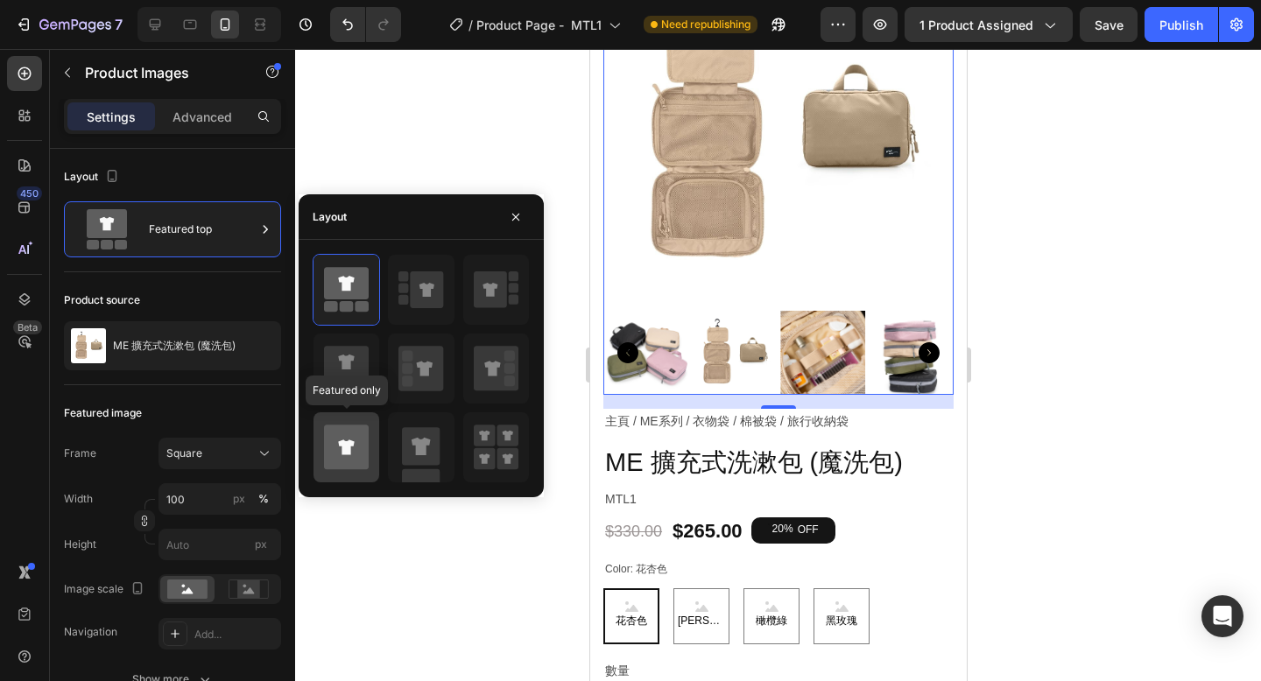
click at [342, 454] on icon at bounding box center [346, 447] width 16 height 15
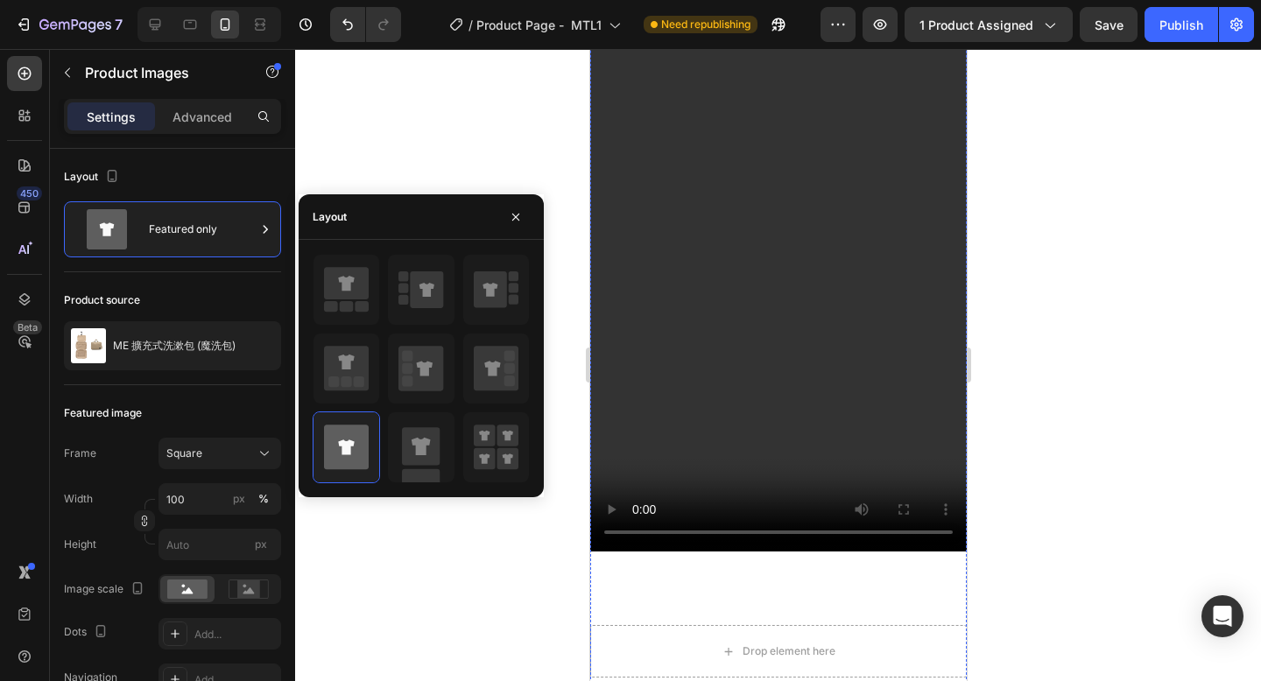
scroll to position [1969, 0]
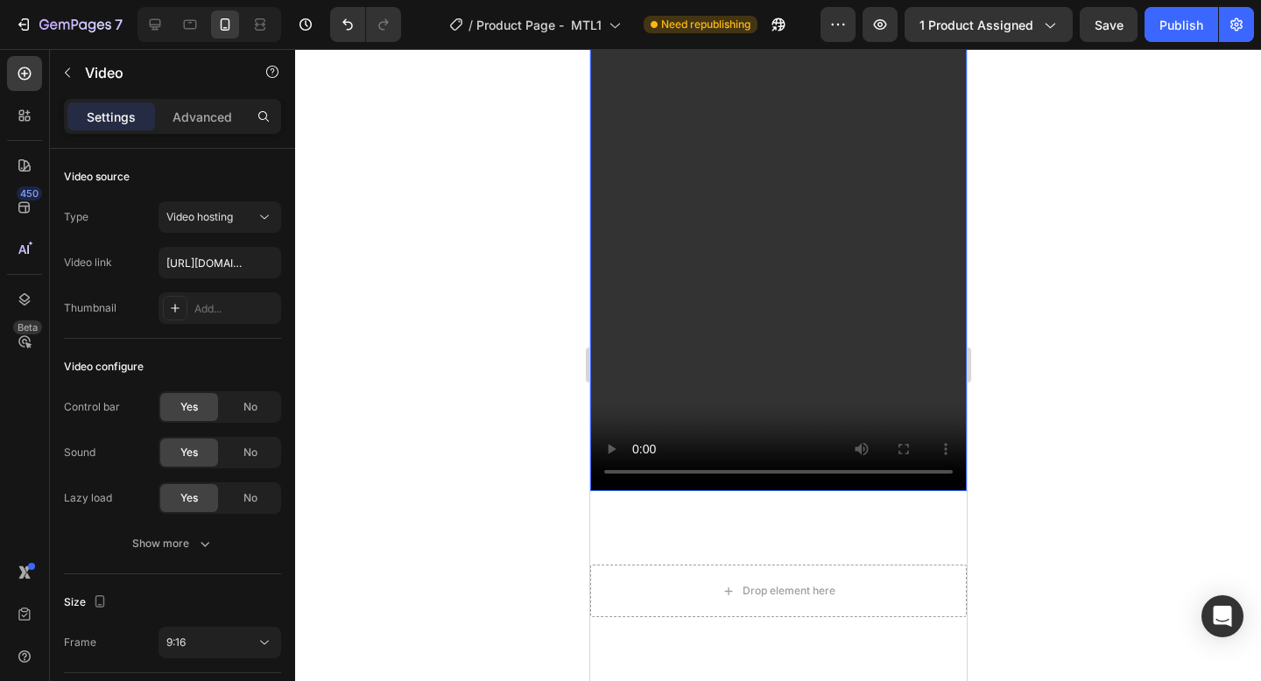
click at [802, 329] on video at bounding box center [777, 156] width 376 height 669
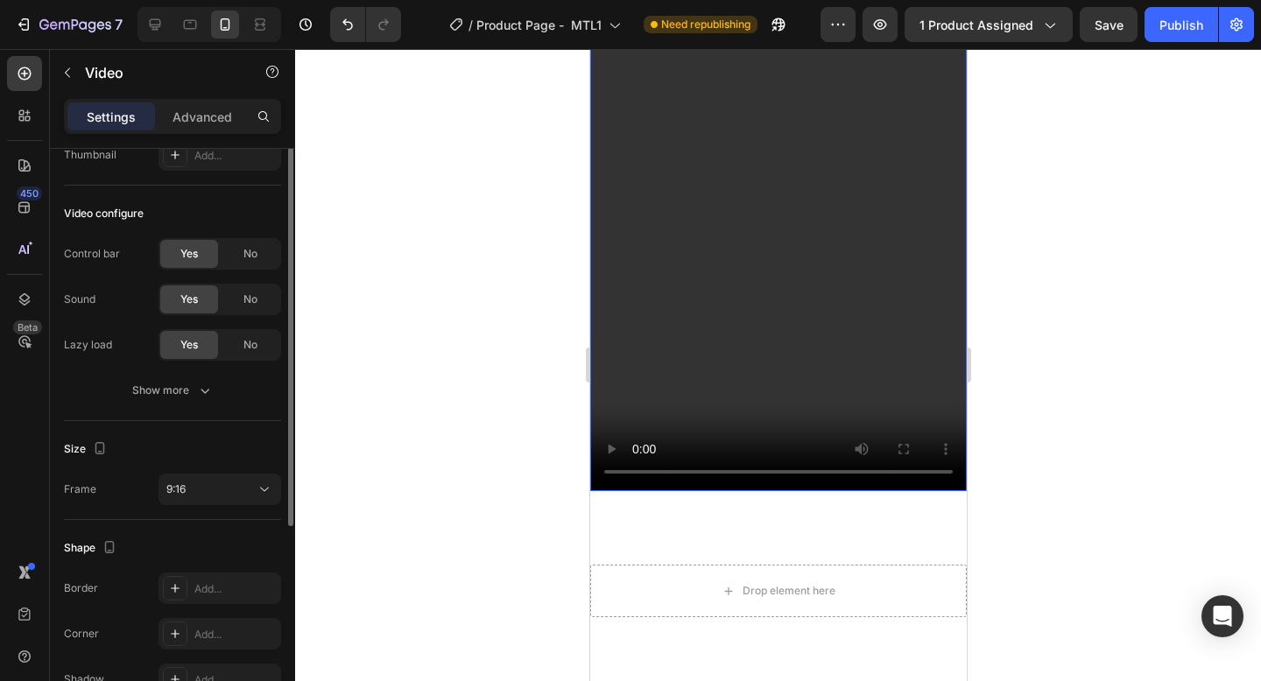
scroll to position [175, 0]
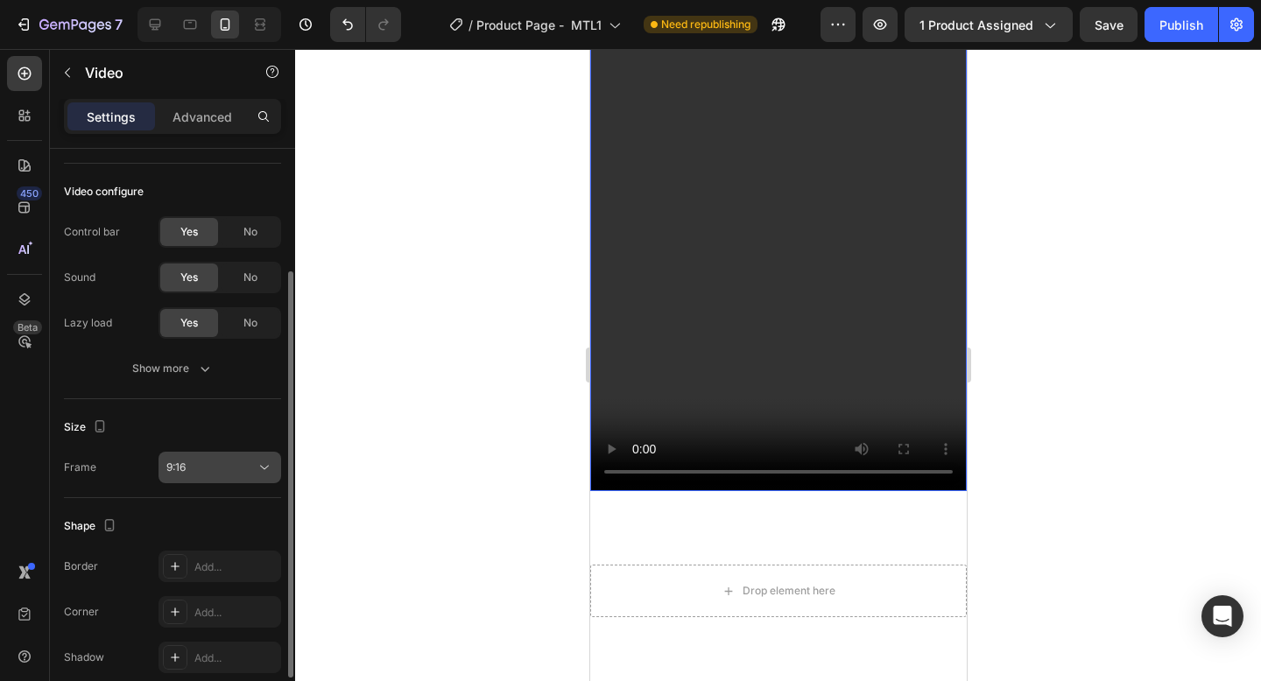
click at [192, 472] on div "9:16" at bounding box center [210, 468] width 89 height 16
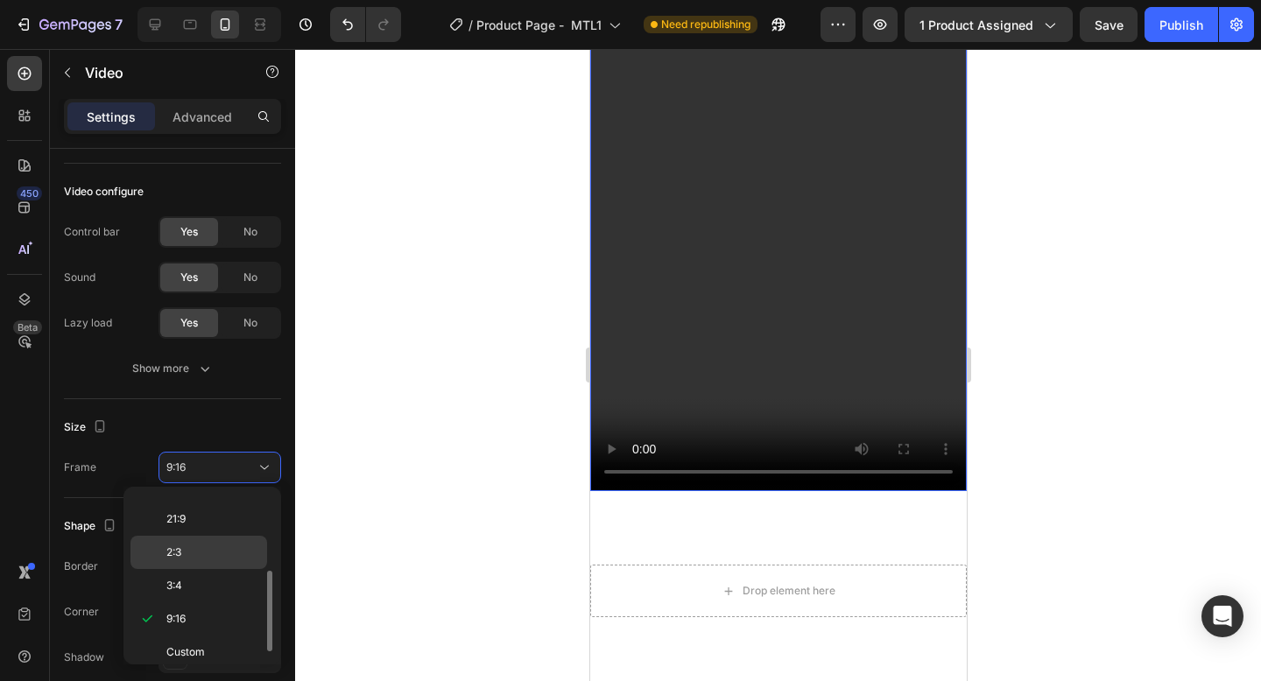
scroll to position [169, 0]
click at [201, 624] on div "9:16" at bounding box center [198, 640] width 137 height 33
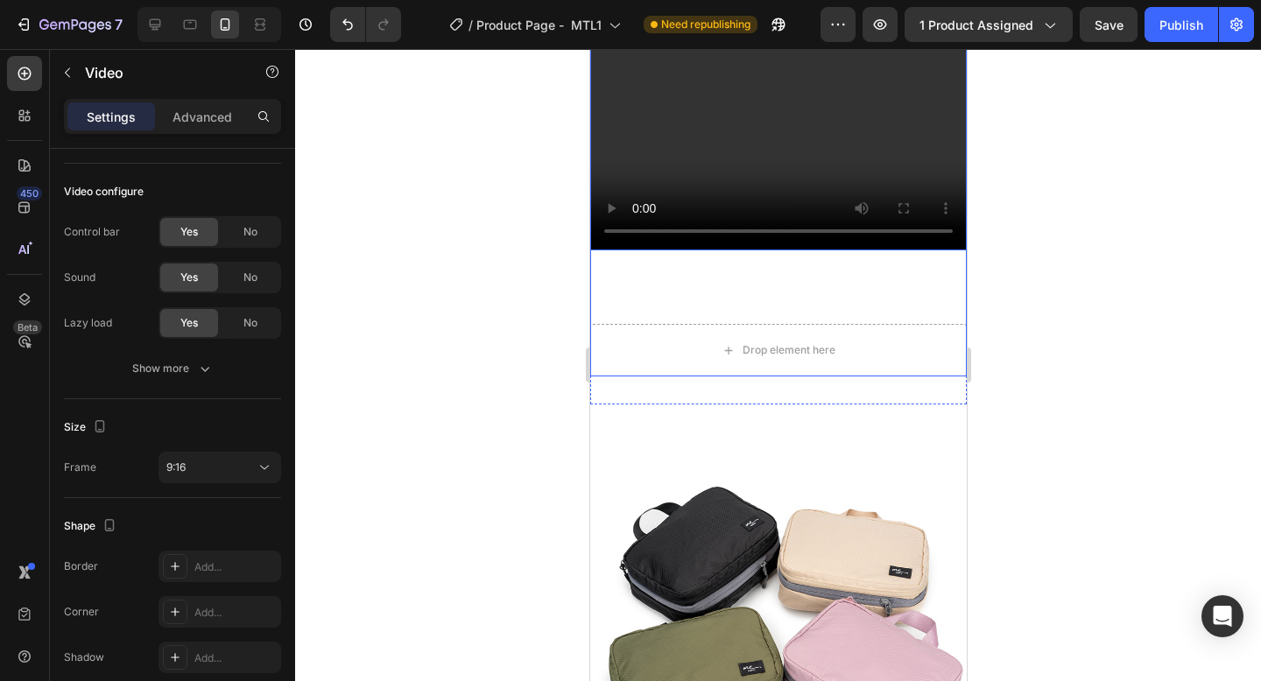
scroll to position [2349, 0]
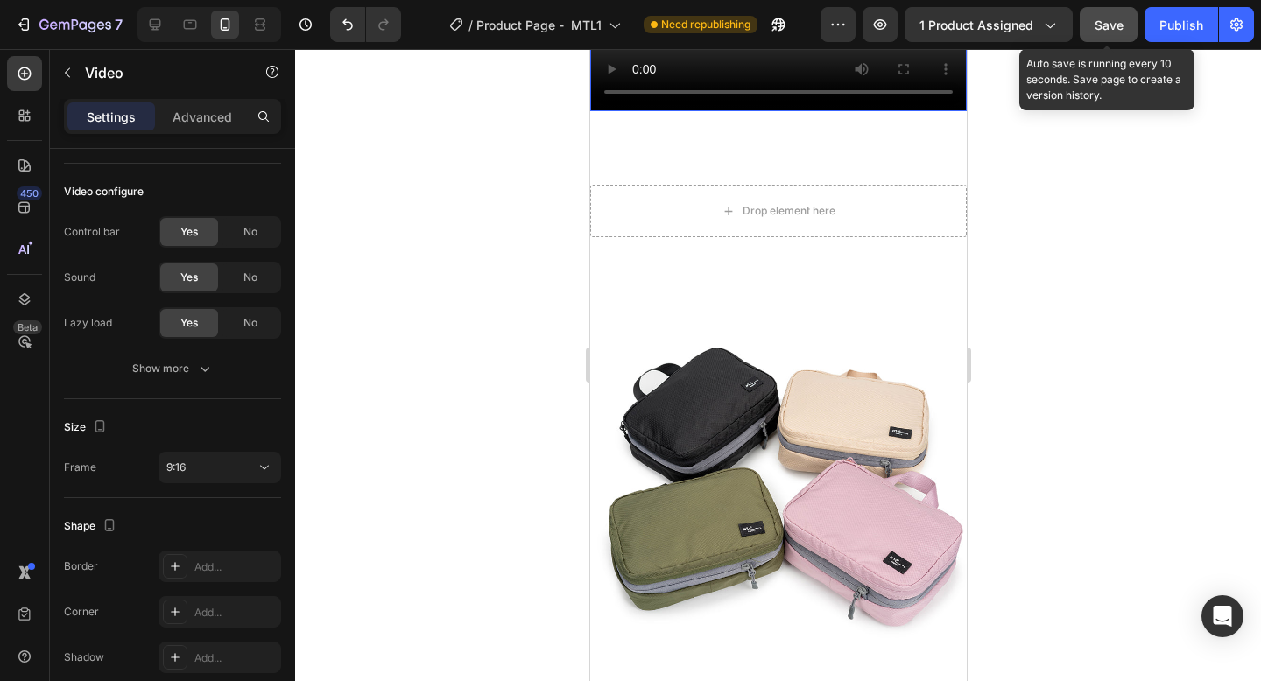
click at [1104, 28] on span "Save" at bounding box center [1108, 25] width 29 height 15
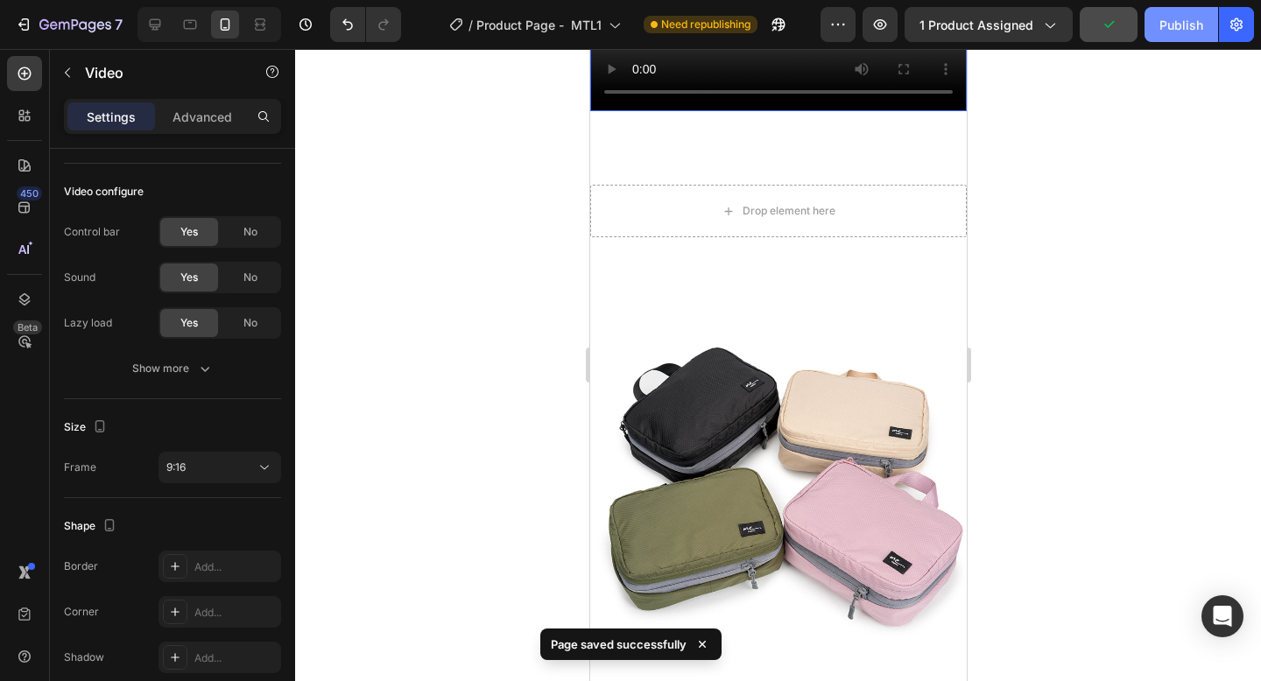
click at [1174, 34] on button "Publish" at bounding box center [1181, 24] width 74 height 35
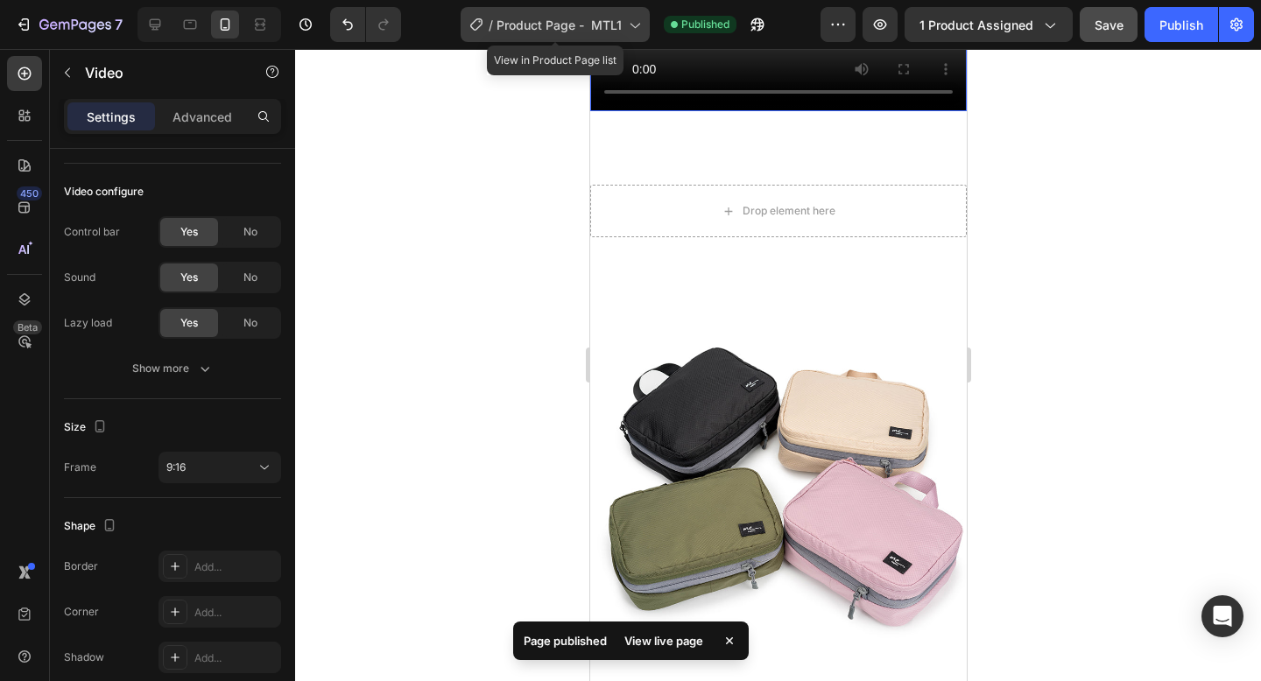
click at [552, 33] on div "/ Product Page - MTL1" at bounding box center [555, 24] width 189 height 35
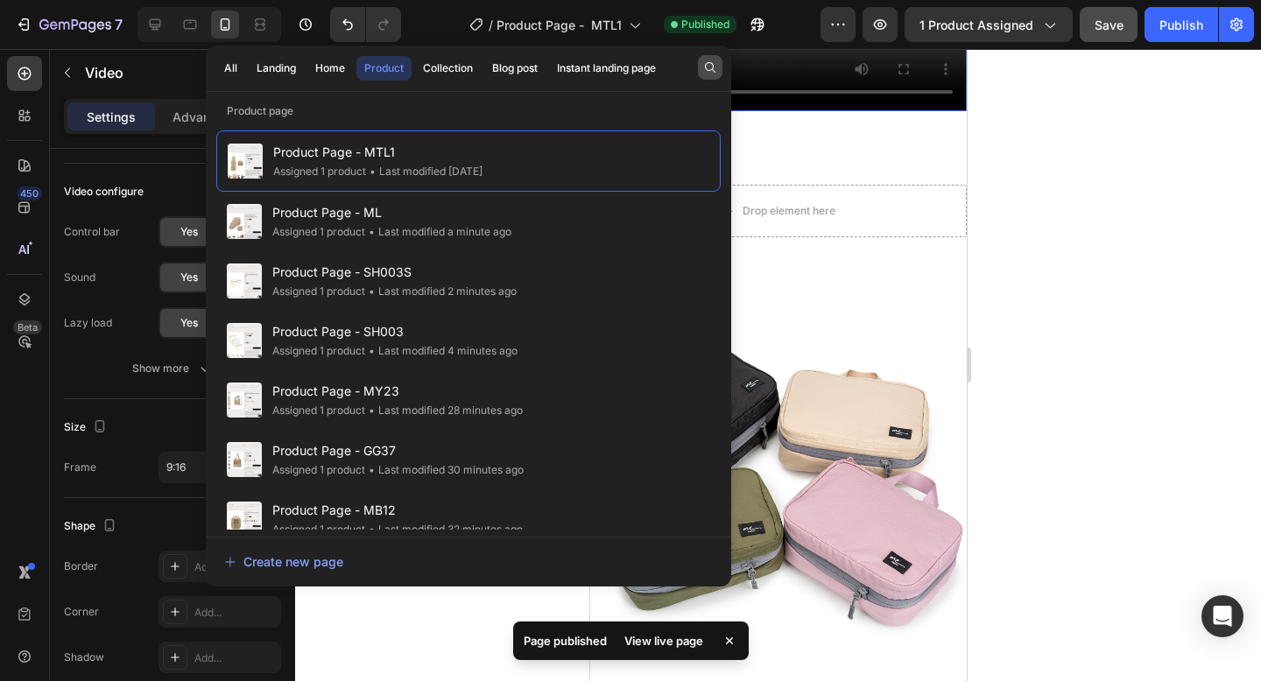
click at [708, 71] on icon "button" at bounding box center [710, 67] width 14 height 14
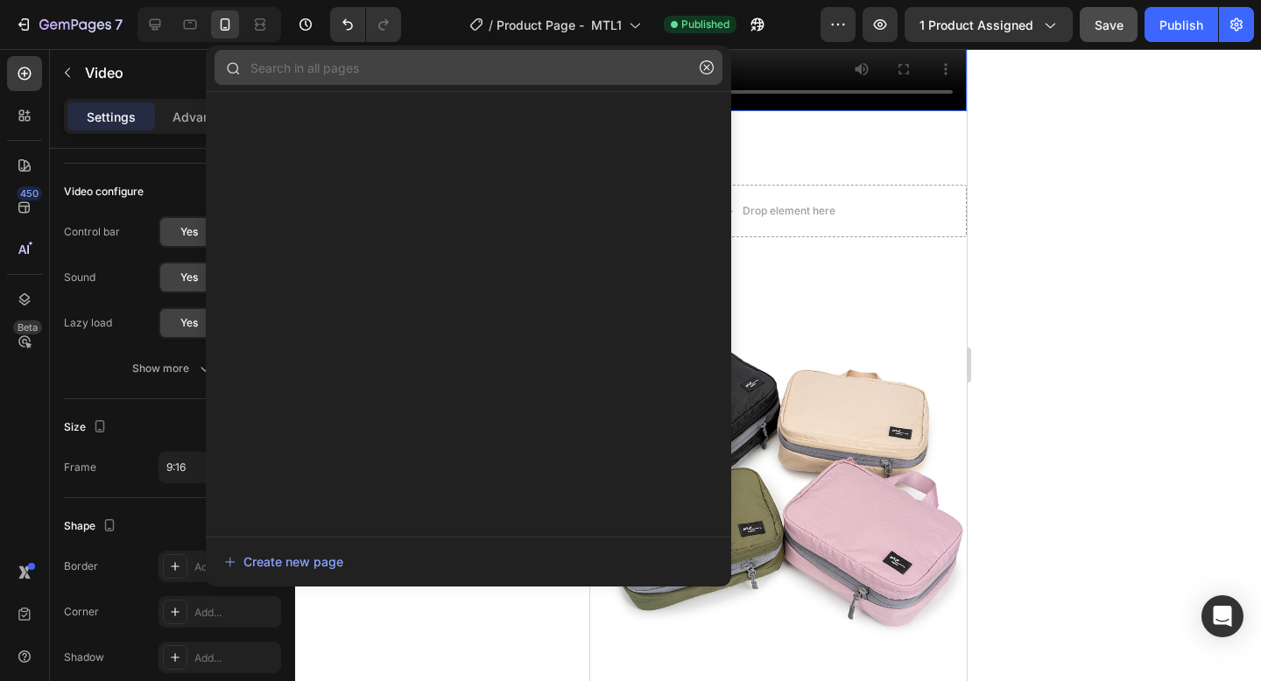
click at [510, 74] on input "text" at bounding box center [469, 67] width 508 height 35
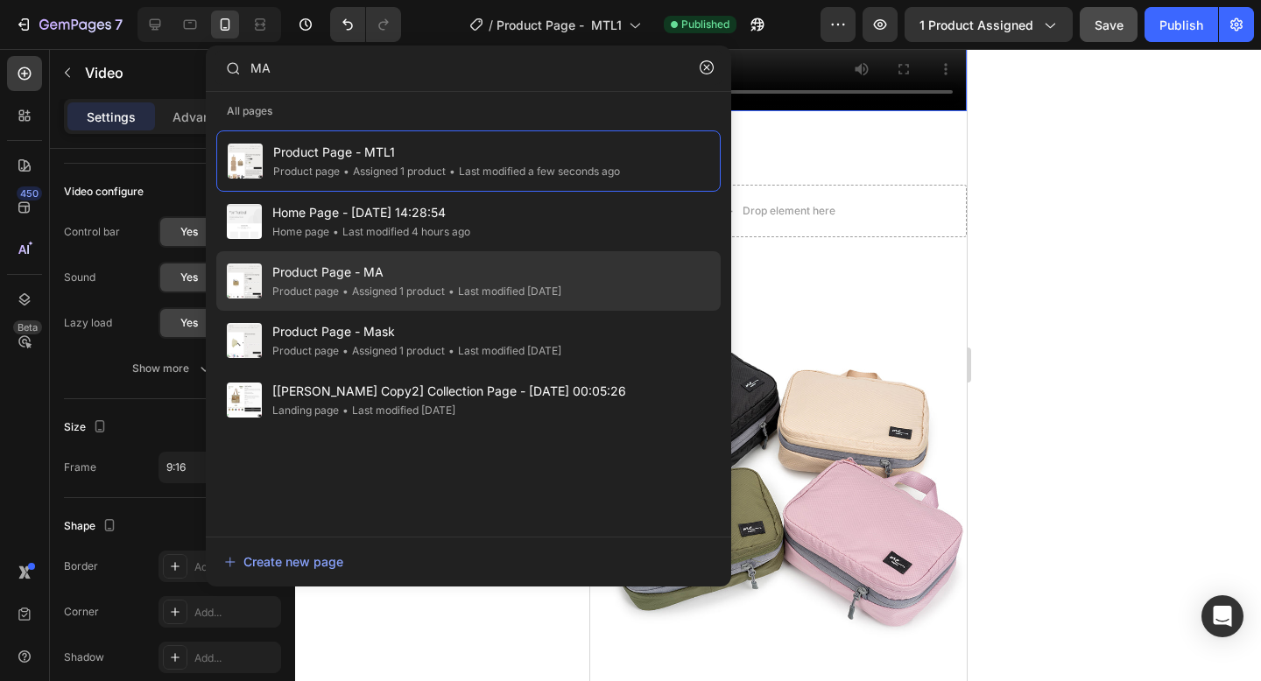
type input "MA"
click at [515, 291] on div "• Last modified 2 days ago" at bounding box center [503, 292] width 116 height 18
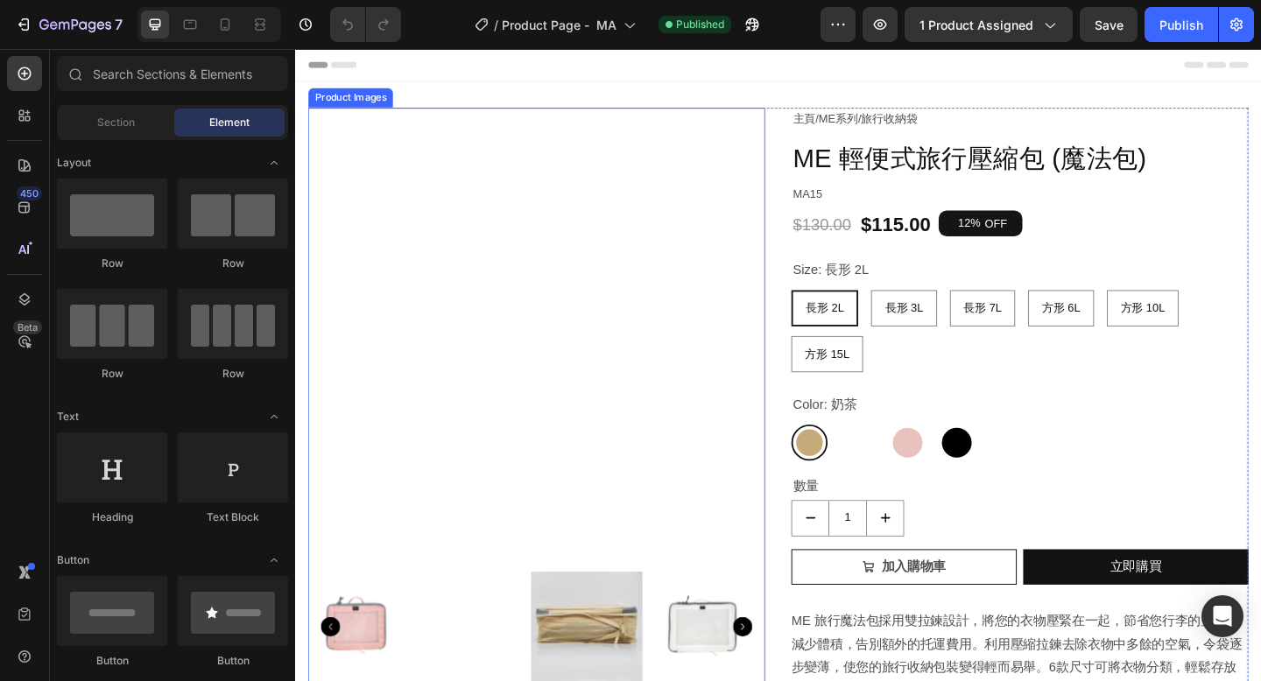
scroll to position [153, 0]
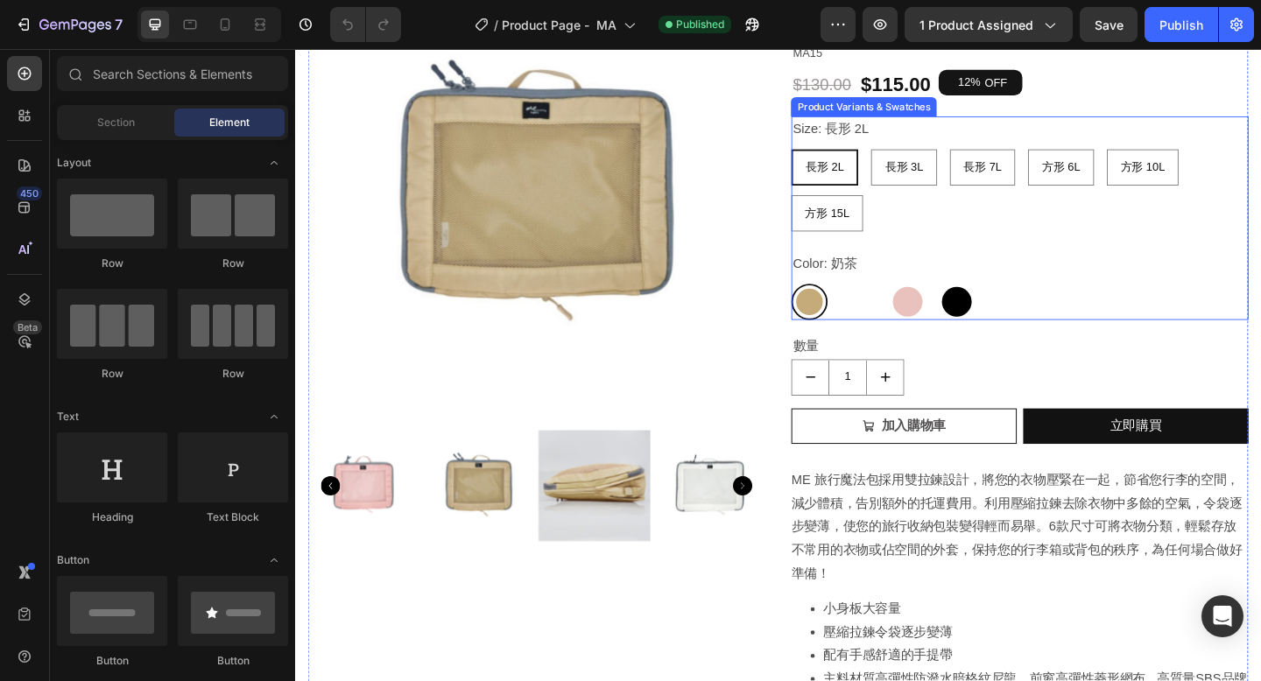
click at [978, 325] on div at bounding box center [960, 324] width 39 height 39
click at [941, 305] on input "藕粉 藕粉" at bounding box center [940, 304] width 1 height 1
radio input "true"
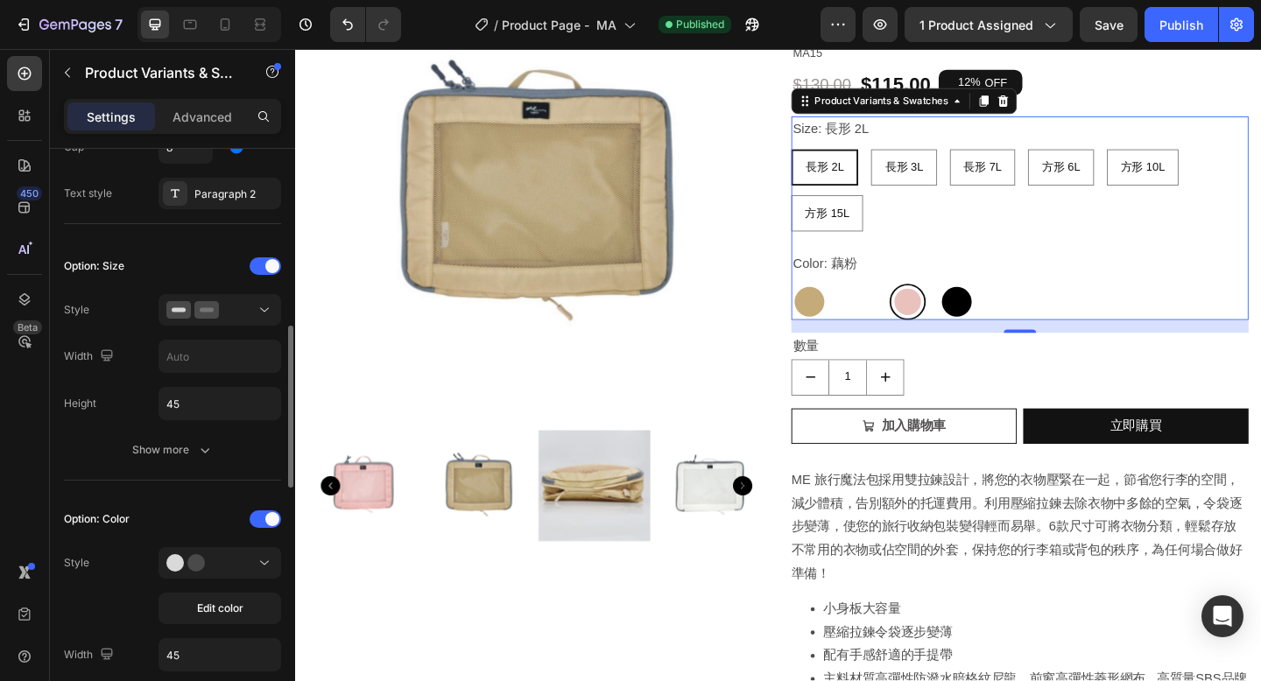
scroll to position [442, 0]
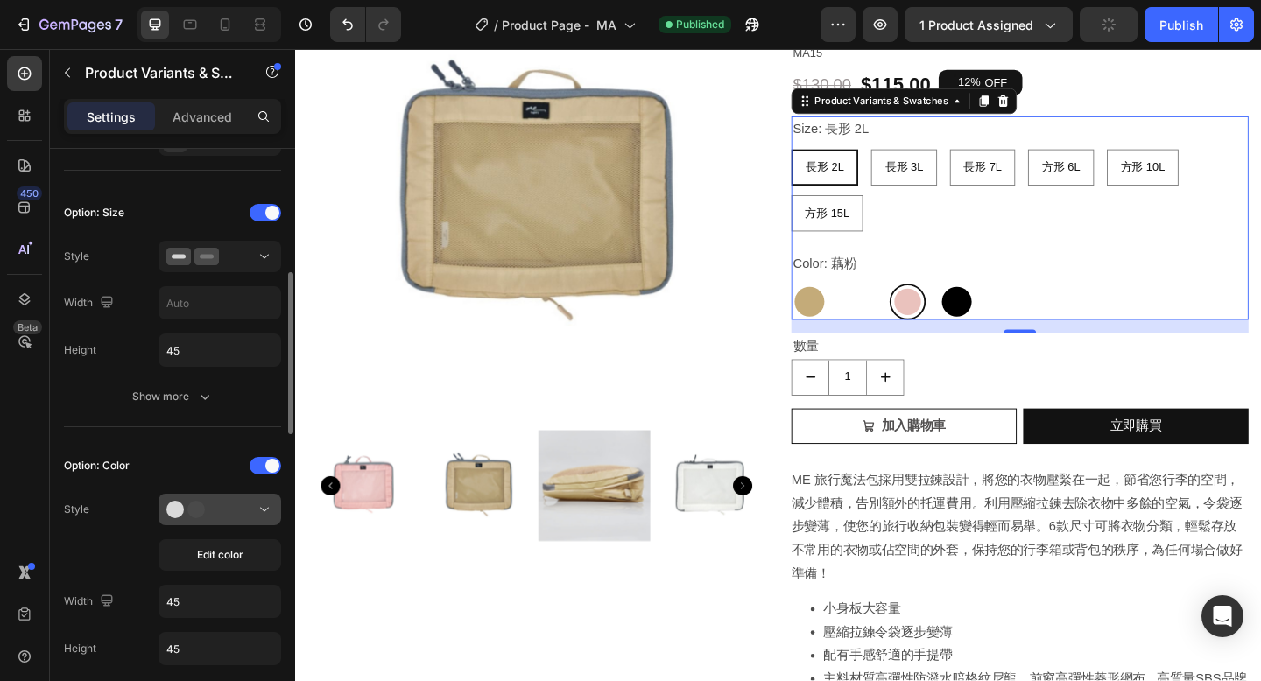
click at [227, 519] on button at bounding box center [219, 510] width 123 height 32
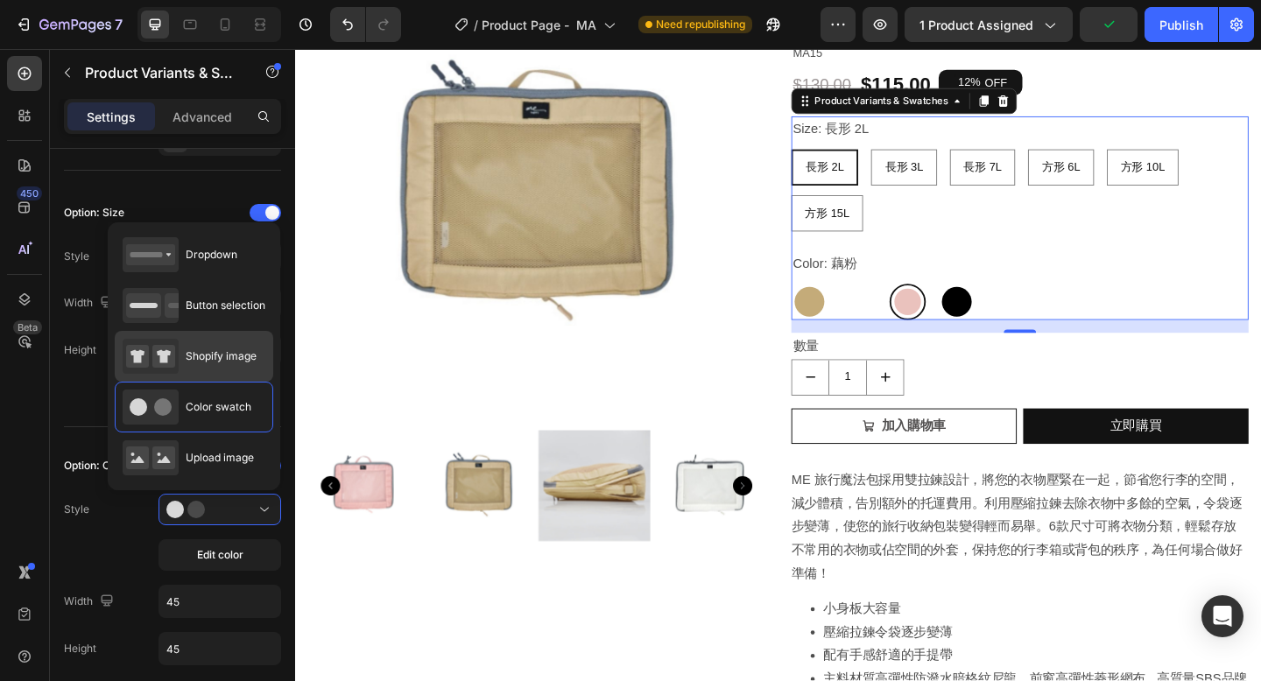
click at [230, 355] on span "Shopify image" at bounding box center [221, 356] width 71 height 16
type input "64"
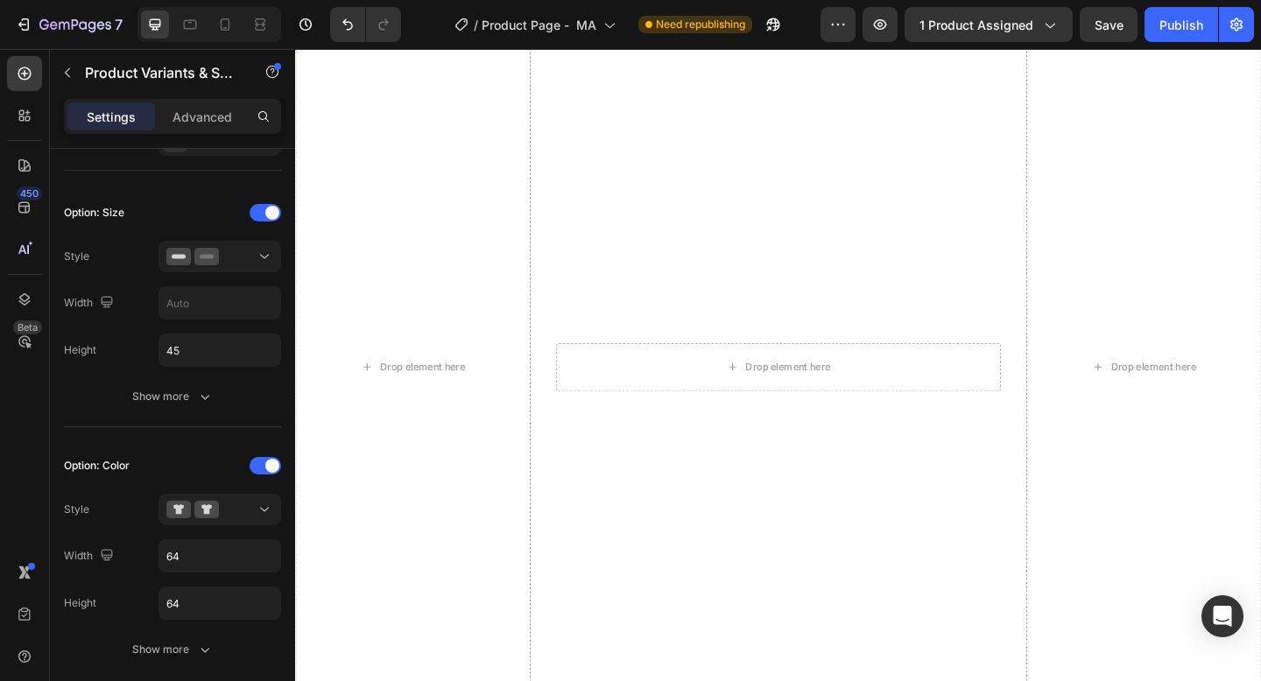
scroll to position [1446, 0]
click at [228, 18] on icon at bounding box center [226, 24] width 10 height 12
type input "12"
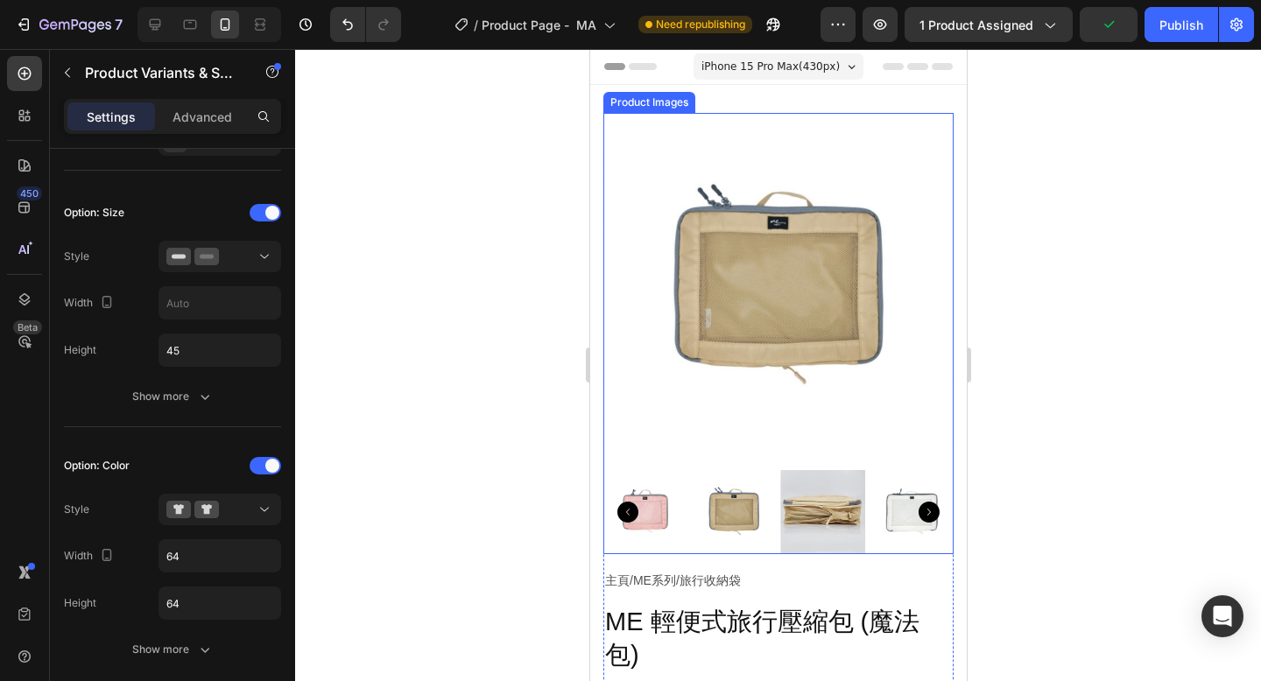
click at [829, 461] on img at bounding box center [777, 288] width 350 height 350
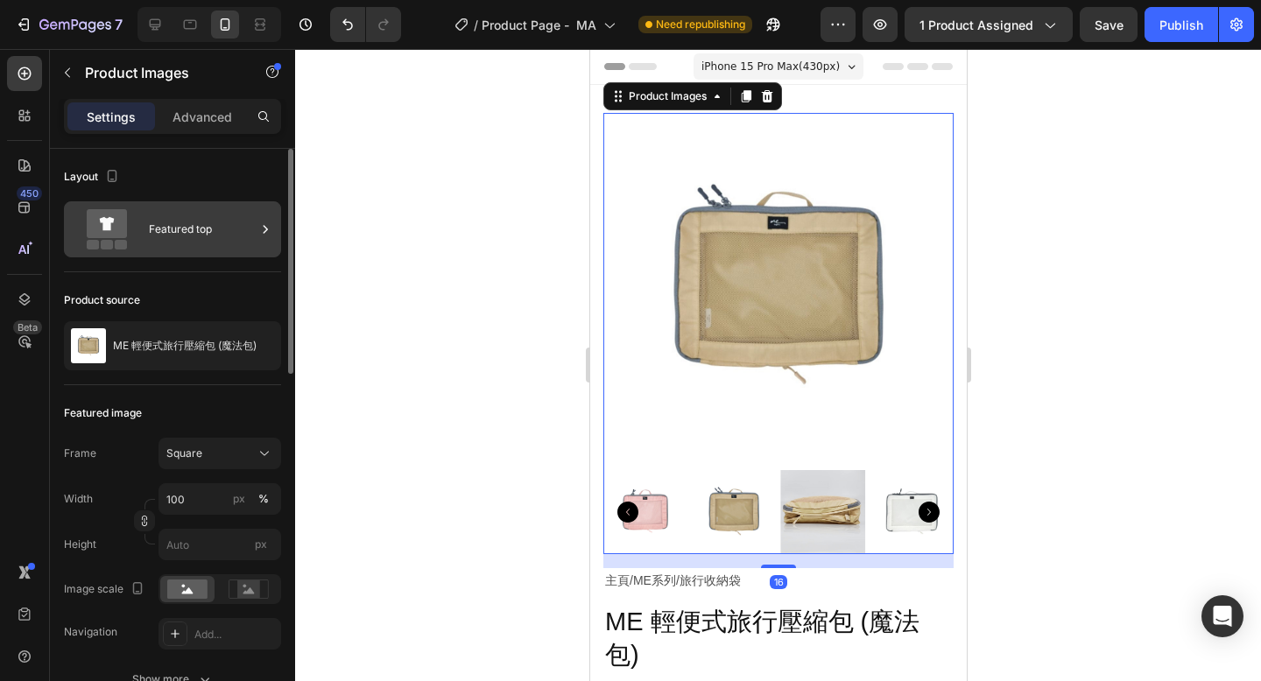
click at [242, 243] on div "Featured top" at bounding box center [202, 229] width 107 height 40
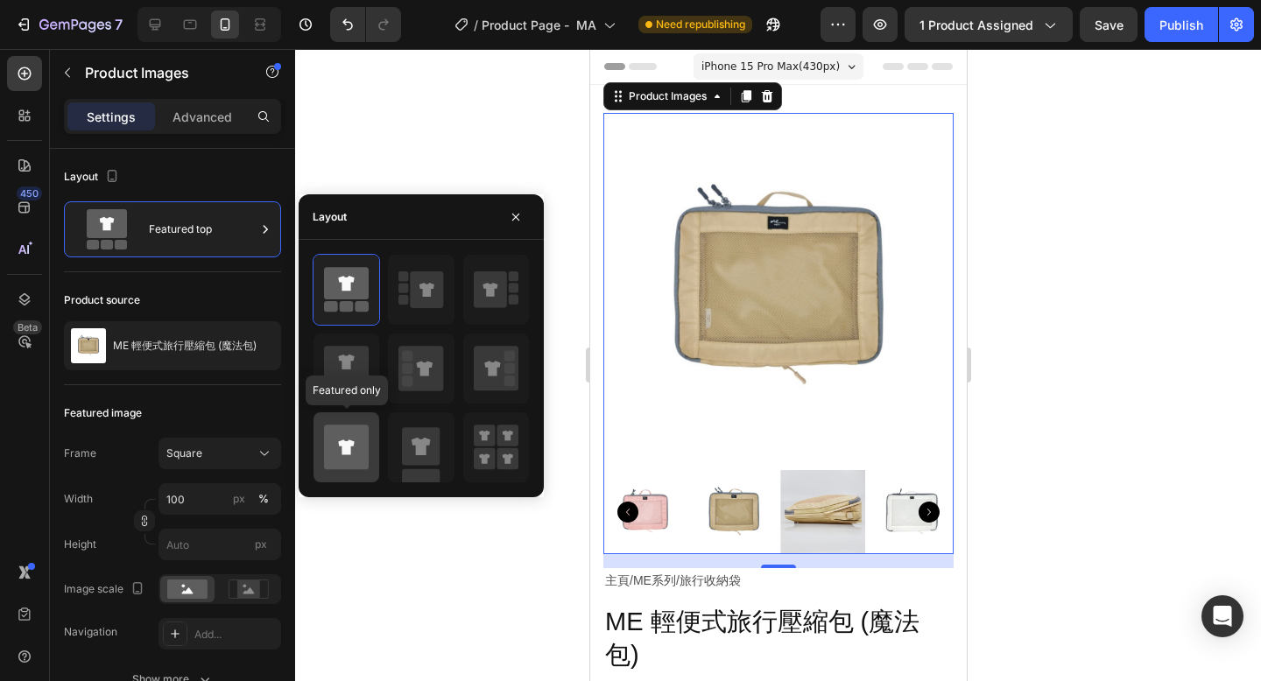
click at [348, 441] on icon at bounding box center [346, 447] width 16 height 15
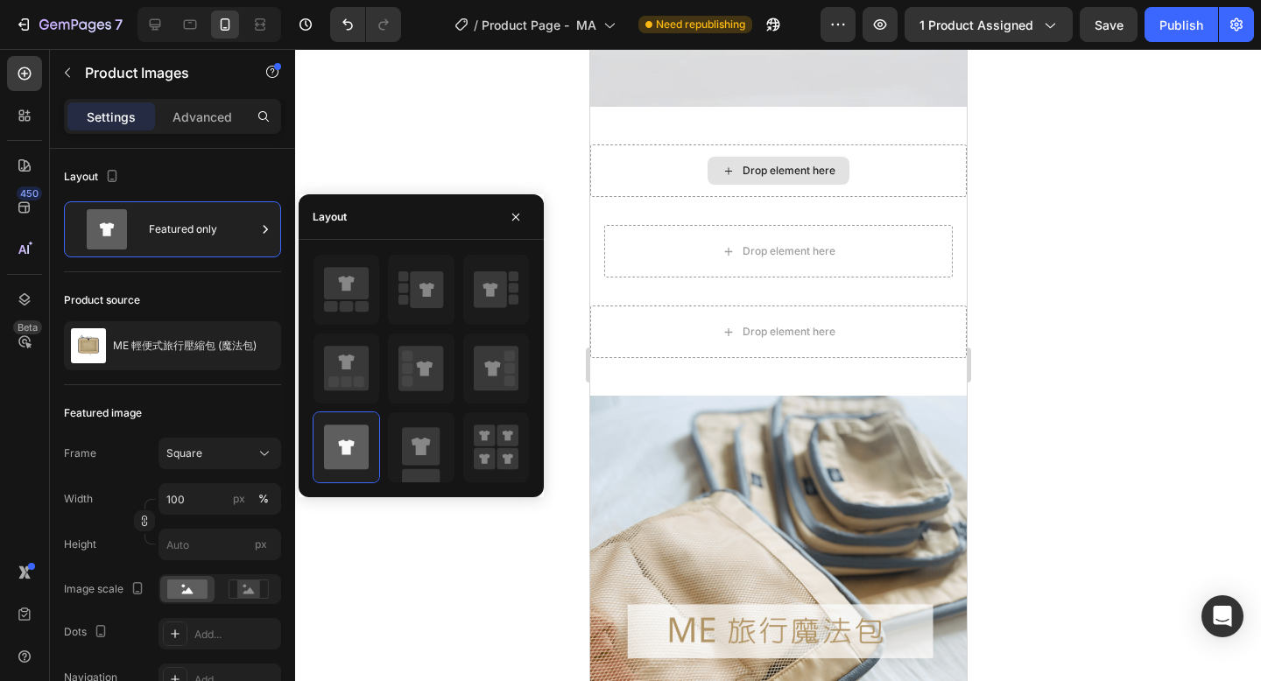
scroll to position [1950, 0]
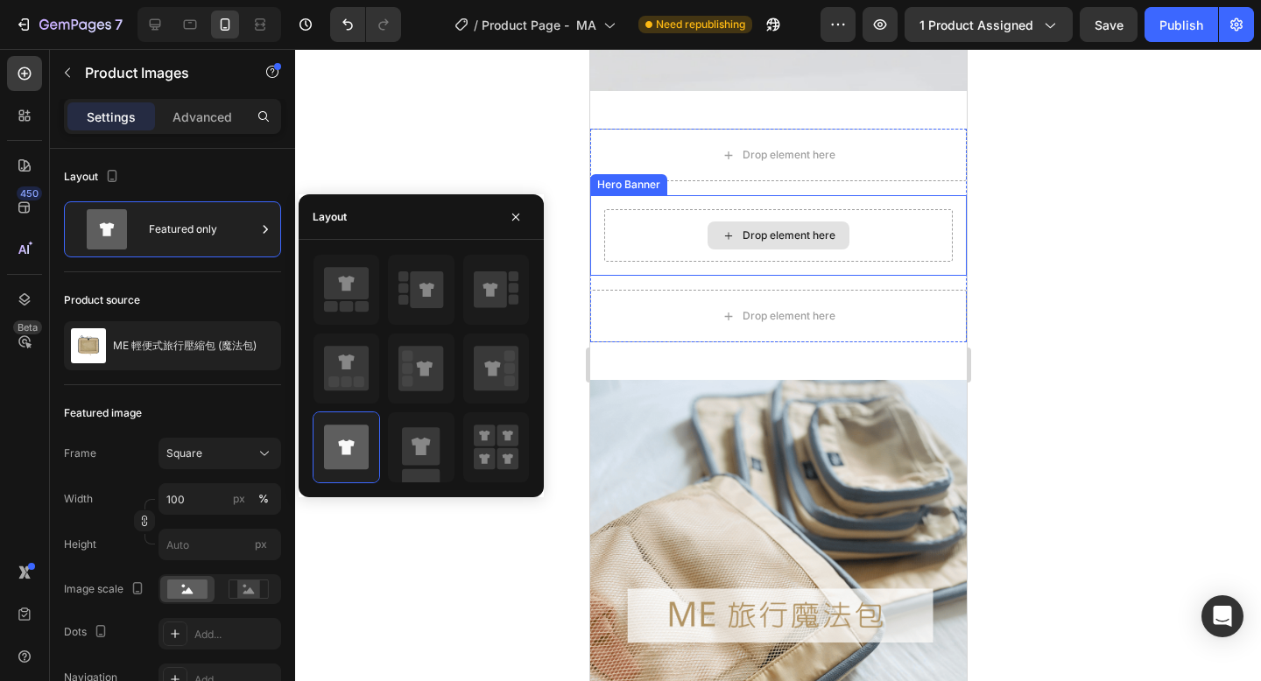
click at [858, 257] on div "Drop element here" at bounding box center [777, 235] width 348 height 53
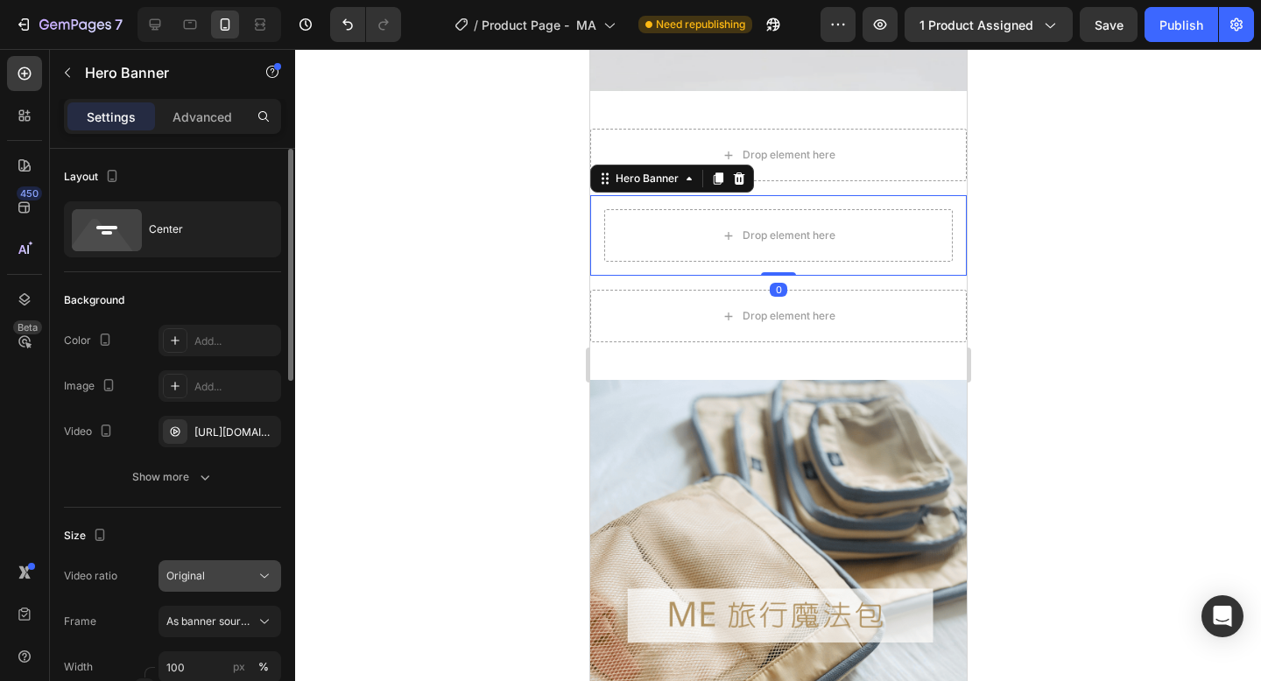
click at [200, 579] on span "Original" at bounding box center [185, 575] width 39 height 13
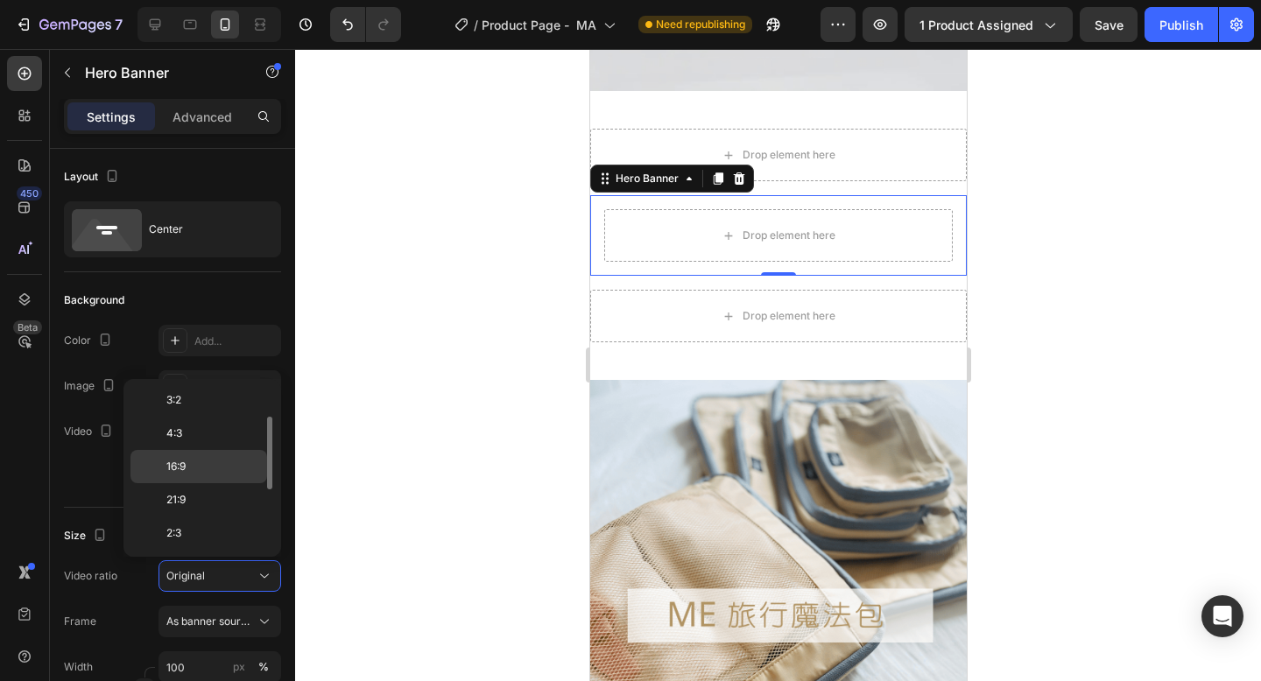
scroll to position [202, 0]
click at [208, 465] on p "9:16" at bounding box center [212, 467] width 93 height 16
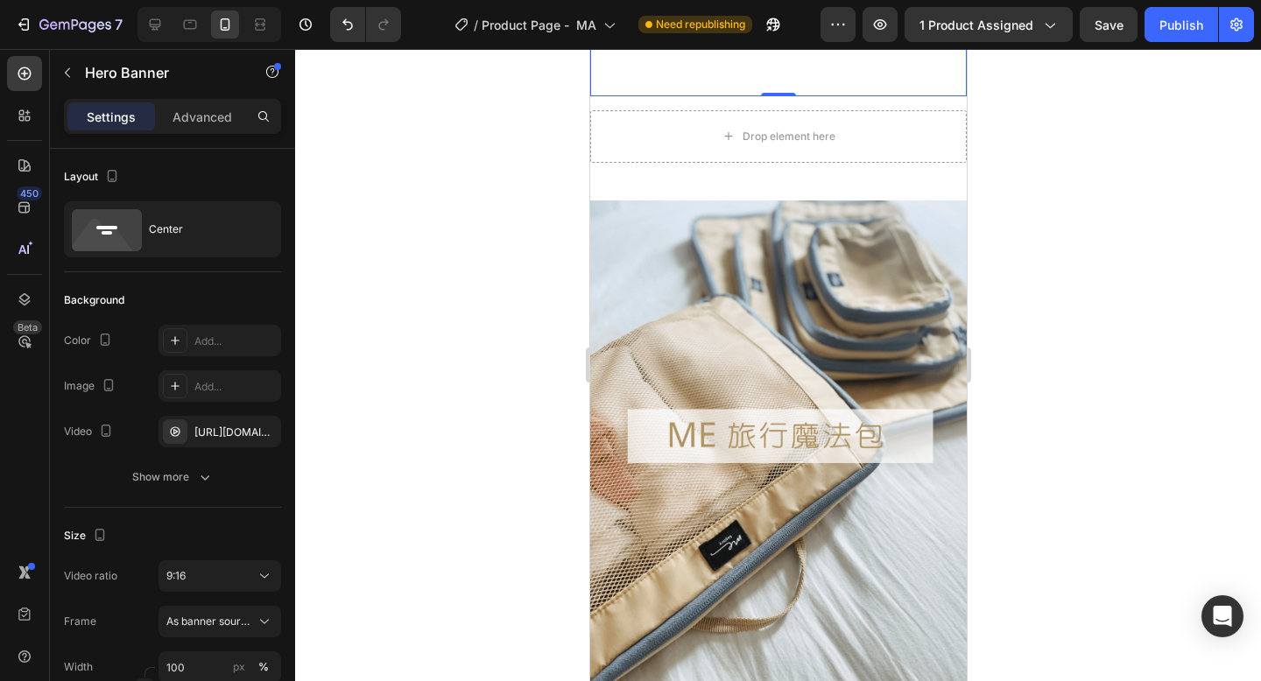
scroll to position [2777, 0]
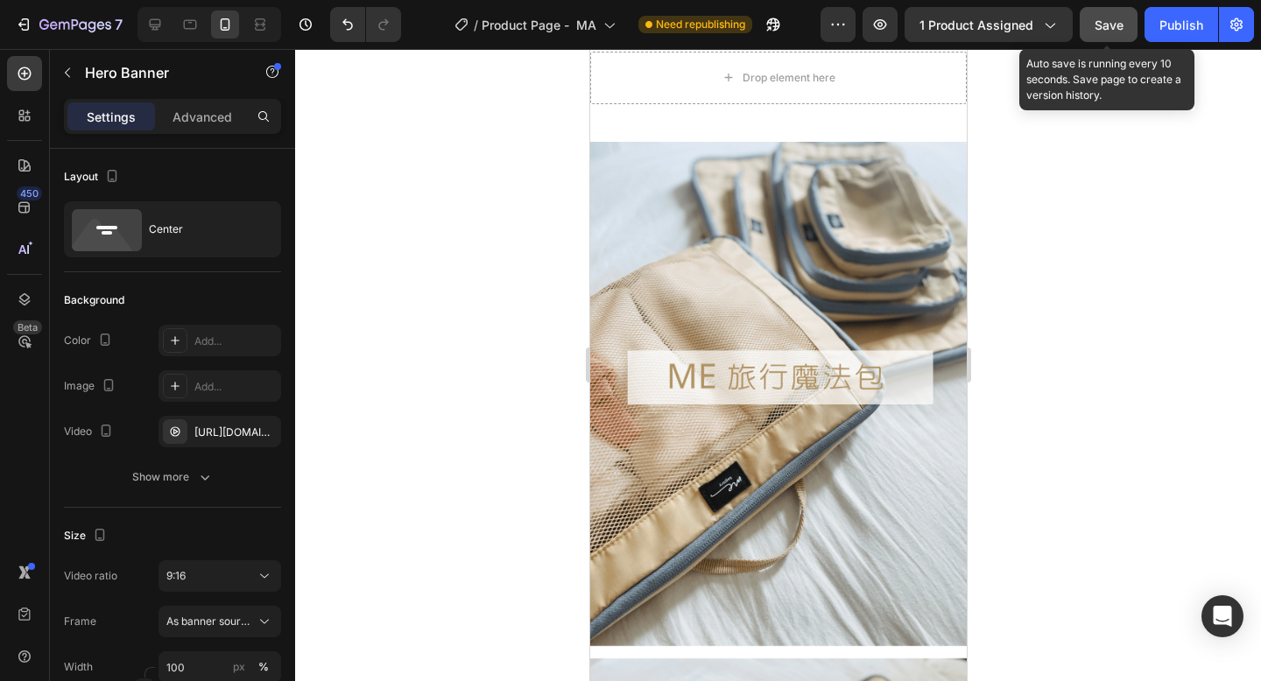
click at [1110, 26] on span "Save" at bounding box center [1108, 25] width 29 height 15
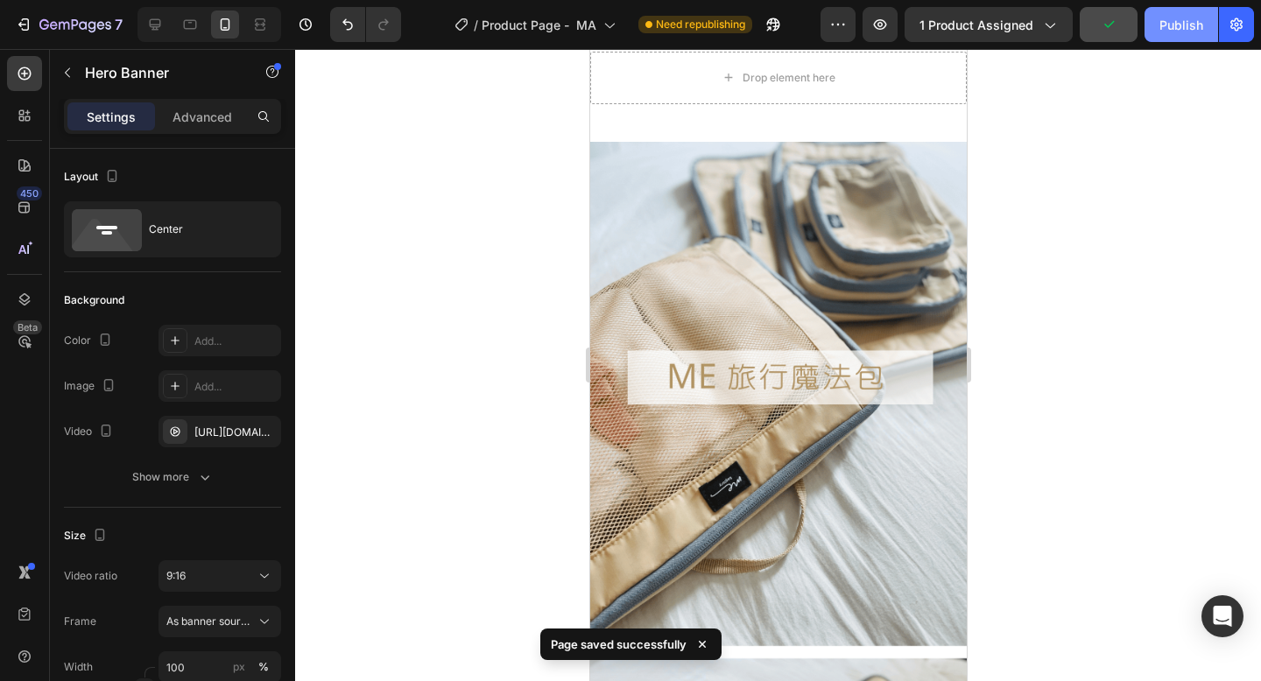
click at [1182, 24] on div "Publish" at bounding box center [1181, 25] width 44 height 18
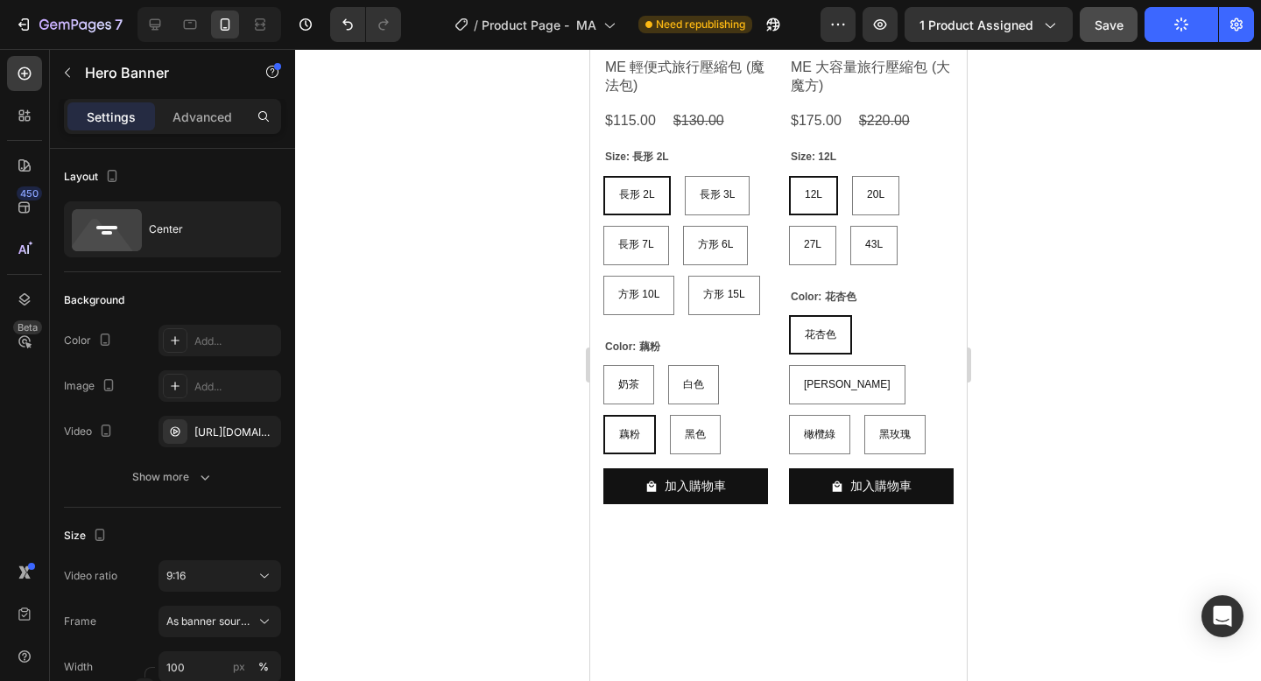
scroll to position [11227, 0]
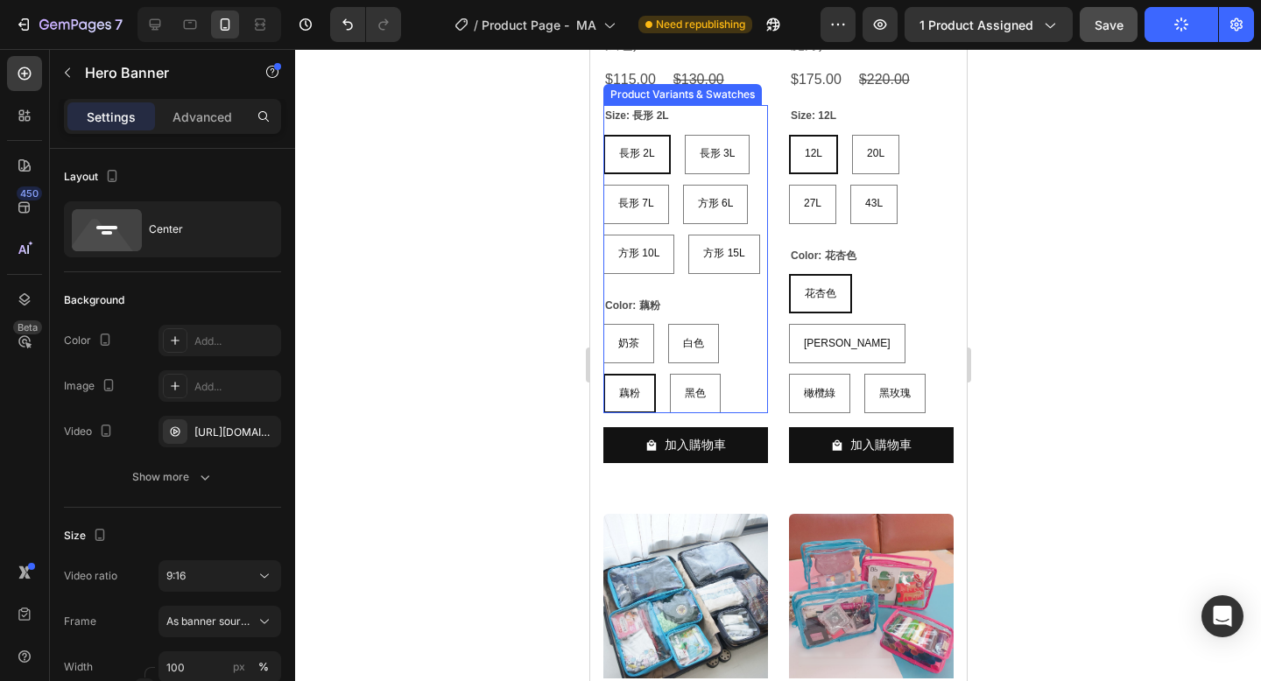
click at [753, 390] on div "奶茶 奶茶 奶茶 白色 白色 白色 藕粉 藕粉 藕粉 黑色 黑色 黑色" at bounding box center [684, 368] width 165 height 89
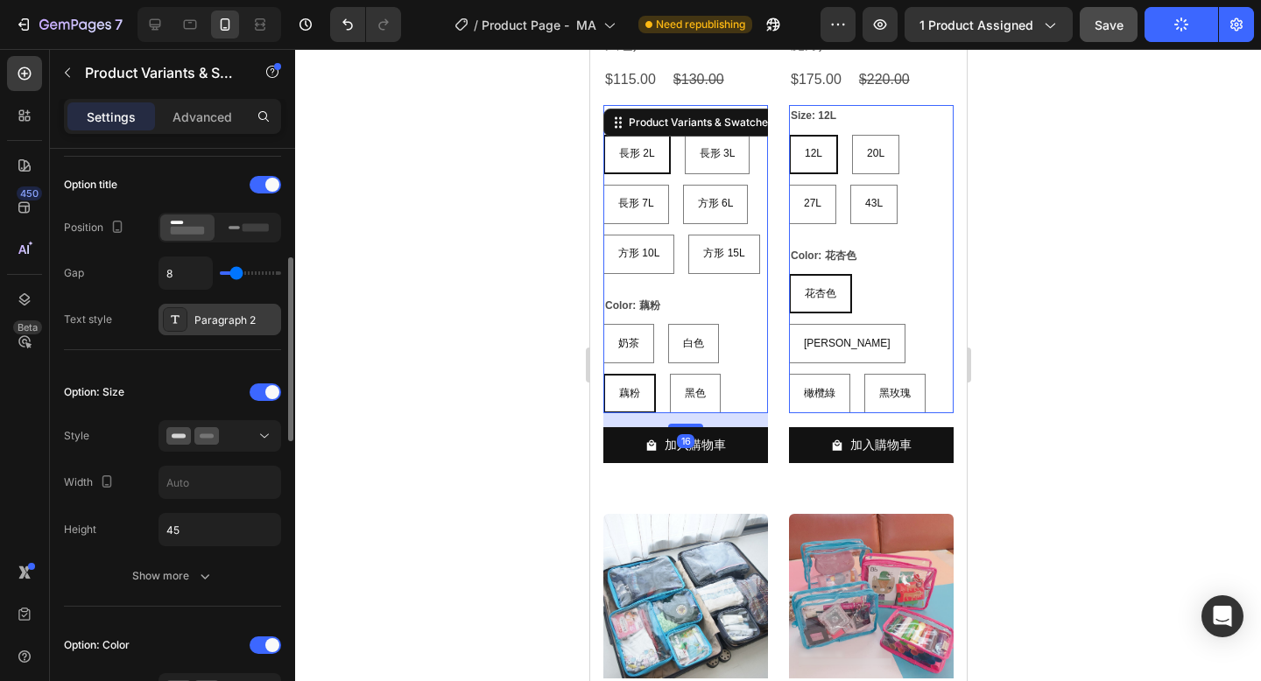
scroll to position [305, 0]
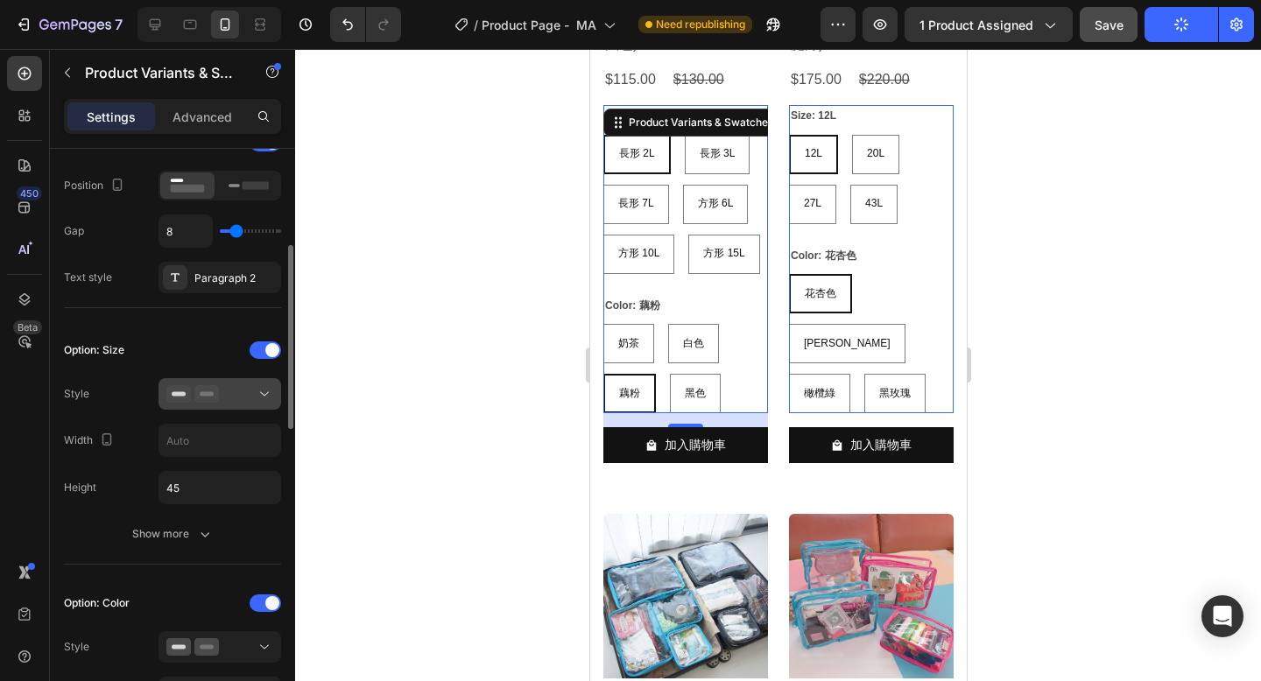
click at [223, 394] on div at bounding box center [219, 394] width 107 height 18
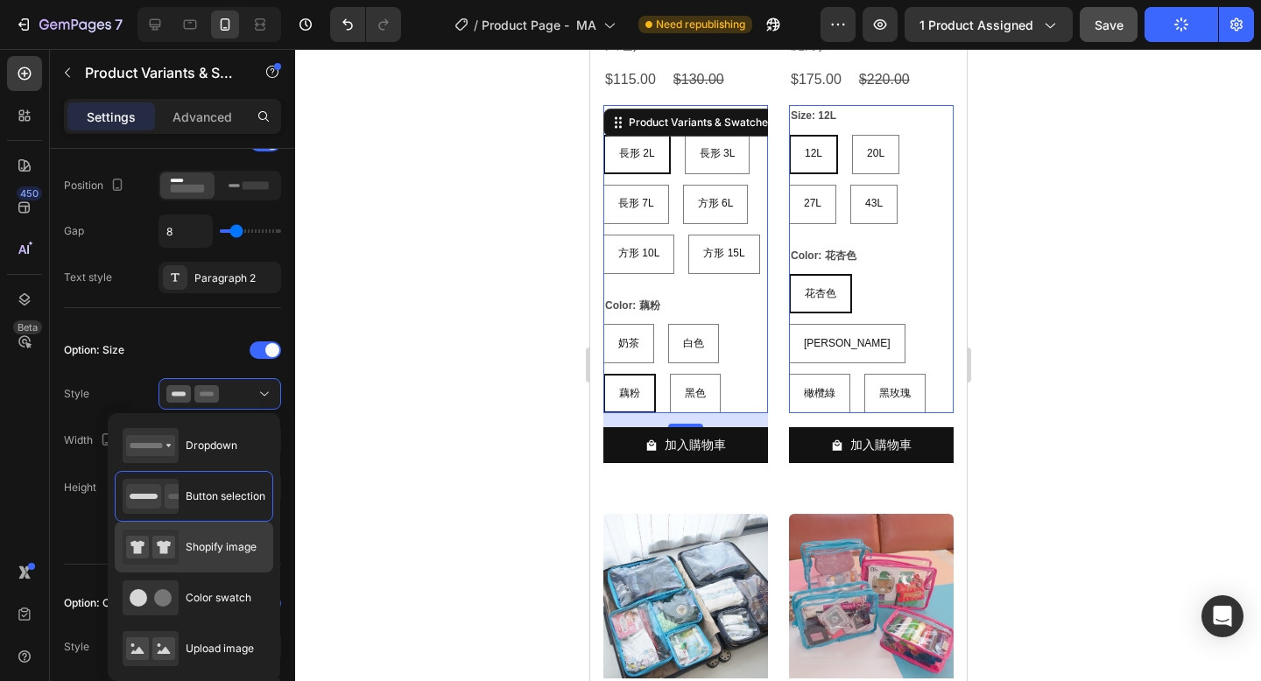
click at [214, 557] on div "Shopify image" at bounding box center [190, 547] width 134 height 35
type input "64"
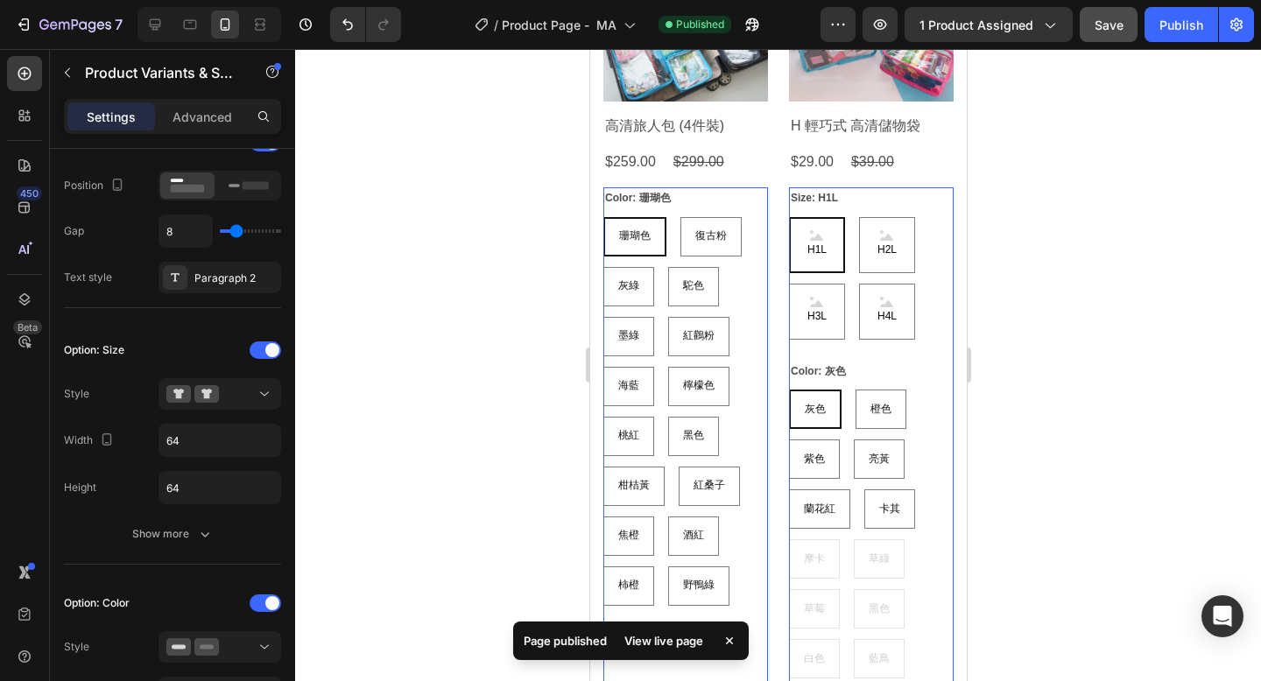
scroll to position [11837, 0]
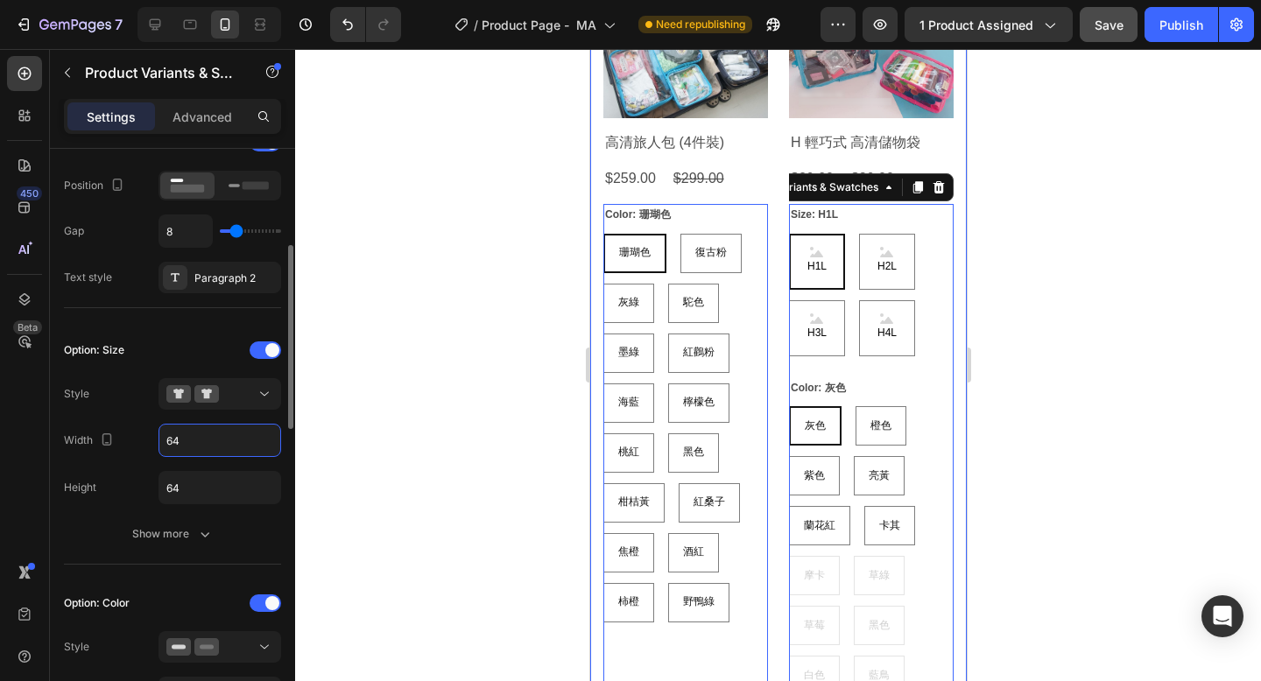
click at [215, 452] on input "64" at bounding box center [219, 441] width 121 height 32
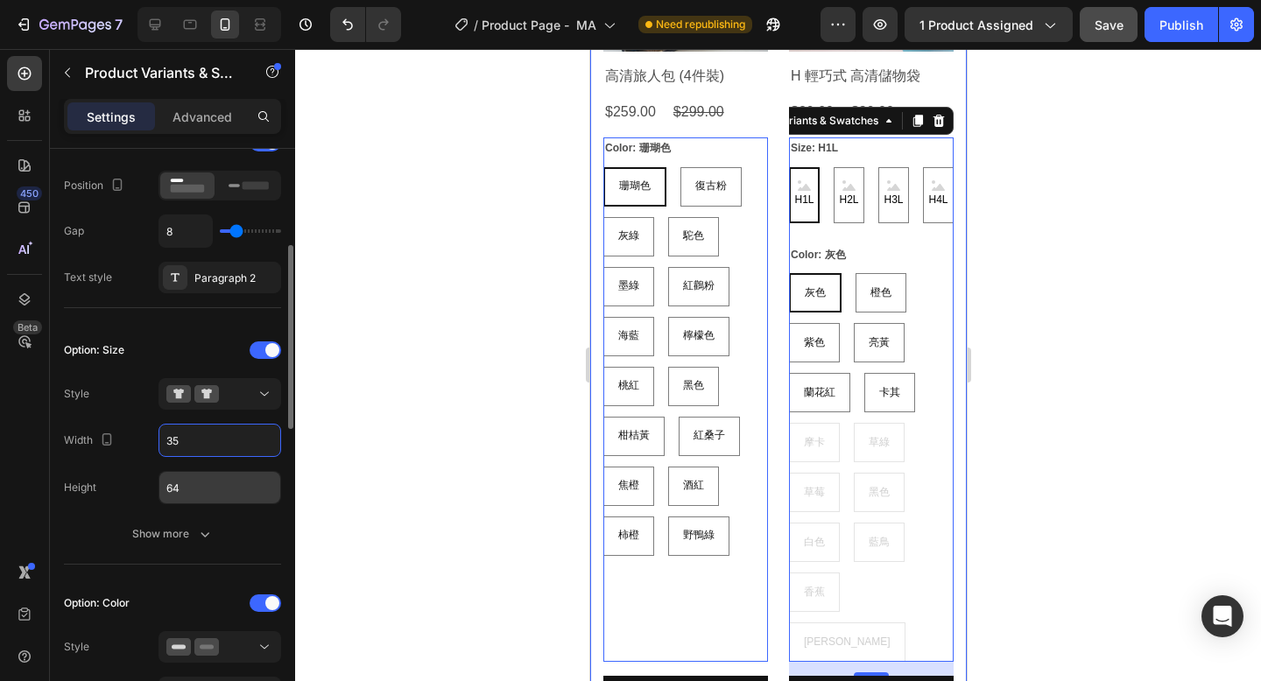
type input "35"
click at [225, 485] on input "64" at bounding box center [219, 488] width 121 height 32
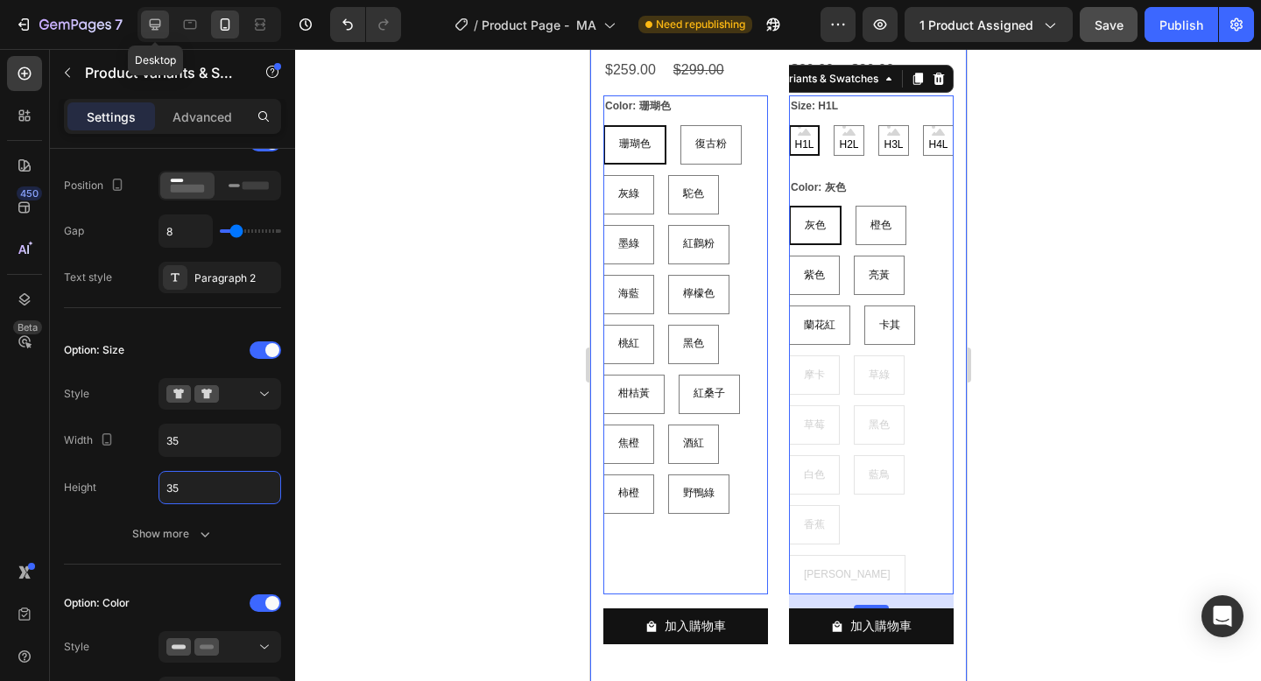
type input "35"
click at [156, 29] on icon at bounding box center [155, 24] width 11 height 11
type input "14"
type input "64"
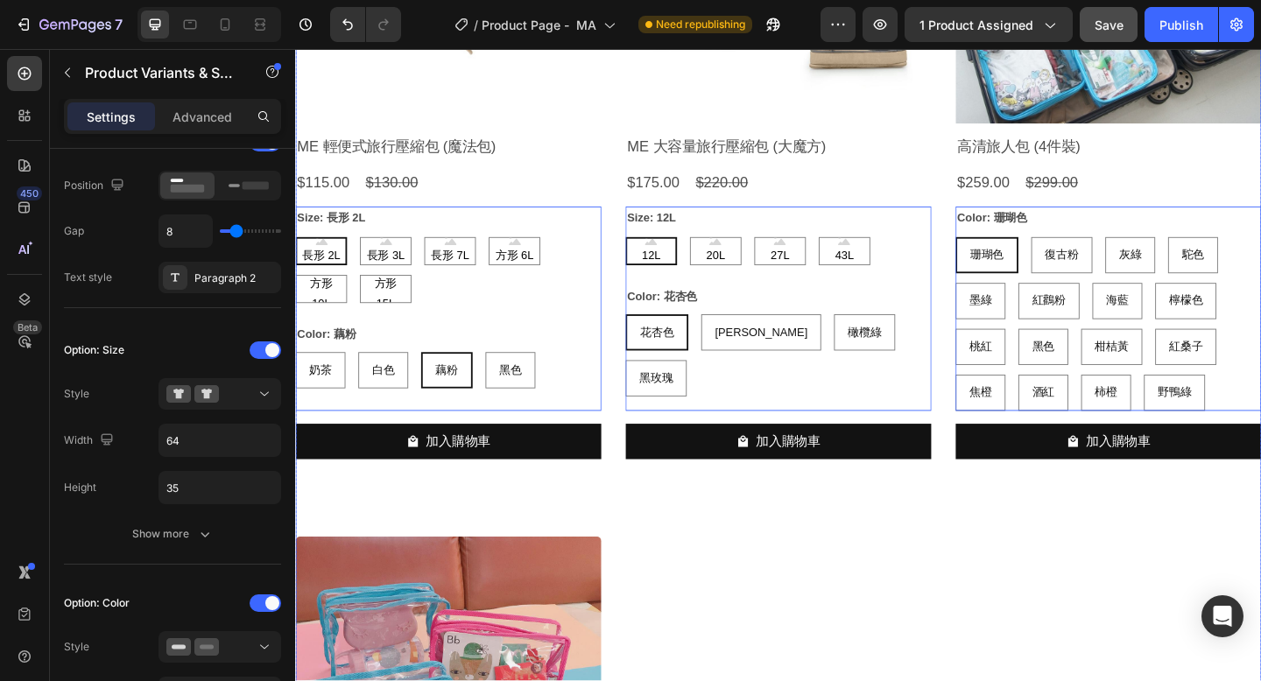
scroll to position [11193, 0]
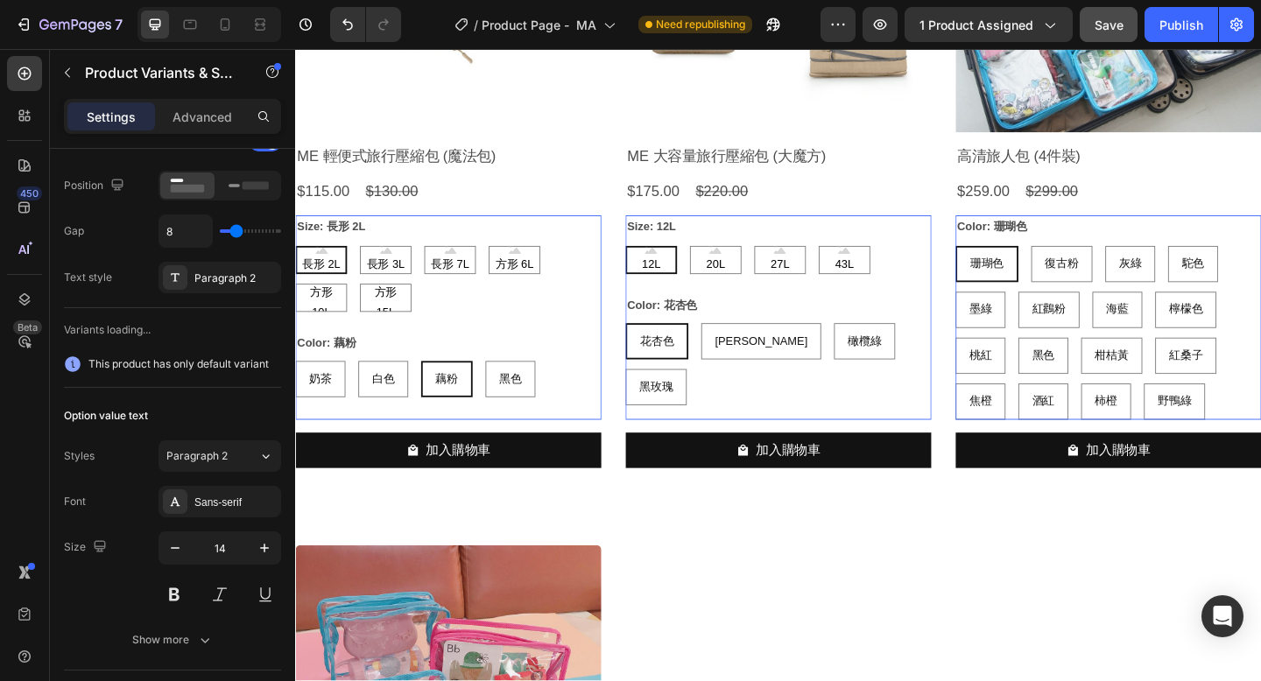
click at [628, 333] on div "珊瑚色 珊瑚色 珊瑚色 復古粉 復古粉 復古粉 灰綠 灰綠 灰綠 駝色 駝色 駝色 墨綠 墨綠 墨綠 紅鸛粉 紅鸛粉 紅鸛粉 海藍 海藍 海藍 檸檬色 檸檬色…" at bounding box center [461, 300] width 333 height 72
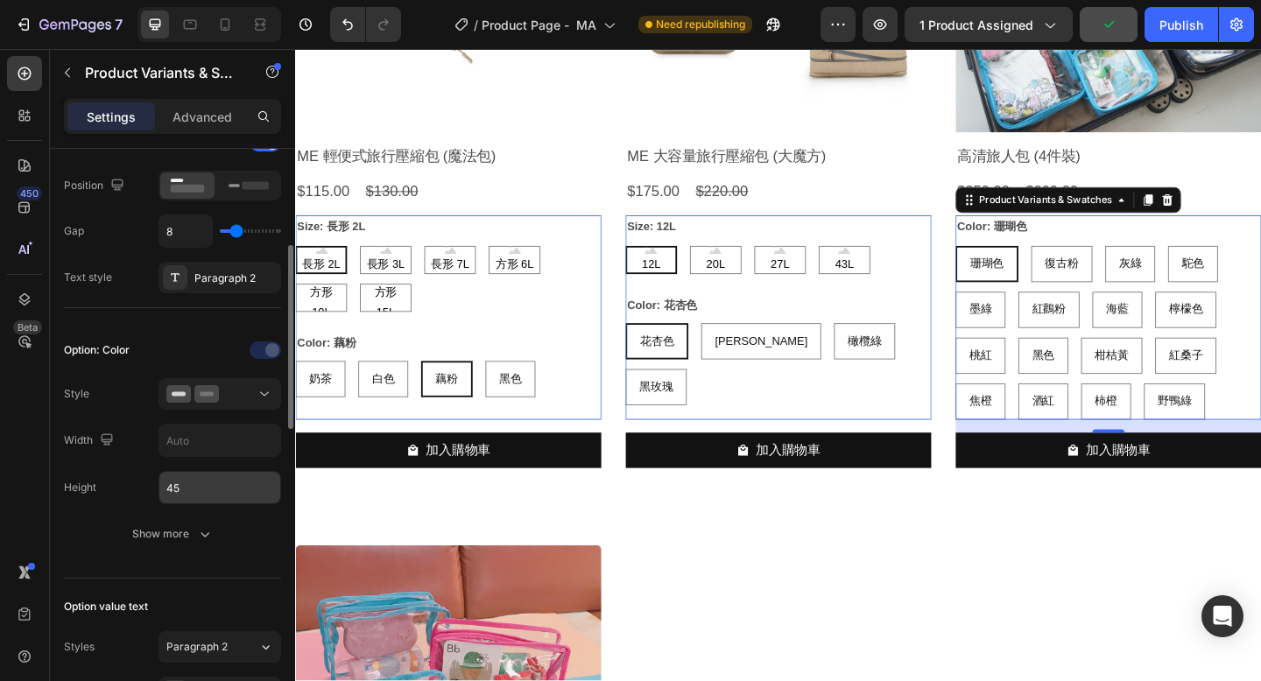
click at [209, 482] on input "45" at bounding box center [219, 488] width 121 height 32
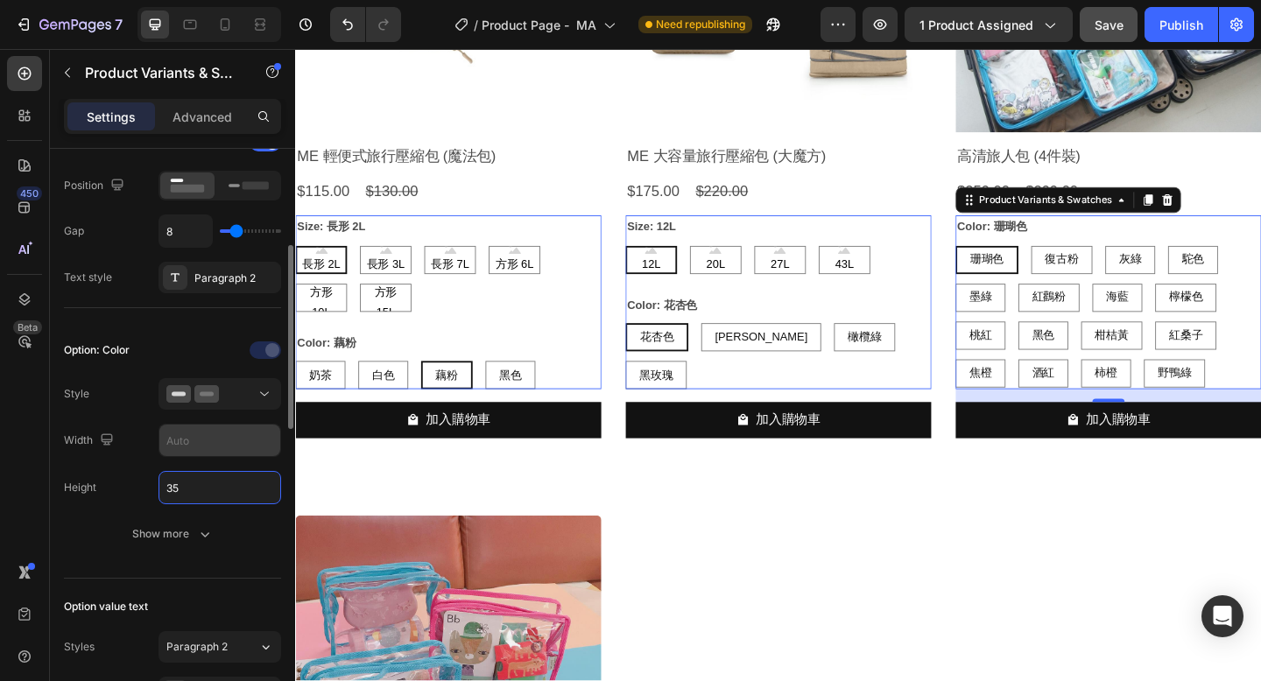
type input "35"
click at [202, 443] on input "text" at bounding box center [219, 441] width 121 height 32
click at [250, 398] on div at bounding box center [219, 394] width 107 height 18
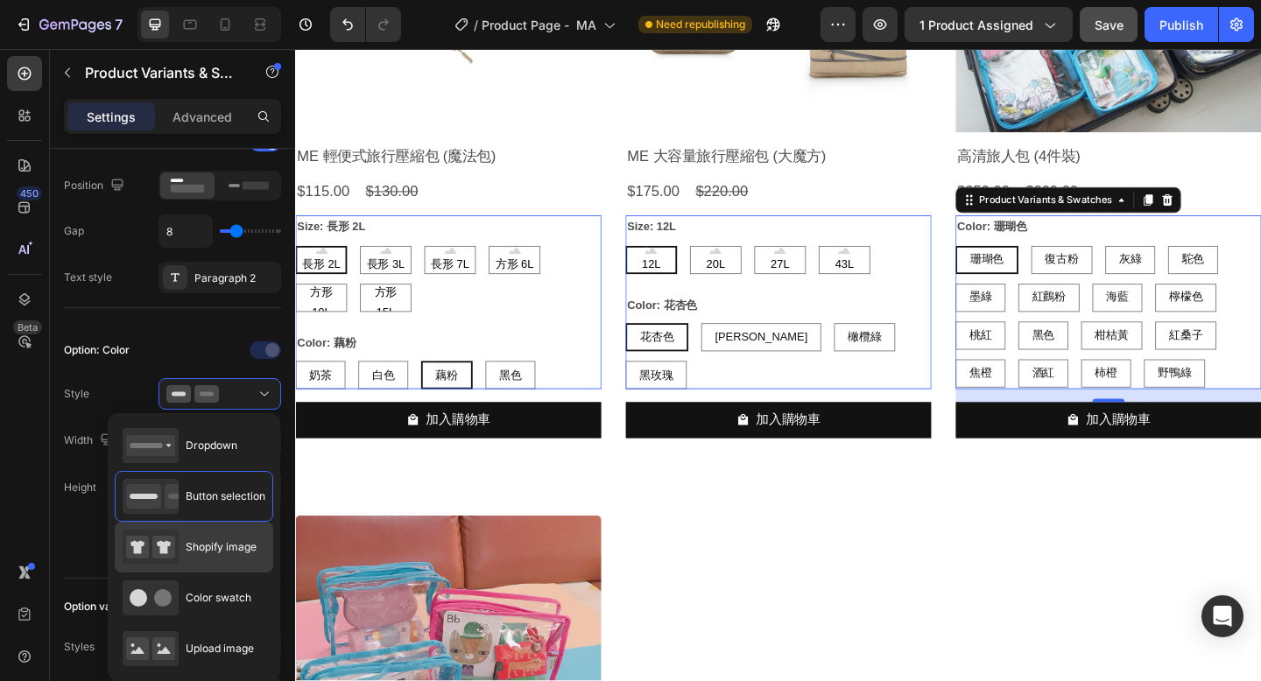
click at [232, 542] on span "Shopify image" at bounding box center [221, 547] width 71 height 16
type input "64"
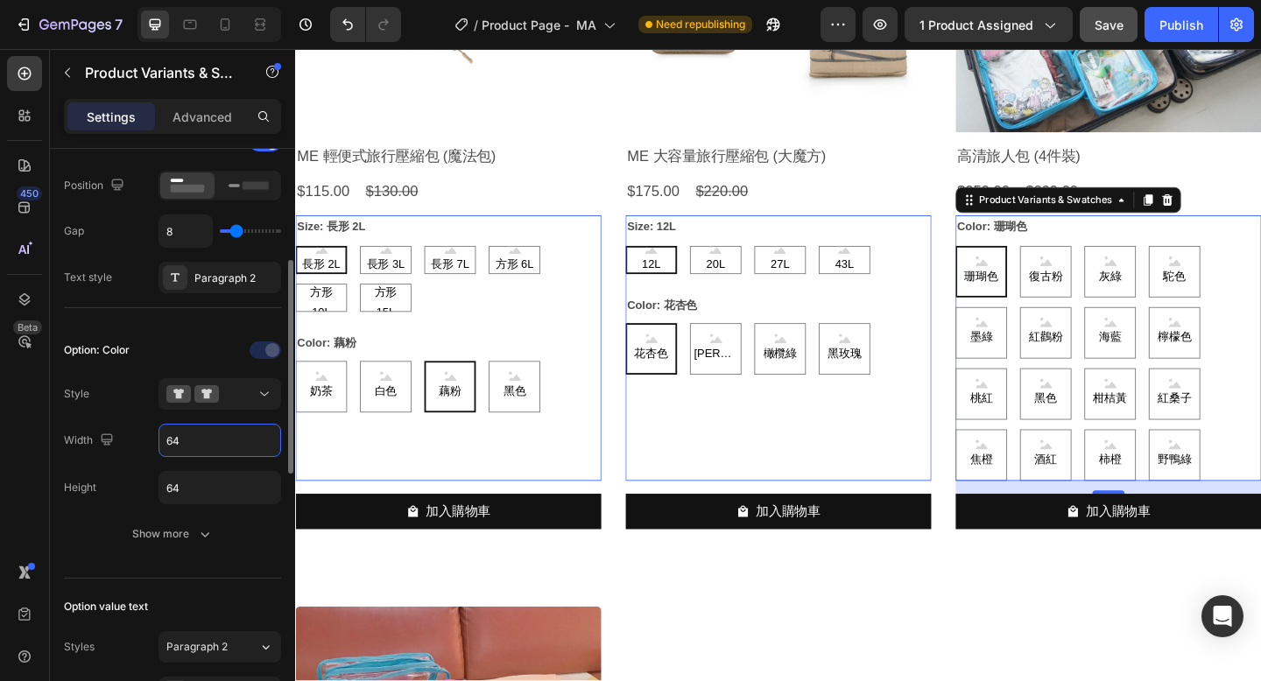
click at [218, 441] on input "64" at bounding box center [219, 441] width 121 height 32
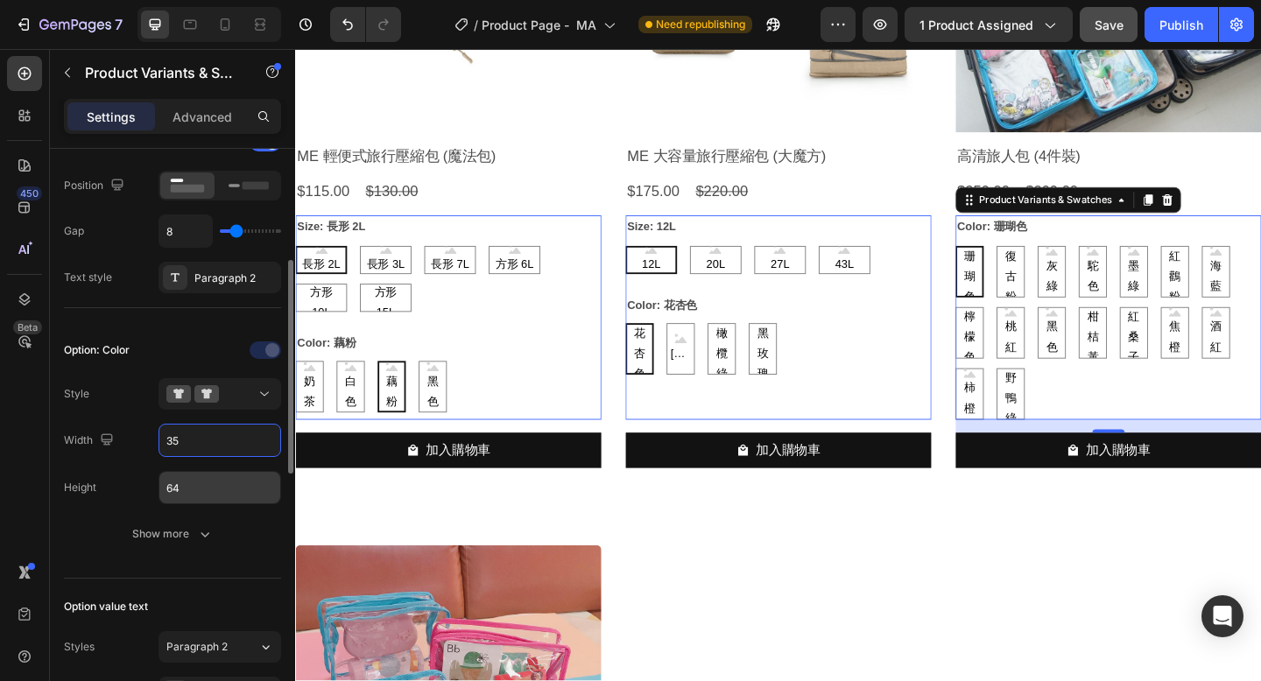
type input "35"
click at [215, 489] on input "64" at bounding box center [219, 488] width 121 height 32
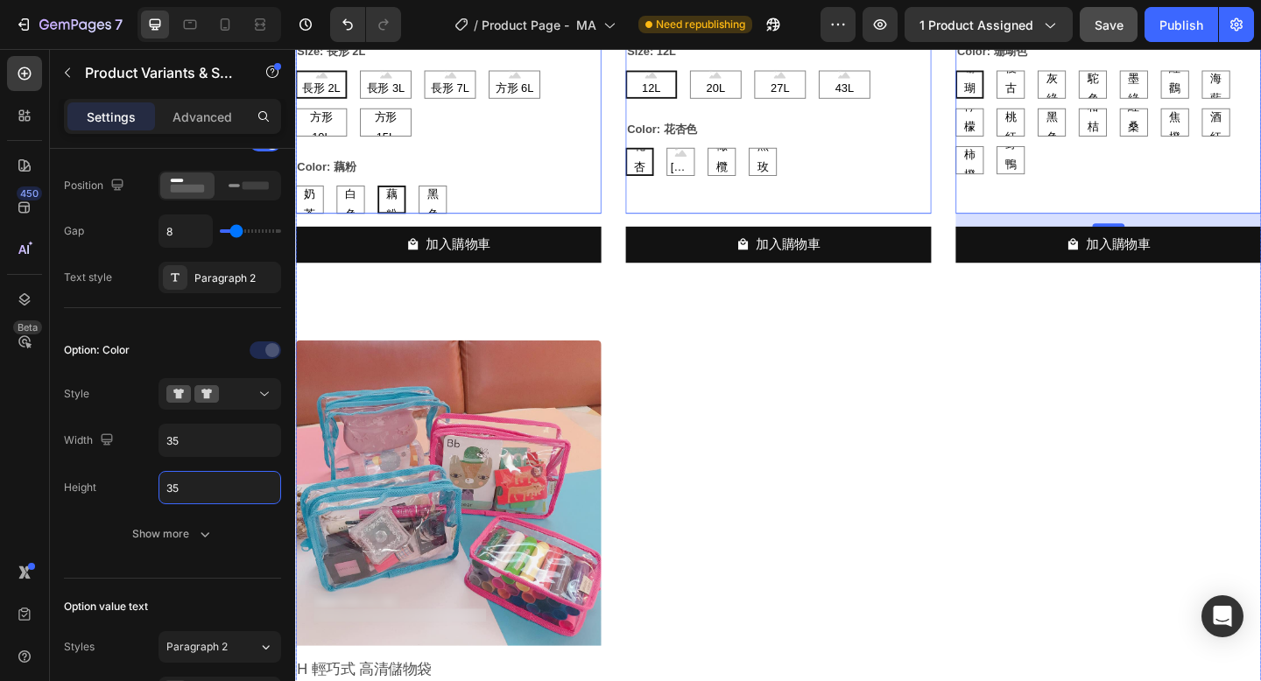
scroll to position [11401, 0]
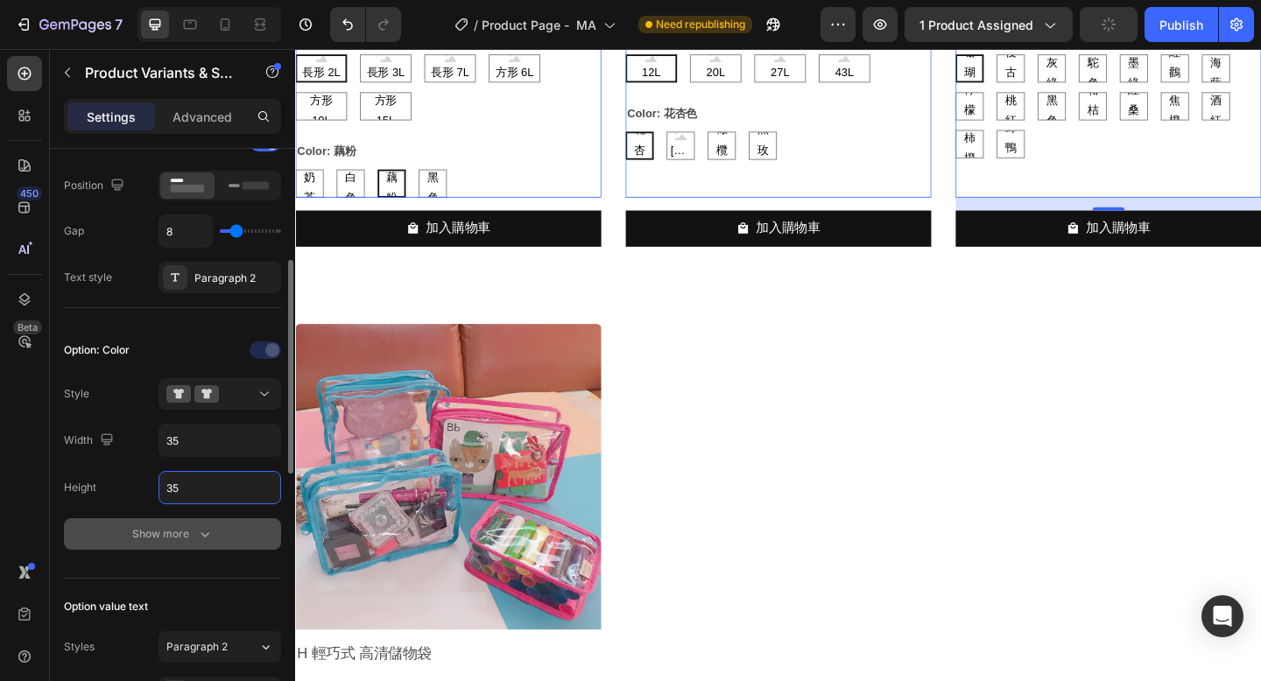
type input "35"
click at [177, 528] on div "Show more" at bounding box center [172, 534] width 81 height 18
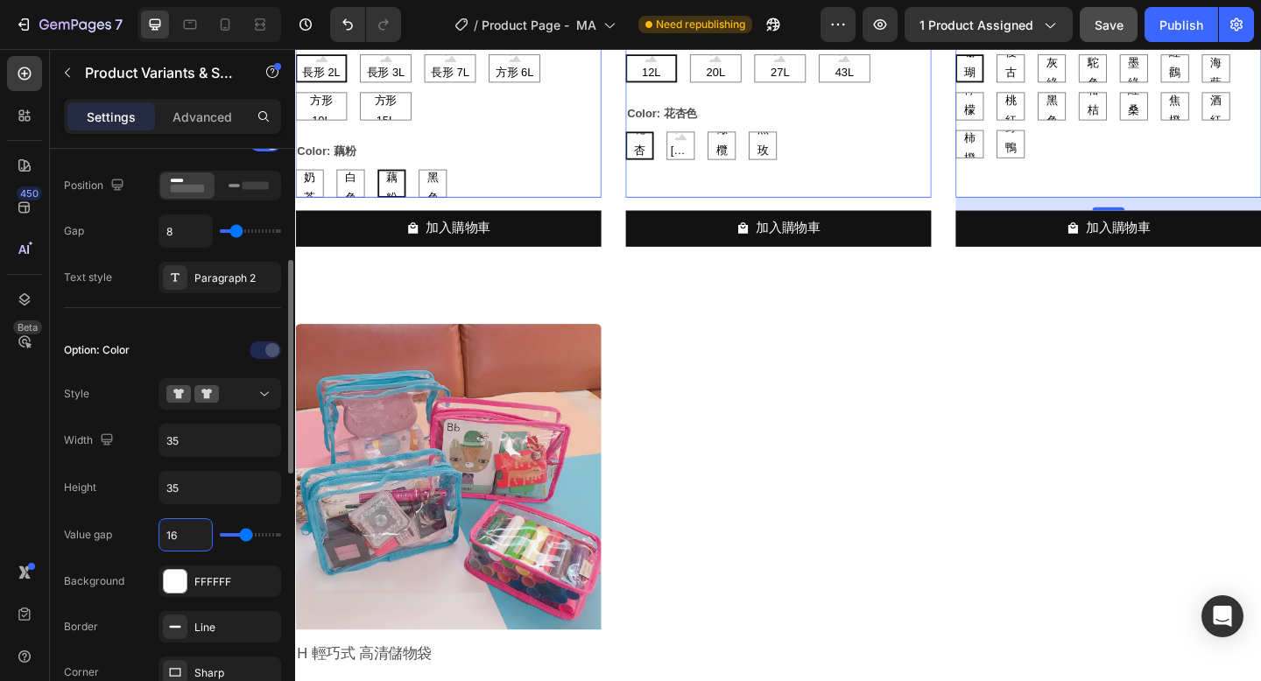
click at [180, 532] on input "16" at bounding box center [185, 535] width 53 height 32
type input "6"
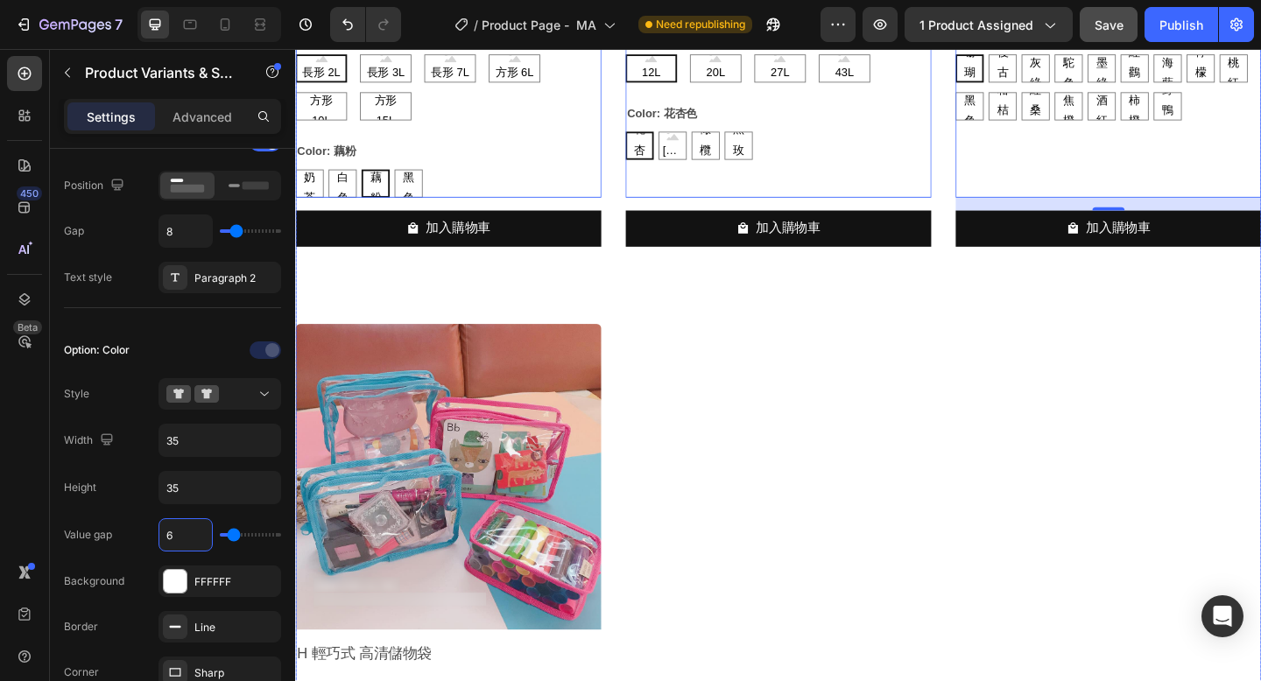
click at [868, 490] on div "Product Images ME 輕便式旅行壓縮包 (魔法包) Product Title $115.00 Product Price Product Pr…" at bounding box center [820, 312] width 1051 height 1427
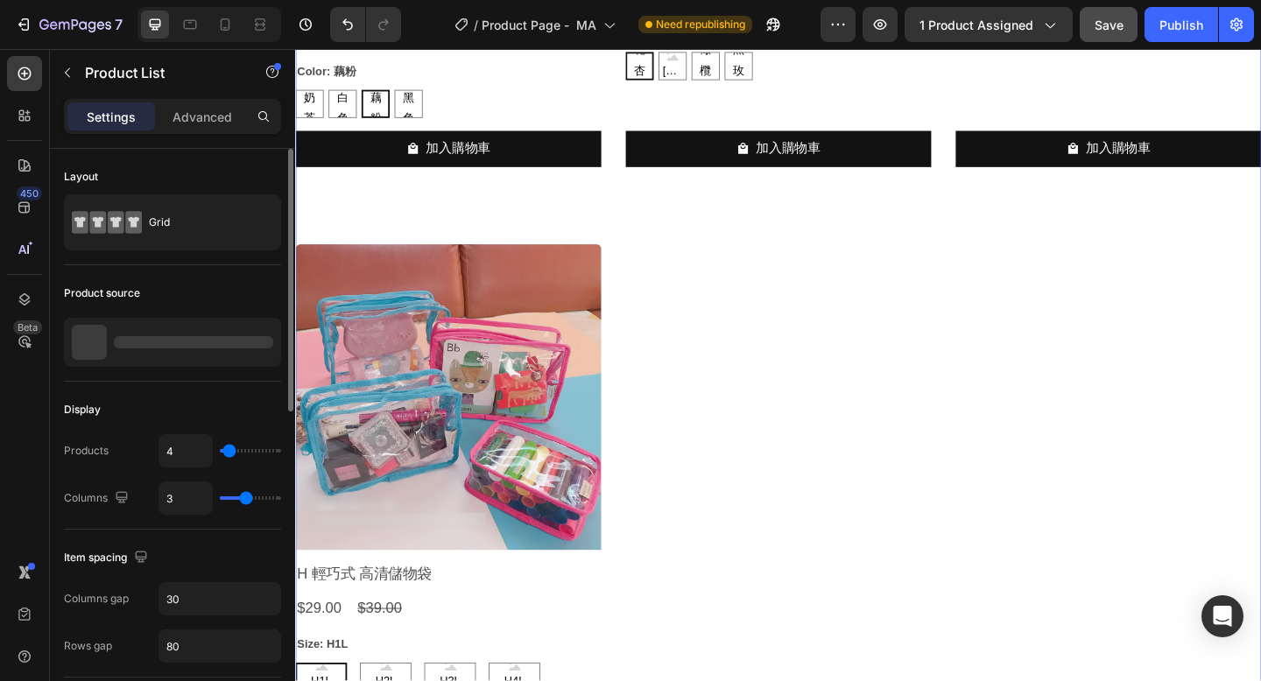
scroll to position [11685, 0]
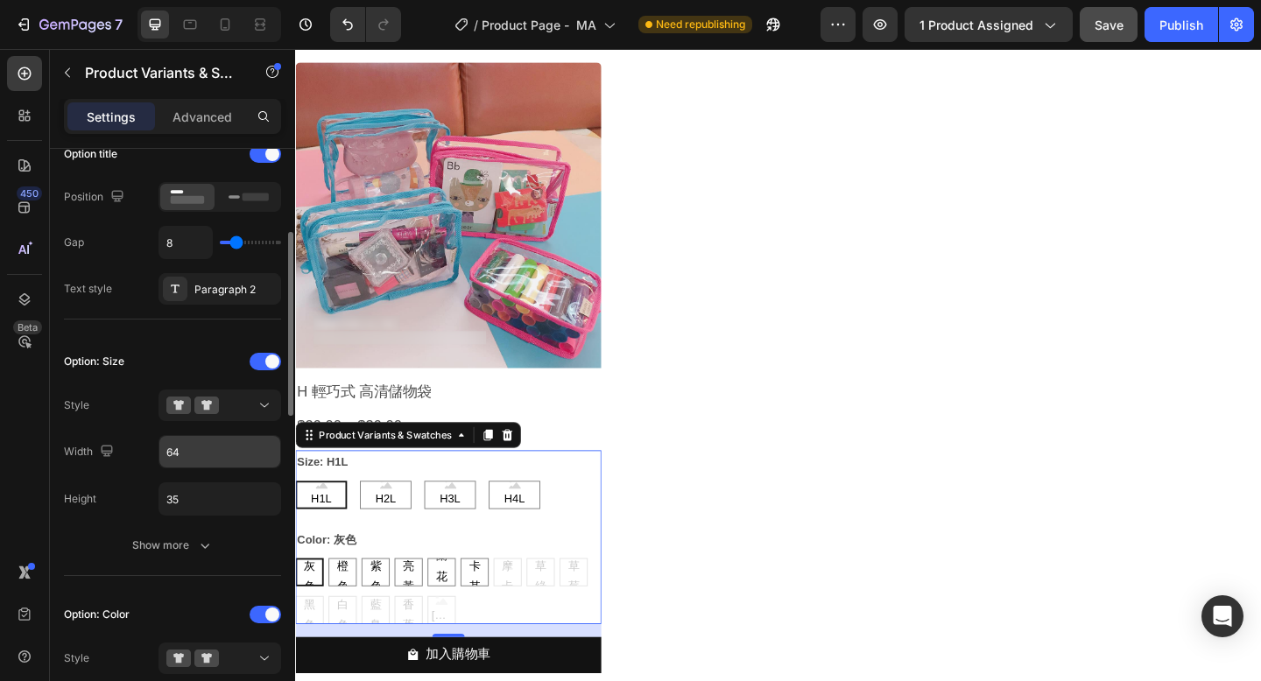
scroll to position [299, 0]
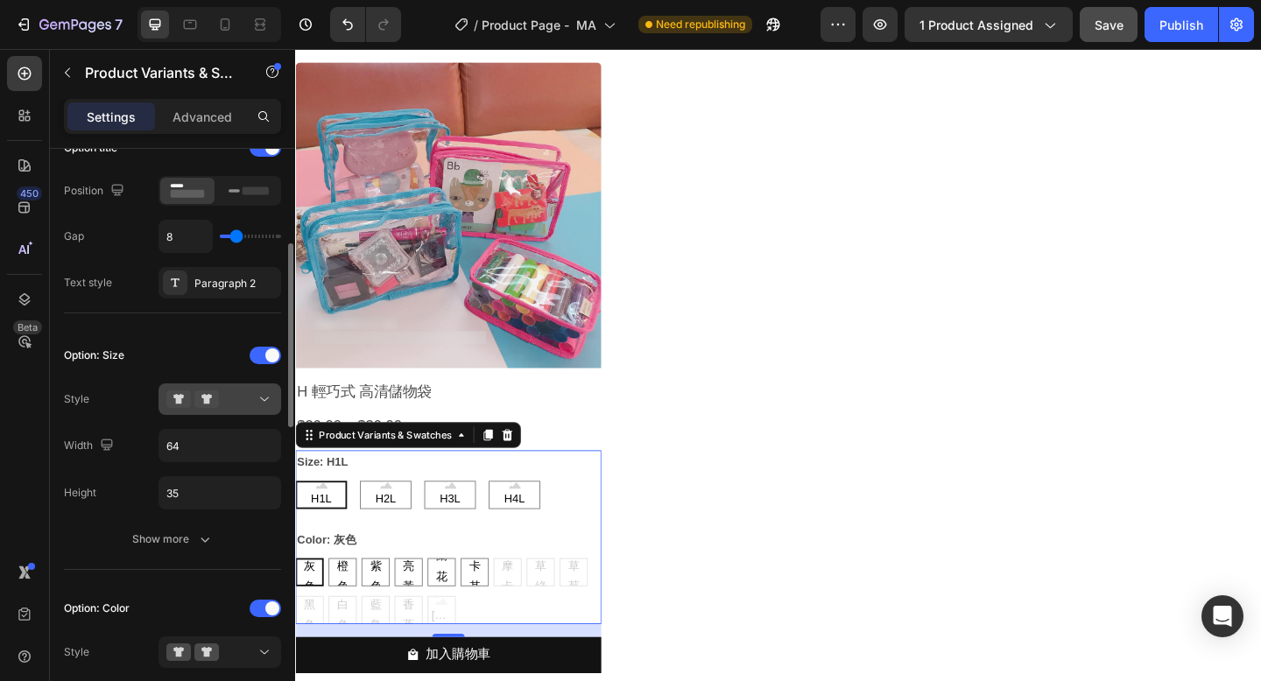
click at [228, 407] on div at bounding box center [219, 400] width 107 height 18
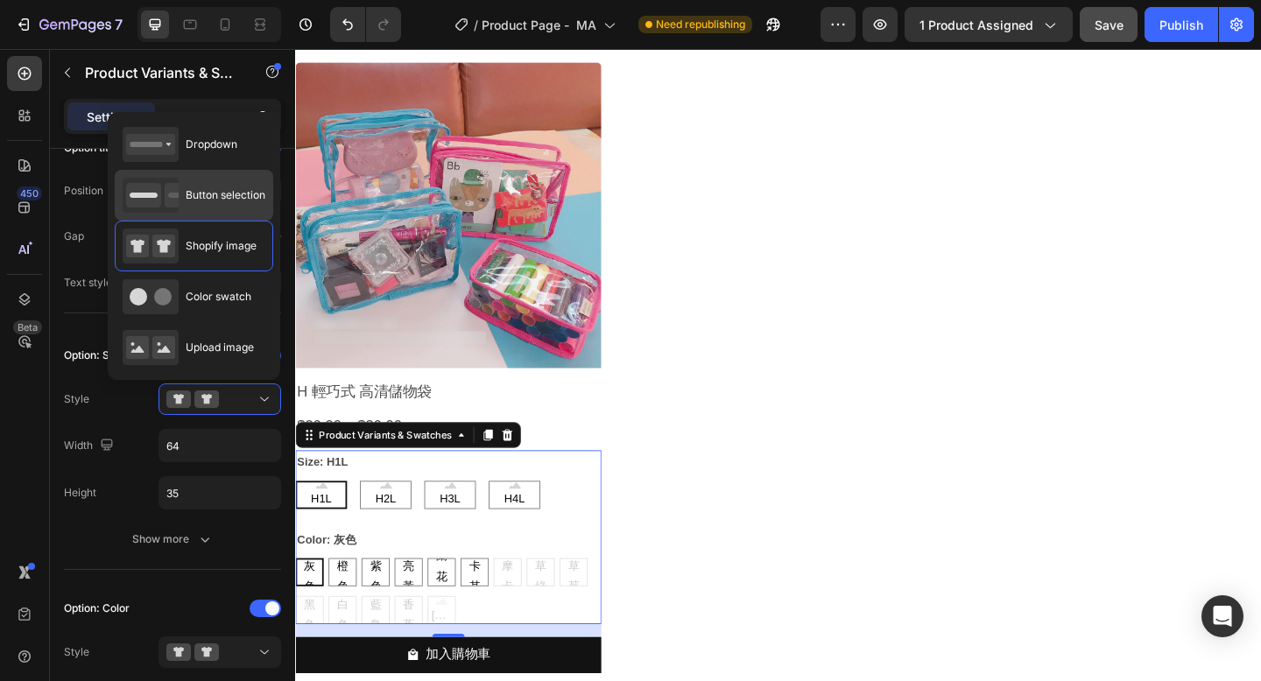
click at [242, 205] on div "Button selection" at bounding box center [194, 195] width 143 height 35
type input "45"
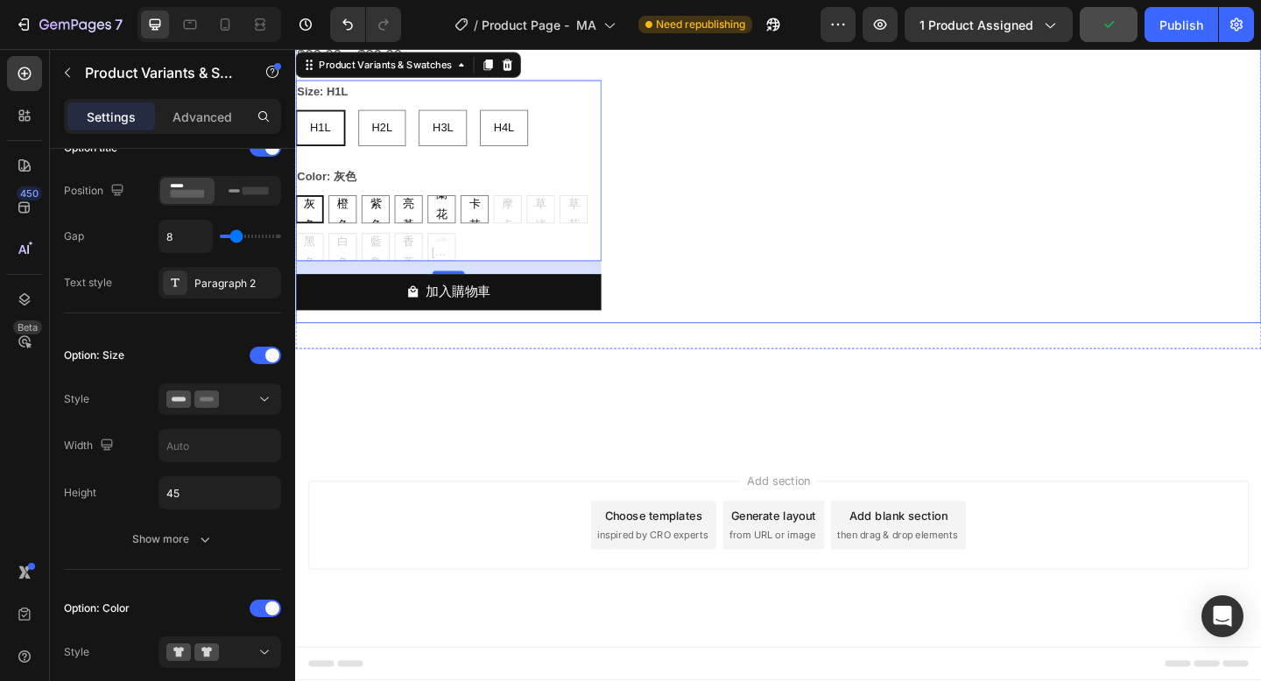
scroll to position [17022, 0]
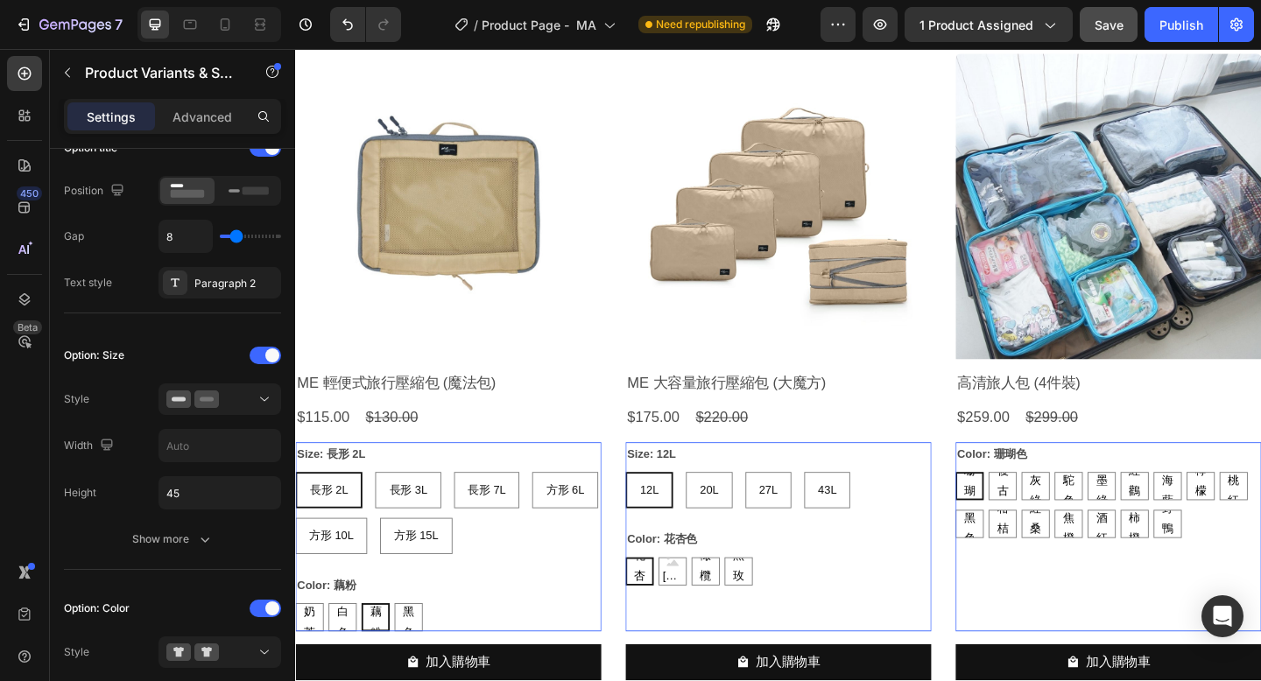
click at [569, 551] on div "長形 2L 長形 2L 長形 2L 長形 3L 長形 3L 長形 3L 長形 7L 長形 7L 長形 7L 方形 6L 方形 6L 方形 6L 方形 10L …" at bounding box center [461, 554] width 333 height 89
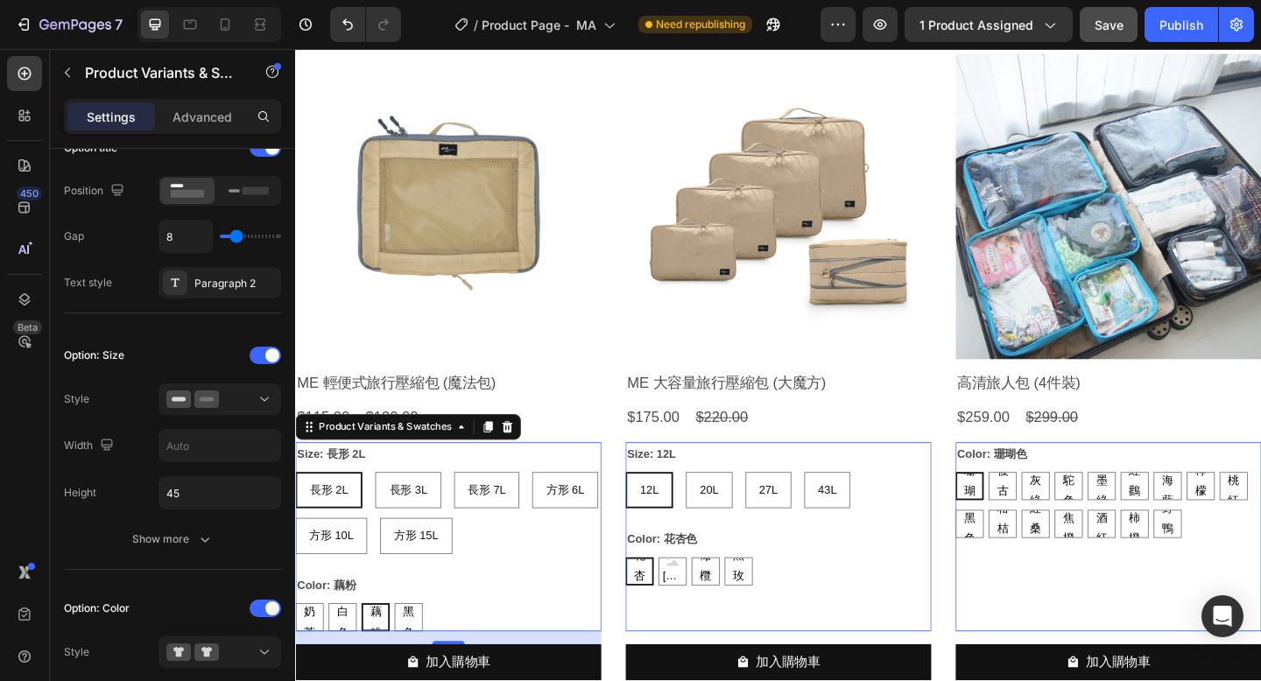
click at [516, 550] on div "長形 2L 長形 2L 長形 2L 長形 3L 長形 3L 長形 3L 長形 7L 長形 7L 長形 7L 方形 6L 方形 6L 方形 6L 方形 10L …" at bounding box center [461, 554] width 333 height 89
click at [195, 494] on input "45" at bounding box center [219, 493] width 121 height 32
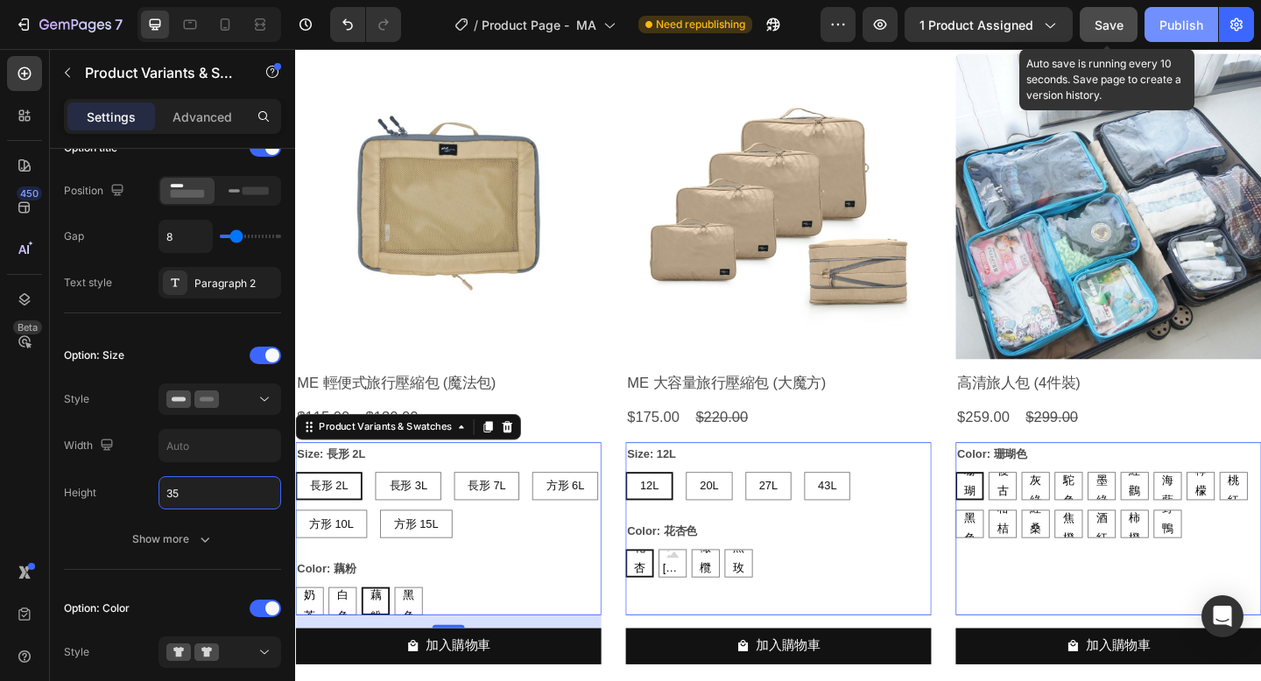
type input "35"
click at [1112, 21] on span "Save" at bounding box center [1108, 25] width 29 height 15
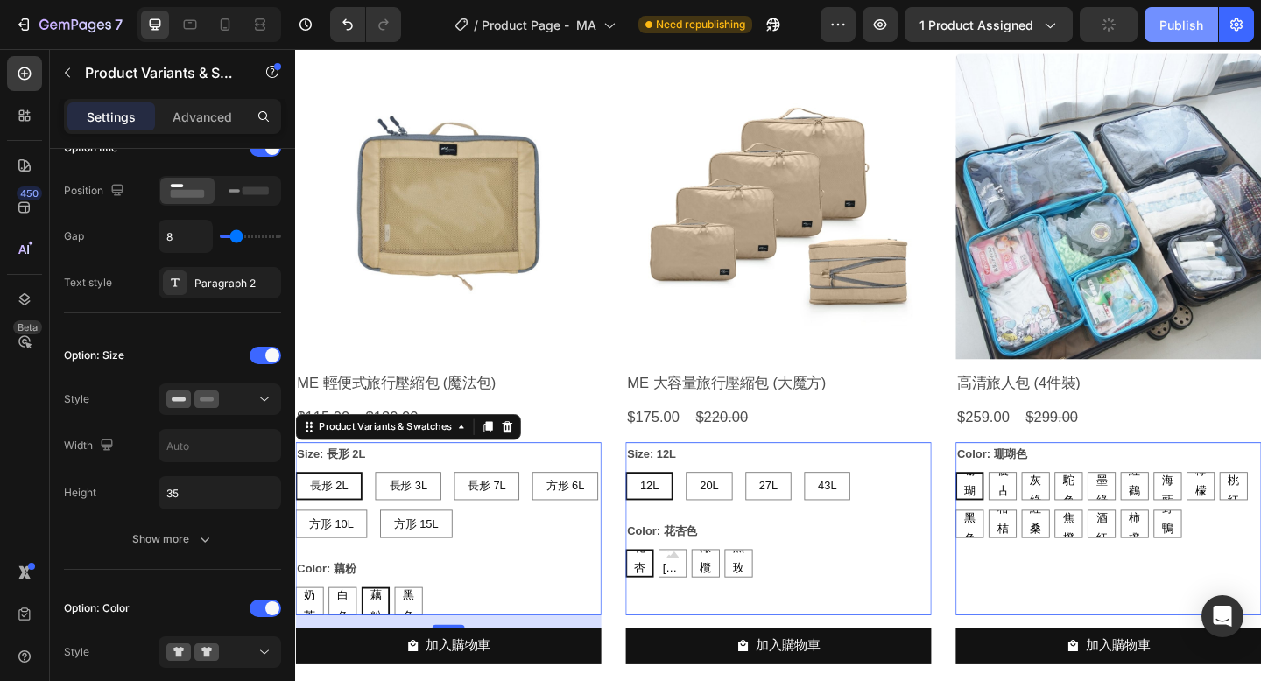
click at [1173, 25] on div "Publish" at bounding box center [1181, 25] width 44 height 18
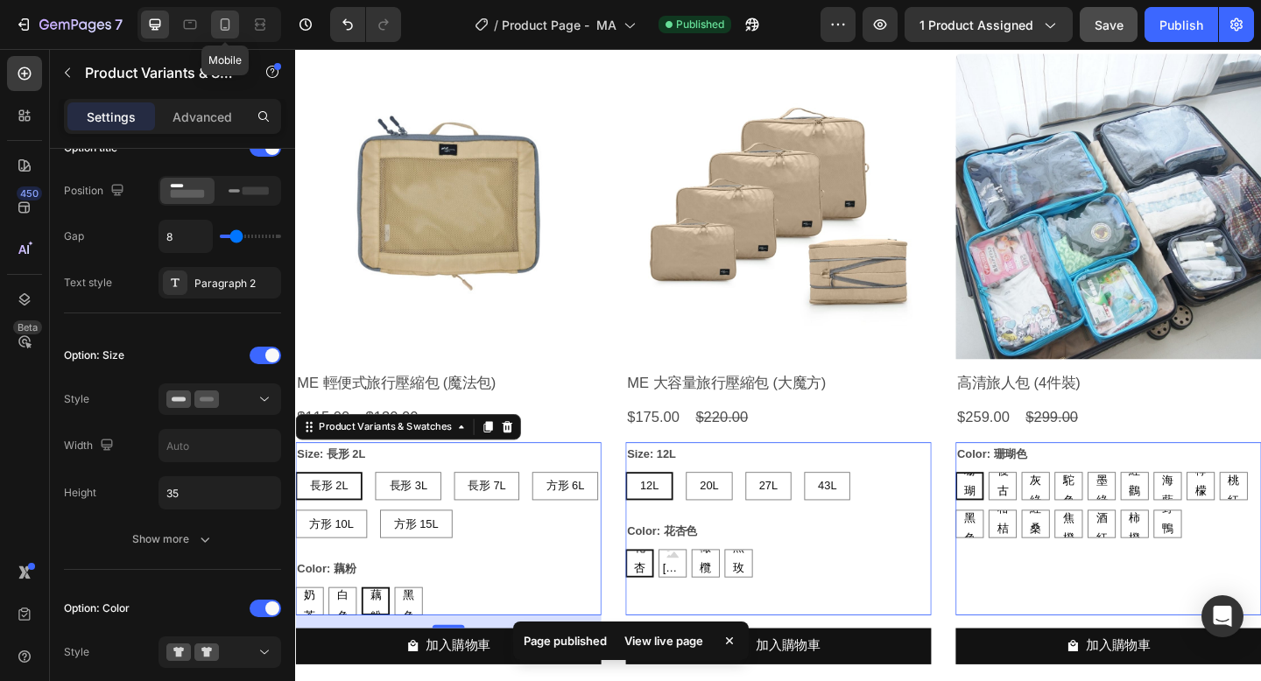
click at [227, 32] on icon at bounding box center [225, 25] width 18 height 18
type input "12"
type input "64"
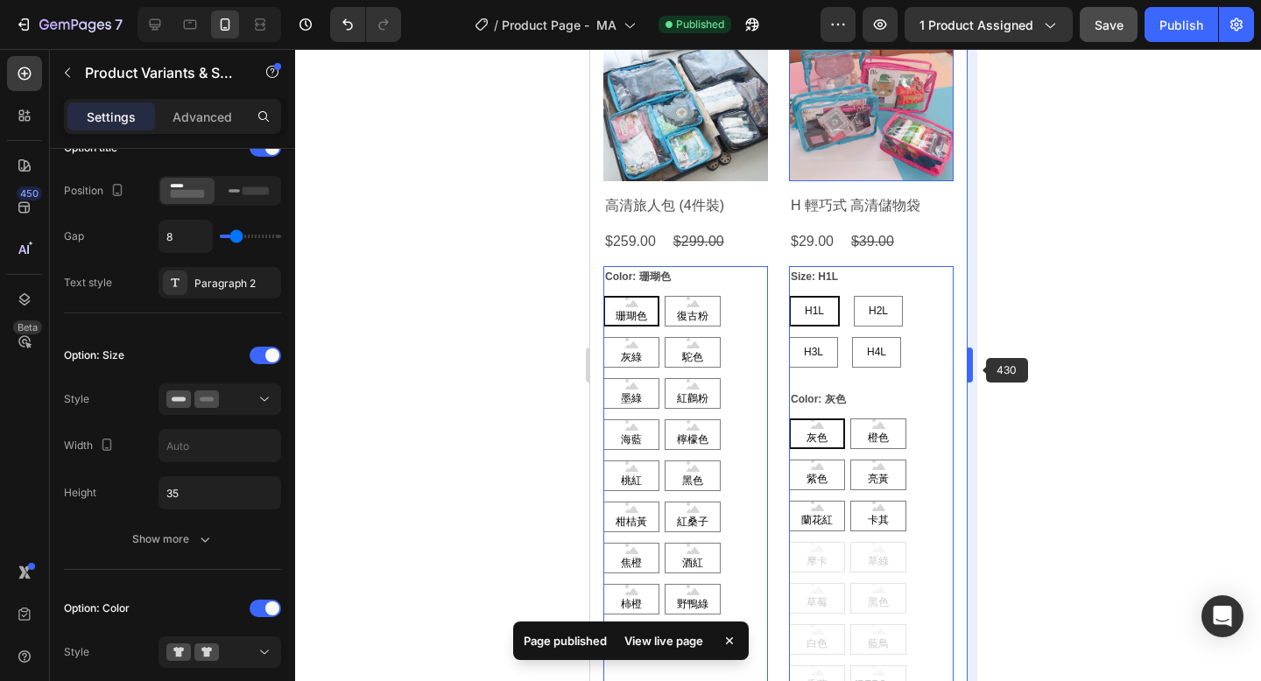
scroll to position [17787, 0]
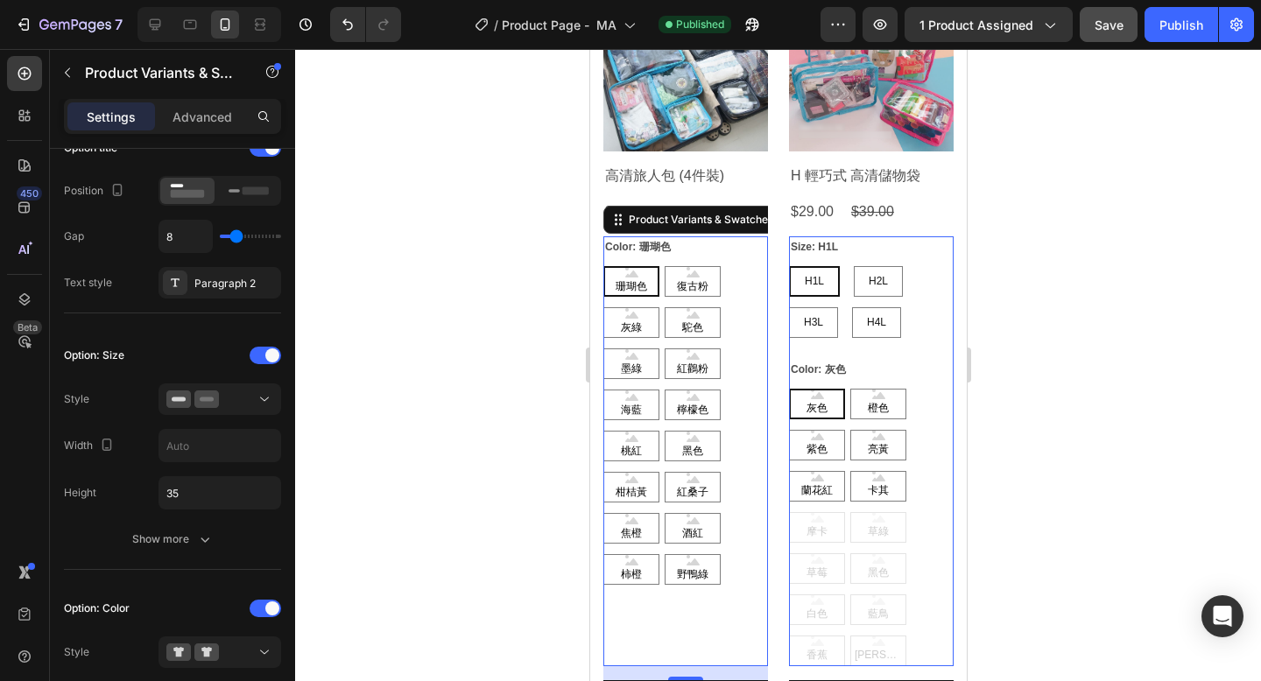
click at [199, 451] on input "64" at bounding box center [219, 446] width 121 height 32
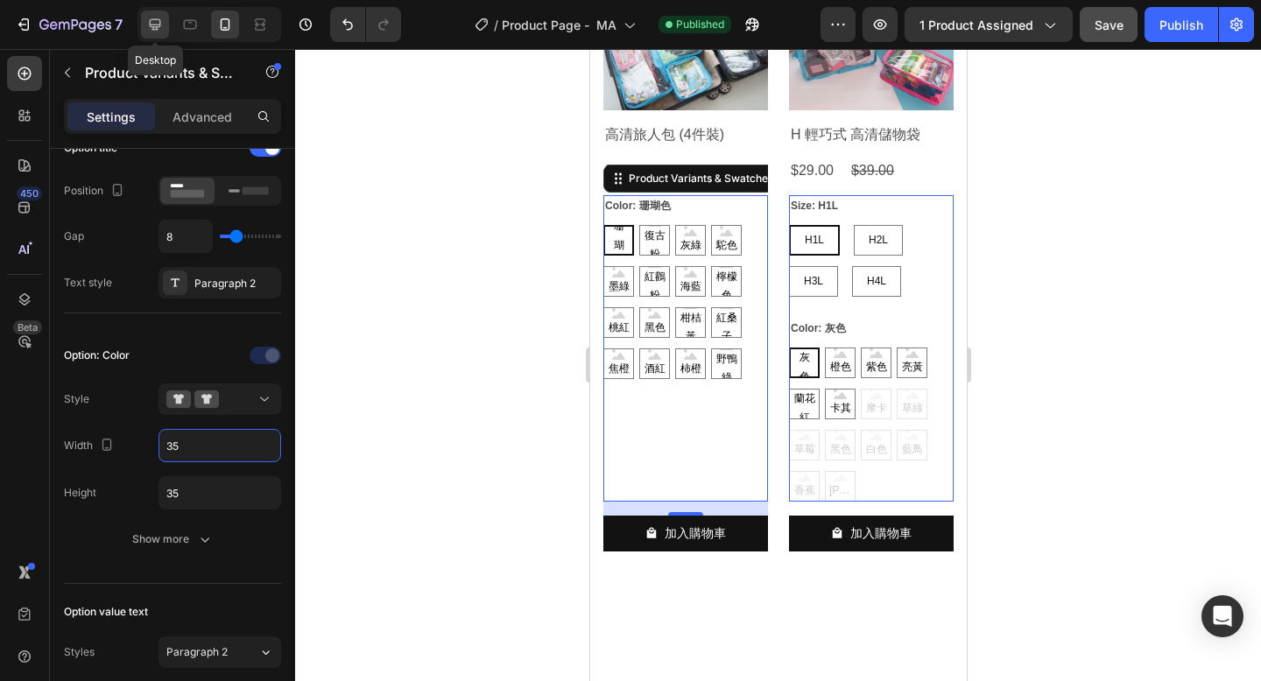
type input "35"
click at [151, 27] on icon at bounding box center [155, 25] width 18 height 18
type input "14"
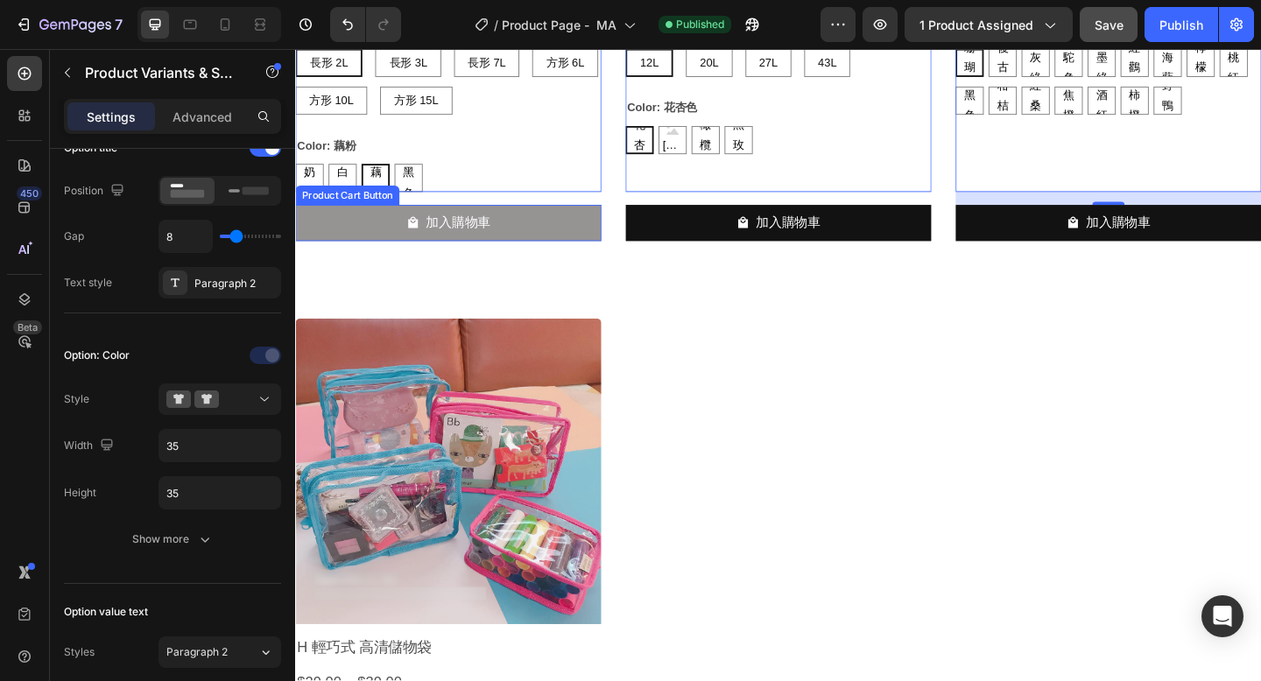
scroll to position [17388, 0]
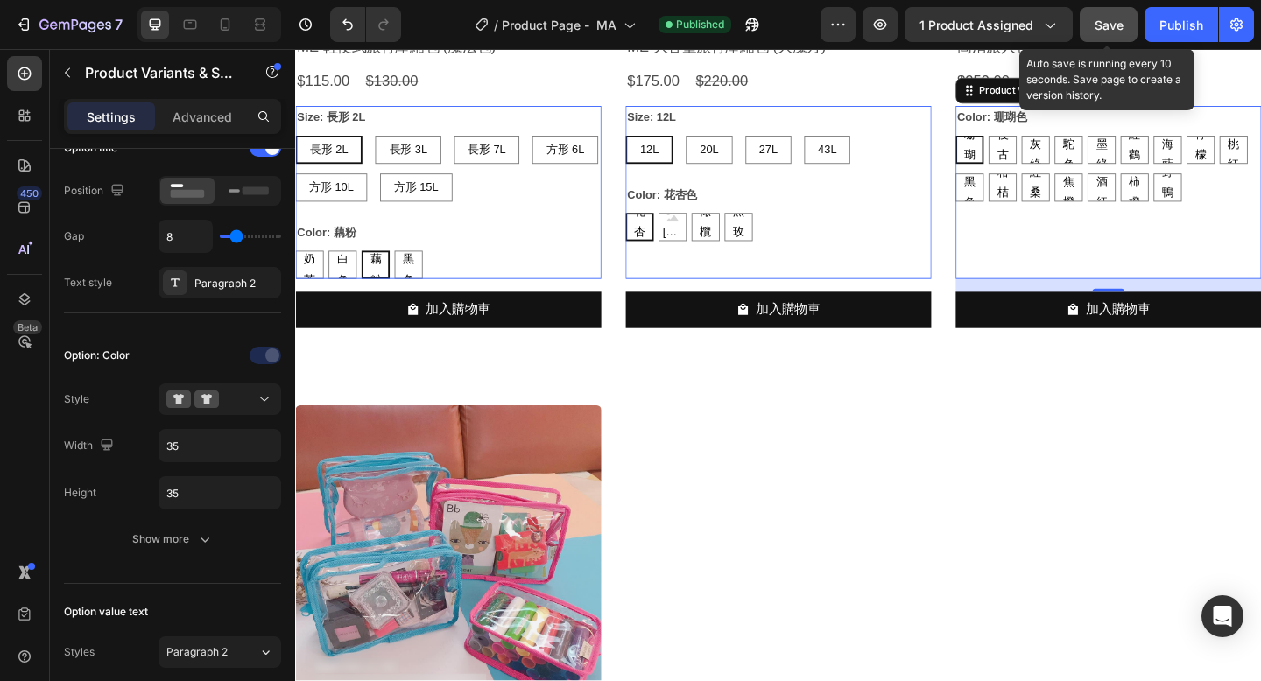
click at [1114, 22] on span "Save" at bounding box center [1108, 25] width 29 height 15
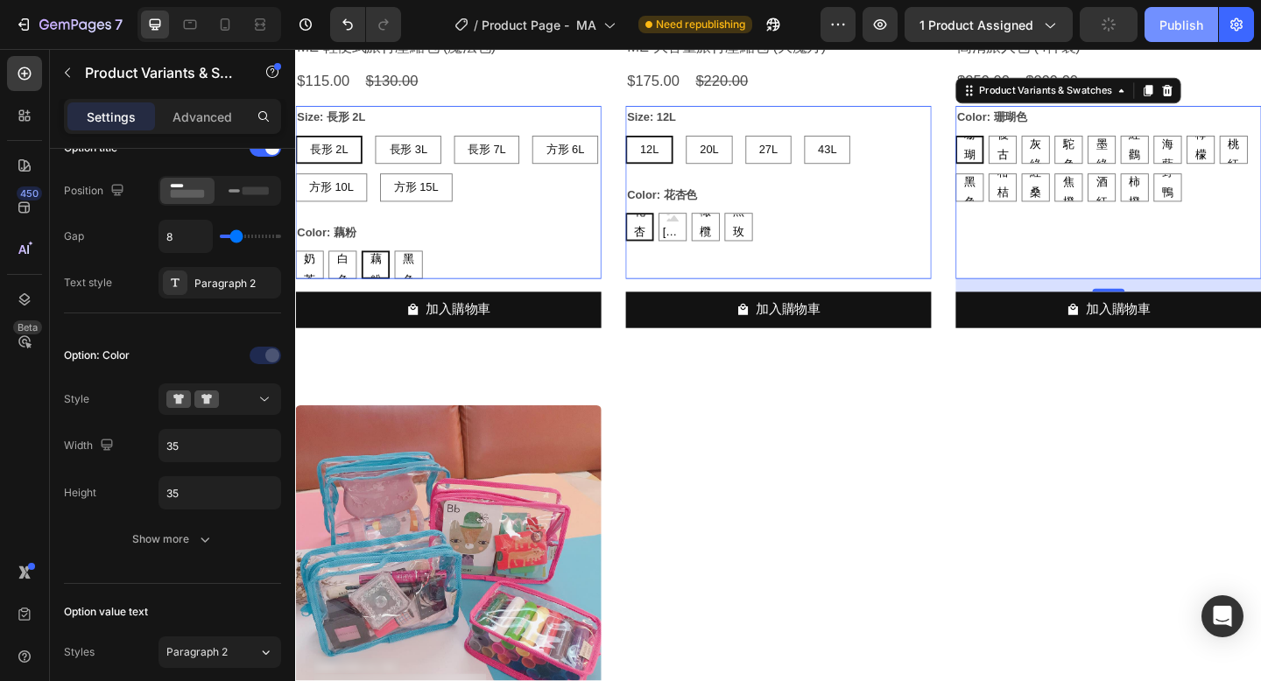
click at [1172, 23] on div "Publish" at bounding box center [1181, 25] width 44 height 18
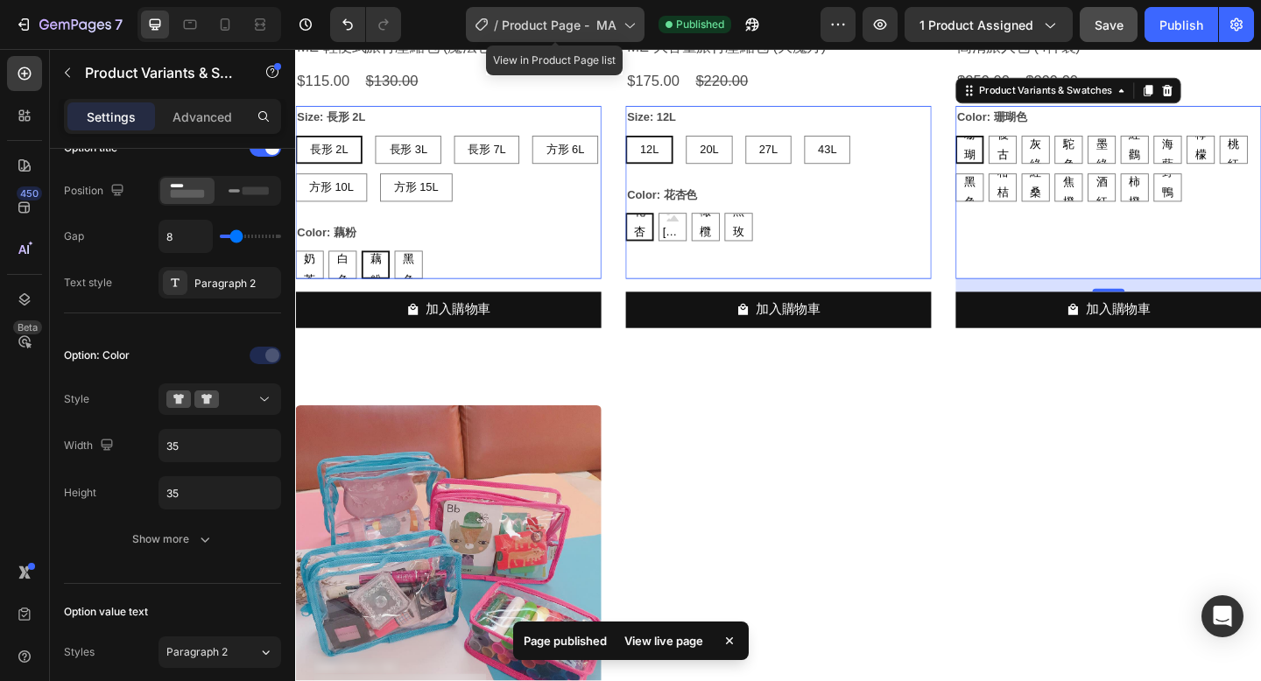
click at [609, 25] on span "Product Page - MA" at bounding box center [559, 25] width 115 height 18
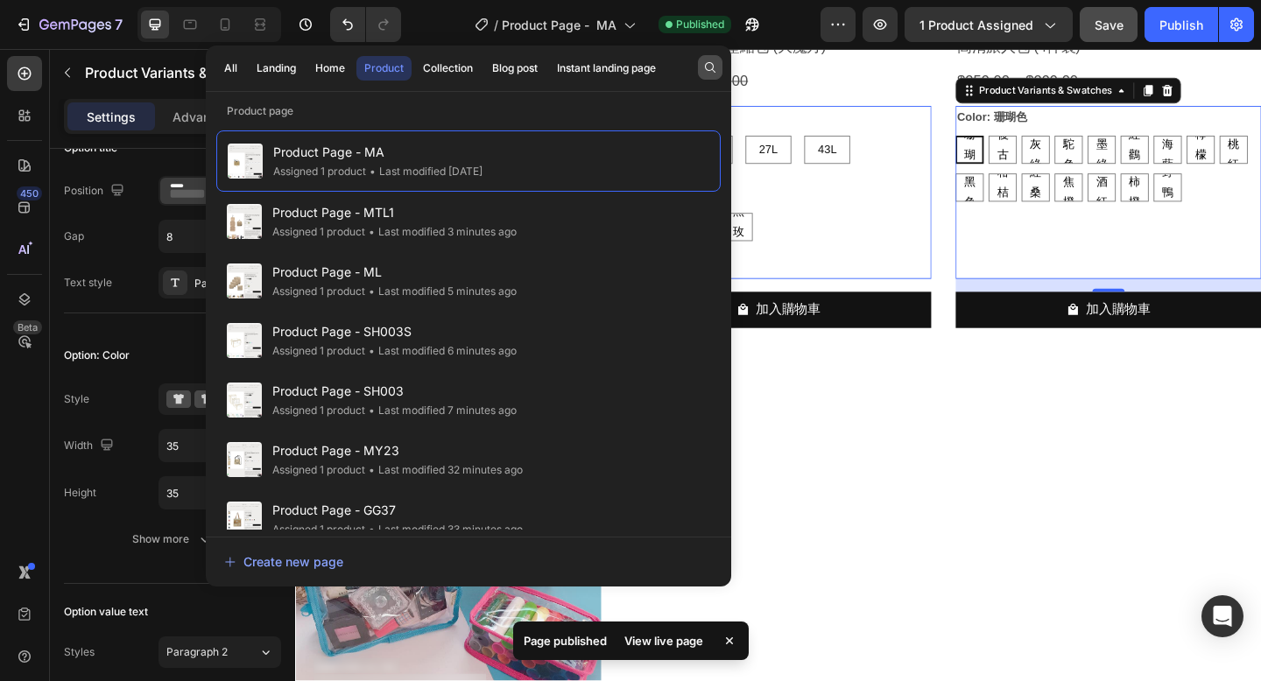
click at [705, 67] on icon "button" at bounding box center [710, 67] width 11 height 11
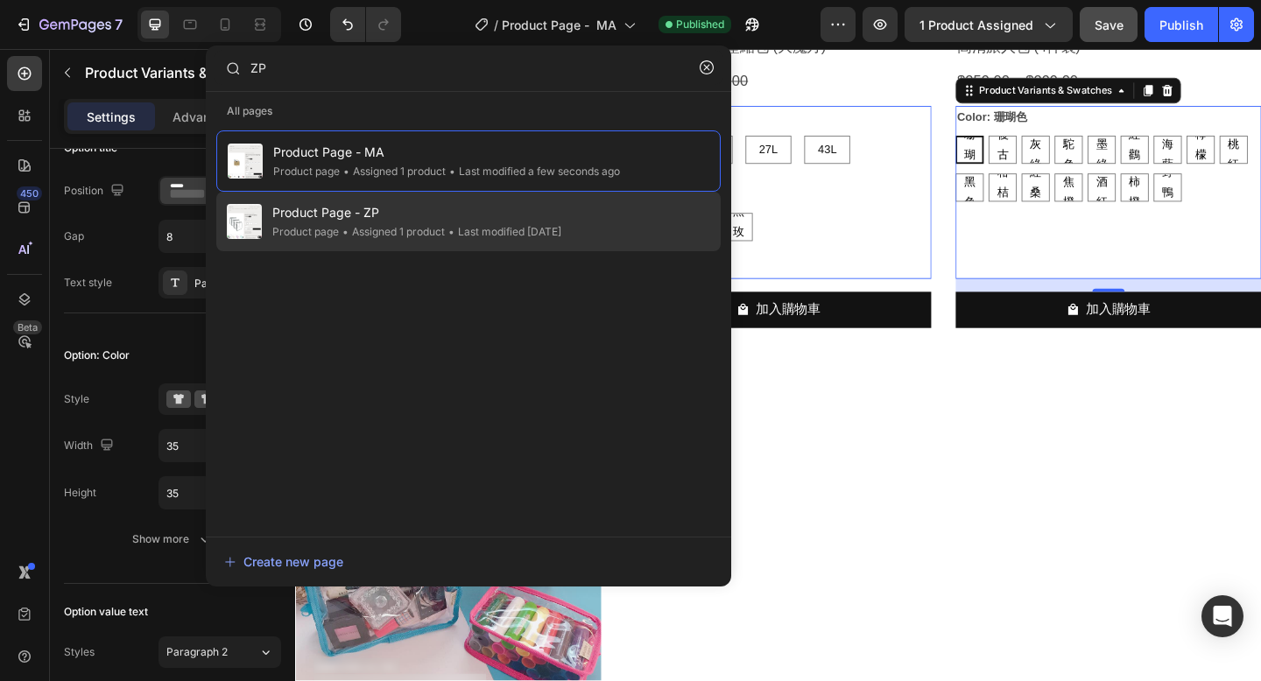
type input "ZP"
click at [561, 215] on span "Product Page - ZP" at bounding box center [416, 212] width 289 height 21
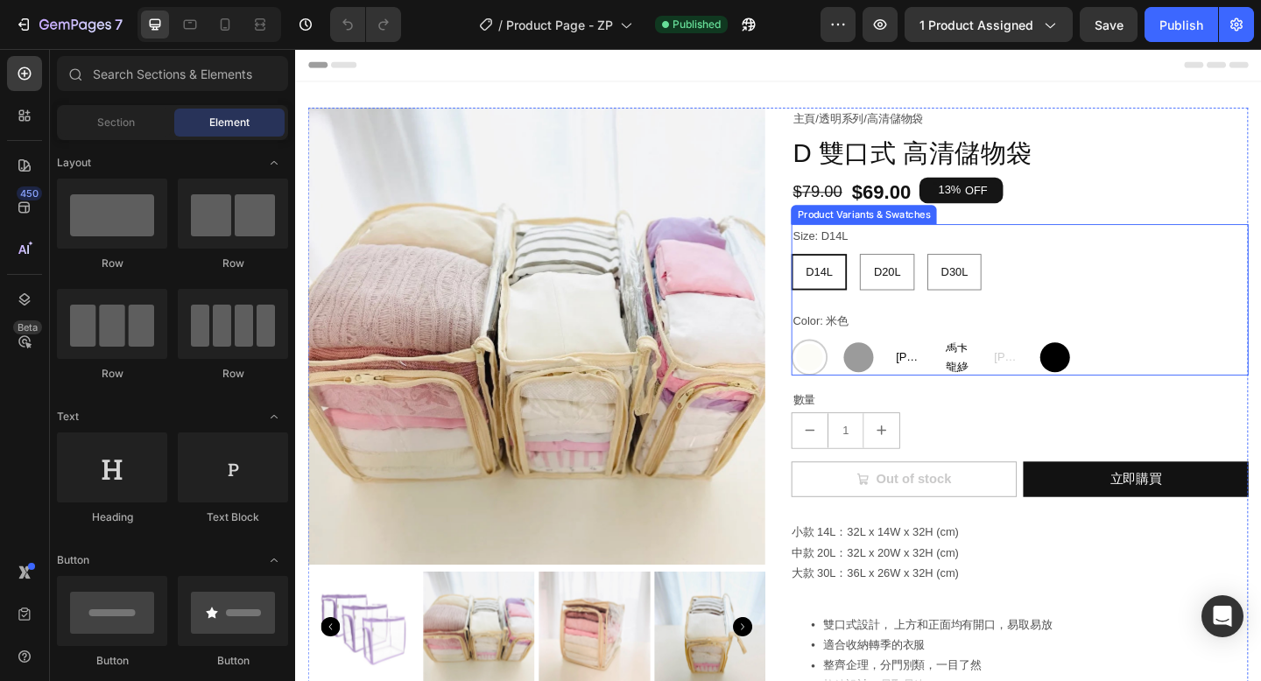
click at [1003, 353] on div "Color: 米色 米色 米色 灰色 灰色 丁香紫 丁香紫 丁香紫 馬卡龍綠 馬卡龍綠 馬卡龍綠 馬卡龍紫 馬卡龍紫 馬卡龍紫 黑色 黑色" at bounding box center [1082, 369] width 497 height 72
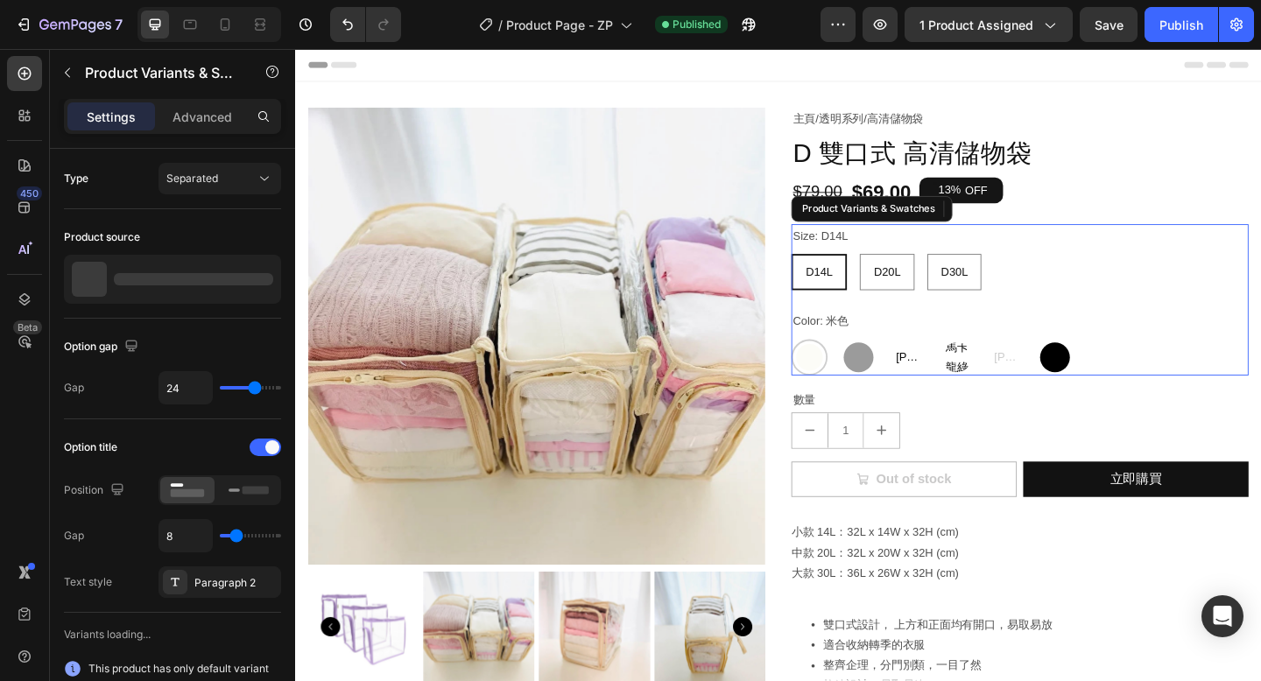
radio input "true"
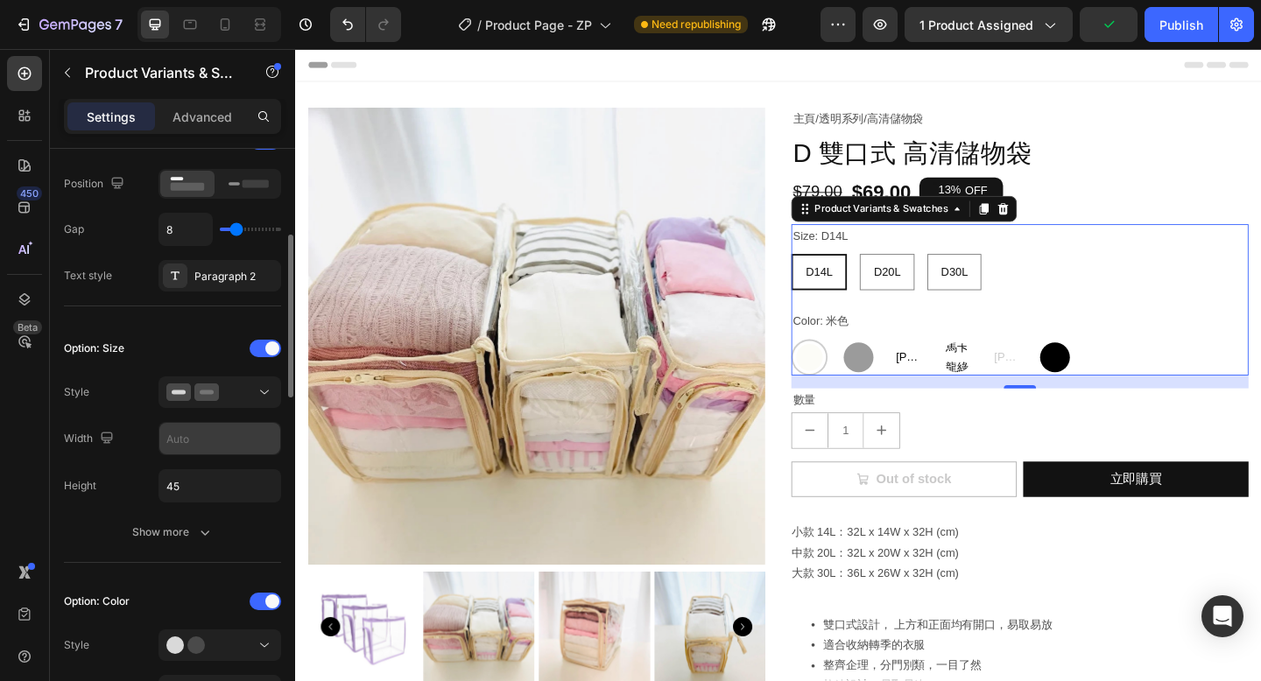
scroll to position [310, 0]
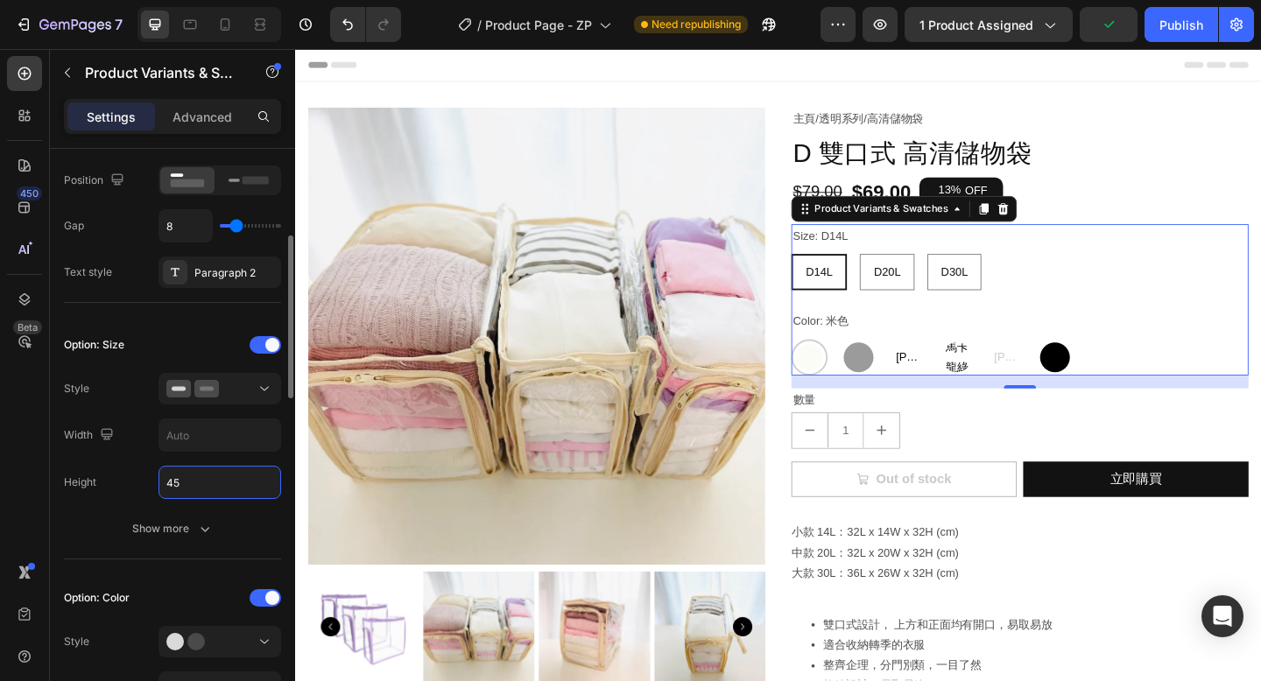
click at [211, 477] on input "45" at bounding box center [219, 483] width 121 height 32
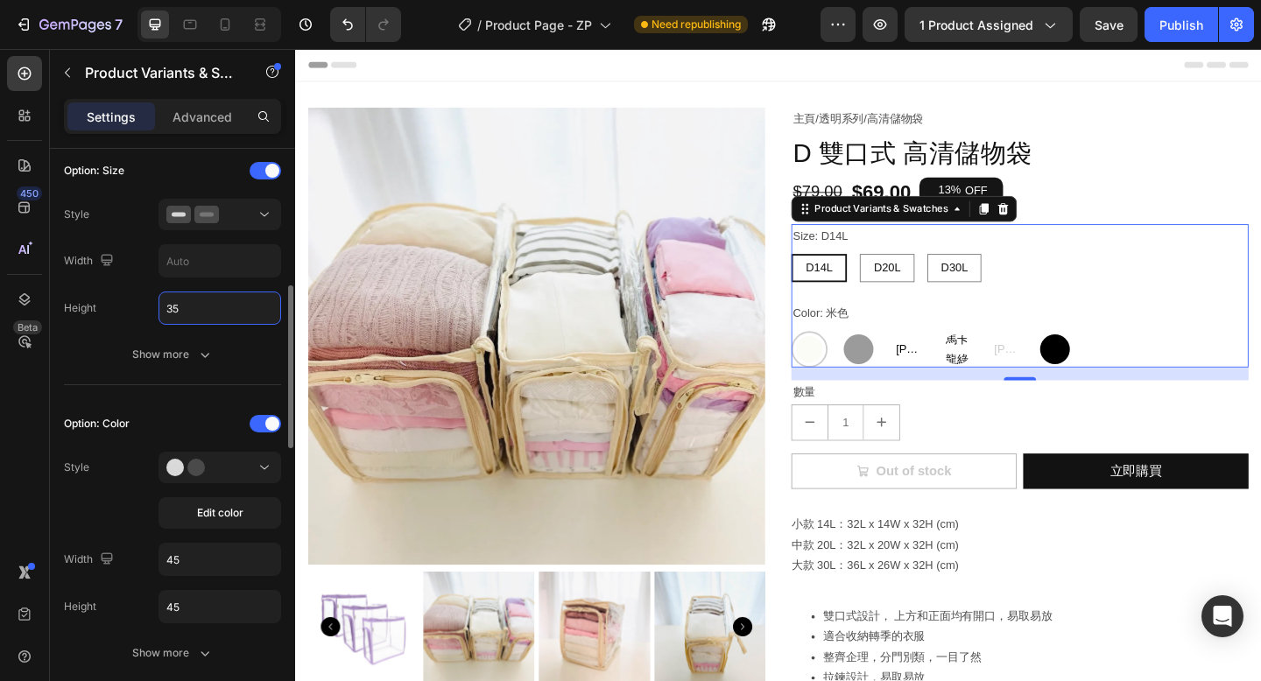
scroll to position [485, 0]
type input "35"
click at [226, 462] on div at bounding box center [219, 467] width 107 height 18
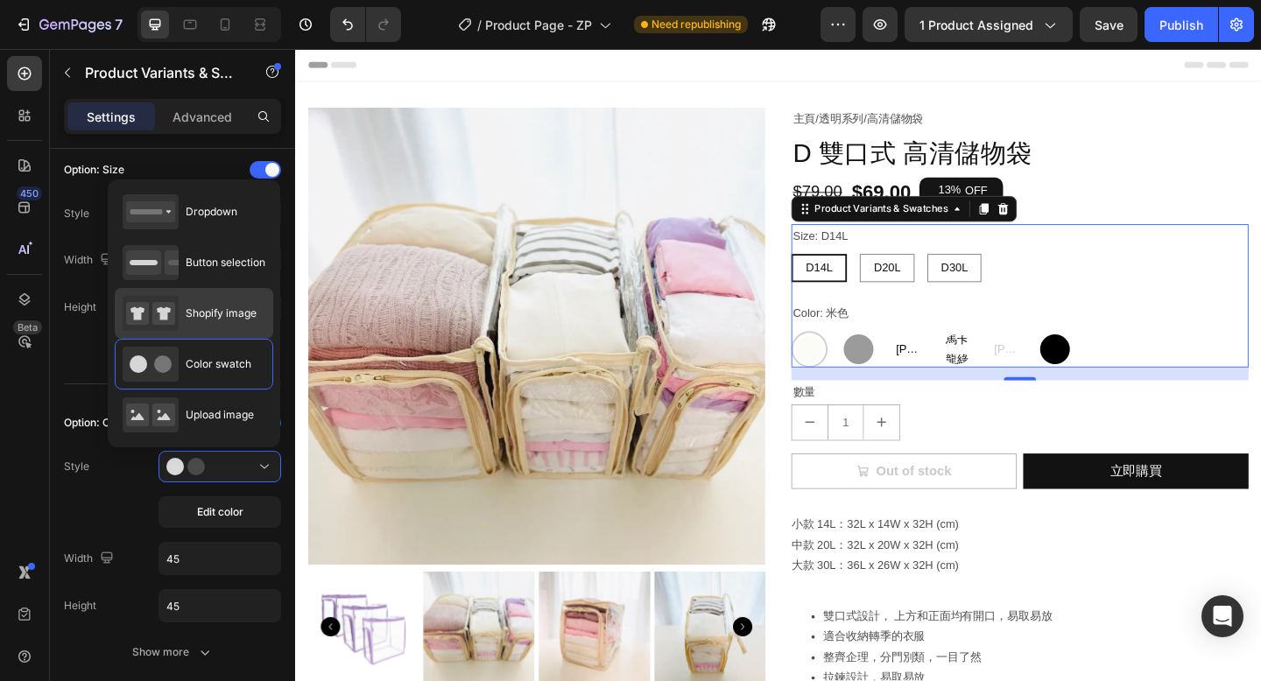
click at [249, 308] on span "Shopify image" at bounding box center [221, 314] width 71 height 16
type input "64"
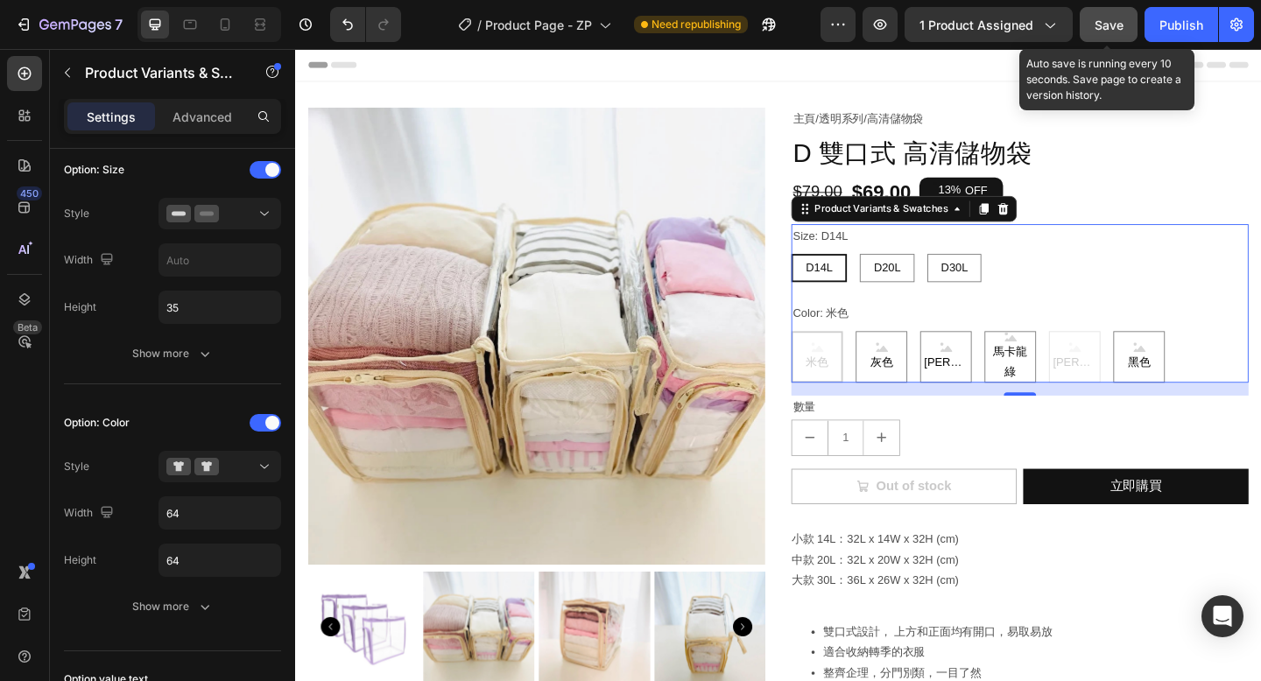
click at [1103, 25] on span "Save" at bounding box center [1108, 25] width 29 height 15
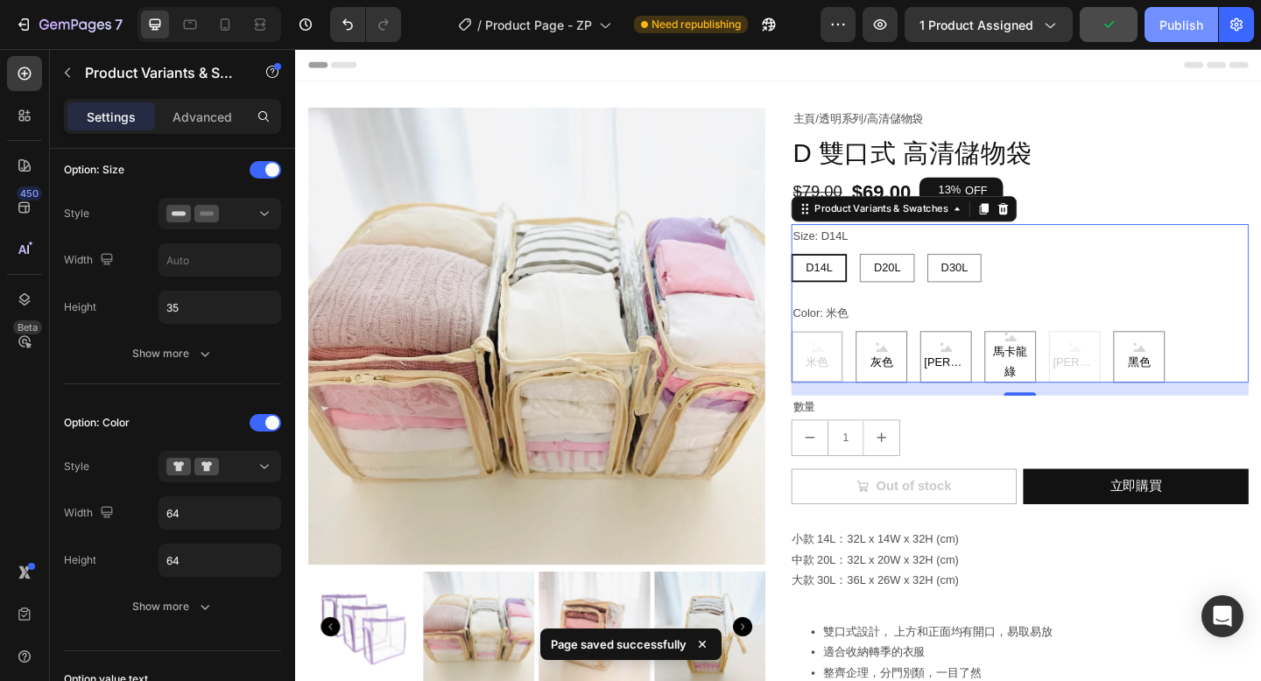
click at [1184, 25] on div "Publish" at bounding box center [1181, 25] width 44 height 18
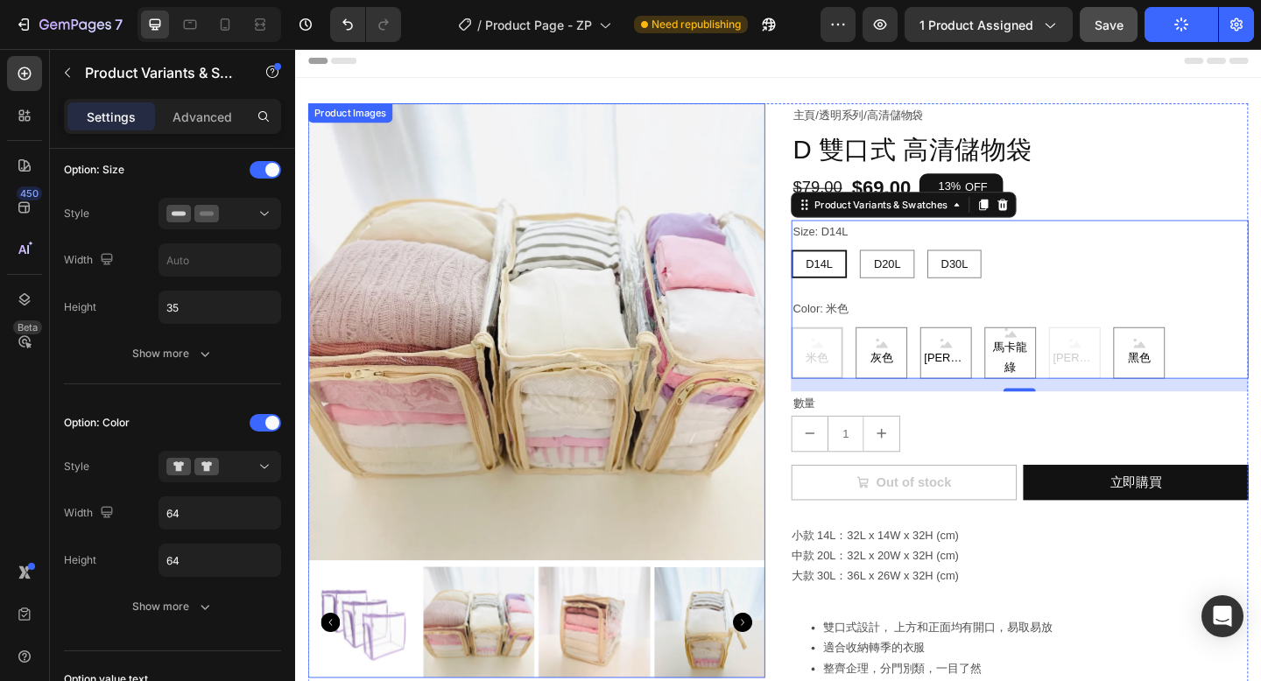
scroll to position [0, 0]
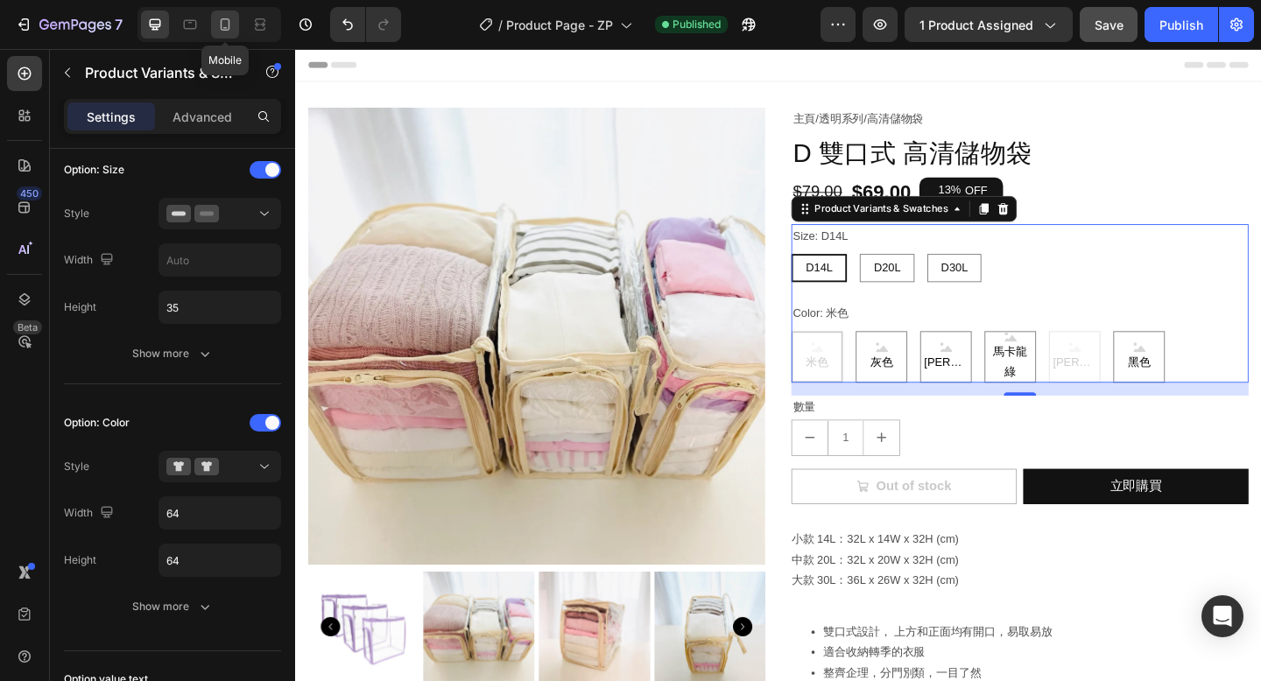
click at [227, 25] on icon at bounding box center [225, 25] width 18 height 18
type input "12"
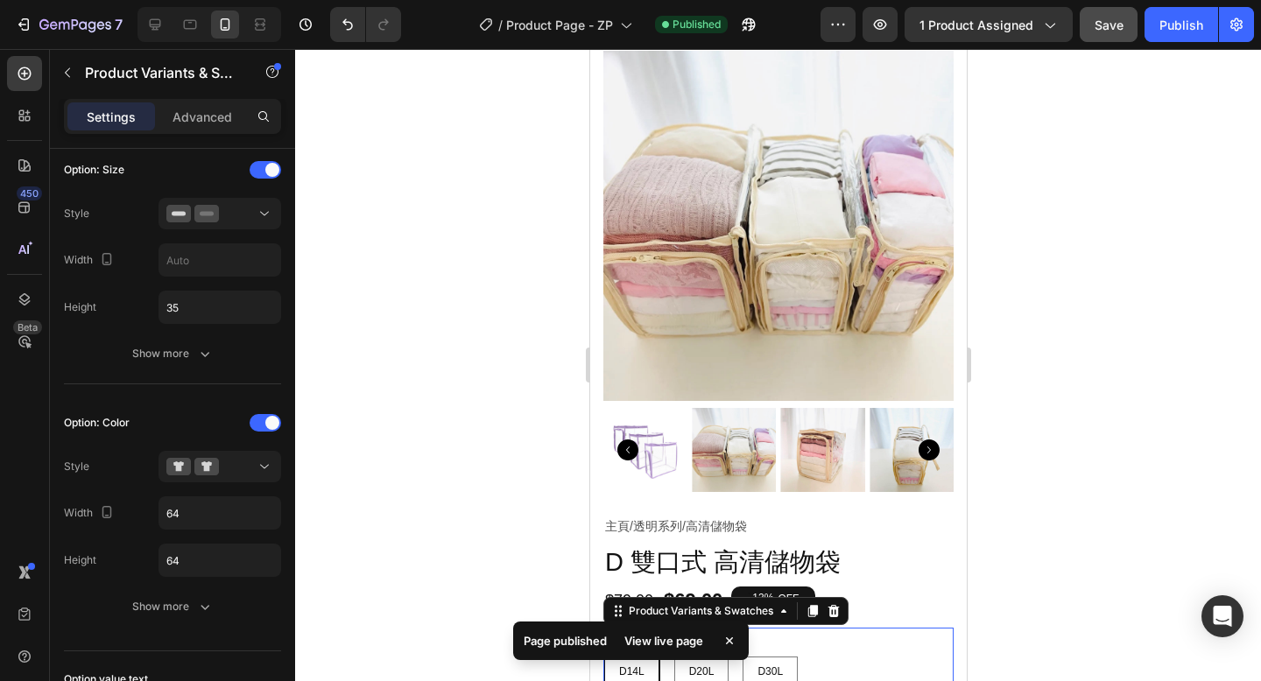
scroll to position [55, 0]
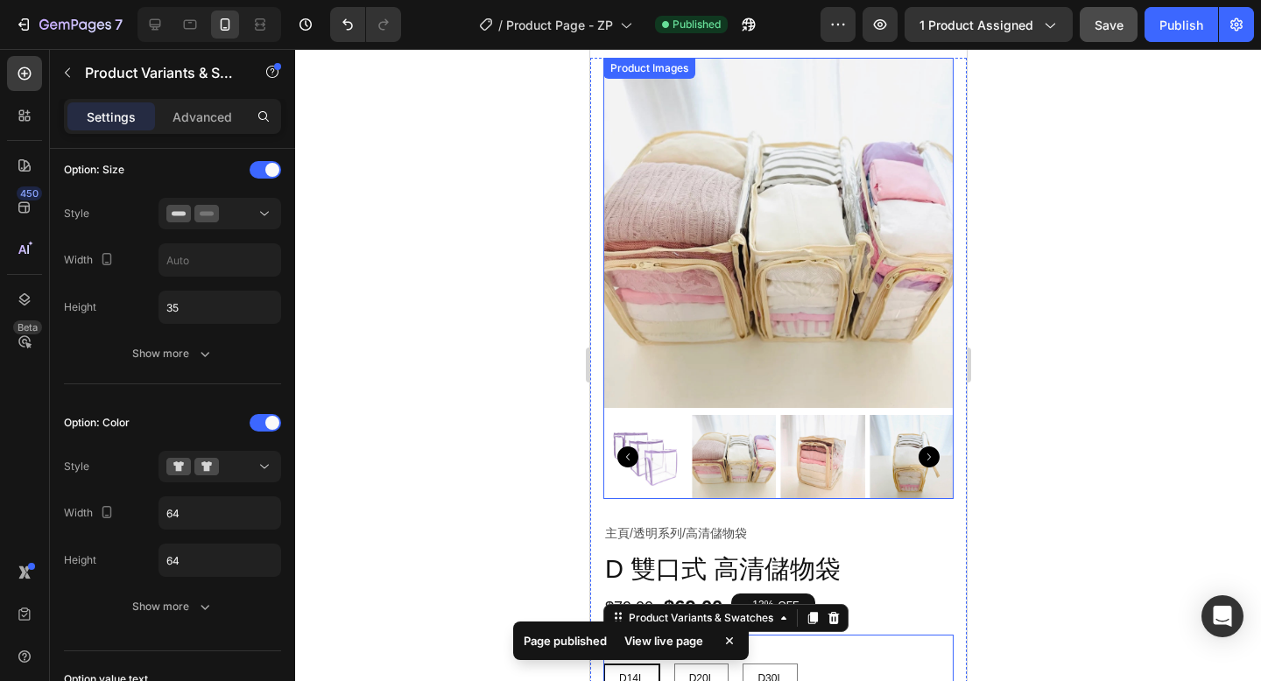
click at [614, 421] on img at bounding box center [644, 457] width 84 height 84
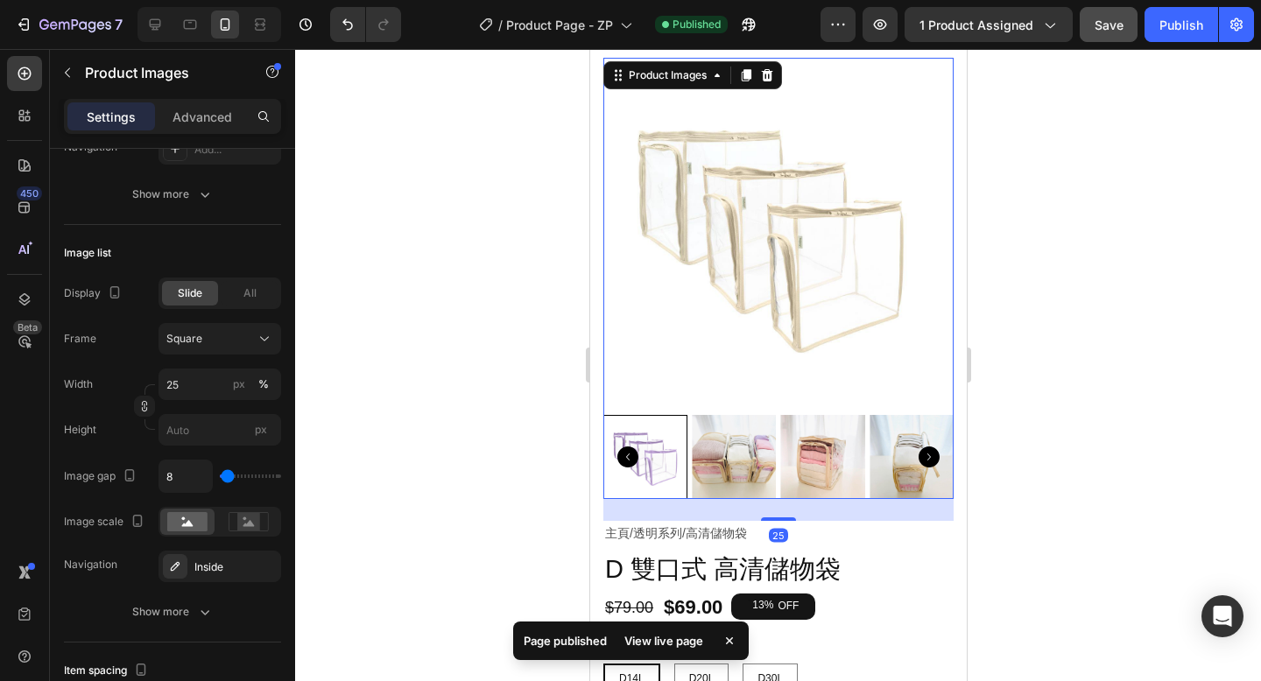
scroll to position [0, 0]
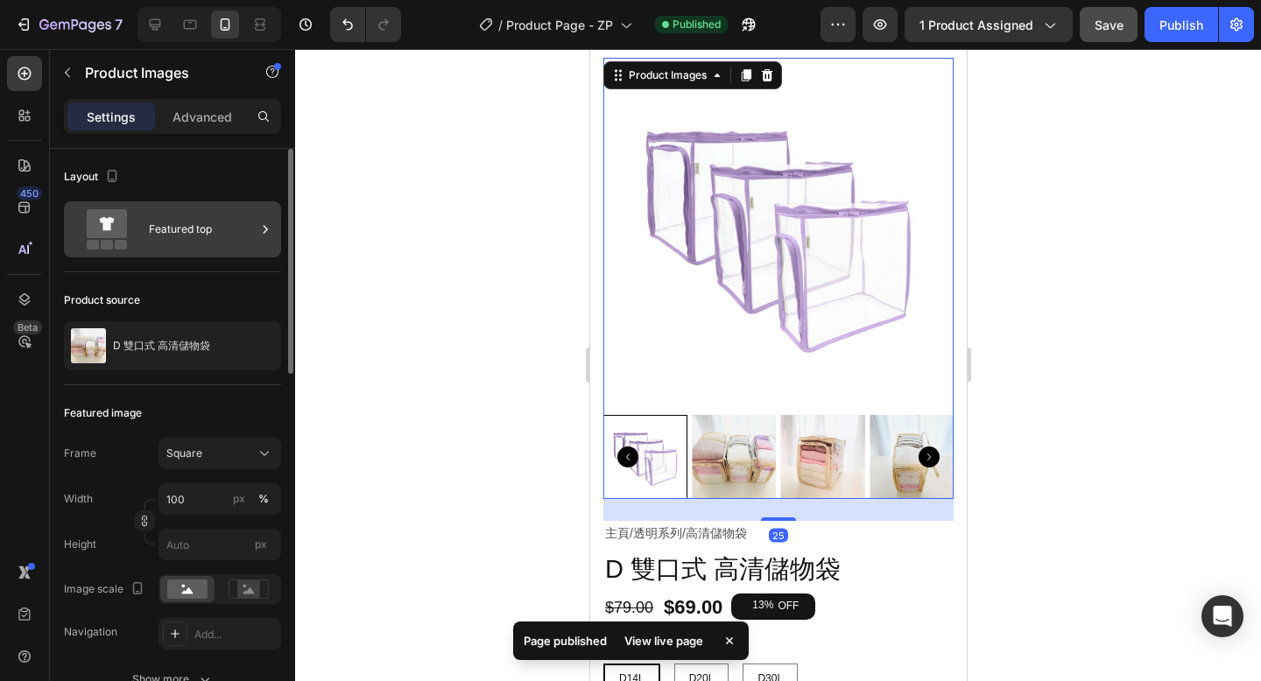
click at [210, 236] on div "Featured top" at bounding box center [202, 229] width 107 height 40
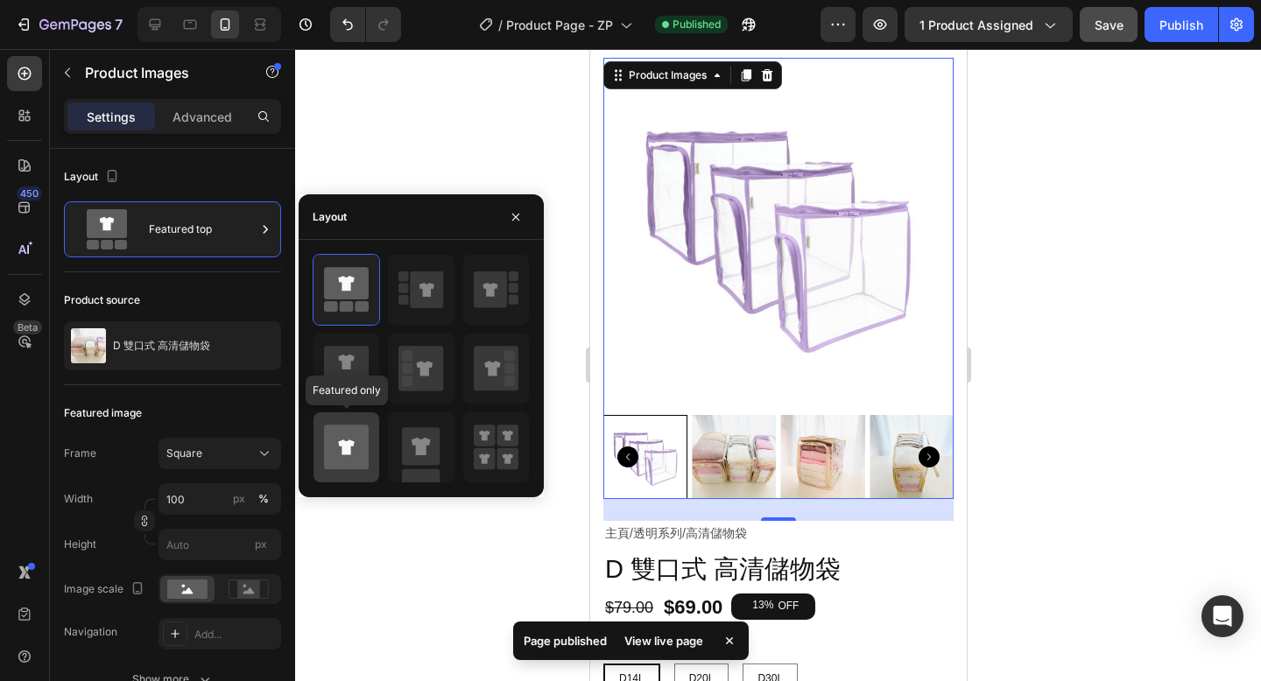
click at [345, 447] on icon at bounding box center [346, 447] width 16 height 15
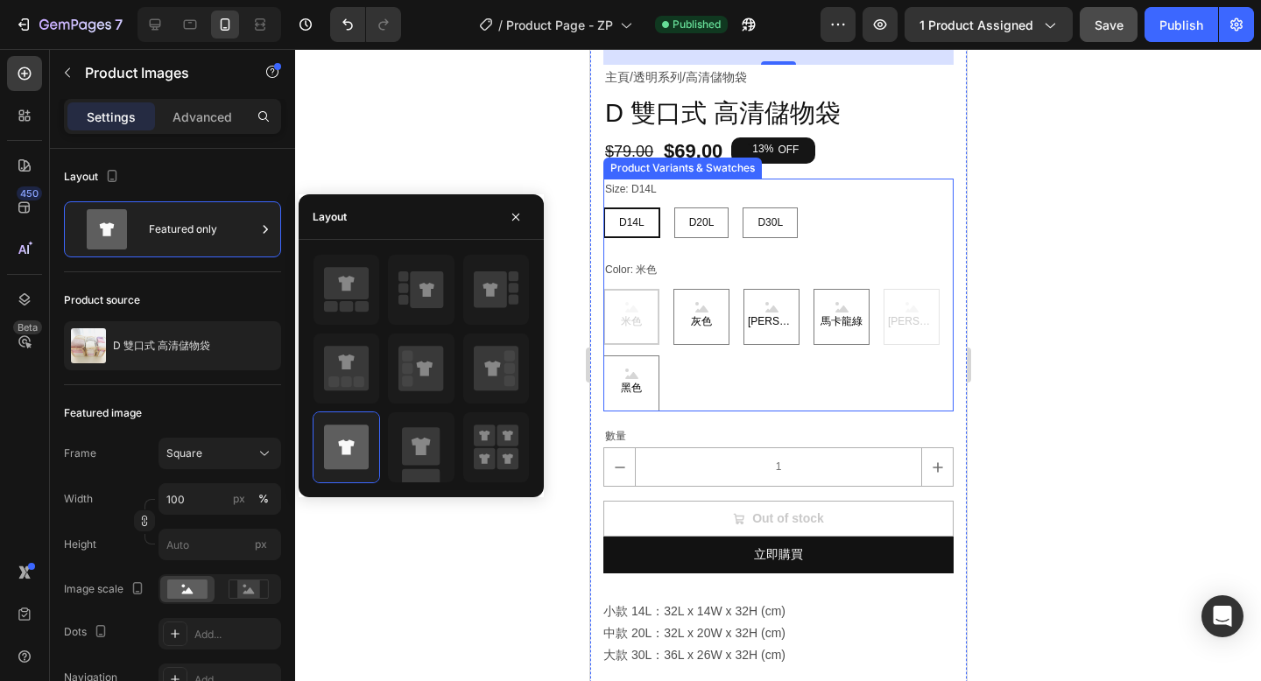
scroll to position [511, 0]
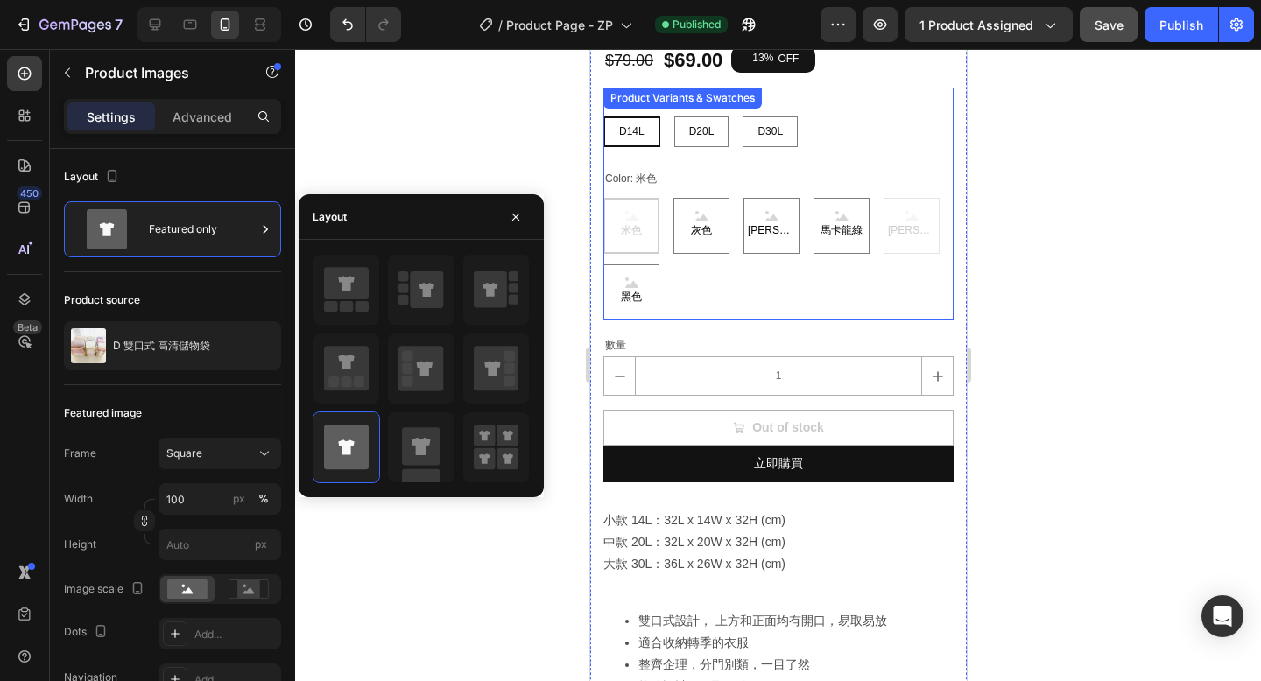
click at [768, 278] on div "米色 米色 米色 灰色 灰色 灰色 丁香紫 丁香紫 丁香紫 馬卡龍綠 馬卡龍綠 馬卡龍綠 馬卡龍紫 馬卡龍紫 馬卡龍紫 黑色 黑色 黑色" at bounding box center [777, 259] width 350 height 123
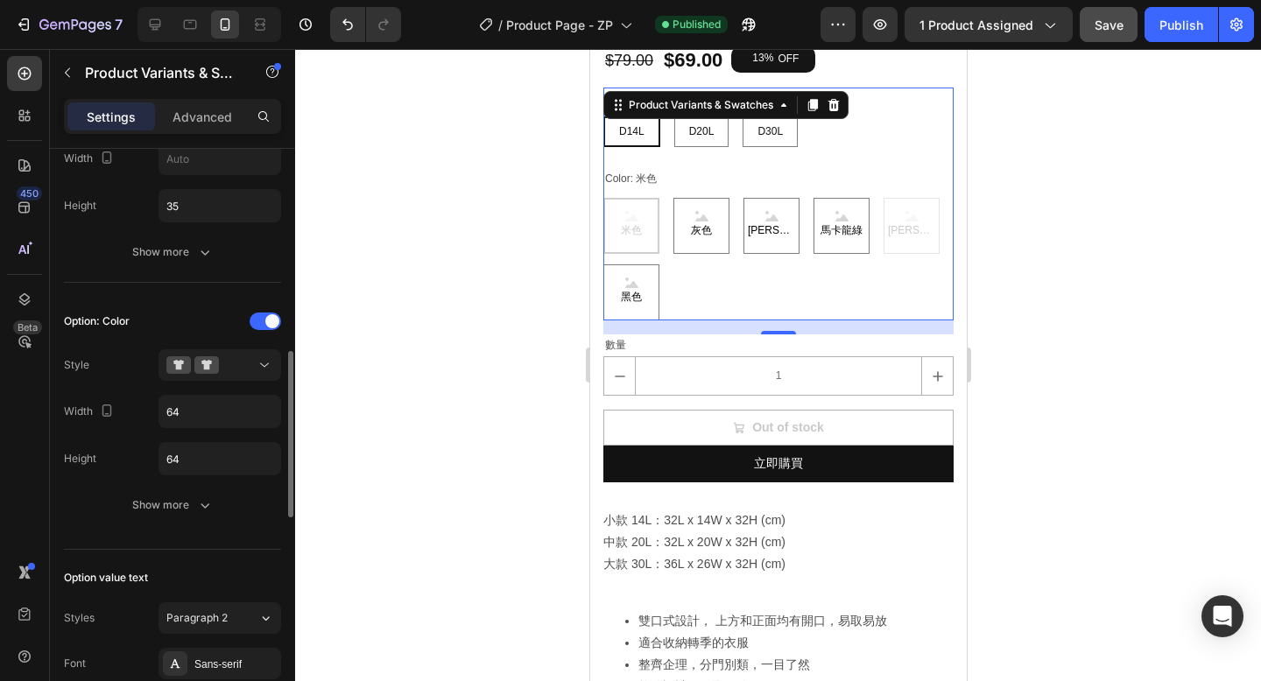
scroll to position [613, 0]
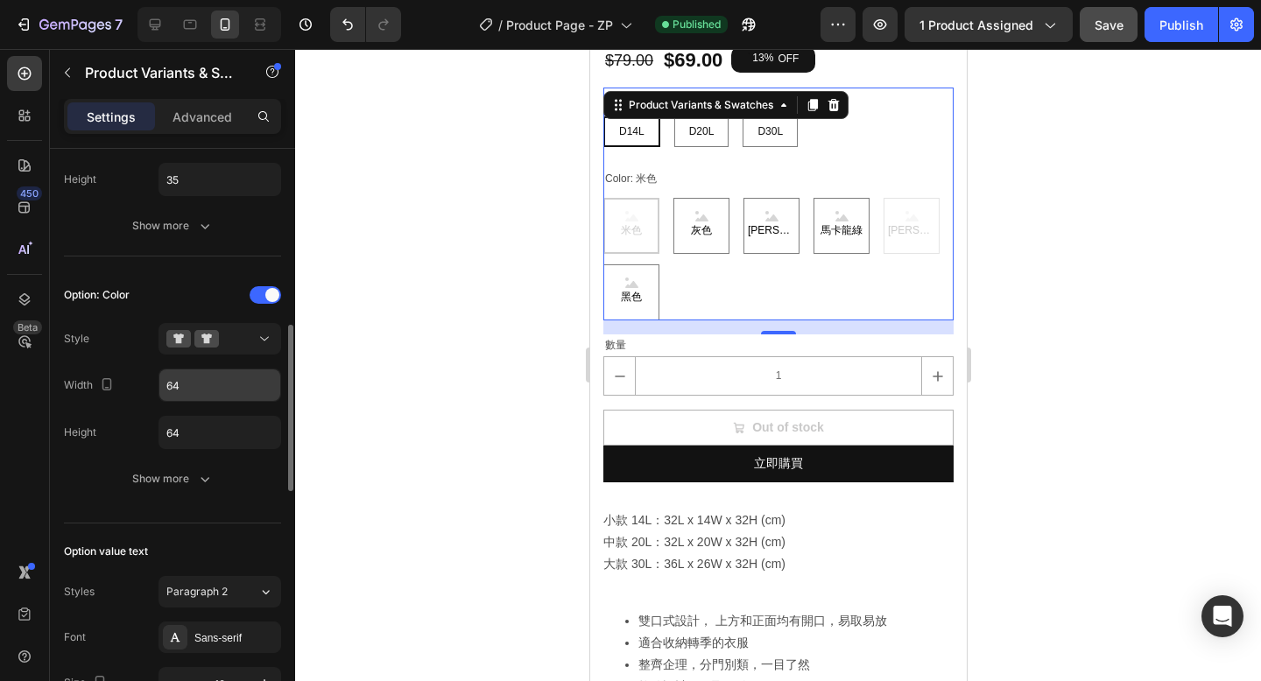
click at [220, 148] on input "64" at bounding box center [219, 132] width 121 height 32
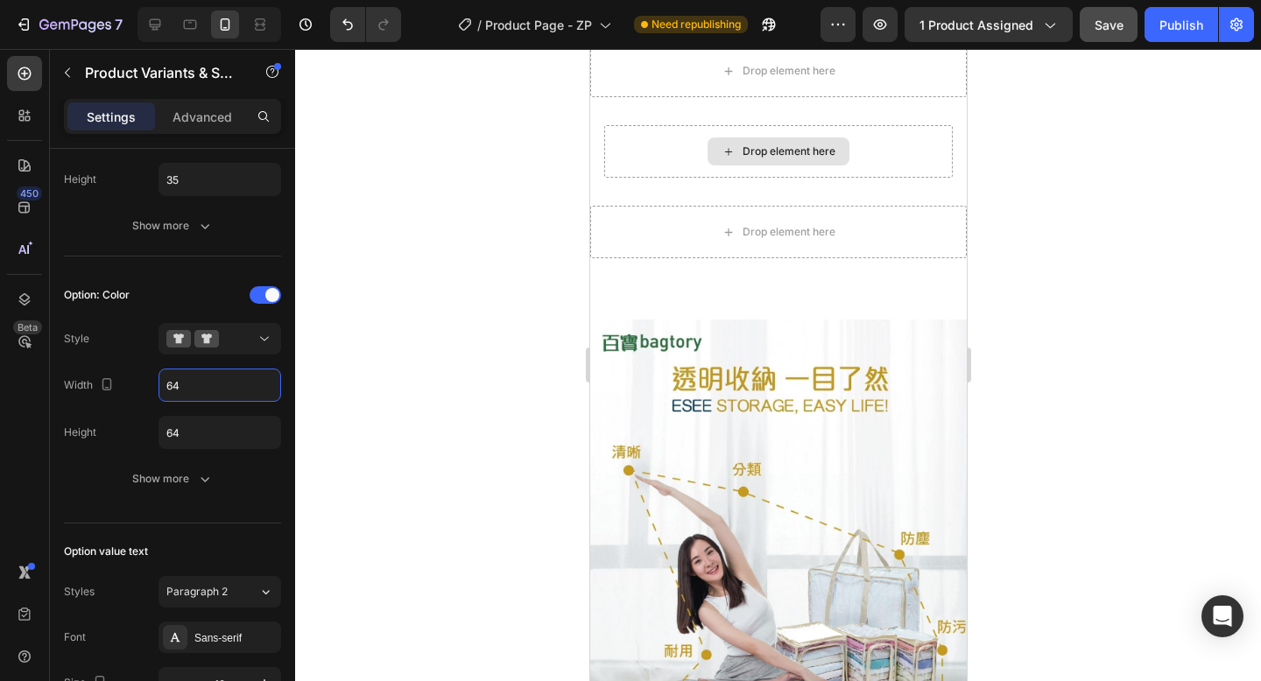
scroll to position [1051, 0]
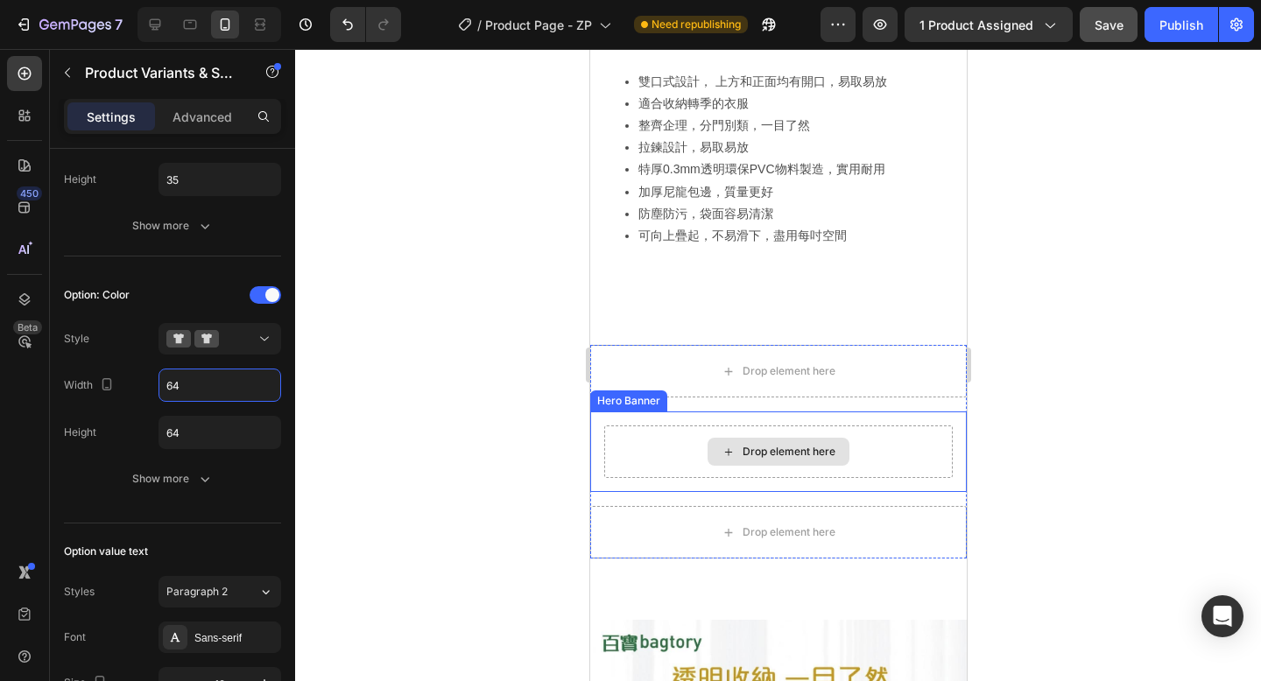
click at [678, 470] on div "Drop element here" at bounding box center [777, 452] width 348 height 53
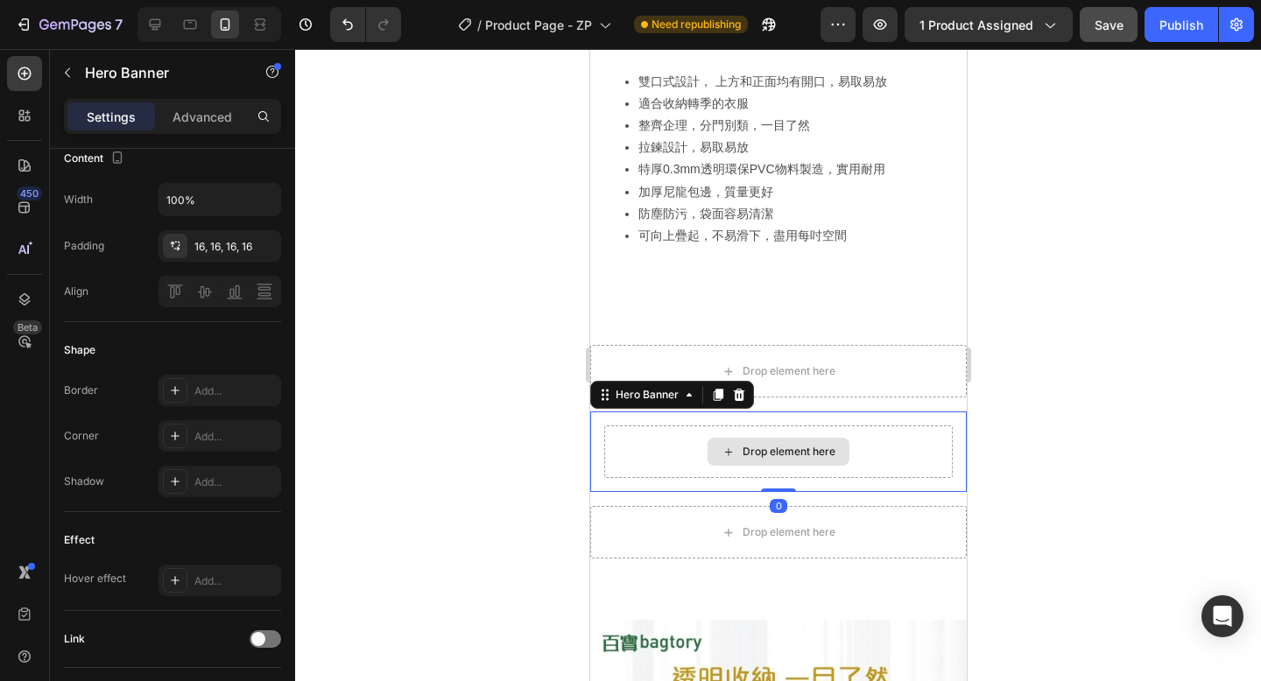
scroll to position [0, 0]
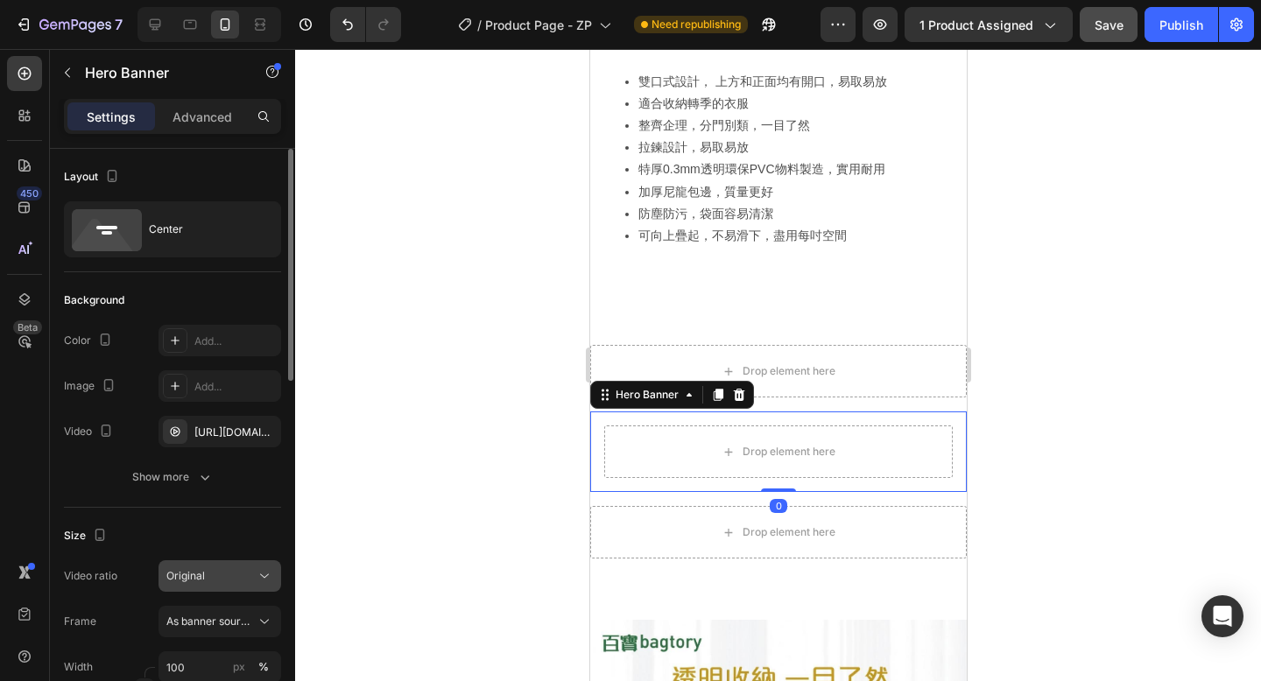
click at [201, 577] on span "Original" at bounding box center [185, 575] width 39 height 13
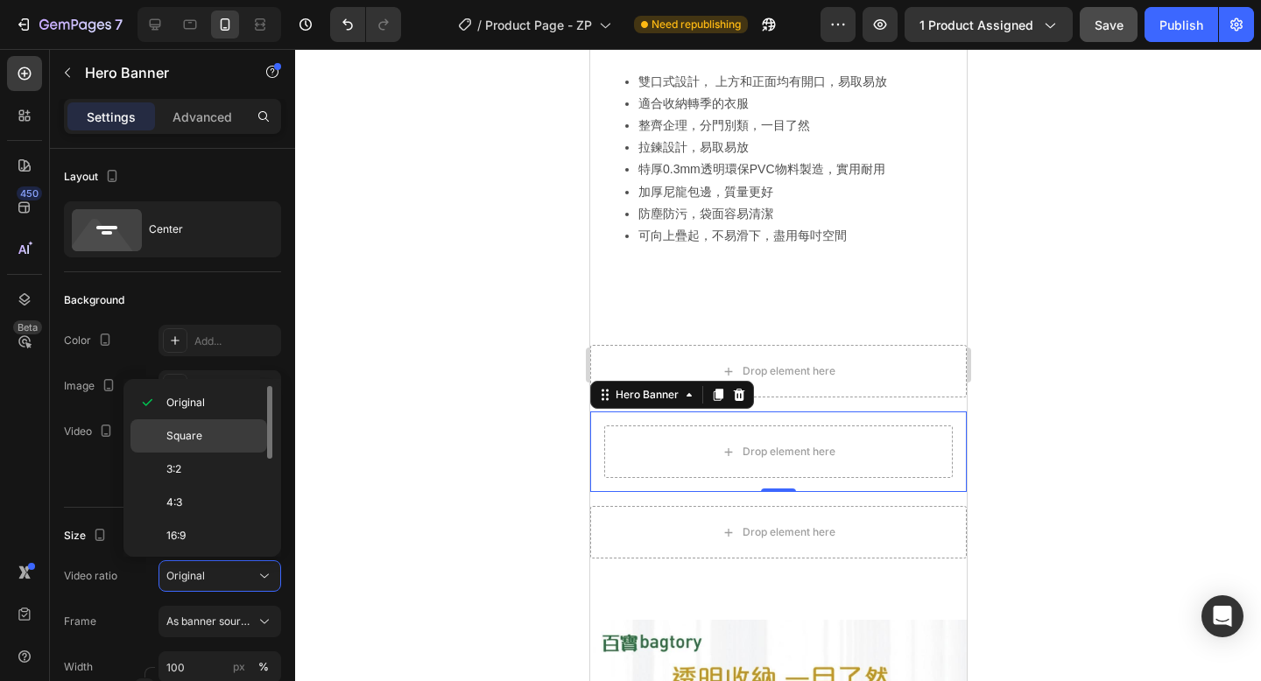
click at [222, 433] on p "Square" at bounding box center [212, 436] width 93 height 16
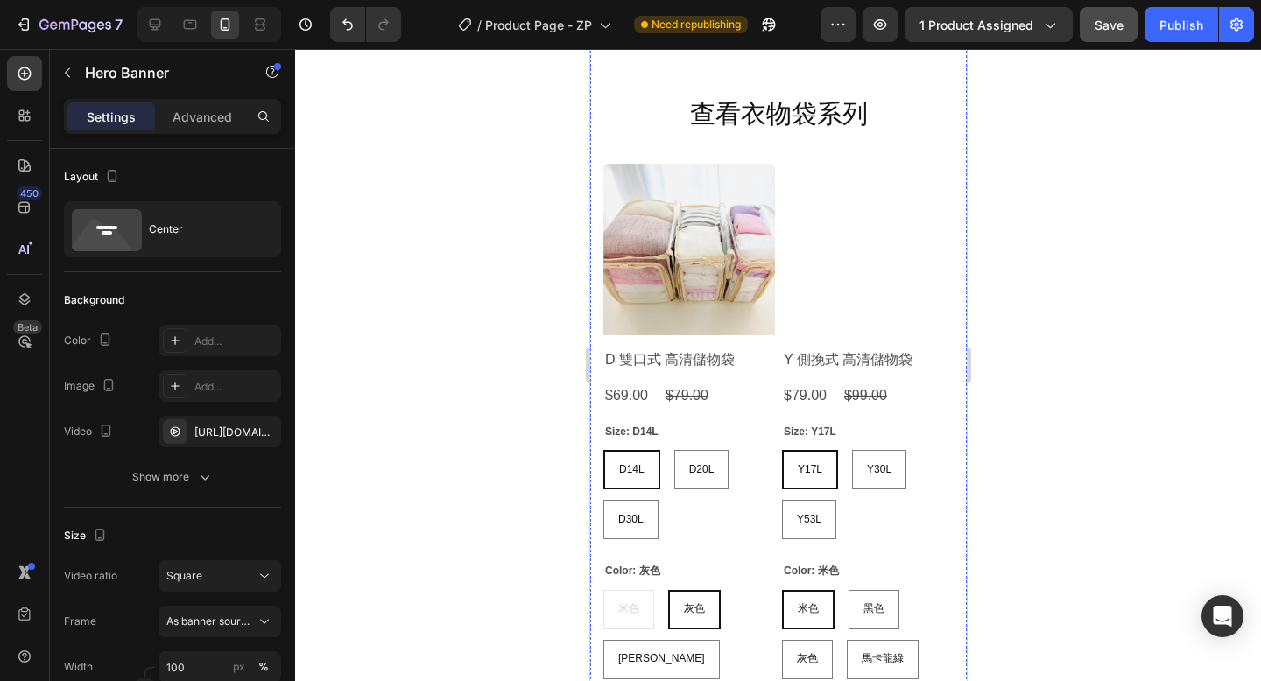
scroll to position [6622, 0]
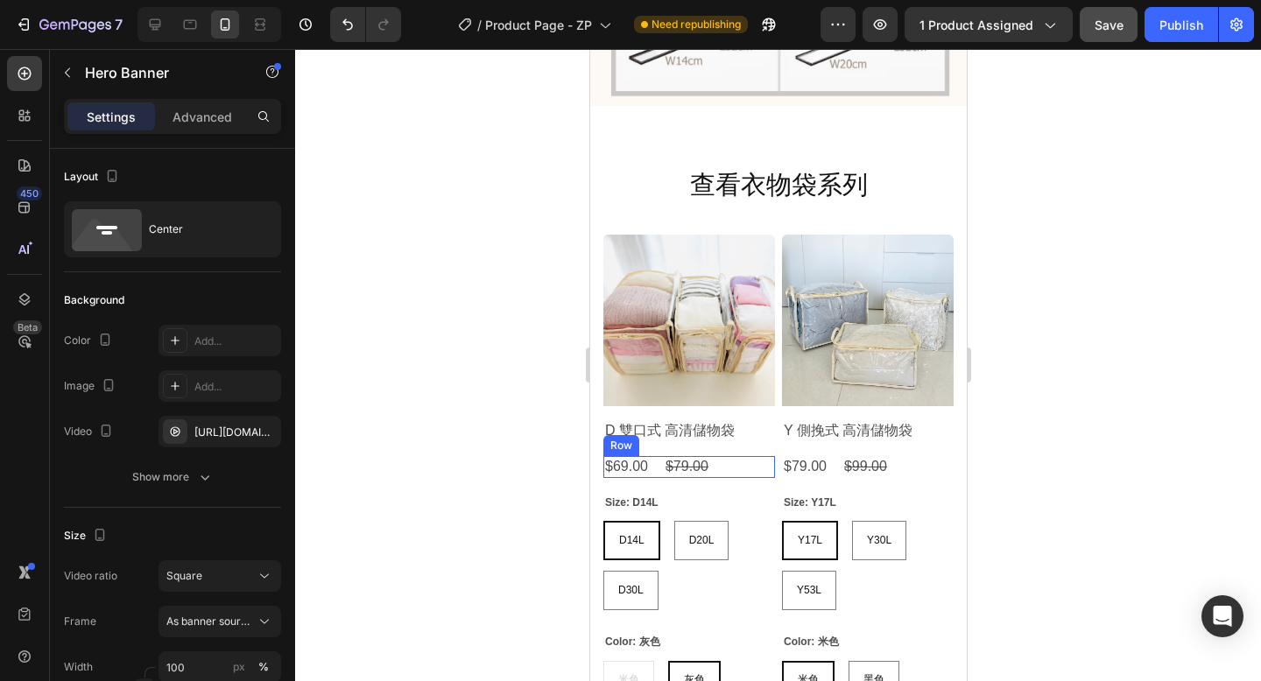
click at [749, 472] on div "$69.00 Product Price Product Price $79.00 Product Price Product Price Row" at bounding box center [688, 467] width 172 height 22
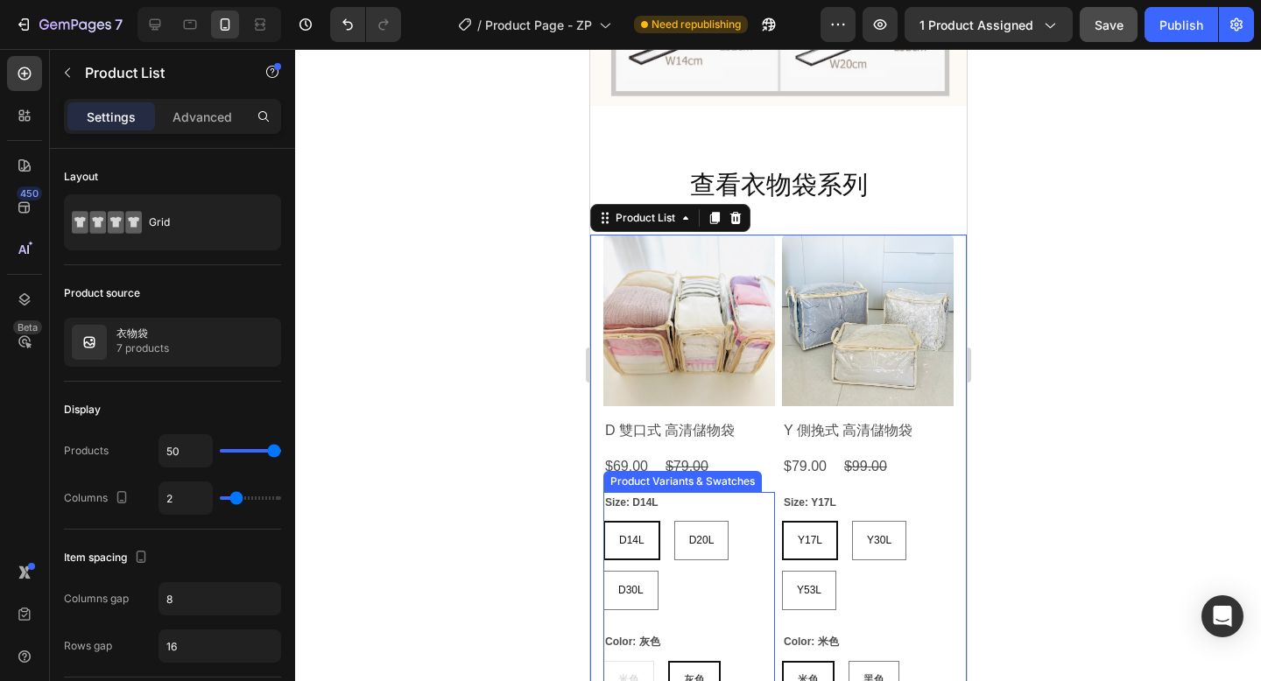
click at [674, 581] on div "D14L D14L D14L D20L D20L D20L D30L D30L D30L" at bounding box center [688, 565] width 172 height 89
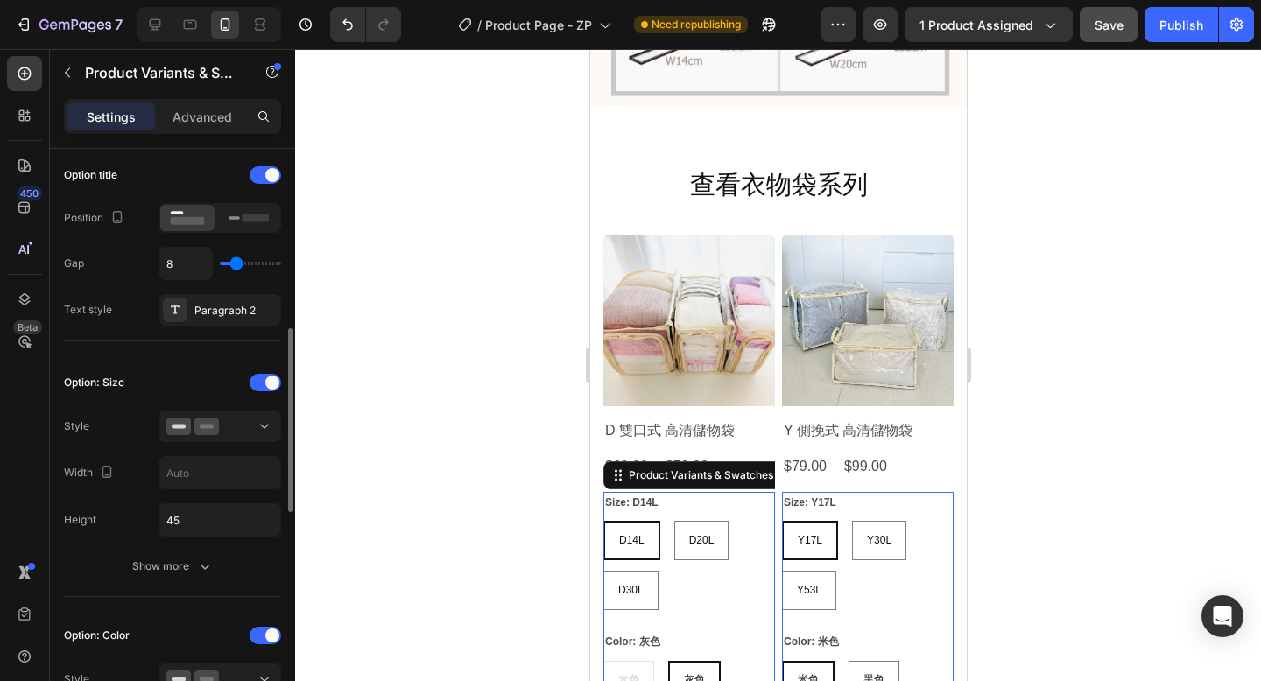
scroll to position [343, 0]
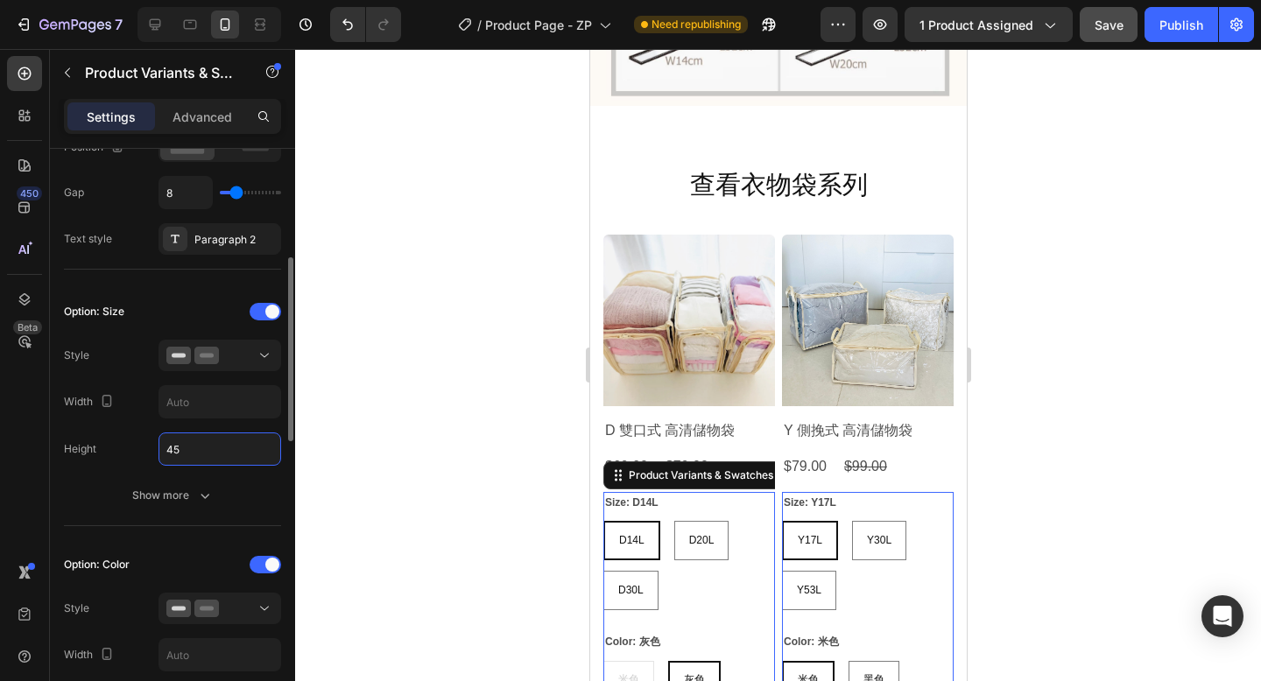
click at [203, 448] on input "45" at bounding box center [219, 449] width 121 height 32
type input "3"
radio input "true"
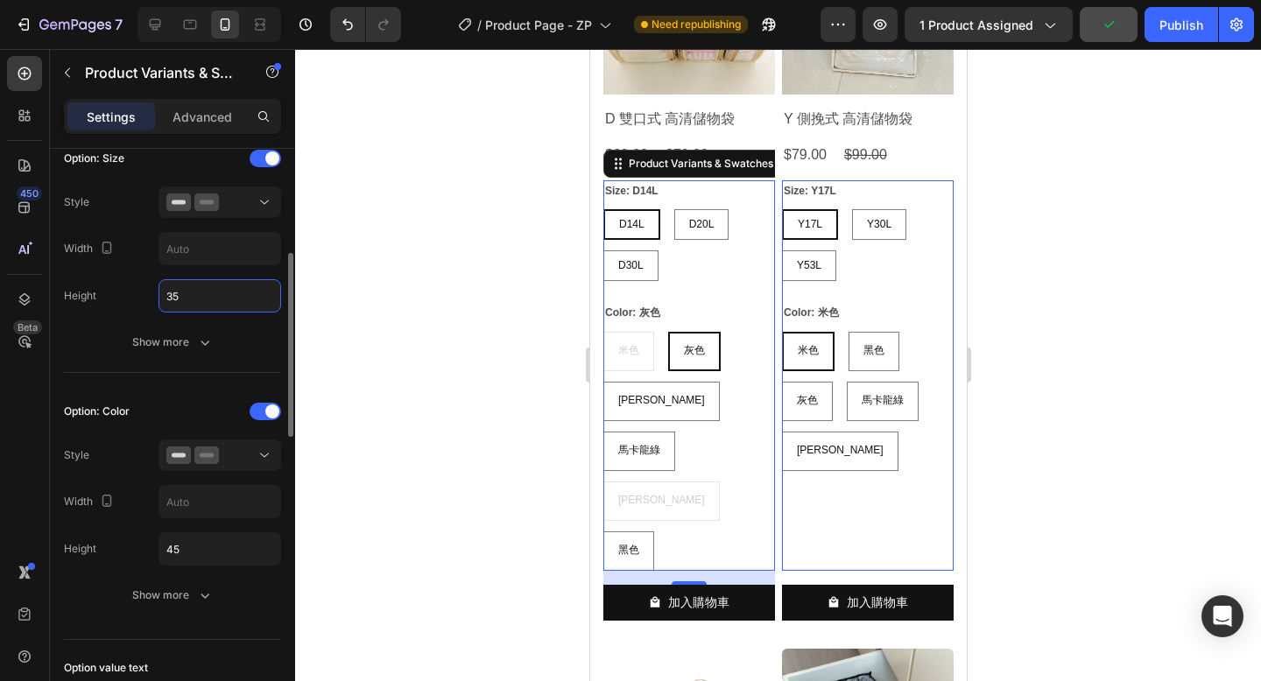
scroll to position [557, 0]
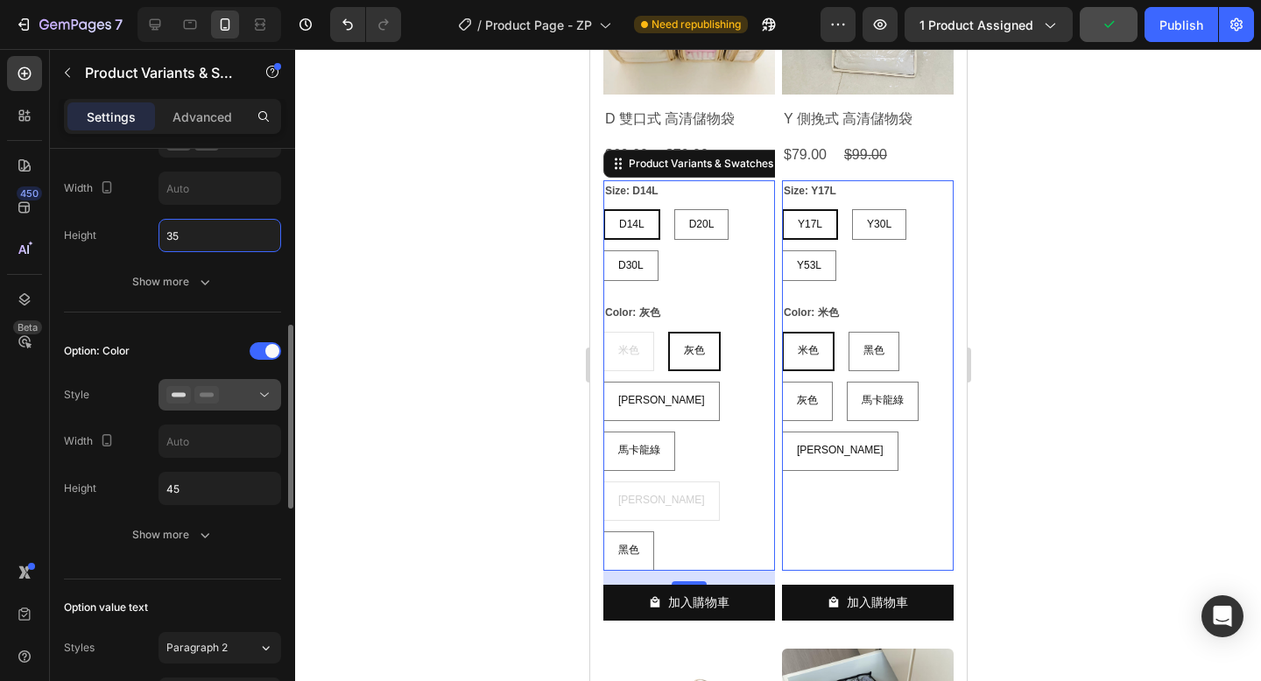
type input "35"
click at [230, 400] on div at bounding box center [219, 395] width 107 height 18
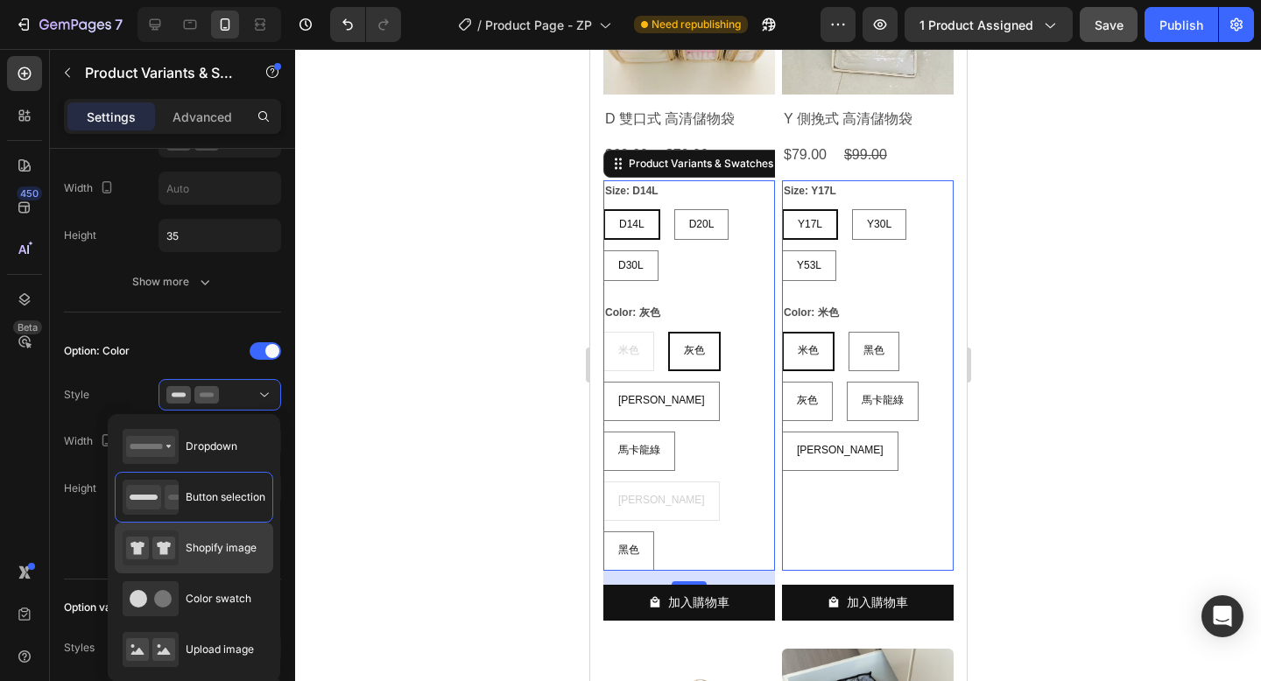
click at [217, 554] on span "Shopify image" at bounding box center [221, 548] width 71 height 16
type input "64"
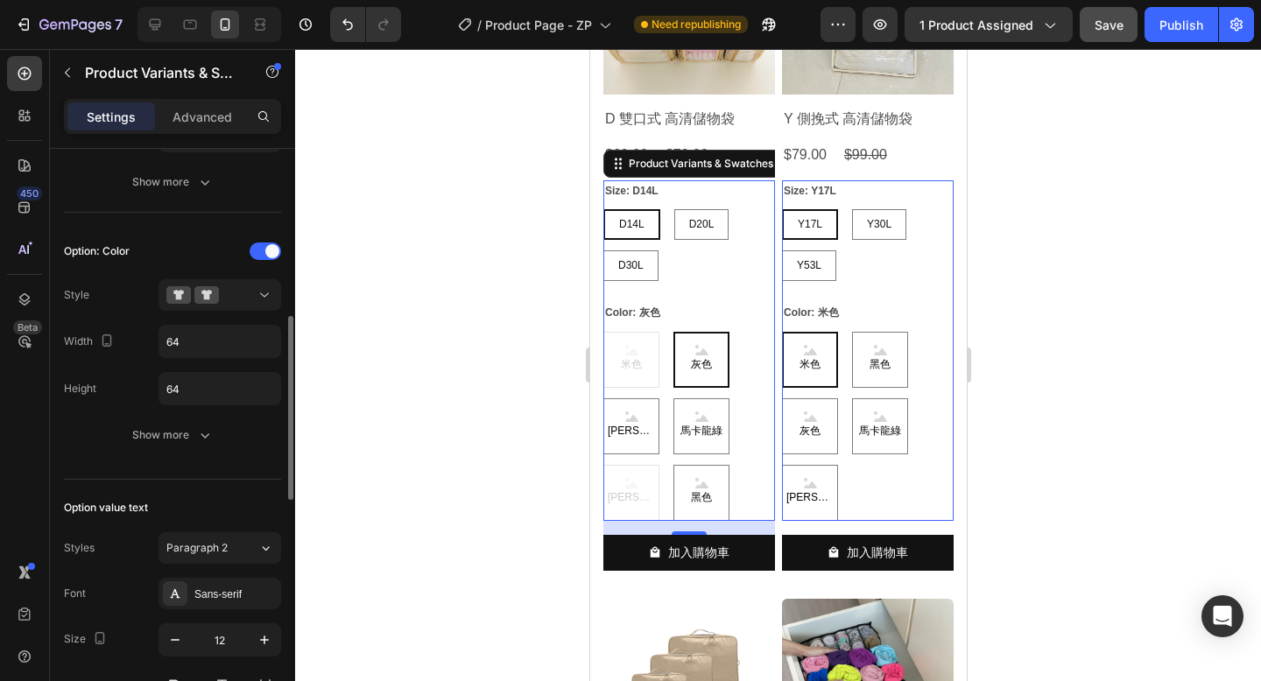
scroll to position [678, 0]
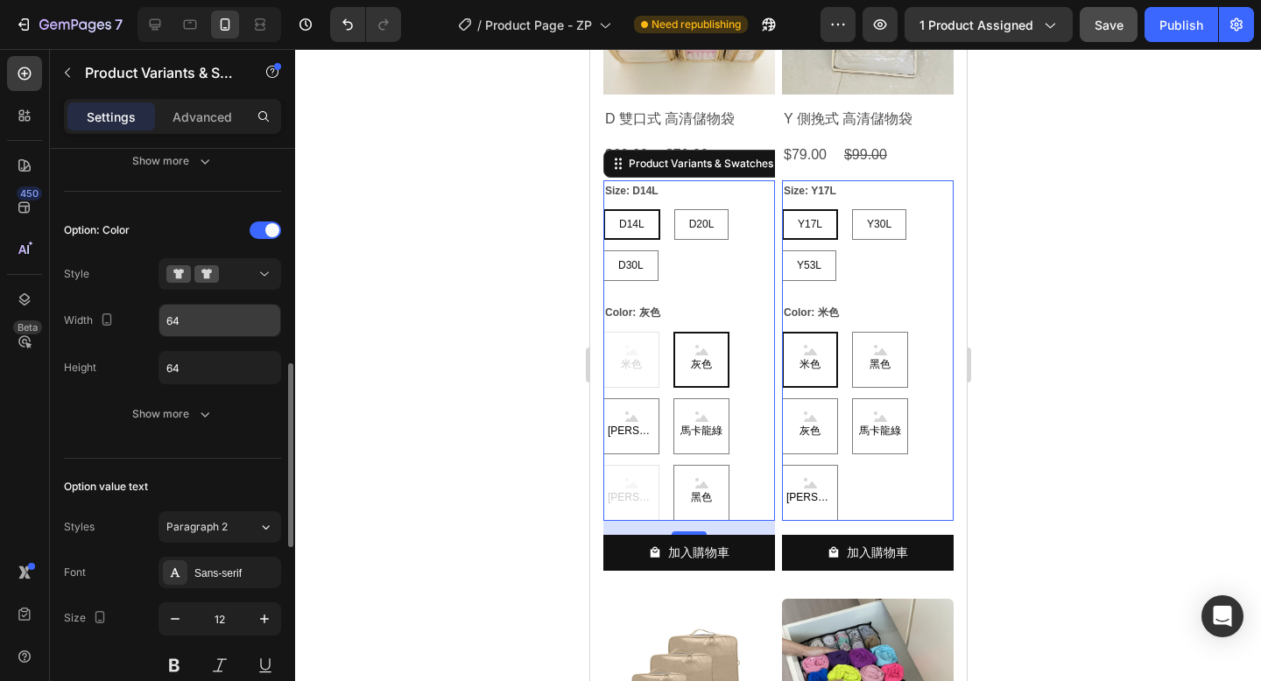
click at [197, 83] on input "64" at bounding box center [219, 68] width 121 height 32
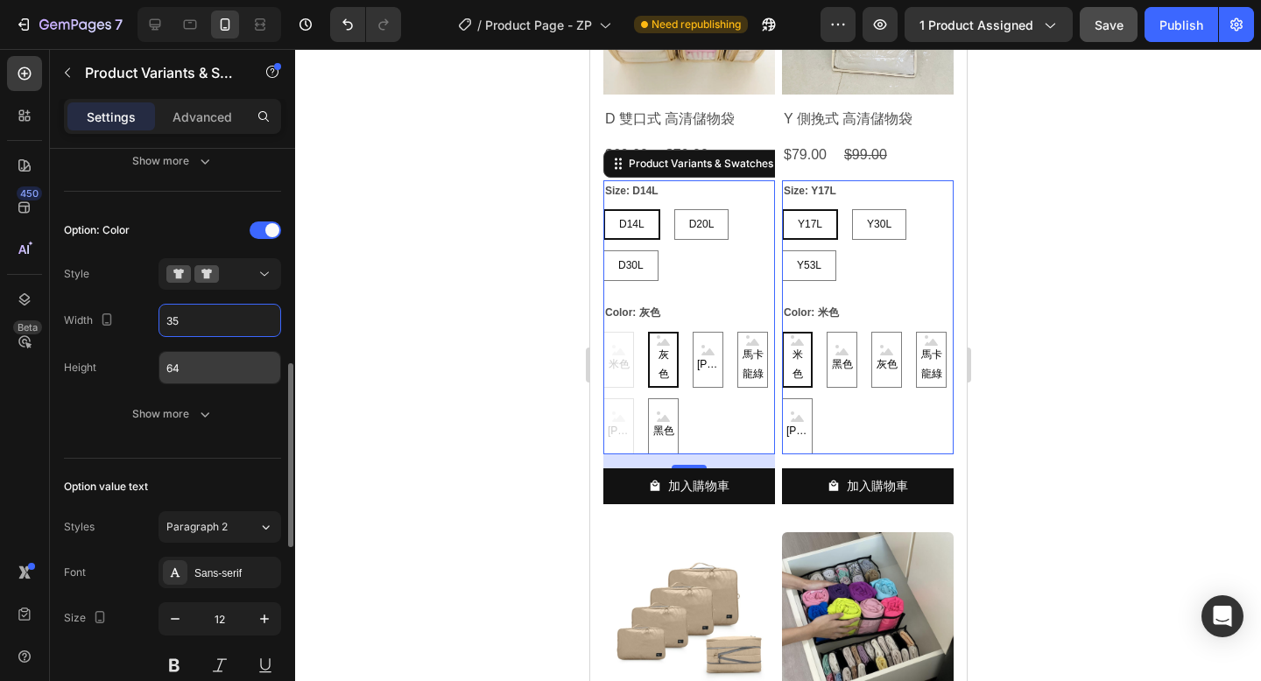
type input "35"
click at [199, 130] on input "64" at bounding box center [219, 115] width 121 height 32
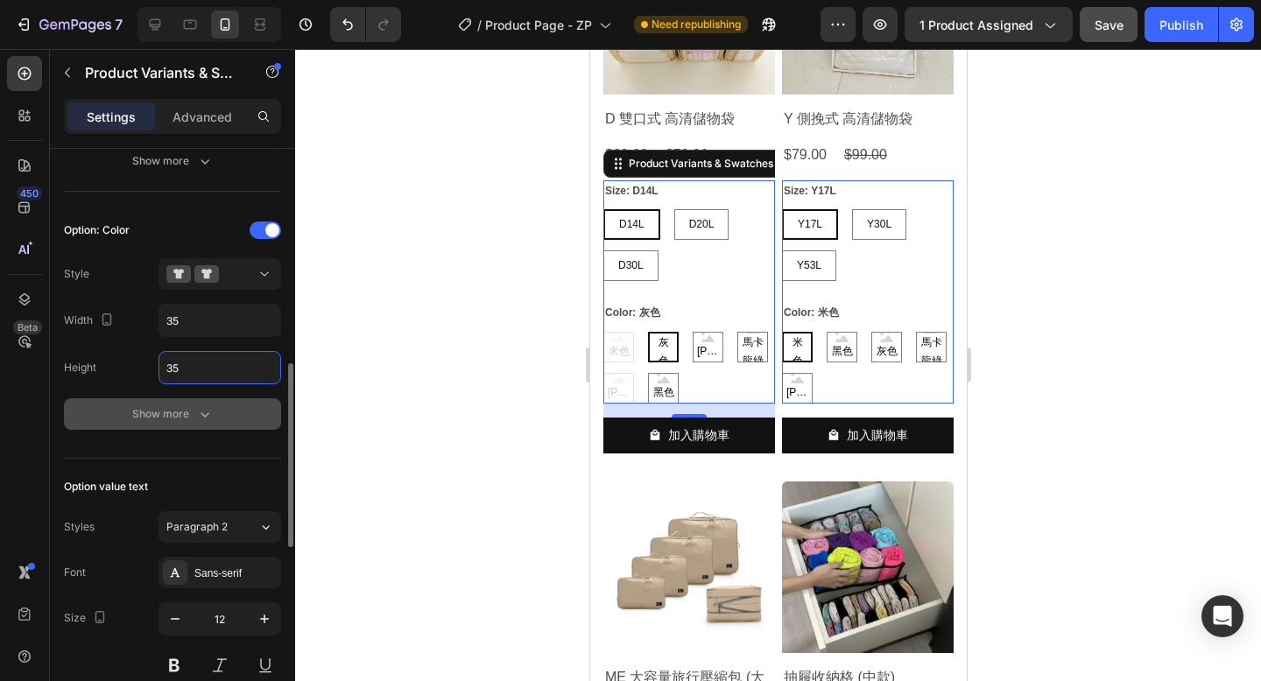
type input "35"
click at [181, 417] on div "Show more" at bounding box center [172, 414] width 81 height 18
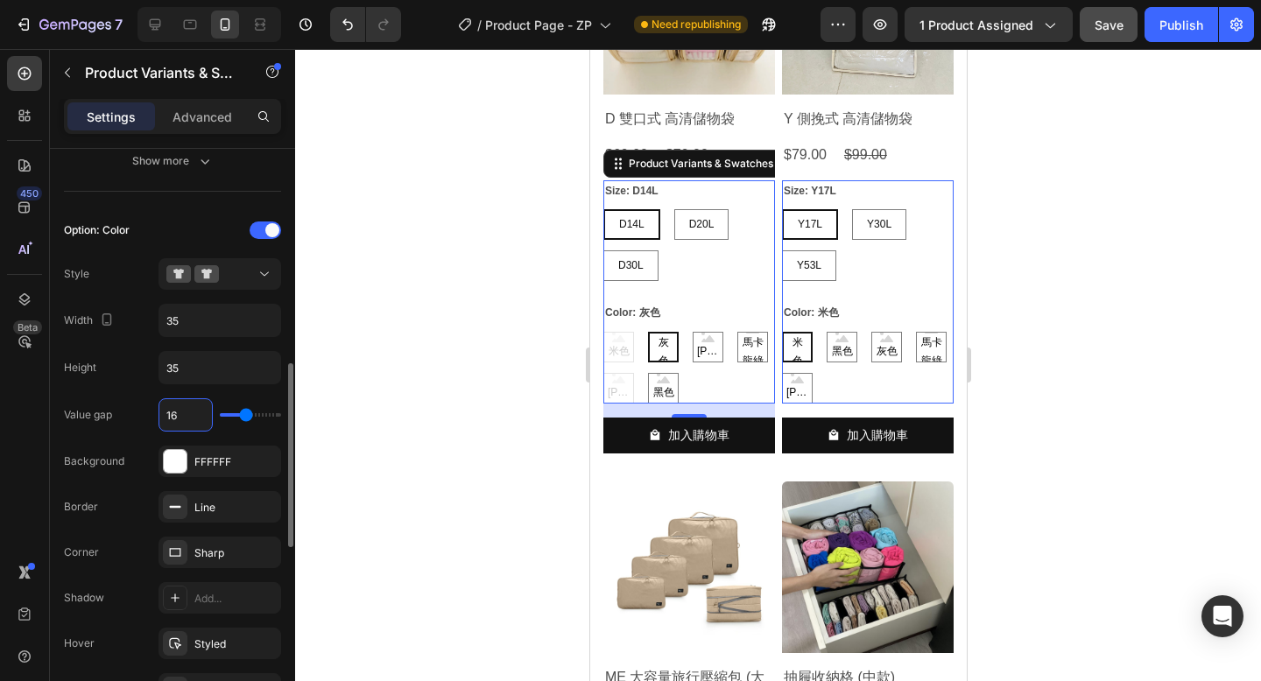
click at [179, 413] on input "16" at bounding box center [185, 415] width 53 height 32
type input "6"
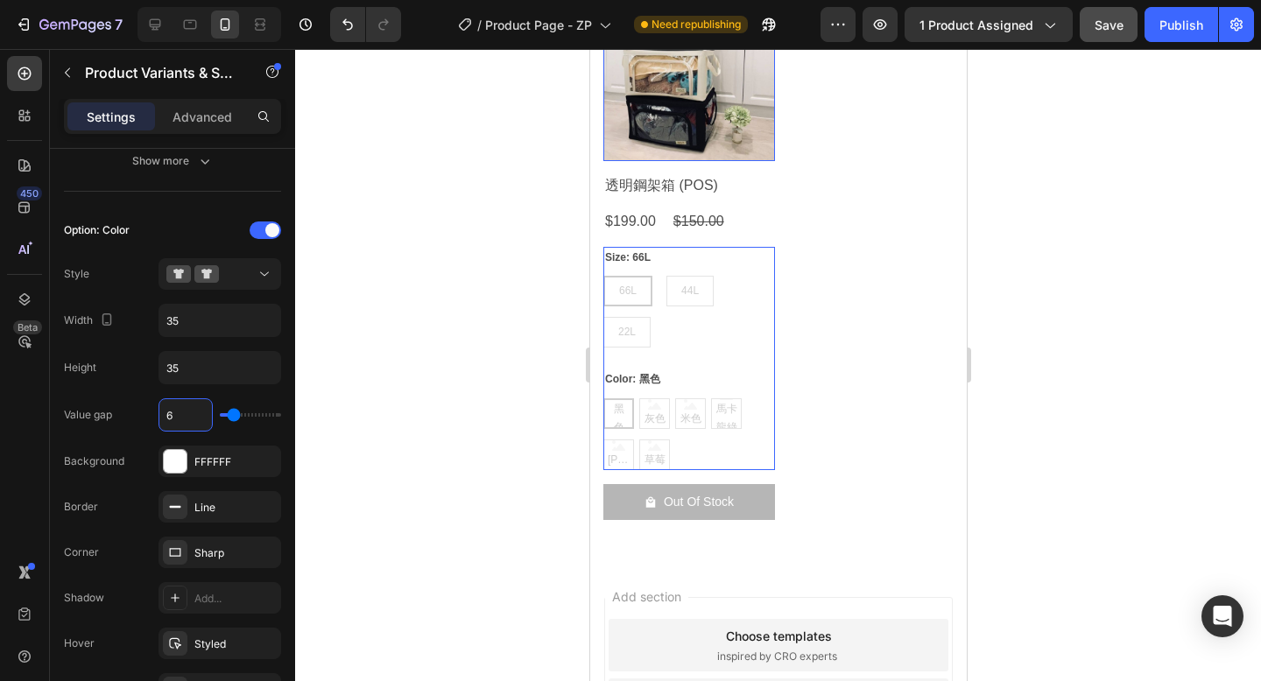
scroll to position [8596, 0]
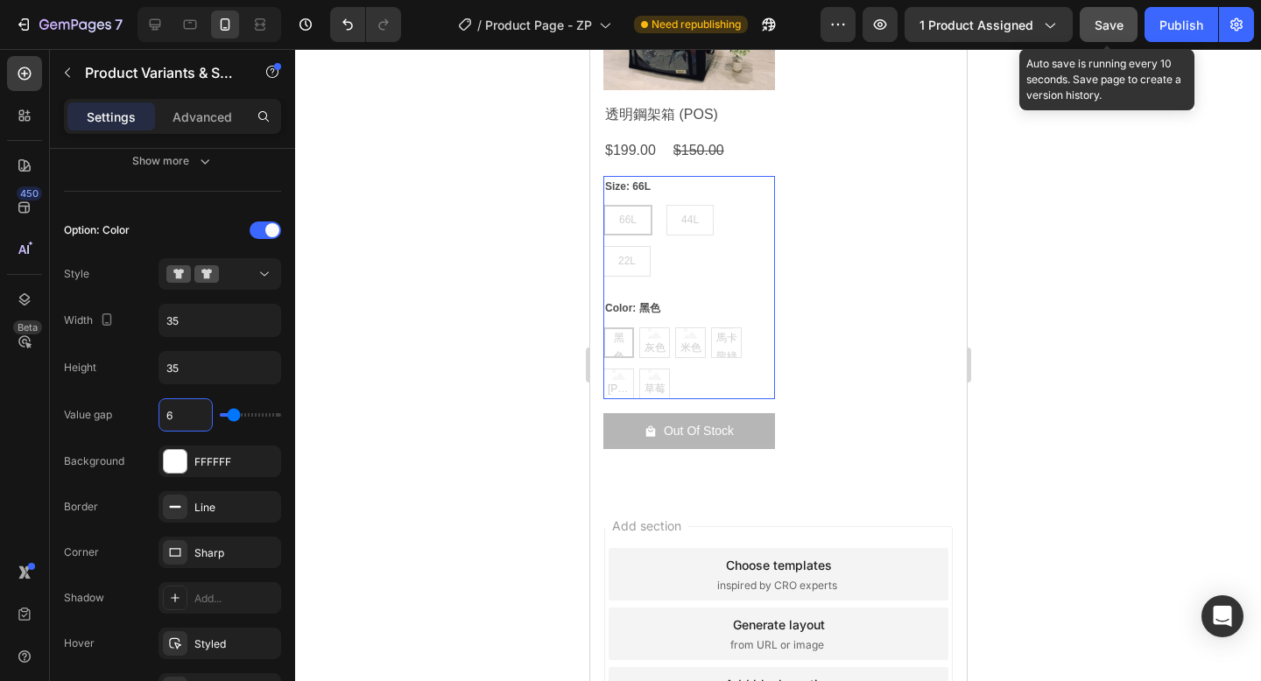
type input "6"
click at [1106, 29] on span "Save" at bounding box center [1108, 25] width 29 height 15
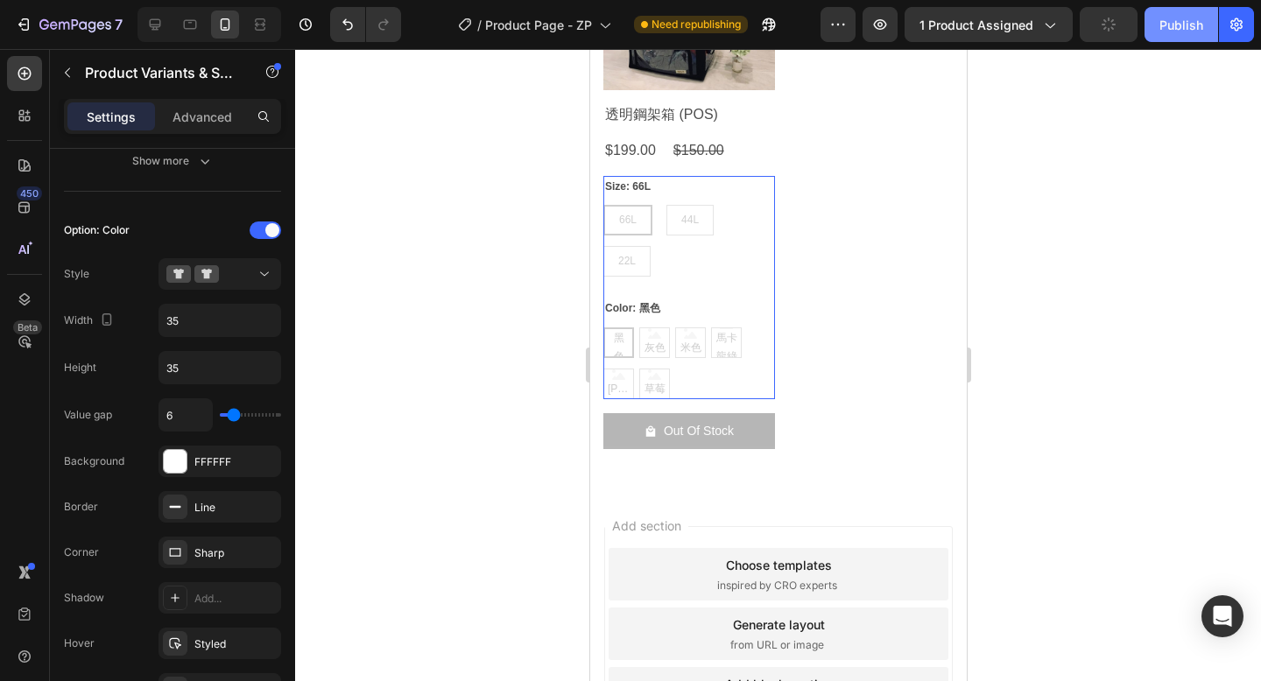
click at [1179, 25] on div "Publish" at bounding box center [1181, 25] width 44 height 18
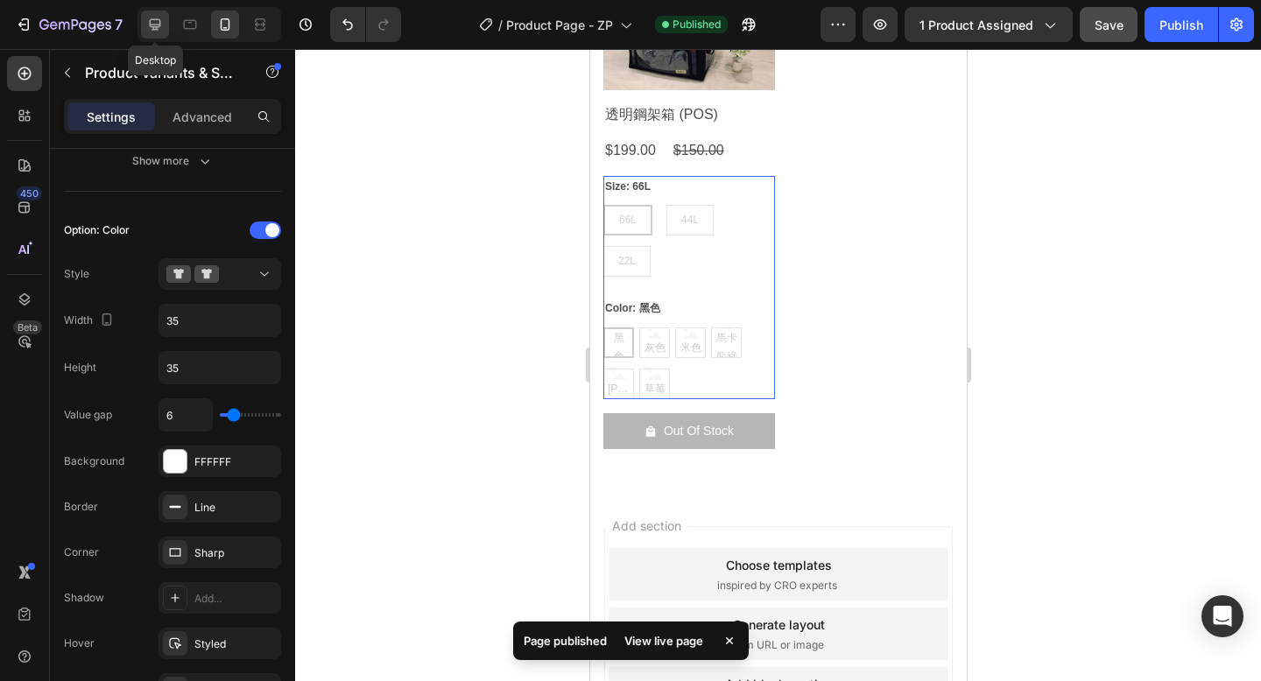
click at [157, 25] on icon at bounding box center [155, 25] width 18 height 18
type input "64"
type input "14"
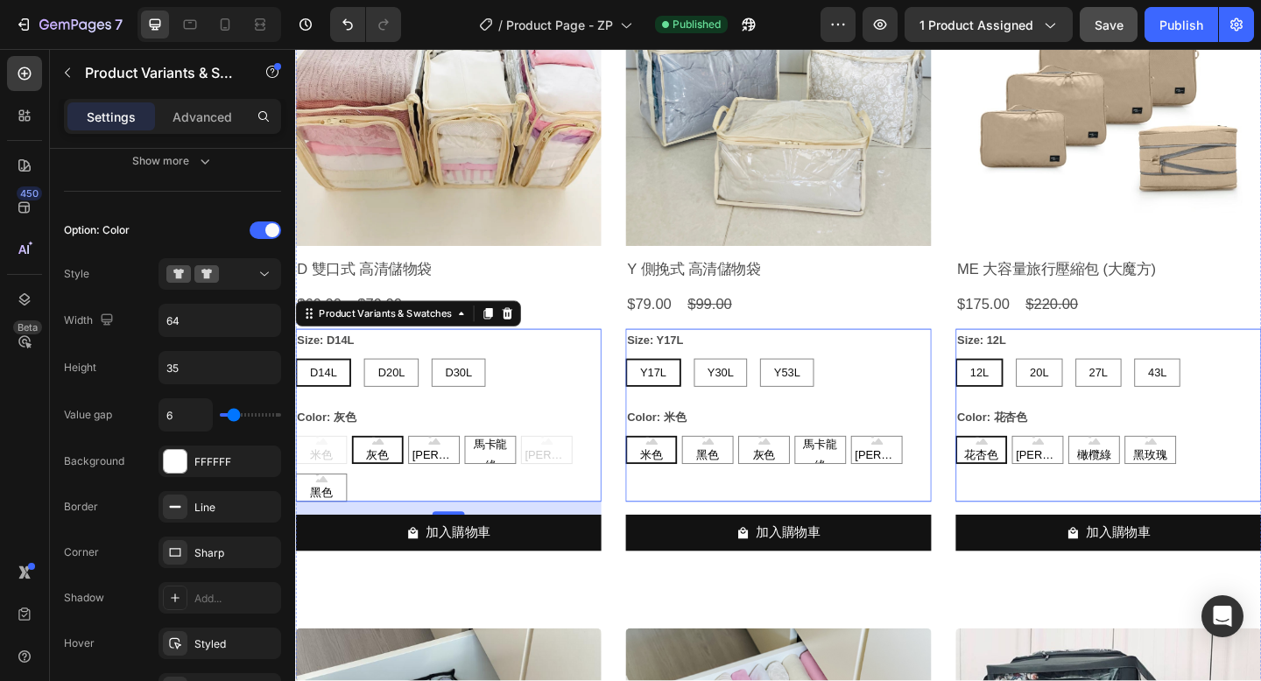
scroll to position [10520, 0]
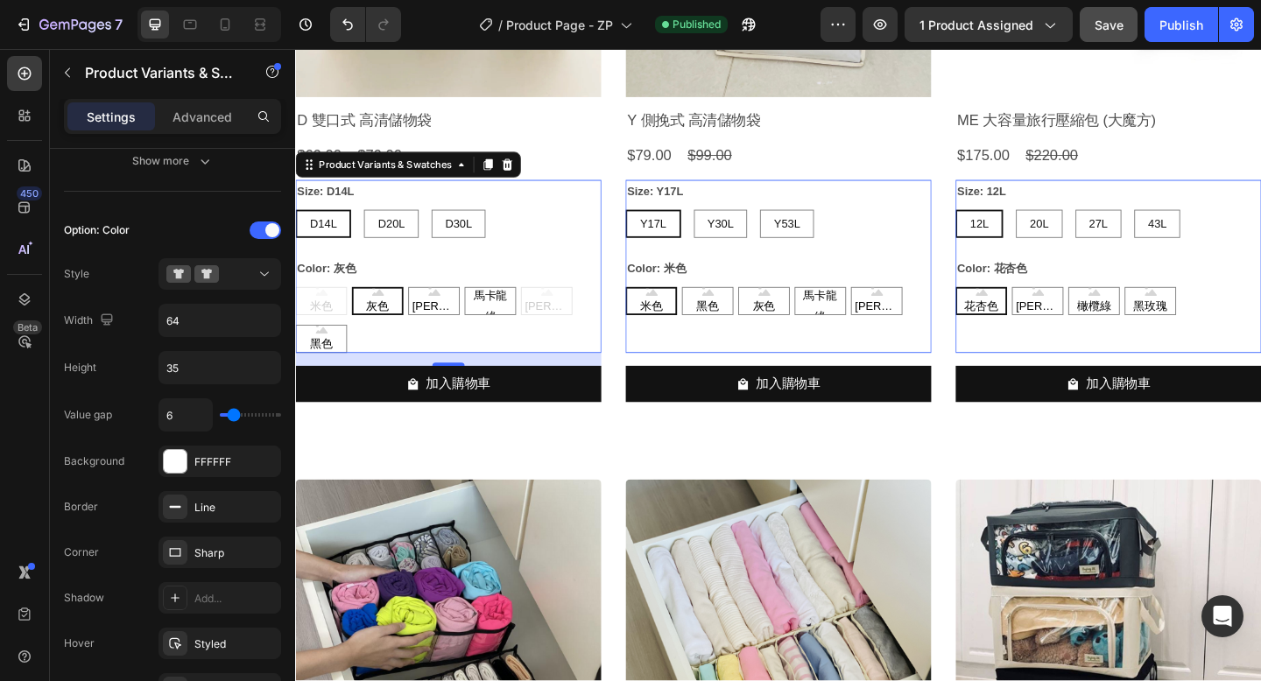
click at [552, 333] on div "米色 米色 米色 灰色 灰色 灰色 丁香紫 丁香紫 丁香紫 馬卡龍綠 馬卡龍綠 馬卡龍綠 馬卡龍紫 馬卡龍紫 馬卡龍紫 黑色 黑色 黑色" at bounding box center [461, 344] width 333 height 72
click at [541, 345] on div "米色 米色 米色 灰色 灰色 灰色 丁香紫 丁香紫 丁香紫 馬卡龍綠 馬卡龍綠 馬卡龍綠 馬卡龍紫 馬卡龍紫 馬卡龍紫 黑色 黑色 黑色" at bounding box center [461, 344] width 333 height 72
click at [193, 83] on input "64" at bounding box center [219, 68] width 121 height 32
type input "3"
radio input "true"
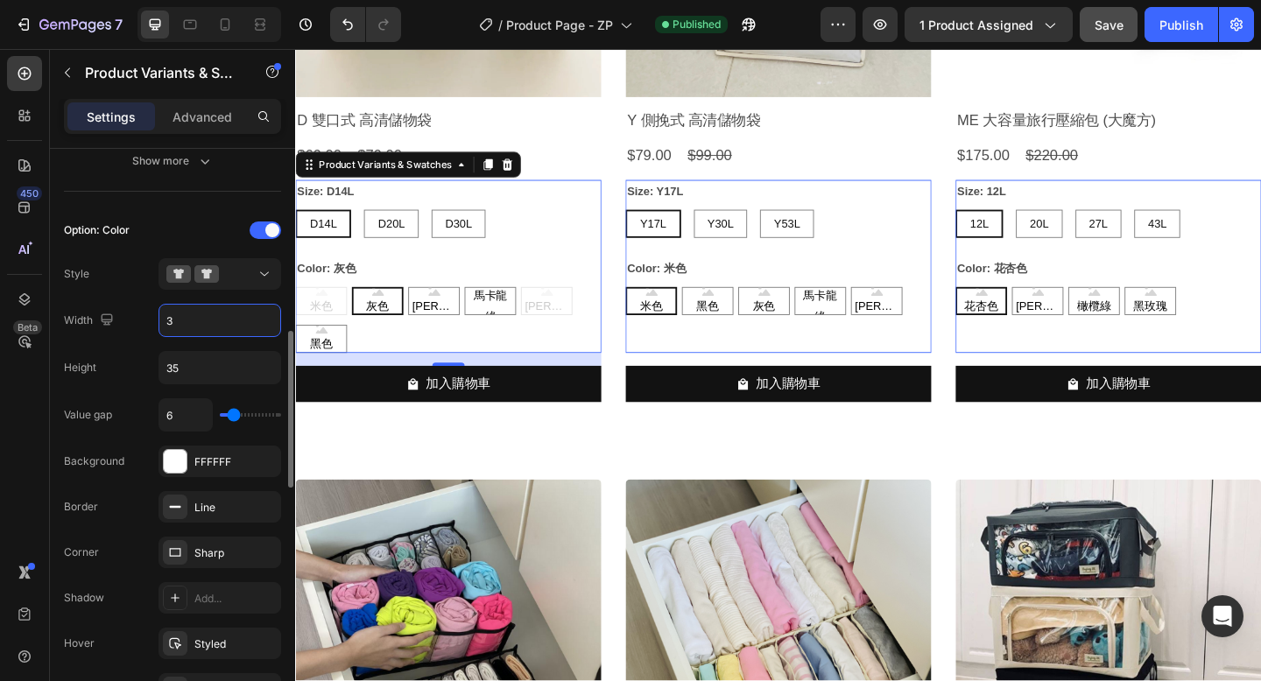
radio input "true"
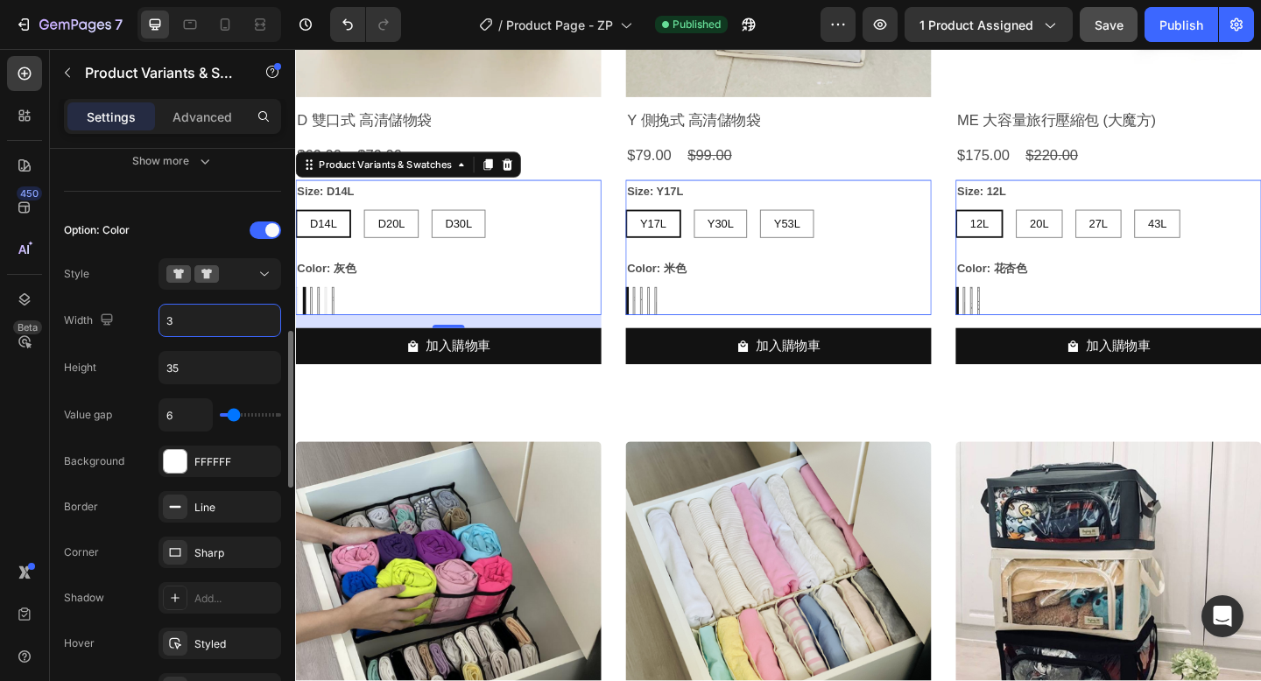
type input "35"
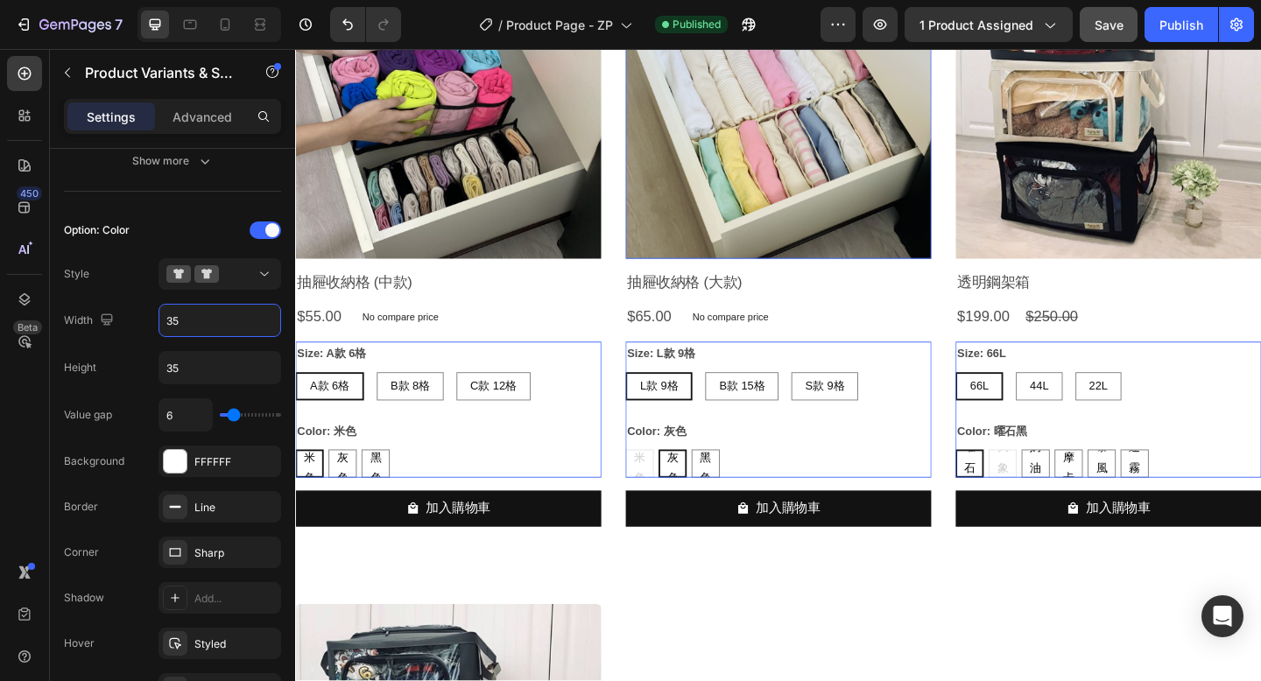
scroll to position [11054, 0]
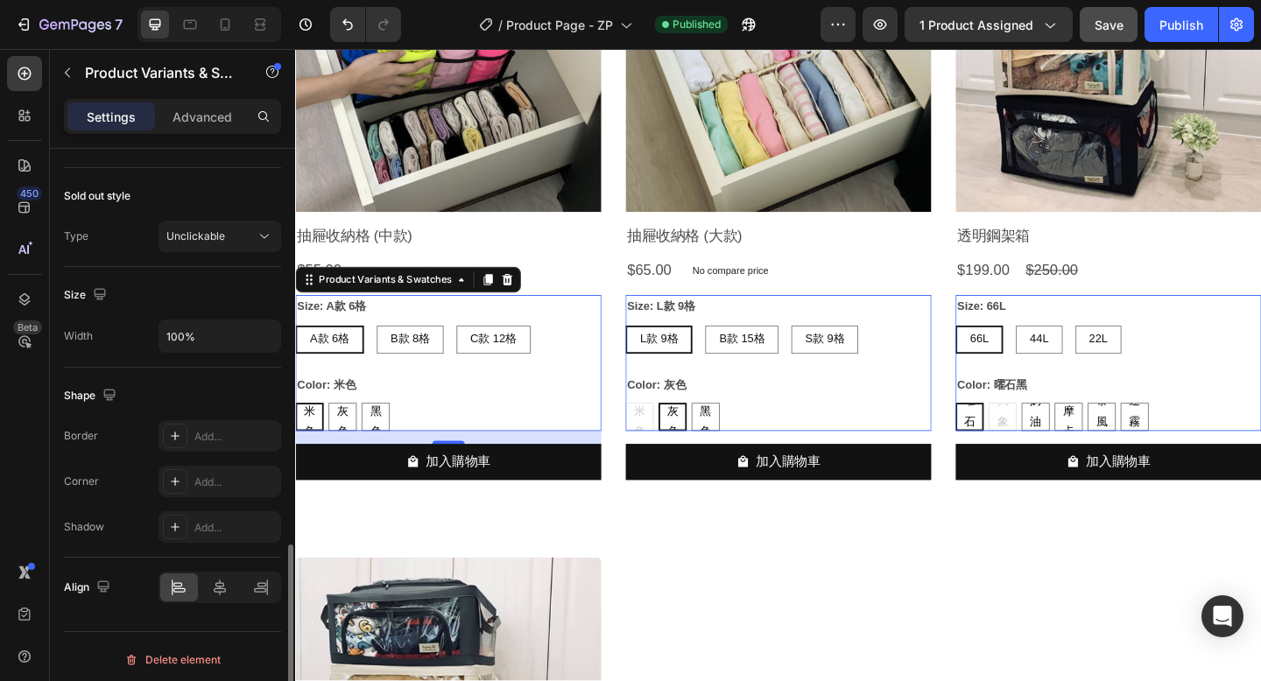
scroll to position [1257, 0]
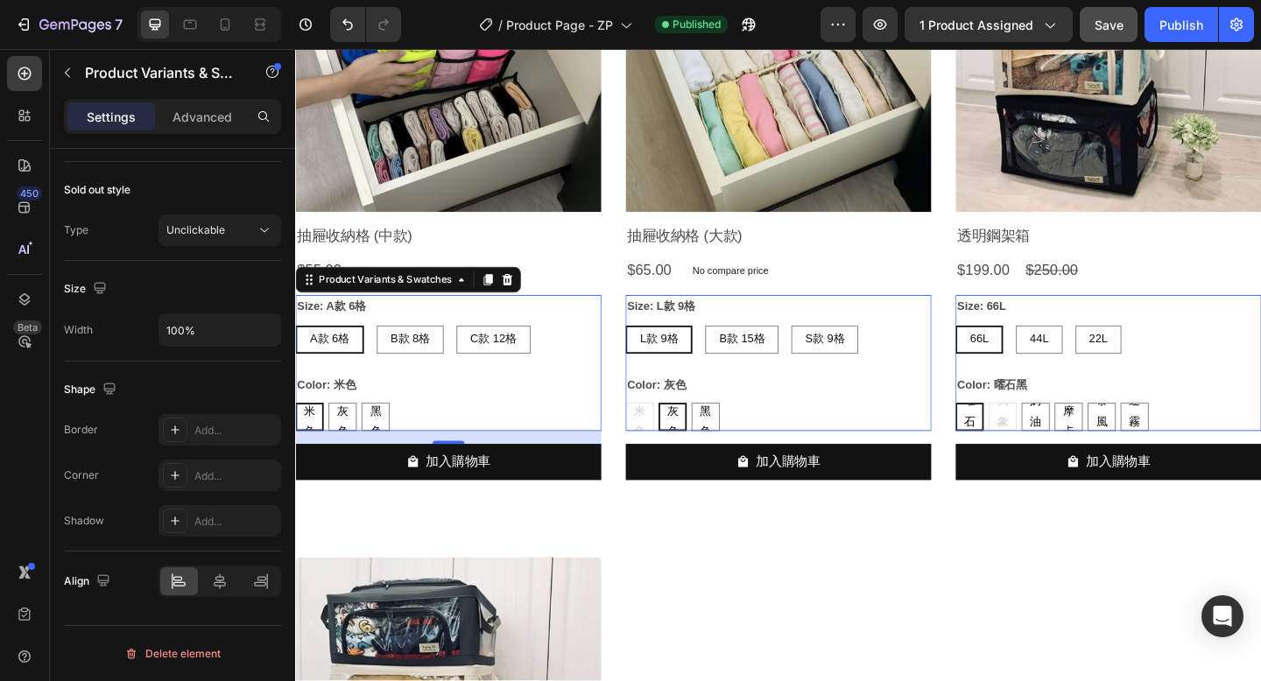
click at [348, 427] on icon at bounding box center [346, 428] width 7 height 4
click at [331, 433] on input "灰色 灰色 灰色" at bounding box center [330, 433] width 1 height 1
radio input "true"
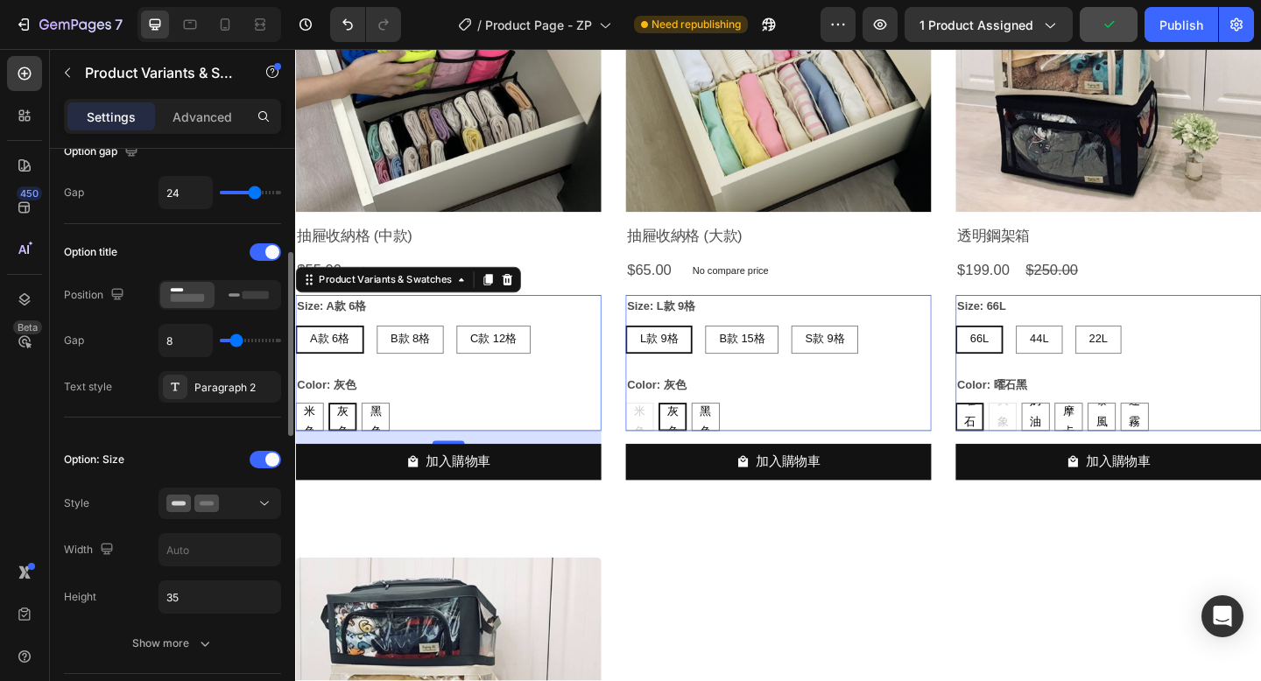
scroll to position [165, 0]
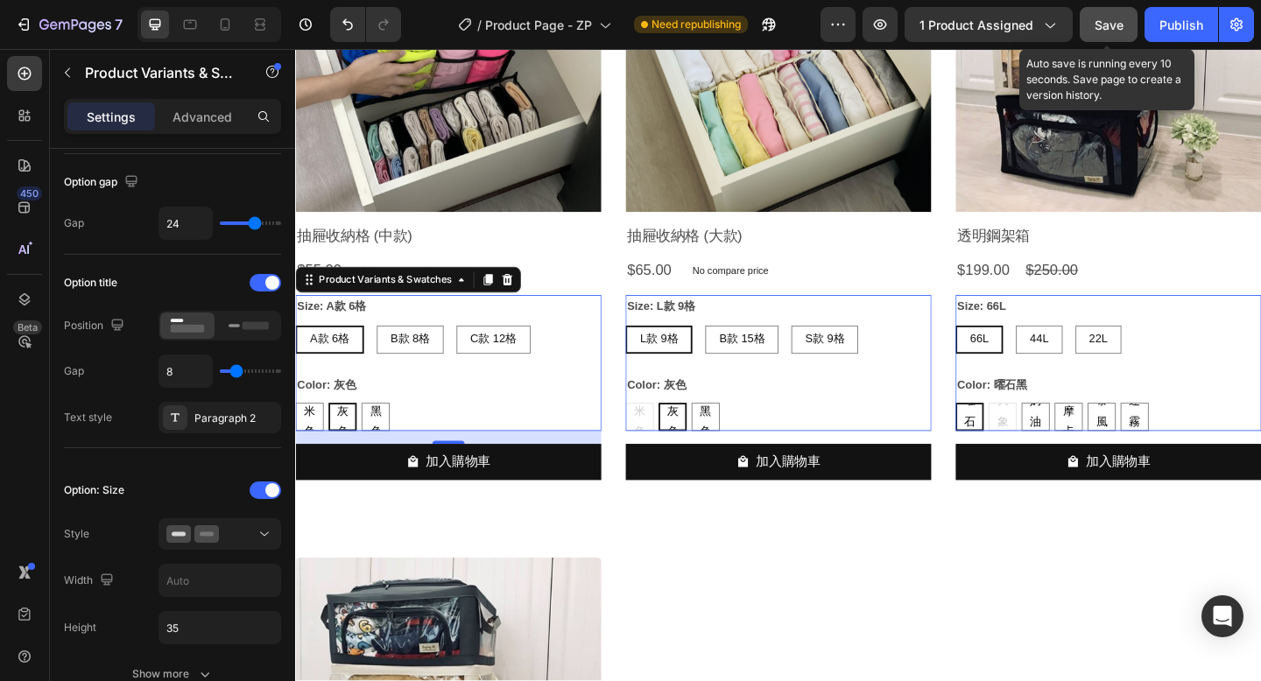
click at [1115, 28] on span "Save" at bounding box center [1108, 25] width 29 height 15
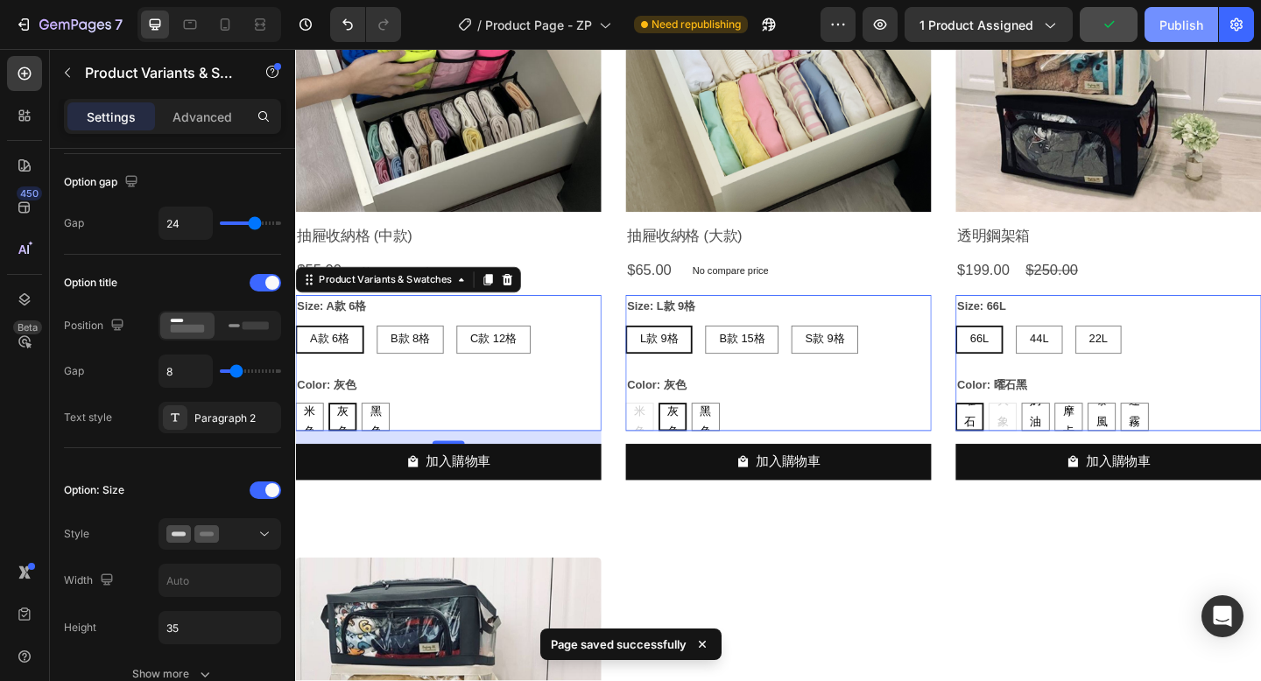
click at [1174, 29] on div "Publish" at bounding box center [1181, 25] width 44 height 18
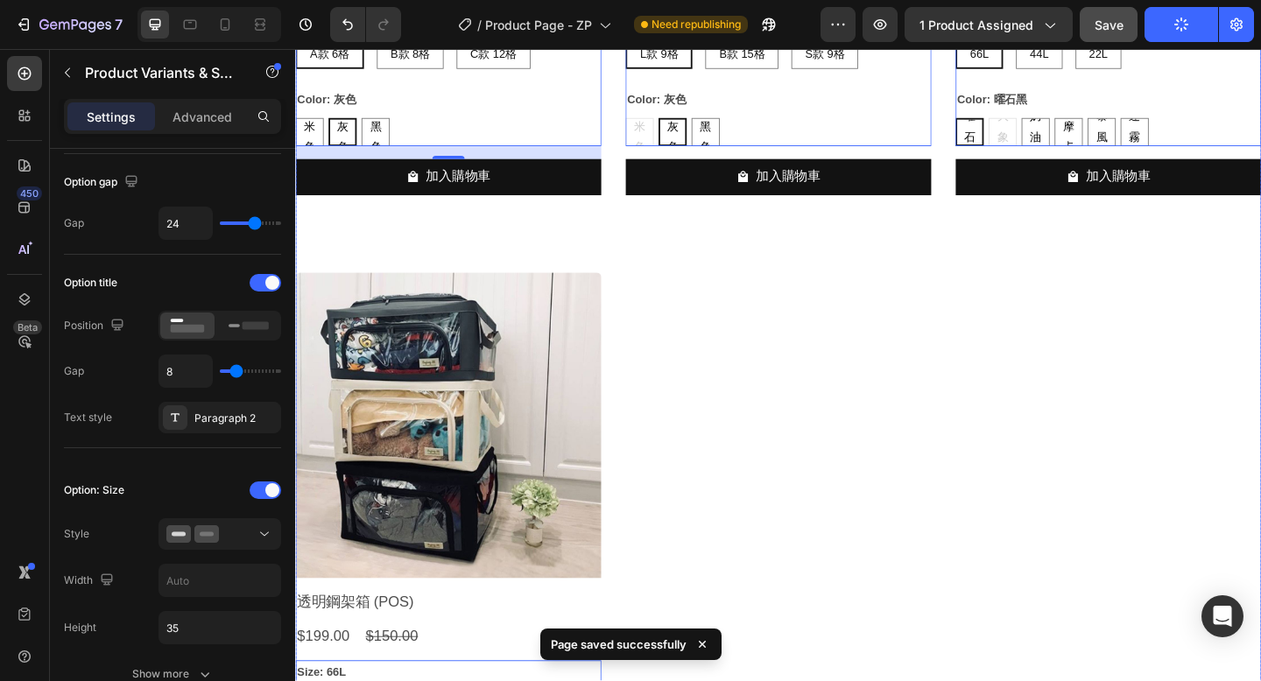
scroll to position [11632, 0]
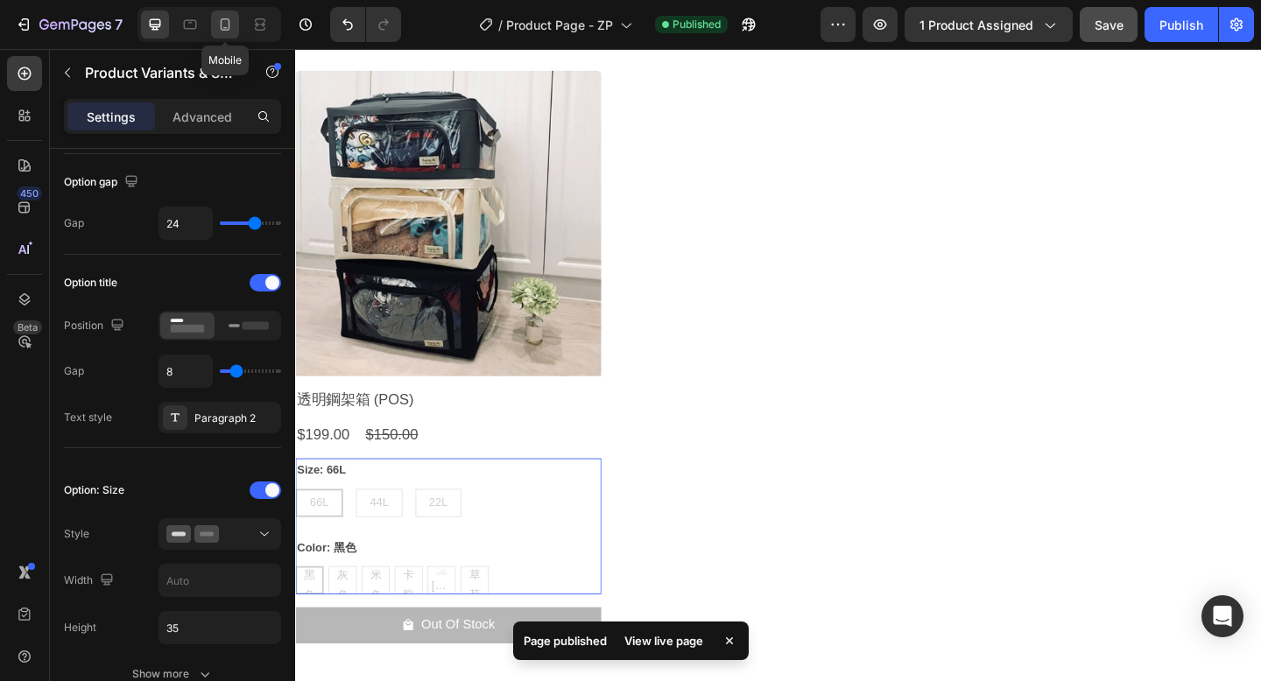
click at [229, 24] on icon at bounding box center [226, 24] width 10 height 12
type input "12"
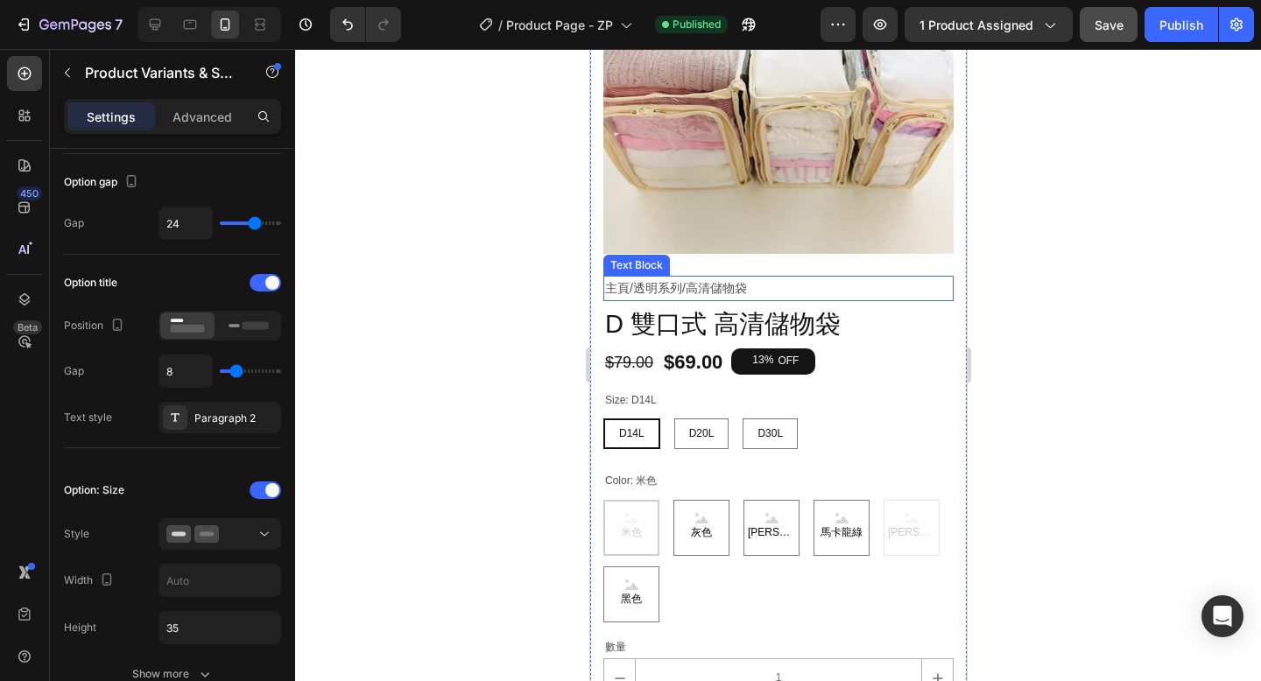
scroll to position [229, 0]
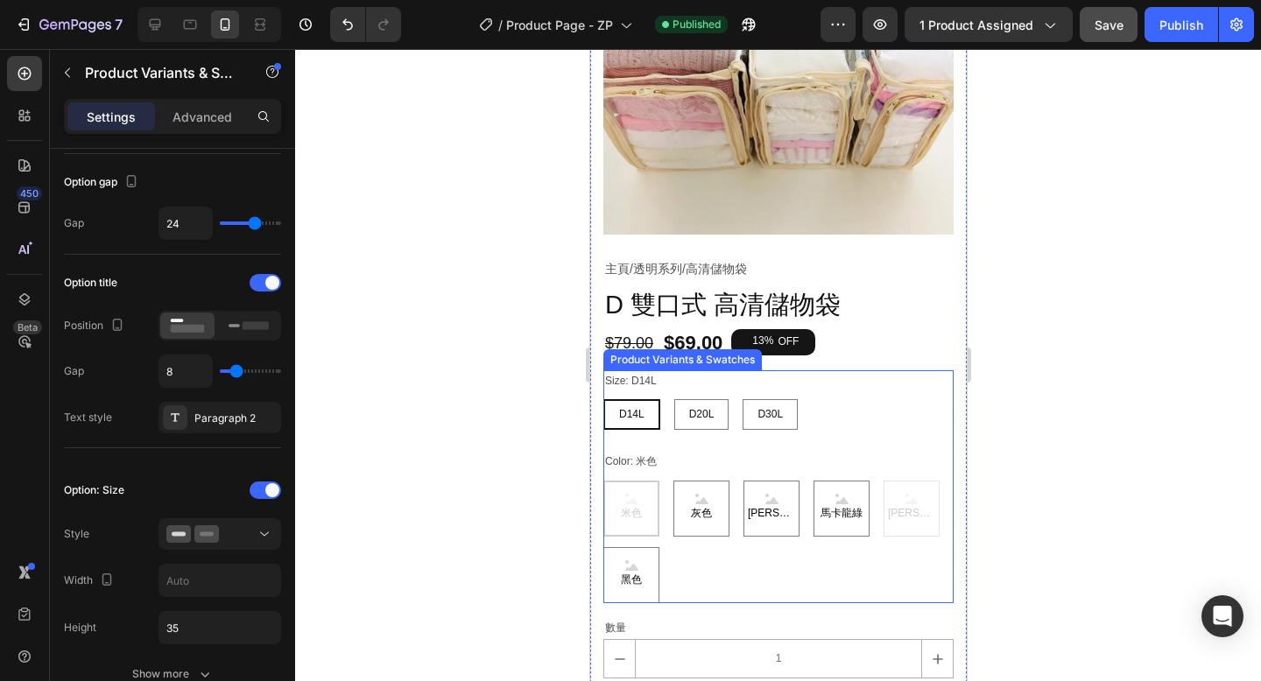
click at [727, 556] on div "米色 米色 米色 灰色 灰色 灰色 丁香紫 丁香紫 丁香紫 馬卡龍綠 馬卡龍綠 馬卡龍綠 馬卡龍紫 馬卡龍紫 馬卡龍紫 黑色 黑色 黑色" at bounding box center [777, 542] width 350 height 123
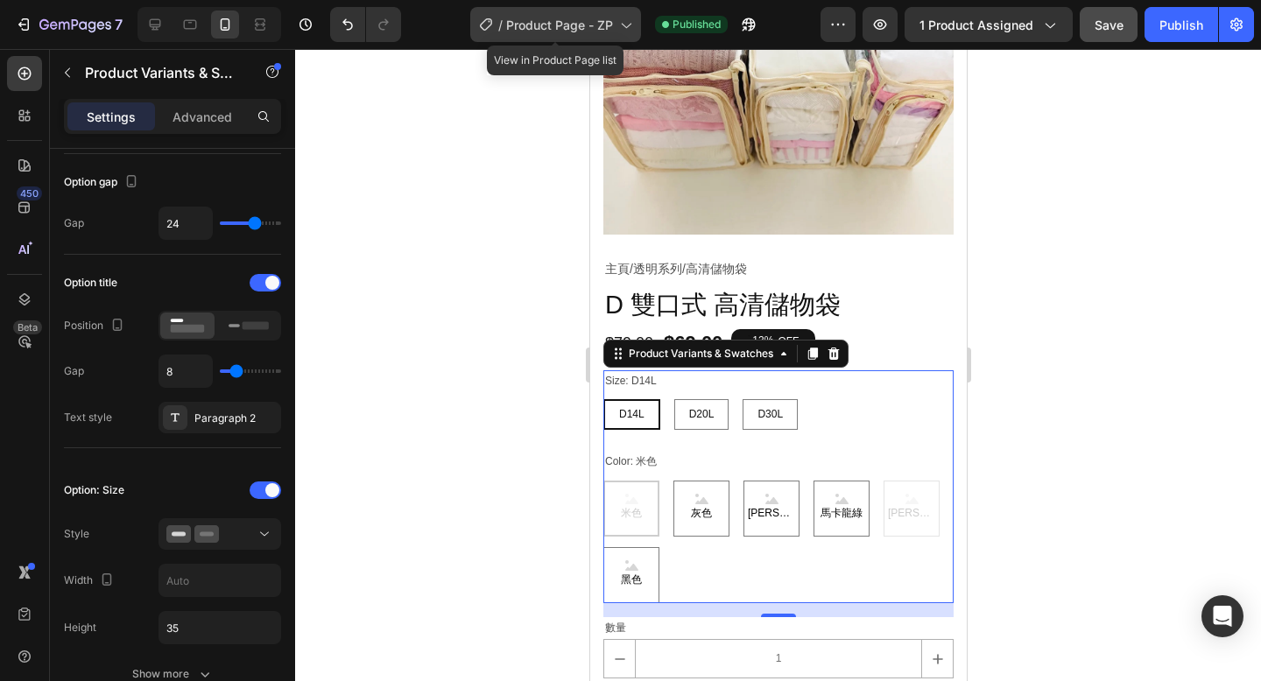
click at [559, 26] on span "Product Page - ZP" at bounding box center [559, 25] width 107 height 18
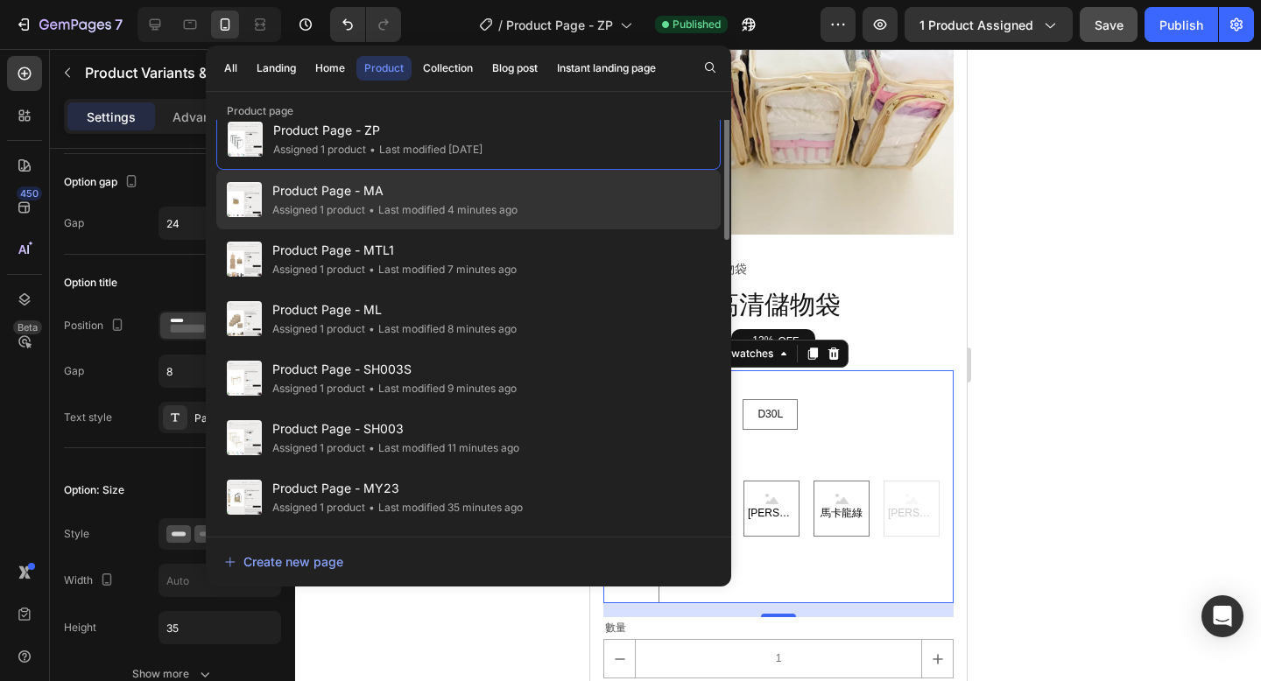
scroll to position [0, 0]
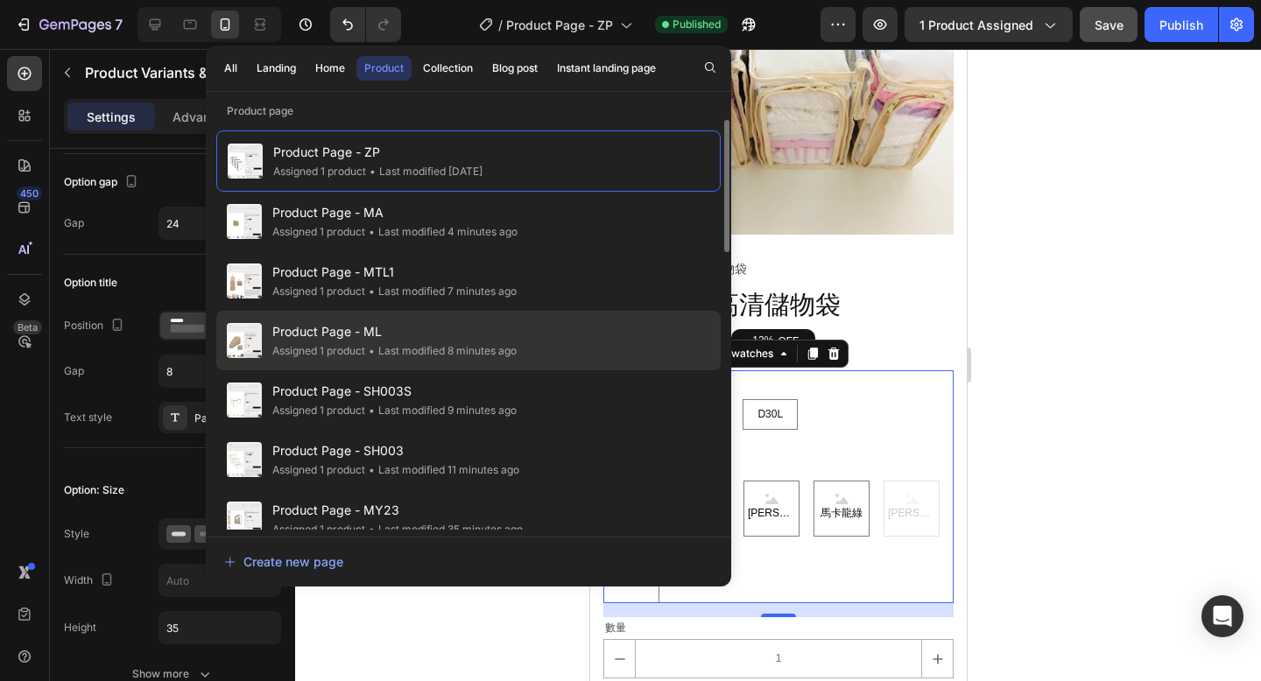
click at [545, 370] on div "Product Page - ML Assigned 1 product • Last modified 8 minutes ago" at bounding box center [468, 400] width 504 height 60
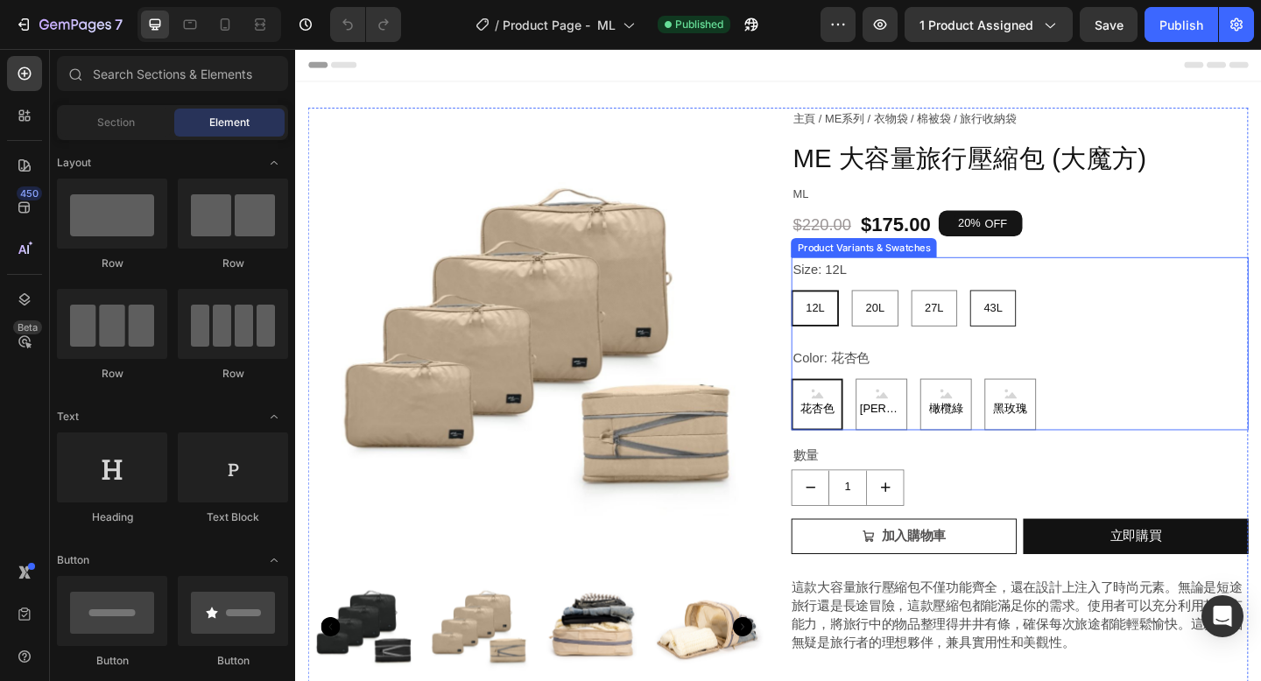
click at [1079, 328] on div "43L" at bounding box center [1054, 331] width 50 height 39
click at [1029, 312] on input "43L 43L 43L" at bounding box center [1028, 311] width 1 height 1
radio input "true"
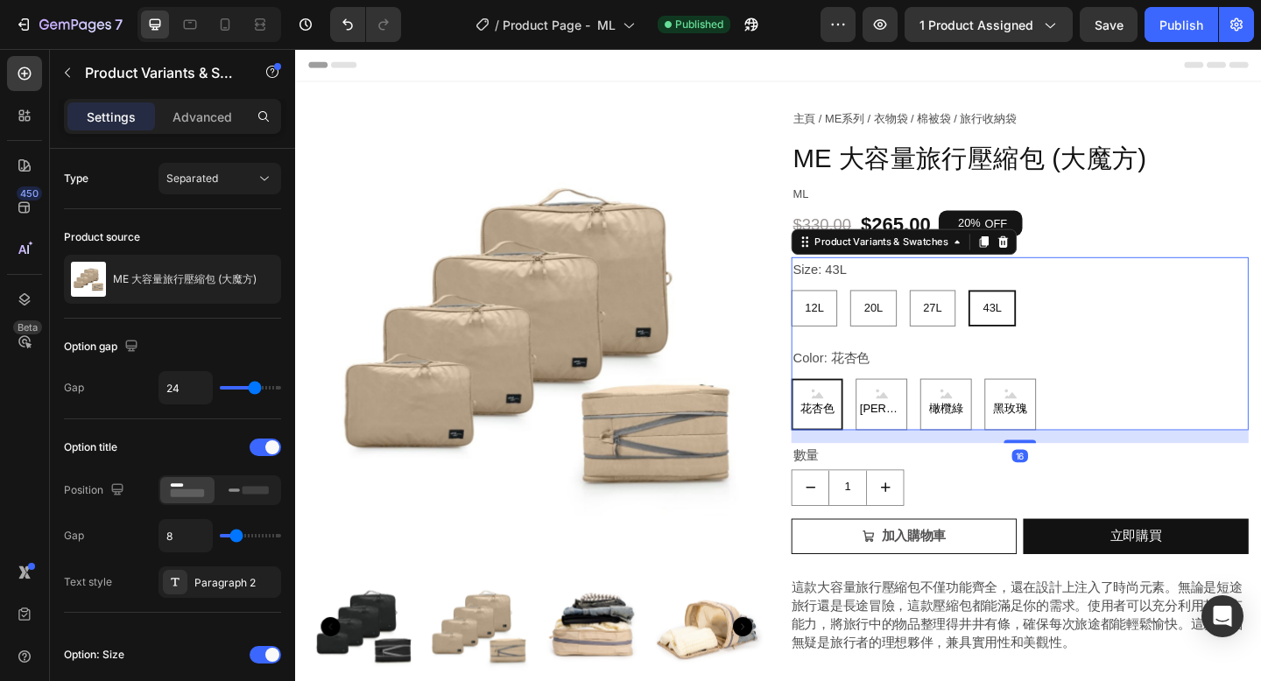
click at [961, 304] on div "Size: 43L 12L 12L 12L 20L 20L 20L 27L 27L 27L 43L 43L 43L" at bounding box center [1082, 313] width 497 height 75
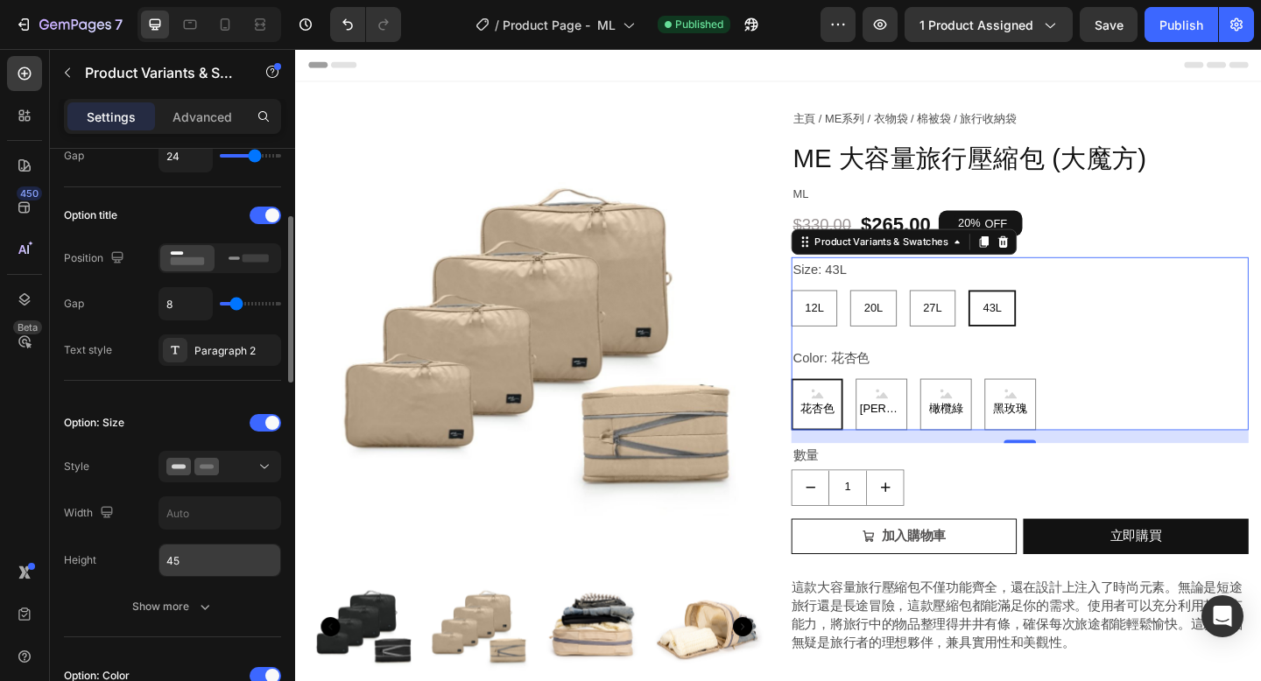
scroll to position [233, 0]
click at [208, 550] on input "45" at bounding box center [219, 560] width 121 height 32
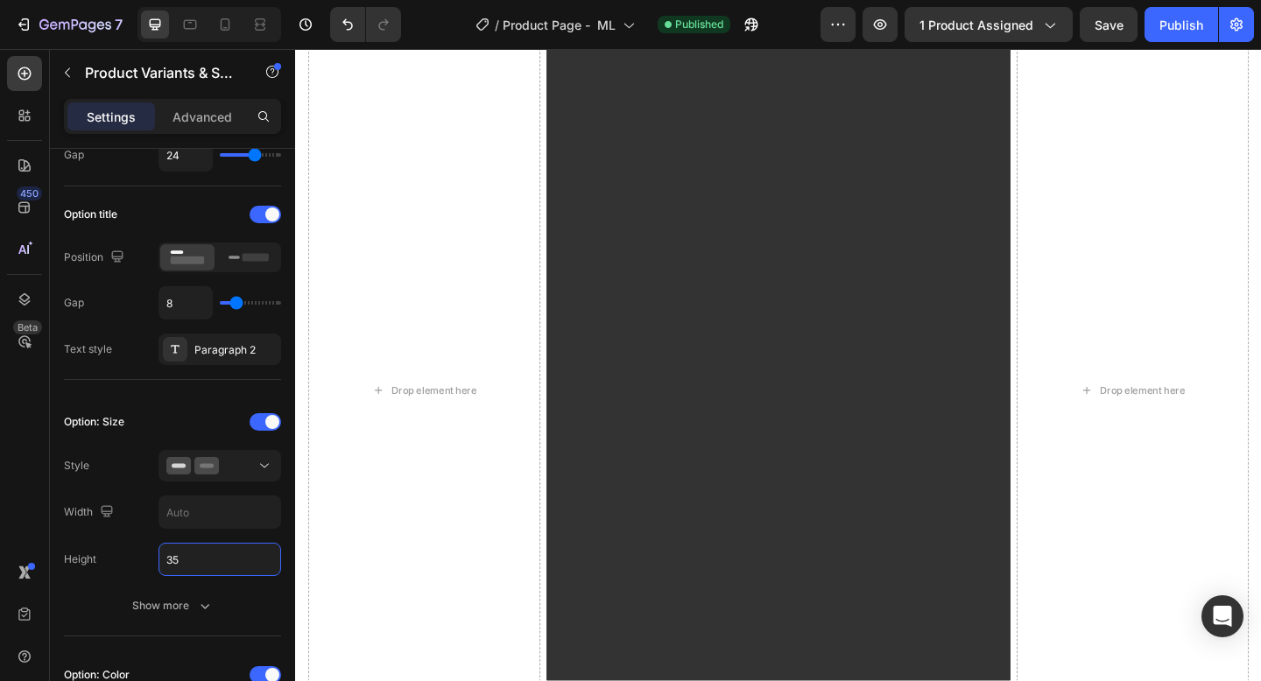
scroll to position [1517, 0]
type input "35"
click at [228, 28] on icon at bounding box center [225, 25] width 18 height 18
type input "12"
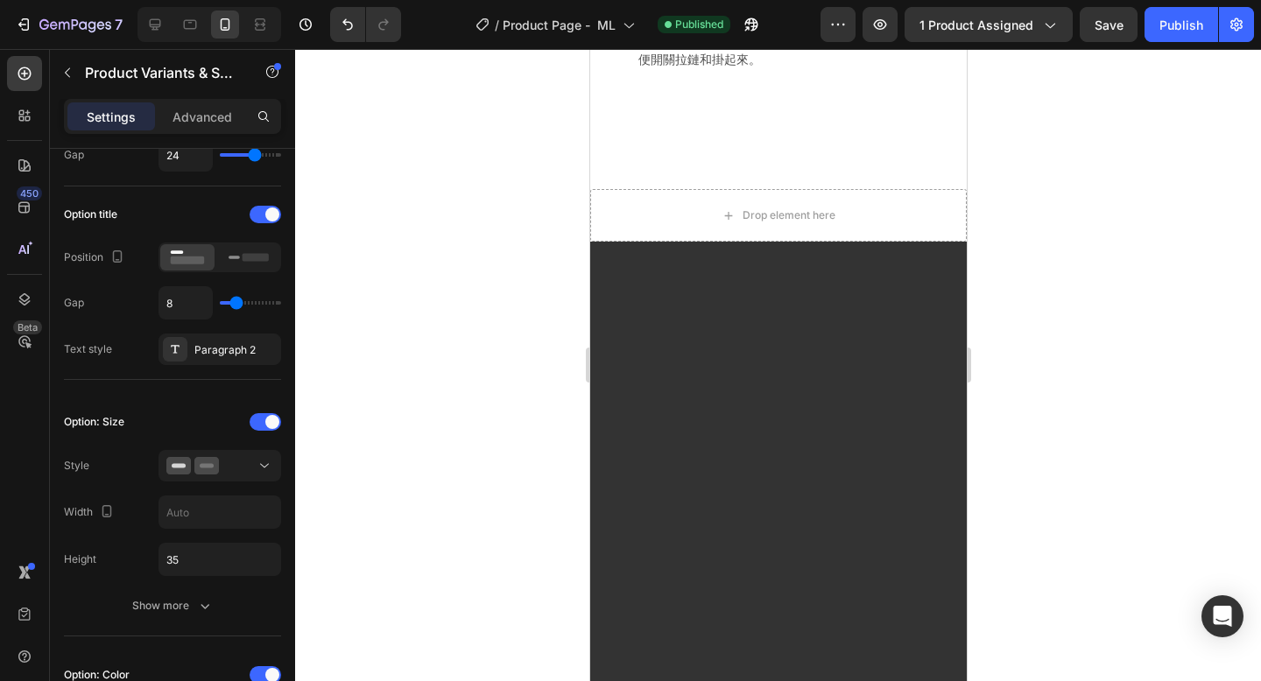
scroll to position [1907, 0]
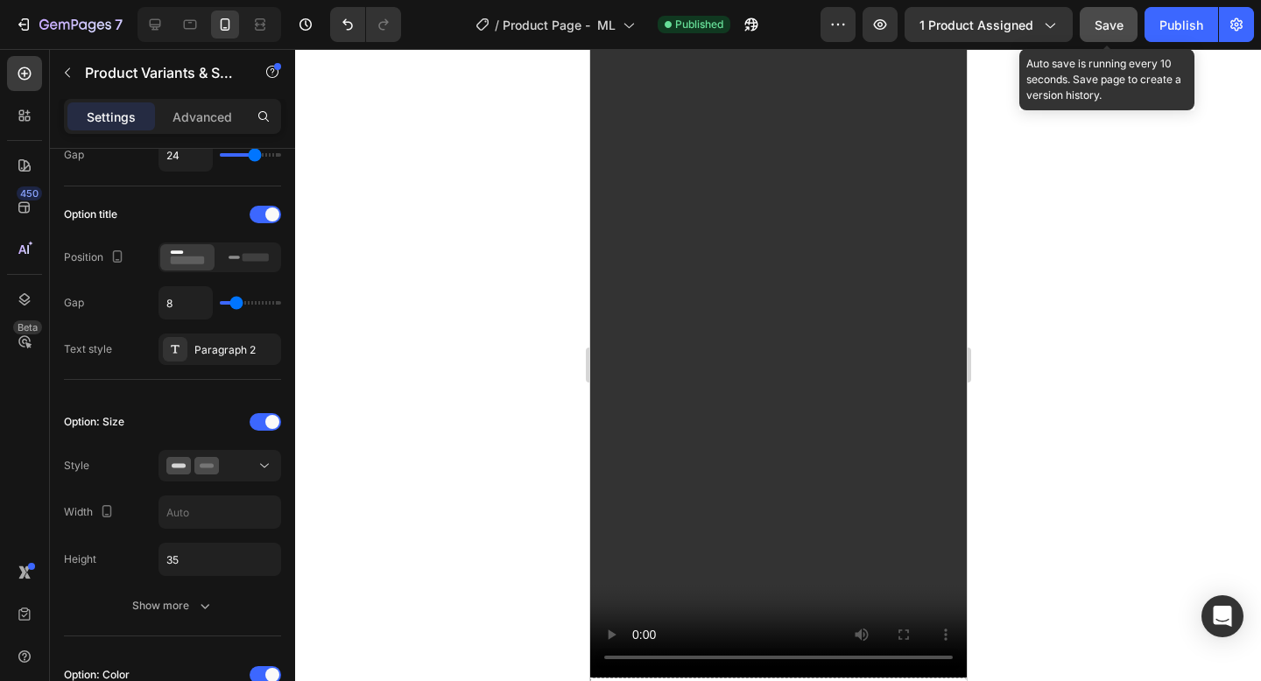
click at [1102, 27] on span "Save" at bounding box center [1108, 25] width 29 height 15
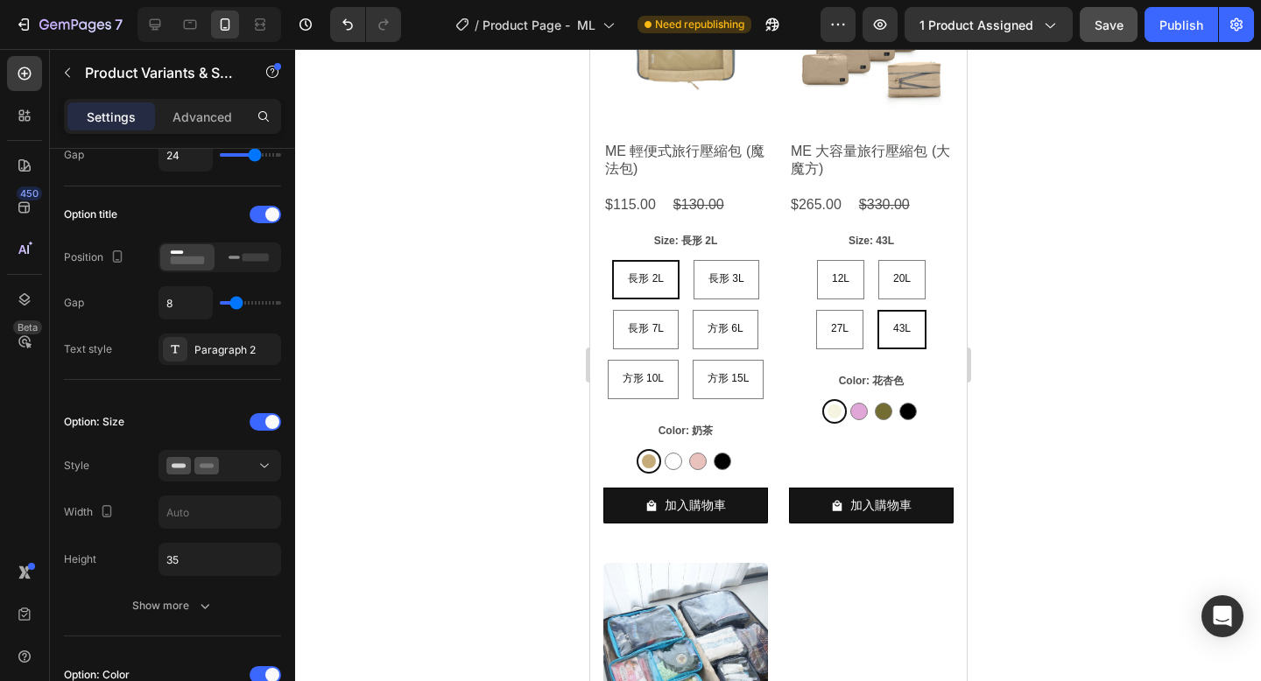
scroll to position [9517, 0]
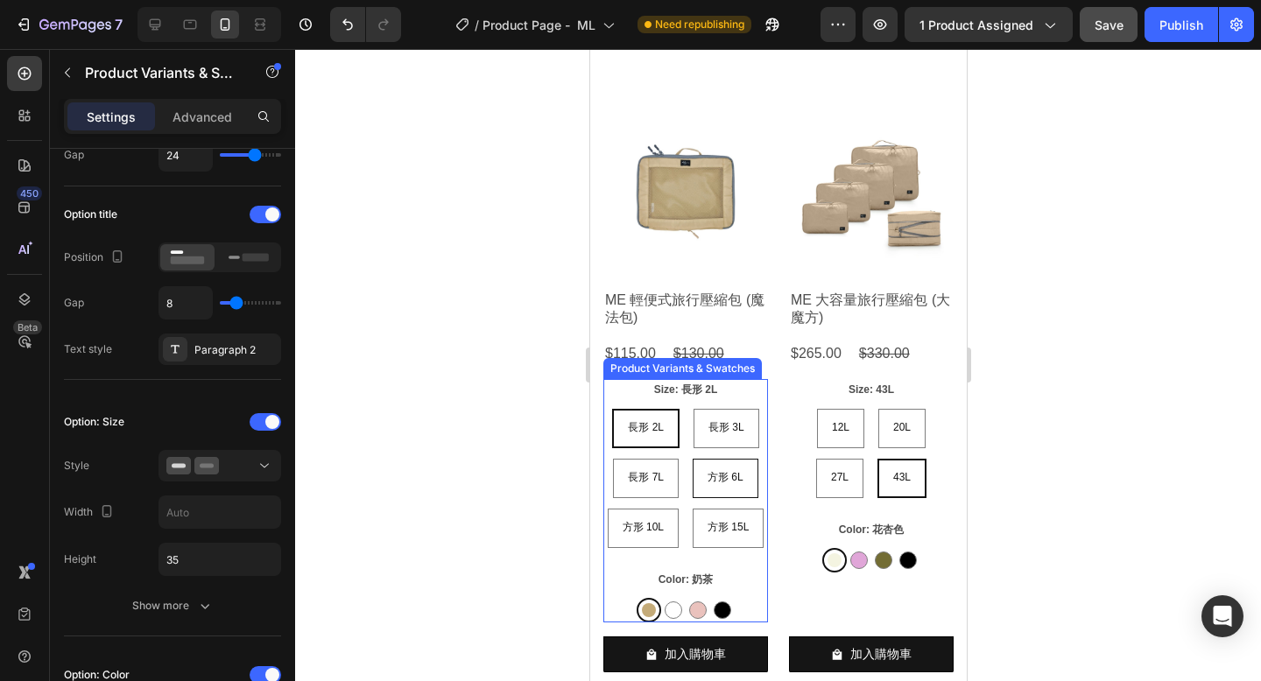
click at [702, 477] on div "方形 6L" at bounding box center [725, 477] width 64 height 33
click at [723, 459] on input "方形 6L 方形 6L 方形 6L" at bounding box center [723, 458] width 1 height 1
radio input "true"
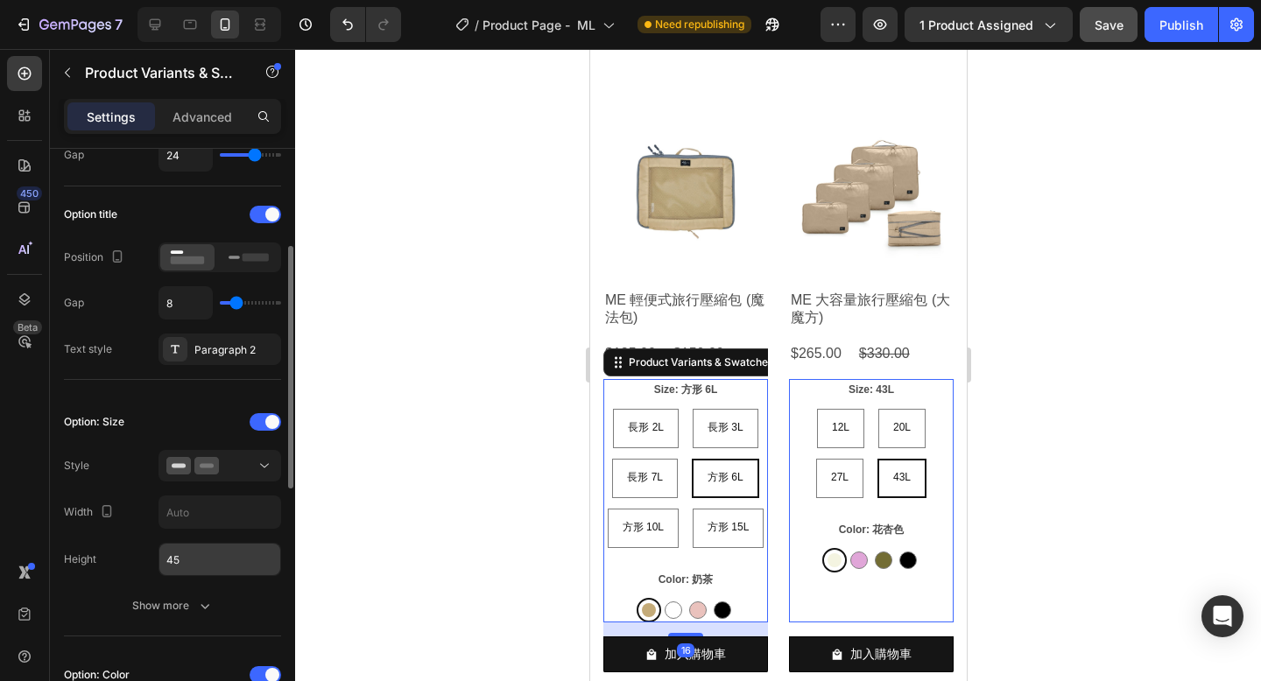
click at [201, 561] on input "45" at bounding box center [219, 560] width 121 height 32
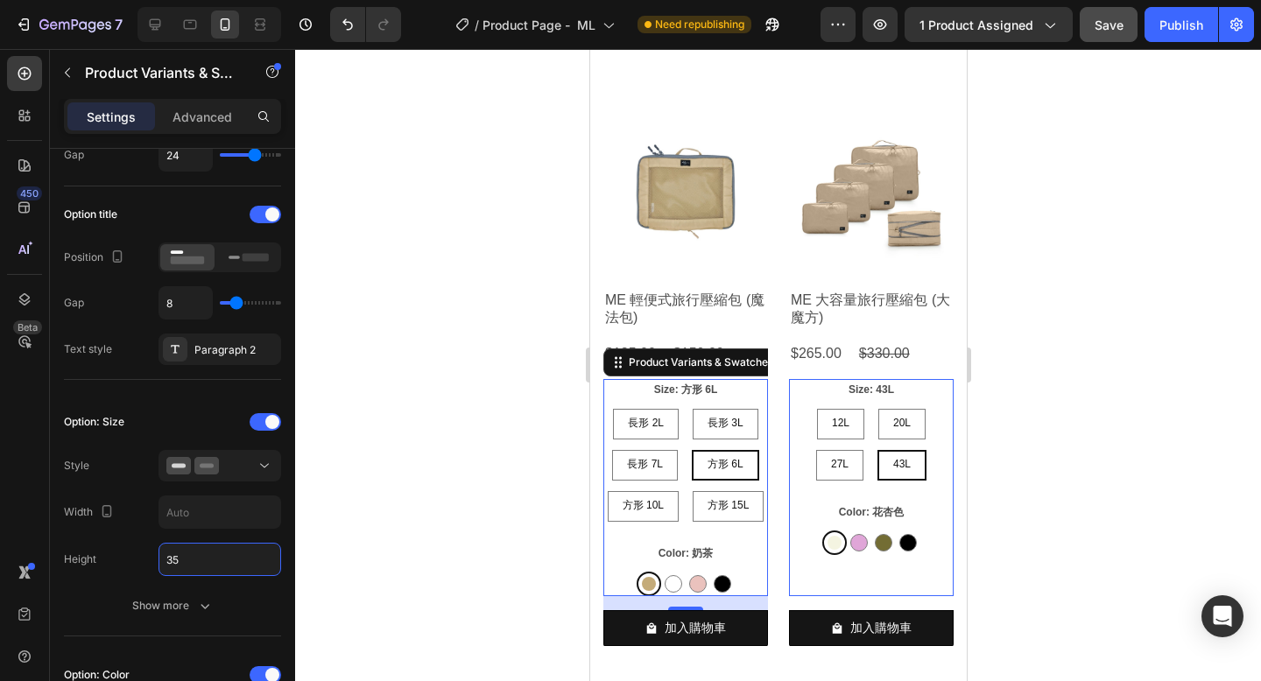
type input "35"
click at [632, 561] on div "Color: 奶茶 奶茶 奶茶 白色 白色 藕粉 藕粉 黑色 黑色" at bounding box center [684, 570] width 165 height 54
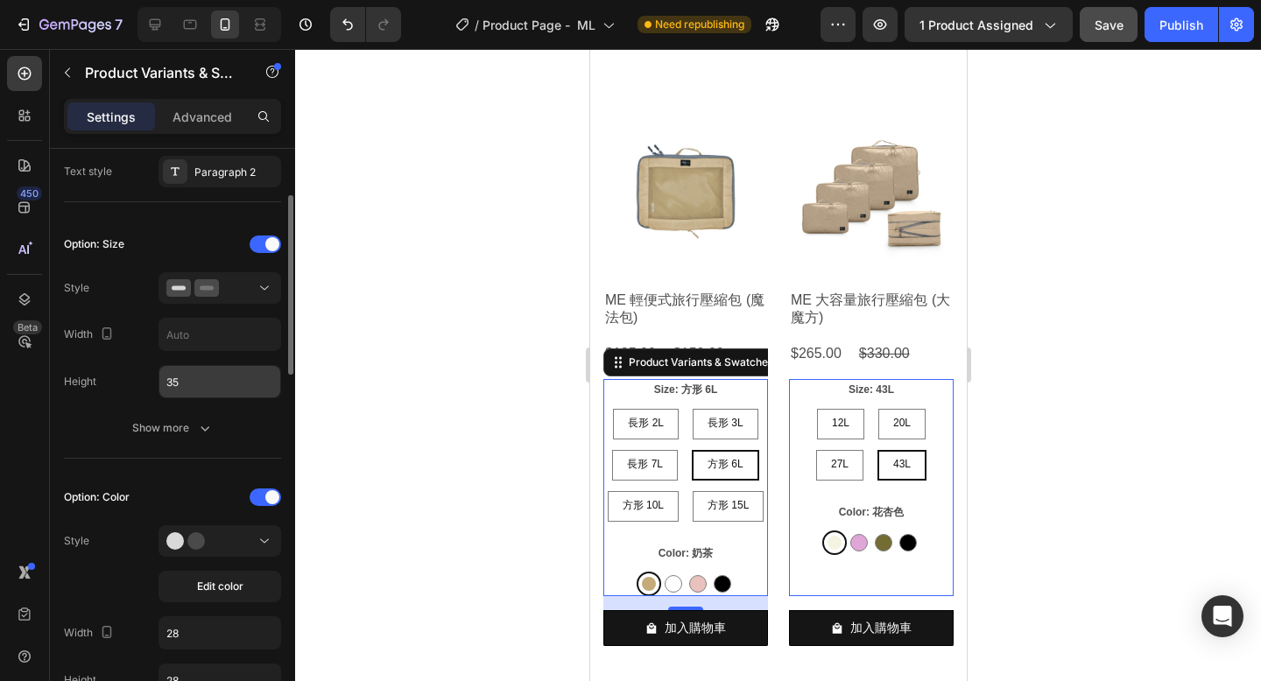
scroll to position [490, 0]
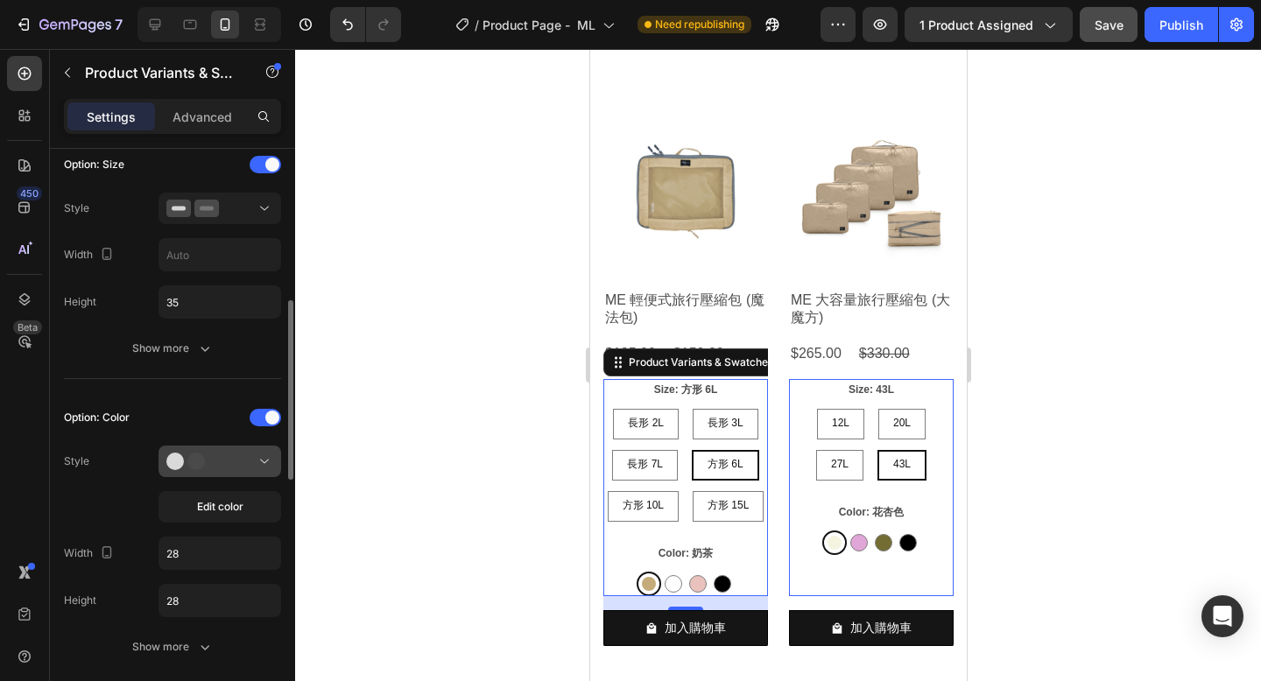
click at [241, 461] on div at bounding box center [219, 462] width 107 height 18
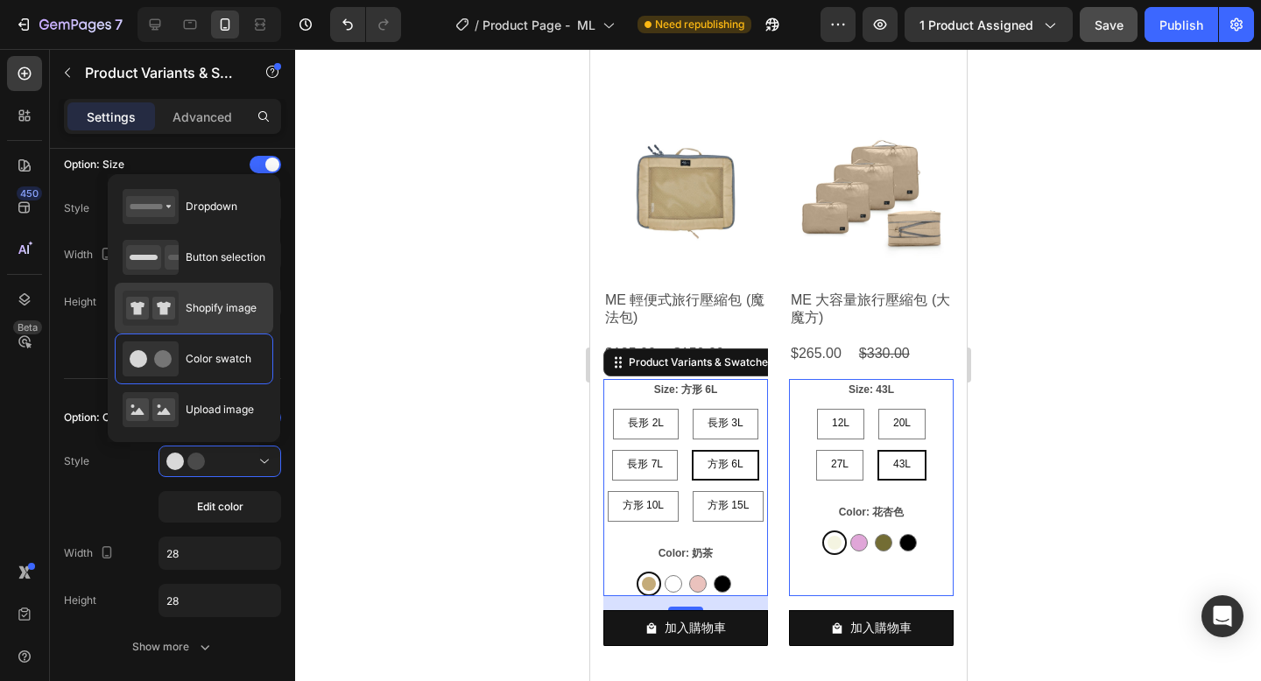
click at [236, 313] on span "Shopify image" at bounding box center [221, 308] width 71 height 16
type input "64"
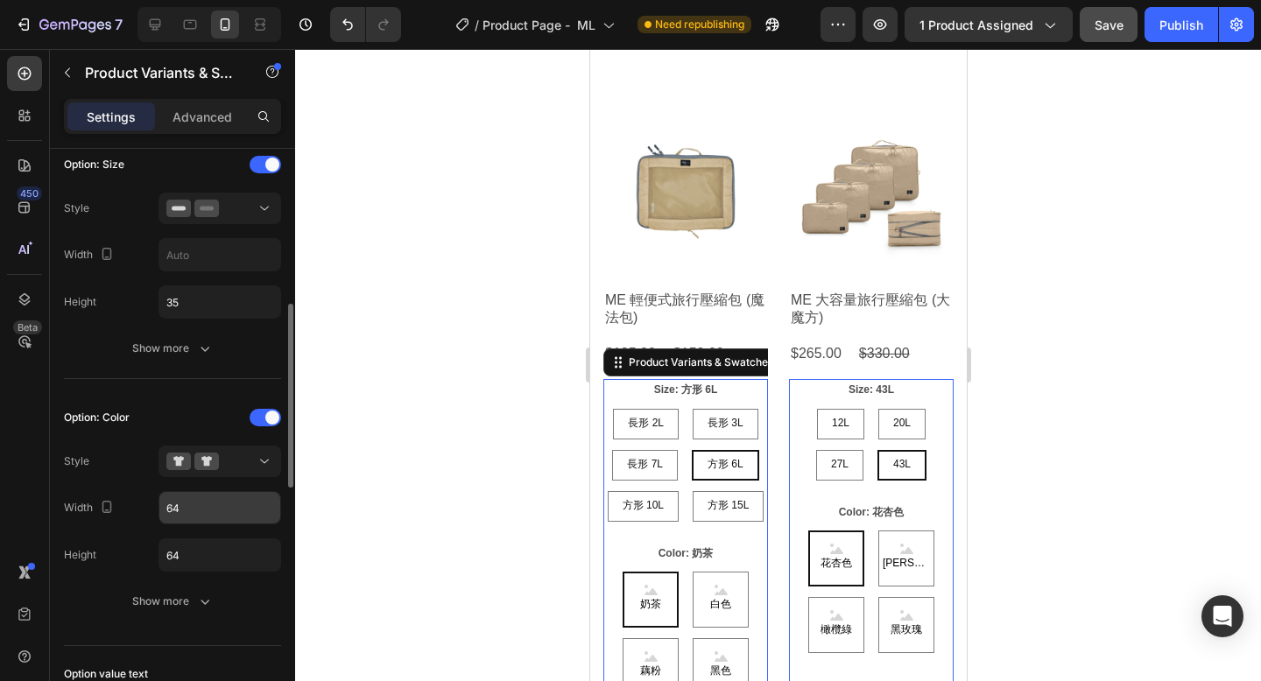
click at [222, 271] on input "64" at bounding box center [219, 255] width 121 height 32
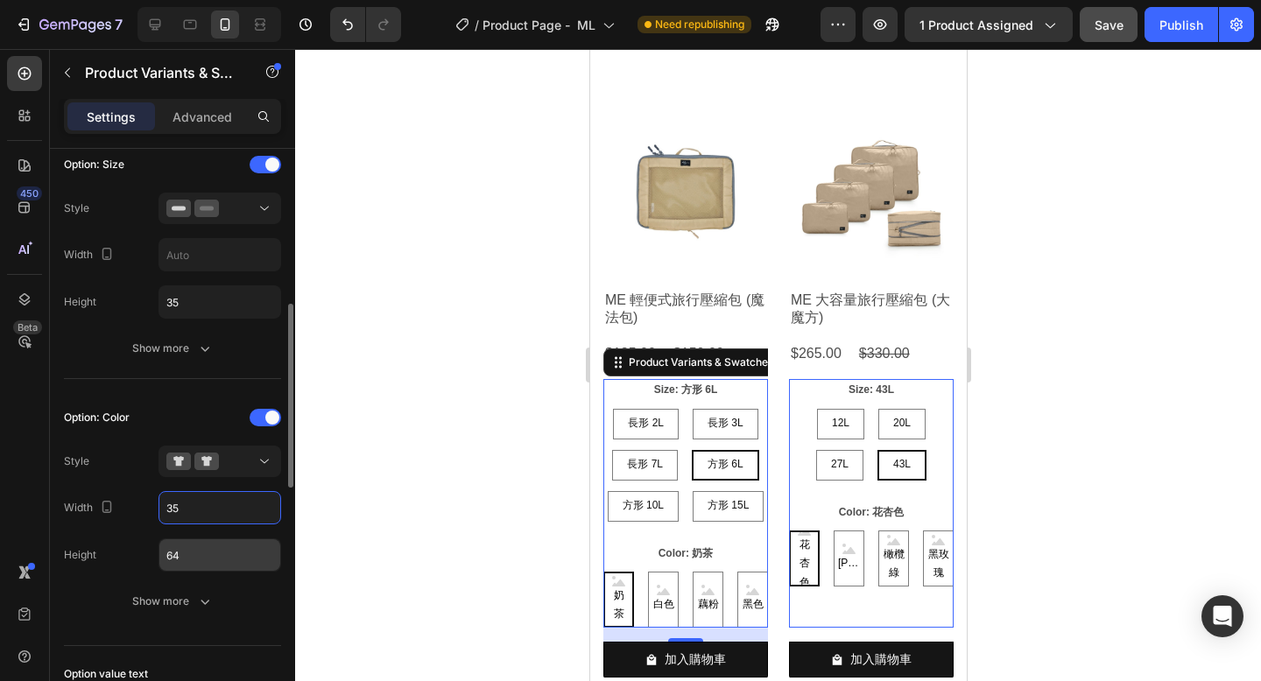
type input "35"
click at [225, 318] on input "64" at bounding box center [219, 302] width 121 height 32
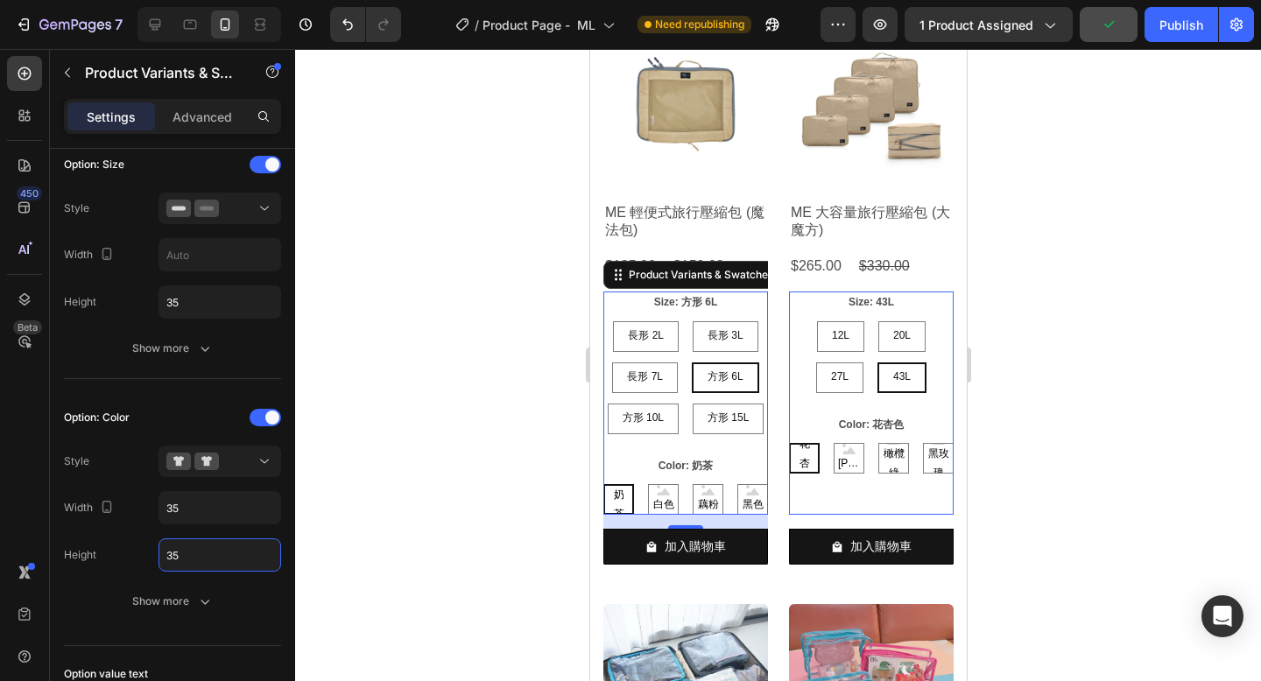
scroll to position [9797, 0]
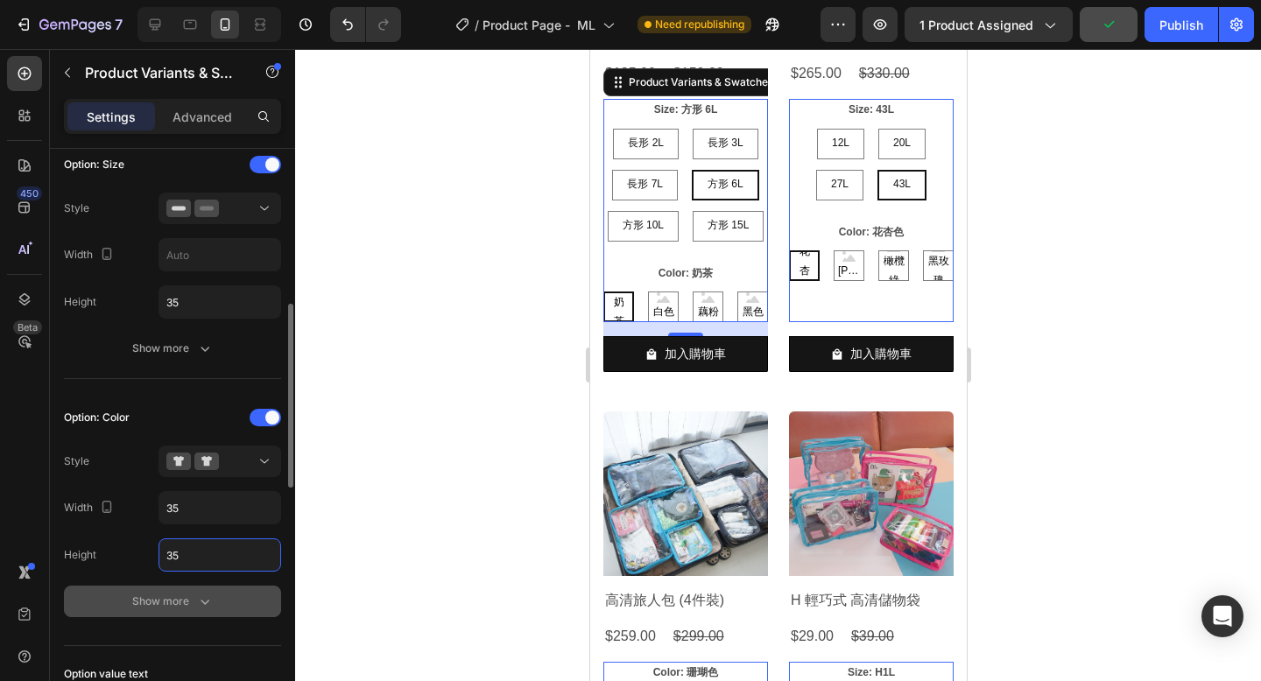
type input "35"
click at [135, 596] on div "Show more" at bounding box center [172, 602] width 81 height 18
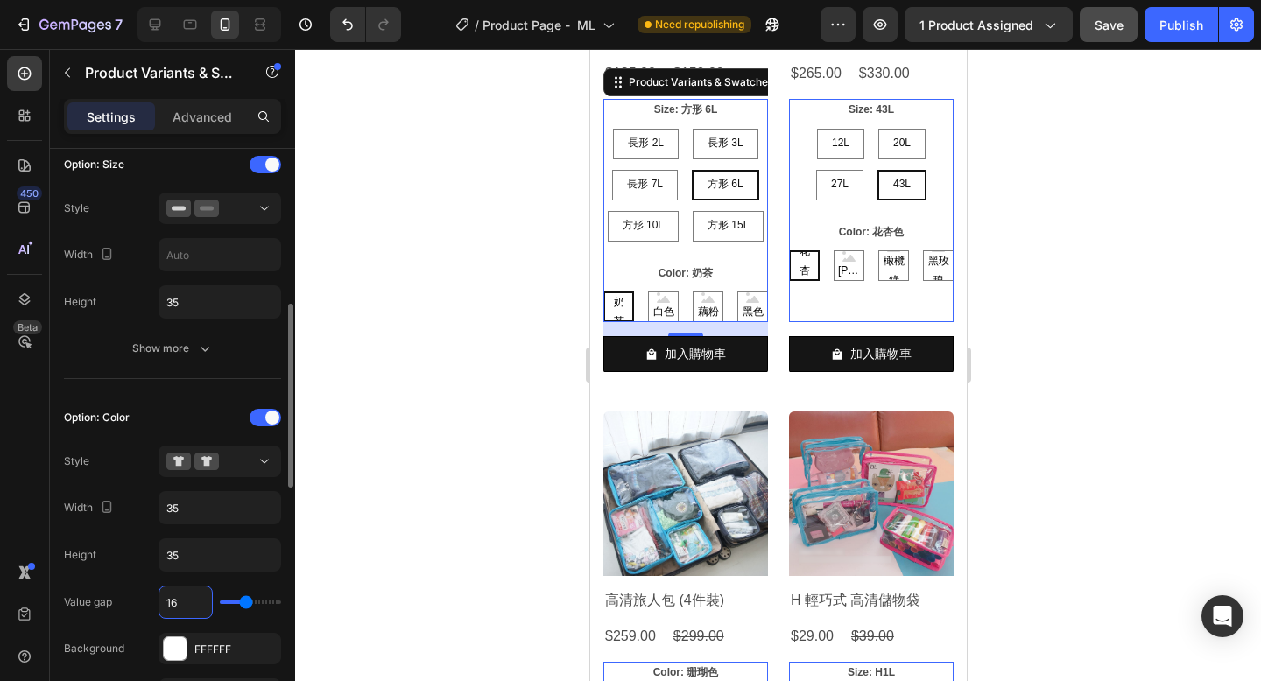
click at [175, 603] on input "16" at bounding box center [185, 603] width 53 height 32
type input "6"
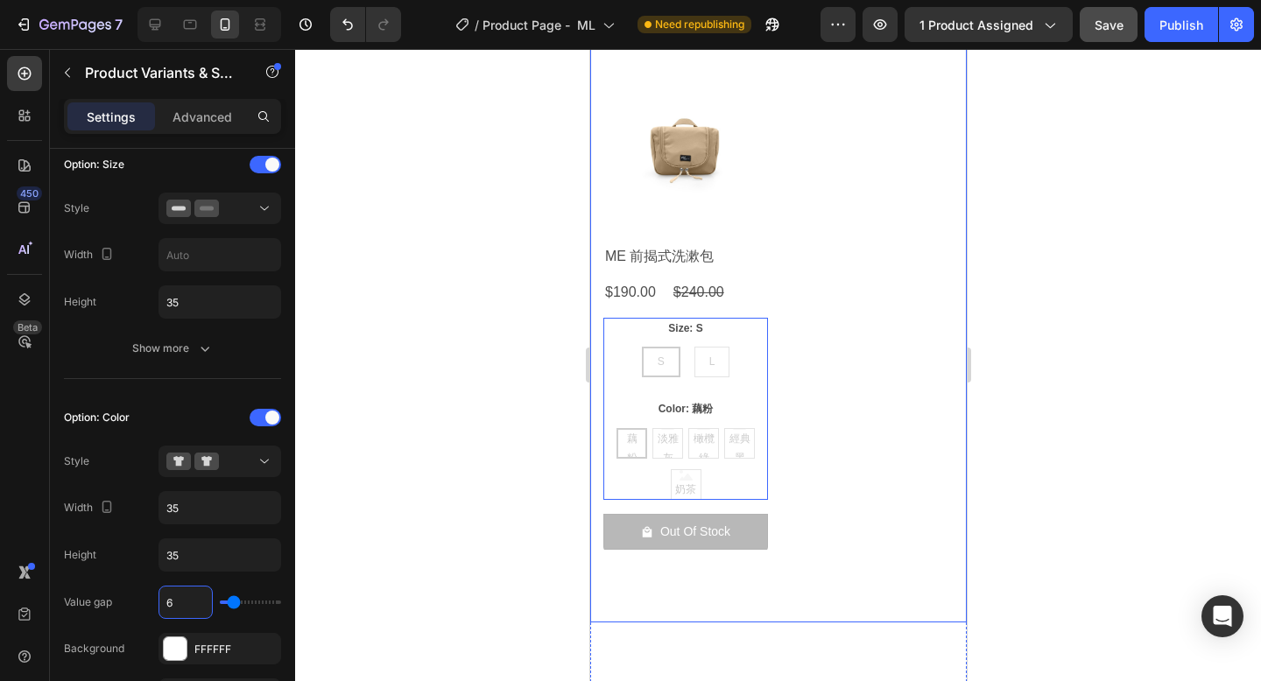
scroll to position [11437, 0]
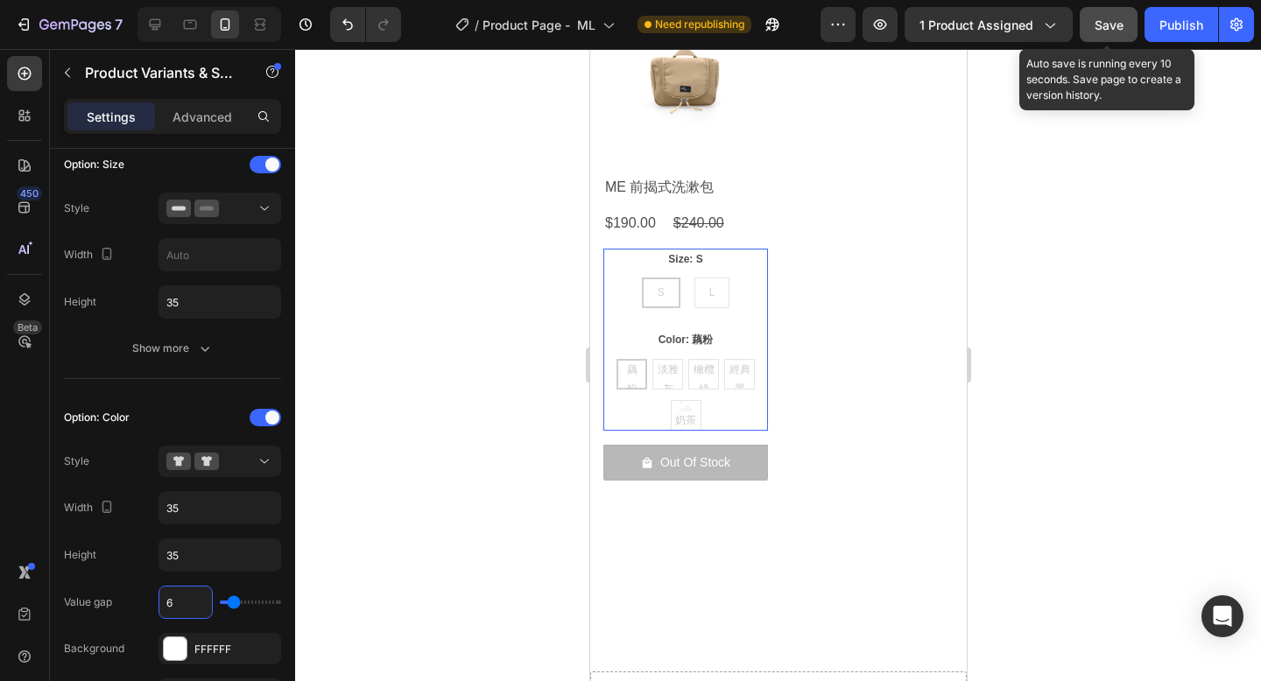
type input "6"
click at [1105, 28] on span "Save" at bounding box center [1108, 25] width 29 height 15
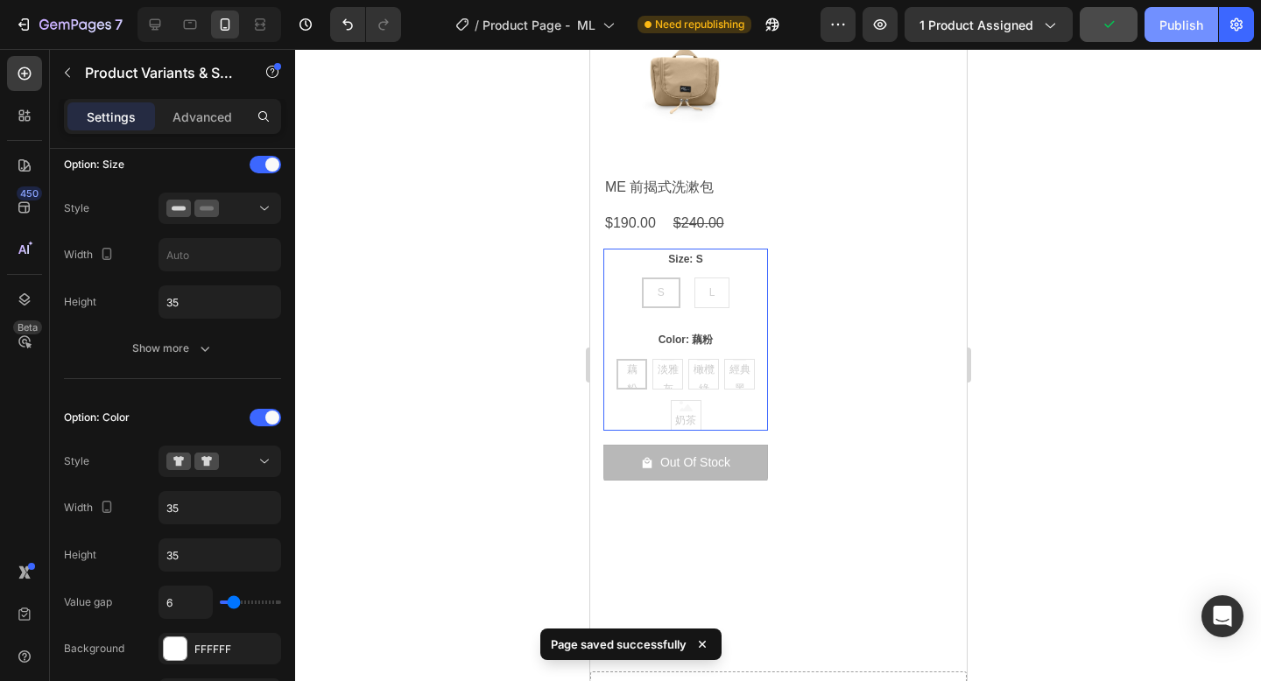
click at [1165, 24] on div "Publish" at bounding box center [1181, 25] width 44 height 18
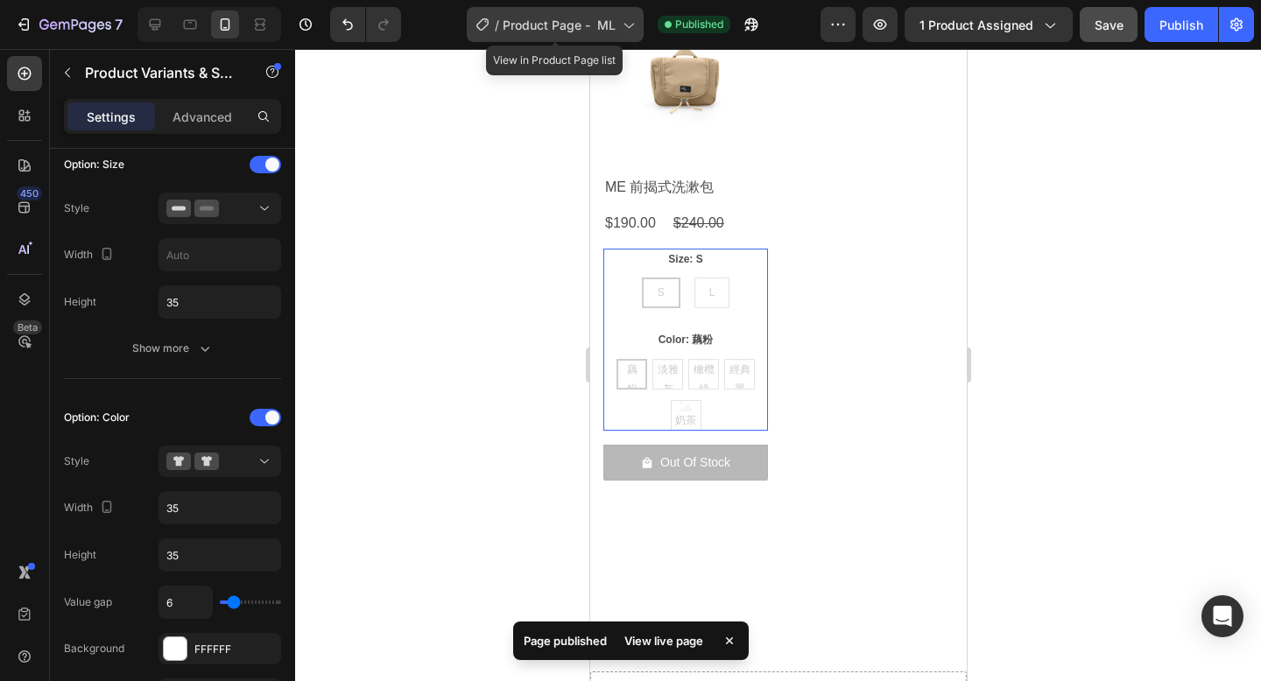
click at [581, 28] on span "Product Page - ML" at bounding box center [559, 25] width 113 height 18
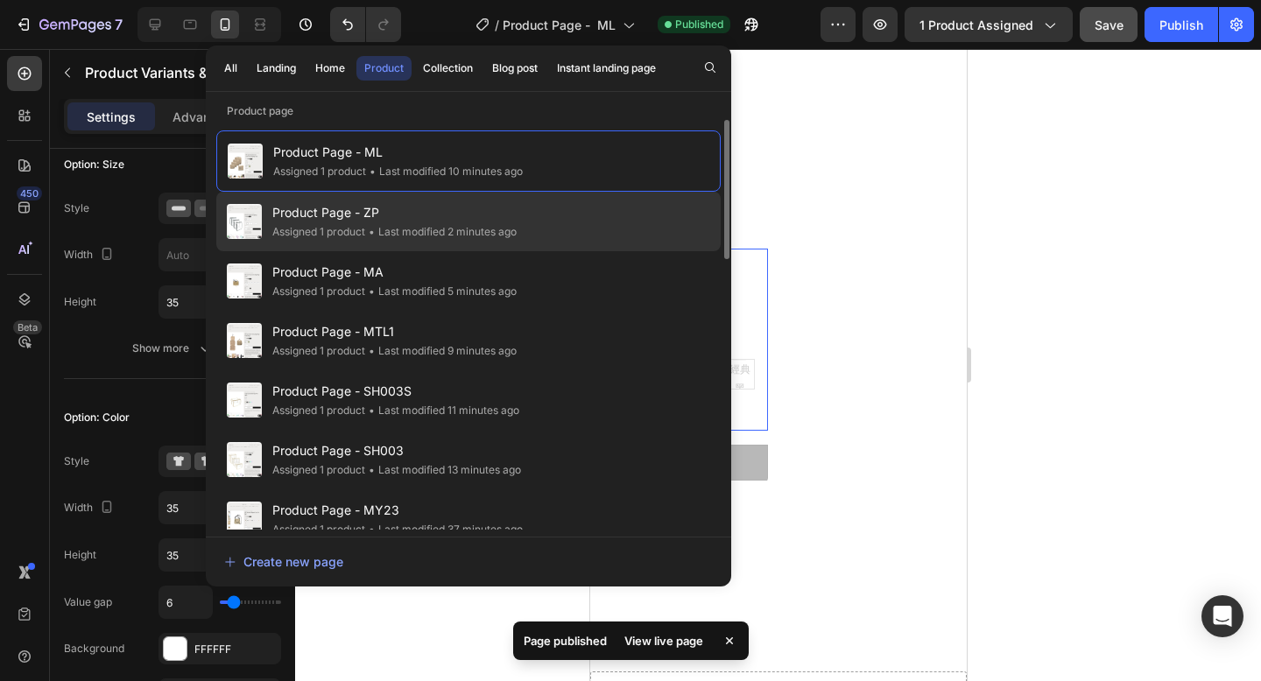
click at [553, 251] on div "Product Page - ZP Assigned 1 product • Last modified 2 minutes ago" at bounding box center [468, 281] width 504 height 60
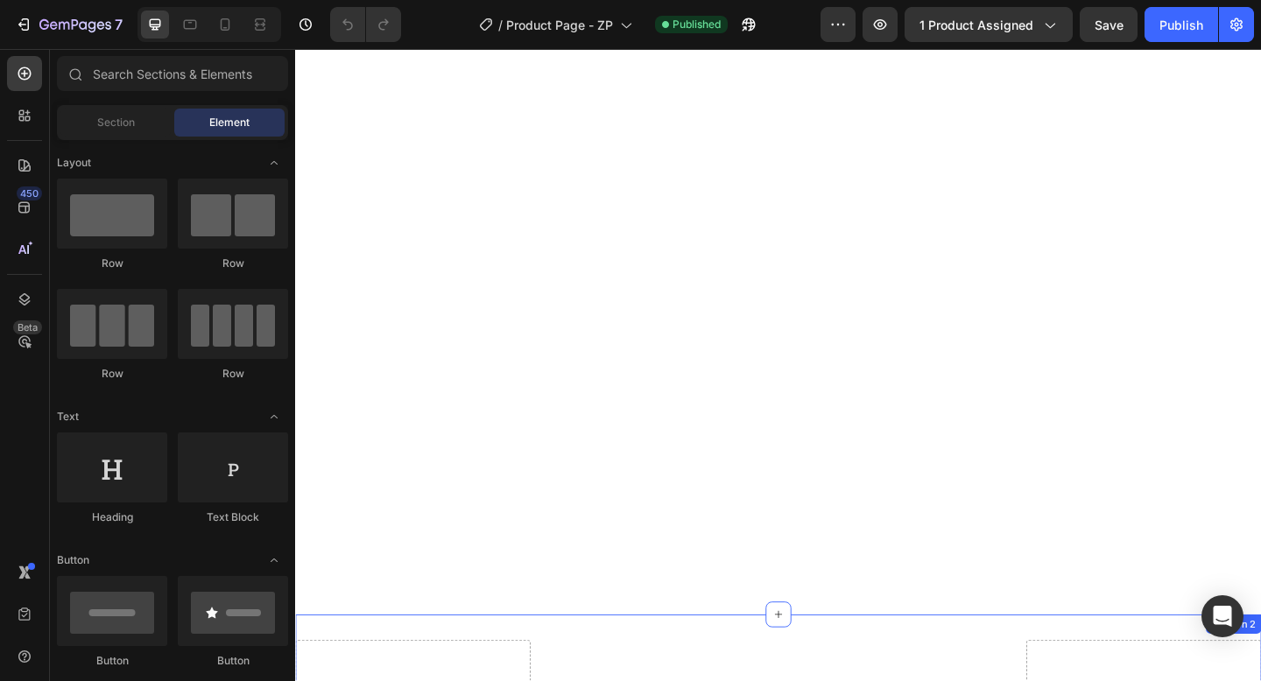
scroll to position [1671, 0]
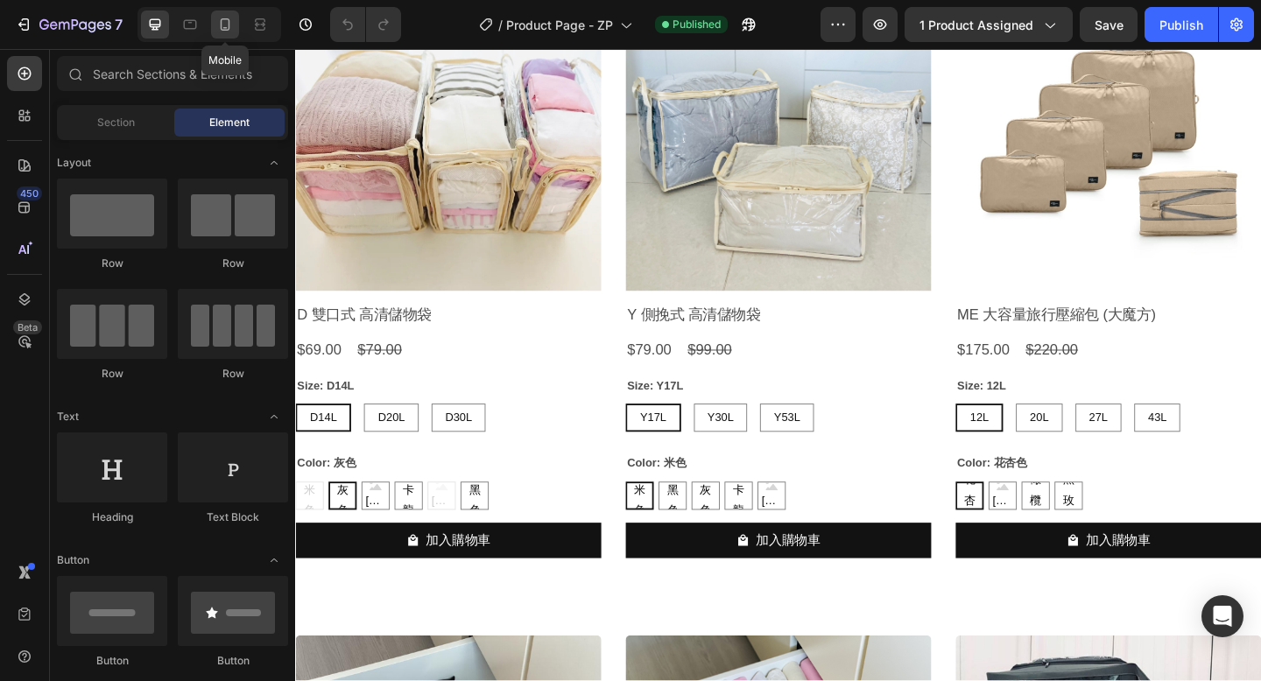
click at [228, 30] on icon at bounding box center [225, 25] width 18 height 18
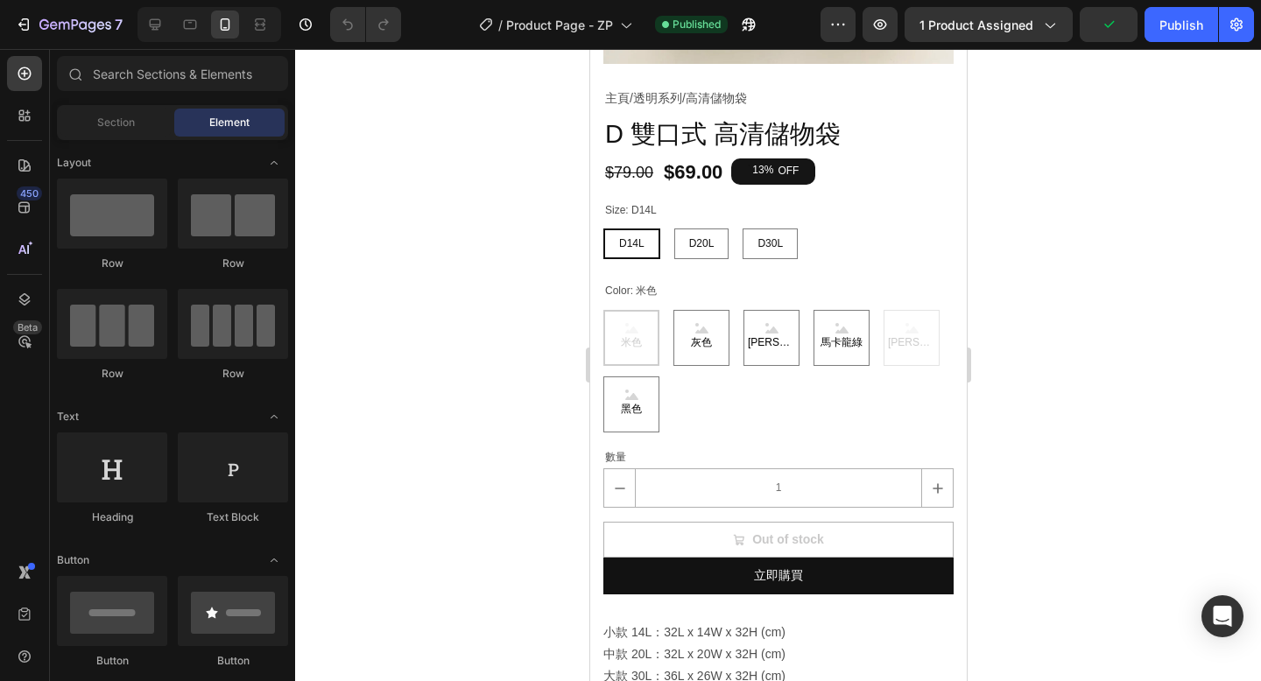
scroll to position [512, 0]
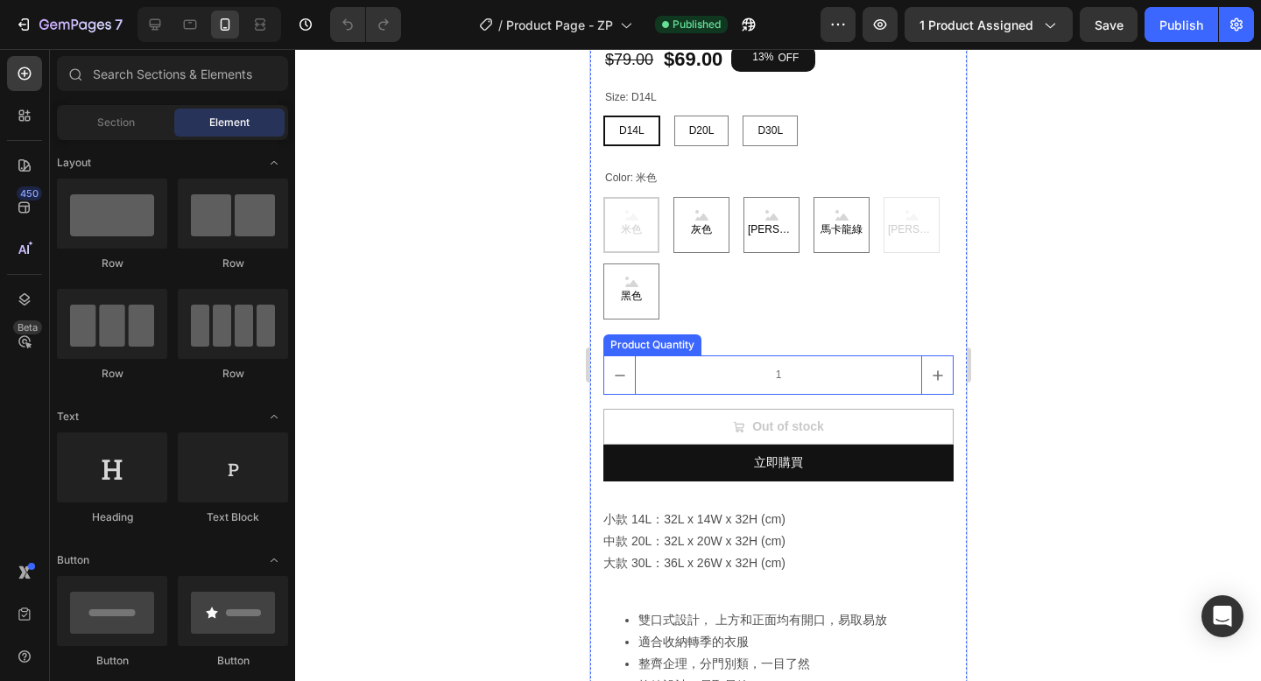
click at [729, 378] on input "1" at bounding box center [777, 375] width 287 height 38
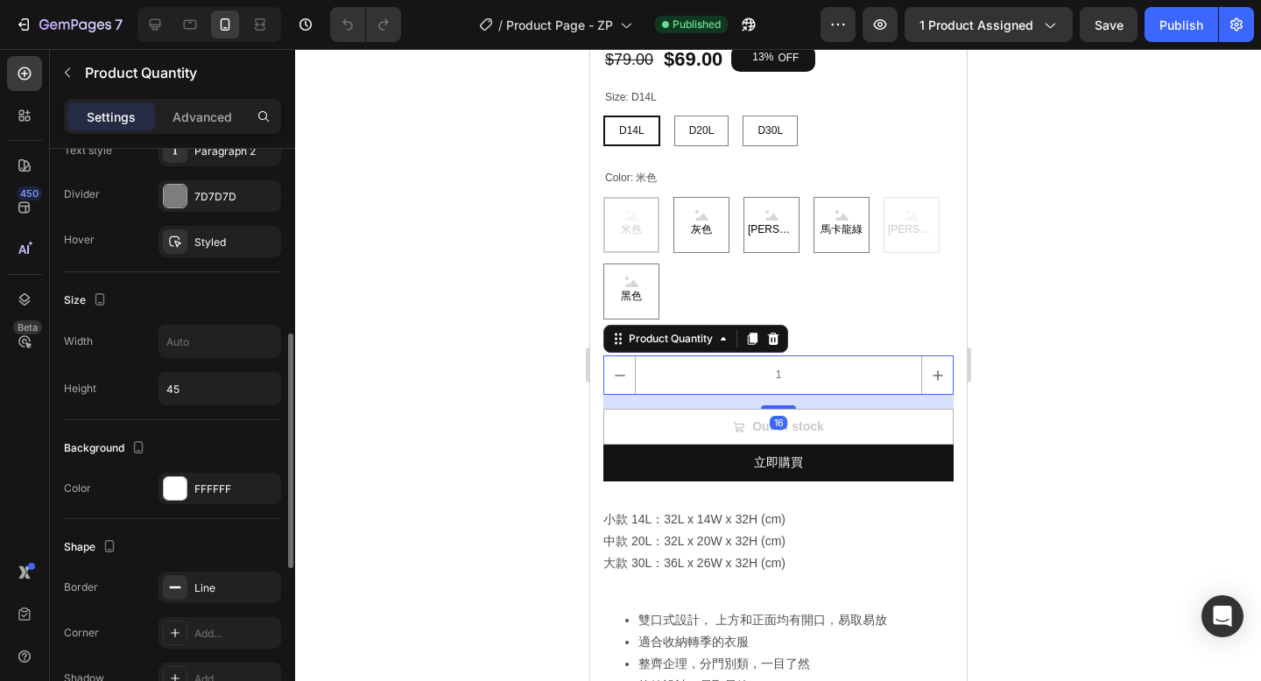
scroll to position [581, 0]
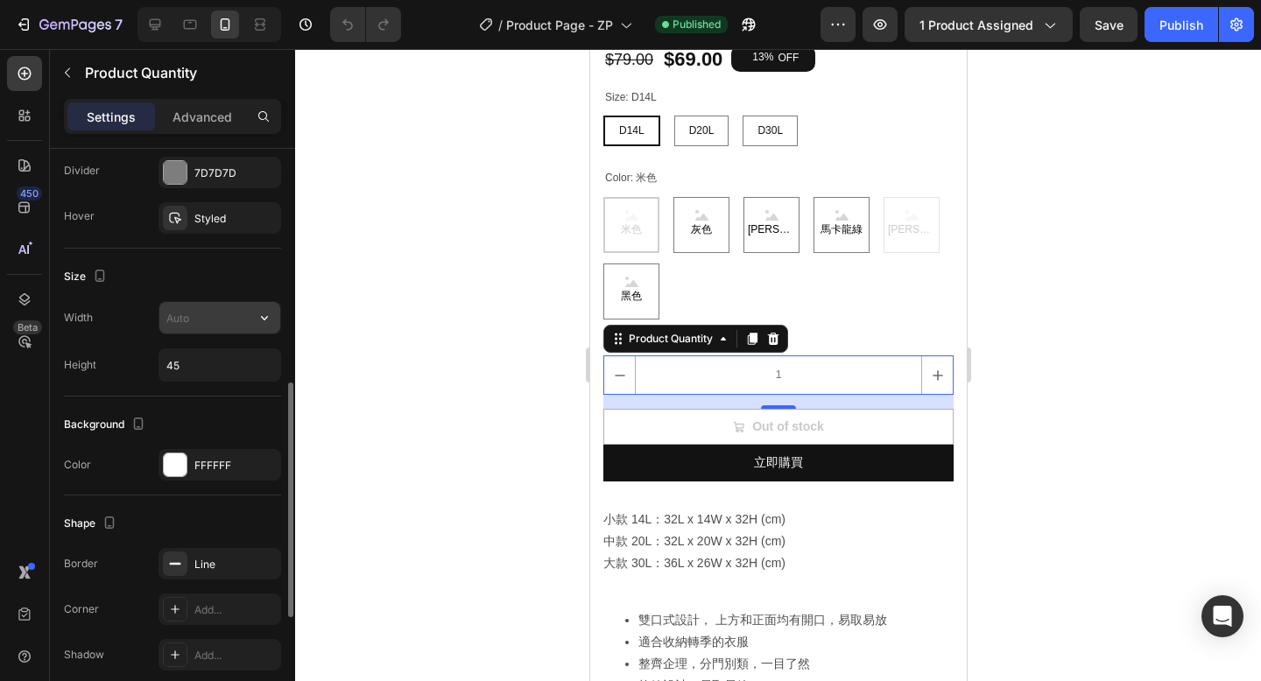
click at [203, 327] on input "text" at bounding box center [219, 318] width 121 height 32
type input "115"
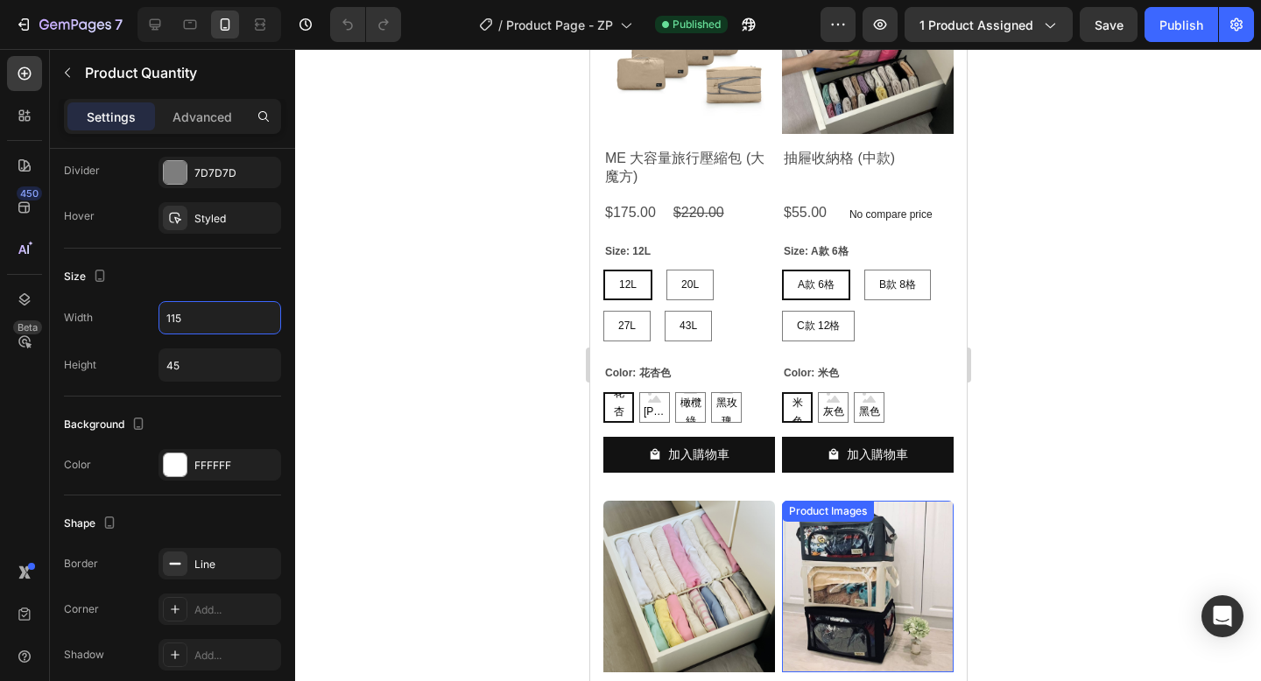
scroll to position [7449, 0]
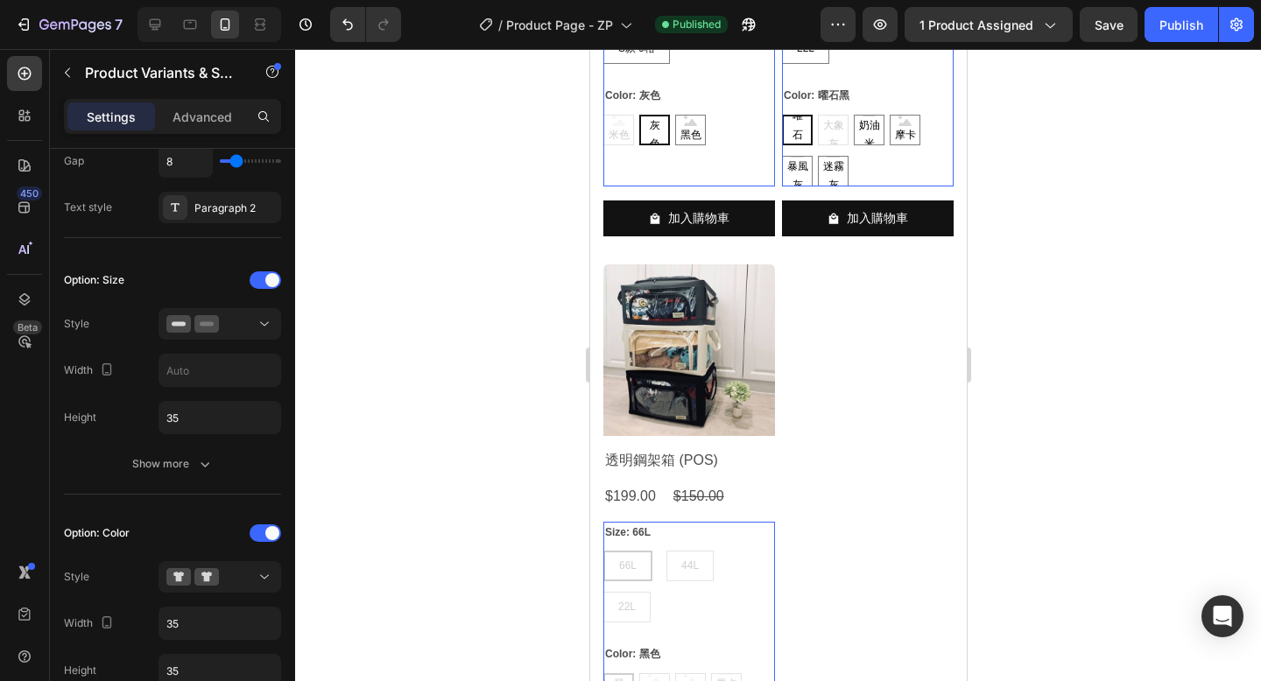
scroll to position [8187, 0]
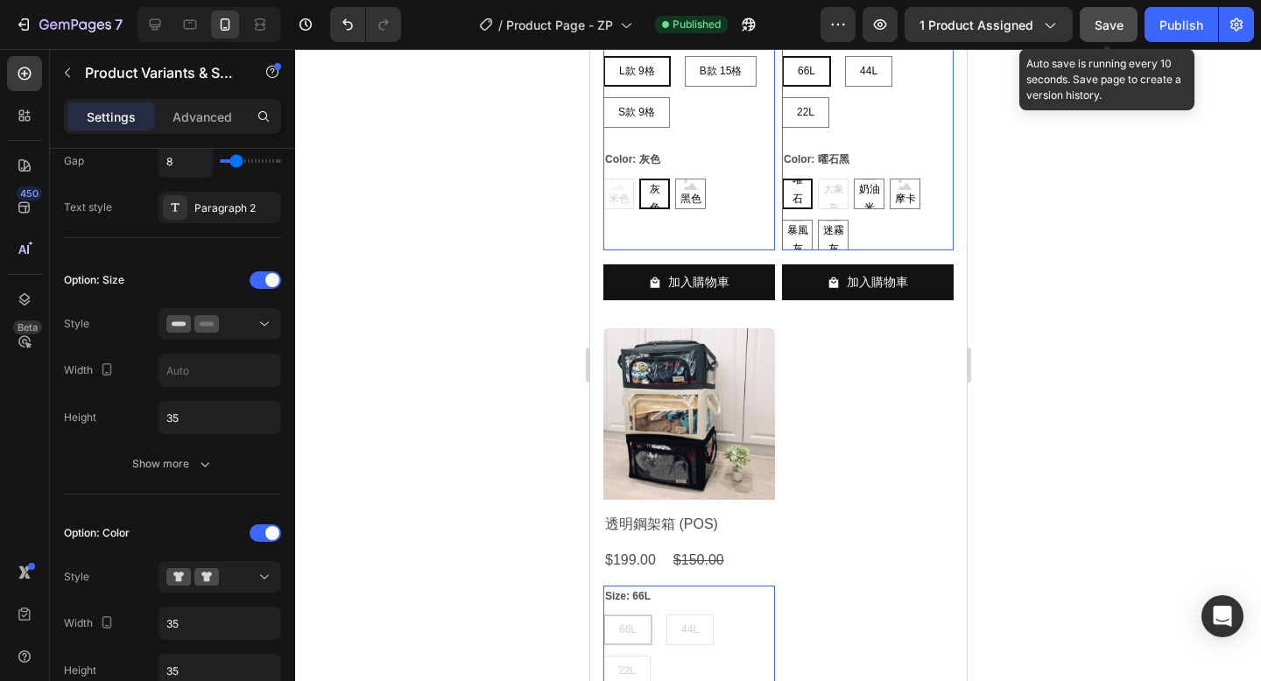
click at [1111, 31] on span "Save" at bounding box center [1108, 25] width 29 height 15
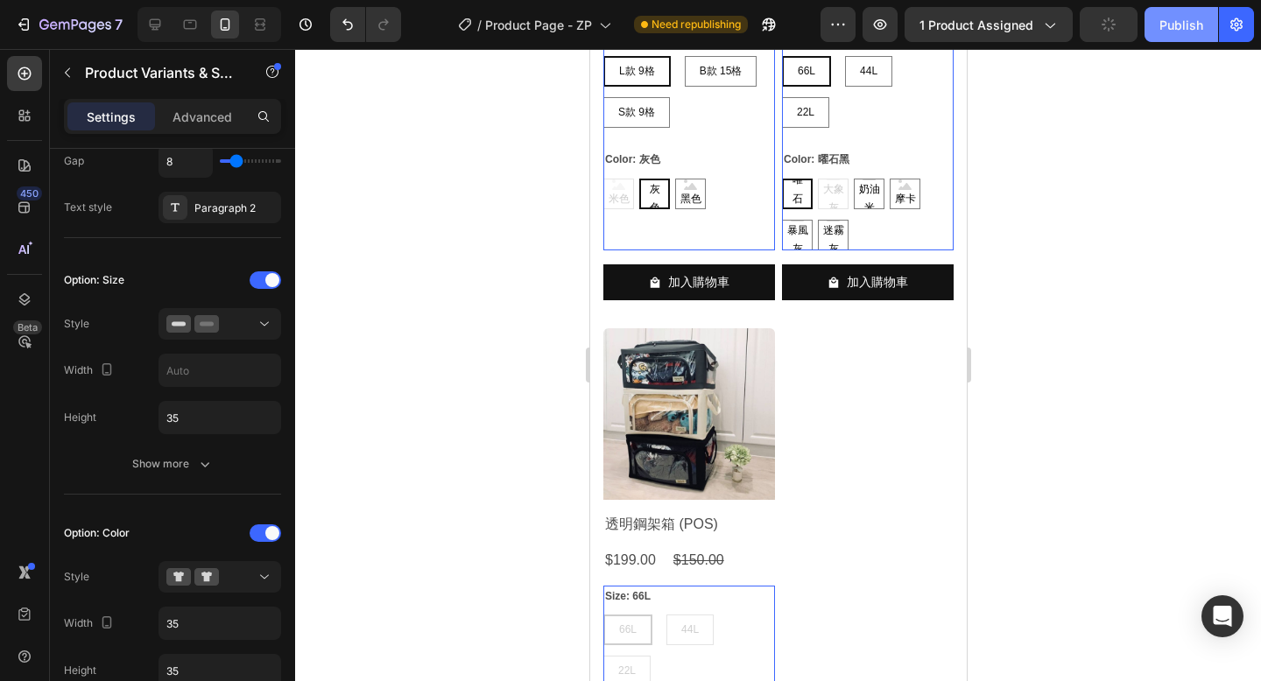
click at [1165, 28] on div "Publish" at bounding box center [1181, 25] width 44 height 18
